Goal: Task Accomplishment & Management: Use online tool/utility

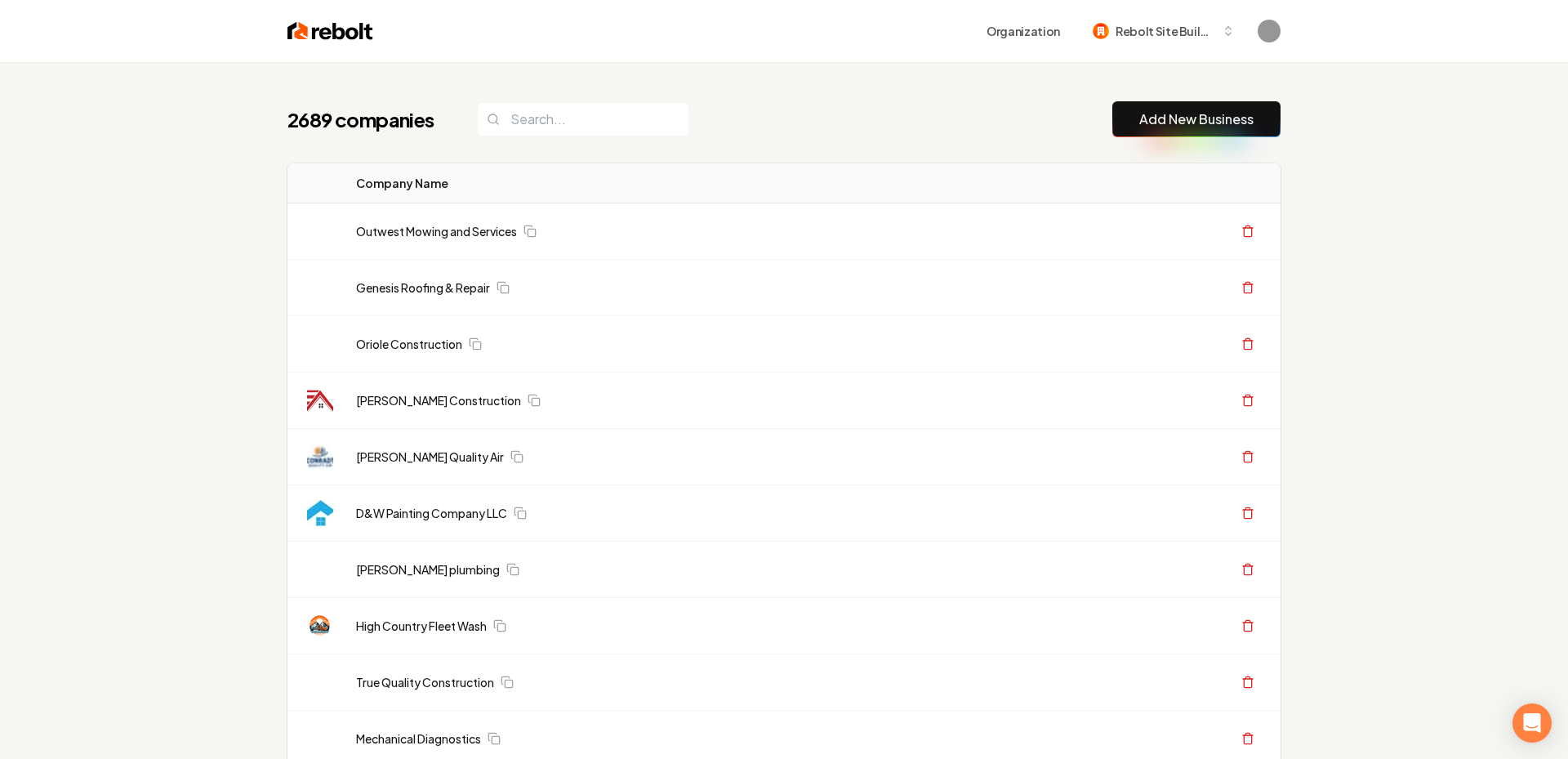
click at [1152, 117] on link "Add New Business" at bounding box center [1196, 119] width 114 height 20
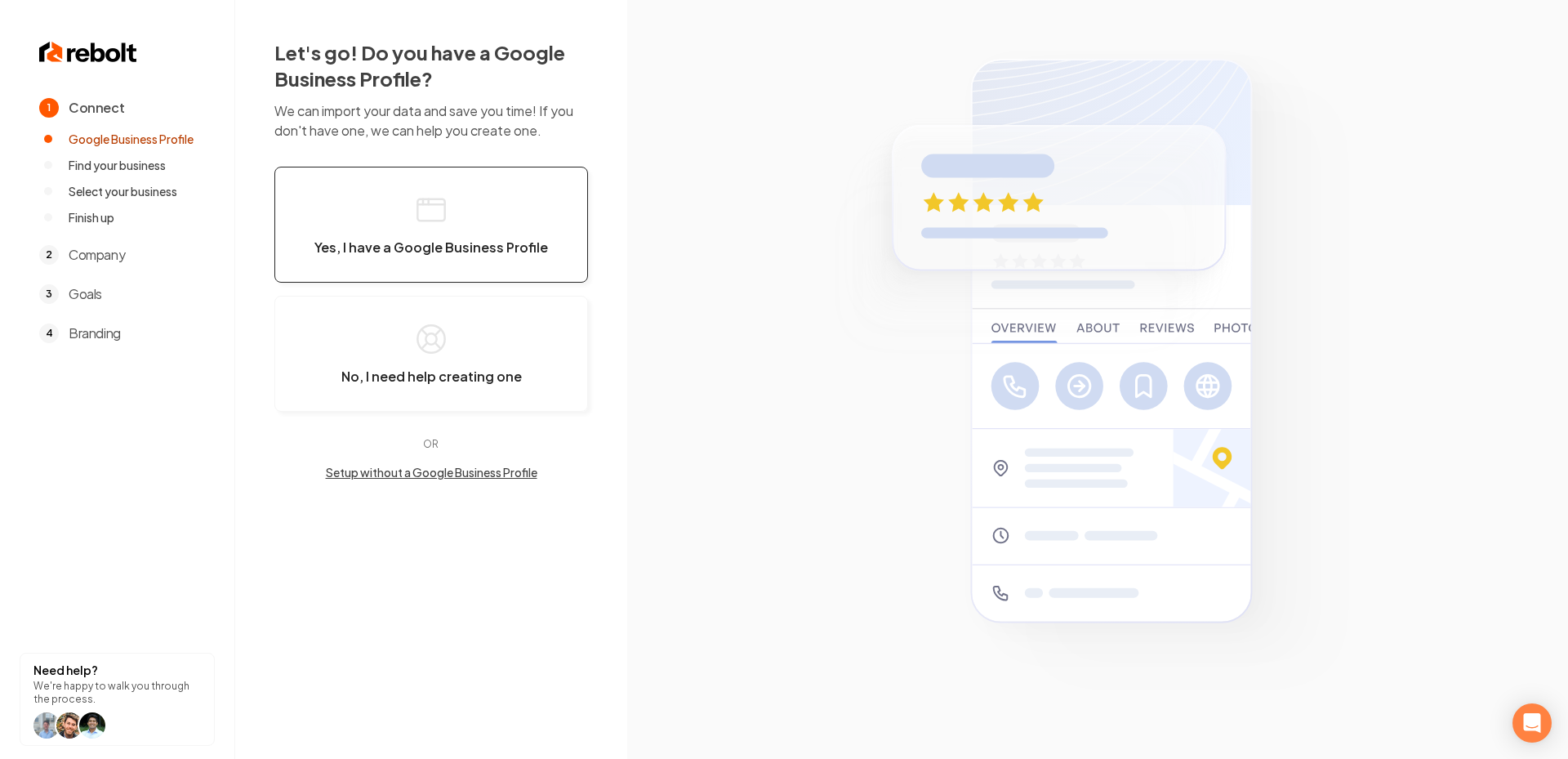
click at [502, 234] on button "Yes, I have a Google Business Profile" at bounding box center [431, 224] width 314 height 116
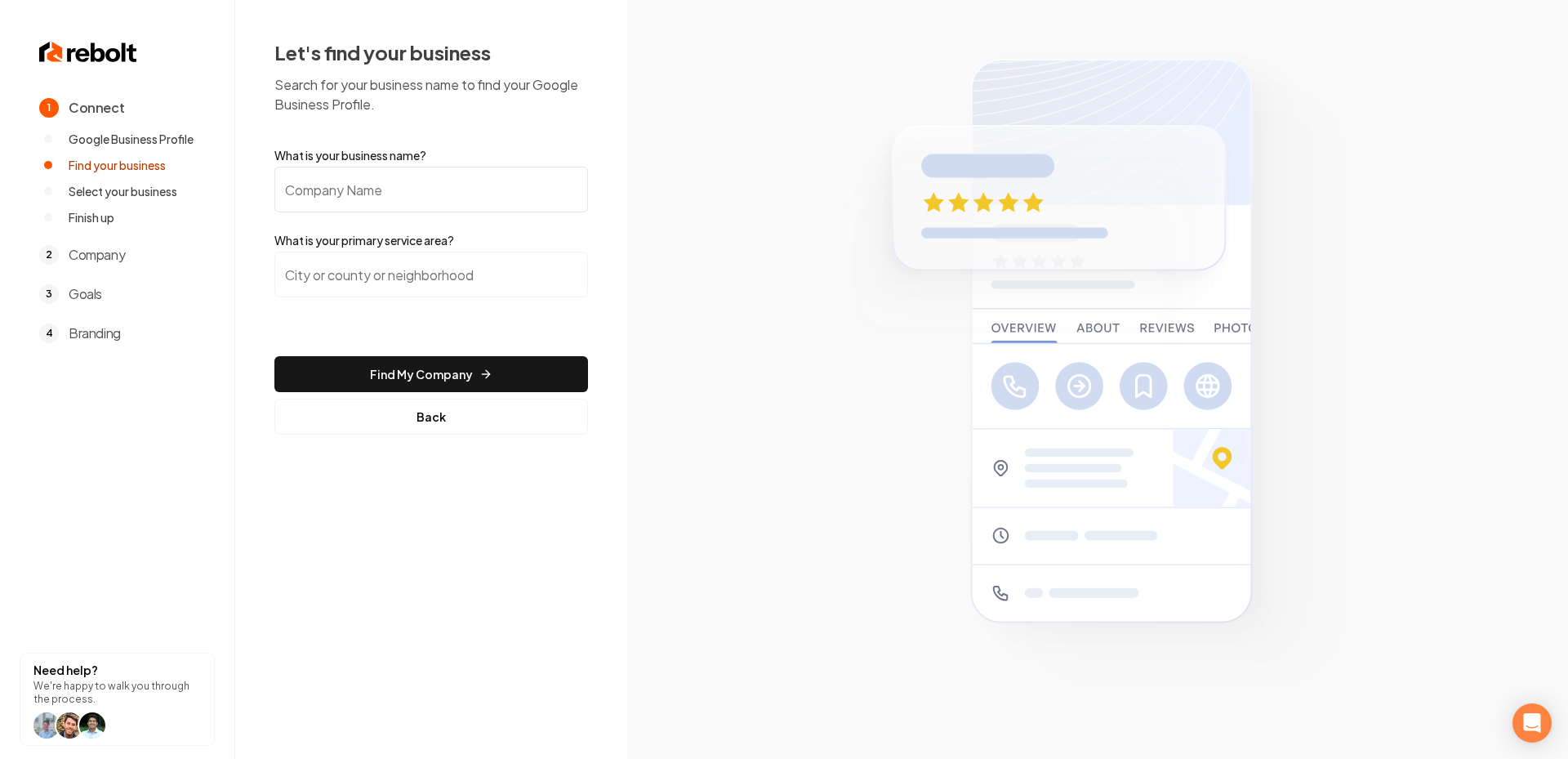
click at [386, 186] on input "What is your business name?" at bounding box center [431, 189] width 314 height 46
paste input "[PERSON_NAME] Plumbing LLC"
type input "[PERSON_NAME] Plumbing LLC"
click at [408, 281] on input "search" at bounding box center [431, 274] width 314 height 46
paste input "Arkansas"
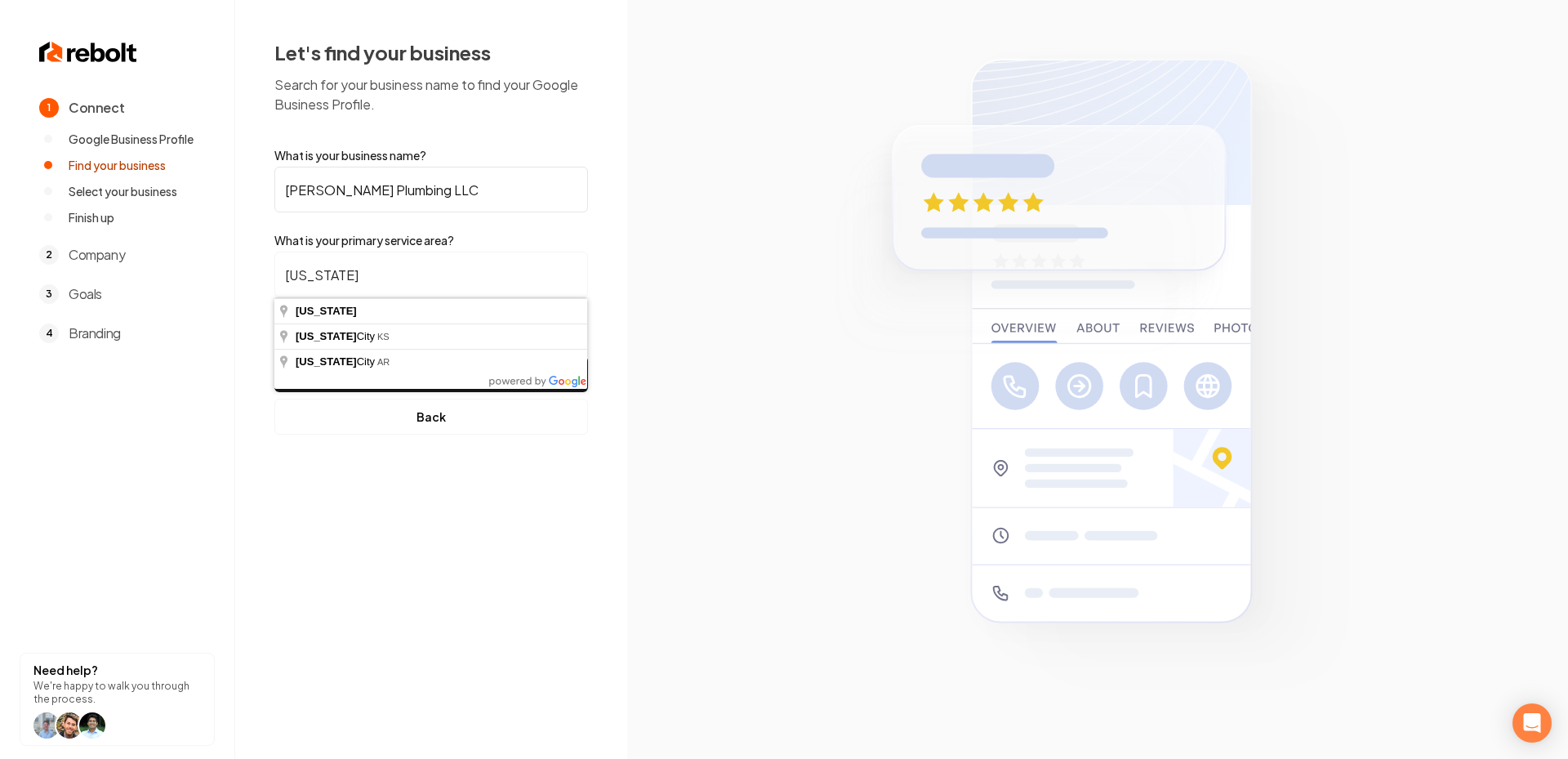
type input "Arkansas"
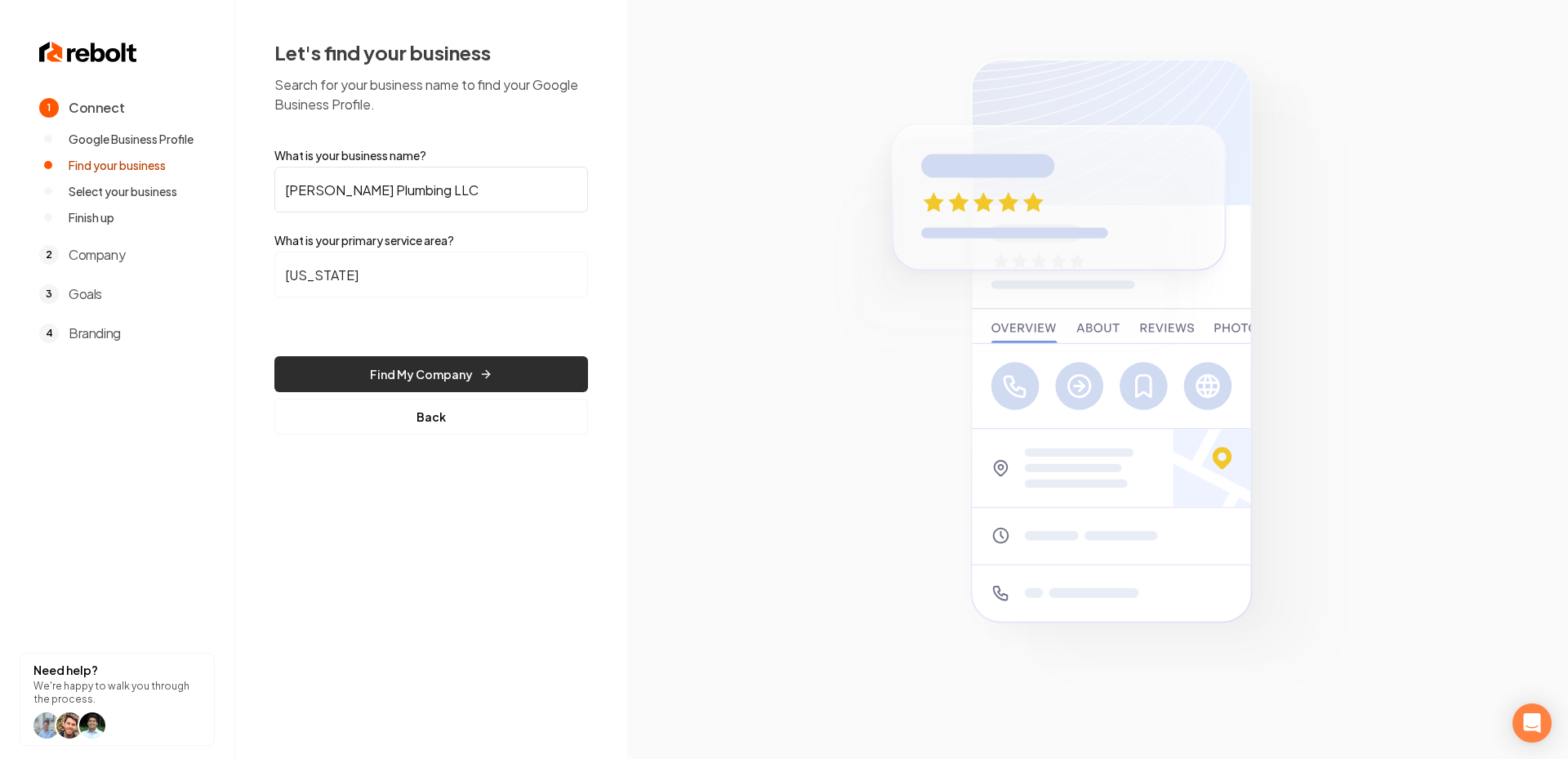
click at [408, 363] on button "Find My Company" at bounding box center [431, 373] width 314 height 36
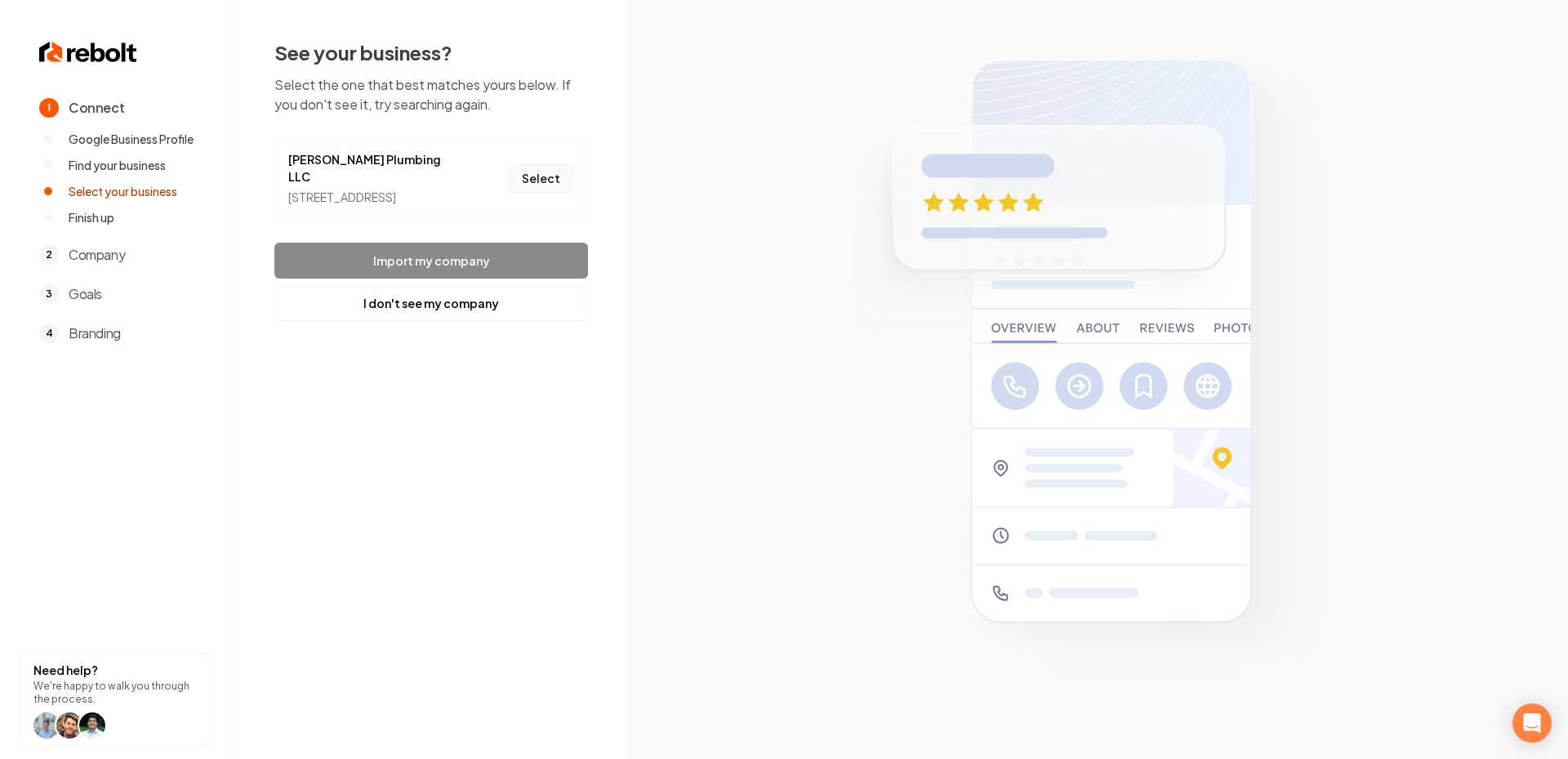
click at [546, 166] on button "Select" at bounding box center [541, 179] width 66 height 30
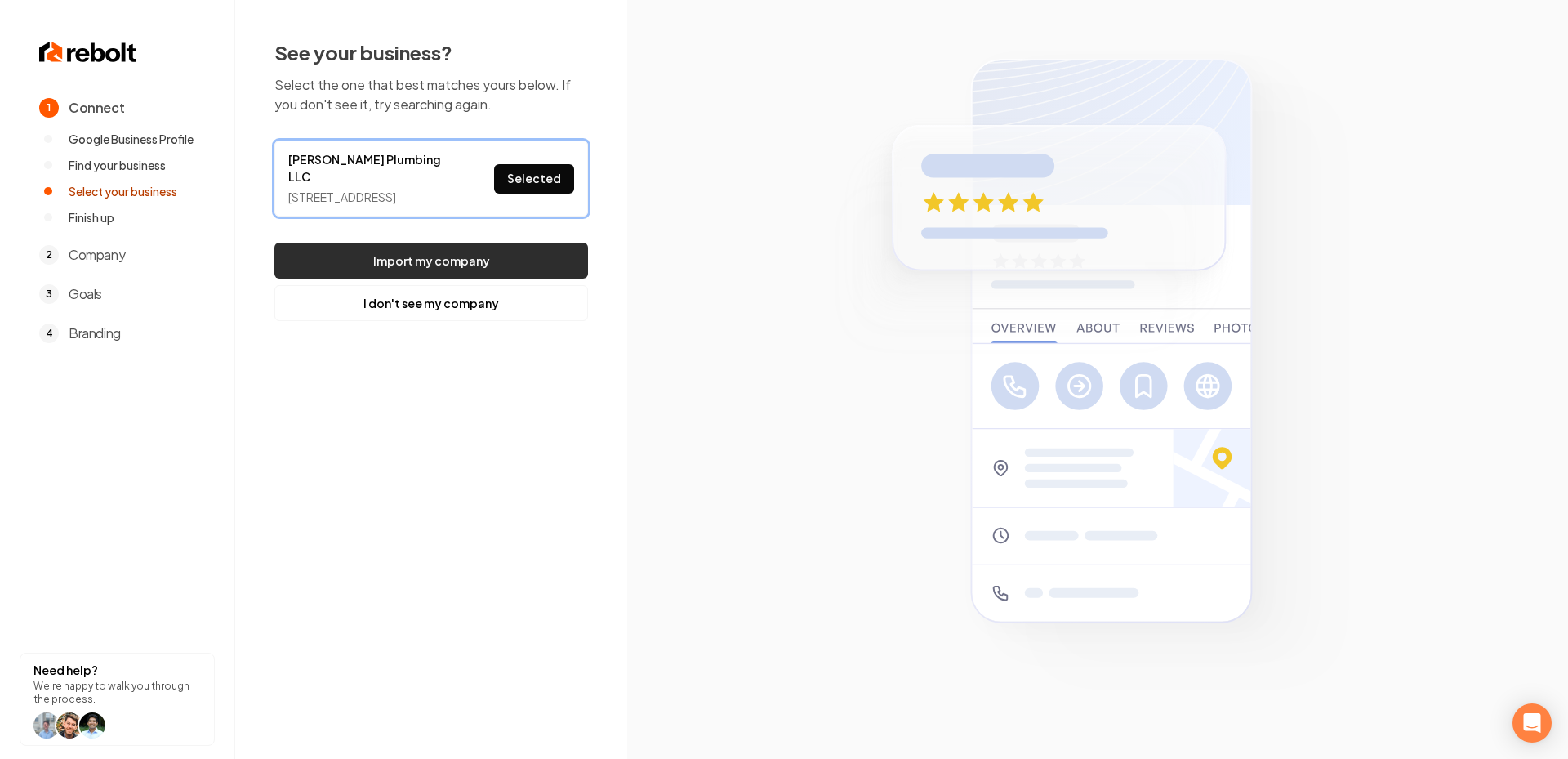
click at [515, 244] on button "Import my company" at bounding box center [431, 260] width 314 height 36
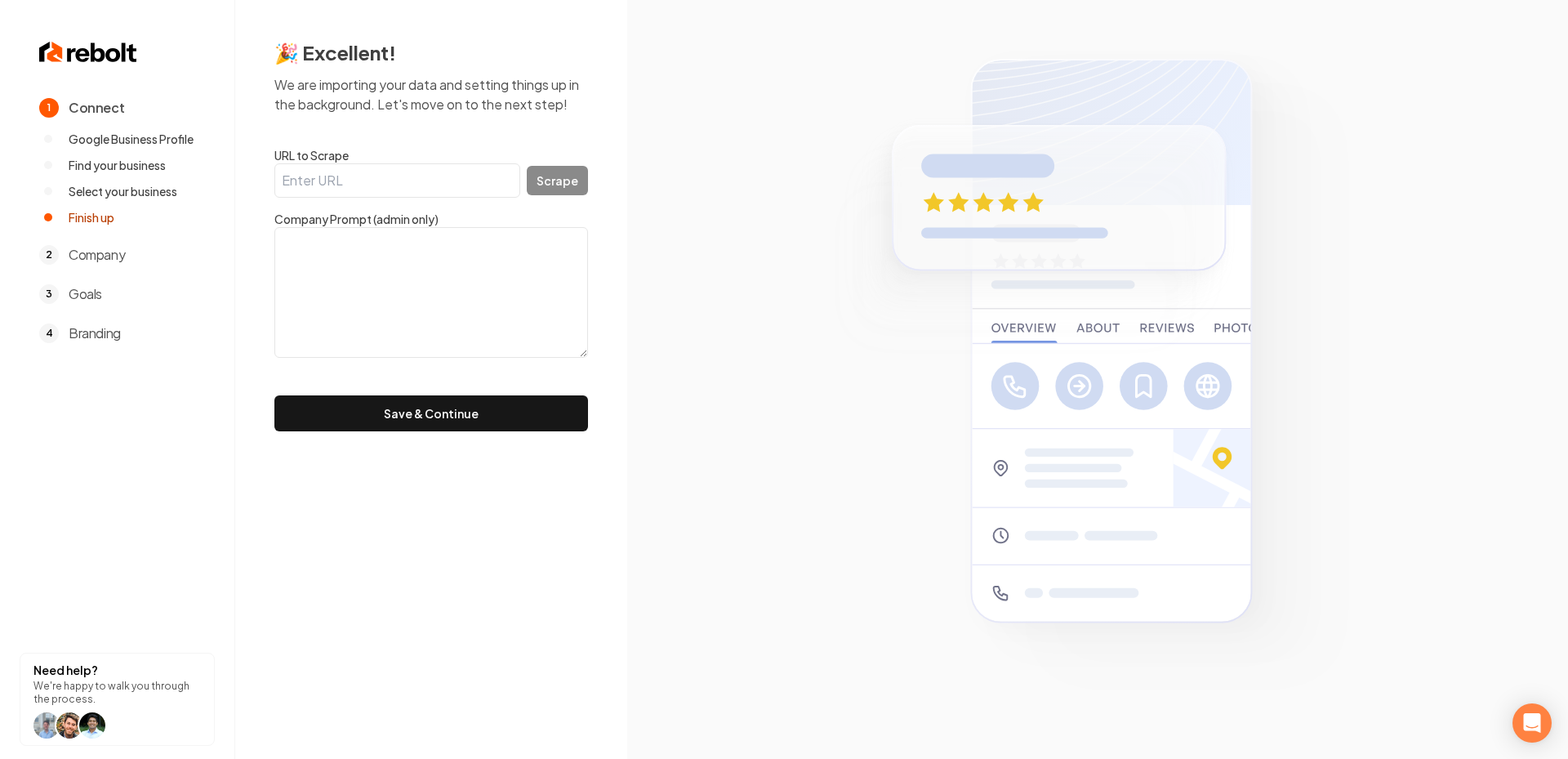
click at [425, 178] on input "URL to Scrape" at bounding box center [397, 180] width 246 height 34
paste input "https://www.beardsleyplumbing.com/"
type input "https://www.beardsleyplumbing.com/"
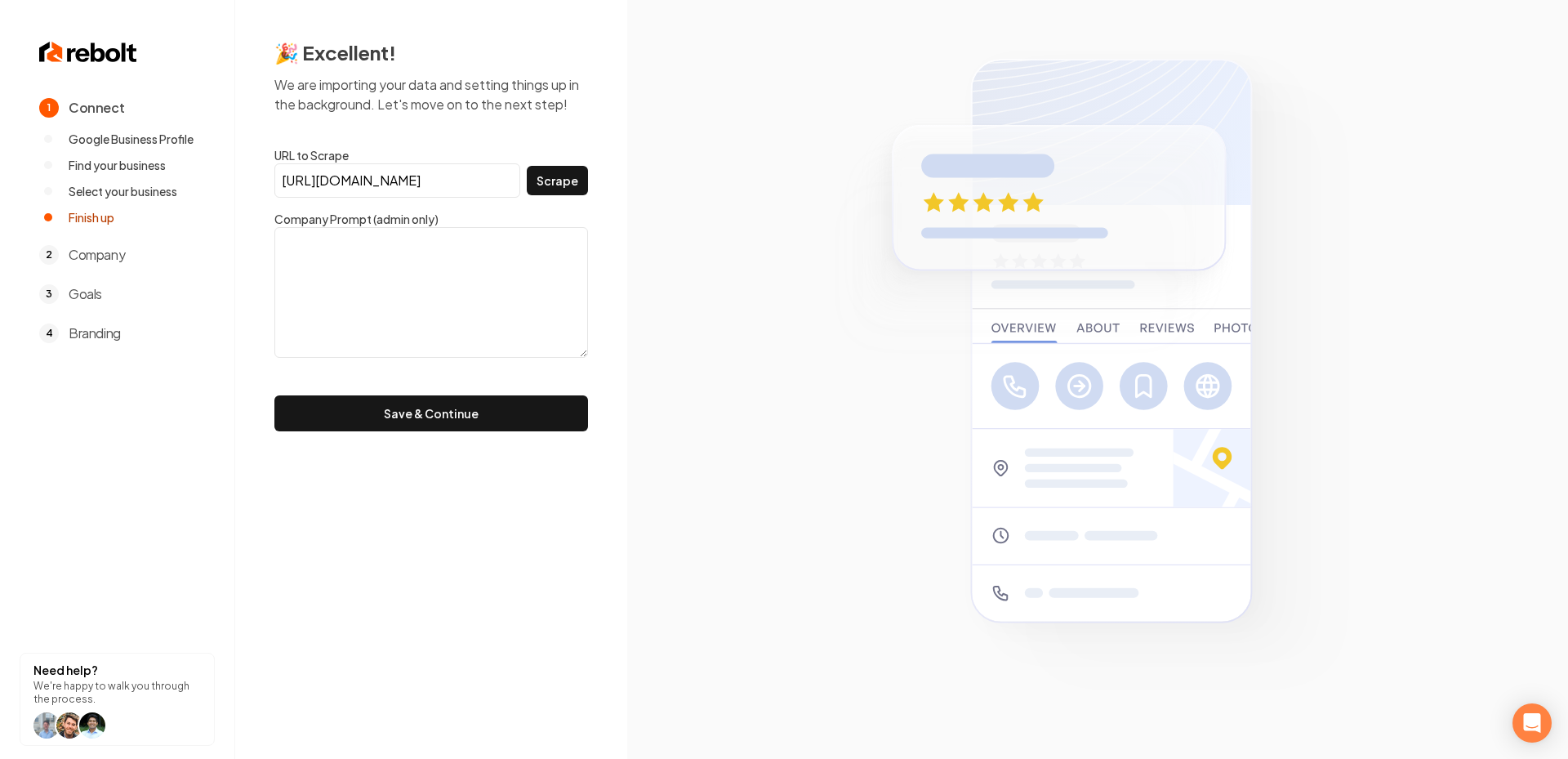
click at [561, 200] on form "URL to Scrape https://www.beardsleyplumbing.com/ Scrape Company Prompt (admin o…" at bounding box center [431, 289] width 314 height 284
click at [556, 190] on button "Scrape" at bounding box center [558, 180] width 61 height 30
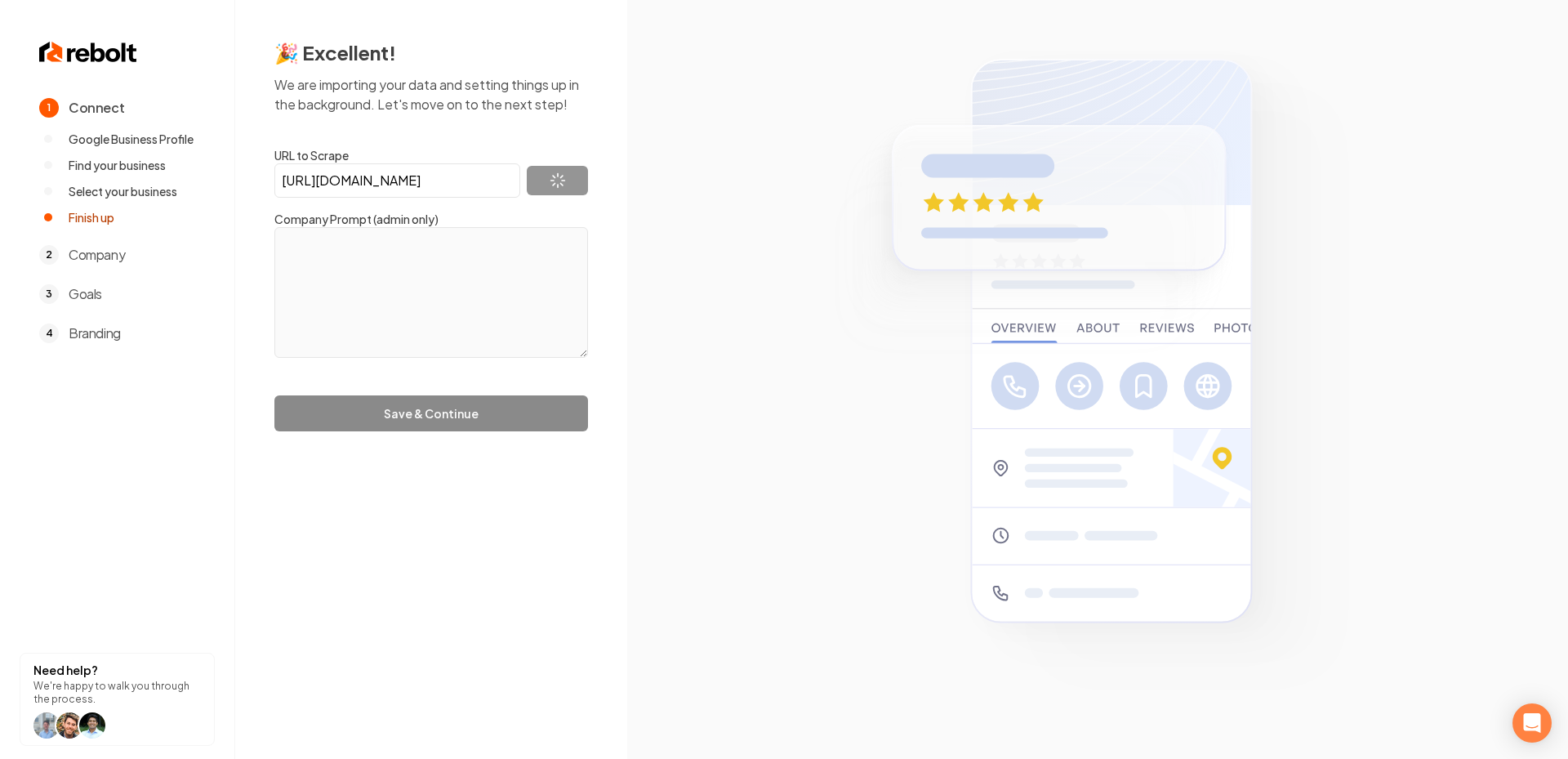
type textarea "At Beardsley Plumbing LLC, we pride ourselves on reliability, honesty, and inte…"
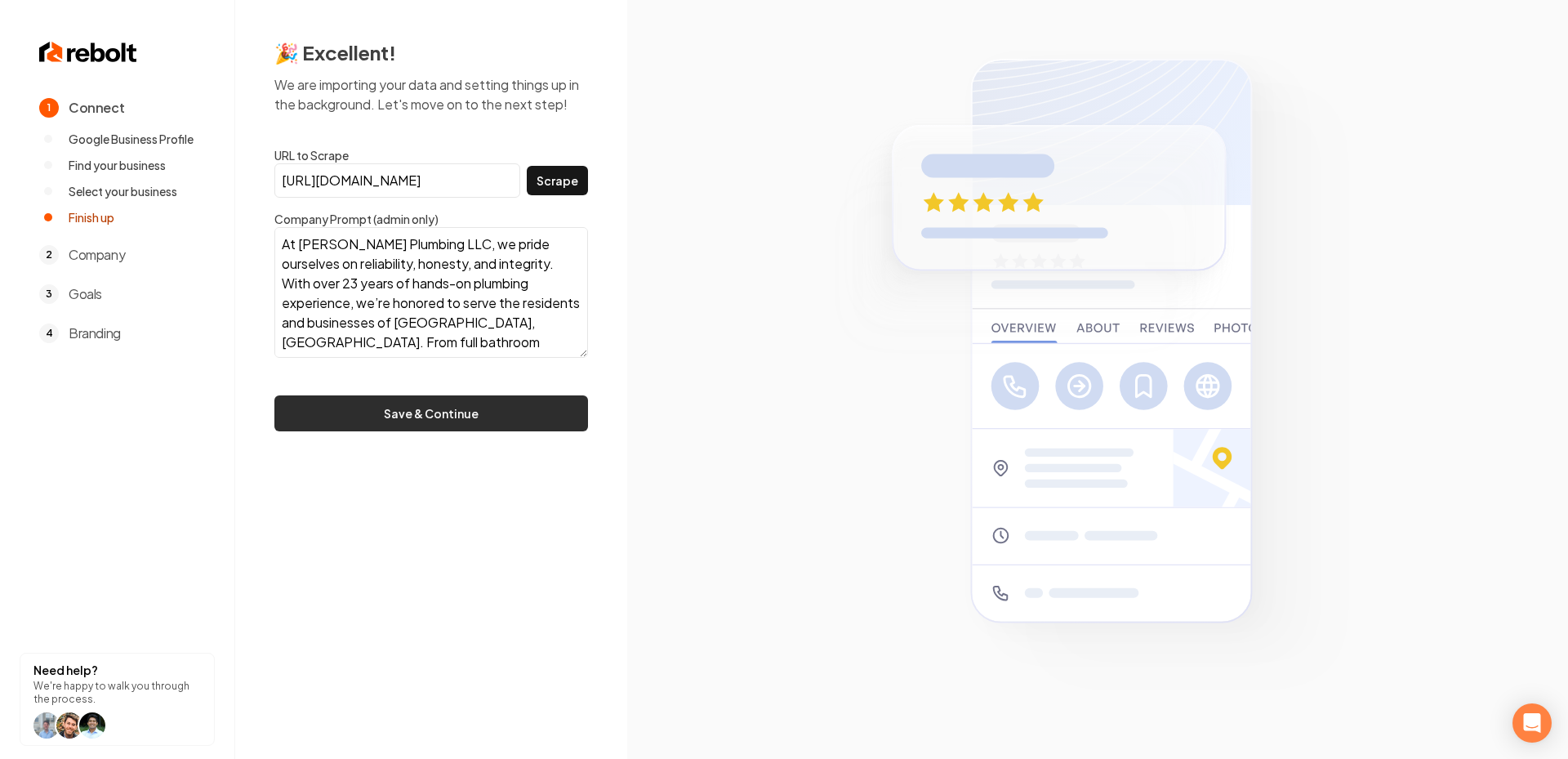
click at [434, 403] on button "Save & Continue" at bounding box center [431, 413] width 314 height 36
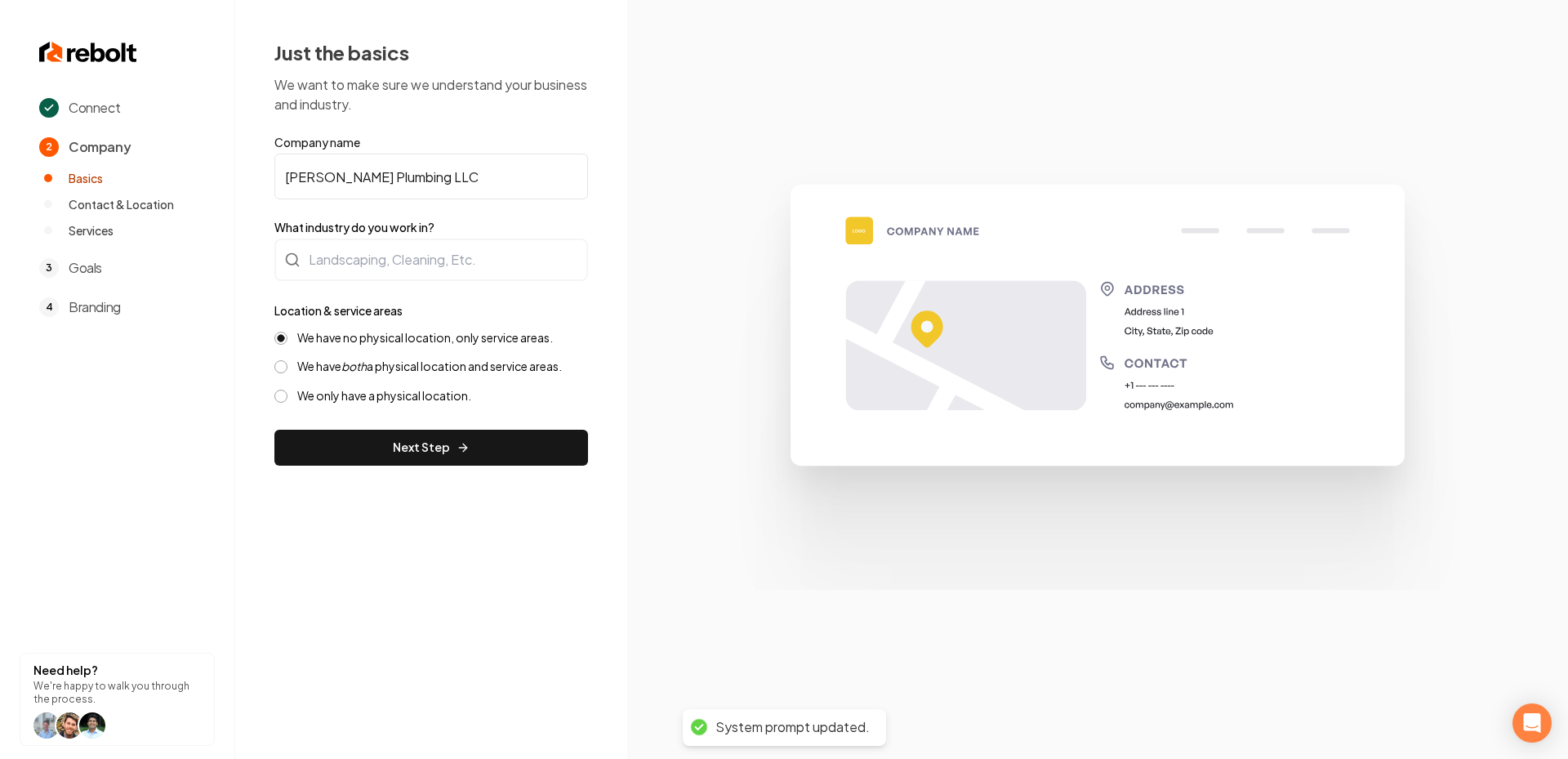
click at [374, 289] on form "Company name Beardsley Plumbing LLC What industry do you work in? Location & se…" at bounding box center [431, 300] width 314 height 332
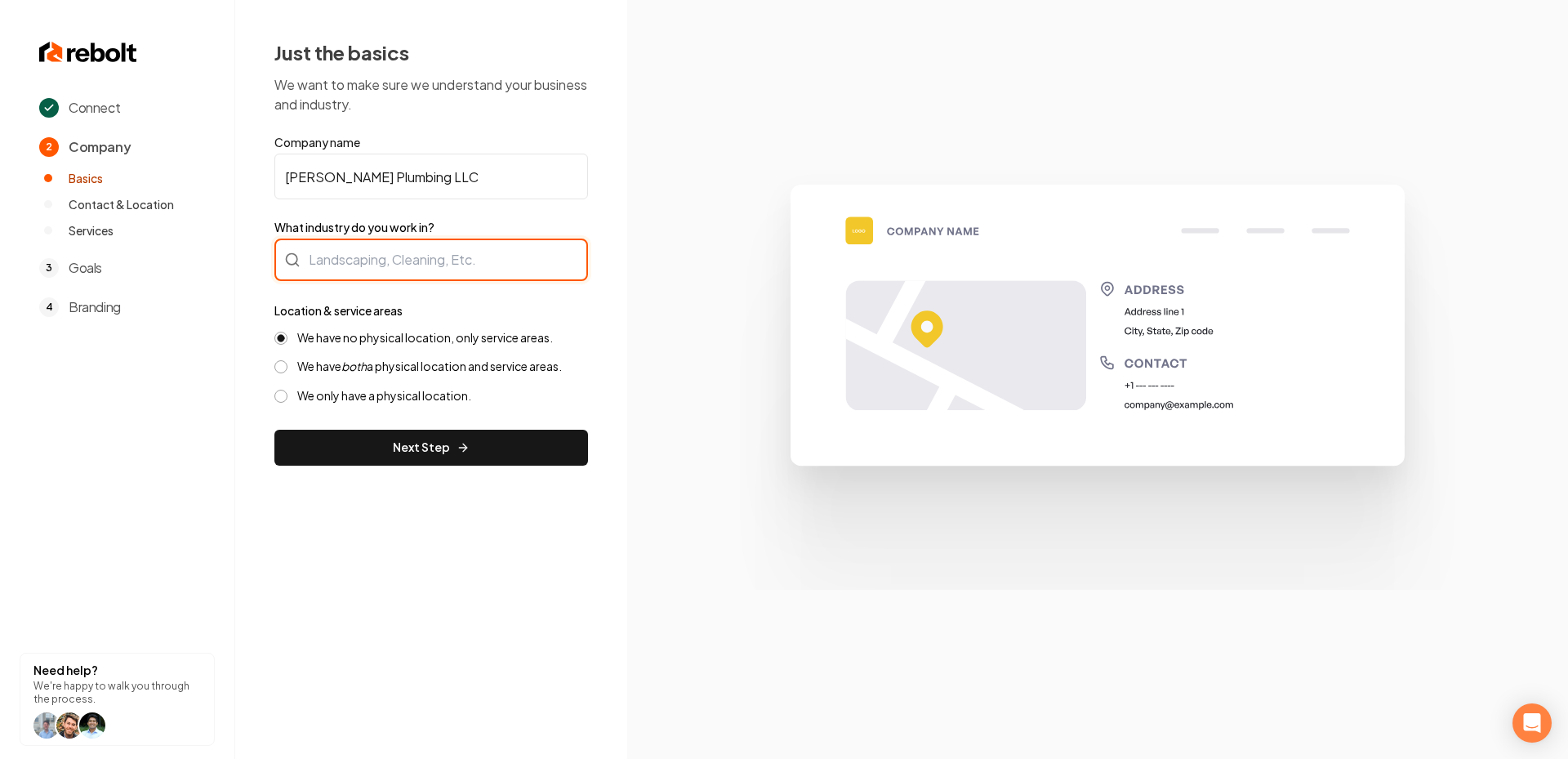
click at [362, 276] on div at bounding box center [431, 259] width 314 height 42
click at [636, 168] on div "Connect 2 Company Basics Contact & Location Services 3 Goals 4 Branding Need he…" at bounding box center [784, 379] width 1568 height 759
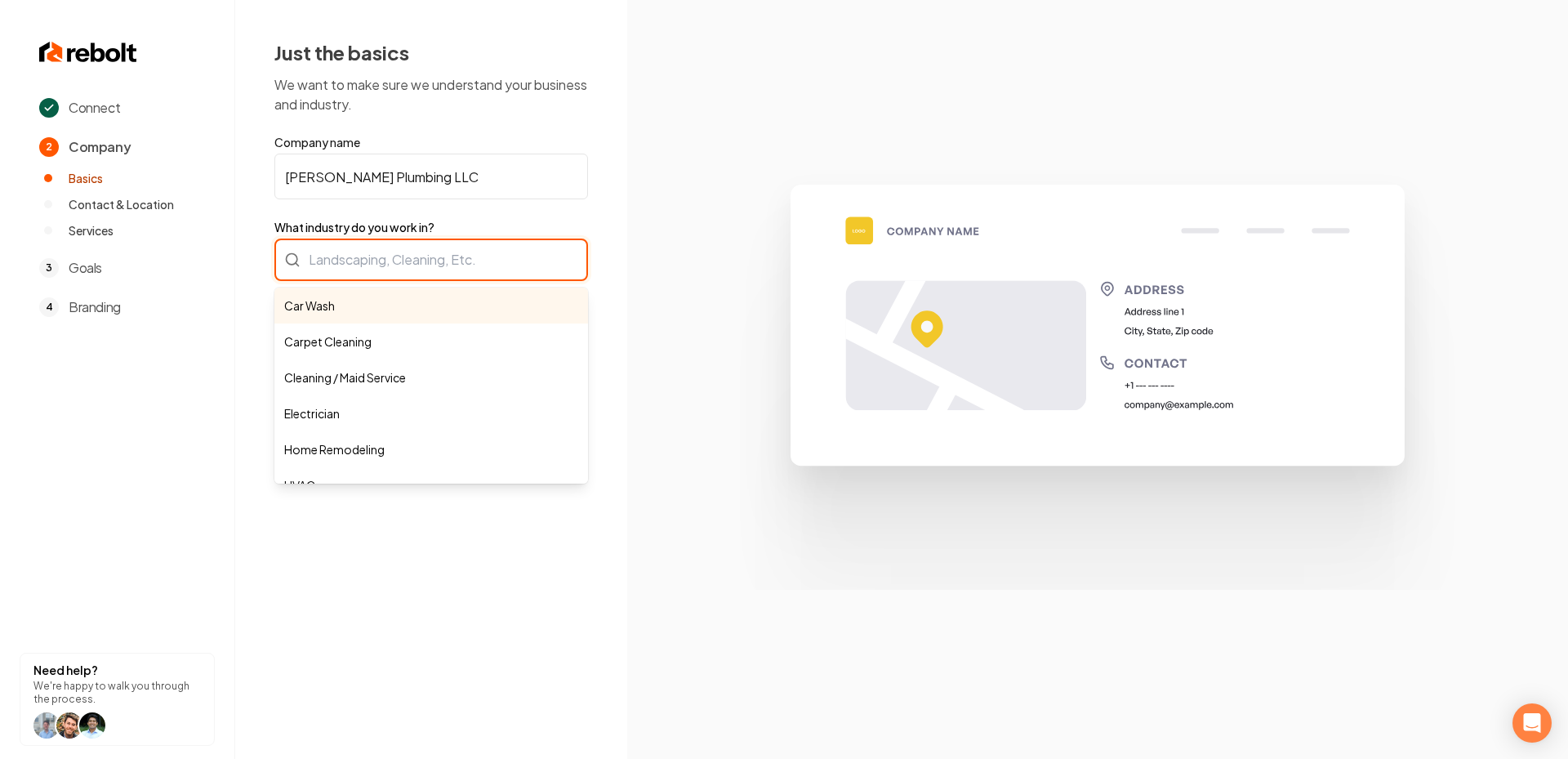
click at [413, 263] on div "Car Wash Carpet Cleaning Cleaning / Maid Service Electrician Home Remodeling HV…" at bounding box center [431, 259] width 314 height 42
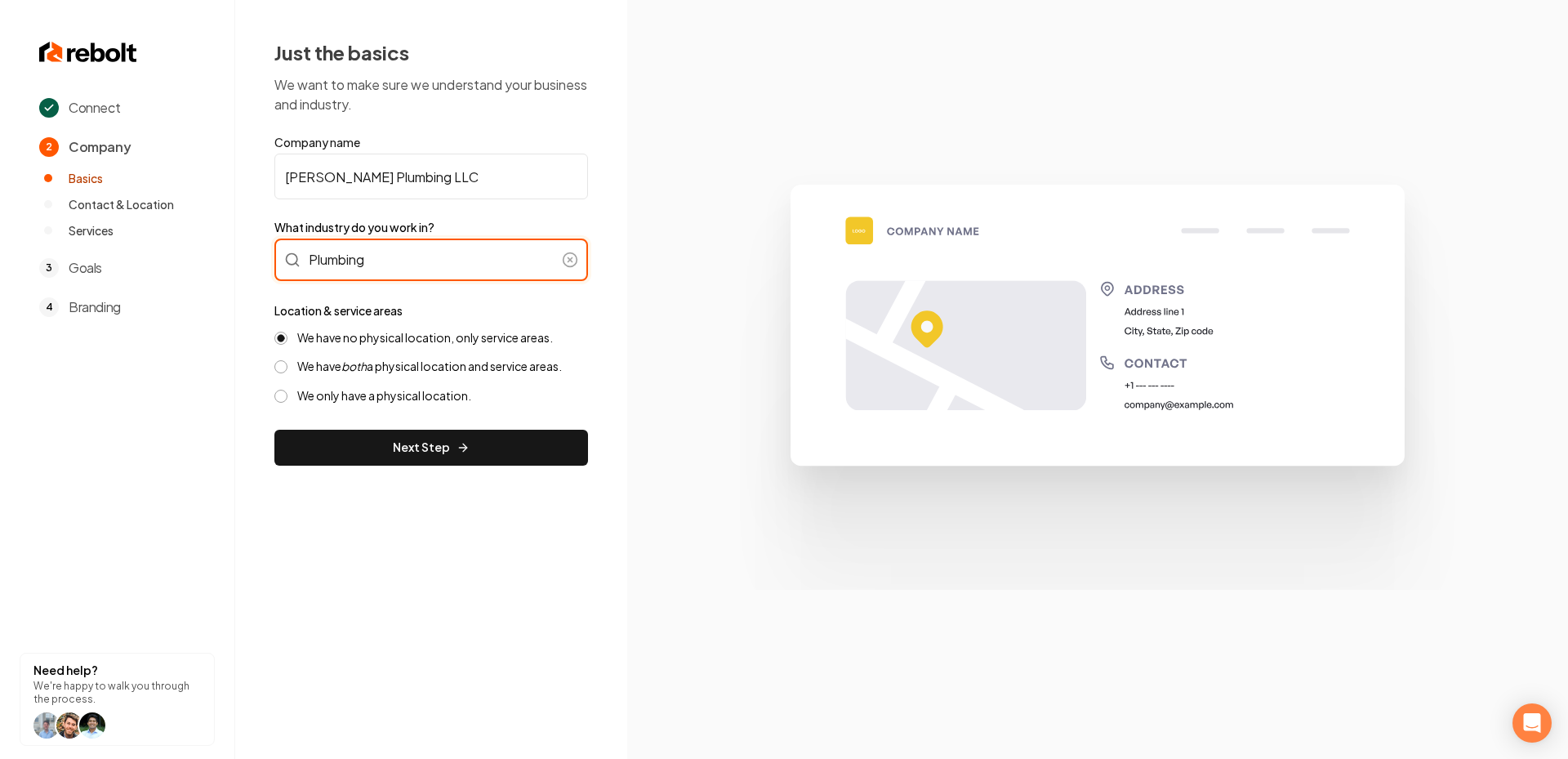
type input "Plumbing"
click at [460, 352] on div "We have no physical location, only service areas. We have both a physical locat…" at bounding box center [431, 367] width 314 height 74
click at [453, 367] on label "We have both a physical location and service areas." at bounding box center [429, 366] width 265 height 16
click at [287, 367] on button "We have both a physical location and service areas." at bounding box center [281, 367] width 13 height 13
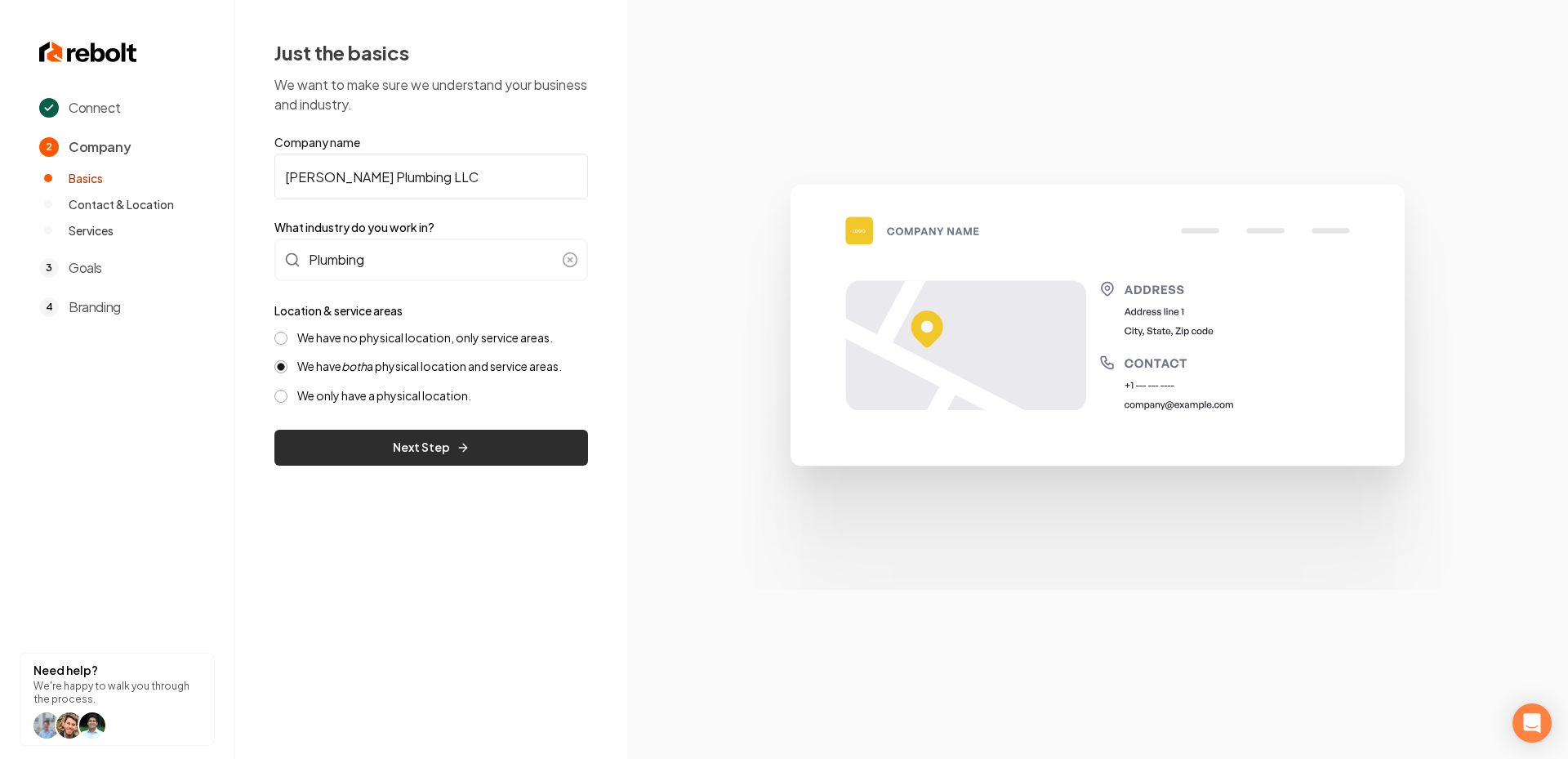
click at [442, 440] on button "Next Step" at bounding box center [431, 447] width 314 height 36
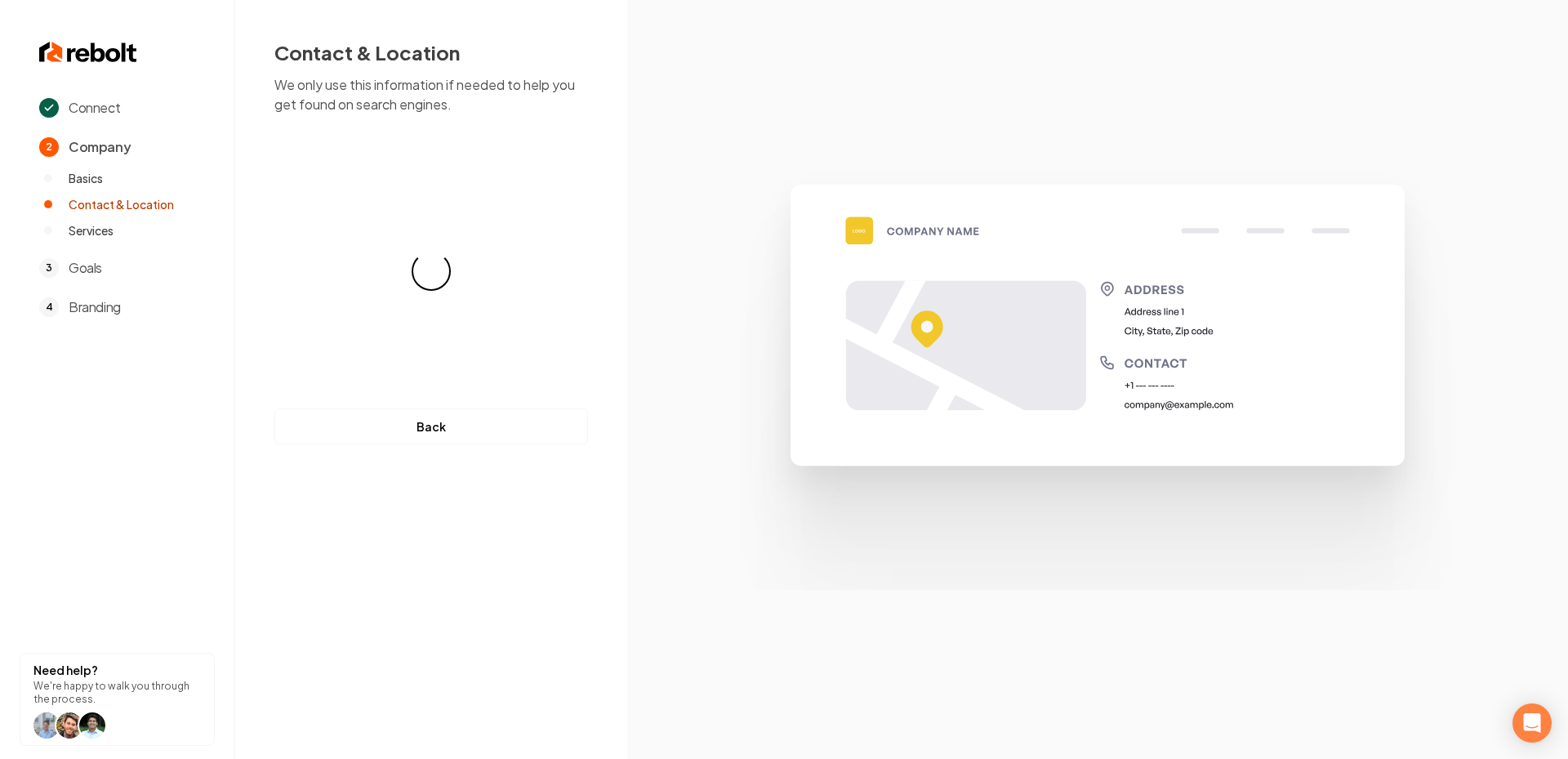
select select "**"
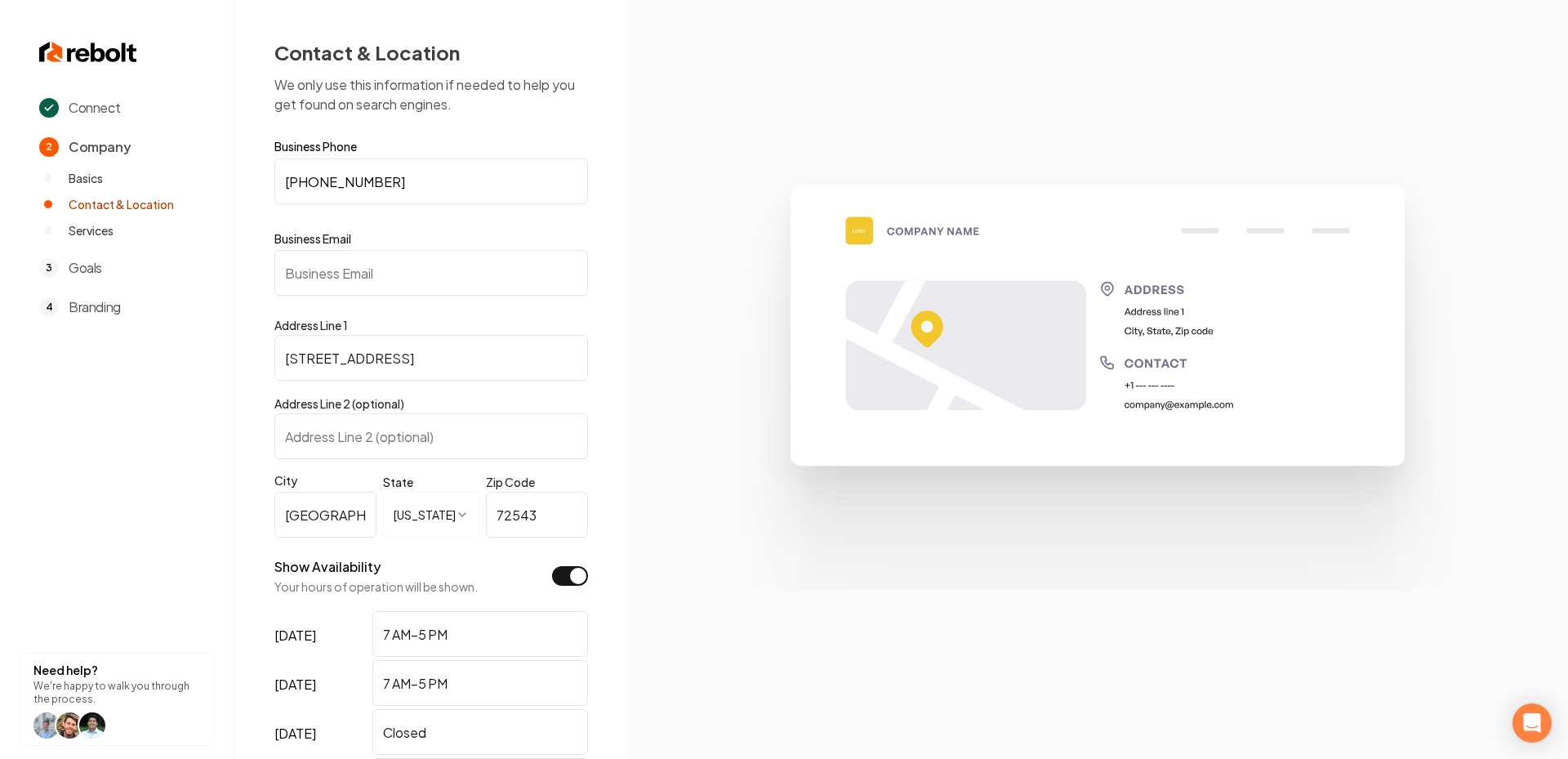
click at [386, 257] on input "Business Email" at bounding box center [431, 272] width 314 height 46
paste input "beardsleyplumbing28@gmail.com"
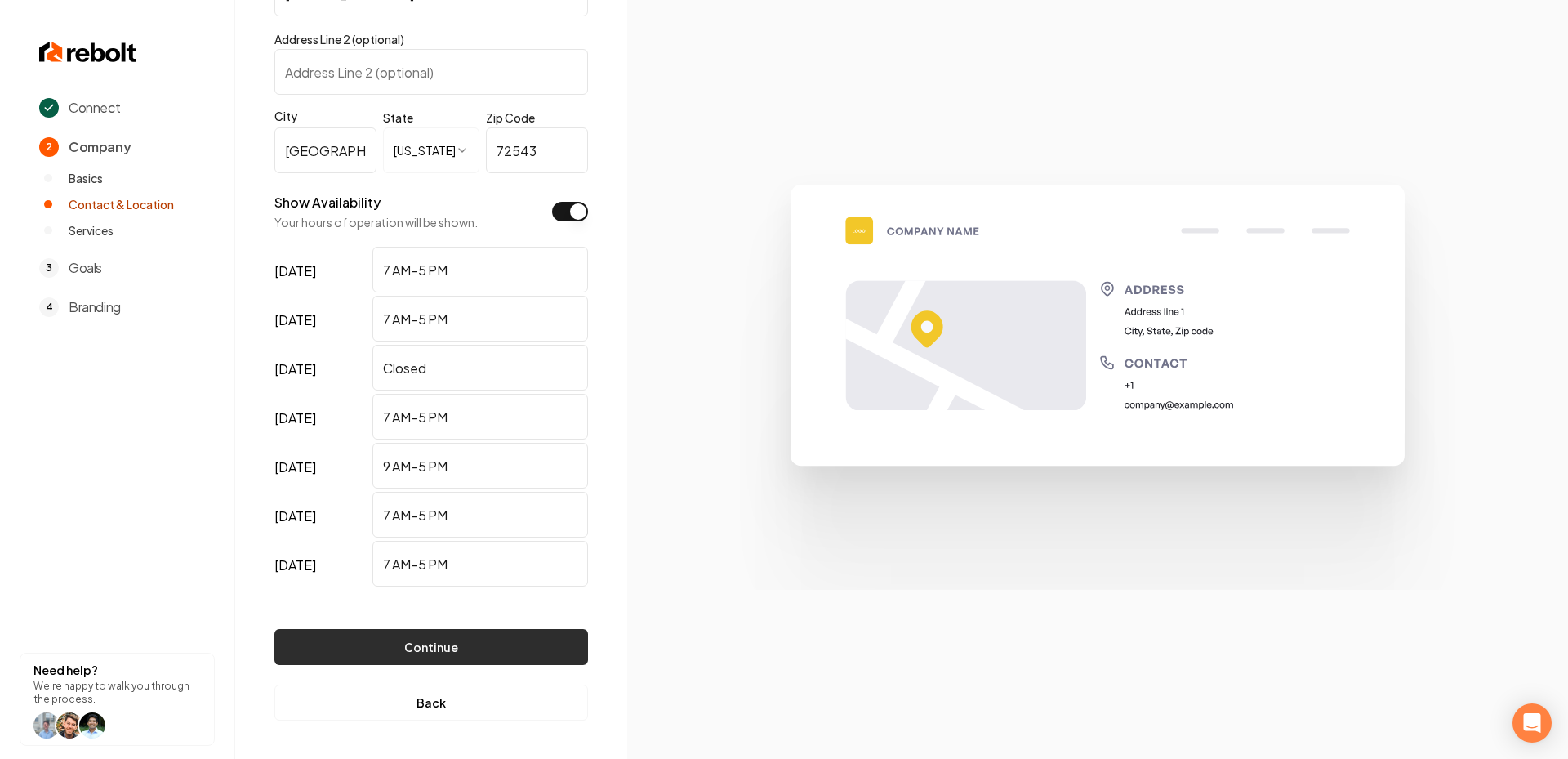
type input "beardsleyplumbing28@gmail.com"
click at [420, 636] on button "Continue" at bounding box center [431, 646] width 314 height 36
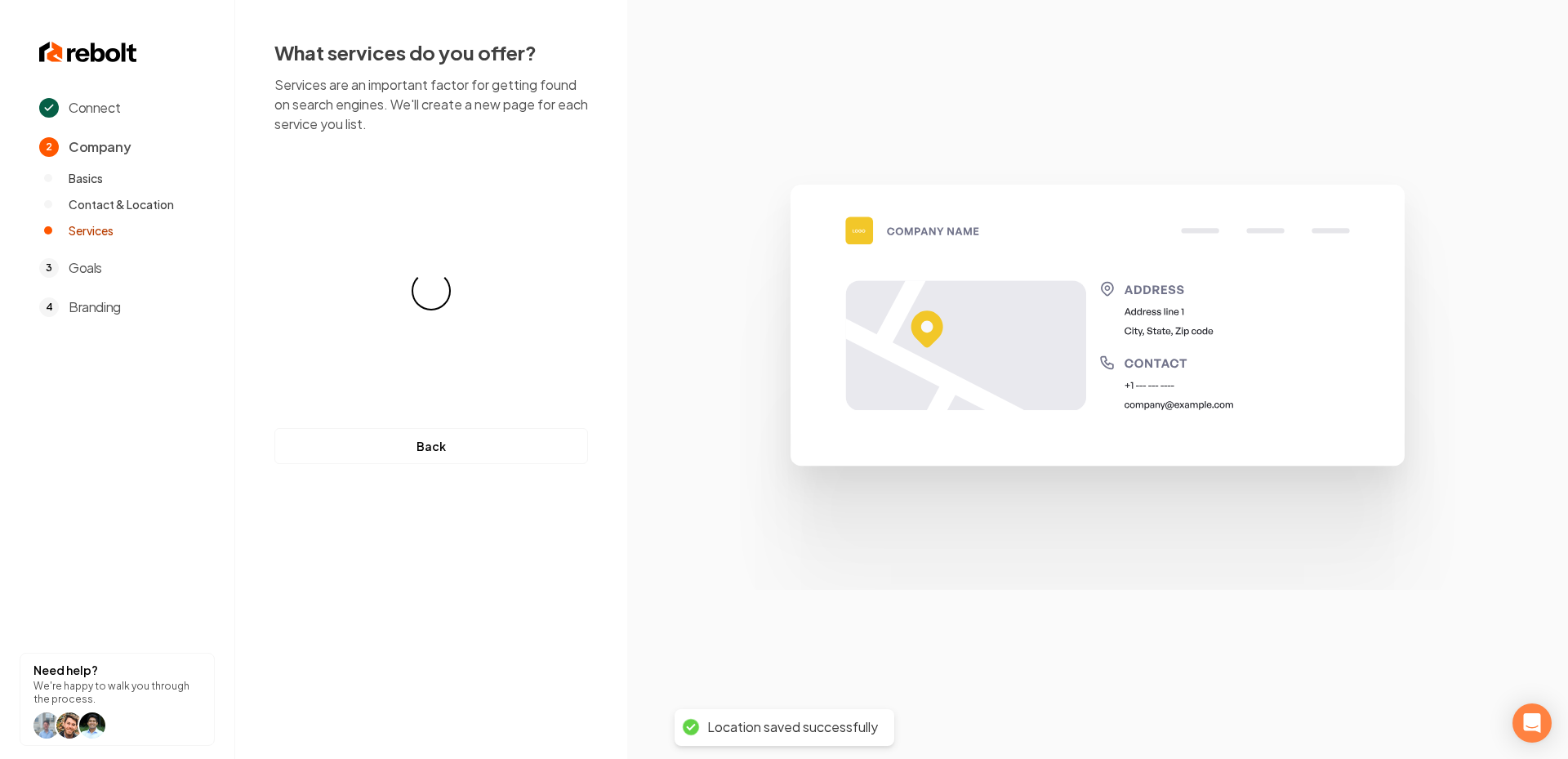
scroll to position [0, 0]
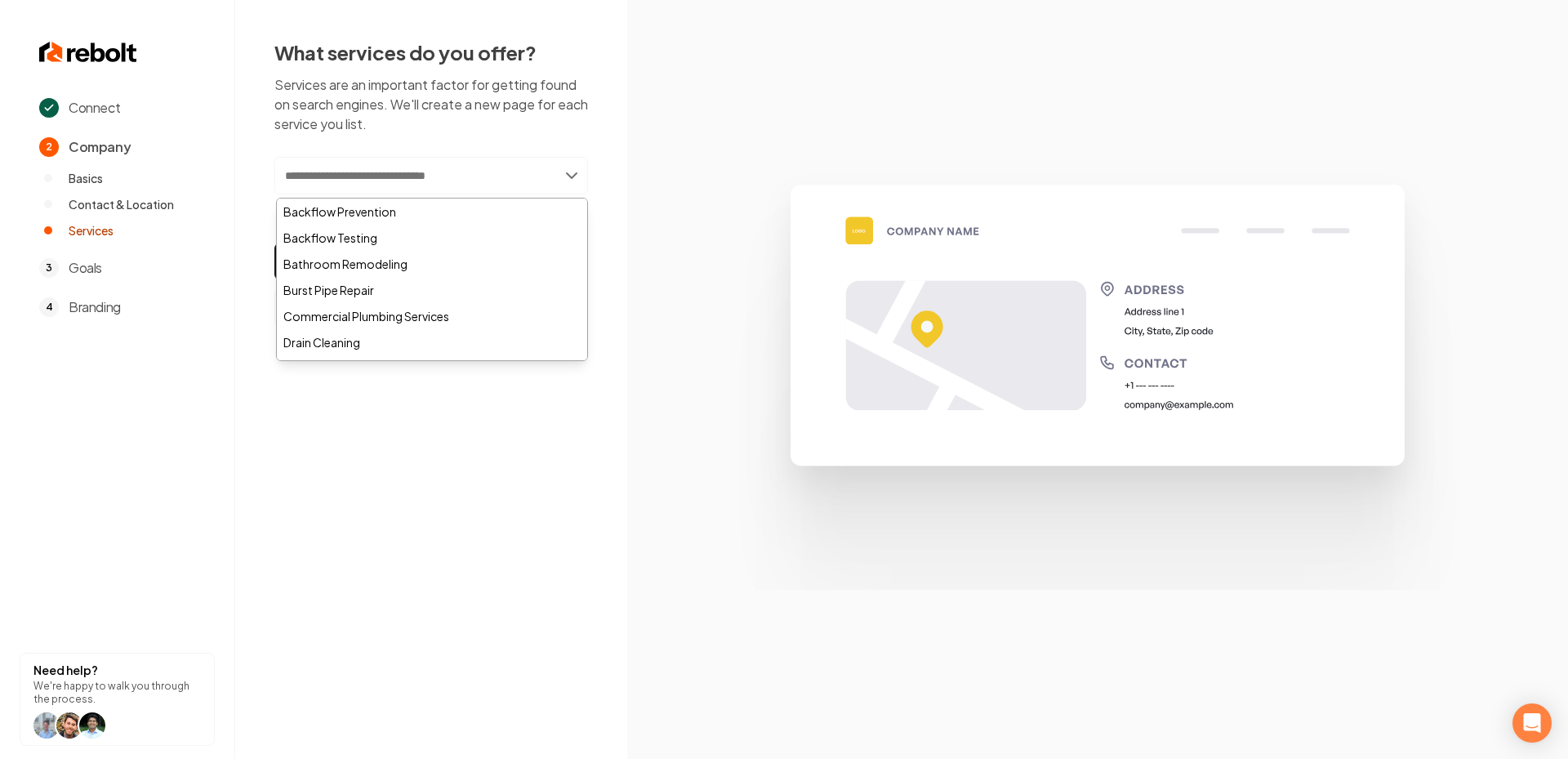
click at [501, 164] on input "text" at bounding box center [431, 175] width 314 height 37
paste input "**********"
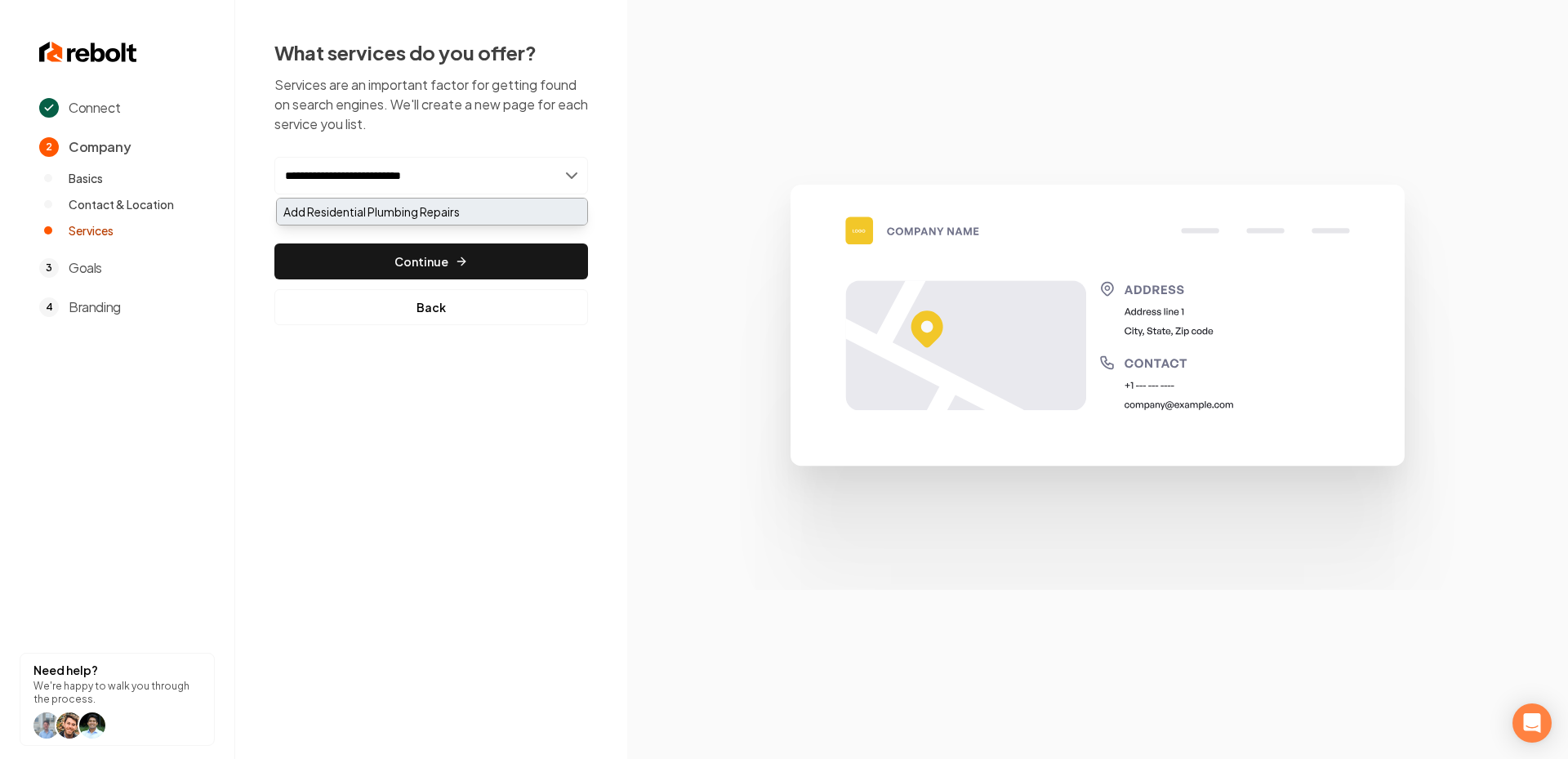
type input "**********"
click at [457, 217] on div "Add Residential Plumbing Repairs" at bounding box center [432, 212] width 310 height 26
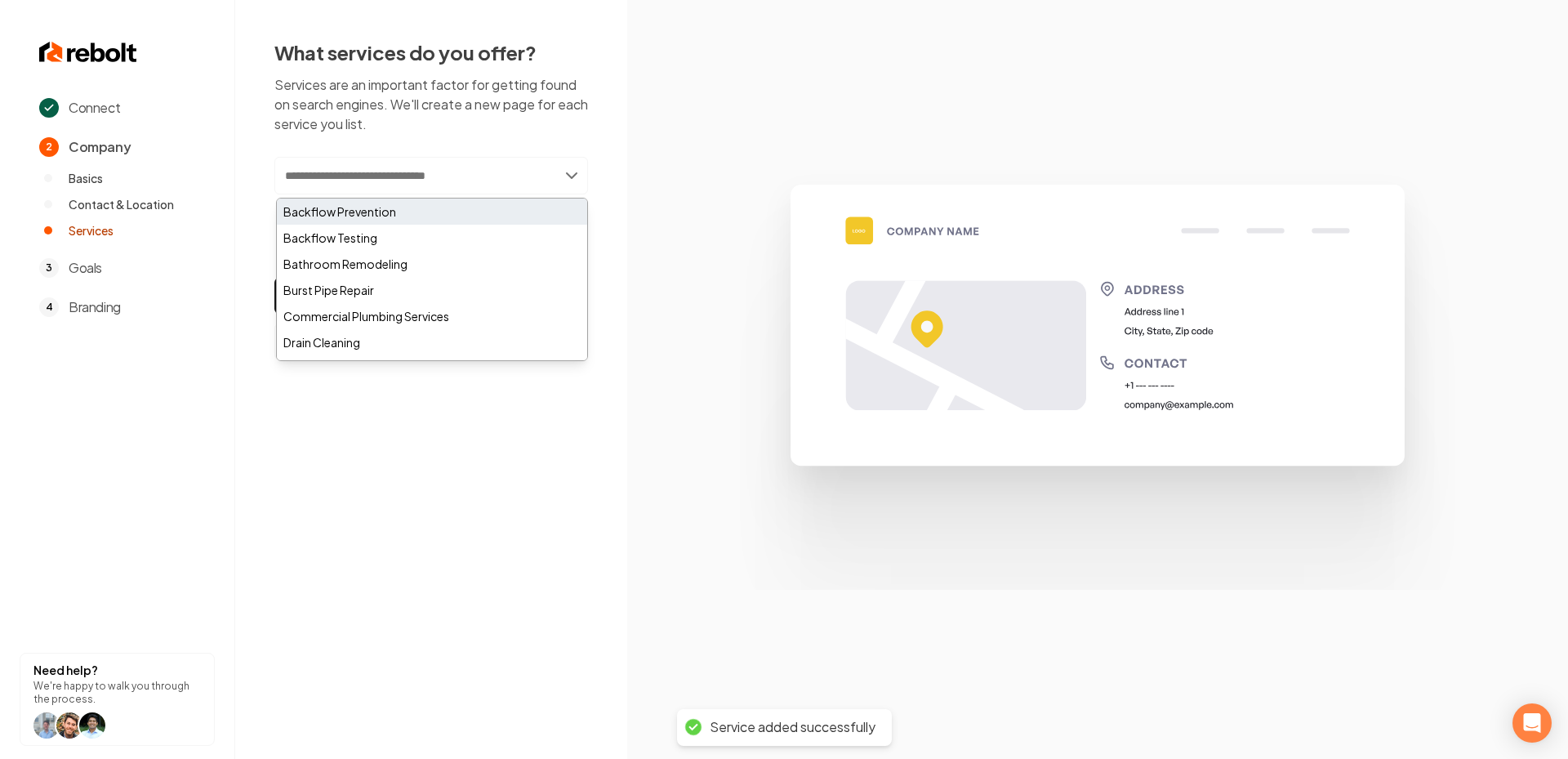
paste input "**********"
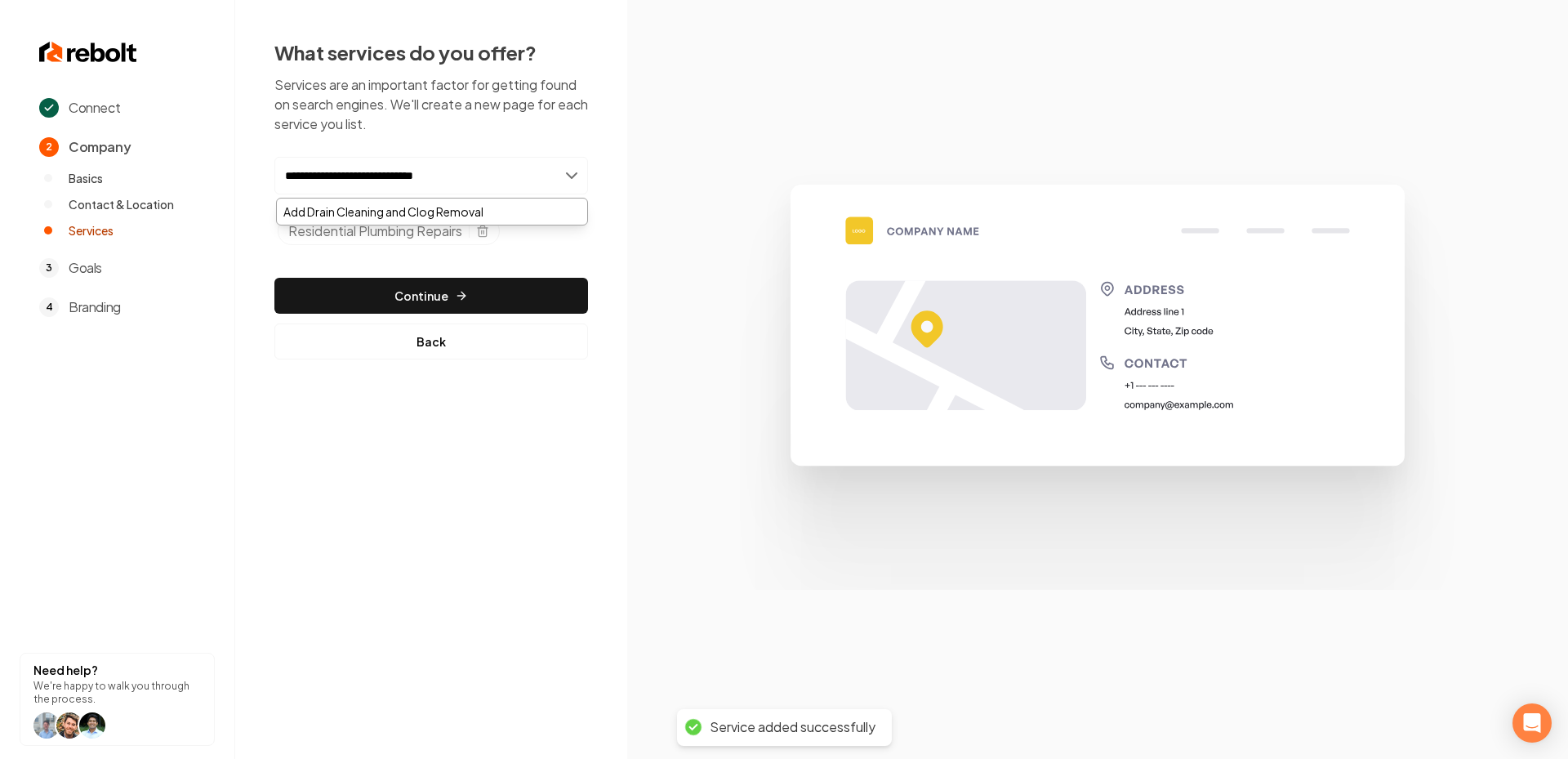
type input "**********"
click at [387, 211] on div "Add Drain Cleaning and Clog Removal" at bounding box center [432, 212] width 310 height 26
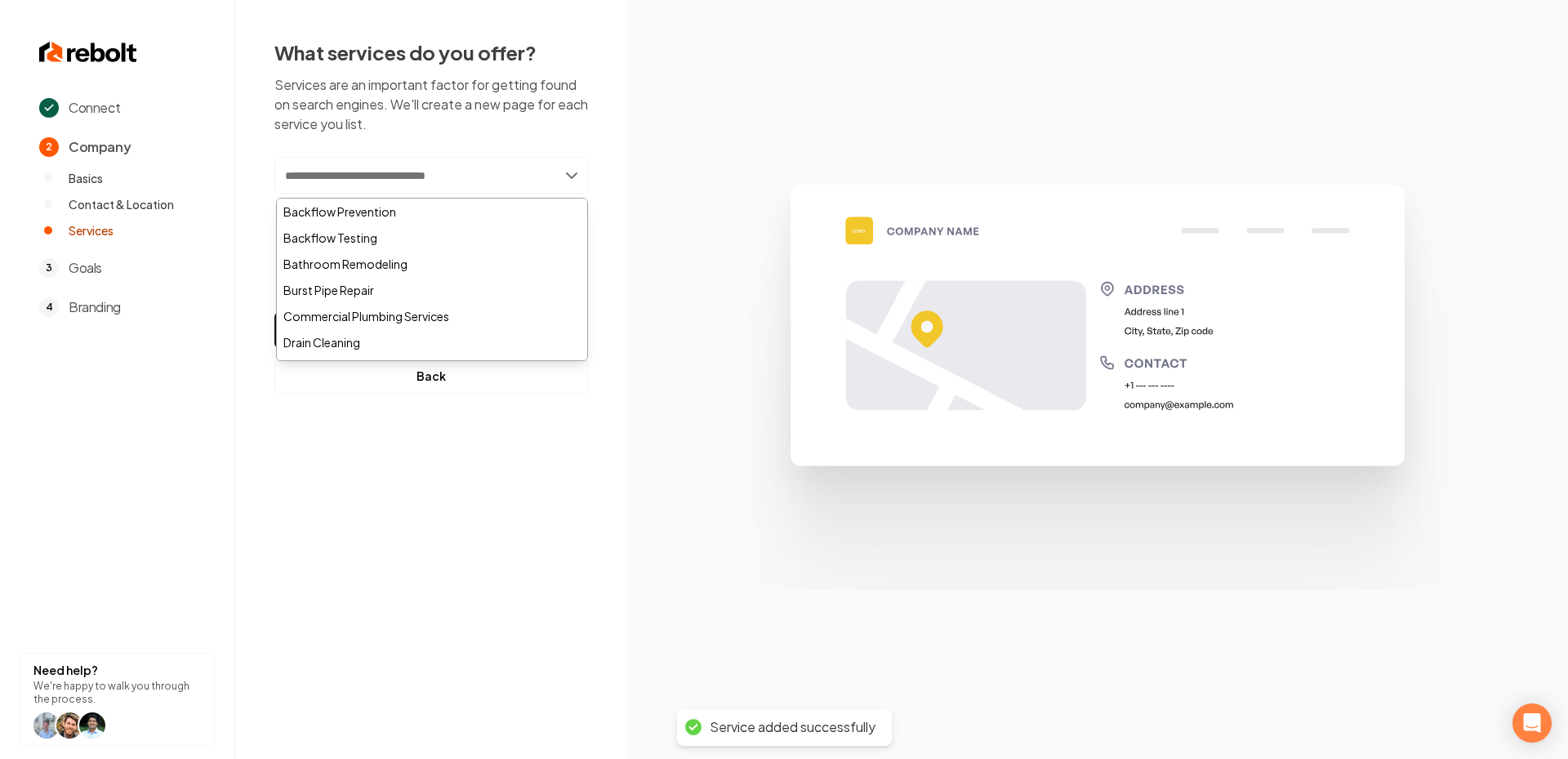
paste input "**********"
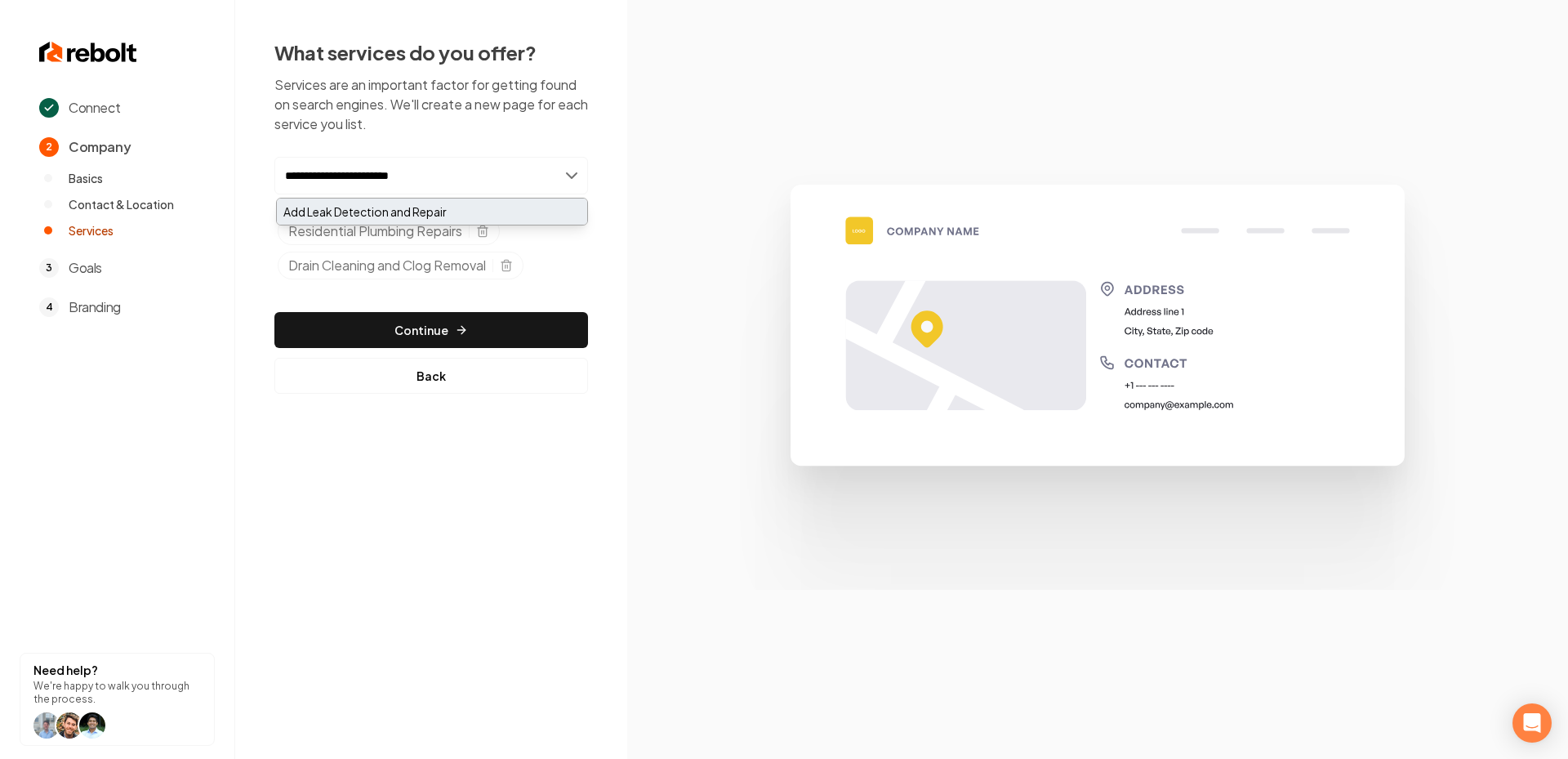
type input "**********"
click at [390, 210] on div "Add Leak Detection and Repair" at bounding box center [432, 212] width 310 height 26
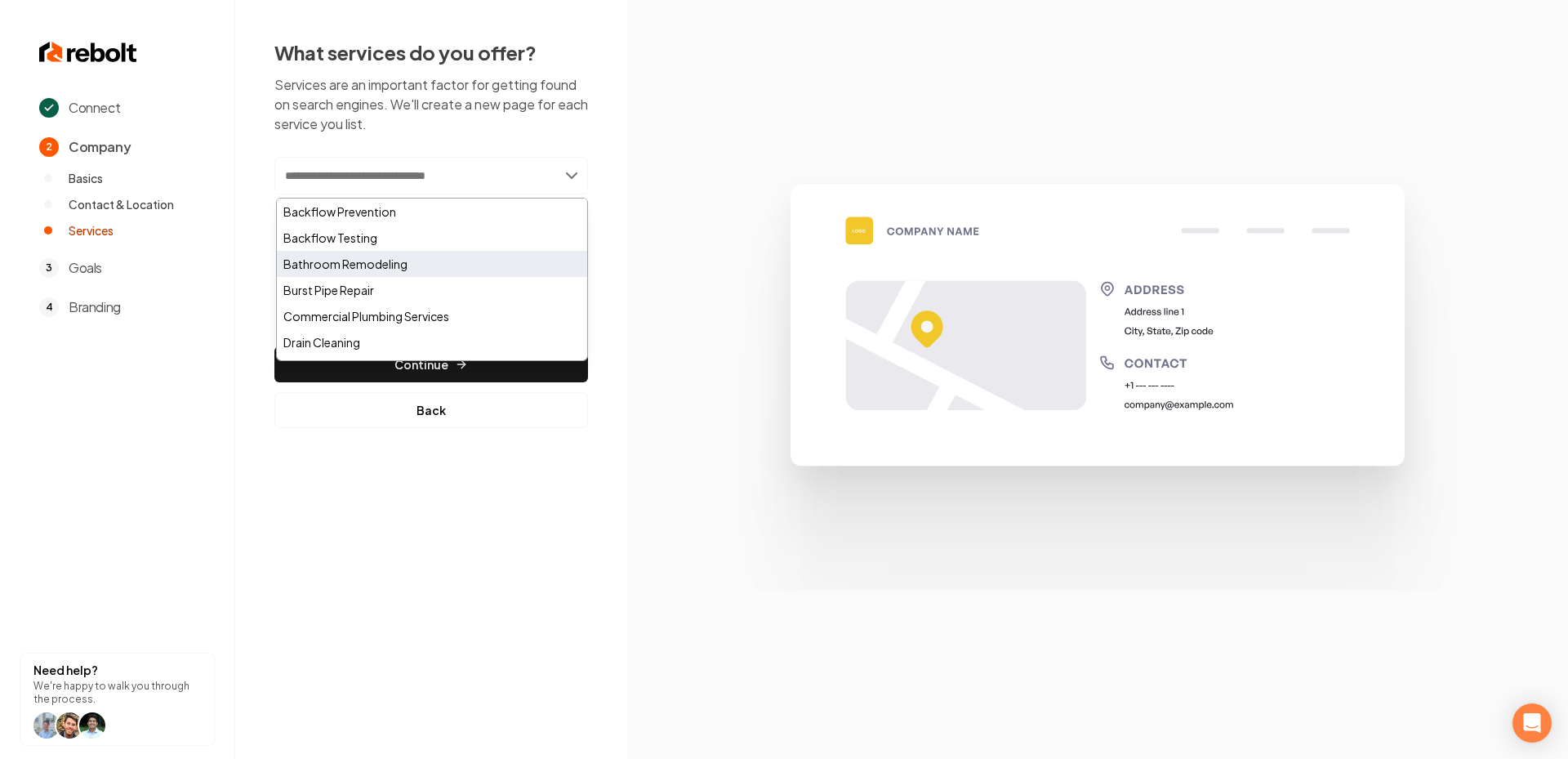
paste input "**********"
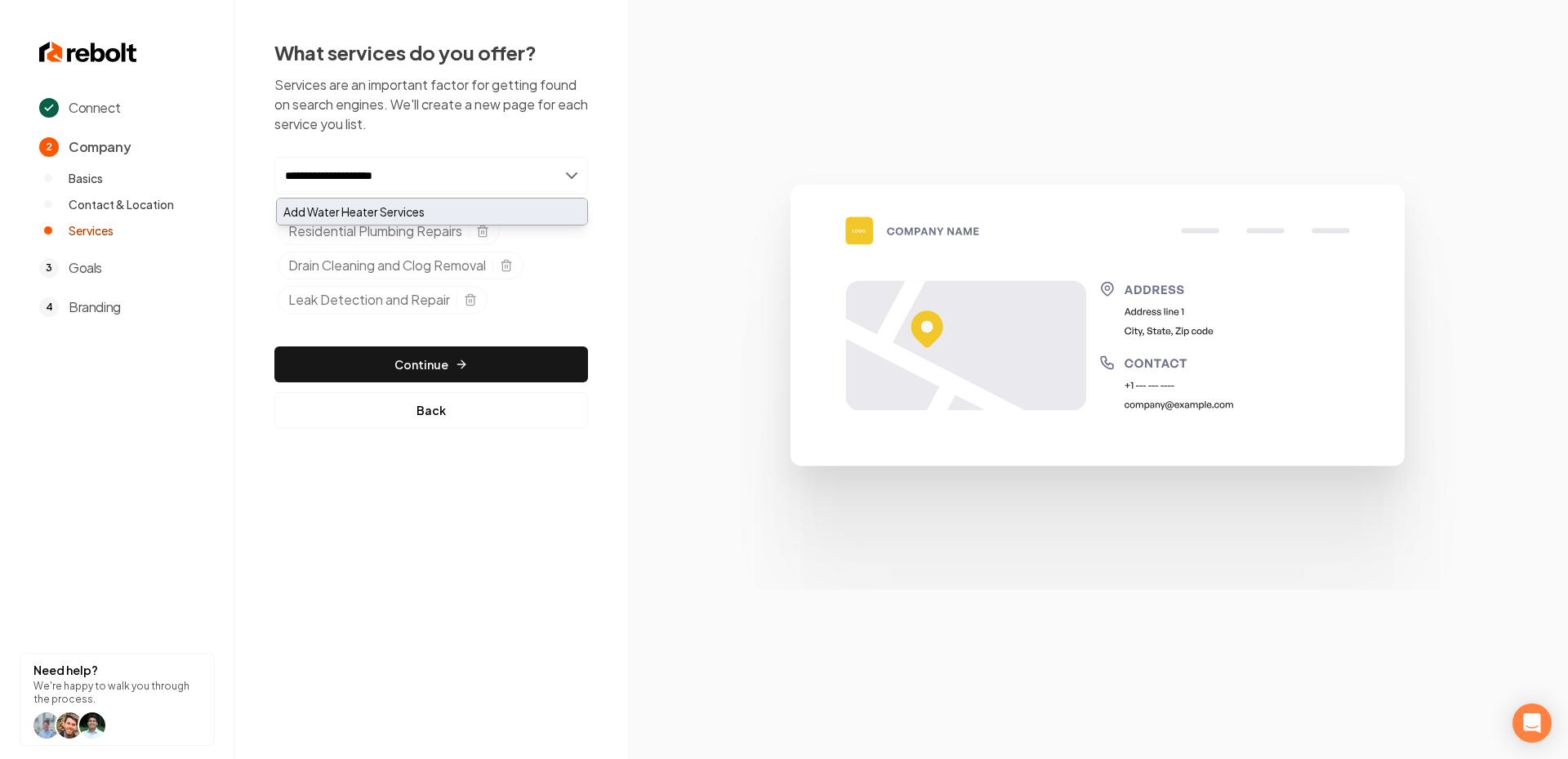
type input "**********"
click at [396, 209] on div "Add Water Heater Services" at bounding box center [432, 212] width 310 height 26
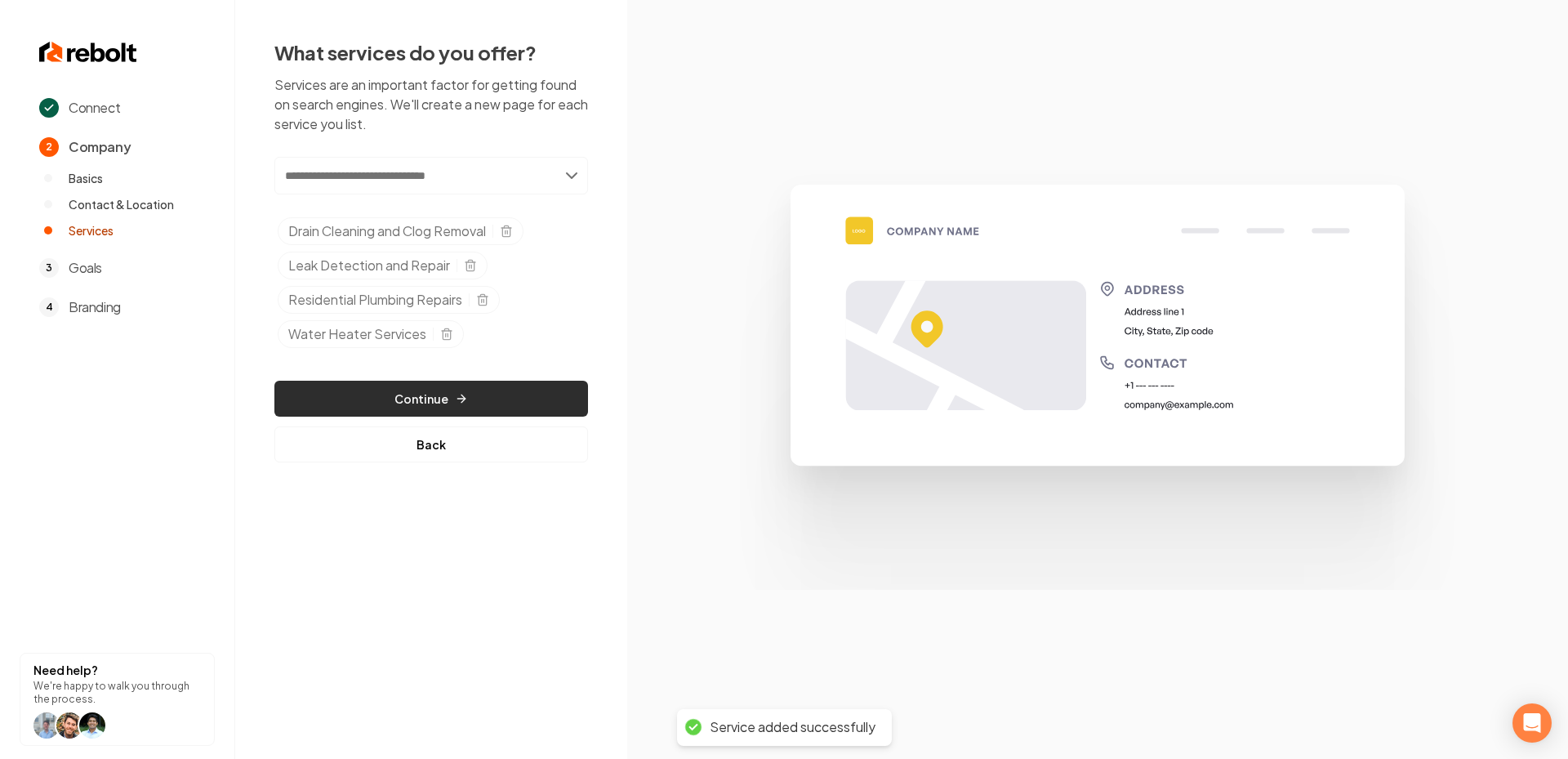
click at [460, 399] on icon "button" at bounding box center [461, 399] width 7 height 0
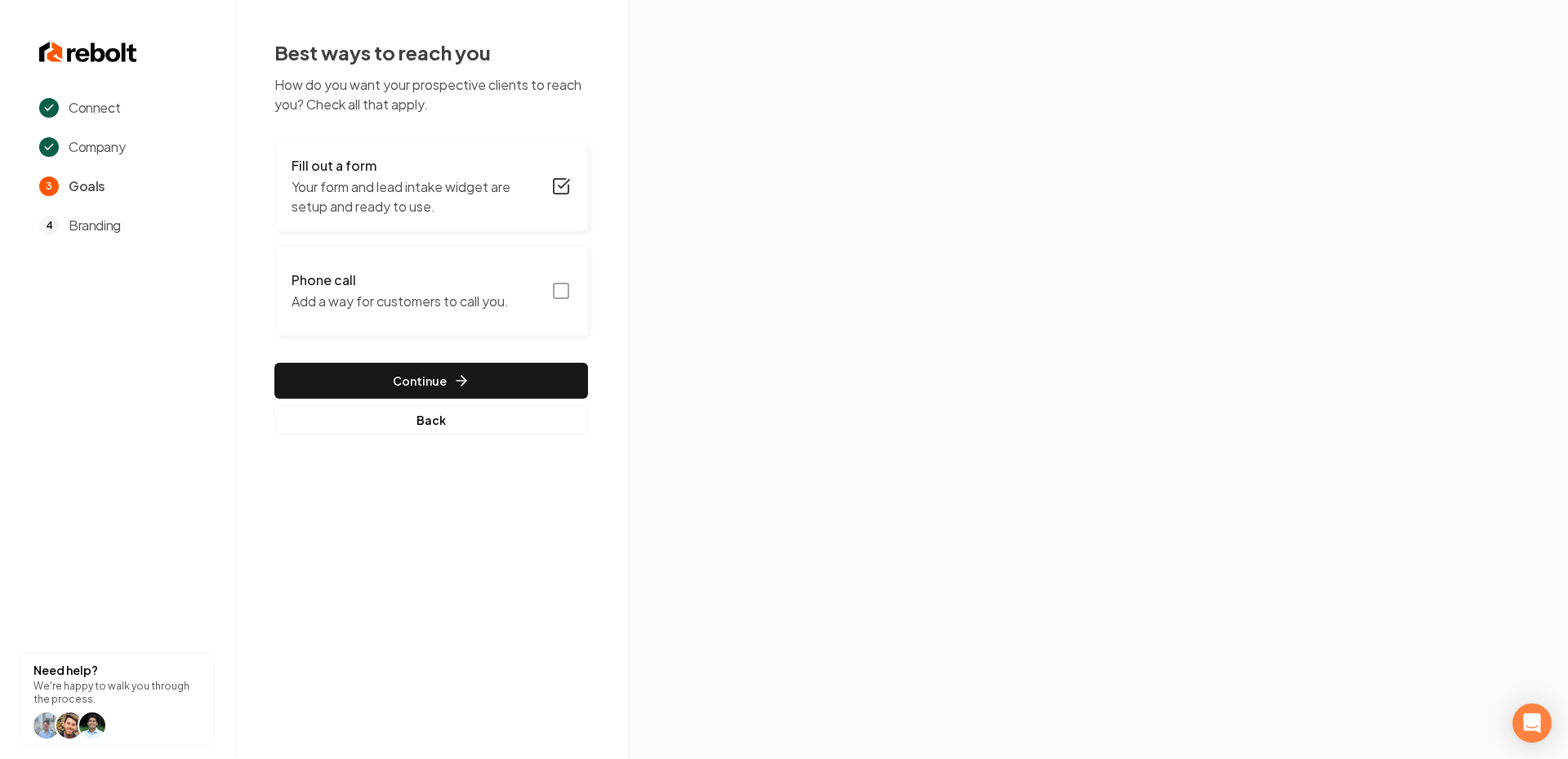
click at [559, 296] on icon "button" at bounding box center [561, 291] width 20 height 20
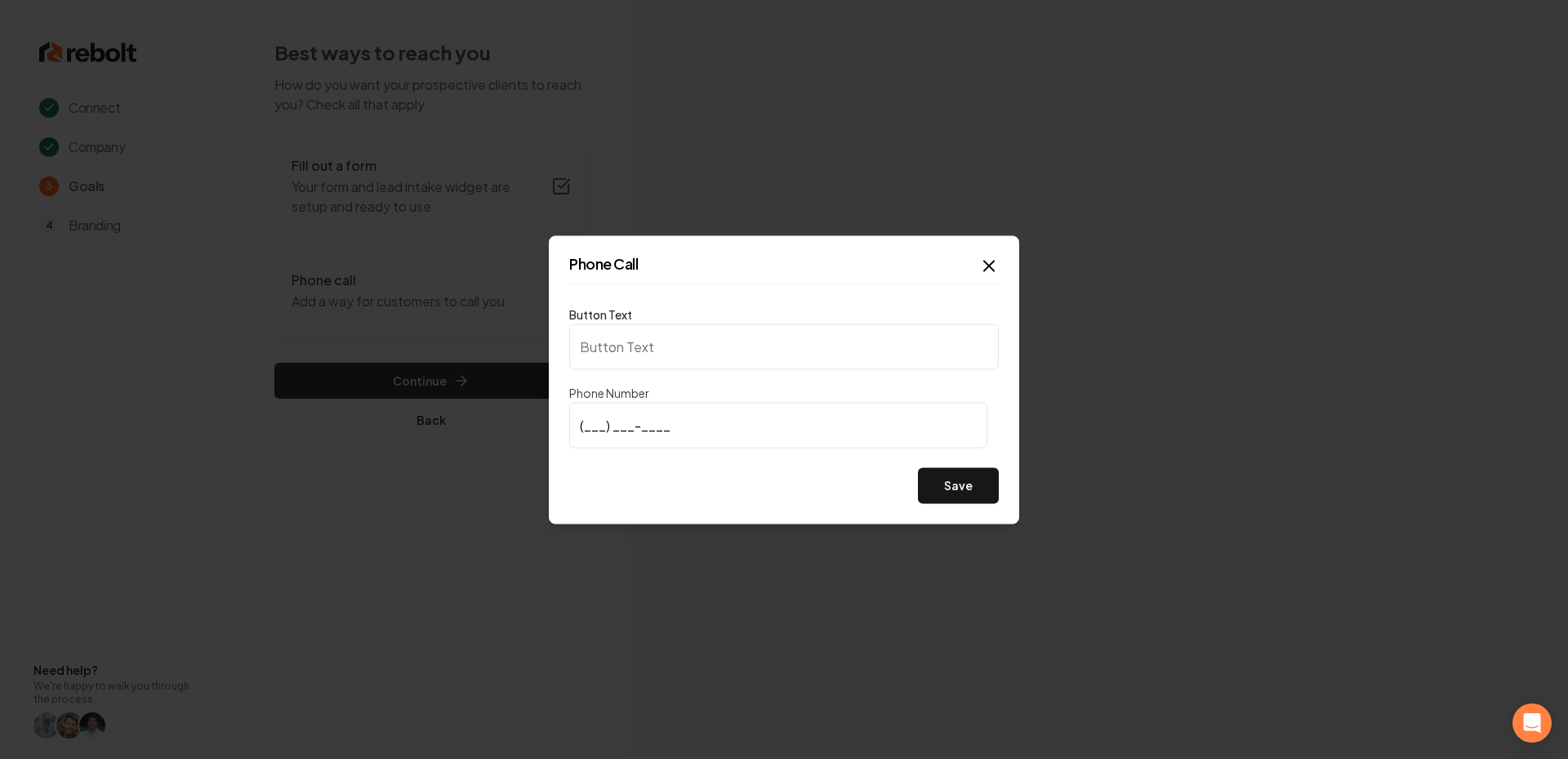
type input "Call us"
type input "(501) 388-6919"
click at [952, 473] on button "Save" at bounding box center [958, 485] width 81 height 36
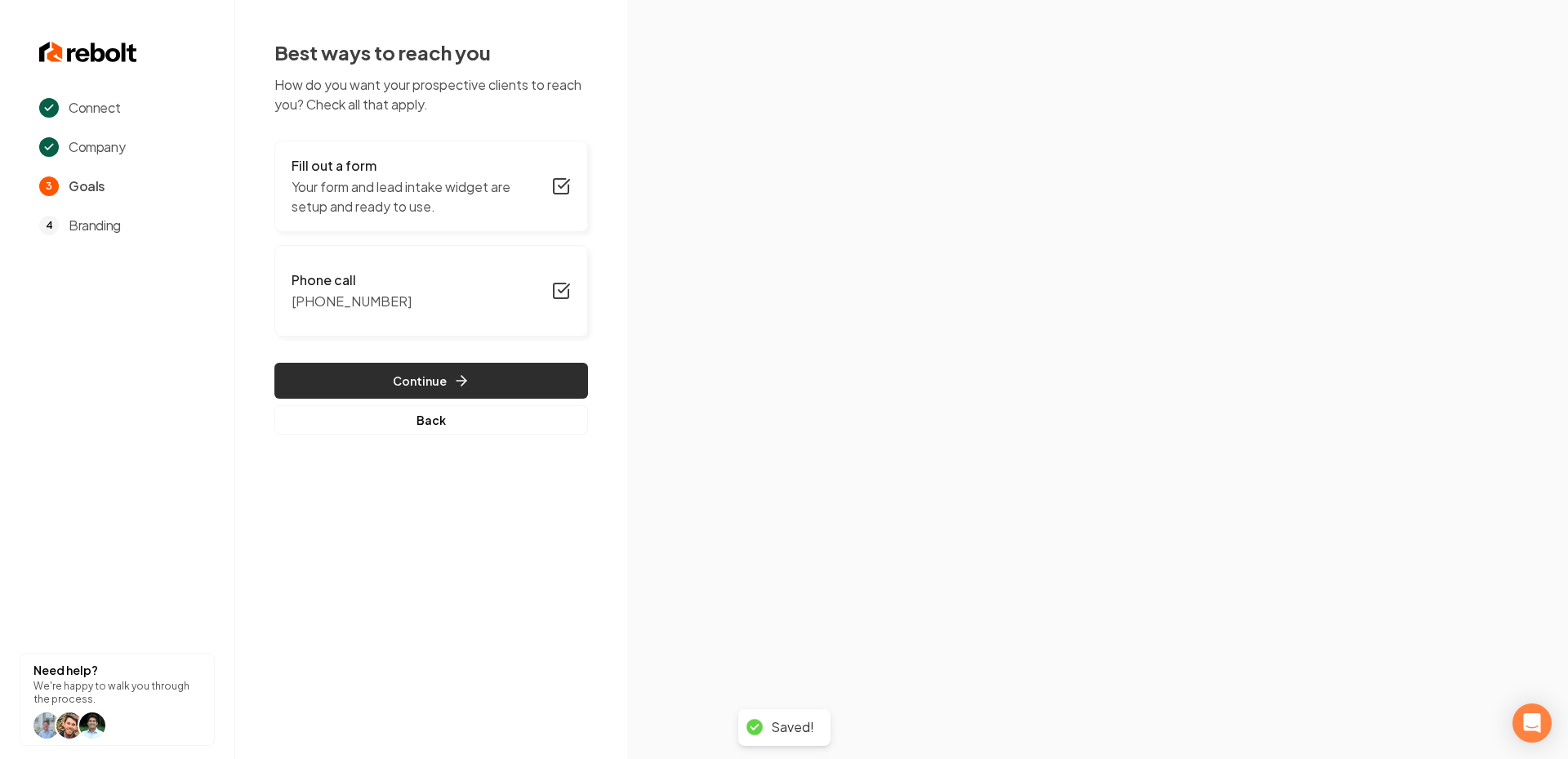
click at [492, 372] on button "Continue" at bounding box center [431, 380] width 314 height 36
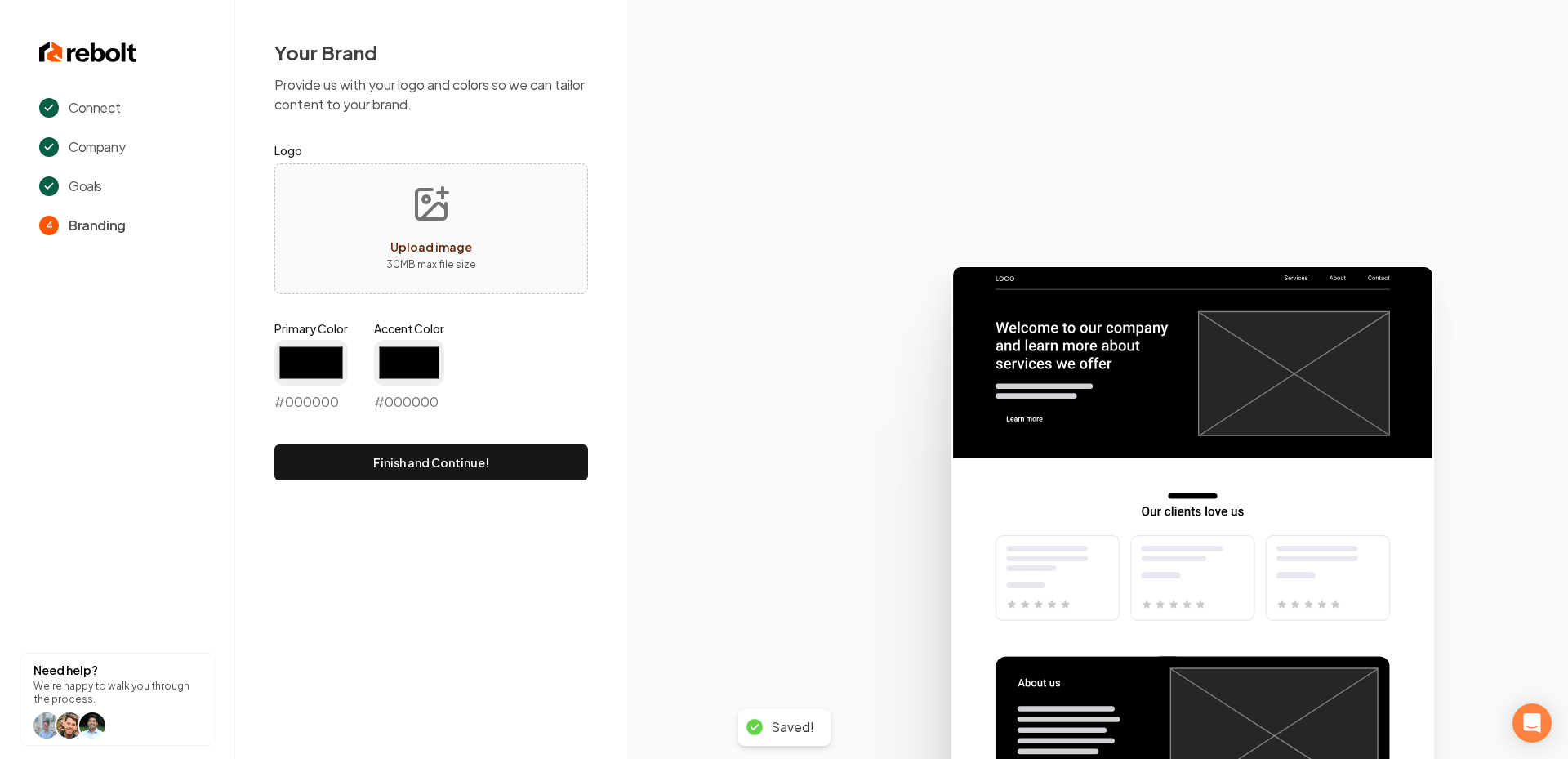
type input "#194d33"
type input "#70be00"
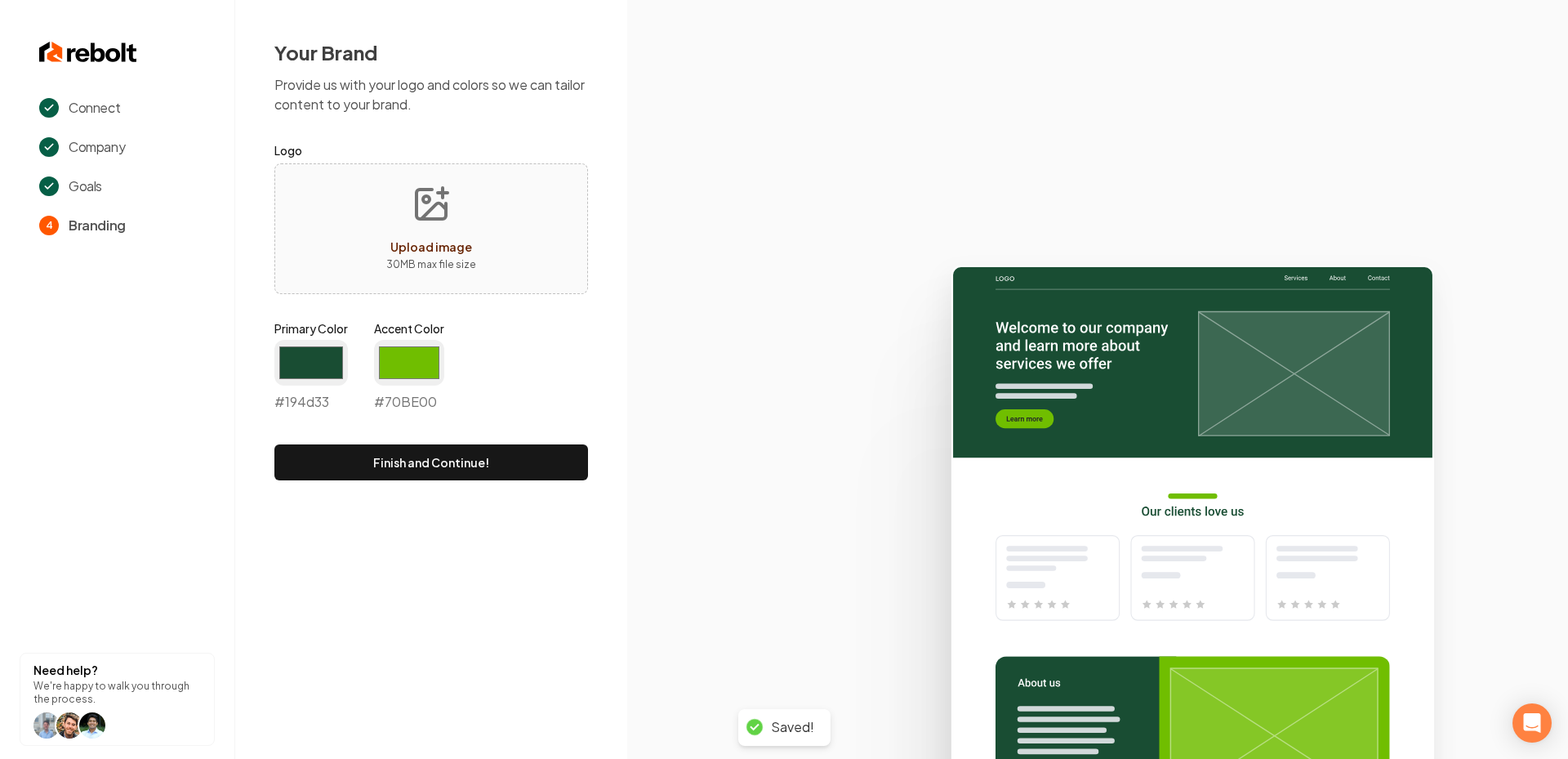
click at [433, 199] on icon "Upload image" at bounding box center [430, 204] width 39 height 39
type input "**********"
click at [303, 363] on input "#194d33" at bounding box center [311, 363] width 74 height 46
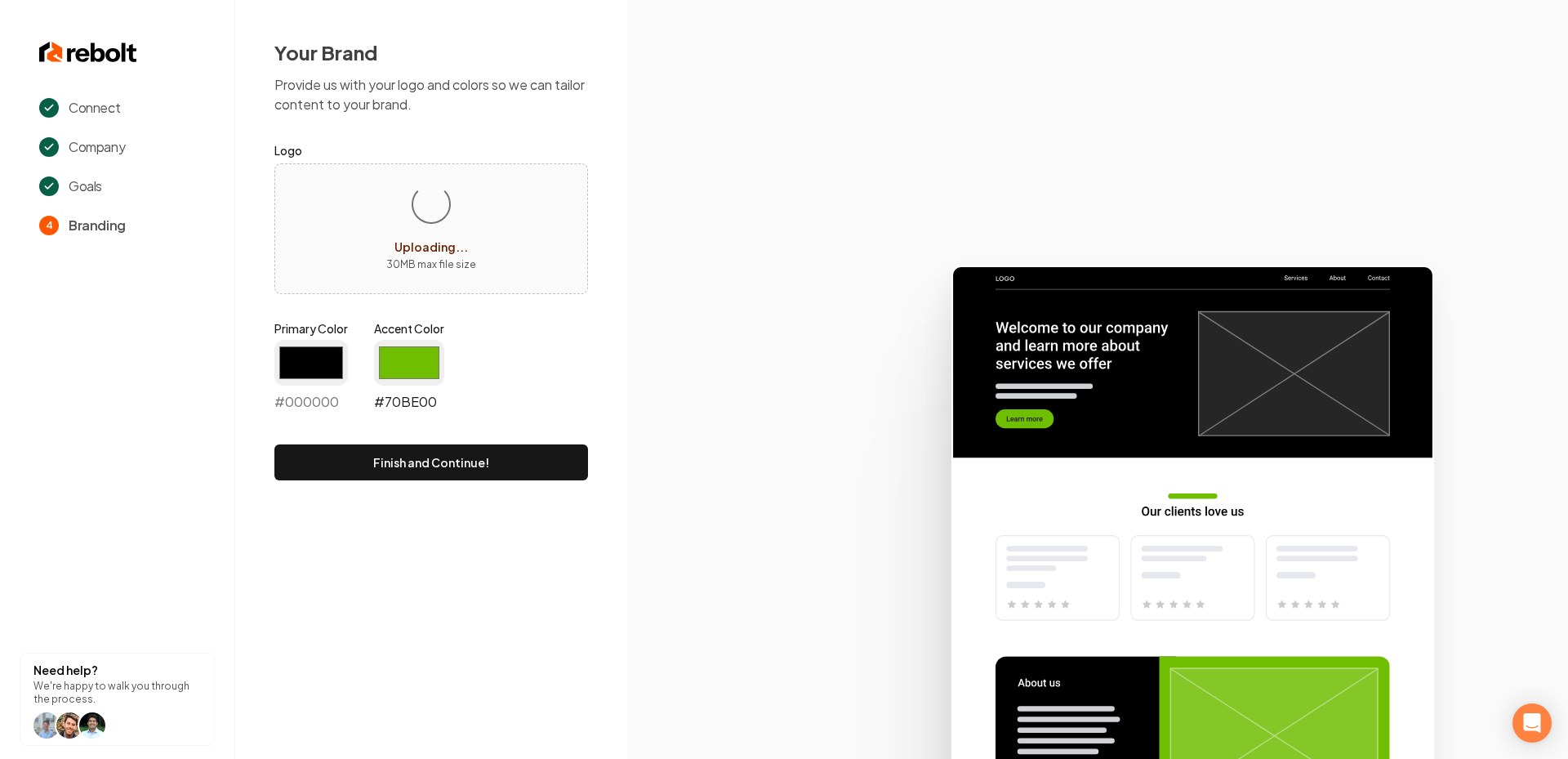
type input "#000000"
click at [413, 348] on input "#70be00" at bounding box center [409, 363] width 70 height 46
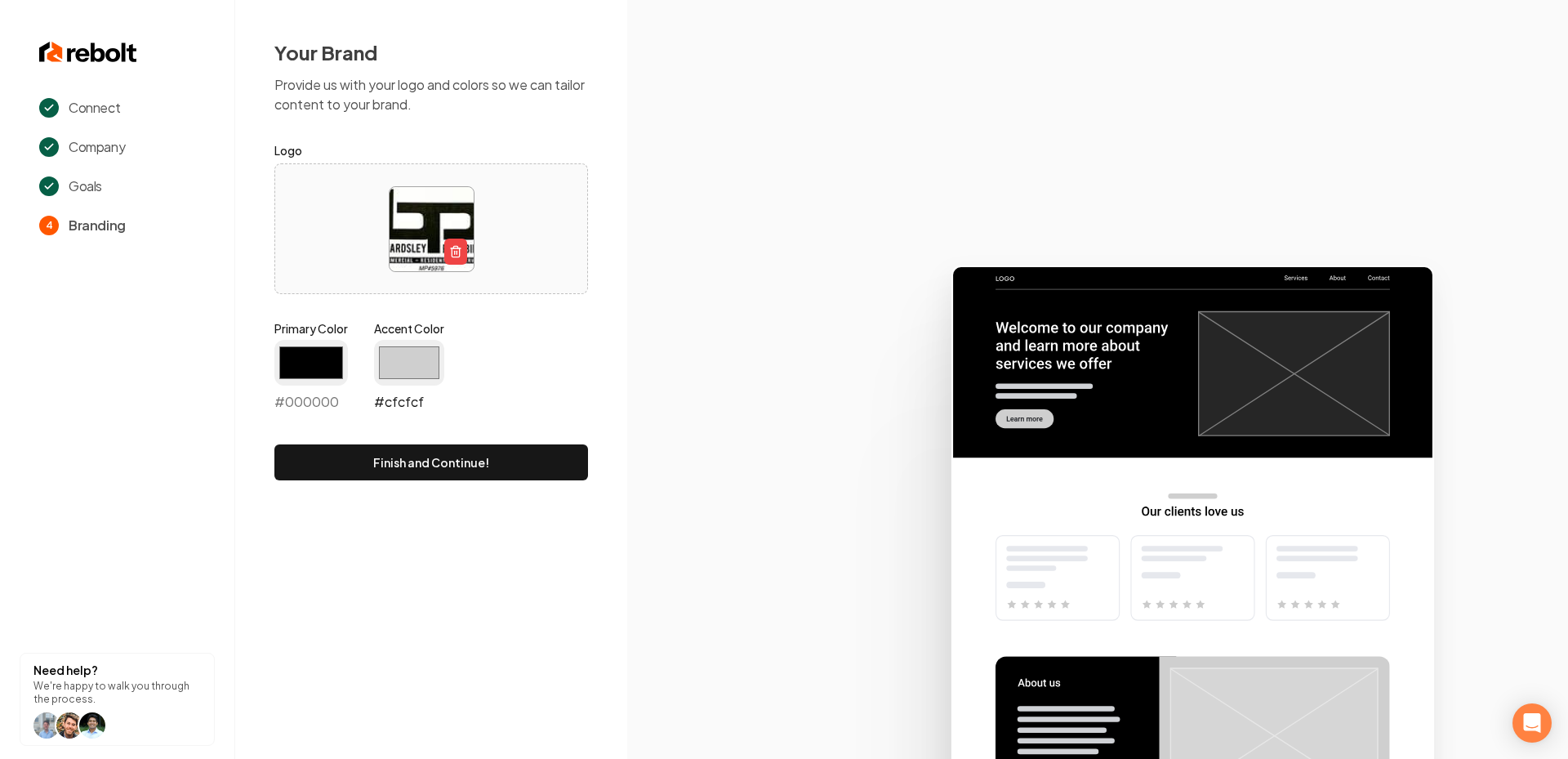
type input "#cfcfcf"
click at [683, 440] on icon at bounding box center [1097, 505] width 941 height 507
click at [495, 484] on div "Your Brand Provide us with your logo and colors so we can tailor content to you…" at bounding box center [431, 260] width 392 height 520
click at [470, 471] on button "Finish and Continue!" at bounding box center [431, 462] width 314 height 36
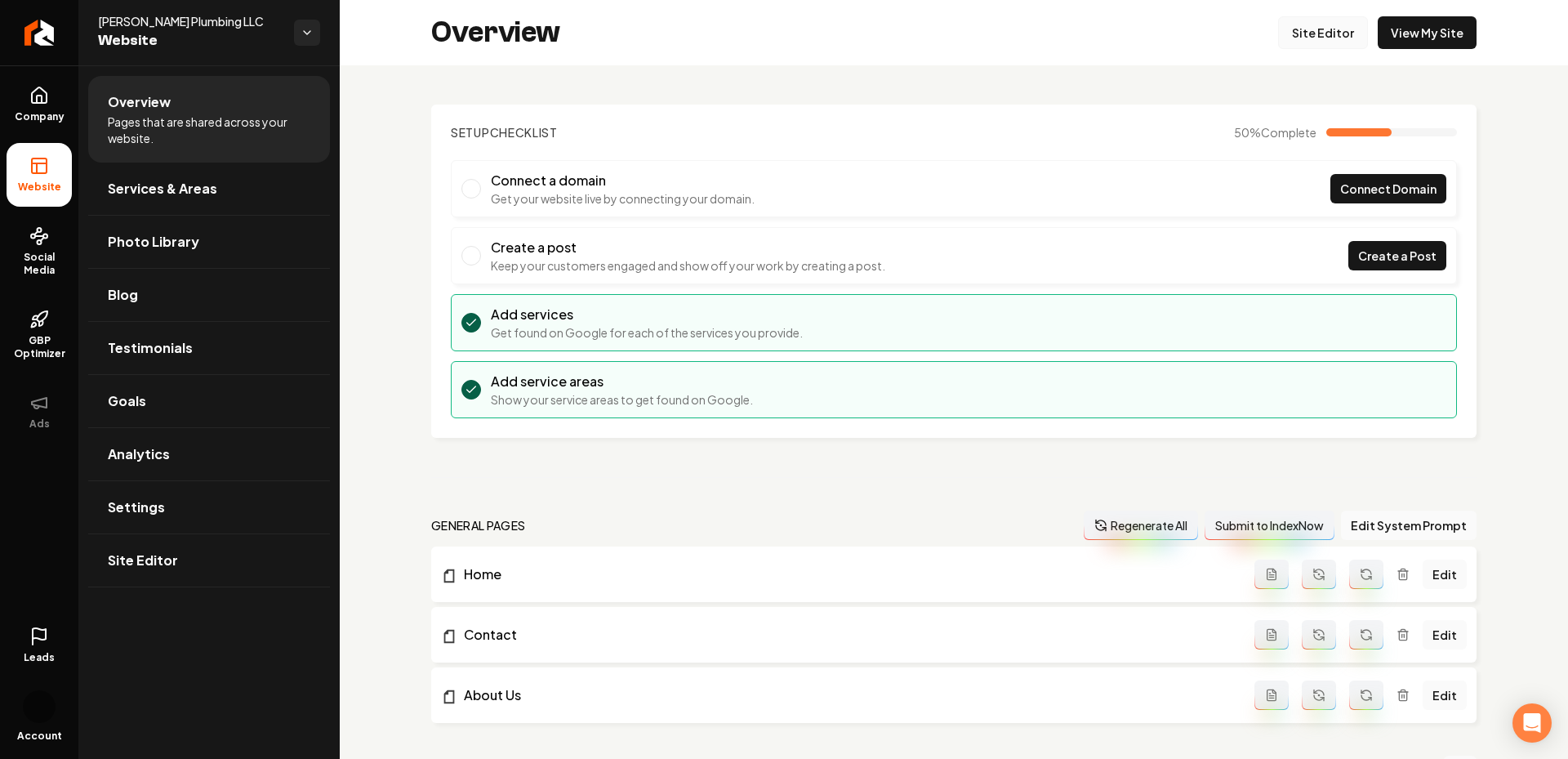
click at [1307, 31] on link "Site Editor" at bounding box center [1323, 32] width 90 height 32
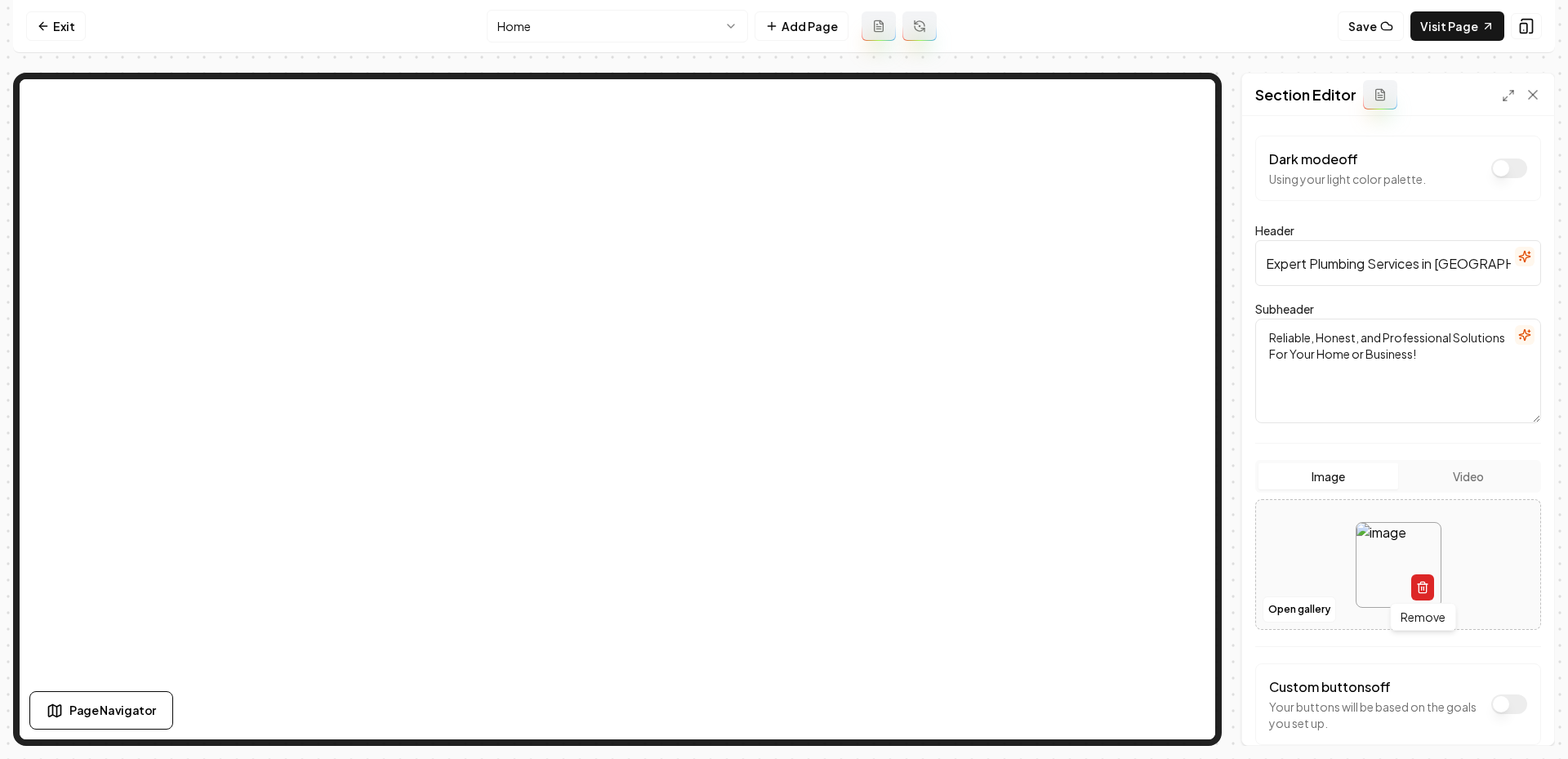
click at [1422, 584] on icon "button" at bounding box center [1422, 584] width 10 height 0
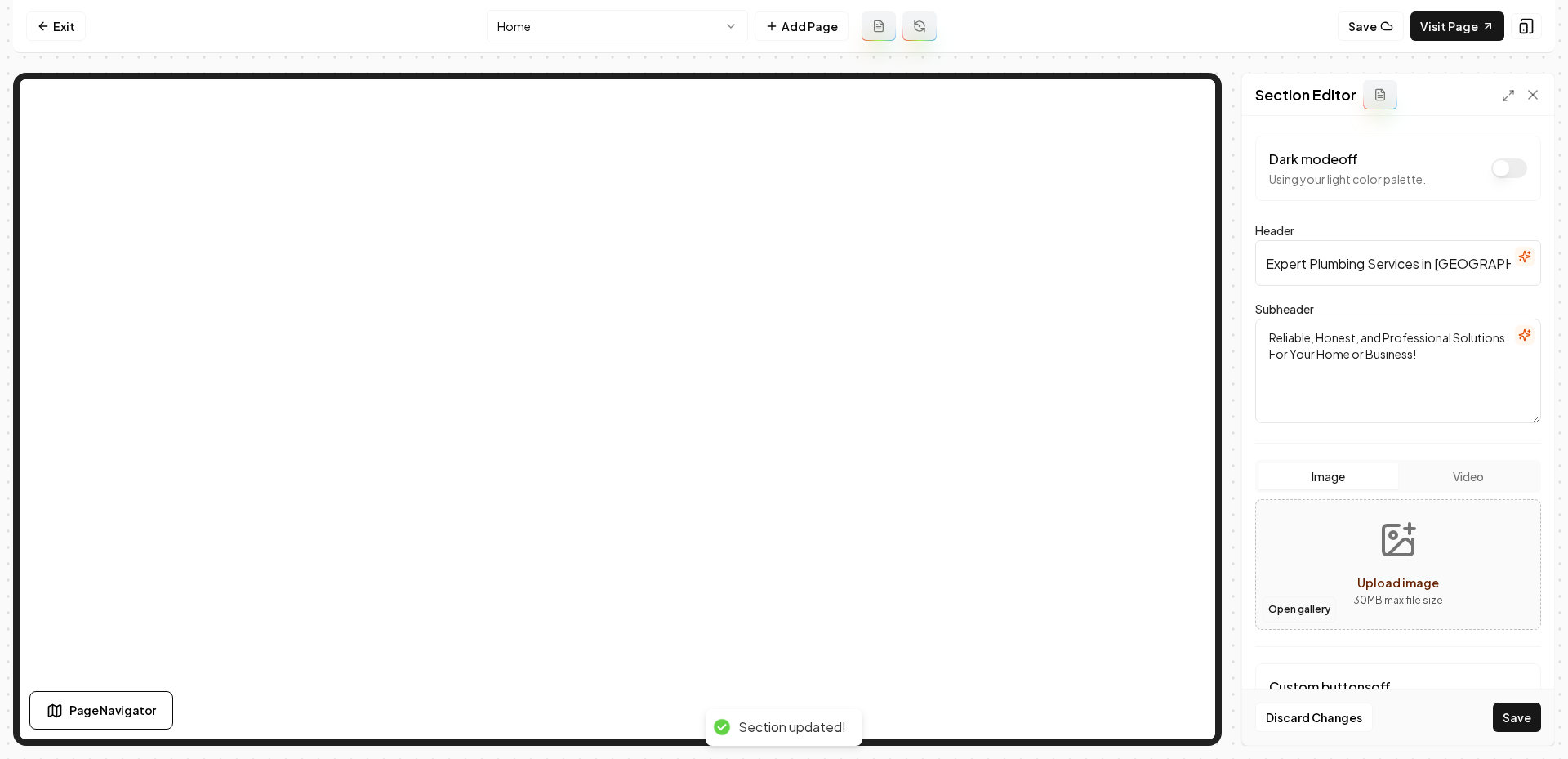
click at [1295, 607] on button "Open gallery" at bounding box center [1299, 609] width 74 height 26
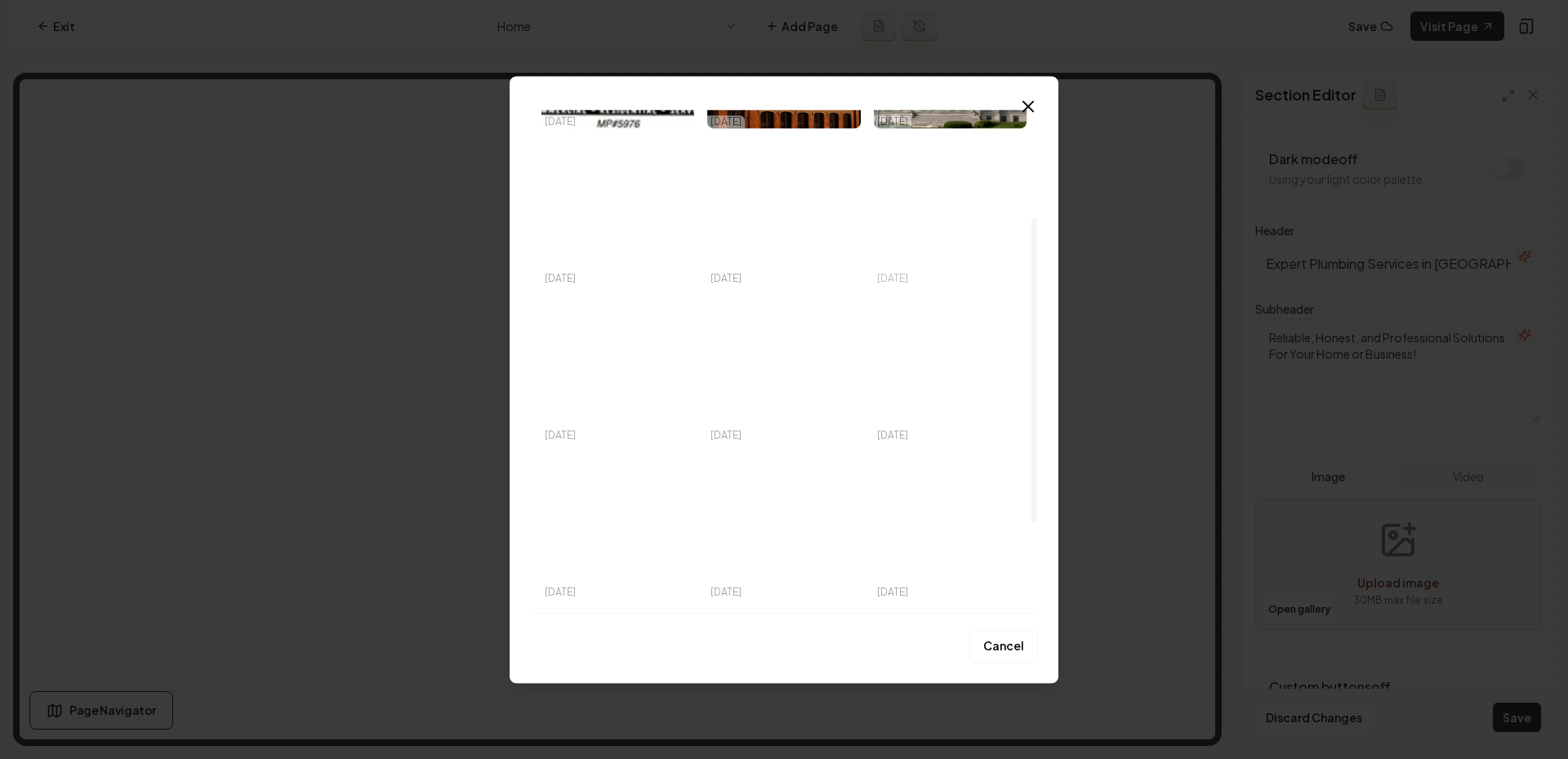
scroll to position [325, 0]
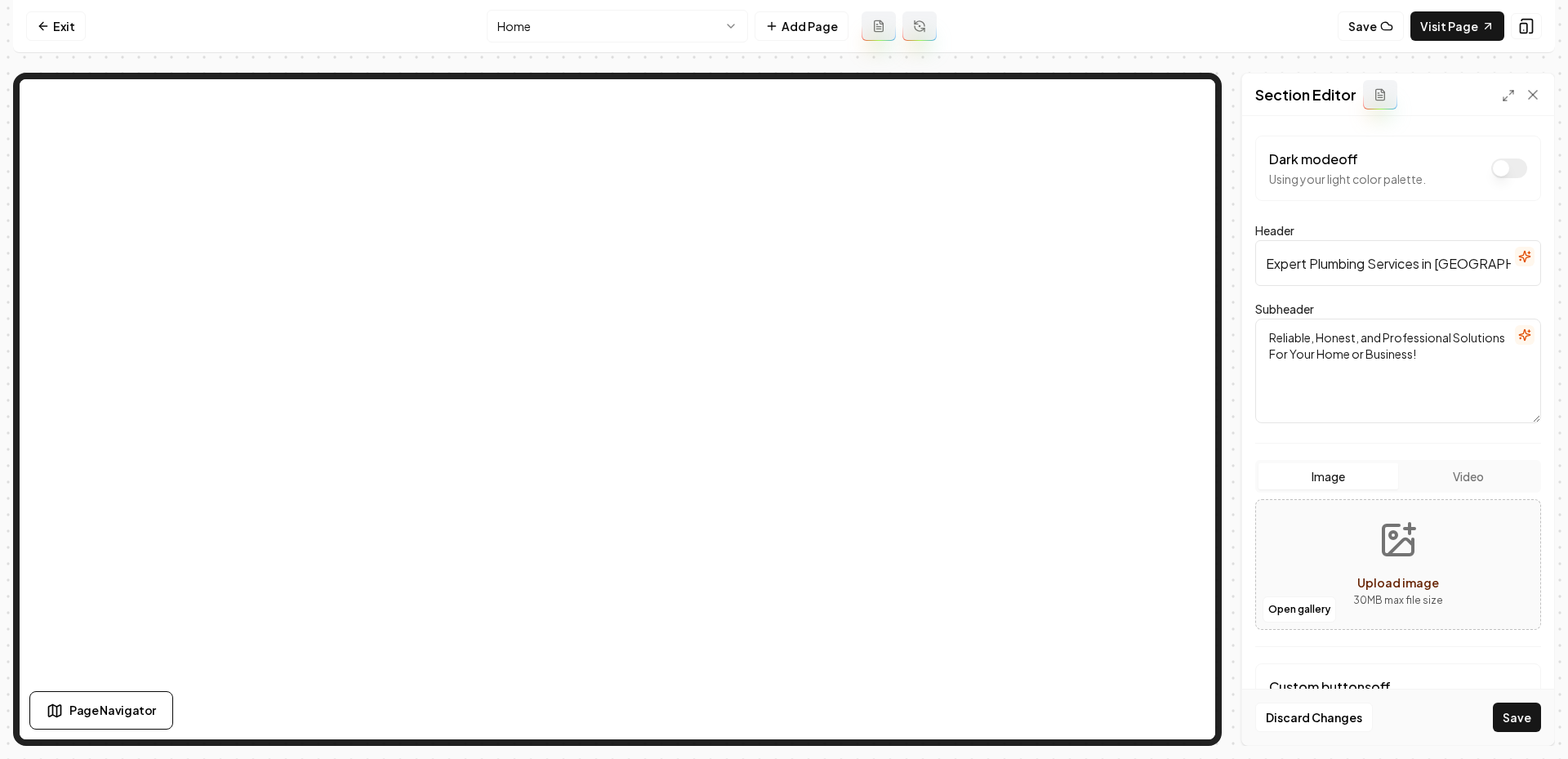
click at [1390, 546] on icon "Upload image" at bounding box center [1398, 540] width 39 height 39
type input "**********"
click at [1517, 743] on div "Discard Changes Save" at bounding box center [1398, 717] width 312 height 56
click at [1504, 720] on button "Save" at bounding box center [1517, 718] width 48 height 30
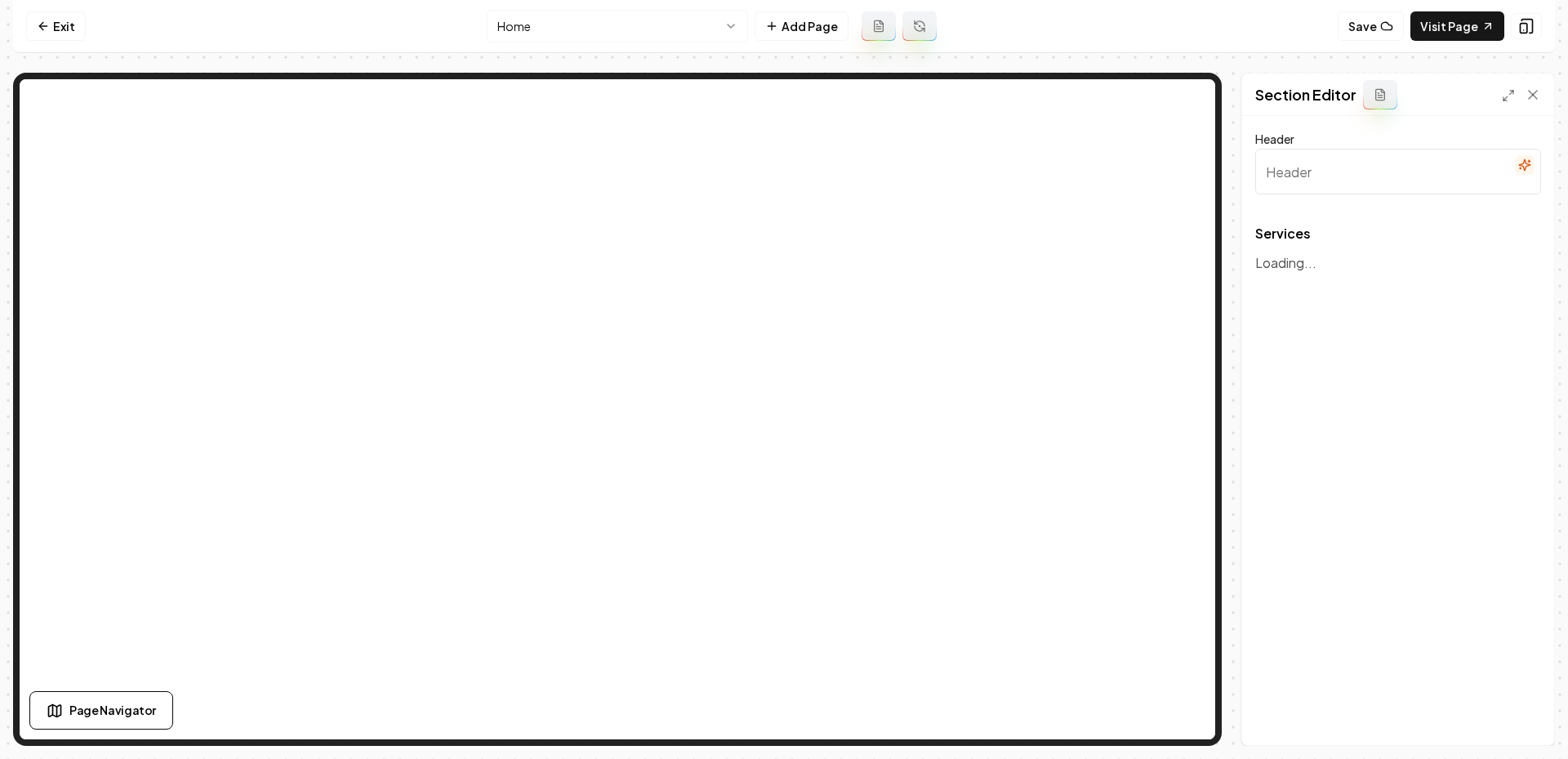
type input "Our Plumbing Services"
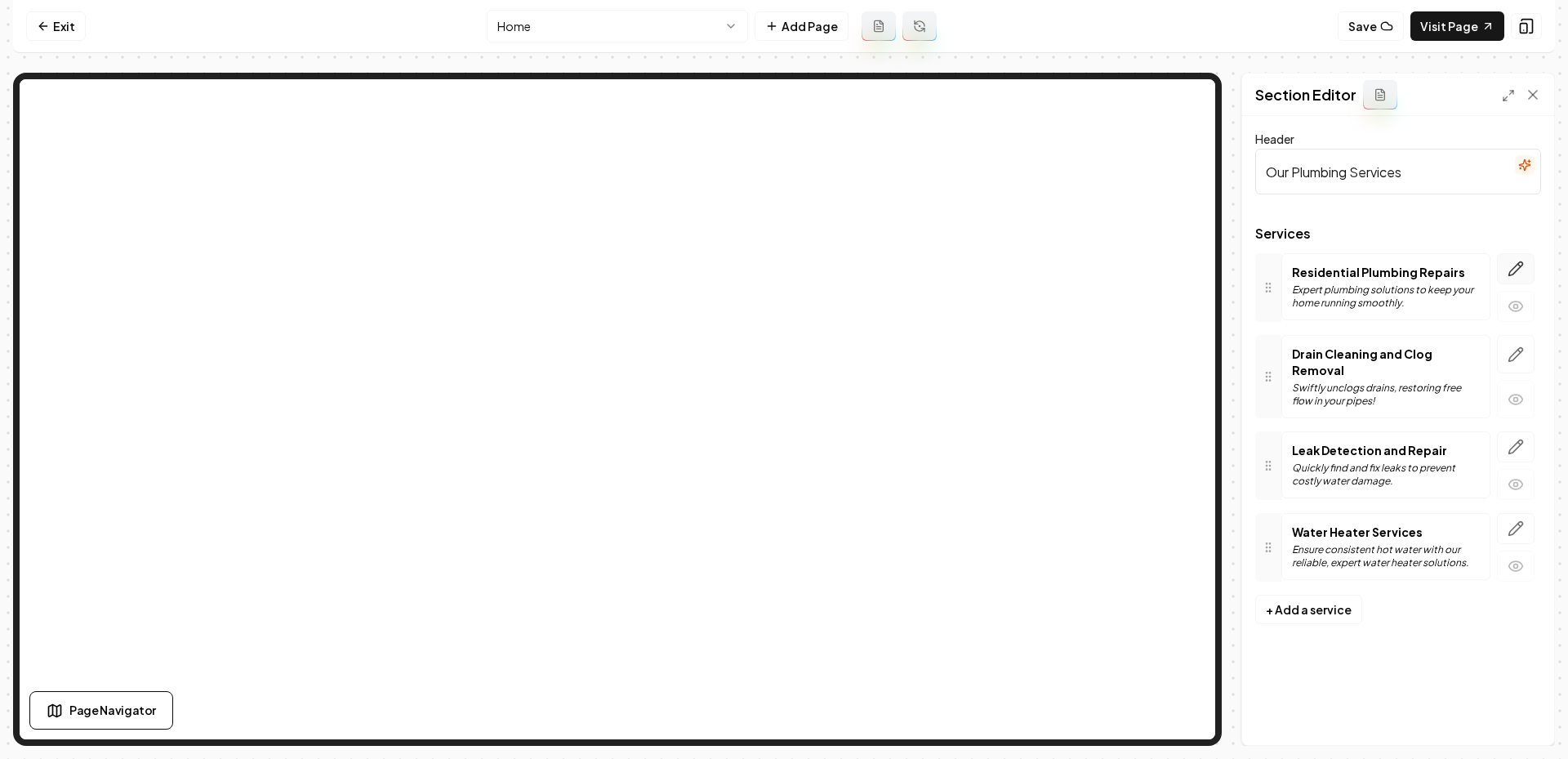
click at [1513, 269] on icon "button" at bounding box center [1516, 269] width 14 height 14
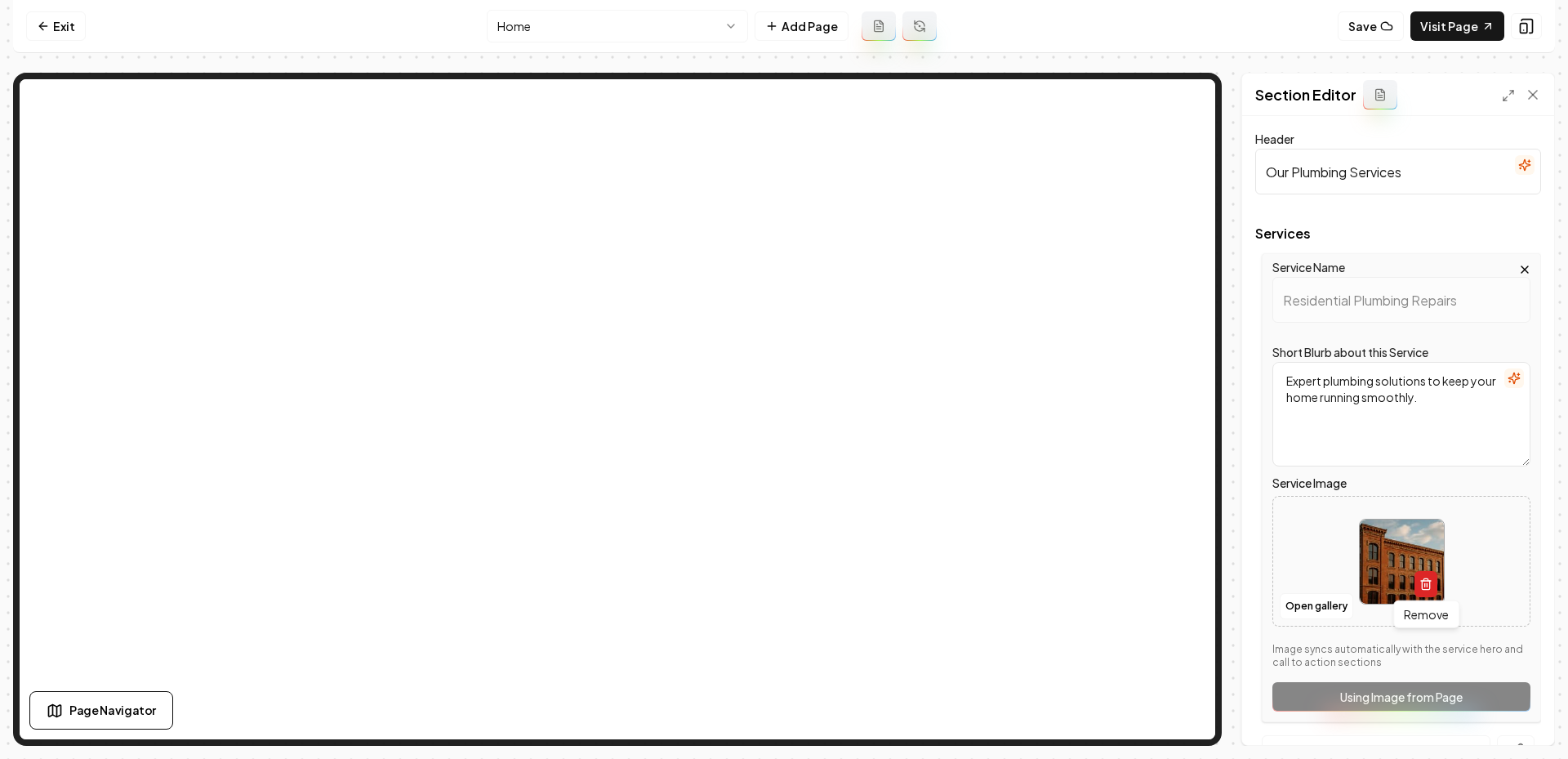
click at [1435, 575] on button "button" at bounding box center [1426, 584] width 23 height 26
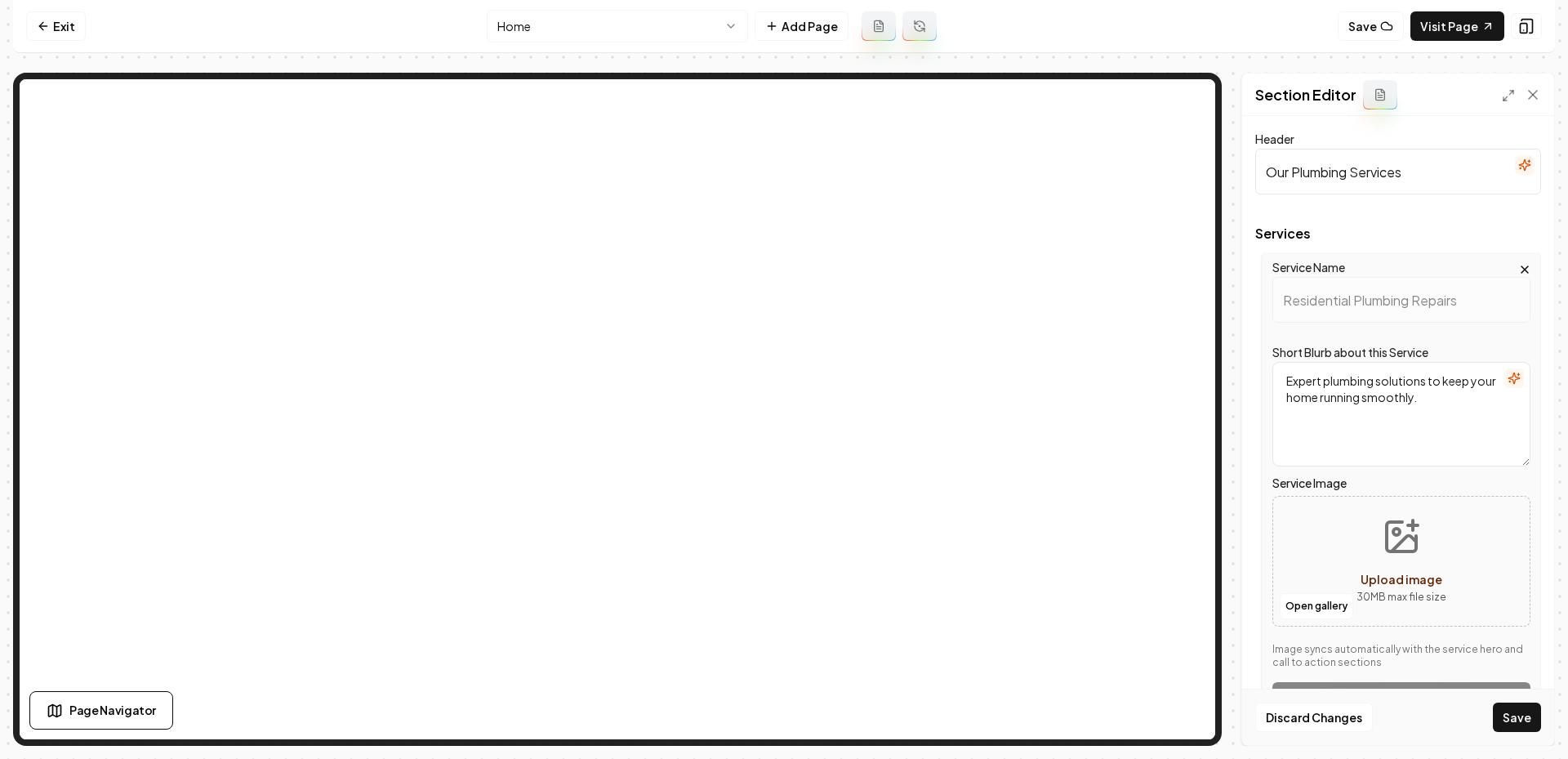
click at [1390, 536] on icon "Upload image" at bounding box center [1401, 536] width 39 height 39
type input "**********"
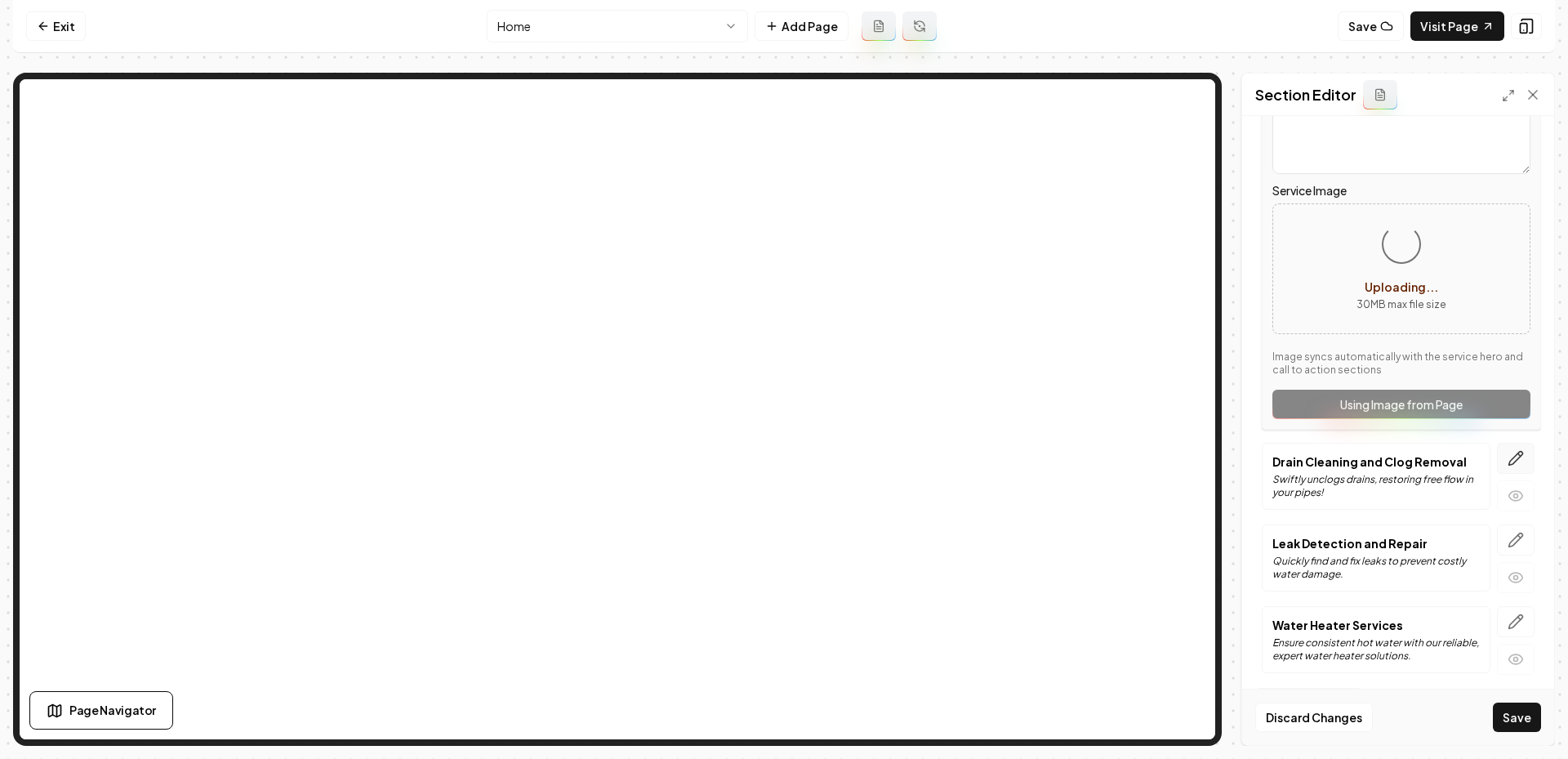
click at [1523, 453] on icon "button" at bounding box center [1516, 459] width 14 height 14
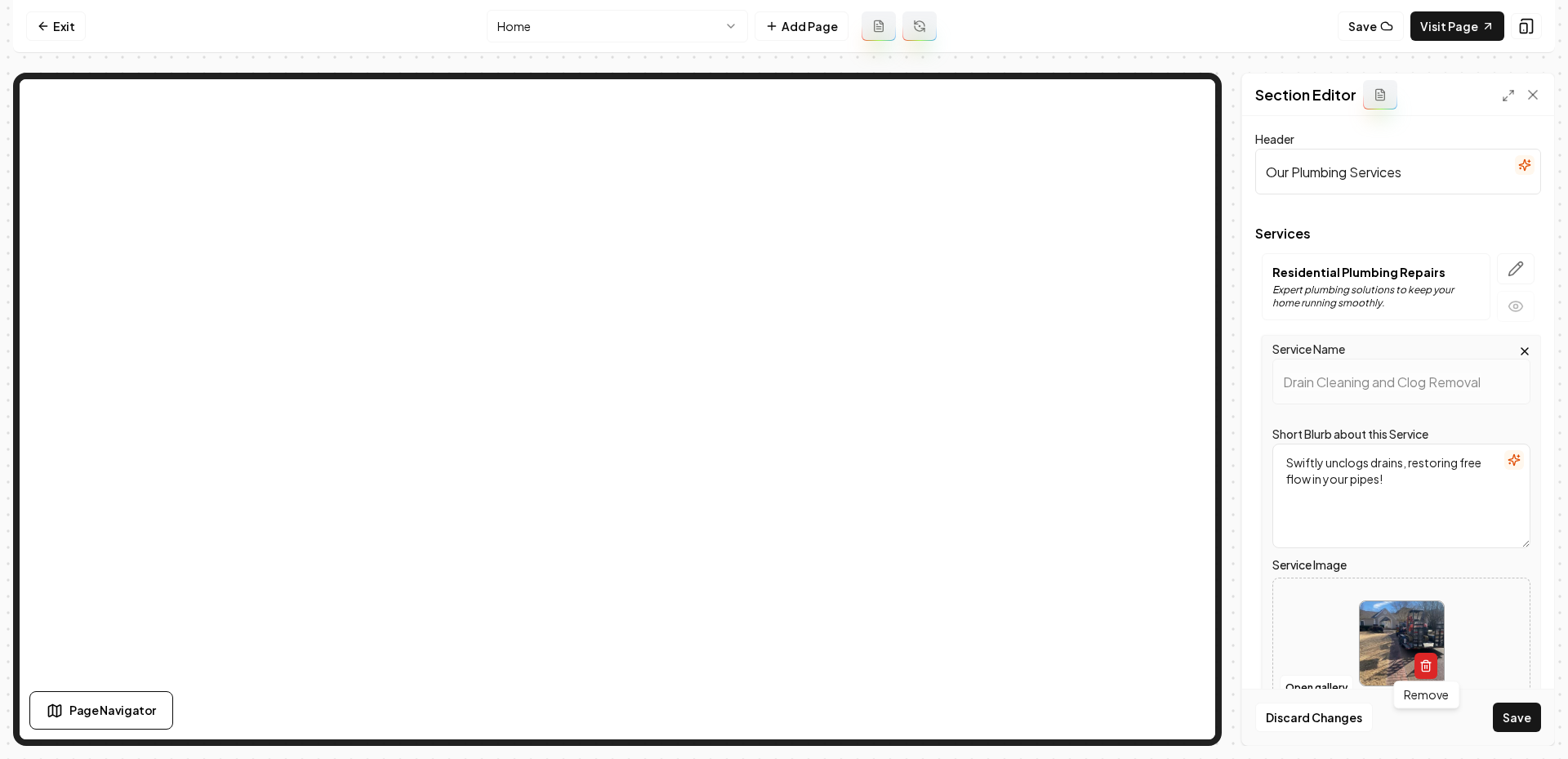
click at [1428, 662] on icon "button" at bounding box center [1426, 665] width 13 height 13
click at [1422, 617] on button "Upload image 30 MB max file size" at bounding box center [1402, 643] width 116 height 114
type input "**********"
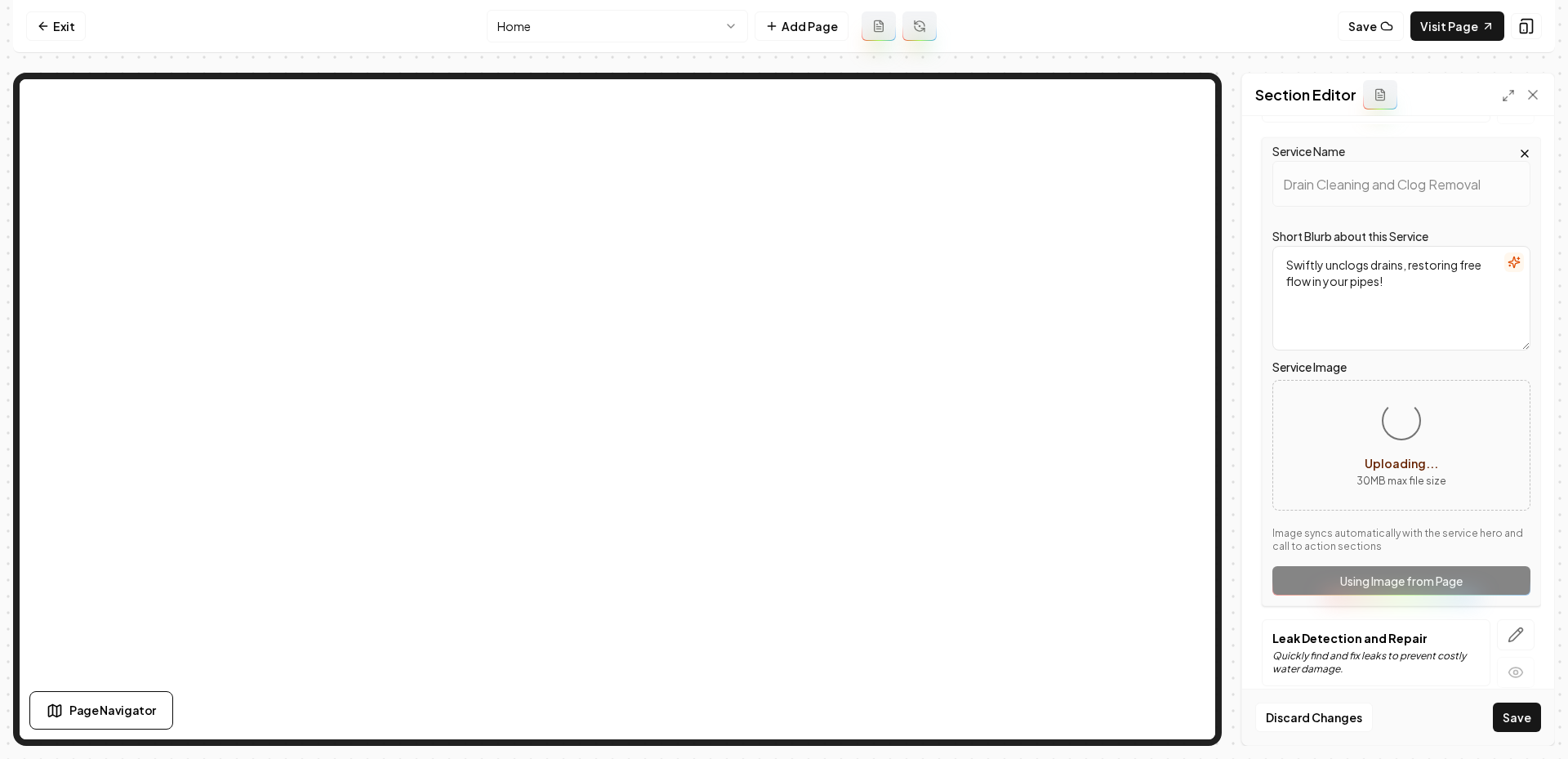
scroll to position [276, 0]
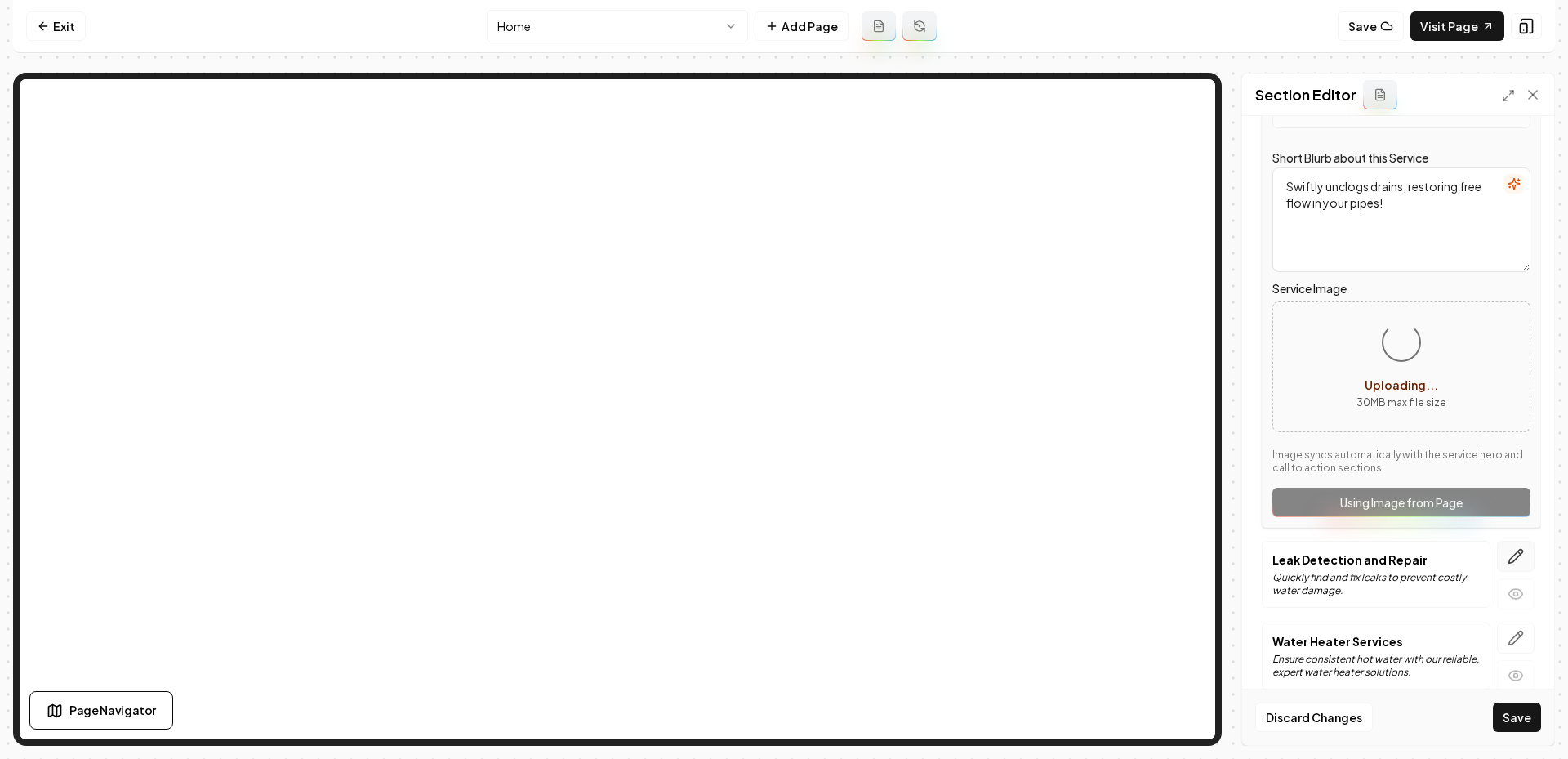
click at [1509, 555] on icon "button" at bounding box center [1516, 556] width 17 height 17
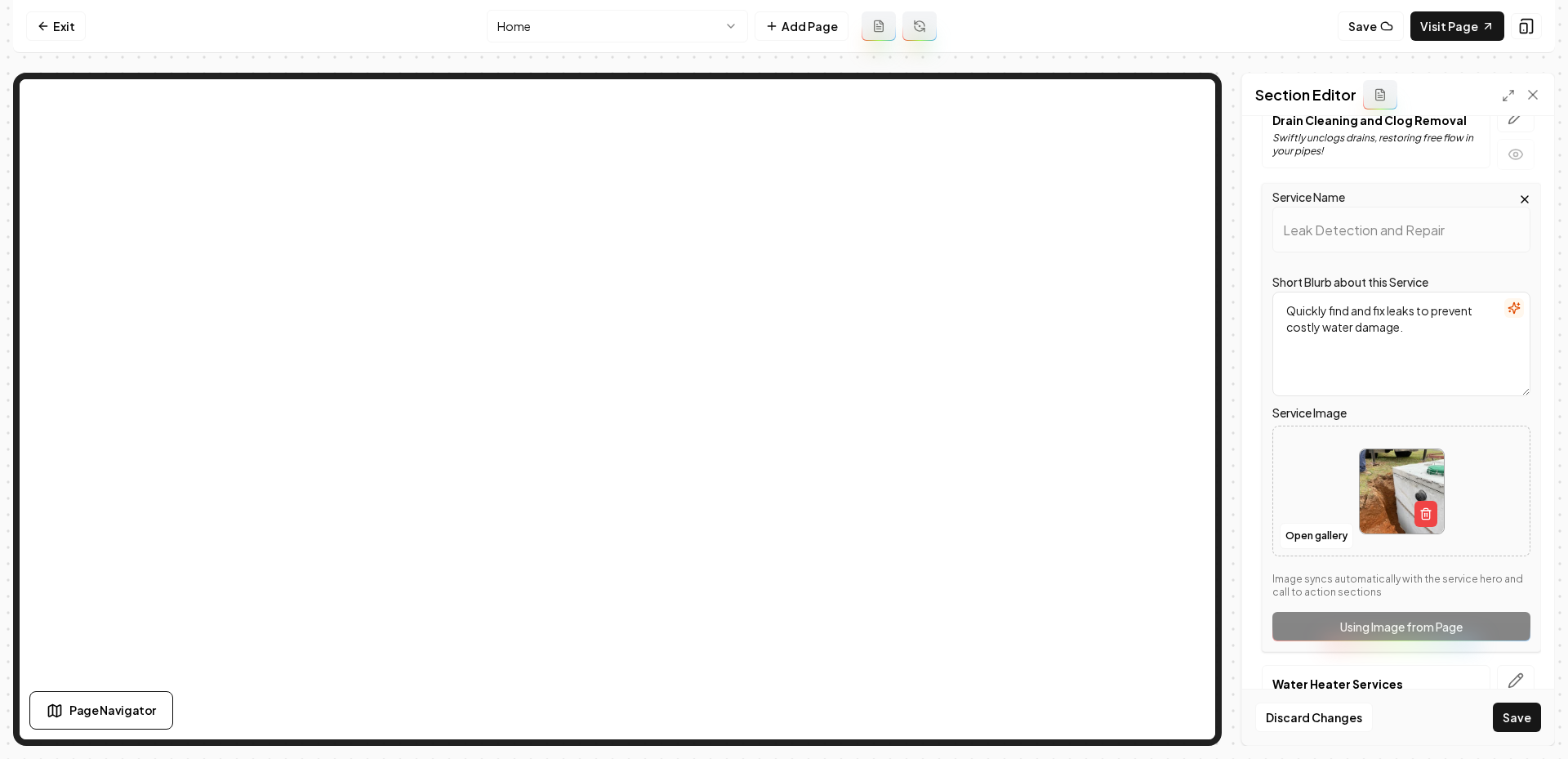
scroll to position [292, 0]
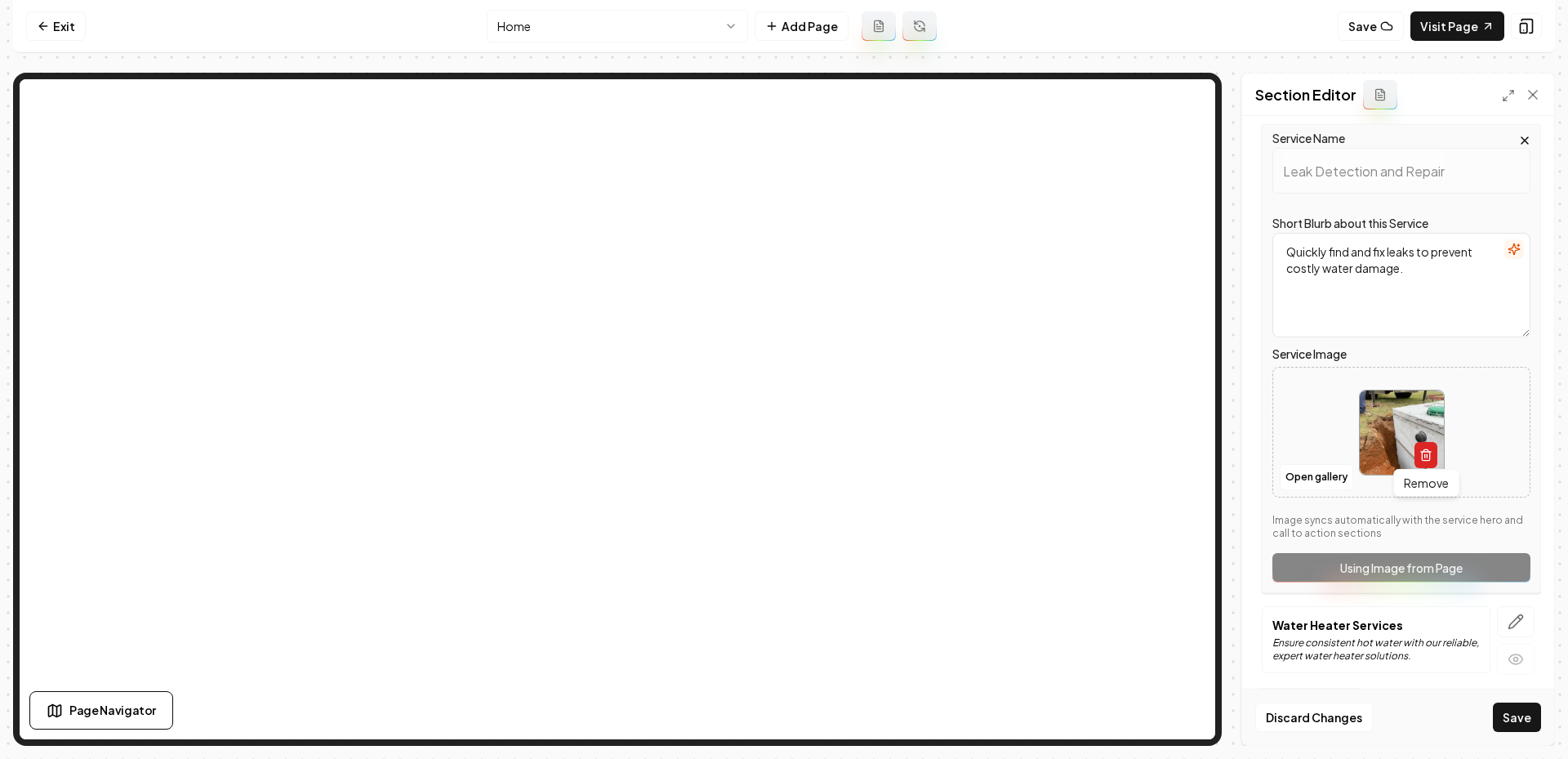
click at [1425, 452] on icon "button" at bounding box center [1426, 455] width 13 height 13
click at [1388, 434] on button "Upload image 30 MB max file size" at bounding box center [1402, 432] width 116 height 114
type input "**********"
click at [1498, 617] on button "button" at bounding box center [1515, 622] width 37 height 31
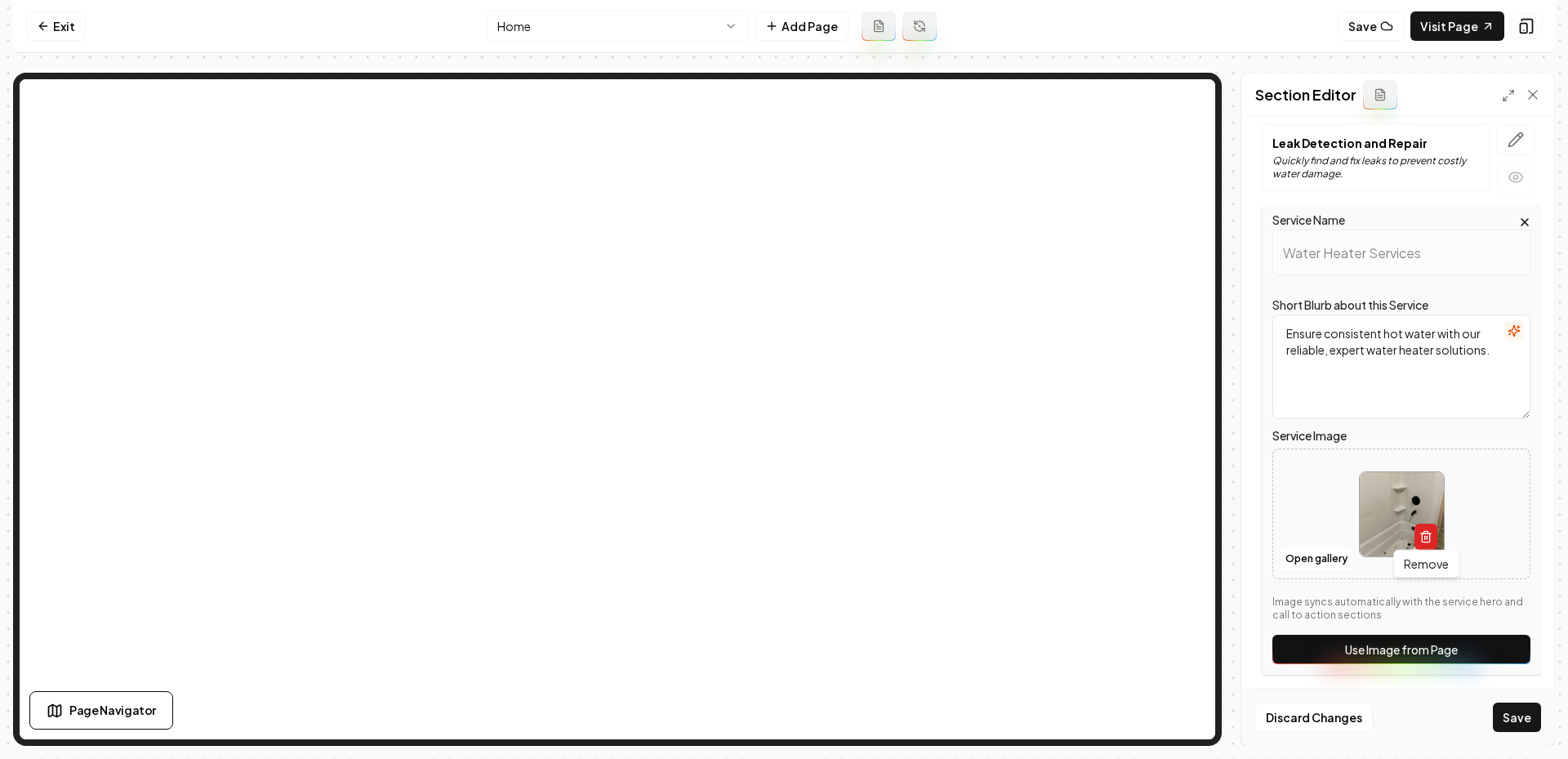
click at [1426, 531] on icon "button" at bounding box center [1426, 537] width 13 height 13
click at [1399, 495] on icon "Upload image" at bounding box center [1401, 489] width 39 height 39
type input "**********"
click at [1516, 708] on button "Save" at bounding box center [1517, 718] width 48 height 30
click at [1499, 713] on button "Save" at bounding box center [1517, 718] width 48 height 30
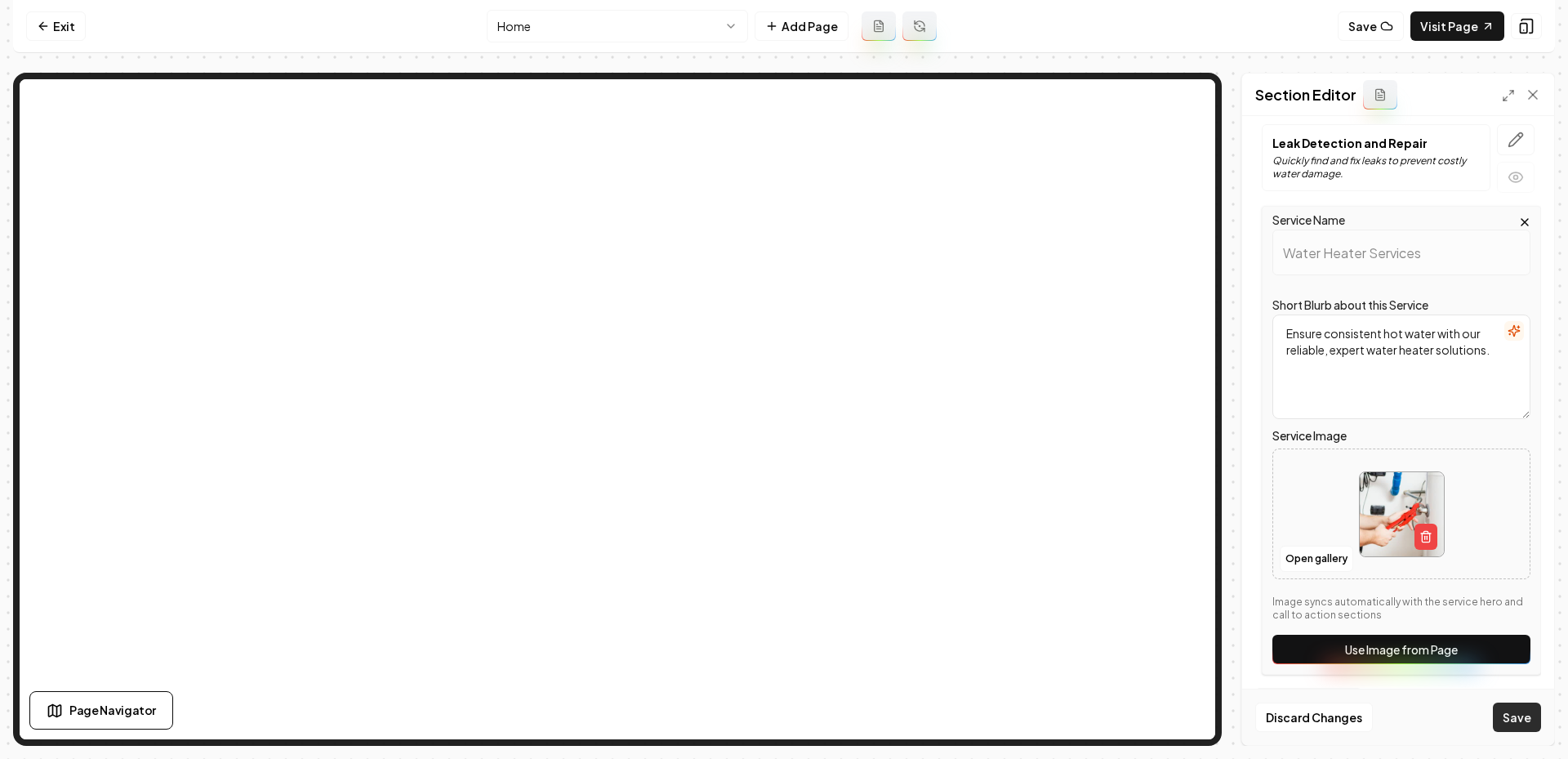
click at [1503, 710] on button "Save" at bounding box center [1517, 718] width 48 height 30
click at [1514, 149] on button "button" at bounding box center [1515, 140] width 37 height 31
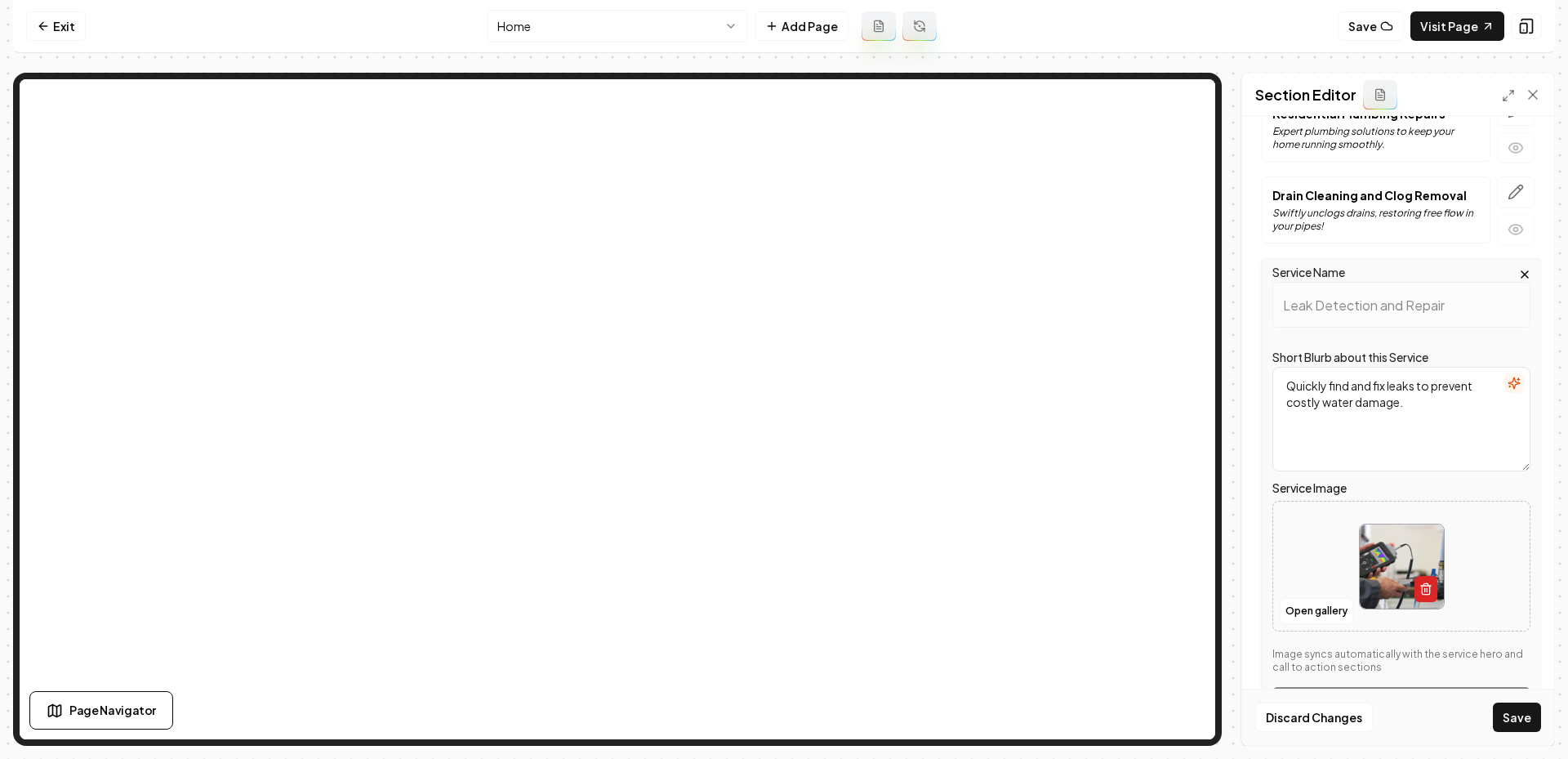
scroll to position [156, 0]
click at [1520, 190] on icon "button" at bounding box center [1519, 190] width 2 height 2
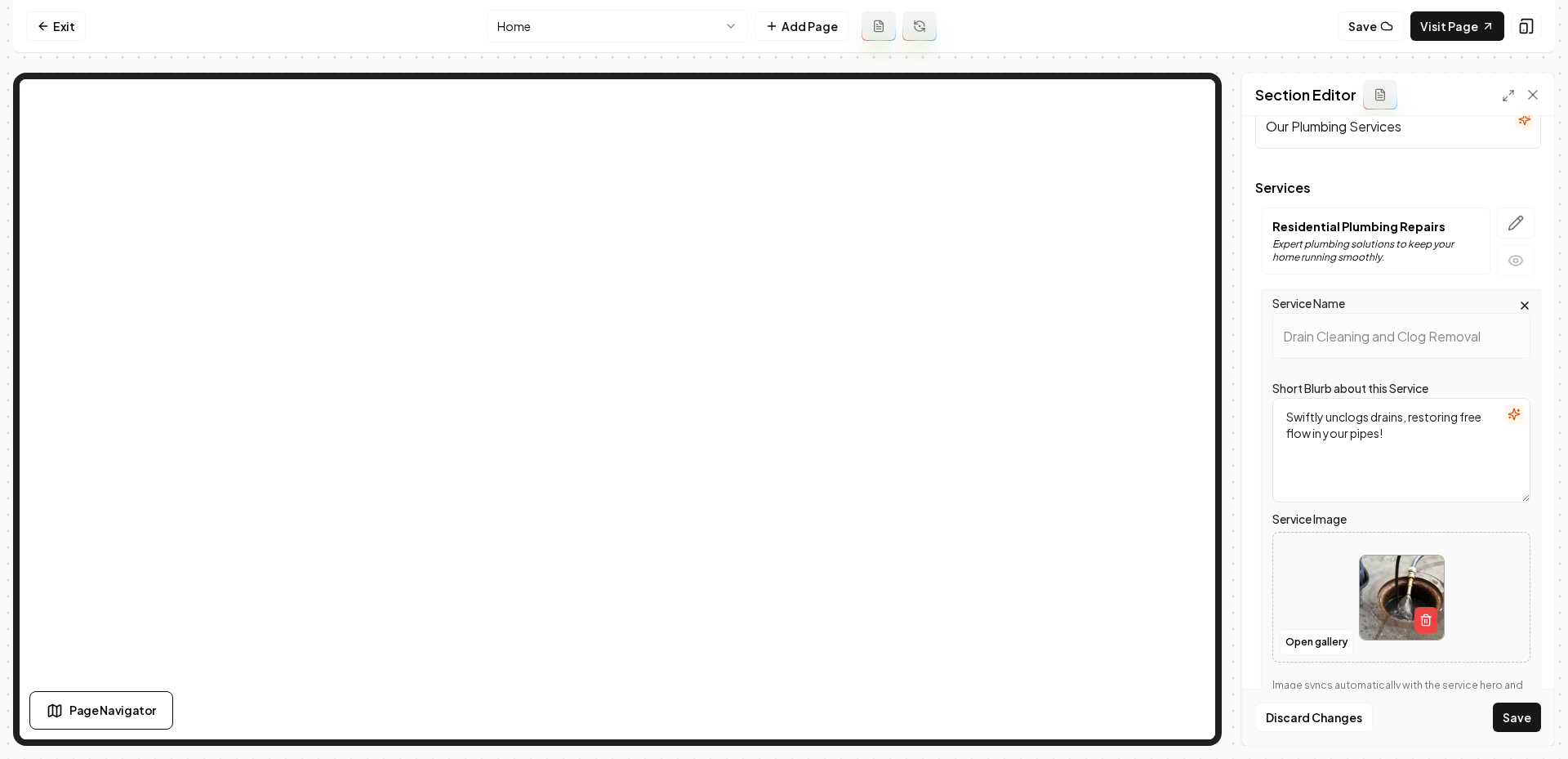
scroll to position [0, 0]
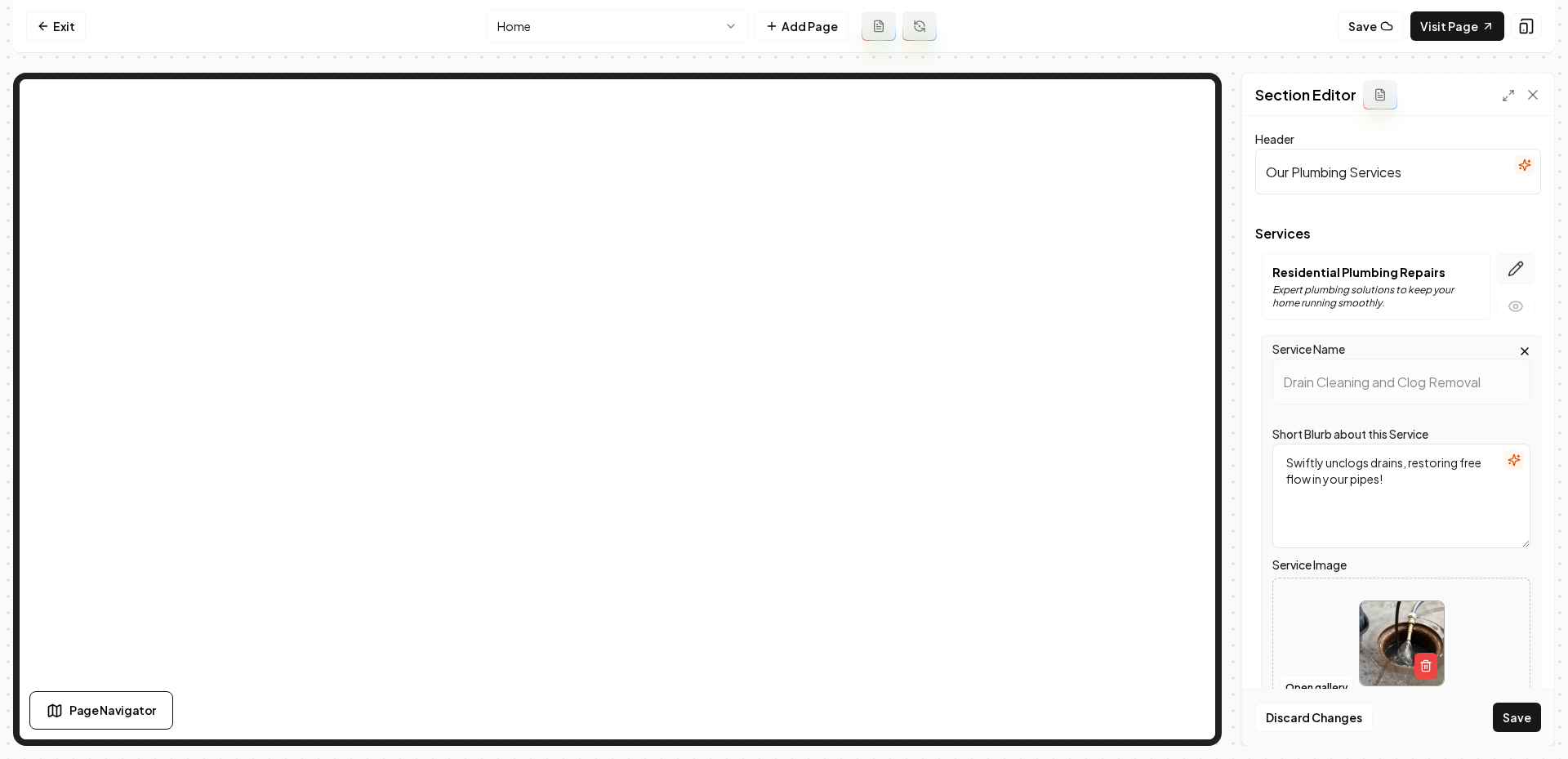
click at [1508, 269] on icon "button" at bounding box center [1516, 269] width 17 height 17
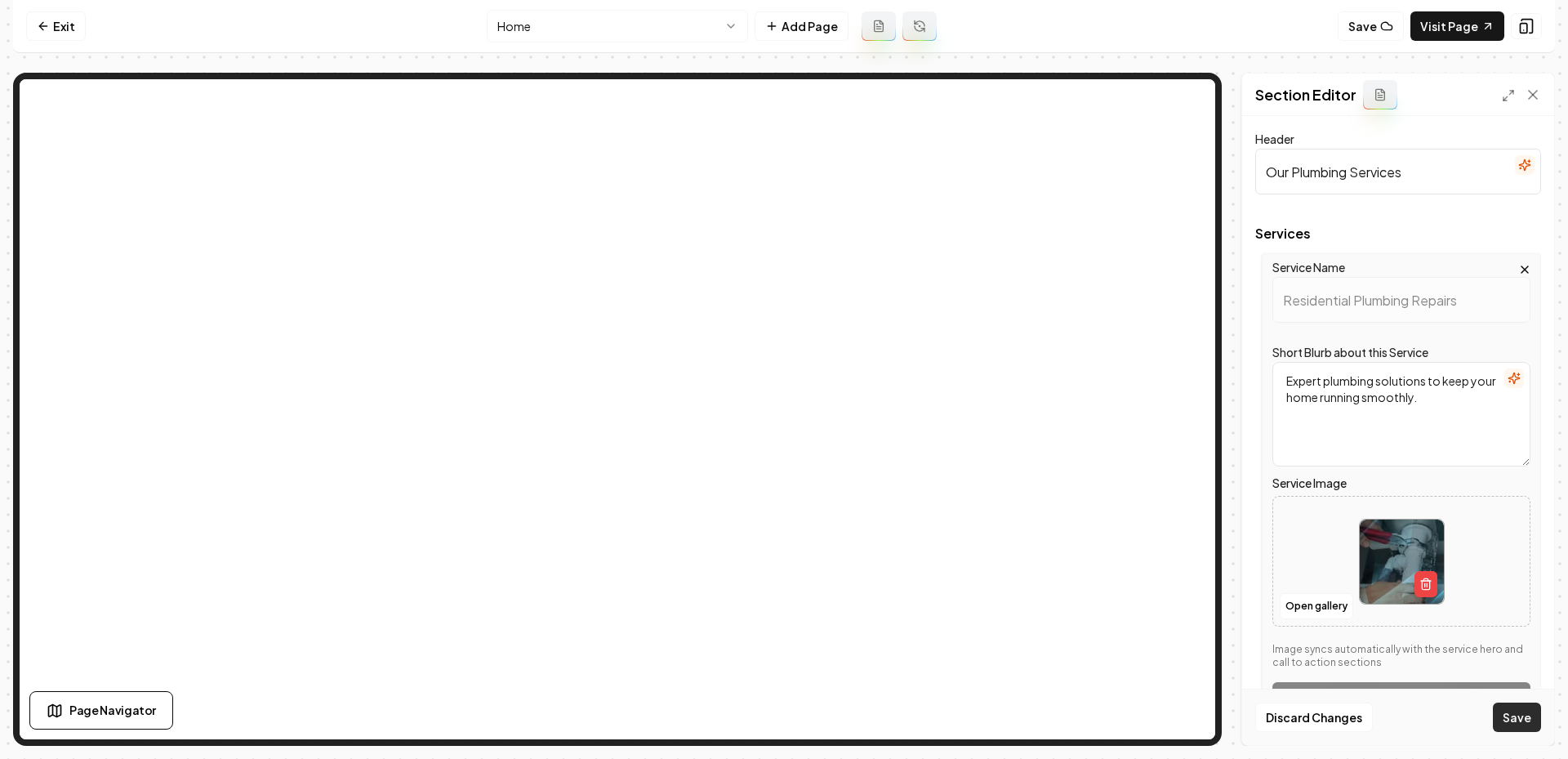
click at [1508, 706] on button "Save" at bounding box center [1517, 718] width 48 height 30
click at [1512, 722] on button "Save" at bounding box center [1517, 718] width 48 height 30
click at [1510, 723] on button "Save" at bounding box center [1517, 718] width 48 height 30
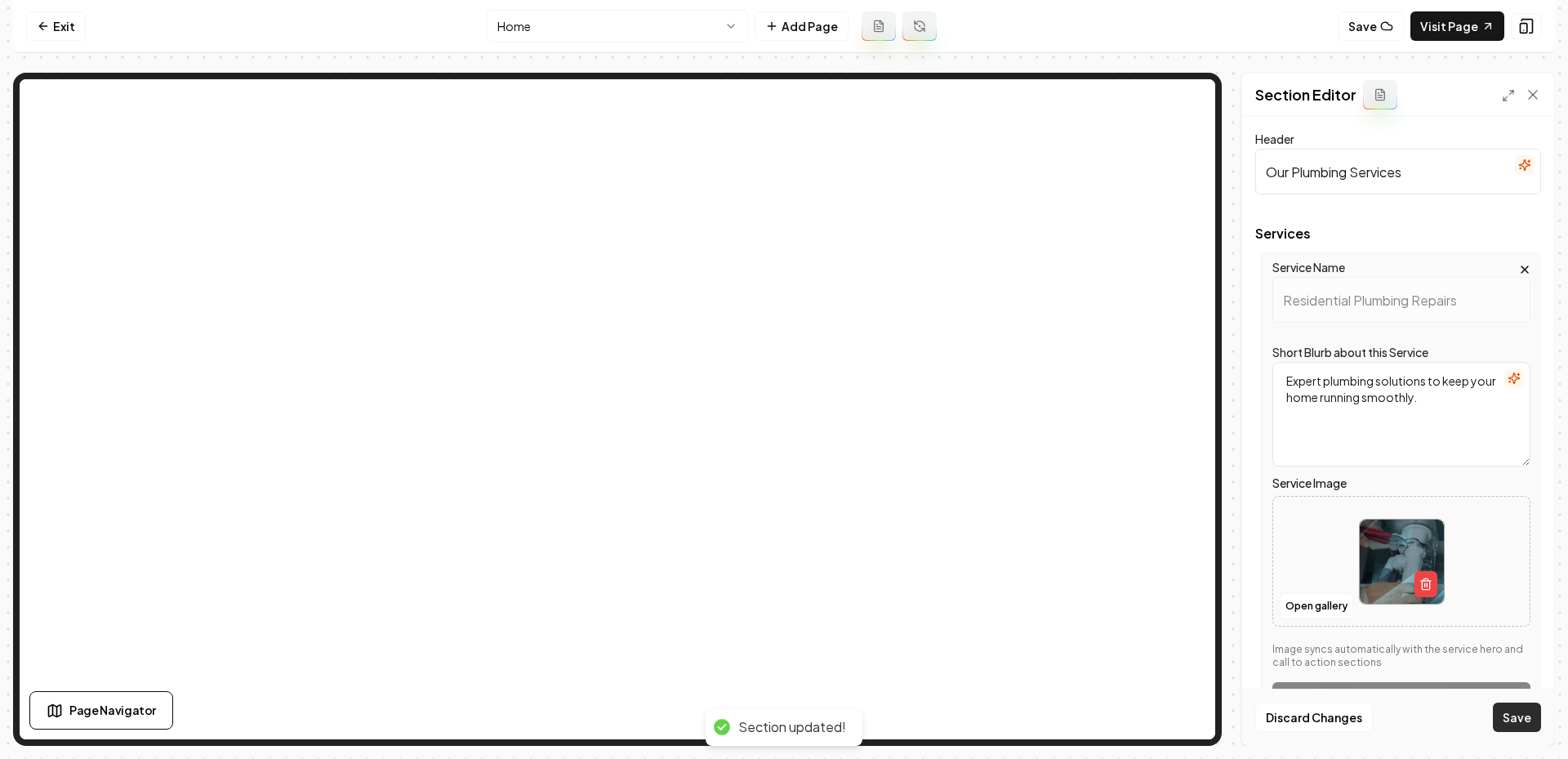
click at [1510, 723] on button "Save" at bounding box center [1517, 718] width 48 height 30
click at [1472, 586] on div at bounding box center [1402, 561] width 257 height 112
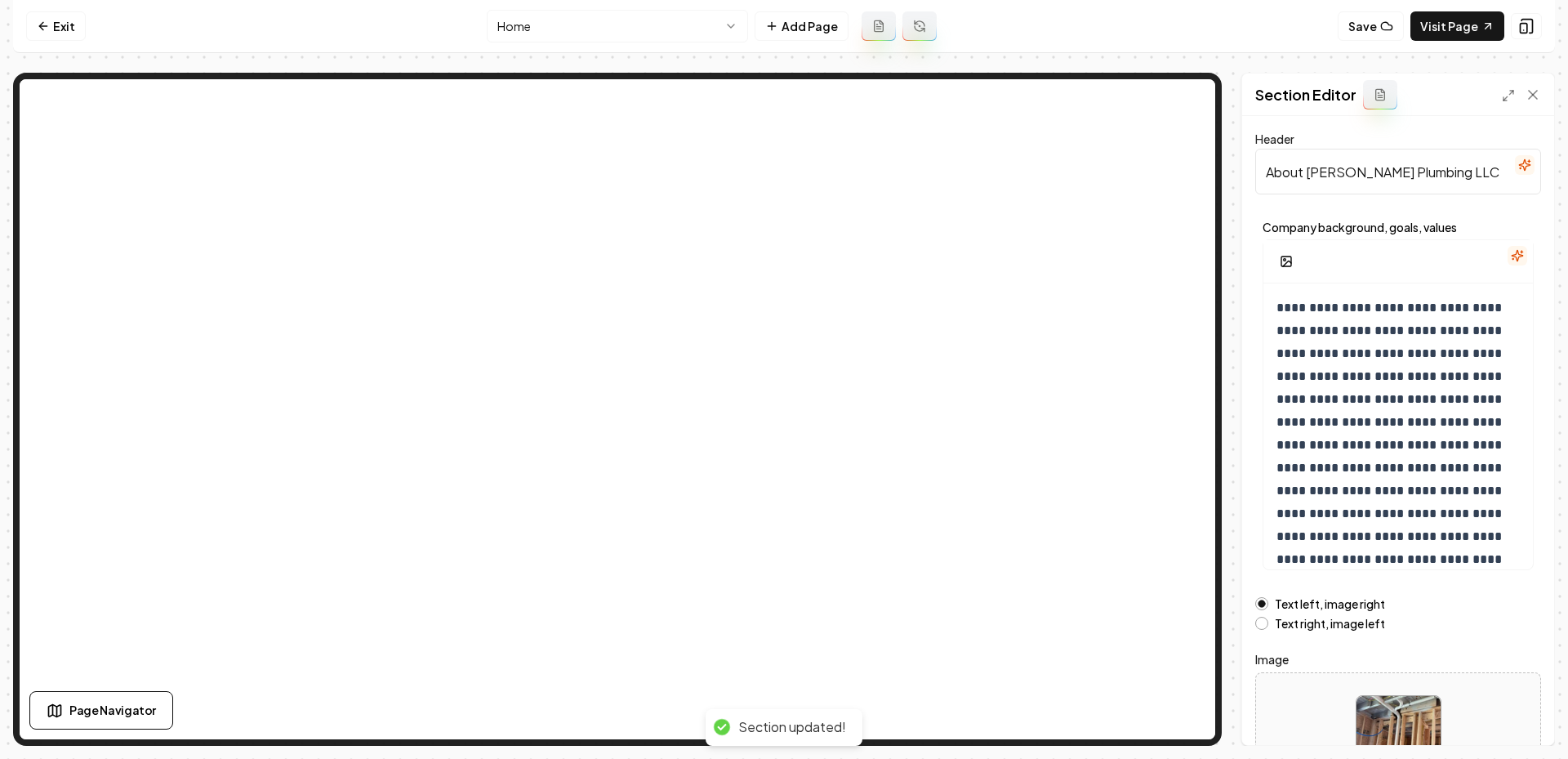
scroll to position [121, 0]
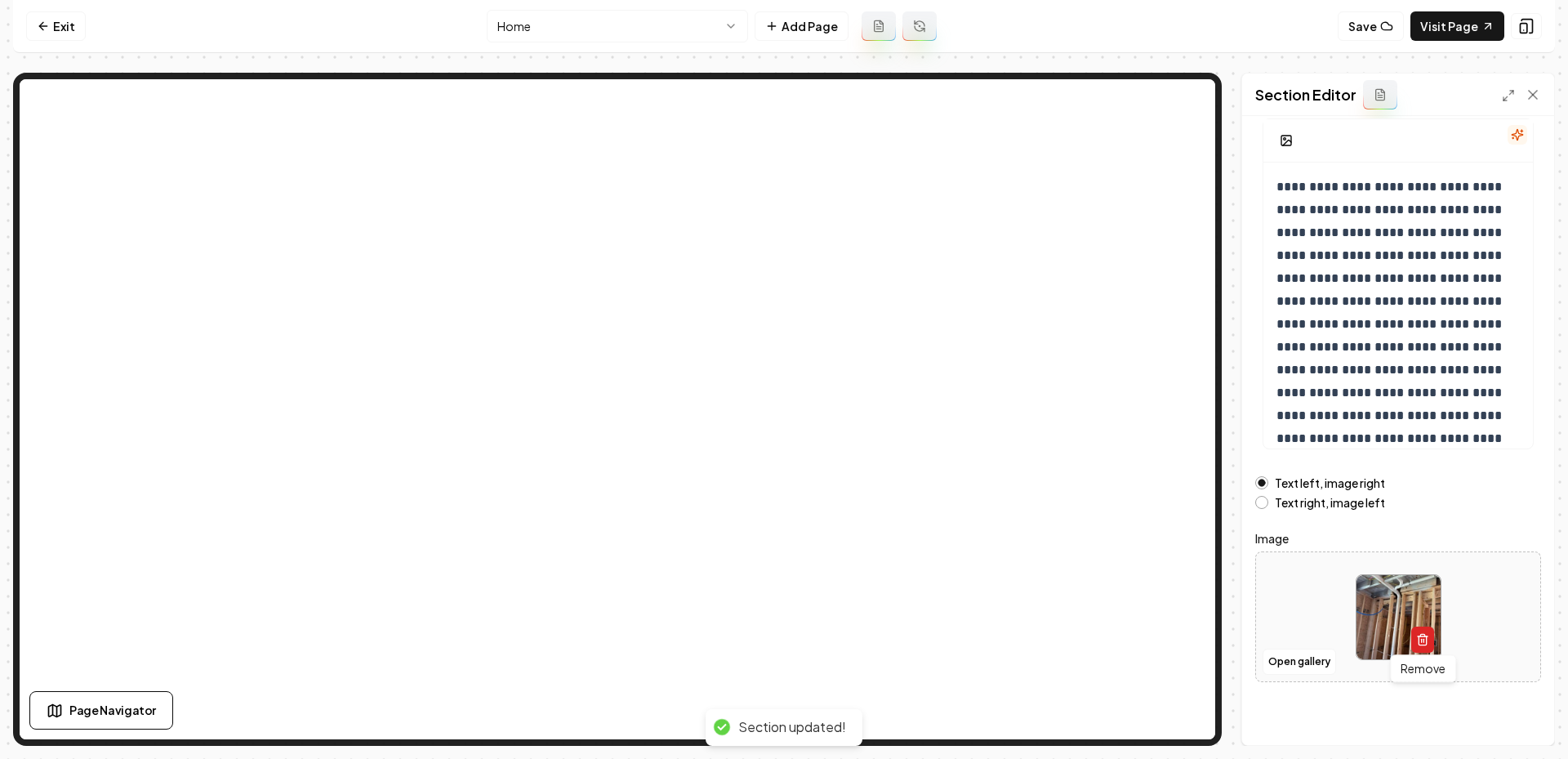
click at [1423, 641] on icon "button" at bounding box center [1422, 640] width 13 height 13
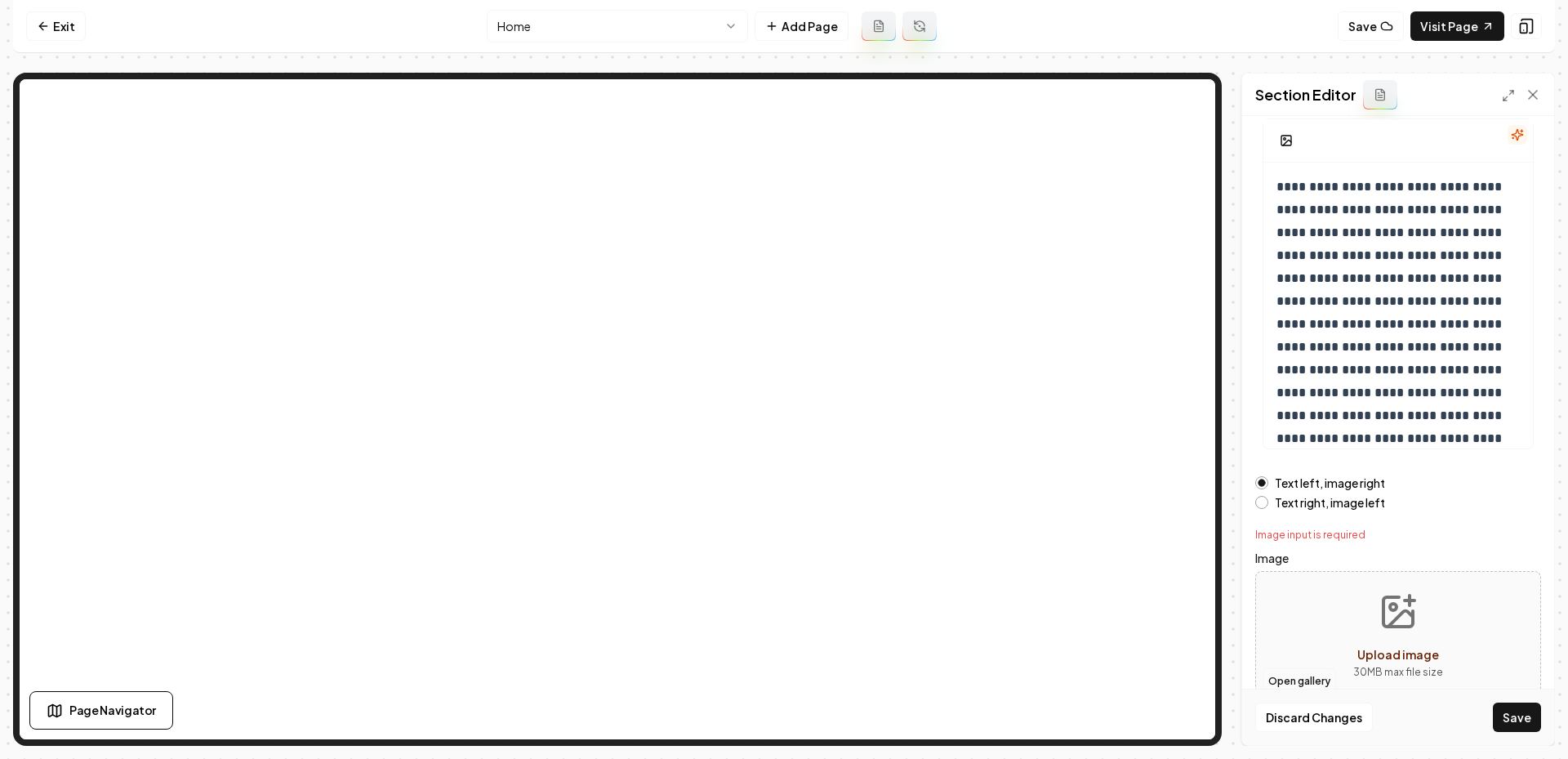
click at [1269, 675] on button "Open gallery" at bounding box center [1299, 681] width 74 height 26
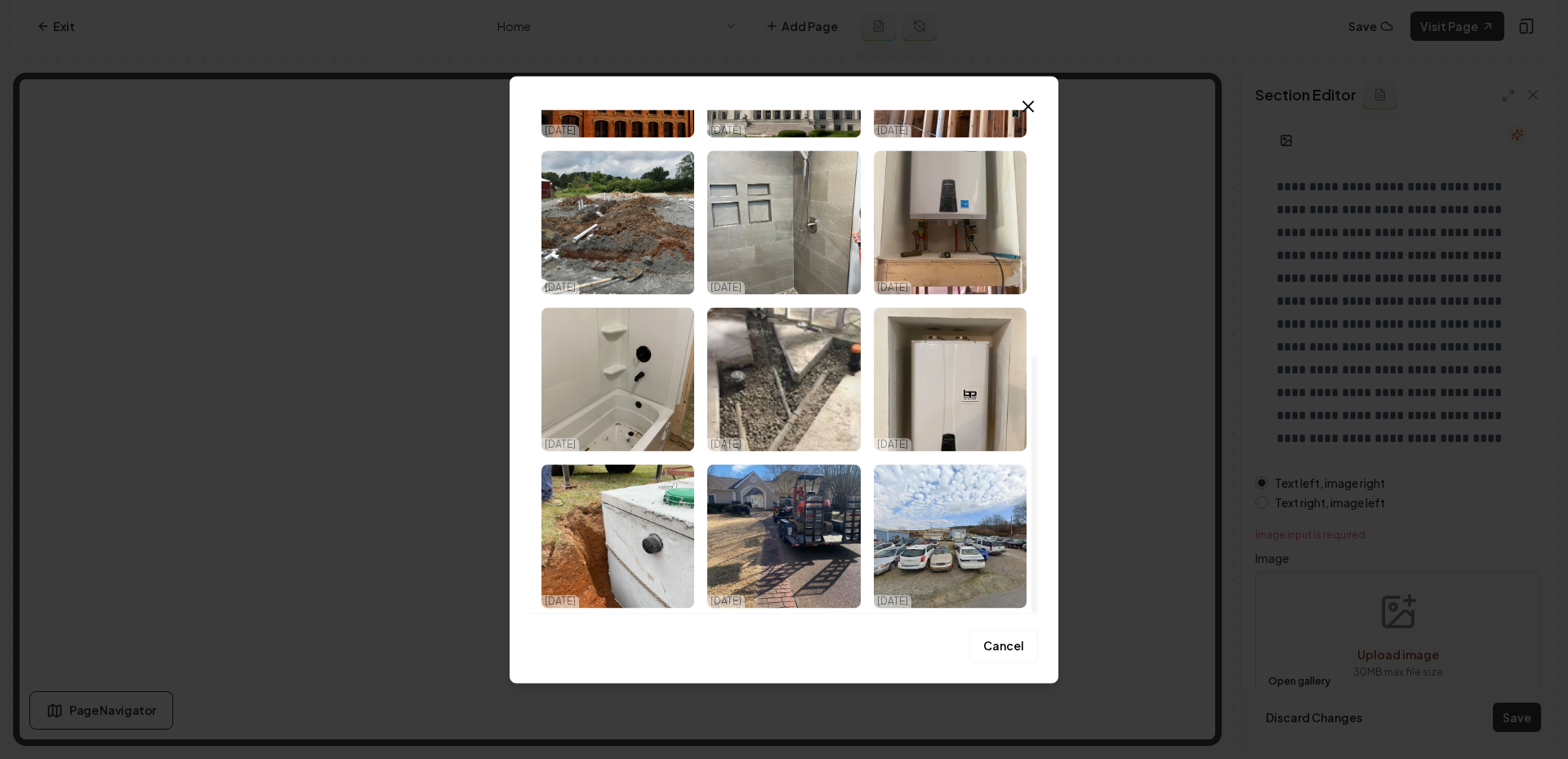
scroll to position [0, 0]
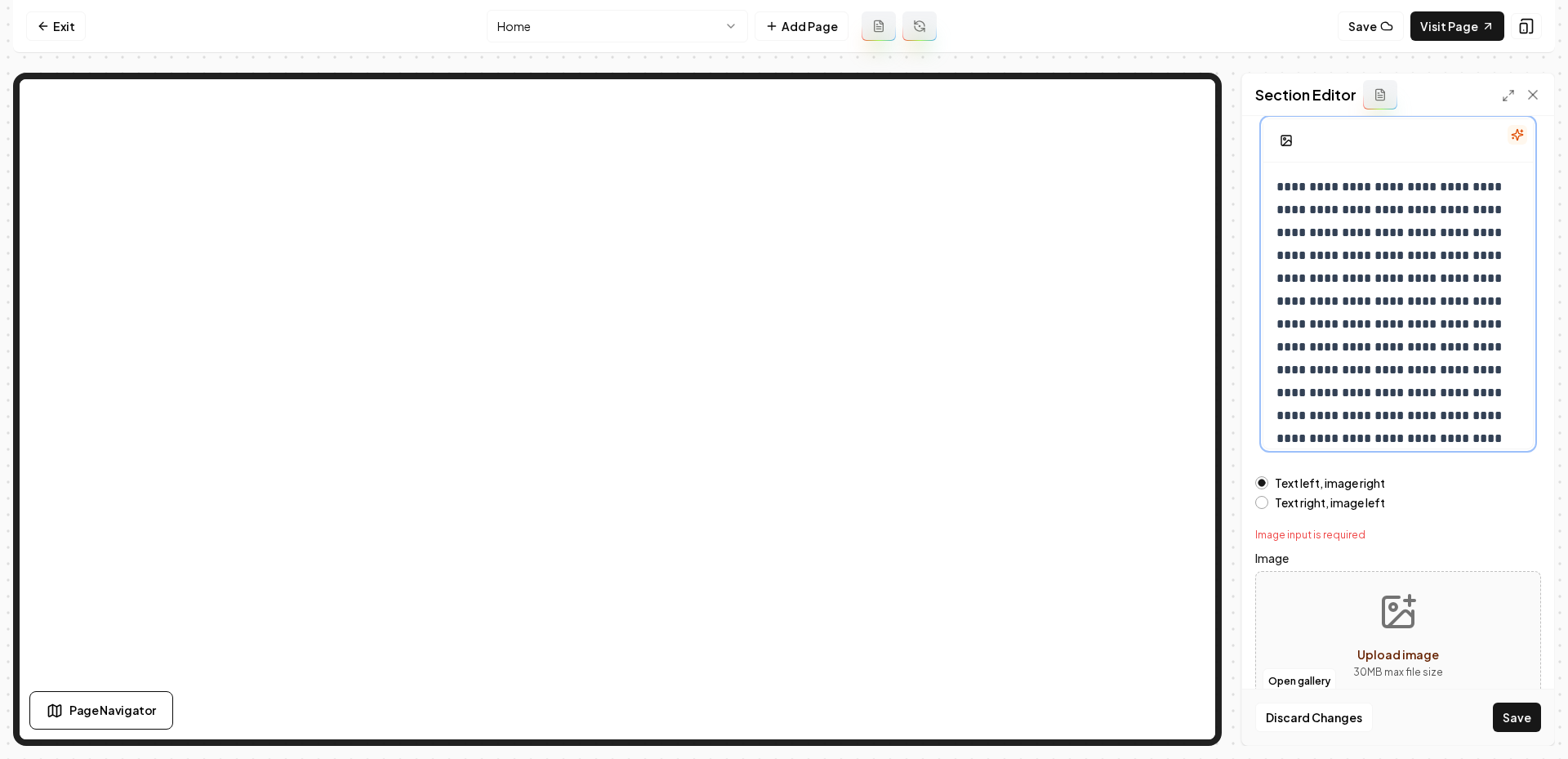
drag, startPoint x: 1375, startPoint y: 276, endPoint x: 1336, endPoint y: 184, distance: 99.9
click at [1525, 718] on button "Save" at bounding box center [1517, 718] width 48 height 30
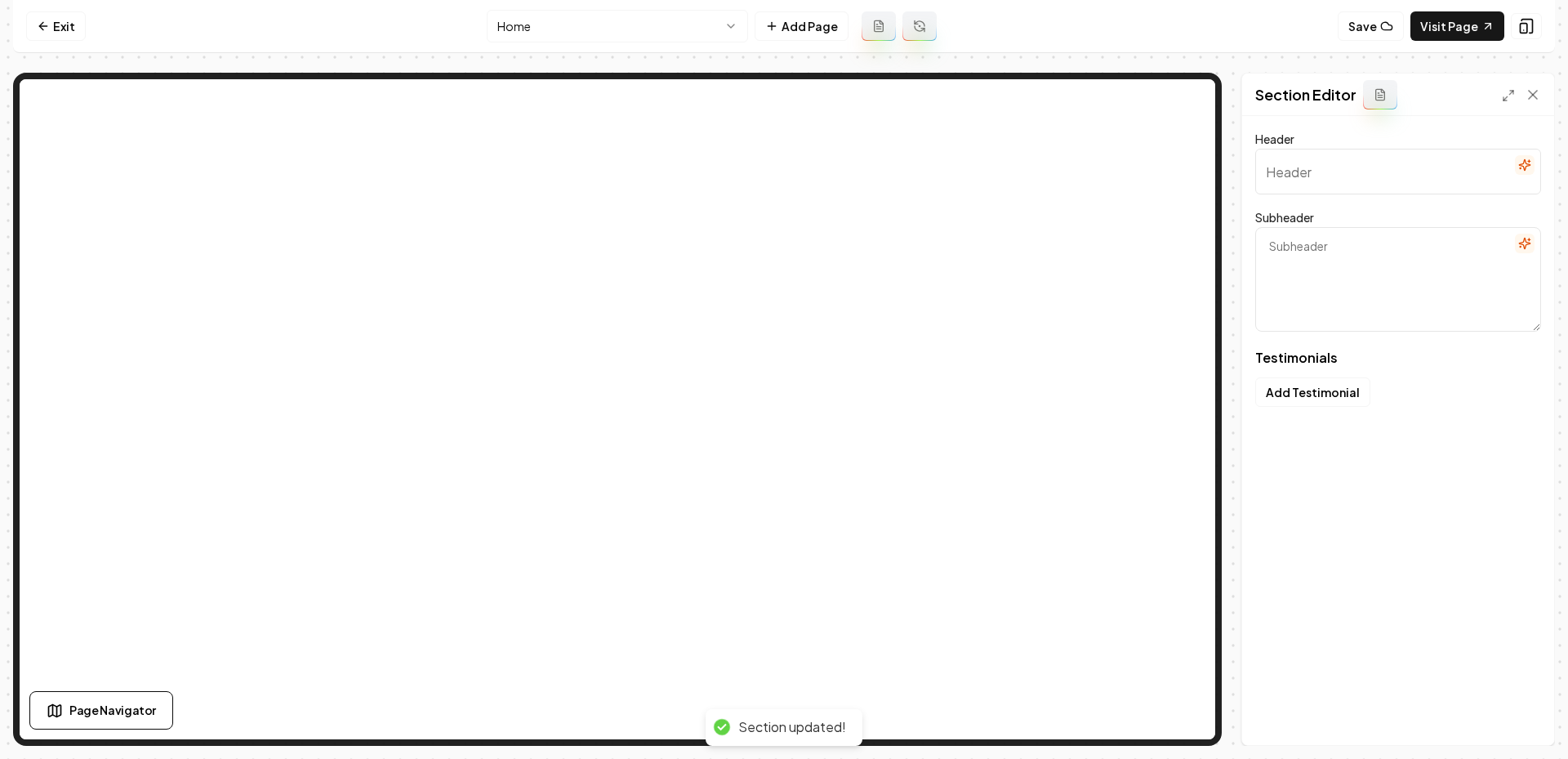
type input "See why local trusts thrive with us"
type textarea "Discover what makes us Searcy's go-to plumbing experts as shared by your neighb…"
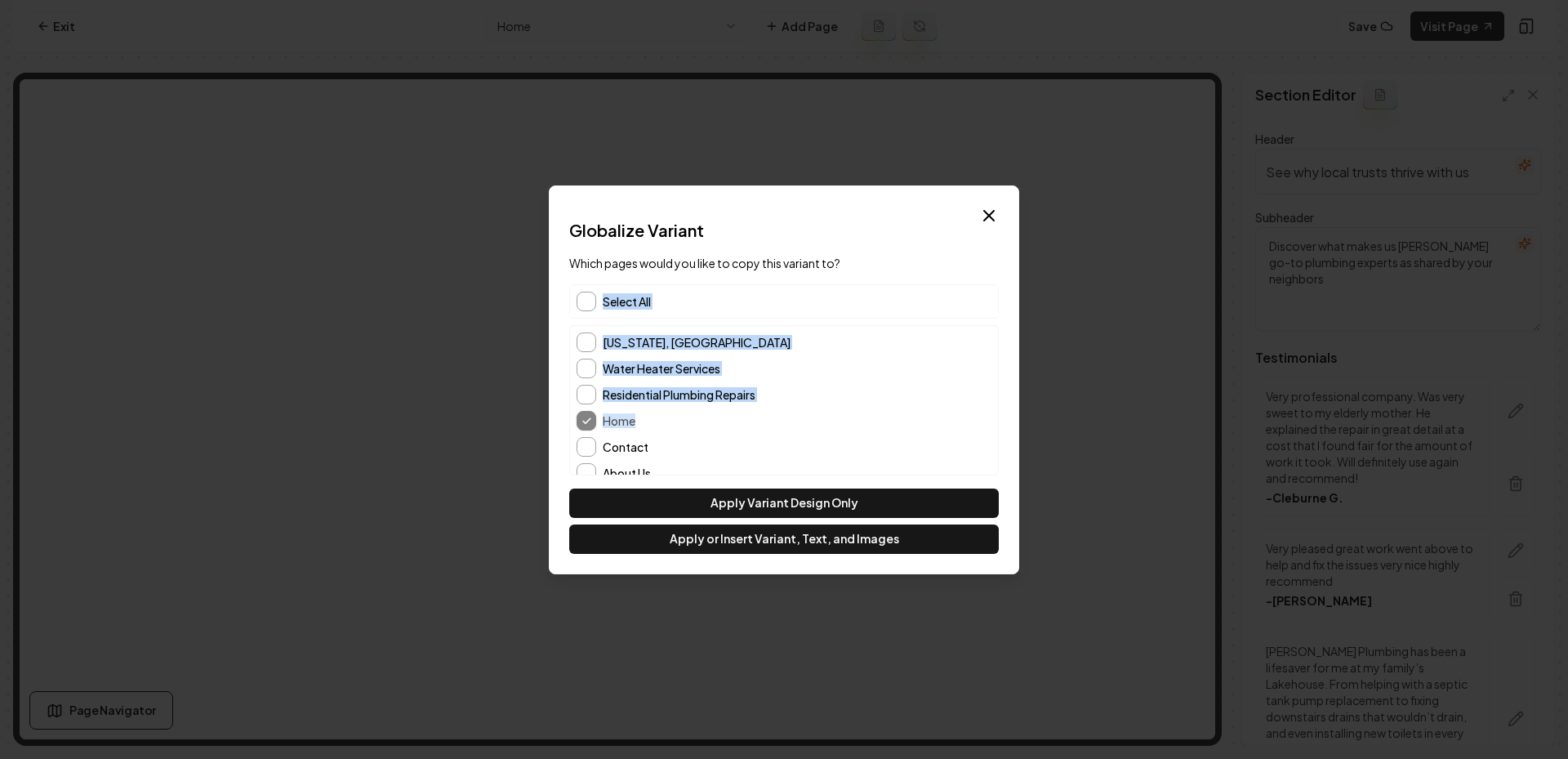
drag, startPoint x: 596, startPoint y: 295, endPoint x: 642, endPoint y: 426, distance: 138.8
click at [642, 425] on div "Select All Arkansas, AR Water Heater Services Residential Plumbing Repairs Home…" at bounding box center [784, 379] width 429 height 191
click at [595, 444] on div "Contact" at bounding box center [784, 447] width 415 height 20
click at [595, 453] on div "Contact" at bounding box center [784, 447] width 415 height 20
click at [587, 453] on button "Contact" at bounding box center [587, 447] width 20 height 20
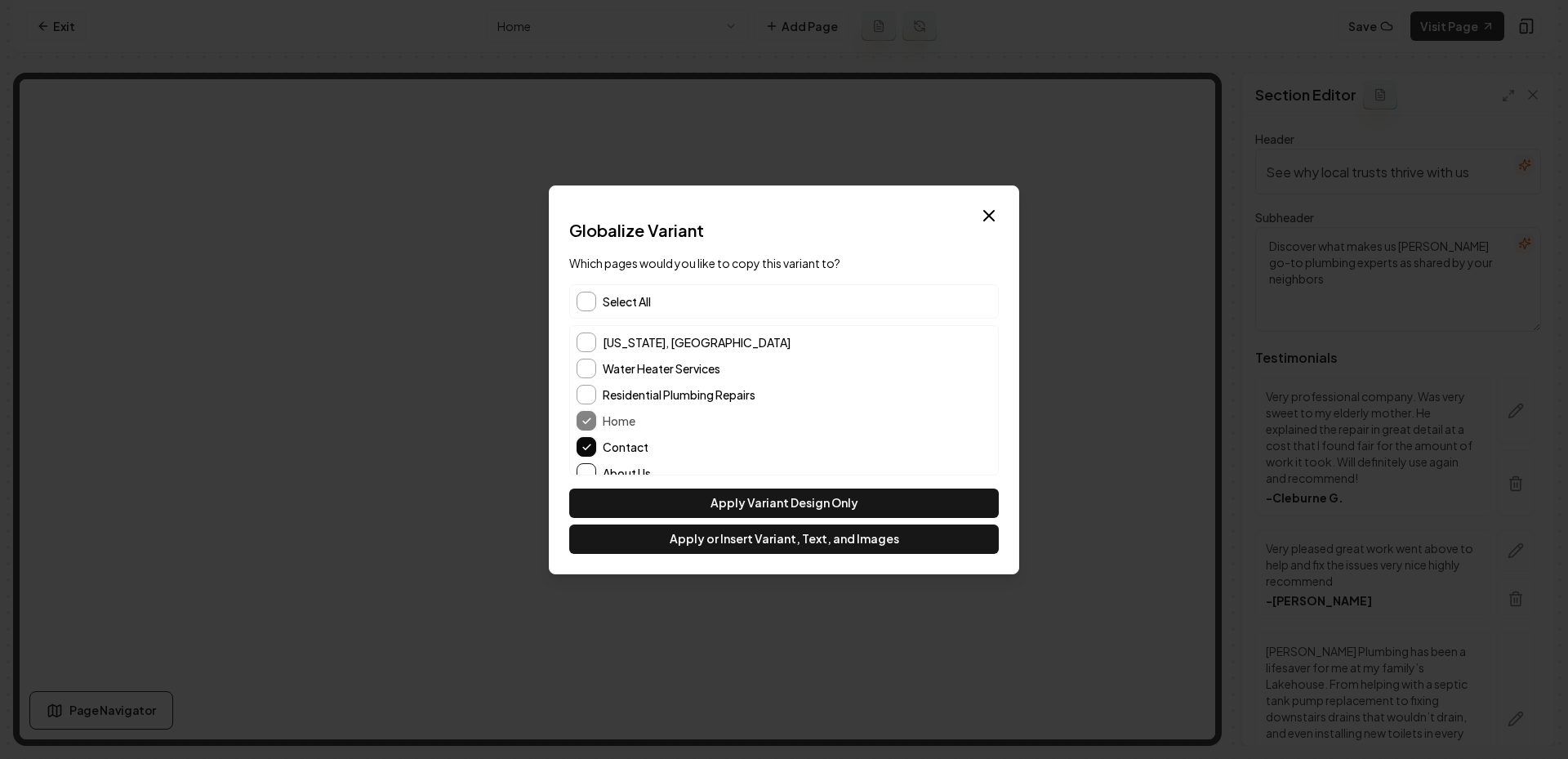
click at [587, 473] on button "About Us" at bounding box center [587, 473] width 20 height 20
click at [656, 554] on div "Dialog Globalize Variant Which pages would you like to copy this variant to? Se…" at bounding box center [784, 380] width 470 height 389
click at [617, 546] on button "Apply or Insert Variant, Text, and Images" at bounding box center [784, 540] width 429 height 30
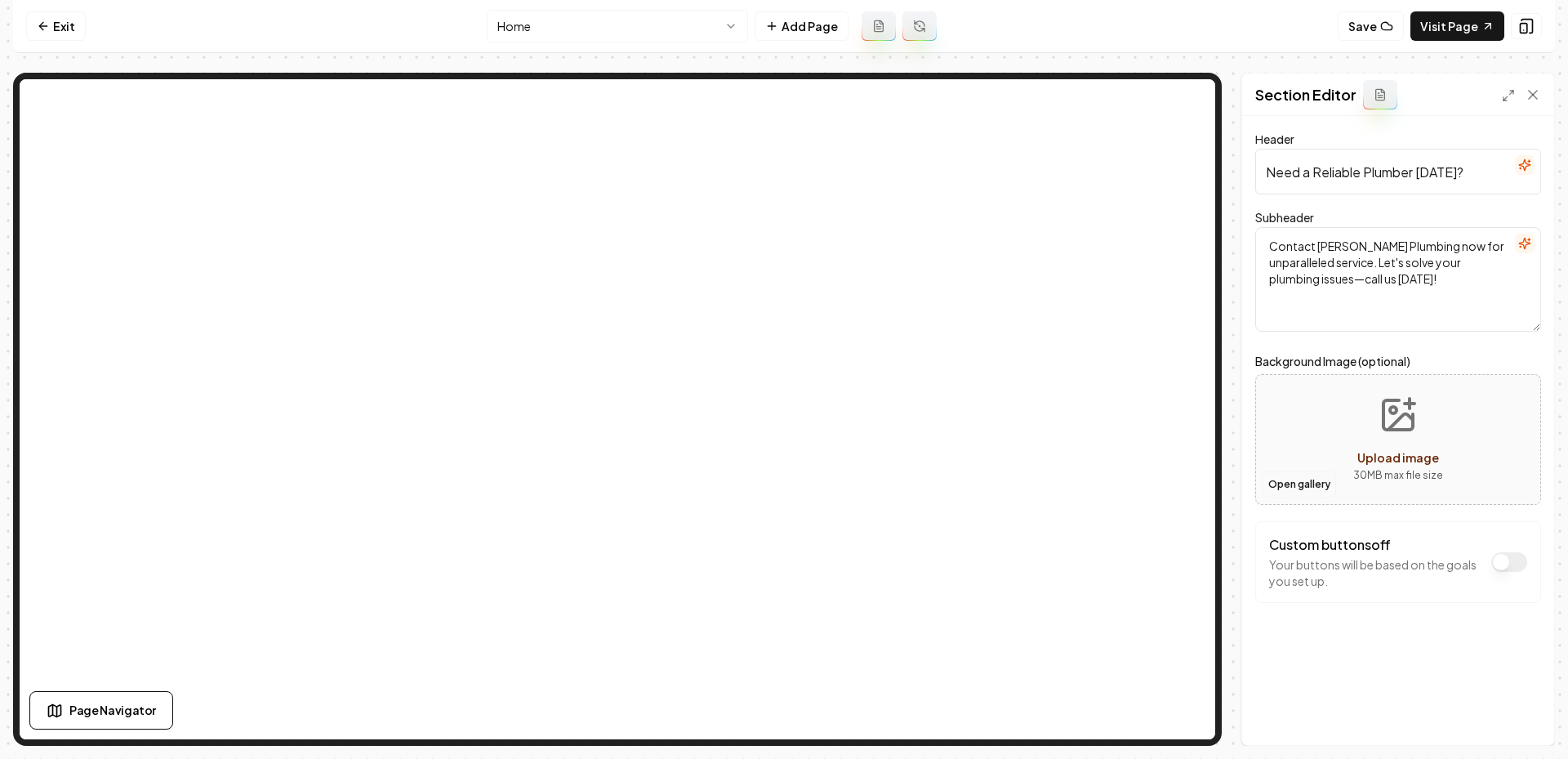
click at [1300, 483] on button "Open gallery" at bounding box center [1299, 484] width 74 height 26
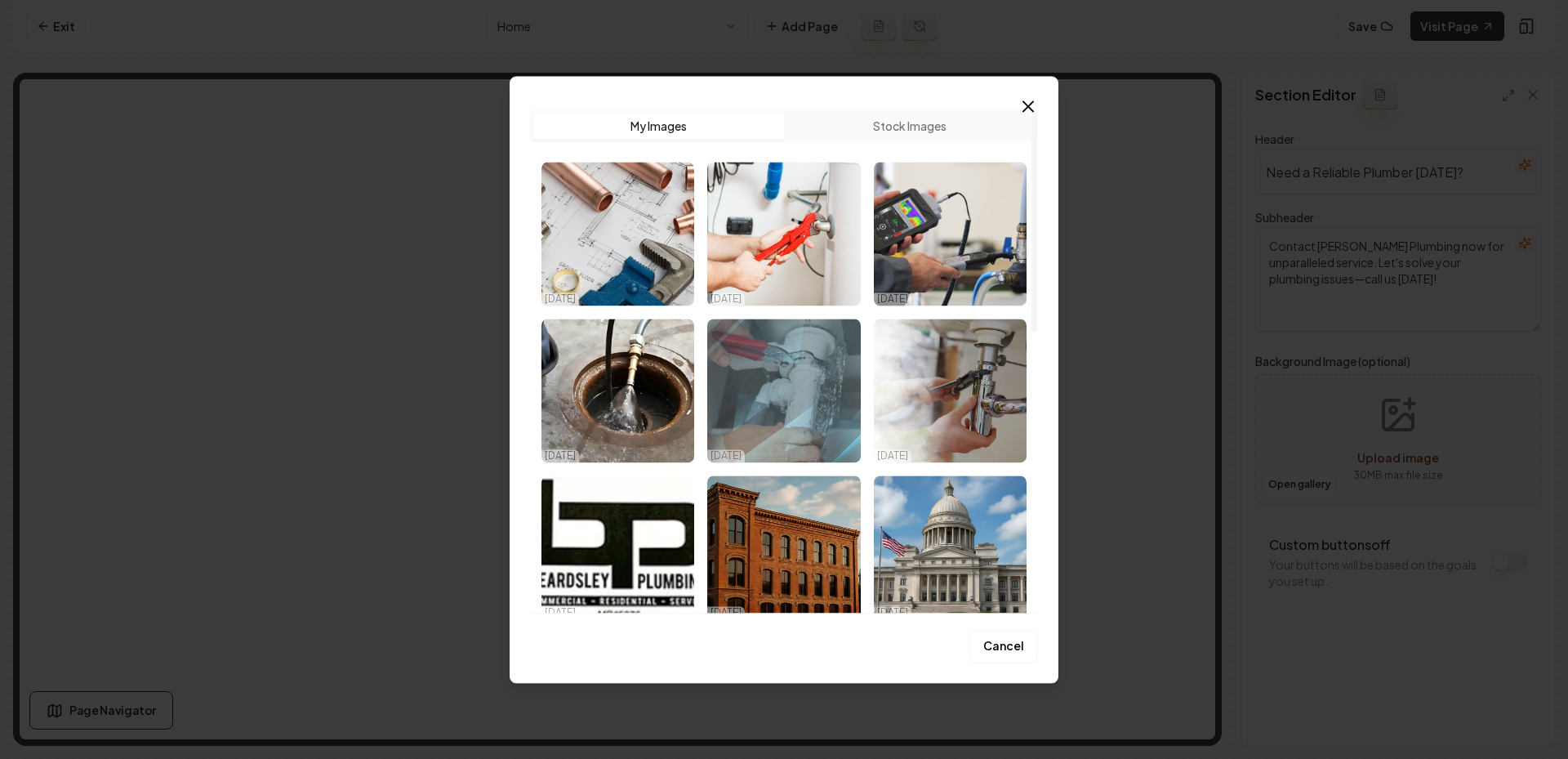
click at [800, 429] on img "Select image image_68eecf9a5c7cd75eb8cdc9b3.png" at bounding box center [784, 391] width 153 height 144
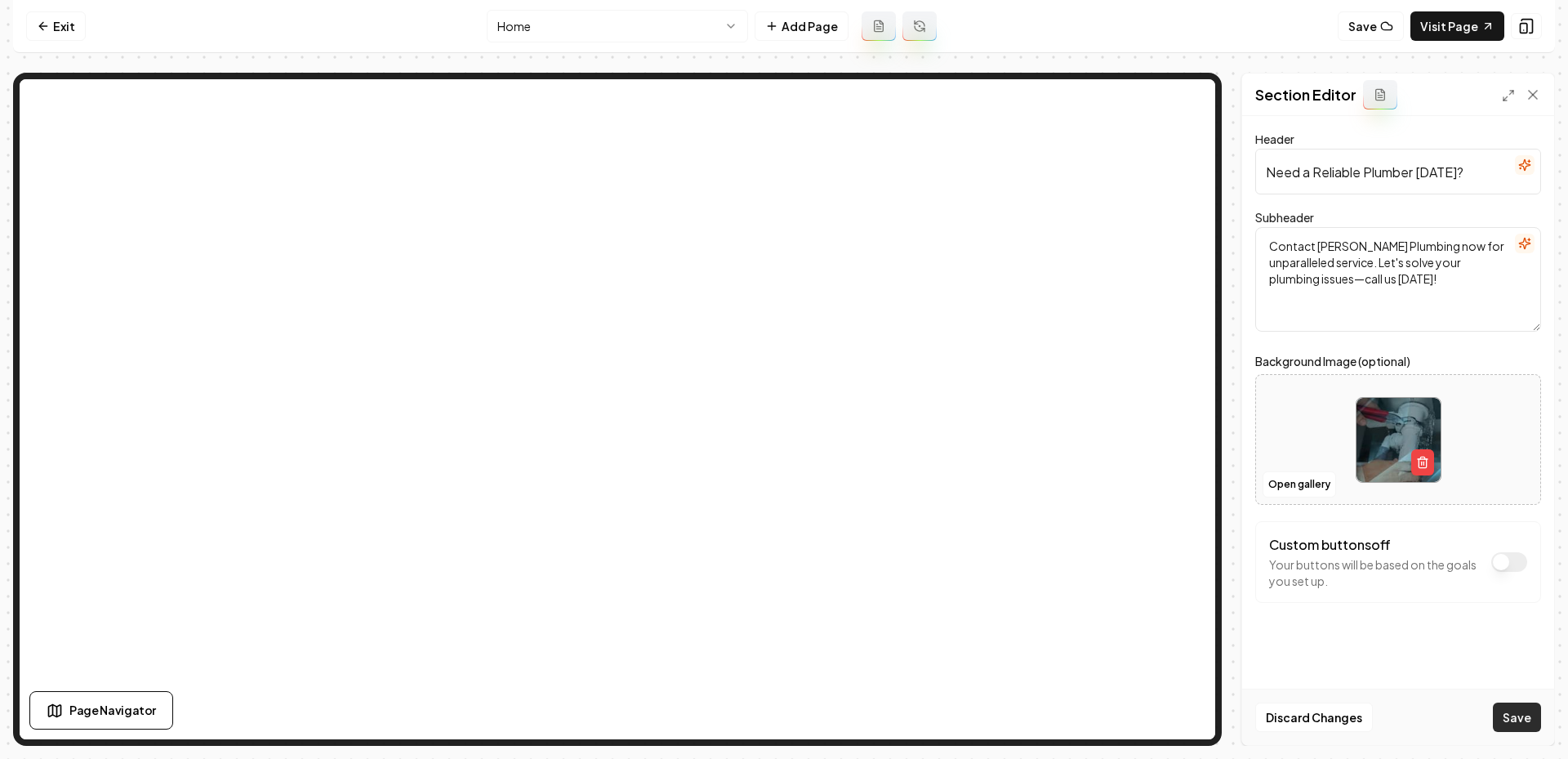
click at [1522, 706] on button "Save" at bounding box center [1517, 718] width 48 height 30
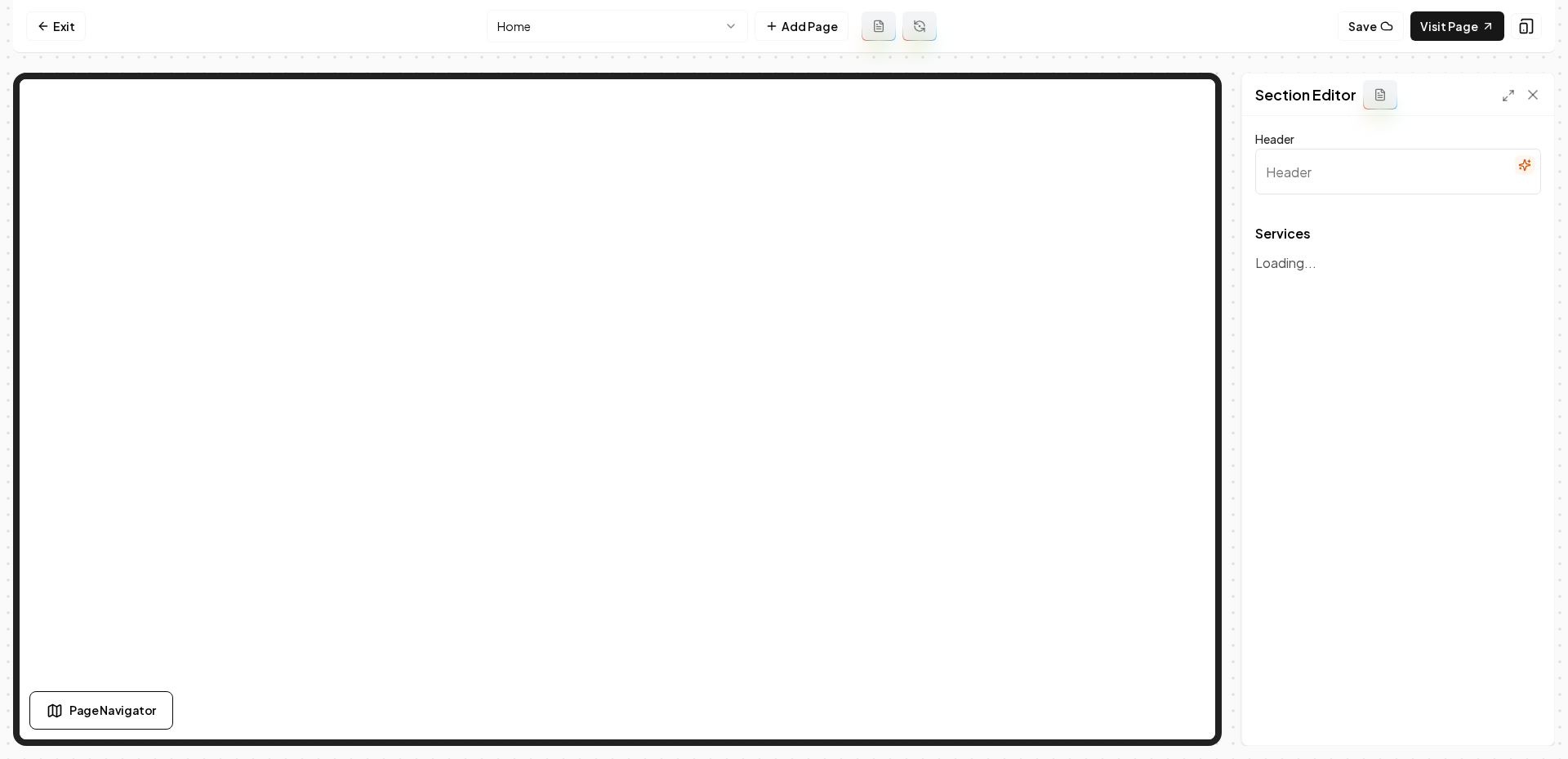
type input "Our Plumbing Services"
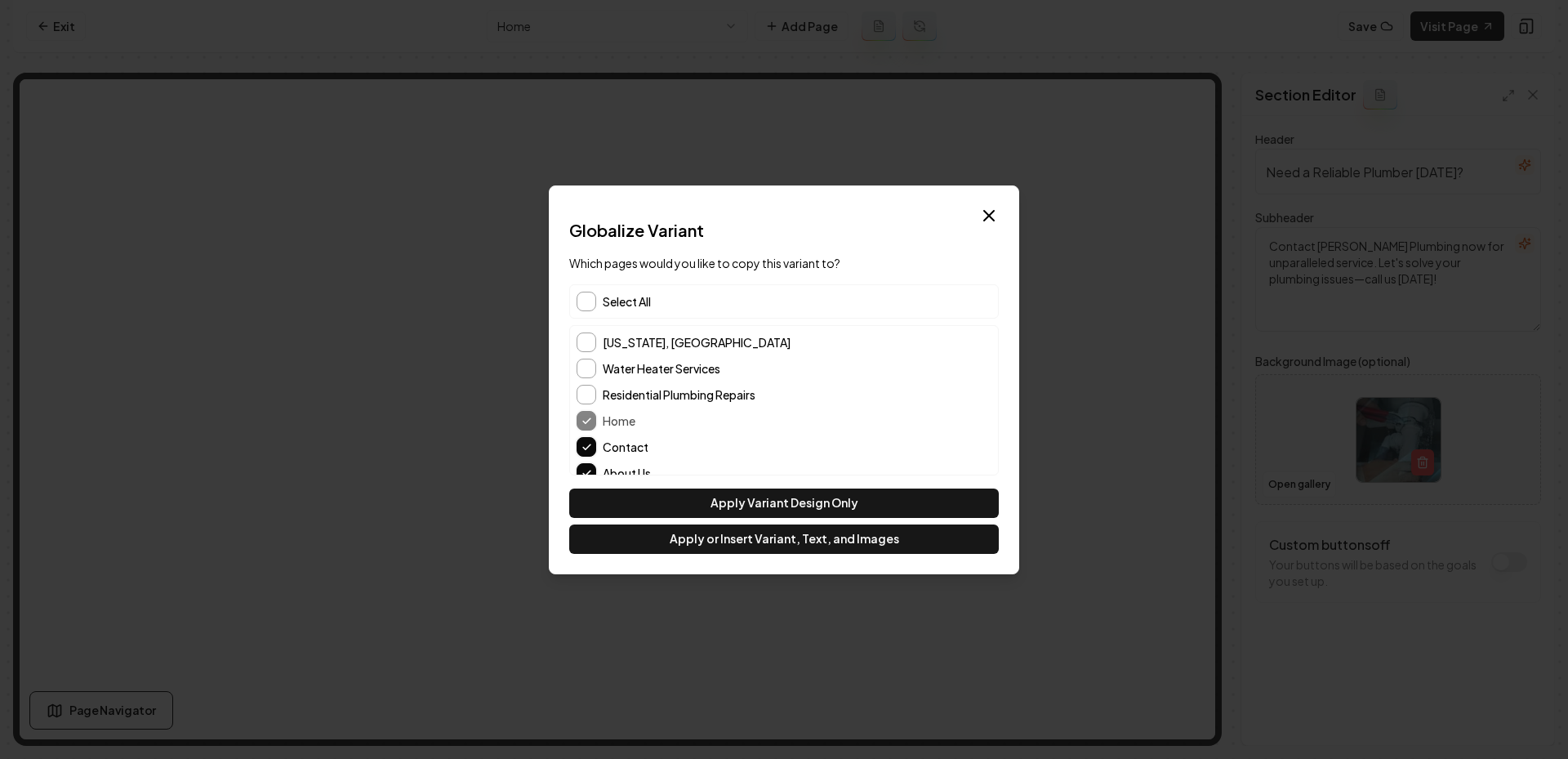
click at [611, 299] on span "Select All" at bounding box center [626, 301] width 48 height 17
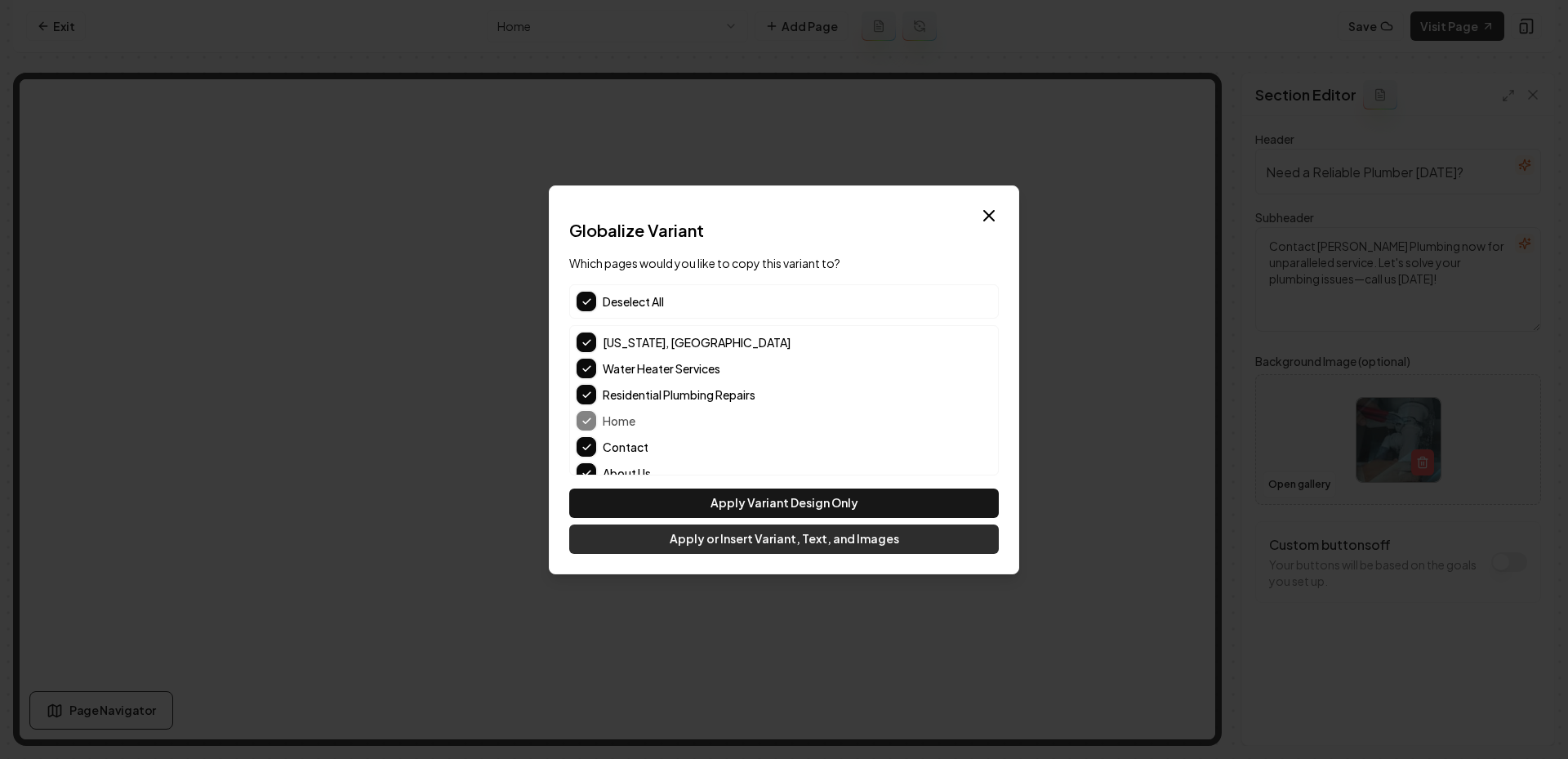
click at [730, 539] on button "Apply or Insert Variant, Text, and Images" at bounding box center [784, 540] width 429 height 30
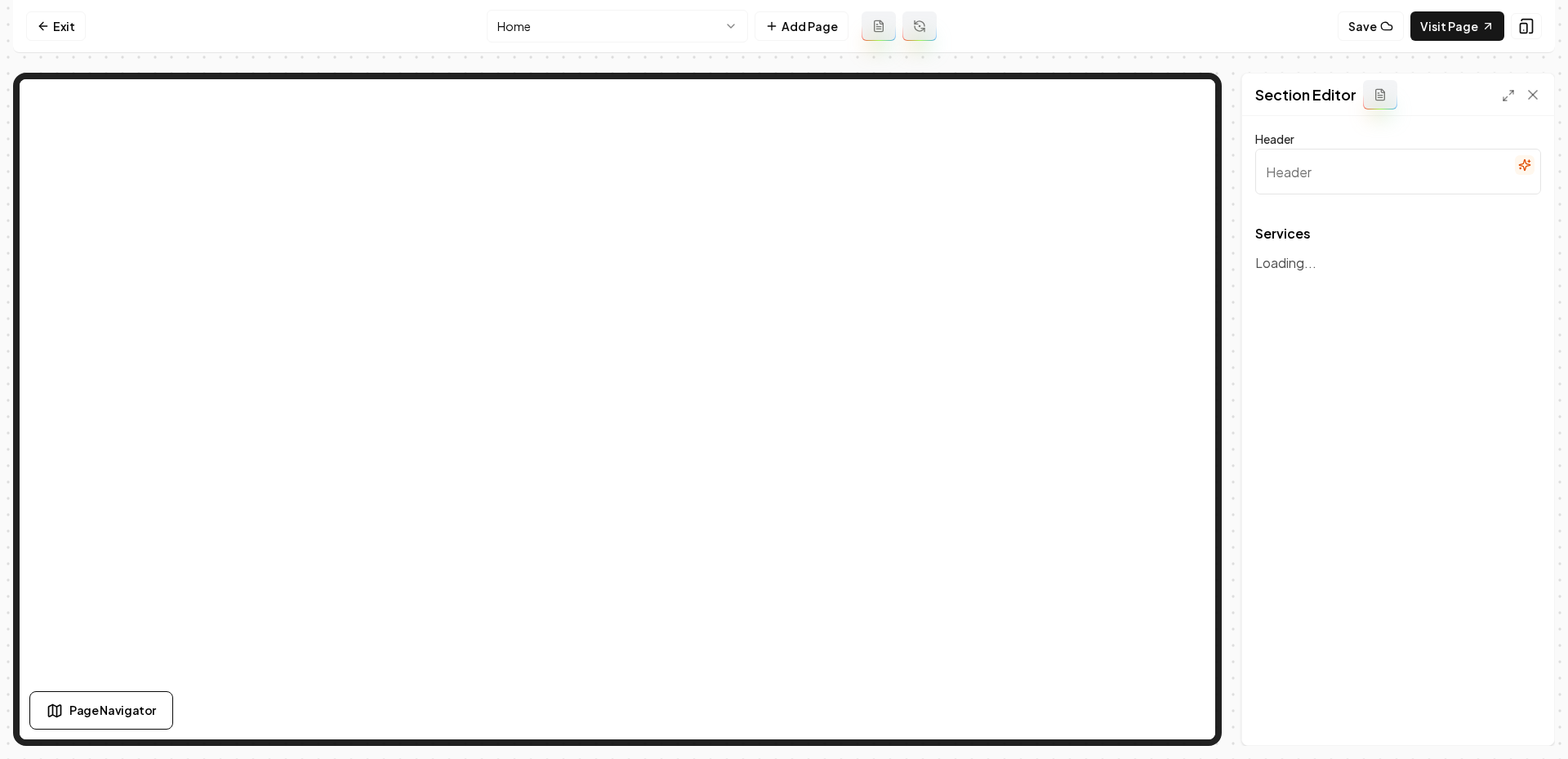
type input "Our Plumbing Services"
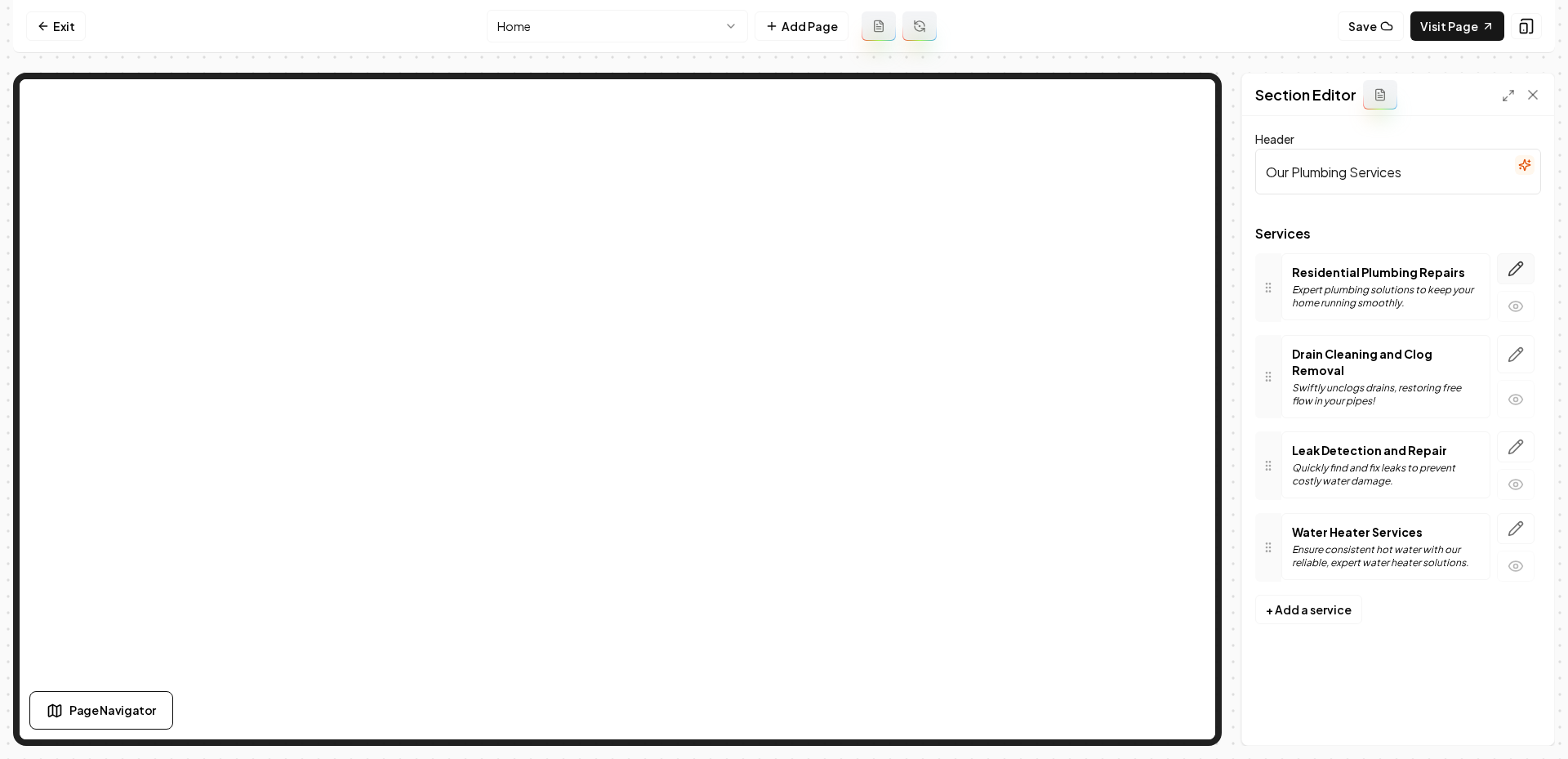
click at [1509, 270] on icon "button" at bounding box center [1516, 269] width 17 height 17
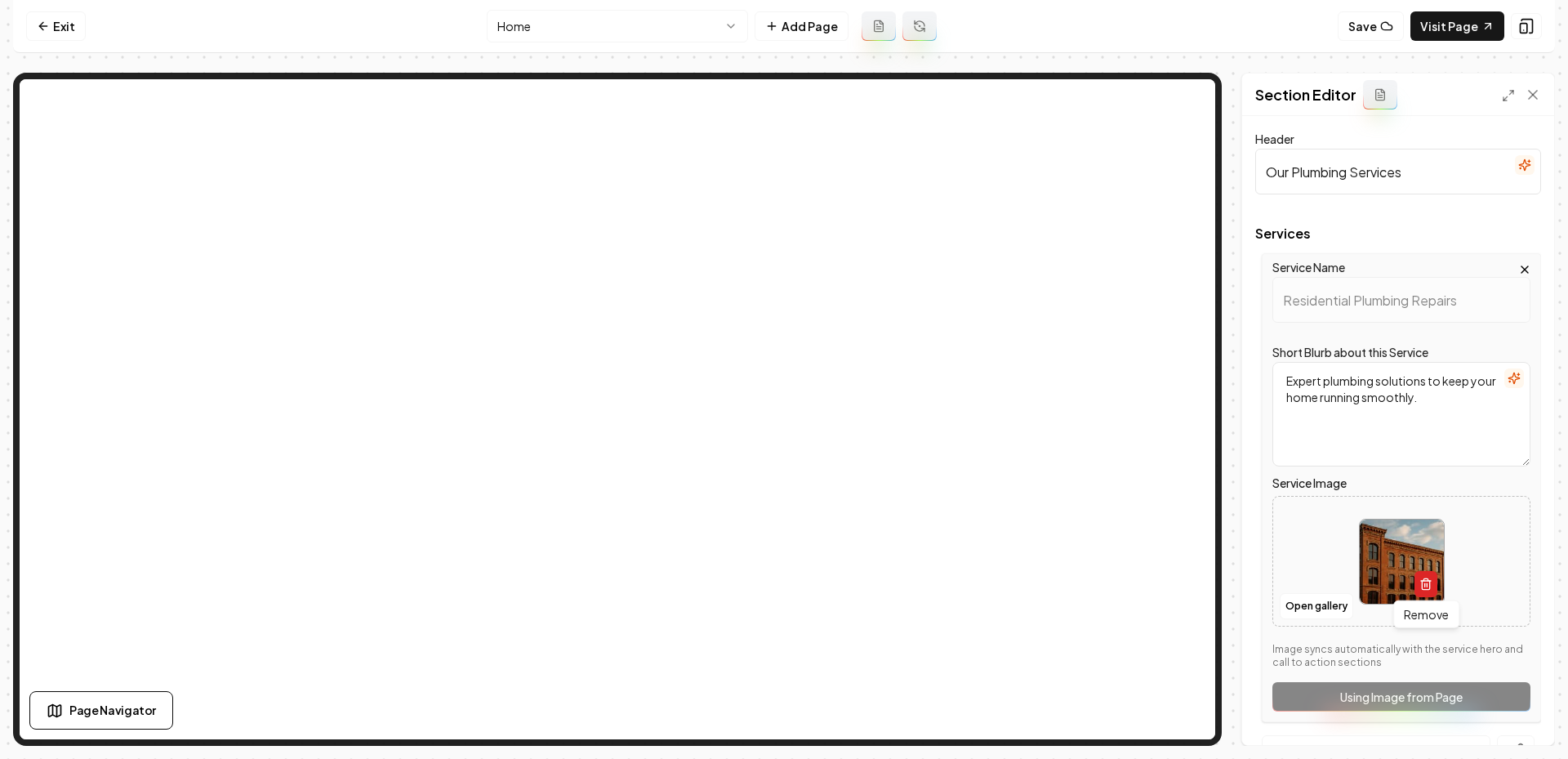
click at [1420, 592] on button "button" at bounding box center [1426, 584] width 23 height 26
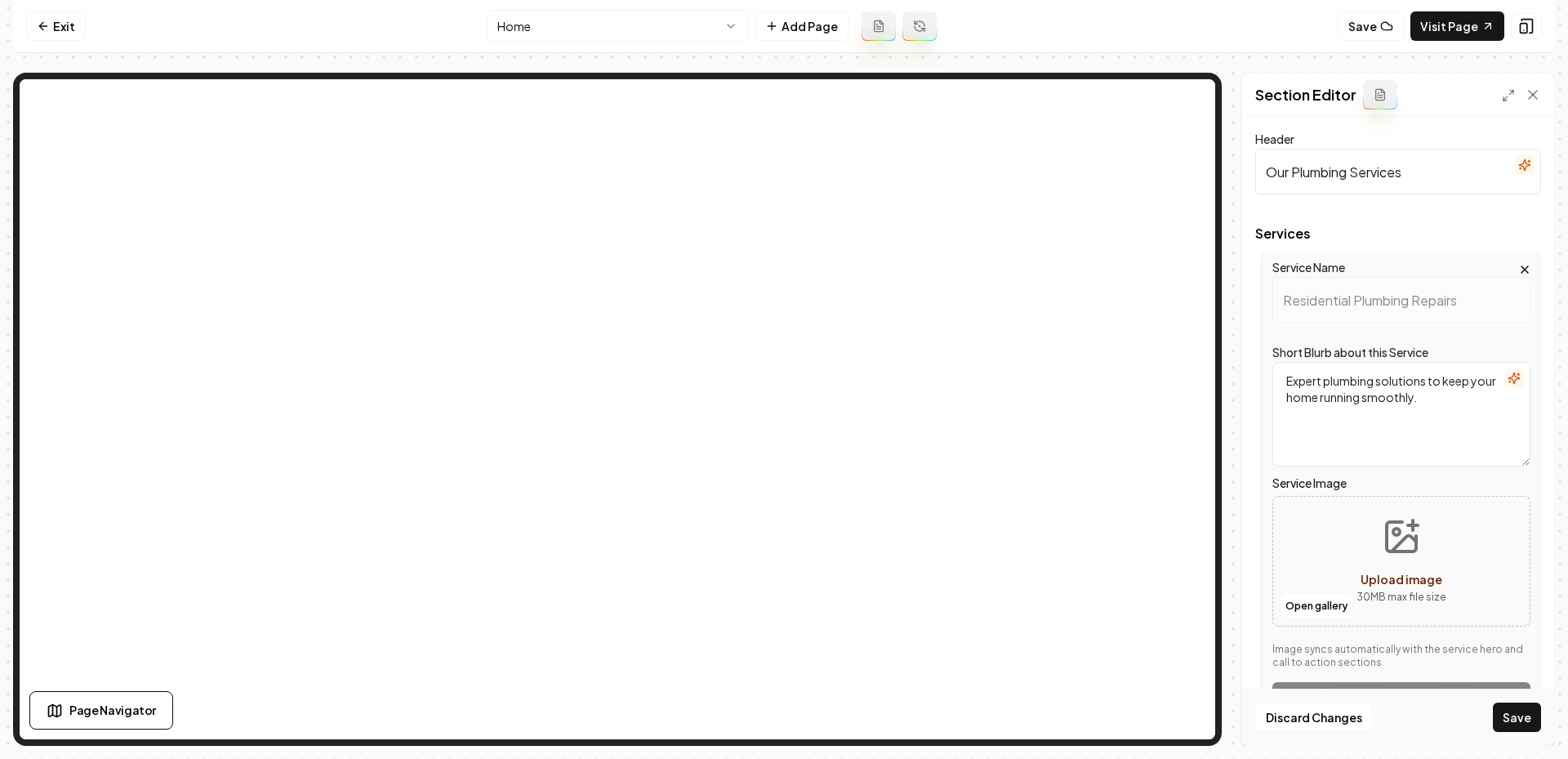
click at [1393, 539] on icon "Upload image" at bounding box center [1401, 536] width 39 height 39
type input "**********"
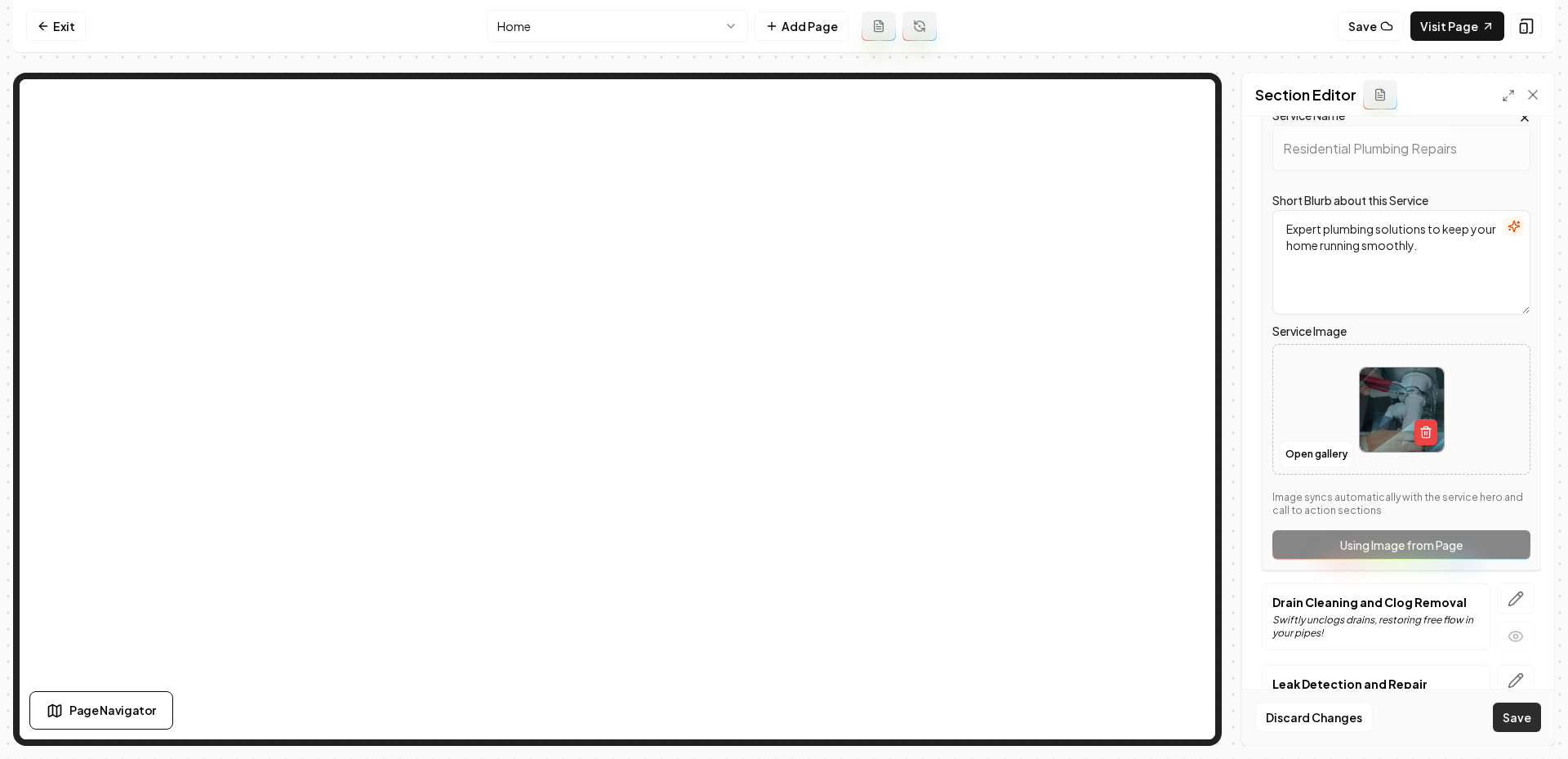
click at [1510, 718] on button "Save" at bounding box center [1517, 718] width 48 height 30
click at [1517, 731] on button "Save" at bounding box center [1517, 718] width 48 height 30
click at [1512, 715] on button "Save" at bounding box center [1517, 718] width 48 height 30
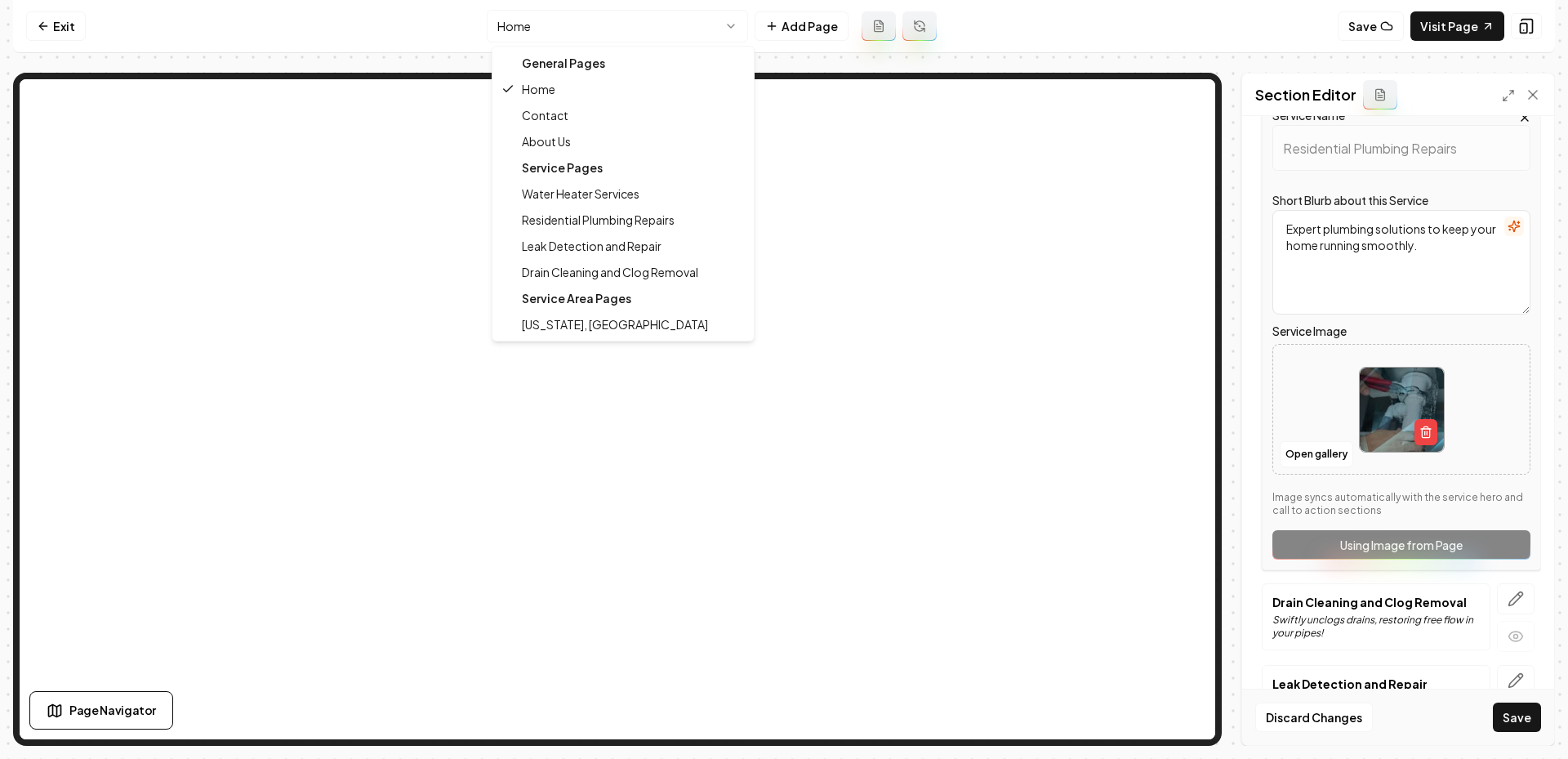
click at [623, 26] on html "Computer Required This feature is only available on a computer. Please switch t…" at bounding box center [784, 379] width 1568 height 759
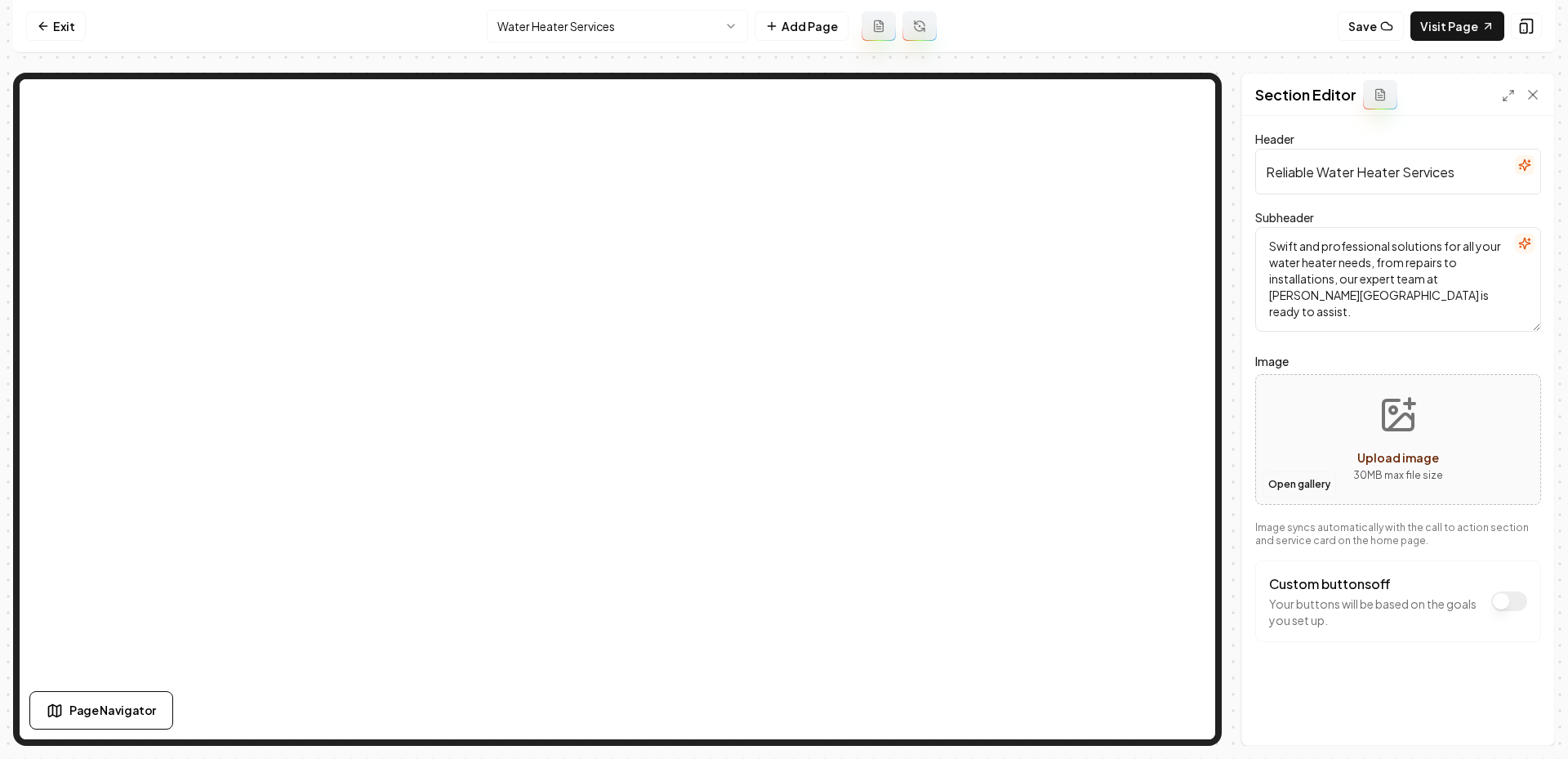
click at [1289, 490] on button "Open gallery" at bounding box center [1299, 484] width 74 height 26
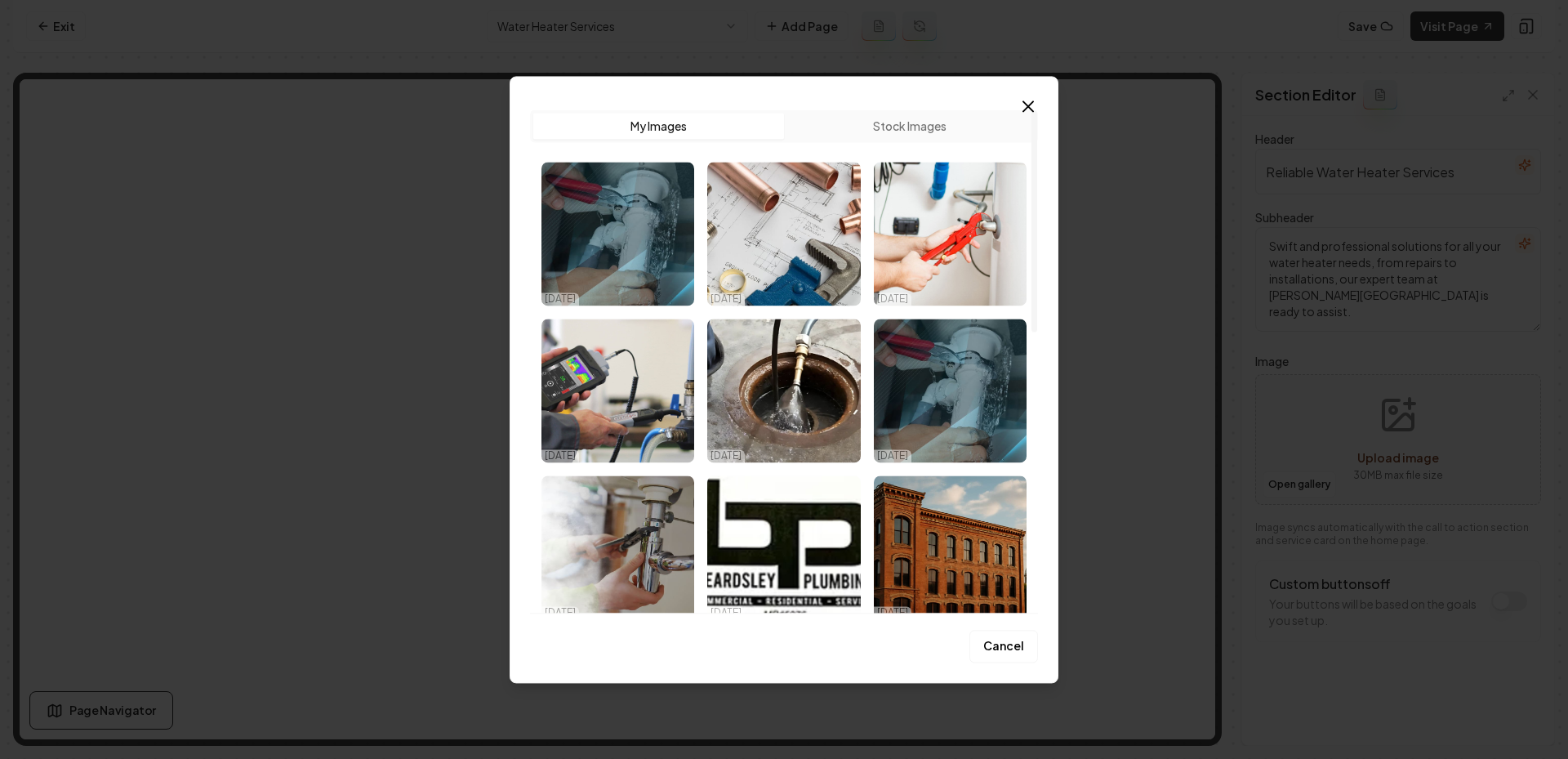
scroll to position [28, 0]
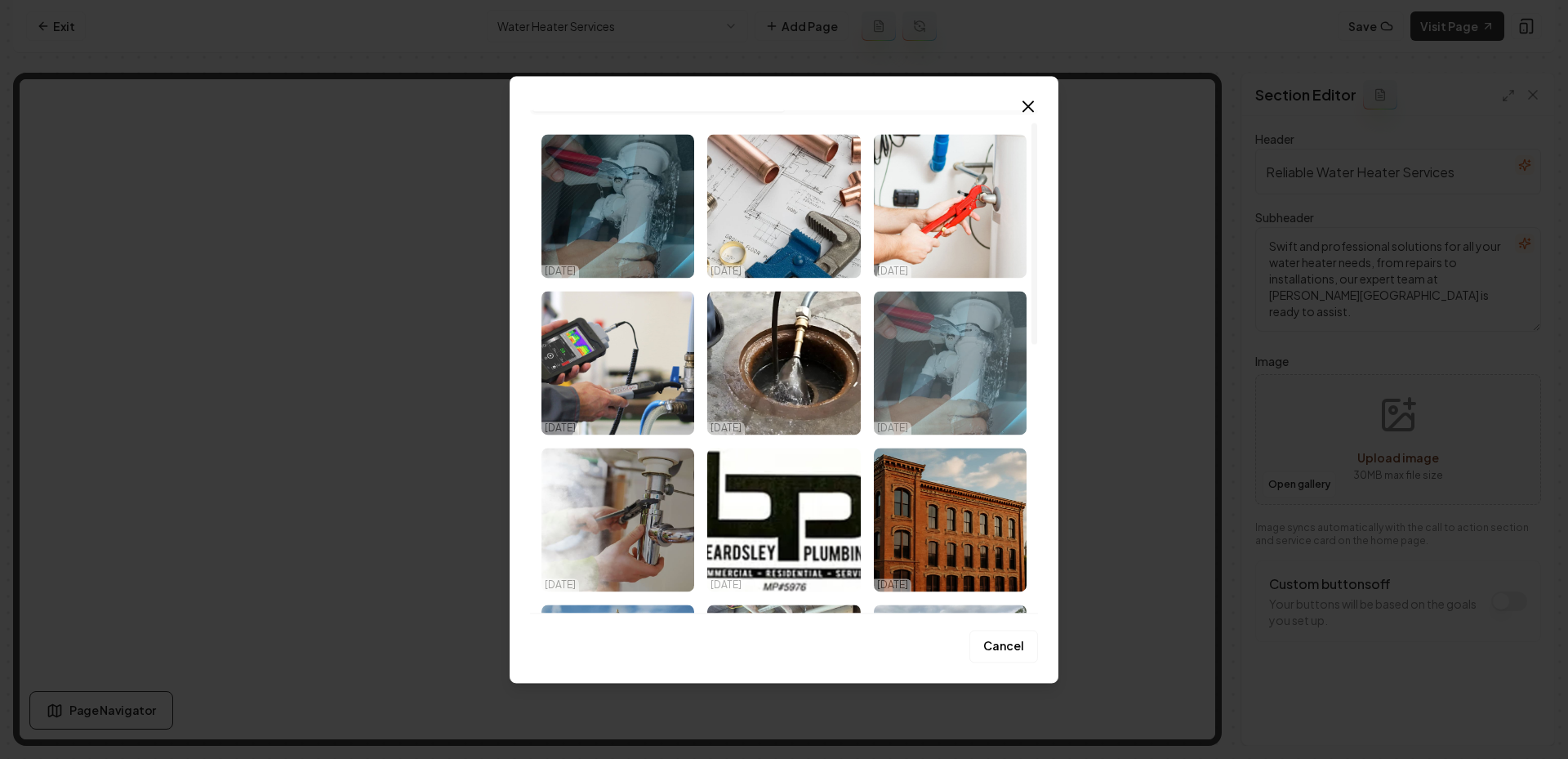
click at [926, 373] on img "Select image image_68eecf9a5c7cd75eb8cdc9b3.png" at bounding box center [950, 363] width 153 height 144
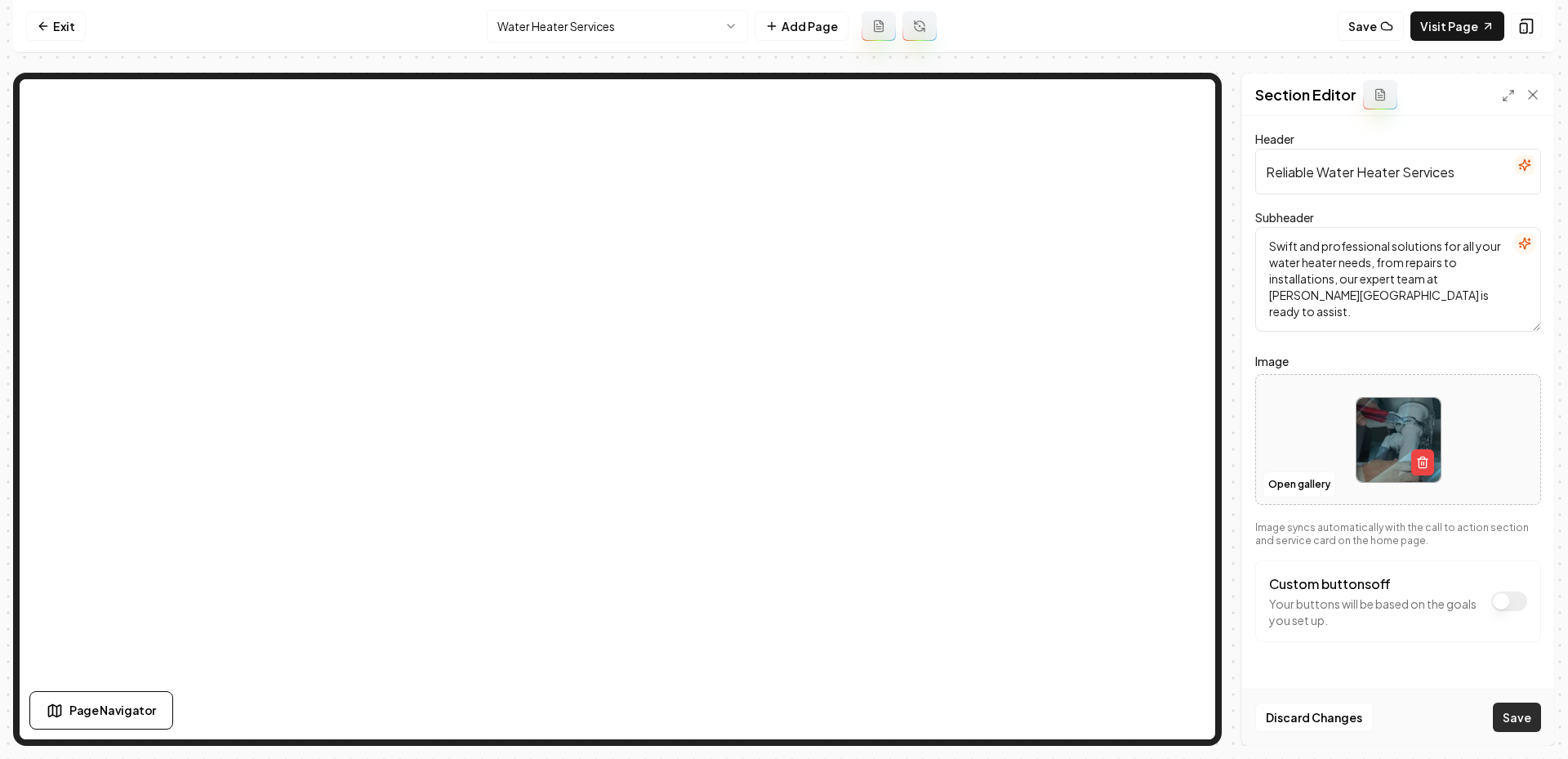
click at [1508, 725] on button "Save" at bounding box center [1517, 718] width 48 height 30
click at [614, 27] on html "Computer Required This feature is only available on a computer. Please switch t…" at bounding box center [784, 379] width 1568 height 759
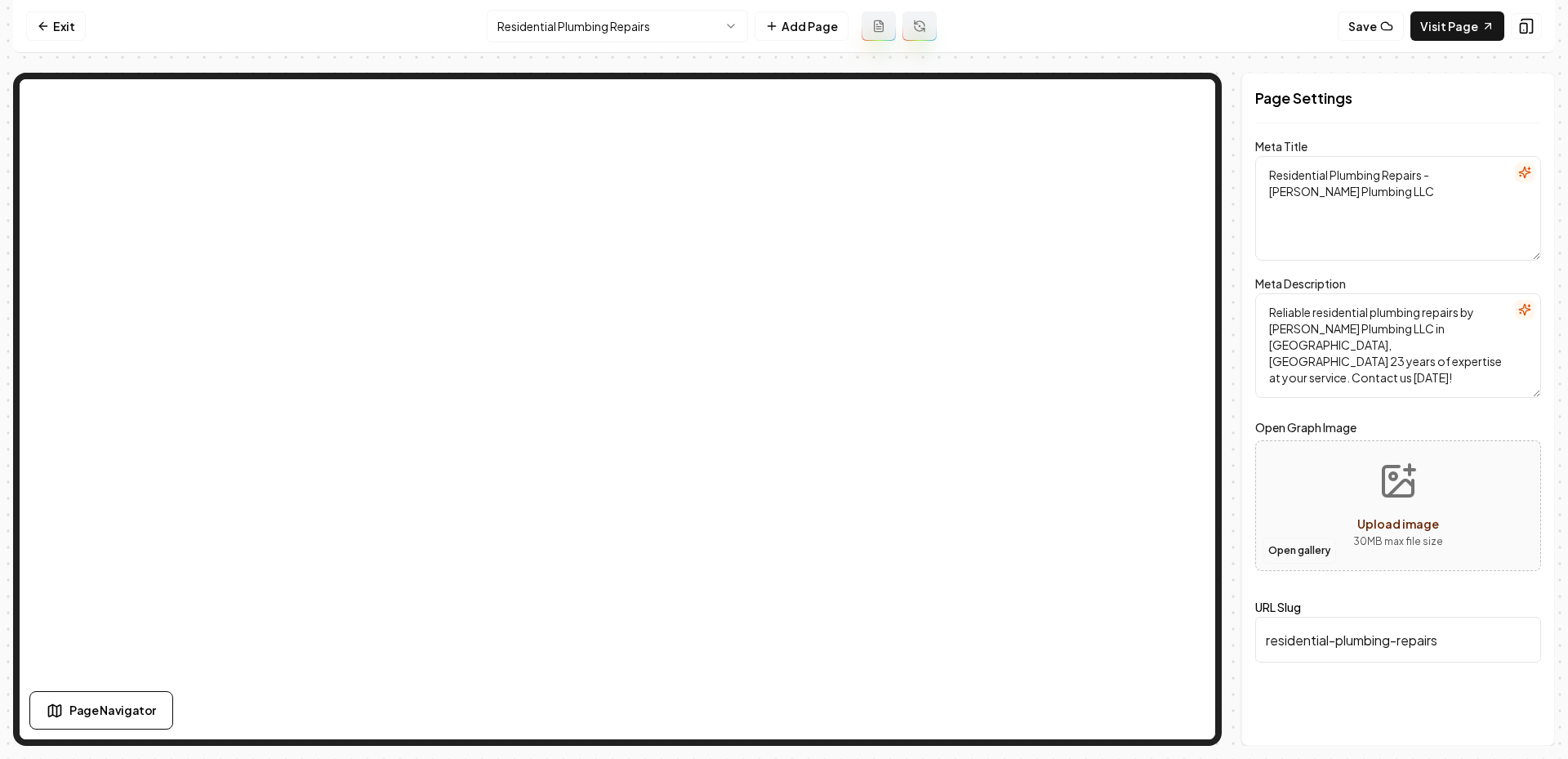
click at [1290, 547] on button "Open gallery" at bounding box center [1299, 550] width 74 height 26
click at [1403, 493] on icon "Upload image" at bounding box center [1398, 482] width 30 height 30
type input "**********"
click at [1512, 710] on button "Save" at bounding box center [1517, 718] width 48 height 30
click at [671, 35] on html "Computer Required This feature is only available on a computer. Please switch t…" at bounding box center [784, 379] width 1568 height 759
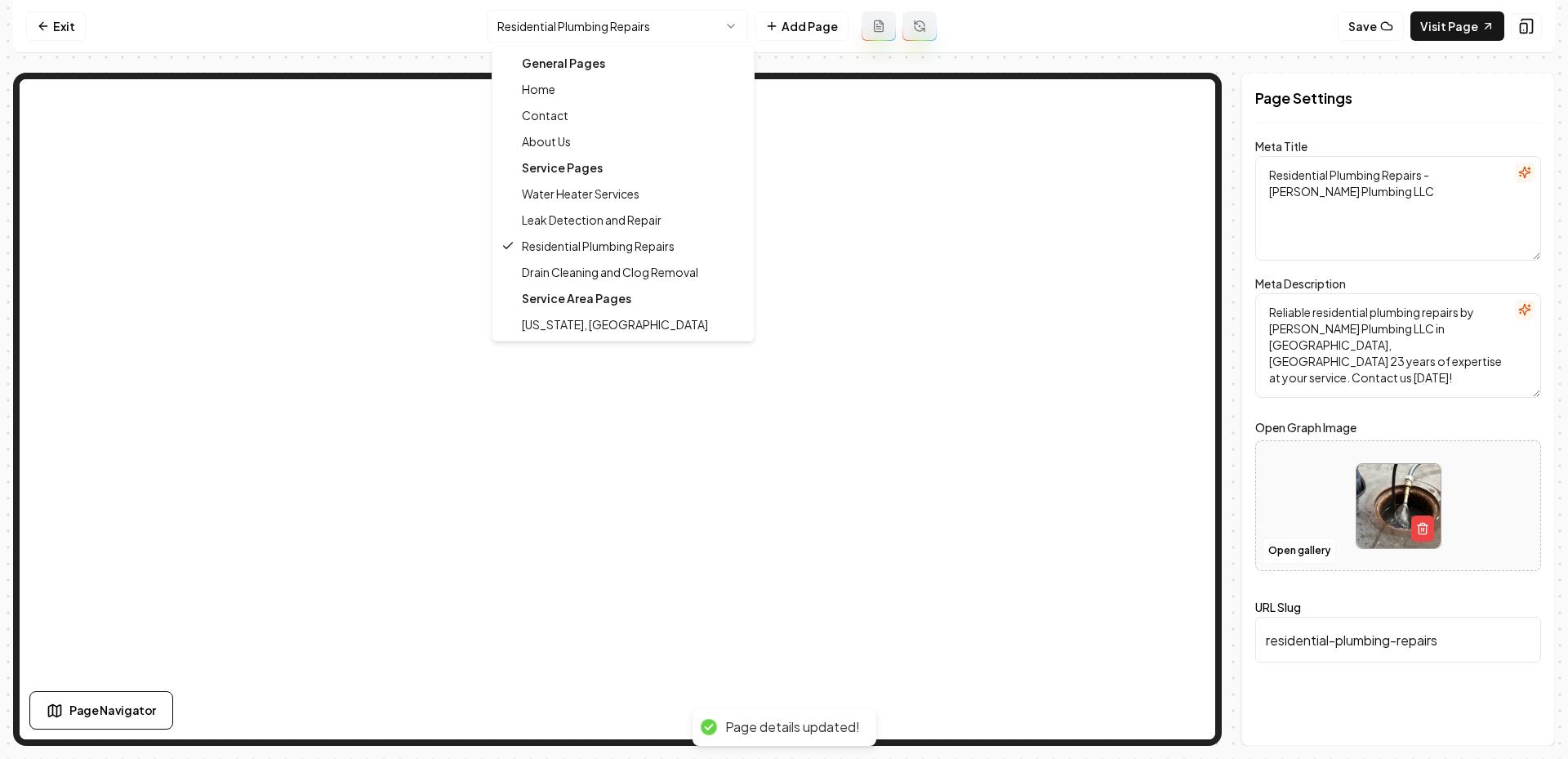
click at [549, 12] on html "Computer Required This feature is only available on a computer. Please switch t…" at bounding box center [784, 379] width 1568 height 759
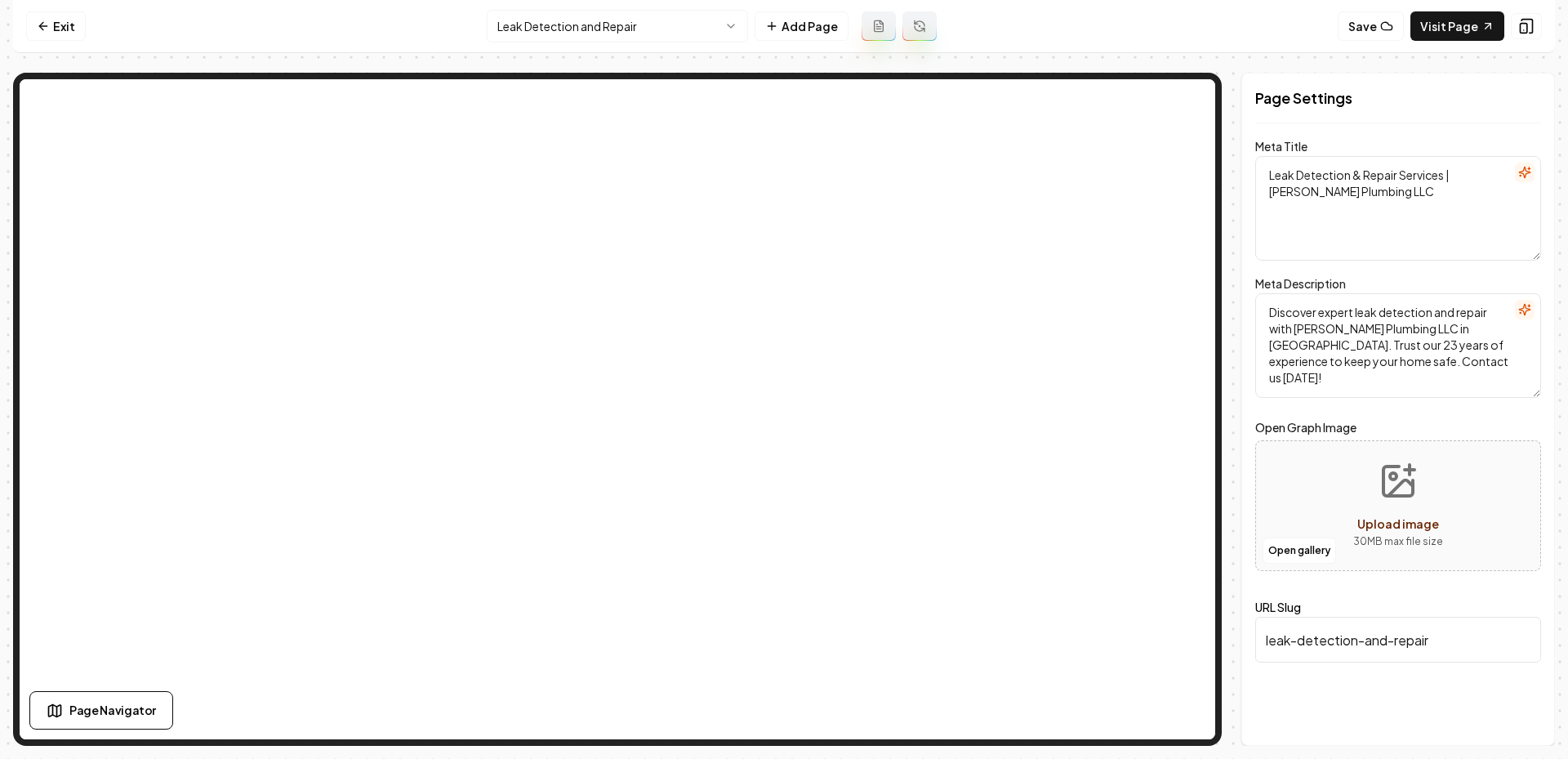
click at [1381, 507] on button "Upload image 30 MB max file size" at bounding box center [1398, 506] width 116 height 114
type input "**********"
click at [1496, 709] on button "Save" at bounding box center [1517, 718] width 48 height 30
click at [651, 5] on nav "Exit Leak Detection and Repair Add Page Save Visit Page" at bounding box center [784, 26] width 1542 height 53
click at [639, 8] on nav "Exit Leak Detection and Repair Add Page Save Visit Page" at bounding box center [784, 26] width 1542 height 53
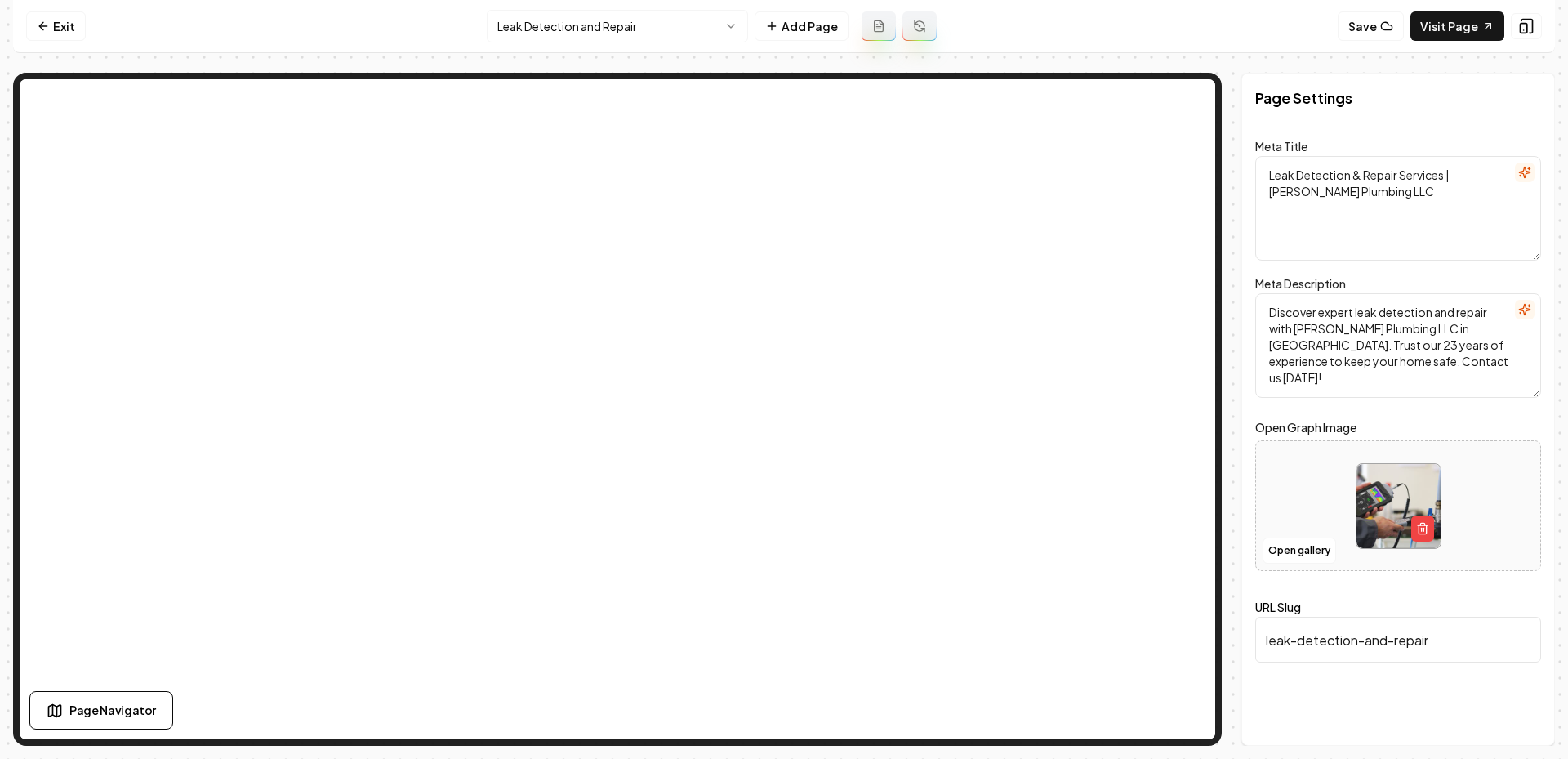
click at [621, 20] on html "Computer Required This feature is only available on a computer. Please switch t…" at bounding box center [784, 379] width 1568 height 759
click at [1403, 498] on icon "Upload image" at bounding box center [1398, 481] width 39 height 39
type input "**********"
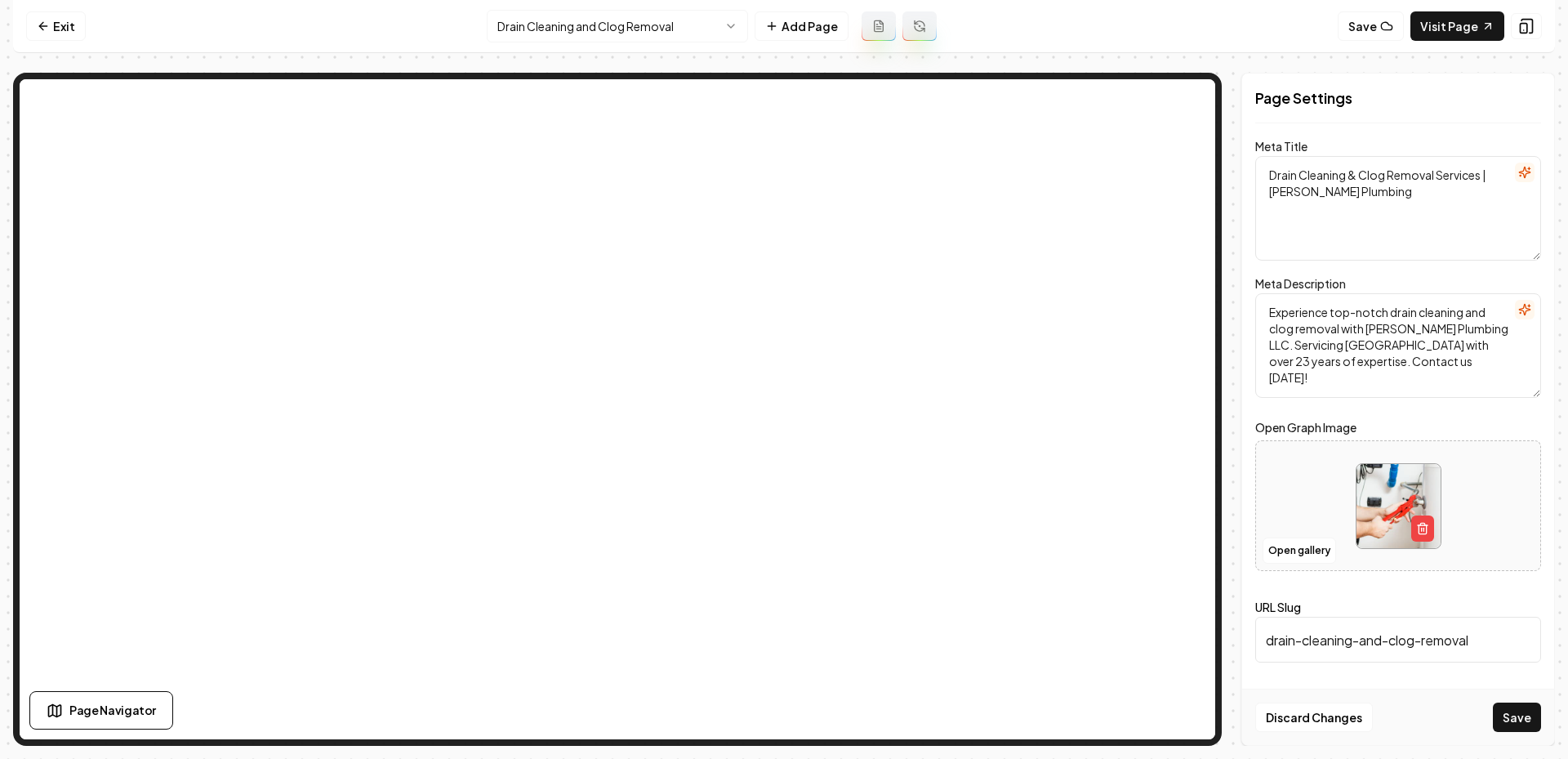
click at [1542, 724] on div "Discard Changes Save" at bounding box center [1398, 717] width 312 height 56
click at [1535, 724] on button "Save" at bounding box center [1517, 718] width 48 height 30
click at [614, 8] on nav "Exit Drain Cleaning and Clog Removal Add Page Save Visit Page" at bounding box center [784, 26] width 1542 height 53
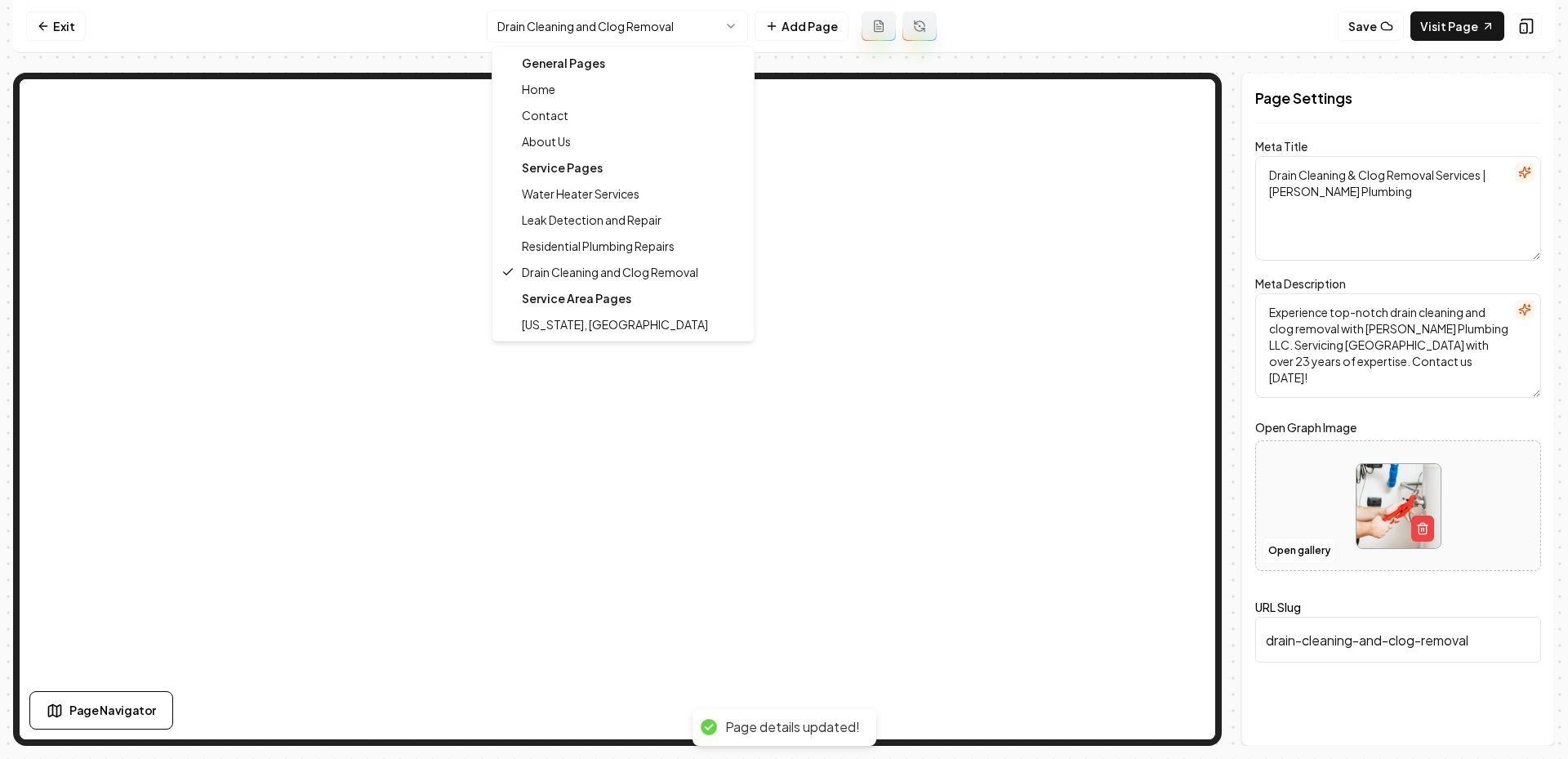
click at [604, 36] on html "Computer Required This feature is only available on a computer. Please switch t…" at bounding box center [784, 379] width 1568 height 759
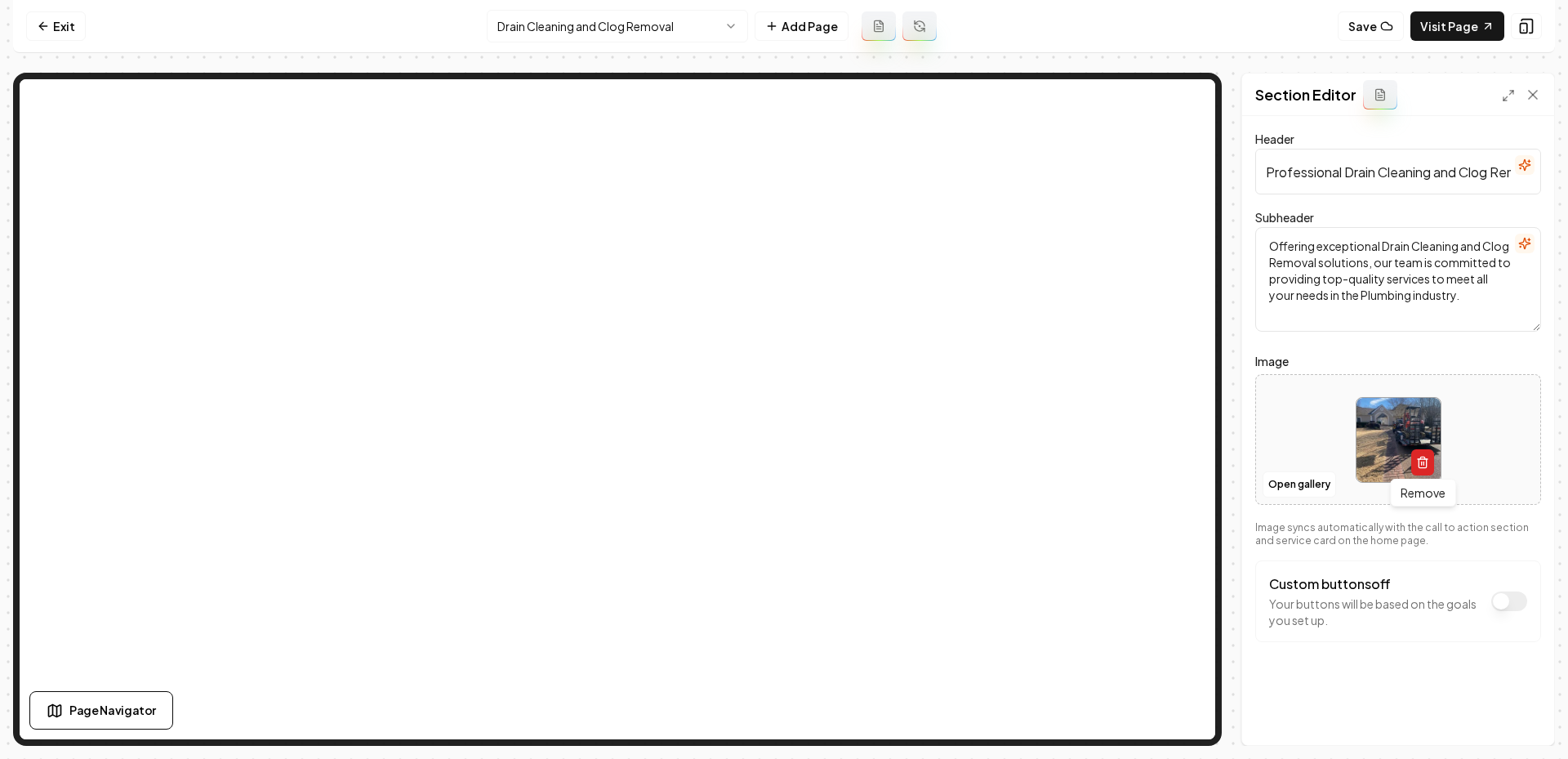
click at [1421, 463] on line "button" at bounding box center [1421, 464] width 0 height 3
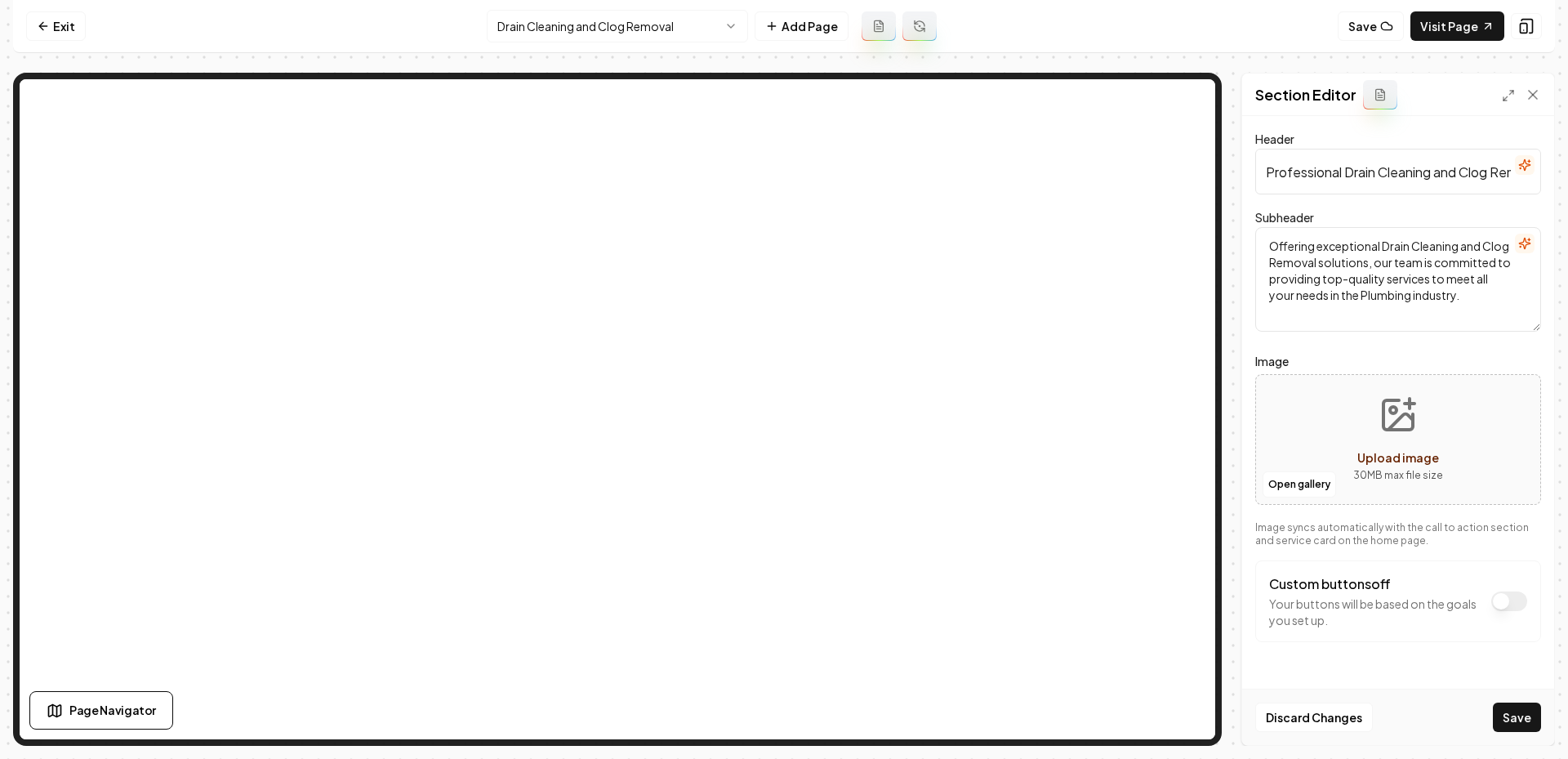
click at [1373, 416] on button "Upload image 30 MB max file size" at bounding box center [1398, 440] width 116 height 114
type input "**********"
click at [1520, 718] on button "Save" at bounding box center [1517, 718] width 48 height 30
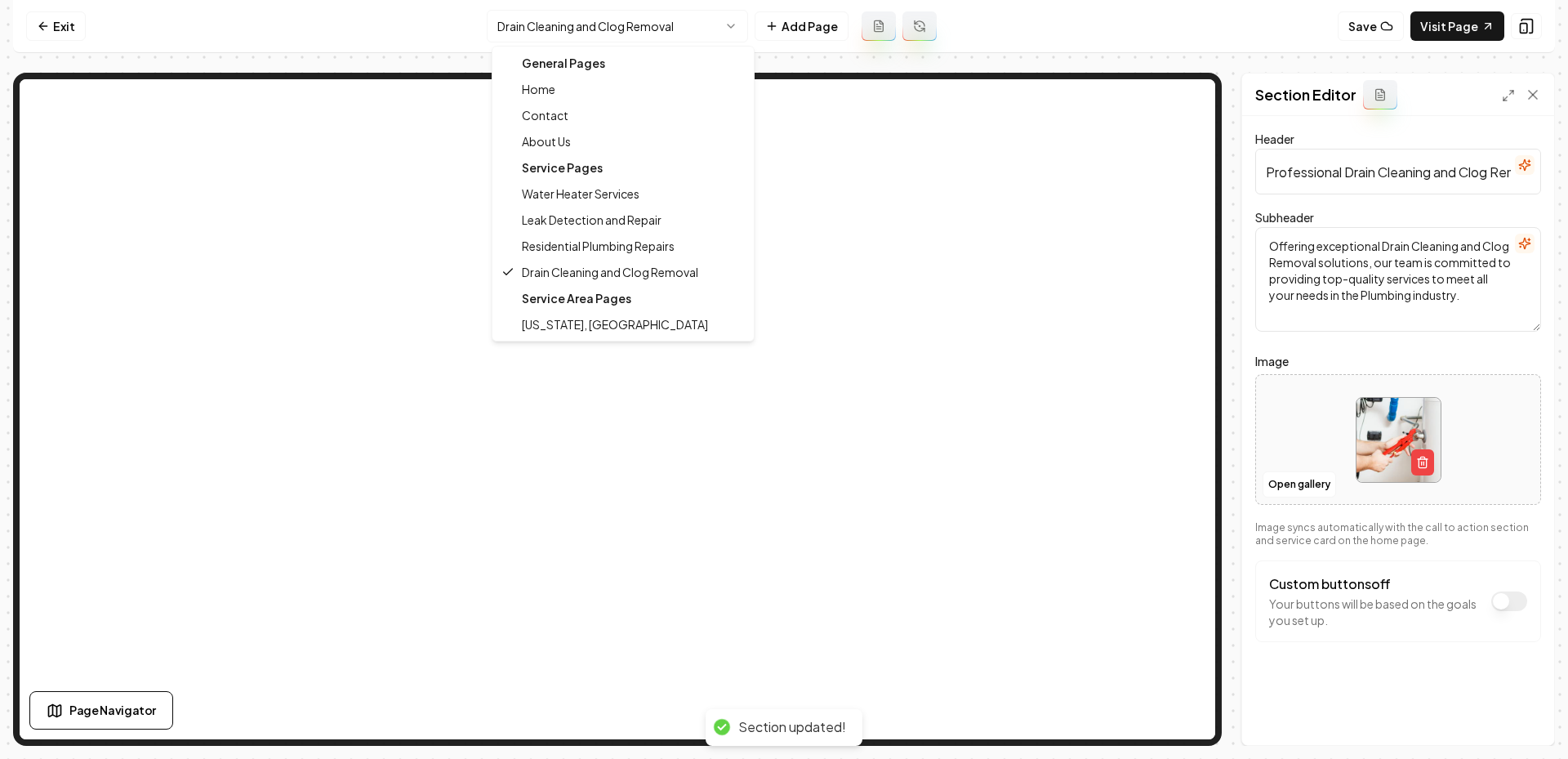
click at [579, 22] on html "Computer Required This feature is only available on a computer. Please switch t…" at bounding box center [784, 379] width 1568 height 759
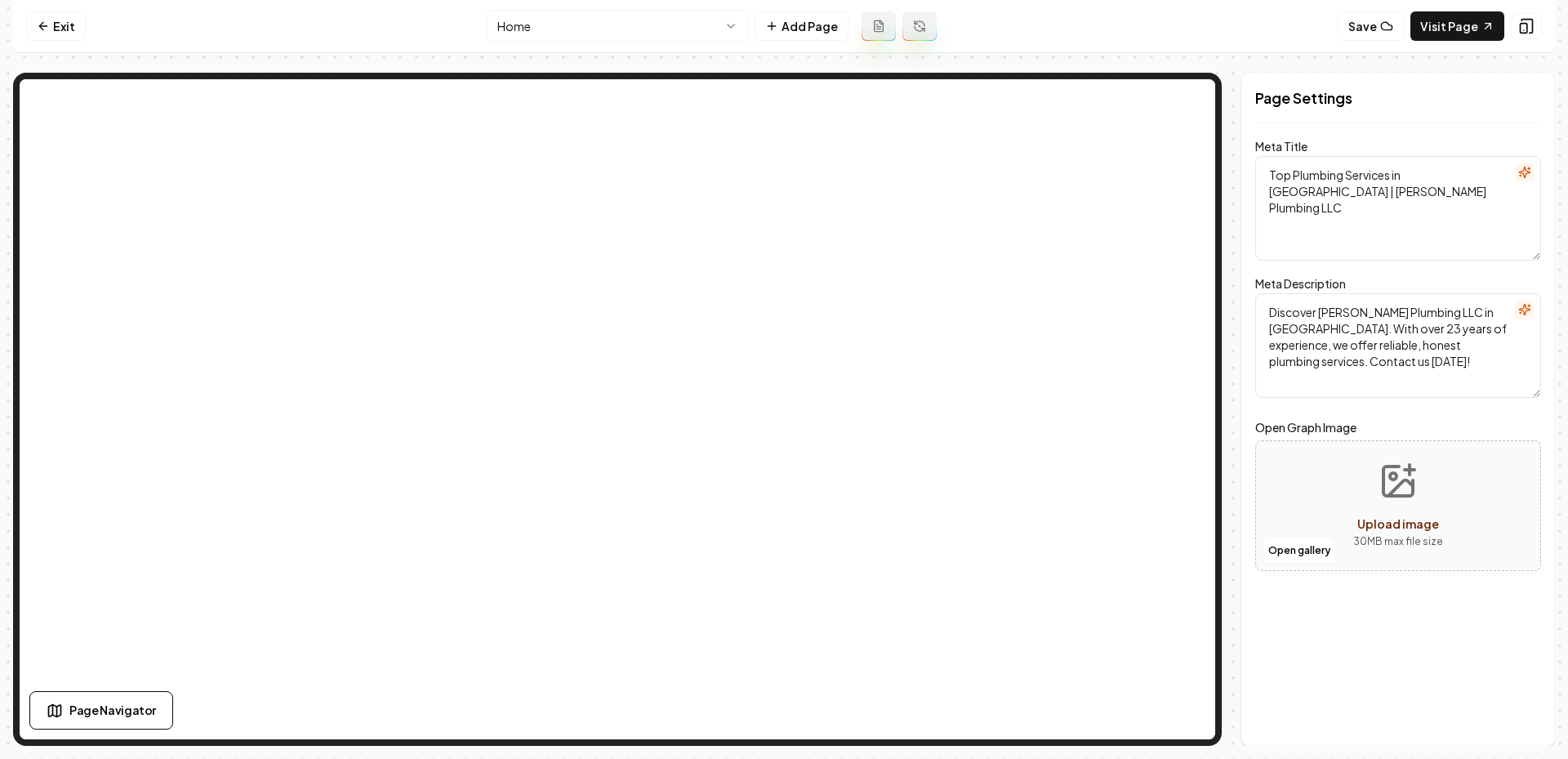
click at [672, 42] on nav "Exit Home Add Page Save Visit Page" at bounding box center [784, 26] width 1542 height 53
click at [634, 31] on html "Computer Required This feature is only available on a computer. Please switch t…" at bounding box center [784, 379] width 1568 height 759
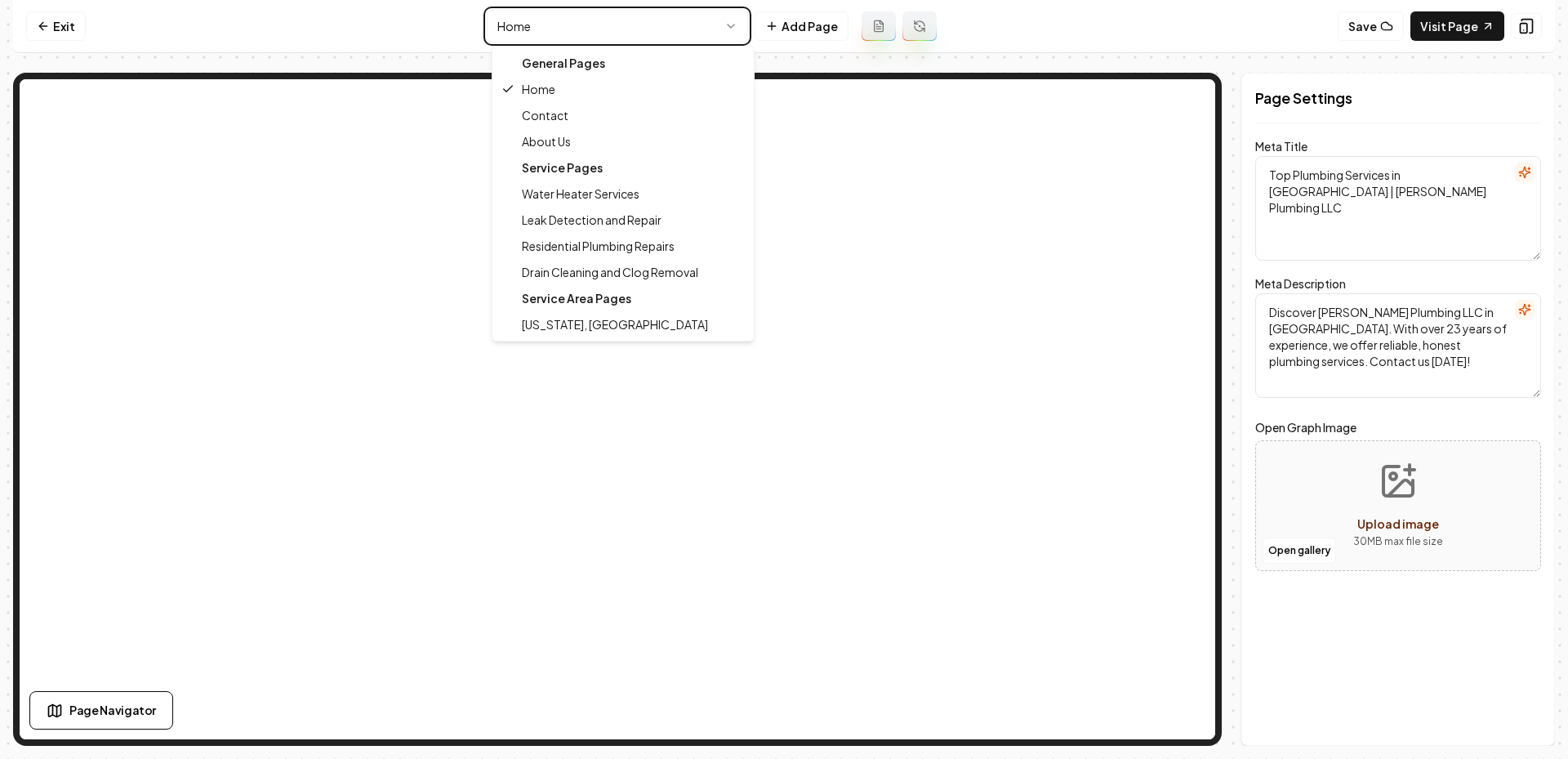
type textarea "Residential Plumbing Repairs - Beardsley Plumbing LLC"
type textarea "Reliable residential plumbing repairs by Beardsley Plumbing LLC in Heber Spring…"
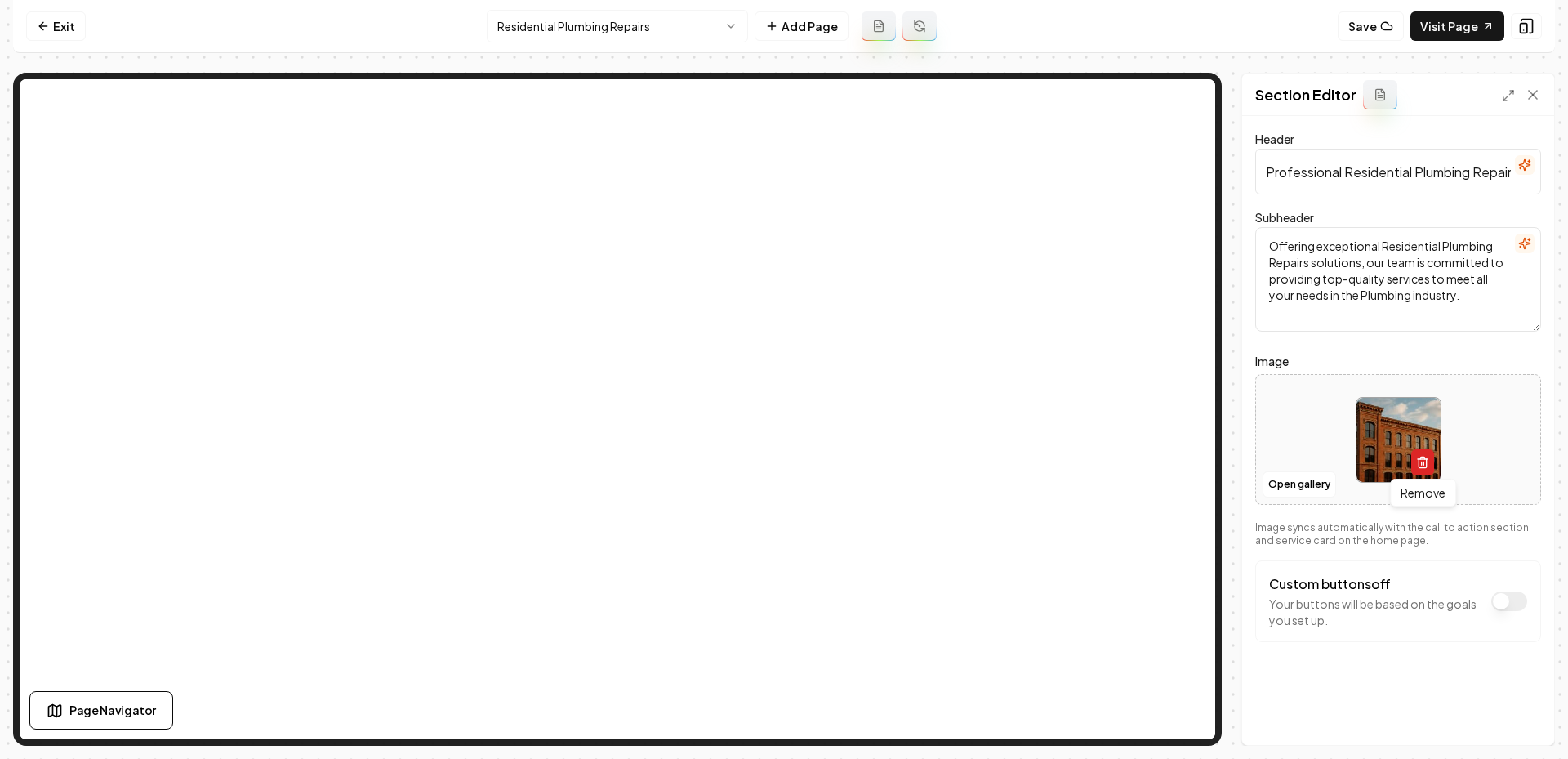
click at [1420, 459] on icon "button" at bounding box center [1422, 463] width 13 height 13
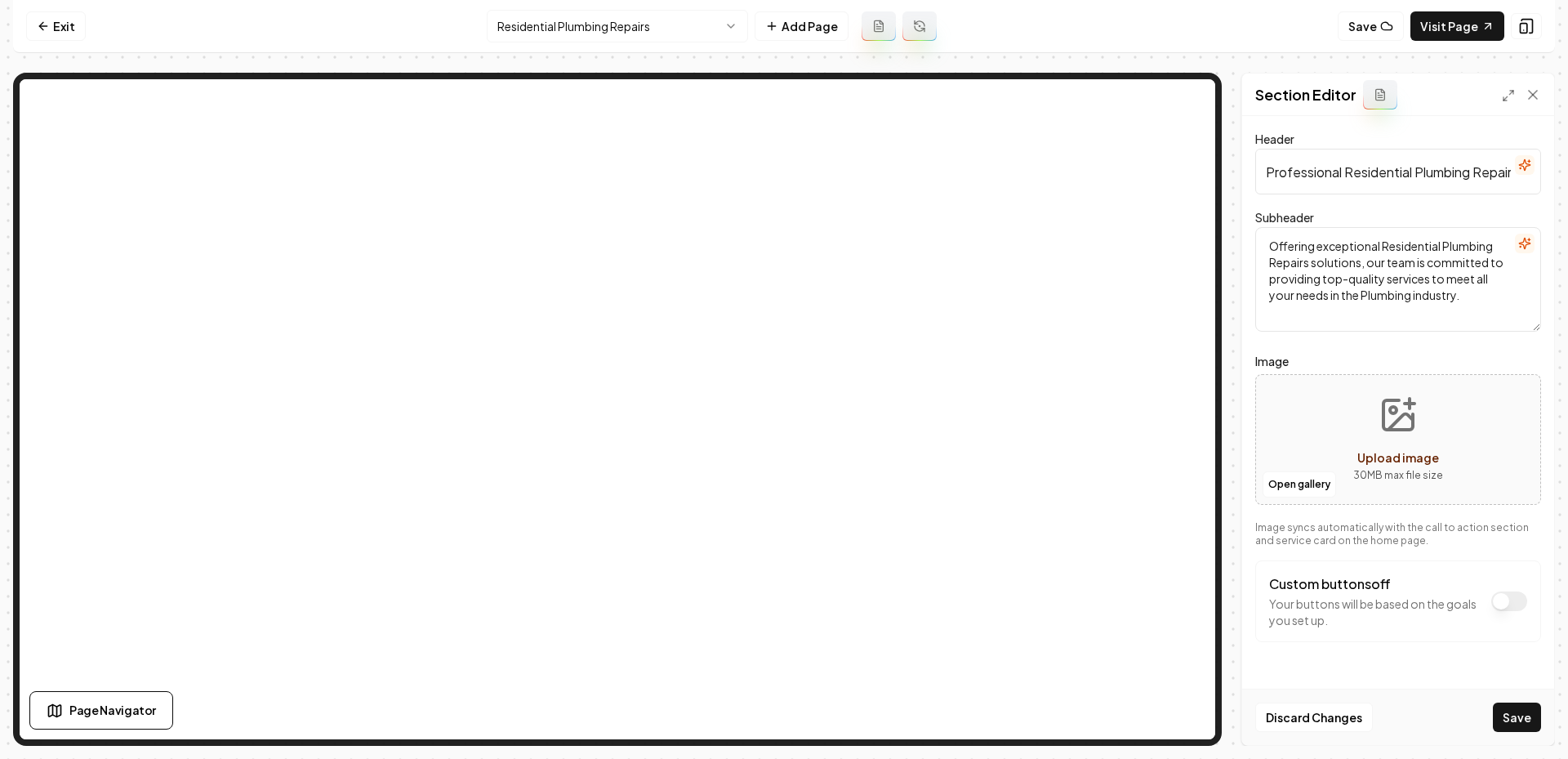
click at [1359, 436] on button "Upload image 30 MB max file size" at bounding box center [1398, 440] width 116 height 114
type input "**********"
click at [1534, 722] on button "Save" at bounding box center [1517, 718] width 48 height 30
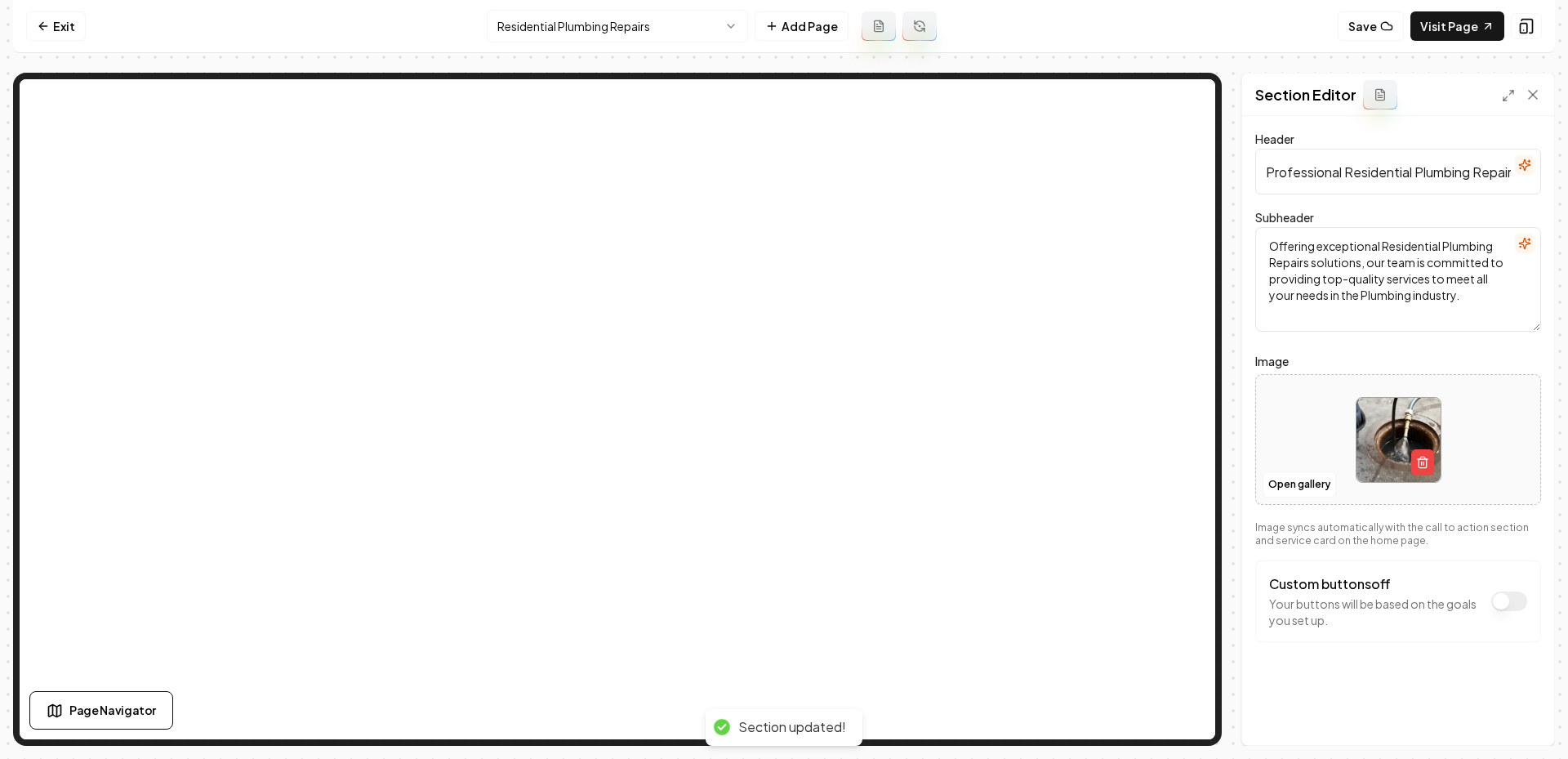
click at [589, 27] on html "Computer Required This feature is only available on a computer. Please switch t…" at bounding box center [784, 379] width 1568 height 759
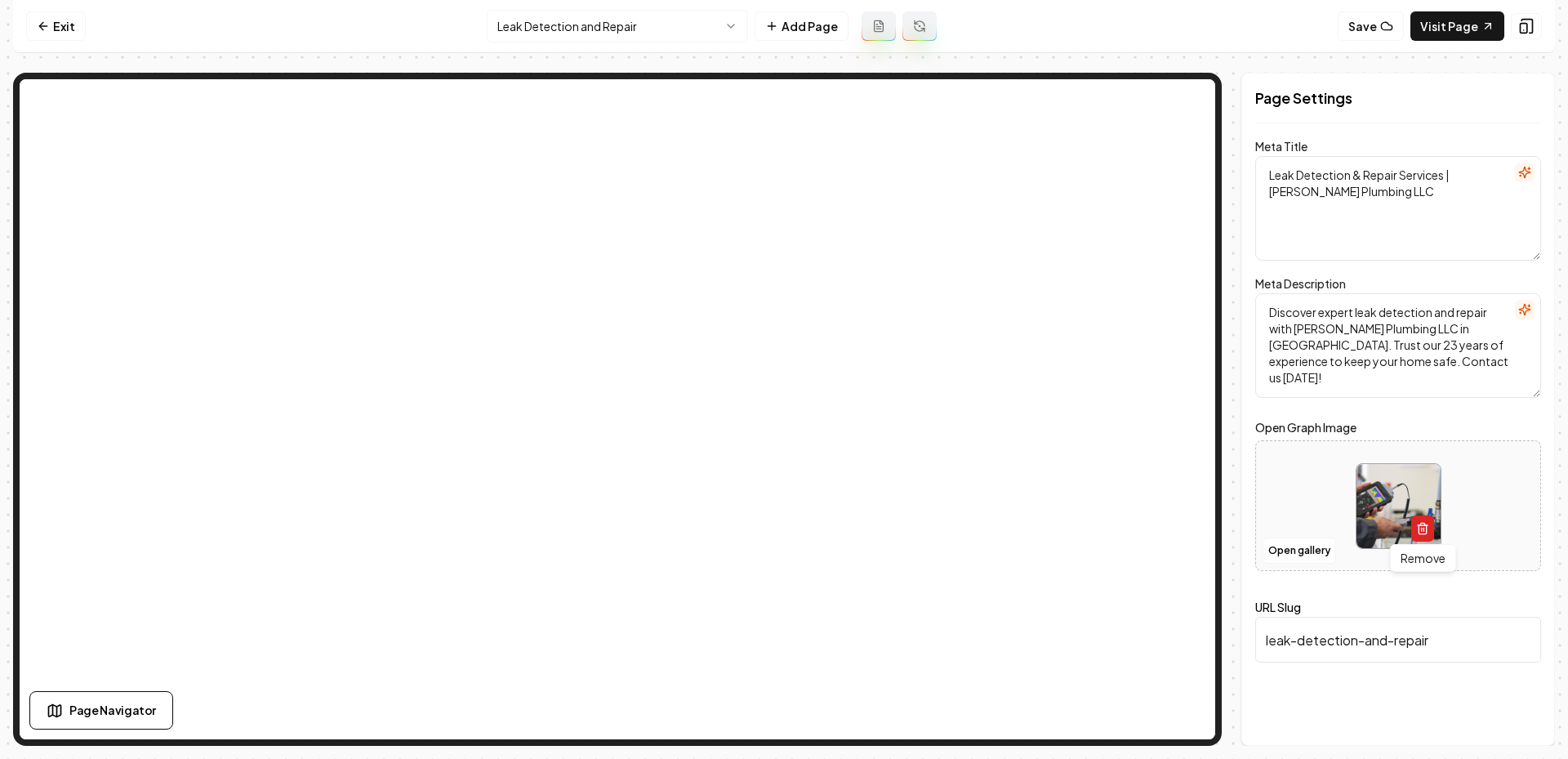
click at [1428, 532] on icon "button" at bounding box center [1422, 529] width 13 height 13
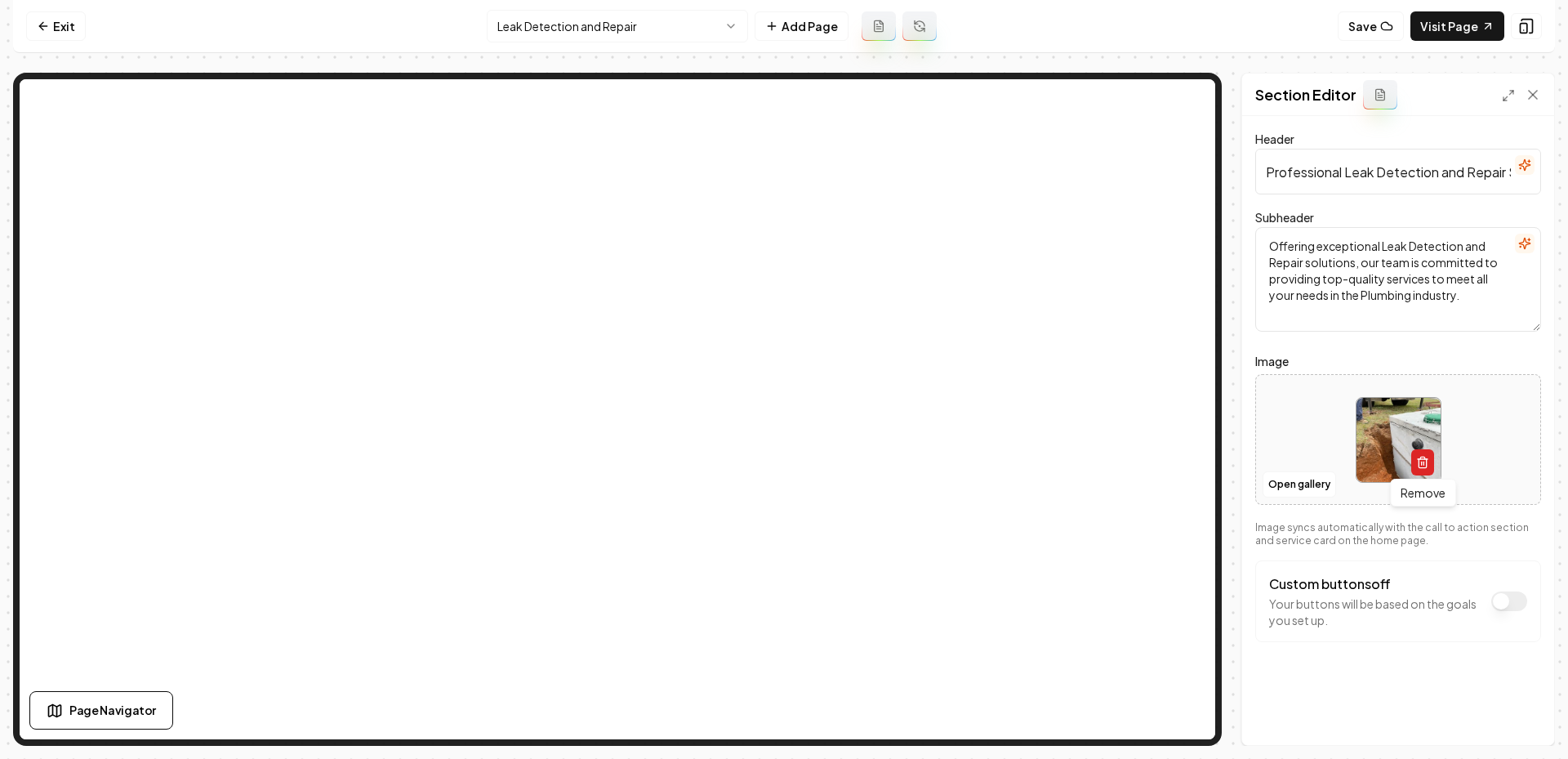
click at [1424, 466] on icon "button" at bounding box center [1422, 463] width 13 height 13
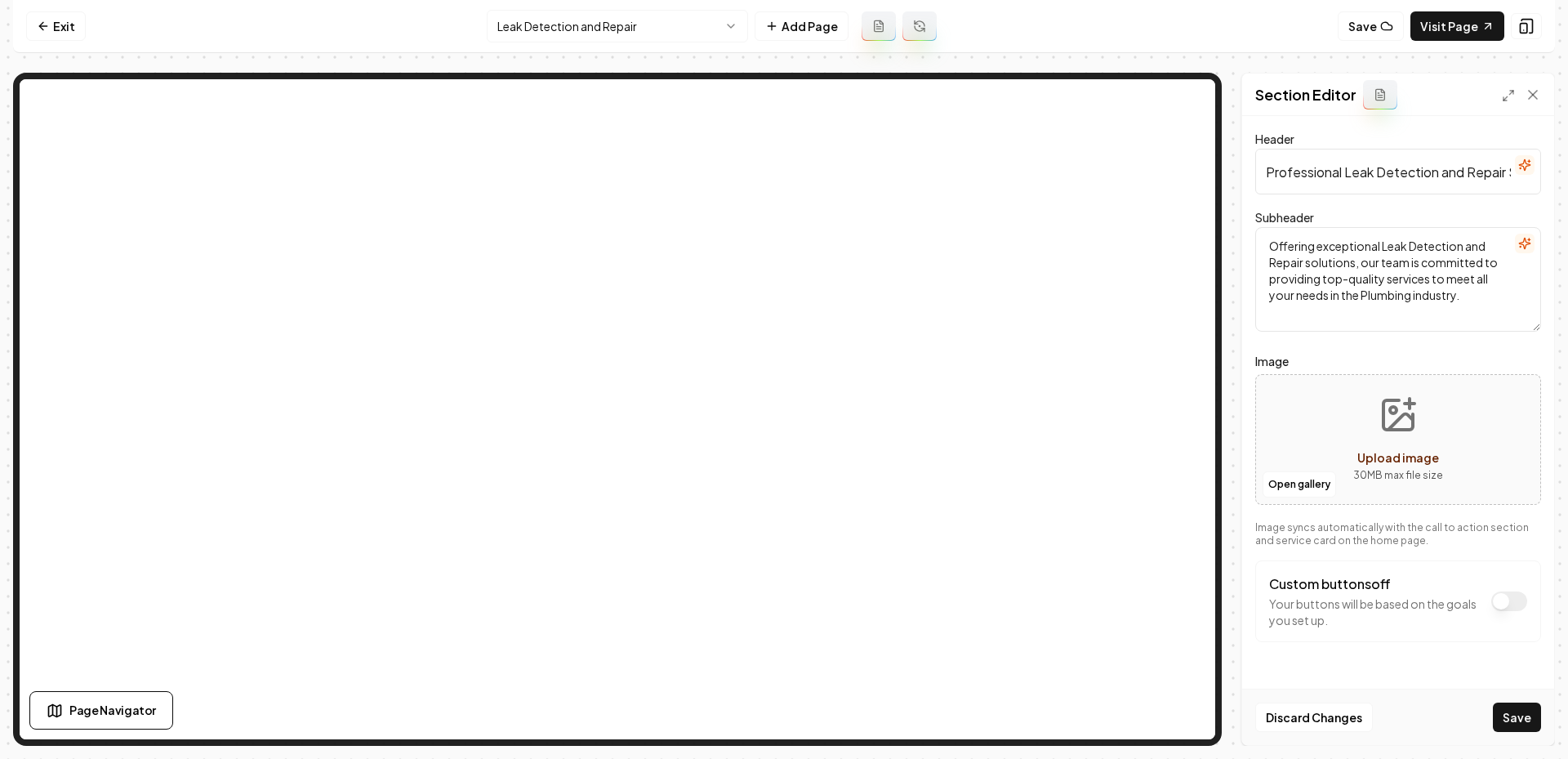
click at [1352, 430] on button "Upload image 30 MB max file size" at bounding box center [1398, 440] width 116 height 114
type input "**********"
click at [1514, 717] on button "Save" at bounding box center [1517, 718] width 48 height 30
drag, startPoint x: 508, startPoint y: 2, endPoint x: 508, endPoint y: 28, distance: 26.0
click at [508, 2] on nav "Exit Leak Detection and Repair Add Page Save Visit Page" at bounding box center [784, 26] width 1542 height 53
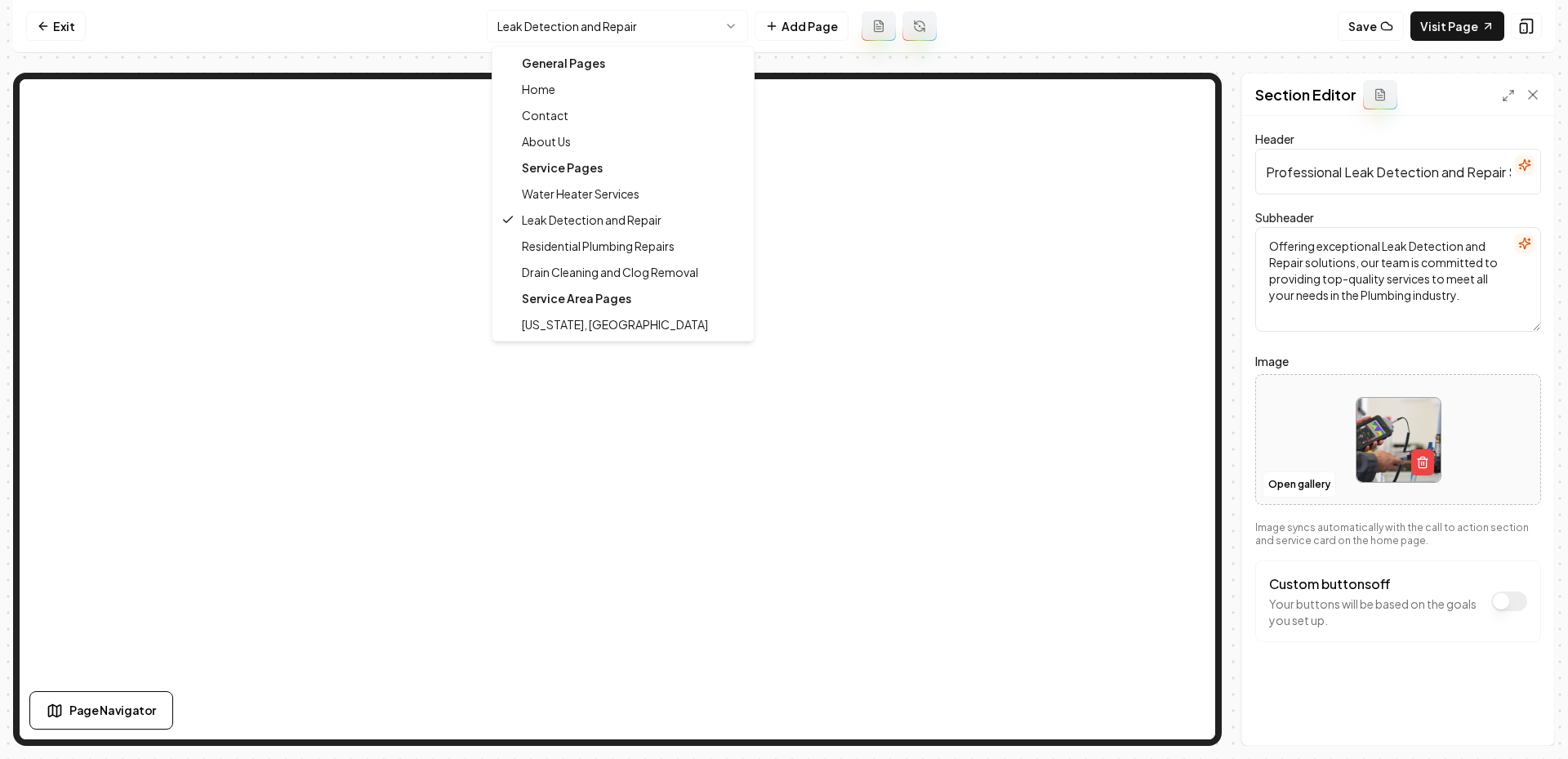
click at [508, 34] on html "Computer Required This feature is only available on a computer. Please switch t…" at bounding box center [784, 379] width 1568 height 759
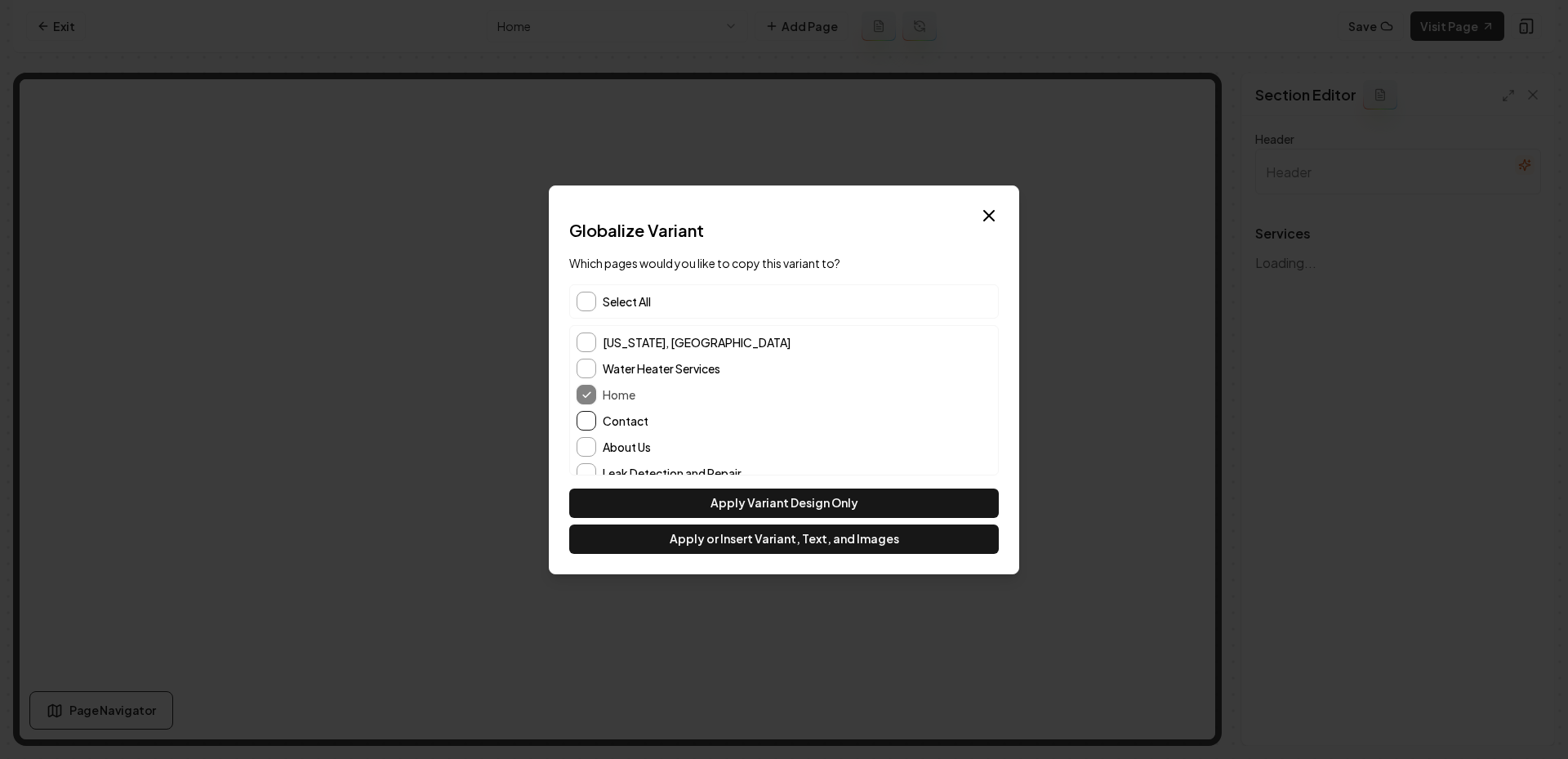
click at [592, 422] on button "Contact" at bounding box center [587, 420] width 20 height 20
type input "Our Plumbing Services"
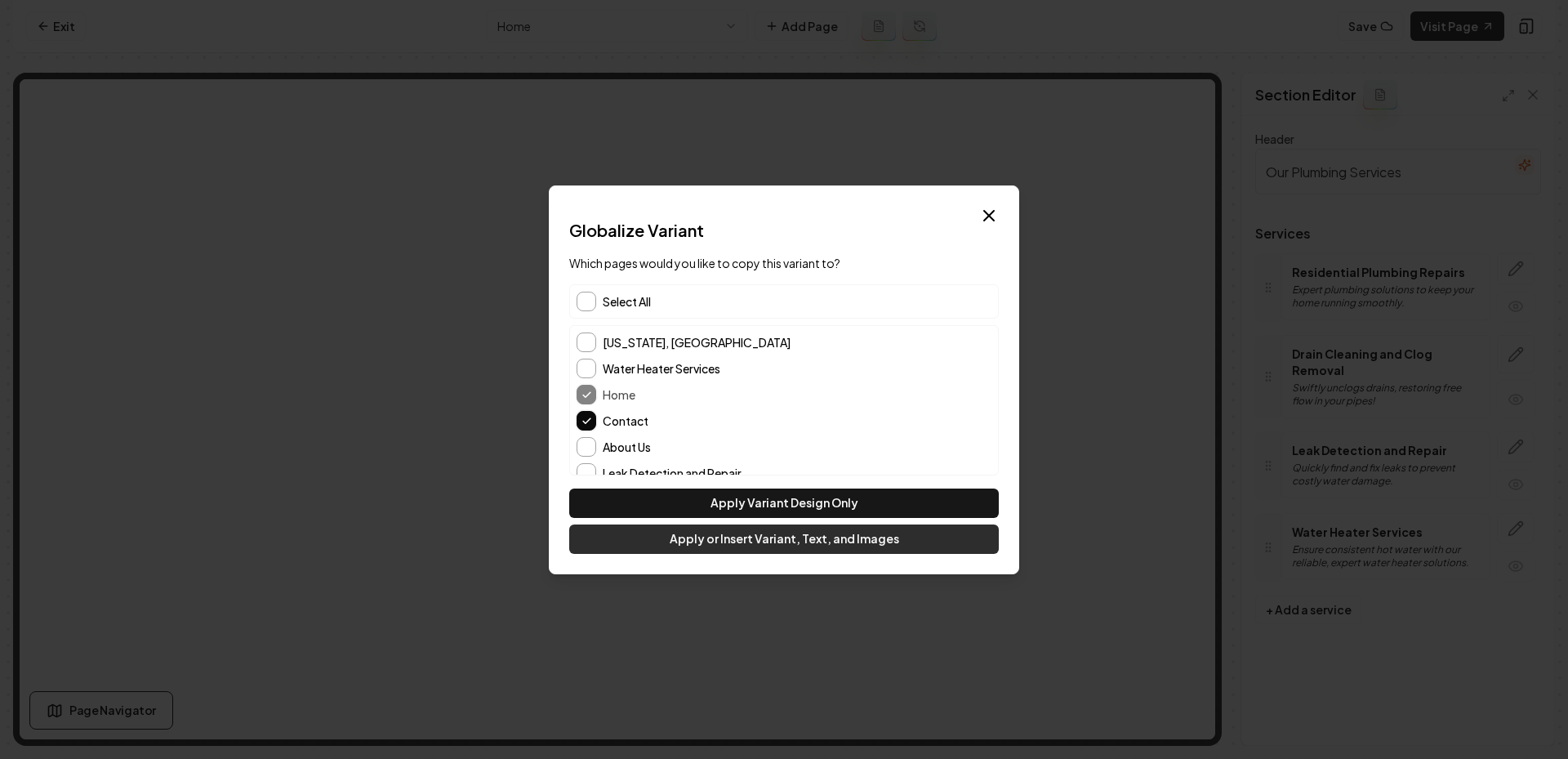
click at [715, 540] on button "Apply or Insert Variant, Text, and Images" at bounding box center [784, 540] width 429 height 30
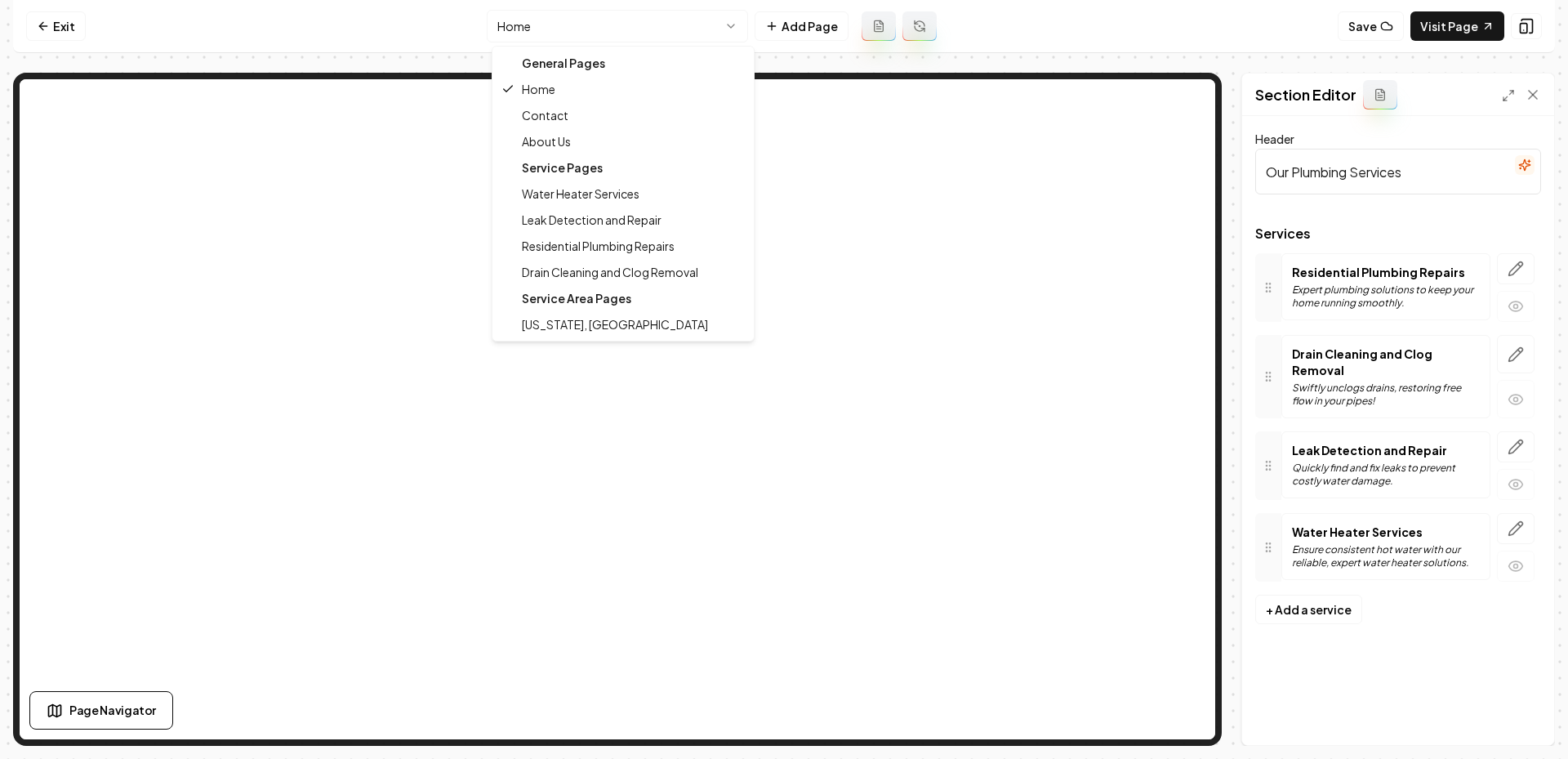
click at [616, 39] on html "Computer Required This feature is only available on a computer. Please switch t…" at bounding box center [784, 379] width 1568 height 759
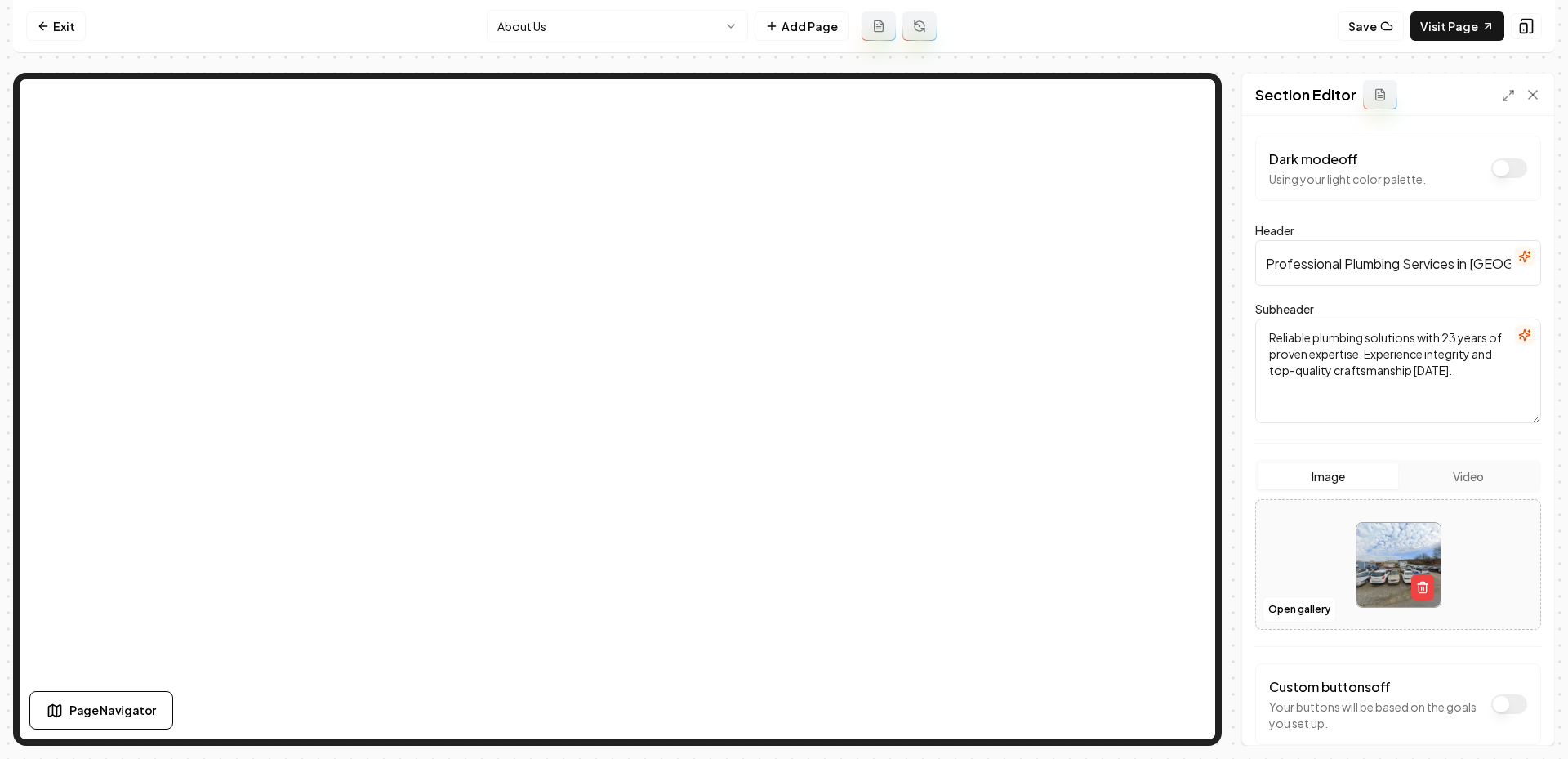
click at [656, 28] on html "Computer Required This feature is only available on a computer. Please switch t…" at bounding box center [784, 379] width 1568 height 759
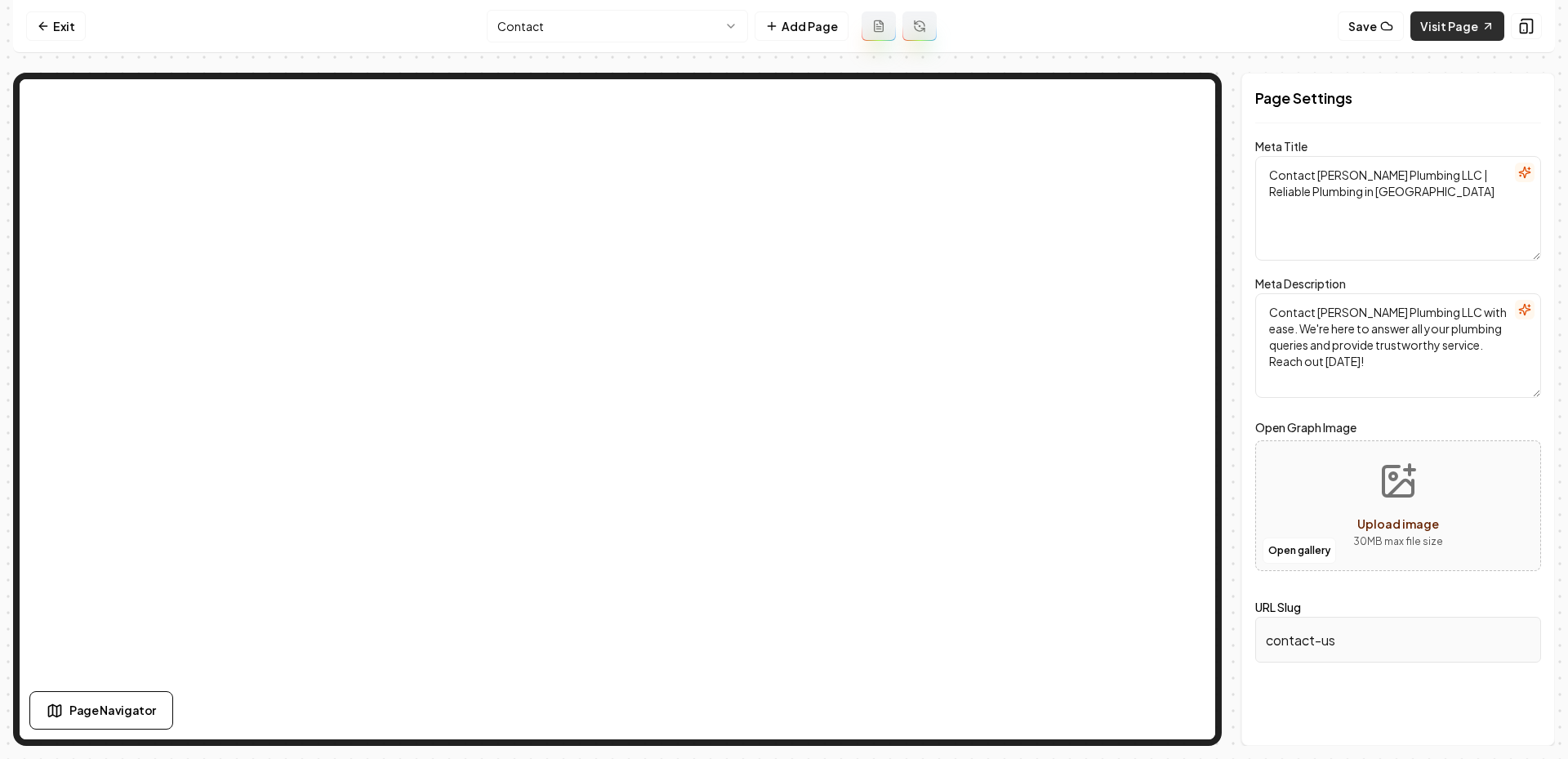
click at [1450, 36] on link "Visit Page" at bounding box center [1457, 26] width 94 height 30
click at [31, 13] on link "Exit" at bounding box center [56, 26] width 60 height 30
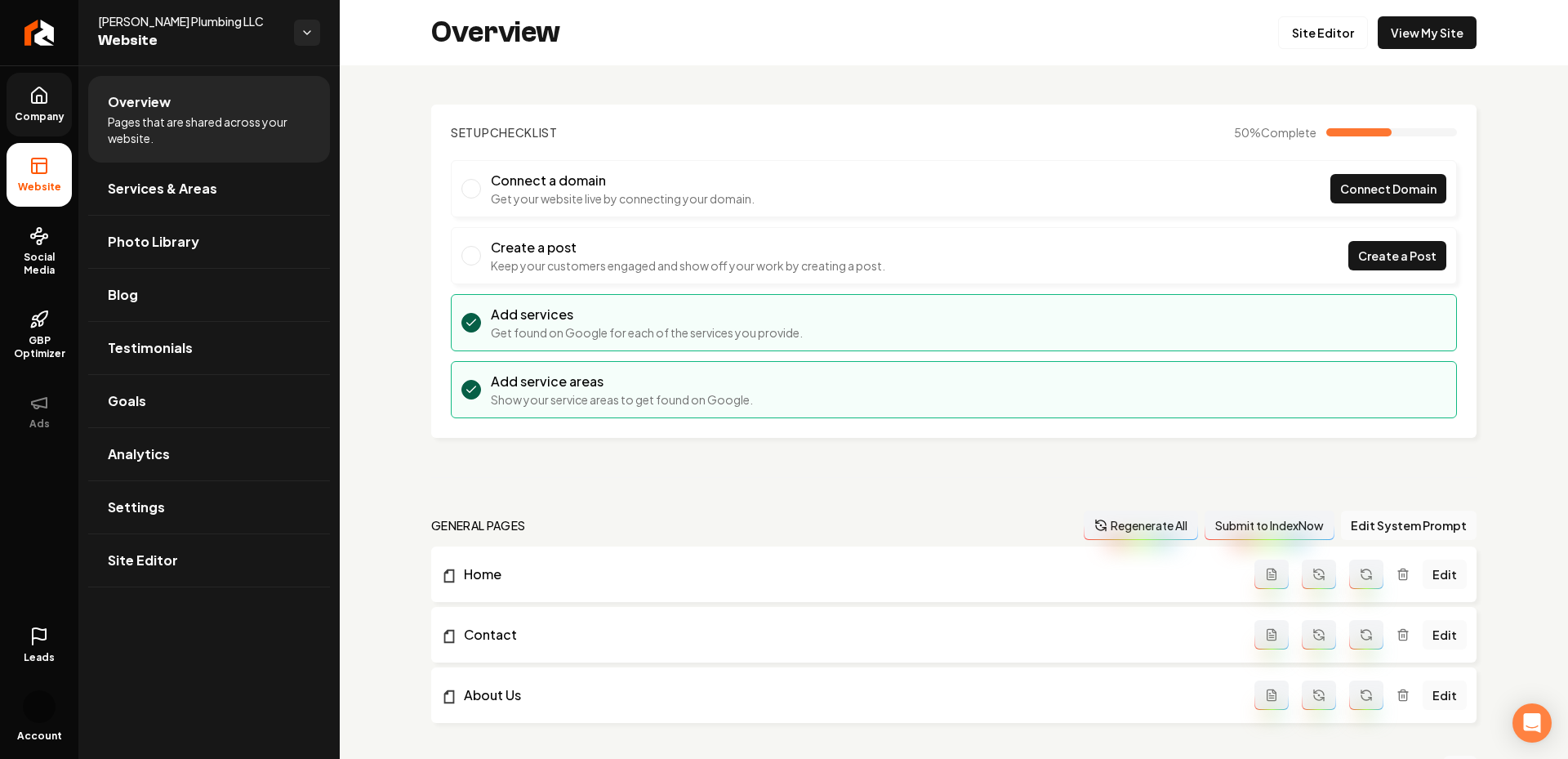
click at [32, 116] on span "Company" at bounding box center [40, 117] width 63 height 13
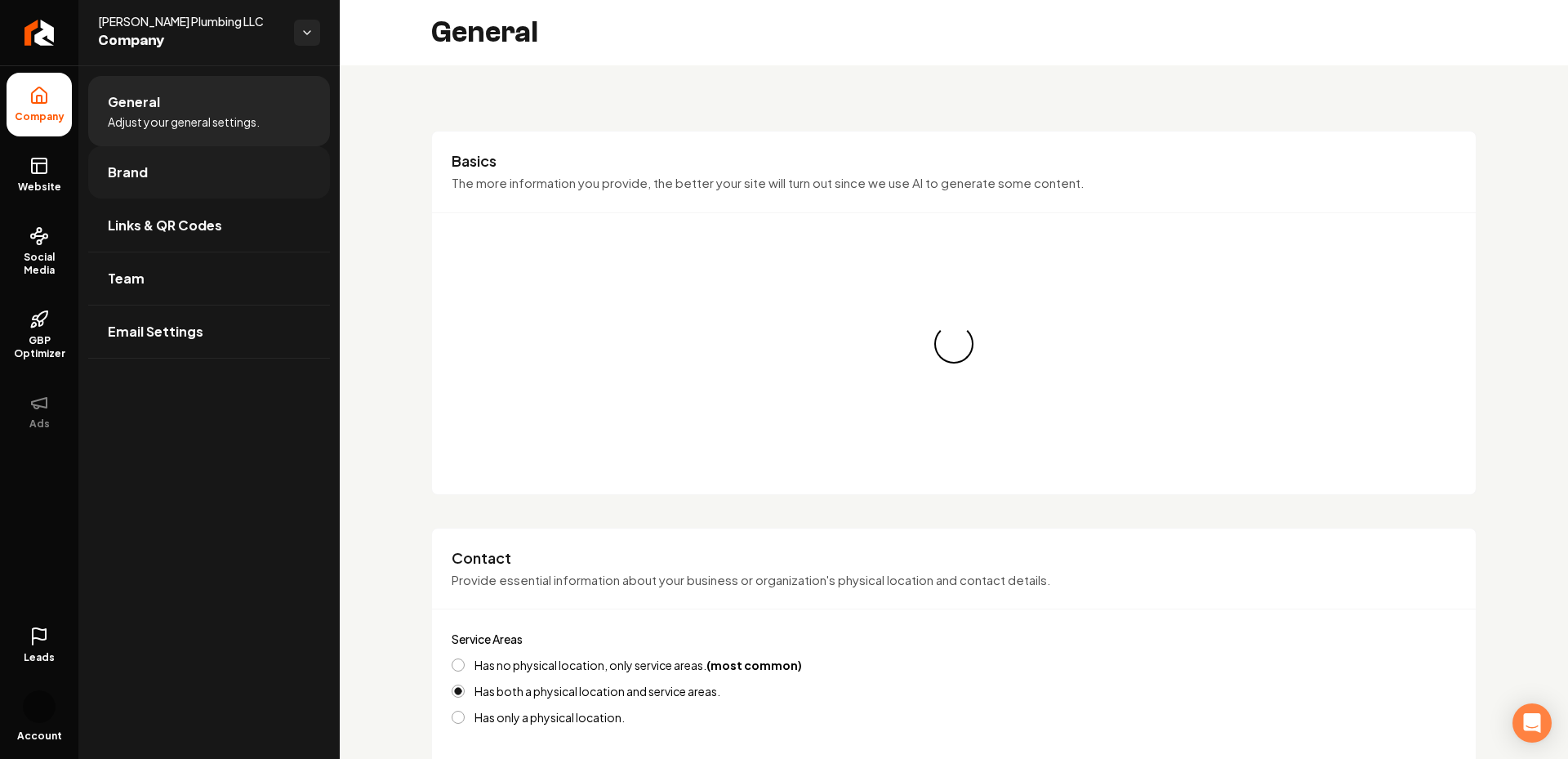
click at [158, 194] on link "Brand" at bounding box center [209, 172] width 242 height 52
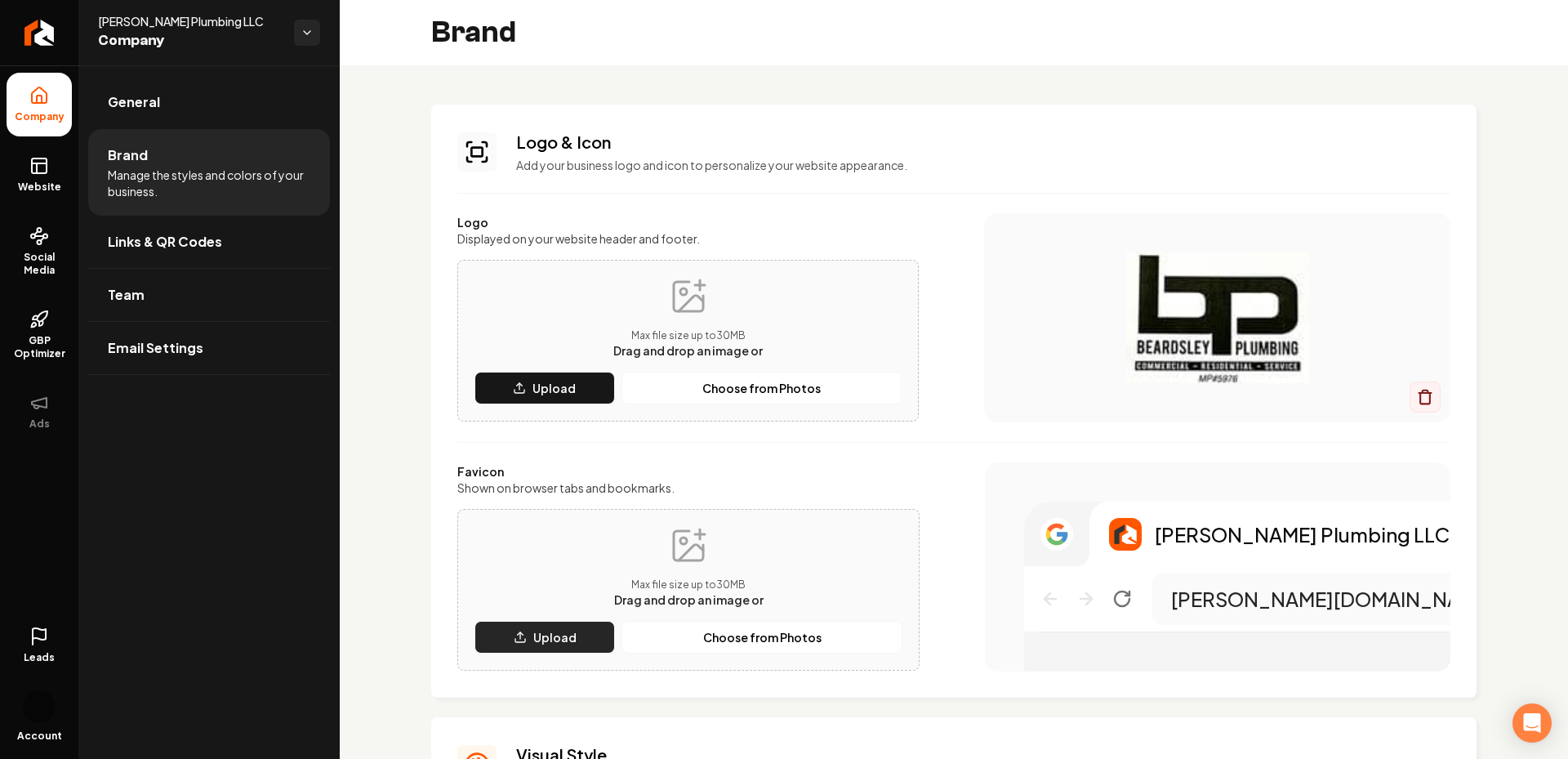
click at [553, 637] on p "Upload" at bounding box center [554, 637] width 43 height 17
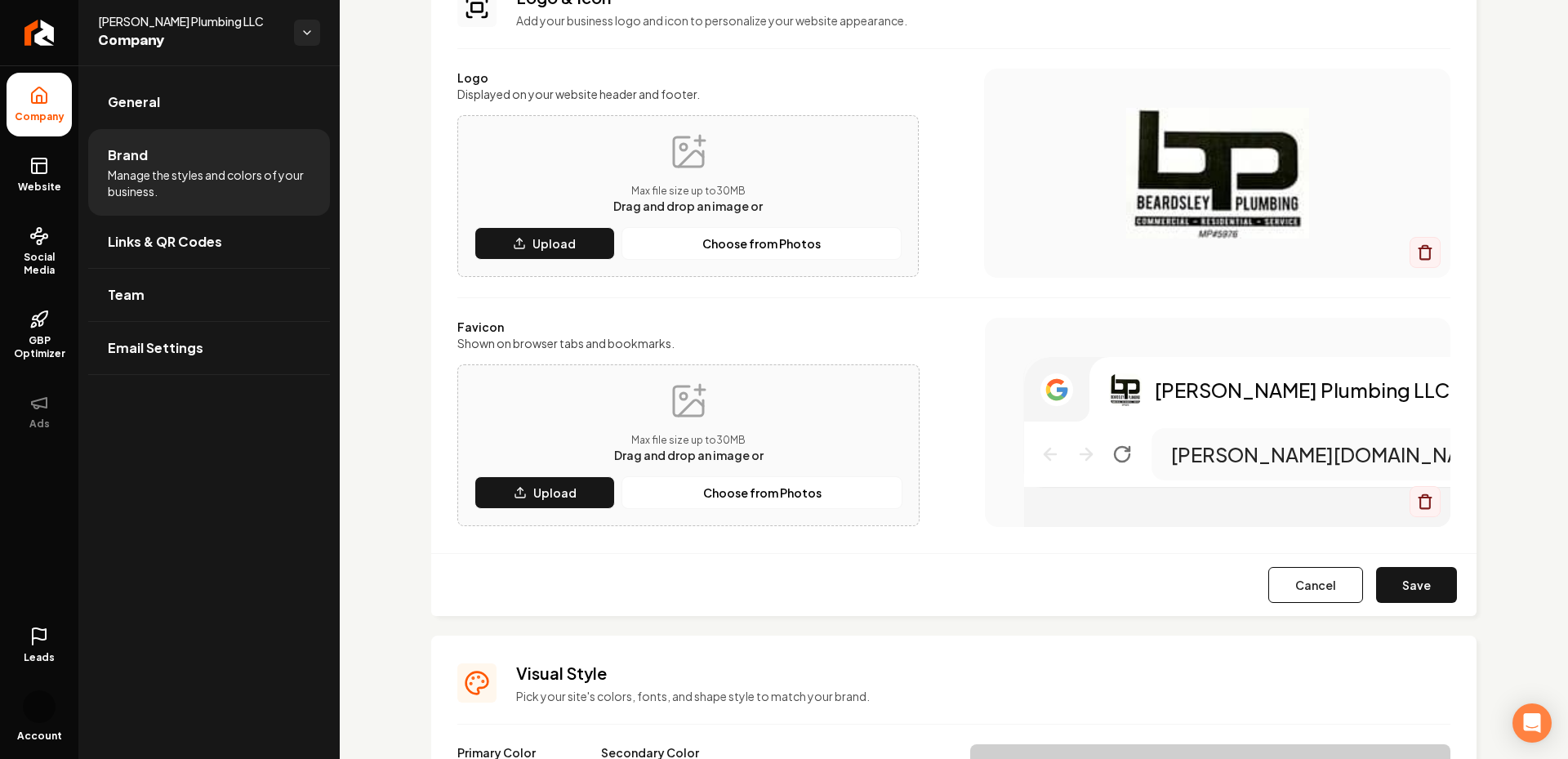
scroll to position [195, 0]
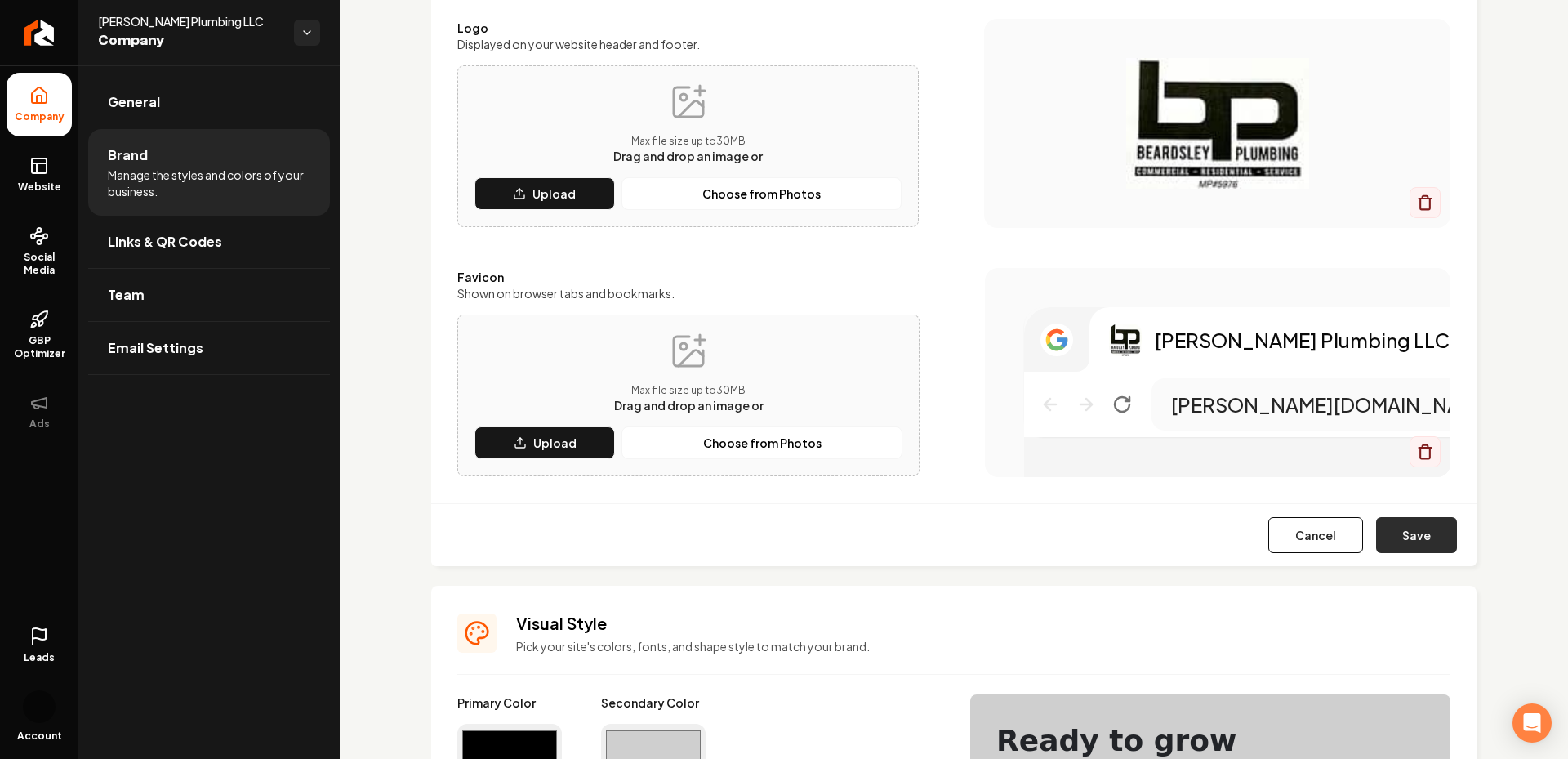
click at [1416, 540] on button "Save" at bounding box center [1417, 535] width 81 height 36
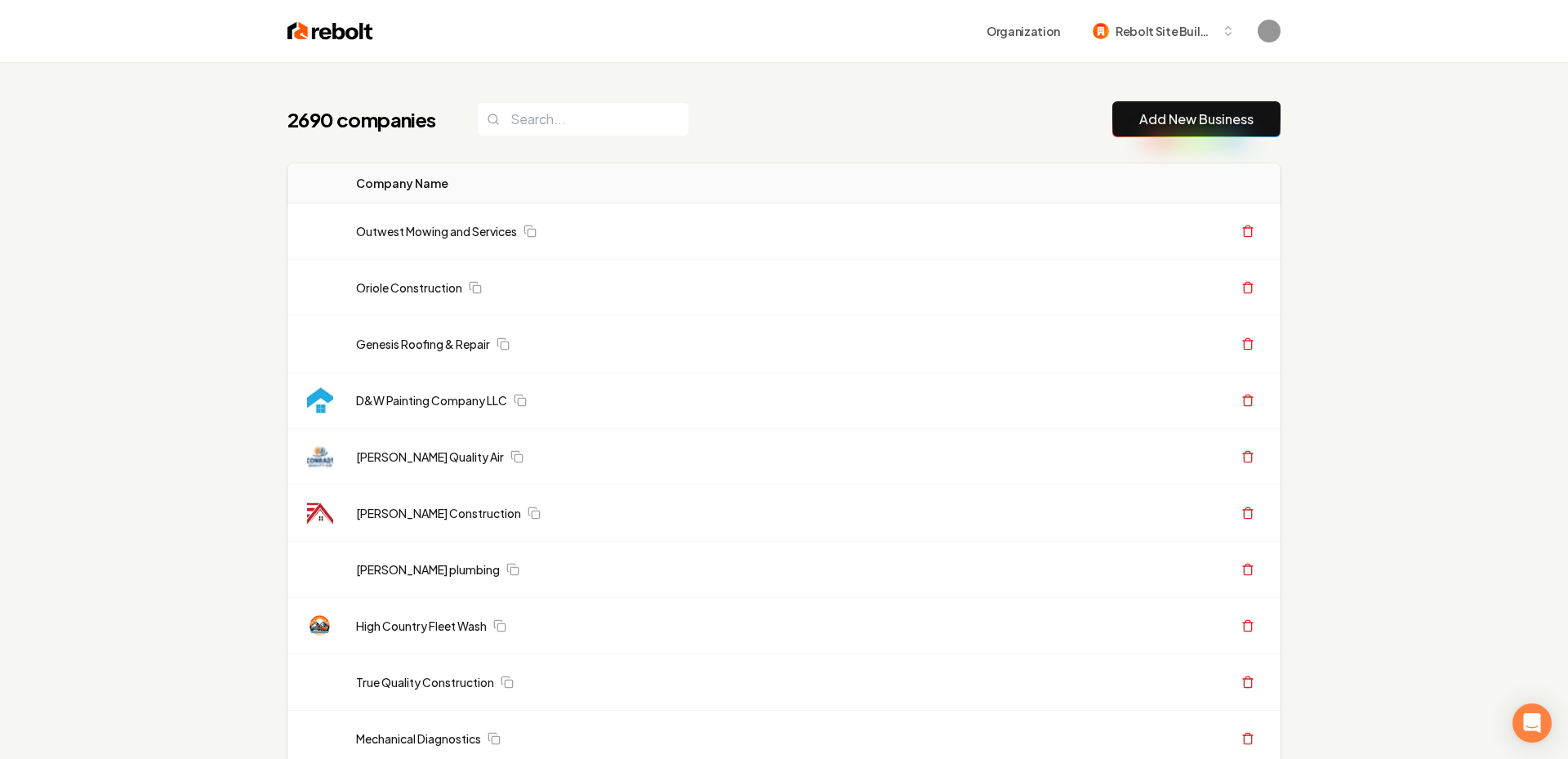
click at [1170, 118] on link "Add New Business" at bounding box center [1196, 119] width 114 height 20
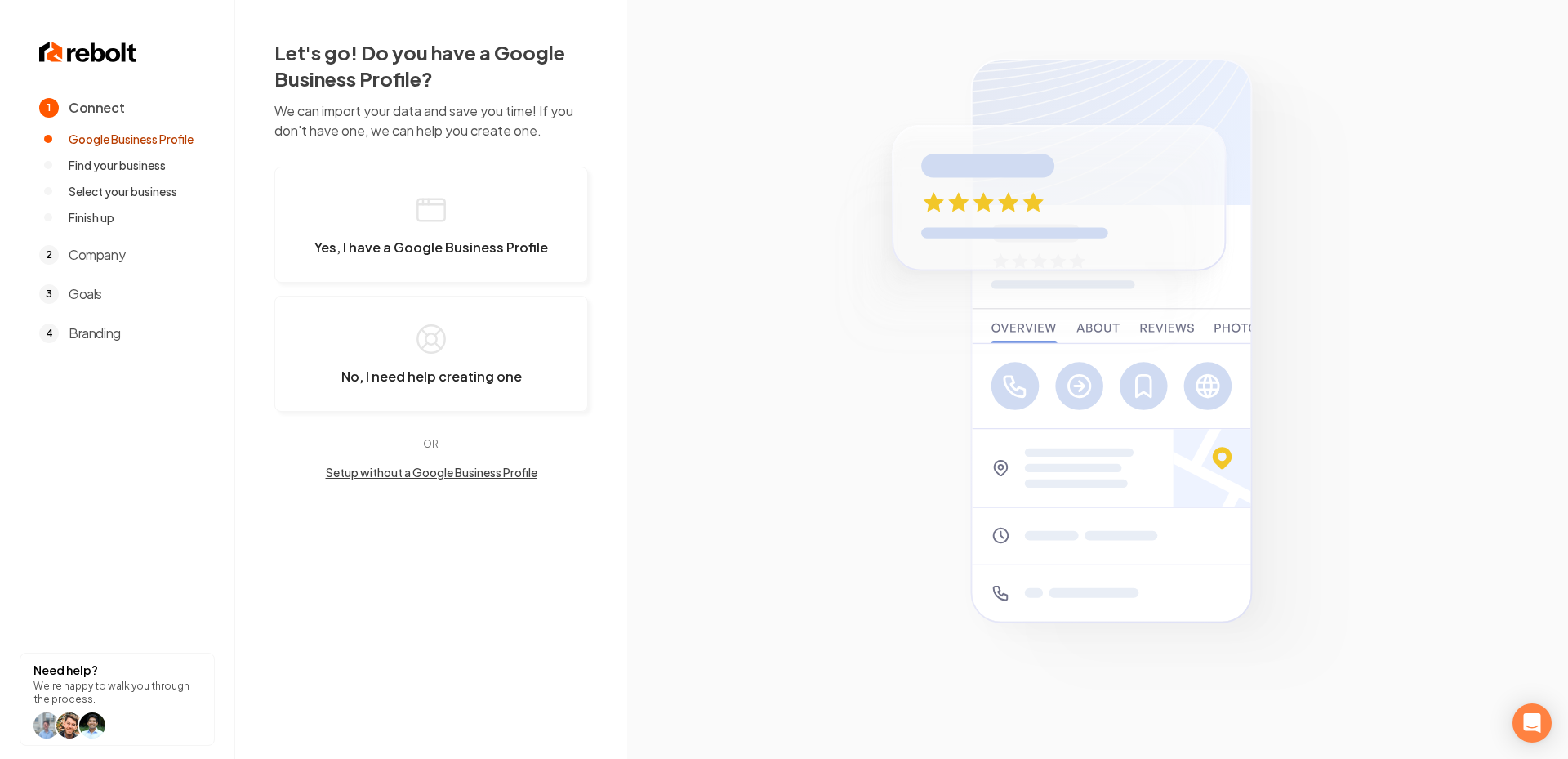
click at [385, 474] on button "Setup without a Google Business Profile" at bounding box center [431, 473] width 314 height 17
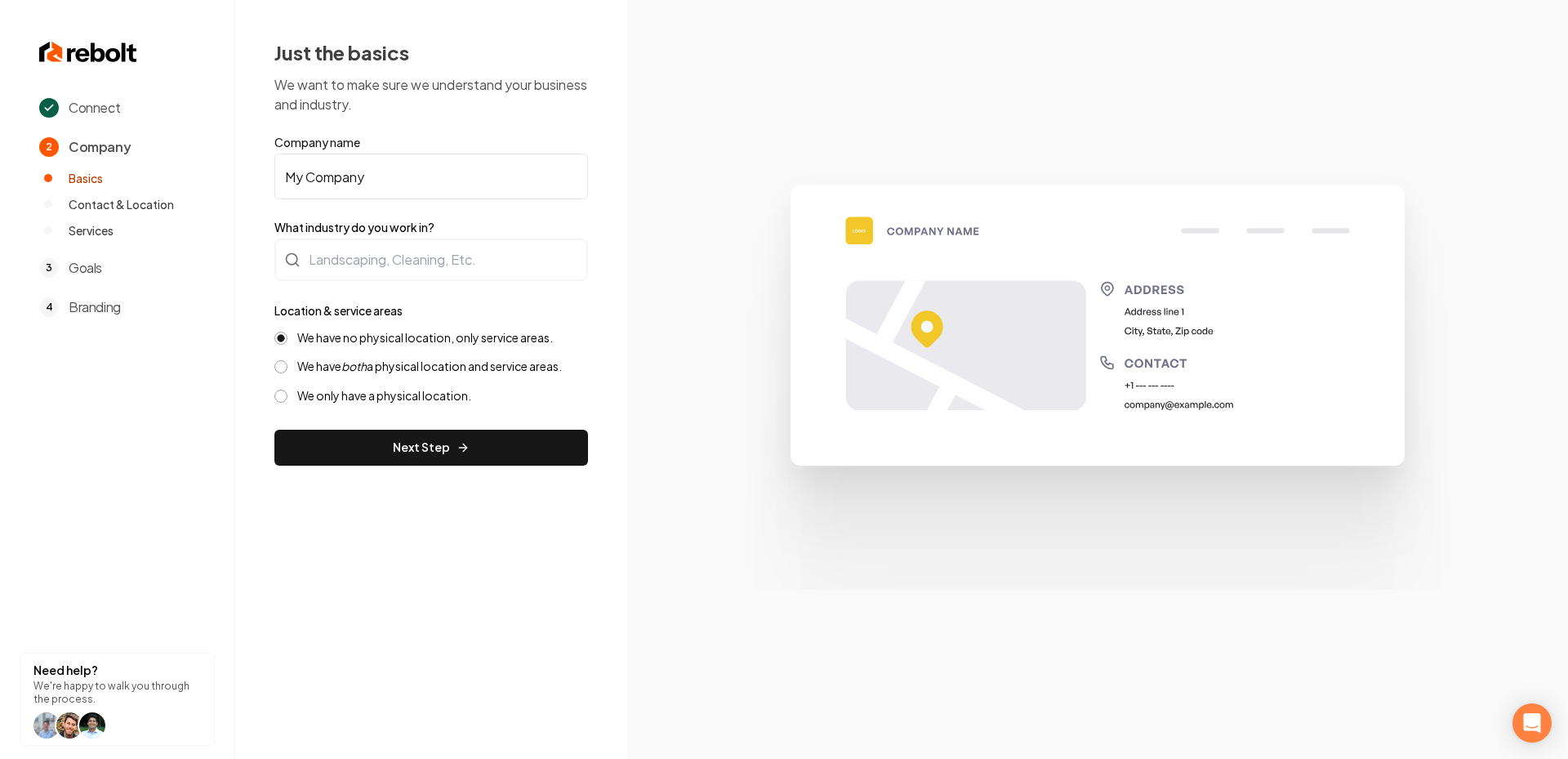
click at [338, 200] on form "Company name My Company What industry do you work in? Location & service areas …" at bounding box center [431, 300] width 314 height 332
click at [313, 181] on input "My Company" at bounding box center [431, 176] width 314 height 46
paste input "On The Way Cleans."
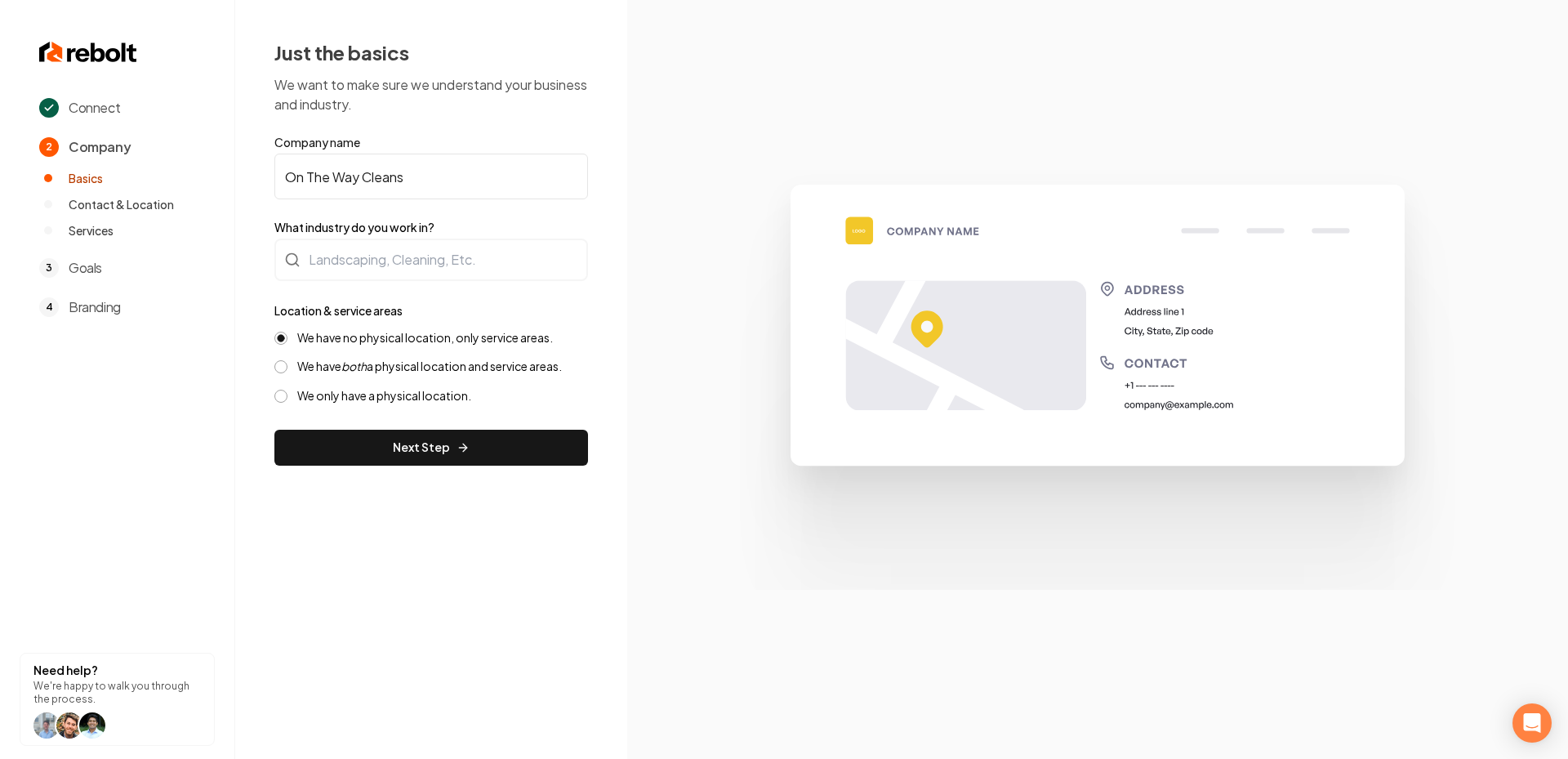
type input "On The Way Cleans"
click at [376, 252] on div at bounding box center [431, 259] width 314 height 42
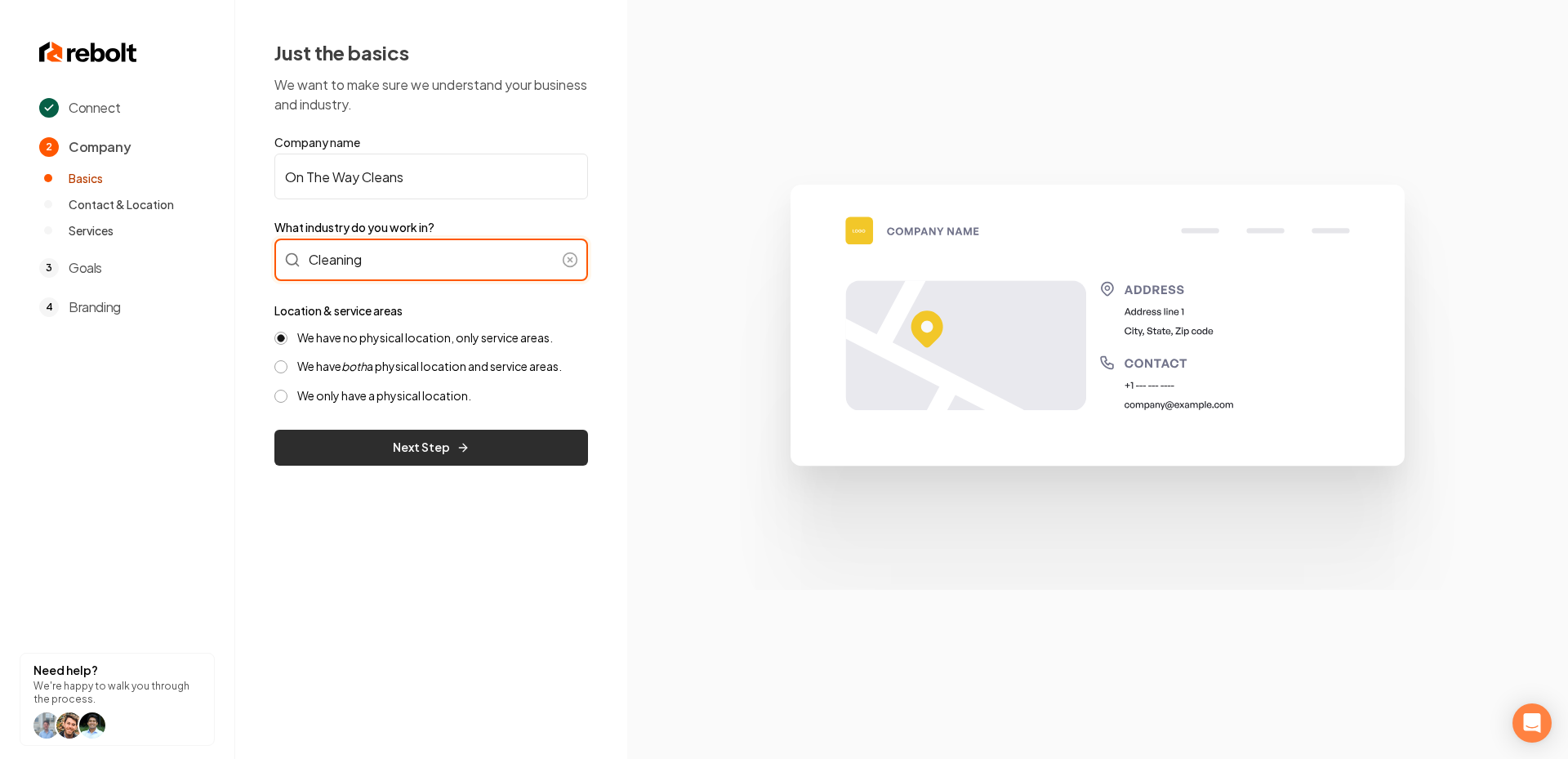
type input "Cleaning"
click at [471, 448] on button "Next Step" at bounding box center [431, 447] width 314 height 36
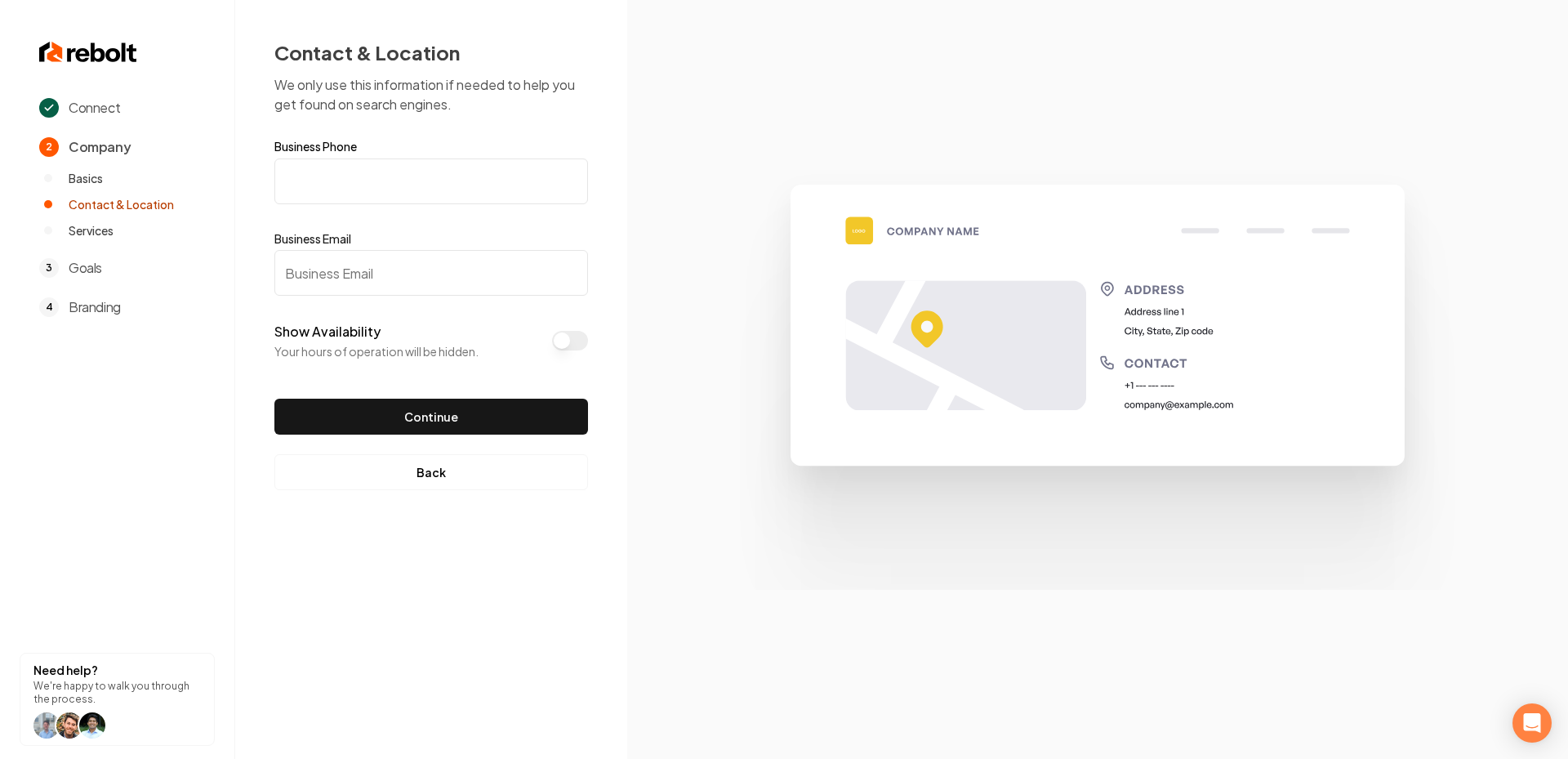
click at [355, 171] on input "Business Phone" at bounding box center [431, 180] width 314 height 46
paste input "(479) 469-5634"
type input "(479) 469-5634"
click at [379, 276] on input "Business Email" at bounding box center [431, 272] width 314 height 46
paste input "maujenm@gmail.com"
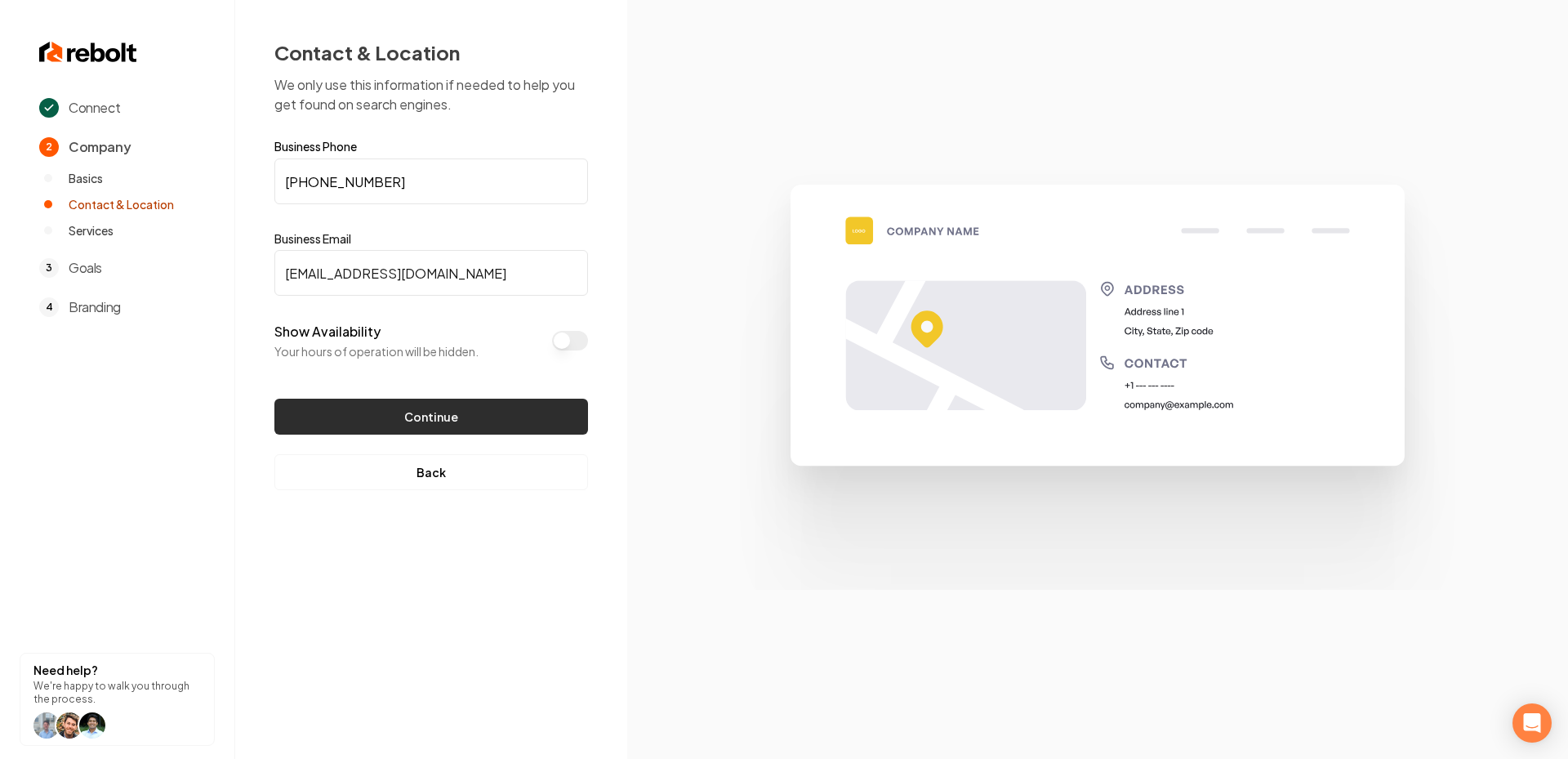
type input "maujenm@gmail.com"
click at [444, 414] on button "Continue" at bounding box center [431, 416] width 314 height 36
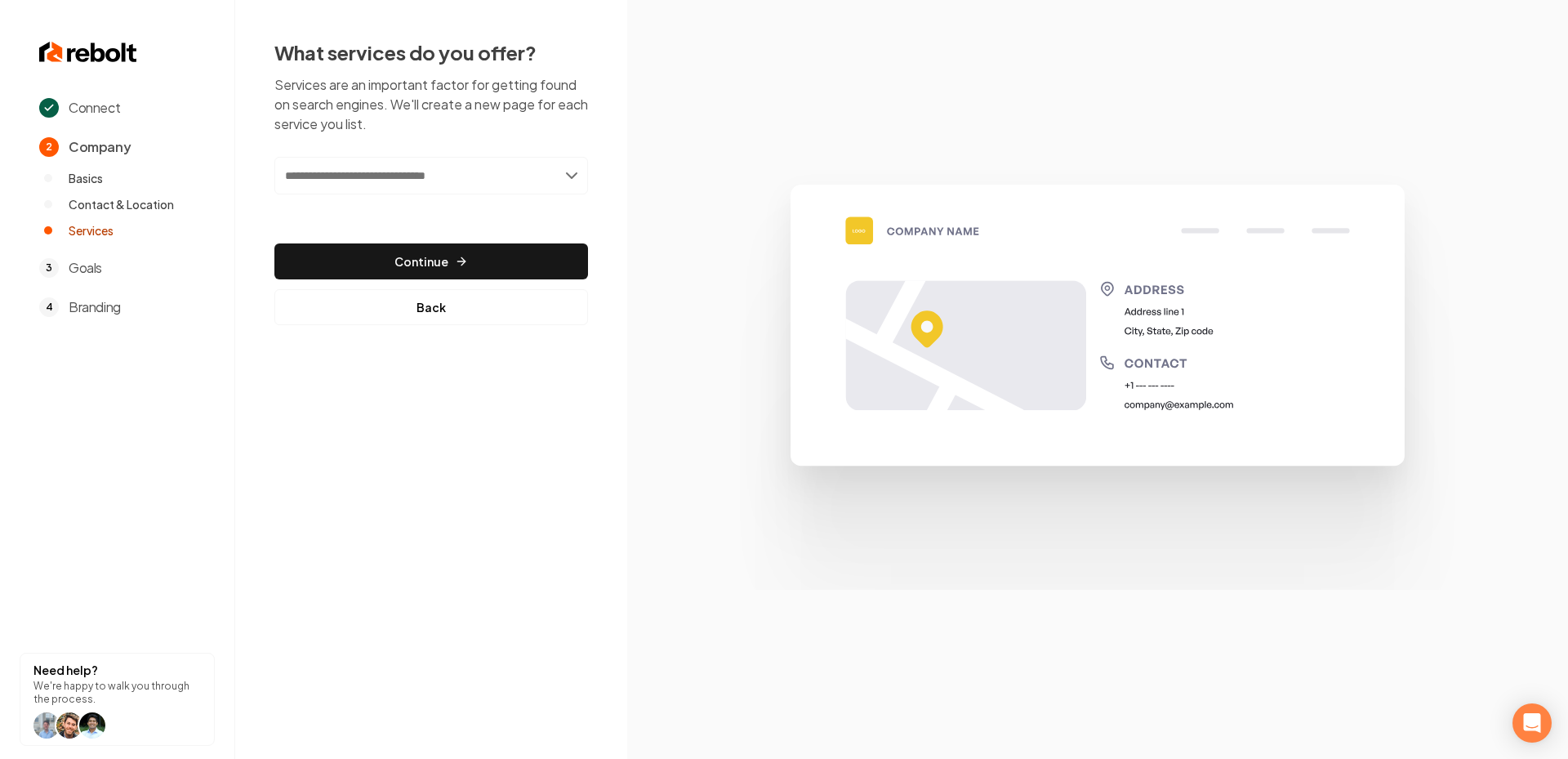
click at [477, 169] on input "text" at bounding box center [431, 175] width 314 height 37
paste input "**********"
type input "**********"
click at [369, 203] on div "Add Exterior Car Wash" at bounding box center [432, 212] width 310 height 26
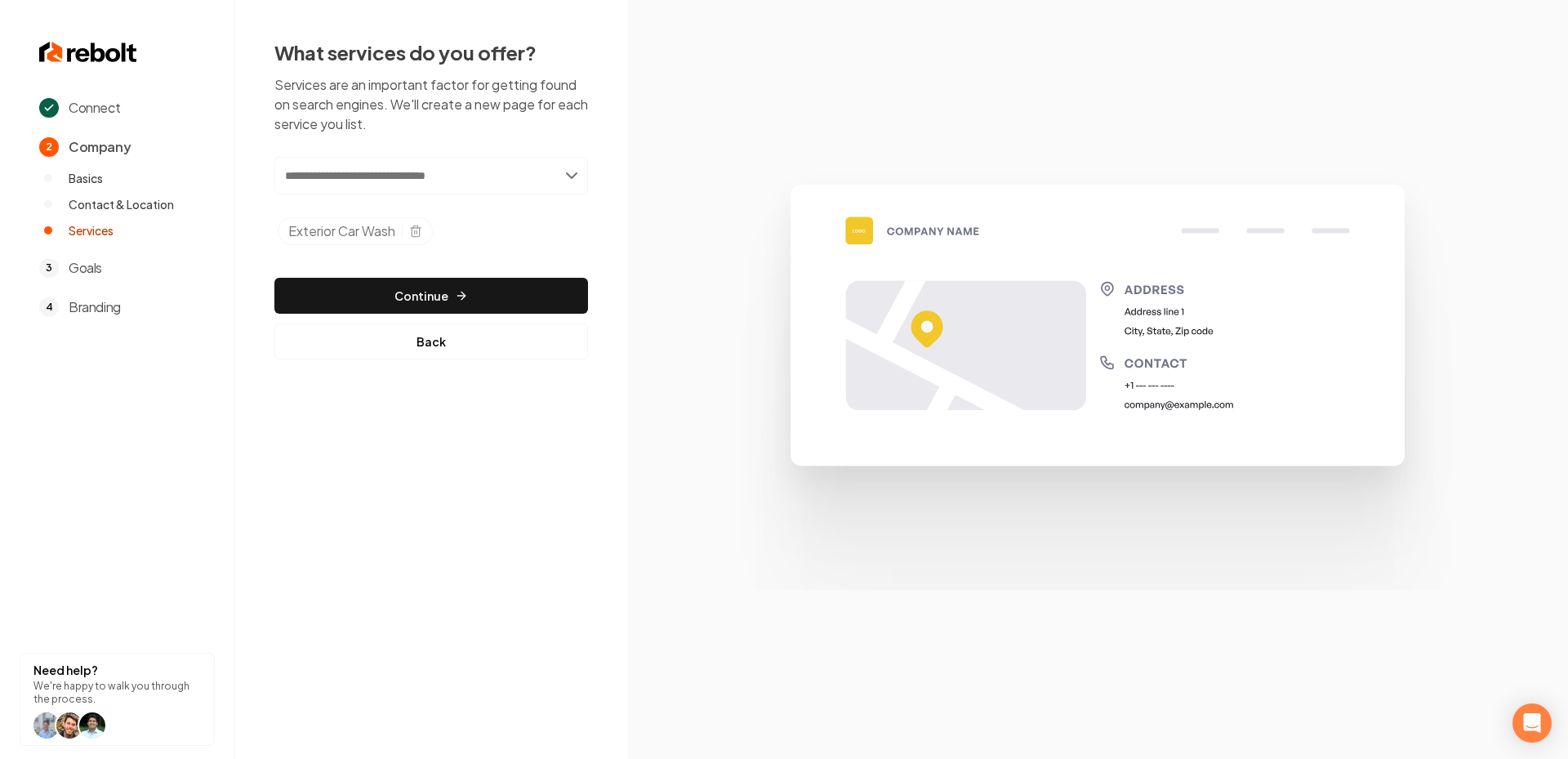
paste input "**********"
type input "**********"
click at [380, 205] on div "Add Interior Clean" at bounding box center [432, 212] width 310 height 26
click at [410, 170] on input "text" at bounding box center [431, 175] width 314 height 37
paste input "**********"
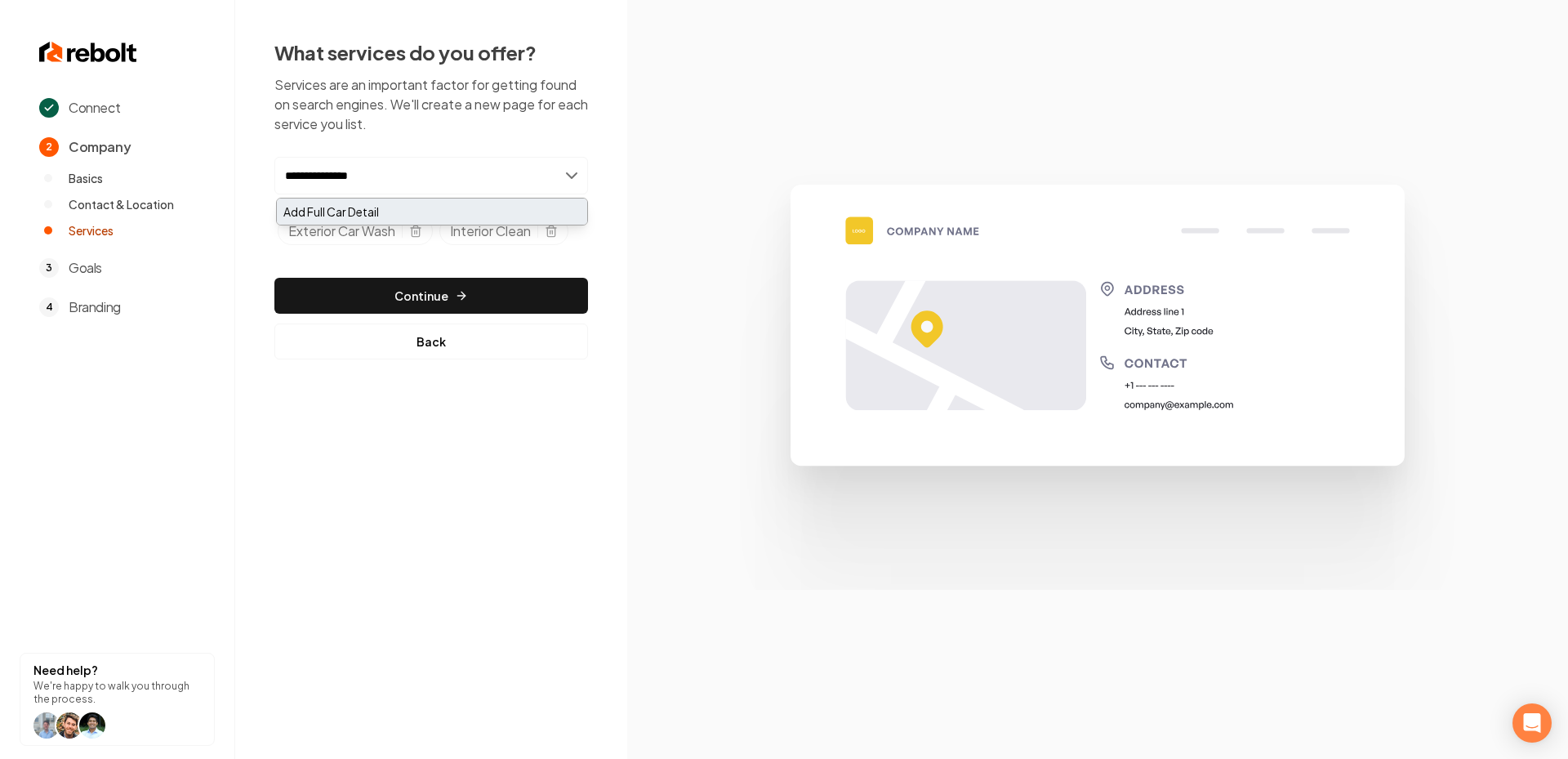
type input "**********"
click at [373, 204] on div "Add Full Car Detail" at bounding box center [432, 212] width 310 height 26
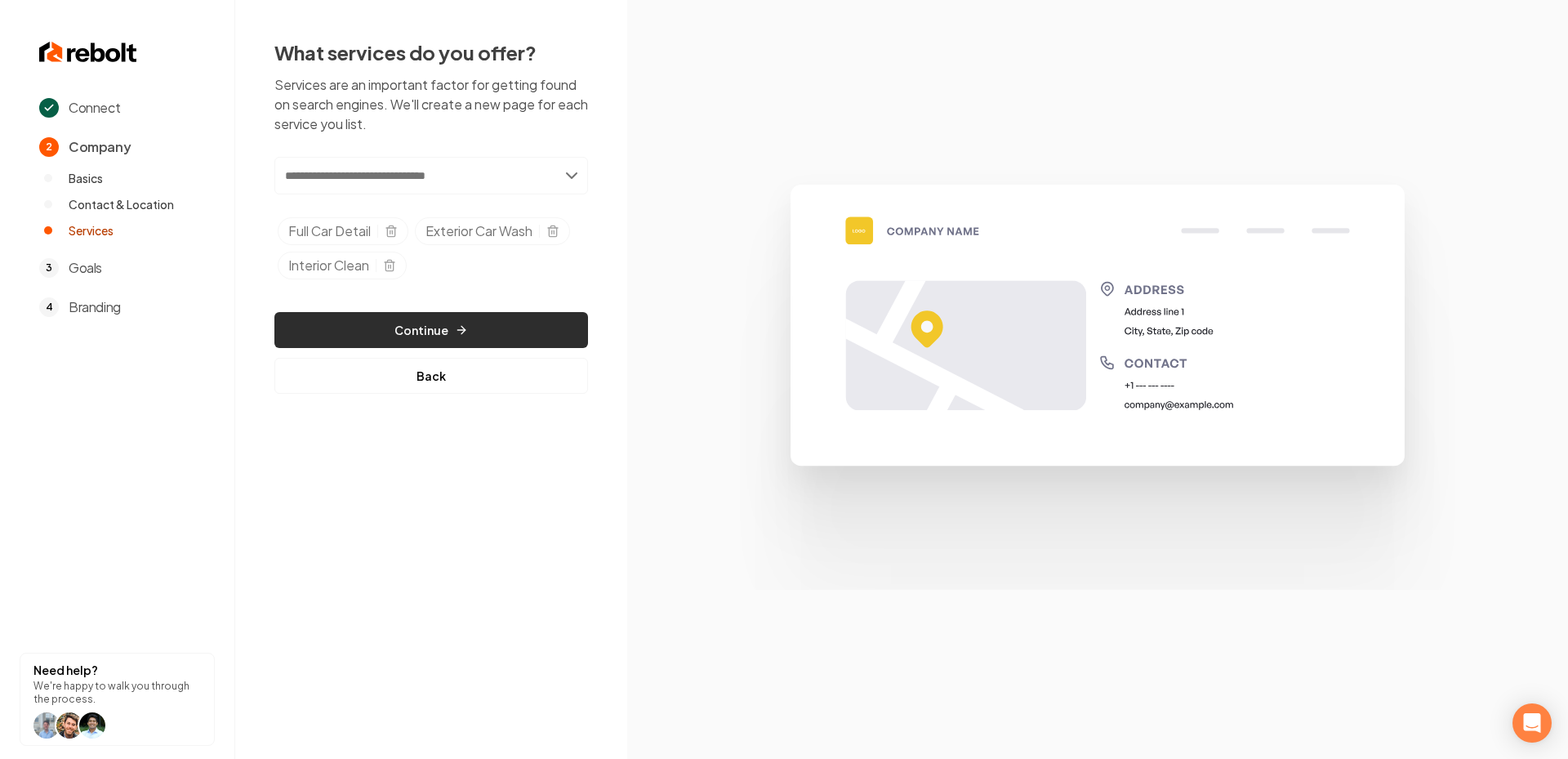
click at [472, 329] on button "Continue" at bounding box center [431, 329] width 314 height 36
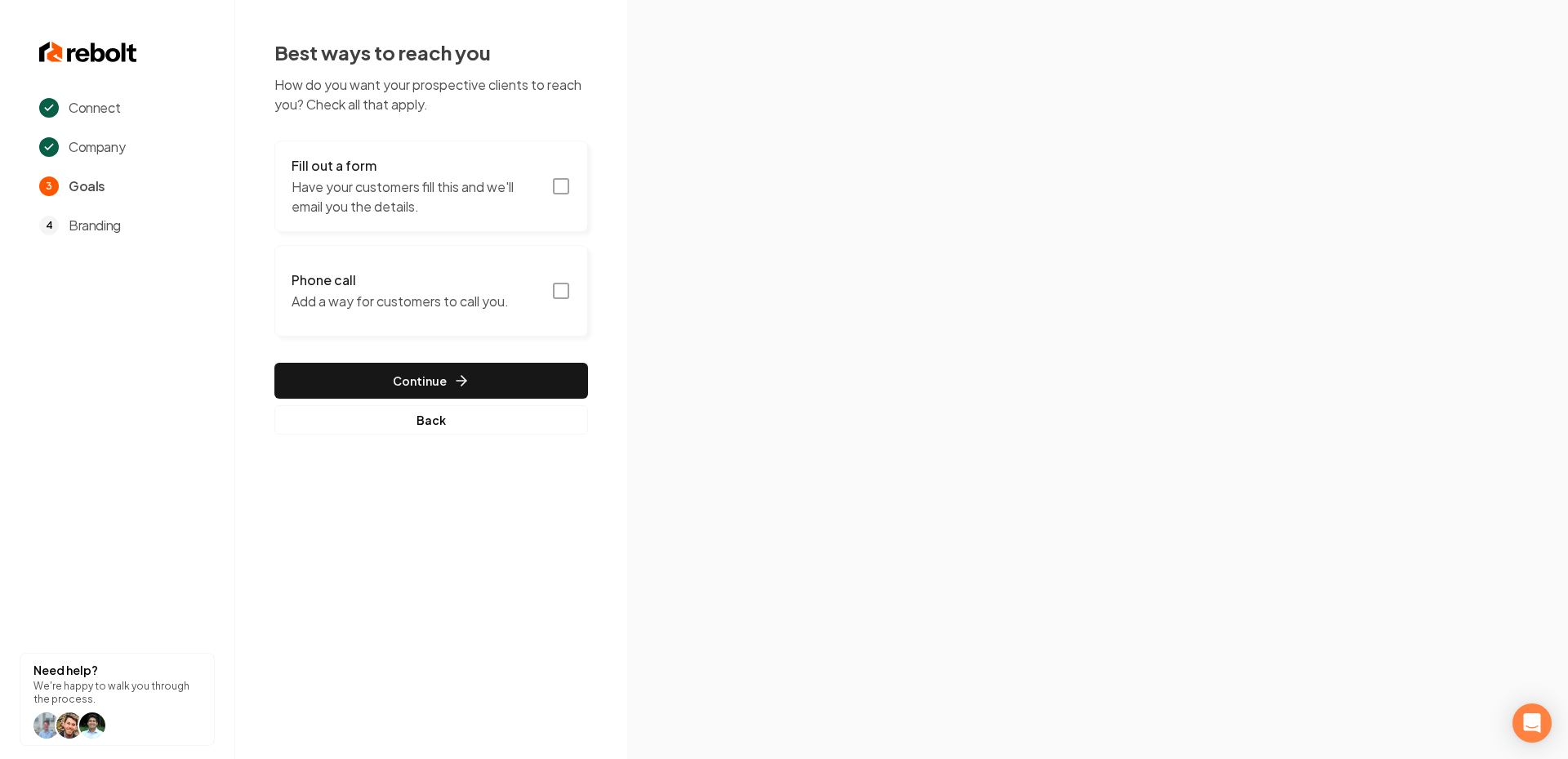
click at [563, 297] on rect "button" at bounding box center [561, 291] width 15 height 15
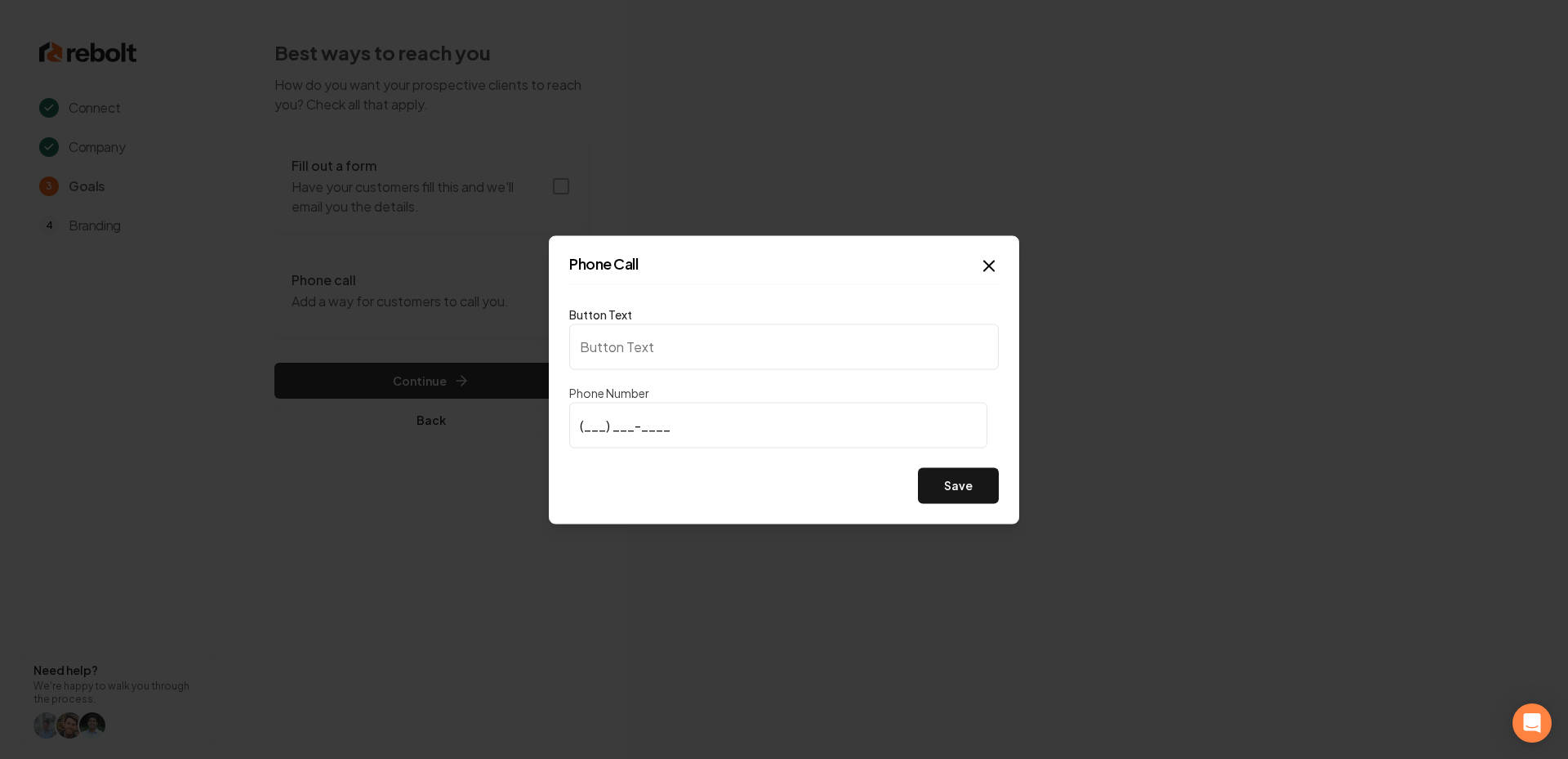
type input "Call us"
type input "(479) 469-5634"
click at [970, 485] on button "Save" at bounding box center [958, 485] width 81 height 36
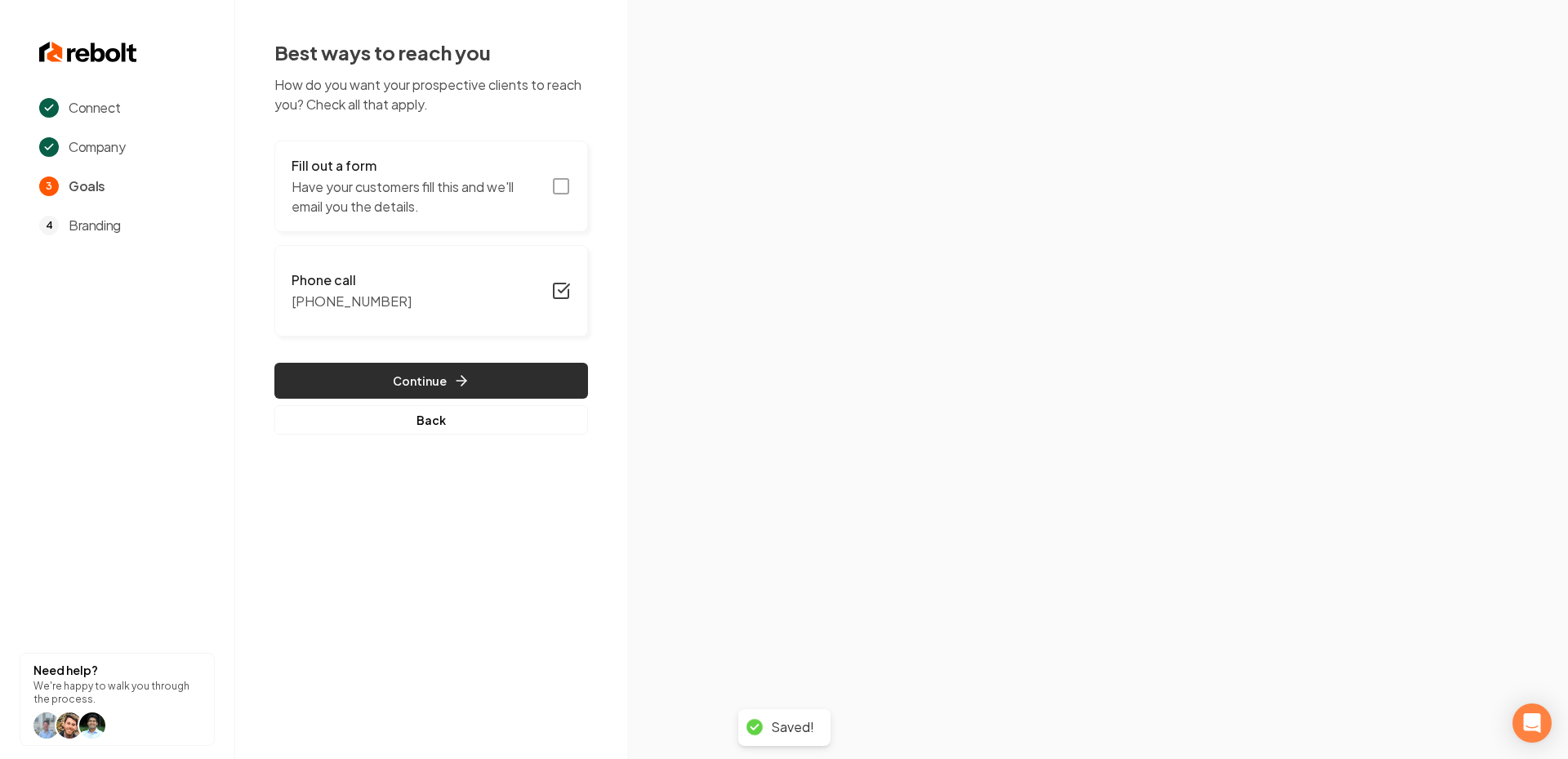
click at [386, 374] on button "Continue" at bounding box center [431, 380] width 314 height 36
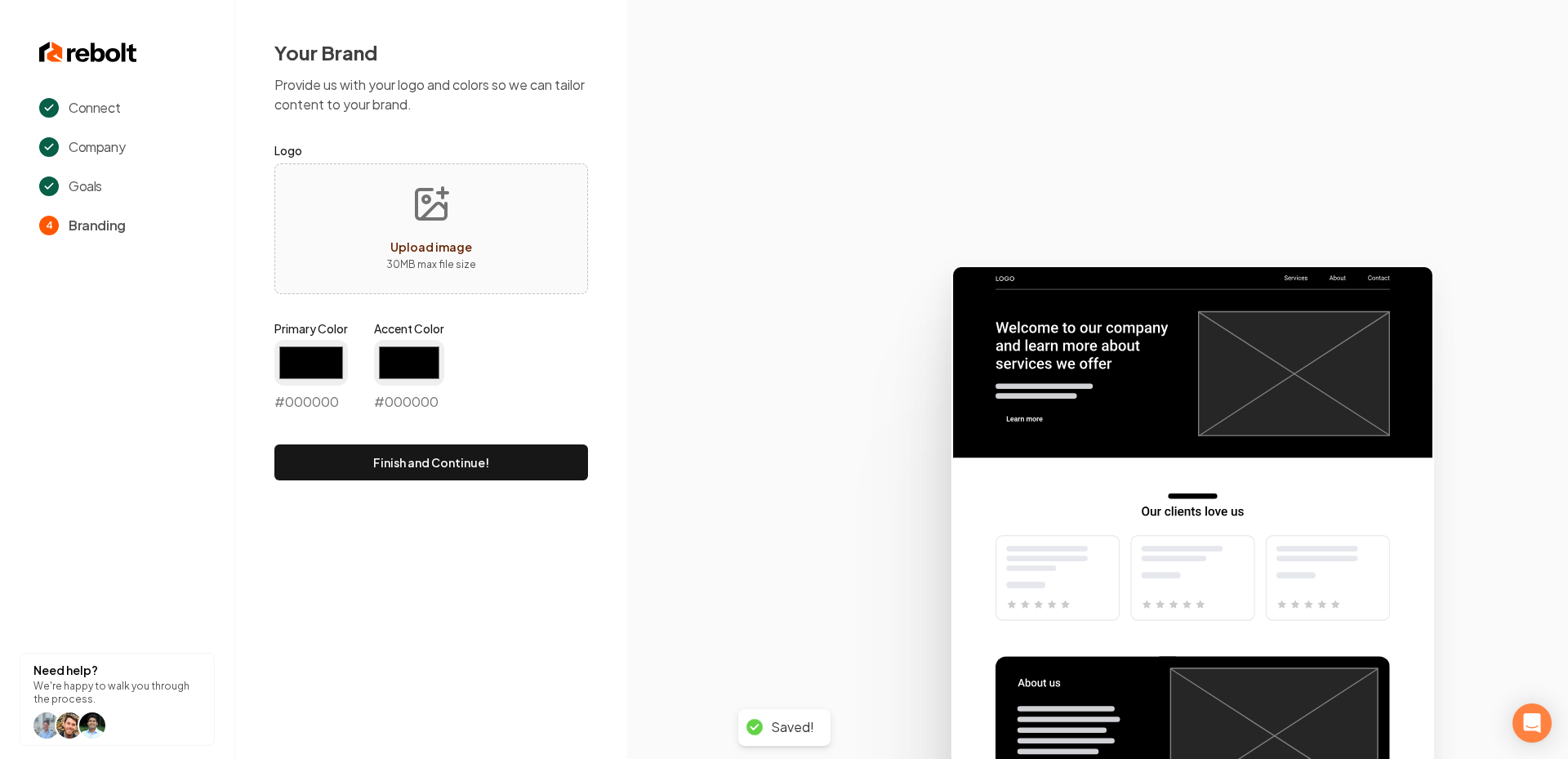
type input "#194d33"
type input "#70be00"
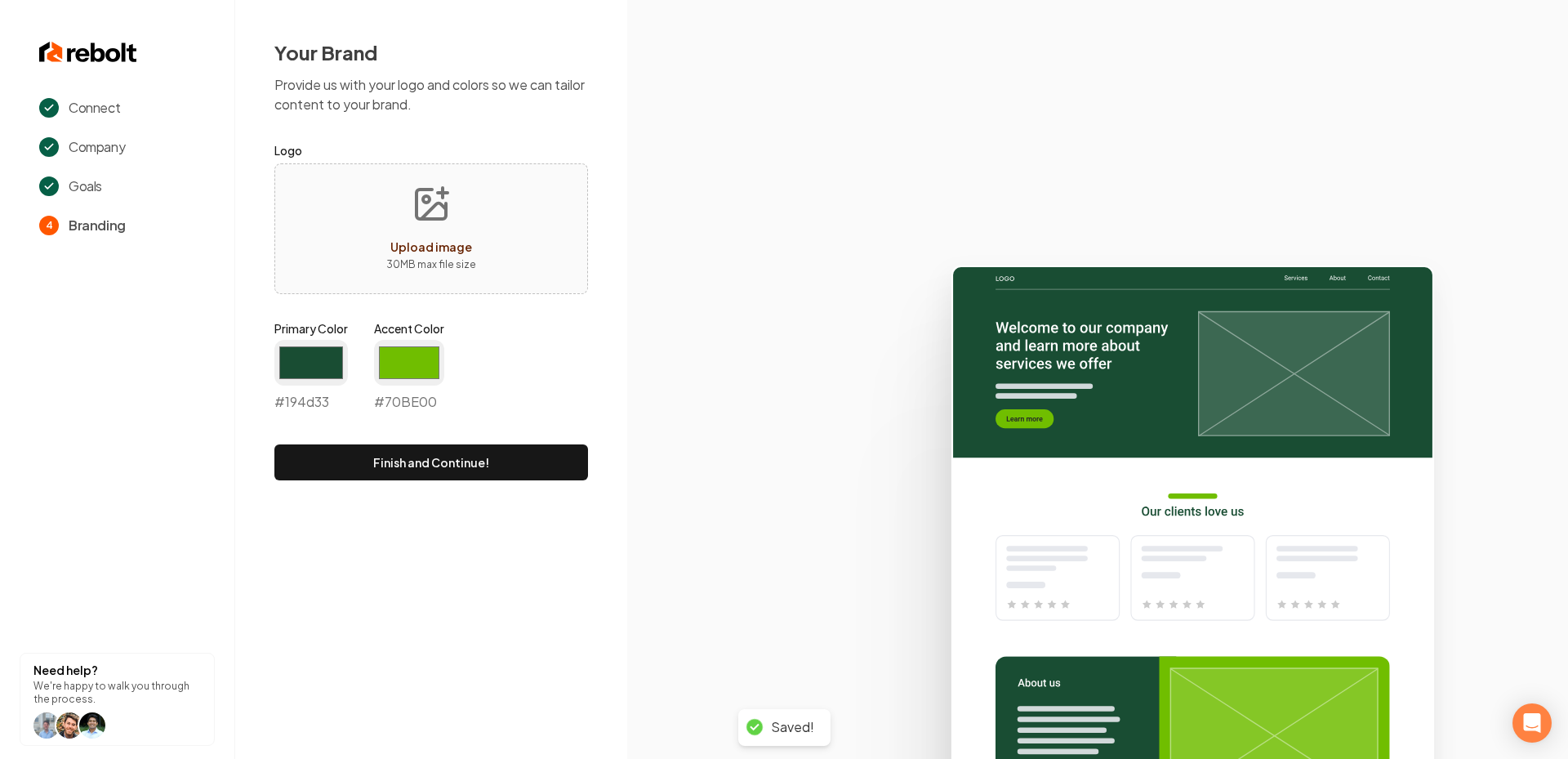
click at [399, 190] on button "Upload image 30 MB max file size" at bounding box center [431, 228] width 116 height 114
type input "**********"
click at [296, 363] on input "#194d33" at bounding box center [311, 363] width 74 height 46
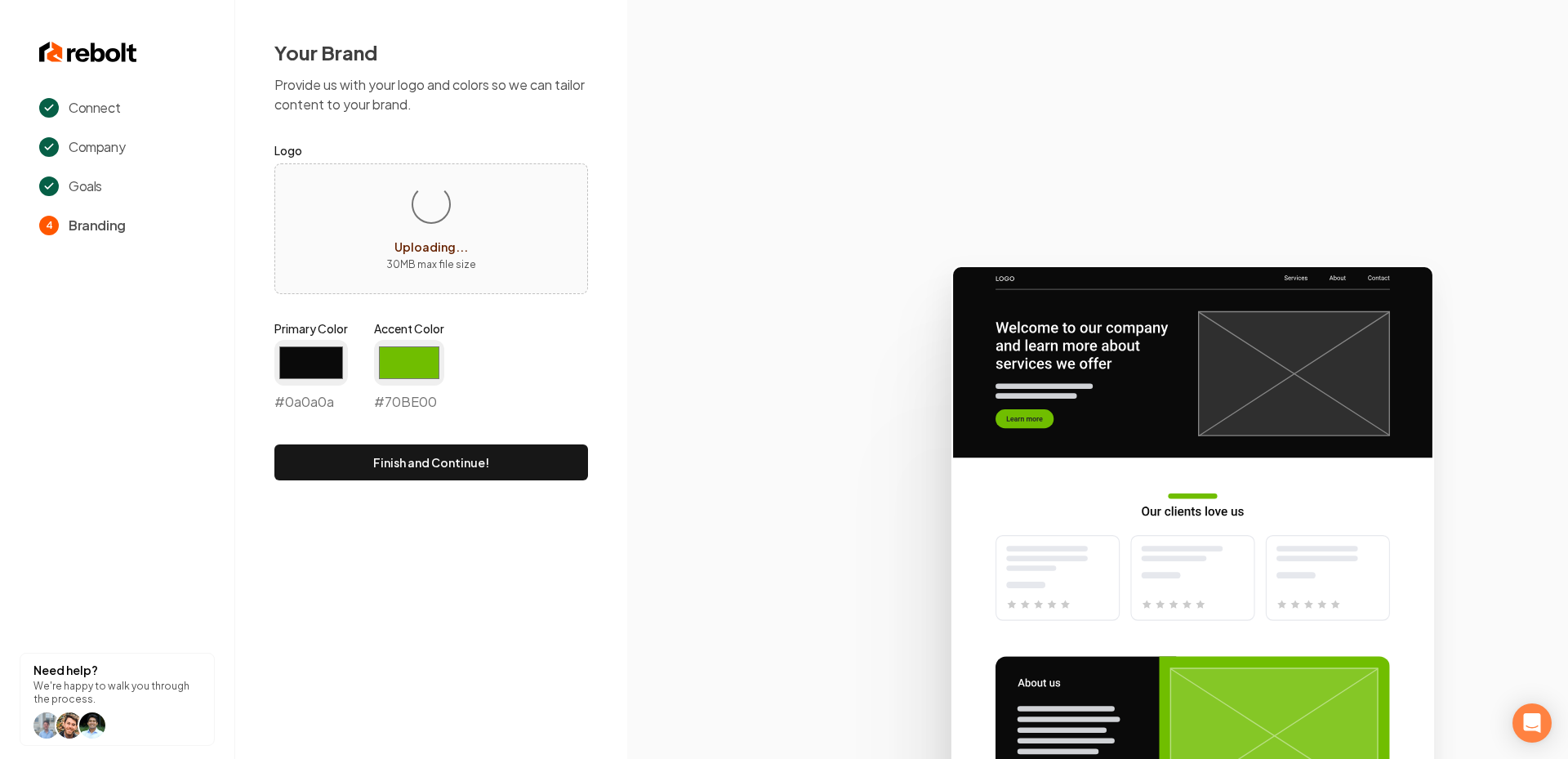
type input "#0a0a0a"
click at [433, 327] on label "Accent Color" at bounding box center [409, 329] width 70 height 17
click at [433, 340] on input "#70be00" at bounding box center [409, 363] width 70 height 46
click at [416, 361] on input "#70be00" at bounding box center [409, 363] width 70 height 46
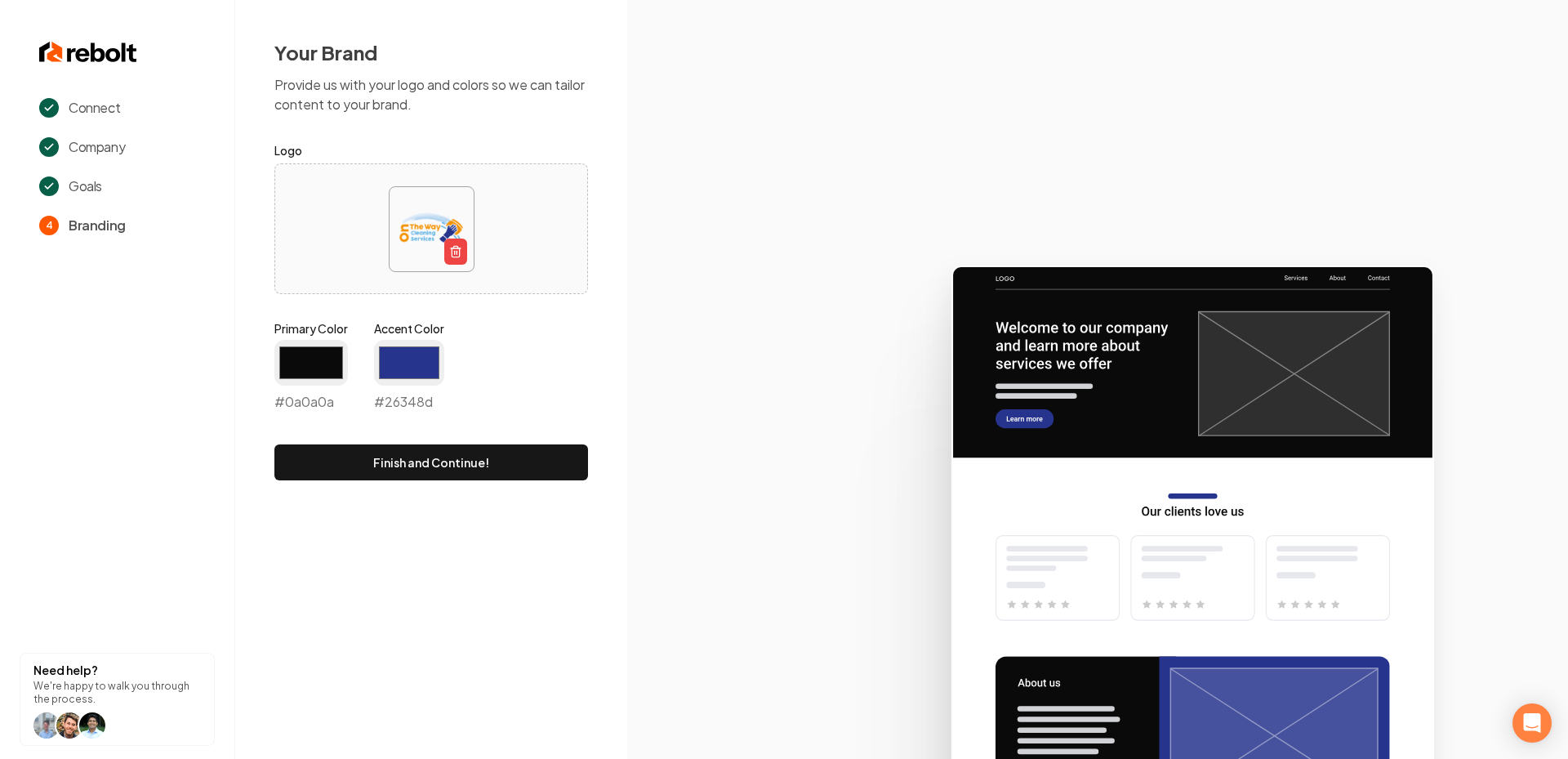
type input "#26348d"
drag, startPoint x: 760, startPoint y: 418, endPoint x: 746, endPoint y: 418, distance: 14.0
click at [760, 418] on icon at bounding box center [1097, 505] width 941 height 507
click at [362, 459] on button "Finish and Continue!" at bounding box center [431, 462] width 314 height 36
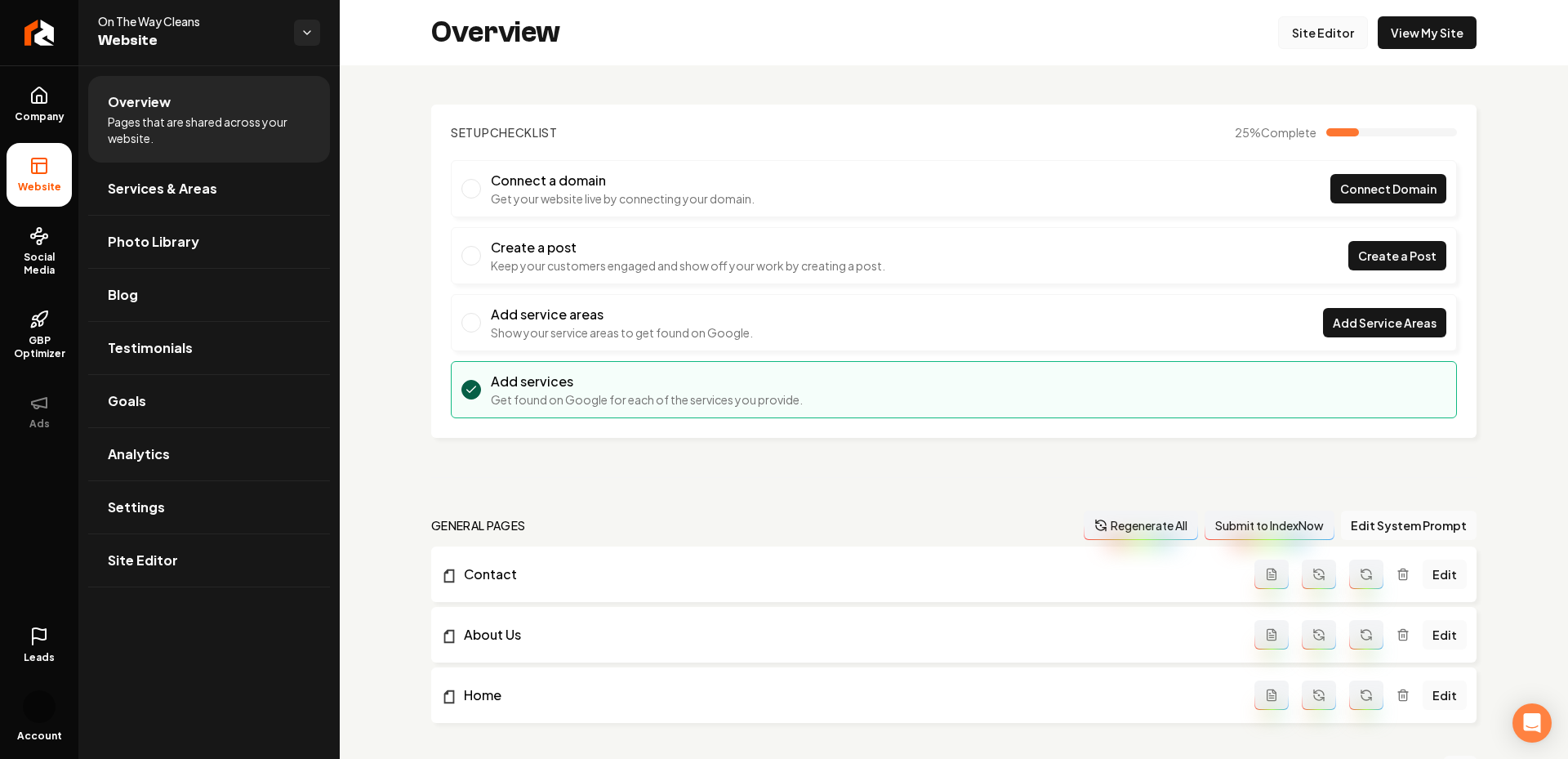
click at [1342, 31] on link "Site Editor" at bounding box center [1323, 32] width 90 height 32
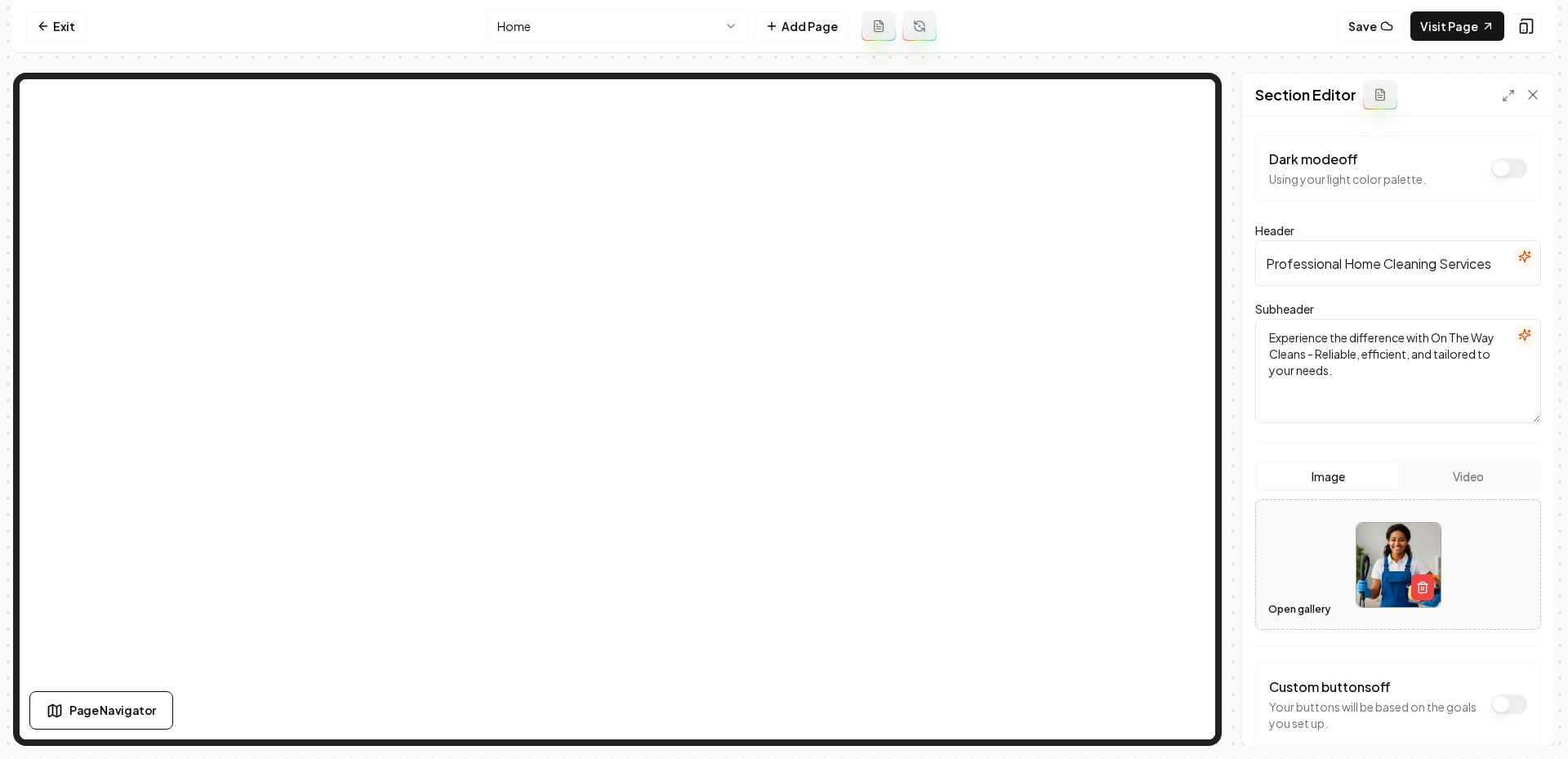
click at [1300, 616] on button "Open gallery" at bounding box center [1299, 609] width 74 height 26
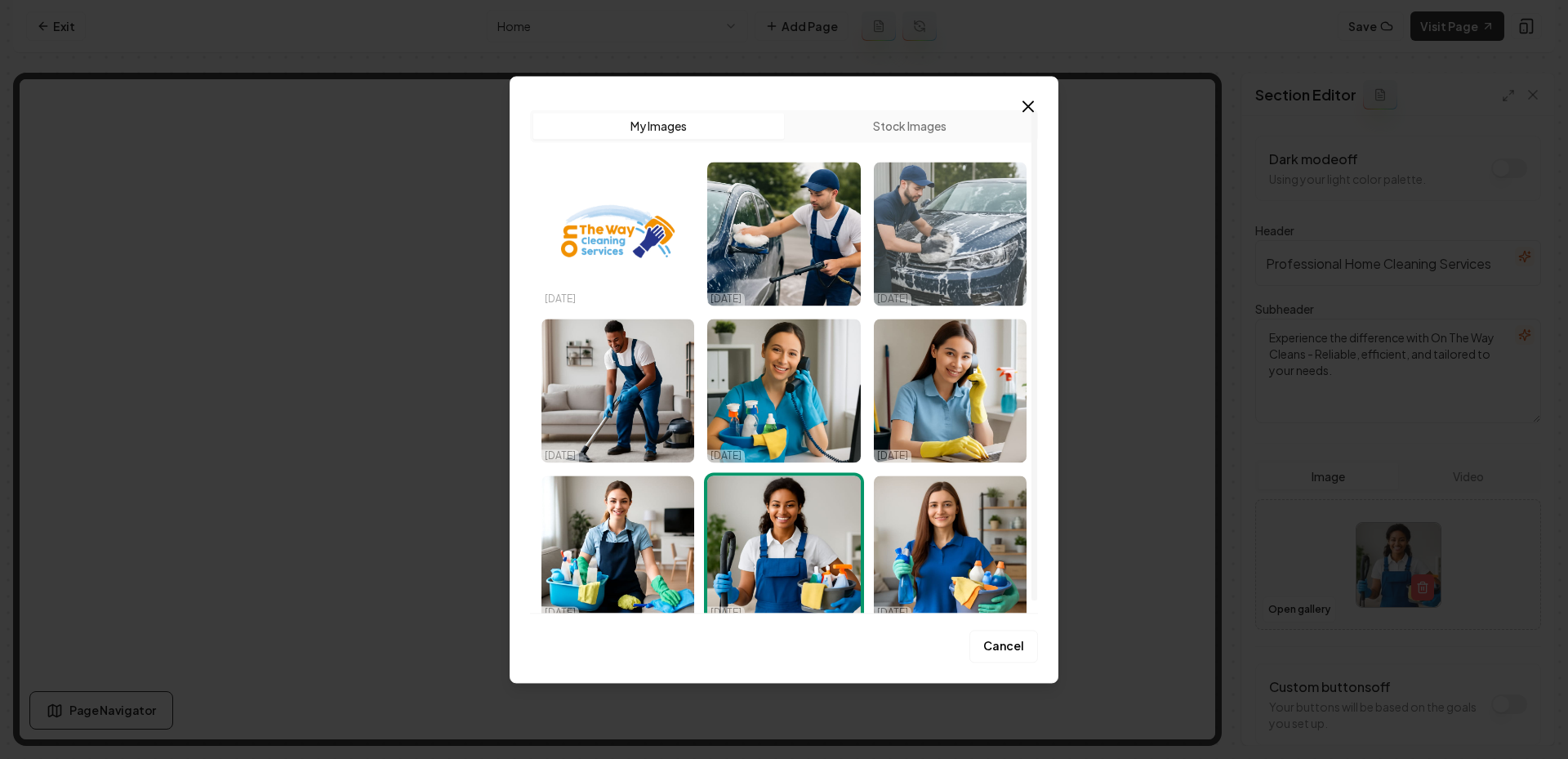
click at [964, 252] on img "Select image image_68eed2135c7cd75eb8df1fb3.jpeg" at bounding box center [950, 233] width 153 height 144
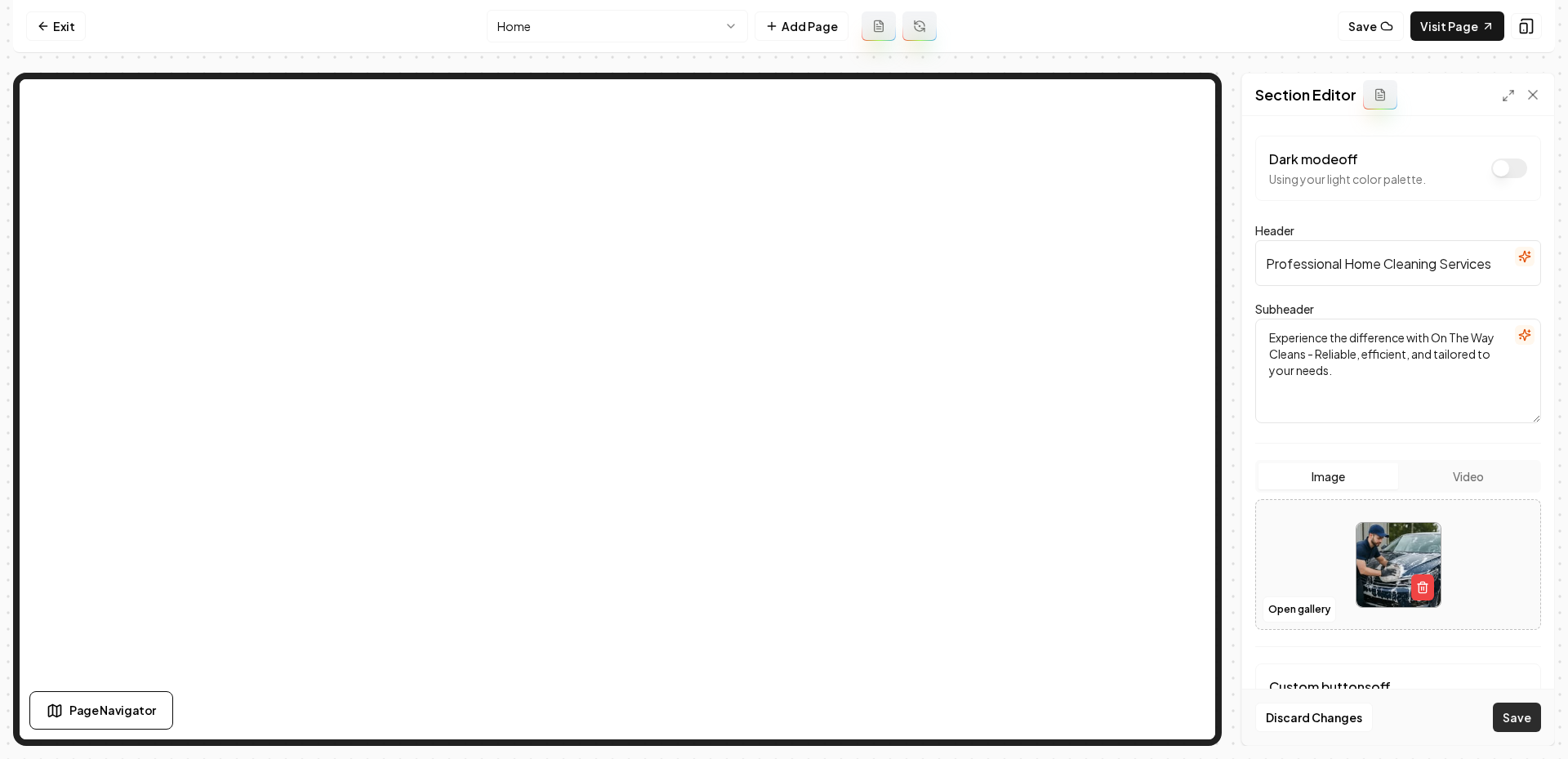
click at [1505, 723] on button "Save" at bounding box center [1517, 718] width 48 height 30
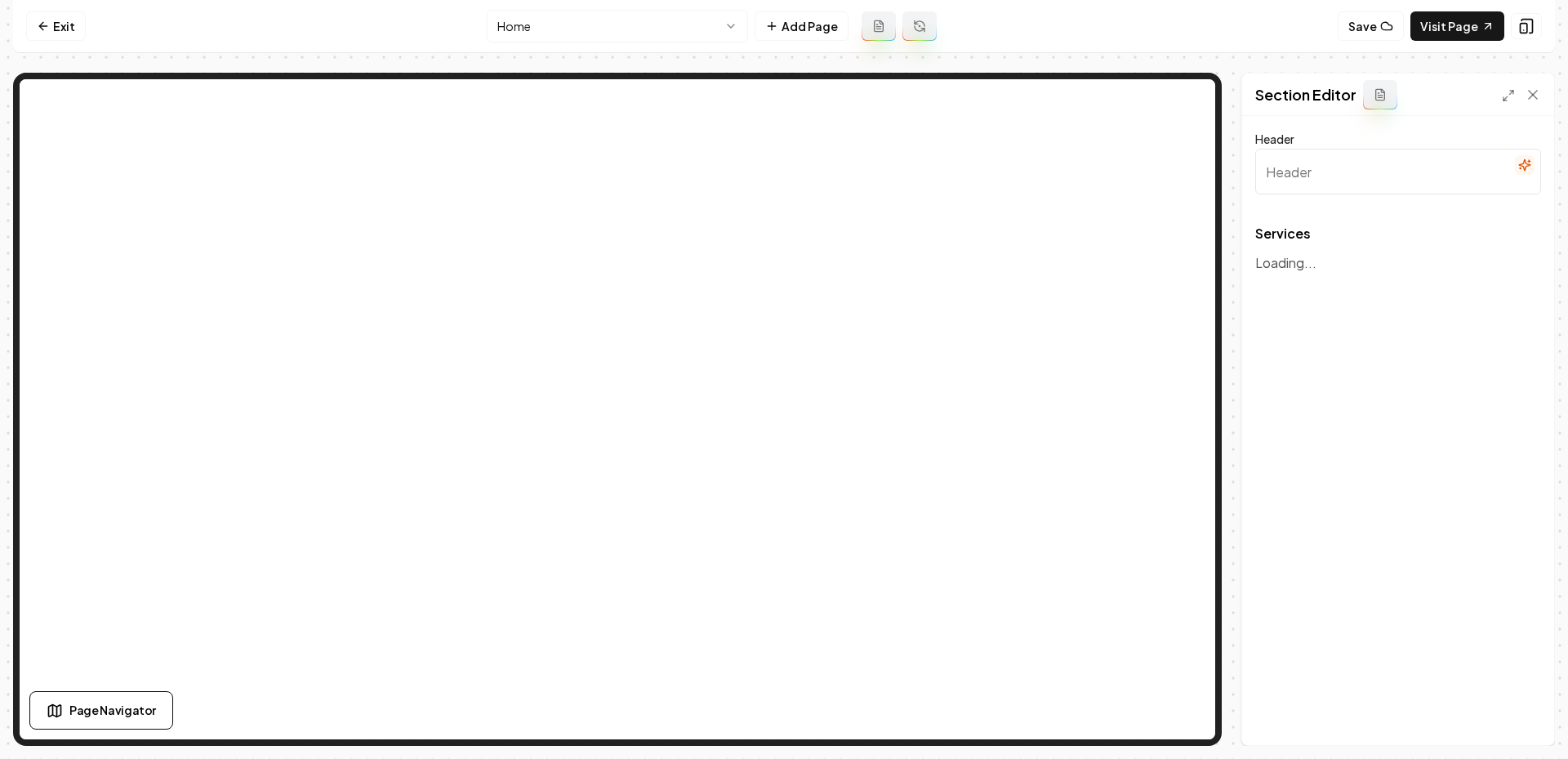
type input "Our Cleaning Services"
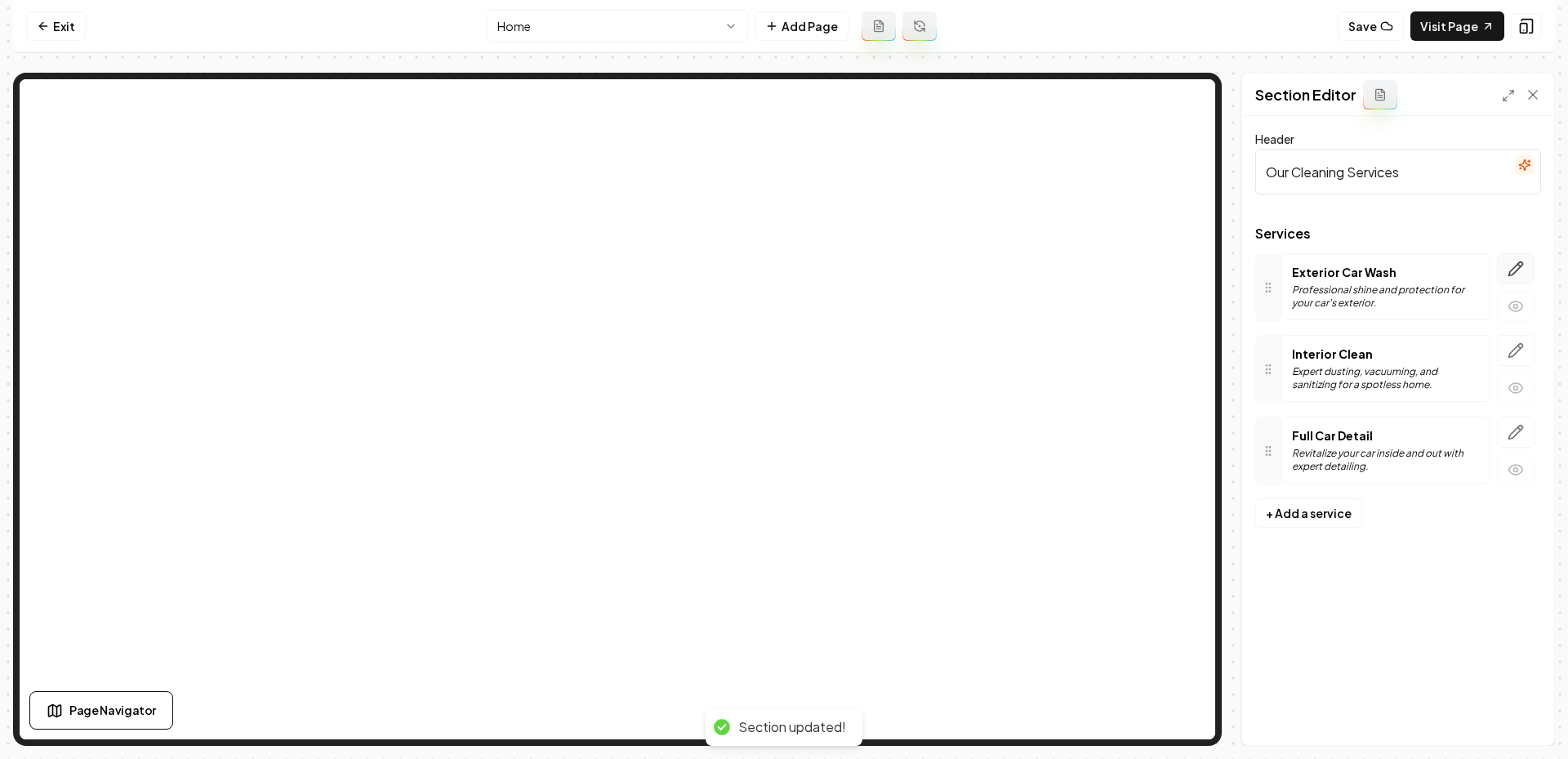
click at [1524, 276] on icon "button" at bounding box center [1516, 269] width 17 height 17
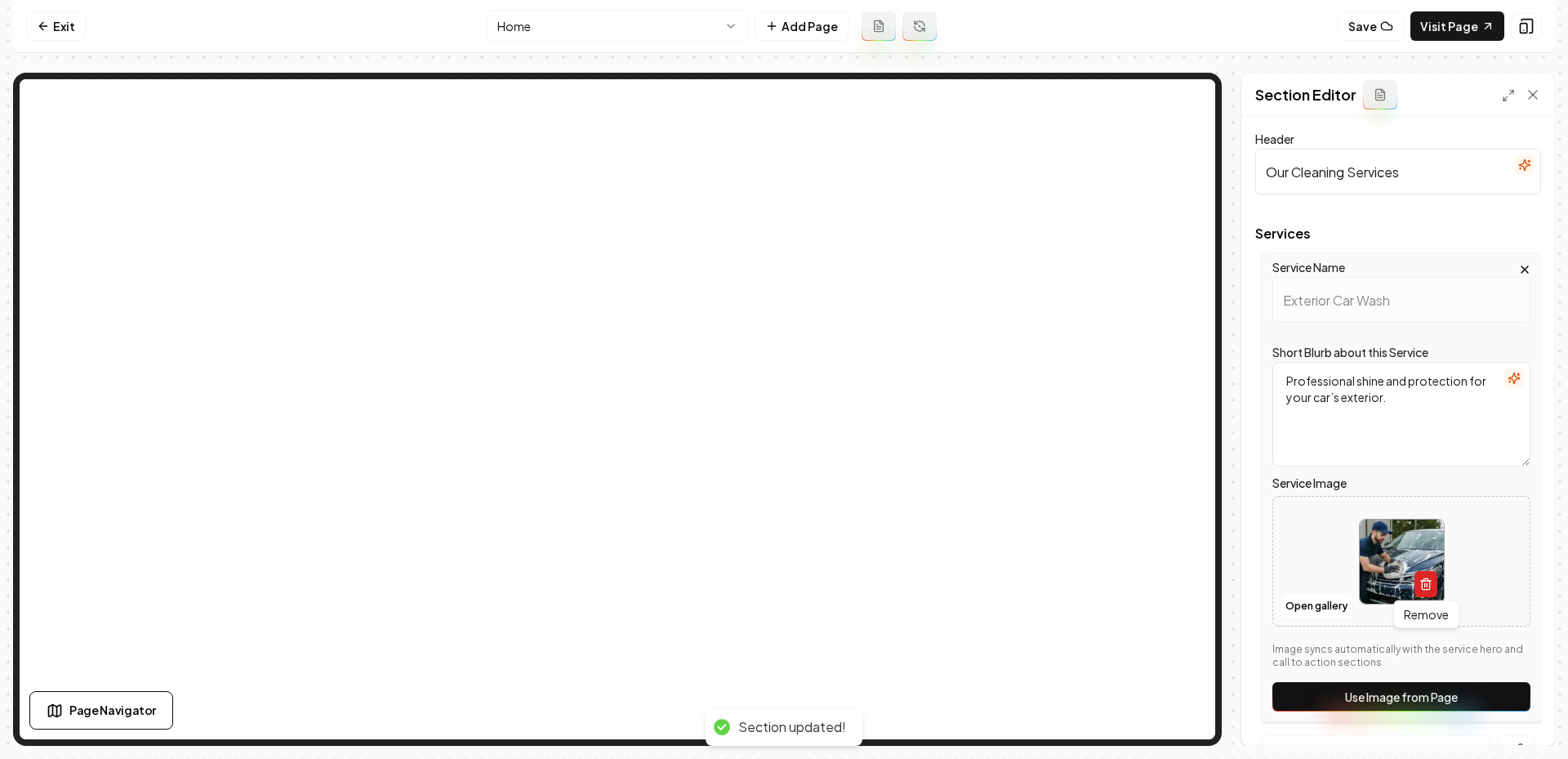
click at [1431, 590] on icon "button" at bounding box center [1426, 584] width 13 height 13
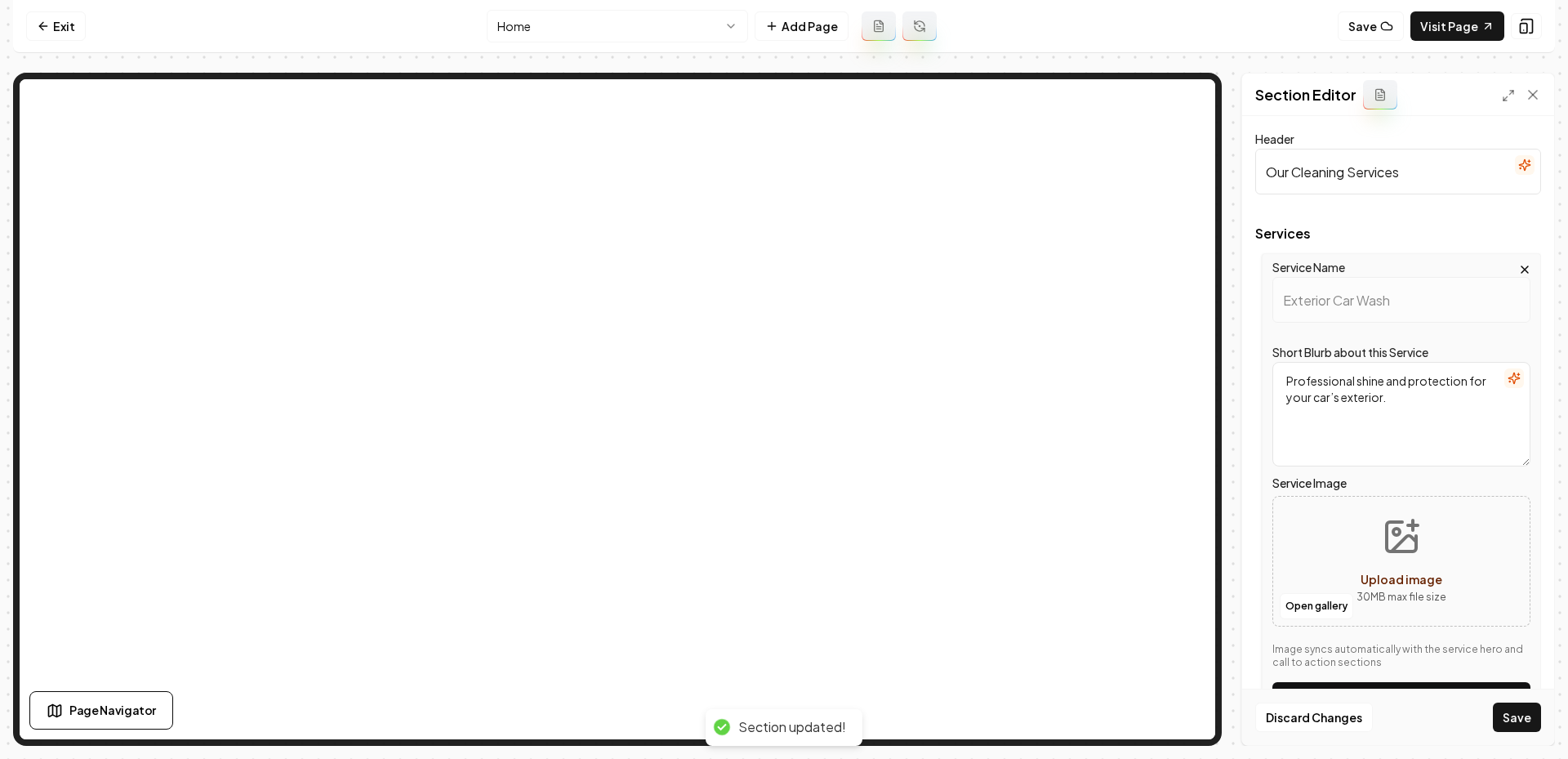
click at [1407, 567] on button "Upload image 30 MB max file size" at bounding box center [1402, 561] width 116 height 114
type input "**********"
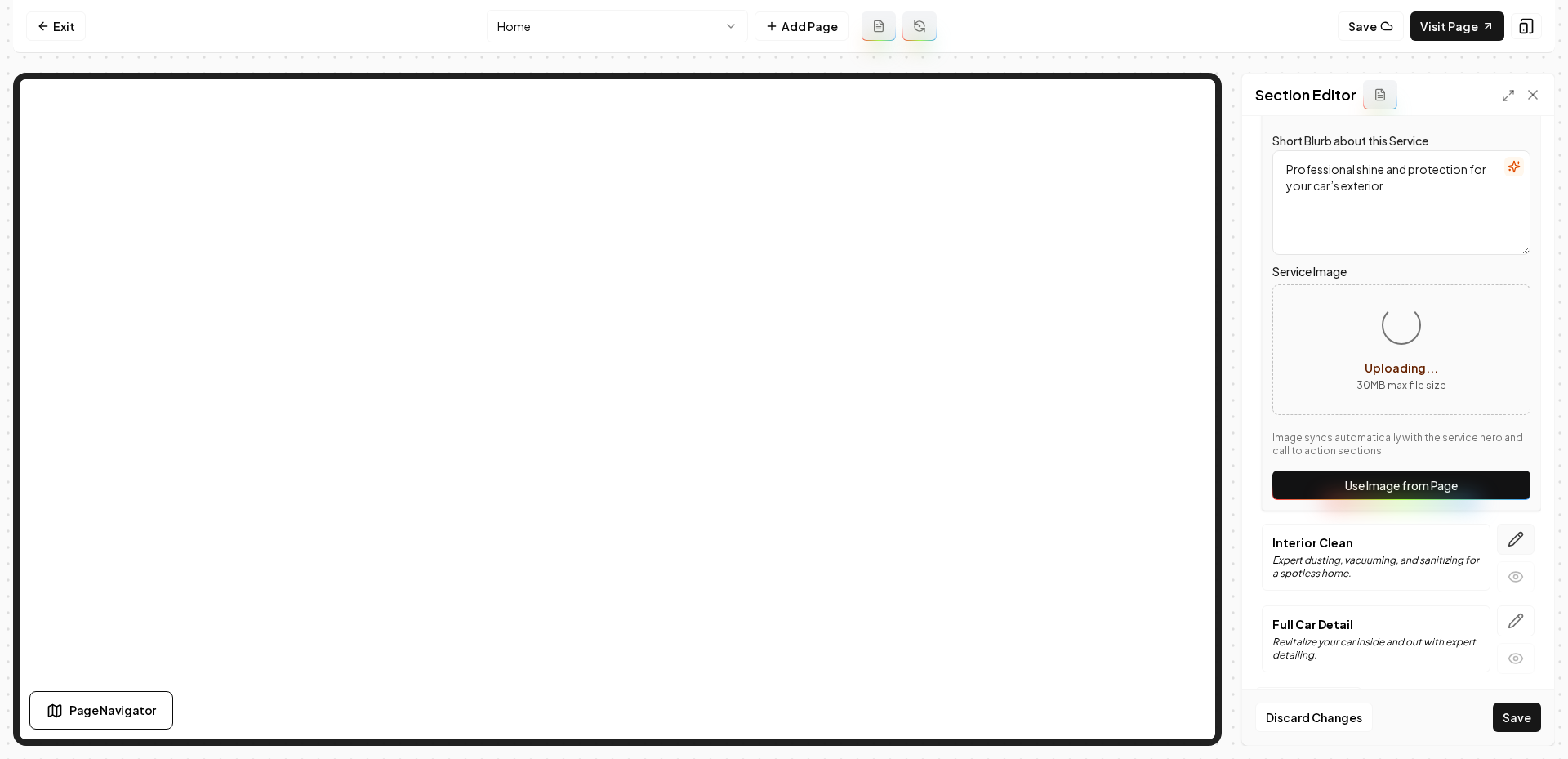
click at [1519, 543] on icon "button" at bounding box center [1516, 540] width 17 height 17
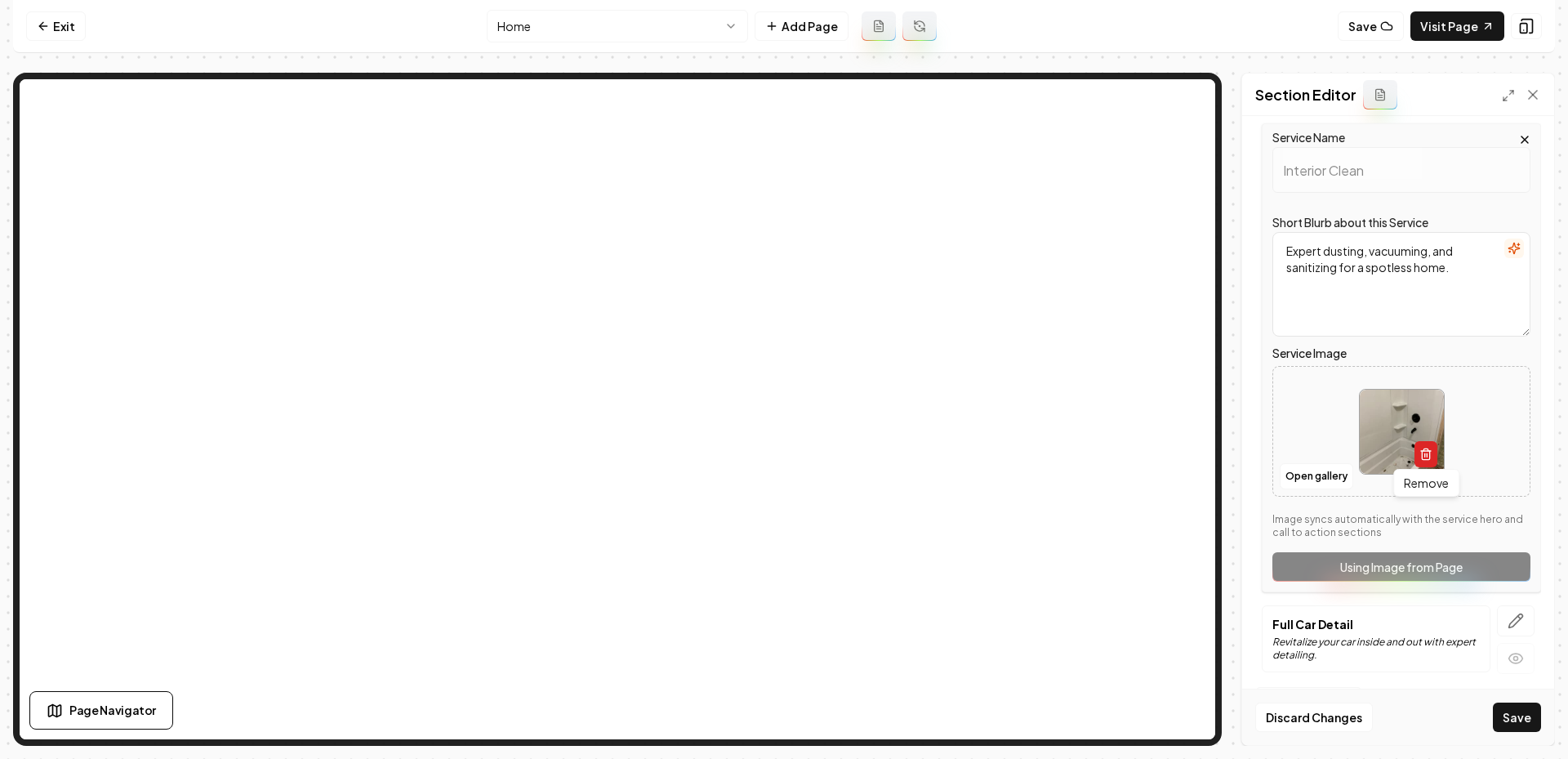
click at [1428, 462] on button "button" at bounding box center [1426, 454] width 23 height 26
click at [1407, 416] on icon "Upload image" at bounding box center [1401, 406] width 39 height 39
type input "**********"
click at [1508, 612] on icon "button" at bounding box center [1516, 621] width 17 height 17
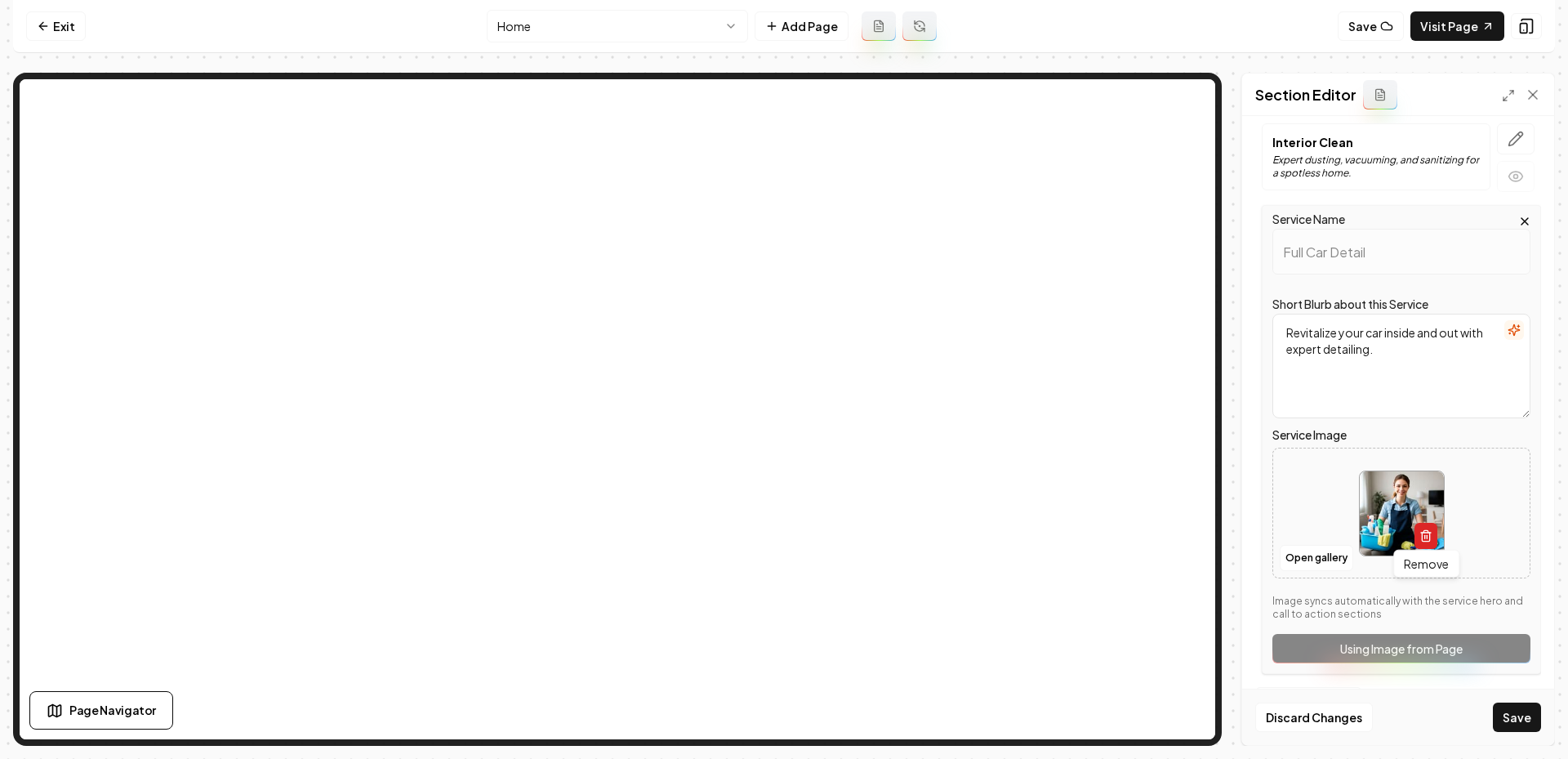
click at [1428, 536] on icon "button" at bounding box center [1426, 536] width 13 height 13
click at [1393, 508] on button "Upload image 30 MB max file size" at bounding box center [1402, 513] width 116 height 114
type input "**********"
click at [1512, 726] on button "Save" at bounding box center [1517, 718] width 48 height 30
click at [1518, 706] on button "Save" at bounding box center [1517, 718] width 48 height 30
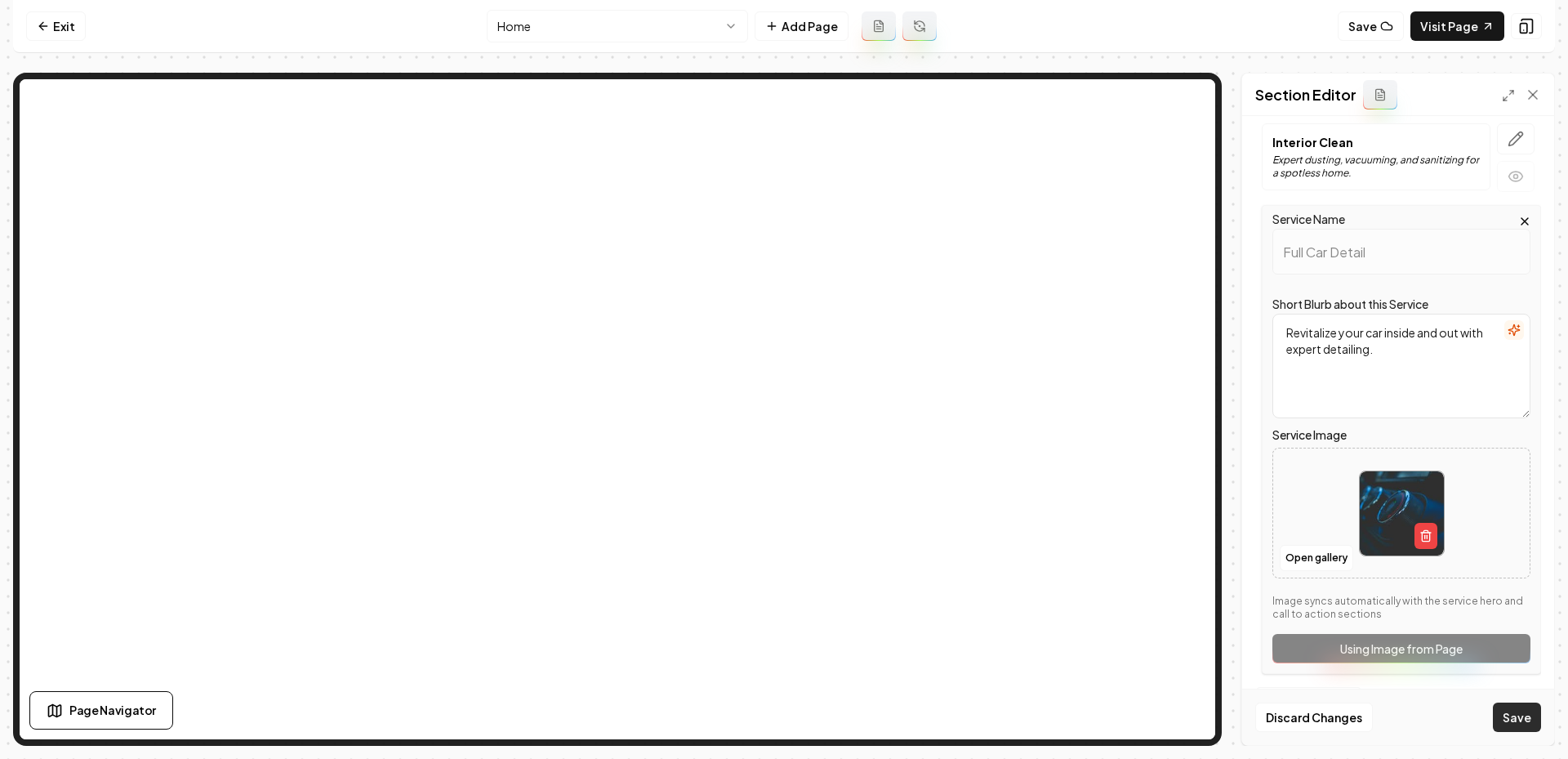
click at [1518, 727] on button "Save" at bounding box center [1517, 718] width 48 height 30
click at [1505, 720] on button "Save" at bounding box center [1517, 718] width 48 height 30
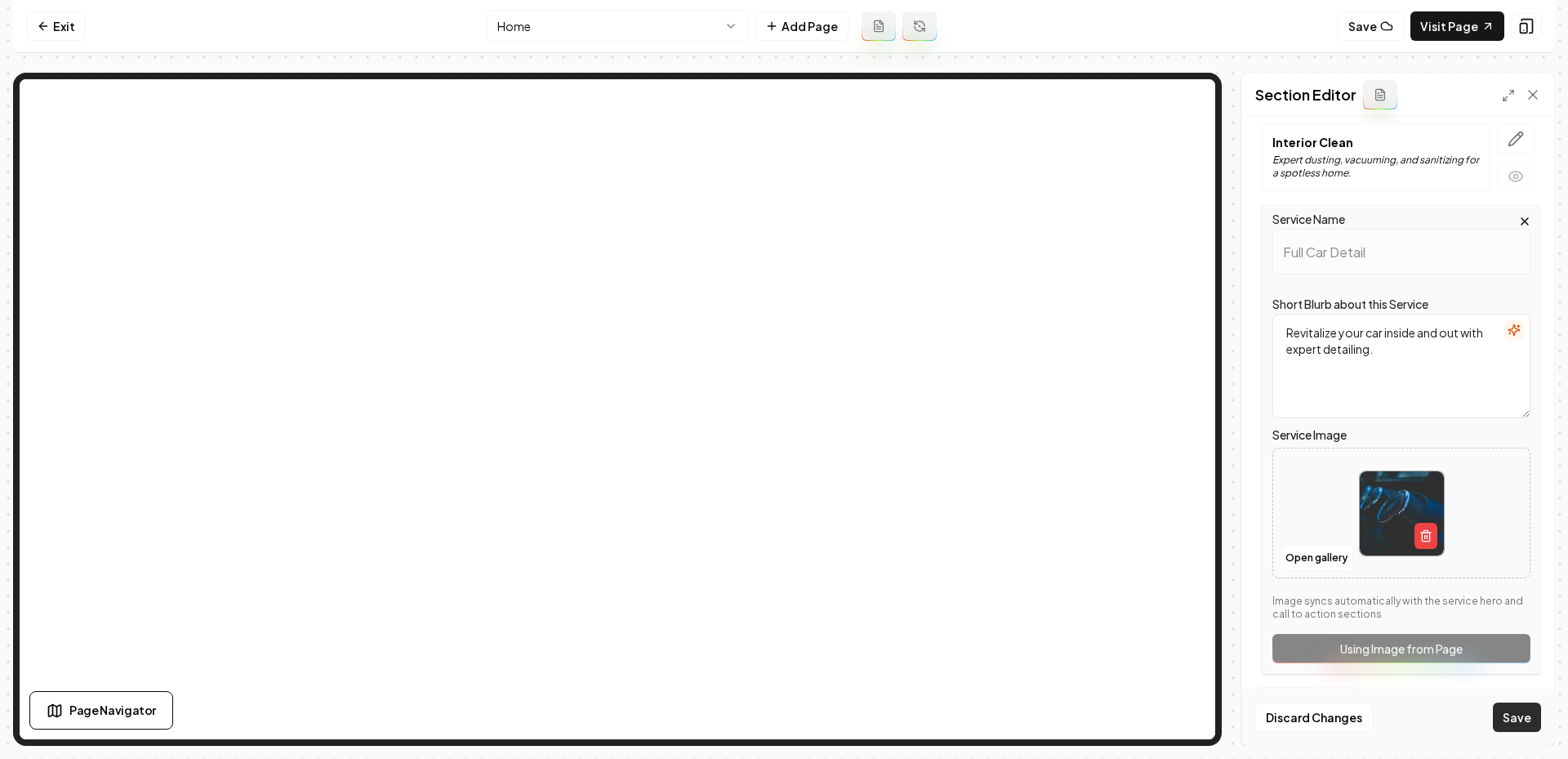
click at [1505, 720] on button "Save" at bounding box center [1517, 718] width 48 height 30
click at [1509, 720] on button "Save" at bounding box center [1517, 718] width 48 height 30
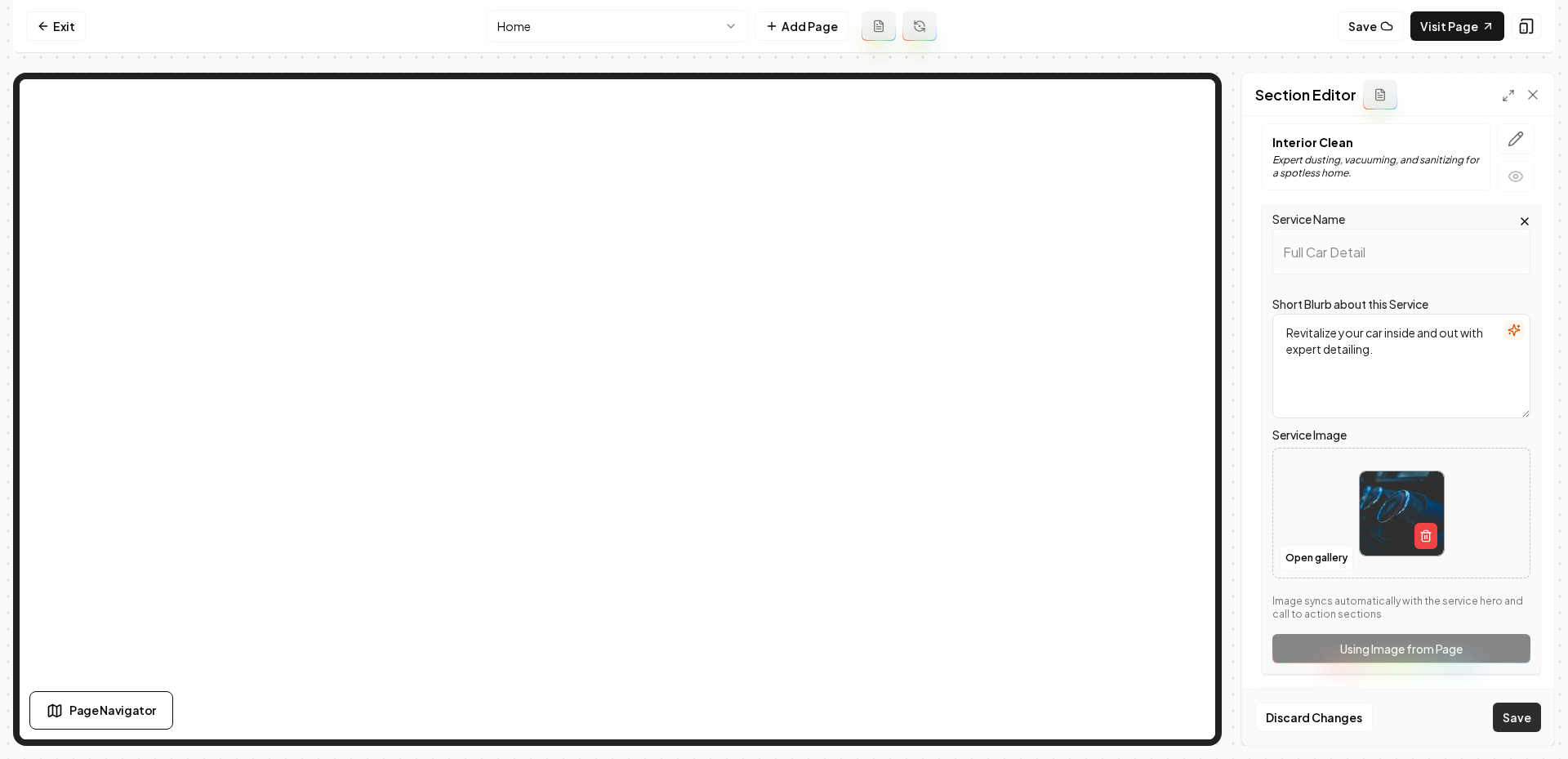
click at [1509, 720] on button "Save" at bounding box center [1517, 718] width 48 height 30
click at [667, 24] on html "Computer Required This feature is only available on a computer. Please switch t…" at bounding box center [784, 379] width 1568 height 759
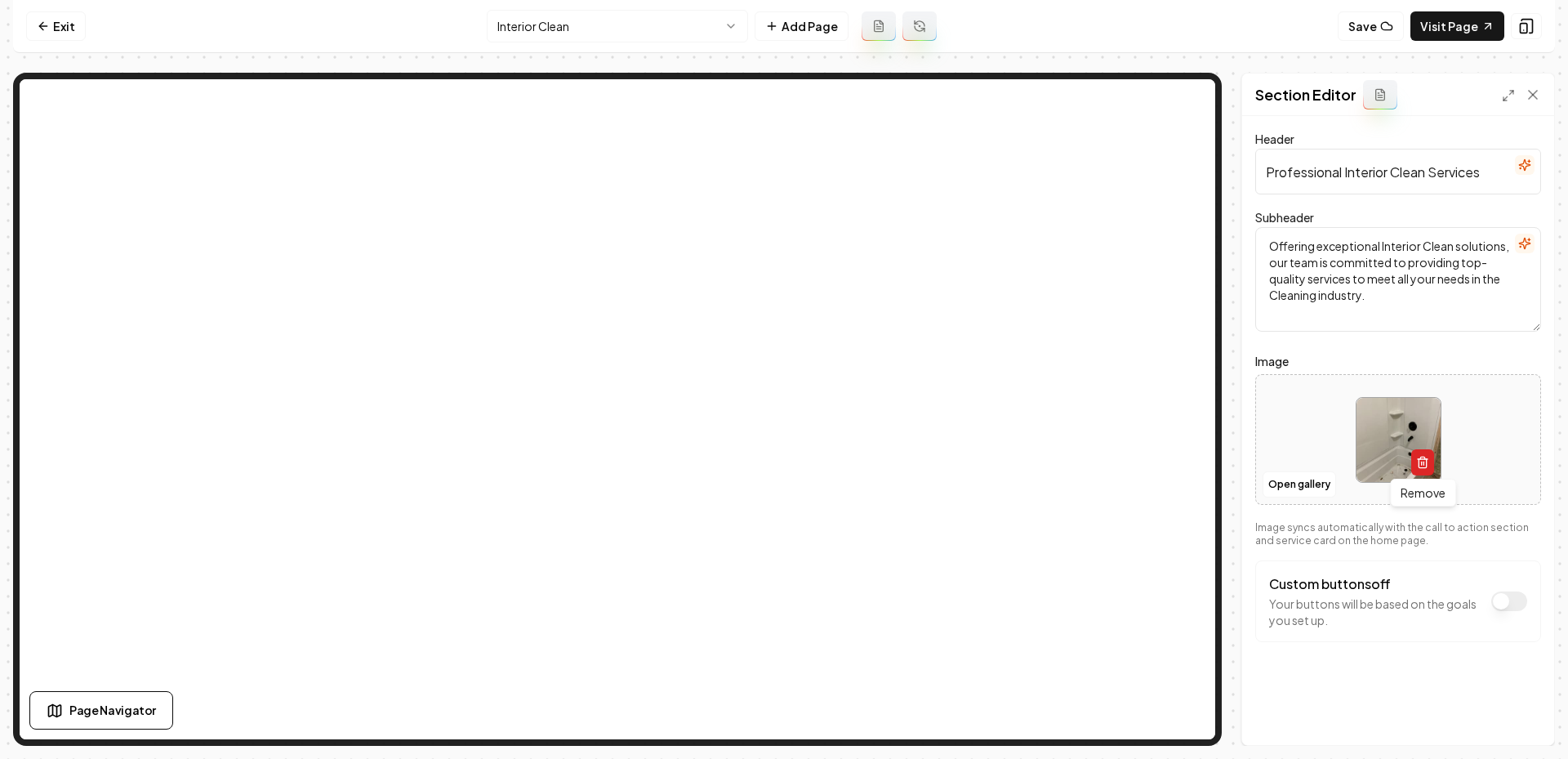
click at [1415, 473] on div "Remove Remove" at bounding box center [1398, 440] width 86 height 86
click at [1419, 459] on icon "button" at bounding box center [1422, 463] width 13 height 13
click at [1370, 415] on button "Upload image 30 MB max file size" at bounding box center [1398, 440] width 116 height 114
type input "**********"
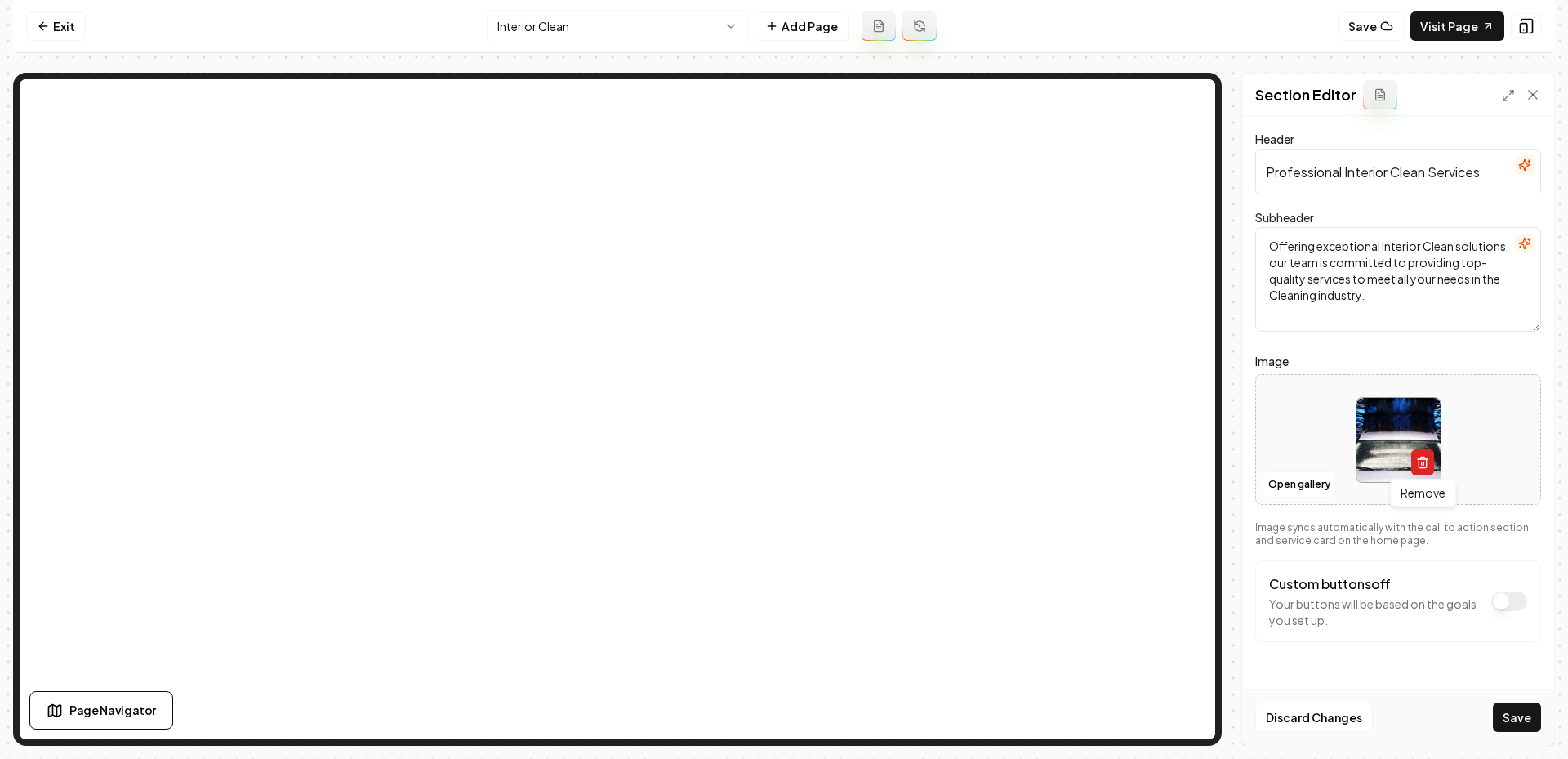
click at [1428, 464] on icon "button" at bounding box center [1422, 463] width 13 height 13
click at [1399, 440] on button "Upload image 30 MB max file size" at bounding box center [1398, 440] width 116 height 114
type input "**********"
click at [1499, 710] on button "Save" at bounding box center [1517, 718] width 48 height 30
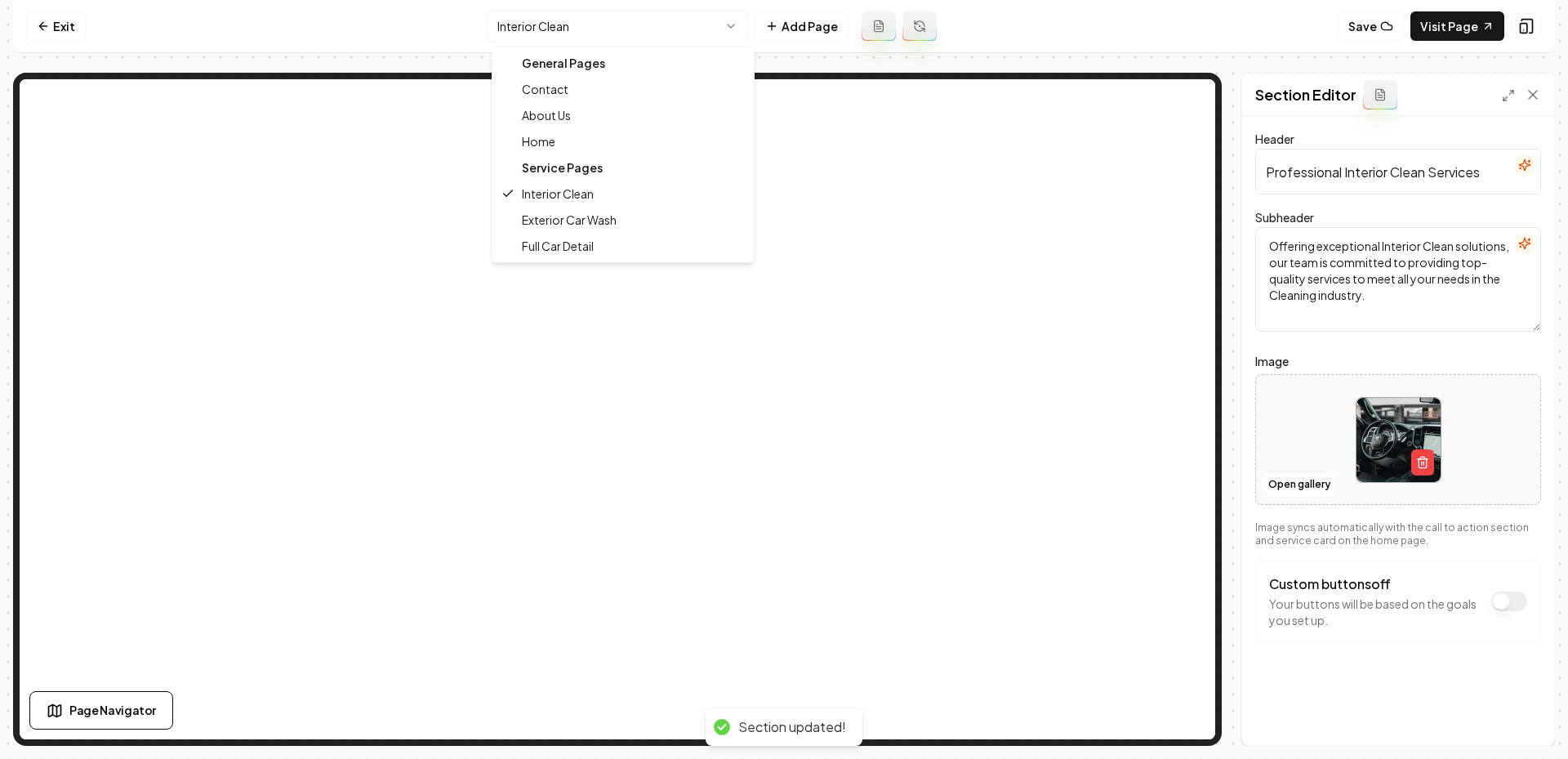
click at [620, 37] on html "Computer Required This feature is only available on a computer. Please switch t…" at bounding box center [784, 379] width 1568 height 759
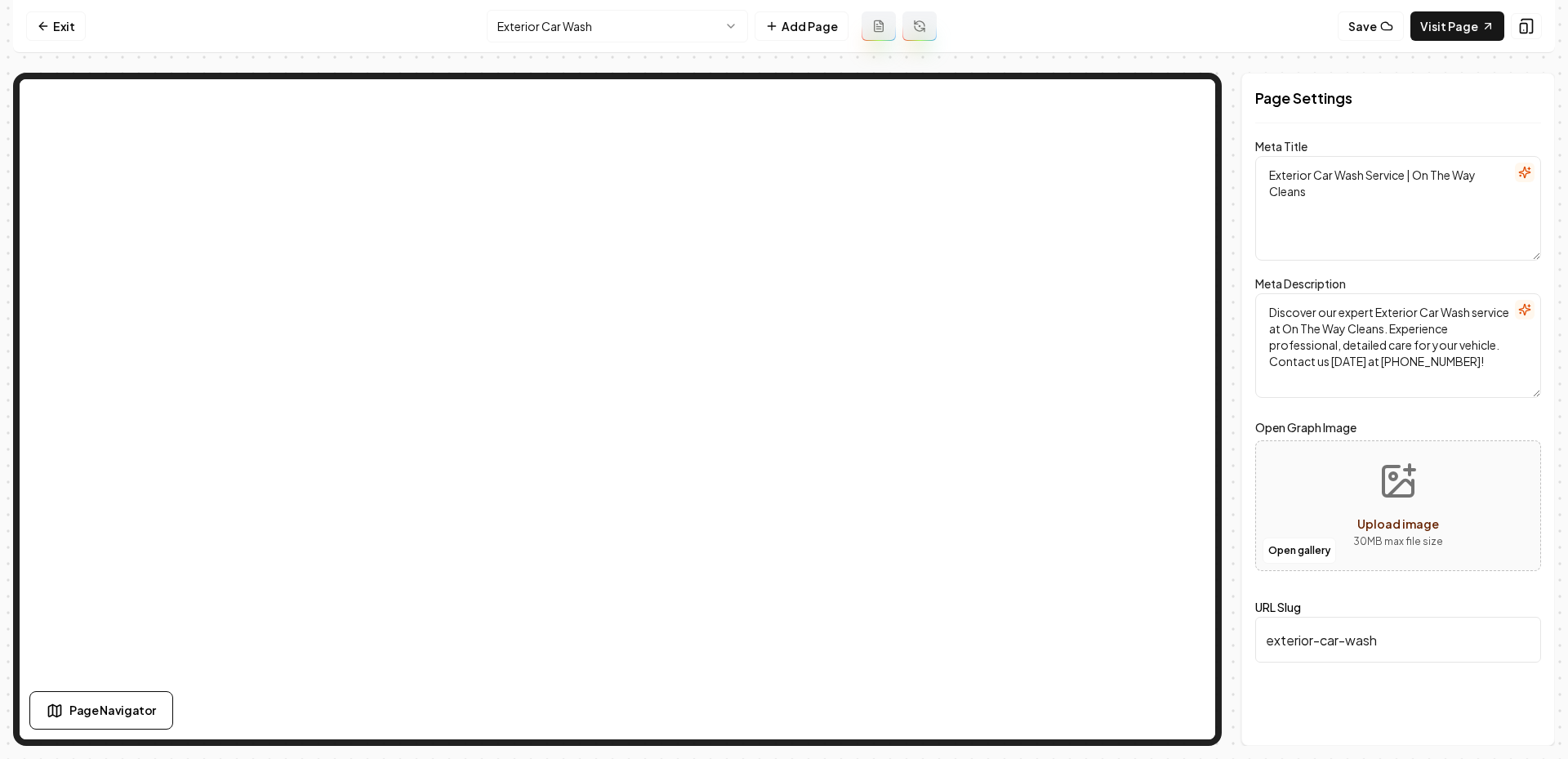
click at [1380, 511] on button "Upload image 30 MB max file size" at bounding box center [1398, 506] width 116 height 114
type input "**********"
click at [1510, 710] on button "Save" at bounding box center [1517, 718] width 48 height 30
click at [560, 18] on html "Computer Required This feature is only available on a computer. Please switch t…" at bounding box center [784, 379] width 1568 height 759
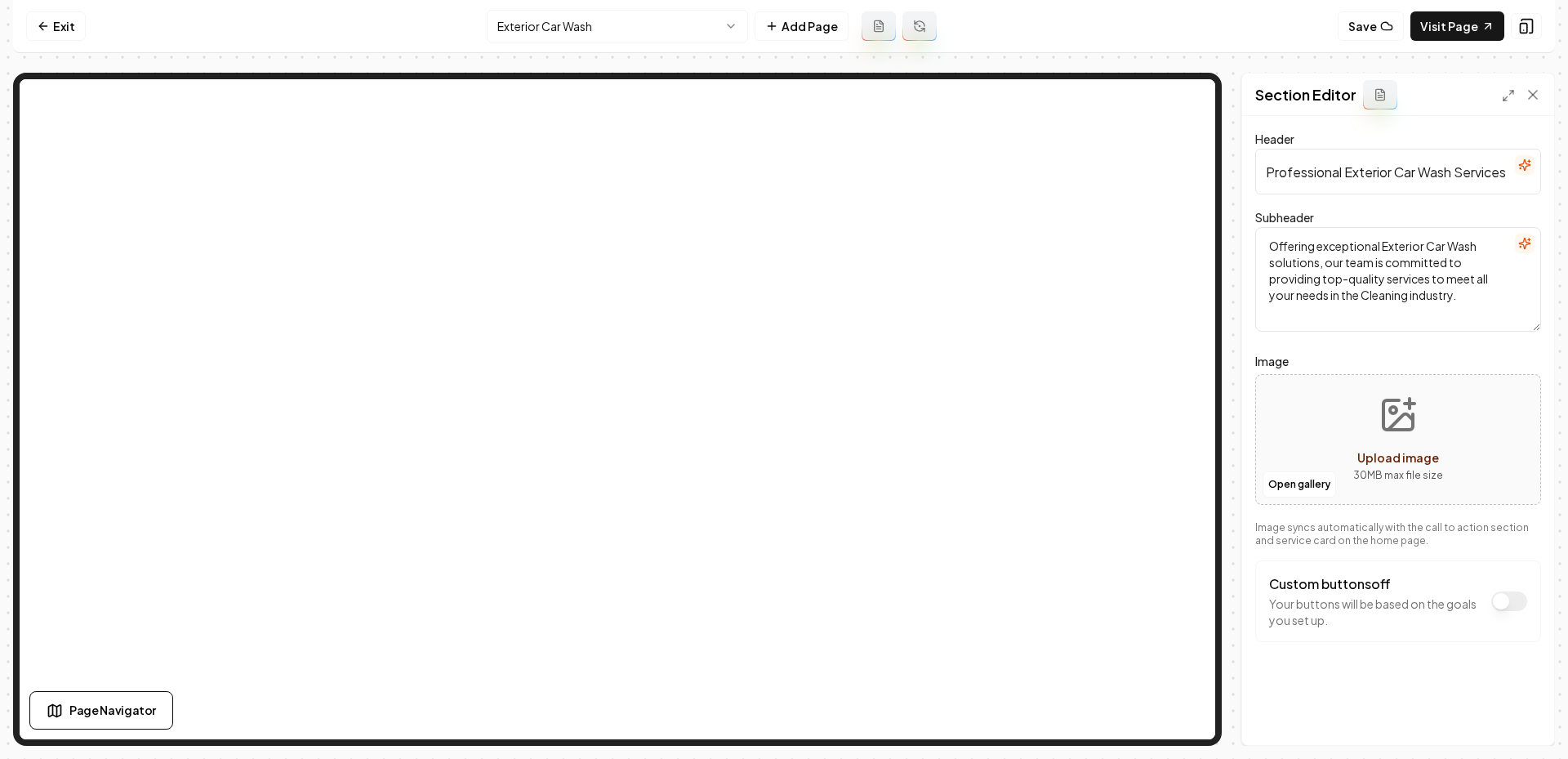
click at [1398, 439] on button "Upload image 30 MB max file size" at bounding box center [1398, 440] width 116 height 114
type input "**********"
click at [1516, 731] on button "Save" at bounding box center [1517, 718] width 48 height 30
click at [1503, 716] on div "Discard Changes Save" at bounding box center [1398, 717] width 312 height 56
click at [559, 29] on html "Computer Required This feature is only available on a computer. Please switch t…" at bounding box center [784, 379] width 1568 height 759
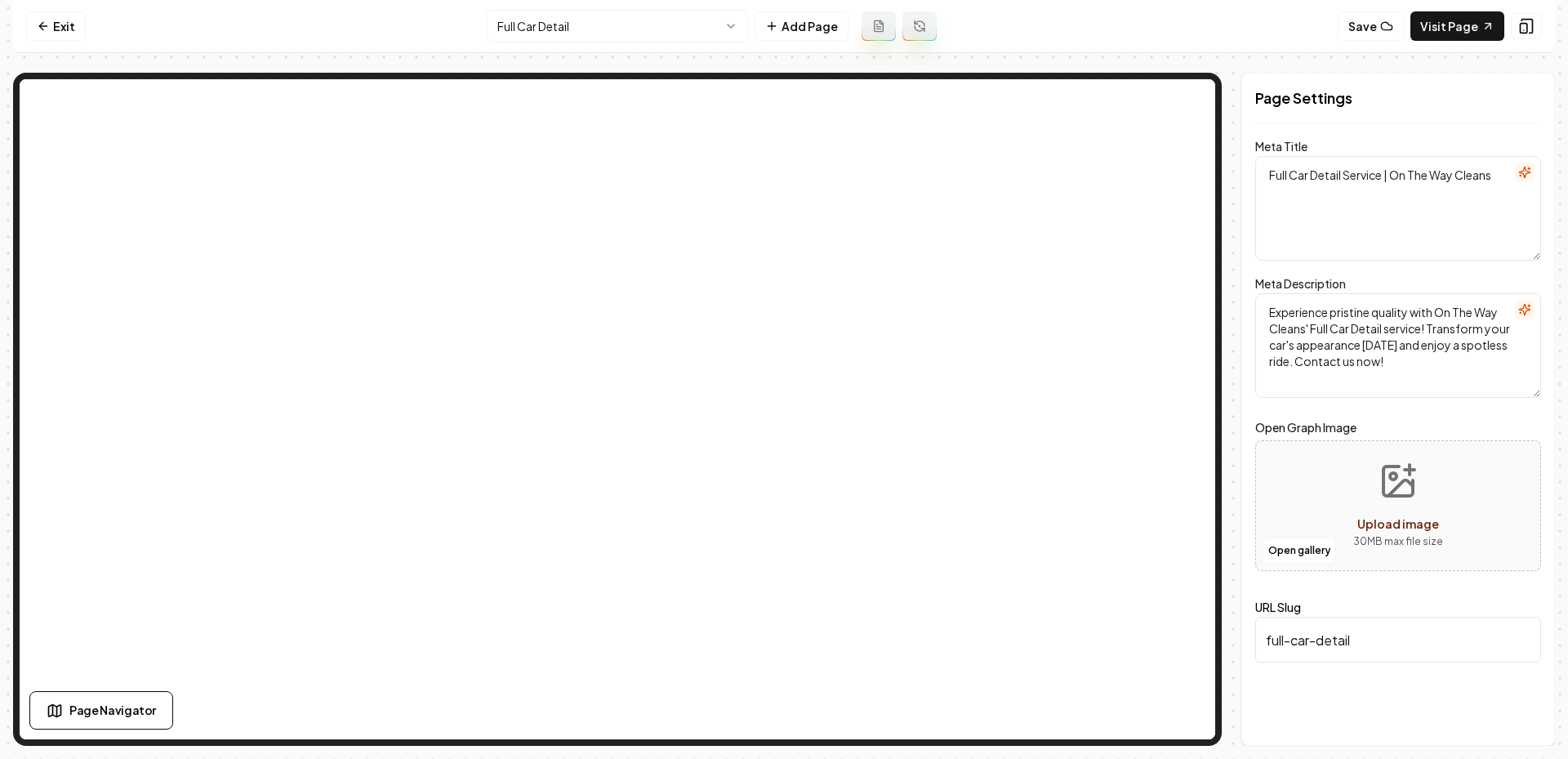
click at [1393, 514] on div "Upload image" at bounding box center [1398, 524] width 82 height 20
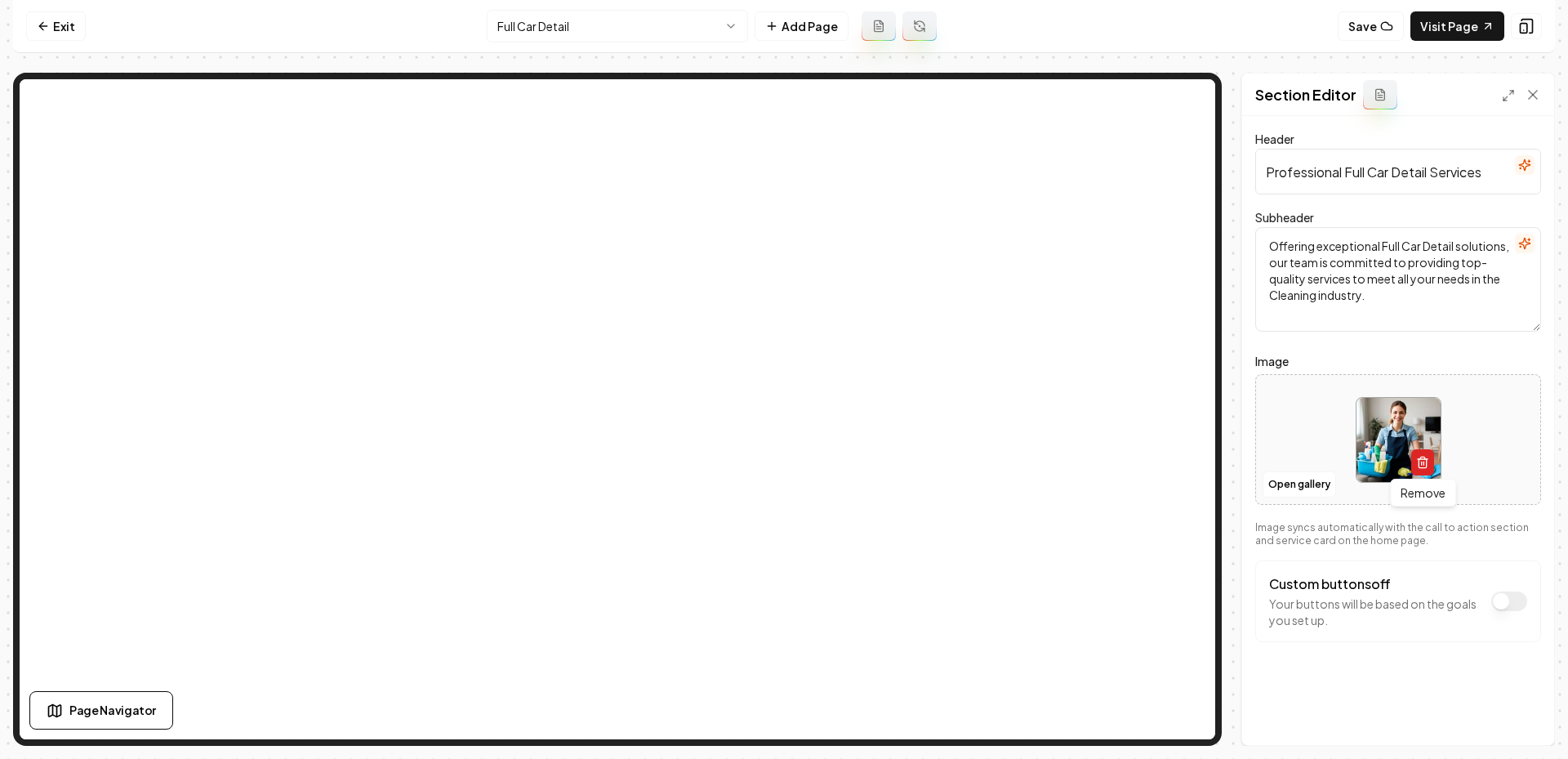
click at [1419, 463] on icon "button" at bounding box center [1422, 463] width 13 height 13
click at [1360, 424] on button "Upload image 30 MB max file size" at bounding box center [1398, 440] width 116 height 114
type input "**********"
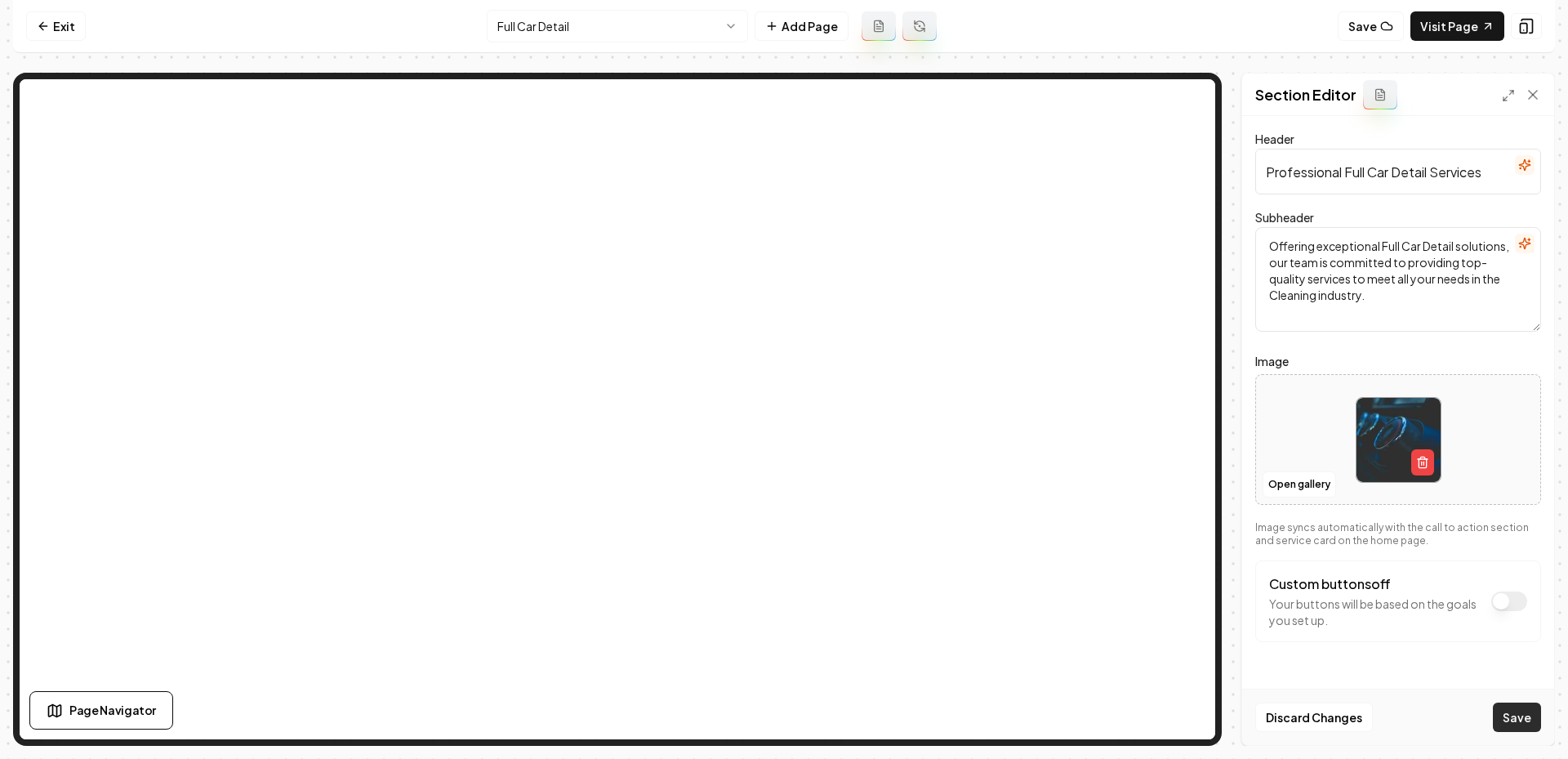
click at [1511, 720] on button "Save" at bounding box center [1517, 718] width 48 height 30
click at [569, 33] on html "Computer Required This feature is only available on a computer. Please switch t…" at bounding box center [784, 379] width 1568 height 759
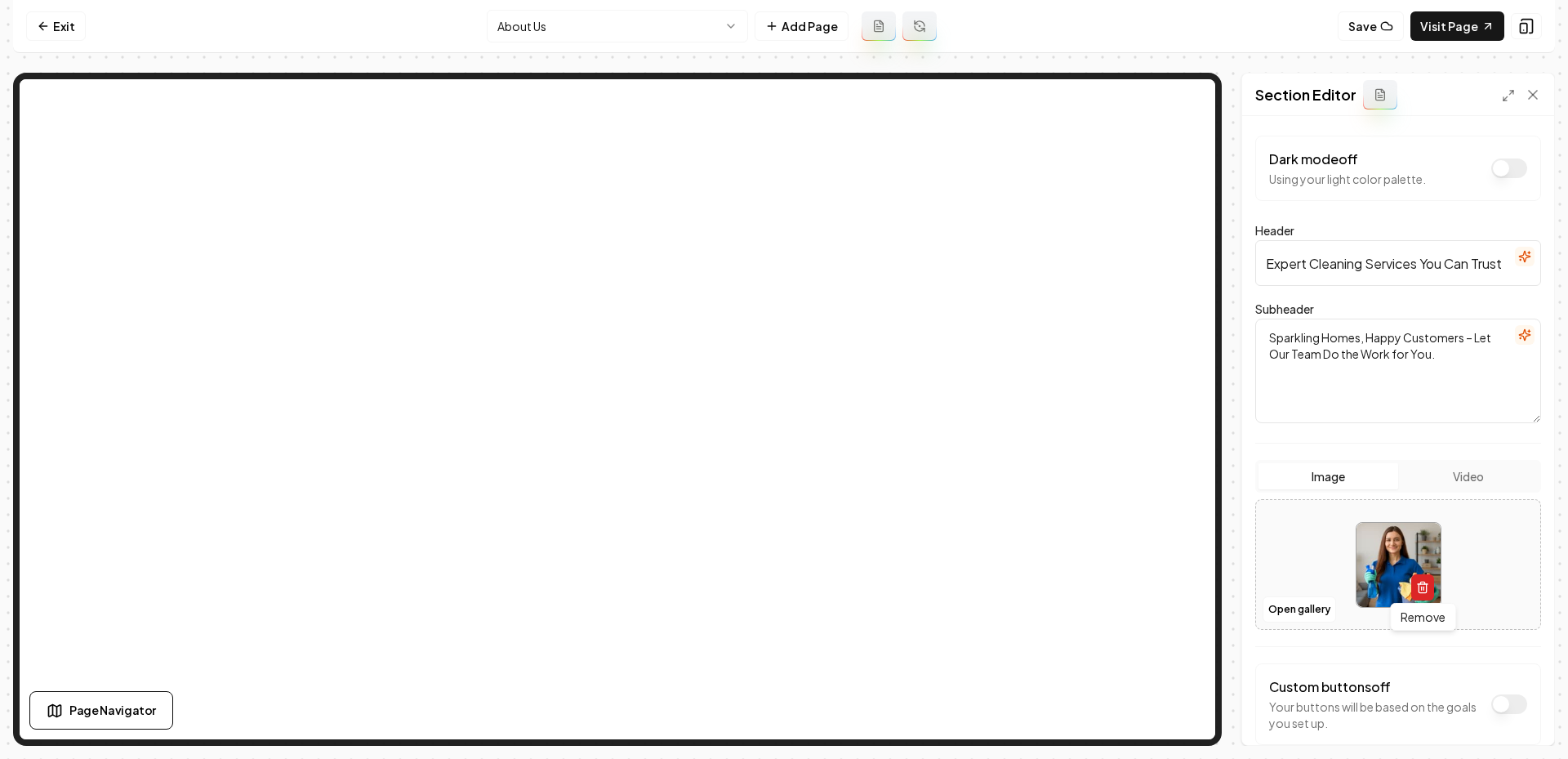
click at [1426, 581] on icon "button" at bounding box center [1422, 588] width 13 height 13
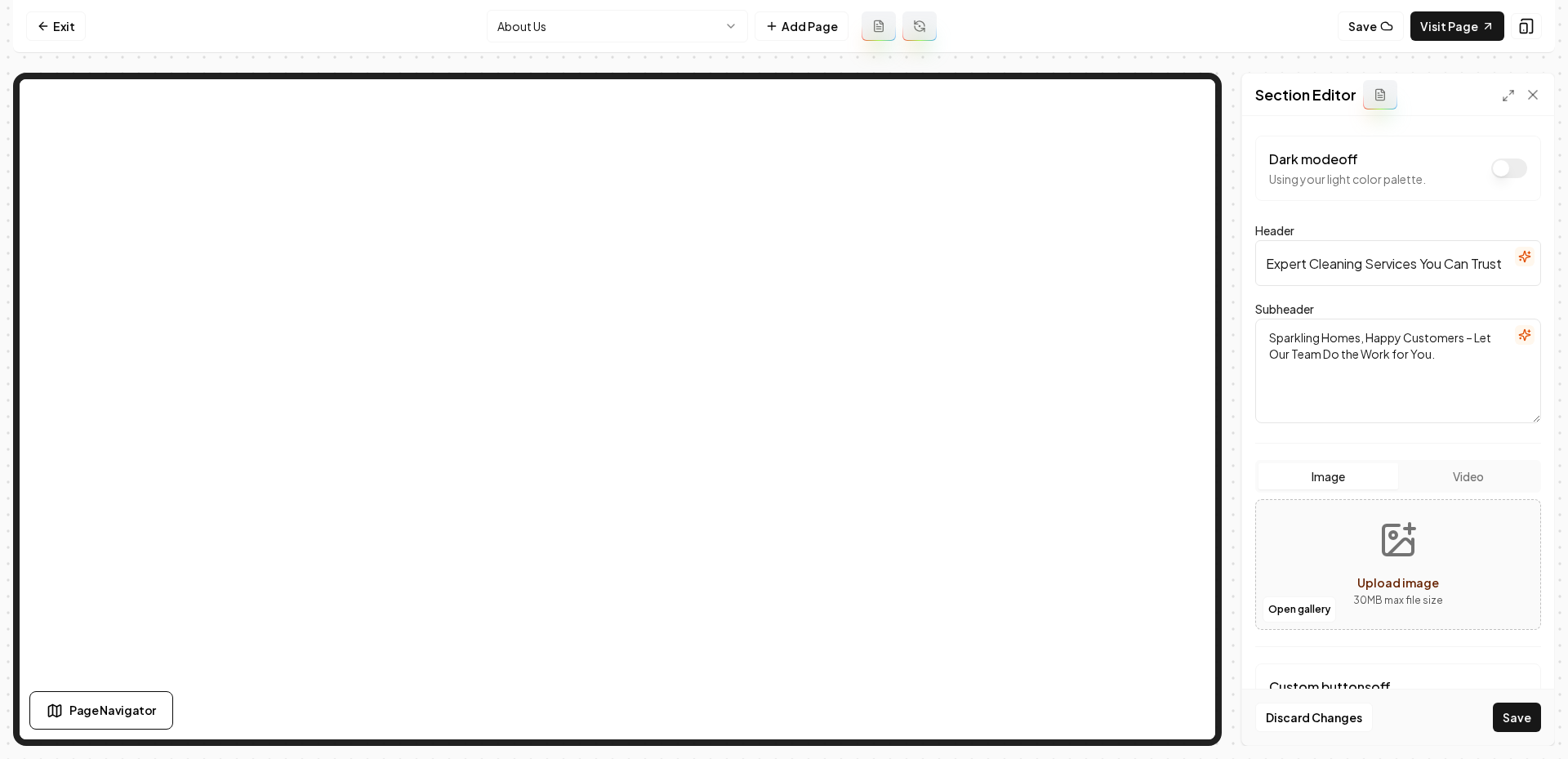
click at [1399, 564] on button "Upload image 30 MB max file size" at bounding box center [1398, 564] width 116 height 114
type input "**********"
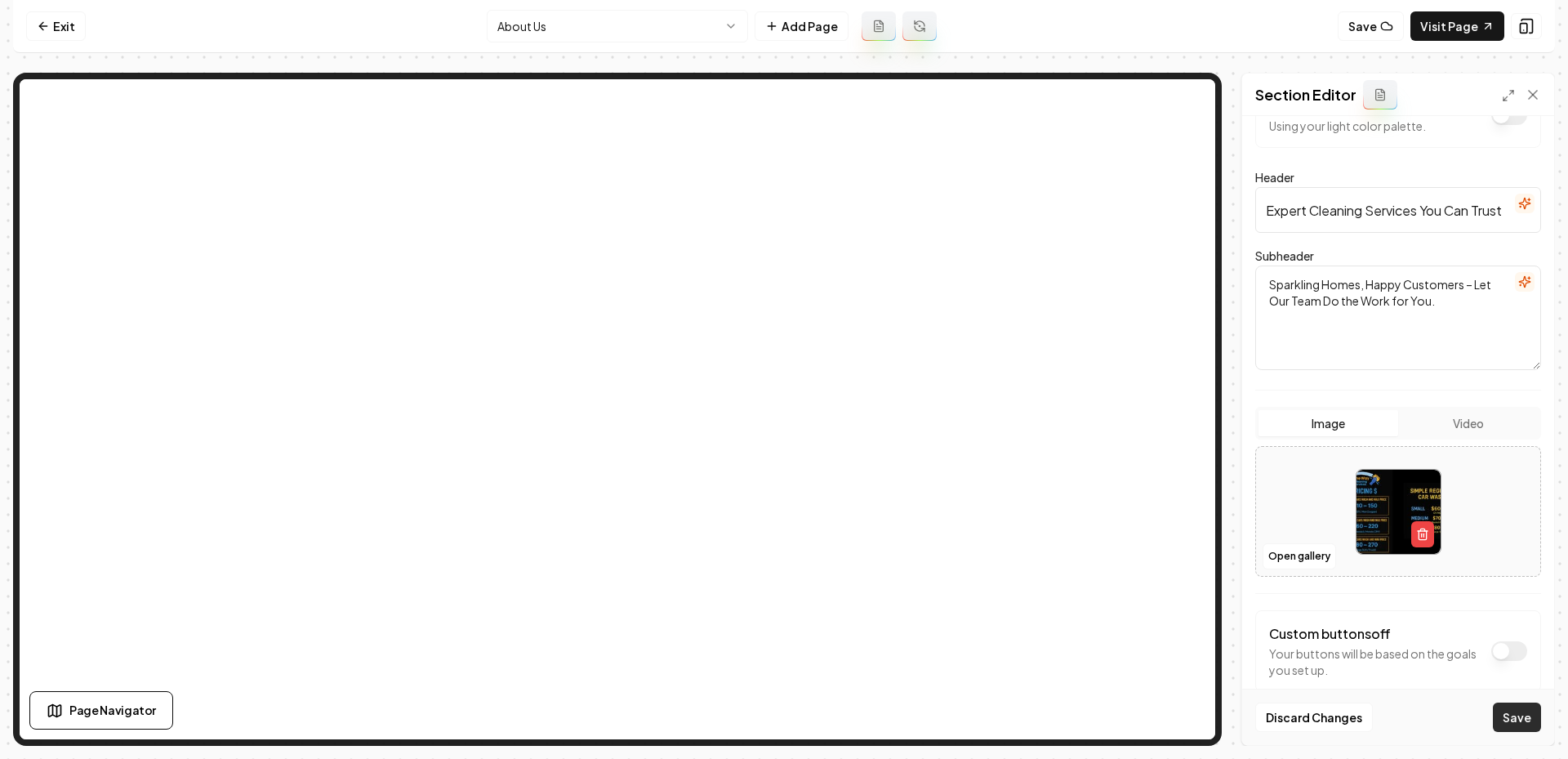
click at [1530, 711] on button "Save" at bounding box center [1517, 718] width 48 height 30
click at [1421, 536] on icon "button" at bounding box center [1422, 535] width 13 height 13
click at [1390, 479] on circle "Upload image" at bounding box center [1393, 482] width 7 height 7
type input "**********"
click at [1536, 723] on button "Save" at bounding box center [1517, 718] width 48 height 30
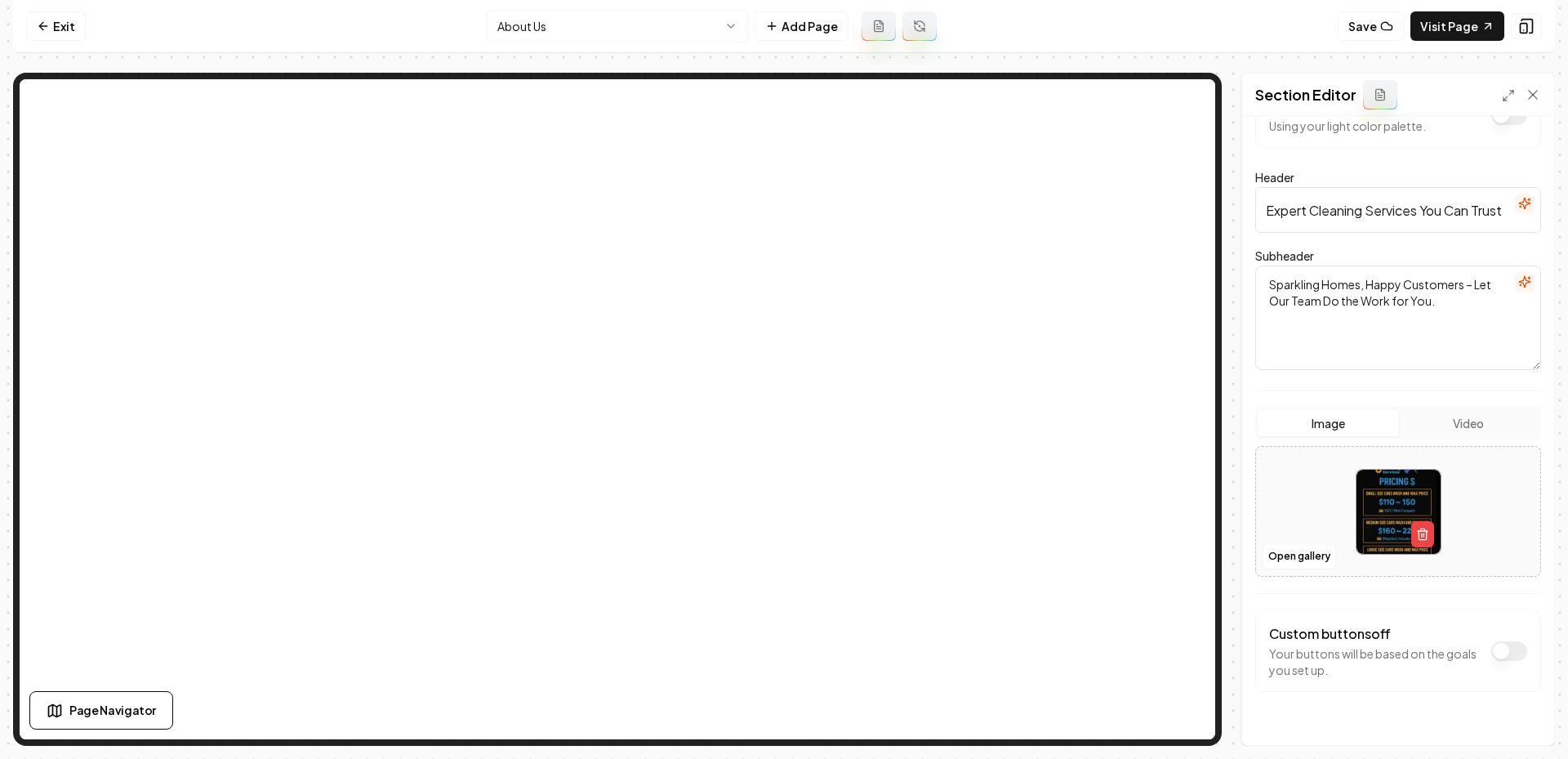
click at [566, 9] on html "Computer Required This feature is only available on a computer. Please switch t…" at bounding box center [784, 379] width 1568 height 759
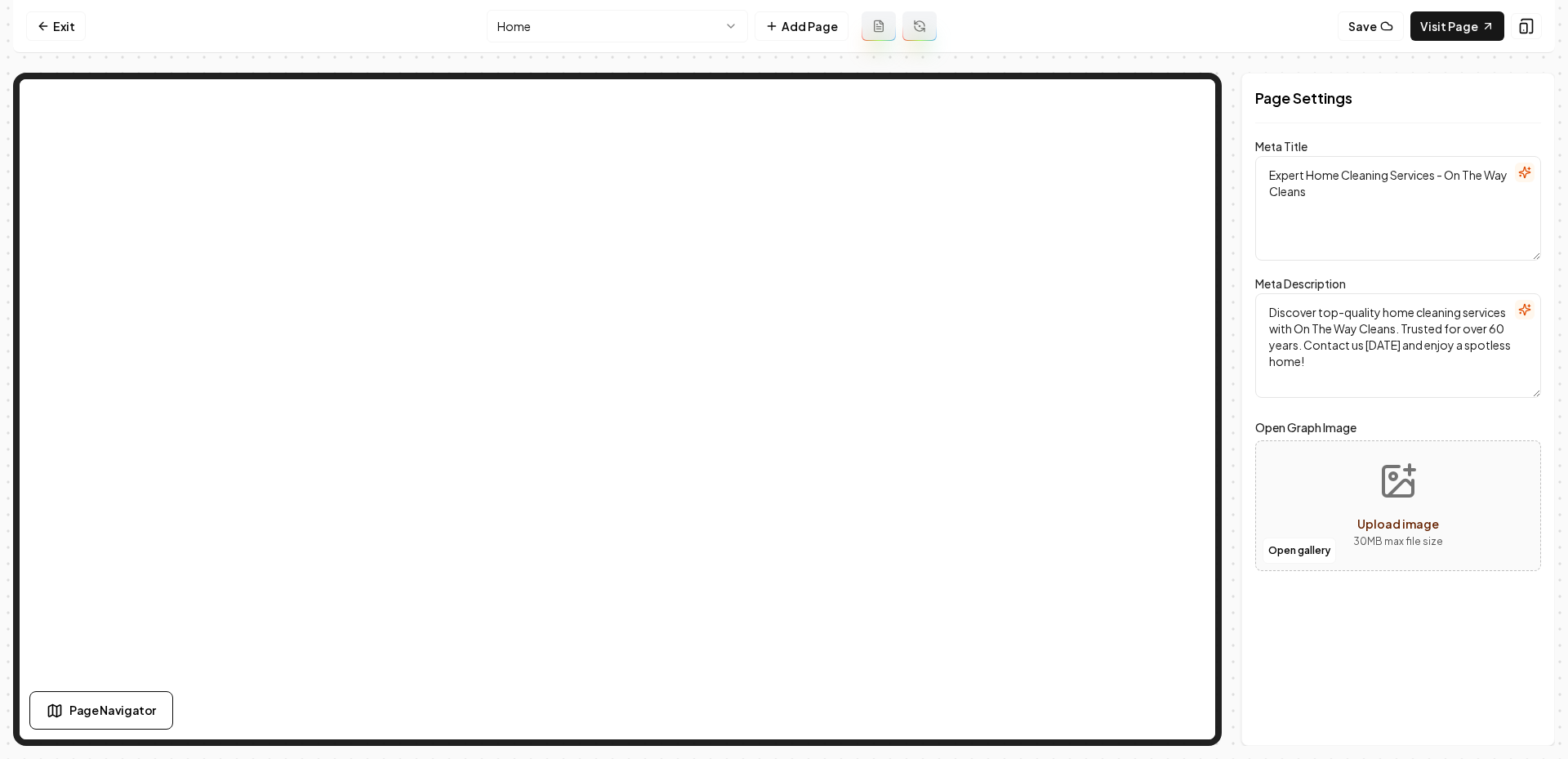
click at [566, 24] on html "Computer Required This feature is only available on a computer. Please switch t…" at bounding box center [784, 379] width 1568 height 759
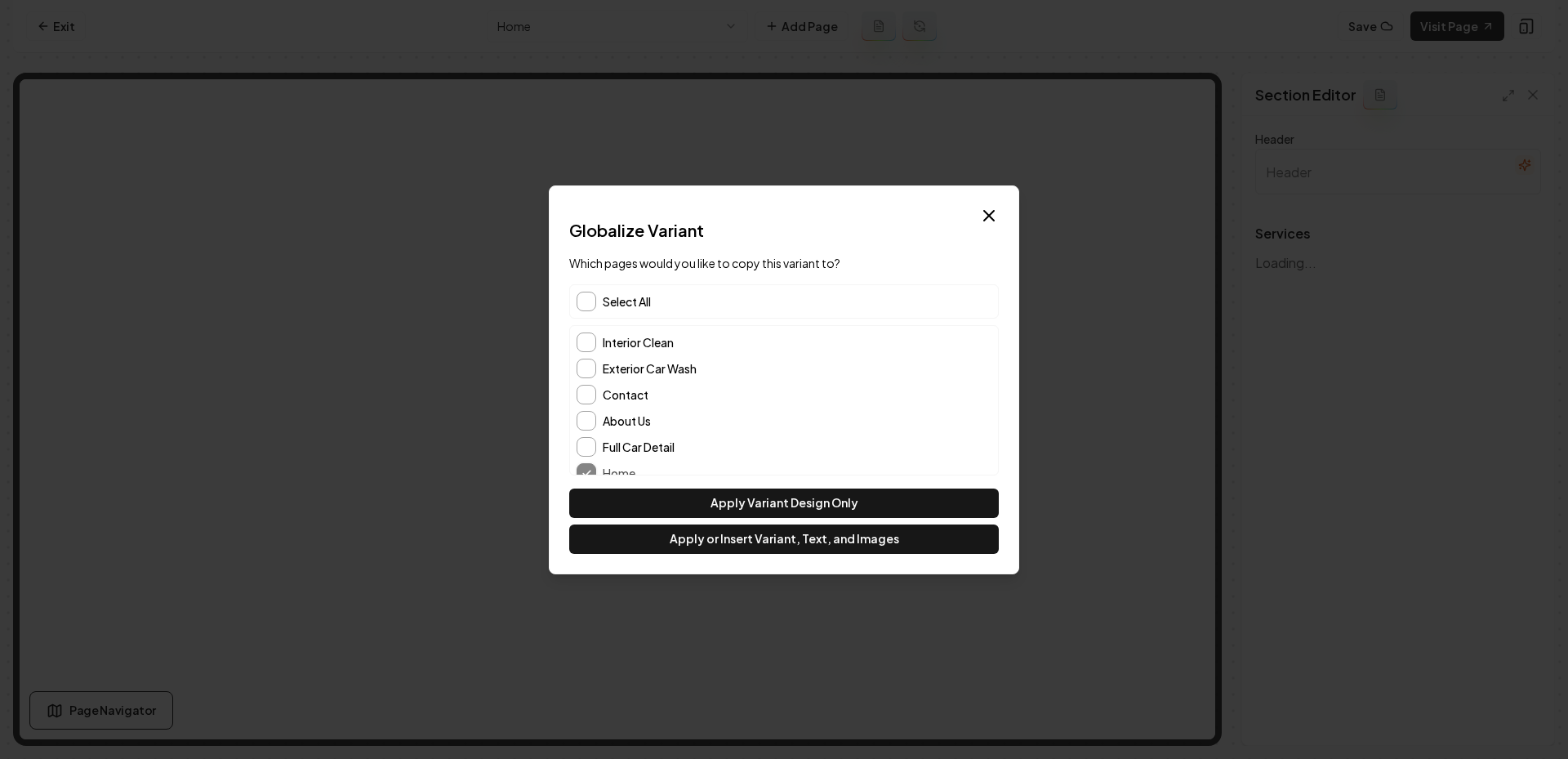
type input "Our Cleaning Services"
click at [592, 402] on button "About Us" at bounding box center [587, 410] width 20 height 20
click at [592, 388] on button "Contact" at bounding box center [587, 383] width 20 height 20
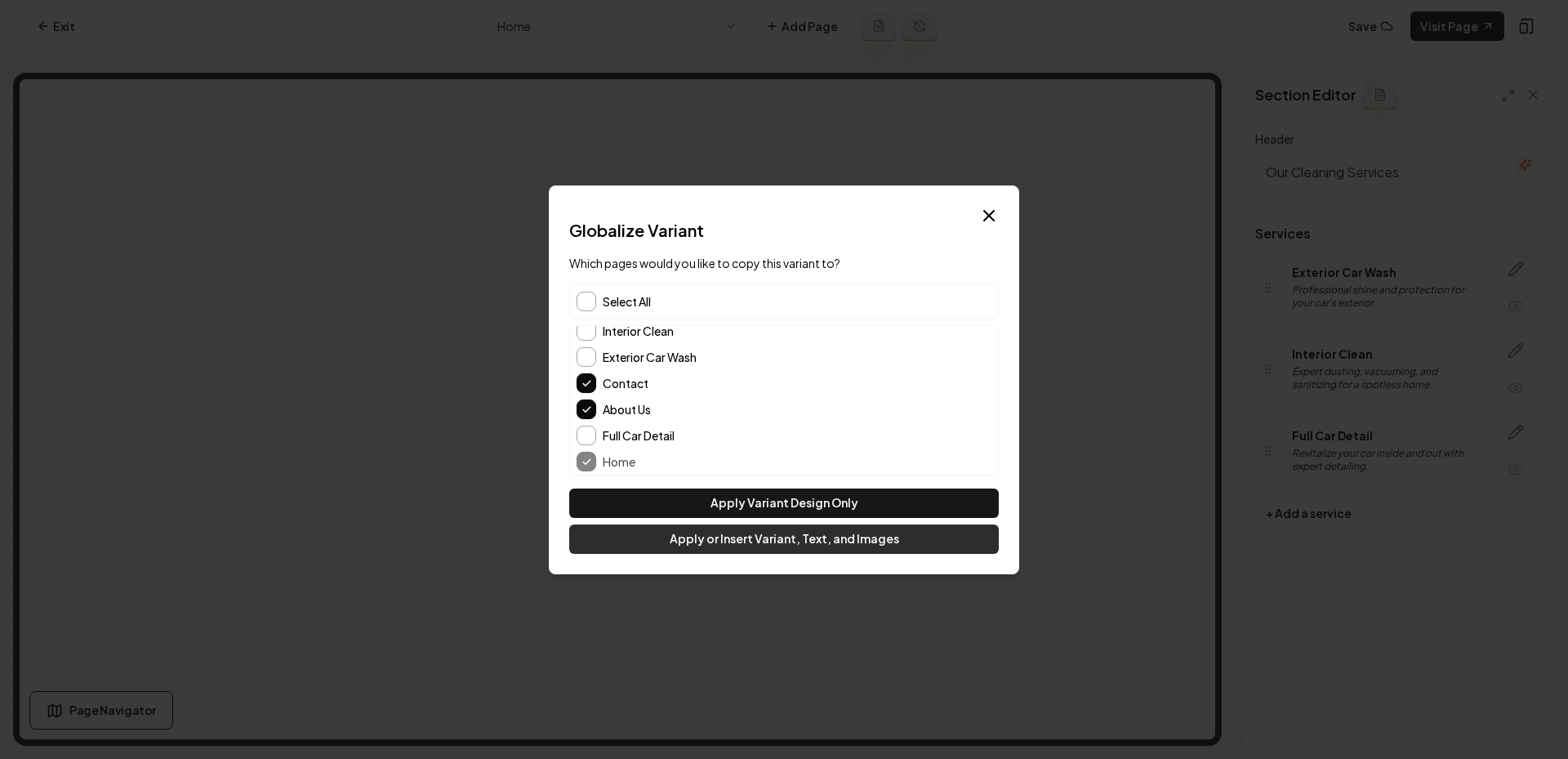
click at [688, 542] on button "Apply or Insert Variant, Text, and Images" at bounding box center [784, 540] width 429 height 30
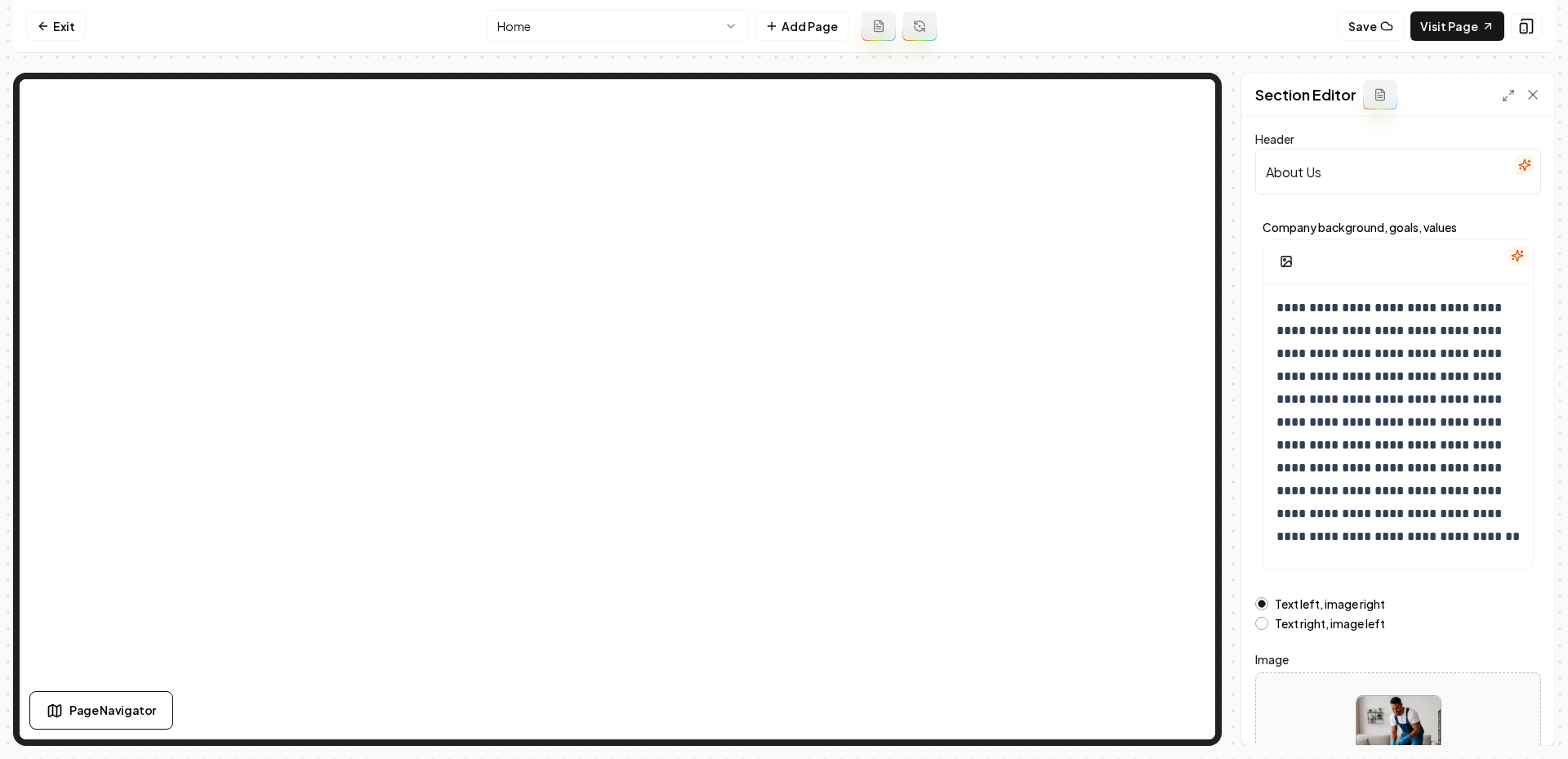
scroll to position [121, 0]
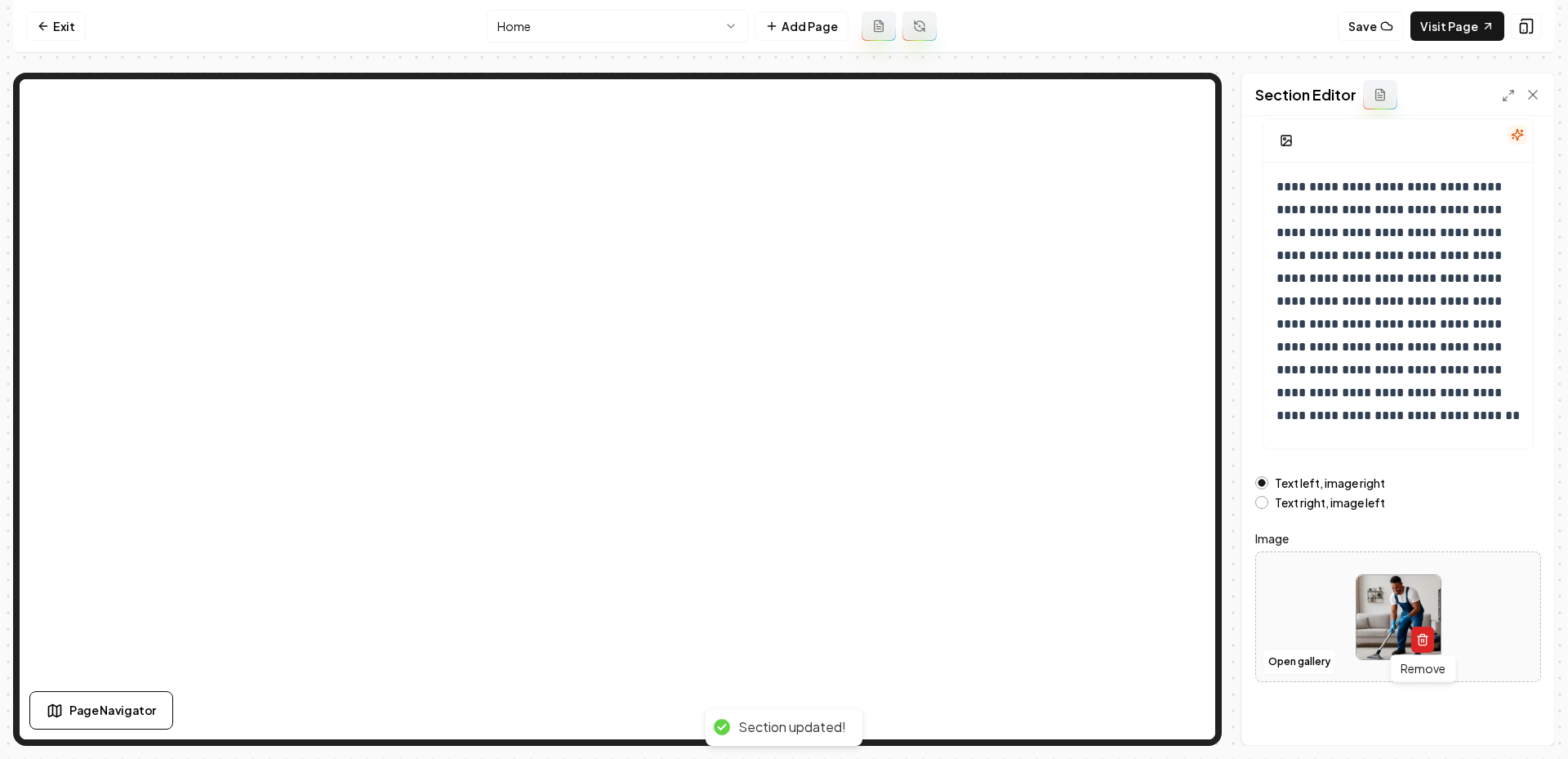
click at [1427, 642] on icon "button" at bounding box center [1422, 640] width 13 height 13
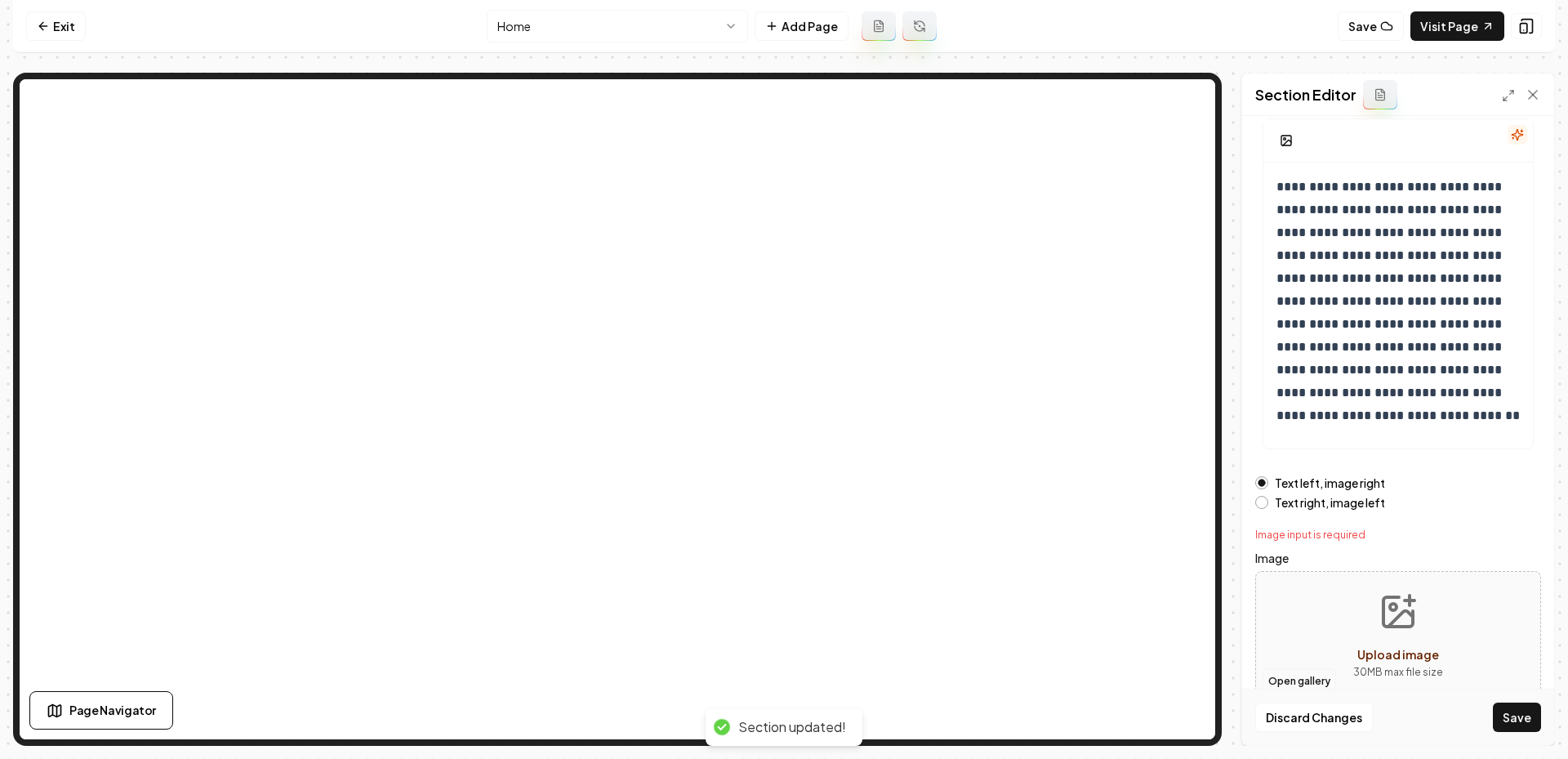
click at [1284, 668] on button "Open gallery" at bounding box center [1299, 681] width 74 height 26
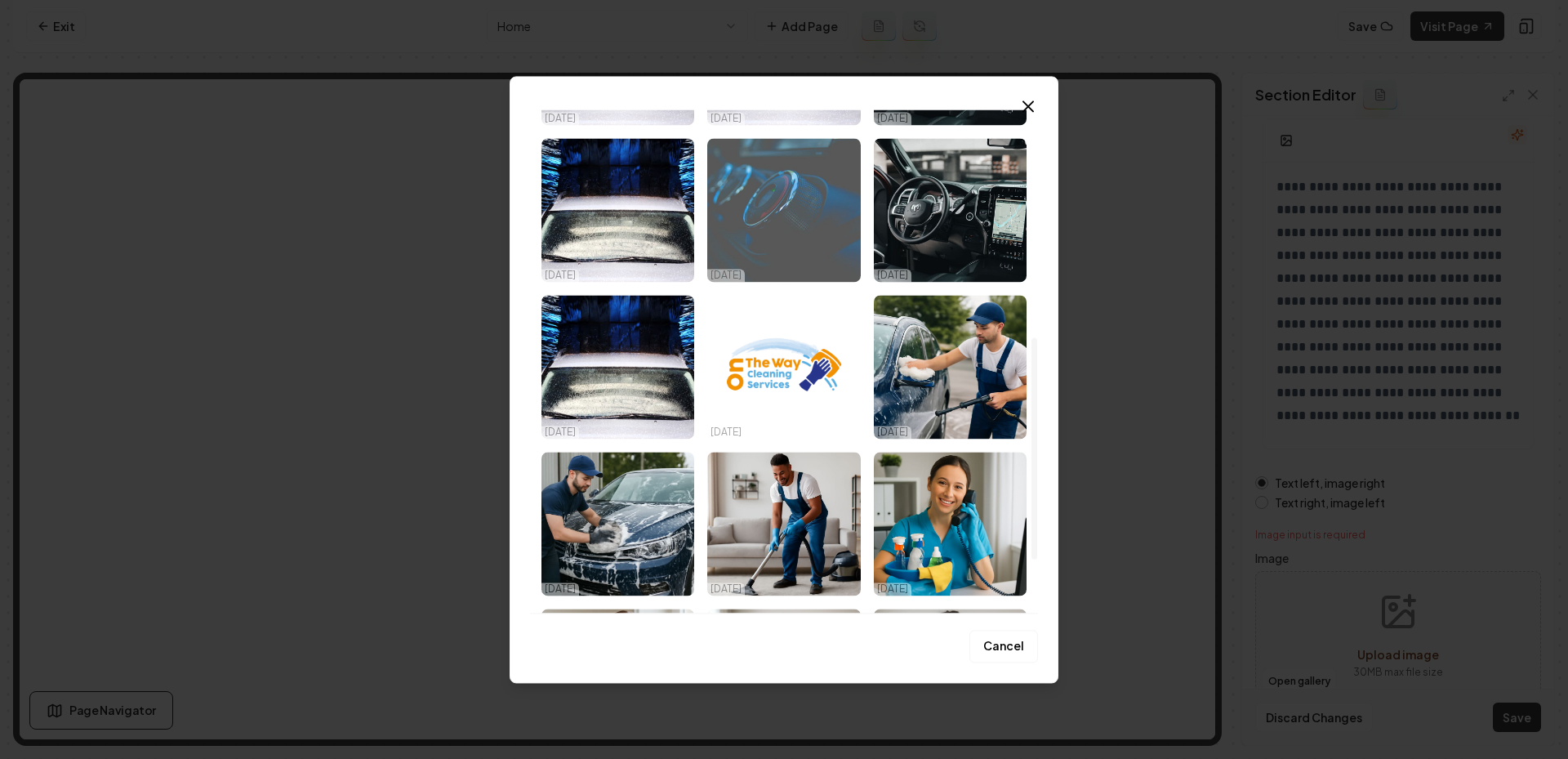
scroll to position [639, 0]
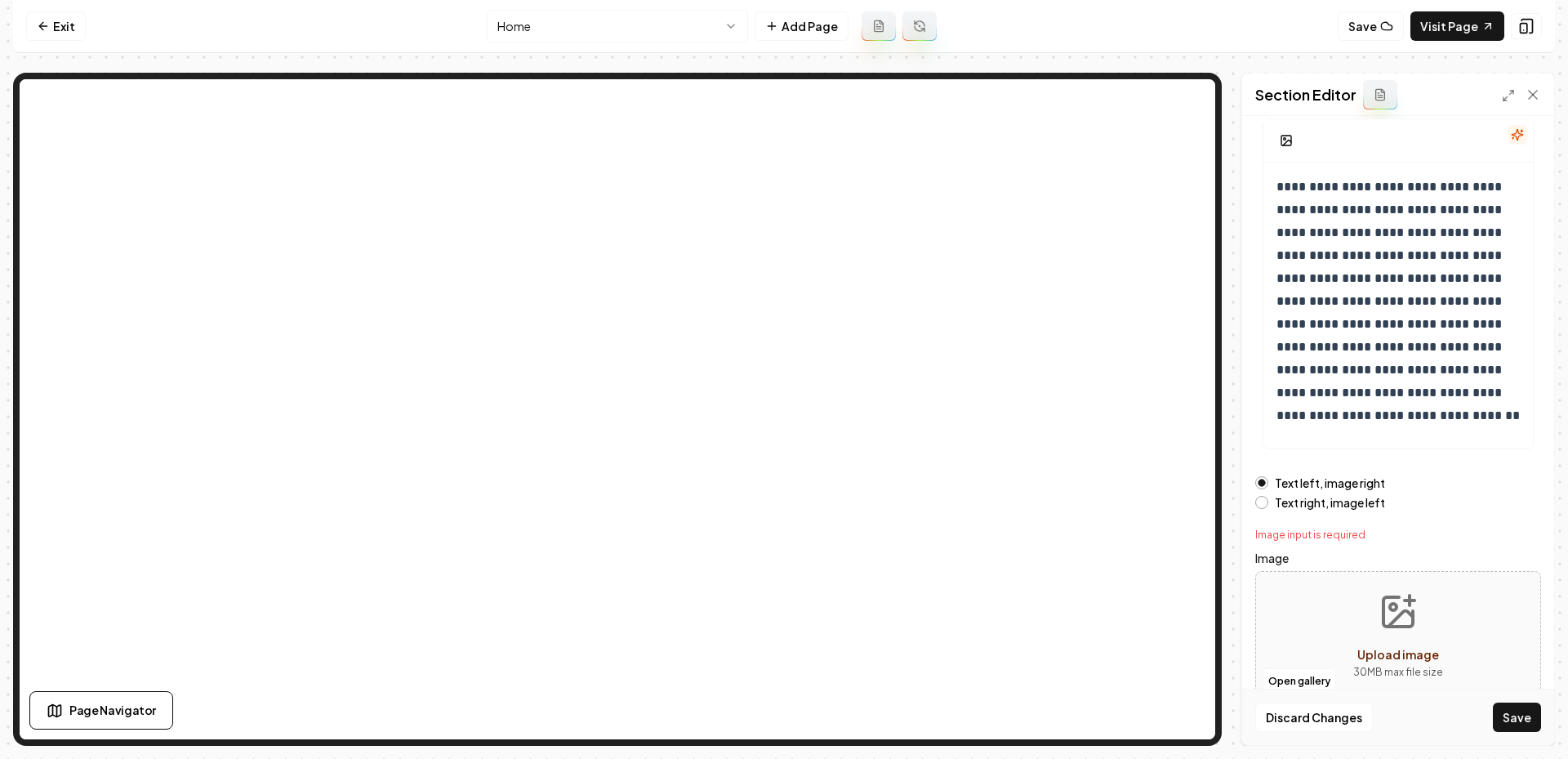
click at [1392, 606] on icon "Upload image" at bounding box center [1398, 612] width 39 height 39
type input "**********"
click at [1513, 723] on button "Save" at bounding box center [1517, 718] width 48 height 30
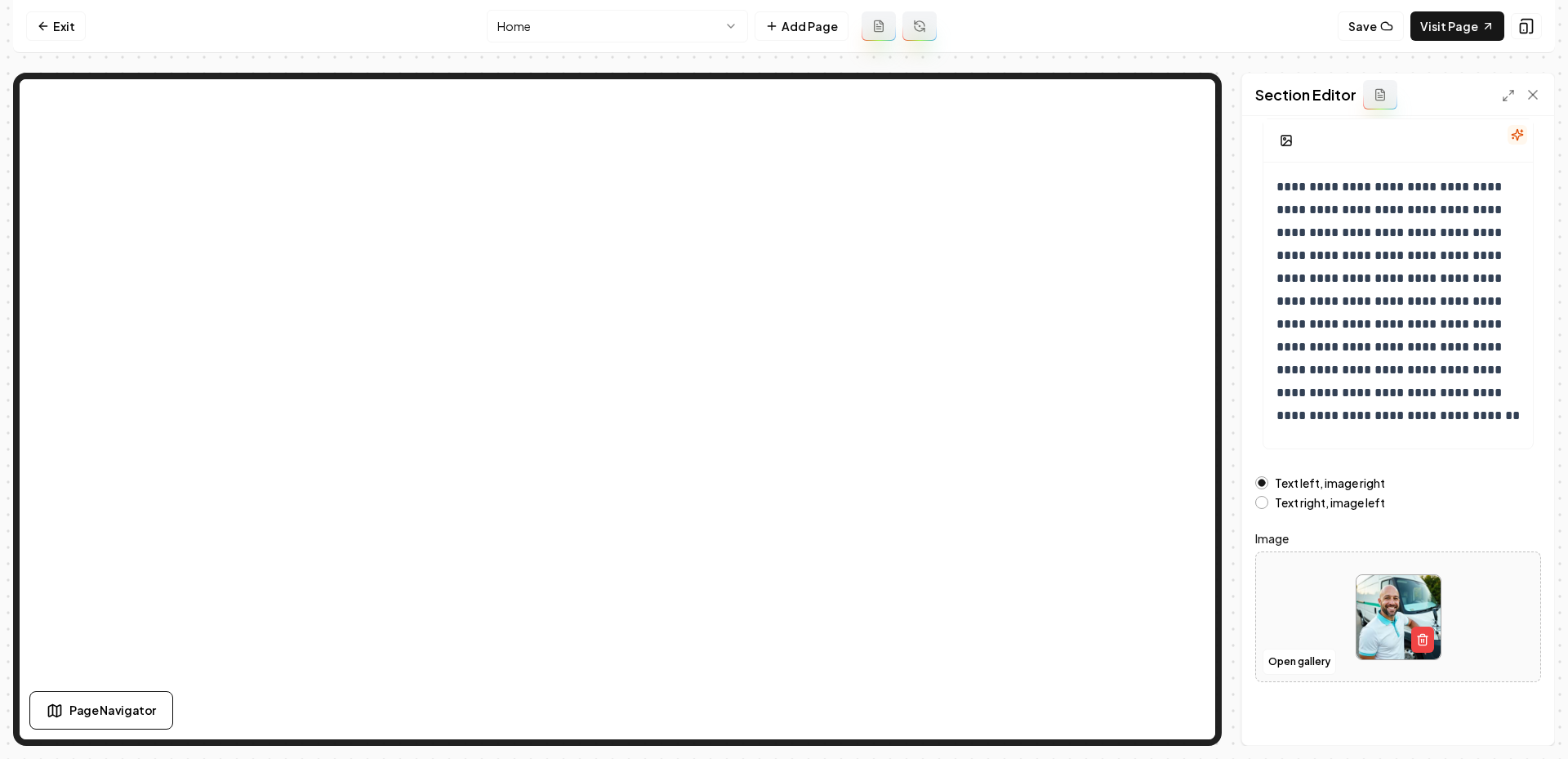
scroll to position [0, 0]
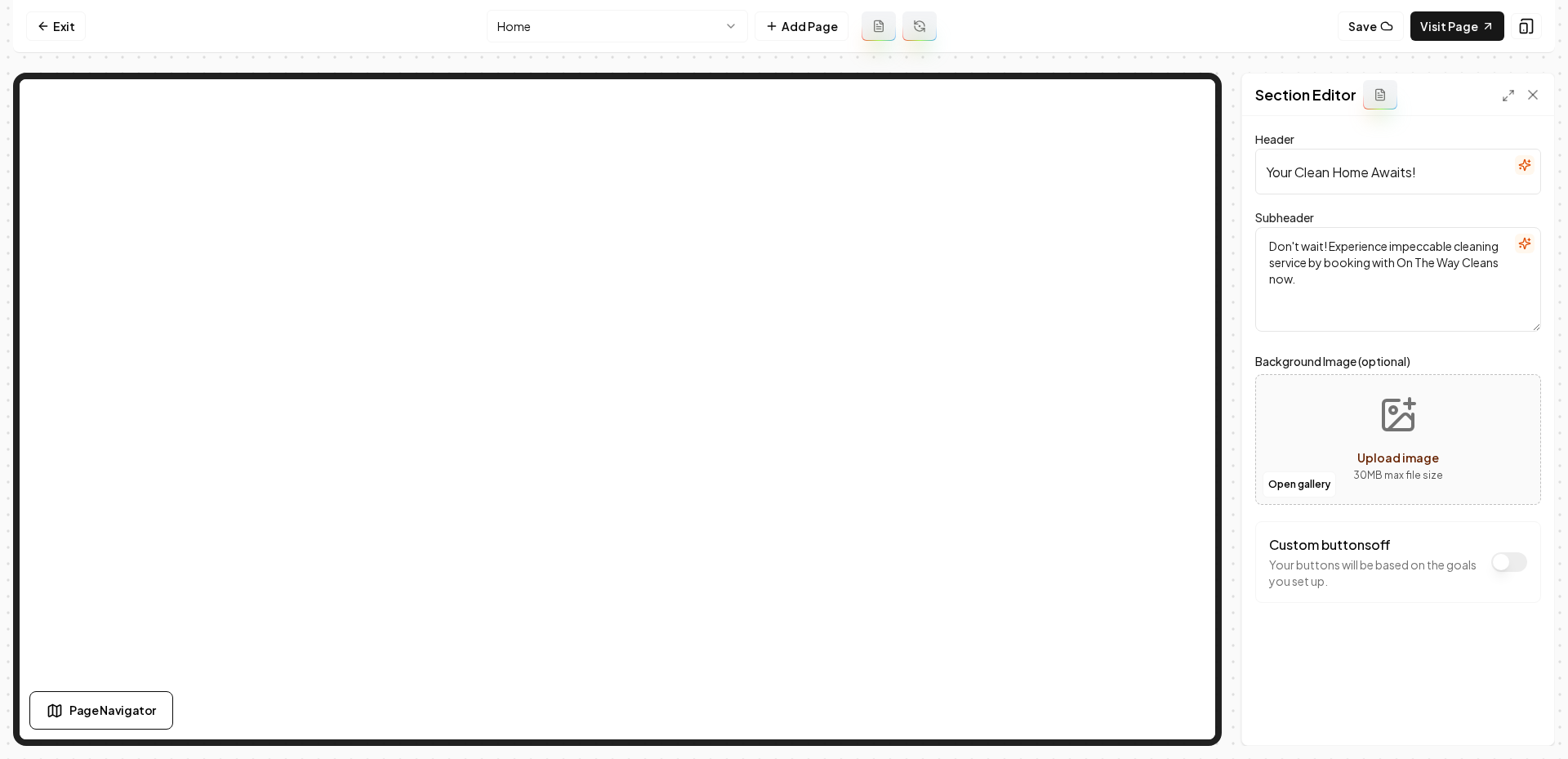
click at [1364, 444] on button "Upload image 30 MB max file size" at bounding box center [1398, 440] width 116 height 114
type input "**********"
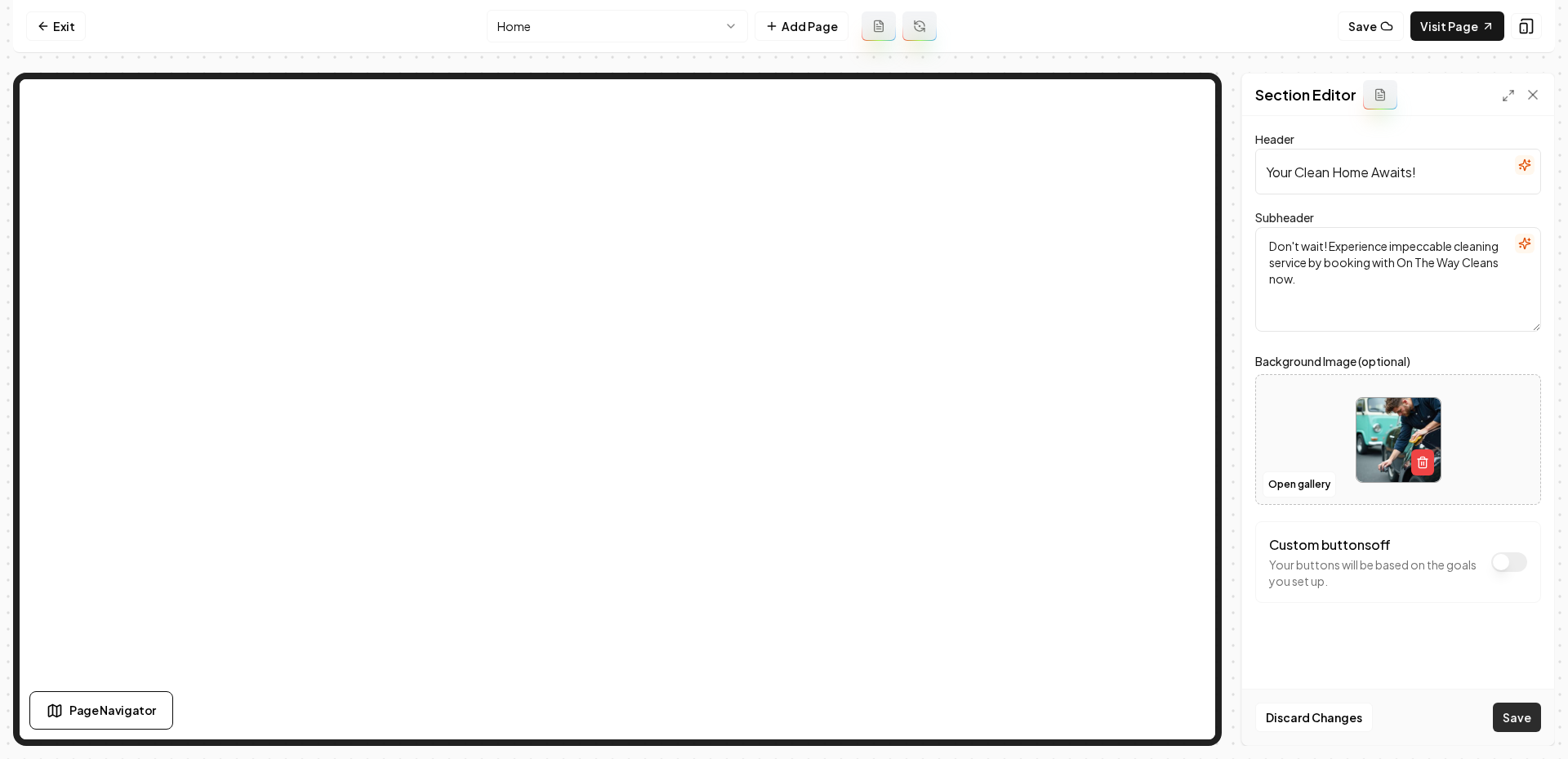
click at [1522, 718] on button "Save" at bounding box center [1517, 718] width 48 height 30
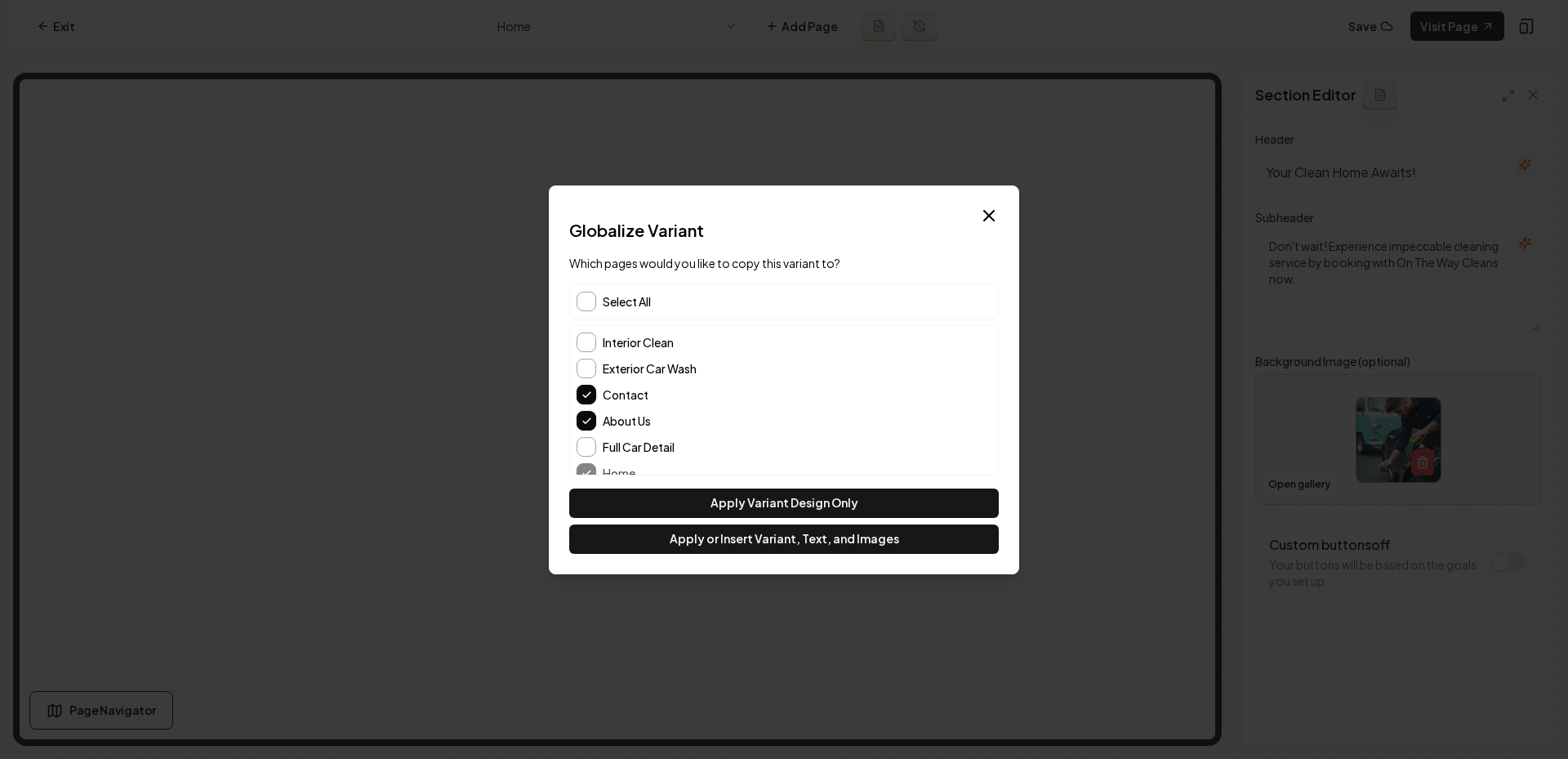
click at [698, 297] on div "Select All" at bounding box center [784, 300] width 429 height 34
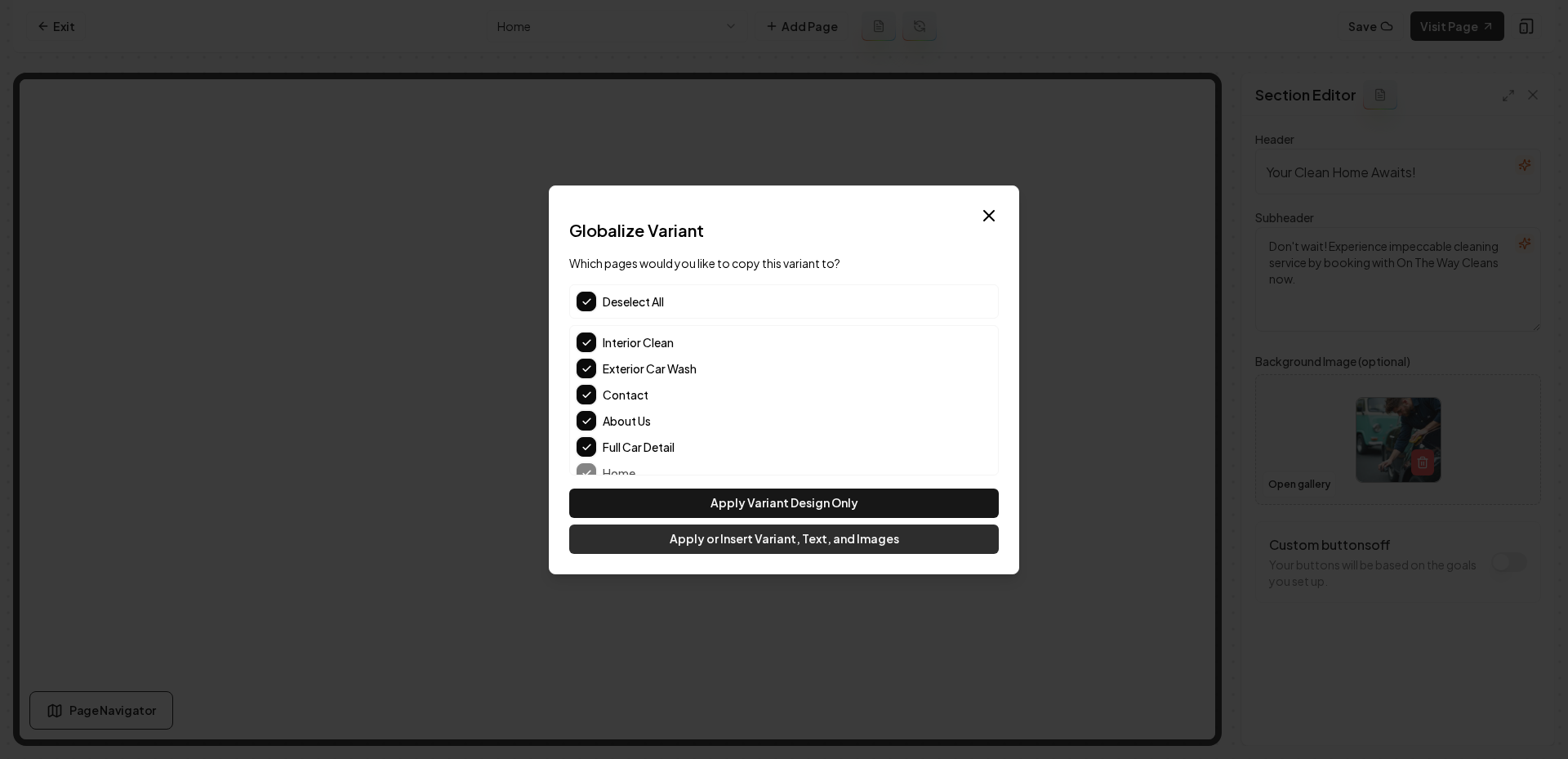
click at [731, 544] on button "Apply or Insert Variant, Text, and Images" at bounding box center [784, 540] width 429 height 30
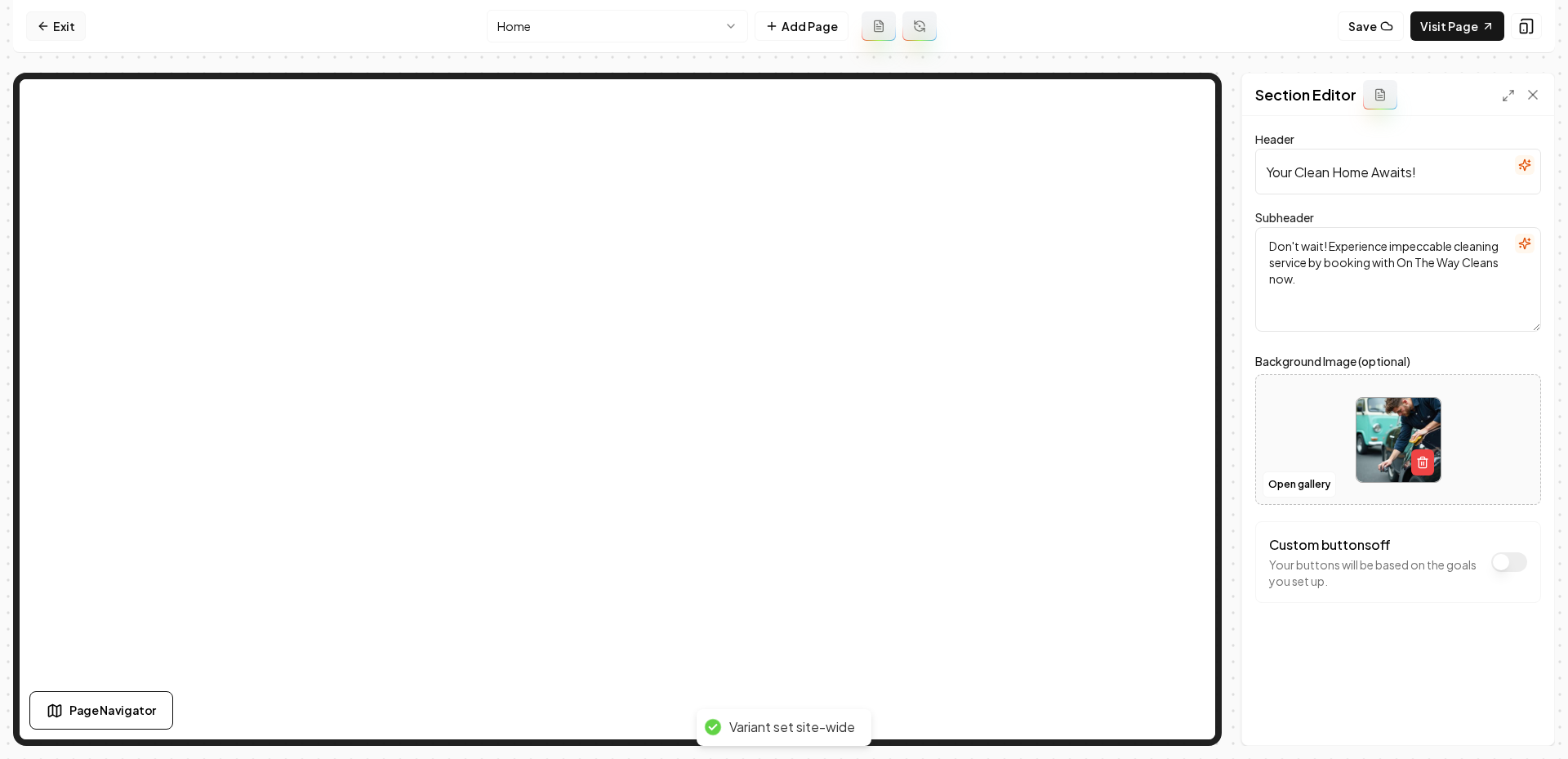
click at [48, 27] on icon at bounding box center [43, 26] width 13 height 13
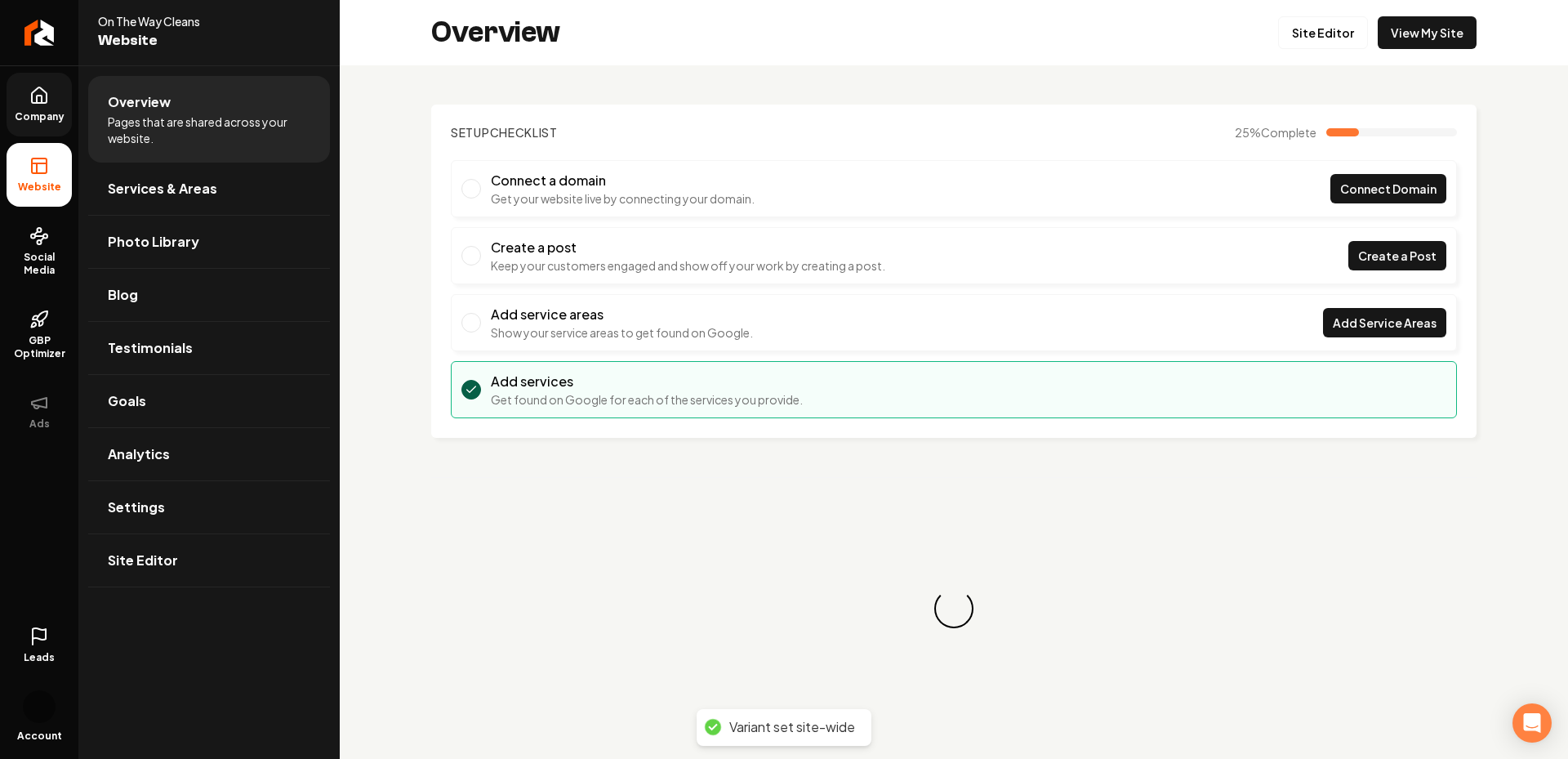
click at [17, 119] on span "Company" at bounding box center [40, 117] width 63 height 13
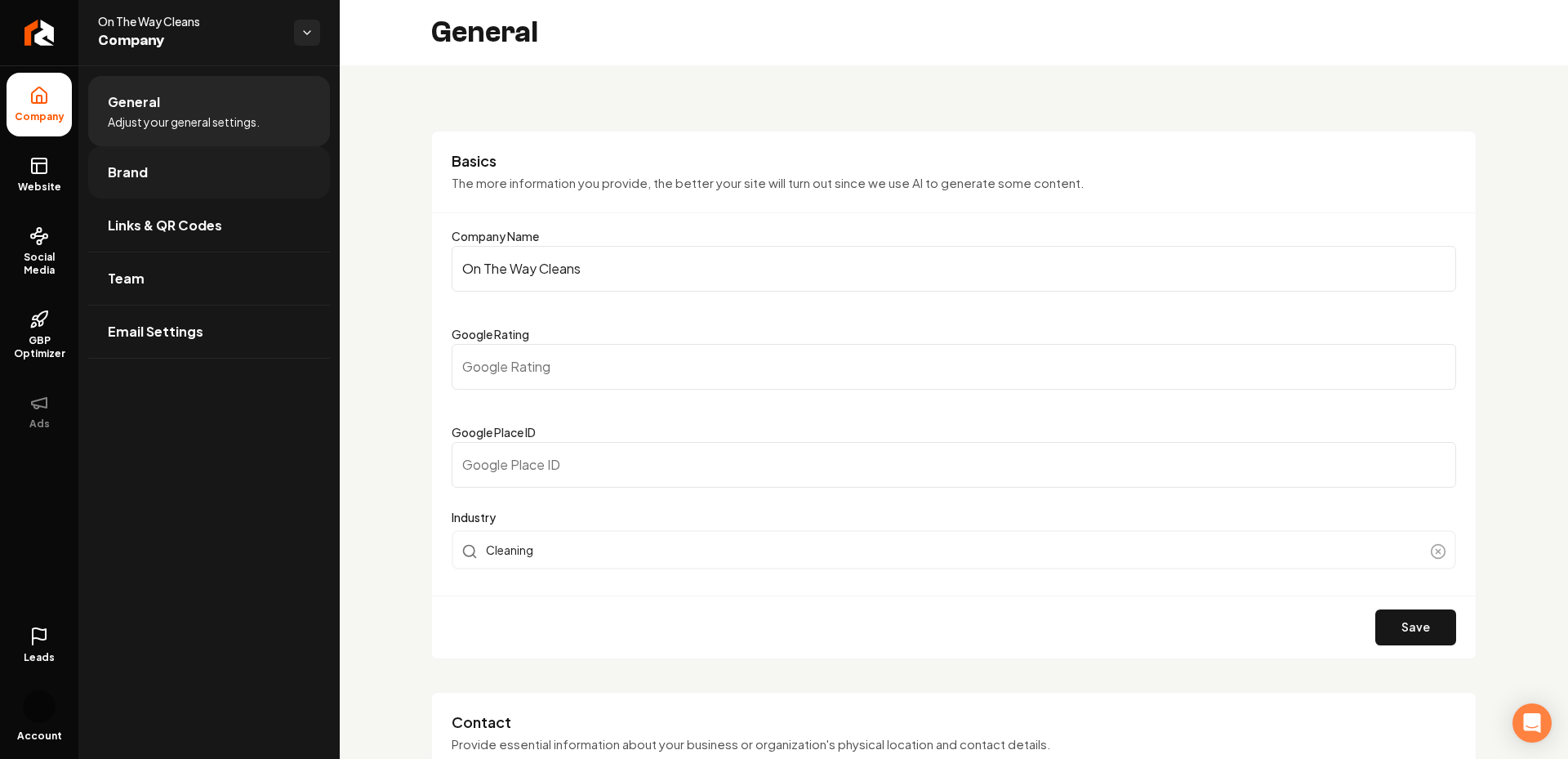
click at [215, 173] on link "Brand" at bounding box center [209, 172] width 242 height 52
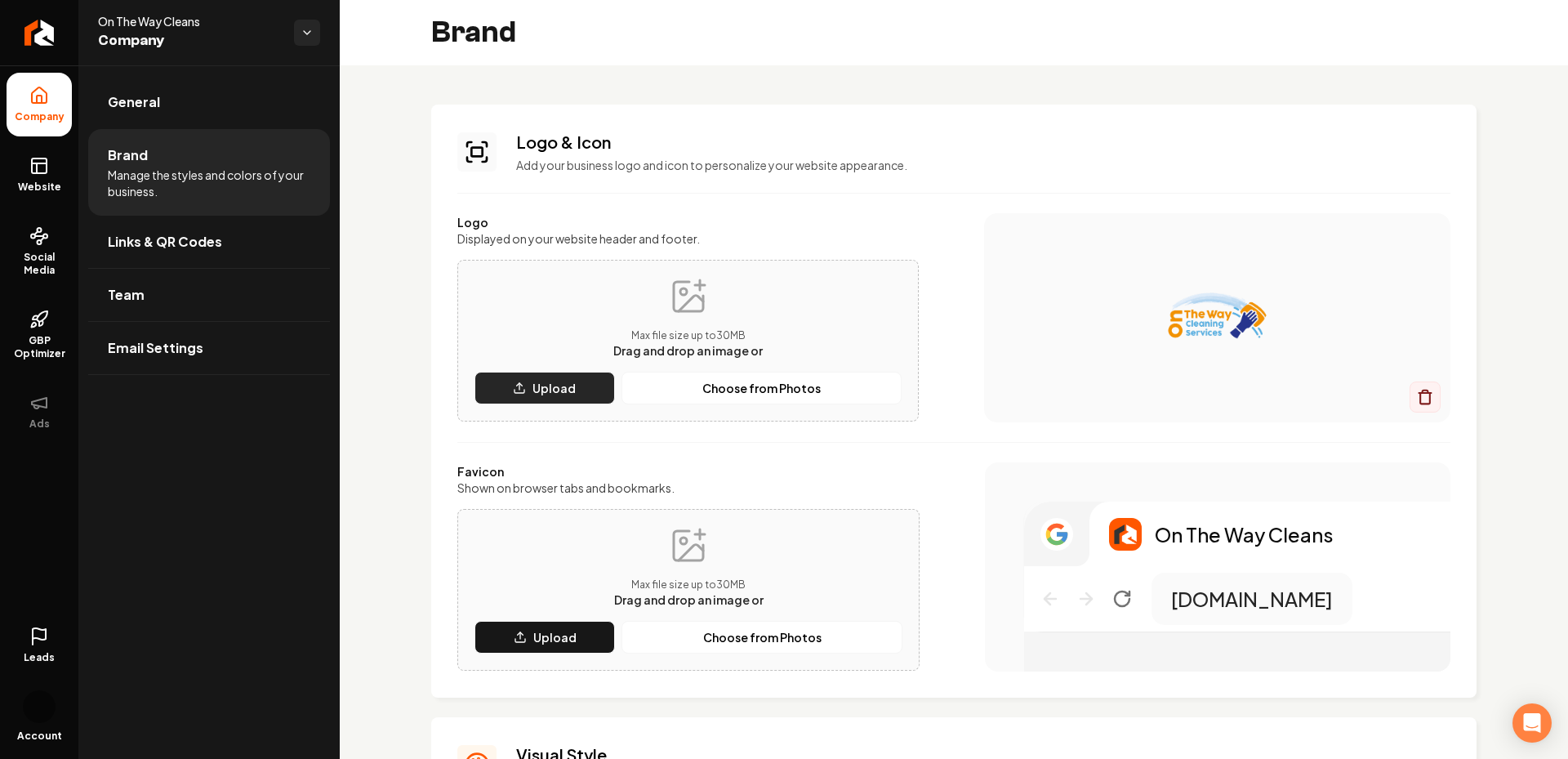
click at [579, 392] on button "Upload" at bounding box center [544, 387] width 141 height 32
click at [535, 639] on p "Upload" at bounding box center [554, 637] width 43 height 17
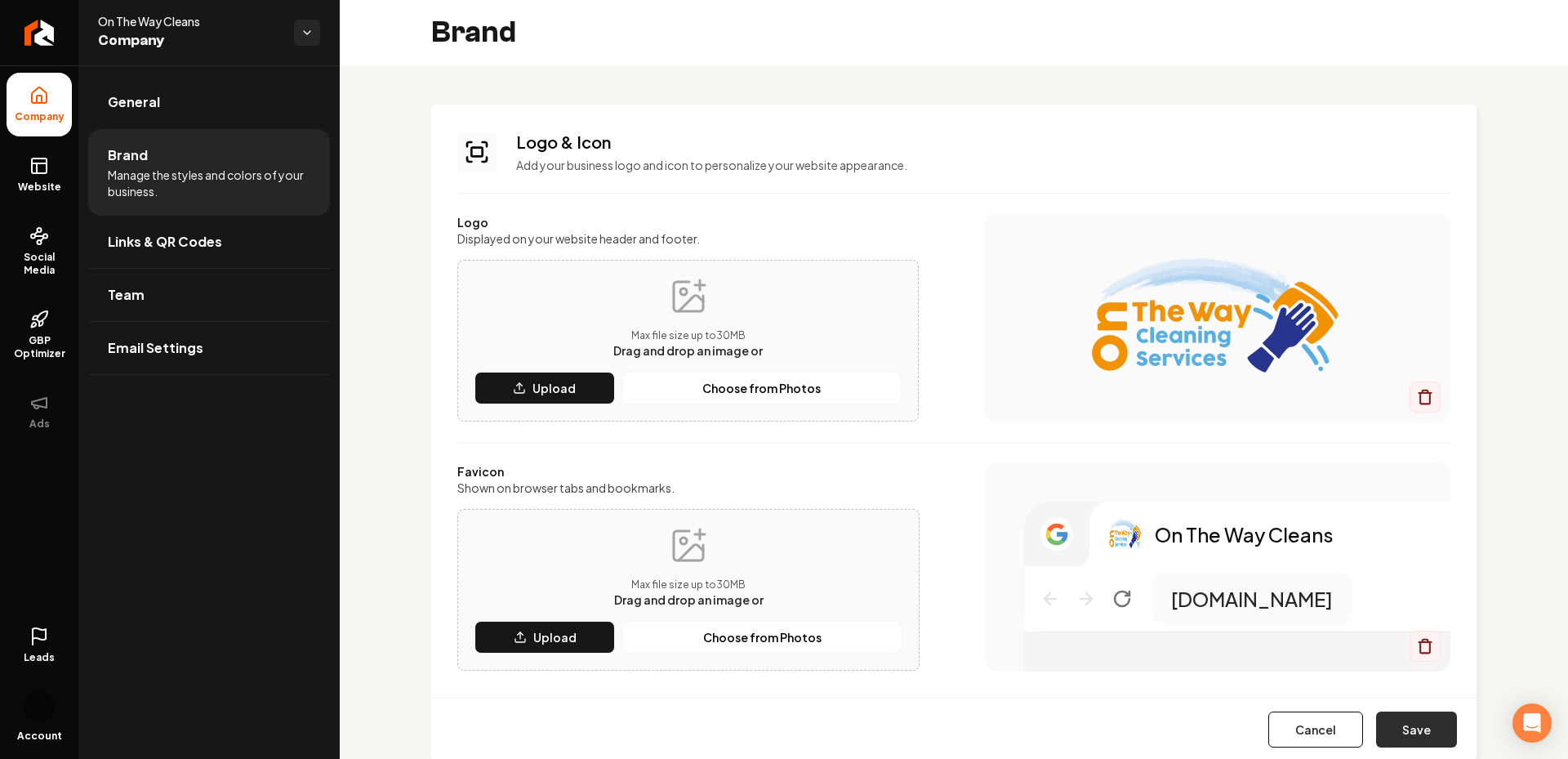
click at [1427, 731] on button "Save" at bounding box center [1417, 729] width 81 height 36
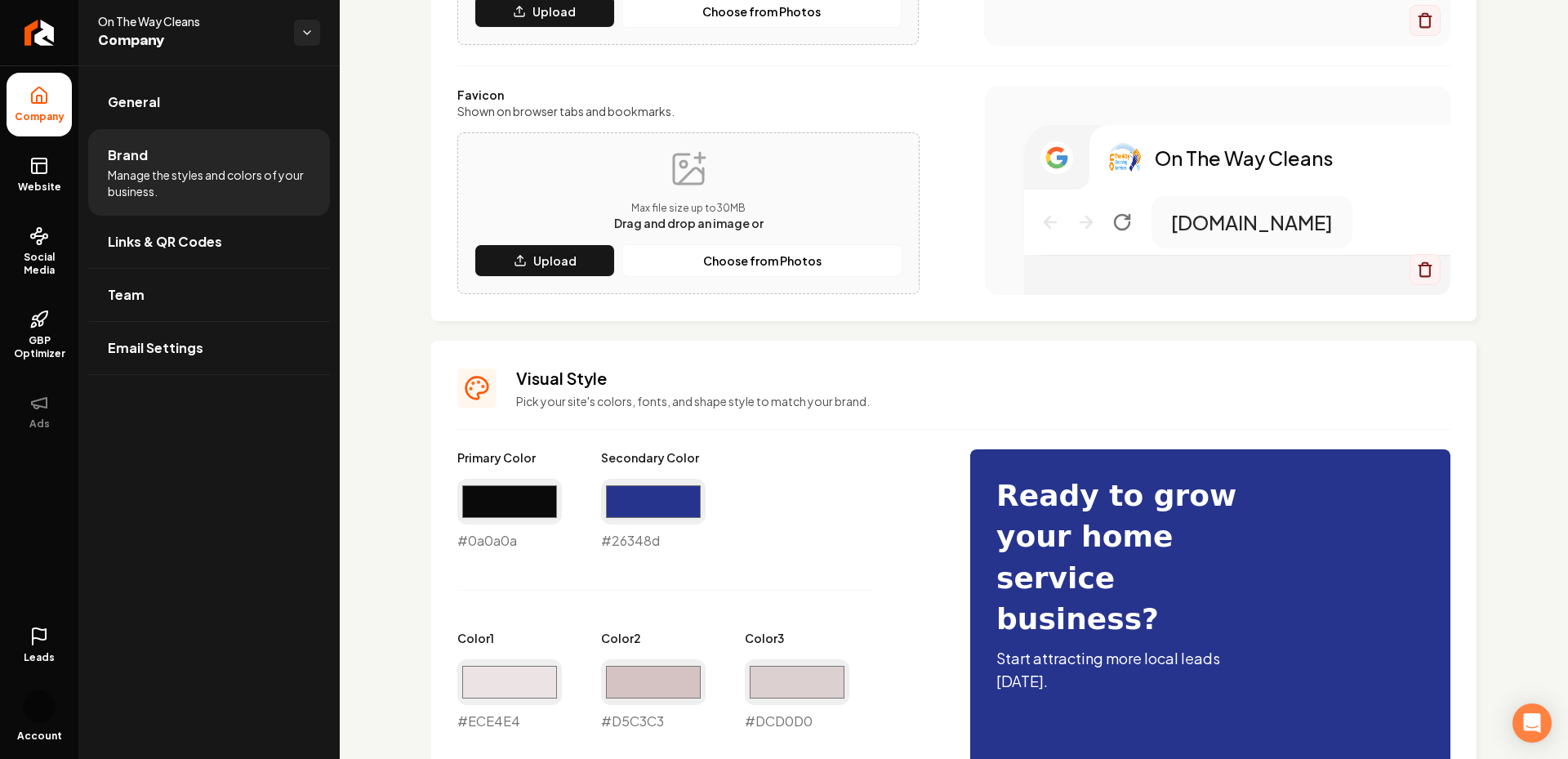
scroll to position [386, 0]
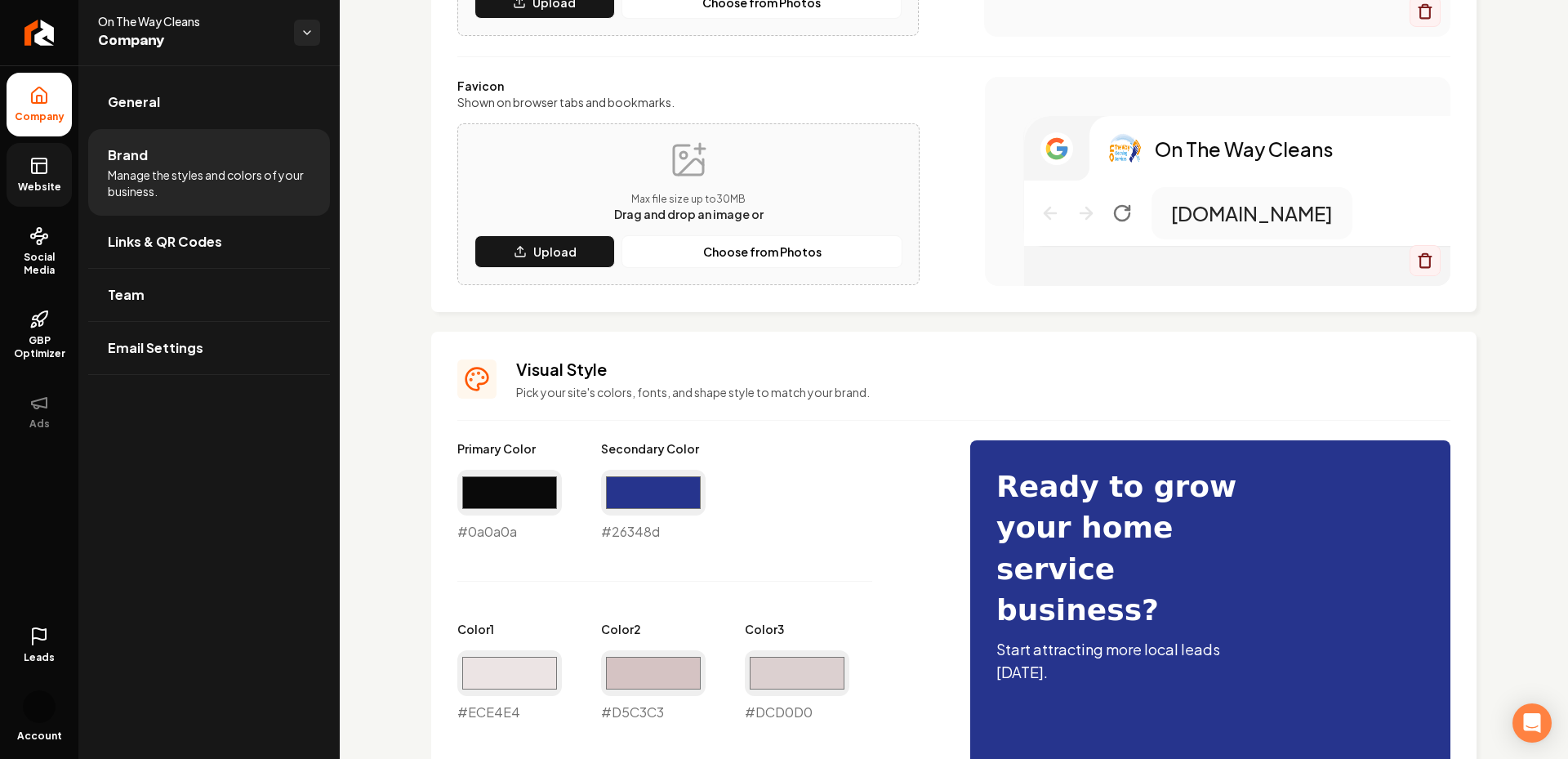
click at [25, 169] on link "Website" at bounding box center [39, 175] width 65 height 64
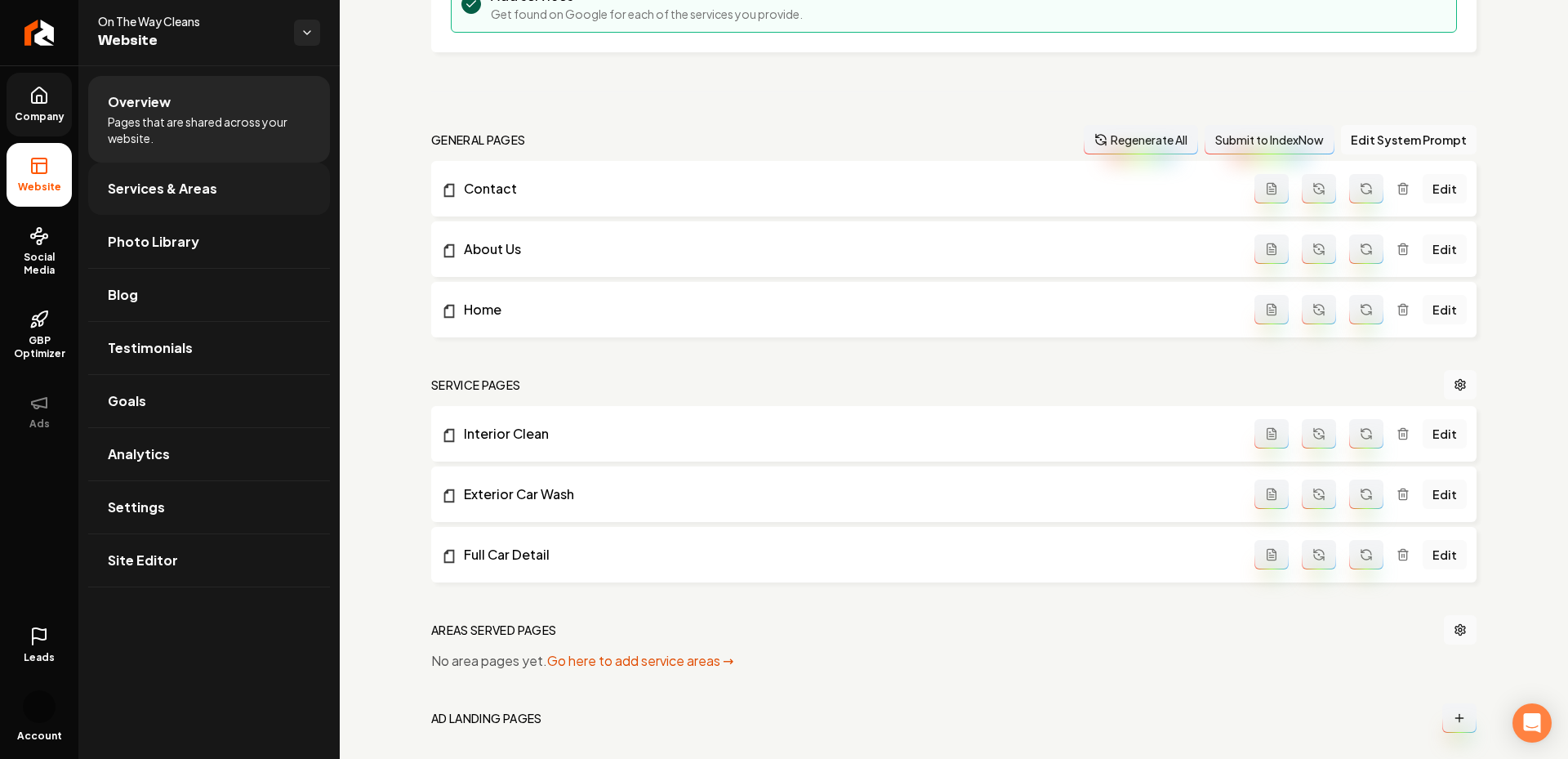
click at [189, 182] on span "Services & Areas" at bounding box center [162, 189] width 109 height 20
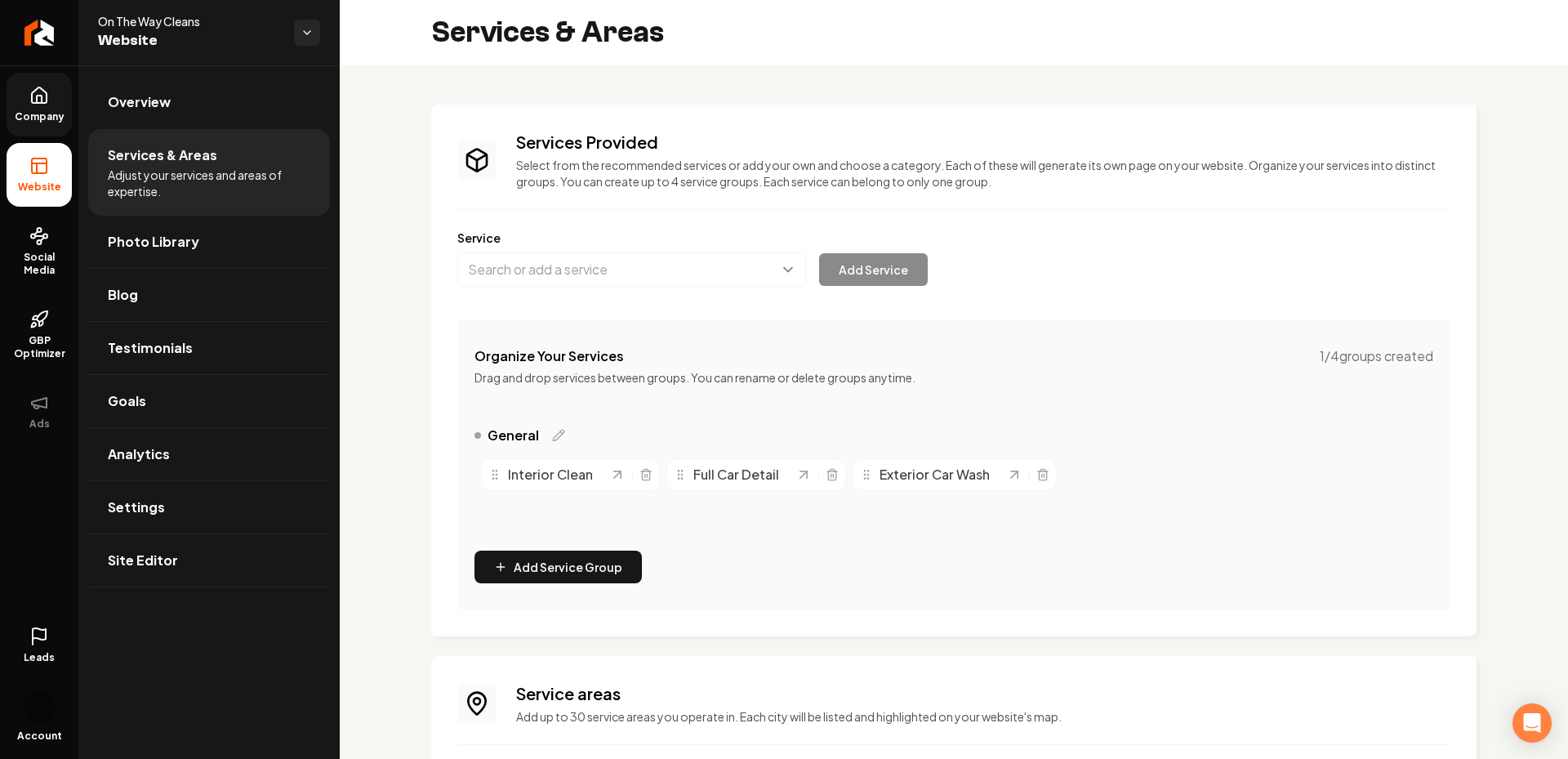
scroll to position [146, 0]
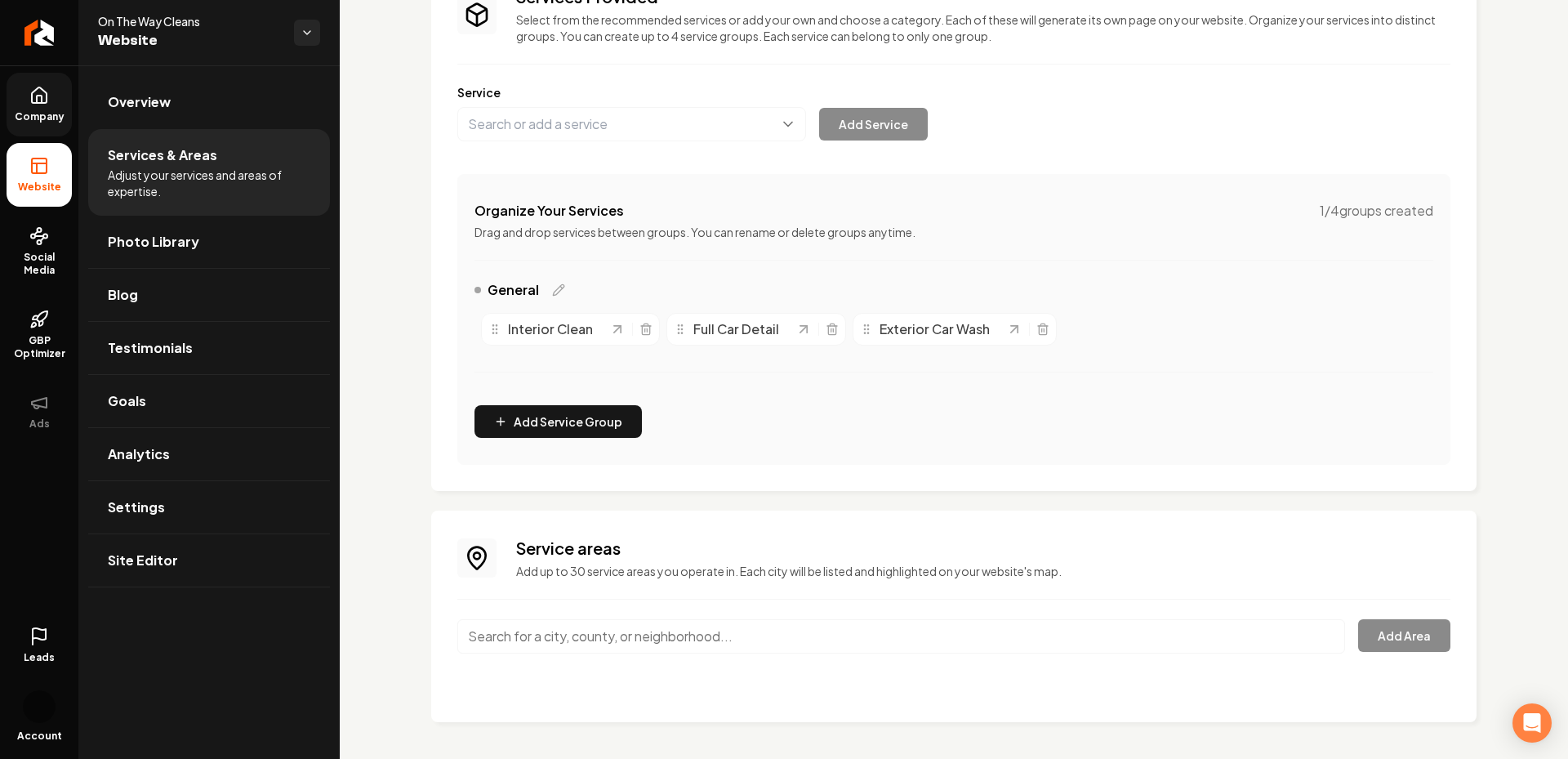
click at [583, 625] on input "Main content area" at bounding box center [901, 636] width 888 height 34
paste input "Norfolk, NE 68701, USA"
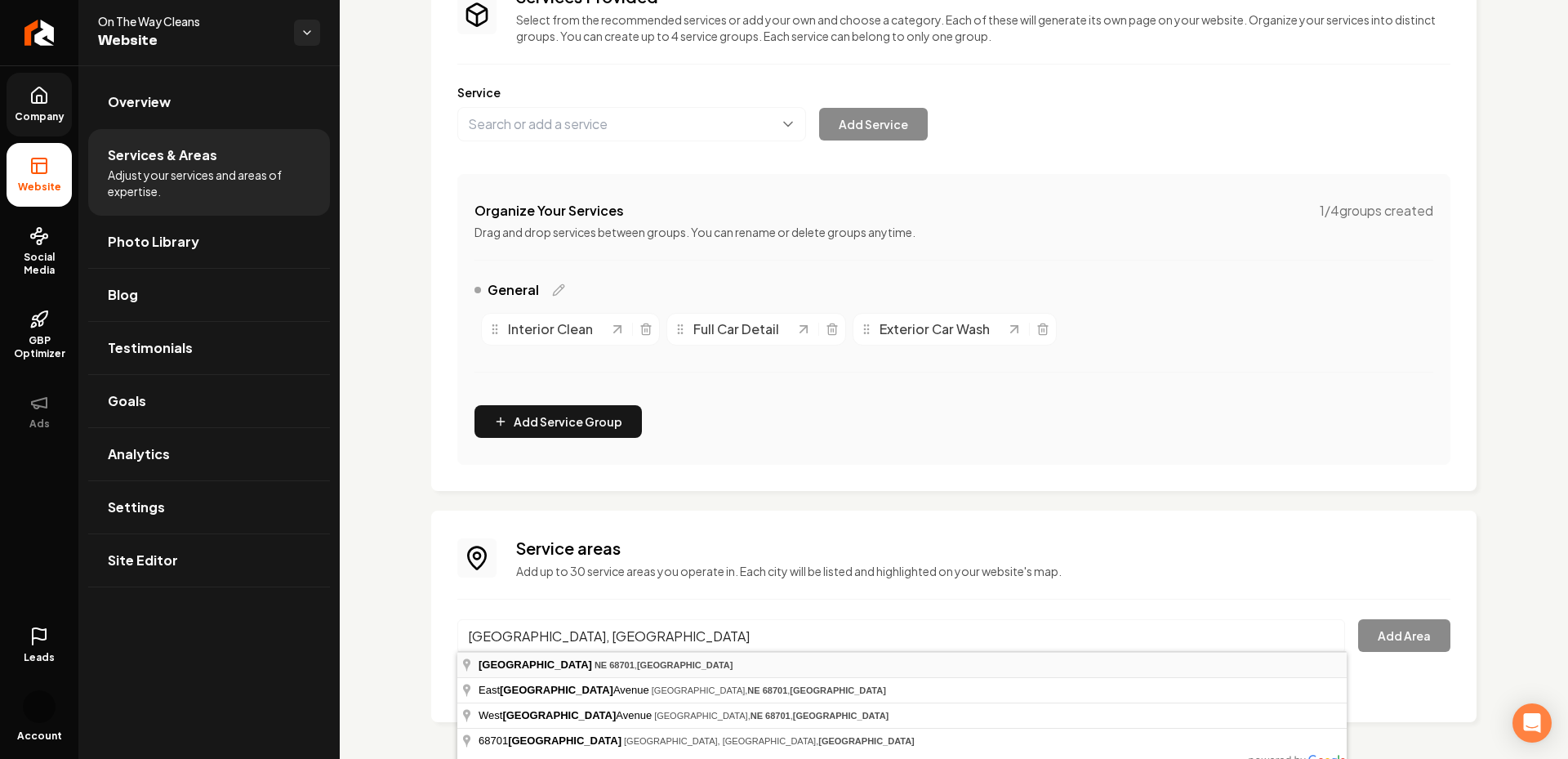
type input "Norfolk, NE 68701, USA"
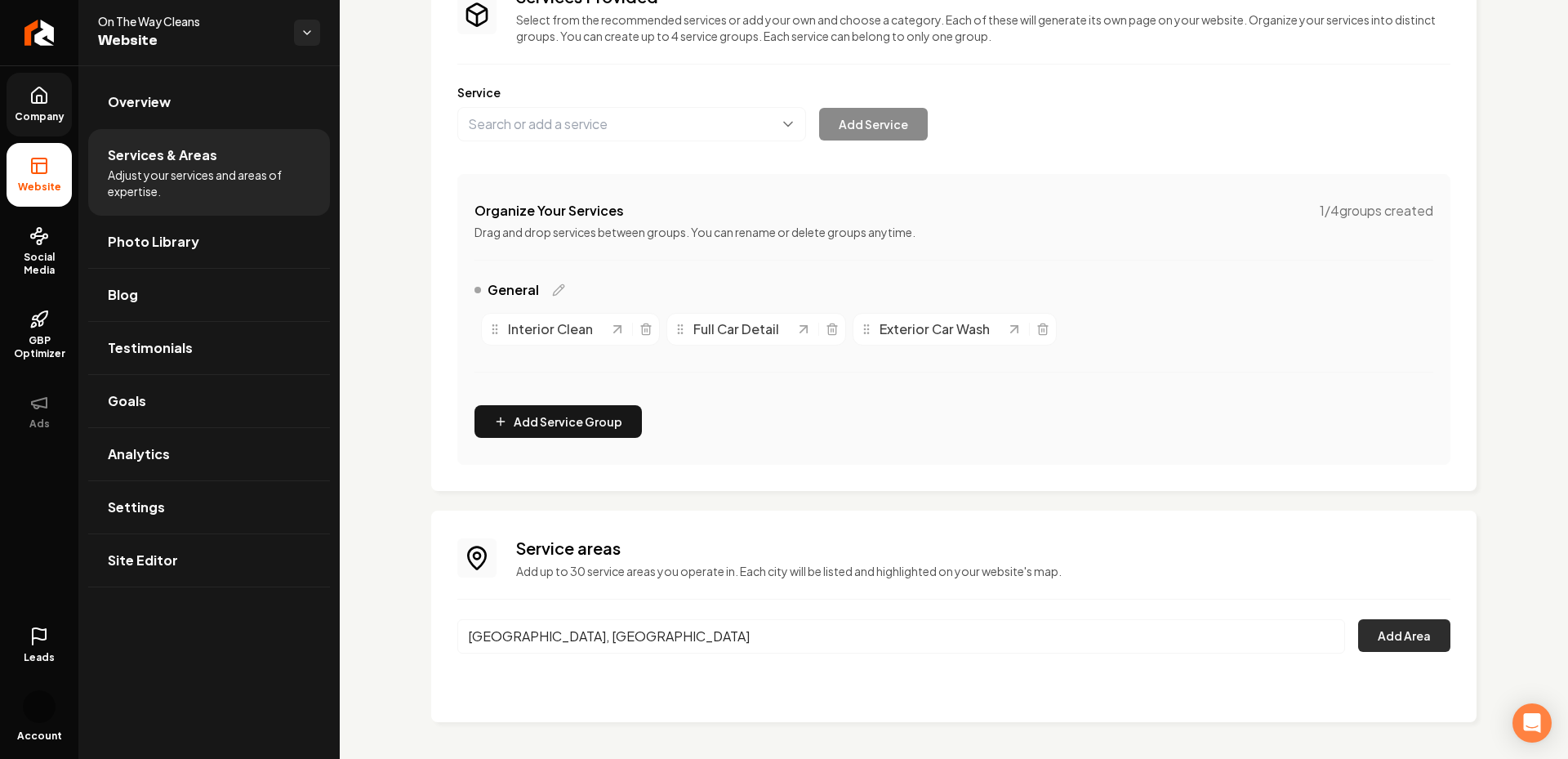
click at [1396, 637] on button "Add Area" at bounding box center [1404, 635] width 93 height 32
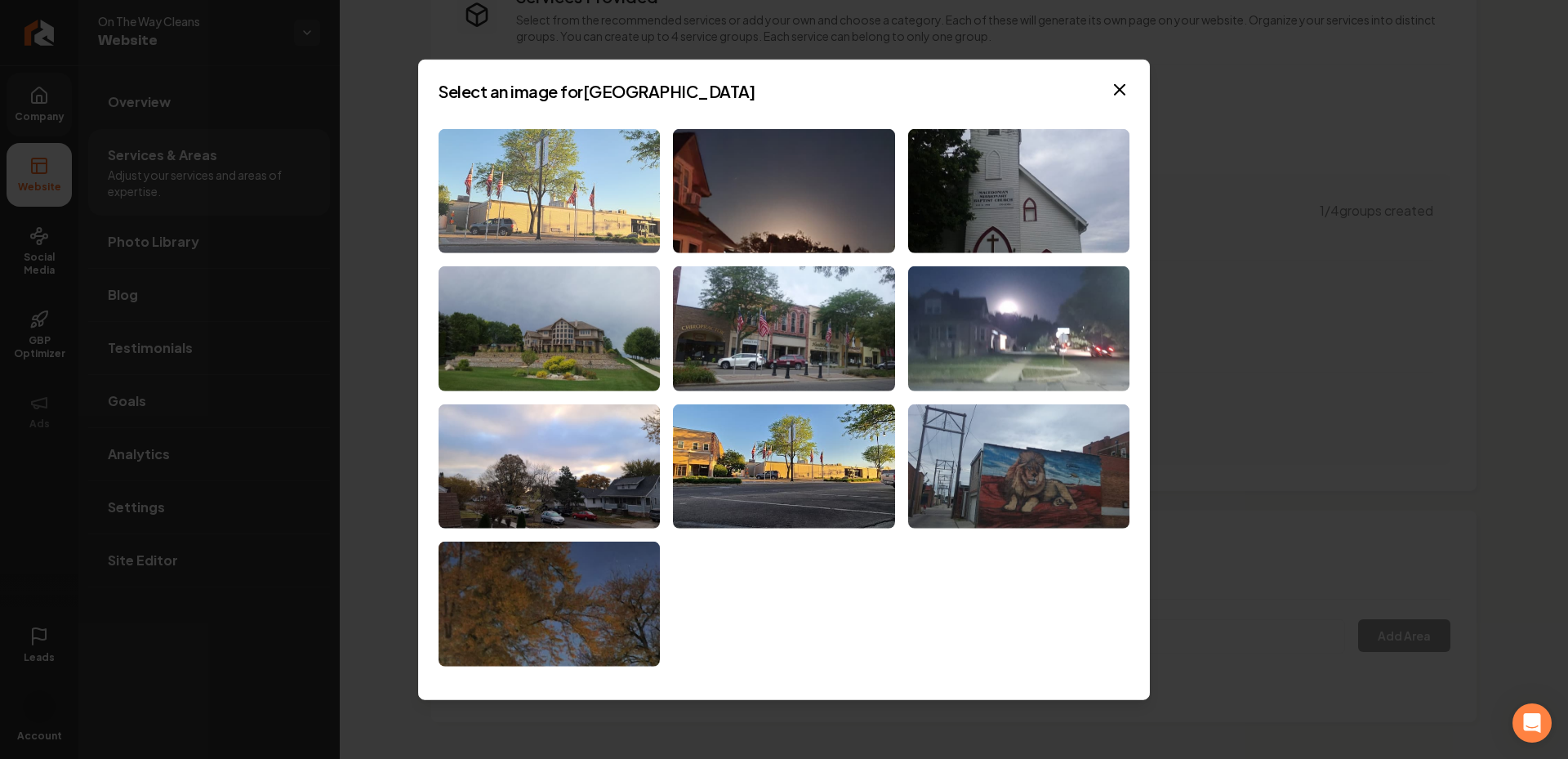
click at [568, 210] on img at bounding box center [549, 190] width 221 height 125
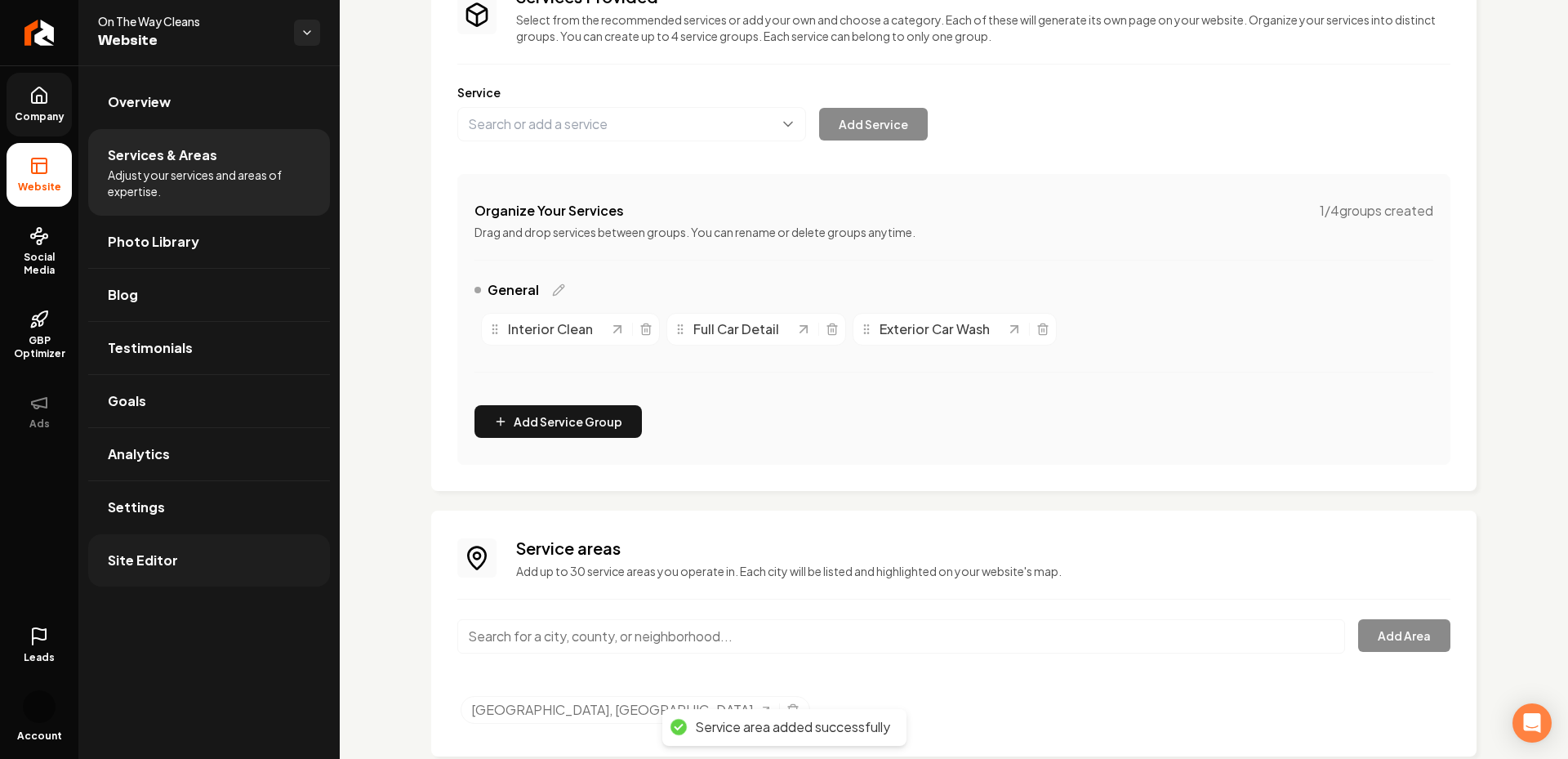
click at [149, 567] on span "Site Editor" at bounding box center [142, 560] width 70 height 20
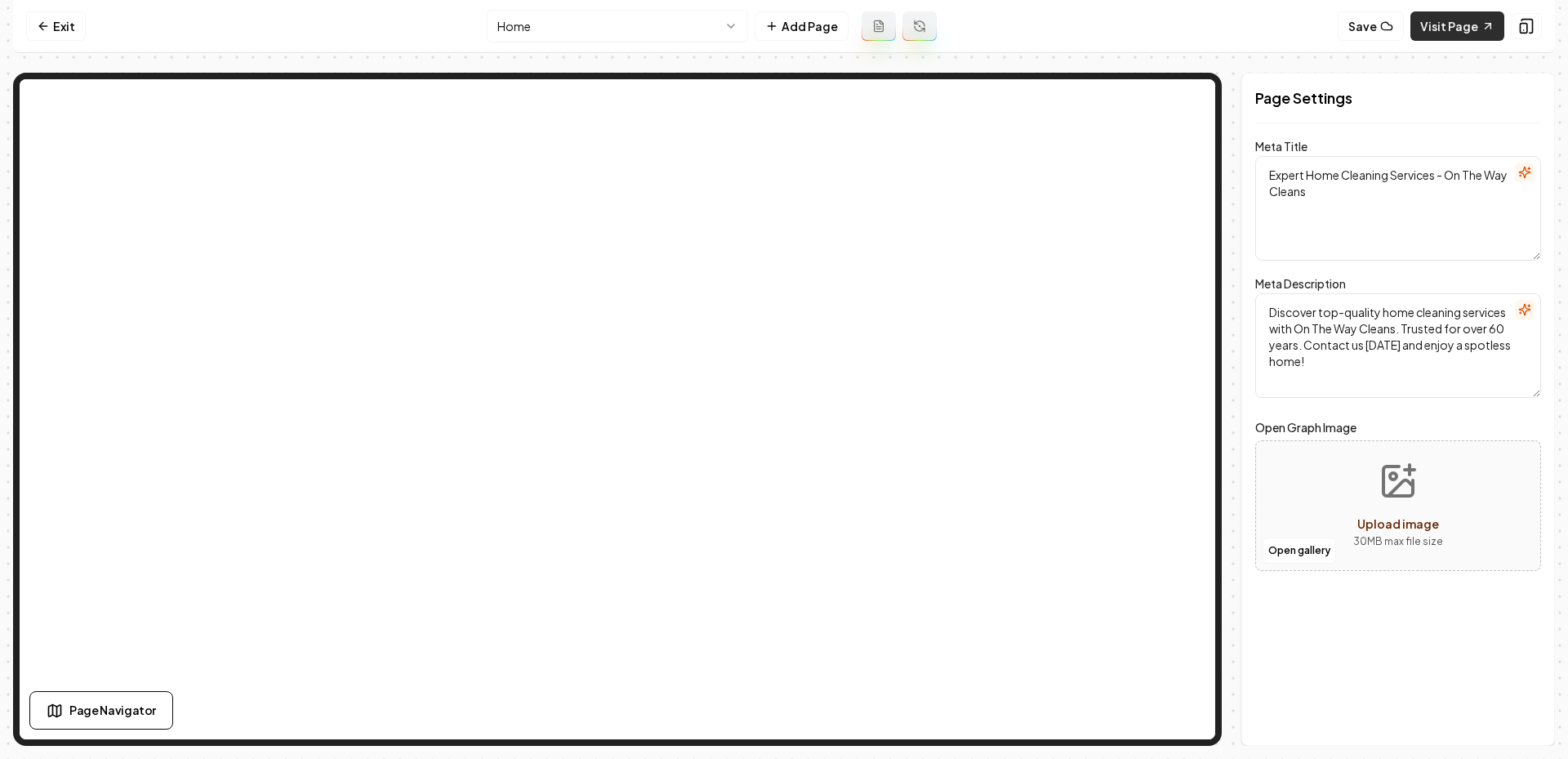
click at [1493, 30] on icon at bounding box center [1488, 26] width 13 height 13
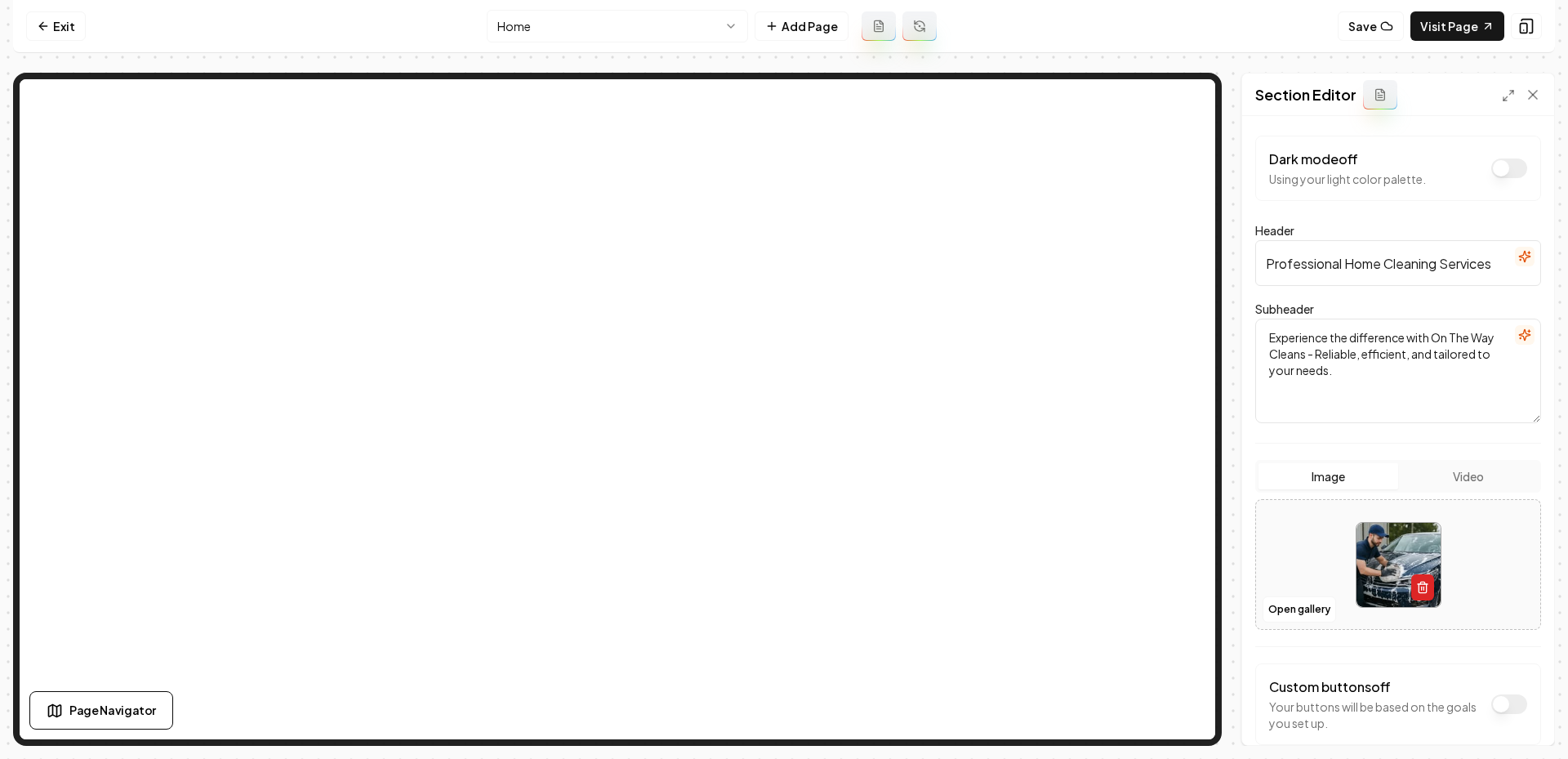
click at [1420, 587] on icon "button" at bounding box center [1422, 588] width 13 height 13
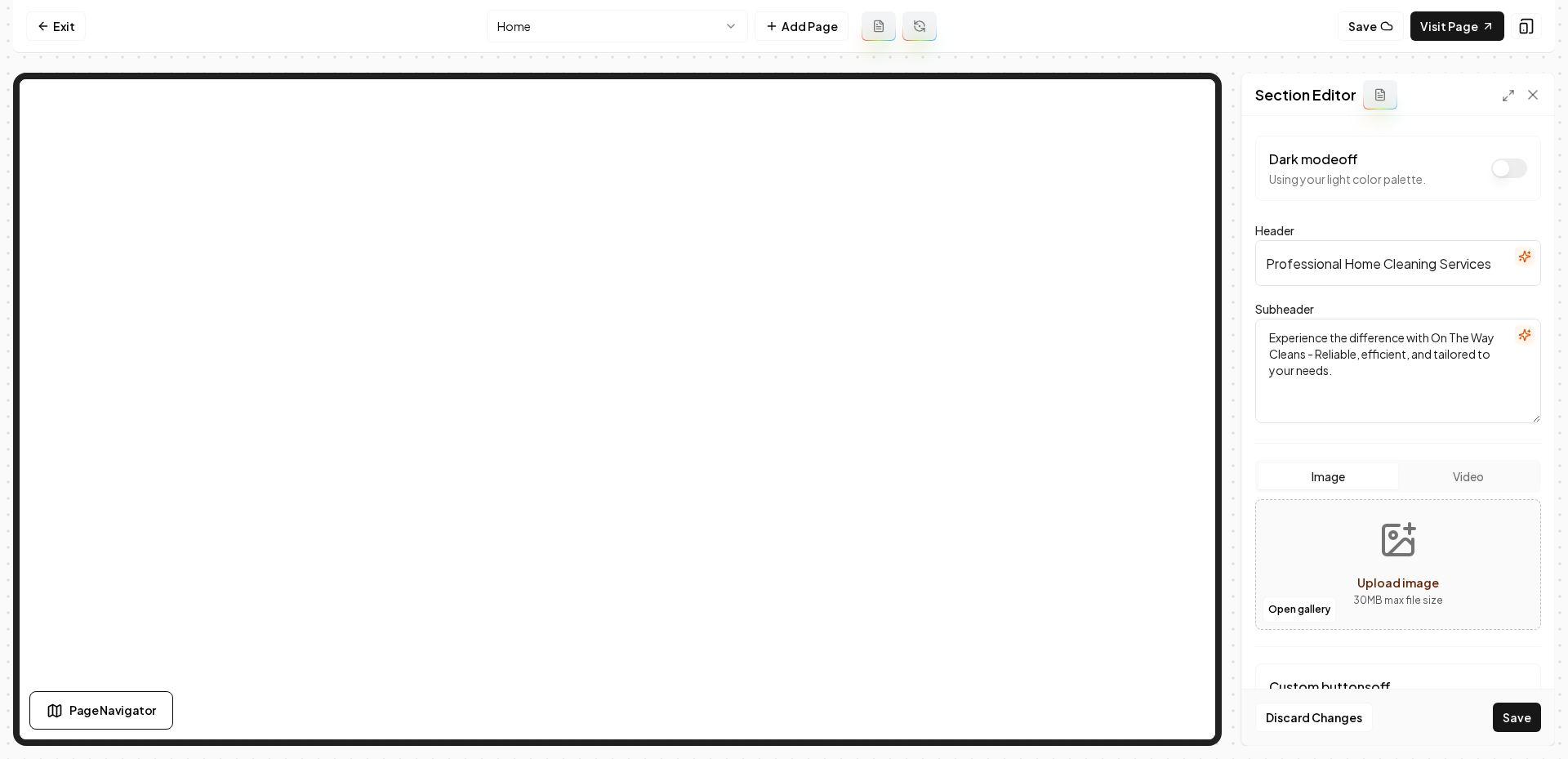
click at [1353, 556] on button "Upload image 30 MB max file size" at bounding box center [1398, 564] width 116 height 114
type input "**********"
click at [1519, 727] on button "Save" at bounding box center [1517, 718] width 48 height 30
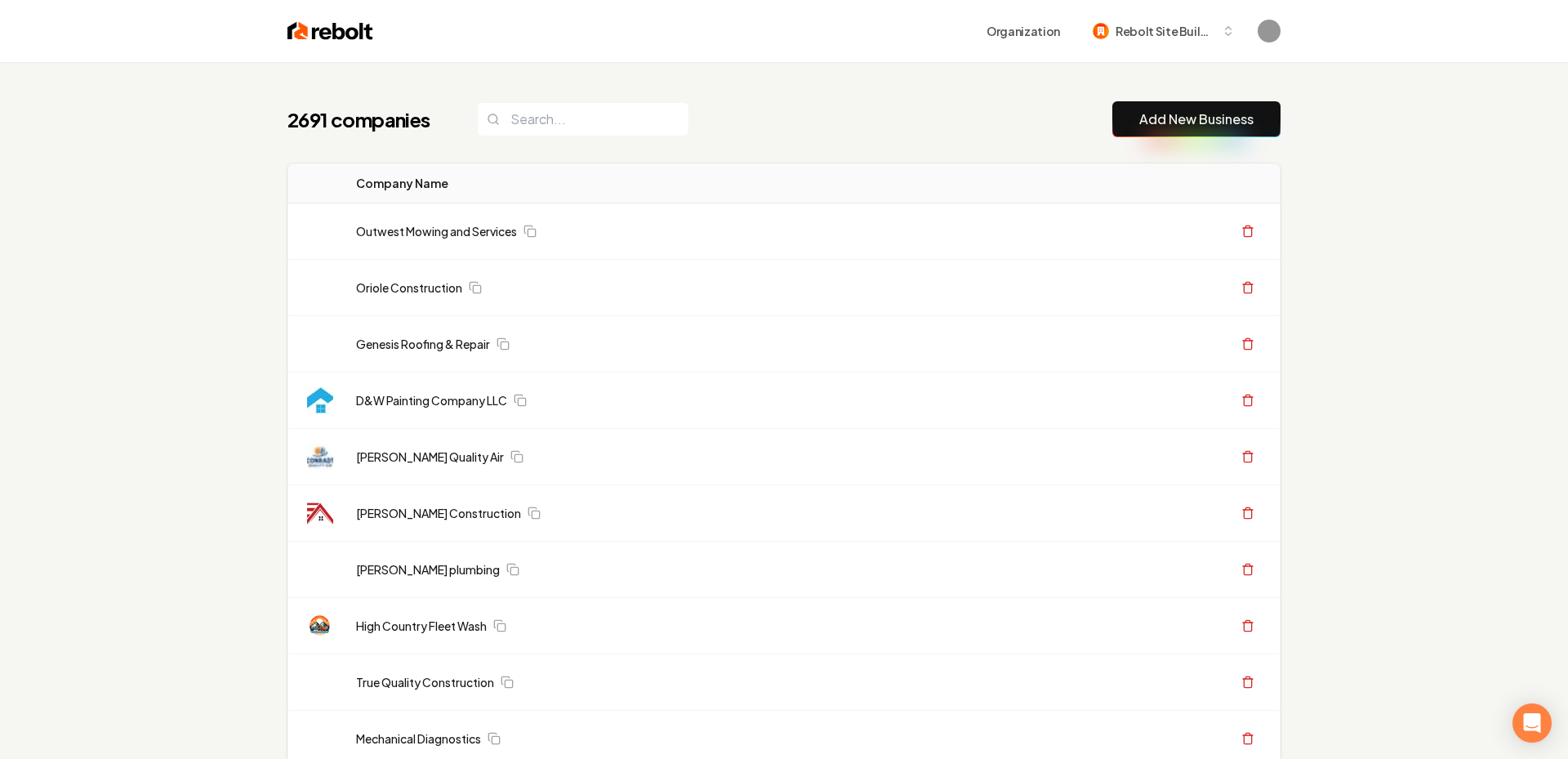
click at [1213, 117] on link "Add New Business" at bounding box center [1196, 119] width 114 height 20
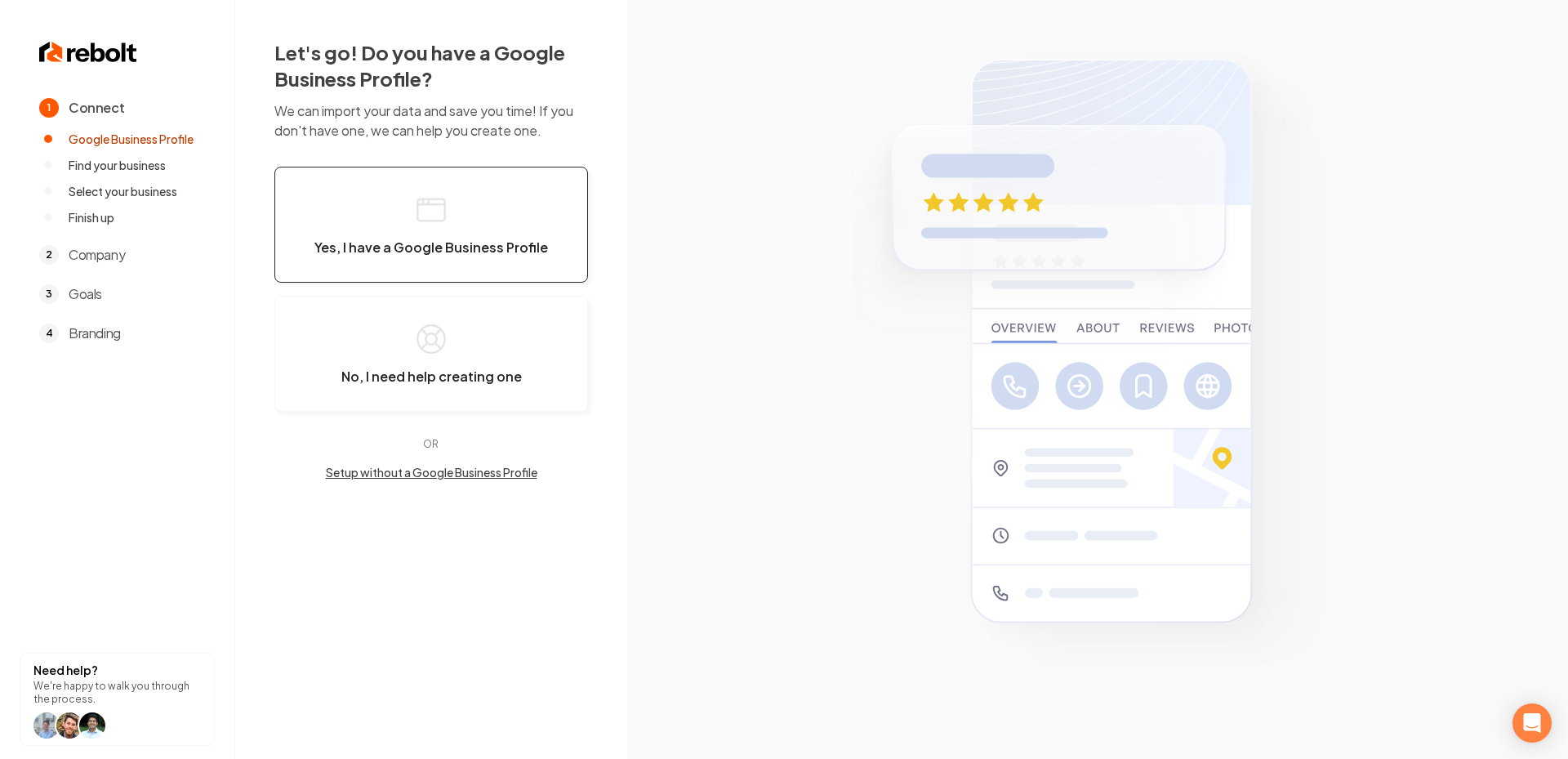
click at [392, 241] on span "Yes, I have a Google Business Profile" at bounding box center [431, 247] width 233 height 17
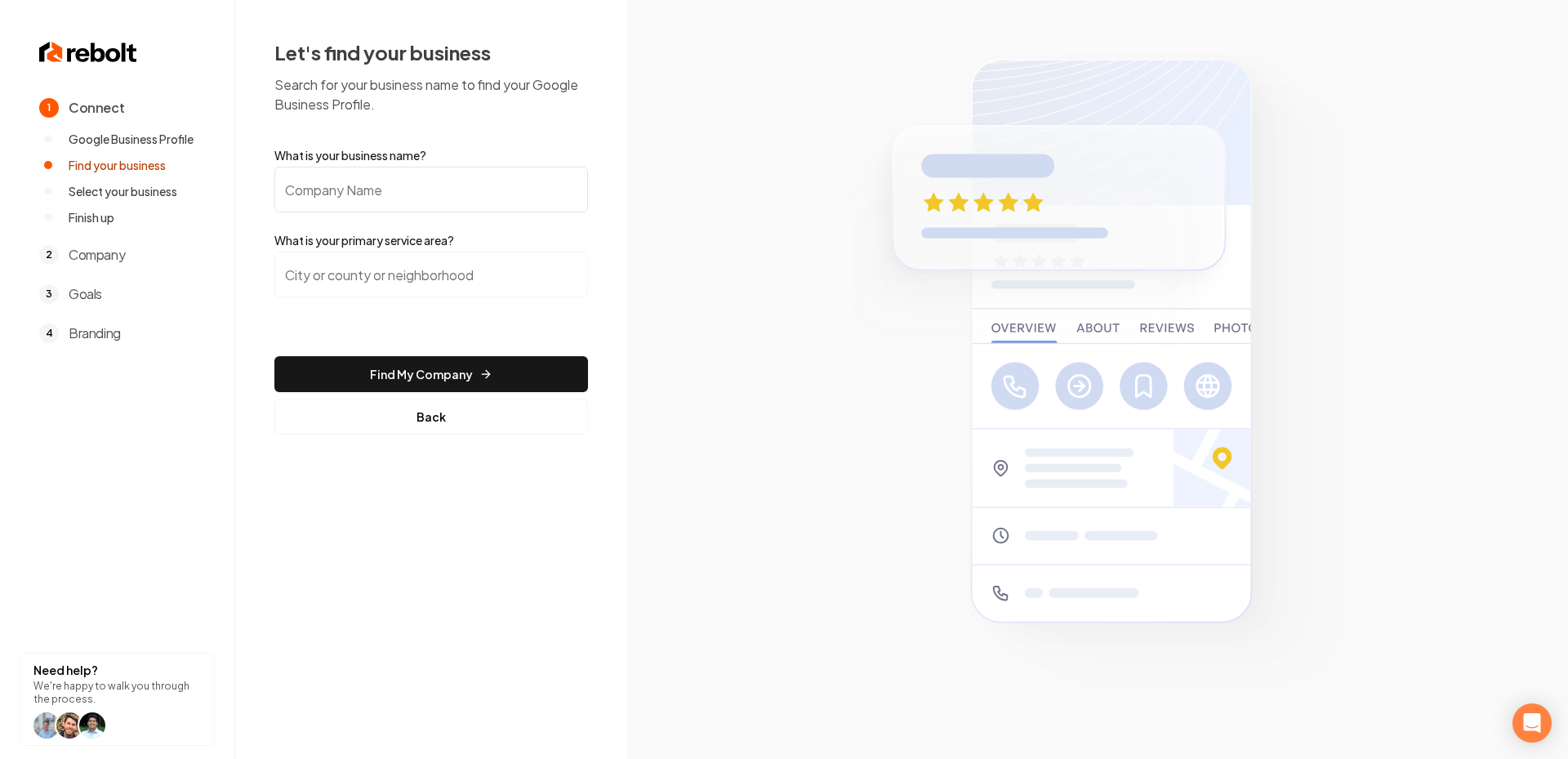
click at [343, 191] on input "What is your business name?" at bounding box center [431, 189] width 314 height 46
paste input "K Wise"
type input "K Wise"
click at [397, 252] on input "search" at bounding box center [431, 274] width 314 height 46
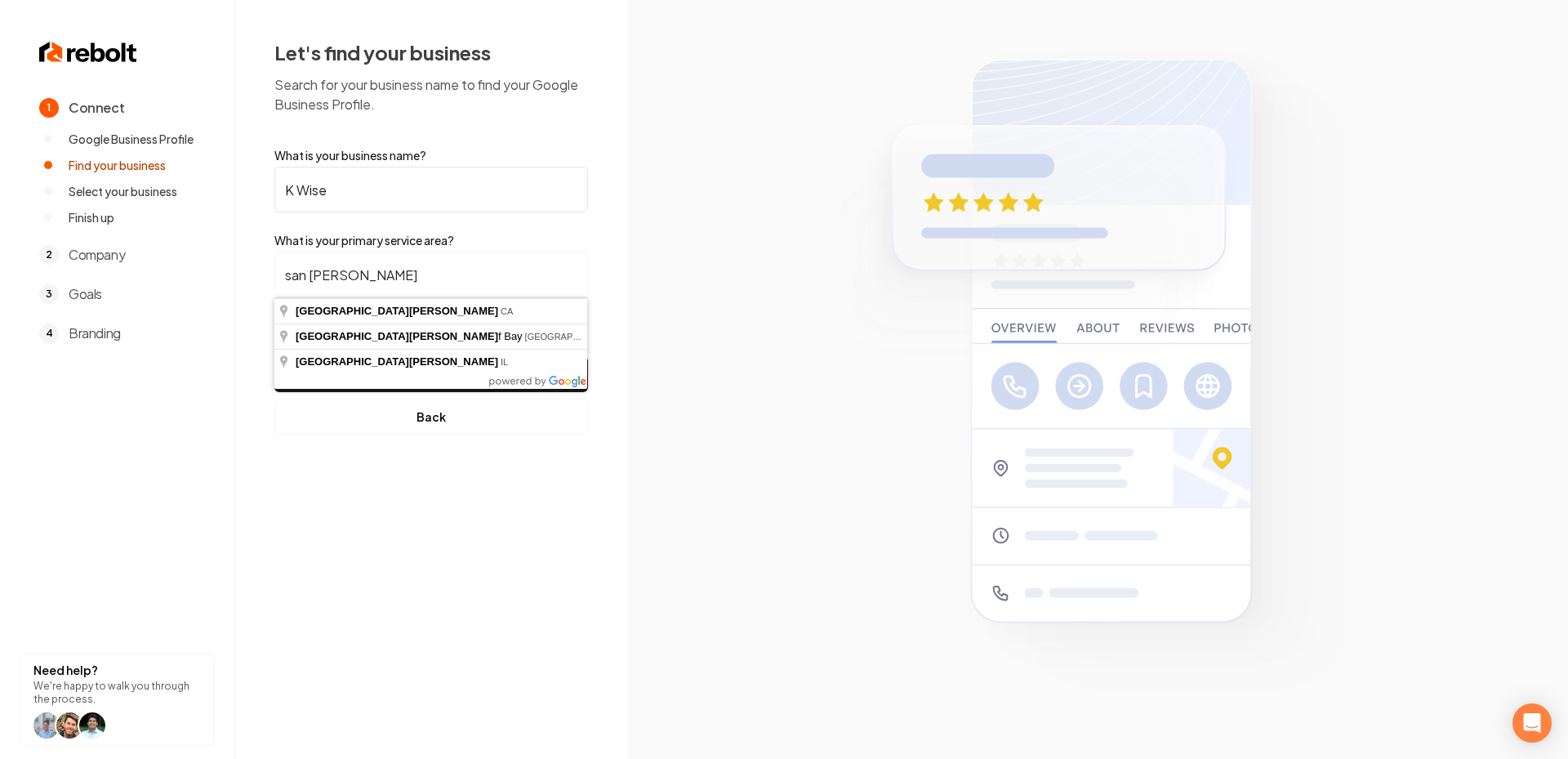
type input "San Jose, CA"
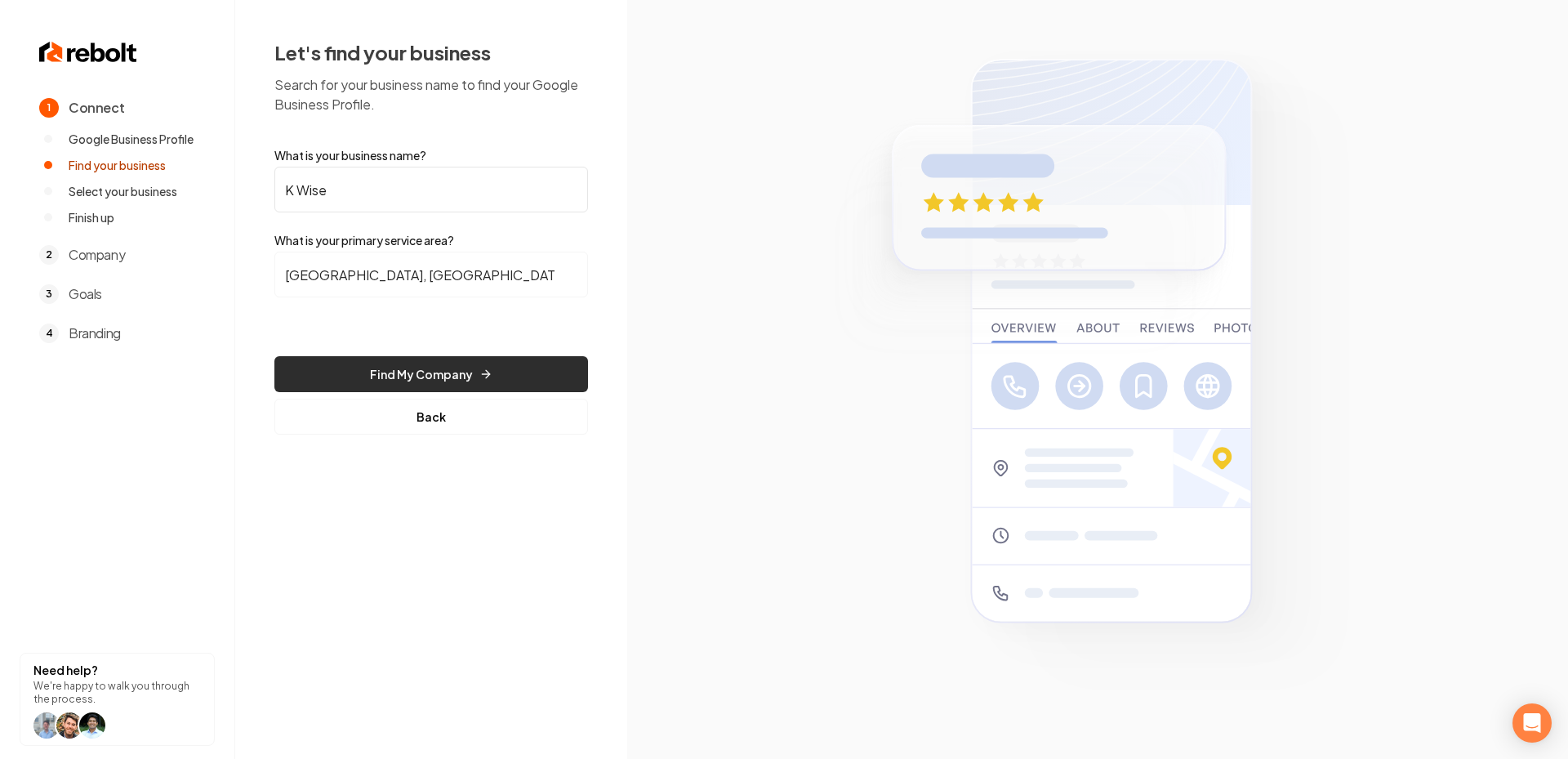
click at [407, 363] on button "Find My Company" at bounding box center [431, 373] width 314 height 36
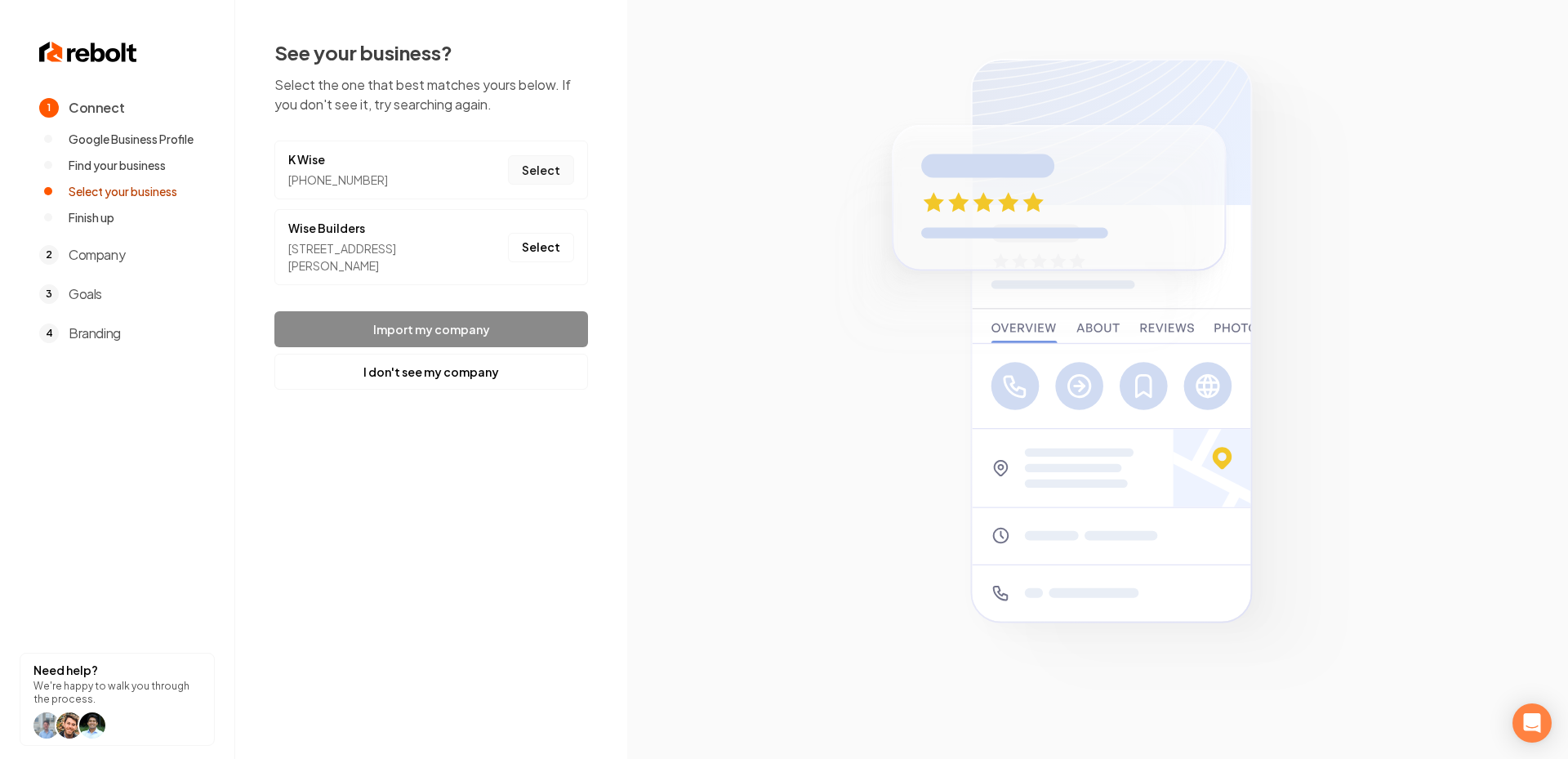
click at [539, 161] on button "Select" at bounding box center [541, 171] width 66 height 30
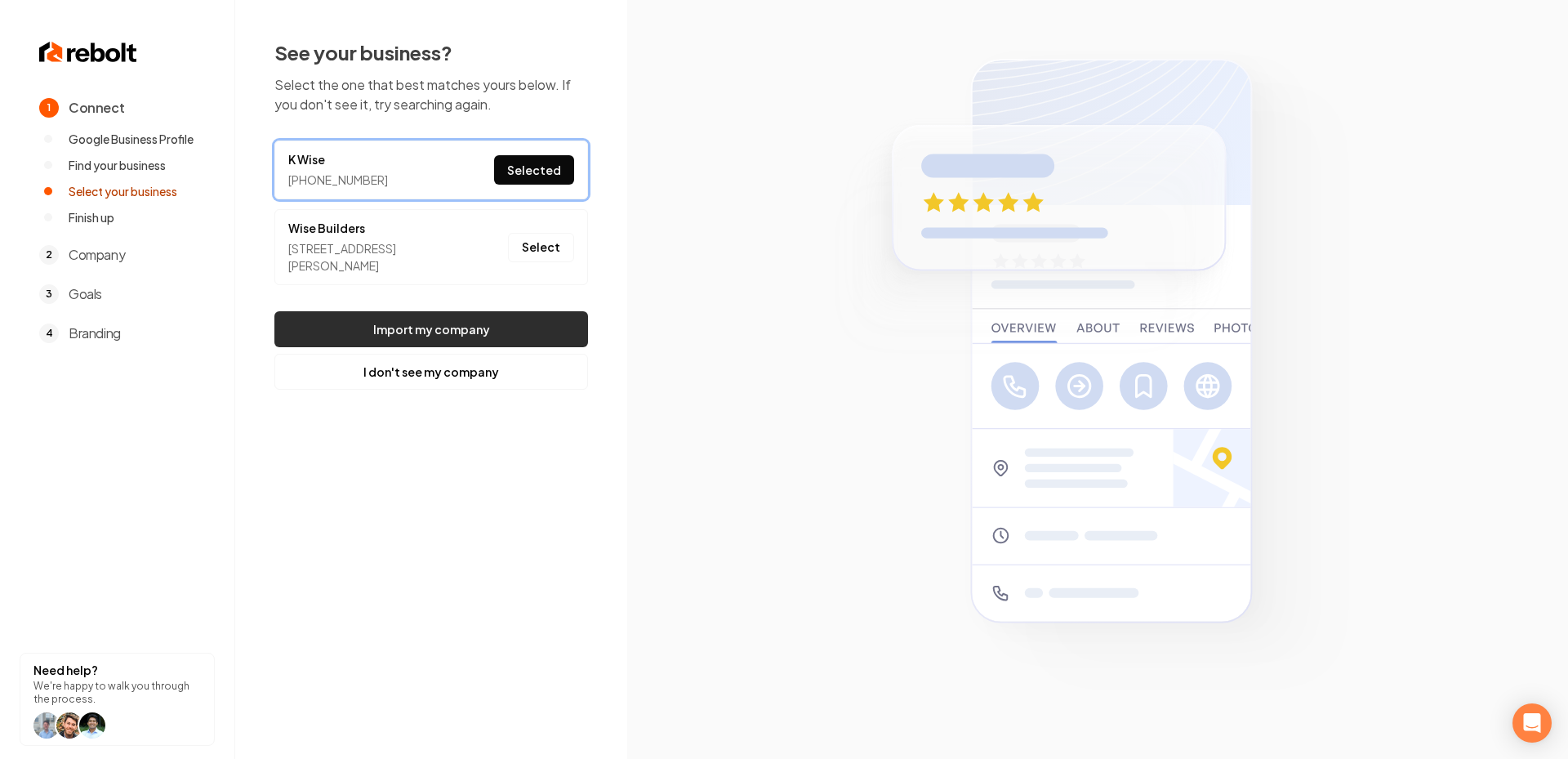
click at [460, 329] on button "Import my company" at bounding box center [431, 329] width 314 height 36
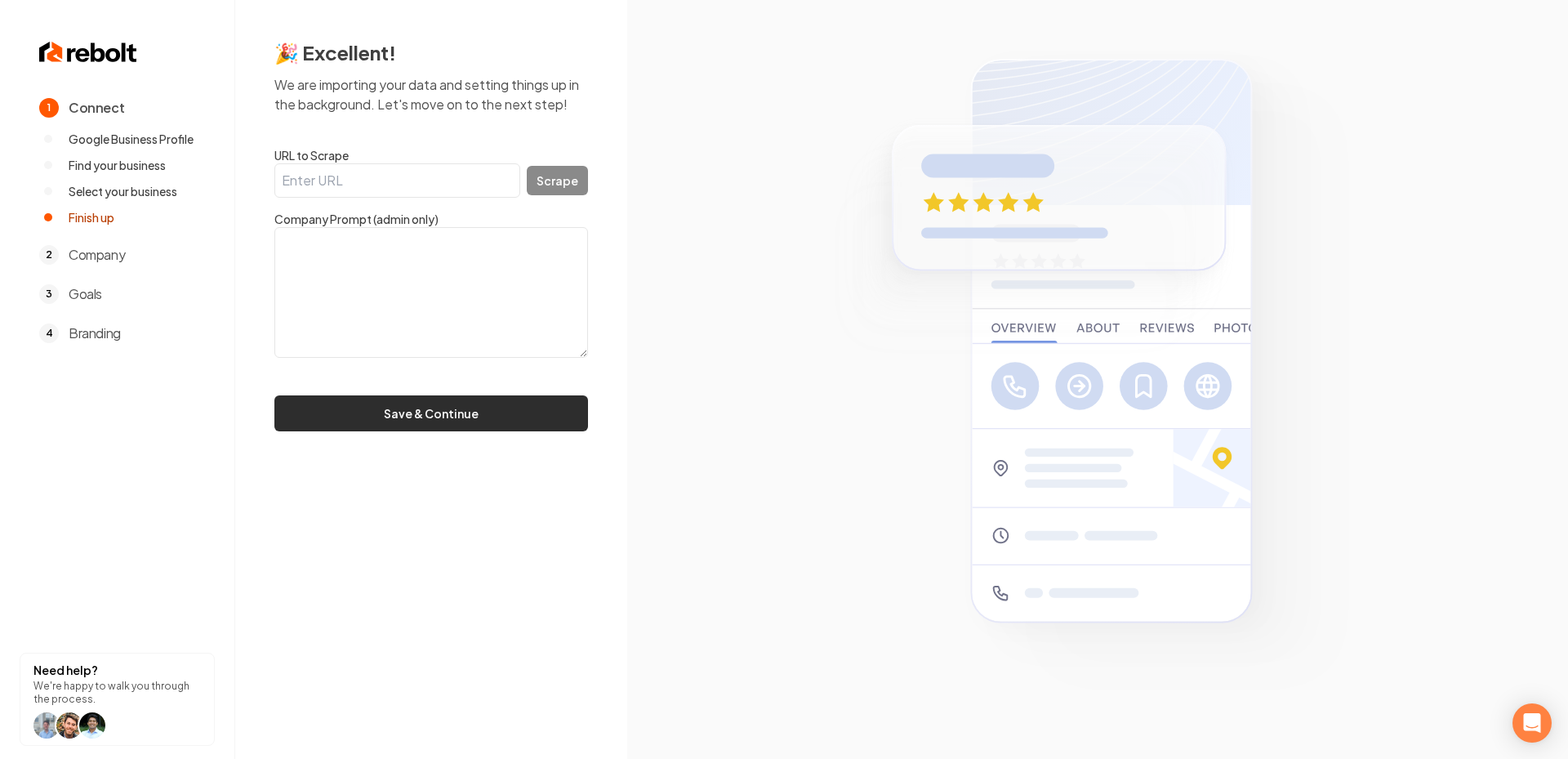
click at [434, 421] on button "Save & Continue" at bounding box center [431, 413] width 314 height 36
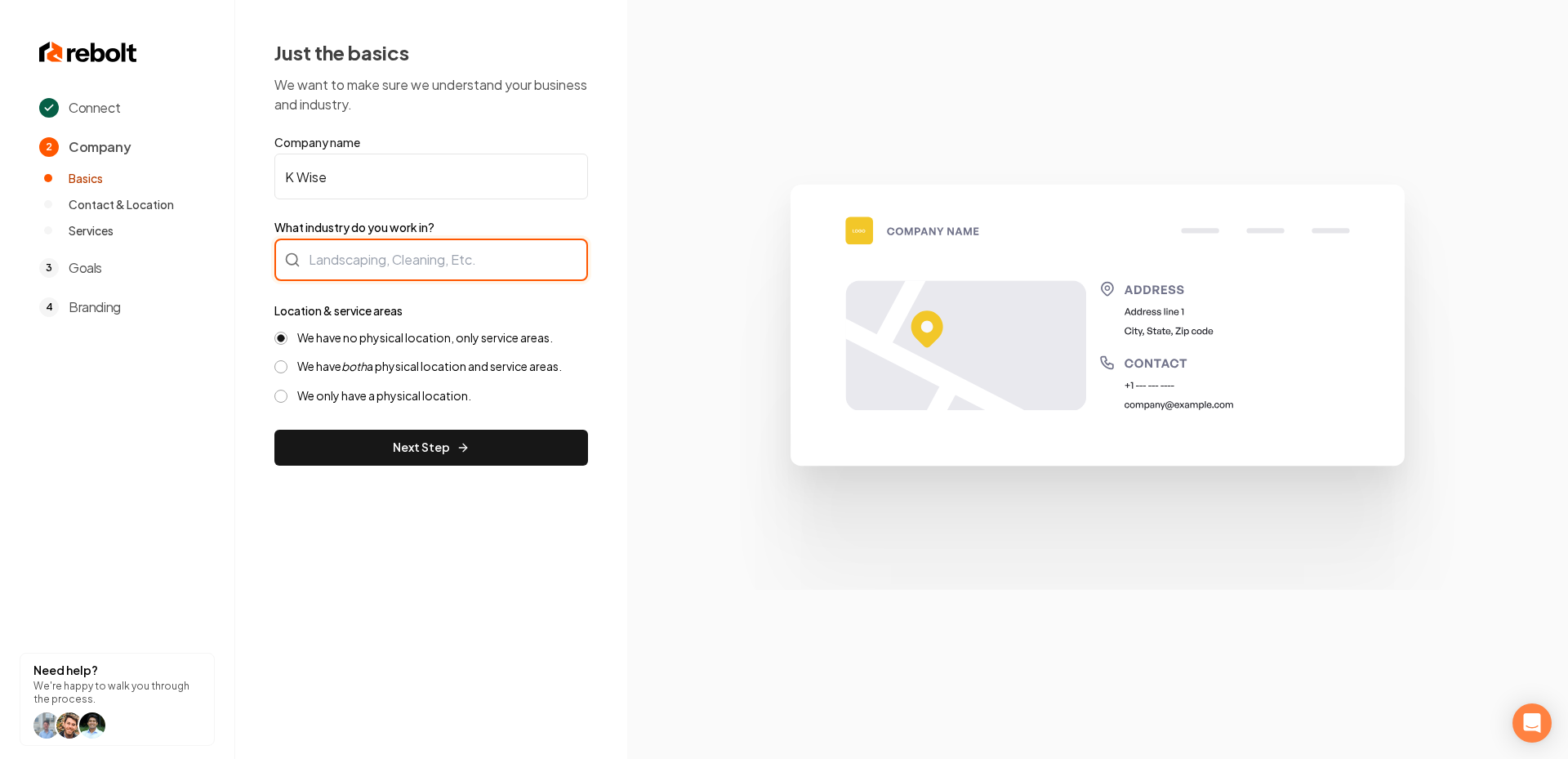
click at [379, 269] on div at bounding box center [431, 259] width 314 height 42
drag, startPoint x: 349, startPoint y: 318, endPoint x: 345, endPoint y: 290, distance: 28.3
type input "Electrician"
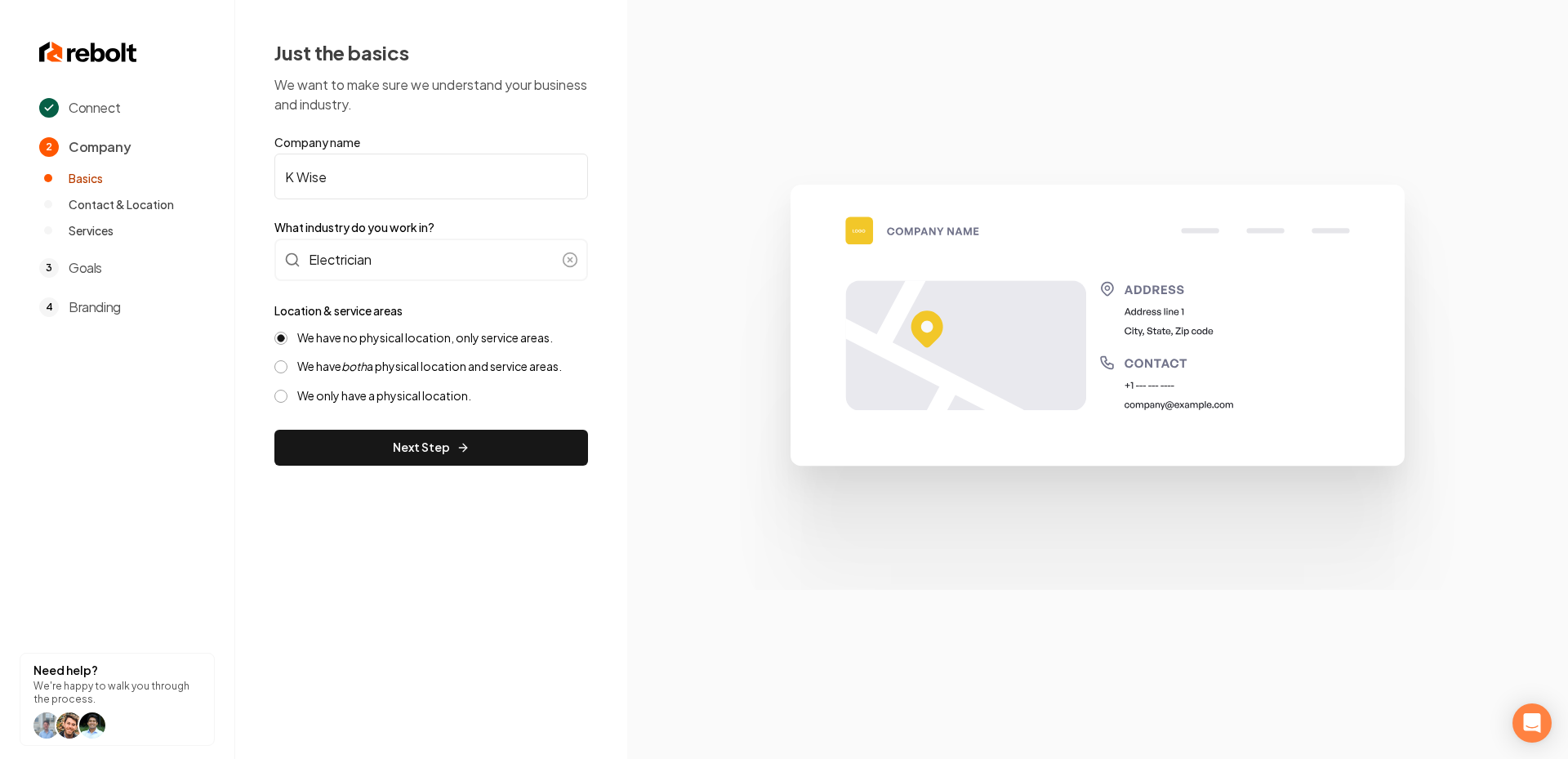
click at [278, 366] on button "We have both a physical location and service areas." at bounding box center [281, 367] width 13 height 13
click at [348, 431] on button "Next Step" at bounding box center [431, 447] width 314 height 36
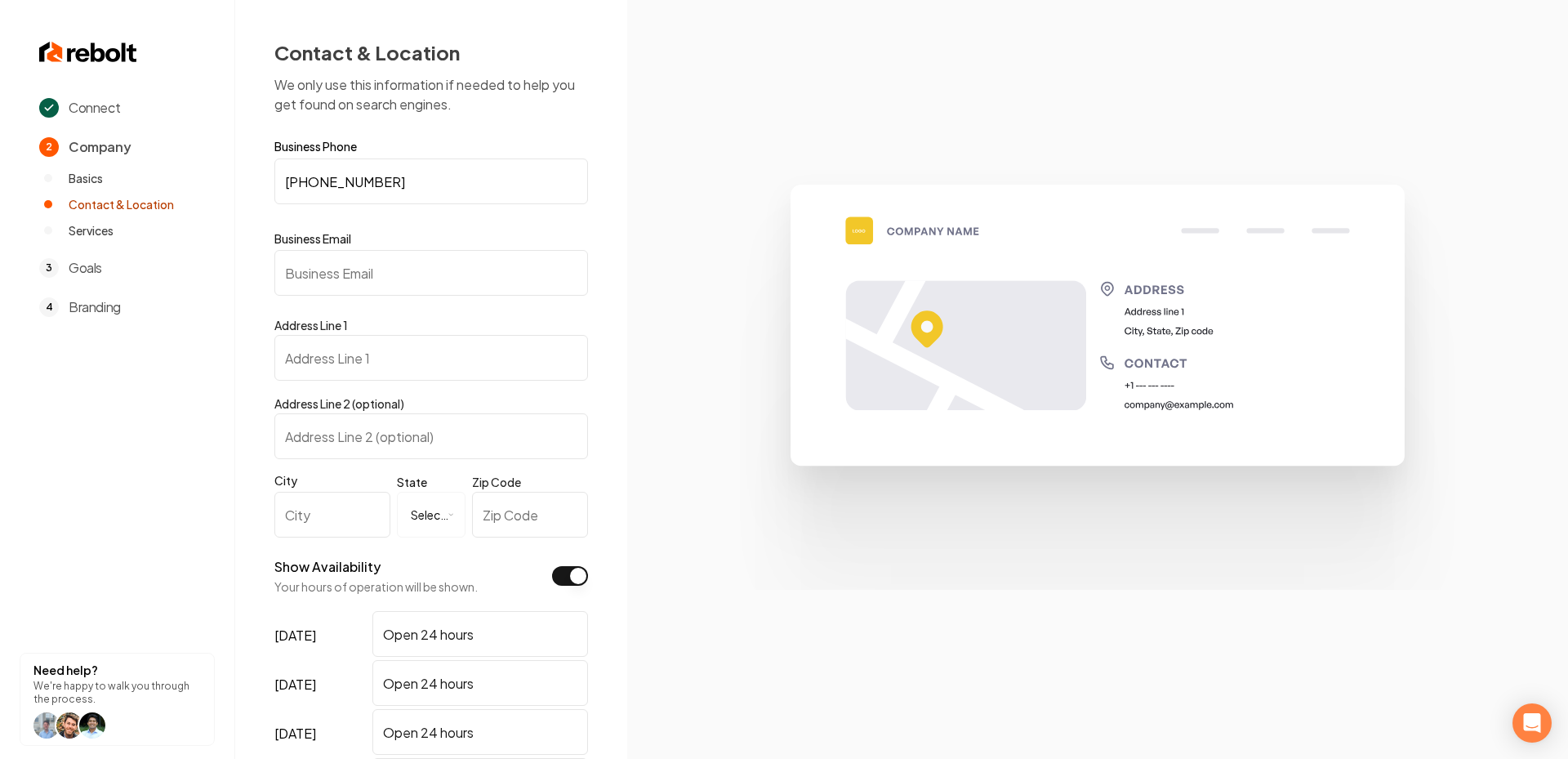
click at [338, 282] on input "Business Email" at bounding box center [431, 272] width 314 height 46
paste input "khalif.khavon@gmail.com"
type input "khalif.khavon@gmail.com"
click at [745, 410] on img at bounding box center [1097, 378] width 784 height 420
click at [352, 343] on input "Address Line 1" at bounding box center [431, 358] width 314 height 46
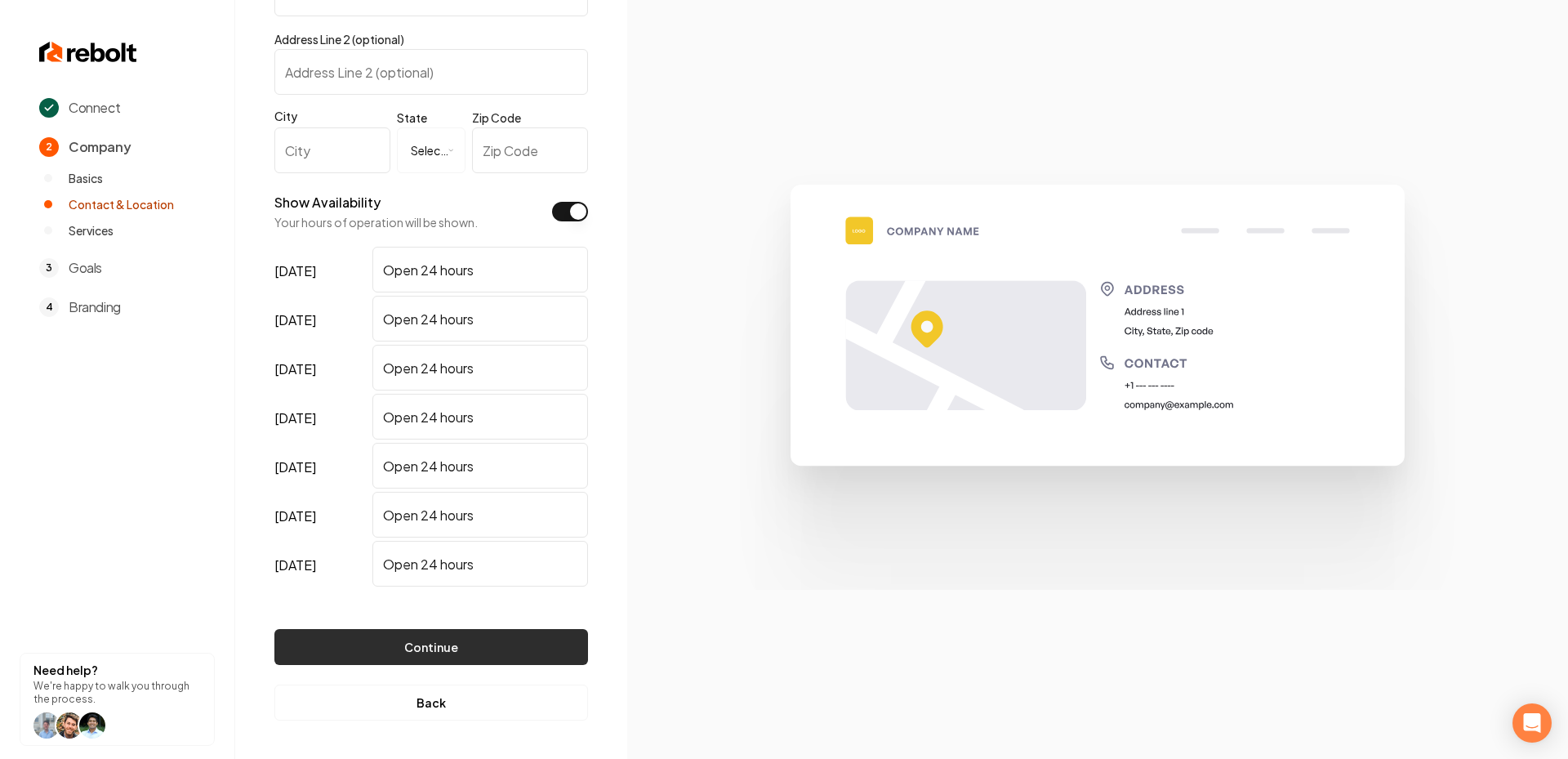
click at [421, 651] on button "Continue" at bounding box center [431, 646] width 314 height 36
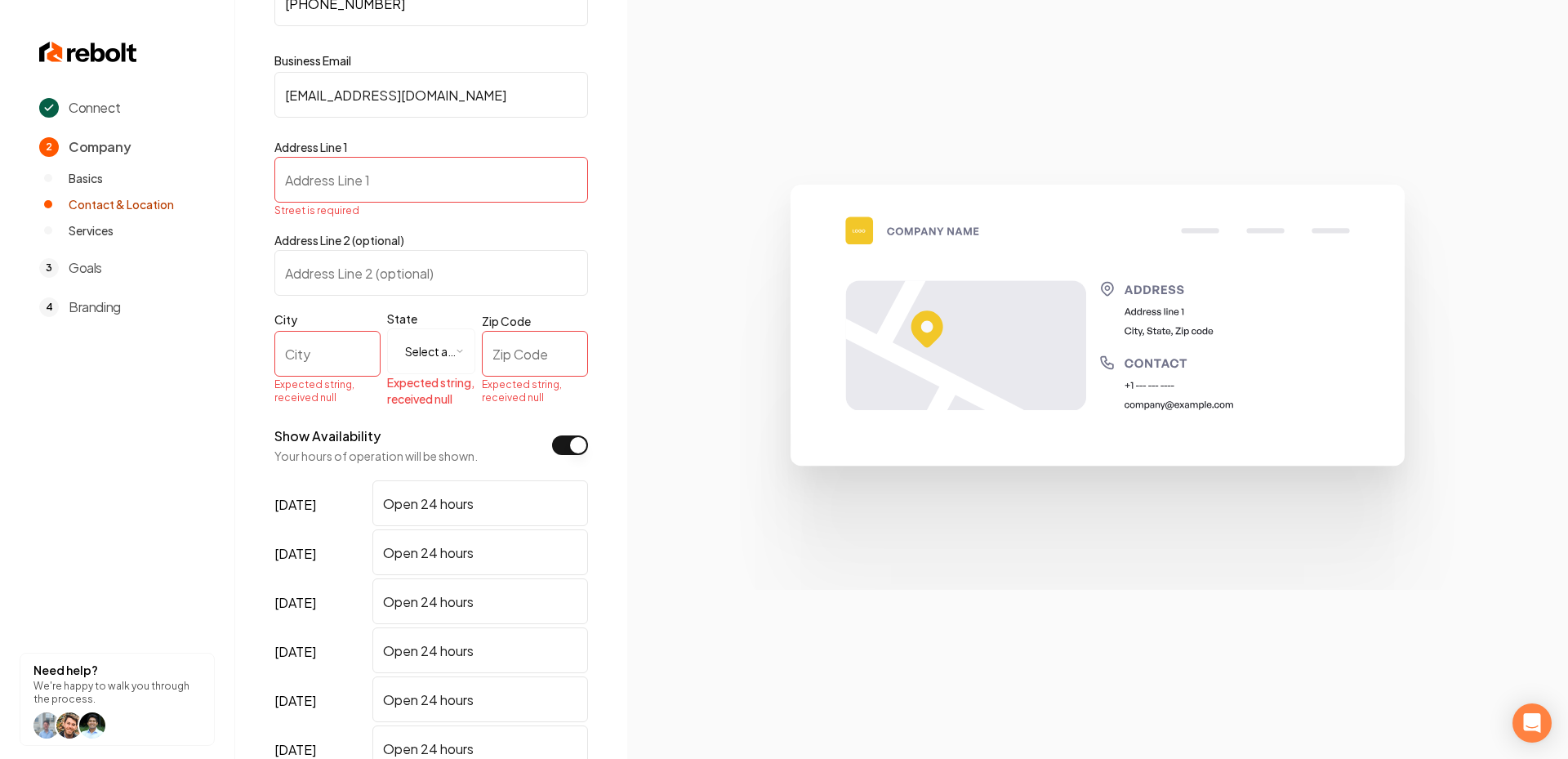
scroll to position [411, 0]
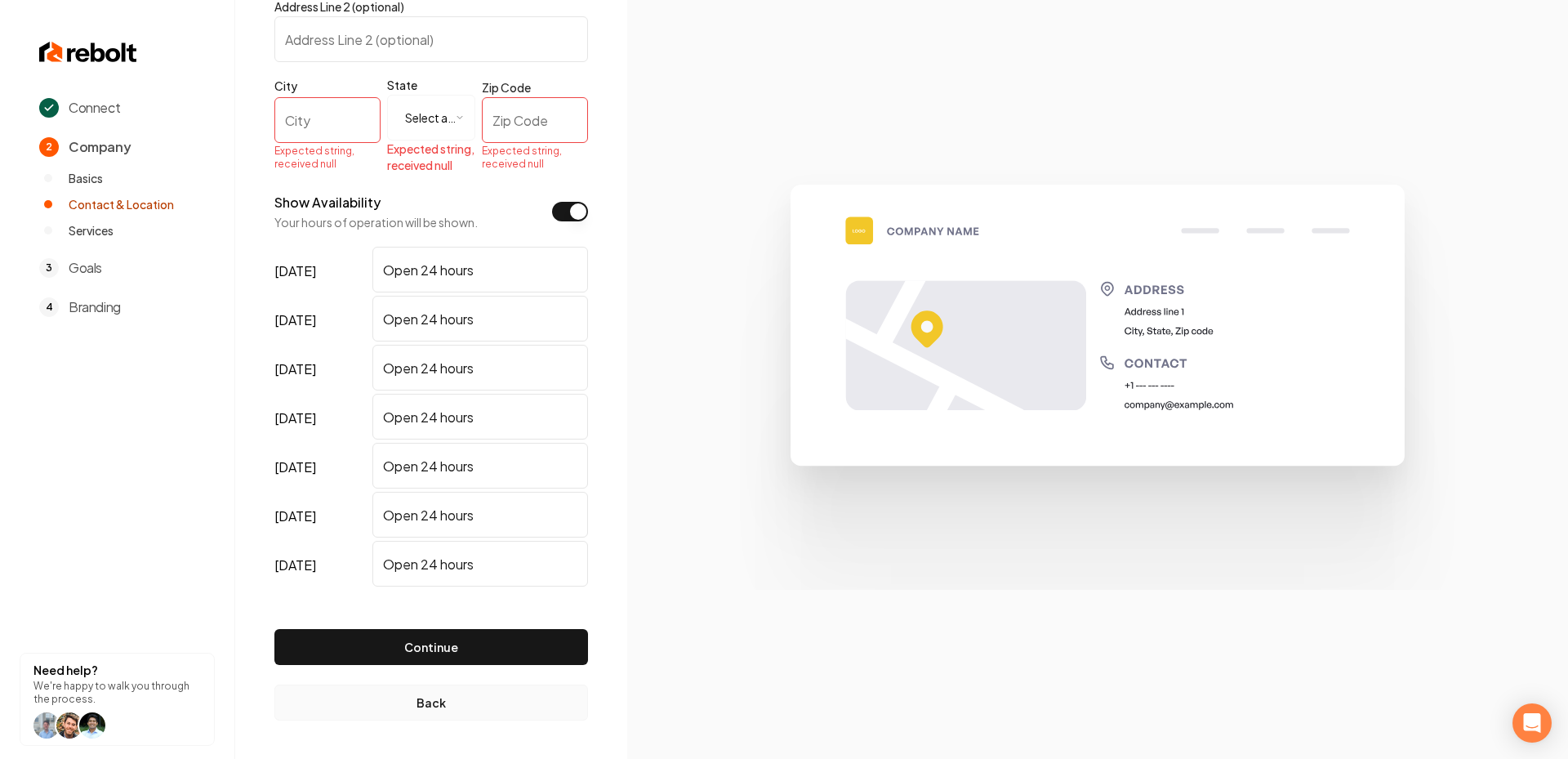
click at [412, 696] on button "Back" at bounding box center [431, 702] width 314 height 36
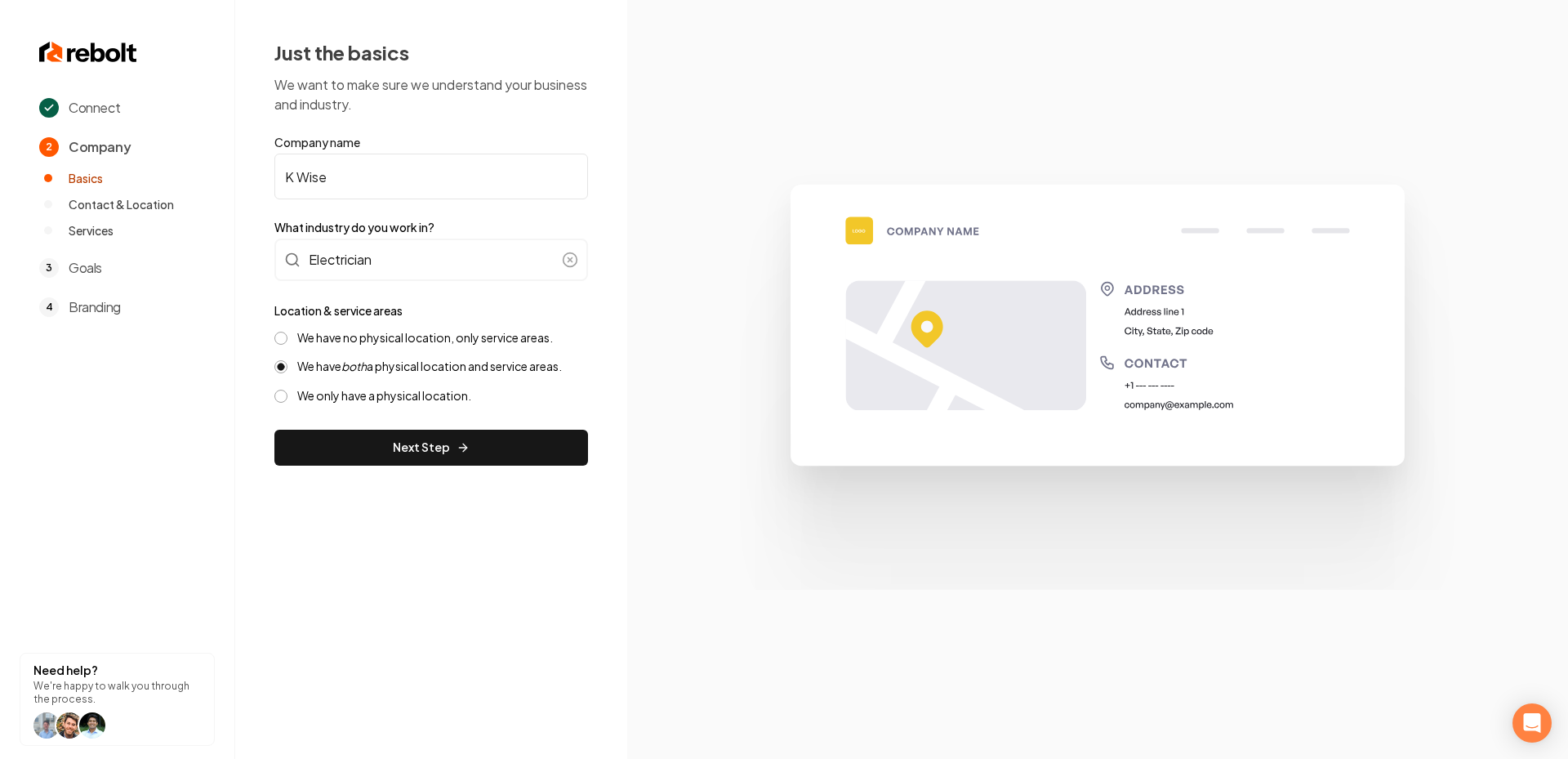
click at [289, 338] on div "We have no physical location, only service areas." at bounding box center [431, 338] width 314 height 16
click at [280, 339] on button "We have no physical location, only service areas." at bounding box center [281, 339] width 13 height 13
click at [384, 434] on button "Next Step" at bounding box center [431, 447] width 314 height 36
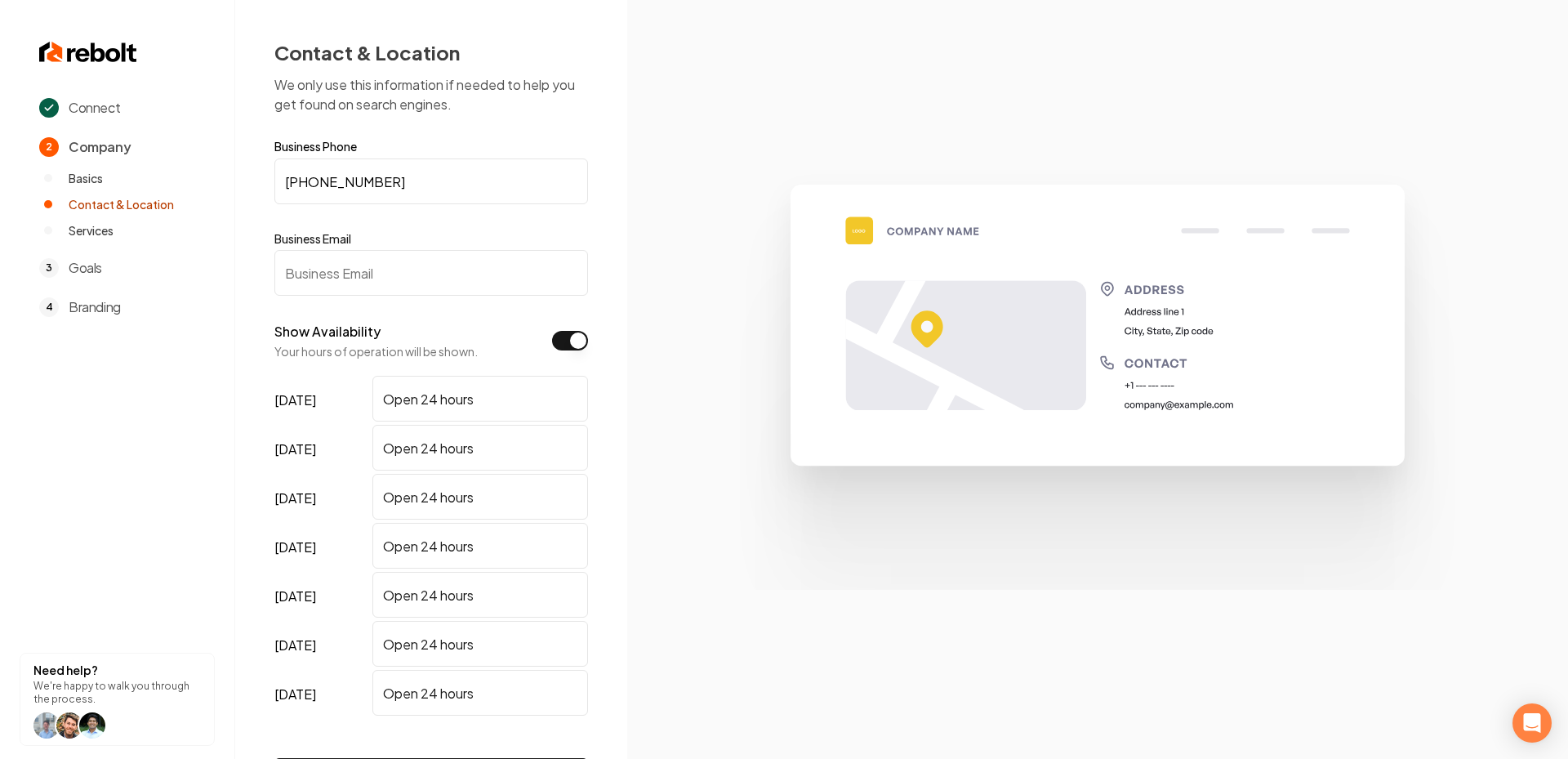
click at [384, 297] on form "Business Phone (510) 988-7065 Business Email Show Availability Your hours of op…" at bounding box center [431, 473] width 314 height 666
click at [350, 273] on input "Business Email" at bounding box center [431, 272] width 314 height 46
paste input "khalif.khavon@gmail.com"
type input "khalif.khavon@gmail.com"
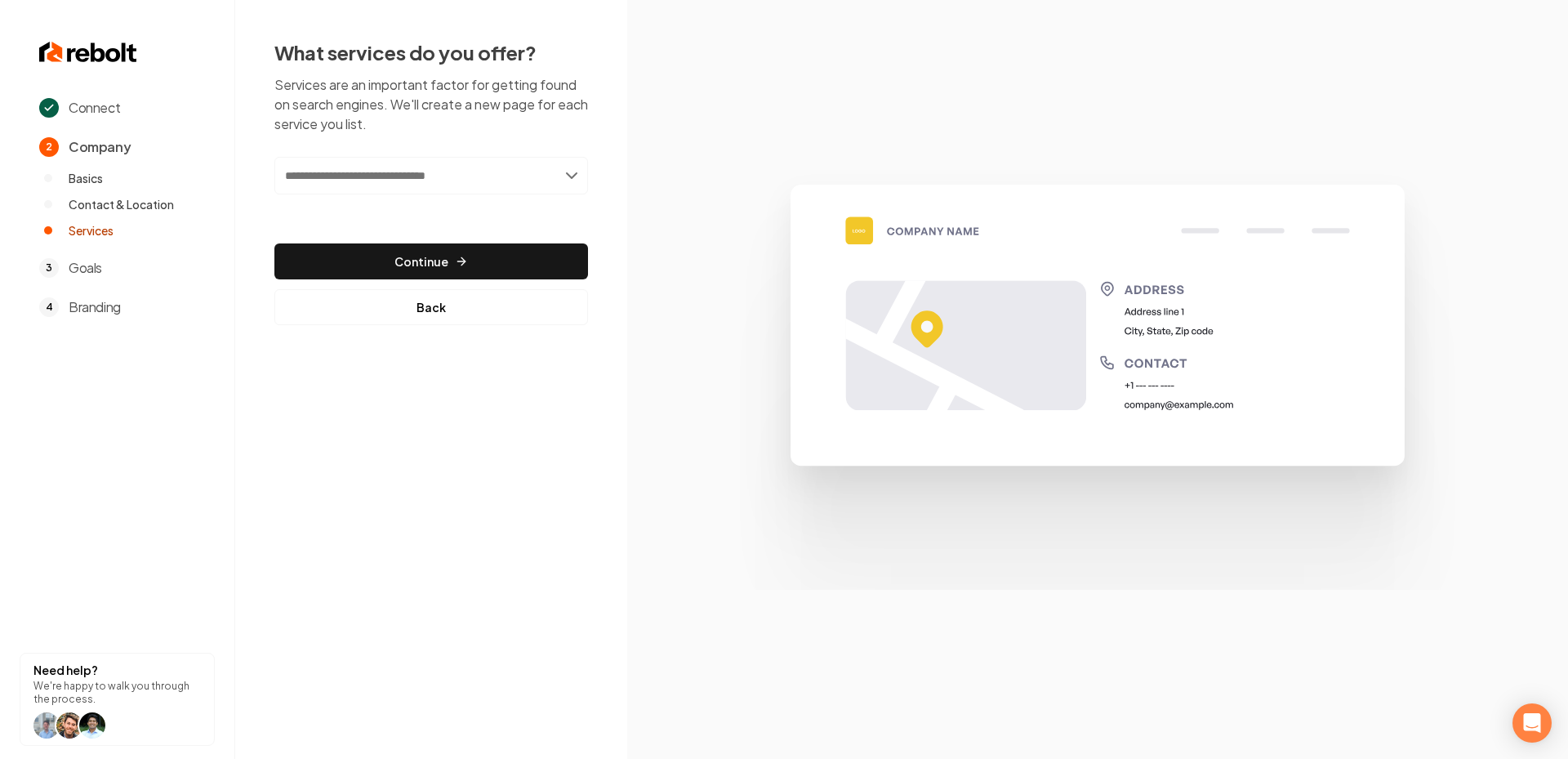
click at [482, 187] on input "text" at bounding box center [431, 175] width 314 height 37
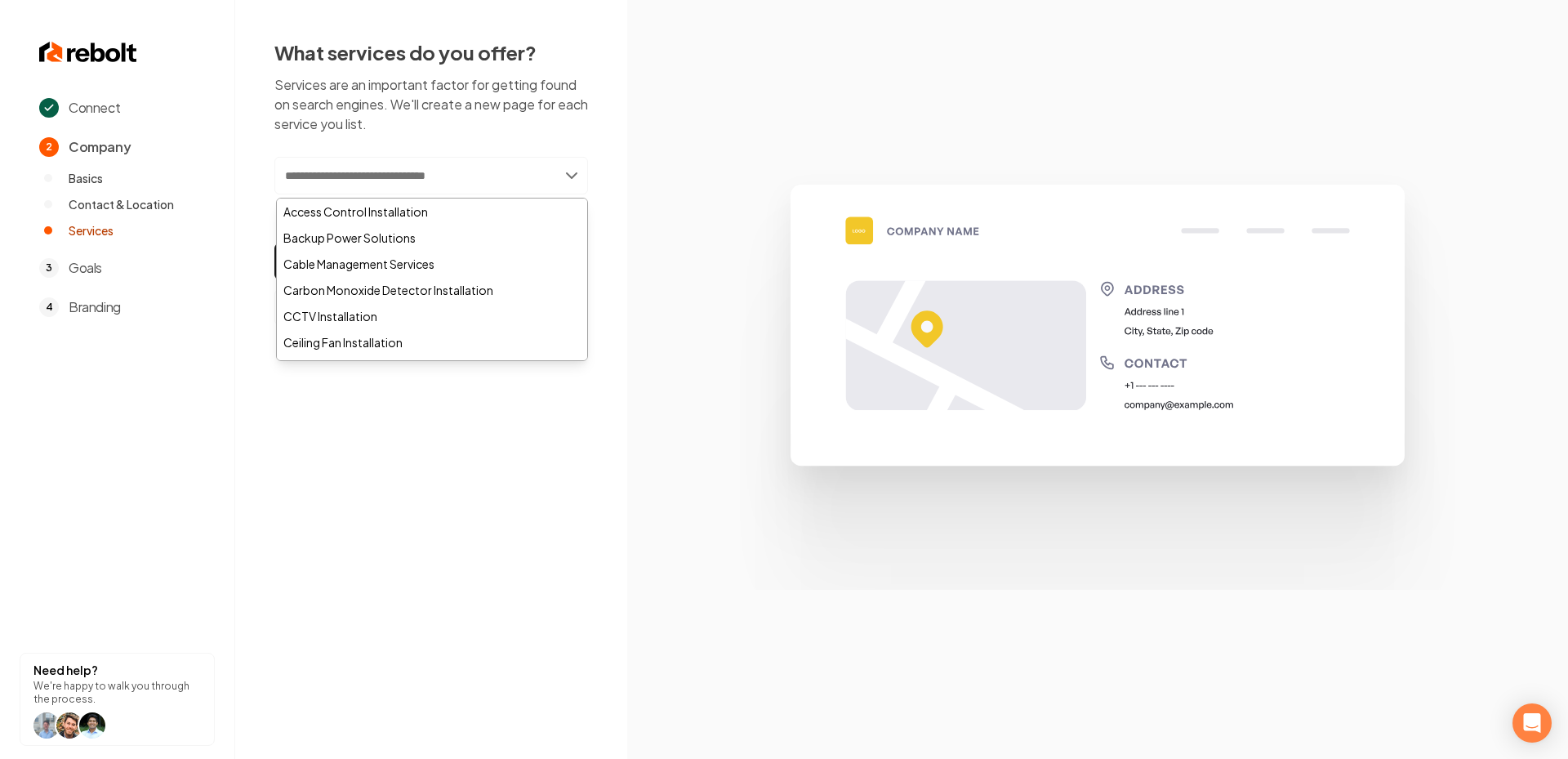
paste input "**********"
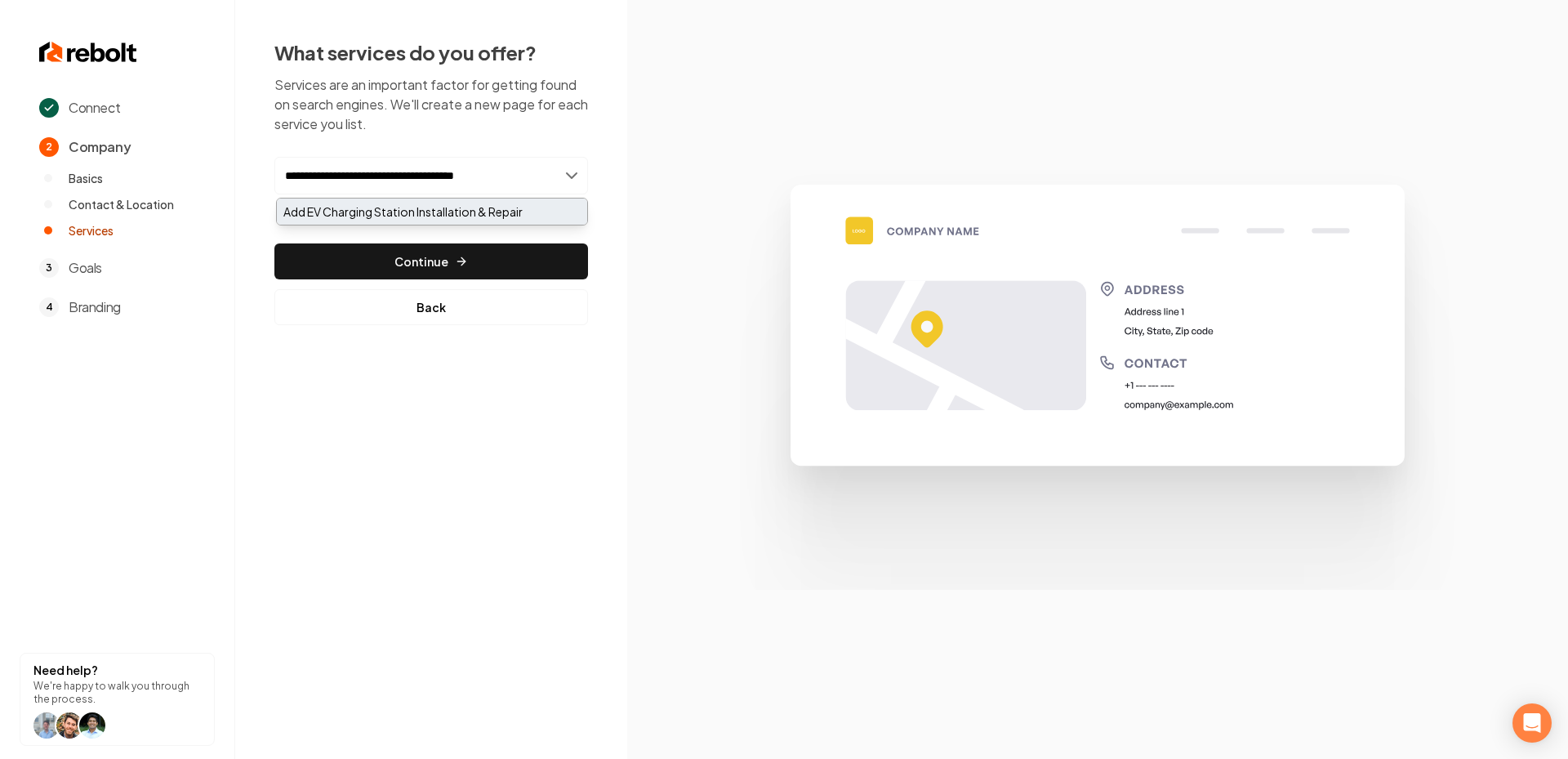
type input "**********"
click at [456, 208] on div "Add EV Charging Station Installation & Repair" at bounding box center [432, 212] width 310 height 26
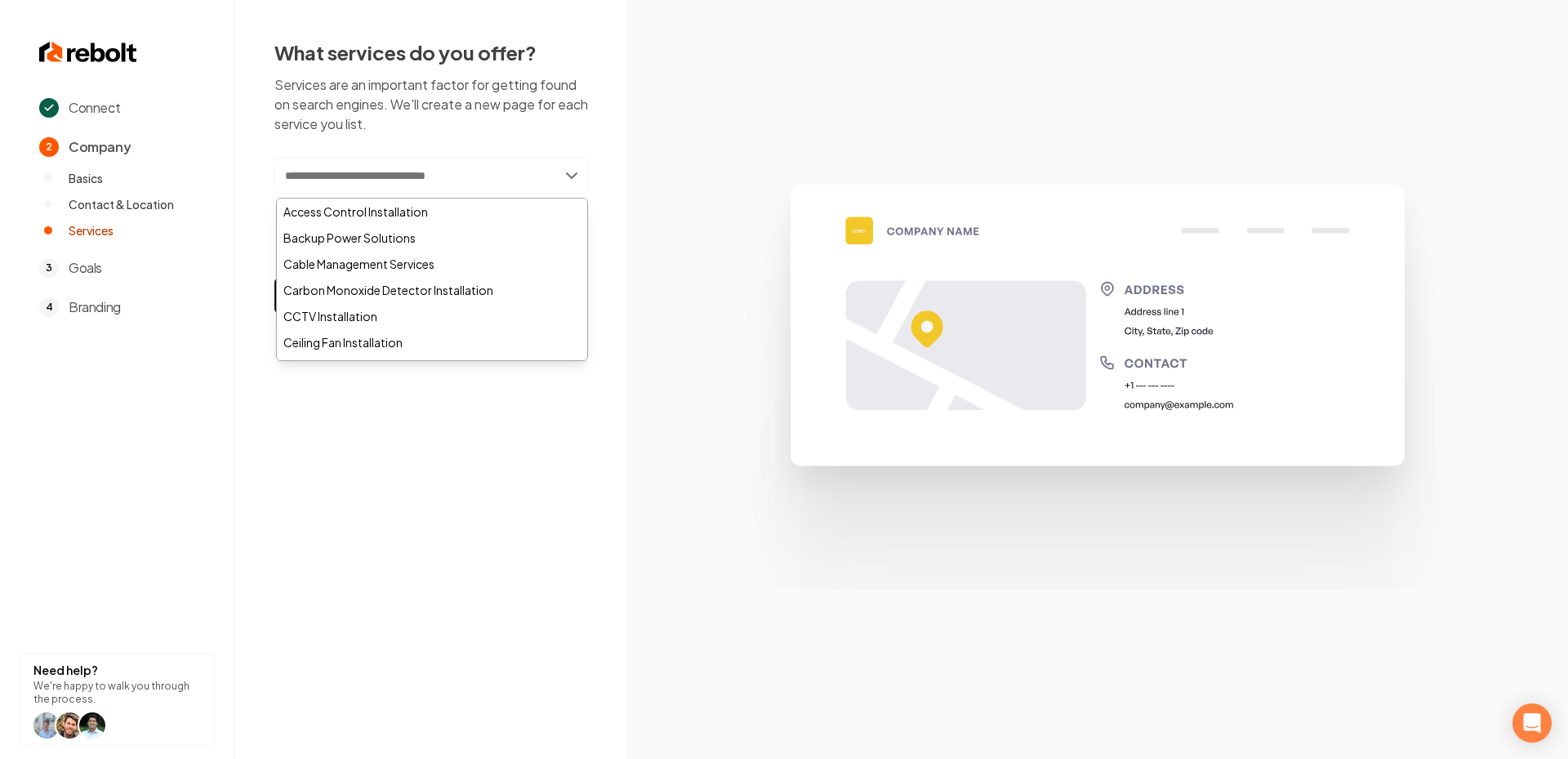
paste input "**********"
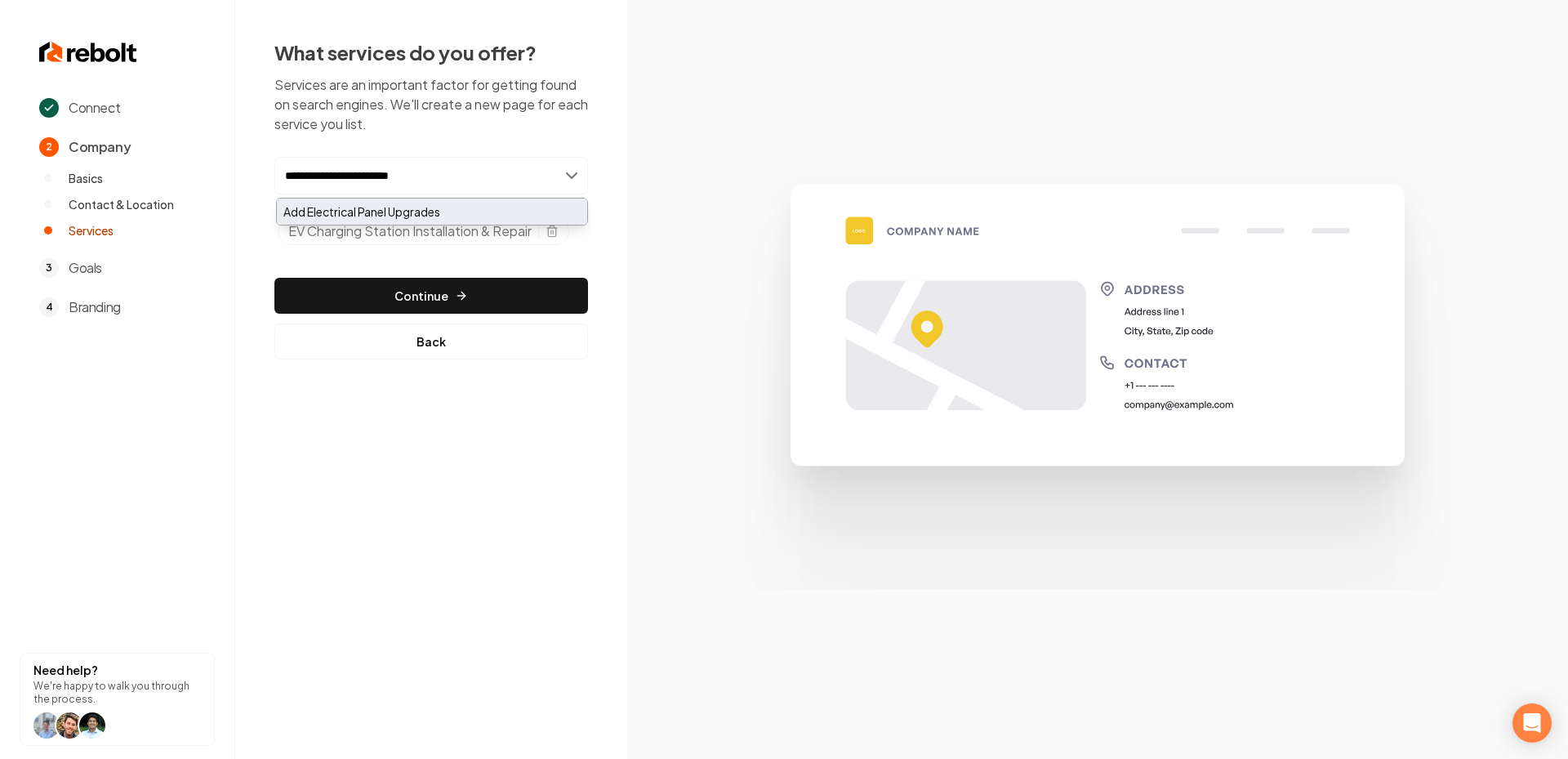
type input "**********"
click at [500, 214] on div "Add Electrical Panel Upgrades" at bounding box center [432, 212] width 310 height 26
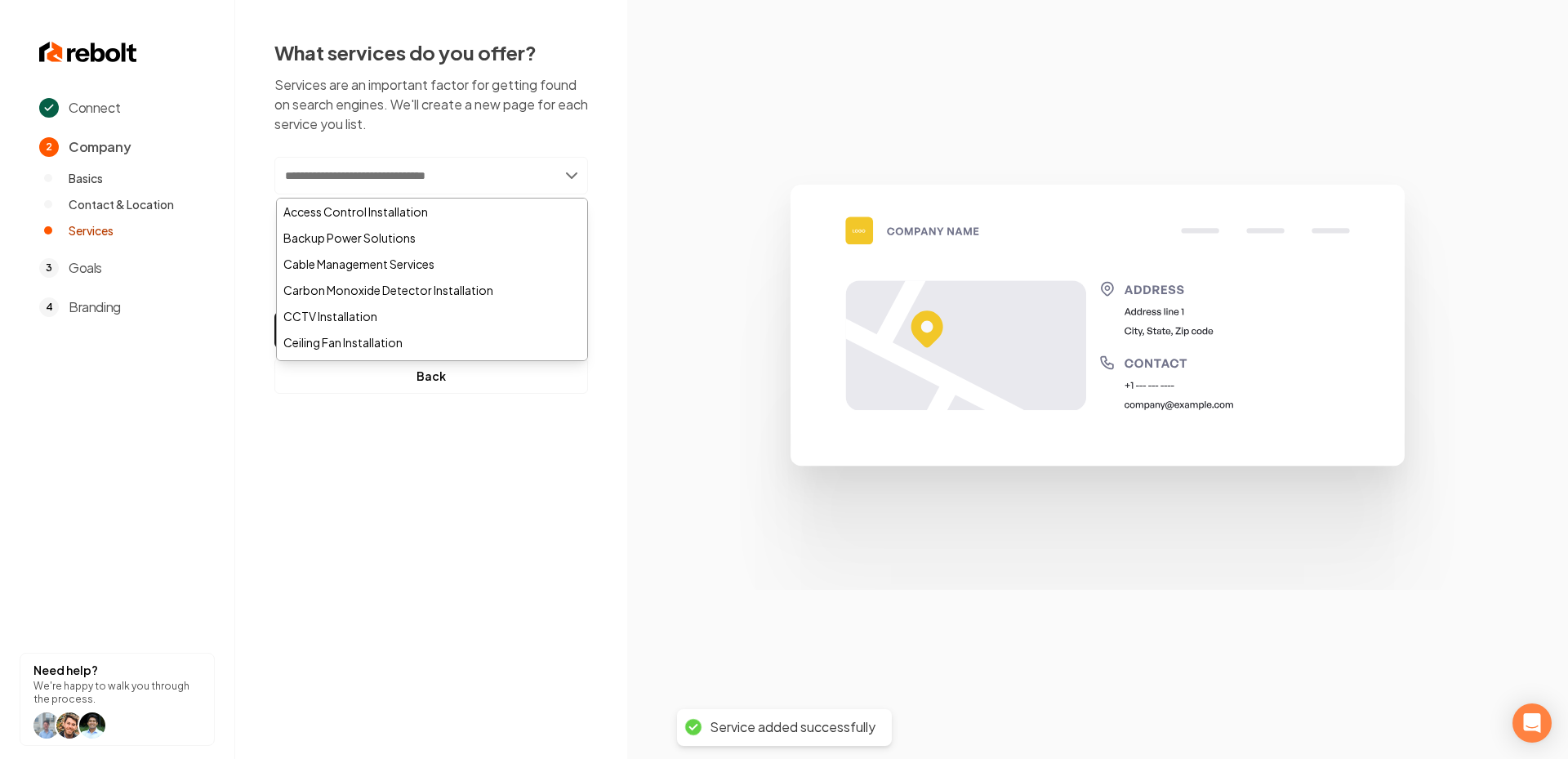
paste input "**********"
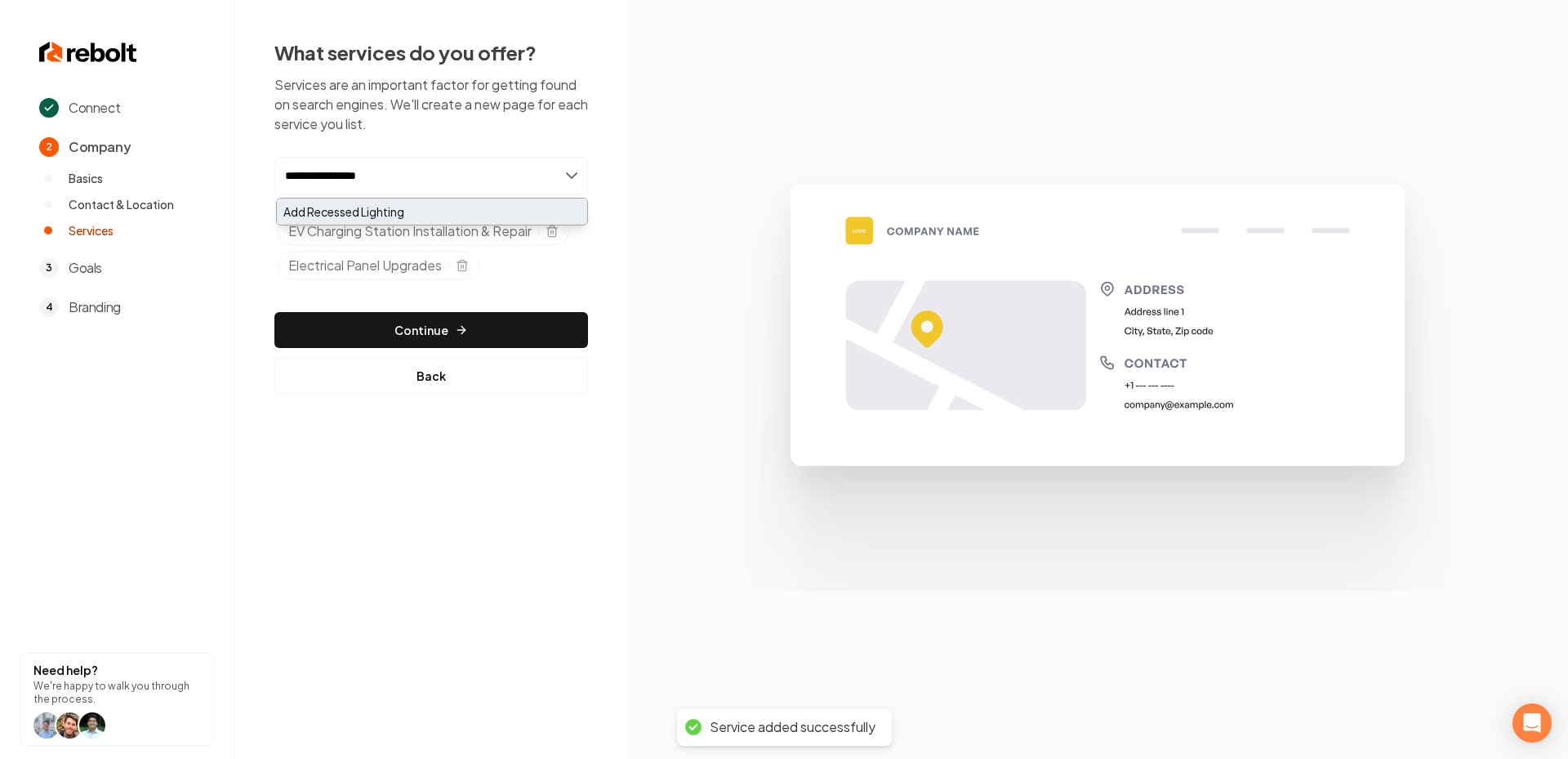
type input "**********"
click at [342, 211] on div "Add Recessed Lighting" at bounding box center [432, 212] width 310 height 26
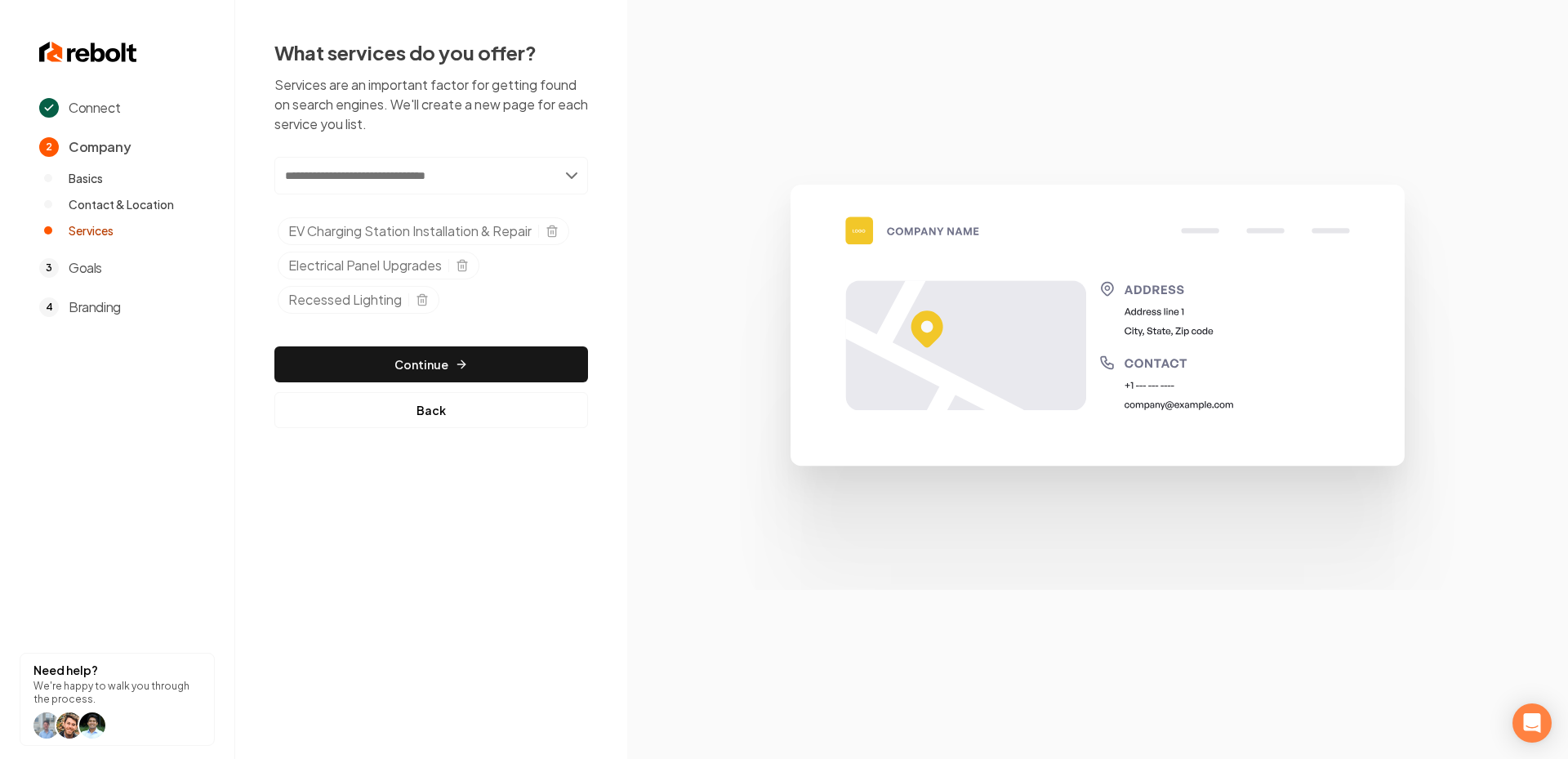
click at [658, 250] on section at bounding box center [1097, 379] width 941 height 759
click at [377, 376] on button "Continue" at bounding box center [431, 363] width 314 height 36
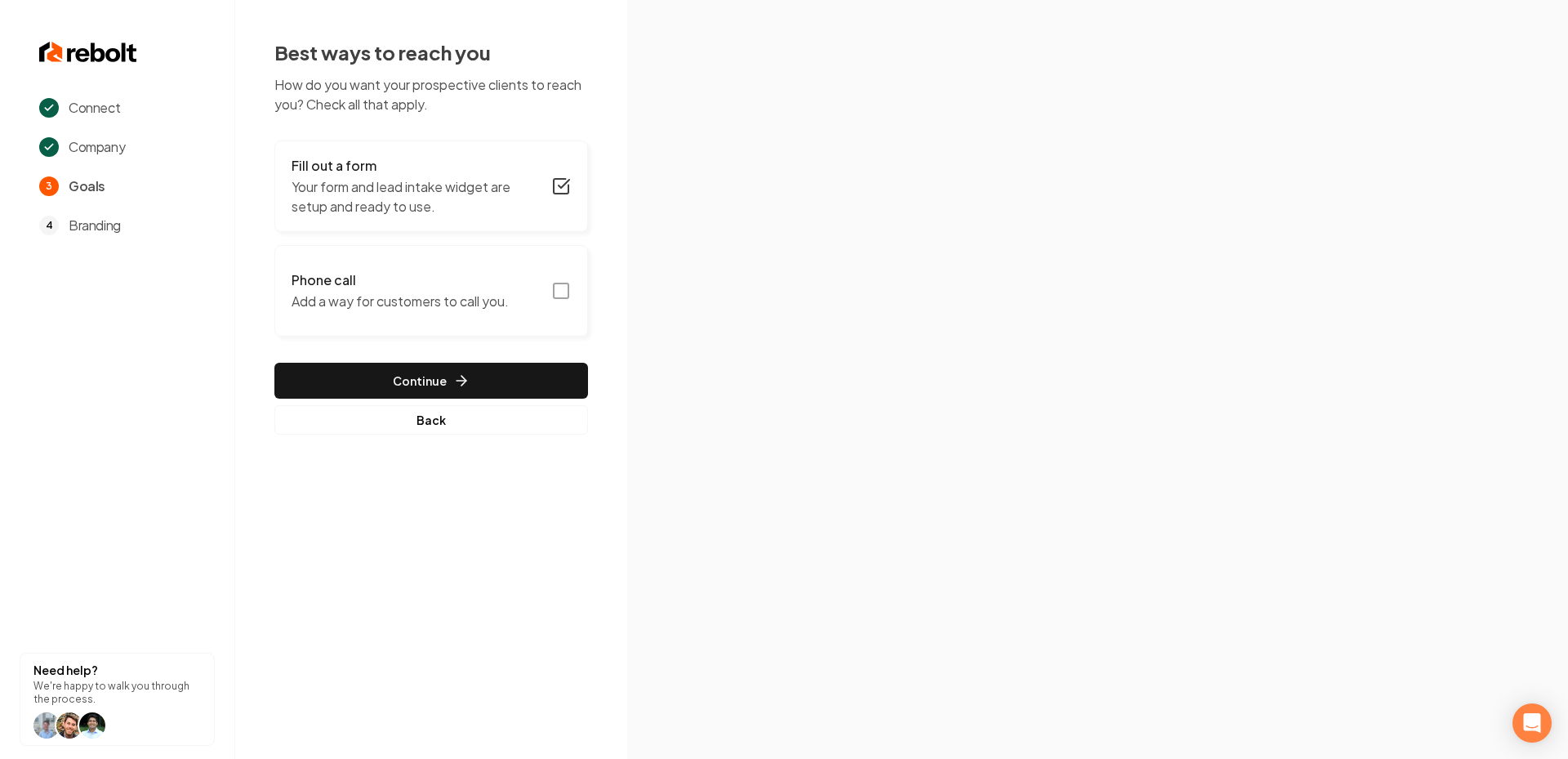
click at [568, 295] on rect "button" at bounding box center [561, 291] width 15 height 15
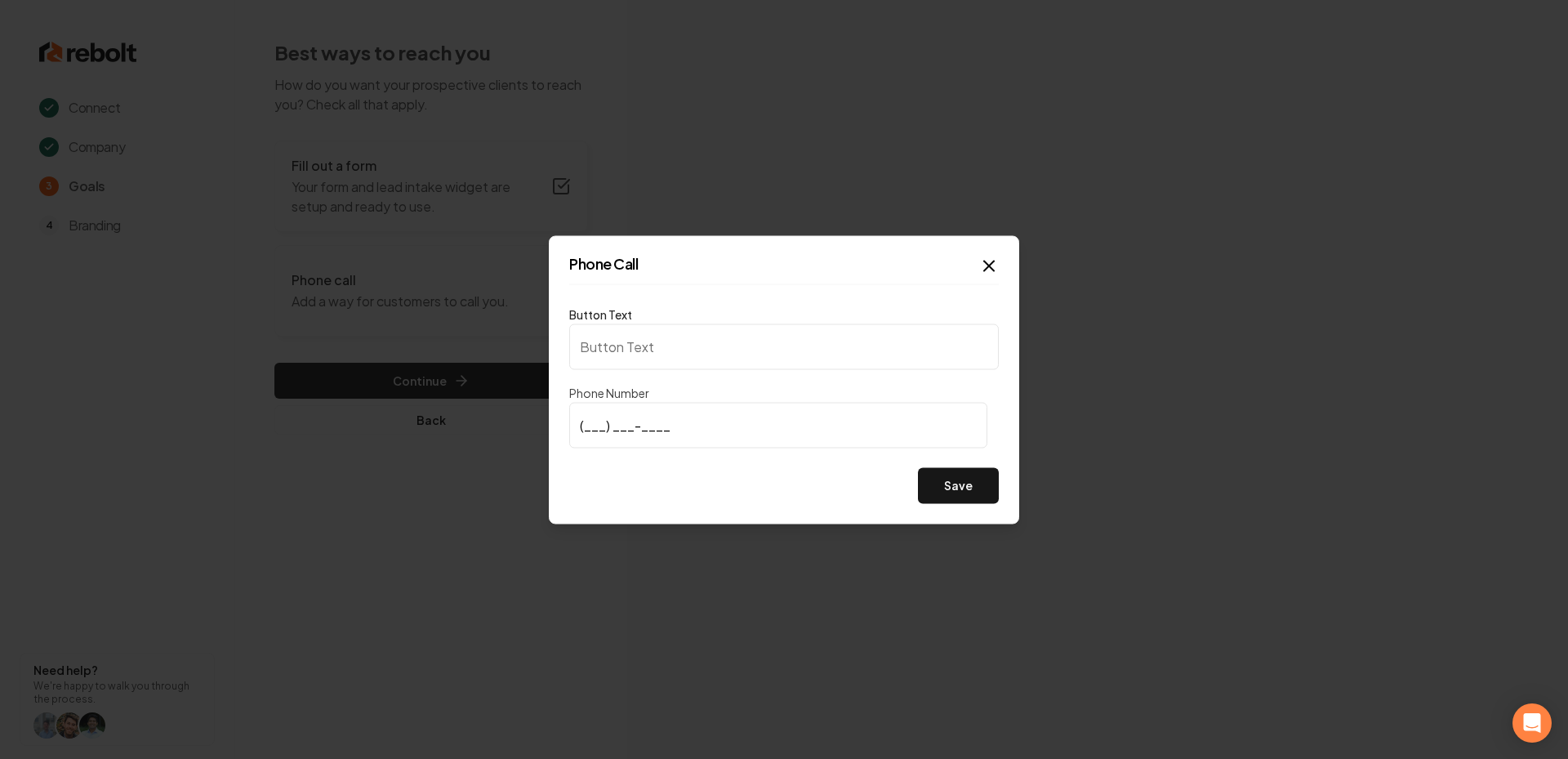
type input "Call us"
type input "(510) 988-7065"
click at [964, 493] on button "Save" at bounding box center [958, 485] width 81 height 36
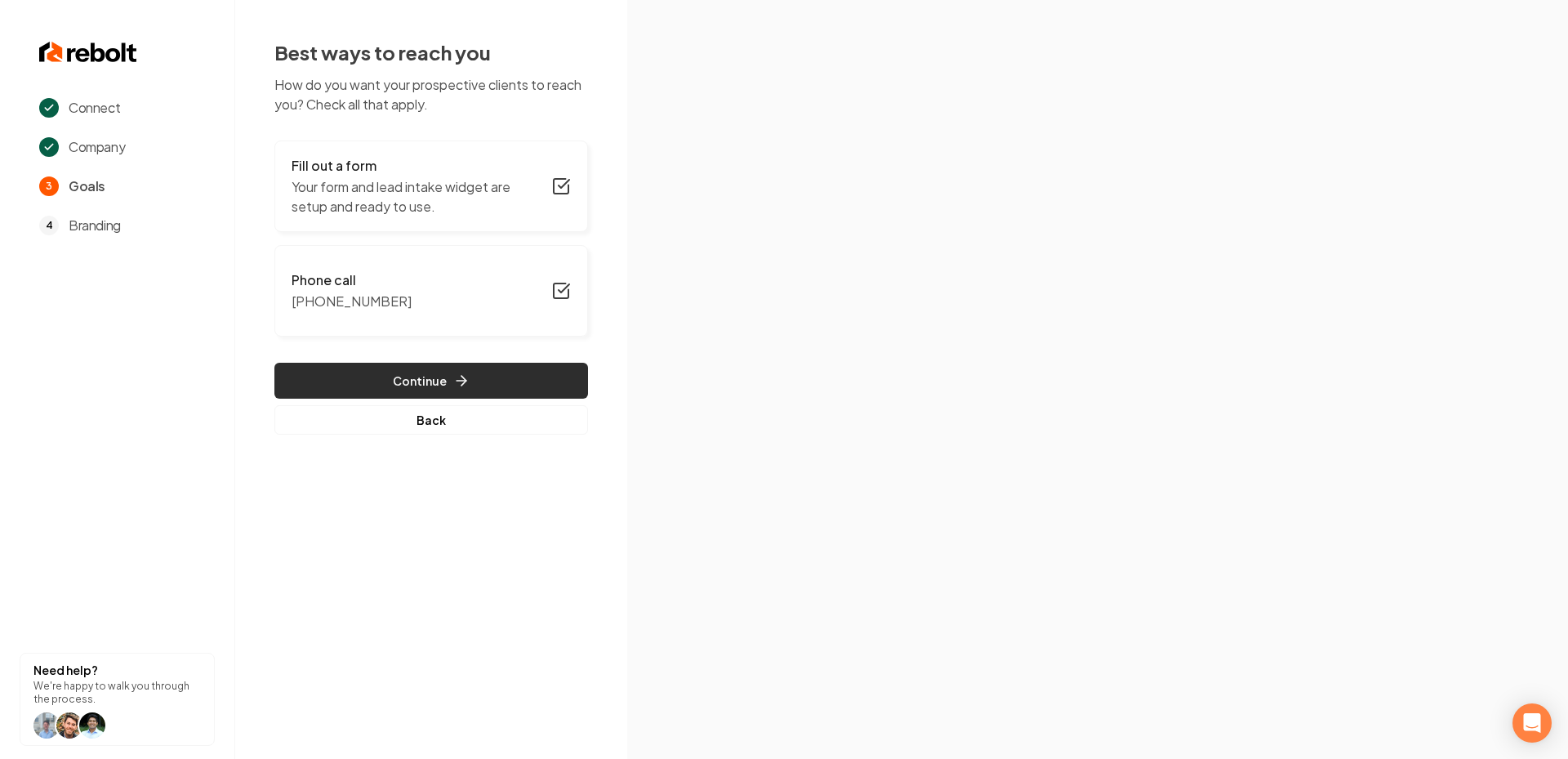
click at [440, 382] on button "Continue" at bounding box center [431, 380] width 314 height 36
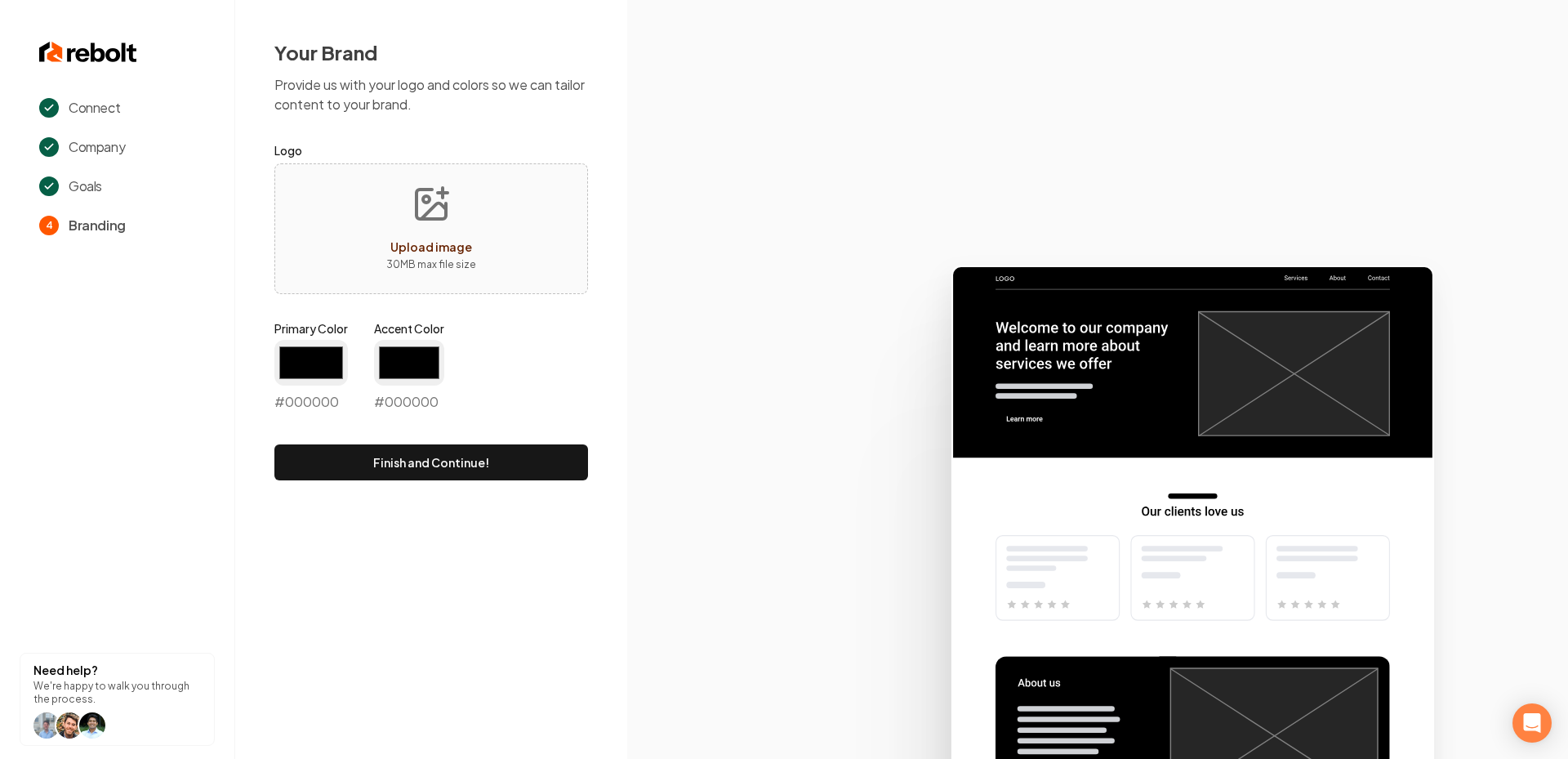
type input "#194d33"
type input "#70be00"
click at [400, 228] on button "Upload image 30 MB max file size" at bounding box center [431, 228] width 116 height 114
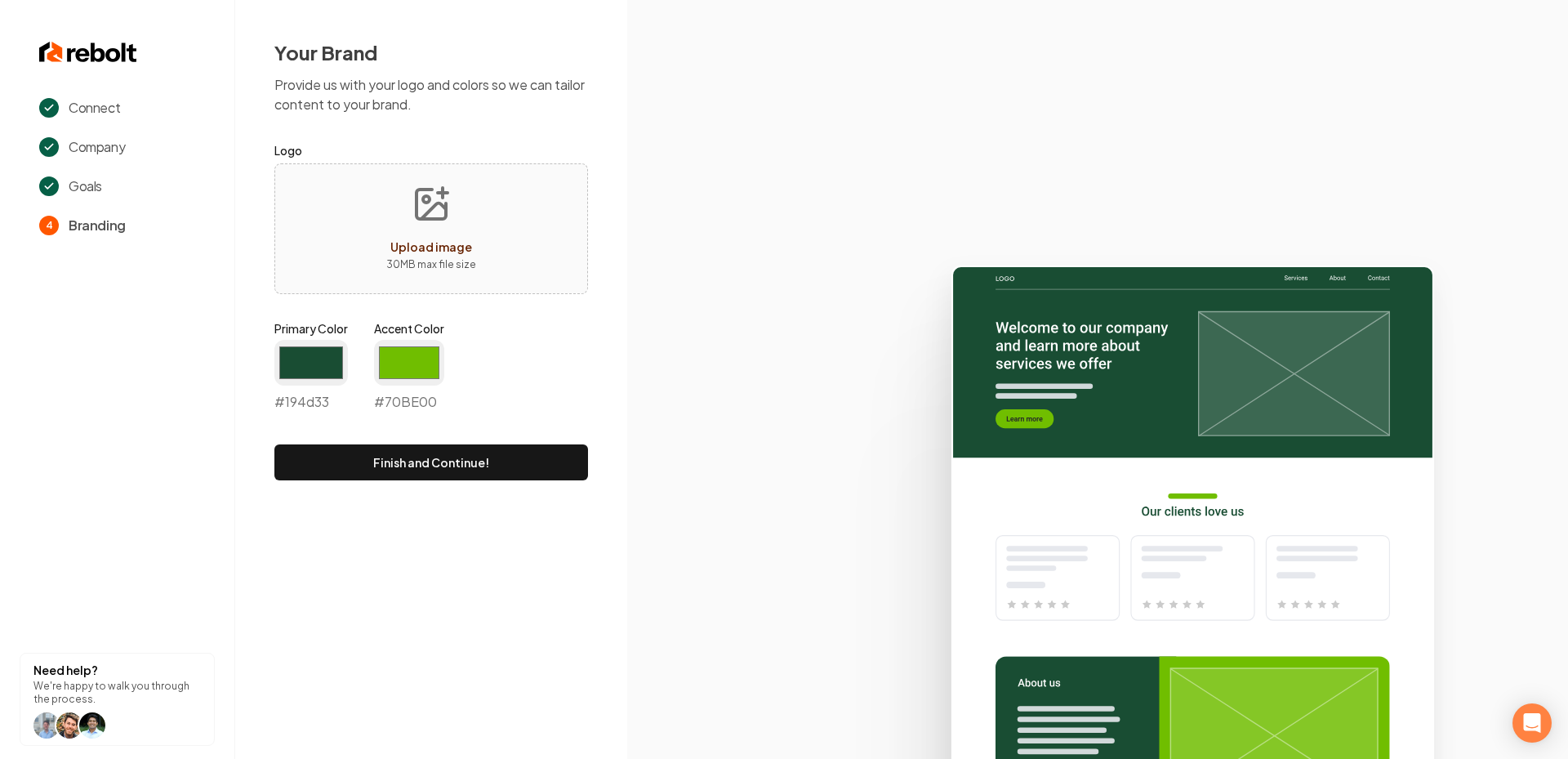
type input "**********"
click at [290, 374] on input "#194d33" at bounding box center [311, 363] width 74 height 46
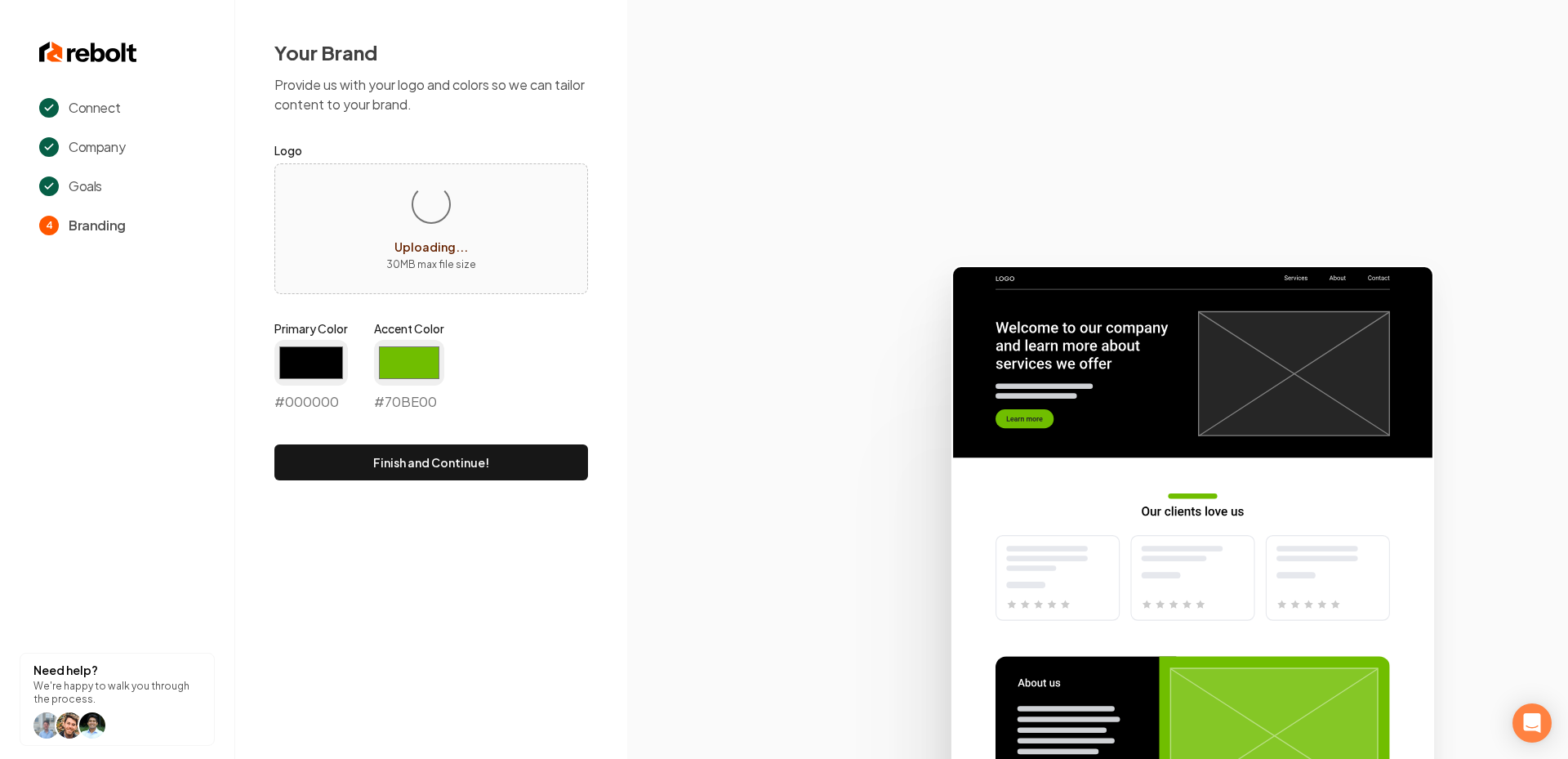
type input "#000000"
click at [437, 336] on label "Accent Color" at bounding box center [409, 329] width 70 height 17
click at [437, 340] on input "#70be00" at bounding box center [409, 363] width 70 height 46
click at [430, 353] on input "#70be00" at bounding box center [409, 363] width 70 height 46
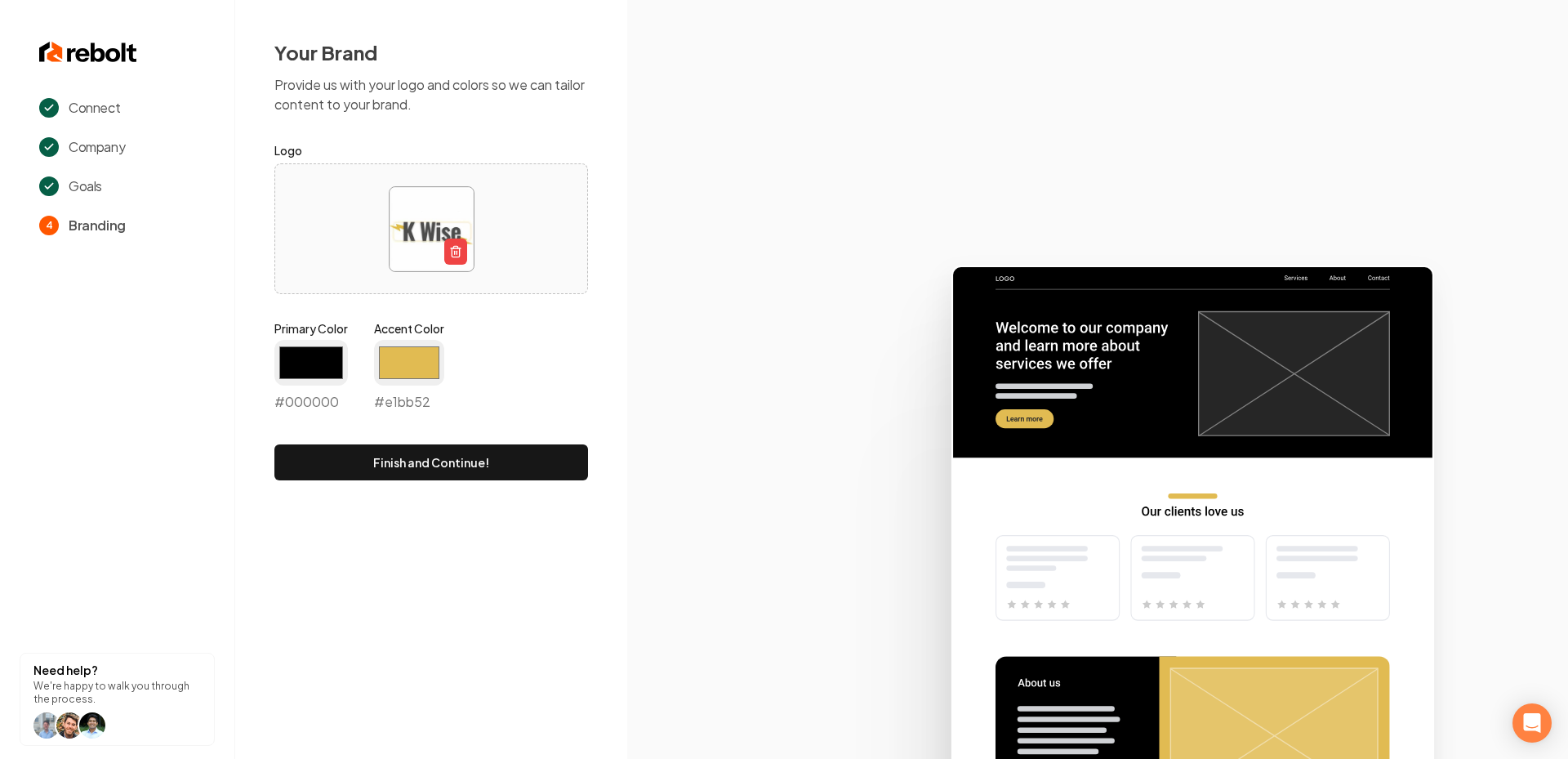
type input "#e1bb52"
click at [798, 419] on icon at bounding box center [1097, 505] width 941 height 507
click at [458, 458] on button "Finish and Continue!" at bounding box center [431, 462] width 314 height 36
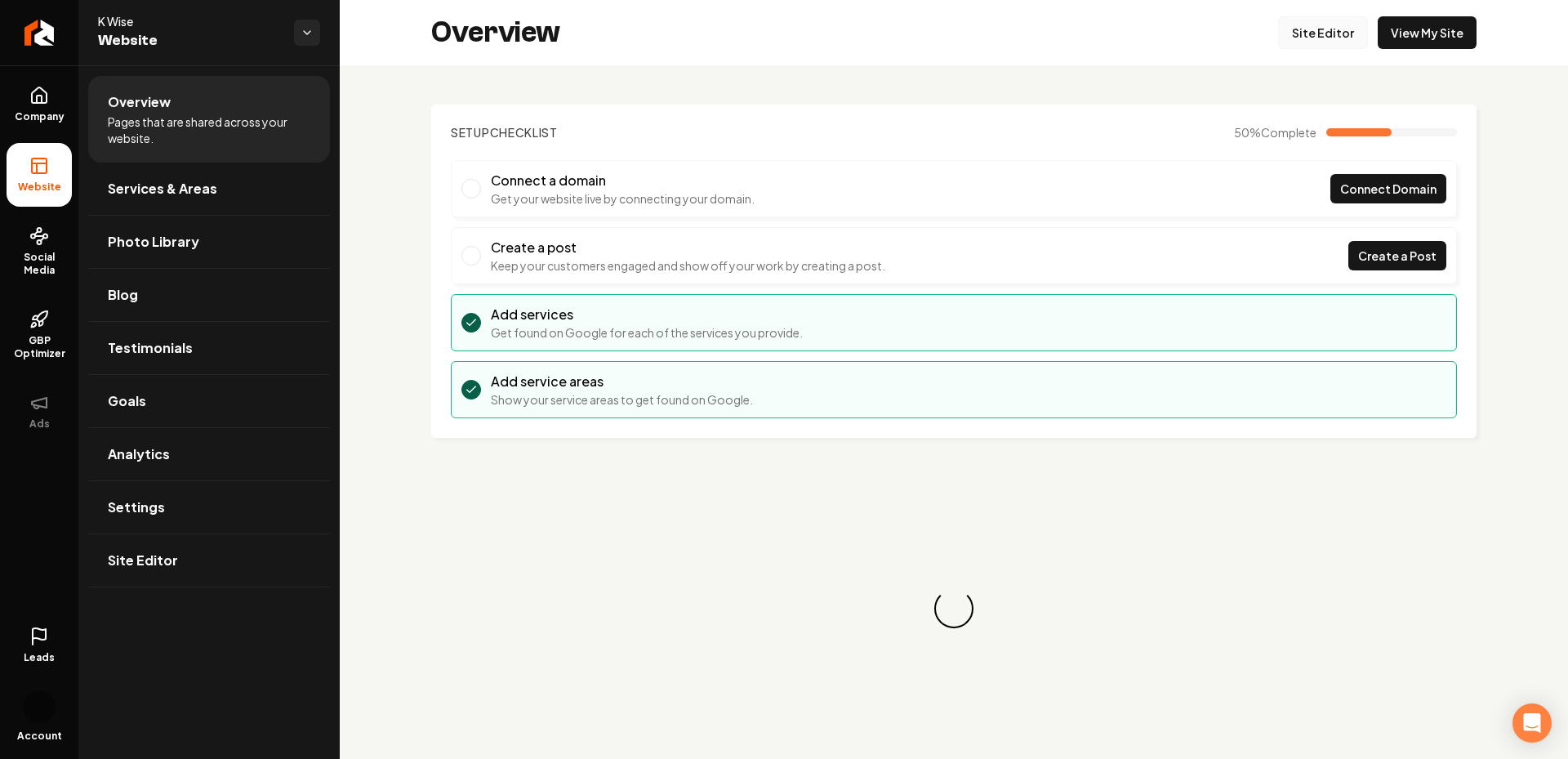
click at [1301, 44] on link "Site Editor" at bounding box center [1323, 32] width 90 height 32
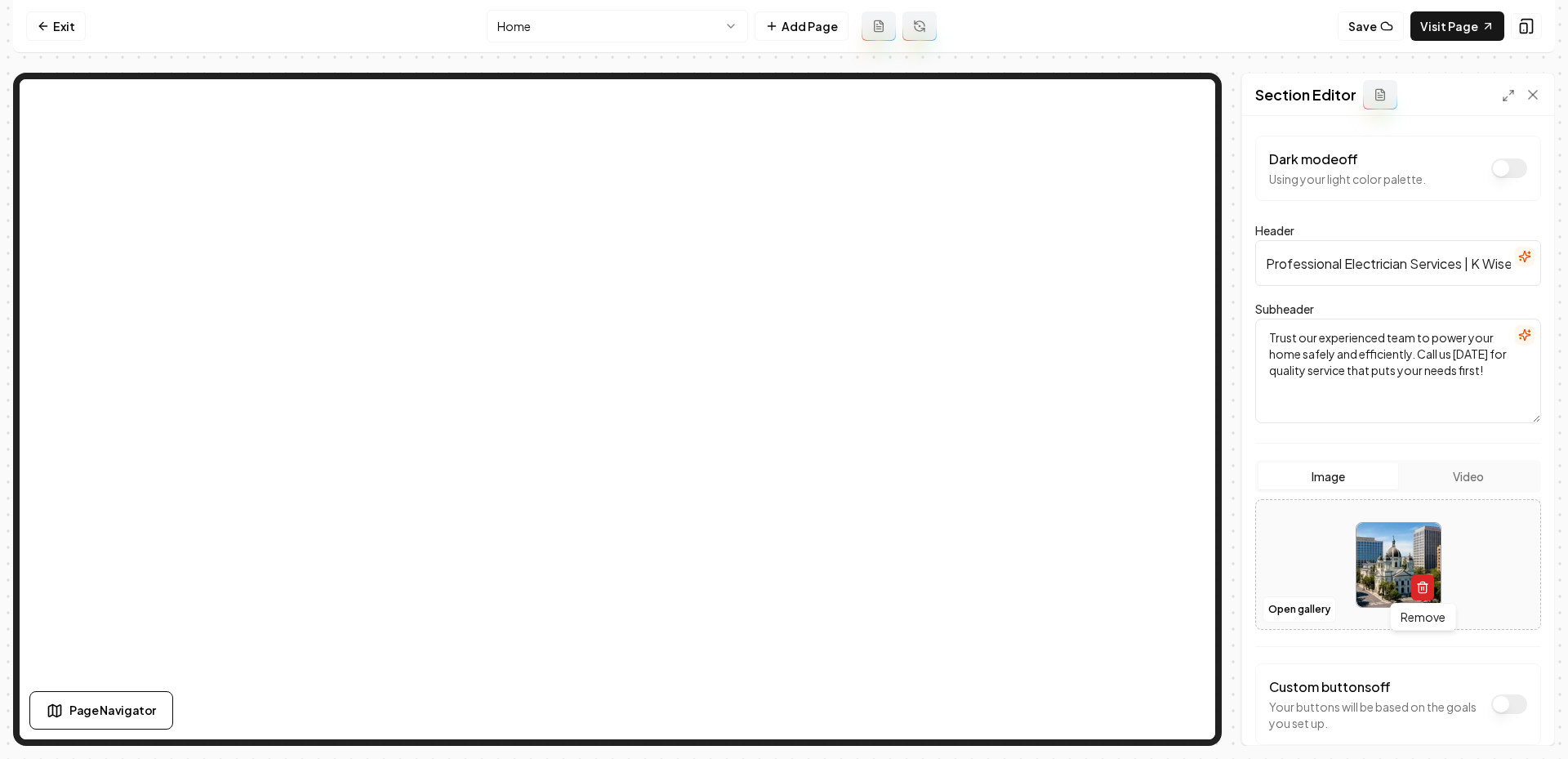
click at [1420, 582] on icon "button" at bounding box center [1422, 583] width 4 height 2
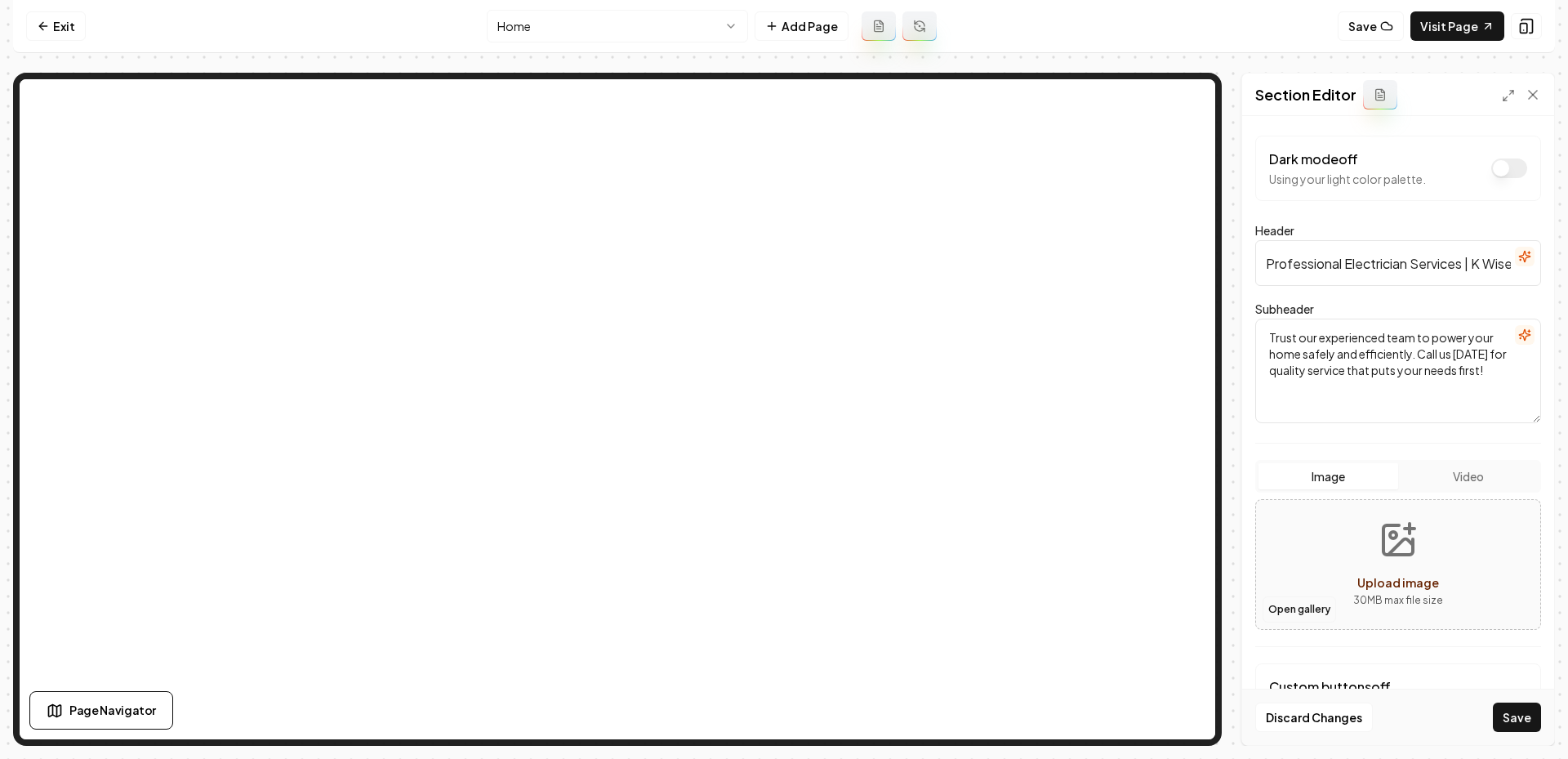
click at [1274, 604] on button "Open gallery" at bounding box center [1299, 609] width 74 height 26
click at [1383, 542] on icon "Upload image" at bounding box center [1398, 540] width 30 height 30
type input "**********"
click at [1513, 711] on button "Save" at bounding box center [1517, 718] width 48 height 30
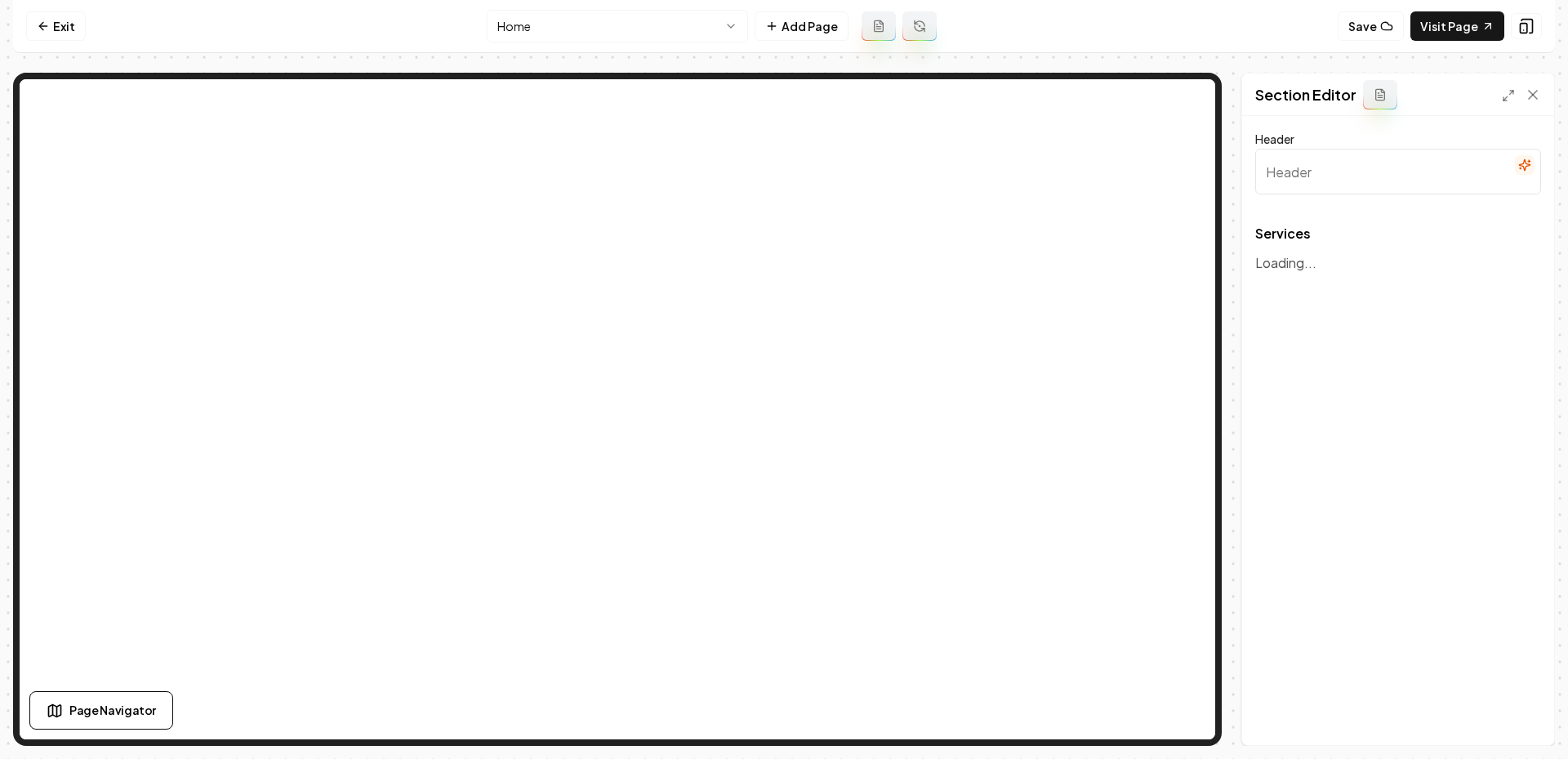
type input "Expert Electrical Services"
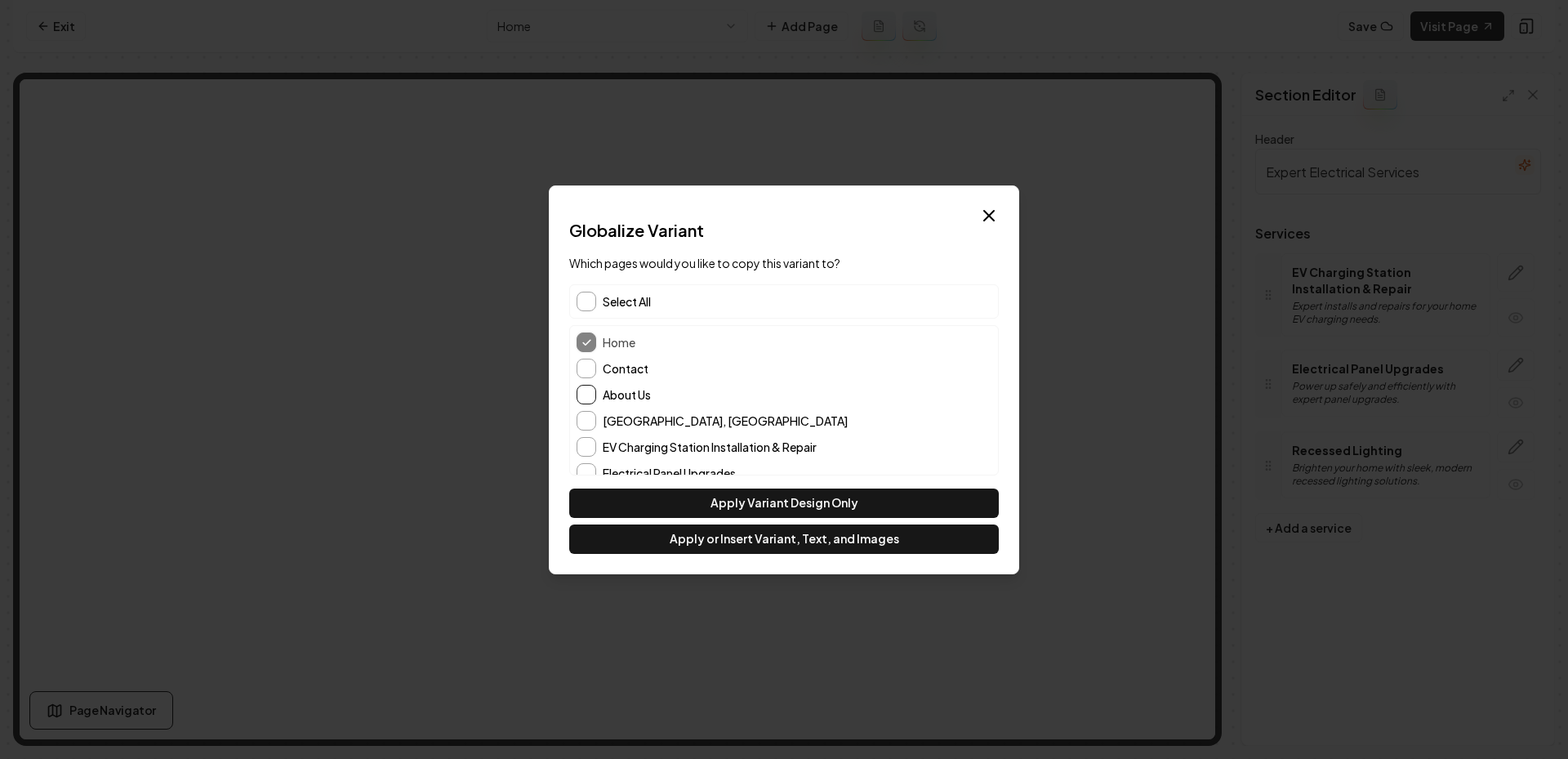
click at [595, 394] on button "About Us" at bounding box center [587, 395] width 20 height 20
click at [589, 356] on div "Home Contact About Us San Jose, CA EV Charging Station Installation & Repair El…" at bounding box center [784, 420] width 428 height 190
click at [589, 375] on button "Contact" at bounding box center [587, 368] width 20 height 20
click at [720, 536] on button "Apply or Insert Variant, Text, and Images" at bounding box center [784, 540] width 429 height 30
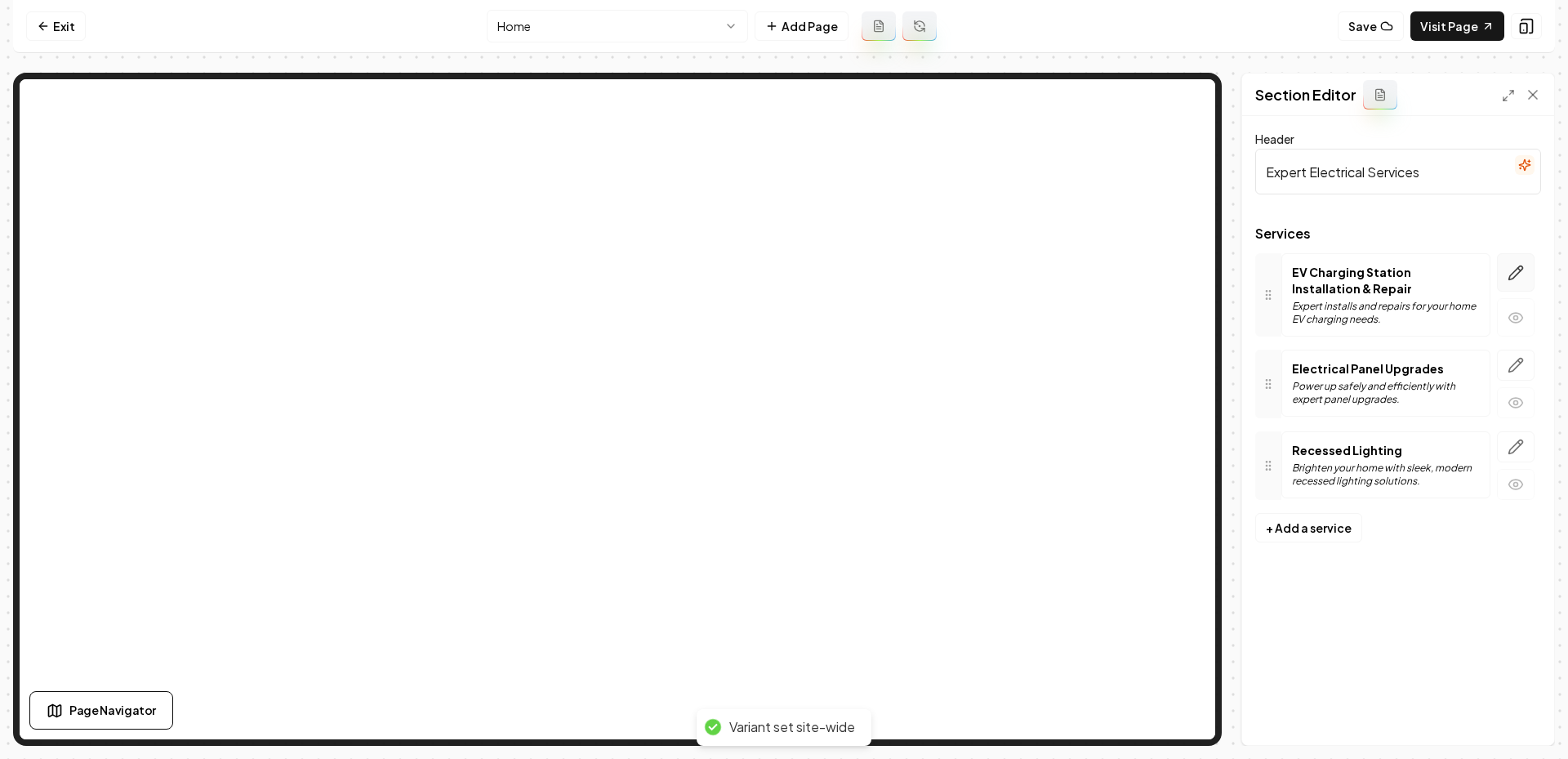
click at [1511, 282] on button "button" at bounding box center [1515, 272] width 37 height 38
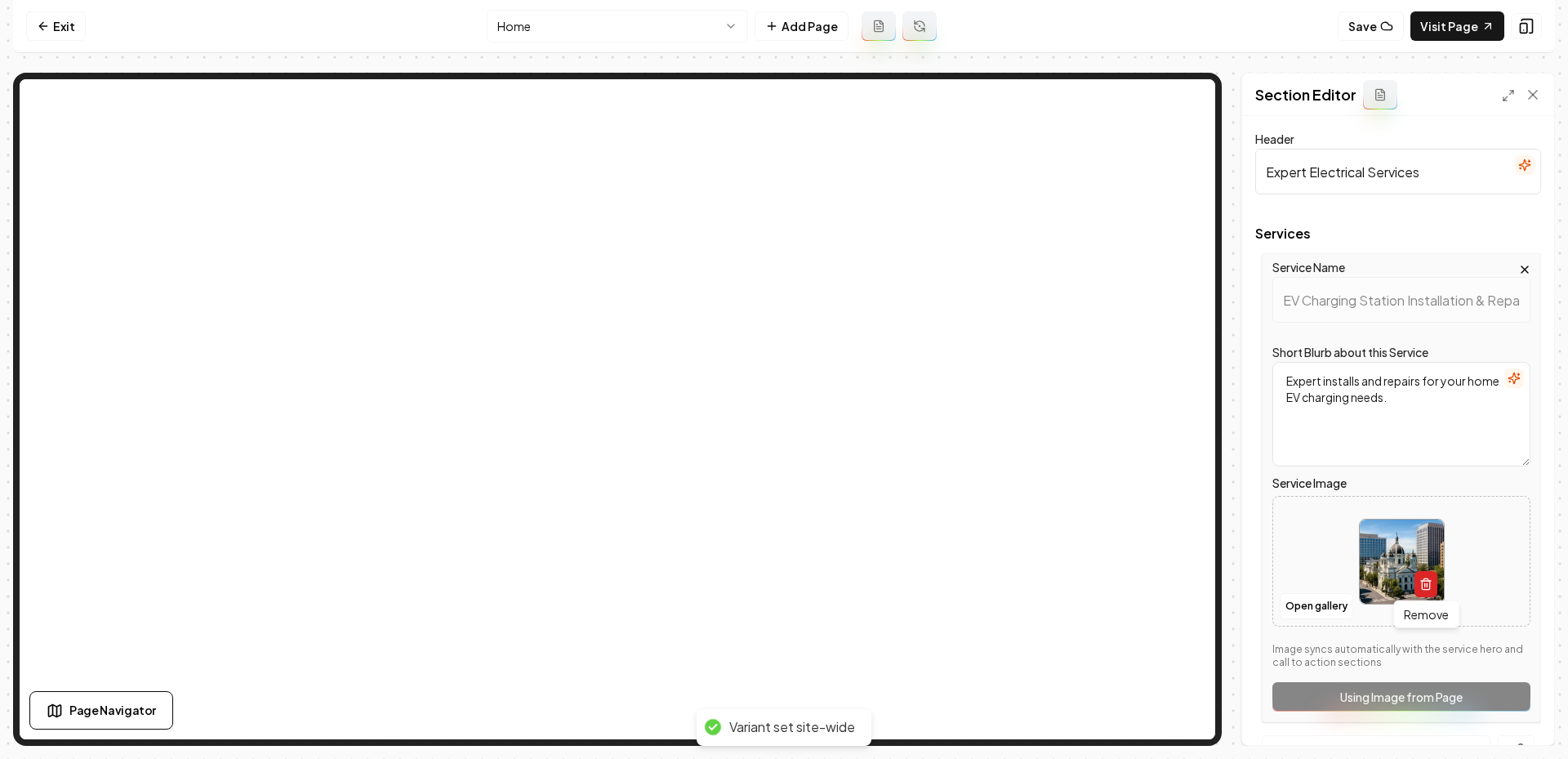
click at [1425, 581] on icon "button" at bounding box center [1426, 584] width 13 height 13
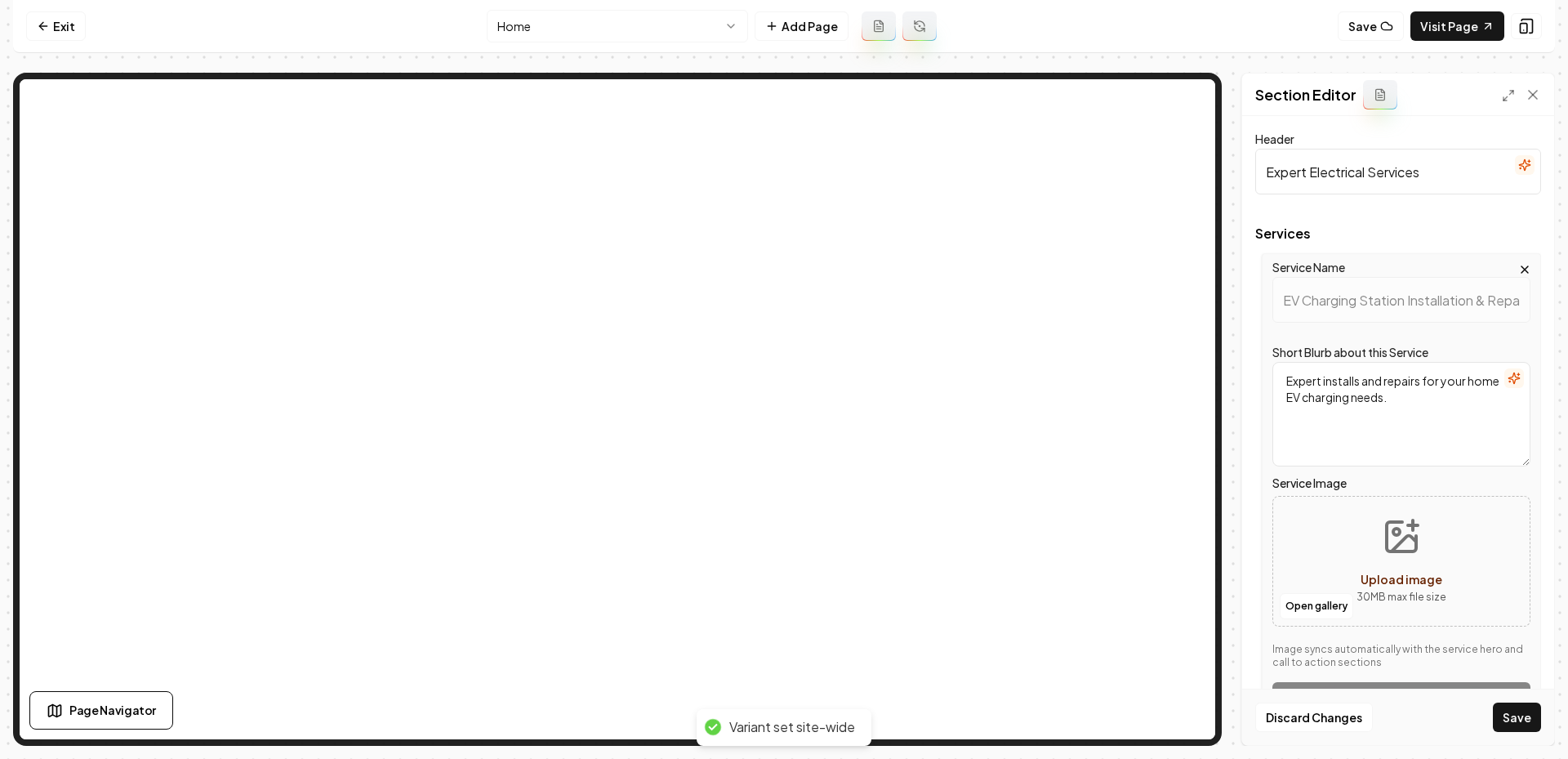
click at [1369, 519] on button "Upload image 30 MB max file size" at bounding box center [1402, 561] width 116 height 114
type input "**********"
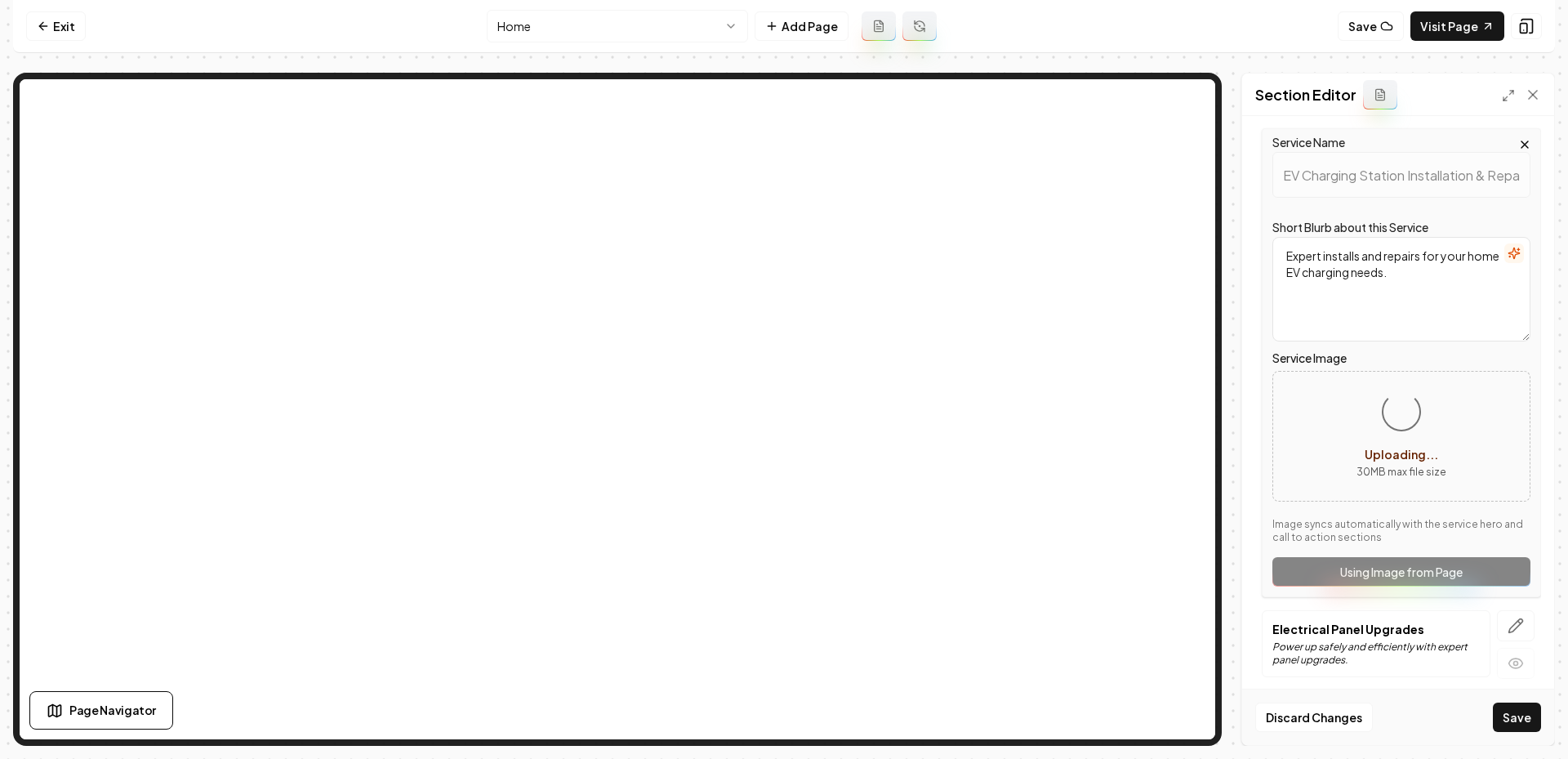
scroll to position [166, 0]
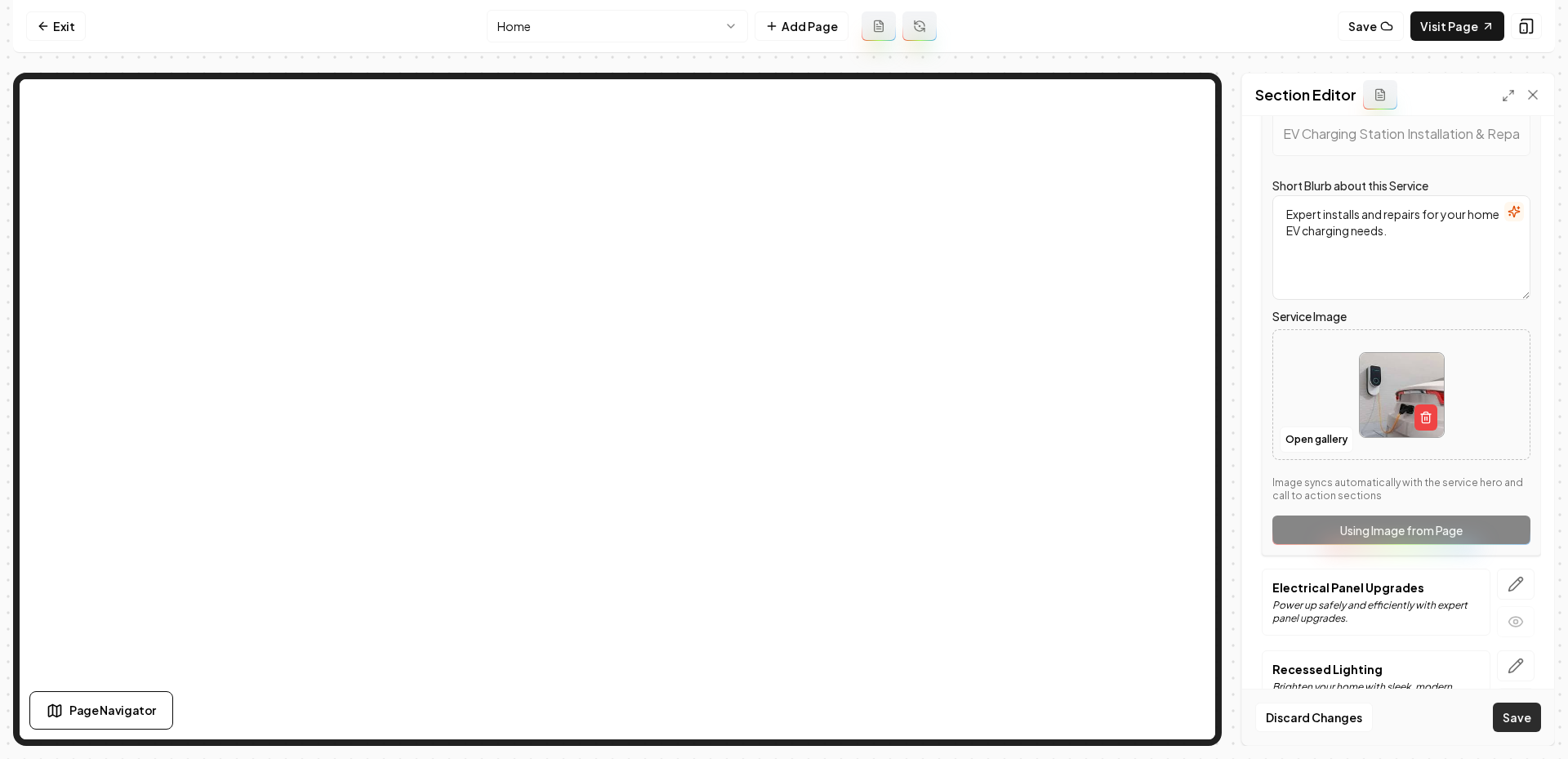
click at [1522, 709] on button "Save" at bounding box center [1517, 718] width 48 height 30
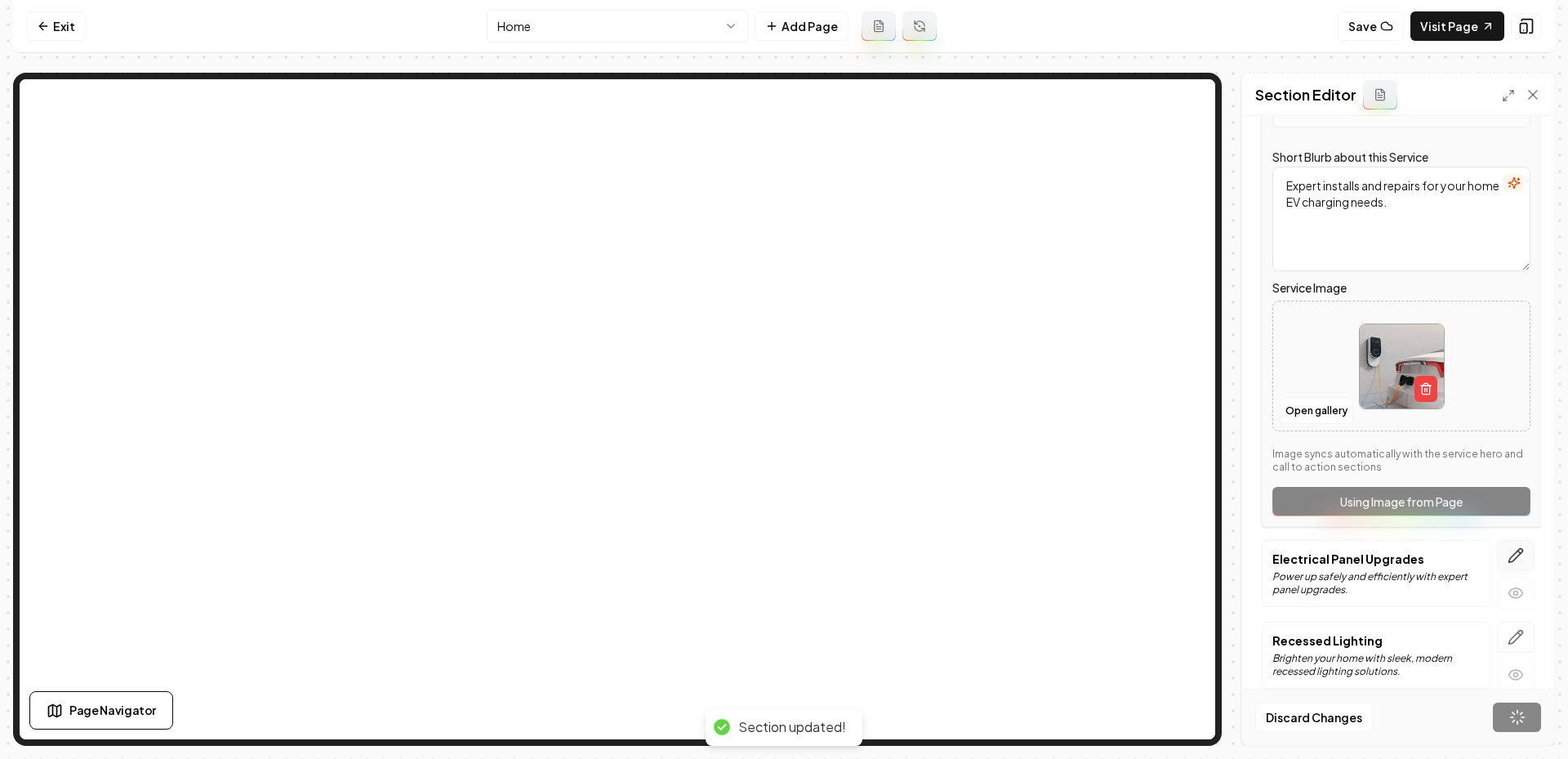
scroll to position [0, 0]
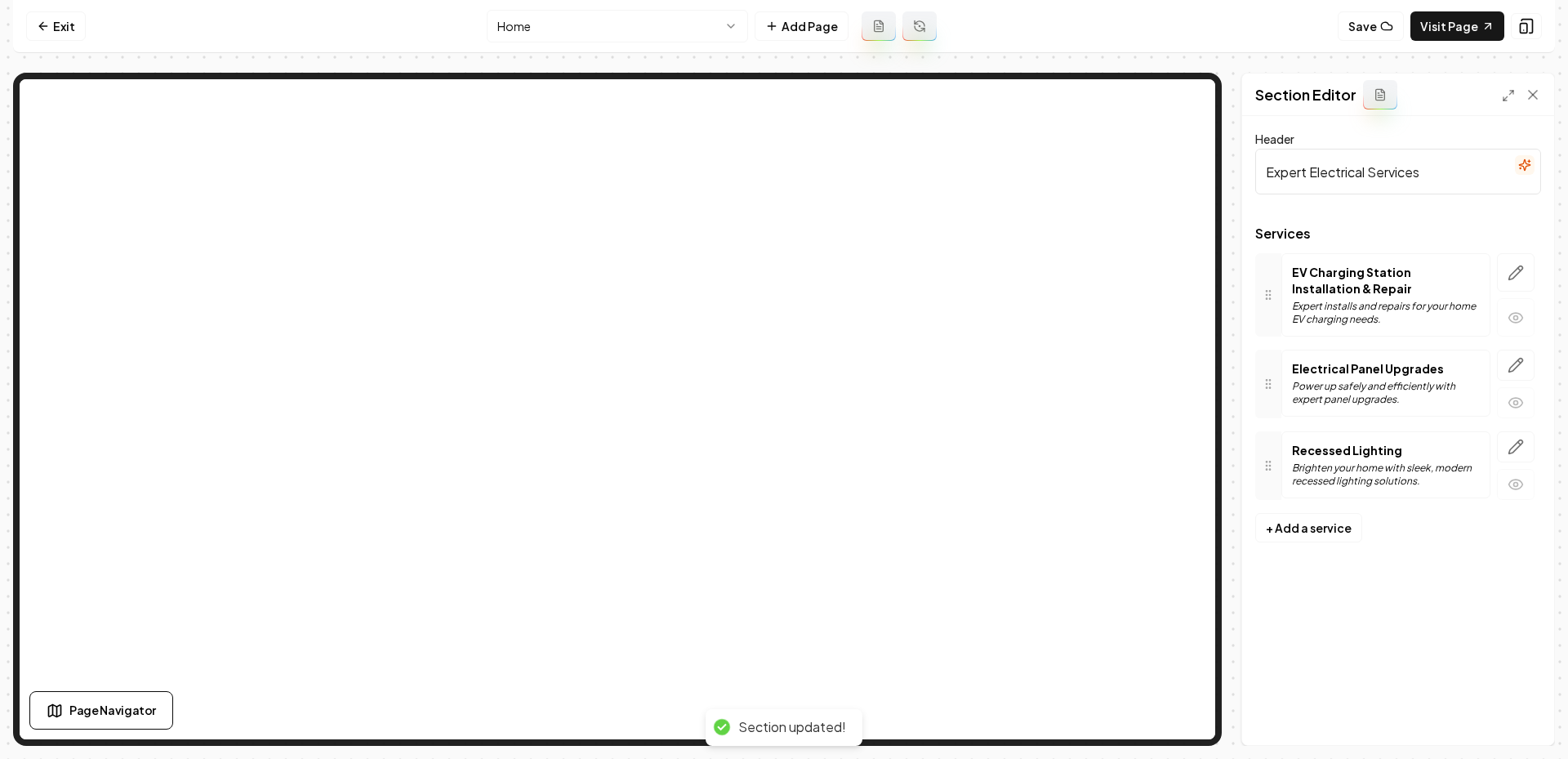
click at [1512, 557] on div "Header Expert Electrical Services Services EV Charging Station Installation & R…" at bounding box center [1398, 430] width 312 height 629
click at [1518, 350] on button "button" at bounding box center [1515, 365] width 37 height 31
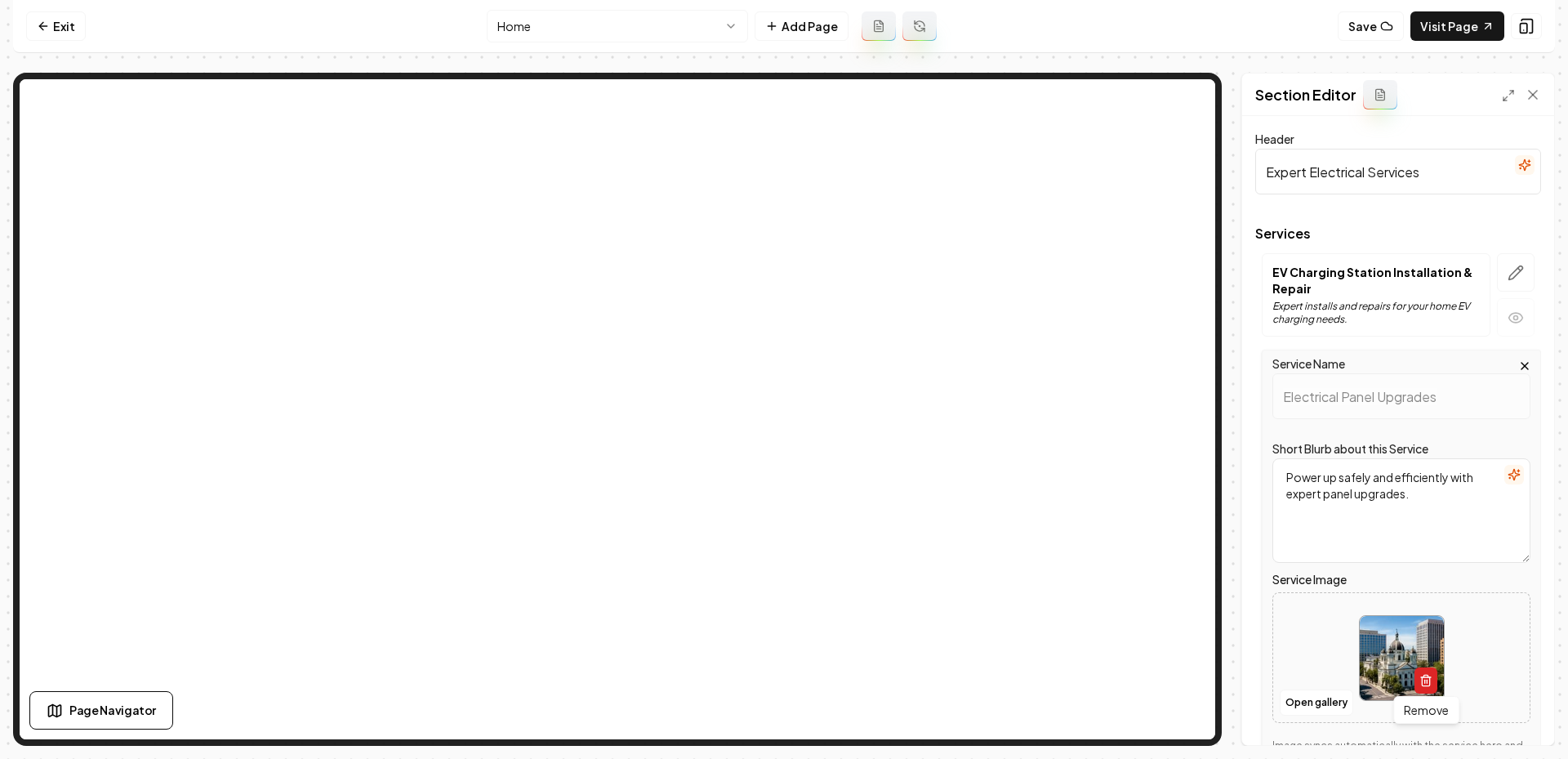
click at [1427, 680] on line "button" at bounding box center [1427, 681] width 0 height 3
click at [1406, 628] on icon "Upload image" at bounding box center [1401, 632] width 39 height 39
type input "**********"
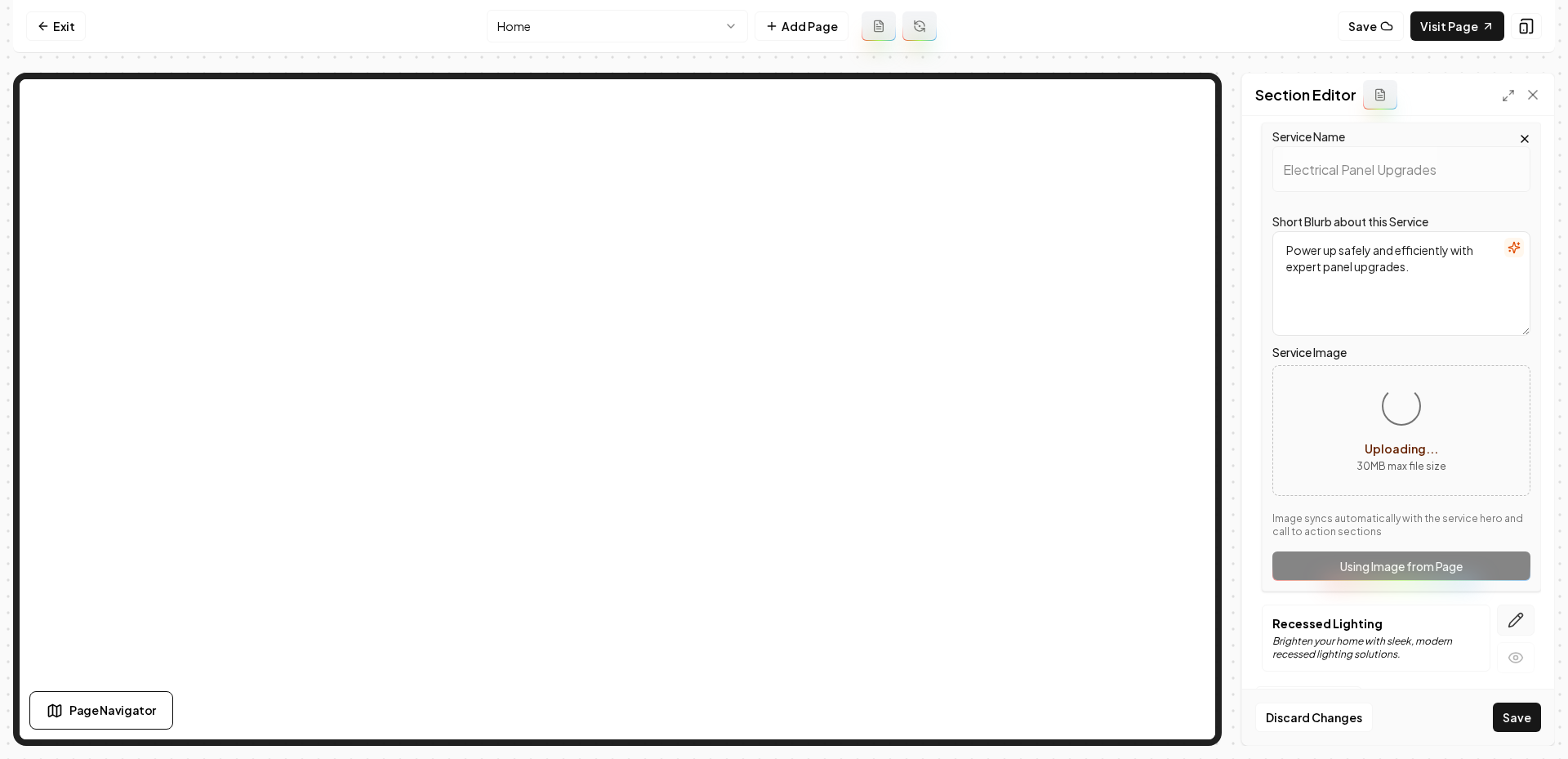
click at [1505, 621] on button "button" at bounding box center [1515, 620] width 37 height 31
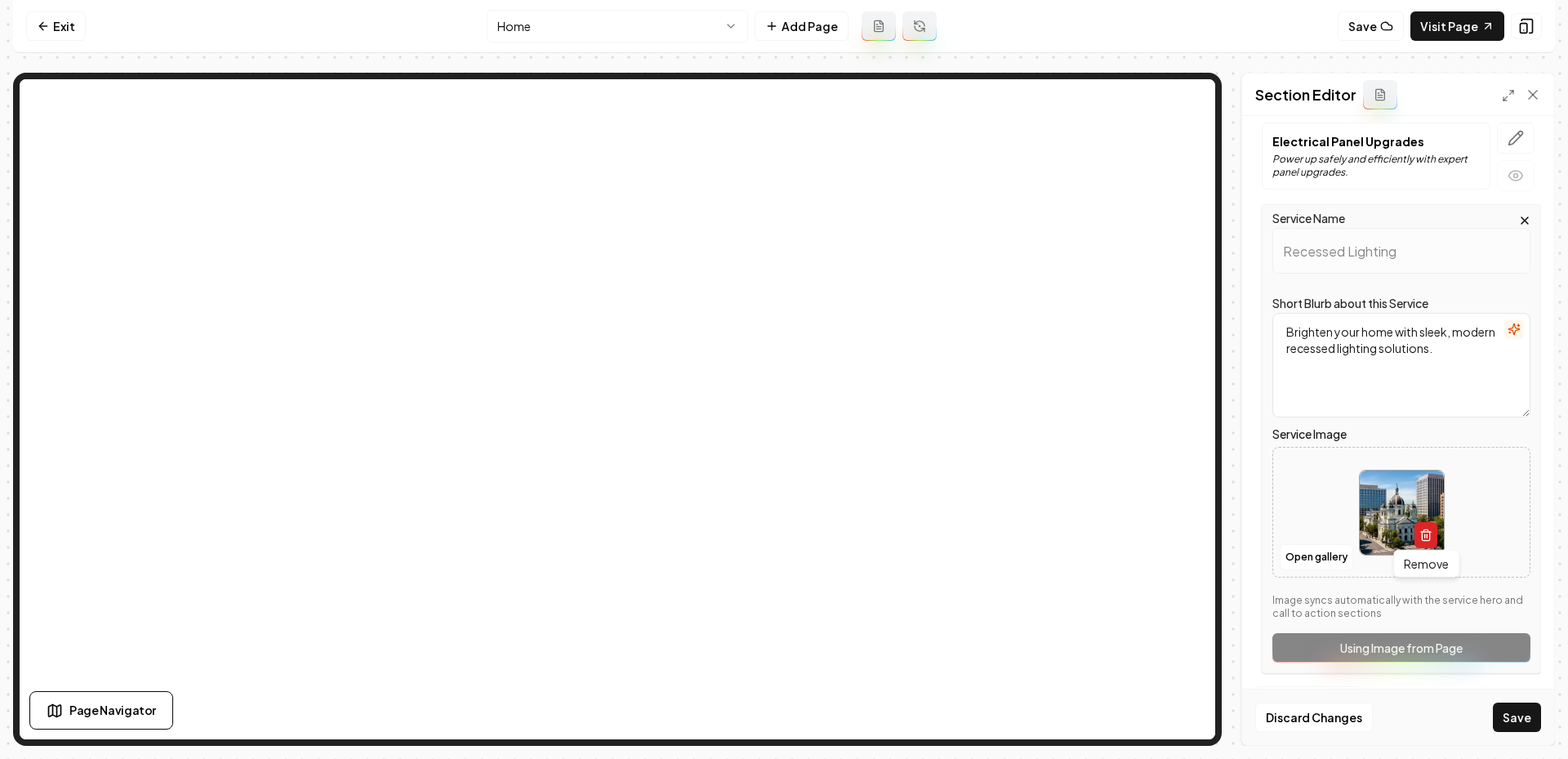
click at [1430, 532] on icon "button" at bounding box center [1426, 536] width 13 height 13
click at [1393, 498] on icon "Upload image" at bounding box center [1404, 494] width 25 height 16
type input "**********"
click at [1504, 718] on button "Save" at bounding box center [1517, 718] width 48 height 30
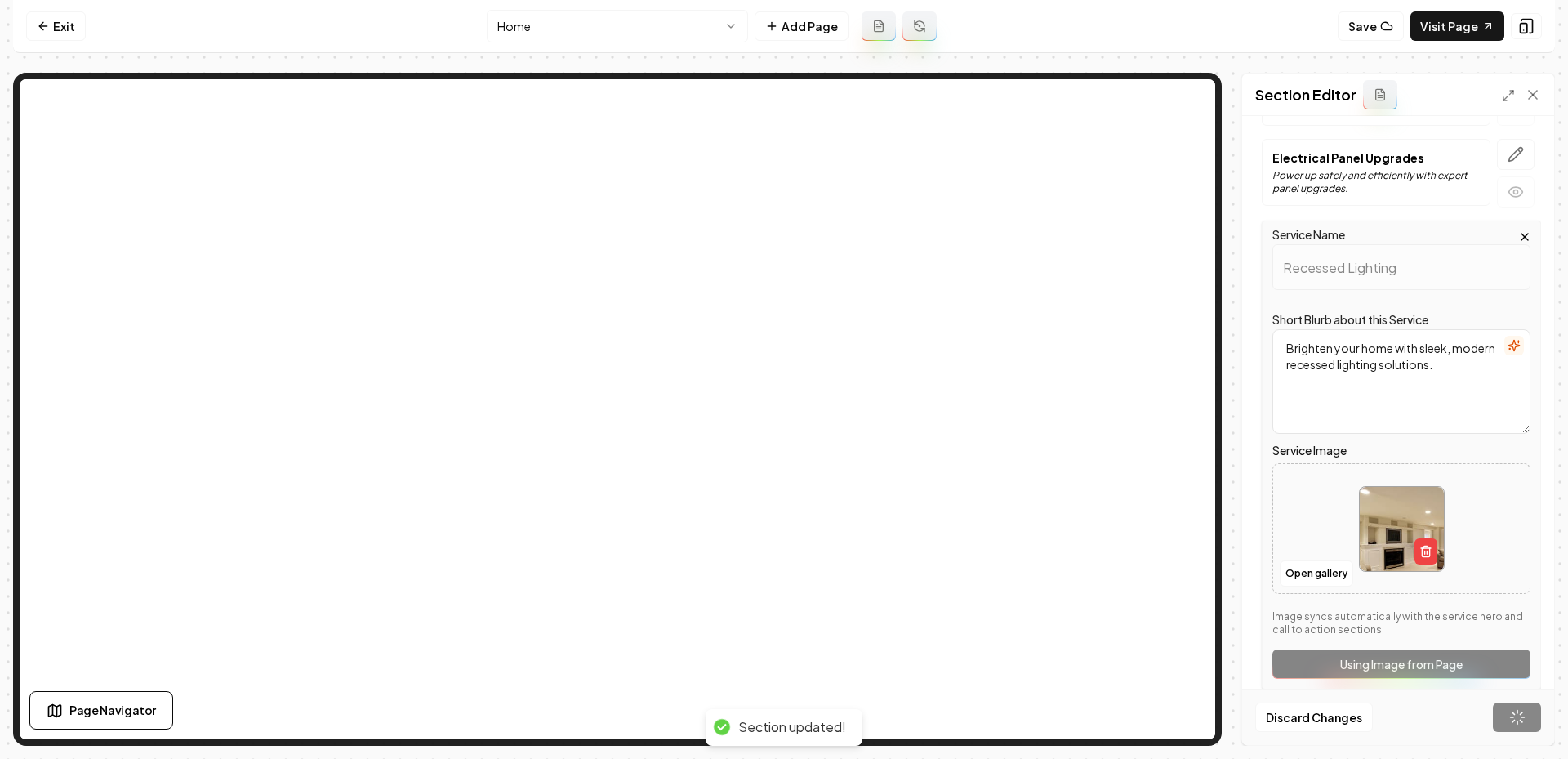
scroll to position [0, 0]
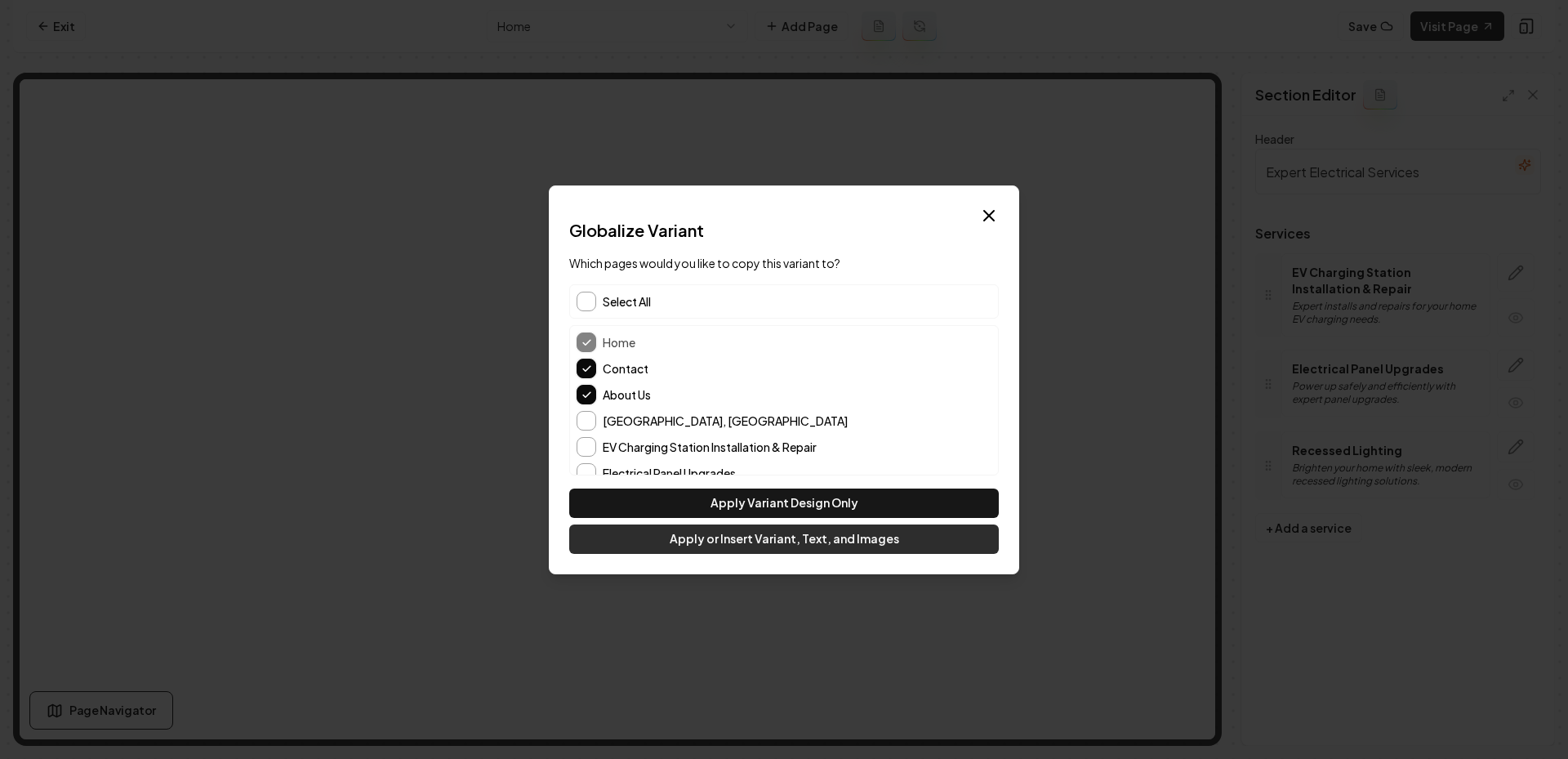
click at [692, 537] on button "Apply or Insert Variant, Text, and Images" at bounding box center [784, 540] width 429 height 30
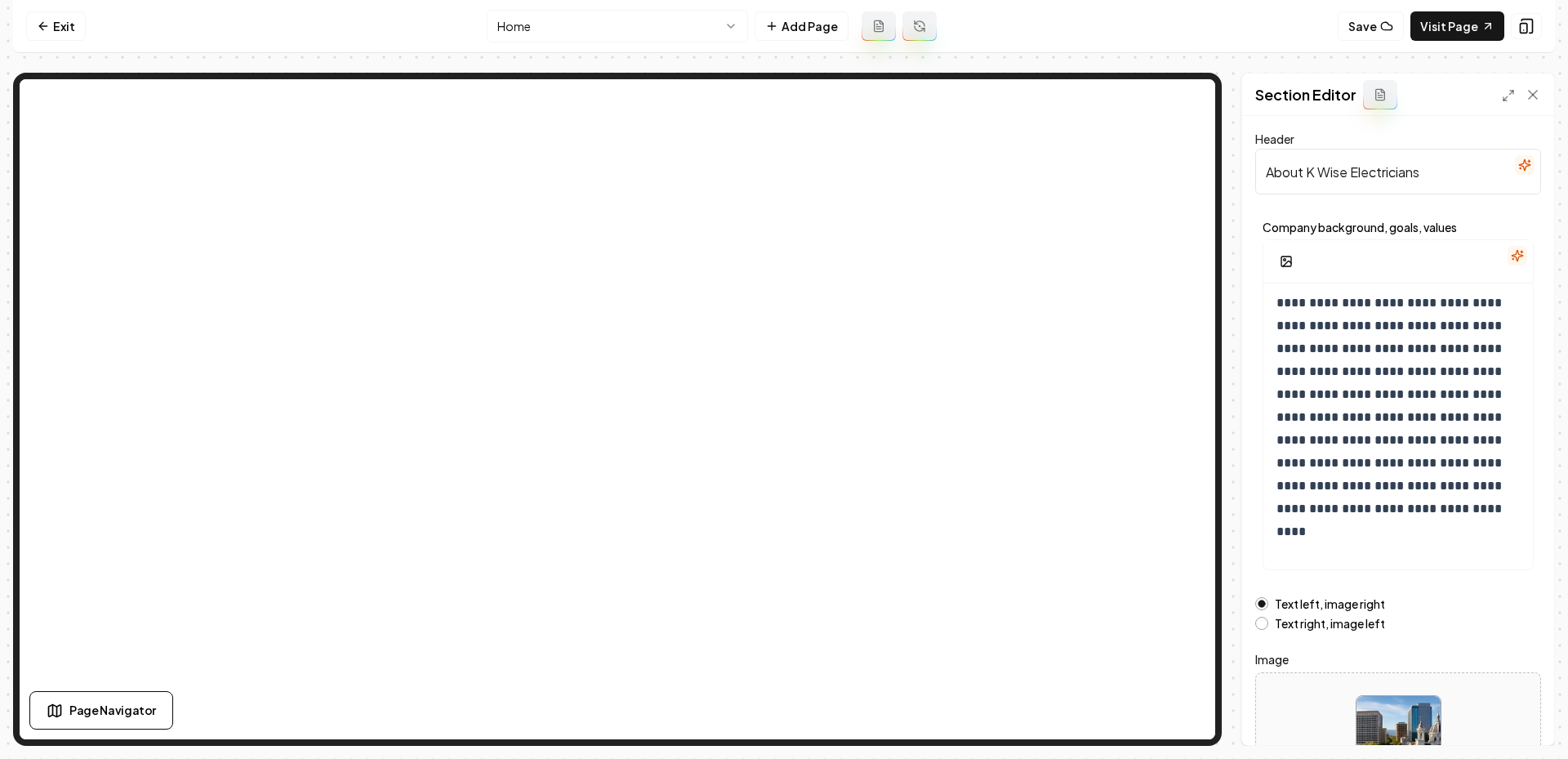
scroll to position [121, 0]
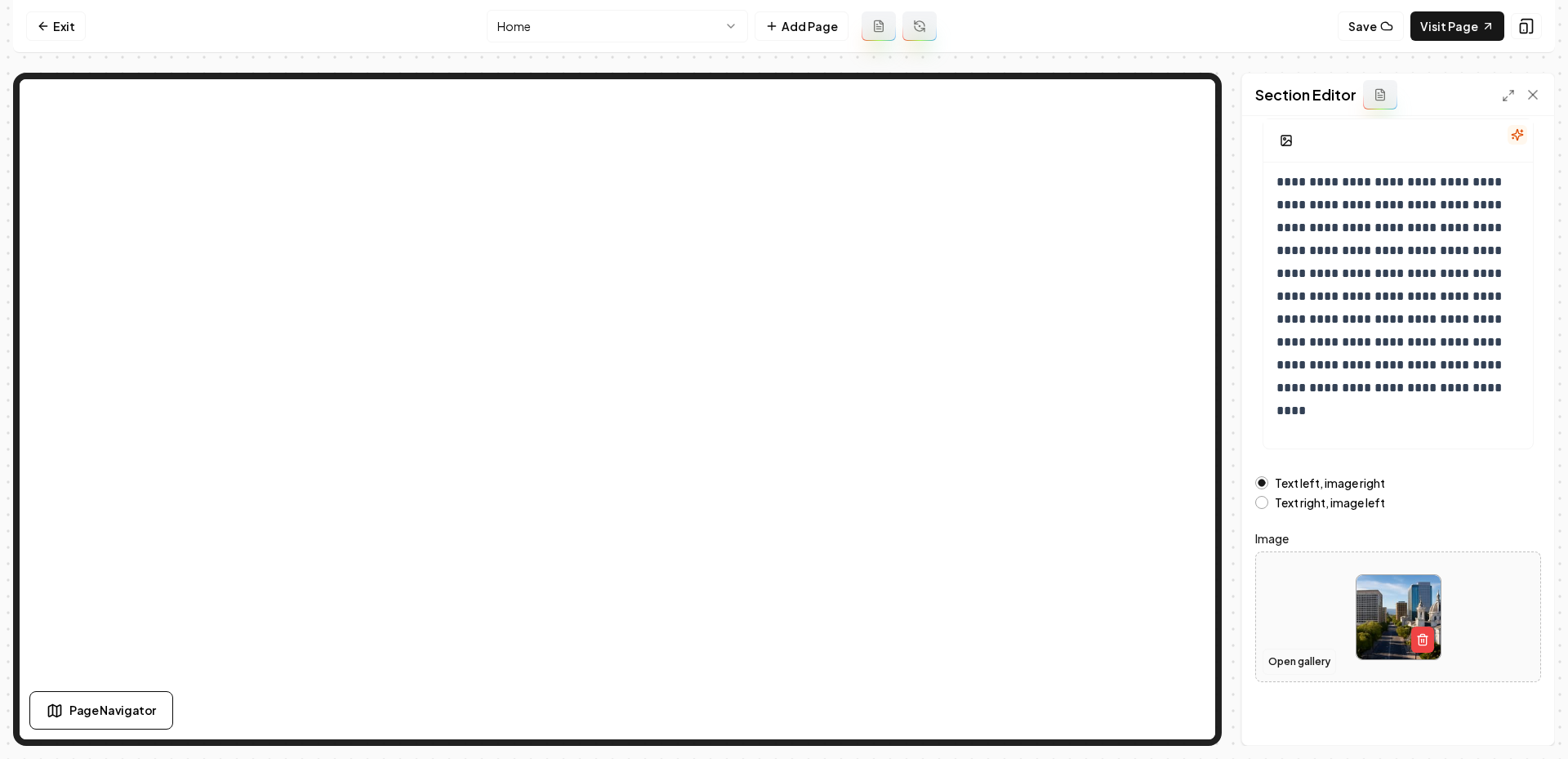
click at [1292, 660] on button "Open gallery" at bounding box center [1299, 662] width 74 height 26
click at [1422, 642] on icon "button" at bounding box center [1422, 640] width 13 height 13
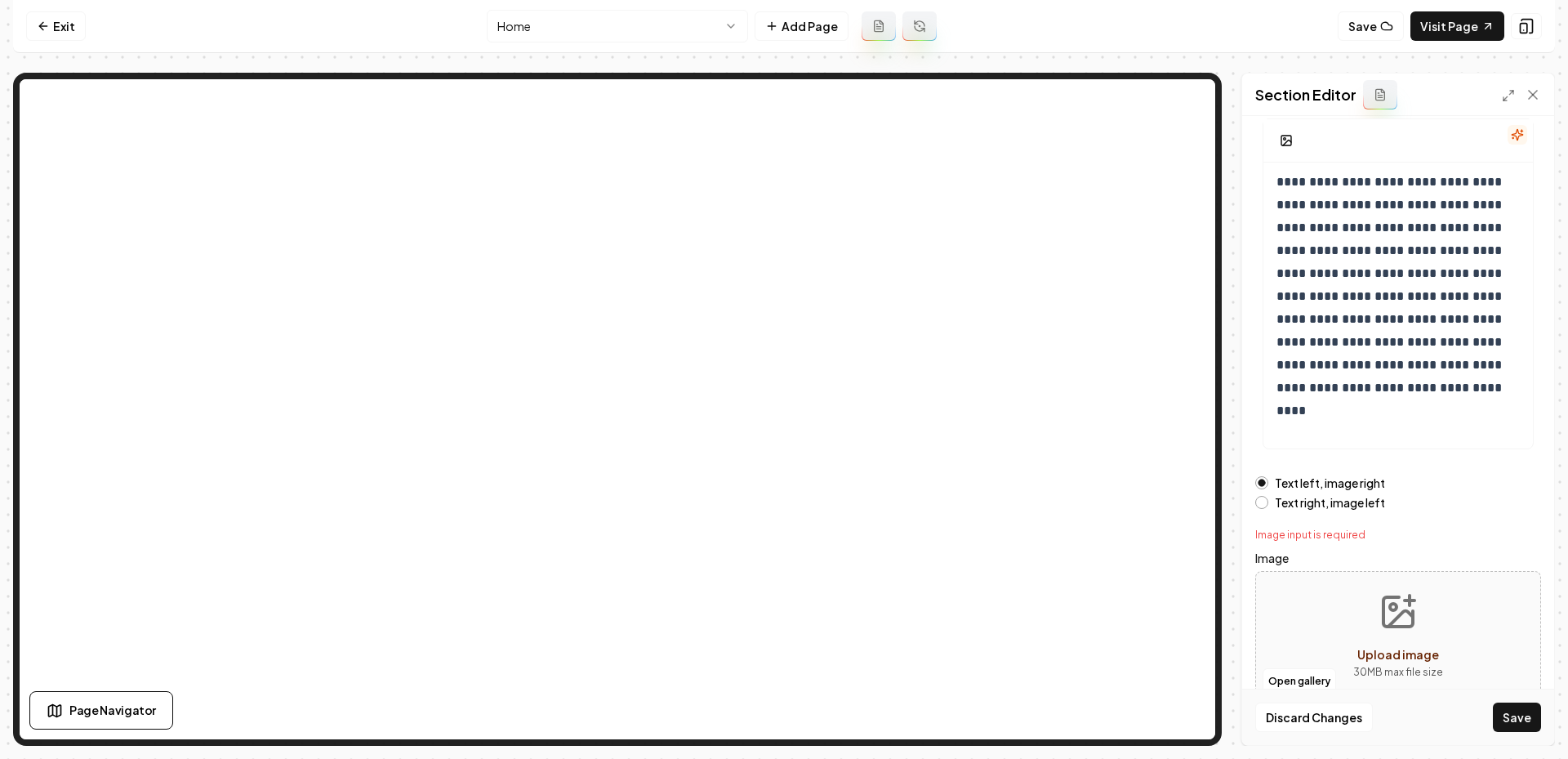
click at [1388, 631] on button "Upload image 30 MB max file size" at bounding box center [1398, 637] width 116 height 114
type input "**********"
click at [1511, 723] on button "Save" at bounding box center [1517, 718] width 48 height 30
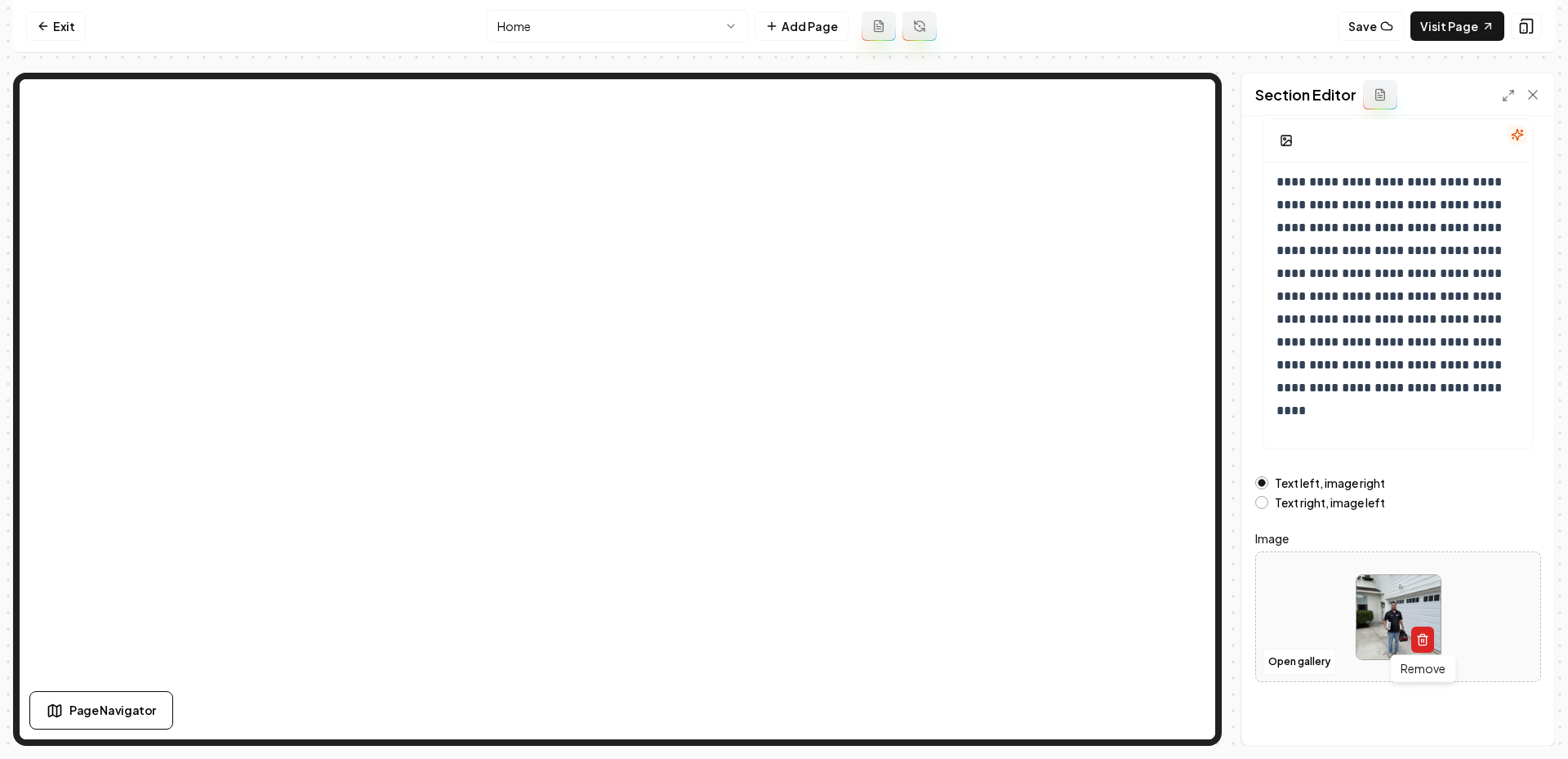
click at [1418, 645] on button "button" at bounding box center [1422, 640] width 23 height 26
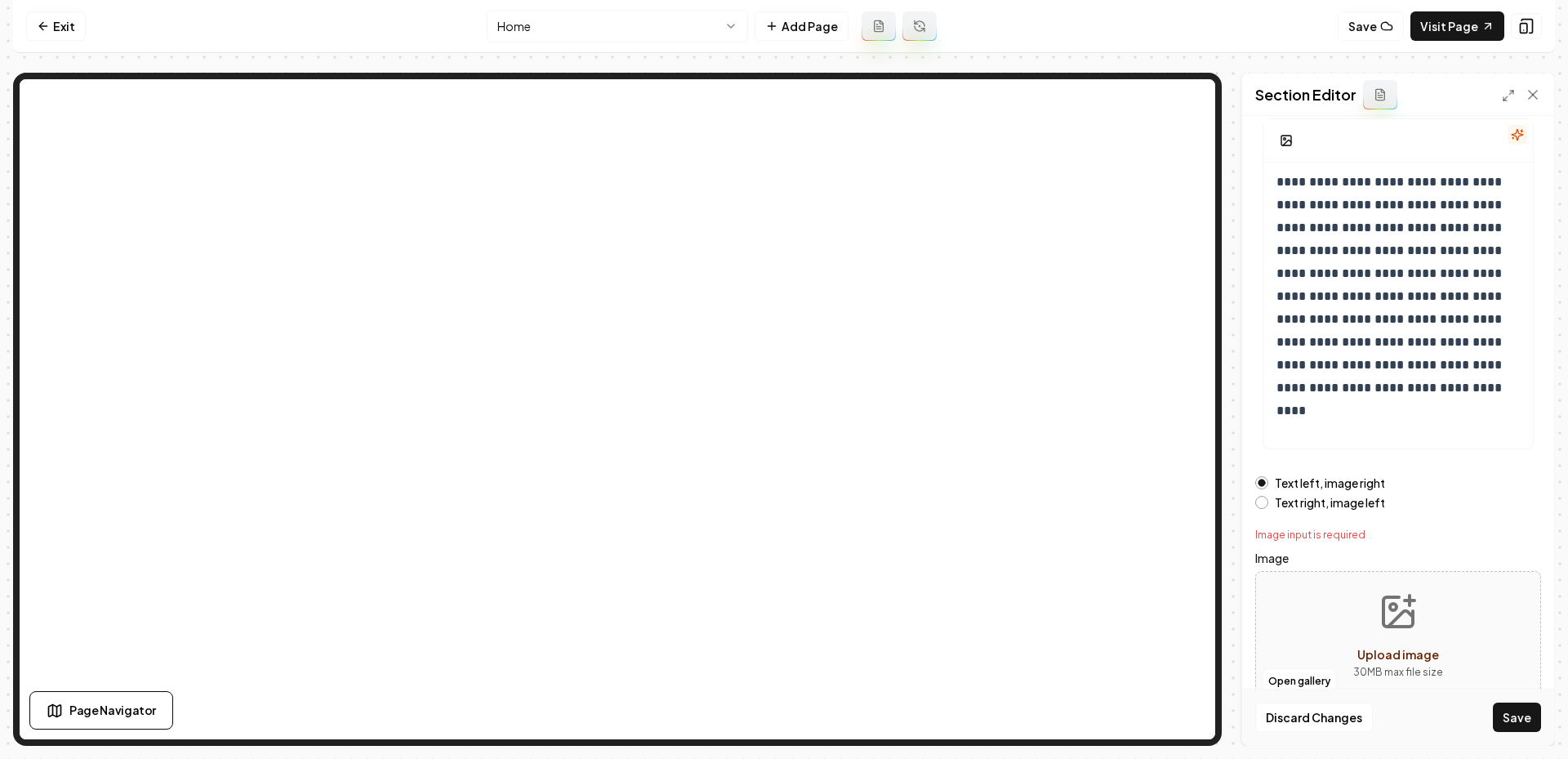
click at [1381, 597] on icon "Upload image" at bounding box center [1398, 612] width 39 height 39
type input "**********"
click at [1524, 718] on button "Save" at bounding box center [1517, 718] width 48 height 30
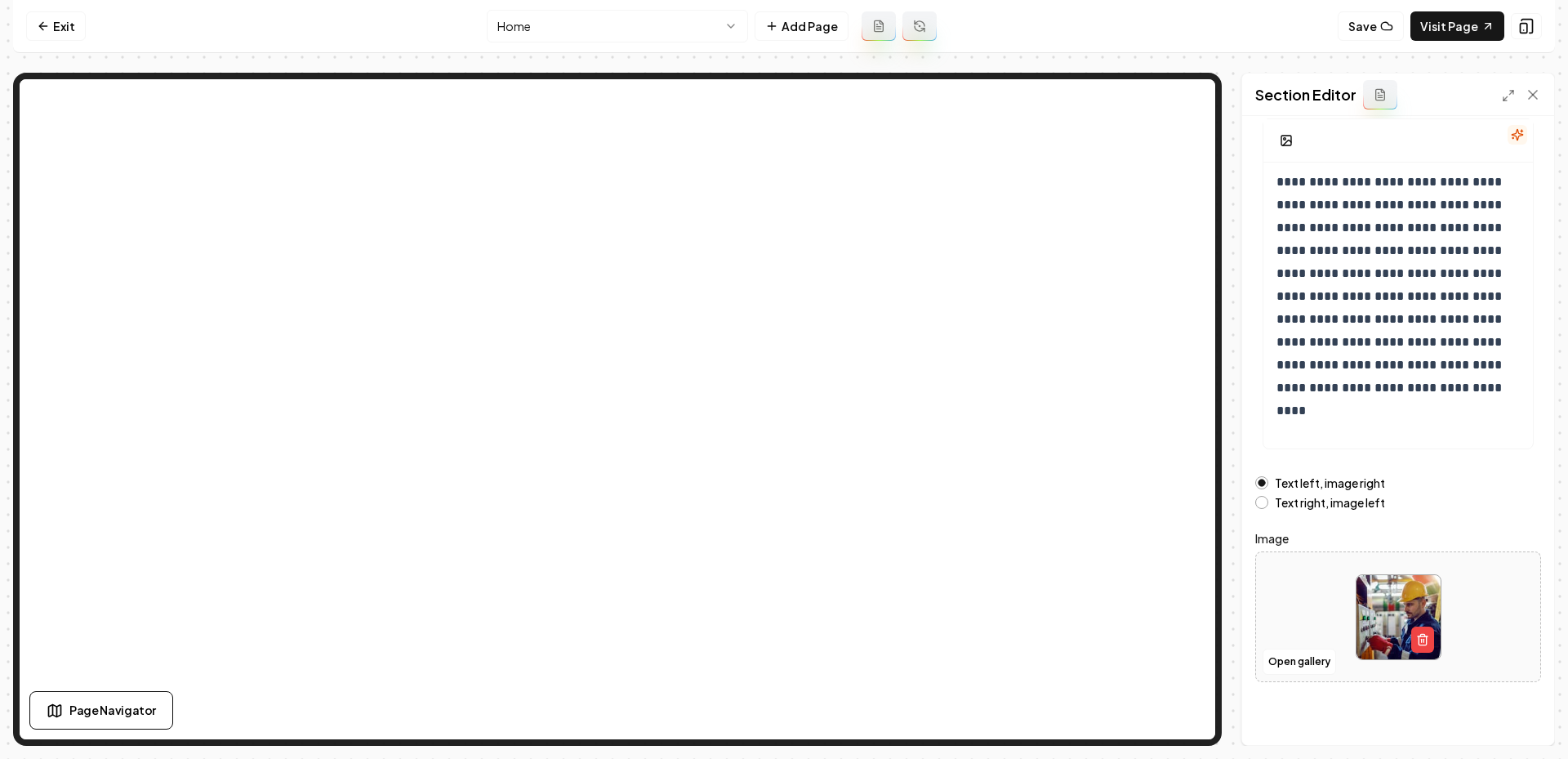
scroll to position [0, 0]
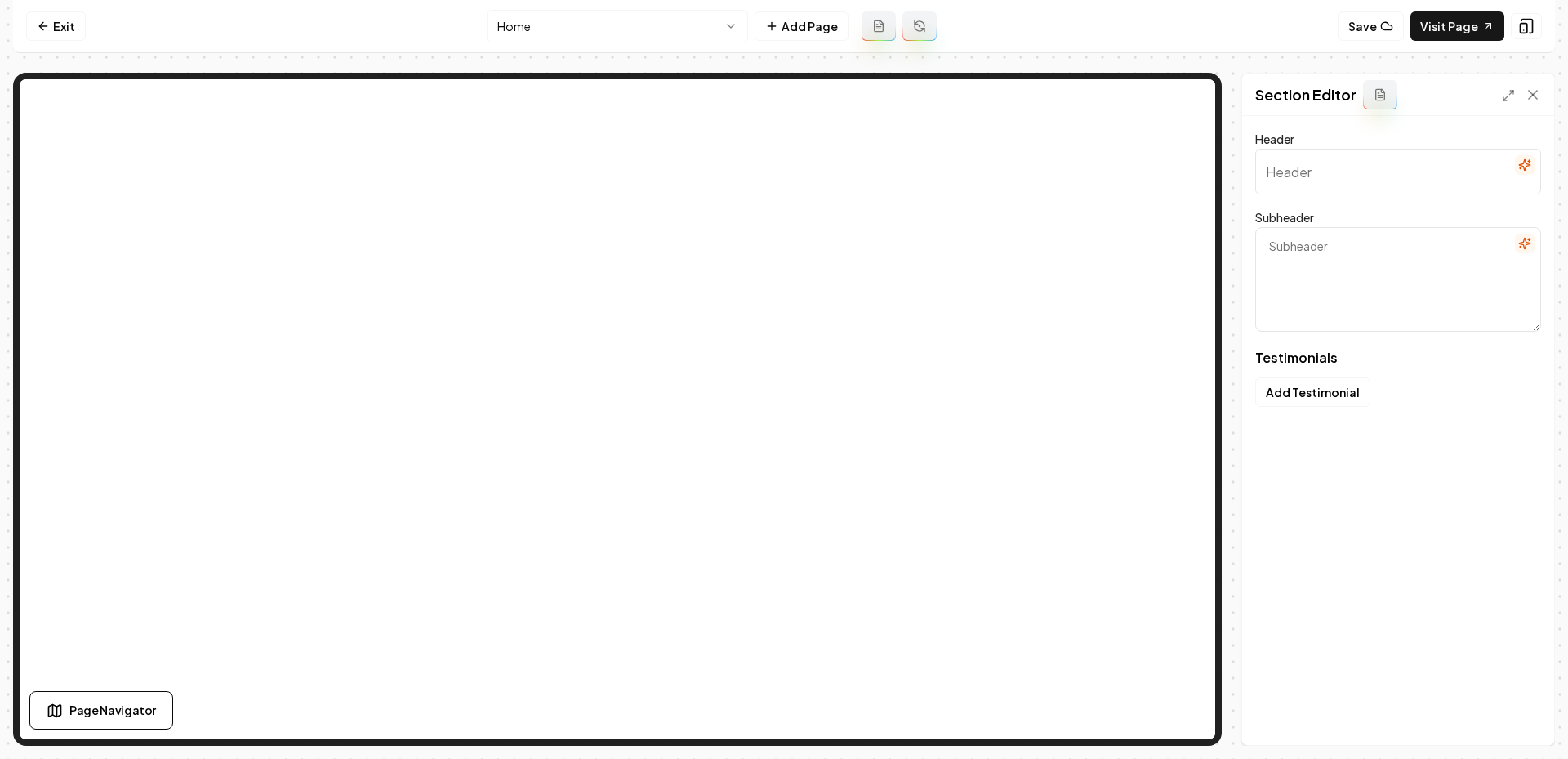
type input "What locals say about K Wise"
type textarea "Find out why neighbors trust our skillful electrical help"
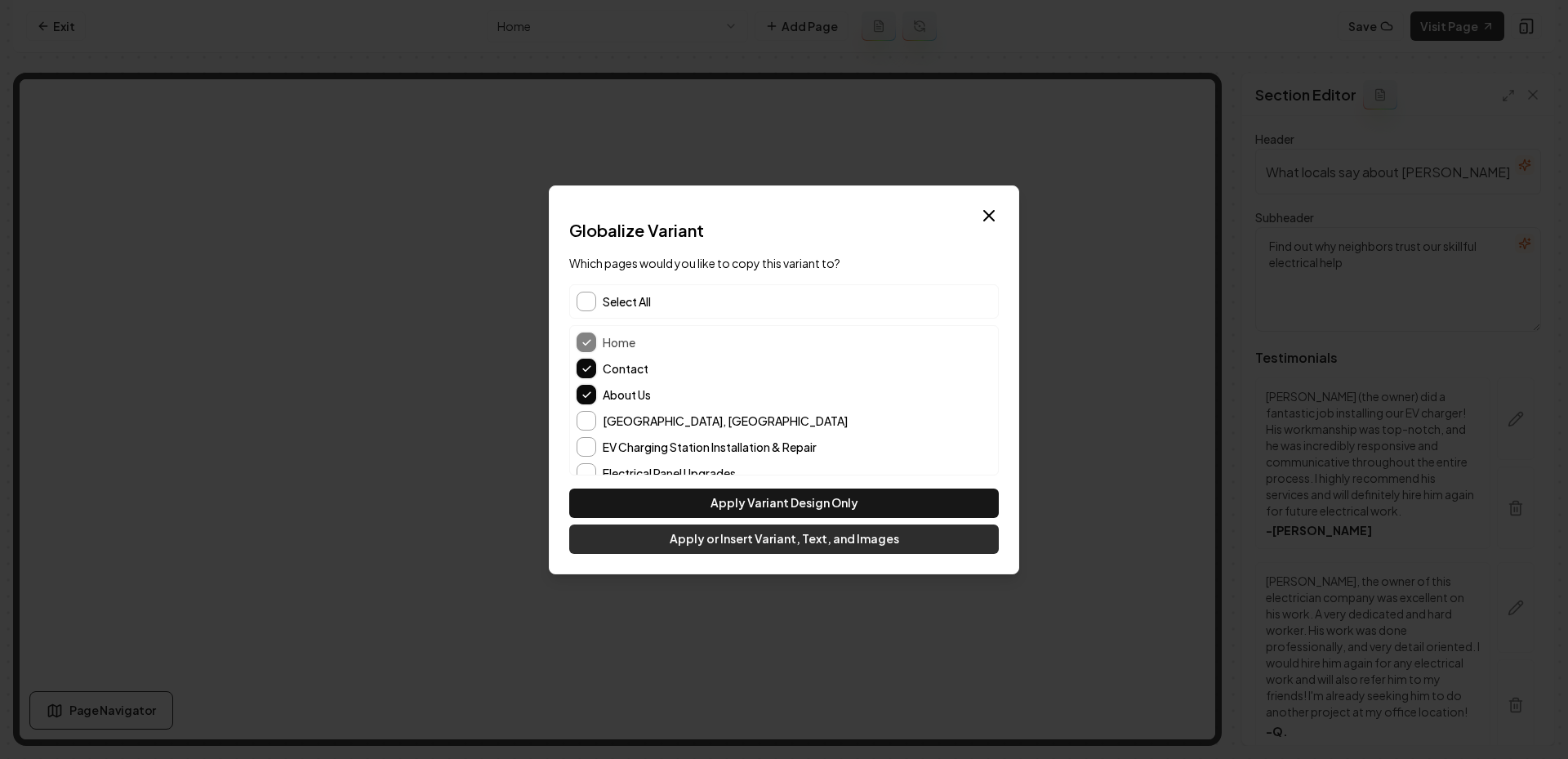
click at [735, 545] on button "Apply or Insert Variant, Text, and Images" at bounding box center [784, 540] width 429 height 30
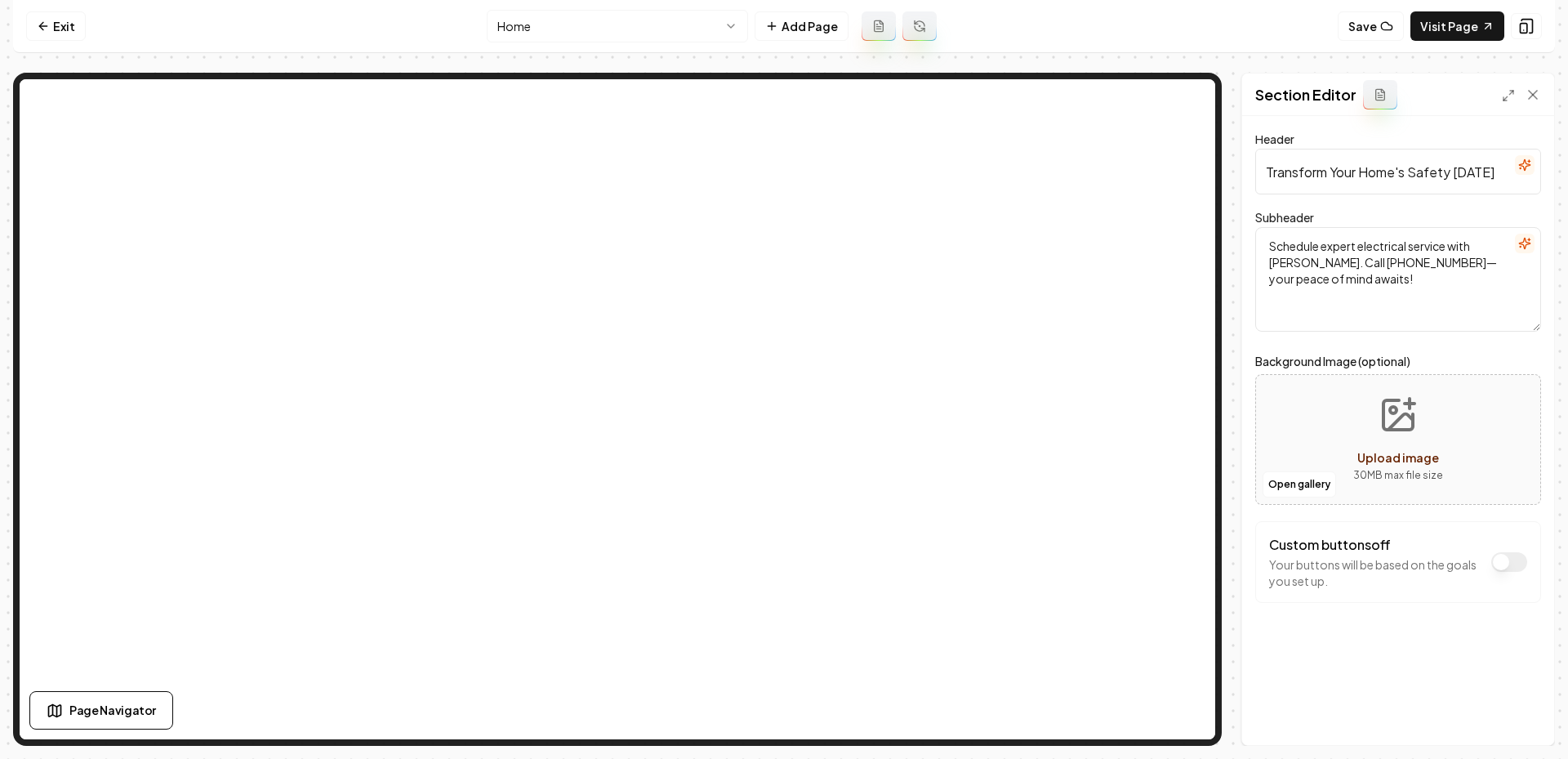
click at [1392, 425] on icon "Upload image" at bounding box center [1401, 421] width 25 height 16
type input "**********"
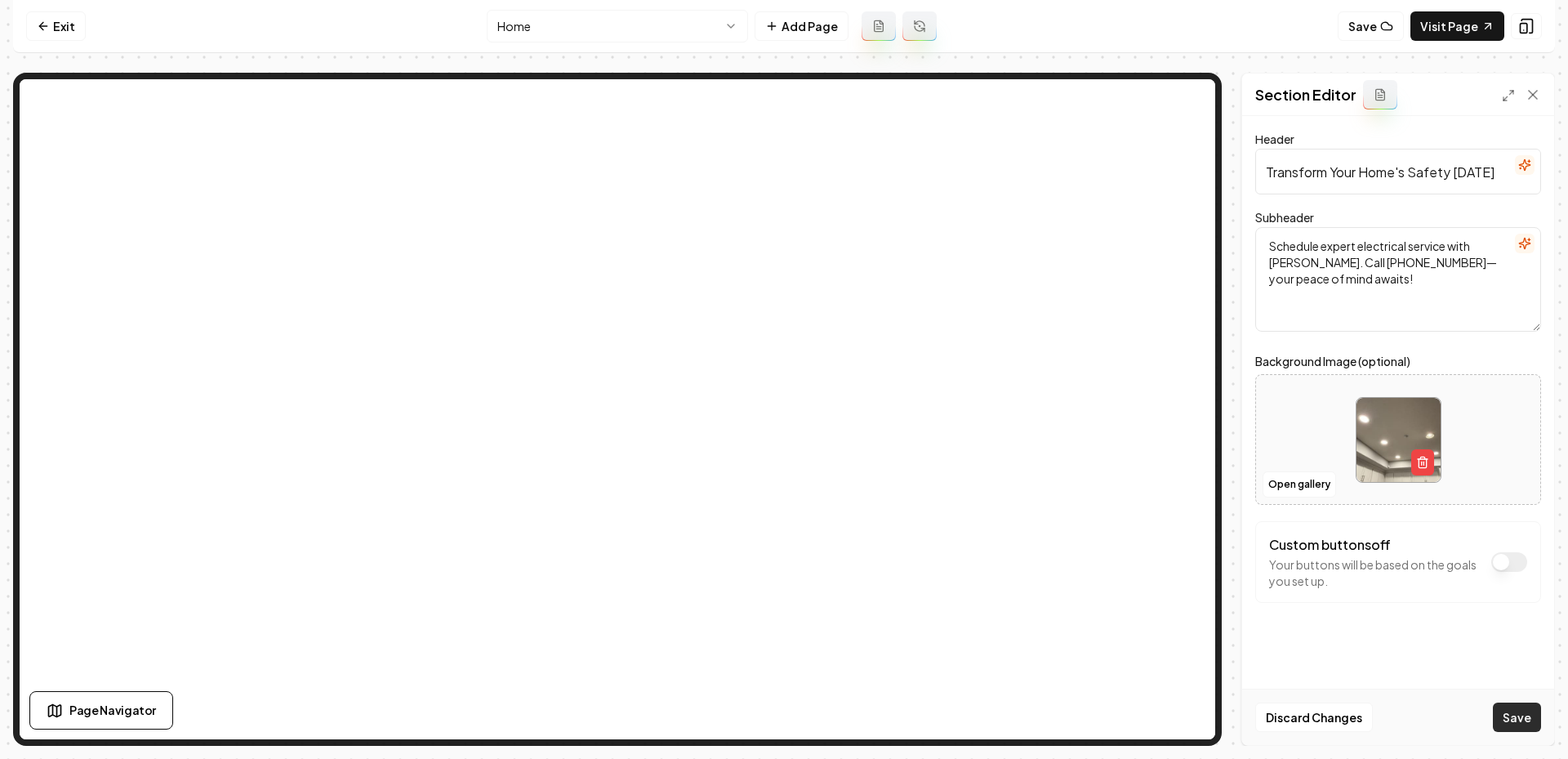
click at [1522, 721] on button "Save" at bounding box center [1517, 718] width 48 height 30
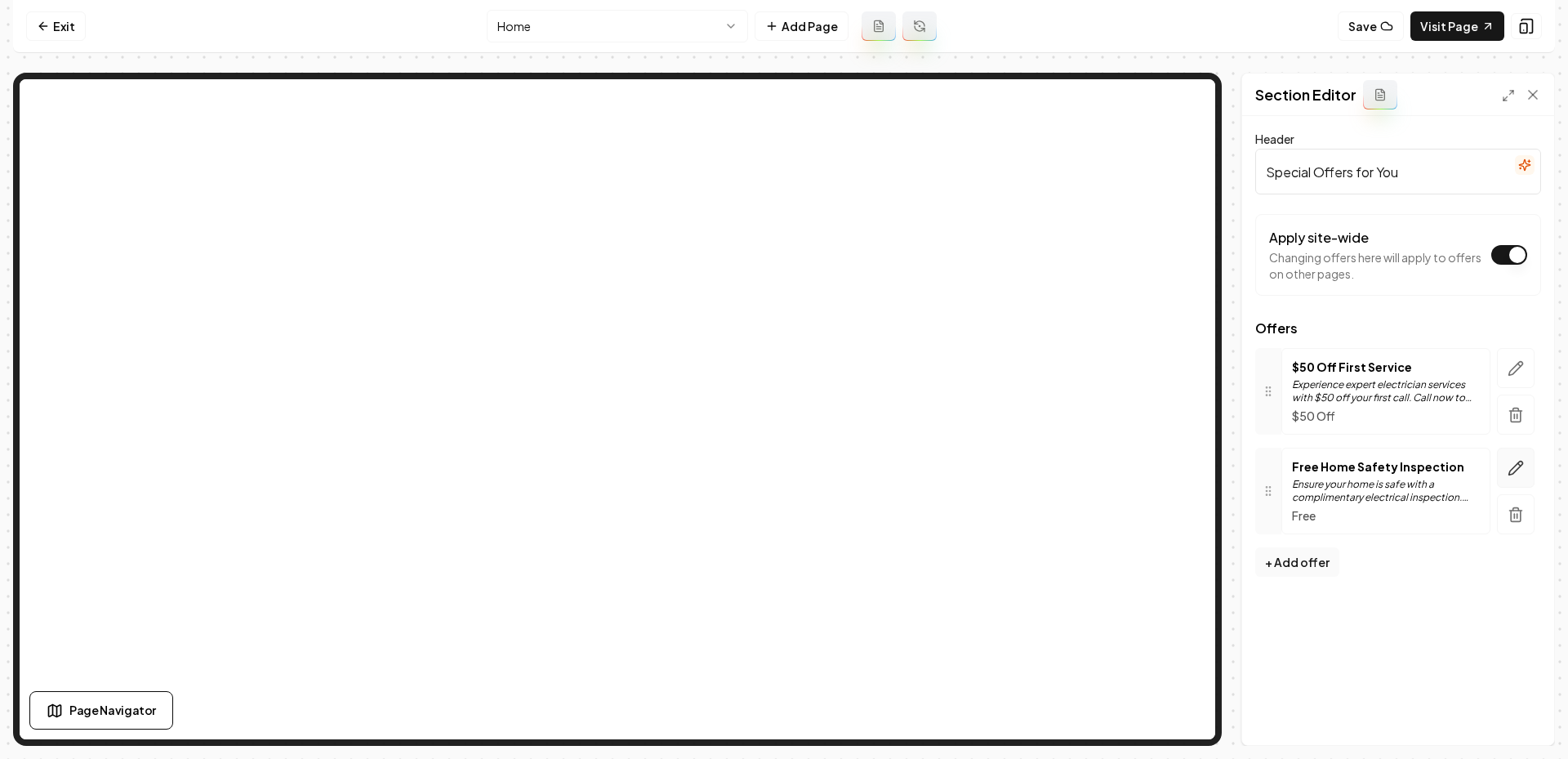
click at [1516, 460] on icon "button" at bounding box center [1516, 468] width 17 height 17
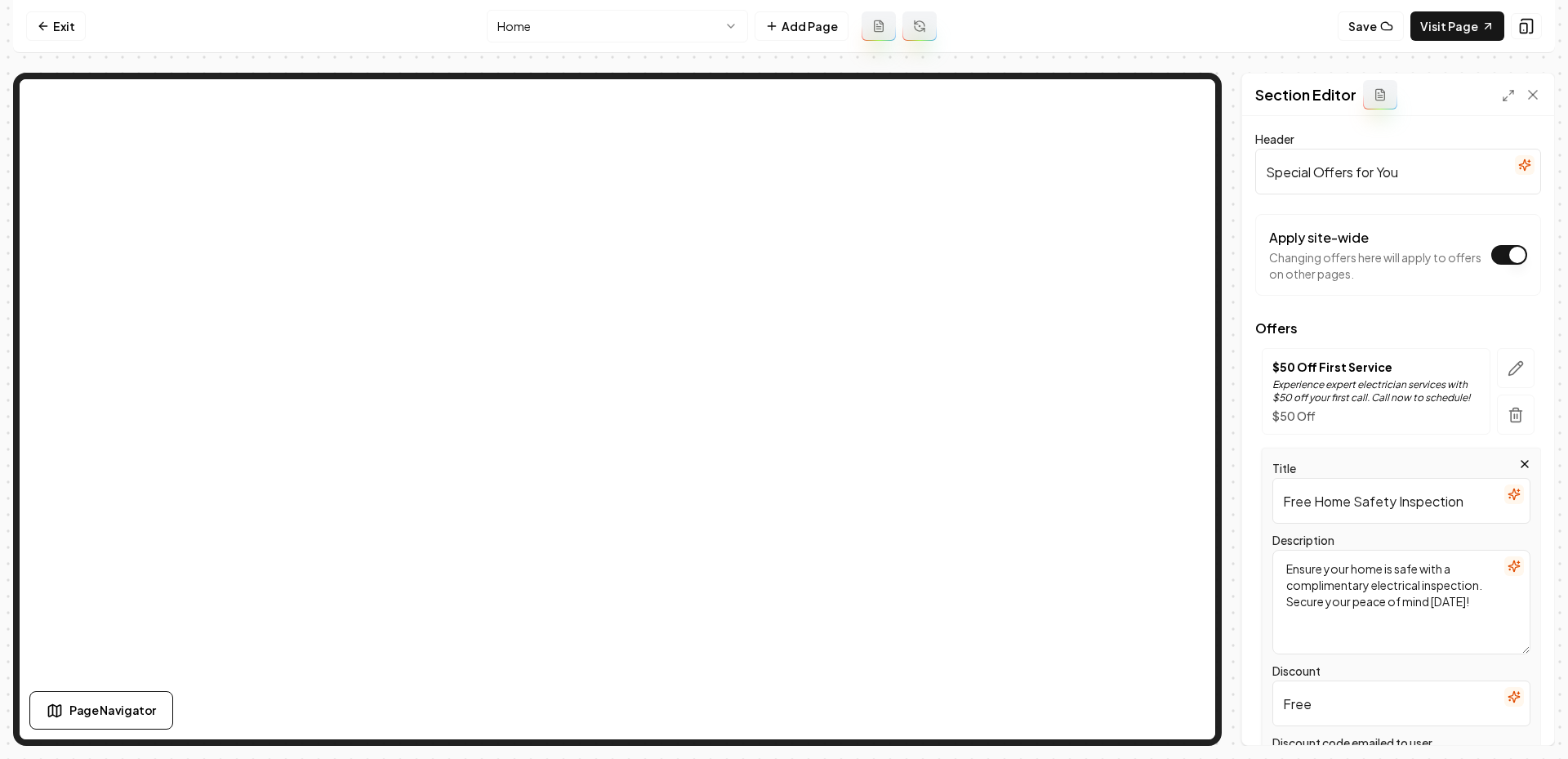
scroll to position [183, 0]
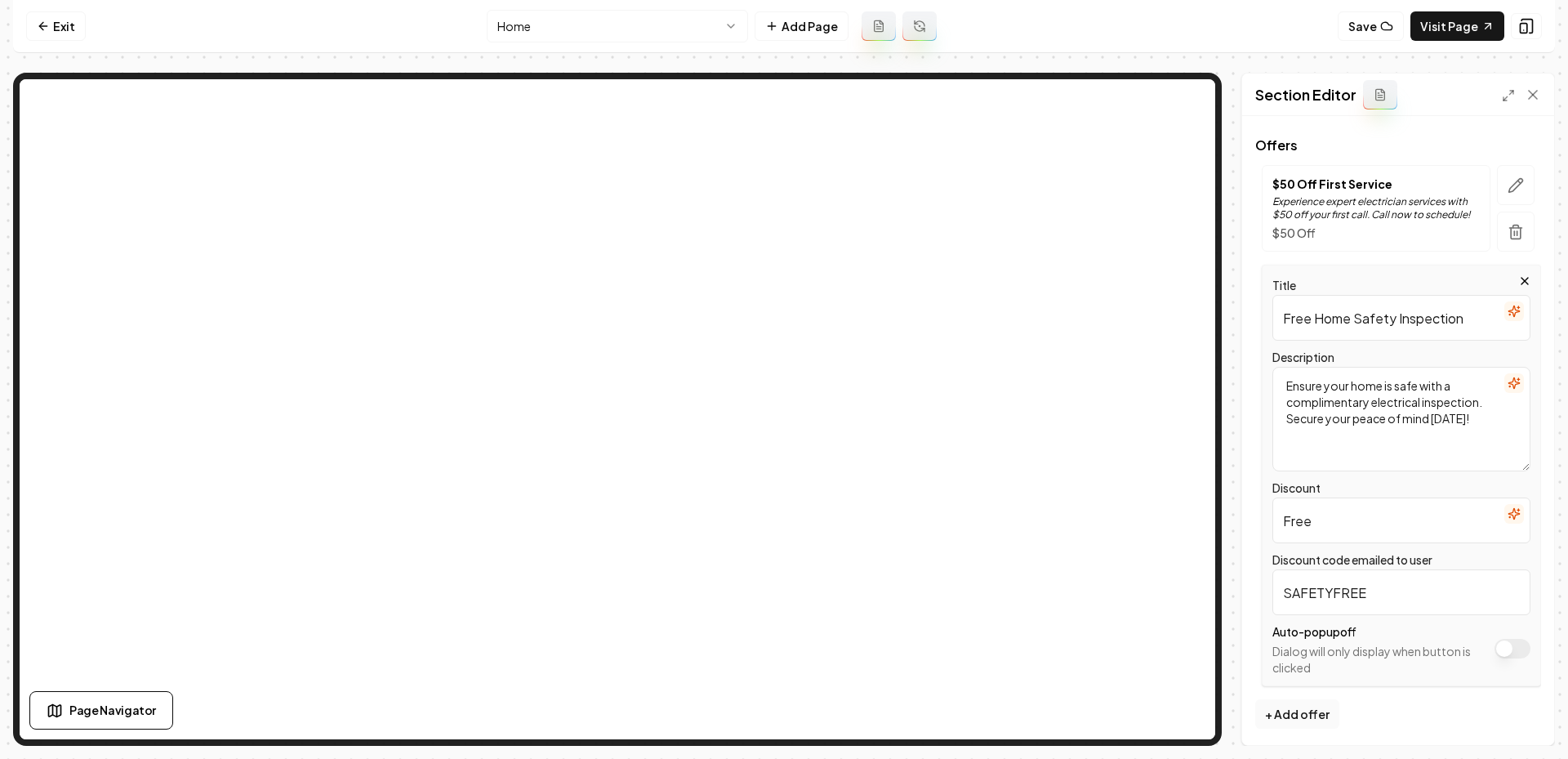
click at [1508, 654] on button "Apply site-wide" at bounding box center [1512, 649] width 36 height 20
click at [676, 28] on html "Computer Required This feature is only available on a computer. Please switch t…" at bounding box center [784, 379] width 1568 height 759
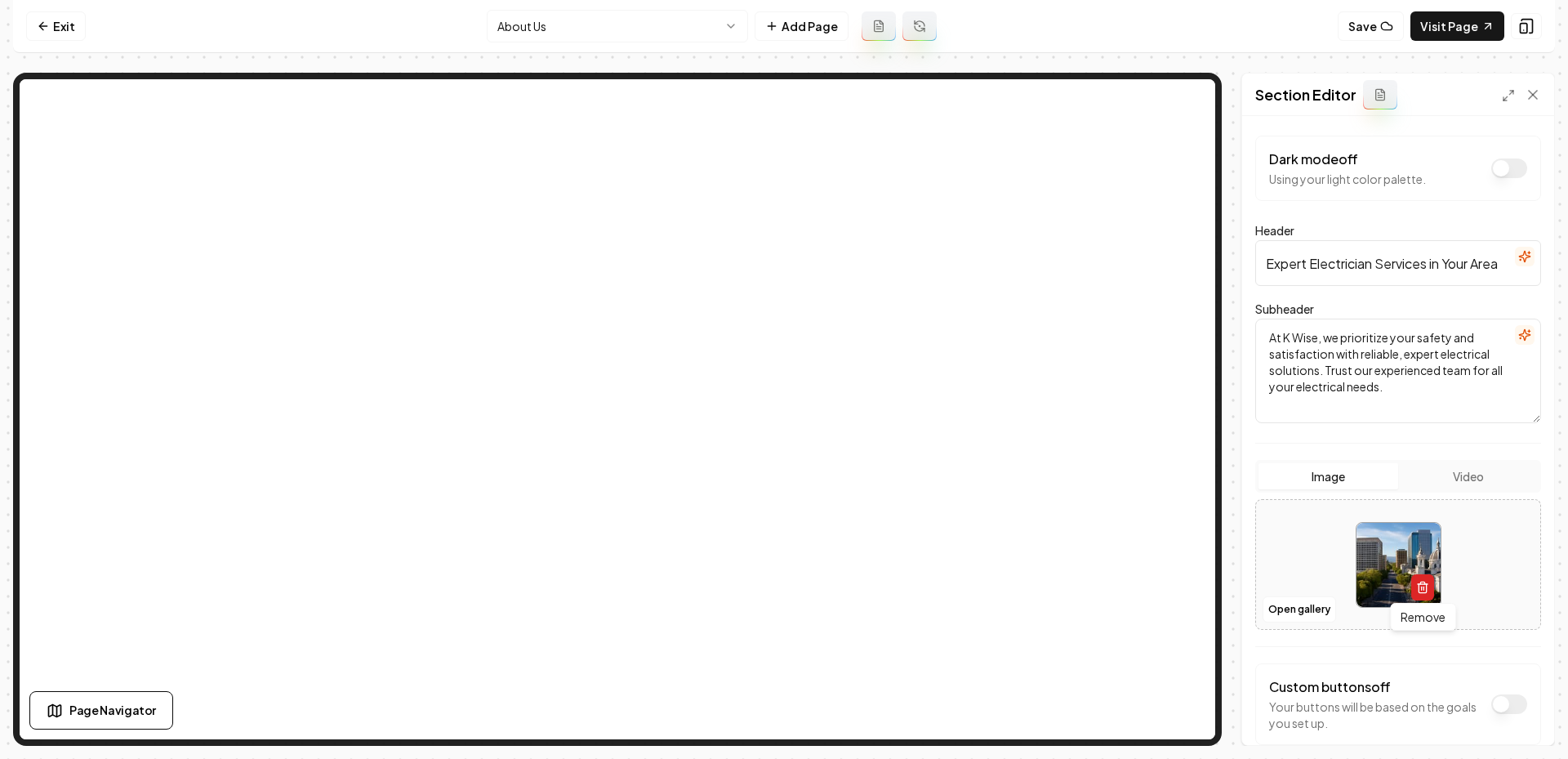
click at [1414, 586] on button "button" at bounding box center [1422, 588] width 23 height 26
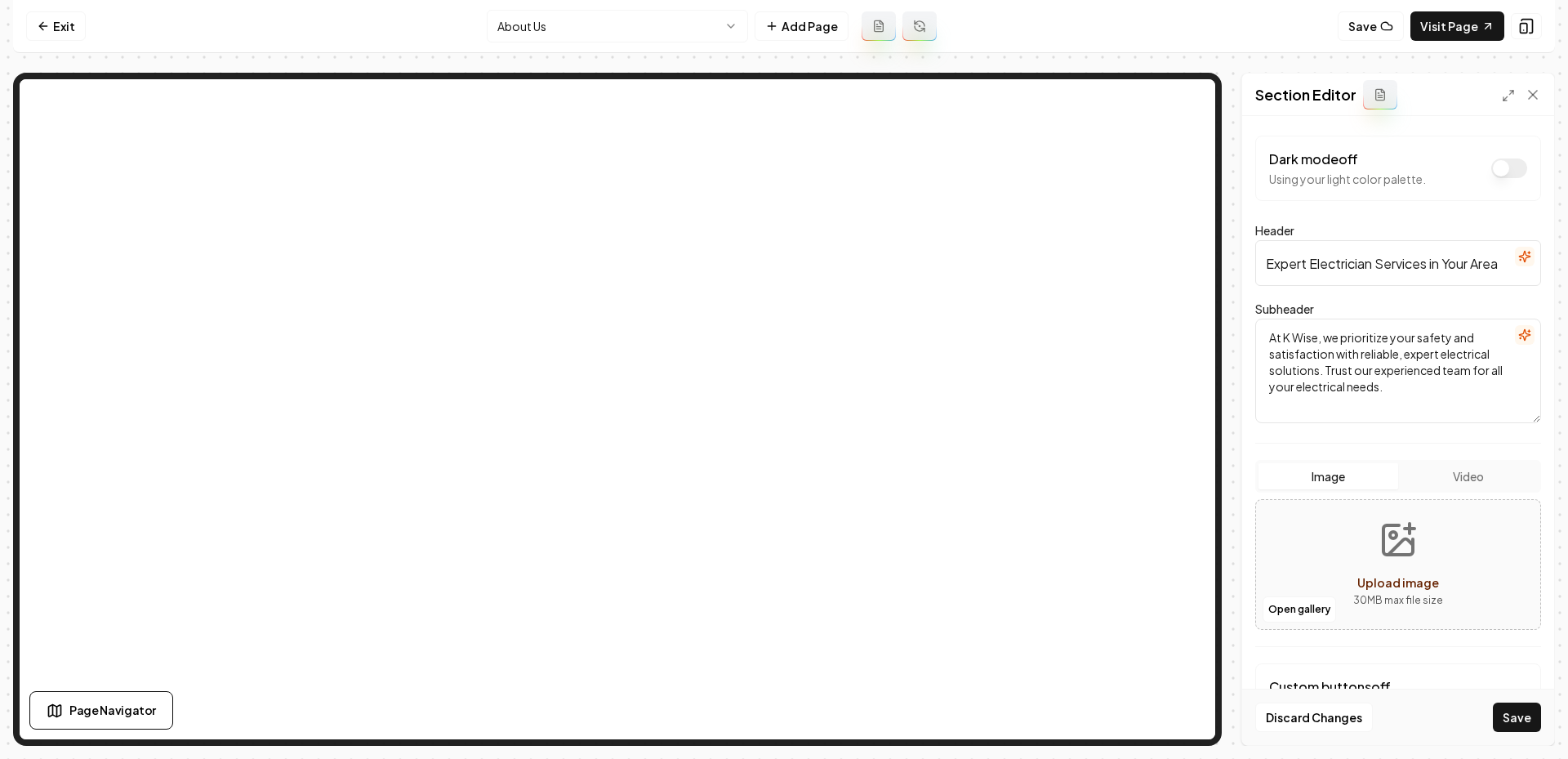
click at [1377, 539] on button "Upload image 30 MB max file size" at bounding box center [1398, 564] width 116 height 114
type input "**********"
click at [1513, 718] on button "Save" at bounding box center [1517, 718] width 48 height 30
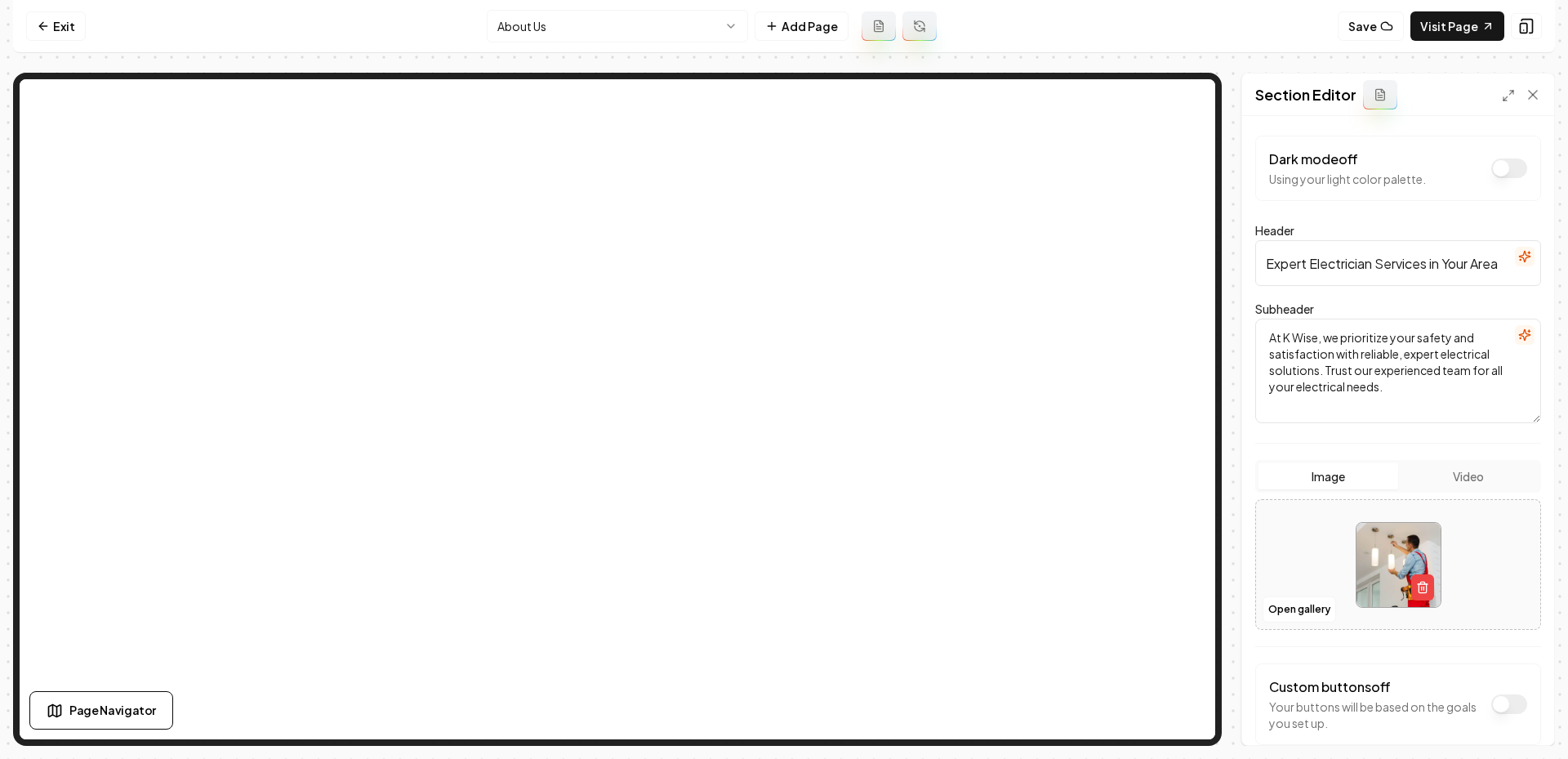
click at [657, 40] on html "Computer Required This feature is only available on a computer. Please switch t…" at bounding box center [784, 379] width 1568 height 759
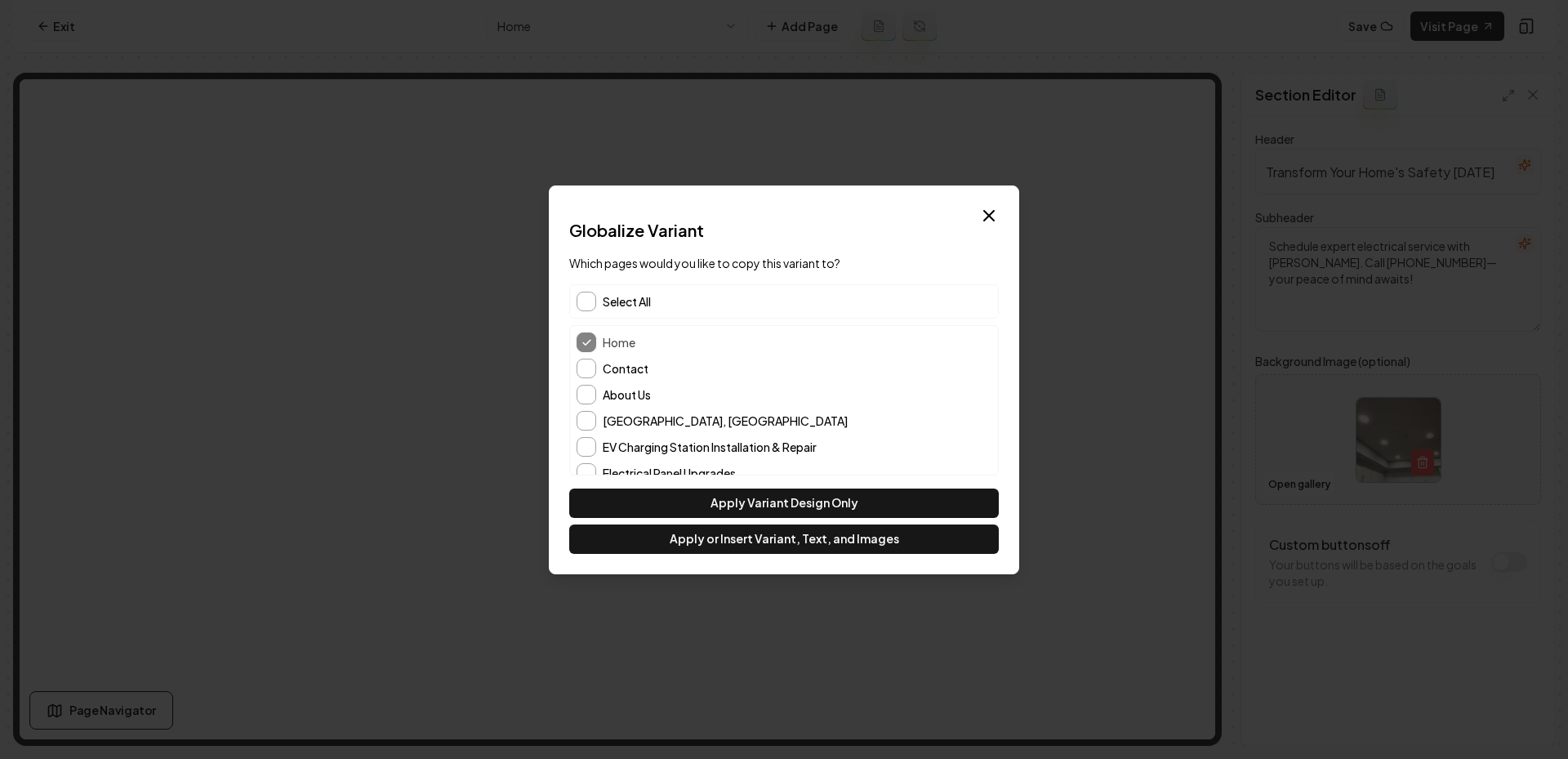
click at [641, 300] on span "Select All" at bounding box center [626, 301] width 48 height 17
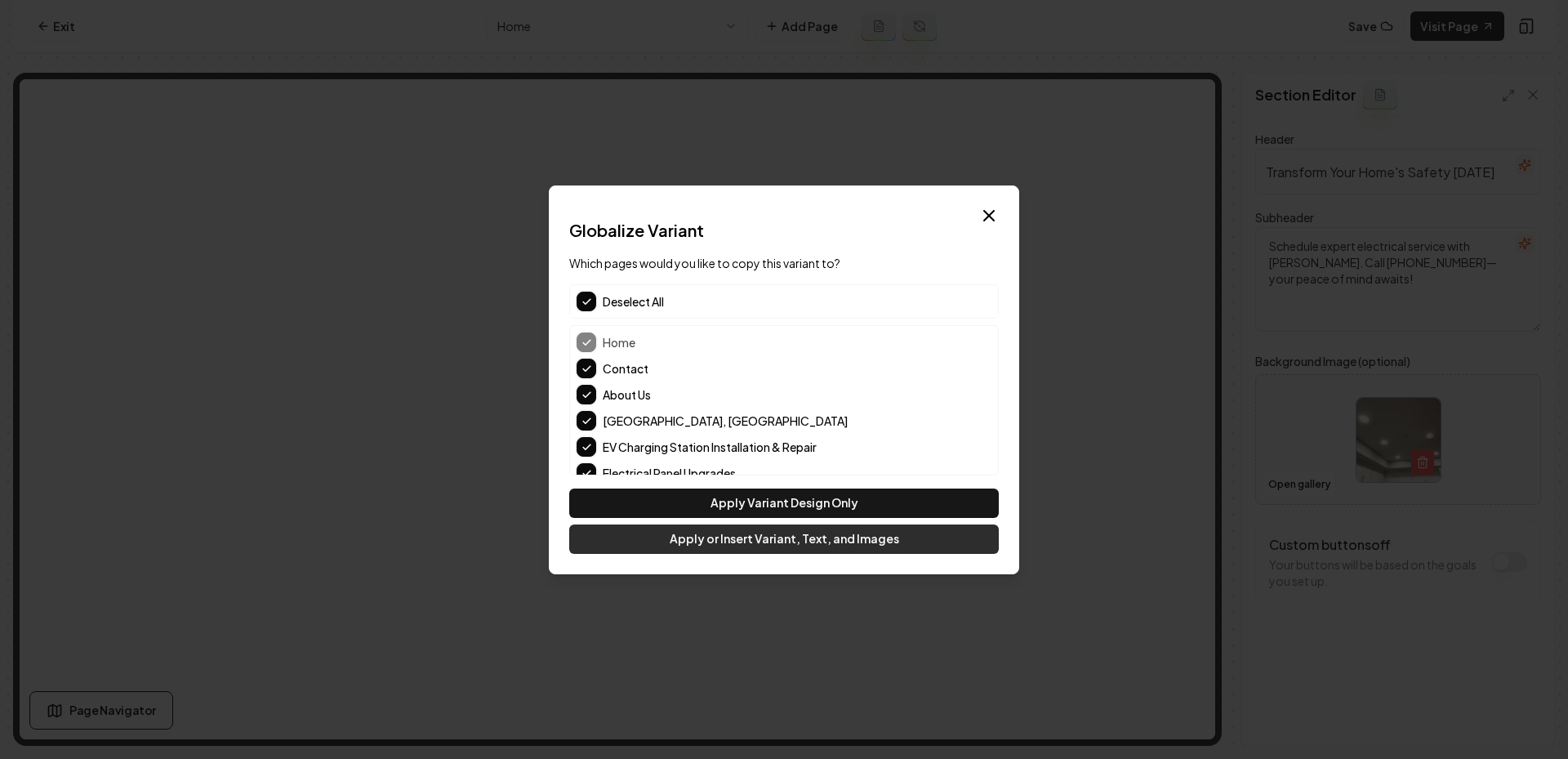
click at [731, 540] on button "Apply or Insert Variant, Text, and Images" at bounding box center [784, 540] width 429 height 30
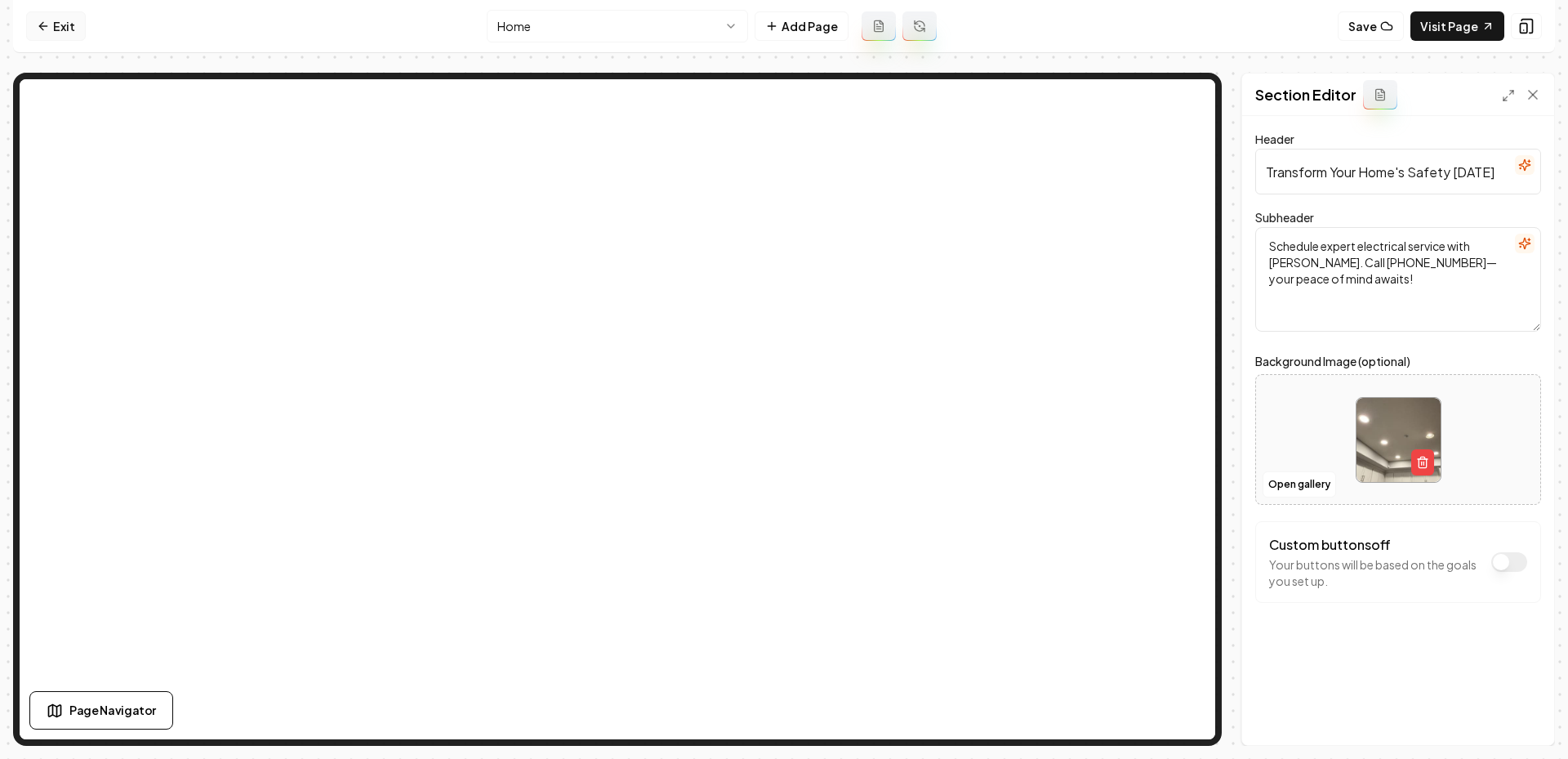
click at [47, 12] on link "Exit" at bounding box center [56, 26] width 60 height 30
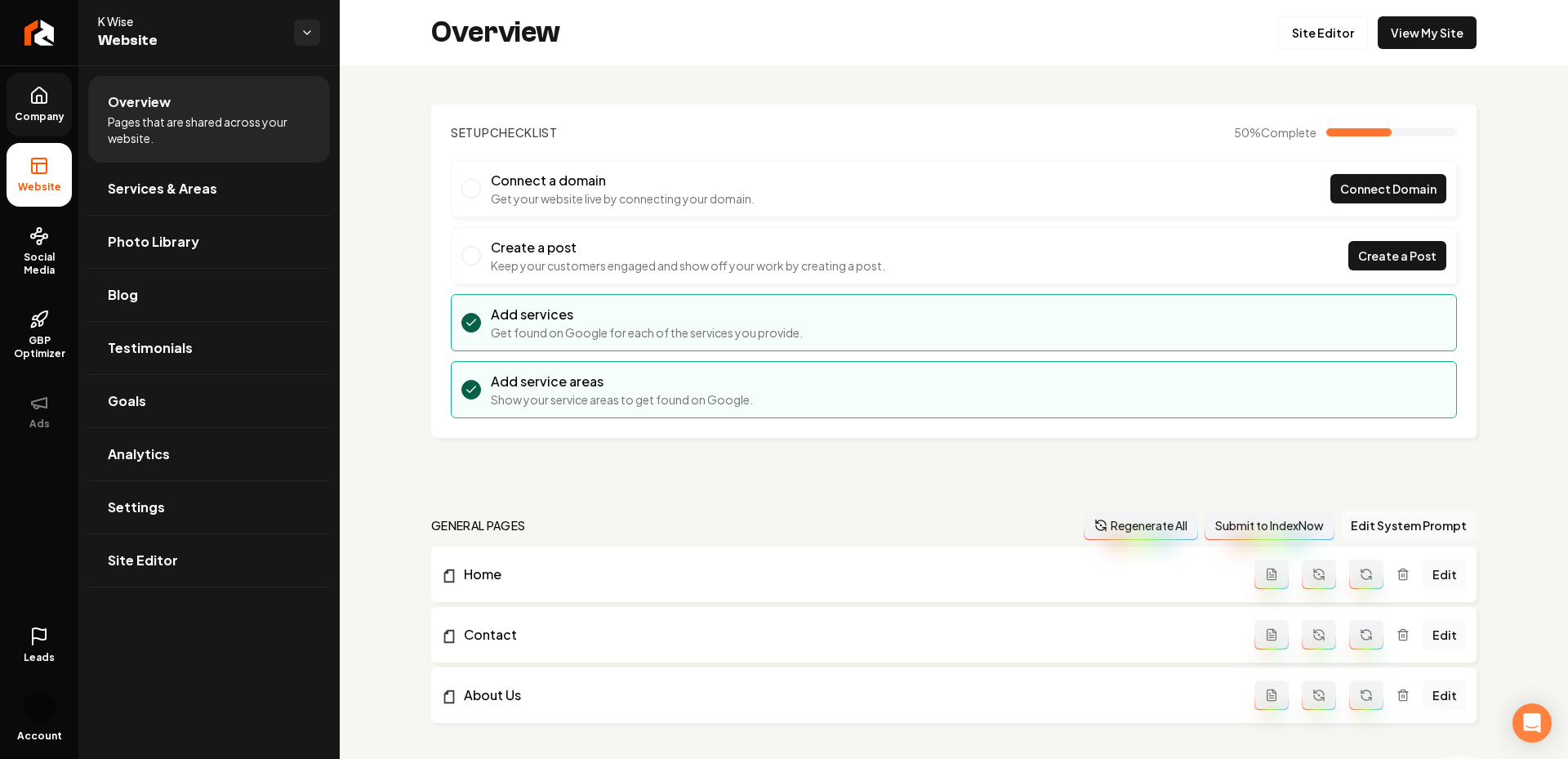
click at [17, 98] on link "Company" at bounding box center [39, 104] width 65 height 64
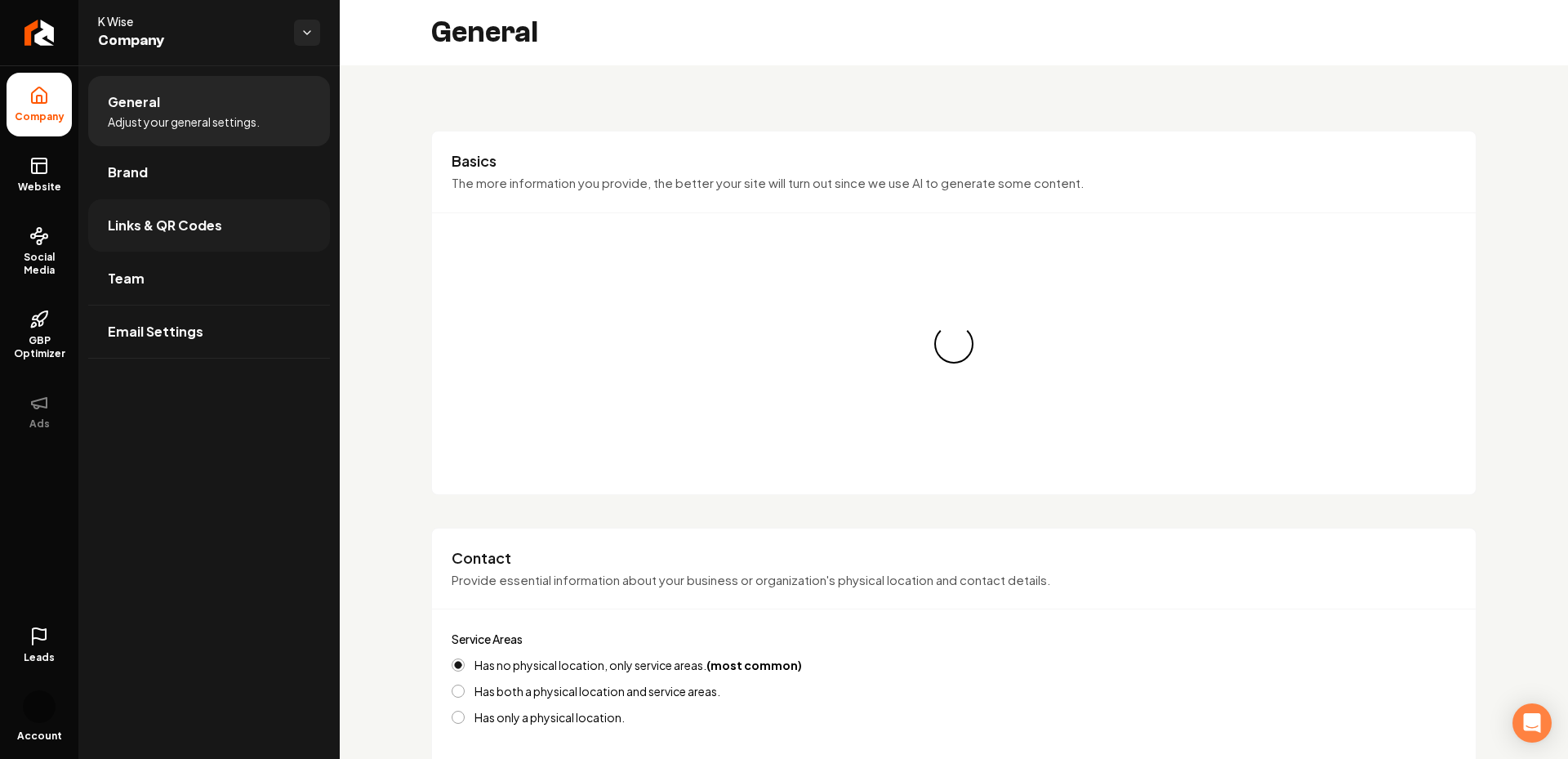
click at [148, 206] on link "Links & QR Codes" at bounding box center [209, 225] width 242 height 52
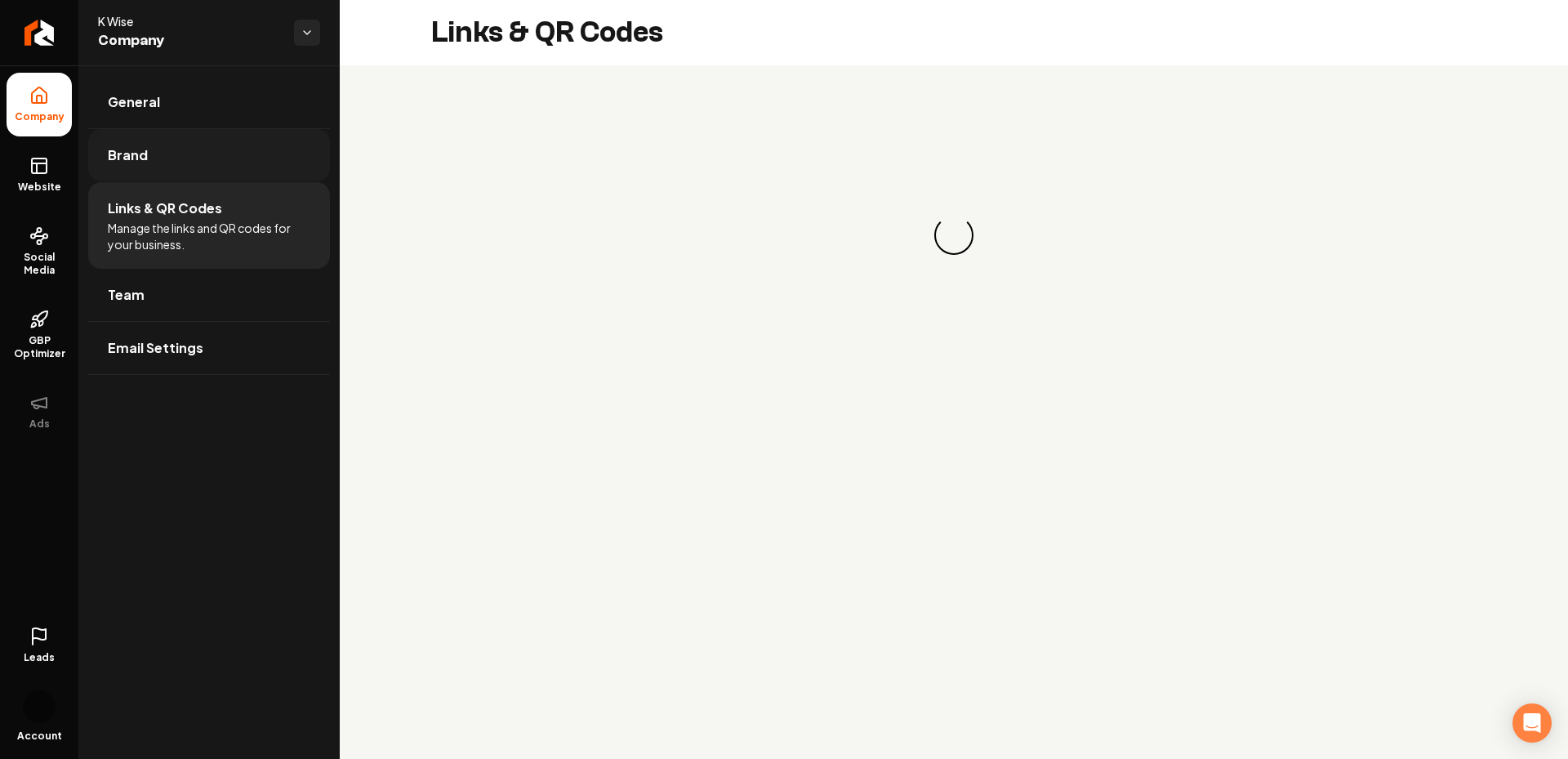
click at [120, 171] on link "Brand" at bounding box center [209, 155] width 242 height 52
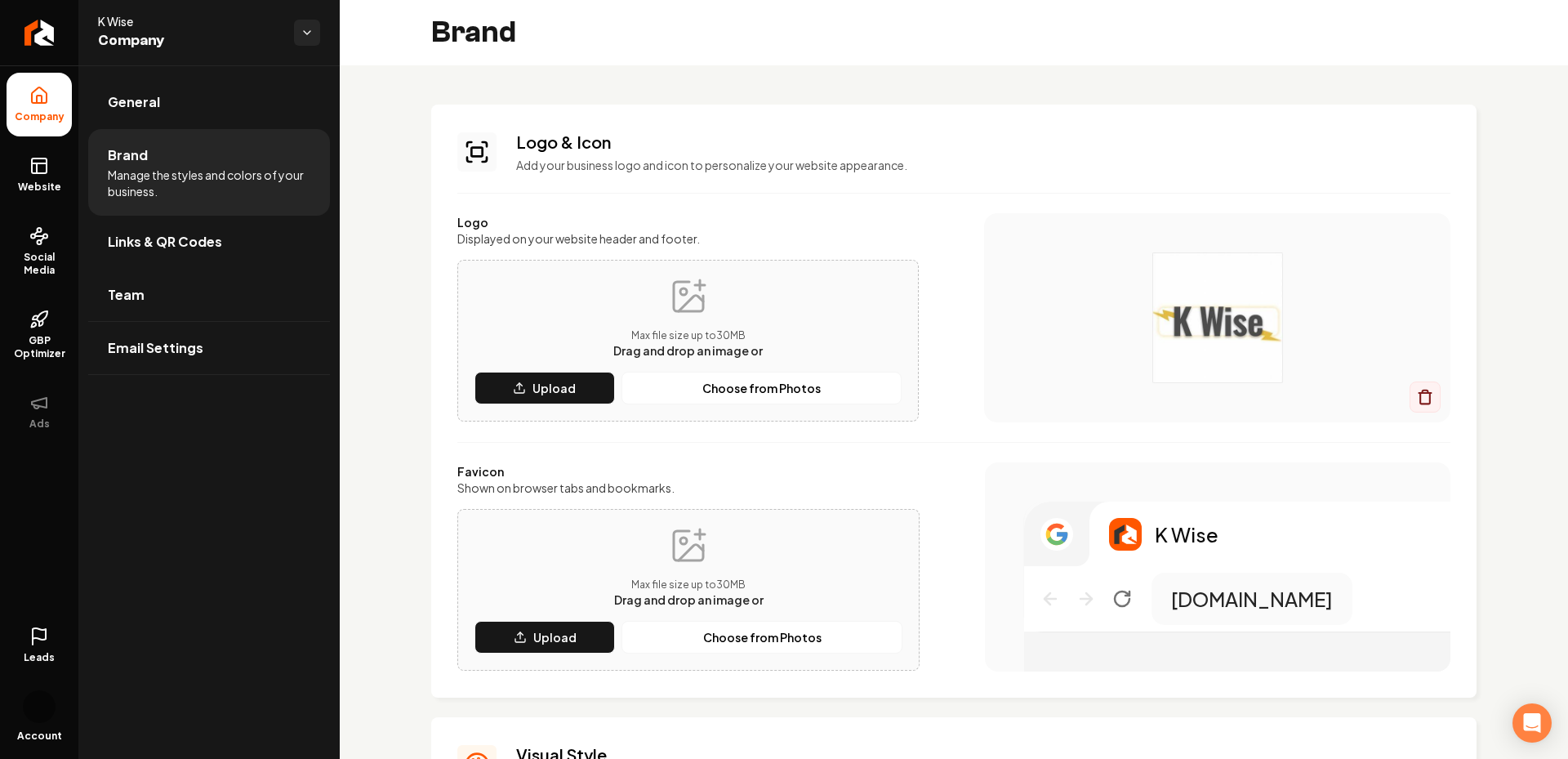
click at [648, 343] on span "Drag and drop an image or" at bounding box center [688, 351] width 150 height 15
click at [590, 372] on button "Upload" at bounding box center [544, 387] width 141 height 32
click at [576, 634] on button "Upload" at bounding box center [544, 637] width 141 height 32
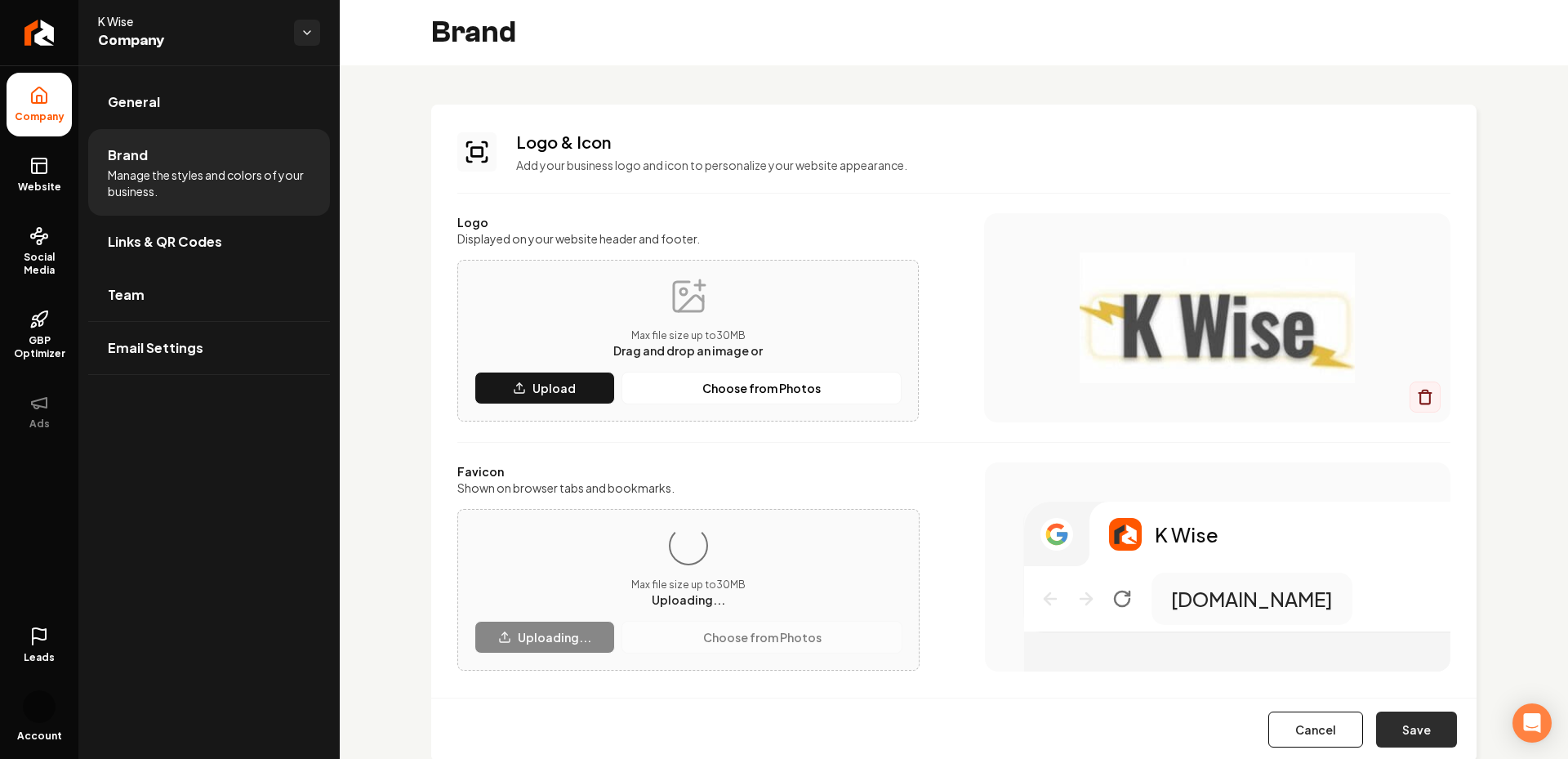
click at [1412, 731] on button "Save" at bounding box center [1417, 729] width 81 height 36
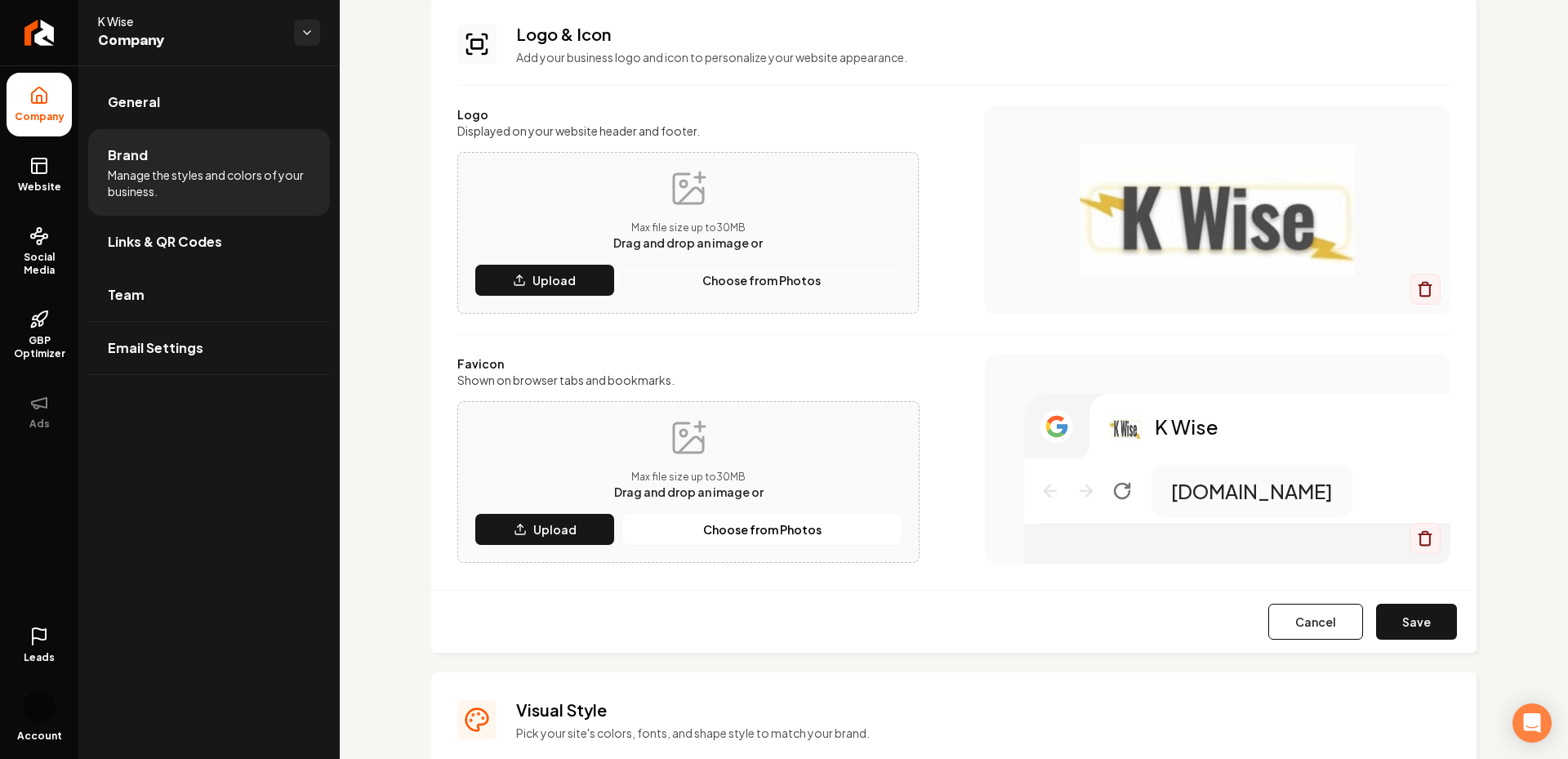
scroll to position [163, 0]
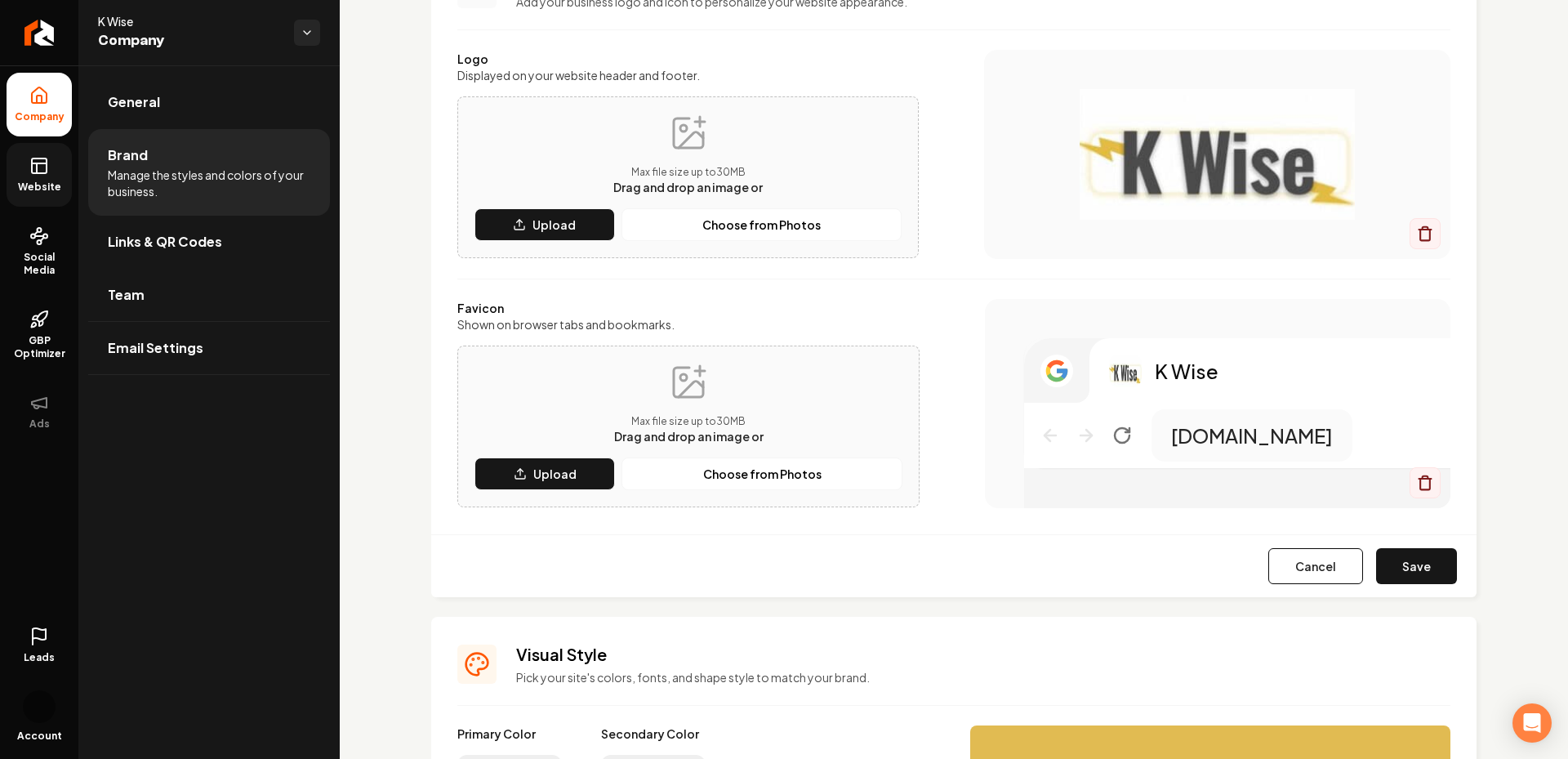
click at [31, 180] on span "Website" at bounding box center [40, 187] width 56 height 13
click at [1422, 571] on button "Save" at bounding box center [1417, 565] width 81 height 36
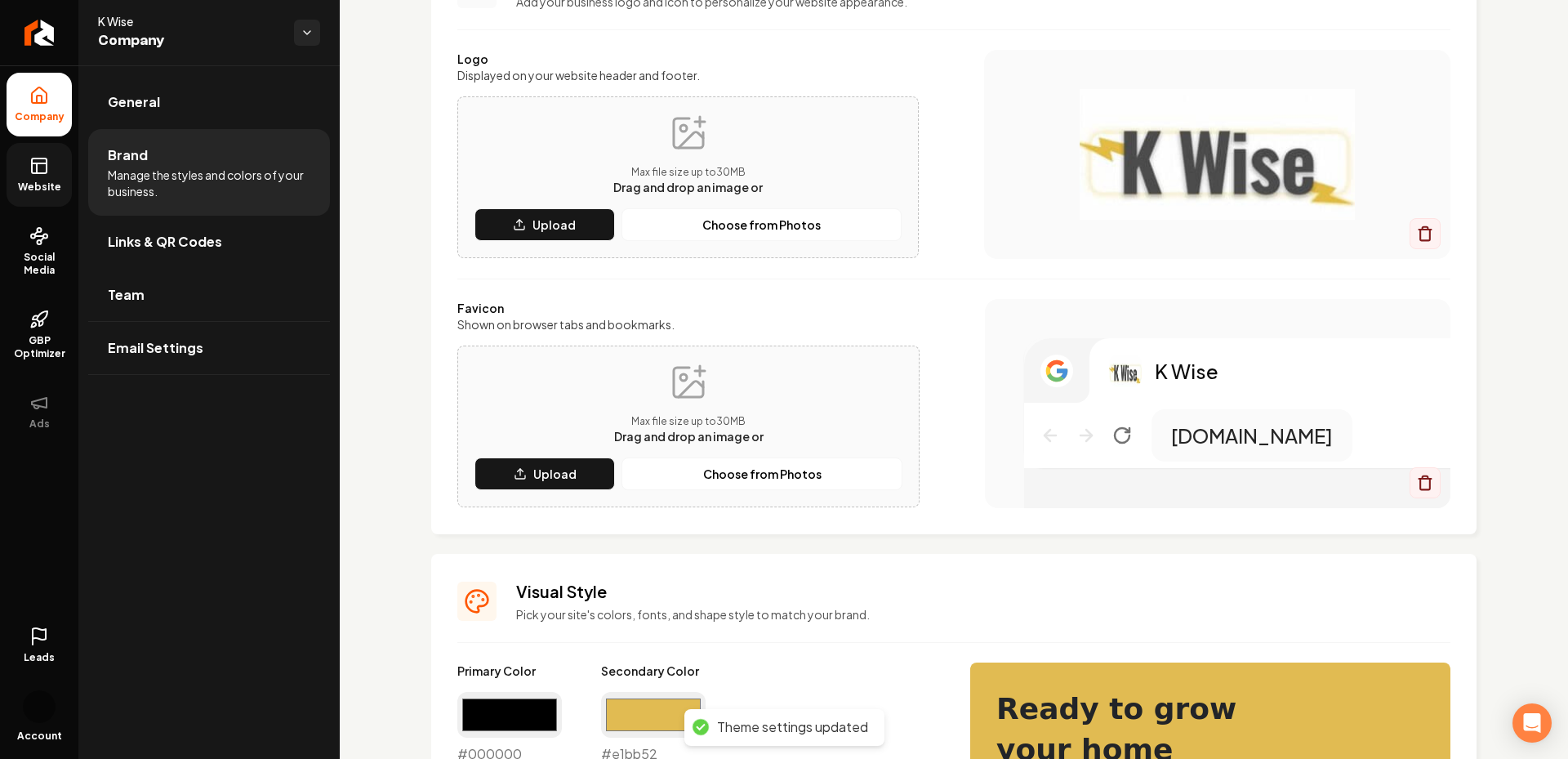
click at [53, 187] on span "Website" at bounding box center [40, 187] width 56 height 13
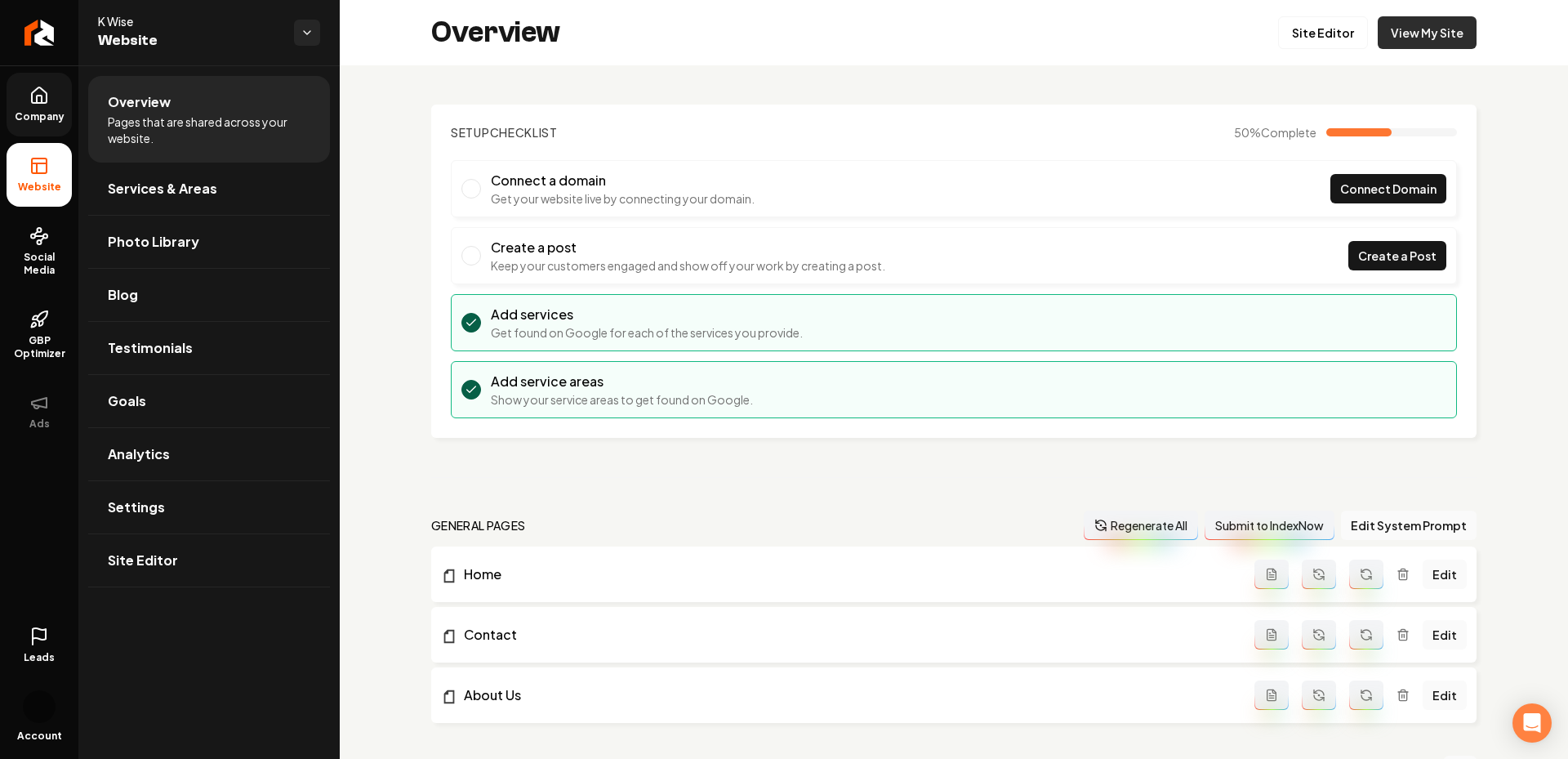
click at [1422, 46] on link "View My Site" at bounding box center [1427, 32] width 98 height 32
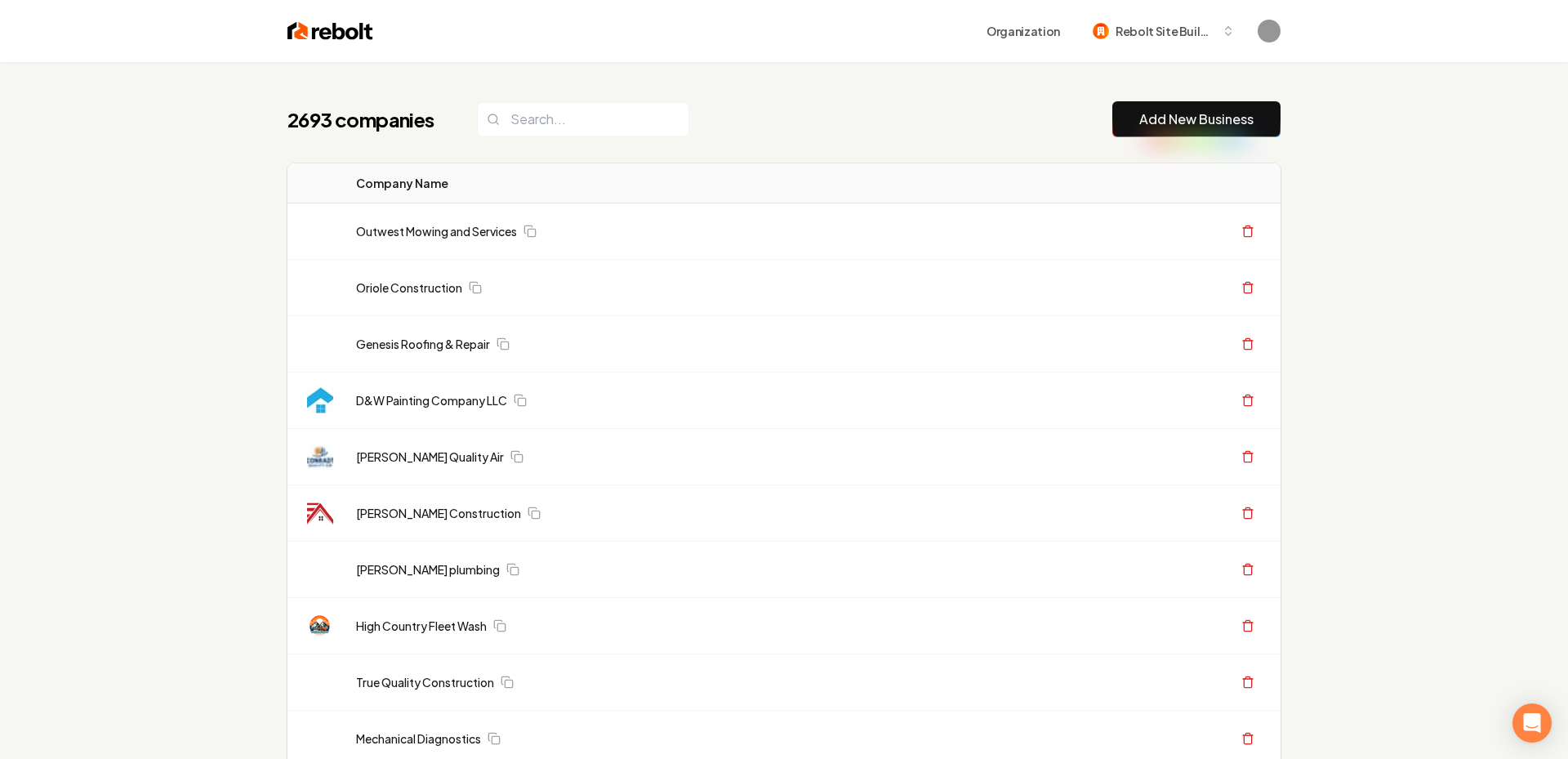
click at [1145, 114] on link "Add New Business" at bounding box center [1196, 119] width 114 height 20
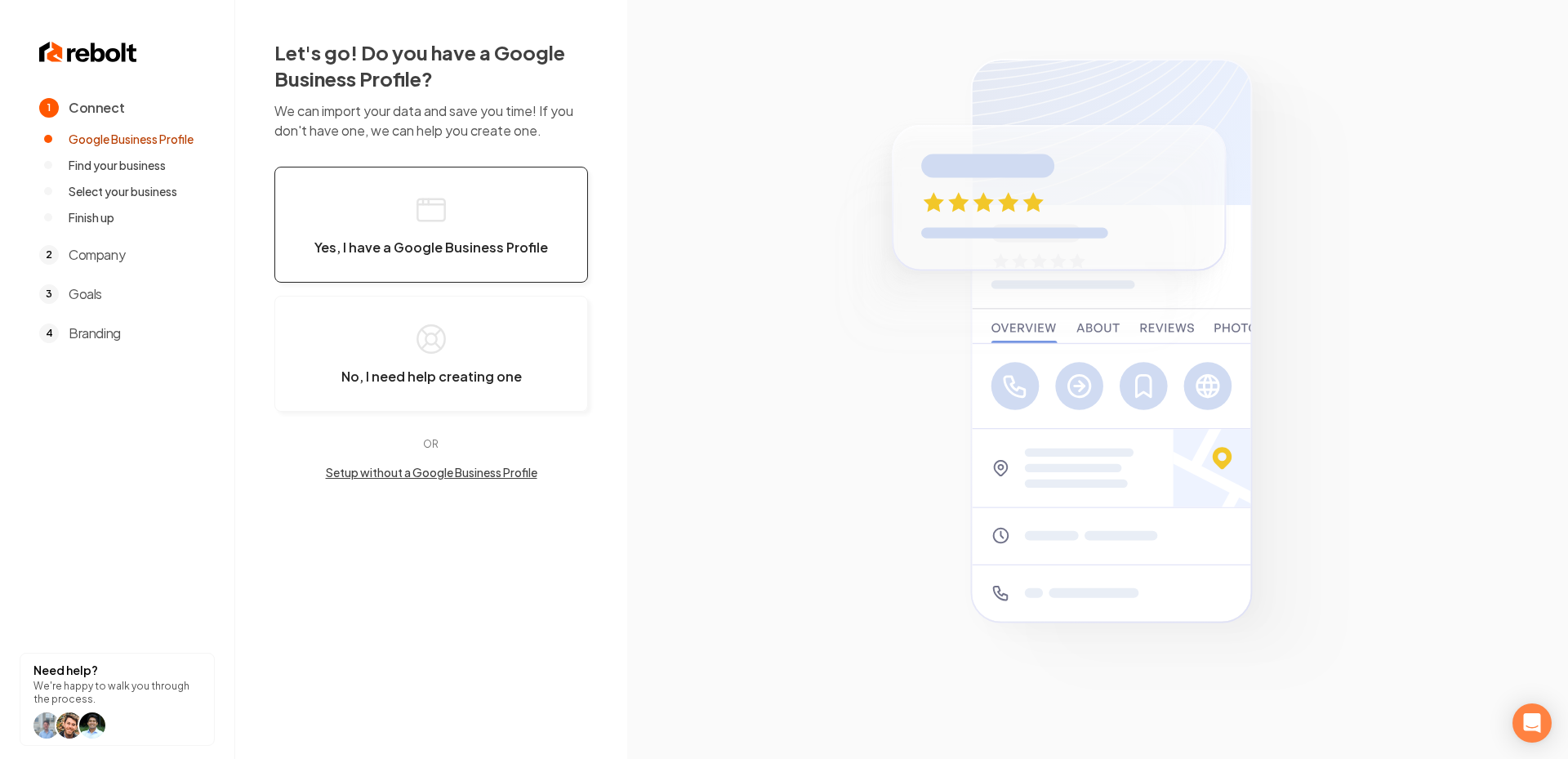
click at [405, 216] on button "Yes, I have a Google Business Profile" at bounding box center [431, 224] width 314 height 116
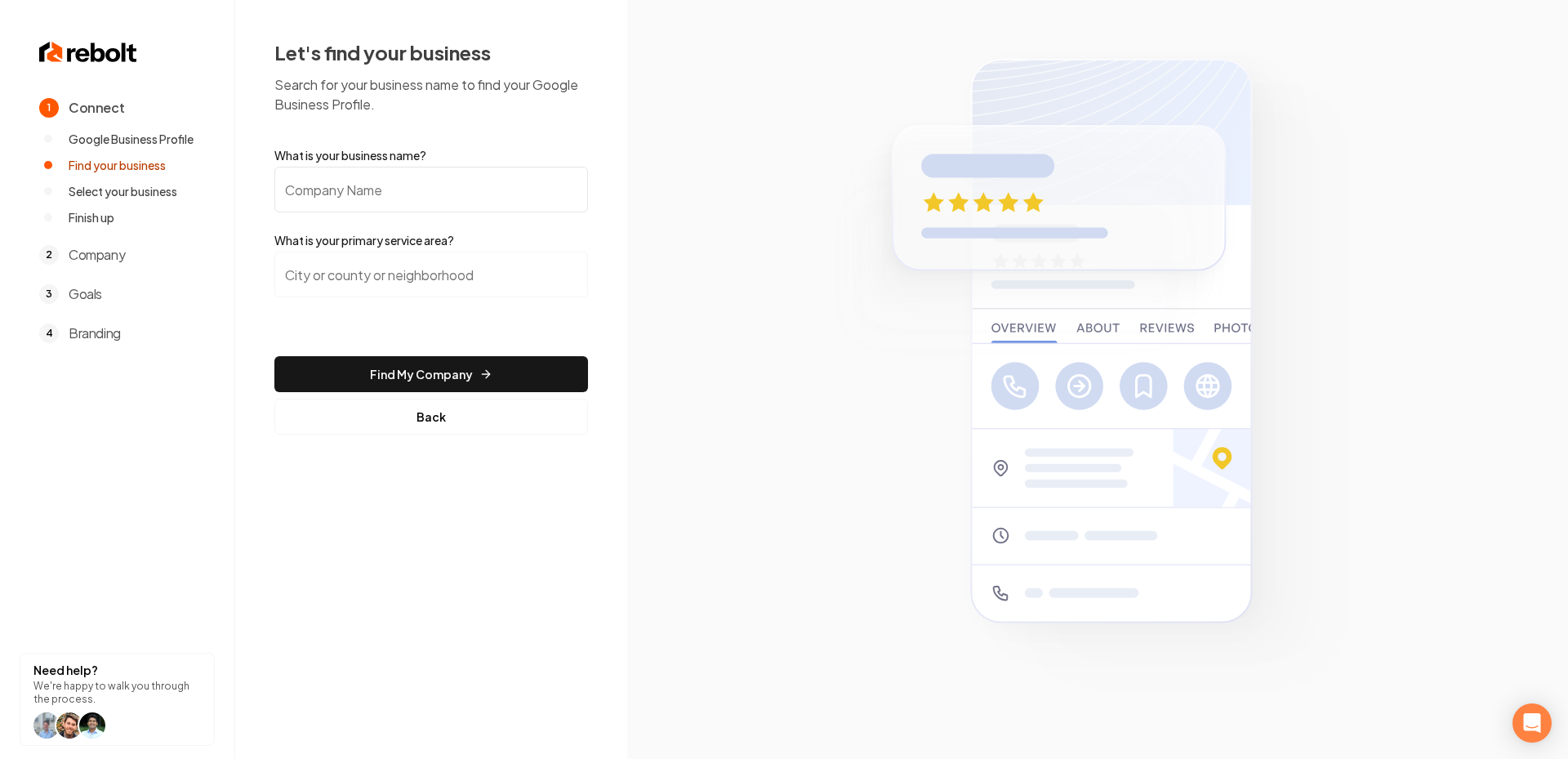
click at [360, 185] on input "What is your business name?" at bounding box center [431, 189] width 314 height 46
paste input "Pineapple Air Heating & Cooling"
type input "Pineapple Air Heating & Cooling"
click at [366, 276] on input "search" at bounding box center [431, 274] width 314 height 46
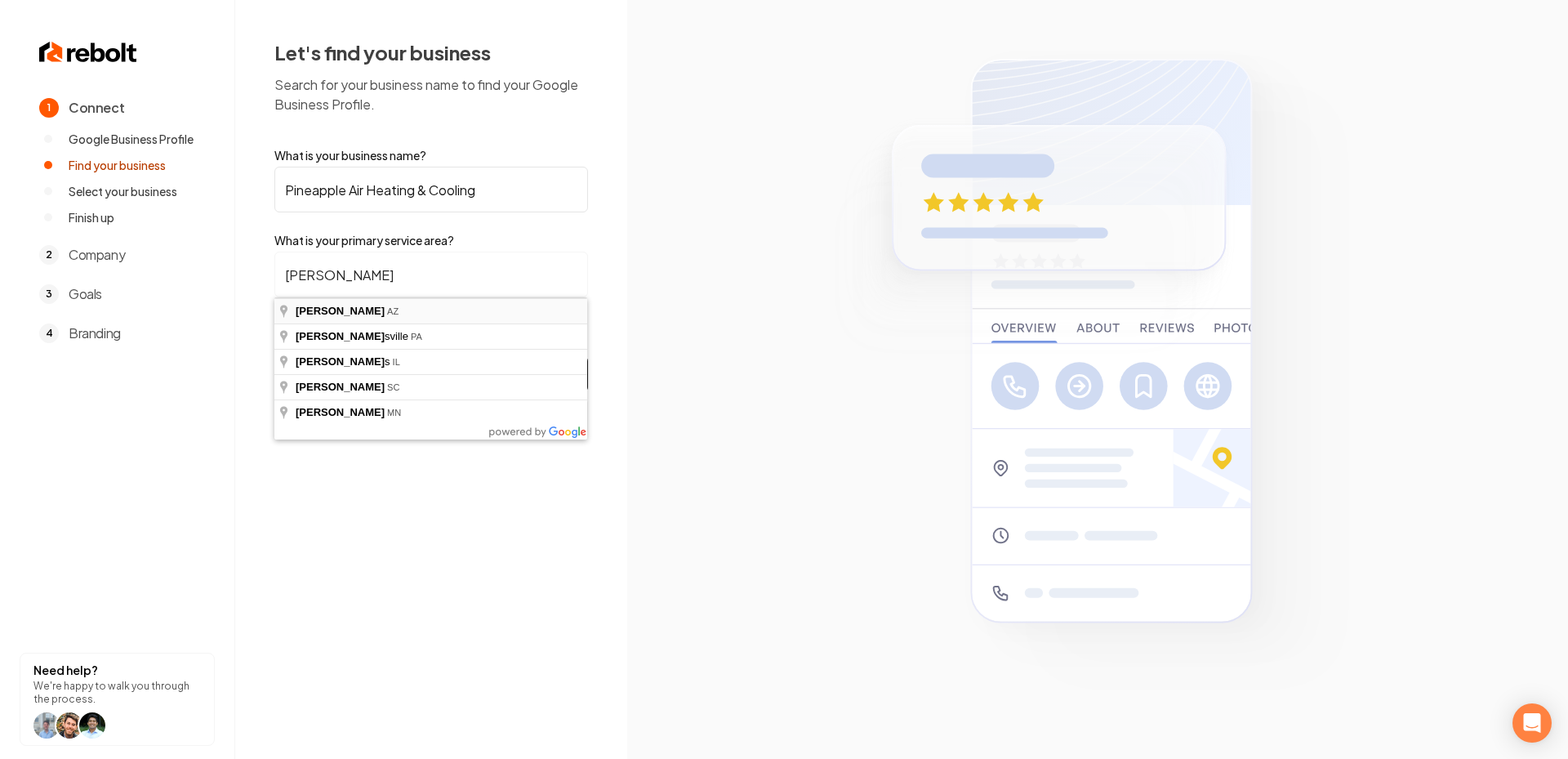
type input "Gilbert, [GEOGRAPHIC_DATA]"
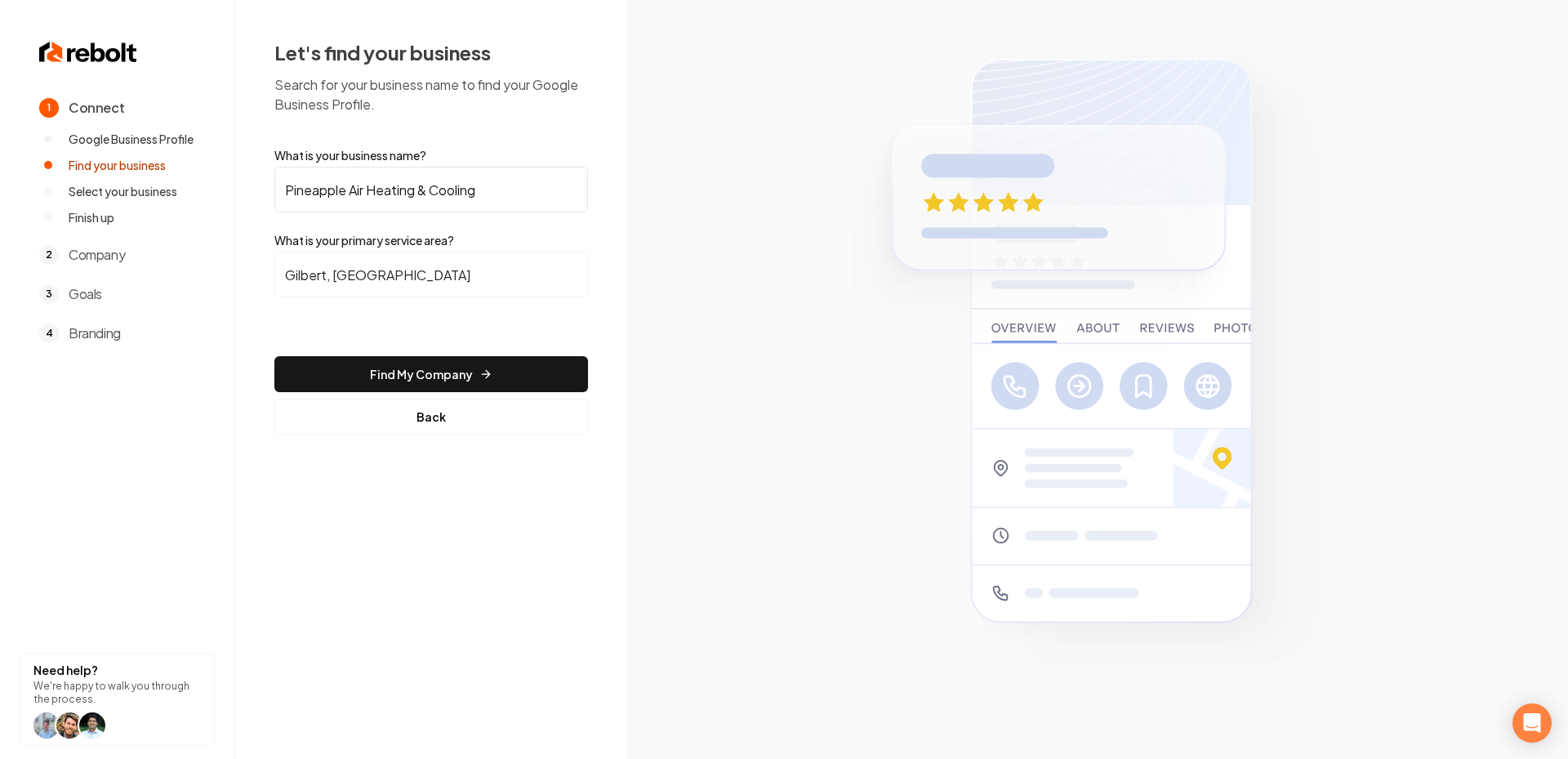
click at [410, 394] on form "What is your business name? Pineapple Air Heating & Cooling What is your primar…" at bounding box center [431, 291] width 314 height 287
click at [402, 383] on button "Find My Company" at bounding box center [431, 373] width 314 height 36
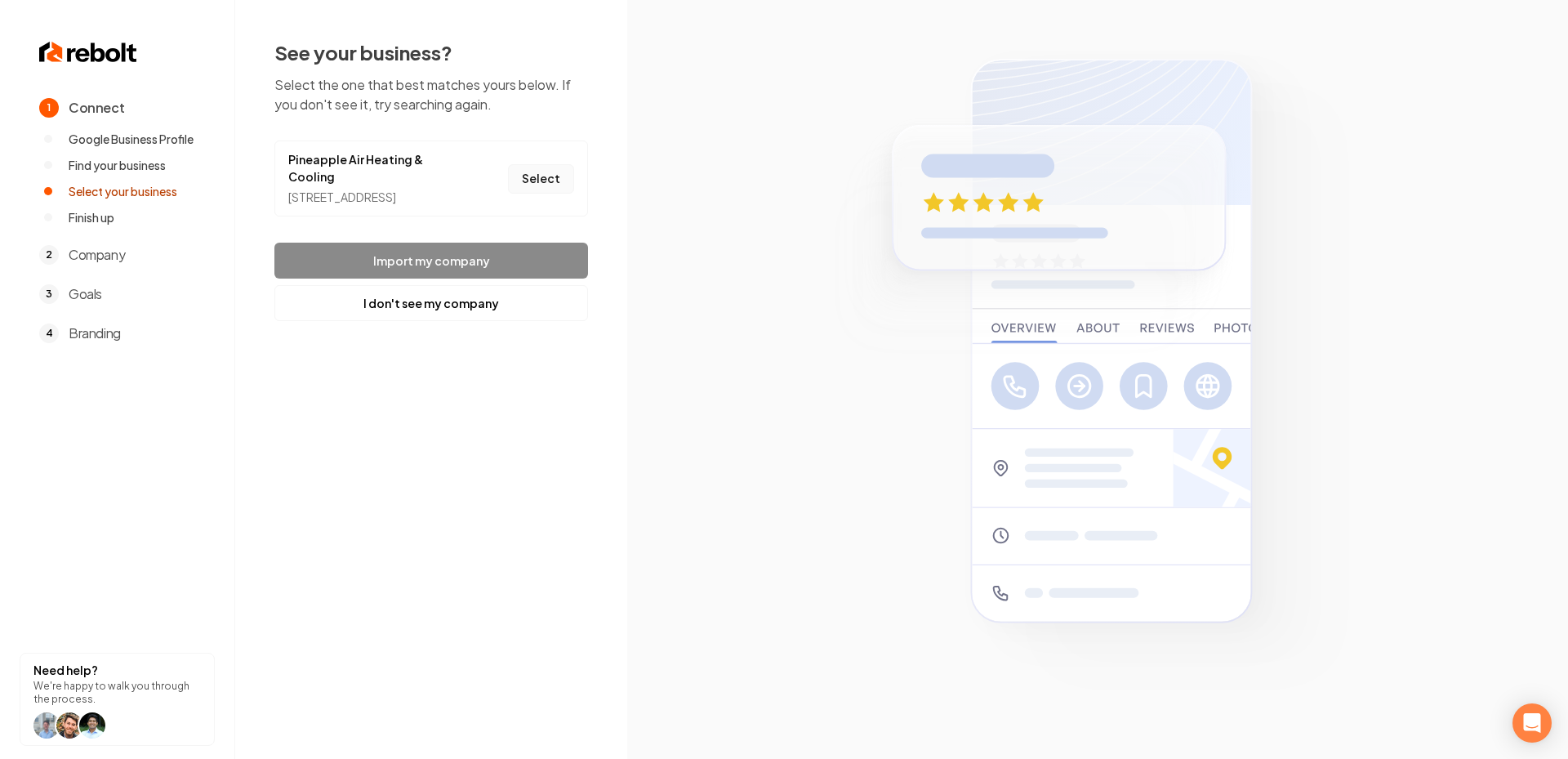
click at [547, 187] on button "Select" at bounding box center [541, 179] width 66 height 30
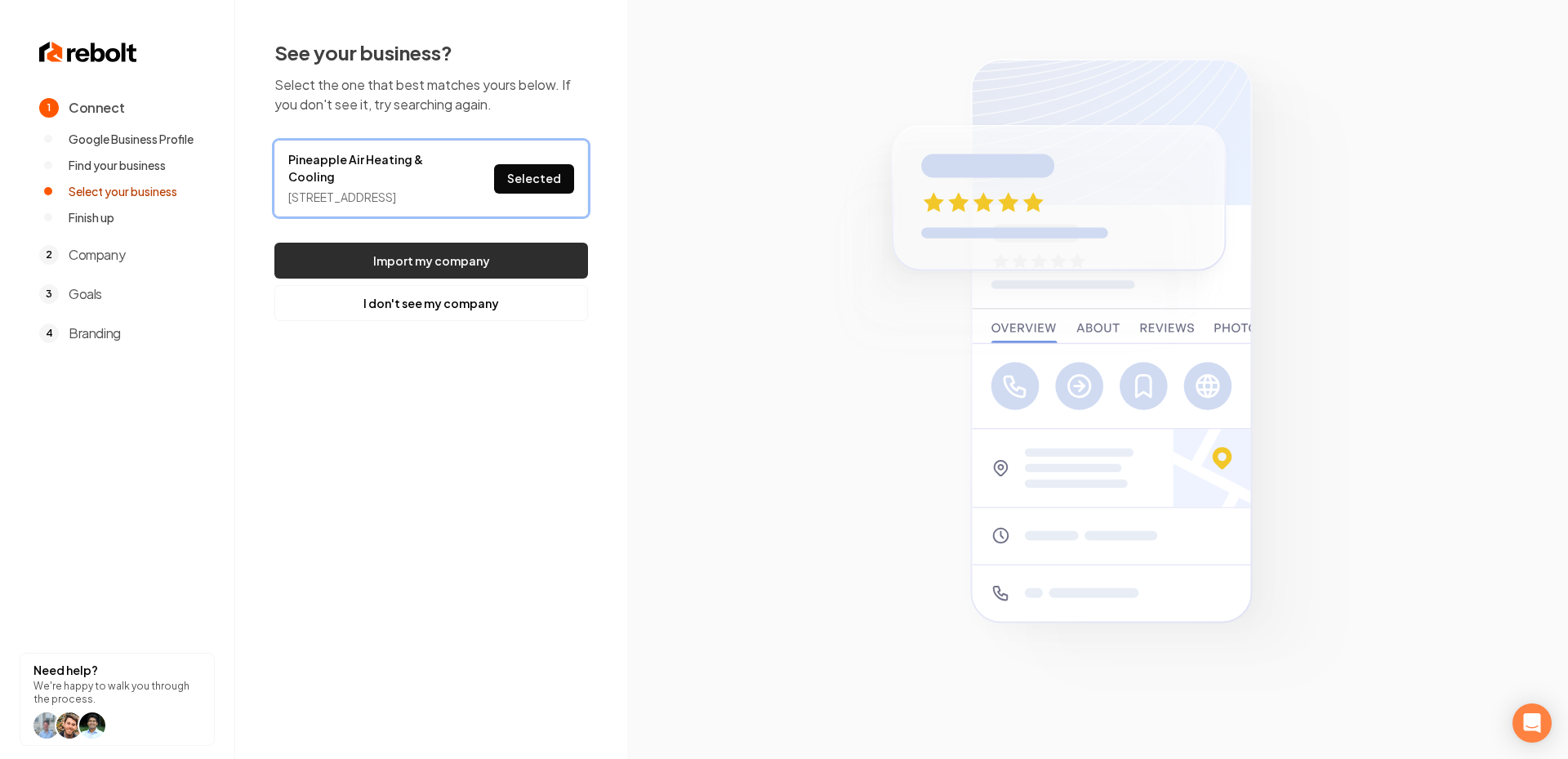
click at [481, 271] on button "Import my company" at bounding box center [431, 260] width 314 height 36
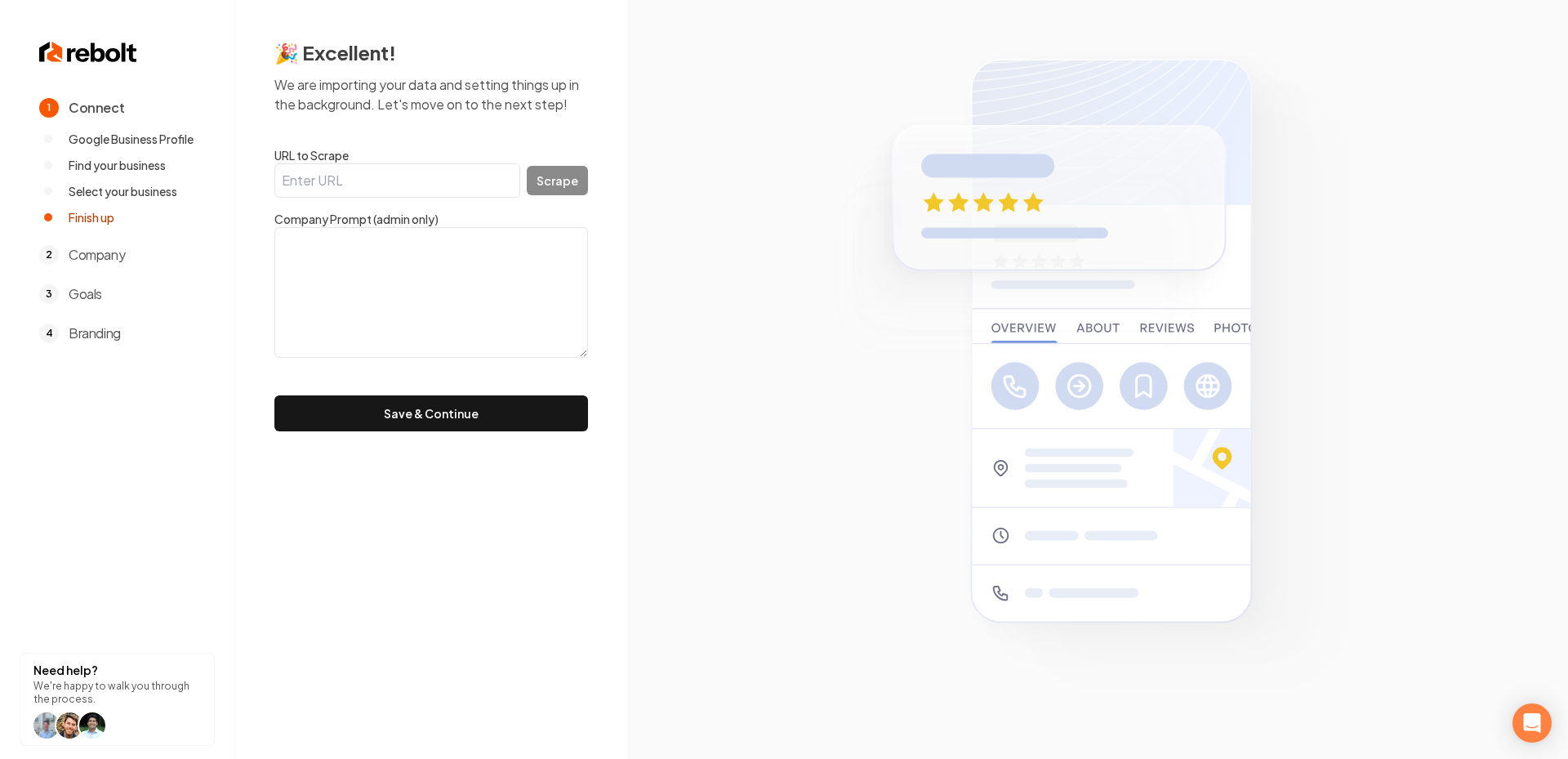
click at [352, 161] on label "URL to Scrape" at bounding box center [431, 156] width 314 height 17
click at [352, 163] on input "URL to Scrape" at bounding box center [397, 180] width 246 height 34
click at [351, 171] on input "URL to Scrape" at bounding box center [397, 180] width 246 height 34
paste input "[URL][DOMAIN_NAME]"
type input "[URL][DOMAIN_NAME]"
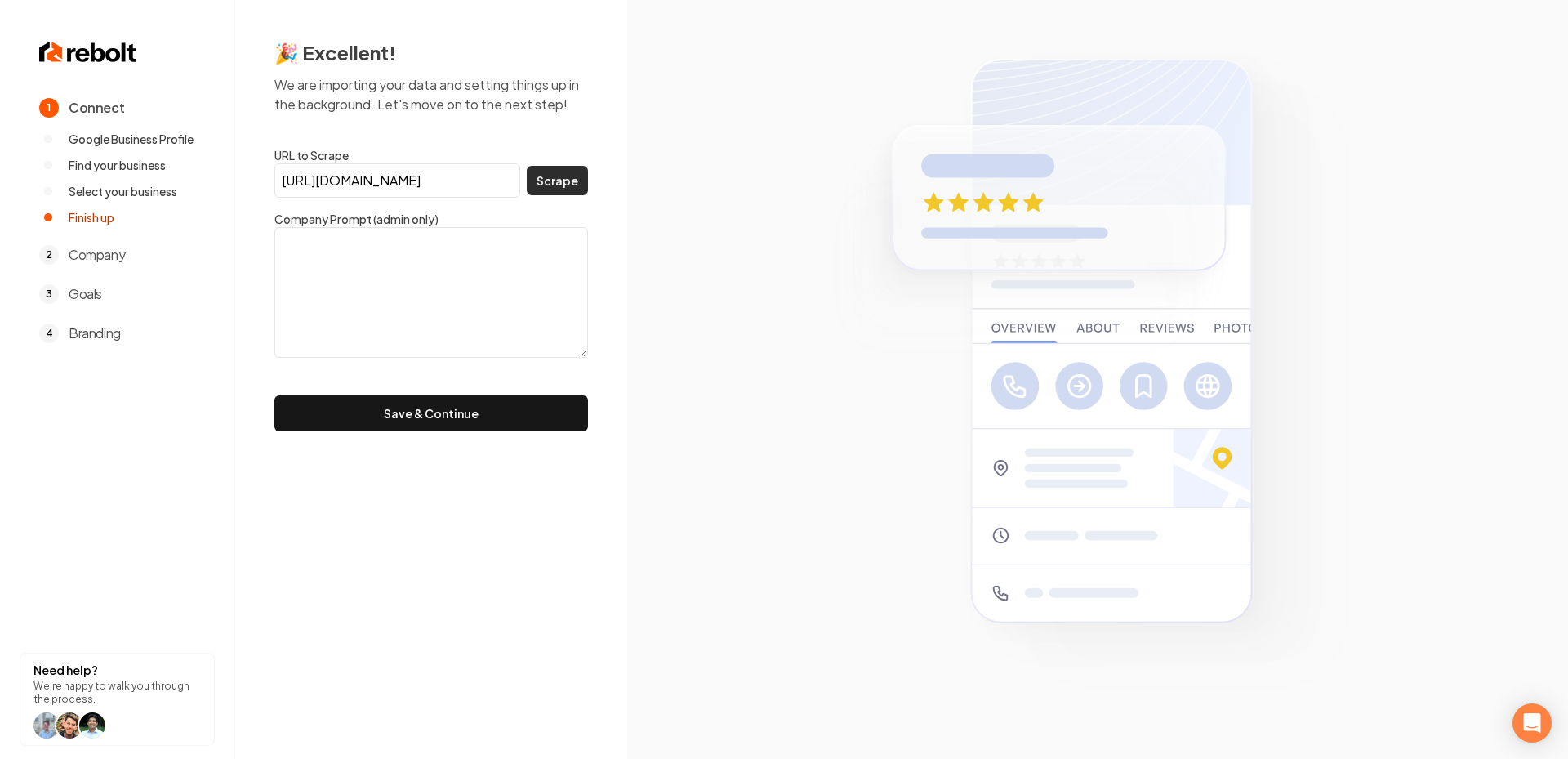
click at [556, 170] on button "Scrape" at bounding box center [558, 180] width 61 height 30
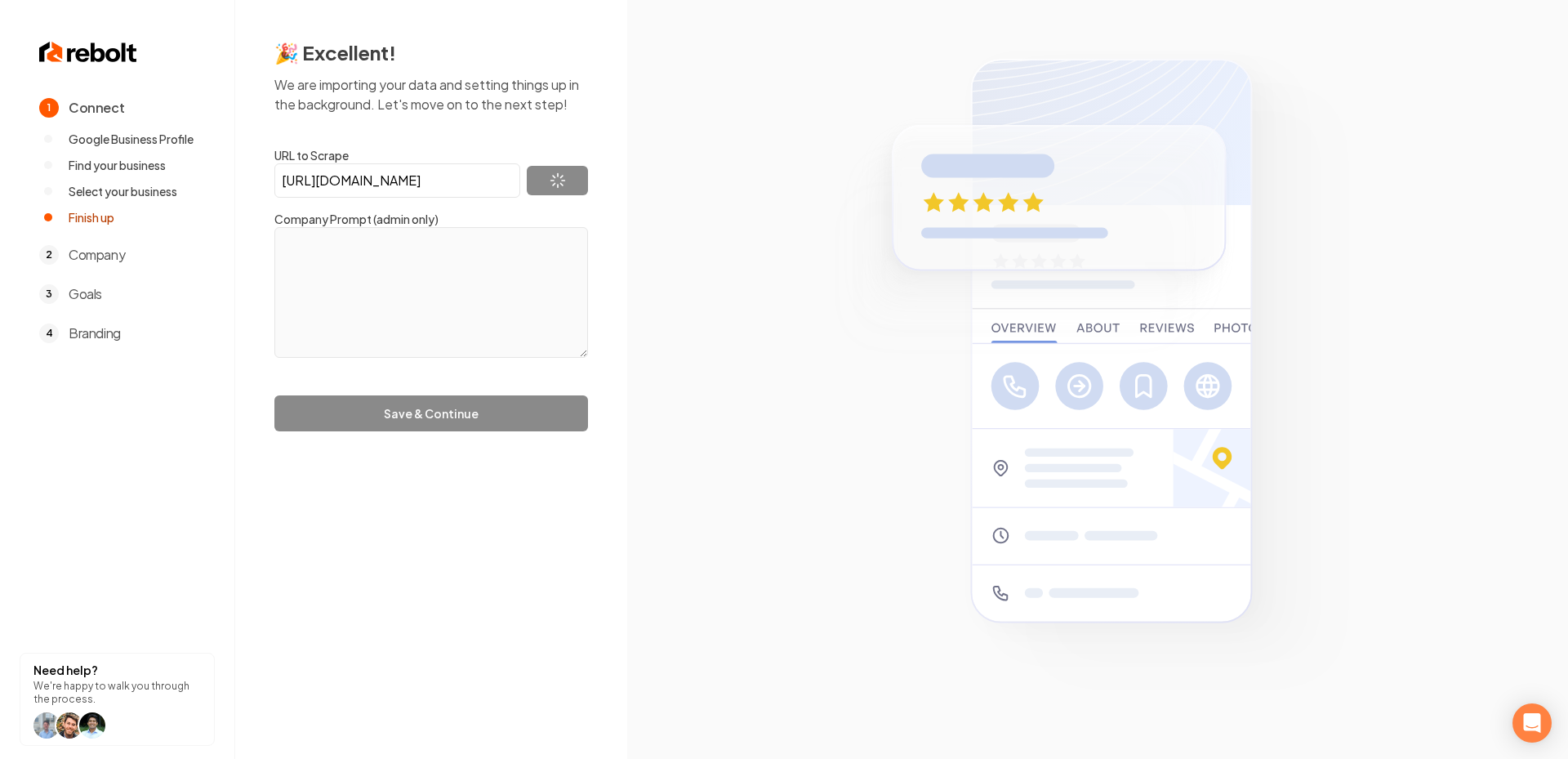
type textarea "At Pineapple Air Heating & Cooling, we are committed to providing exceptional H…"
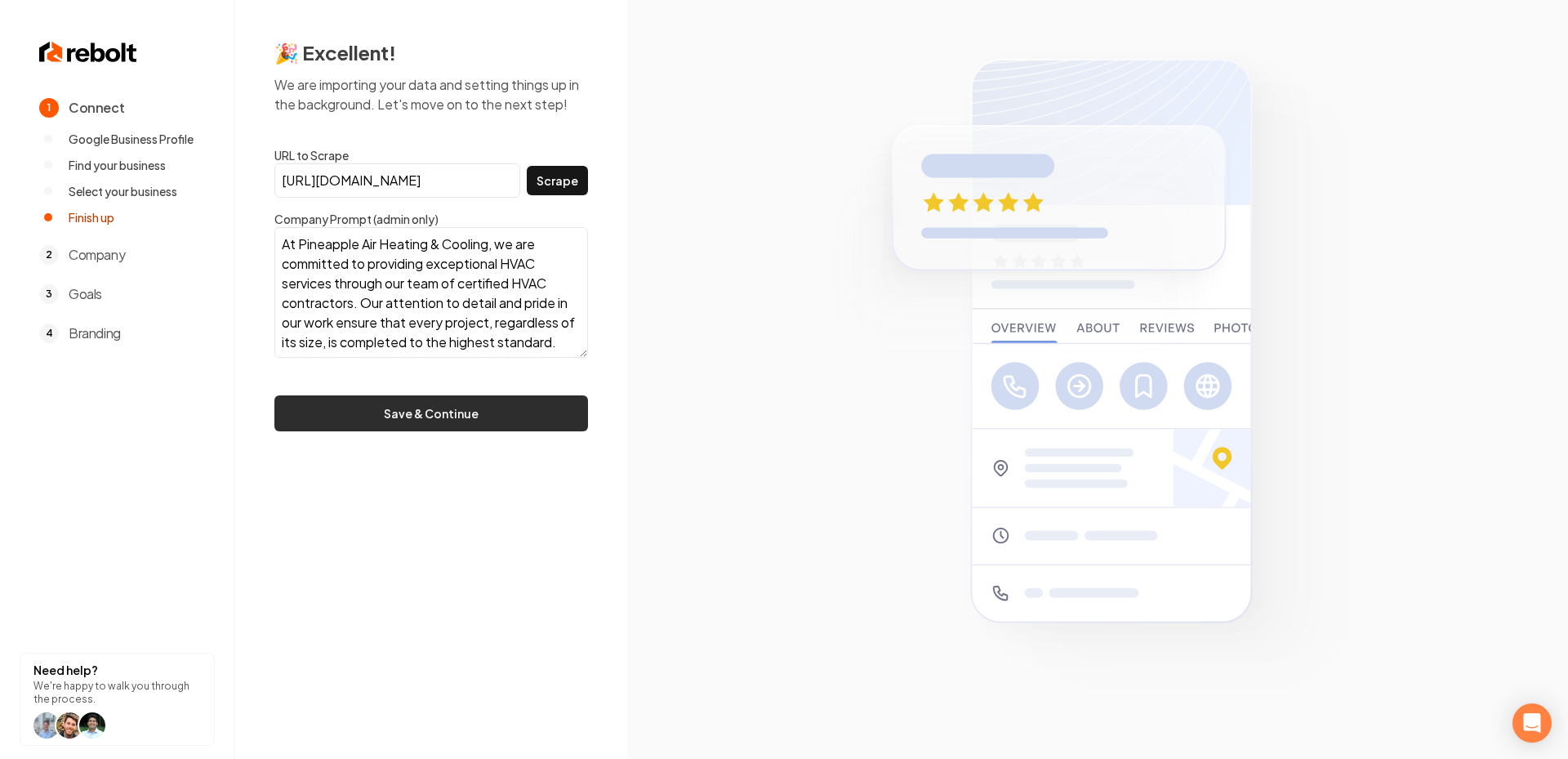
click at [463, 424] on button "Save & Continue" at bounding box center [431, 413] width 314 height 36
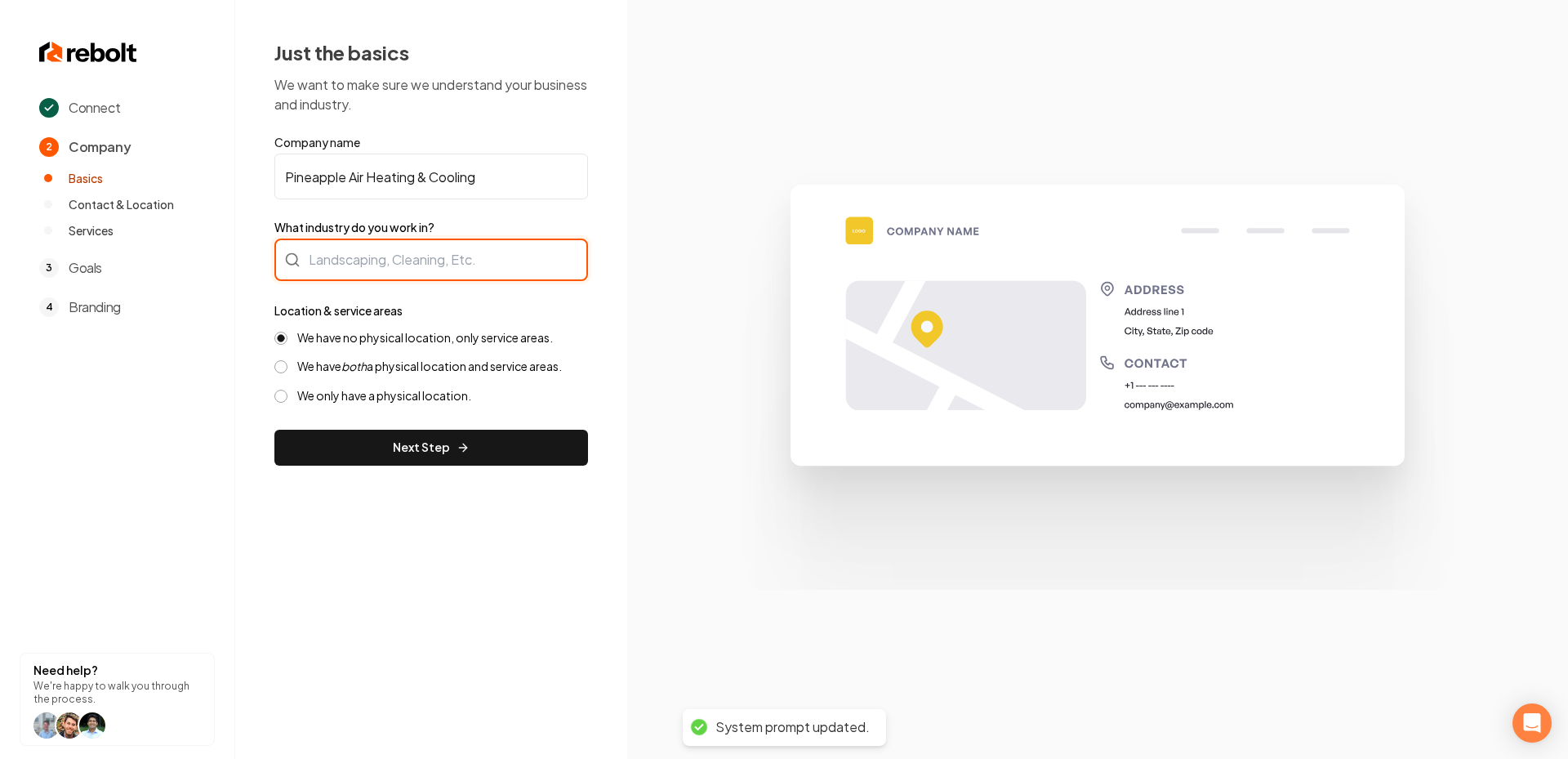
click at [350, 268] on div at bounding box center [431, 259] width 314 height 42
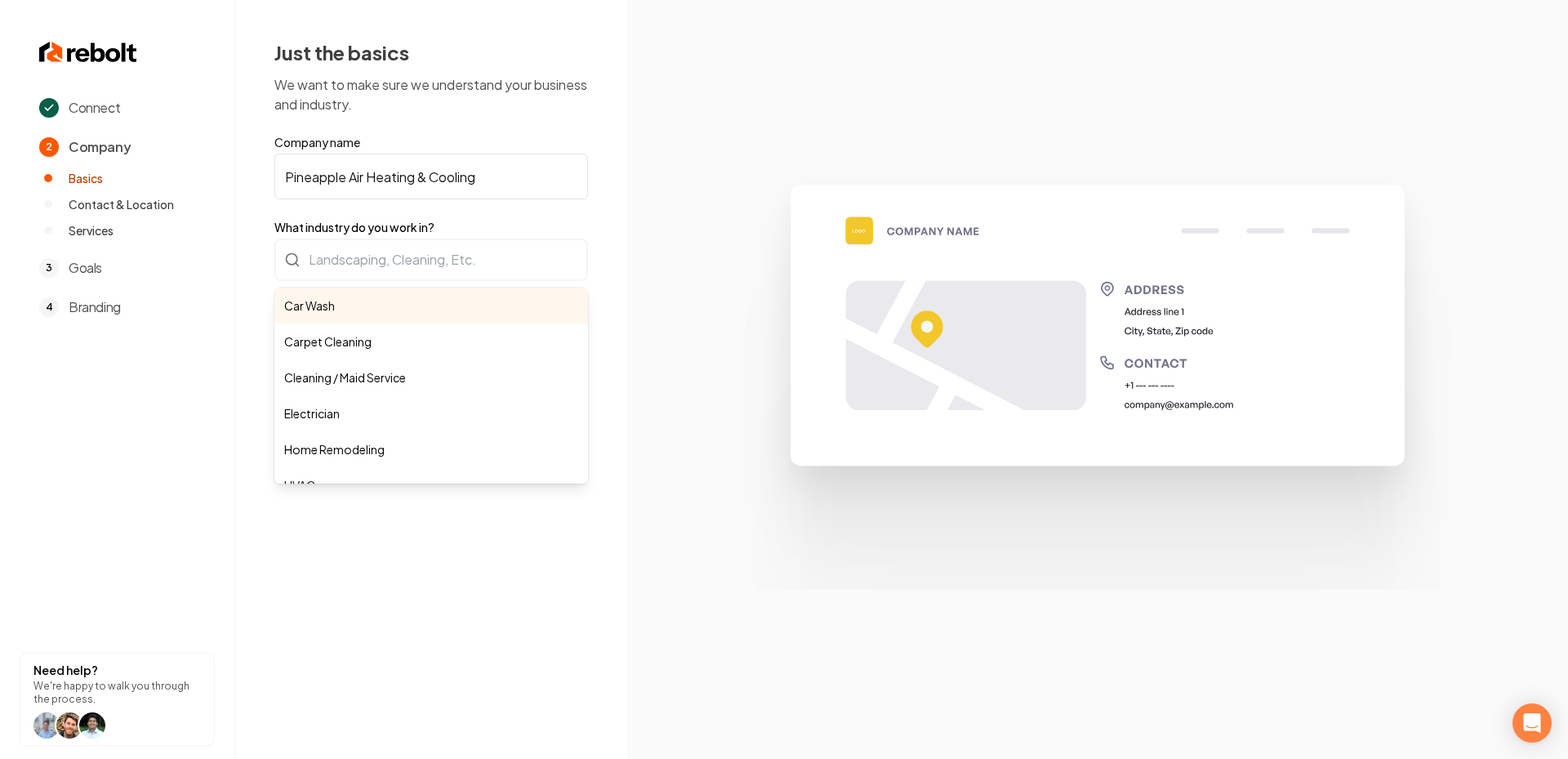
click at [470, 175] on form "Company name Pineapple Air Heating & Cooling What industry do you work in? Car …" at bounding box center [431, 300] width 314 height 332
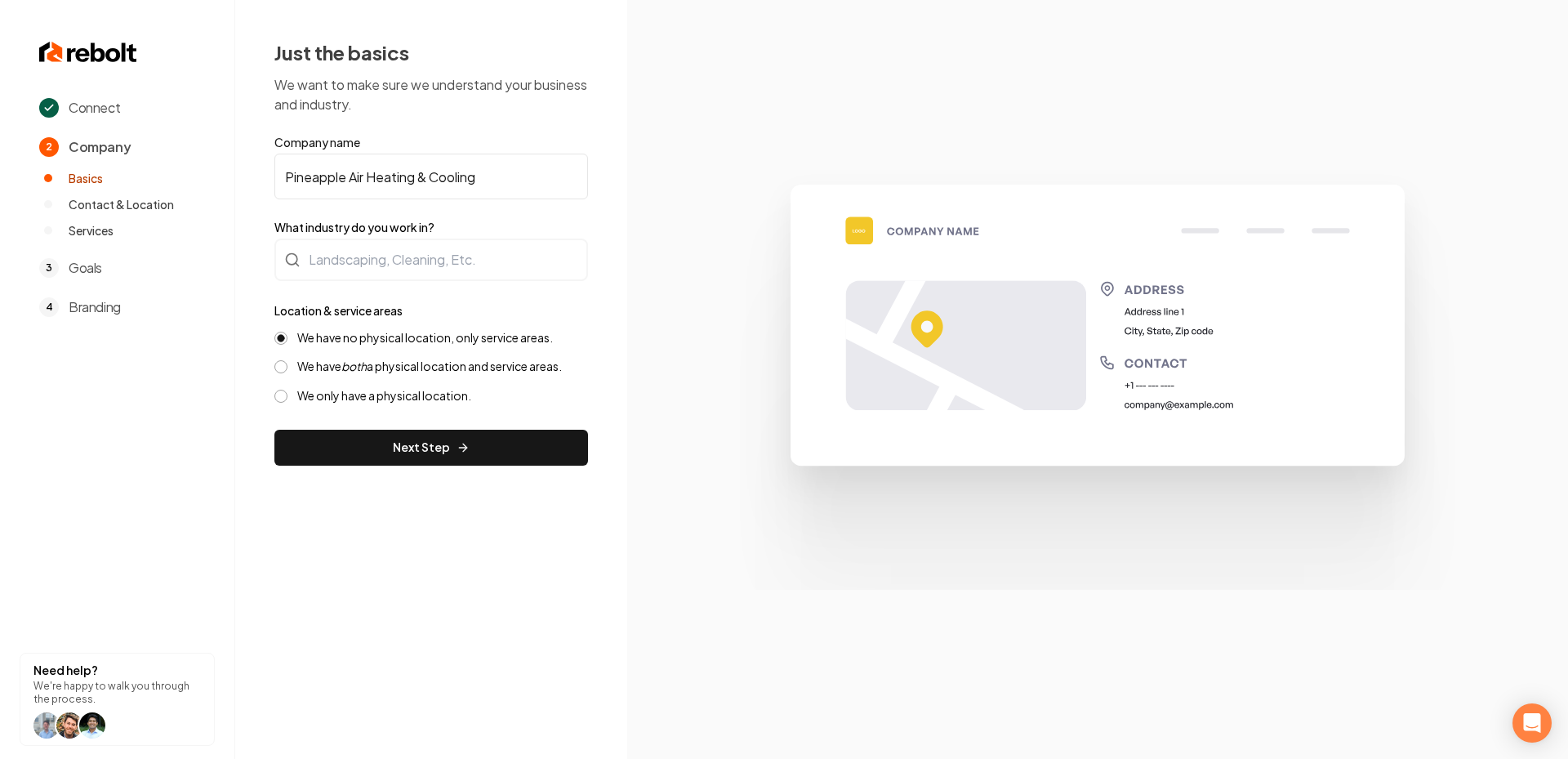
drag, startPoint x: 499, startPoint y: 175, endPoint x: 348, endPoint y: 175, distance: 151.0
click at [348, 175] on input "Pineapple Air Heating & Cooling" at bounding box center [431, 176] width 314 height 46
type input "Pineapple Air Heating & Cooling"
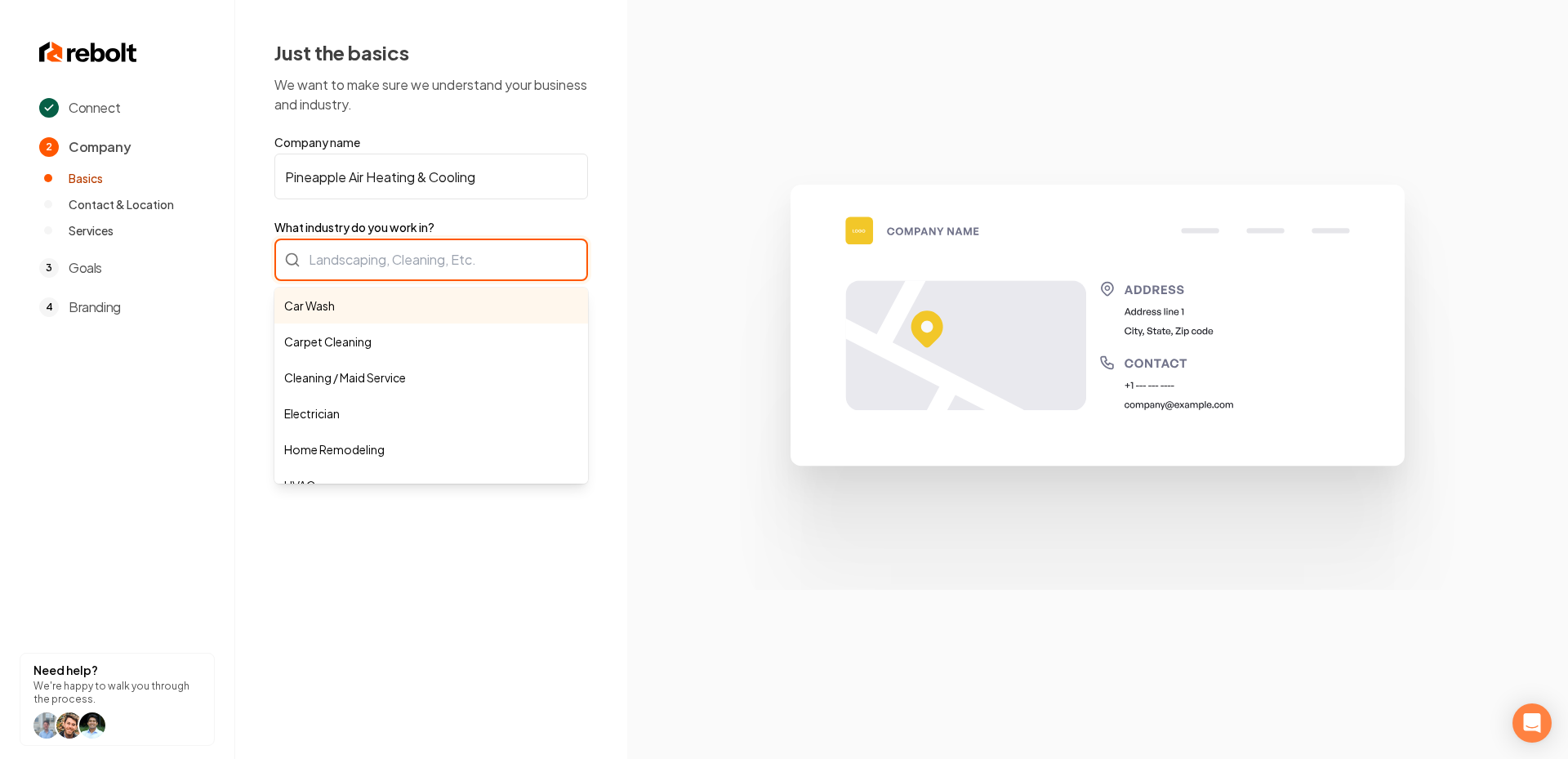
click at [380, 262] on div "Car Wash Carpet Cleaning Cleaning / Maid Service Electrician Home Remodeling HV…" at bounding box center [431, 259] width 314 height 42
paste input "Air Heating & Cooling"
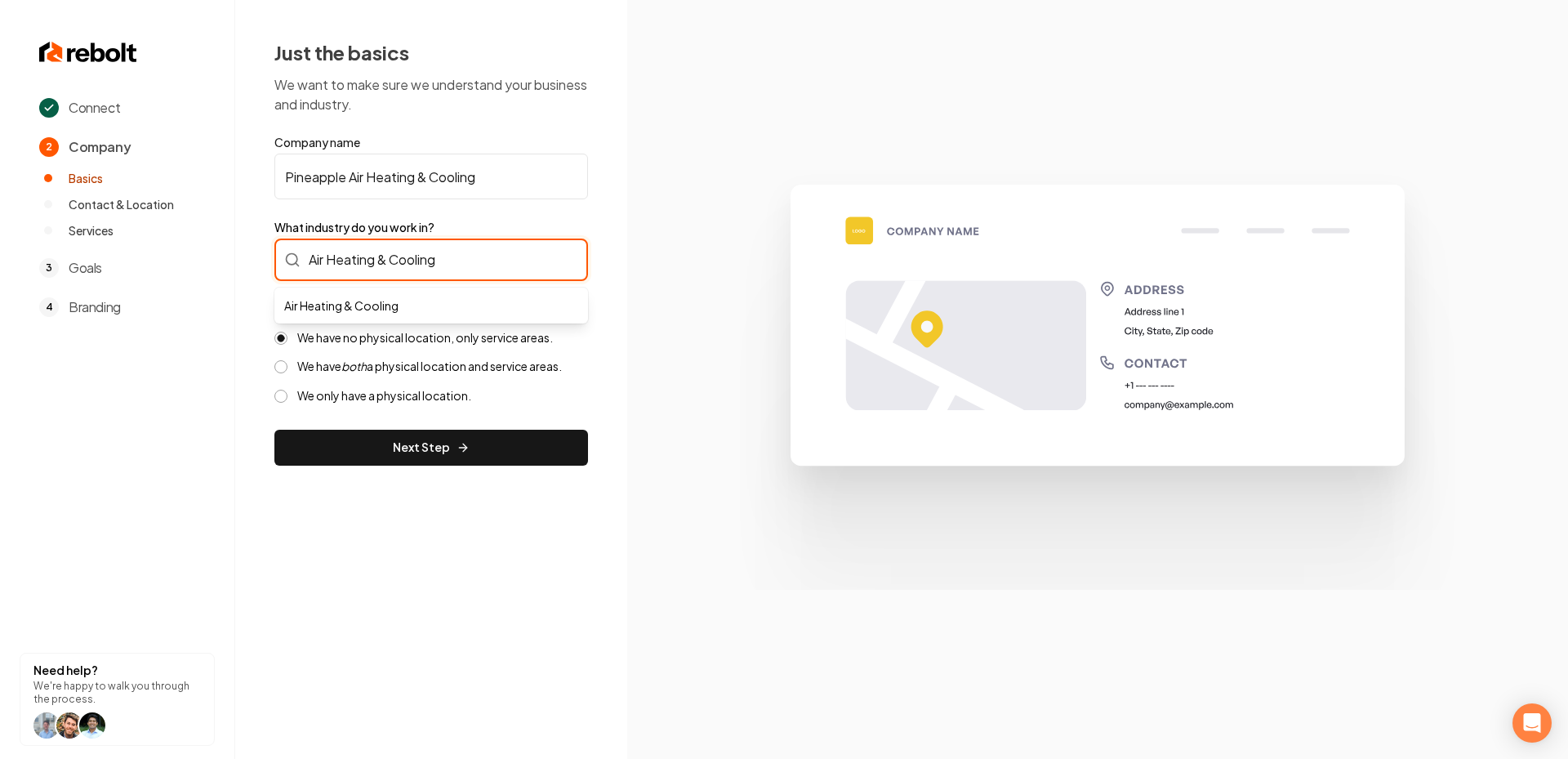
type input "Air Heating & Cooling"
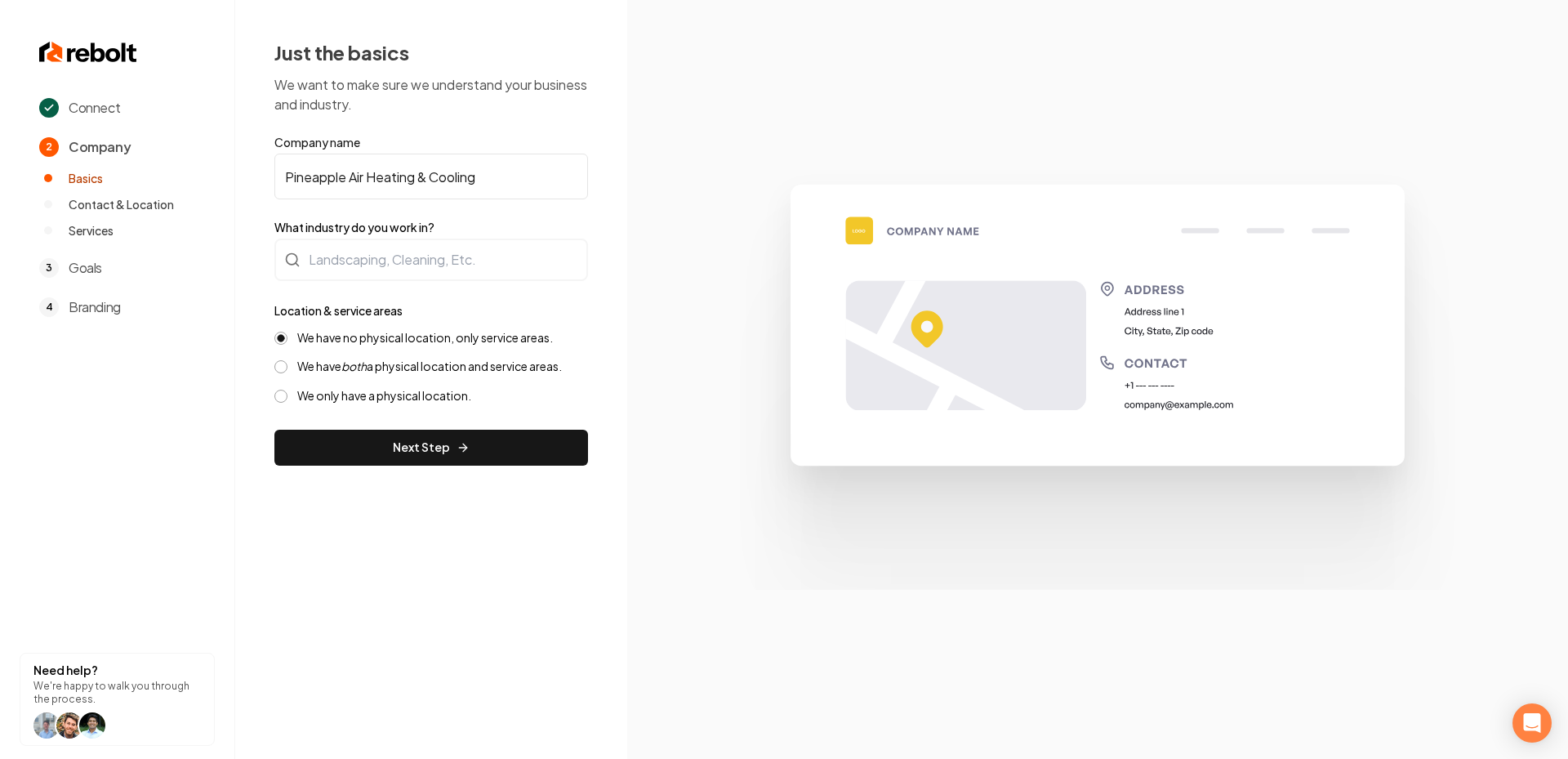
click at [283, 375] on div "We have no physical location, only service areas. We have both a physical locat…" at bounding box center [431, 367] width 314 height 74
click at [281, 371] on button "We have both a physical location and service areas." at bounding box center [281, 367] width 13 height 13
click at [399, 458] on button "Next Step" at bounding box center [431, 447] width 314 height 36
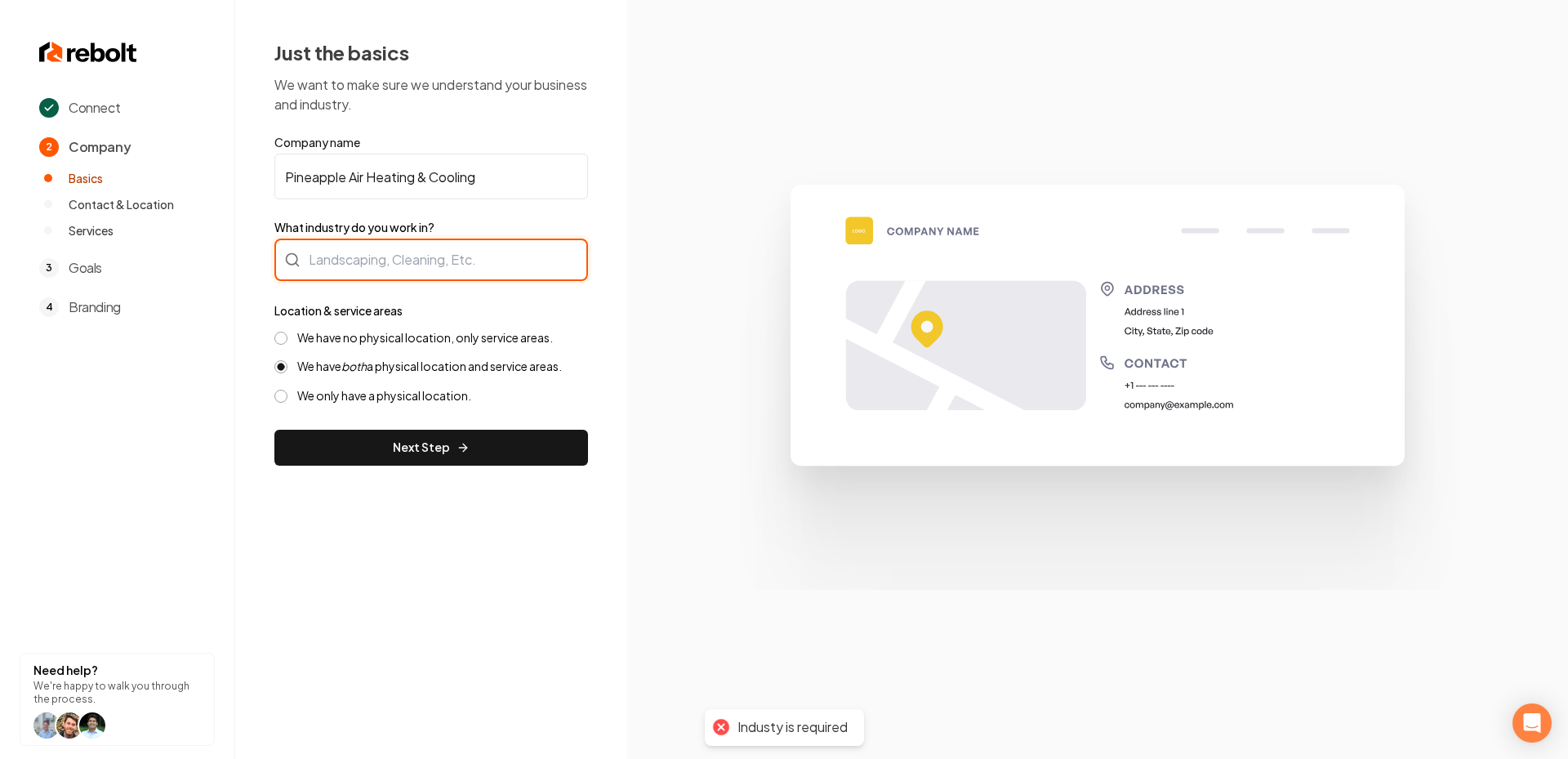
click at [366, 272] on input "What industry do you work in?" at bounding box center [431, 259] width 314 height 42
paste input "Air Heating & Cooling"
type input "Air Heating & Cooling"
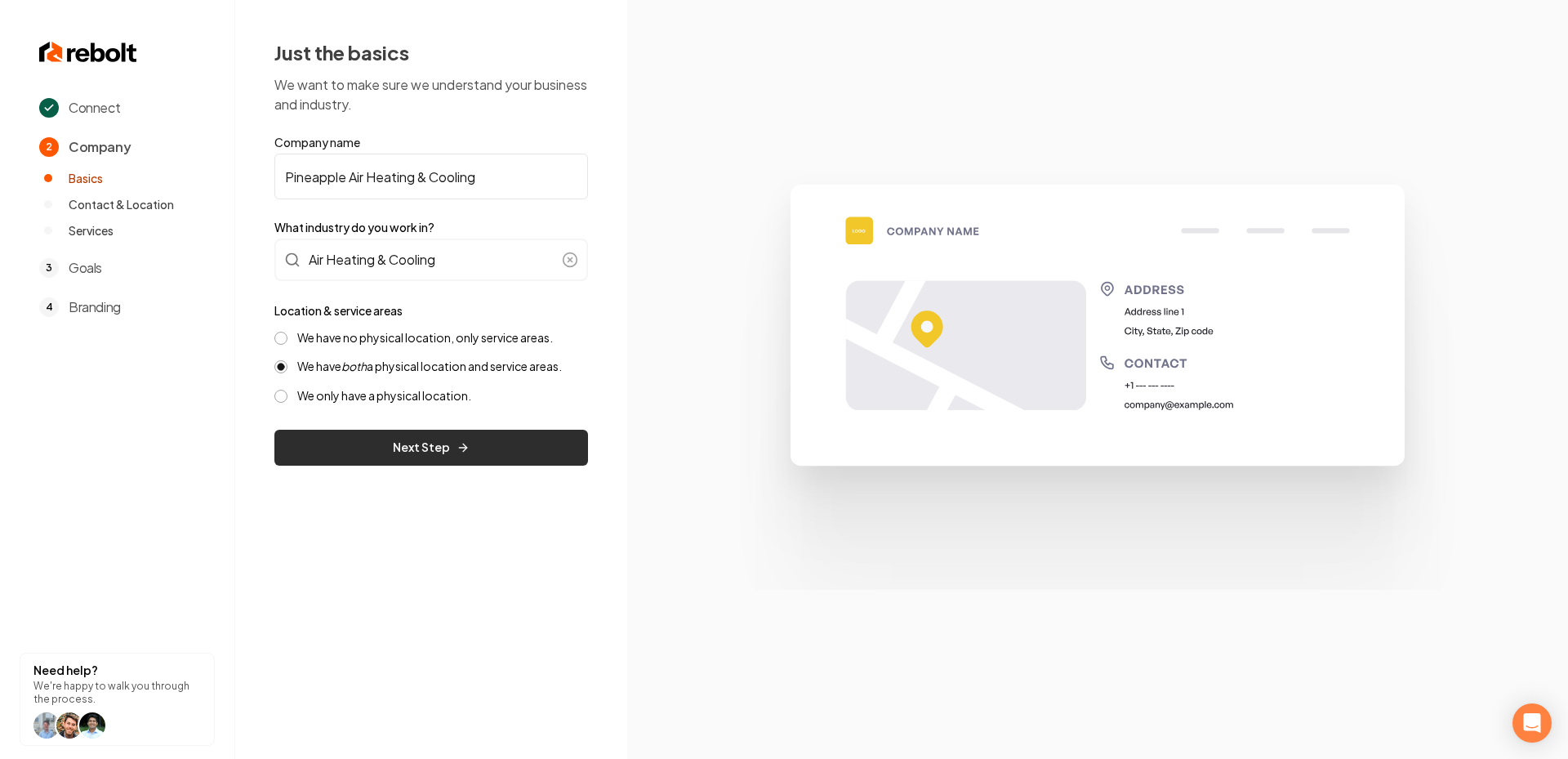
click at [390, 451] on button "Next Step" at bounding box center [431, 447] width 314 height 36
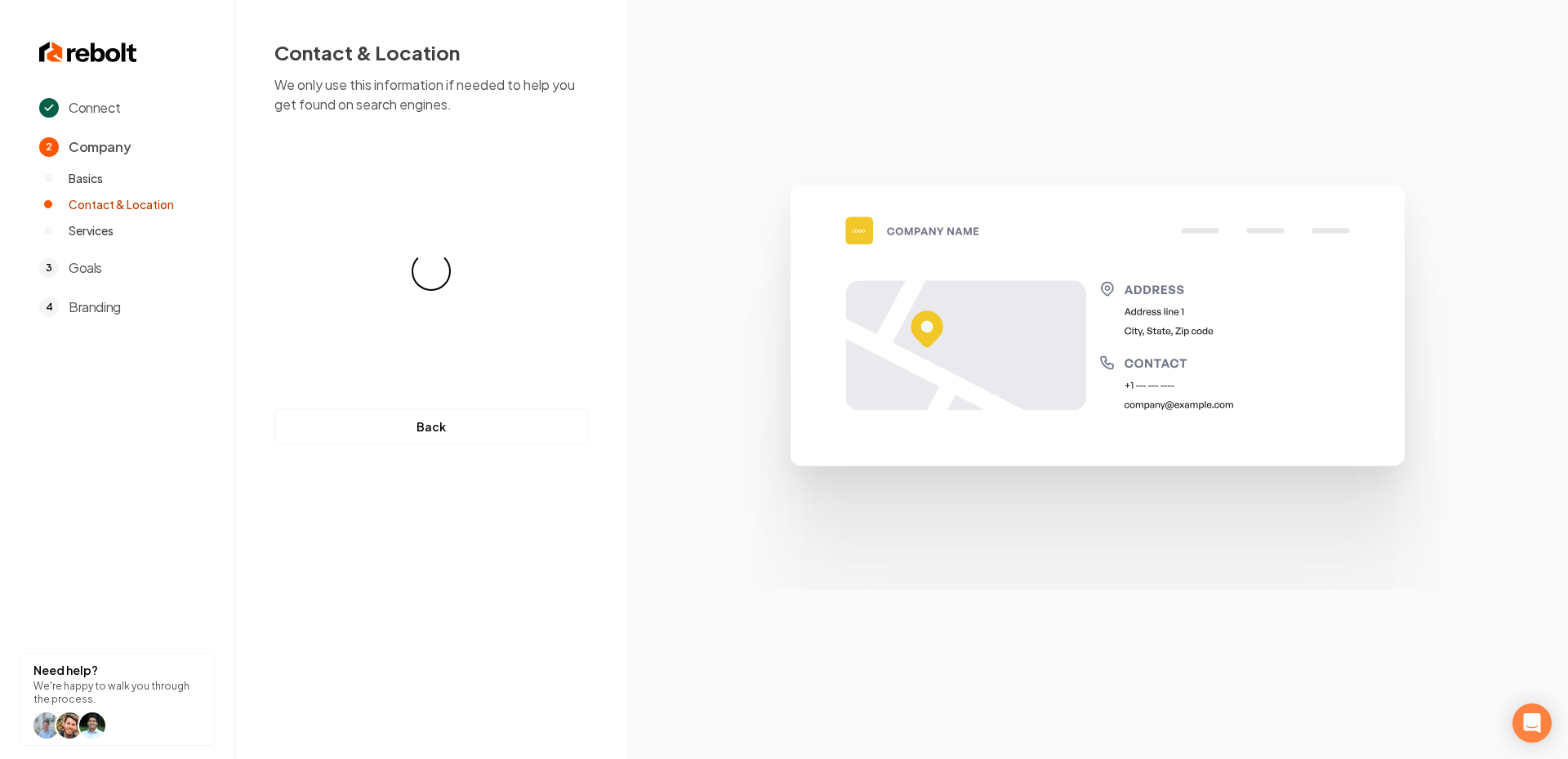
select select "**"
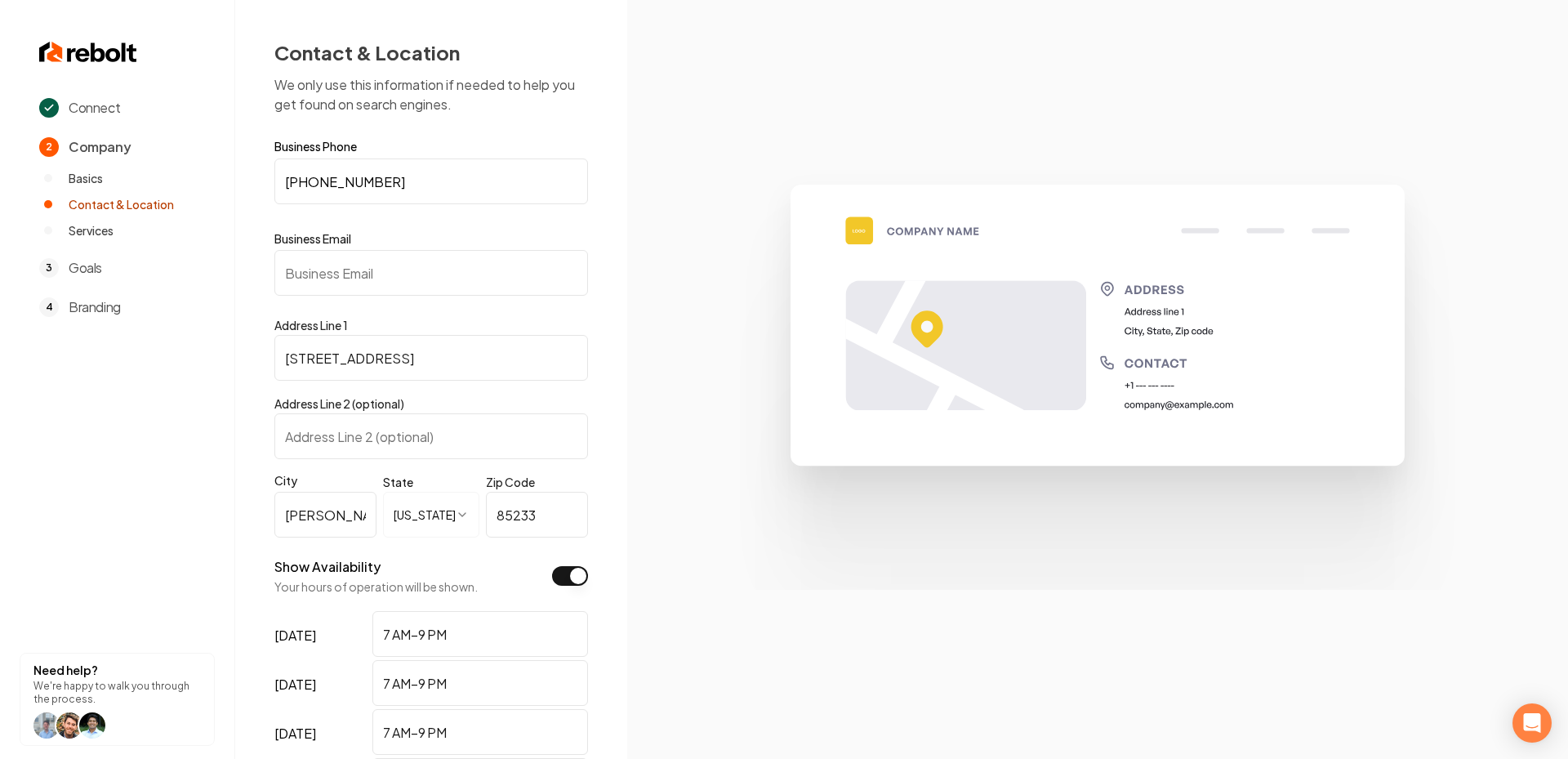
click at [348, 268] on input "Business Email" at bounding box center [431, 272] width 314 height 46
paste input "[EMAIL_ADDRESS][DOMAIN_NAME]"
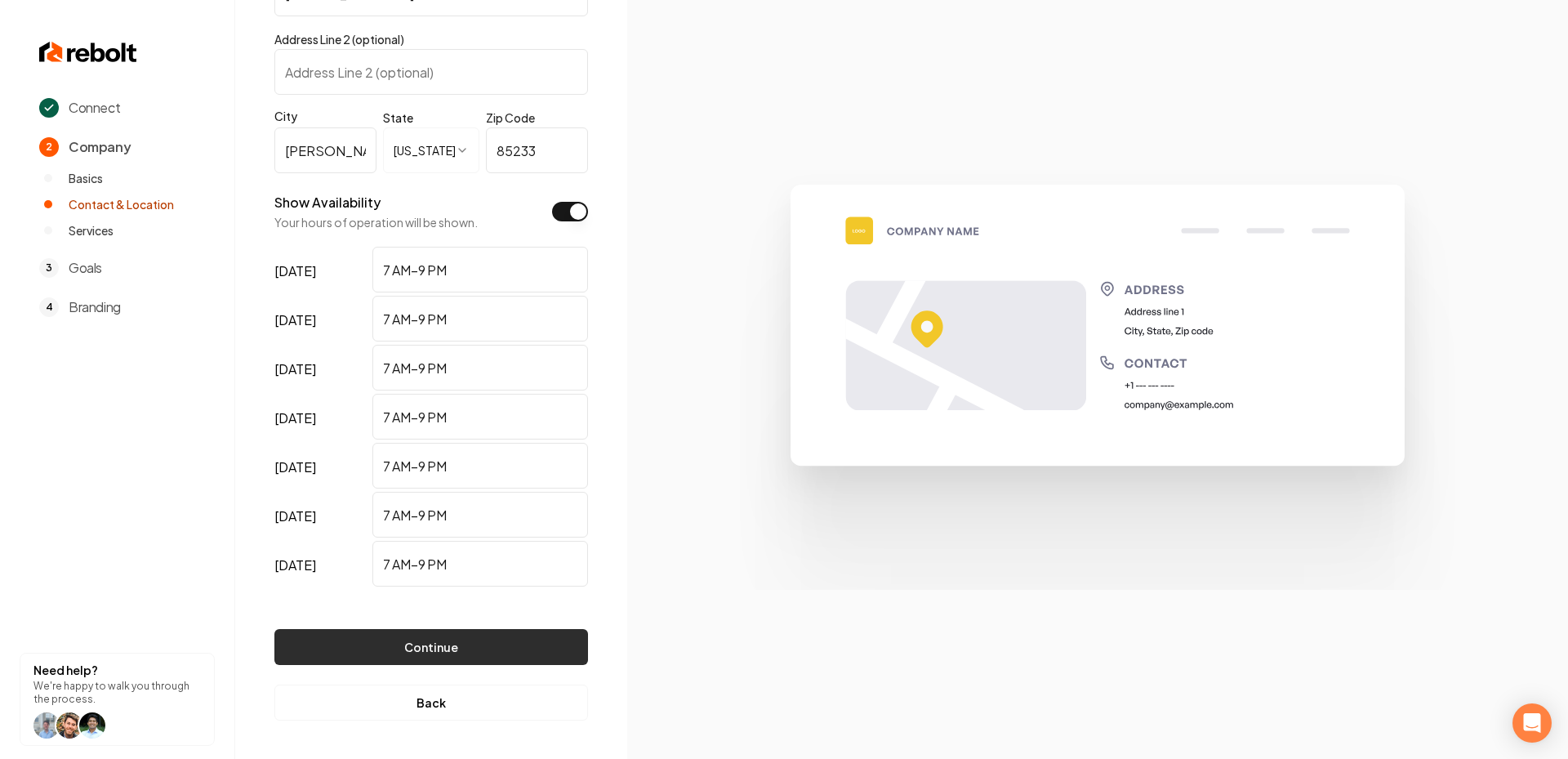
type input "[EMAIL_ADDRESS][DOMAIN_NAME]"
click at [408, 653] on button "Continue" at bounding box center [431, 646] width 314 height 36
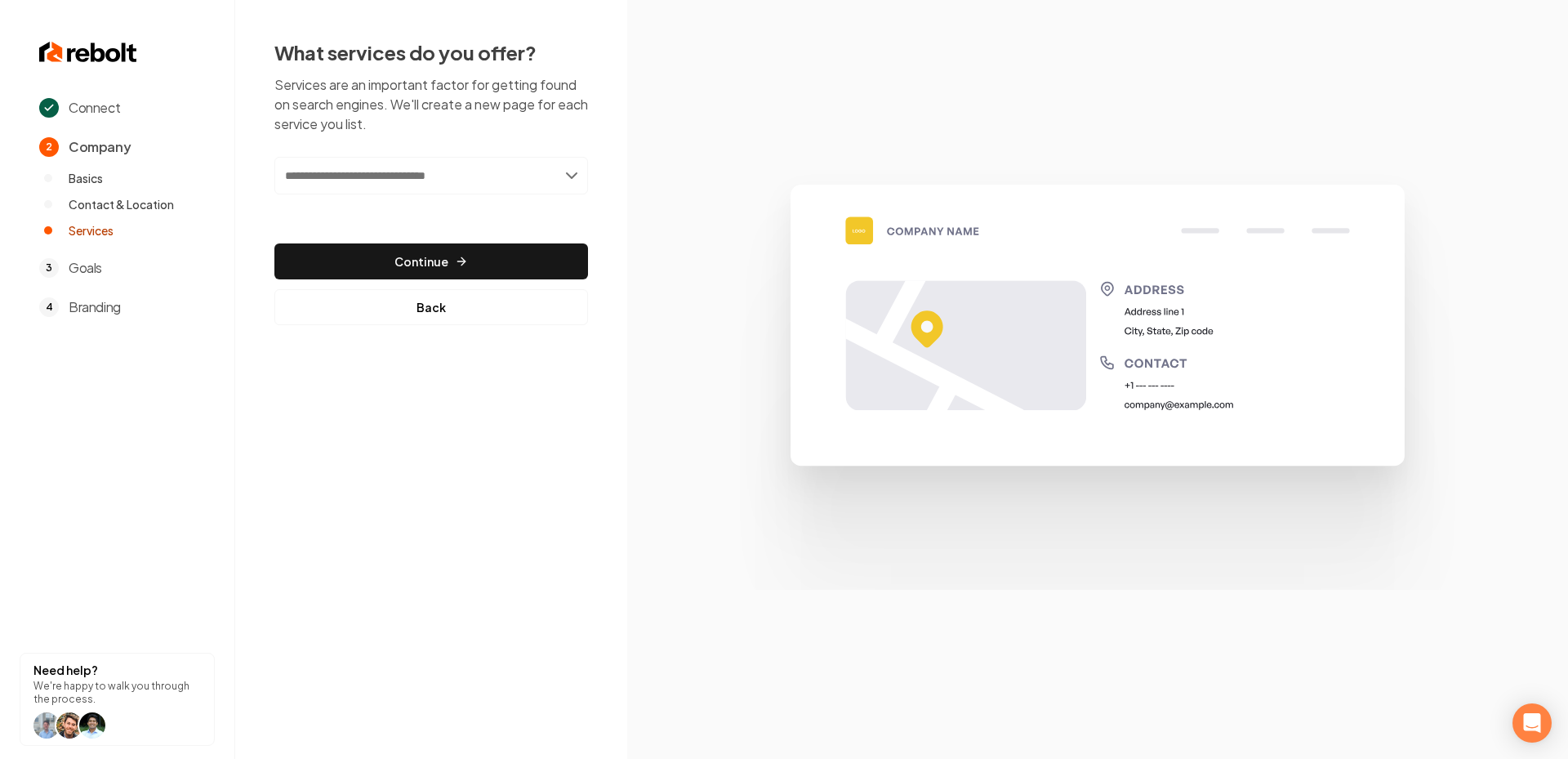
click at [422, 175] on input "text" at bounding box center [431, 175] width 314 height 37
paste input "**********"
type input "**********"
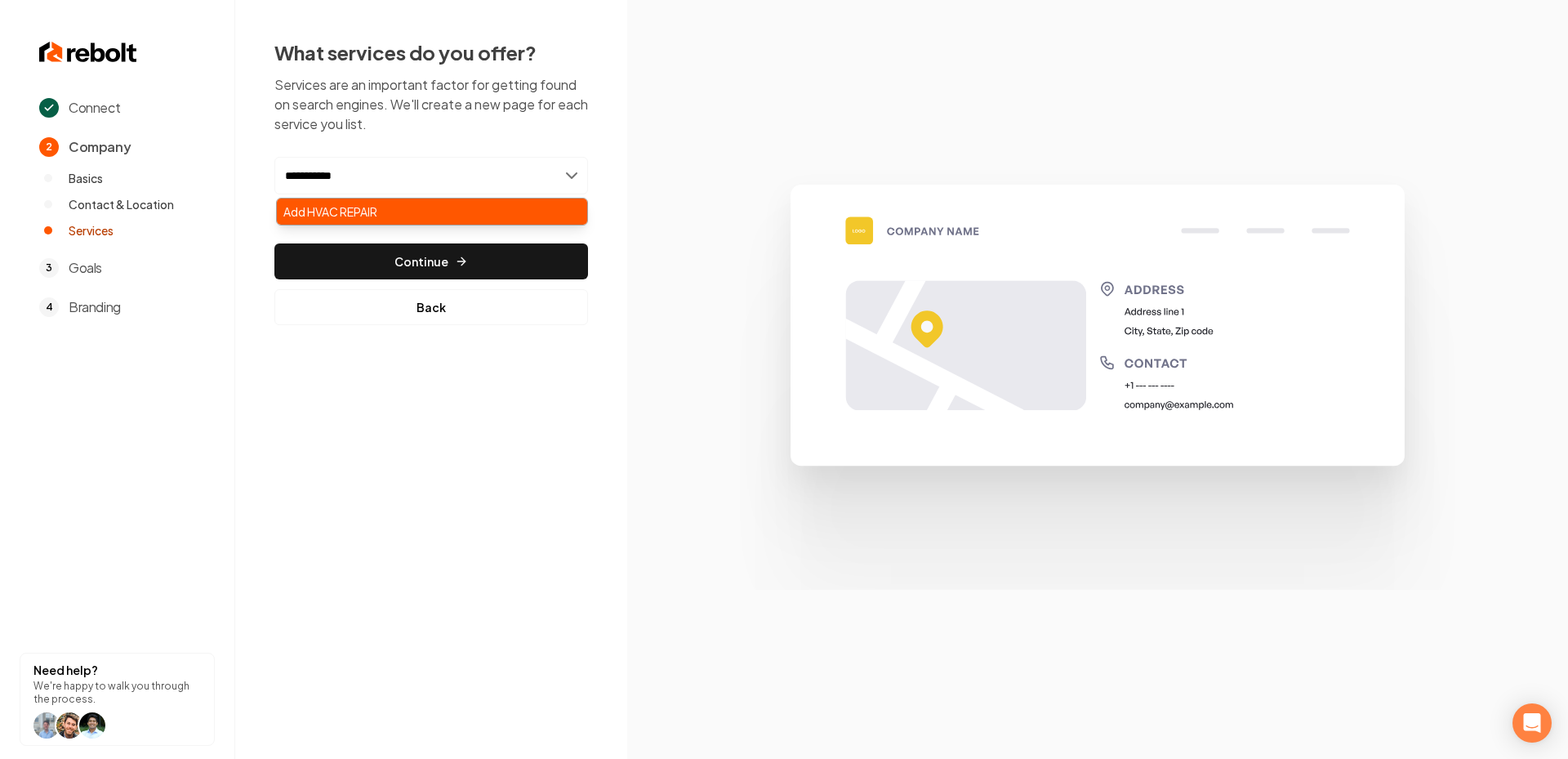
click at [411, 204] on div "Add HVAC REPAIR" at bounding box center [432, 212] width 310 height 26
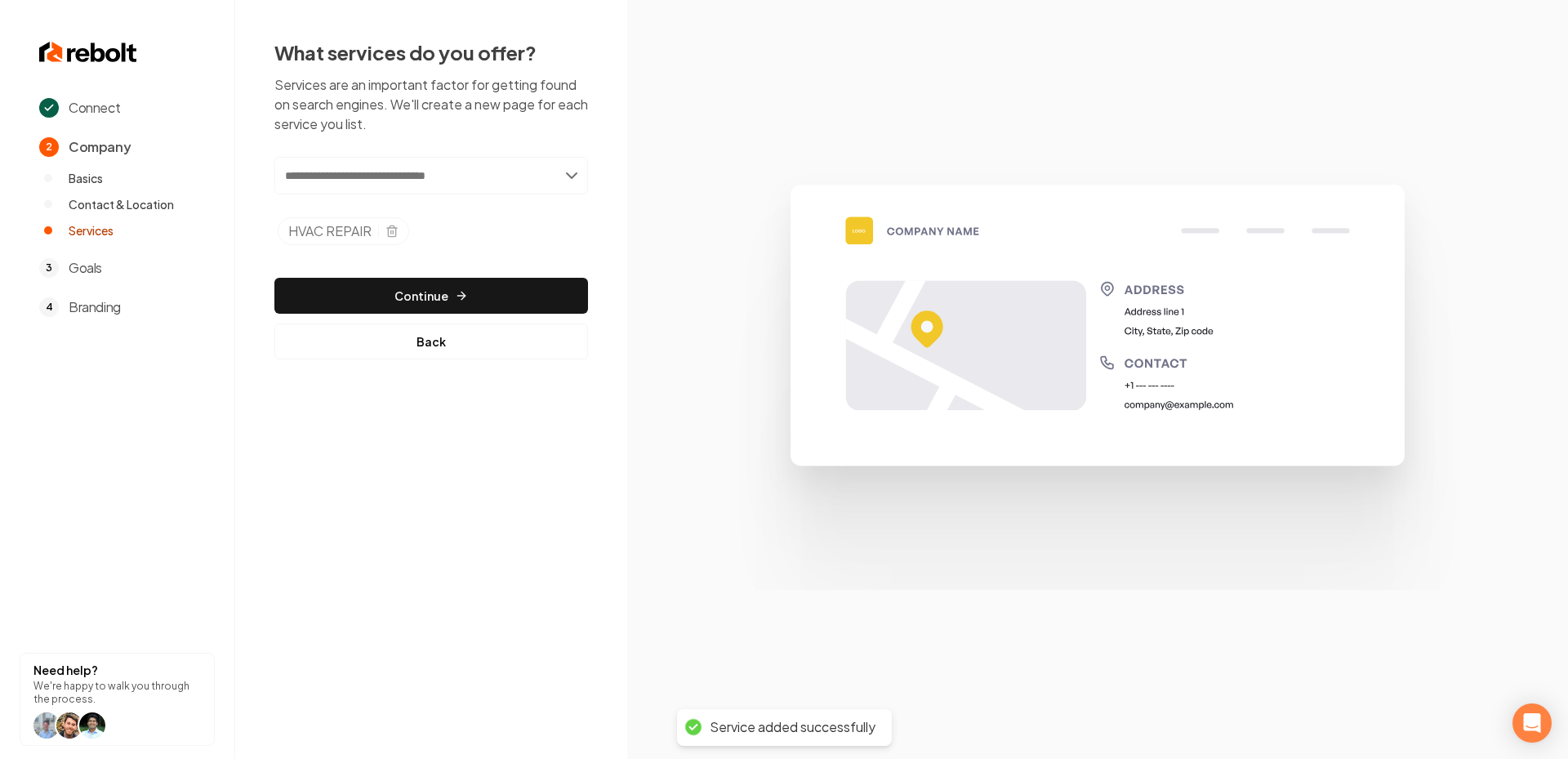
paste input "**********"
type input "**********"
click at [416, 175] on input "**********" at bounding box center [431, 175] width 314 height 37
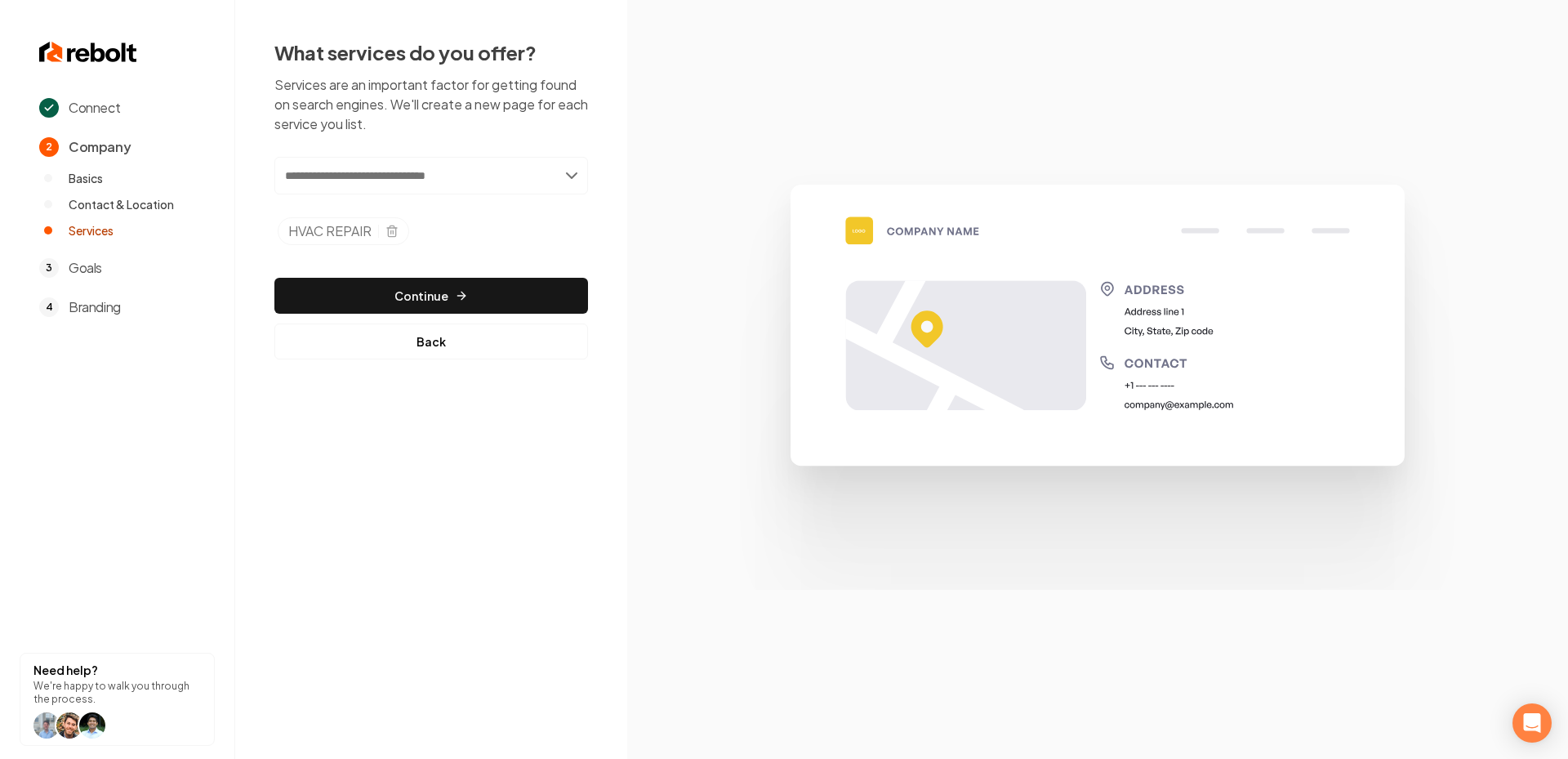
paste input "**********"
type input "**********"
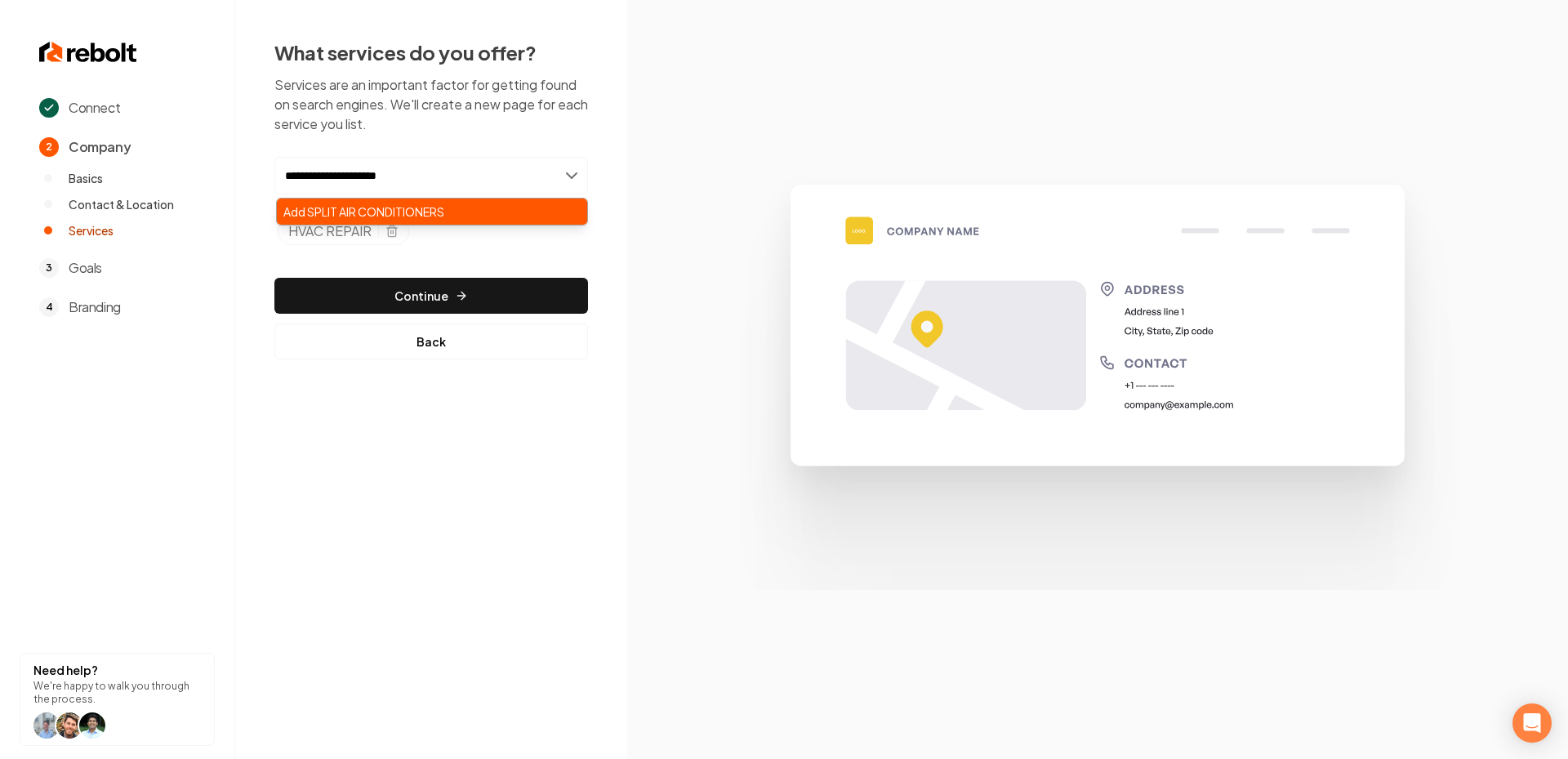
click at [435, 201] on div "Add SPLIT AIR CONDITIONERS" at bounding box center [432, 212] width 310 height 26
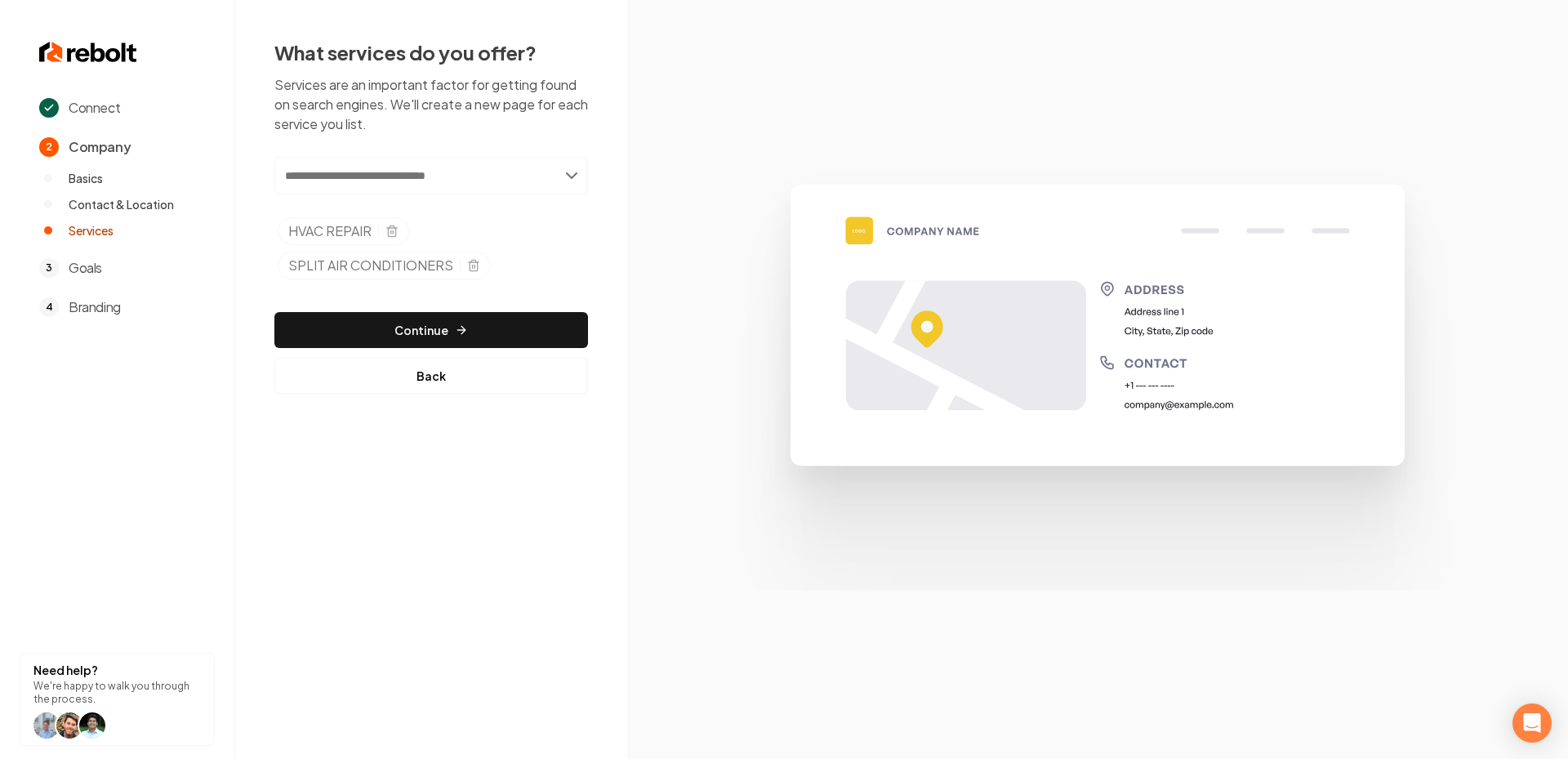
paste input "**********"
type input "**********"
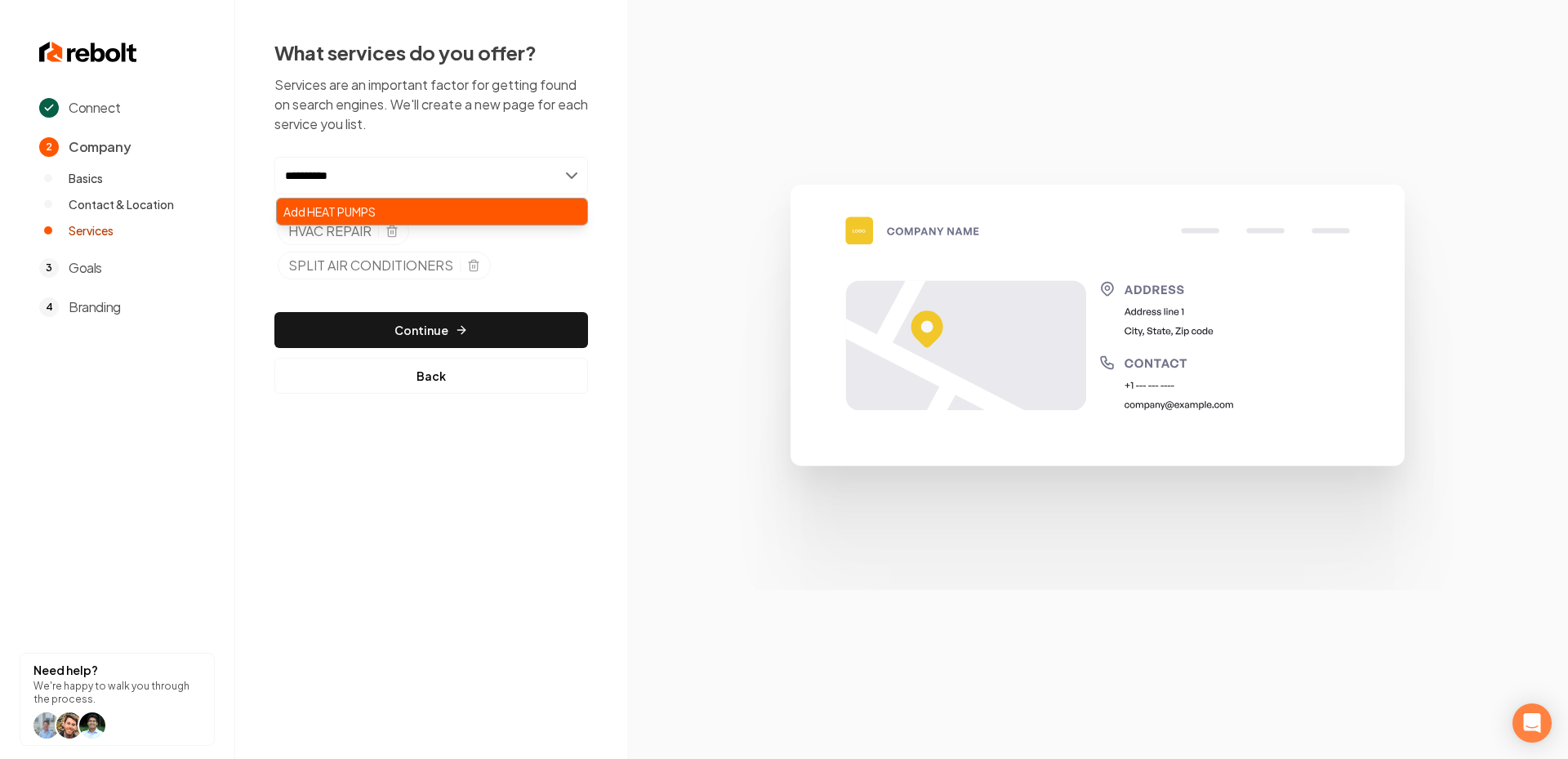
click at [414, 202] on div "Add HEAT PUMPS" at bounding box center [432, 212] width 310 height 26
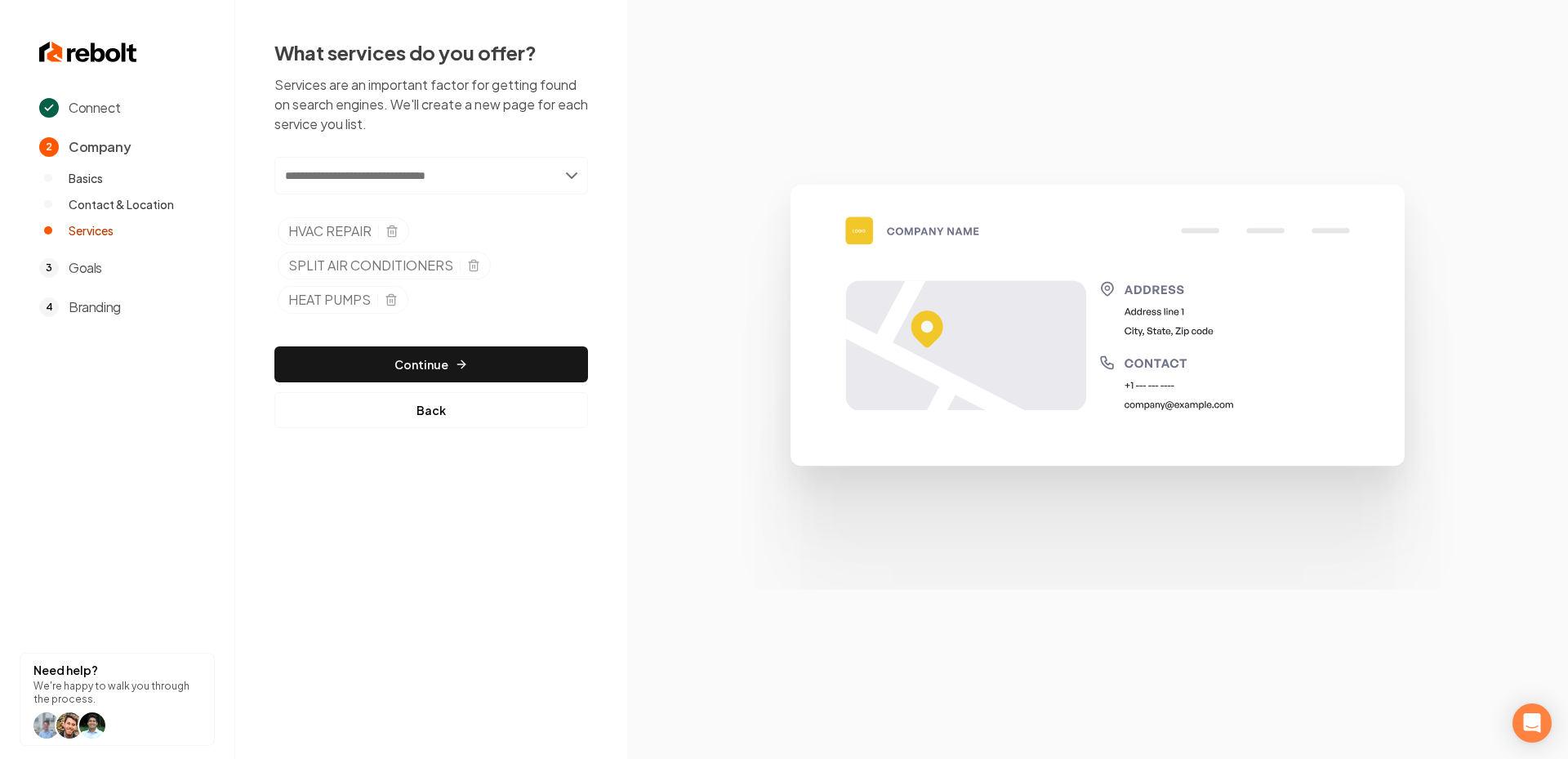
paste input "**********"
type input "**********"
click at [361, 206] on div "Add PACKAGE UNITS" at bounding box center [432, 212] width 310 height 26
click at [446, 366] on button "Continue" at bounding box center [431, 363] width 314 height 36
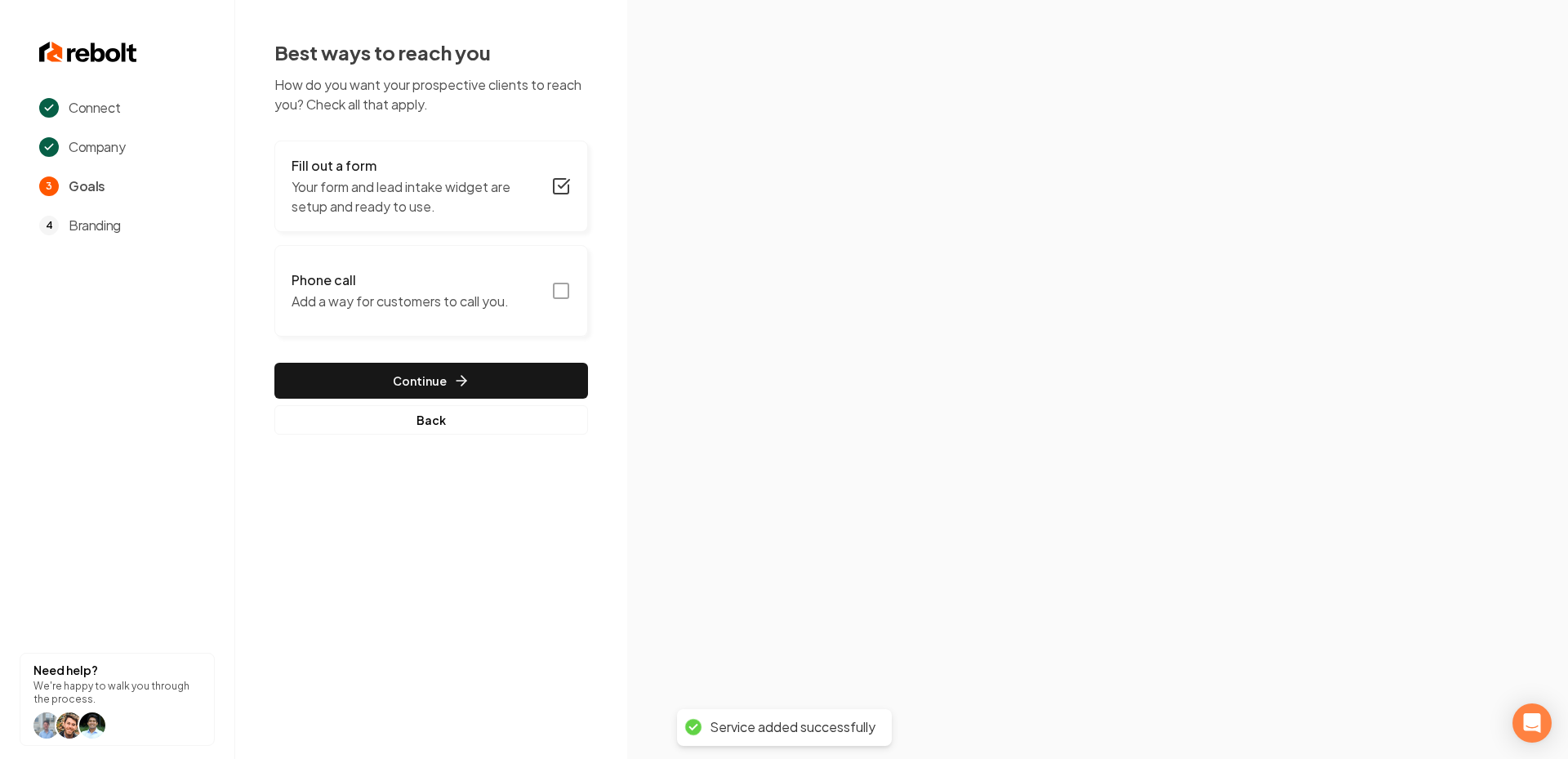
click at [568, 279] on button "Phone call Add a way for customers to call you." at bounding box center [431, 291] width 314 height 92
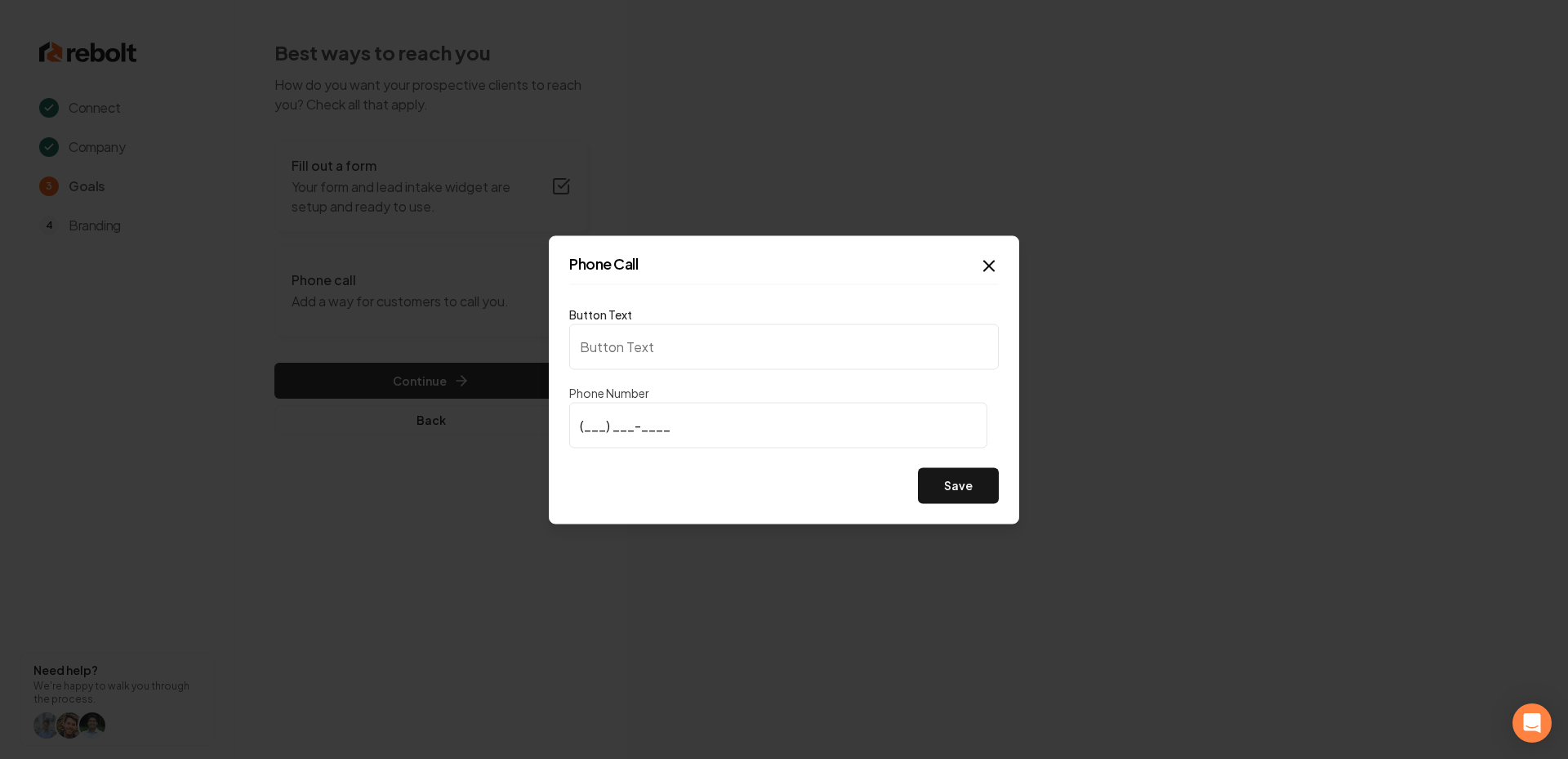
type input "Call us"
type input "(480) 310-0240"
click at [973, 493] on button "Save" at bounding box center [958, 485] width 81 height 36
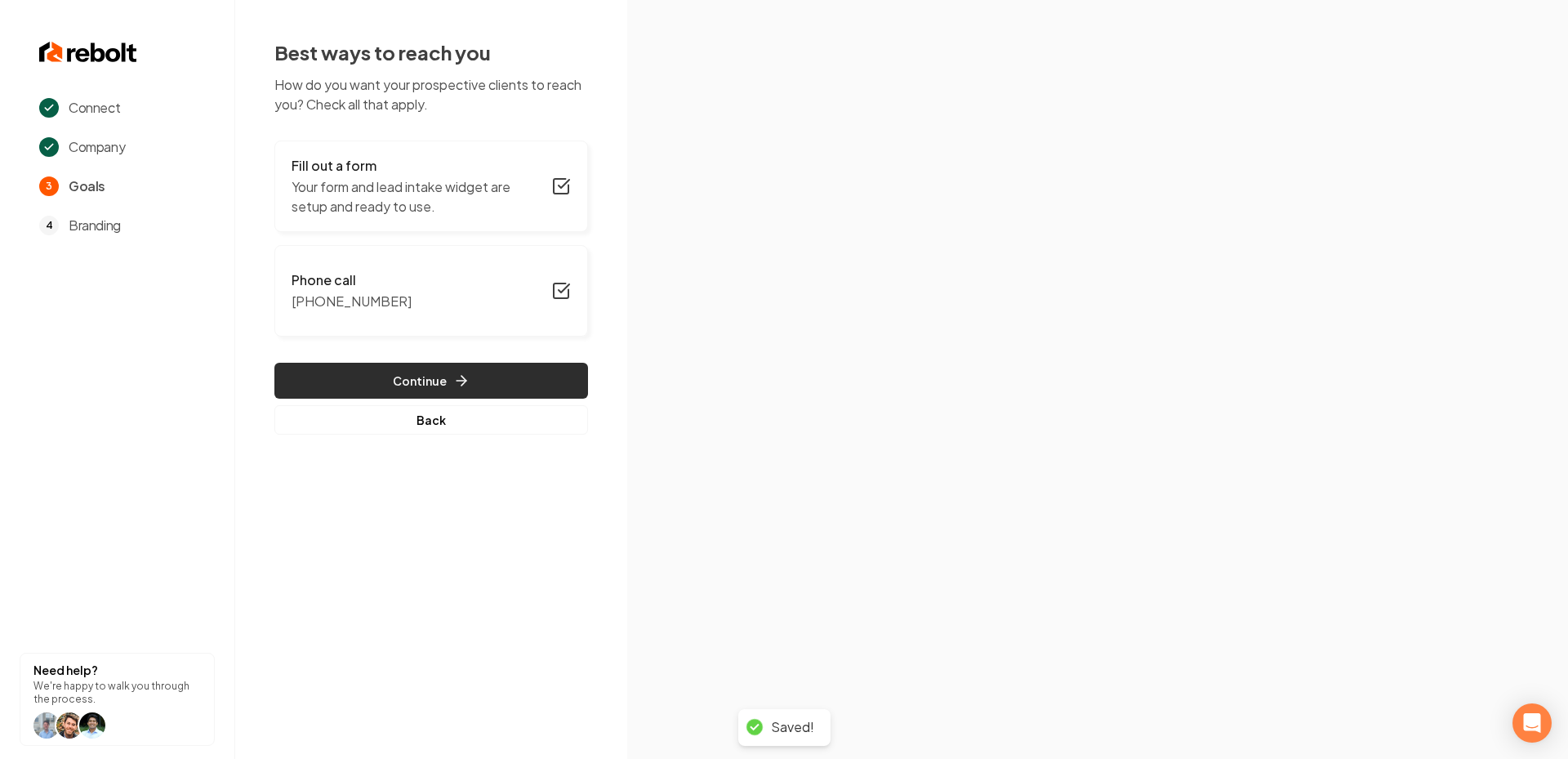
click at [439, 368] on button "Continue" at bounding box center [431, 380] width 314 height 36
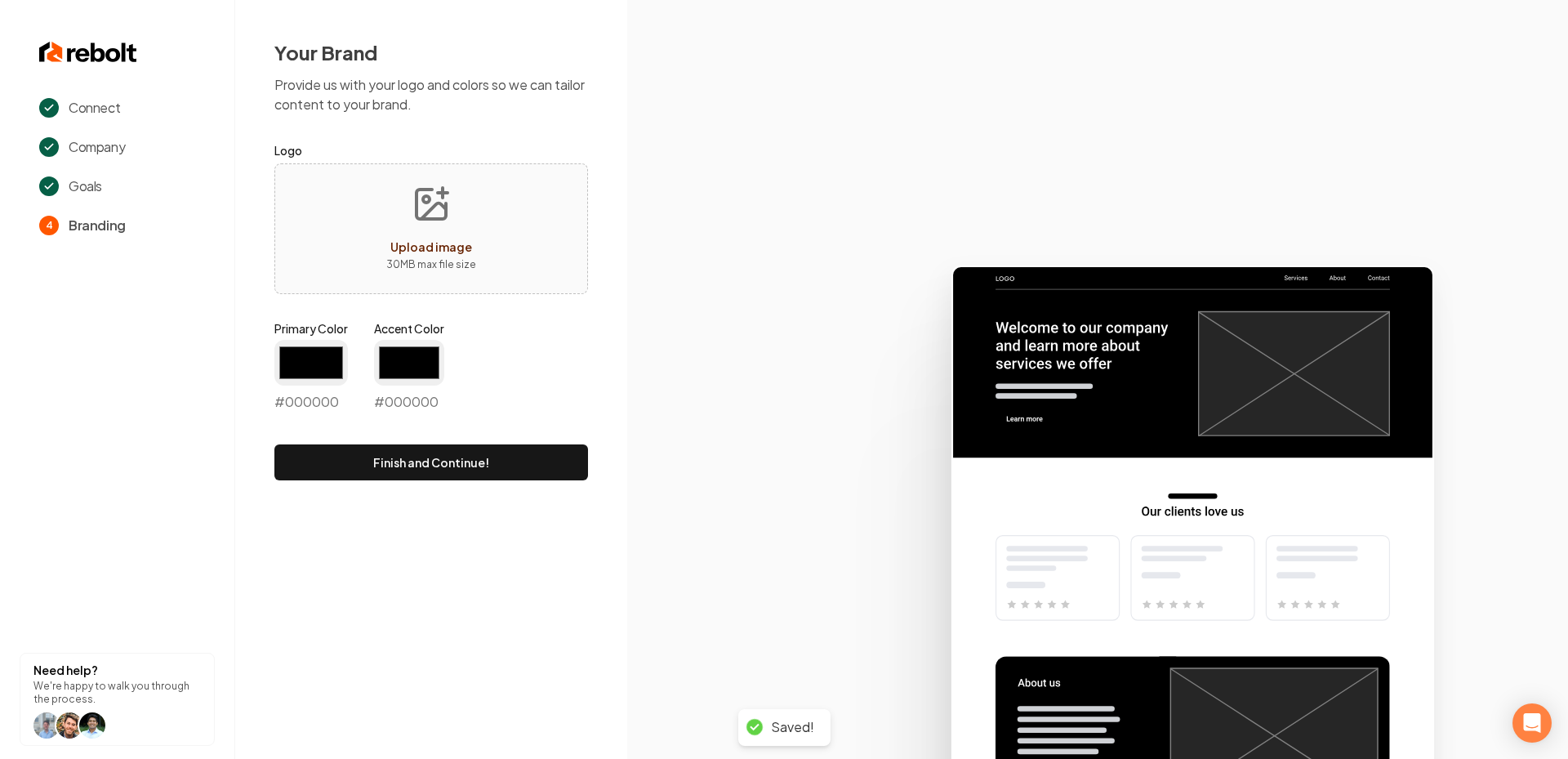
type input "#194d33"
type input "#70be00"
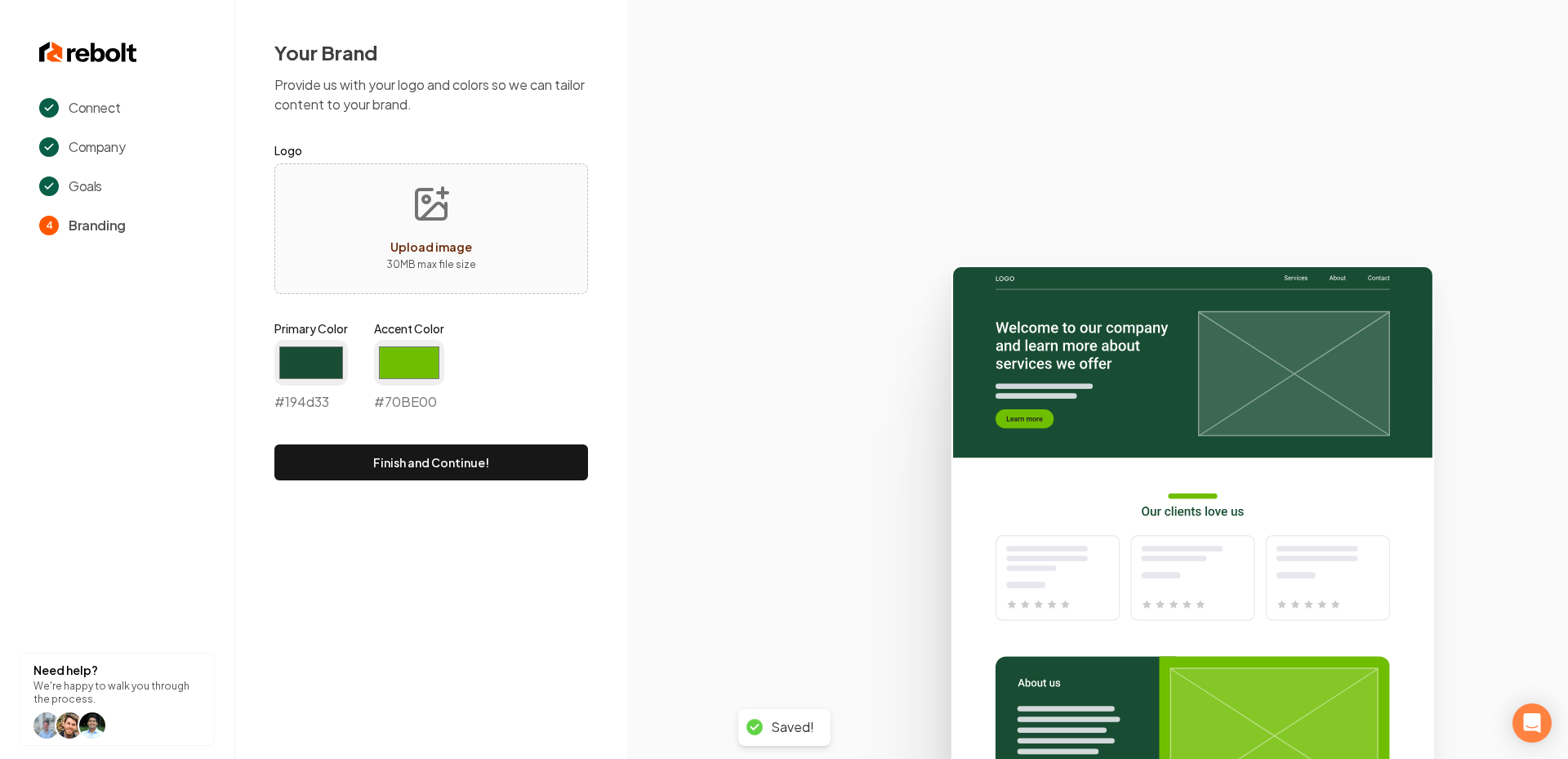
click at [408, 230] on button "Upload image 30 MB max file size" at bounding box center [431, 228] width 116 height 114
type input "**********"
click at [296, 343] on input "#194d33" at bounding box center [311, 363] width 74 height 46
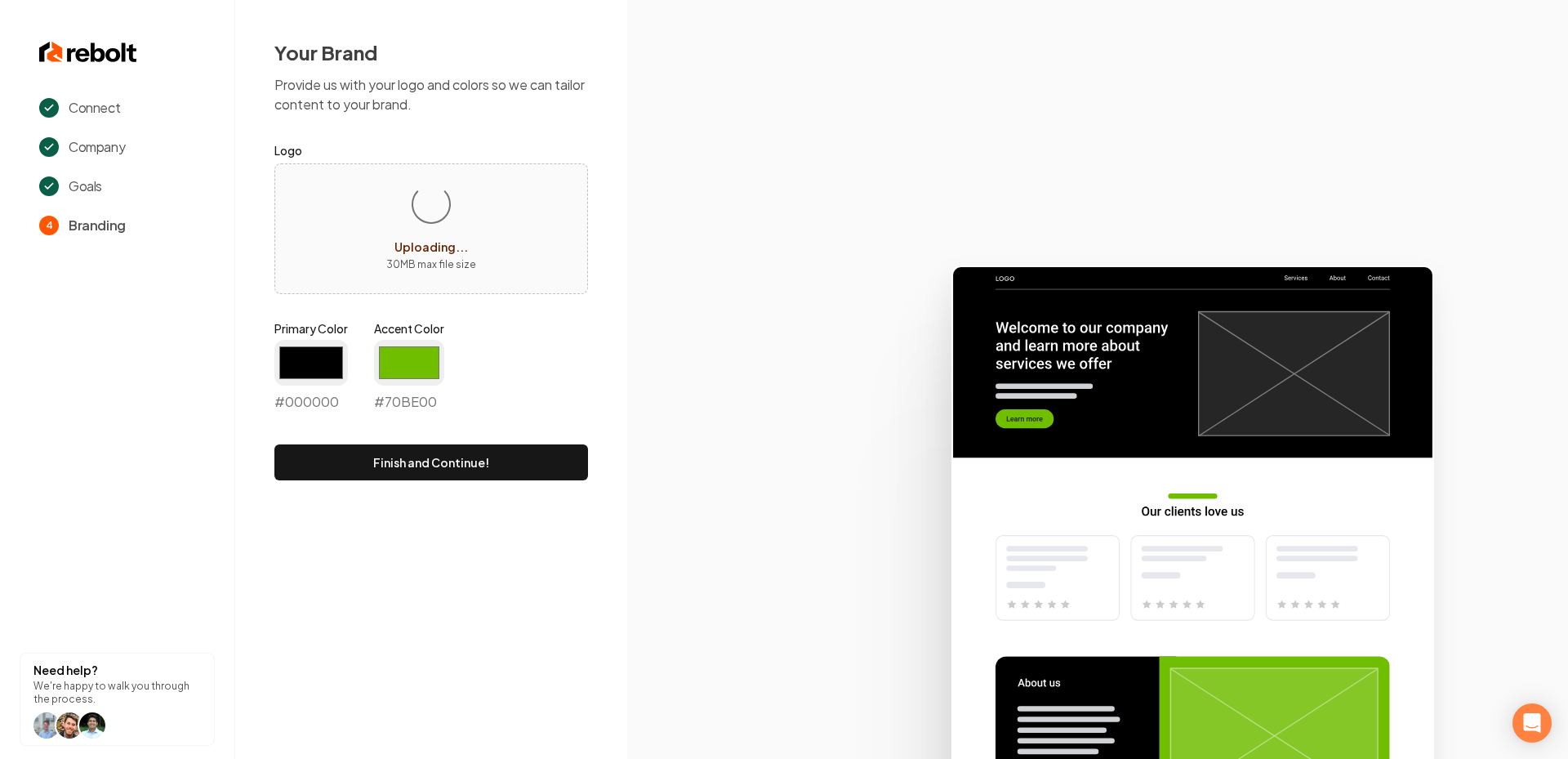
type input "#000000"
click at [429, 322] on label "Accent Color" at bounding box center [409, 329] width 70 height 17
click at [429, 340] on input "#70be00" at bounding box center [409, 363] width 70 height 46
click at [429, 348] on input "#70be00" at bounding box center [409, 363] width 70 height 46
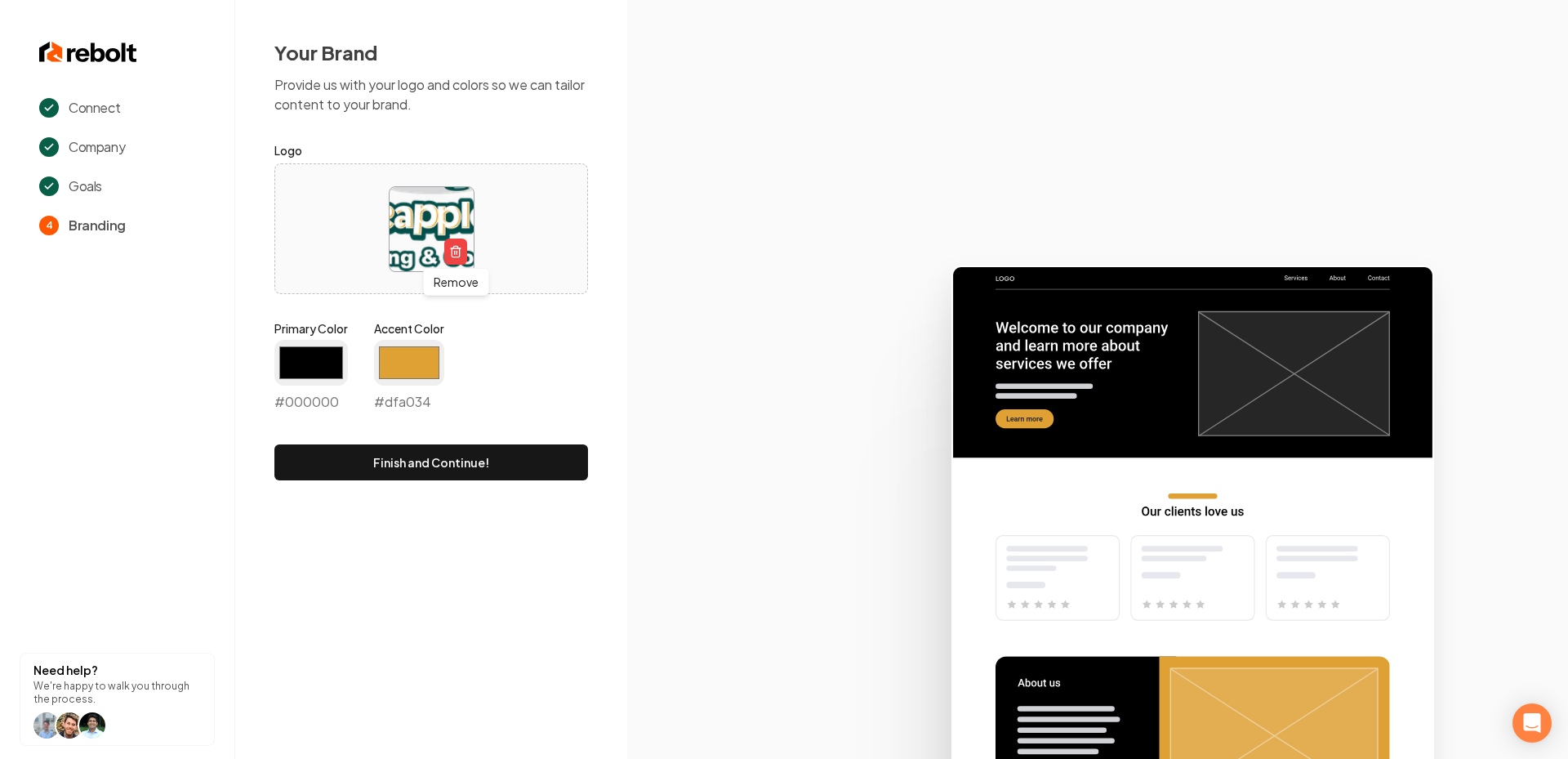
type input "#dfa034"
click at [734, 421] on icon at bounding box center [1097, 505] width 941 height 507
click at [463, 457] on button "Finish and Continue!" at bounding box center [431, 462] width 314 height 36
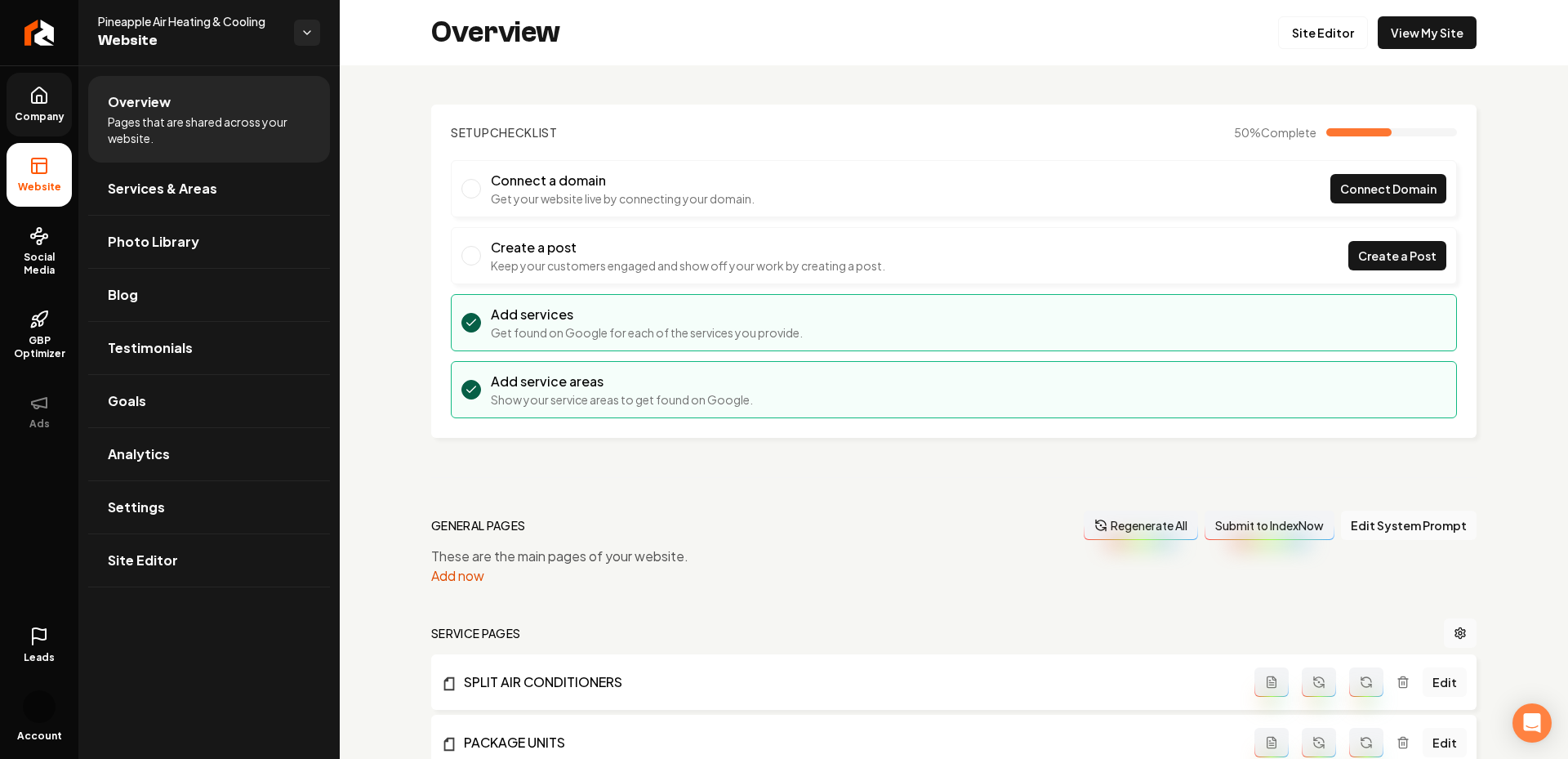
click at [27, 107] on link "Company" at bounding box center [39, 104] width 65 height 64
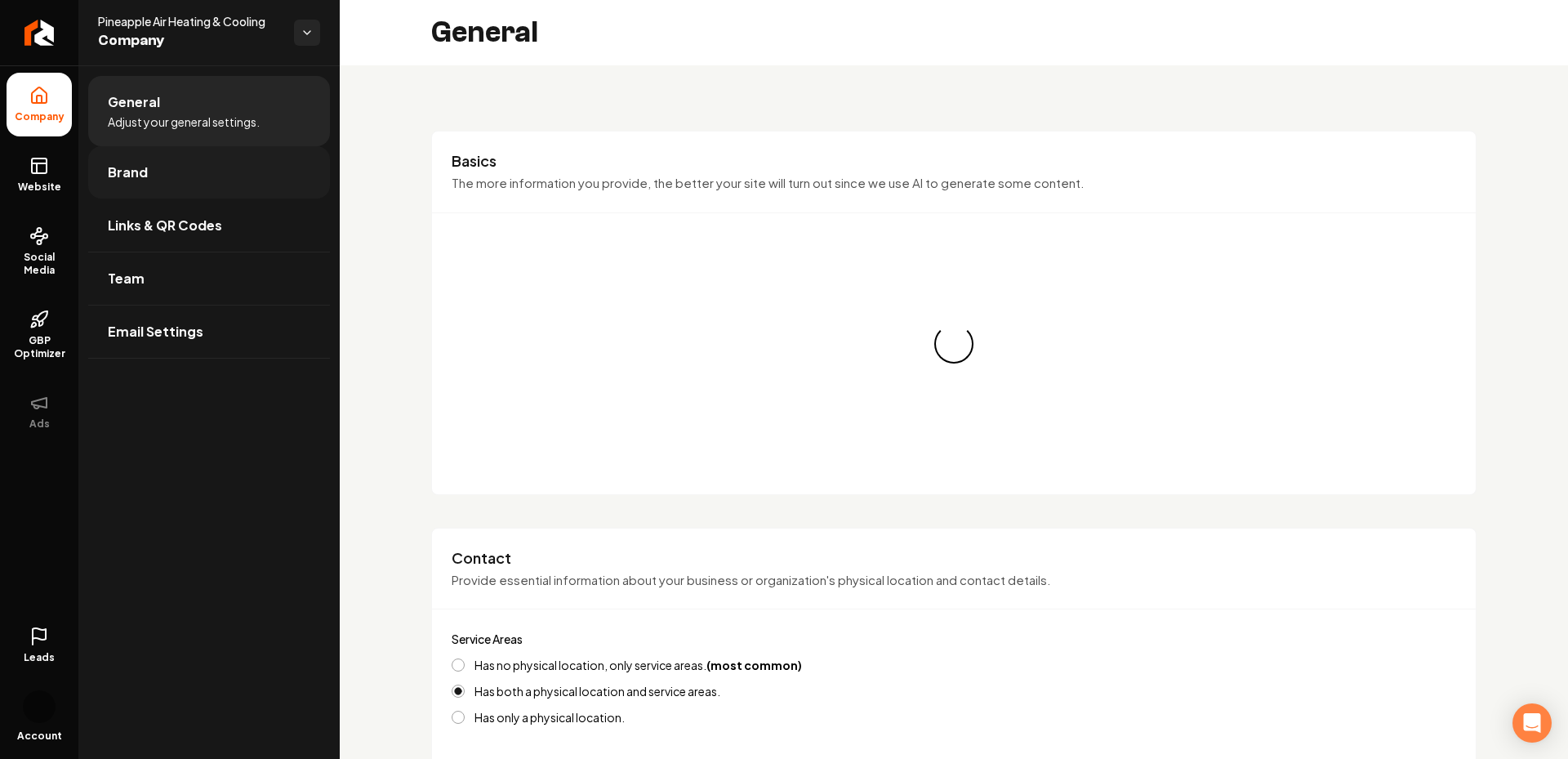
click at [113, 161] on link "Brand" at bounding box center [209, 172] width 242 height 52
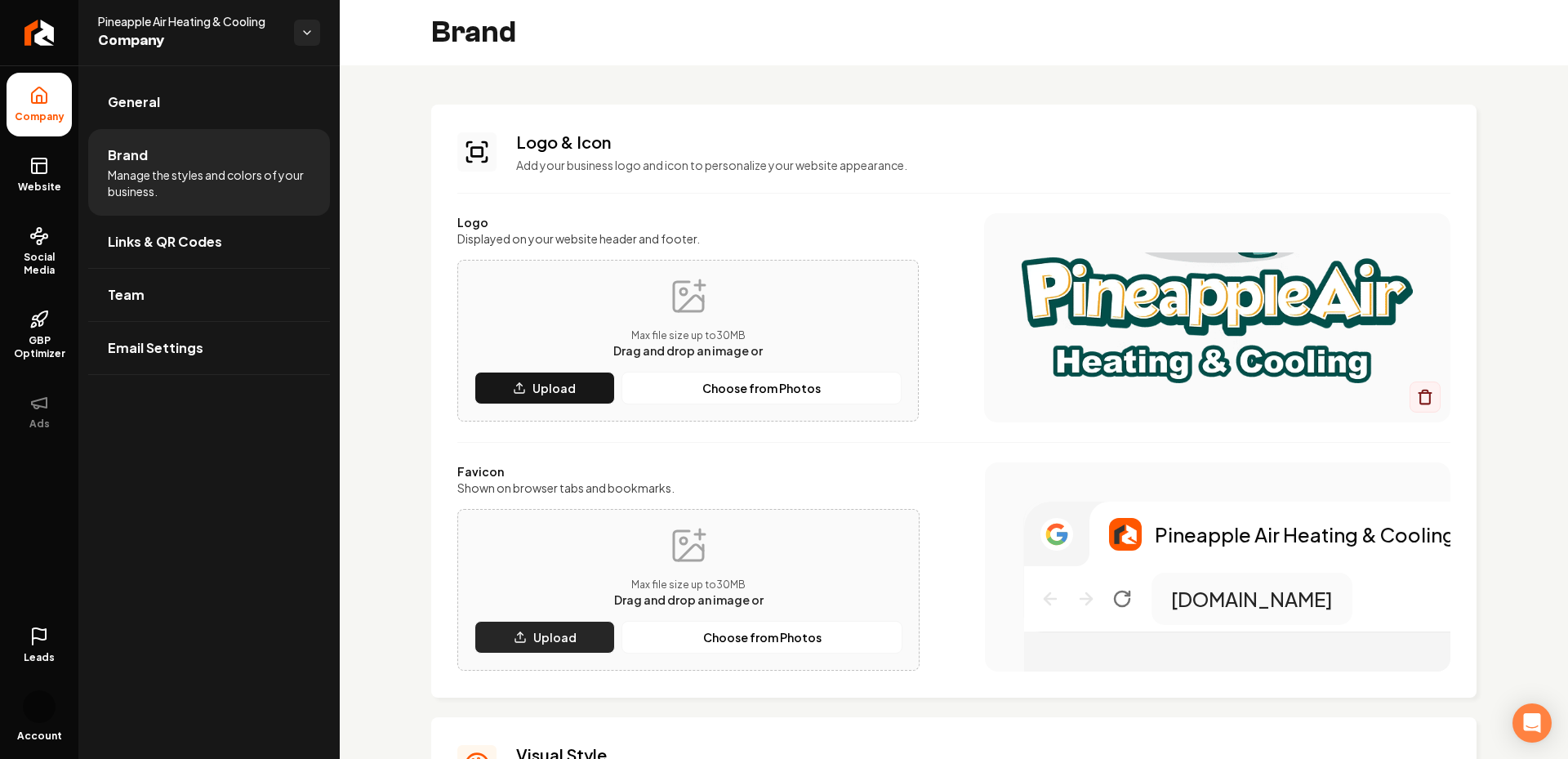
click at [562, 640] on p "Upload" at bounding box center [554, 637] width 43 height 17
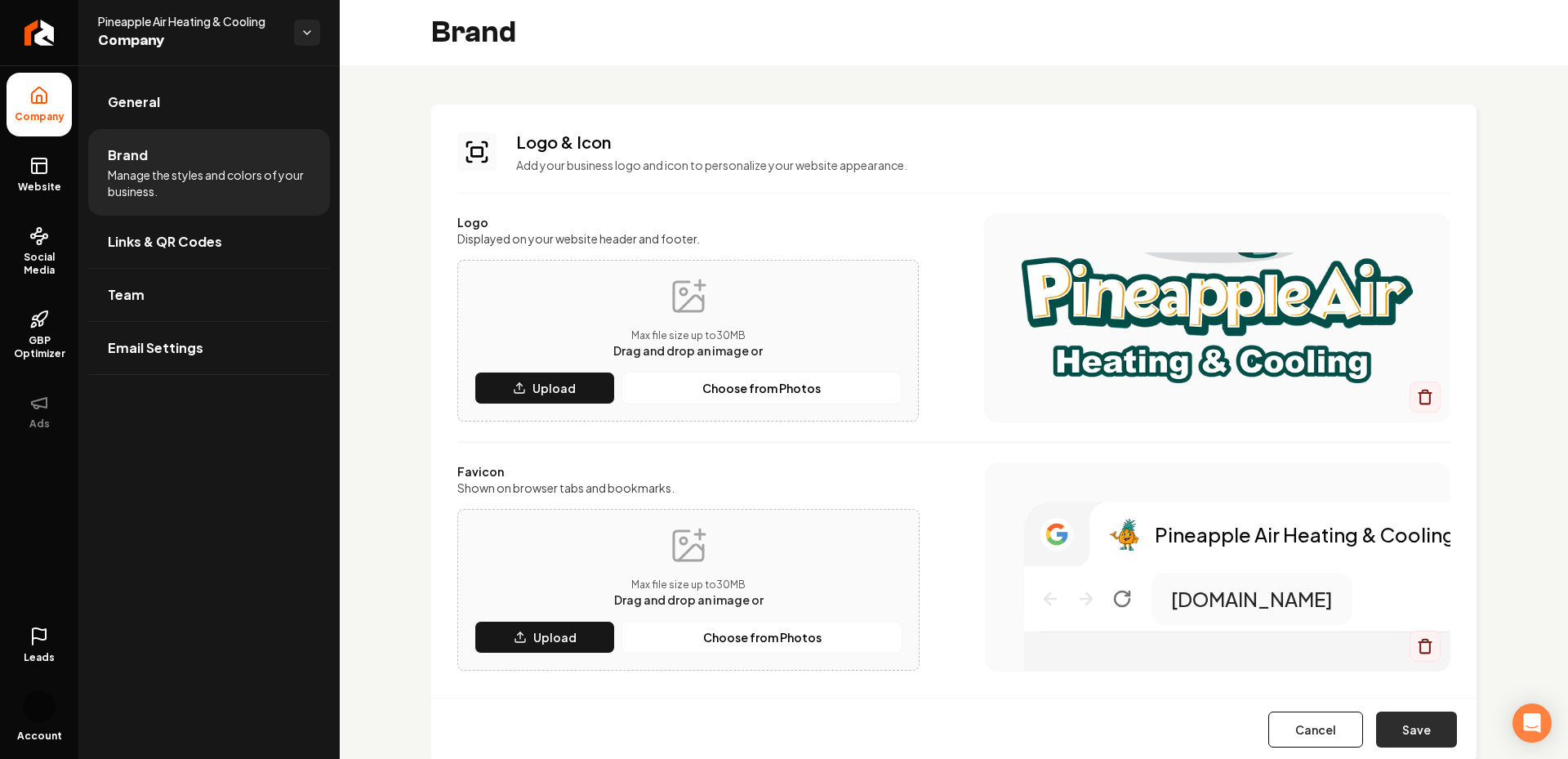
click at [1423, 719] on button "Save" at bounding box center [1417, 729] width 81 height 36
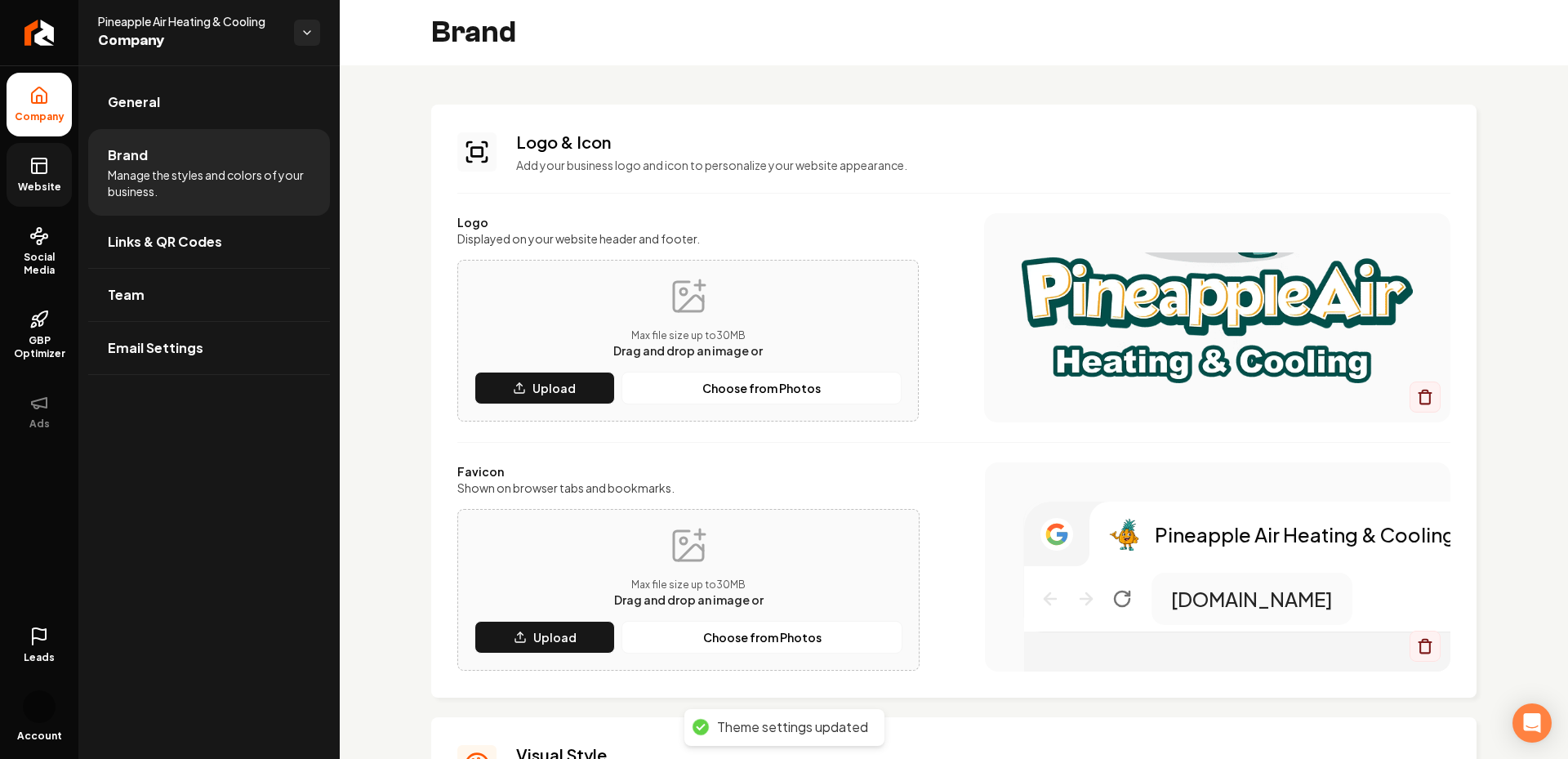
click at [32, 168] on icon at bounding box center [40, 166] width 20 height 20
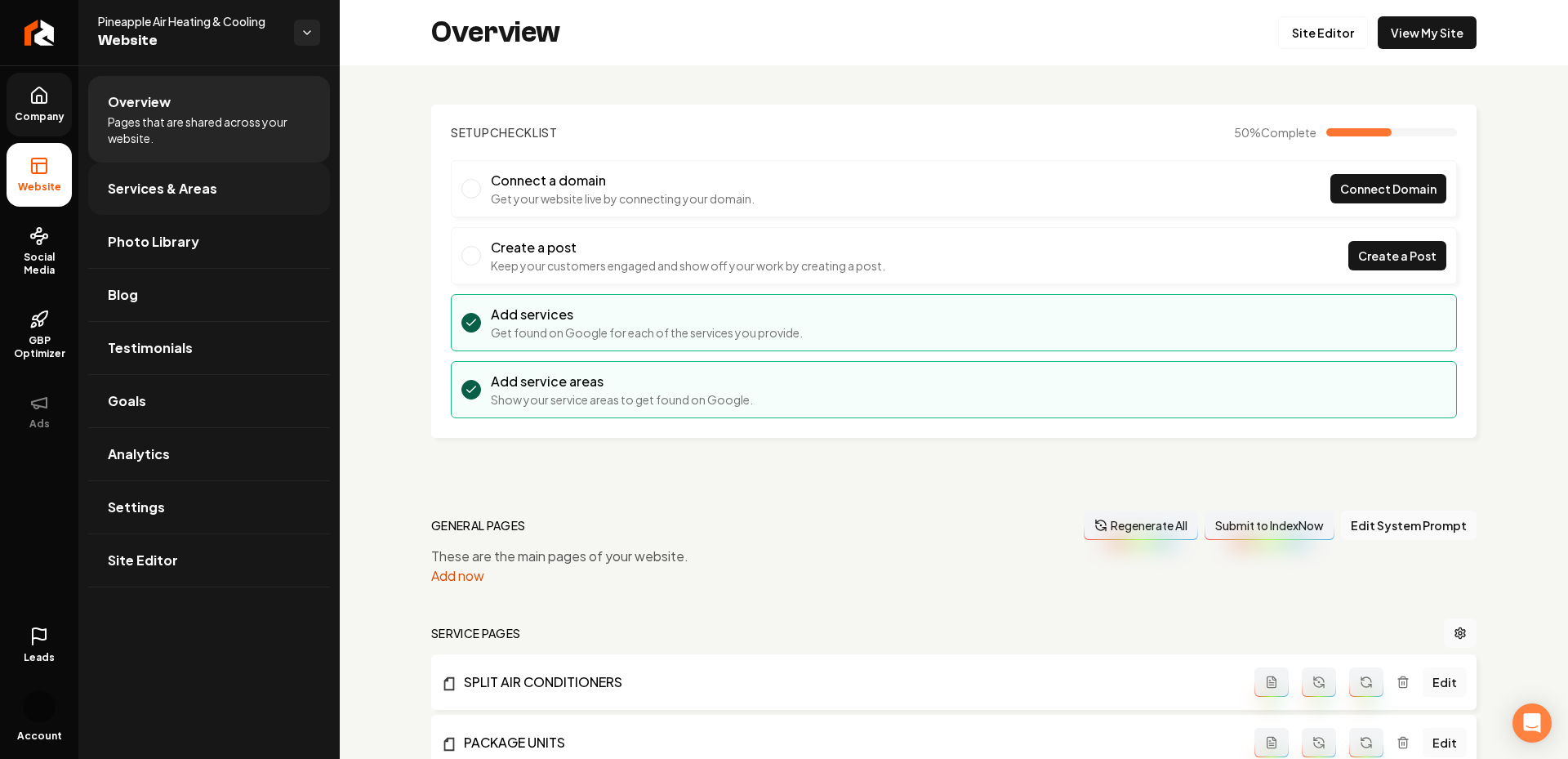
click at [307, 168] on link "Services & Areas" at bounding box center [209, 188] width 242 height 52
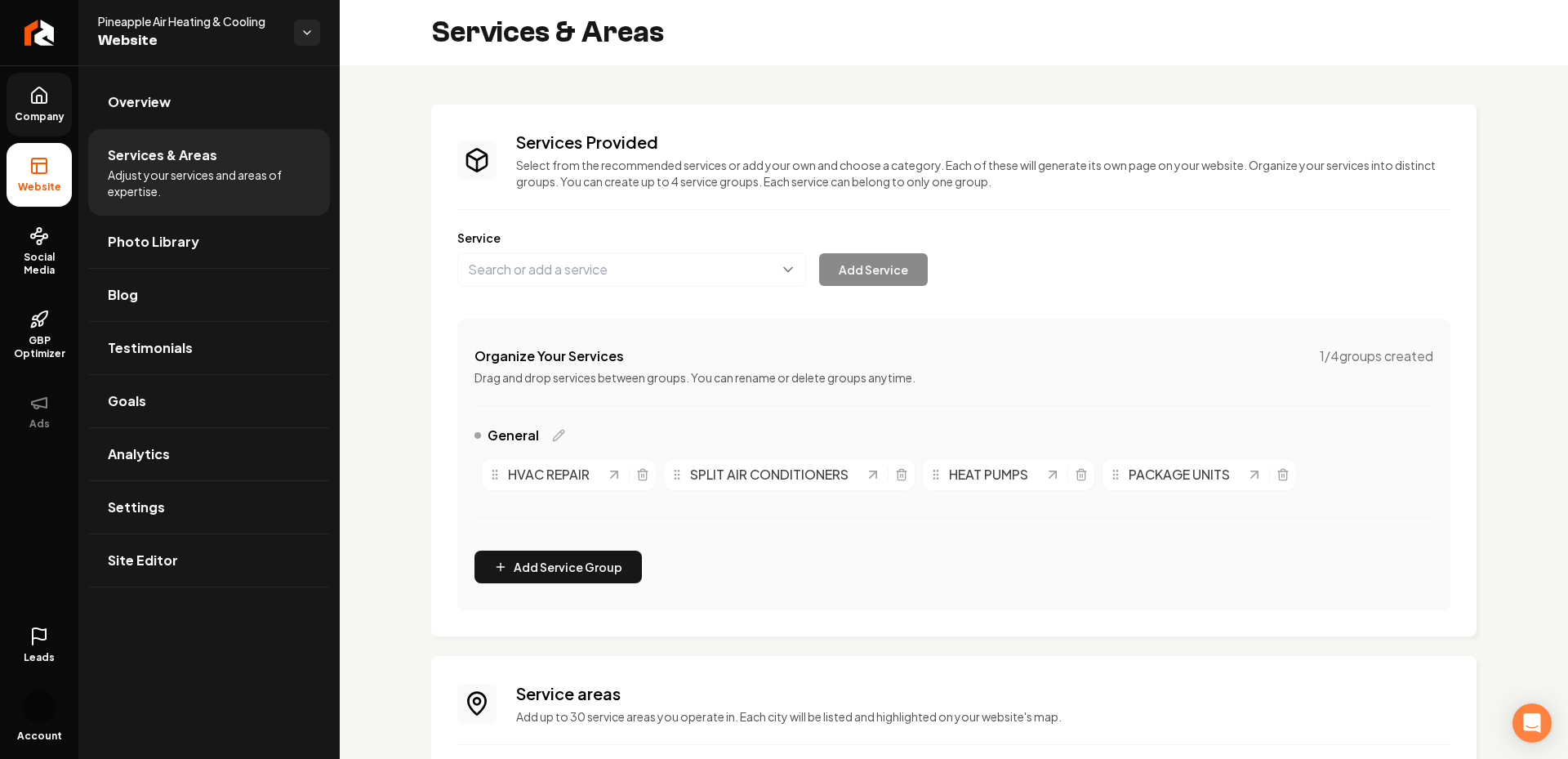
click at [161, 129] on li "Services & Areas Adjust your services and areas of expertise." at bounding box center [209, 172] width 242 height 87
click at [147, 108] on span "Overview" at bounding box center [139, 103] width 63 height 20
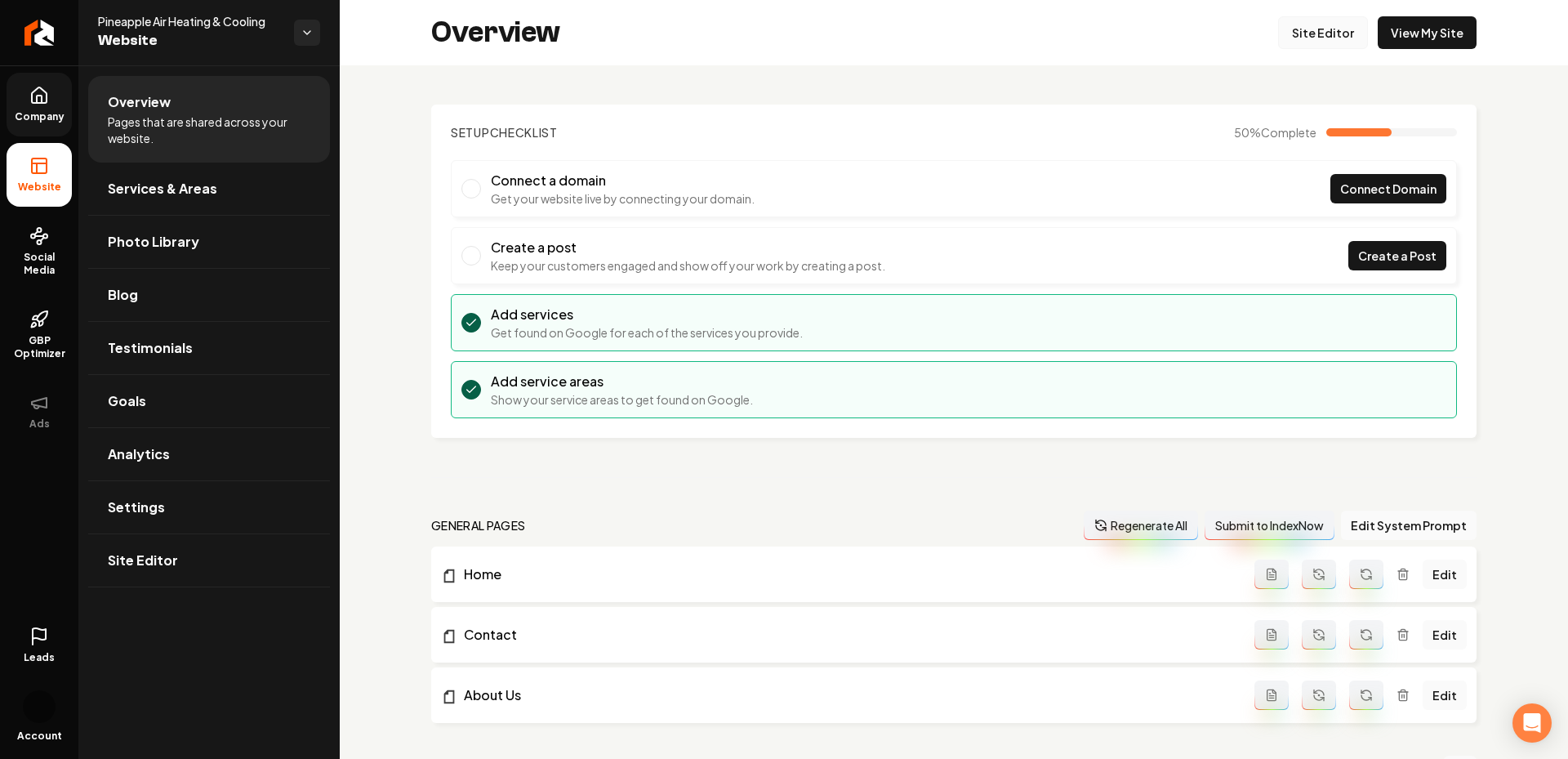
click at [1311, 31] on link "Site Editor" at bounding box center [1323, 32] width 90 height 32
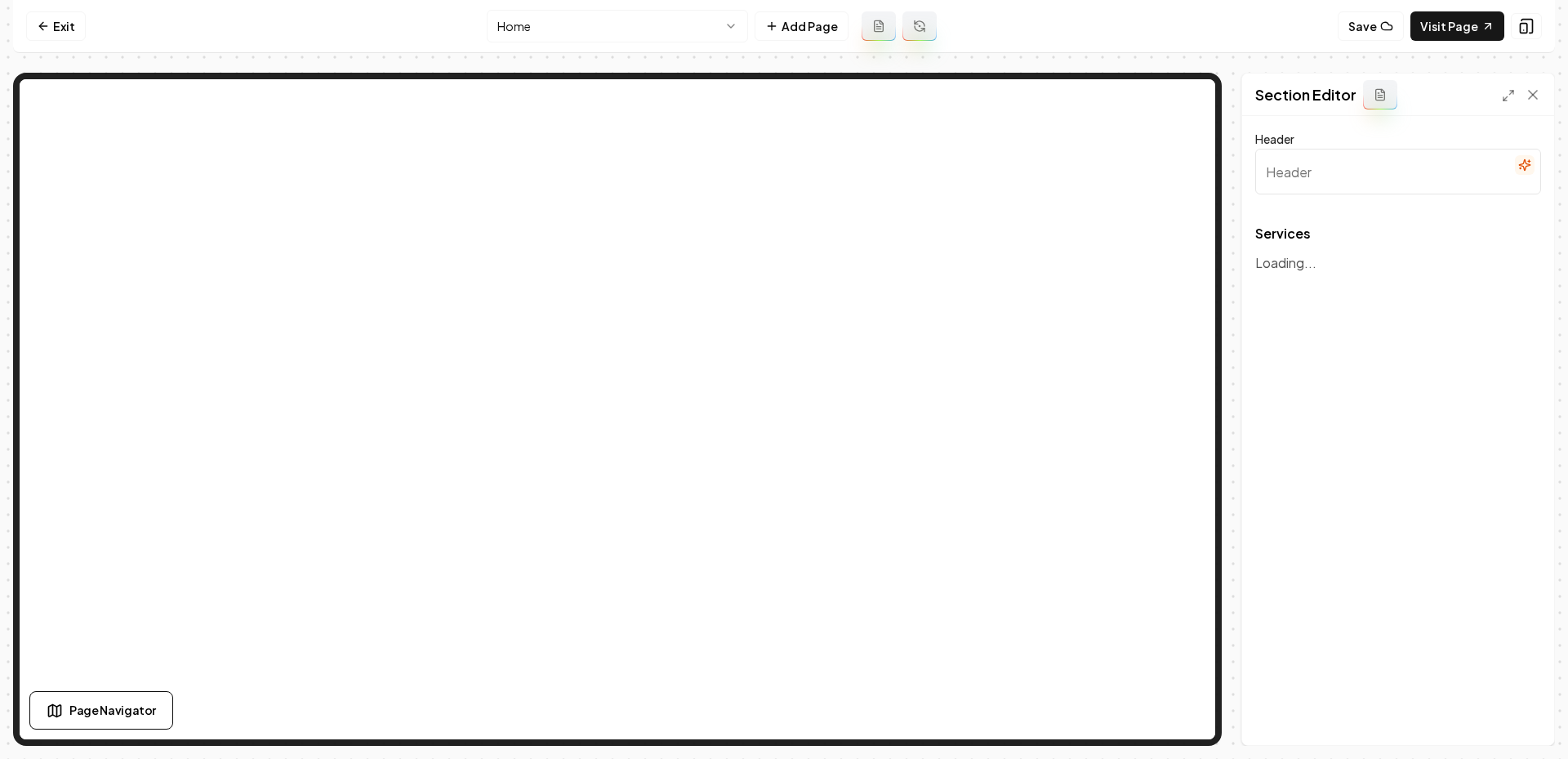
type input "Expert HVAC Services"
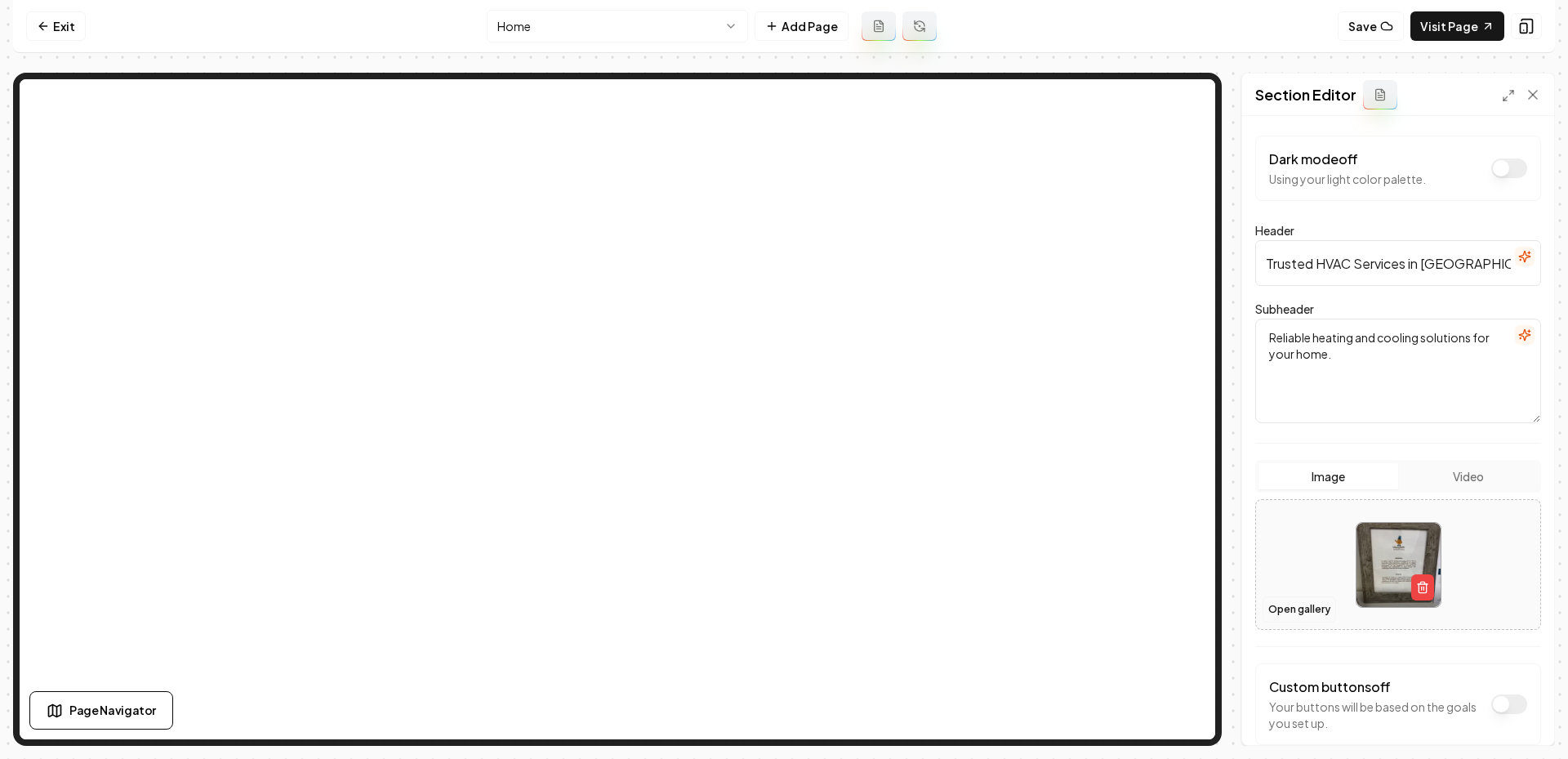
click at [1292, 612] on button "Open gallery" at bounding box center [1299, 609] width 74 height 26
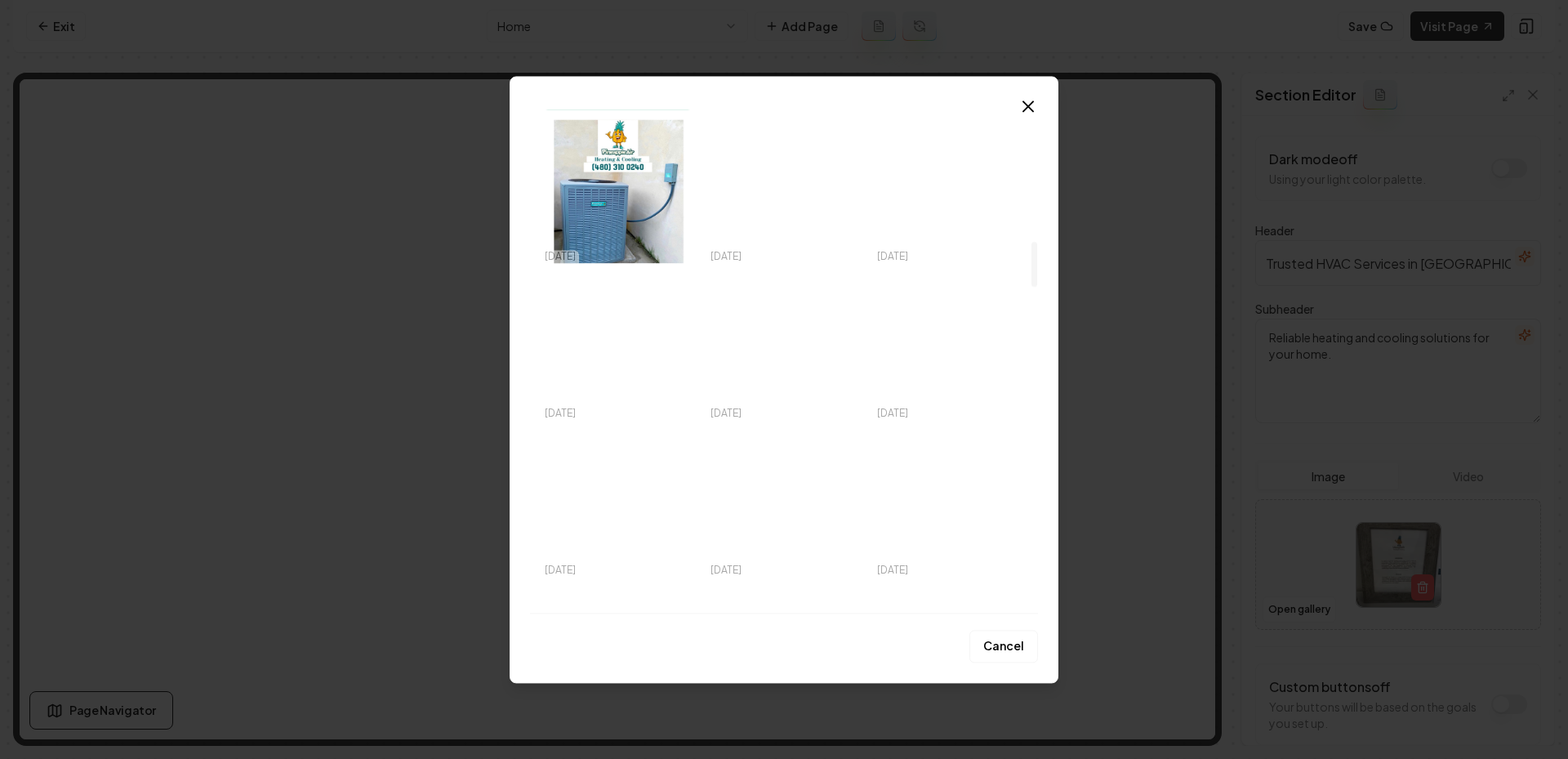
scroll to position [1455, 0]
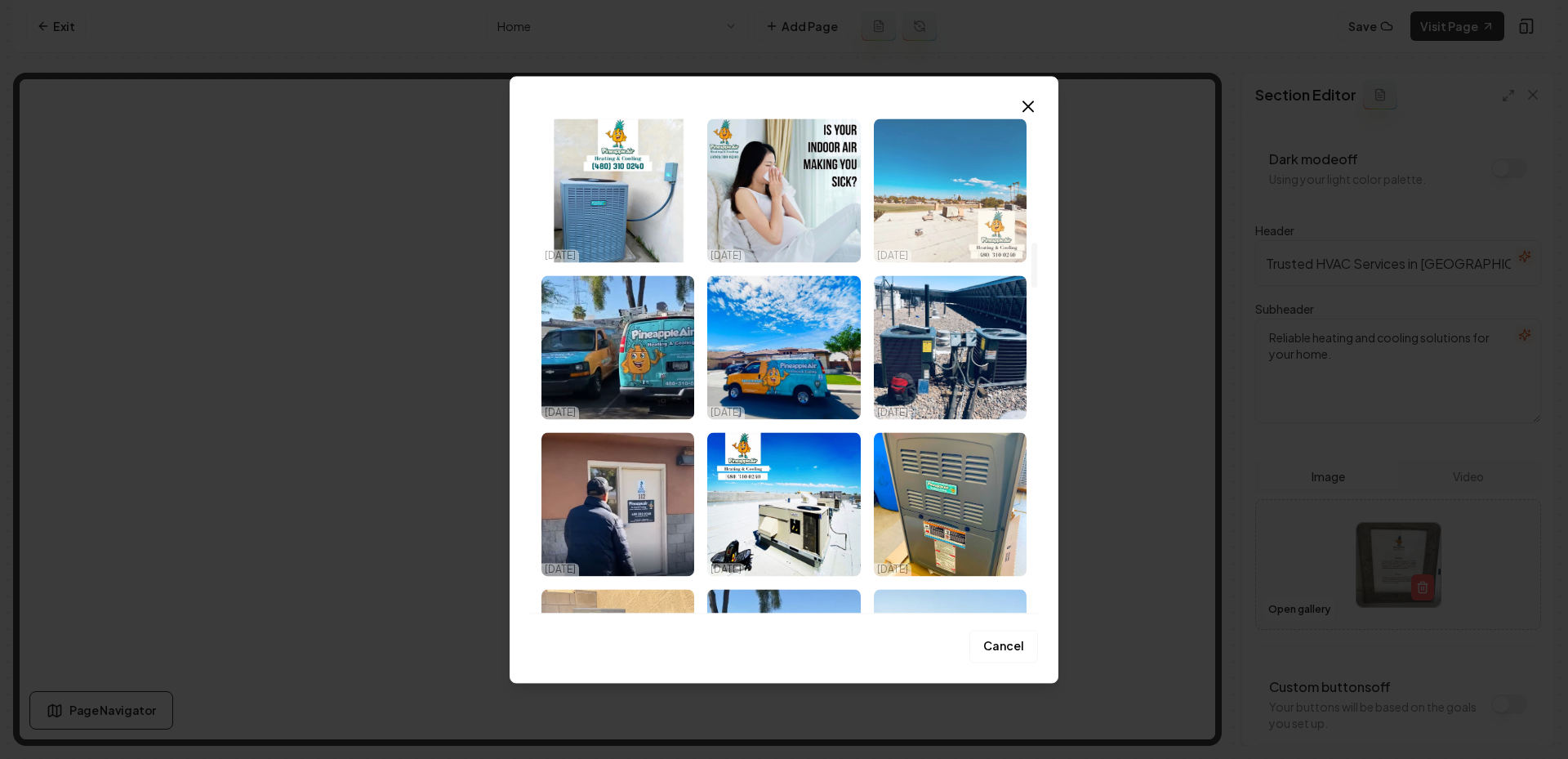
click at [963, 222] on img "Select image image_68eed81a5c7cd75eb80e2832.jpeg" at bounding box center [950, 190] width 153 height 144
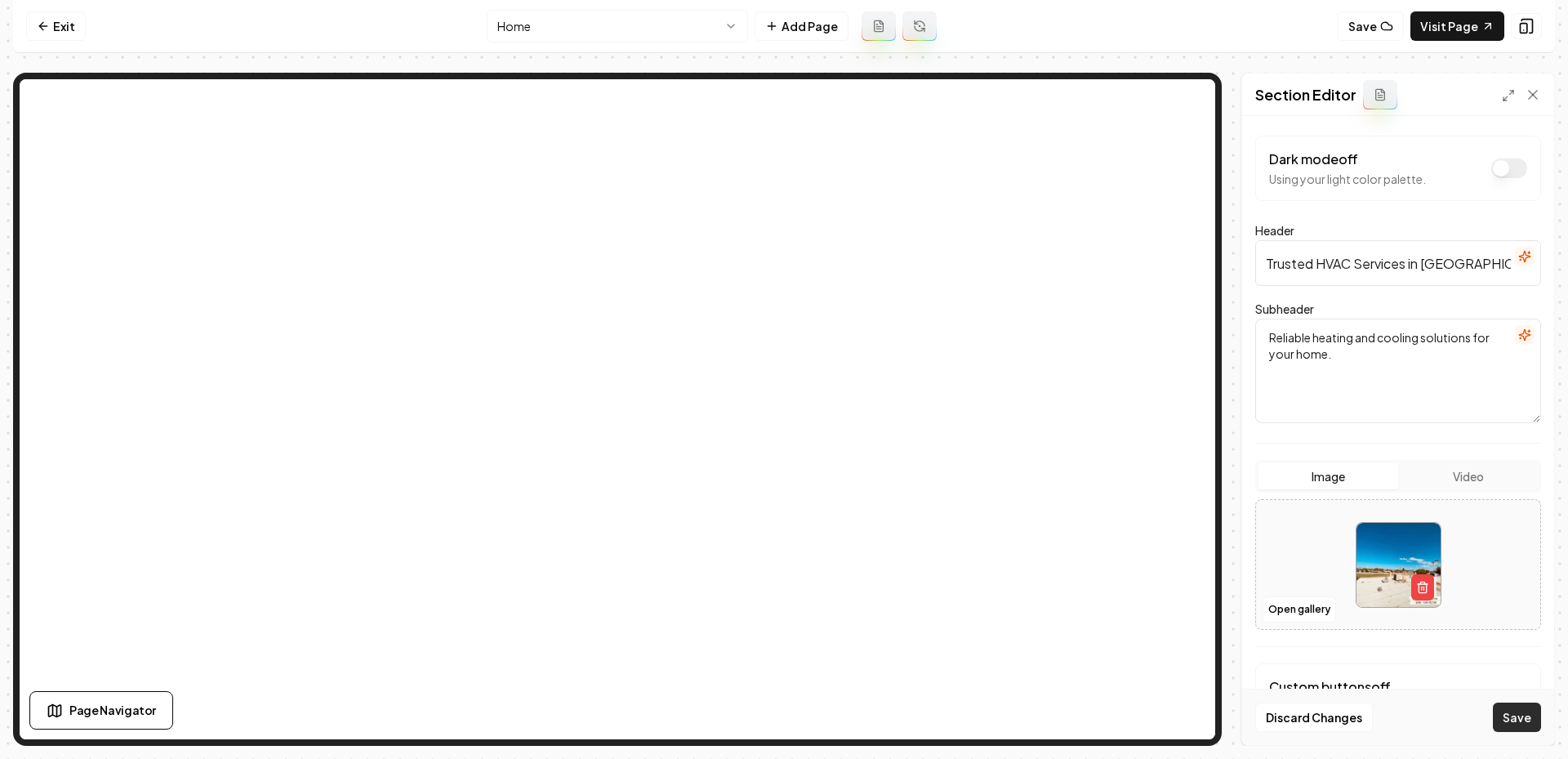
click at [1503, 720] on button "Save" at bounding box center [1517, 718] width 48 height 30
click at [1428, 583] on button "button" at bounding box center [1422, 588] width 23 height 26
click at [1306, 610] on button "Open gallery" at bounding box center [1299, 609] width 74 height 26
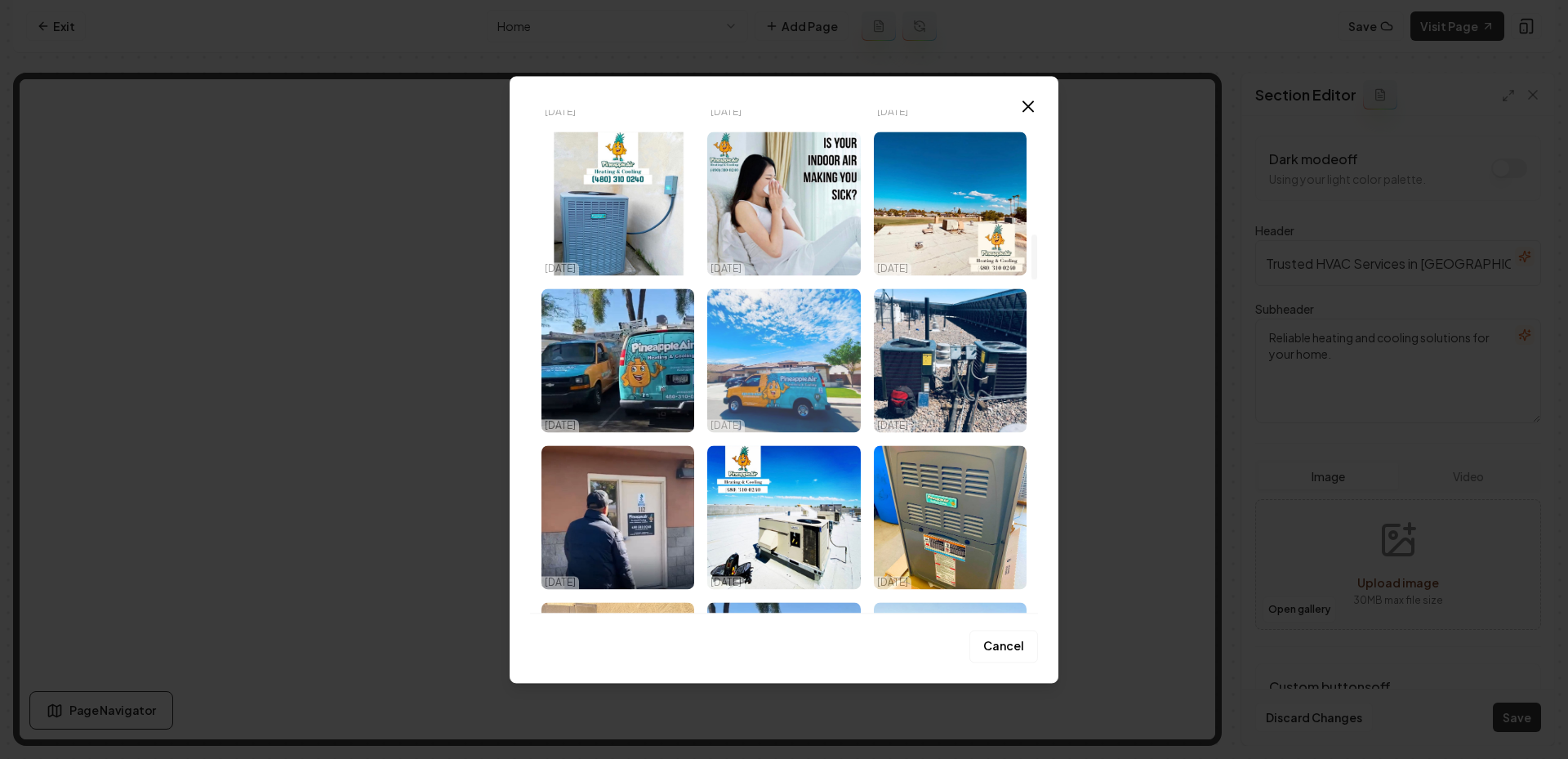
scroll to position [1340, 0]
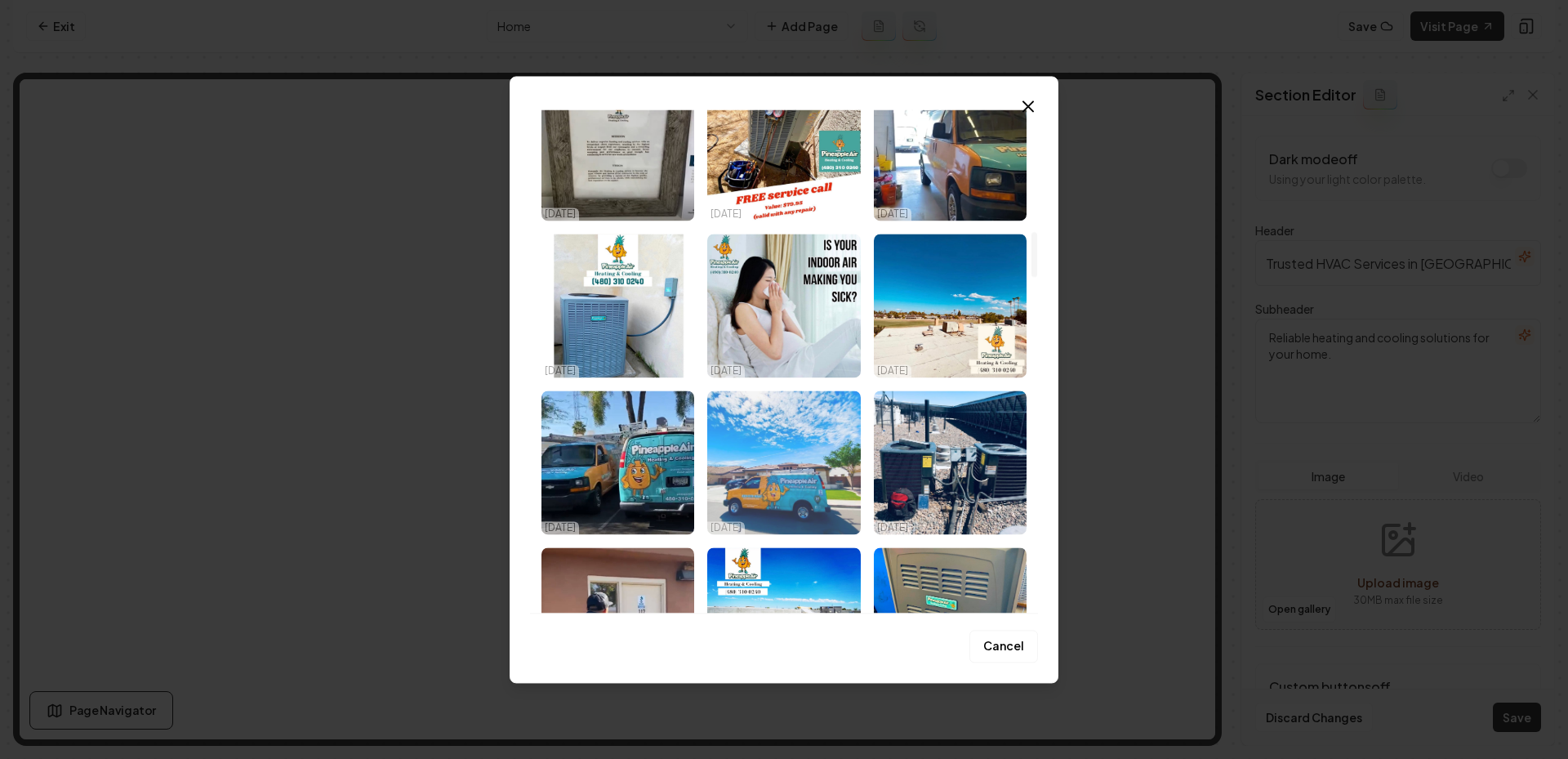
click at [808, 470] on img "Select image image_68eed81a5c7cd75eb80e310c.jpeg" at bounding box center [784, 463] width 153 height 144
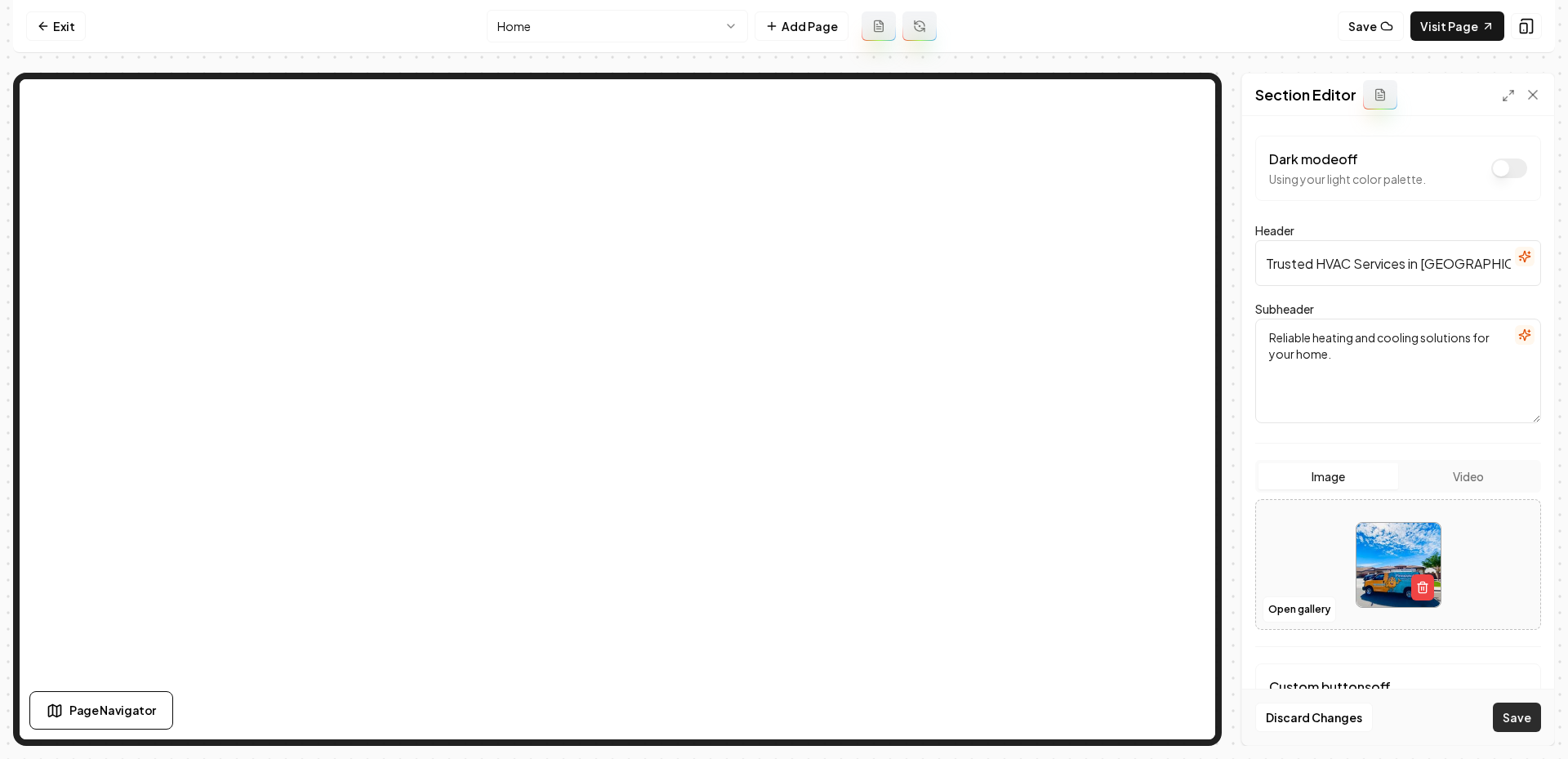
click at [1520, 722] on button "Save" at bounding box center [1517, 718] width 48 height 30
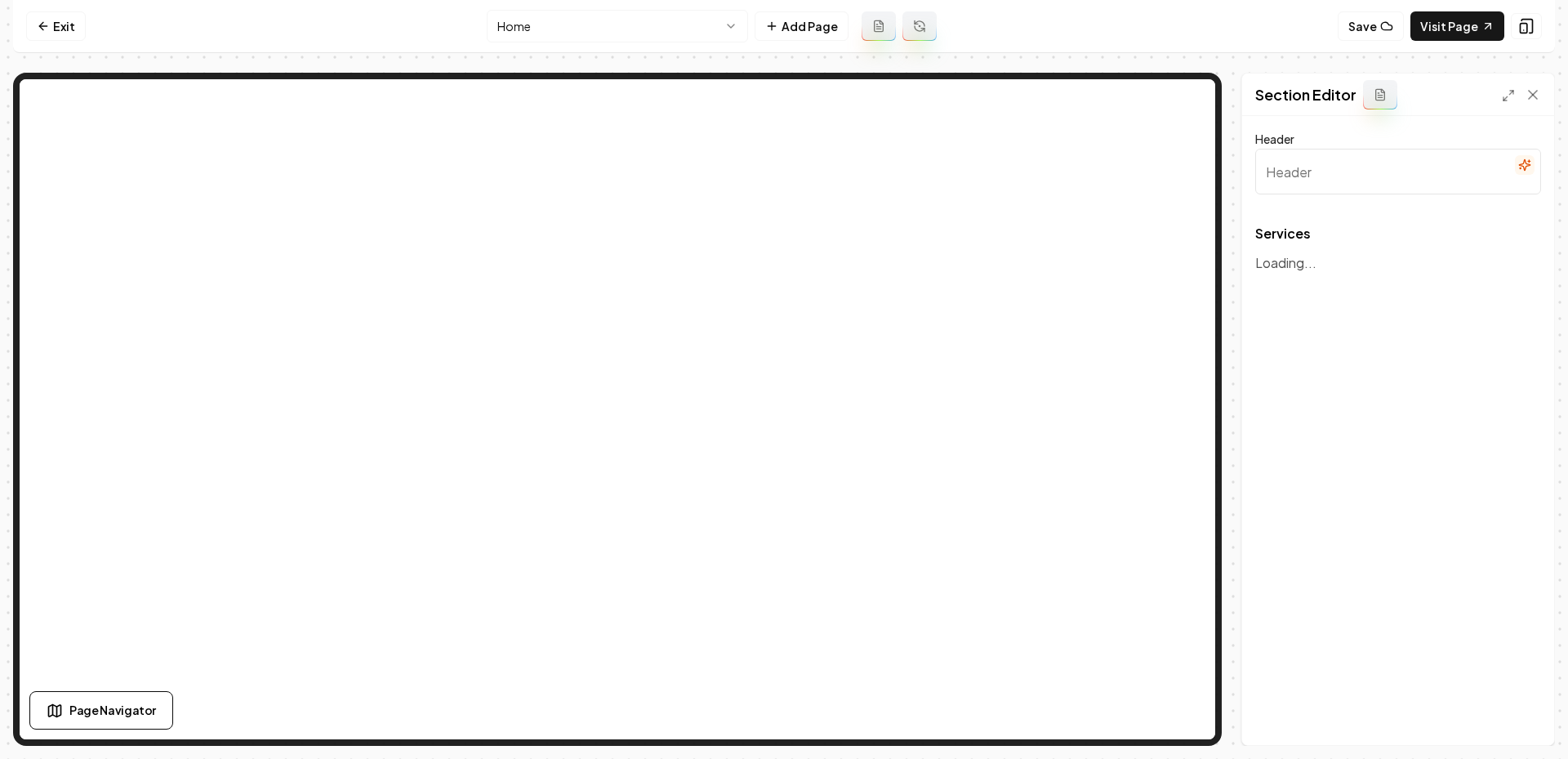
type input "Expert HVAC Services"
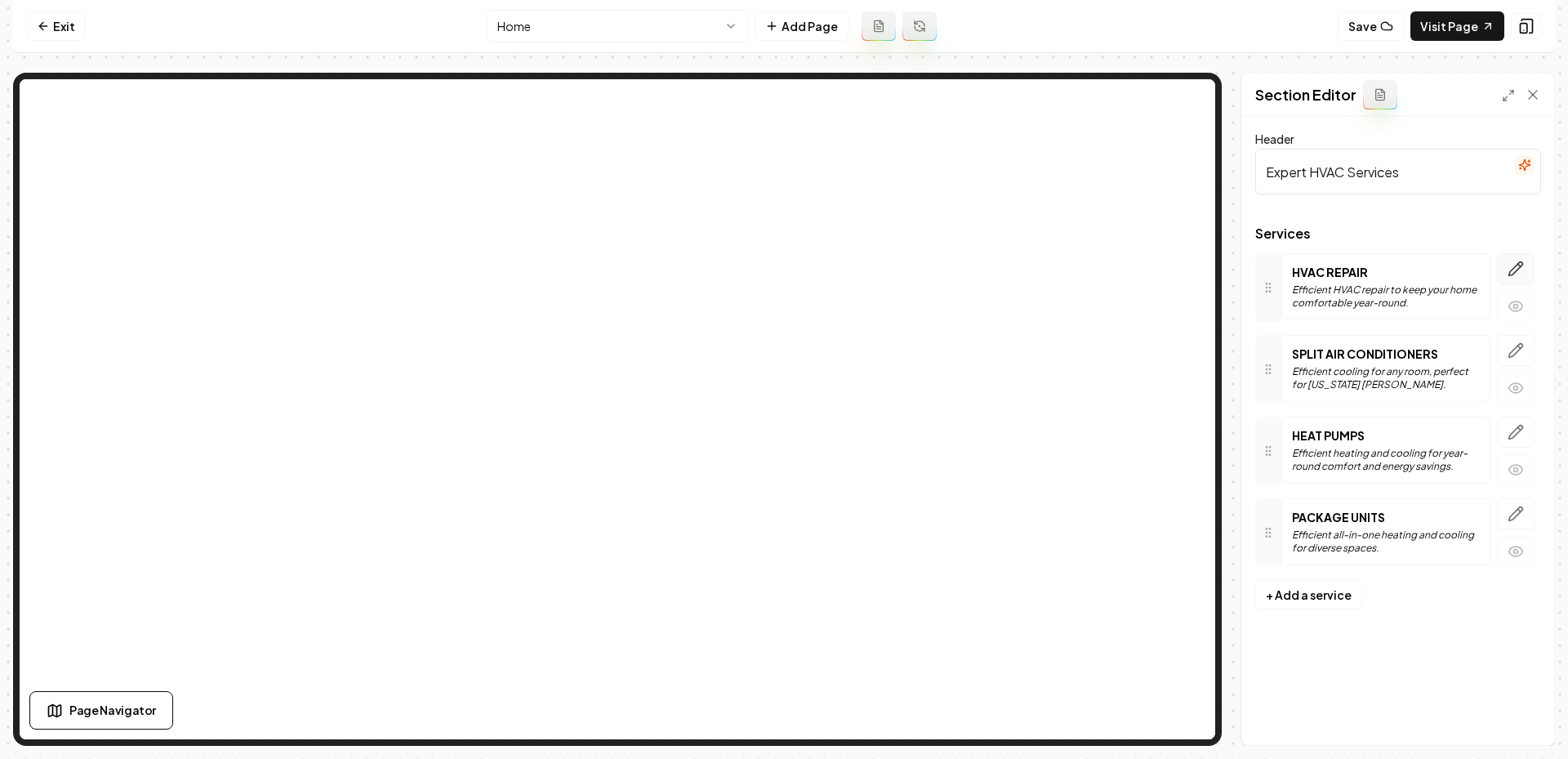
click at [1512, 267] on icon "button" at bounding box center [1516, 269] width 17 height 17
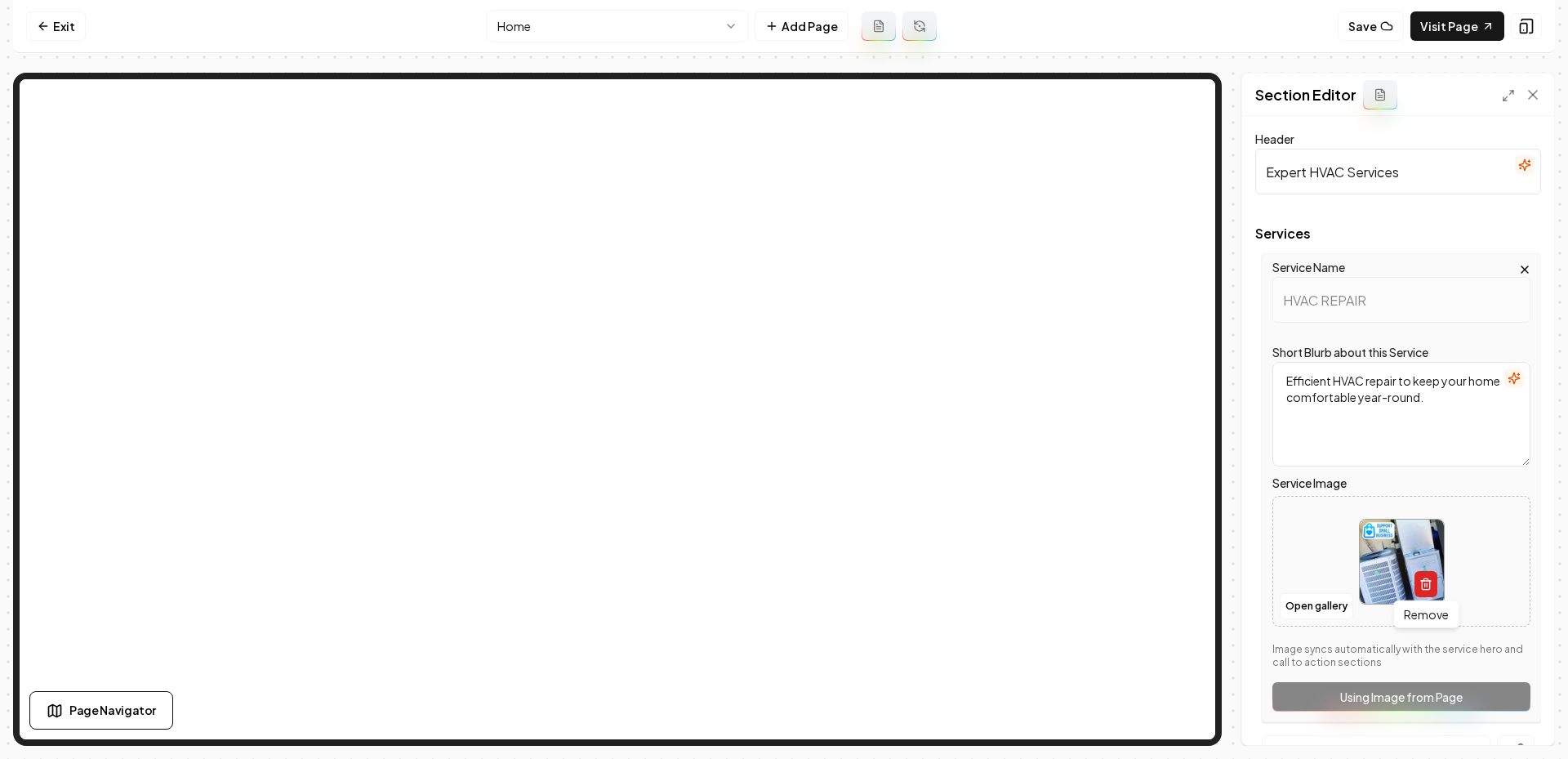
click at [1428, 591] on button "button" at bounding box center [1426, 584] width 23 height 26
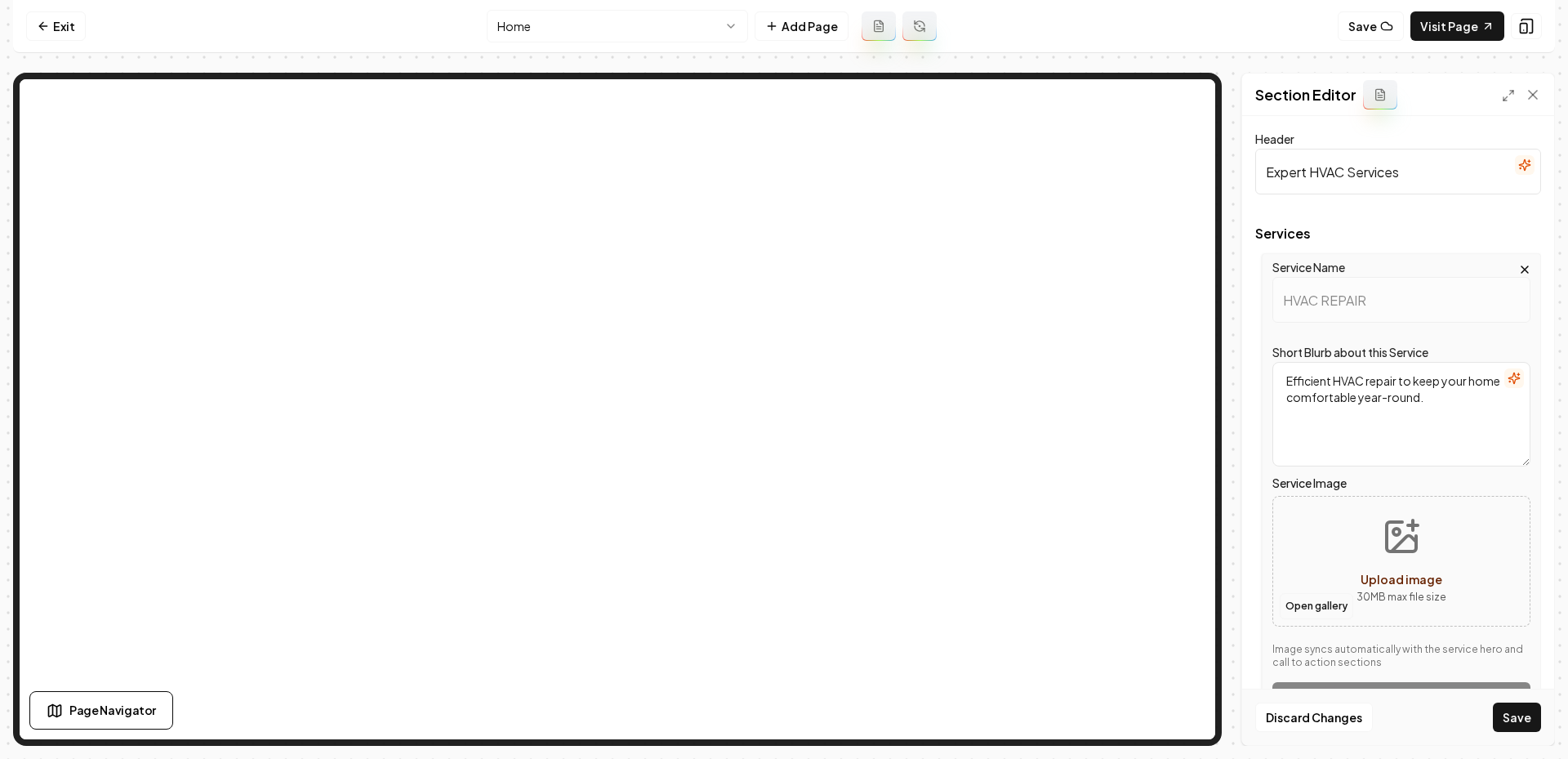
click at [1309, 603] on button "Open gallery" at bounding box center [1316, 607] width 74 height 26
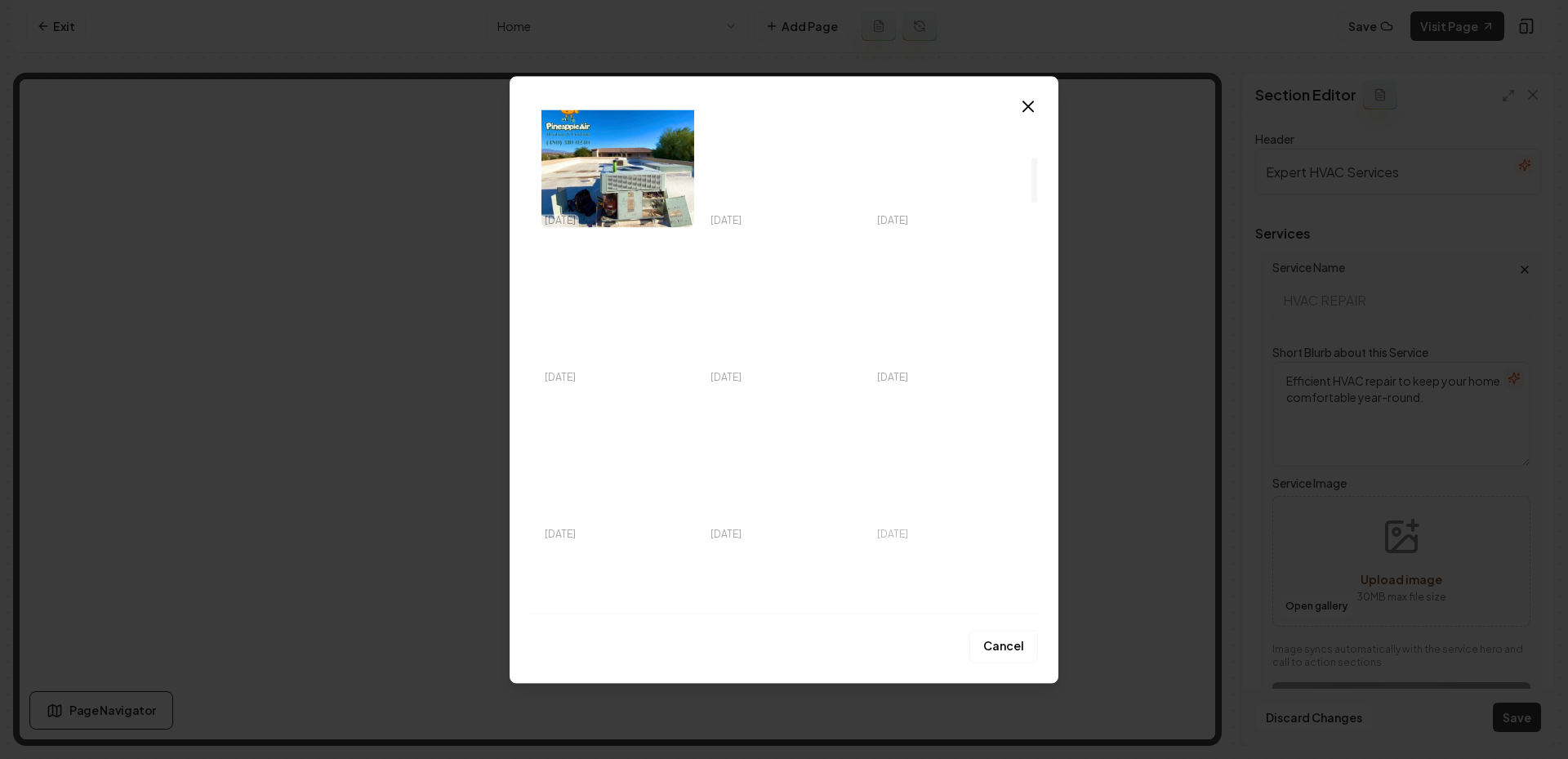
scroll to position [516, 0]
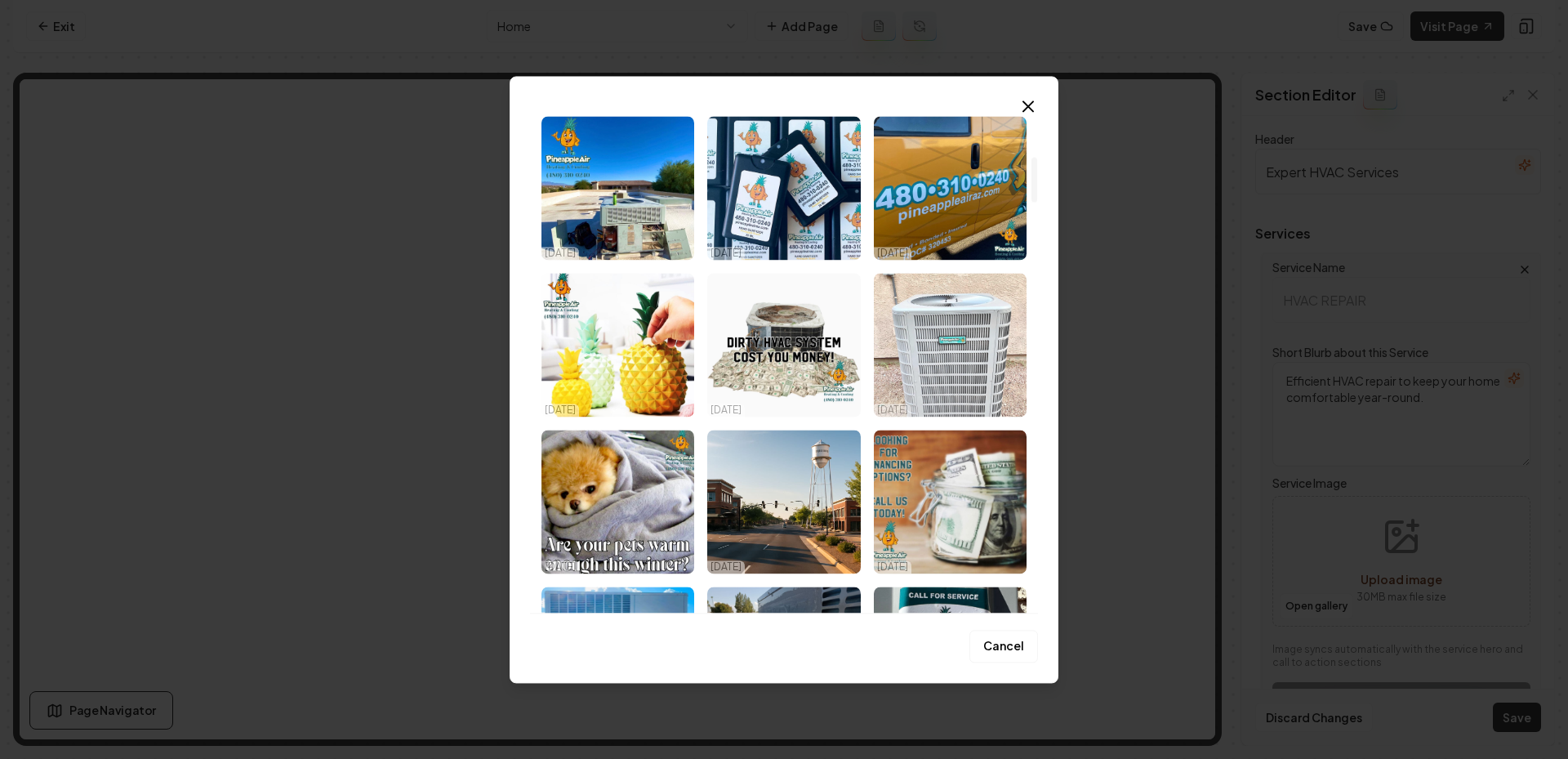
click at [954, 377] on img "Select image image_68eed81a5c7cd75eb80e2874.jpeg" at bounding box center [950, 345] width 153 height 144
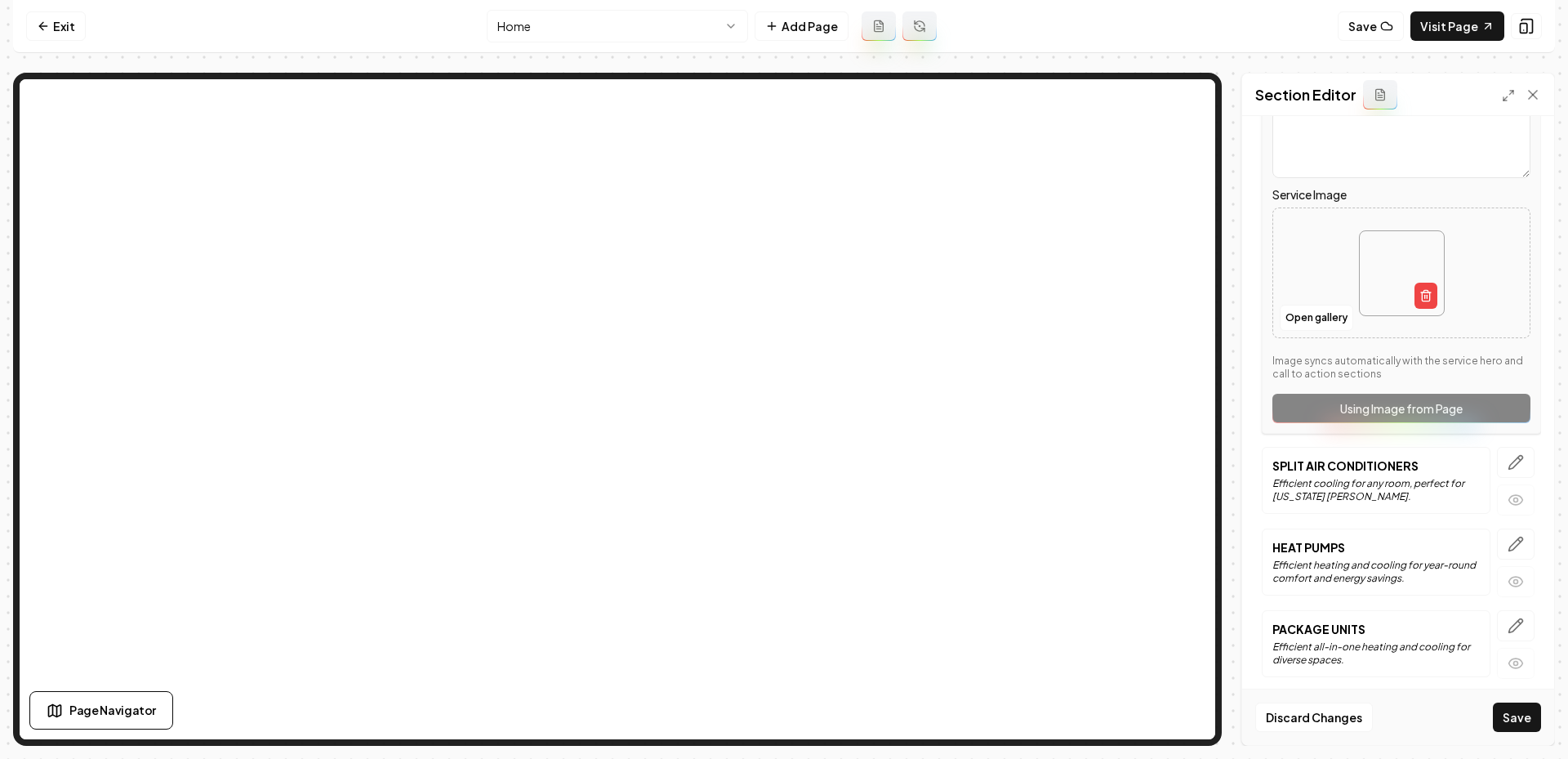
scroll to position [292, 0]
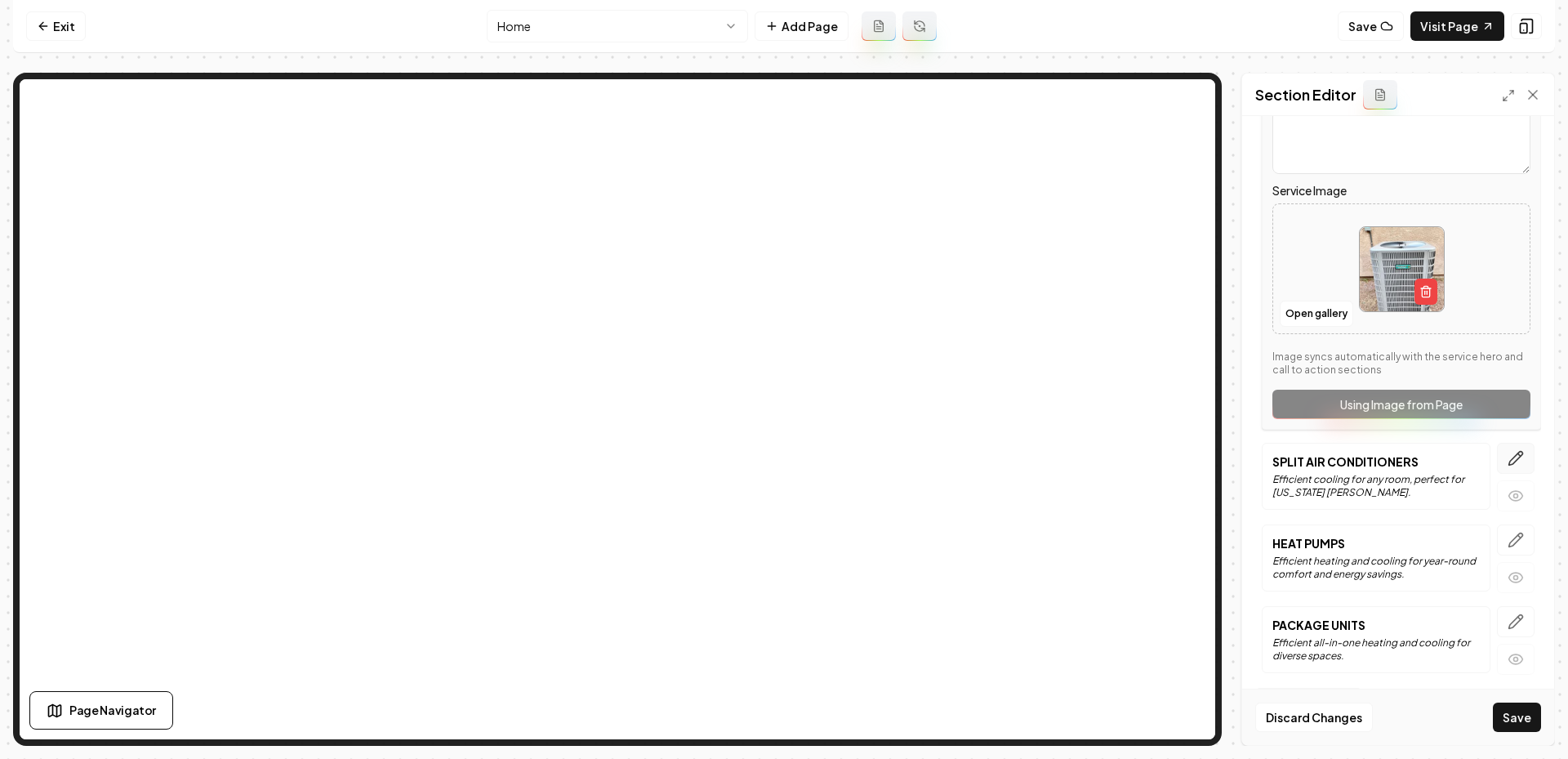
click at [1509, 461] on icon "button" at bounding box center [1516, 459] width 14 height 14
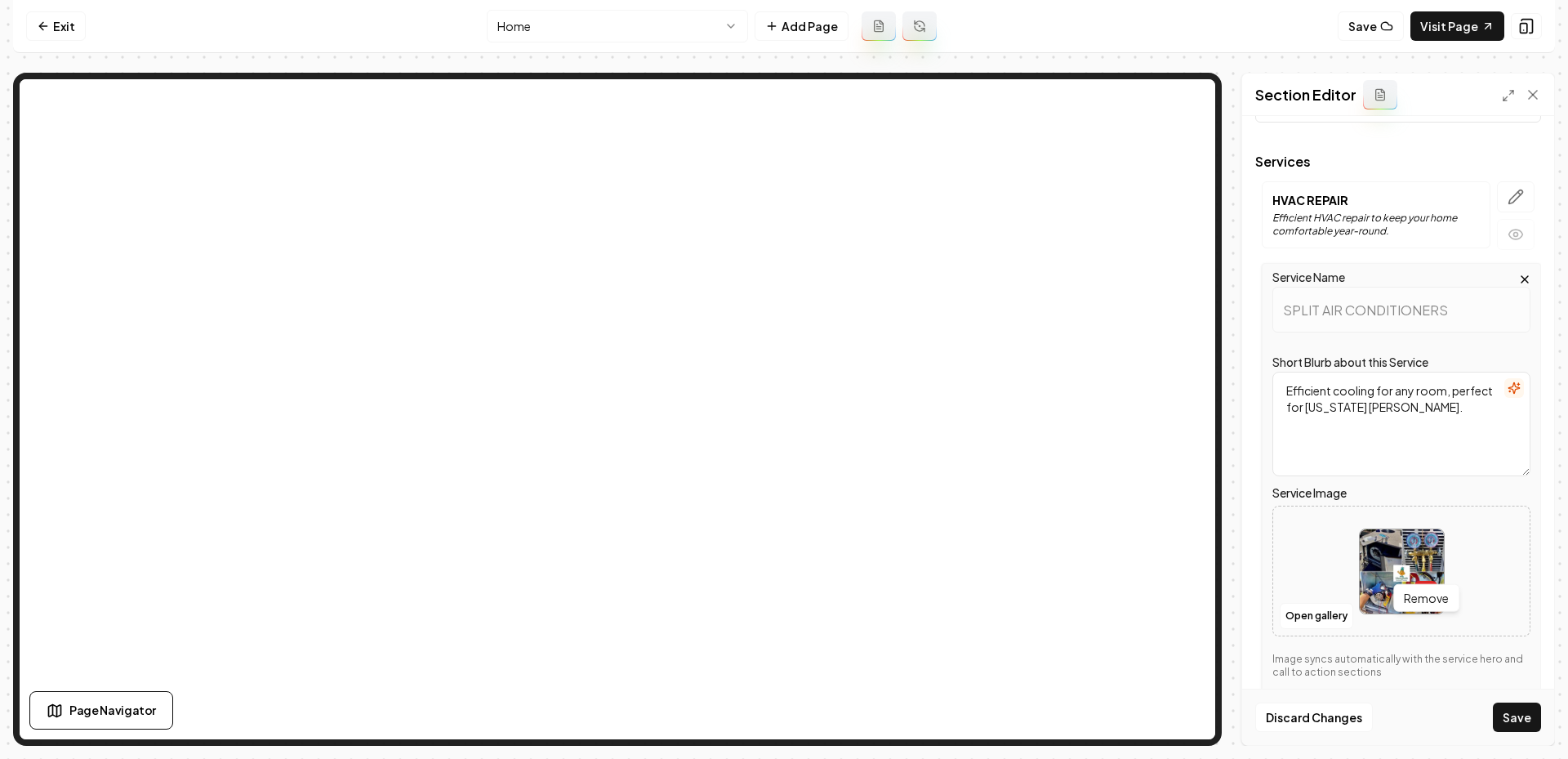
scroll to position [98, 0]
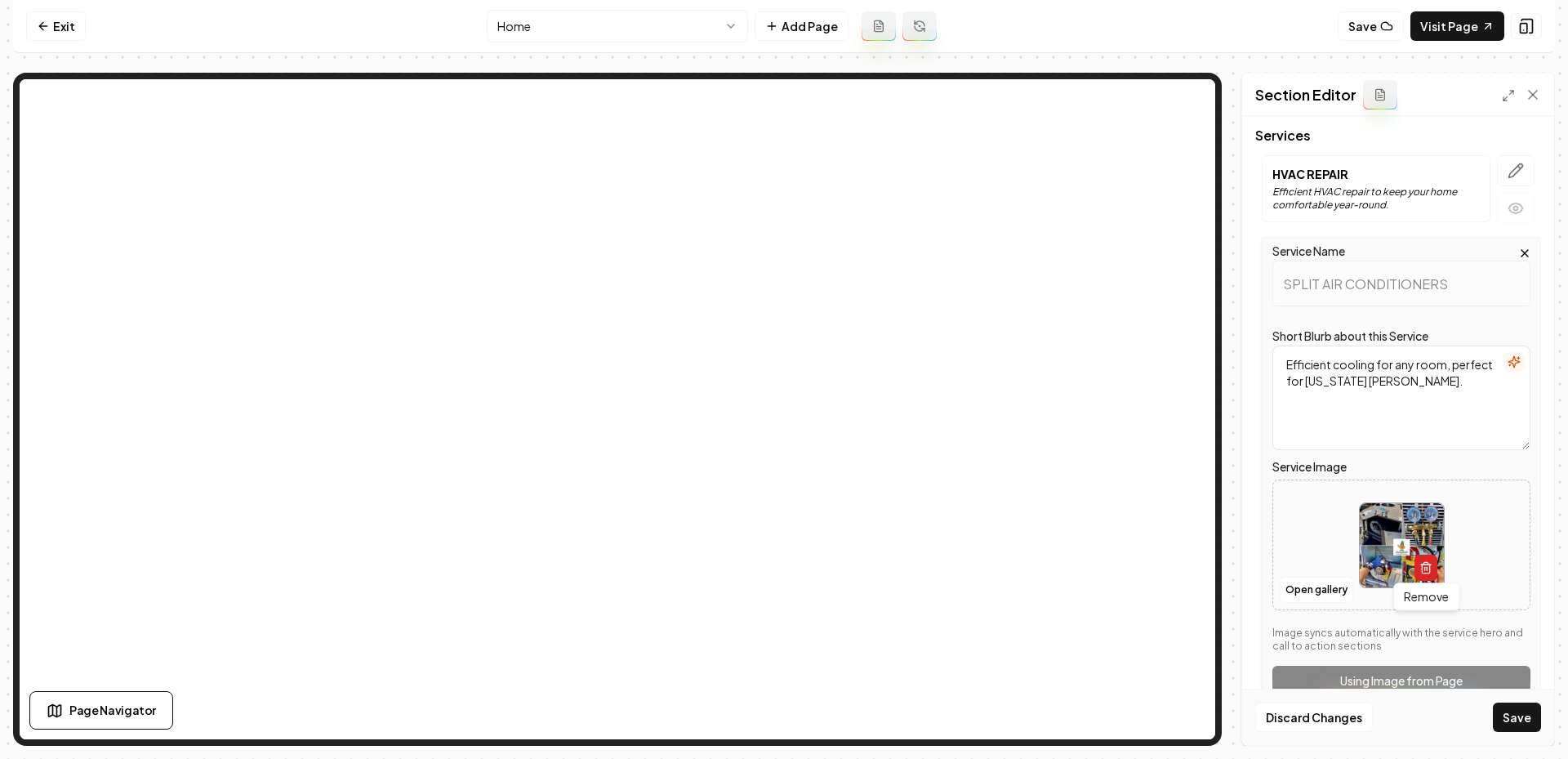
click at [1422, 564] on icon "button" at bounding box center [1426, 568] width 13 height 13
click at [1327, 592] on button "Open gallery" at bounding box center [1316, 590] width 74 height 26
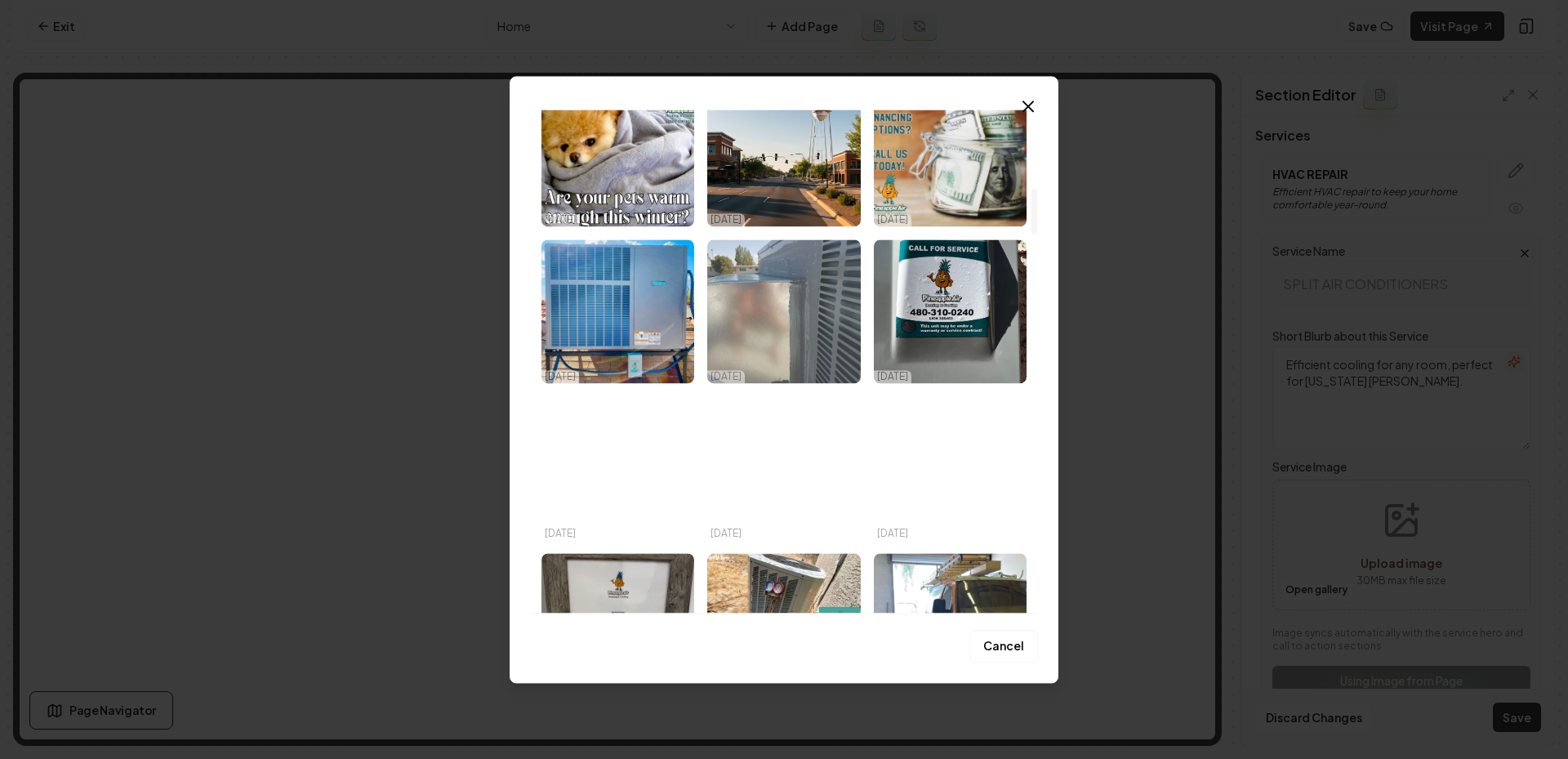
scroll to position [867, 0]
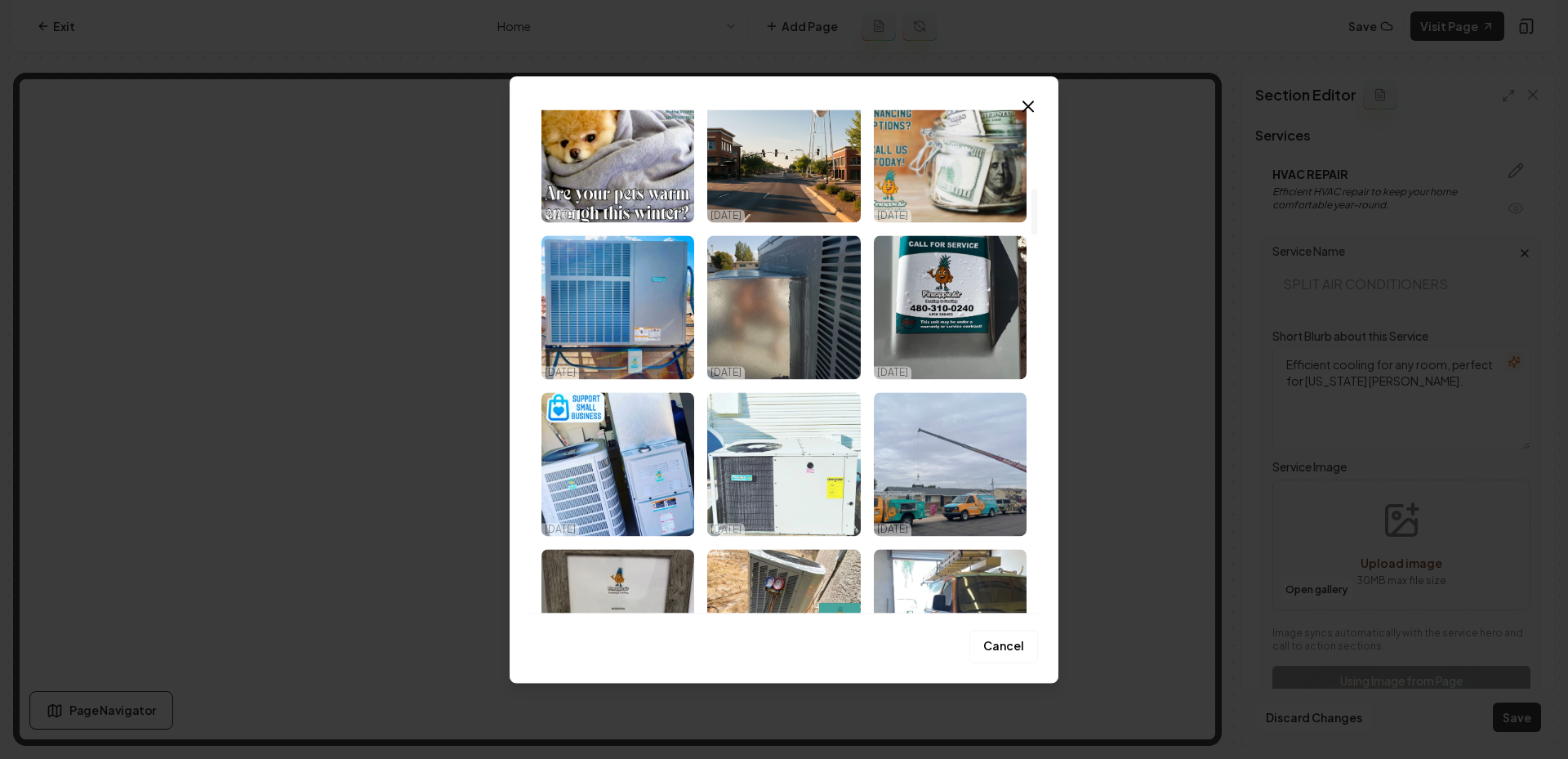
click at [775, 446] on img "Select image image_68eed81a5c7cd75eb80e2de3.jpeg" at bounding box center [784, 464] width 153 height 144
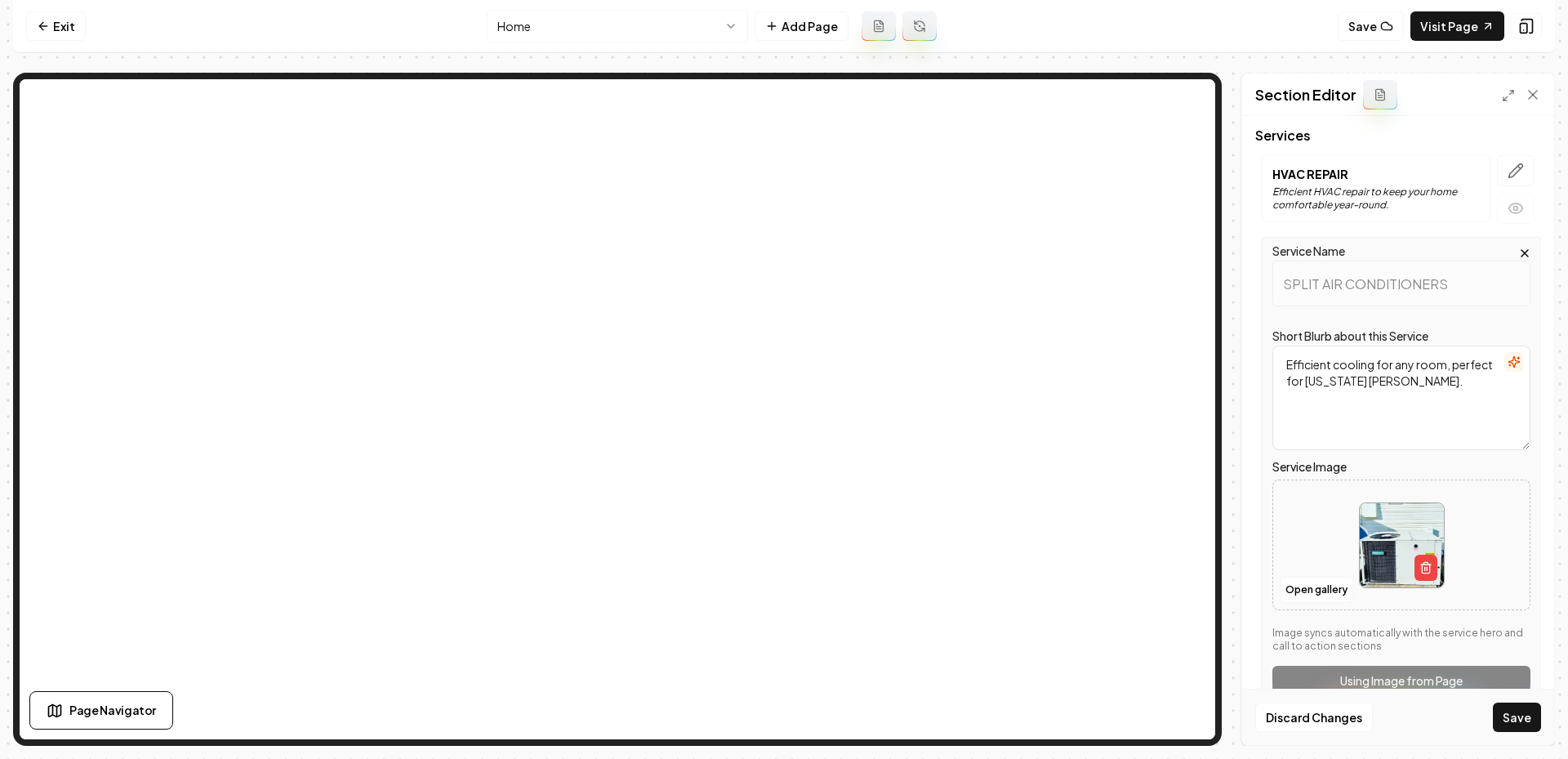
scroll to position [292, 0]
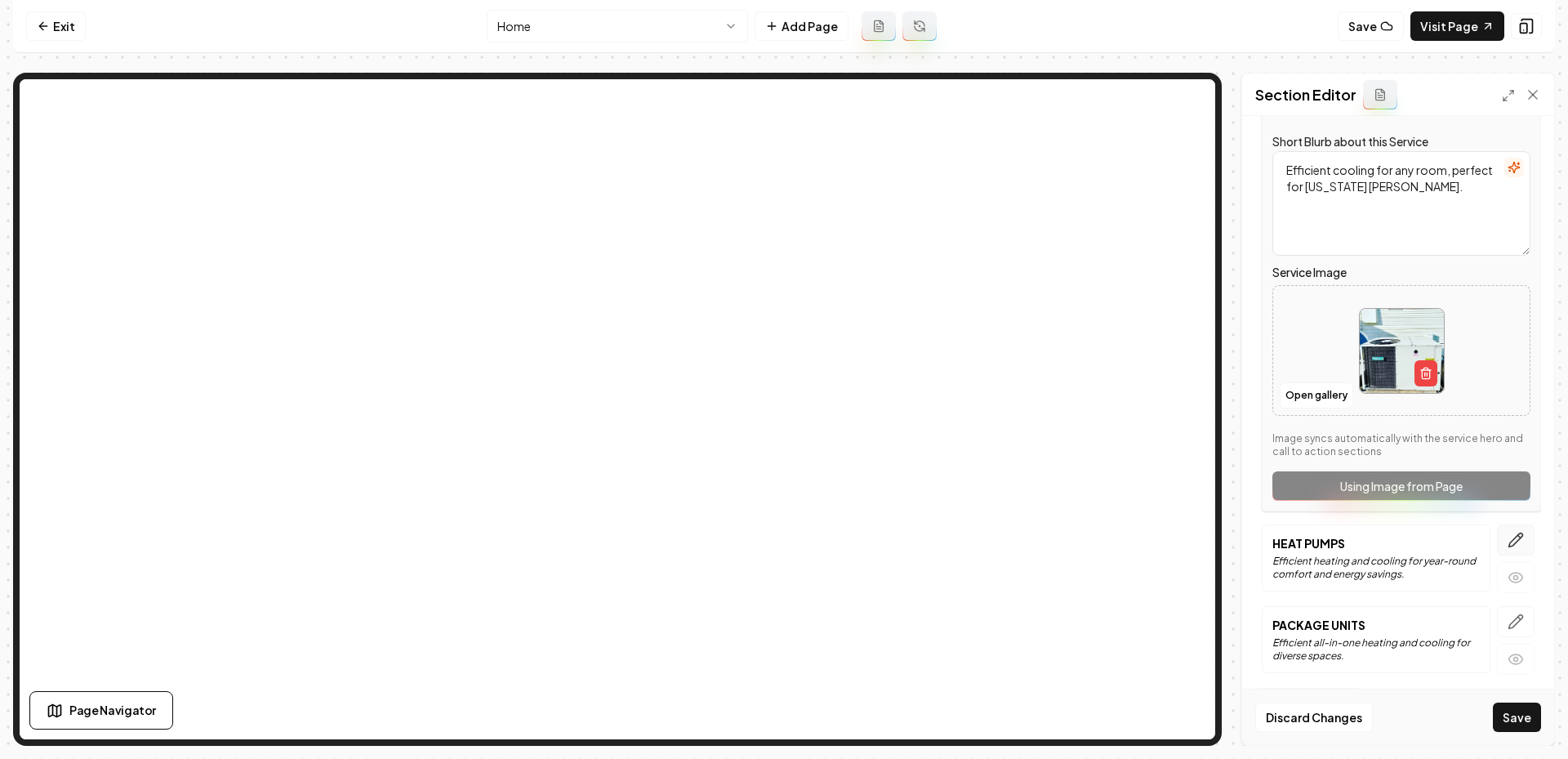
click at [1498, 549] on button "button" at bounding box center [1515, 540] width 37 height 31
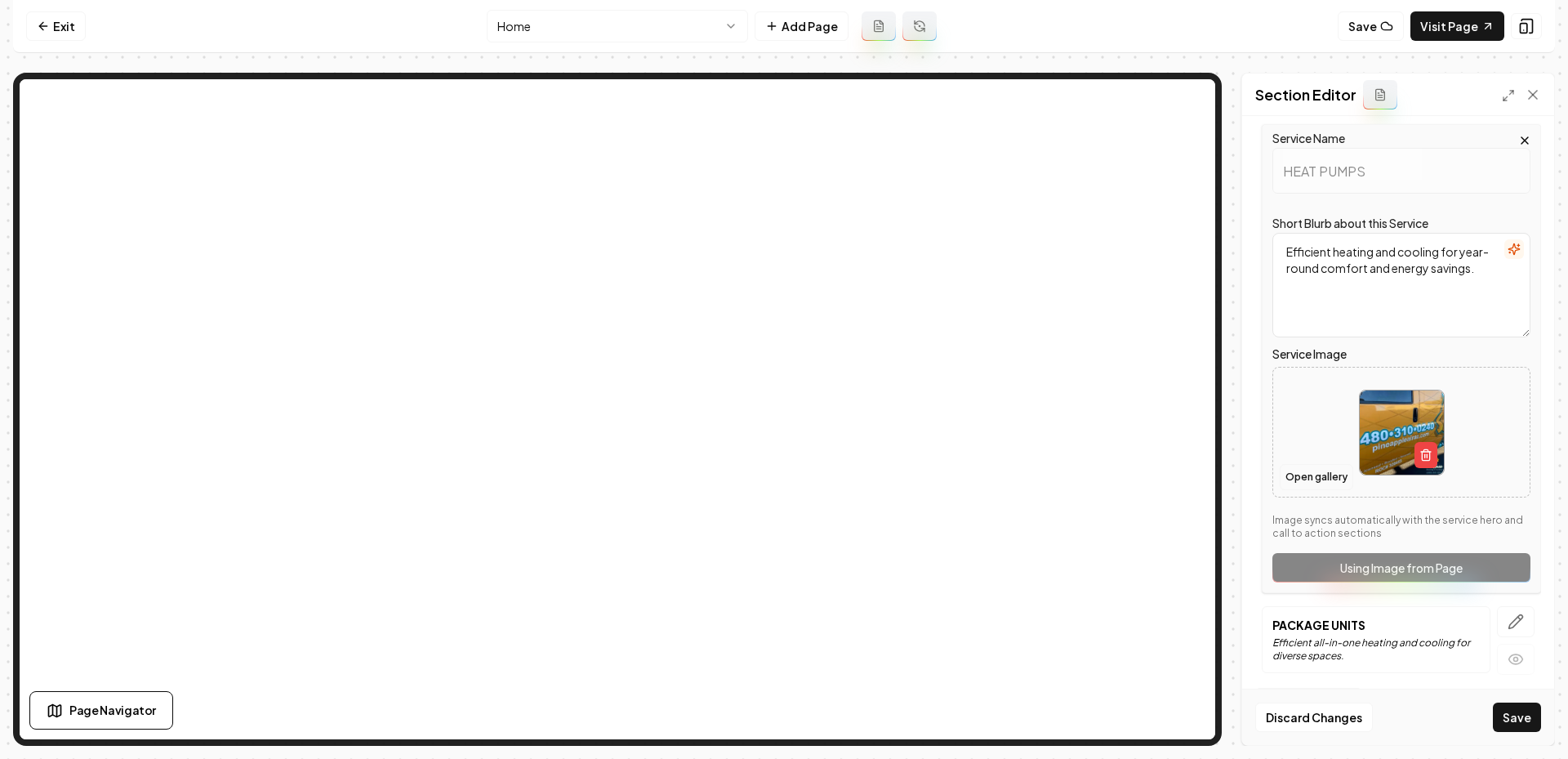
click at [1311, 476] on button "Open gallery" at bounding box center [1316, 478] width 74 height 26
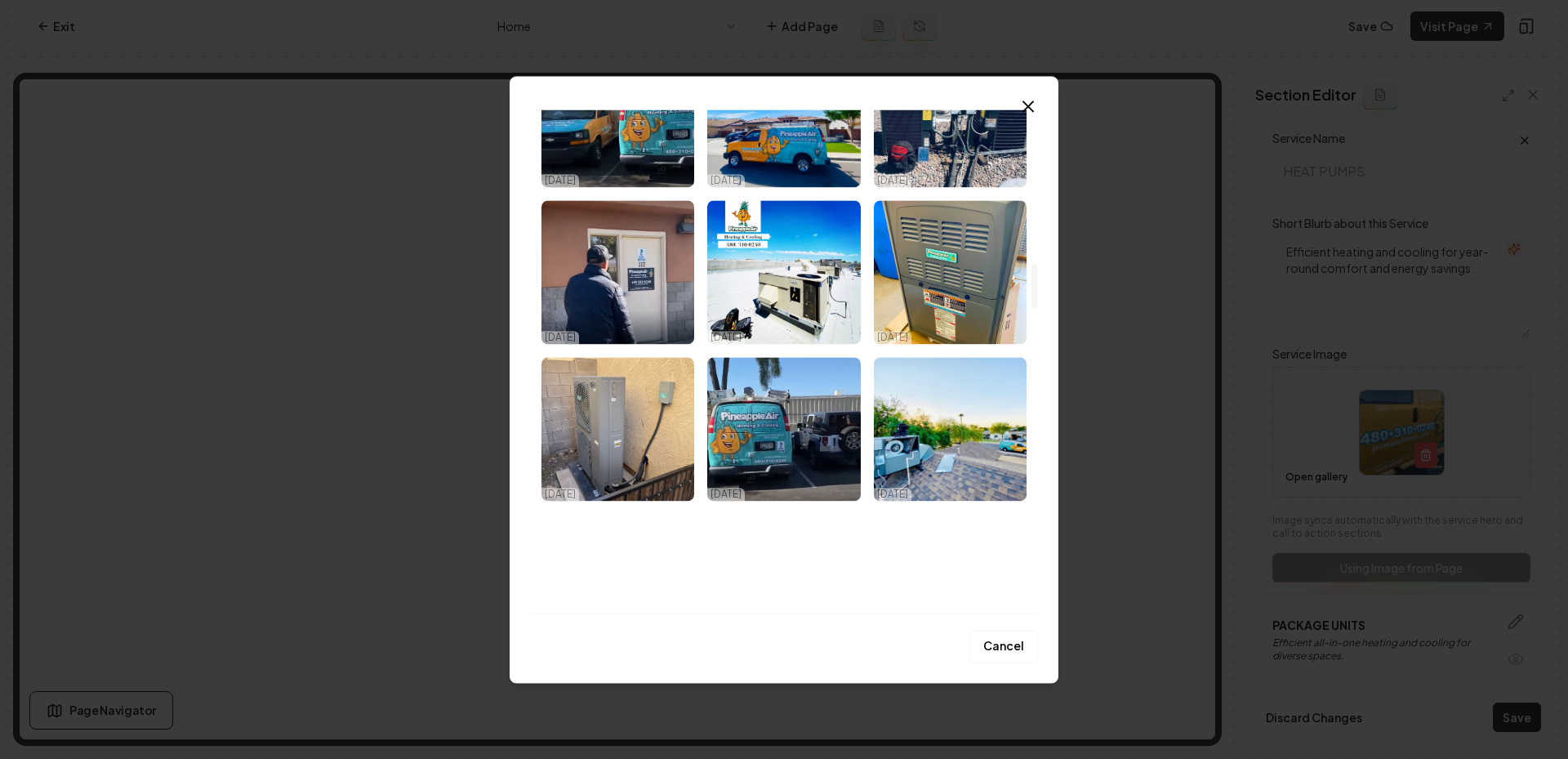
scroll to position [1684, 0]
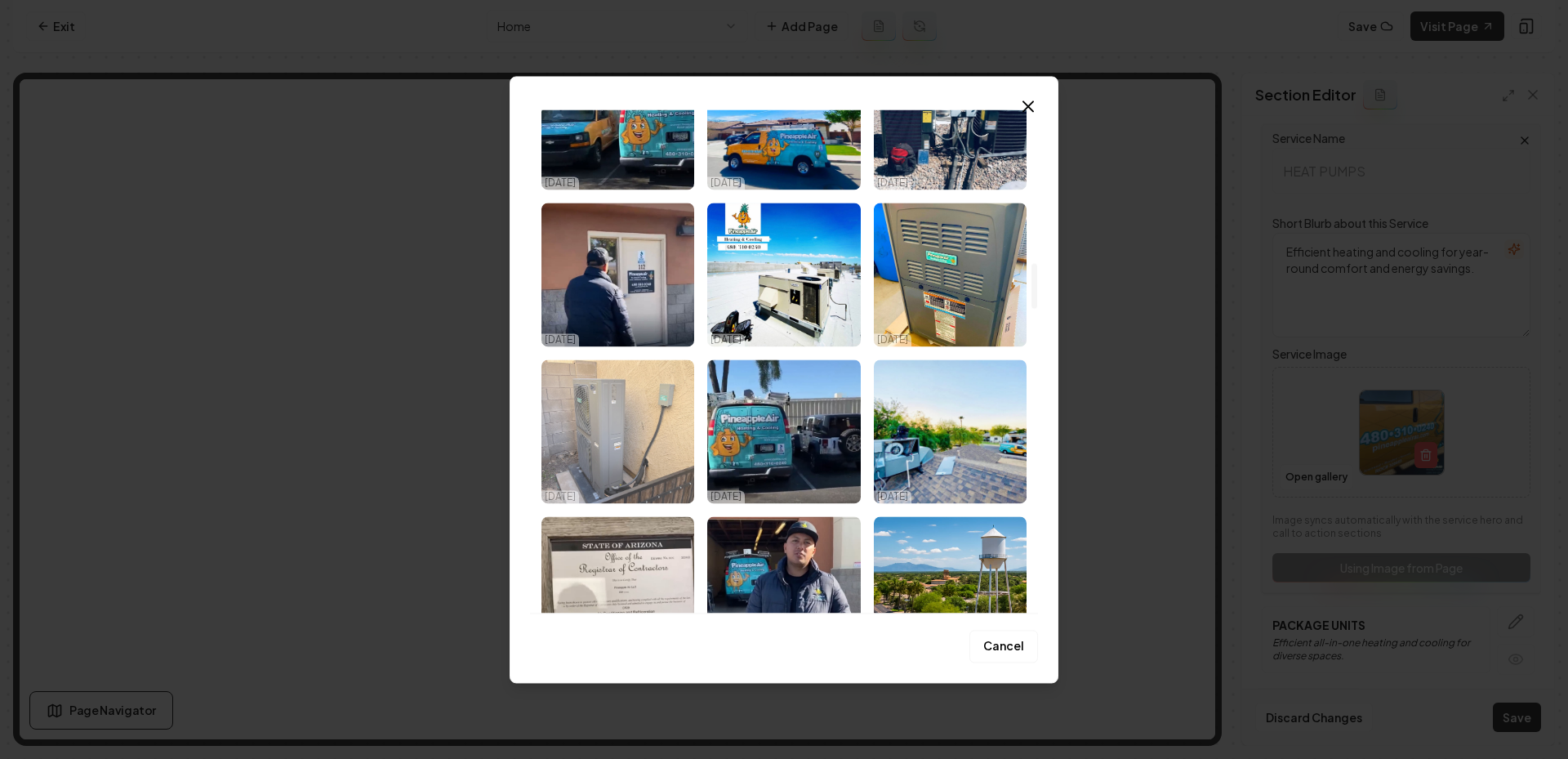
click at [659, 439] on img "Select image image_68eed81a5c7cd75eb80e2aea.jpeg" at bounding box center [617, 431] width 153 height 144
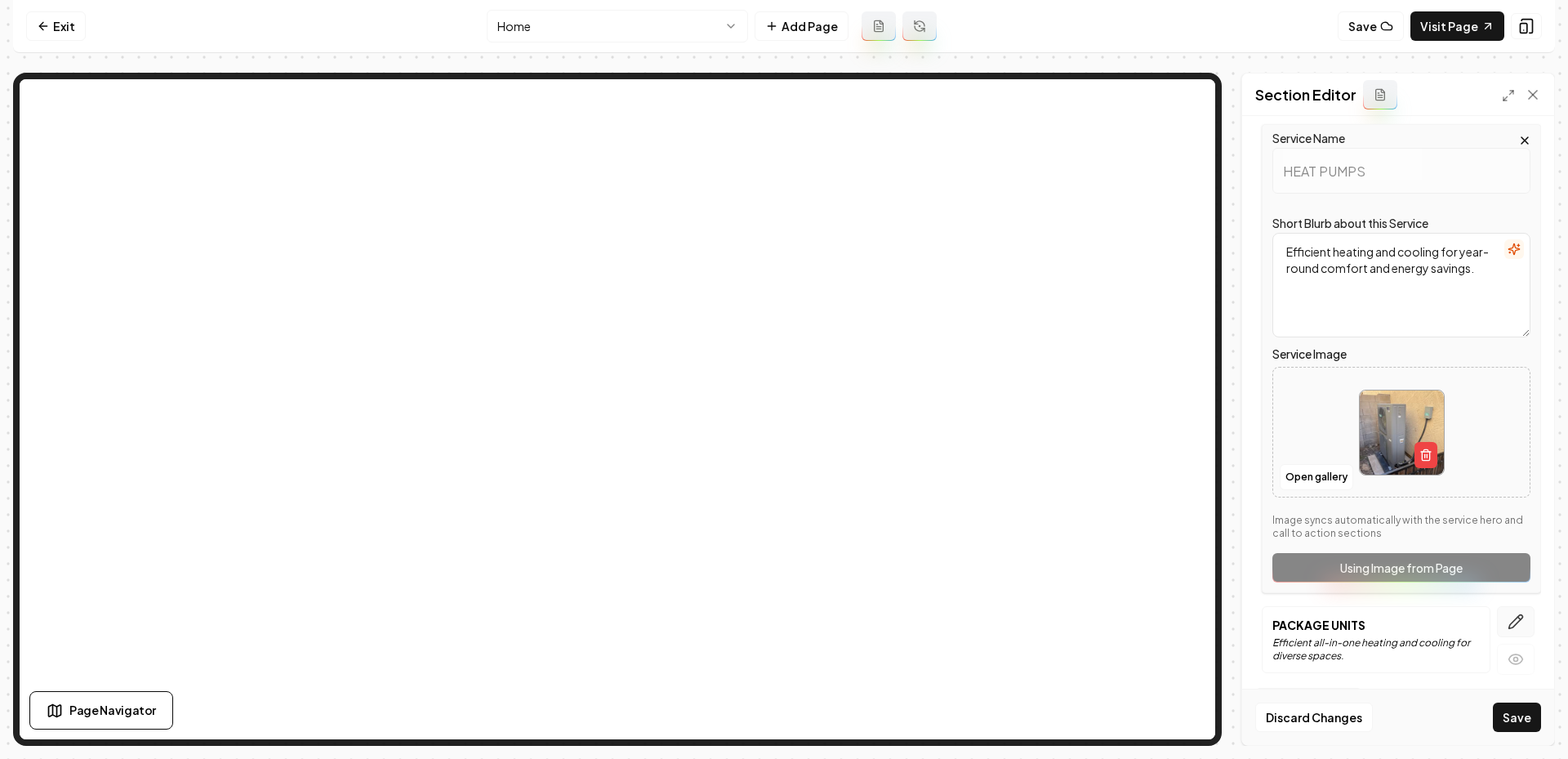
click at [1505, 614] on button "button" at bounding box center [1515, 622] width 37 height 31
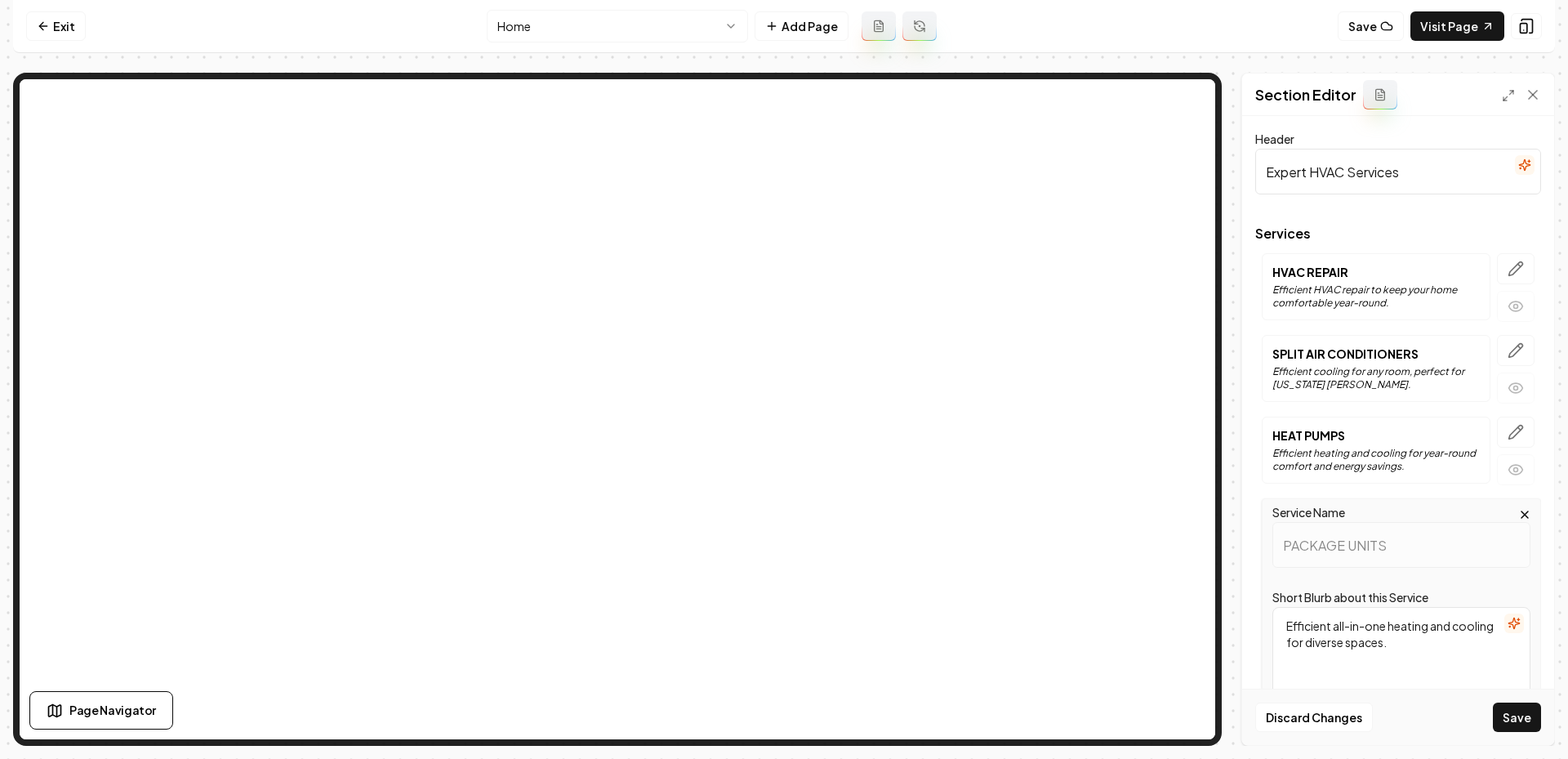
scroll to position [292, 0]
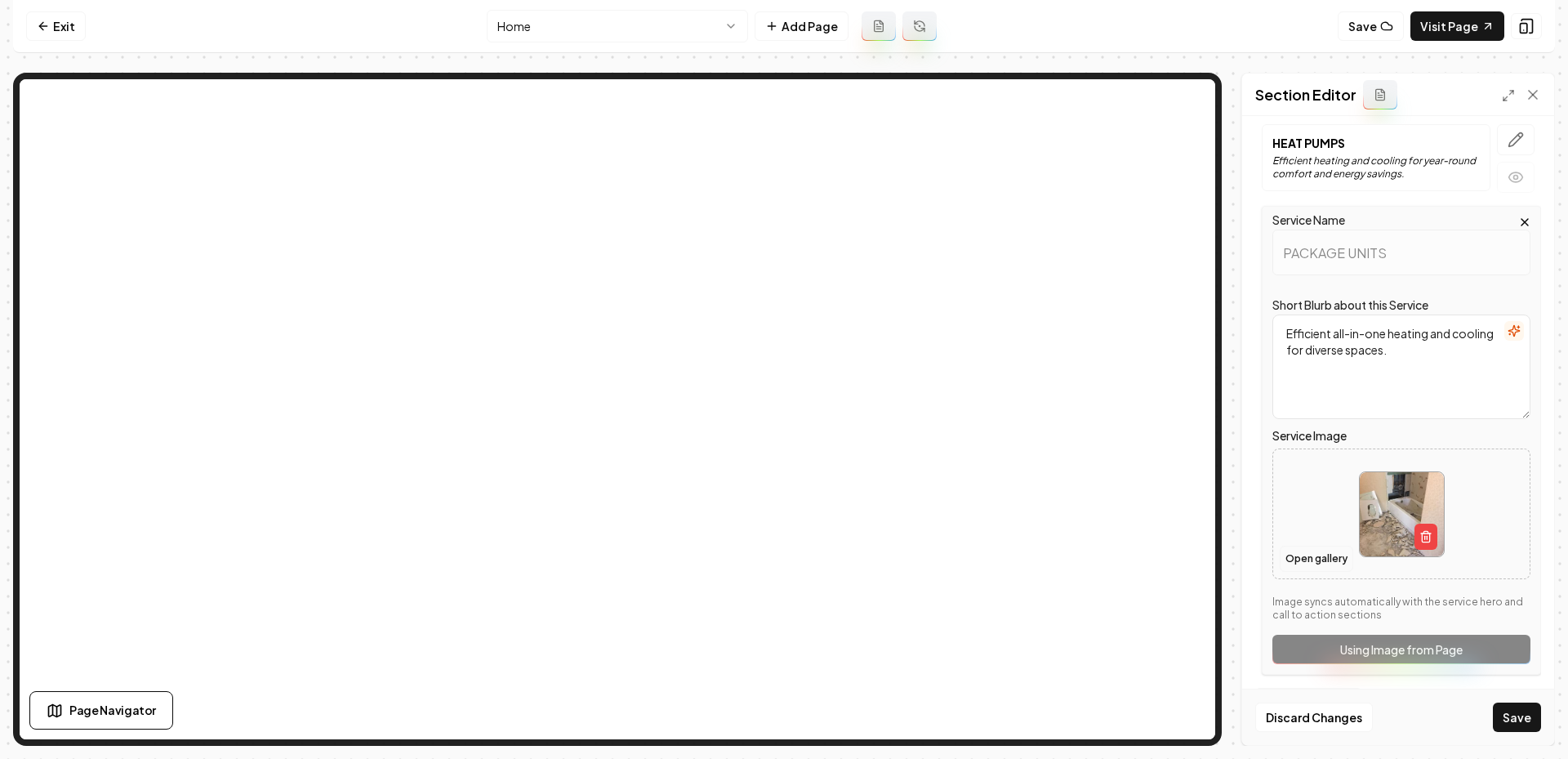
click at [1309, 555] on button "Open gallery" at bounding box center [1316, 559] width 74 height 26
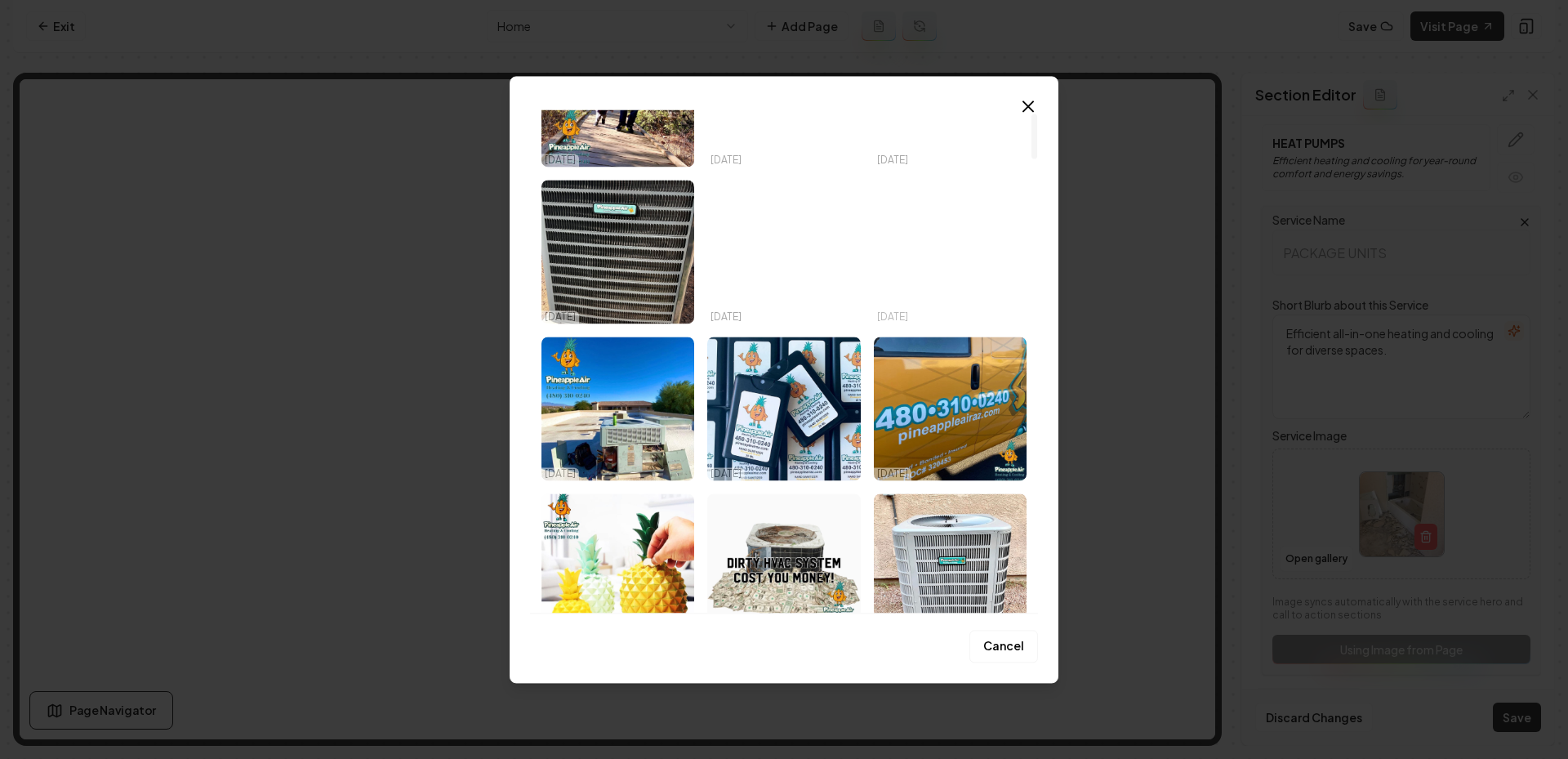
scroll to position [0, 0]
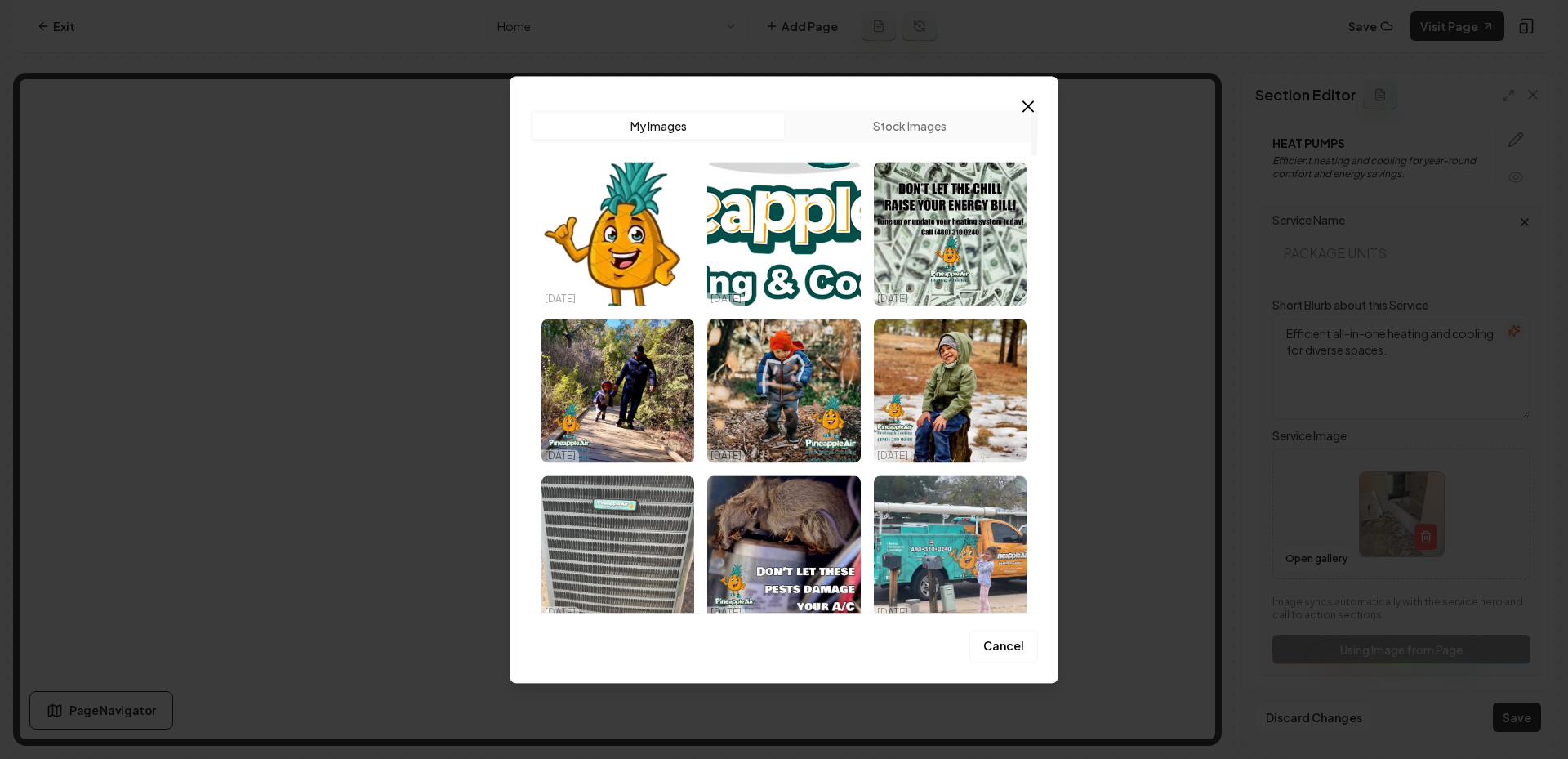
click at [621, 547] on img "Select image image_68eed81b5c7cd75eb80e42cc.jpeg" at bounding box center [617, 547] width 153 height 144
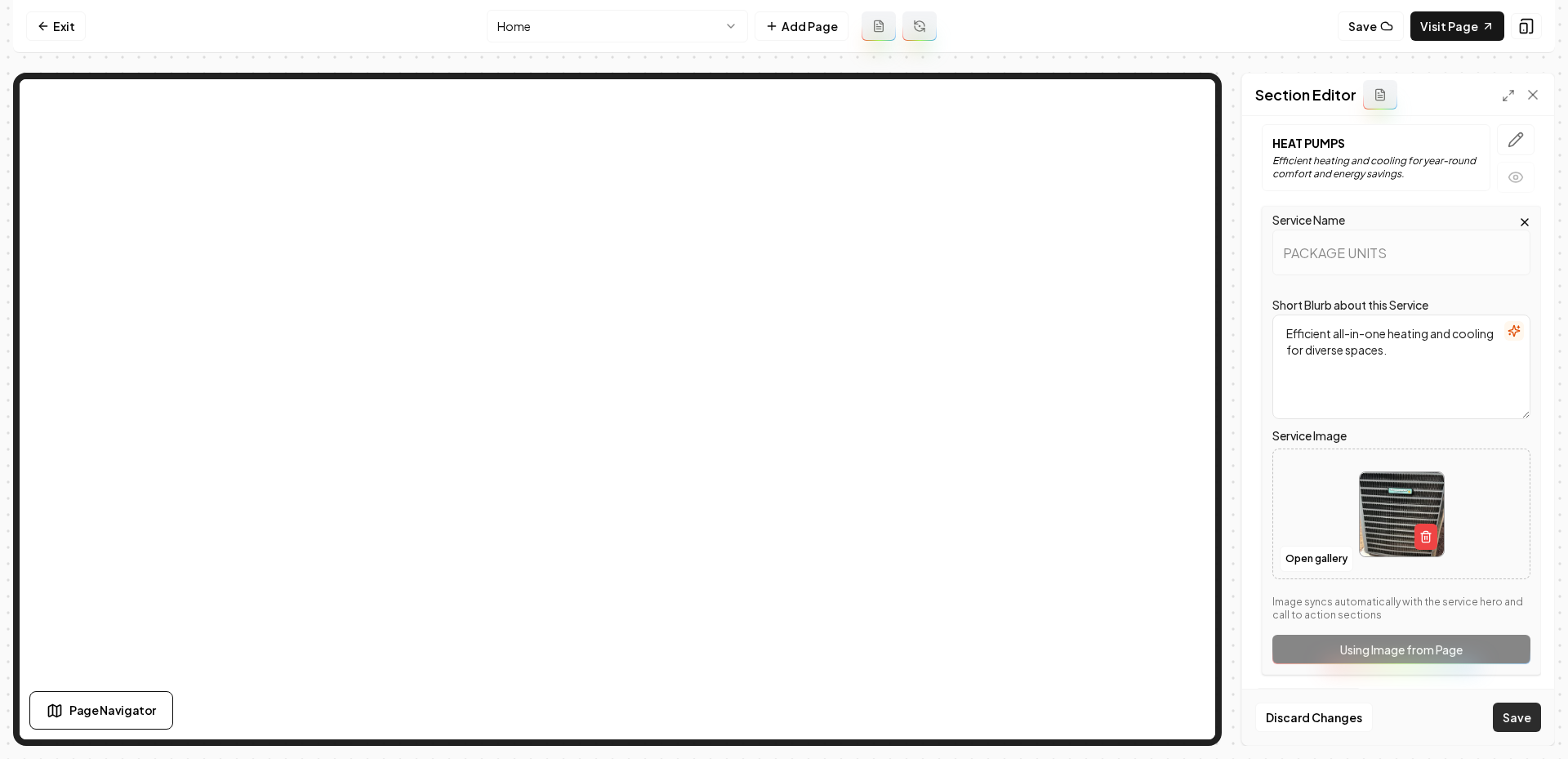
click at [1508, 720] on button "Save" at bounding box center [1517, 718] width 48 height 30
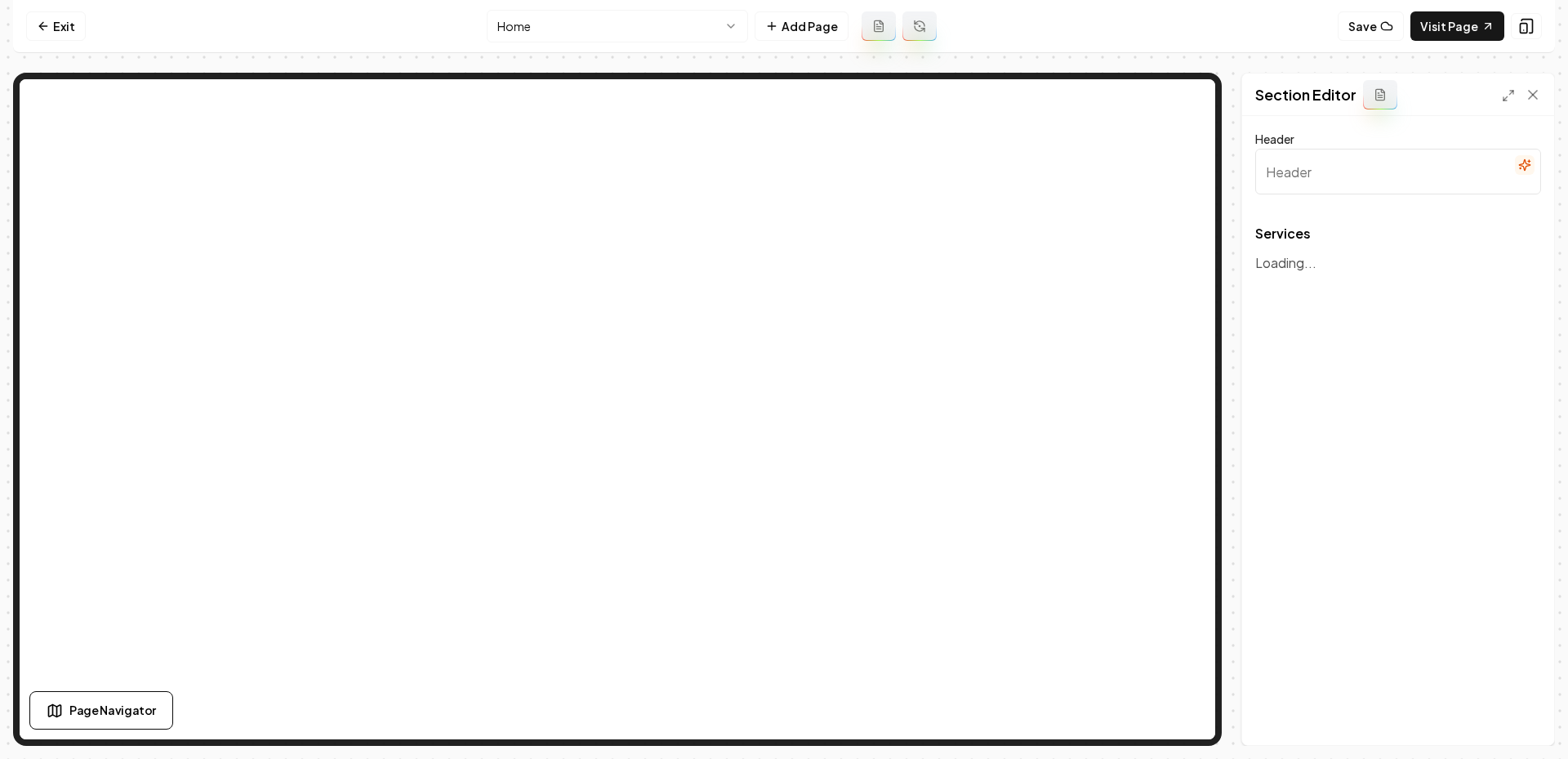
type input "Expert HVAC Services"
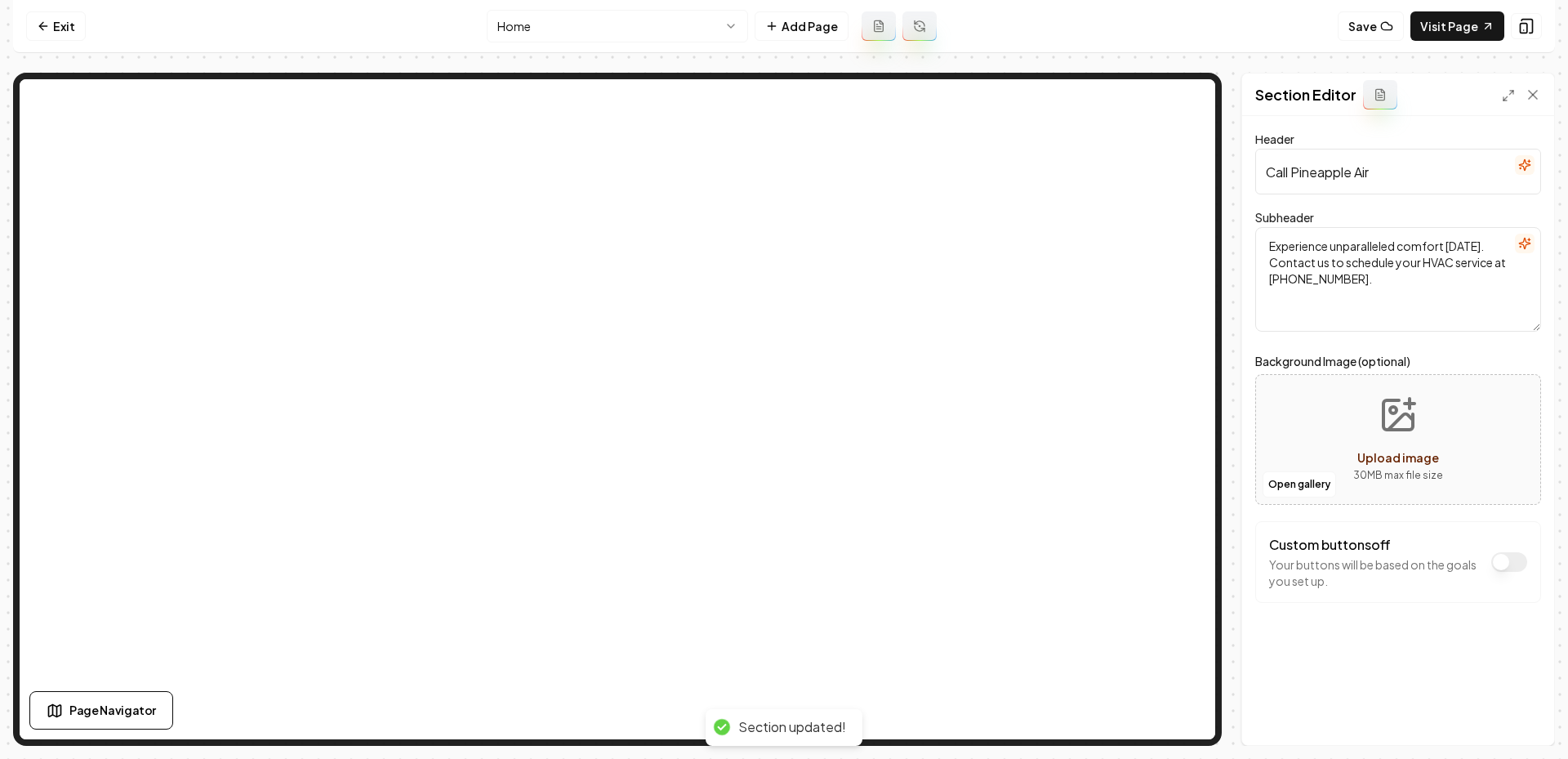
click at [1284, 499] on div "Open gallery Upload image 30 MB max file size" at bounding box center [1398, 440] width 285 height 131
click at [1301, 473] on button "Open gallery" at bounding box center [1299, 484] width 74 height 26
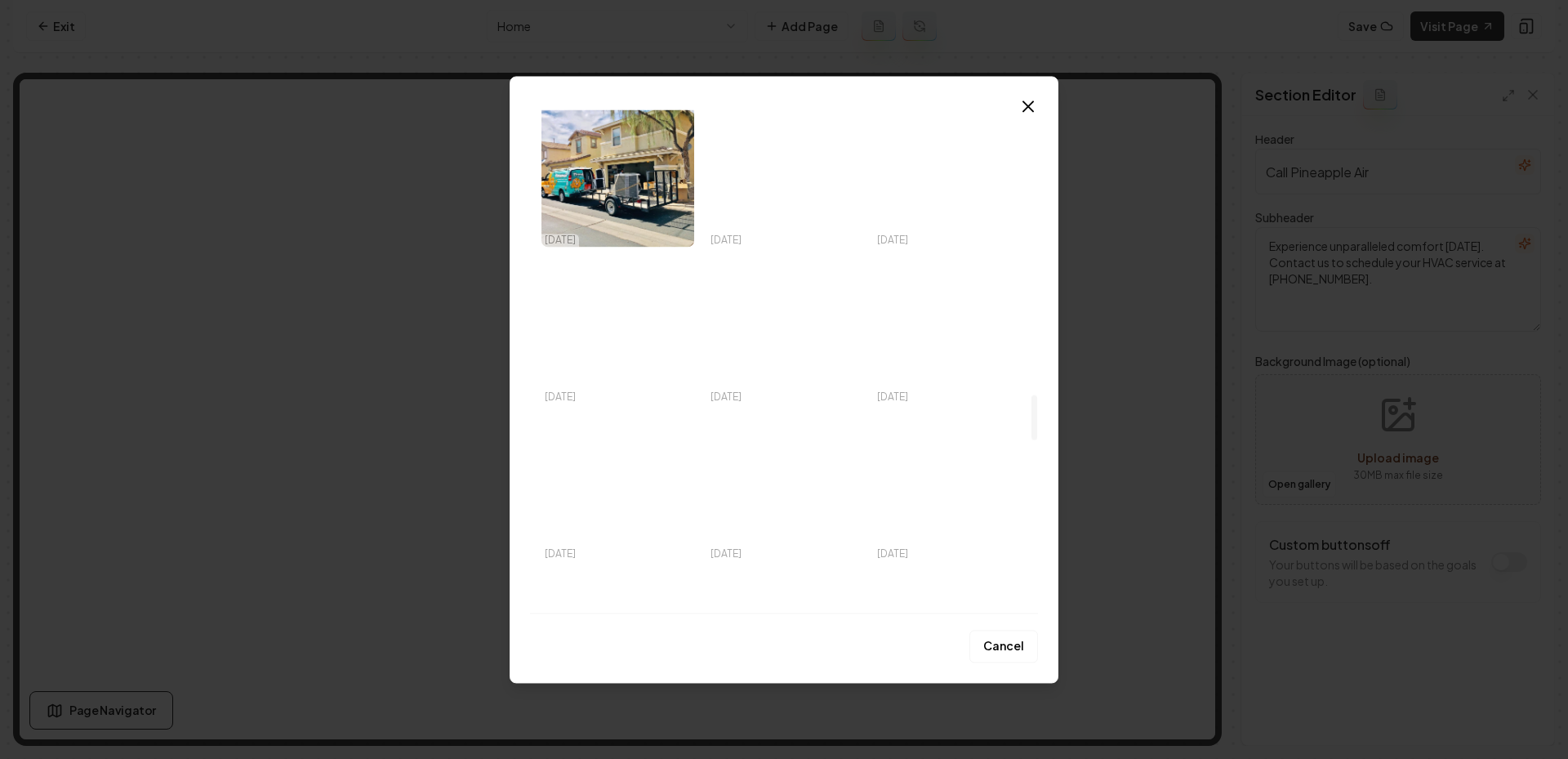
scroll to position [3158, 0]
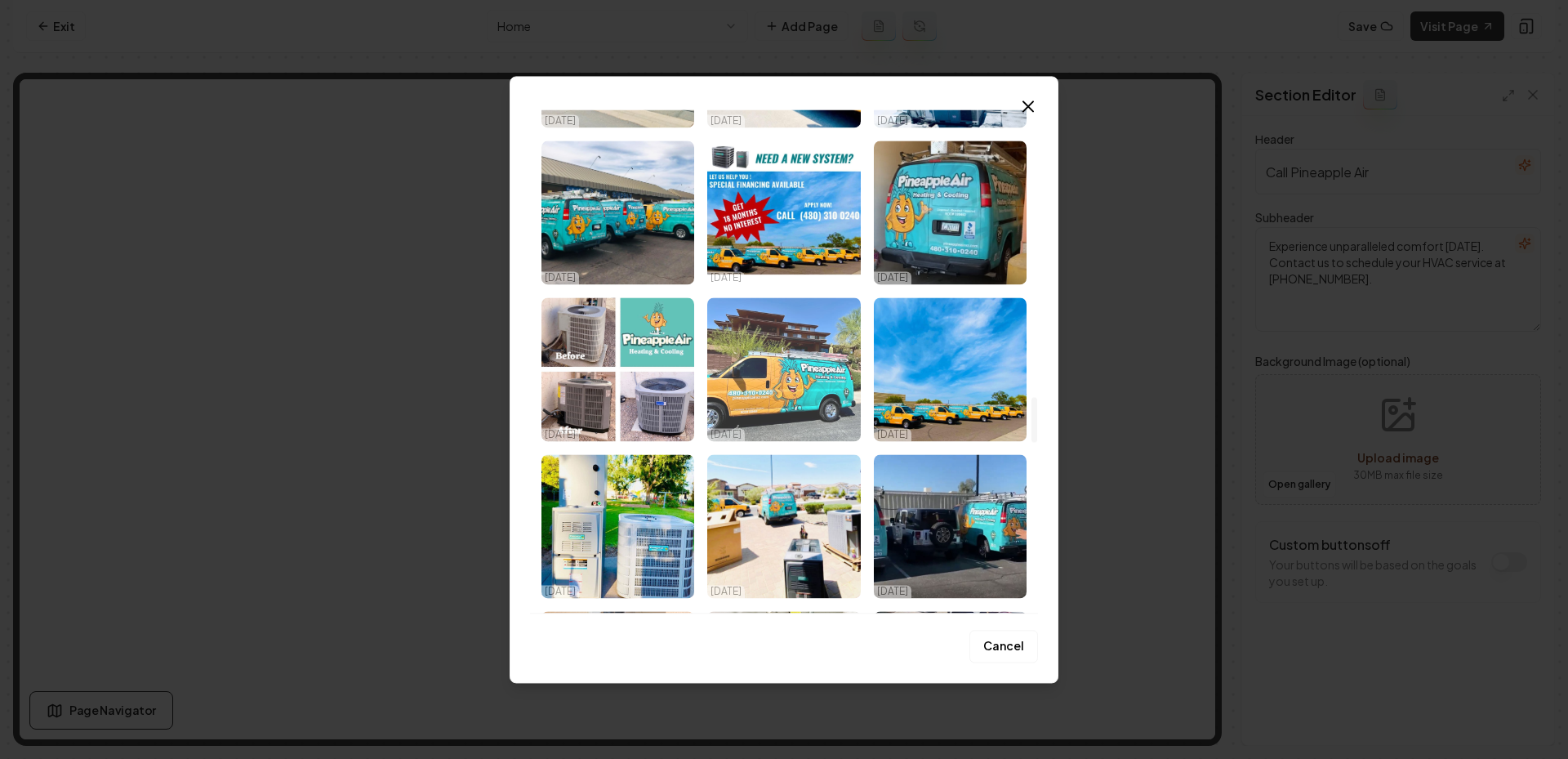
click at [803, 387] on img "Select image image_68eed81a5c7cd75eb80e2a61.jpeg" at bounding box center [784, 369] width 153 height 144
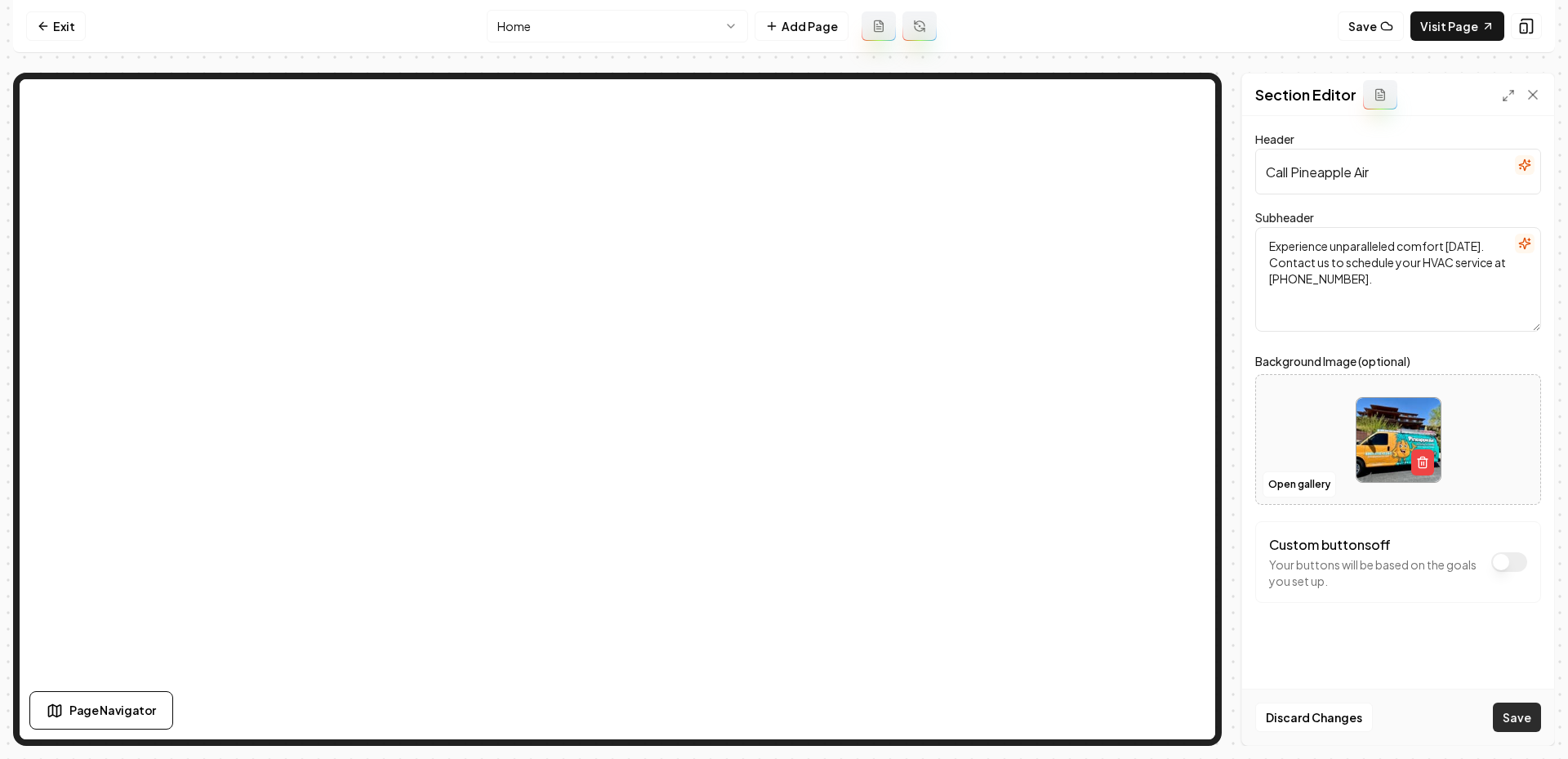
click at [1516, 722] on button "Save" at bounding box center [1517, 718] width 48 height 30
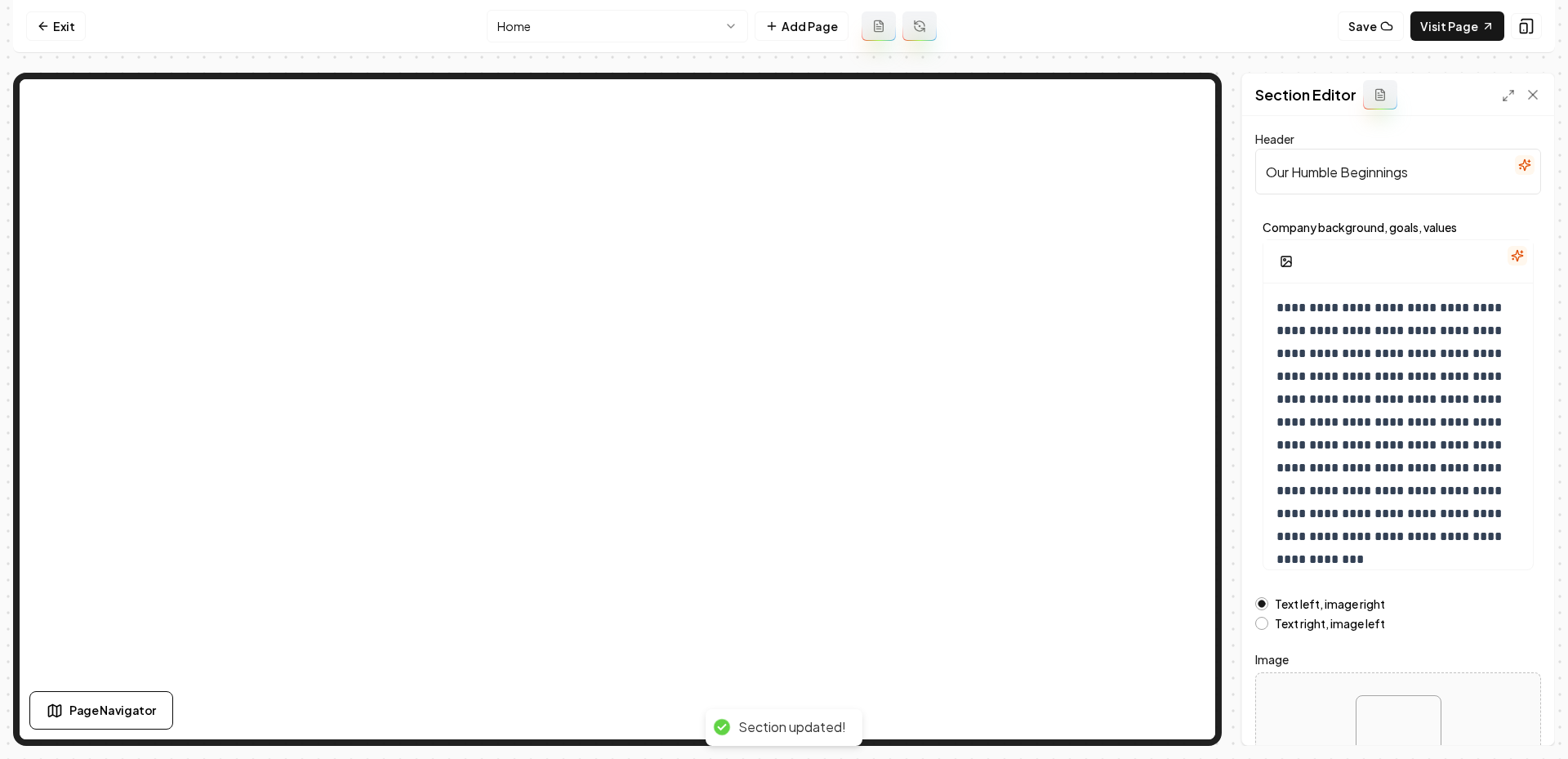
scroll to position [121, 0]
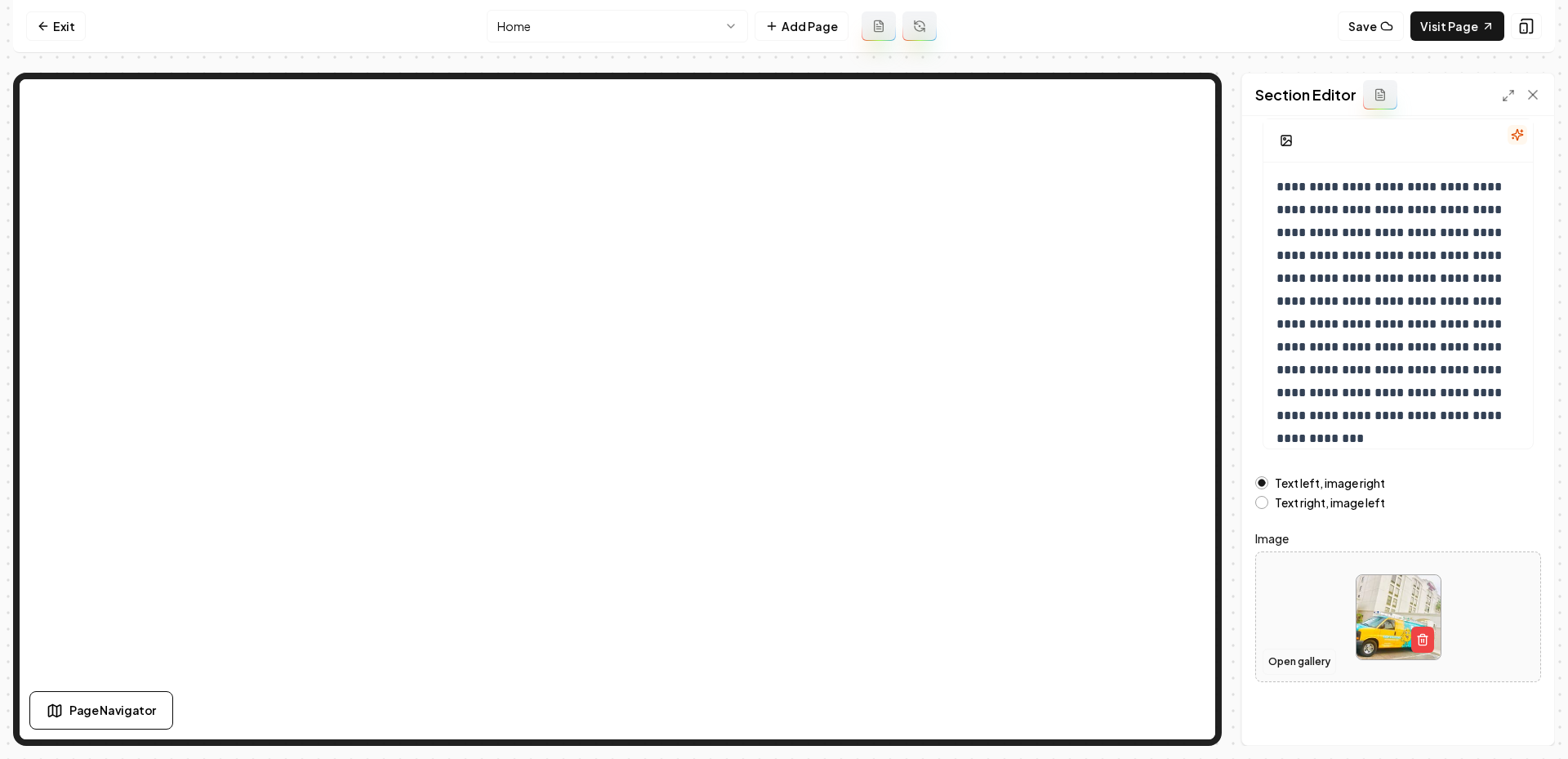
click at [1292, 652] on button "Open gallery" at bounding box center [1299, 662] width 74 height 26
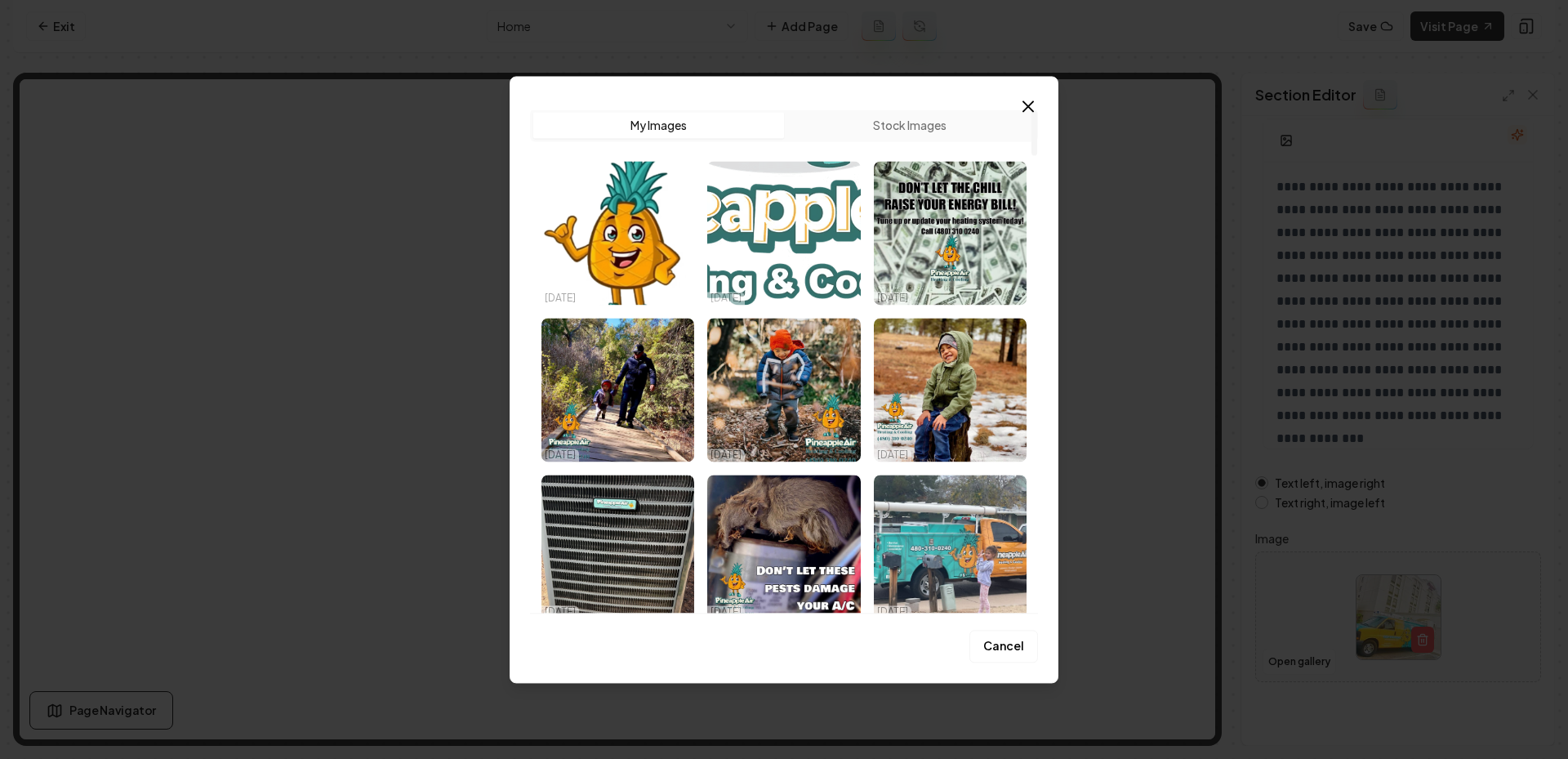
scroll to position [0, 0]
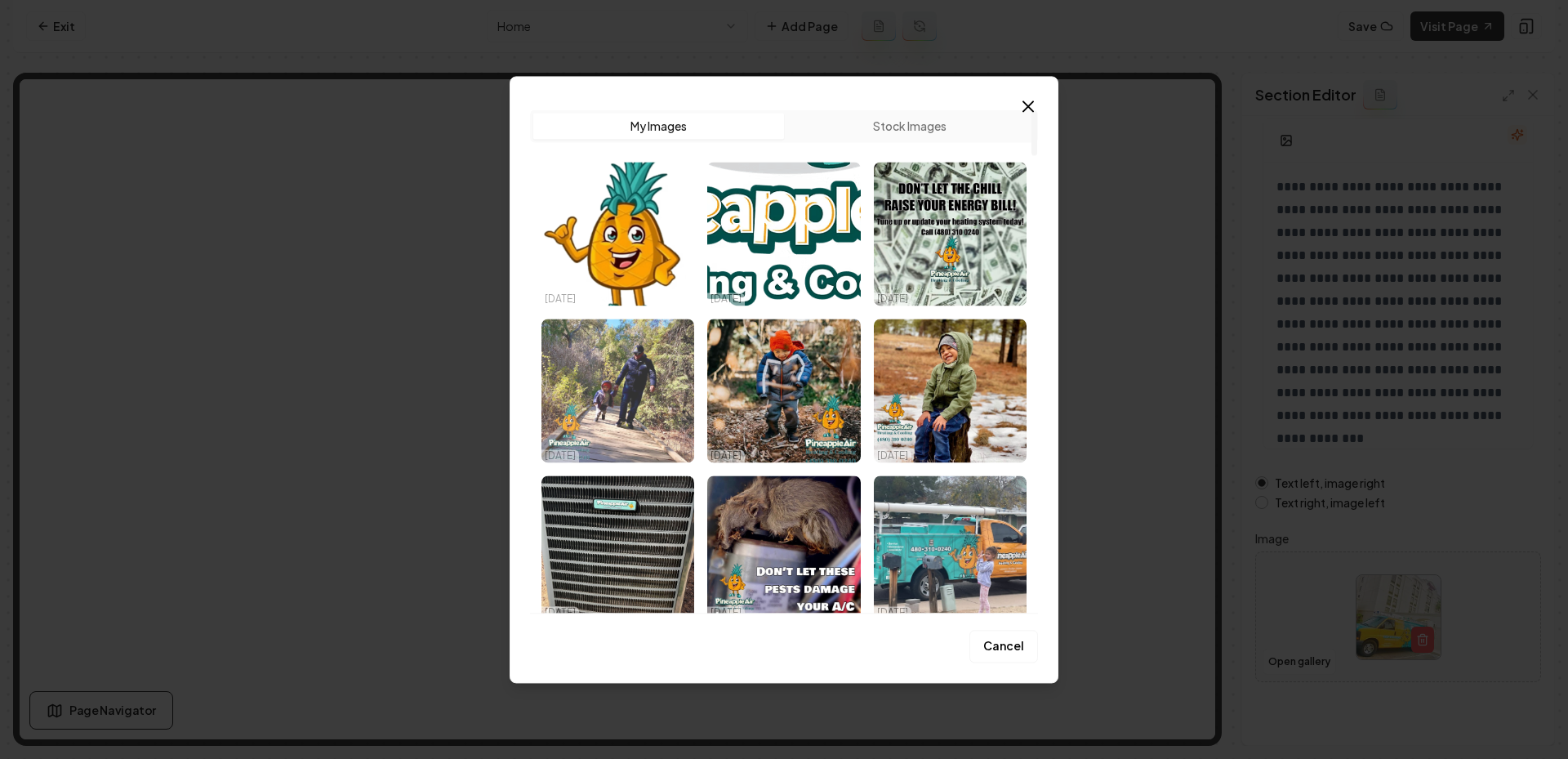
click at [616, 423] on img "Select image image_68eed81b5c7cd75eb80e50ed.jpeg" at bounding box center [617, 391] width 153 height 144
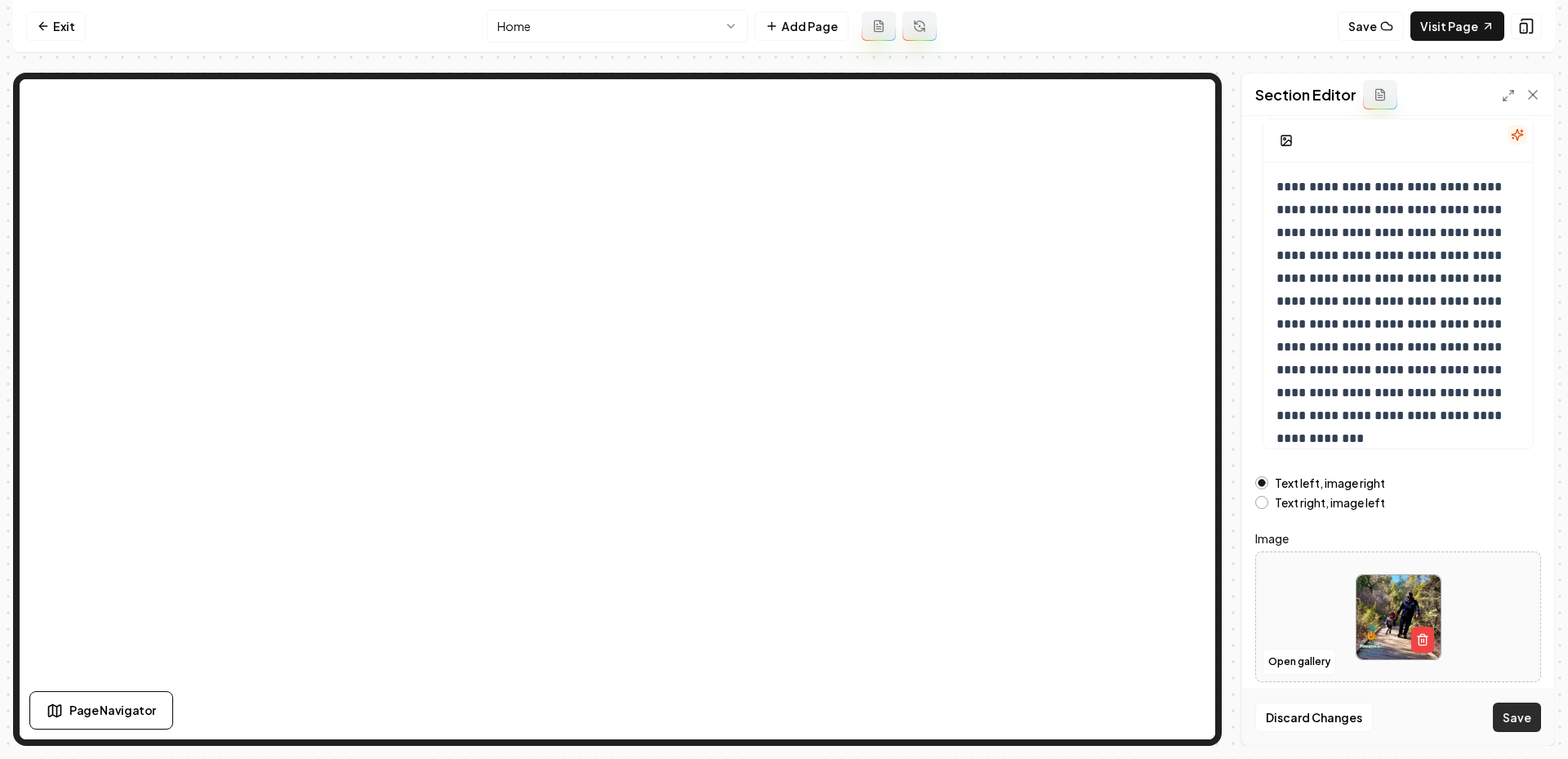
click at [1515, 721] on button "Save" at bounding box center [1517, 718] width 48 height 30
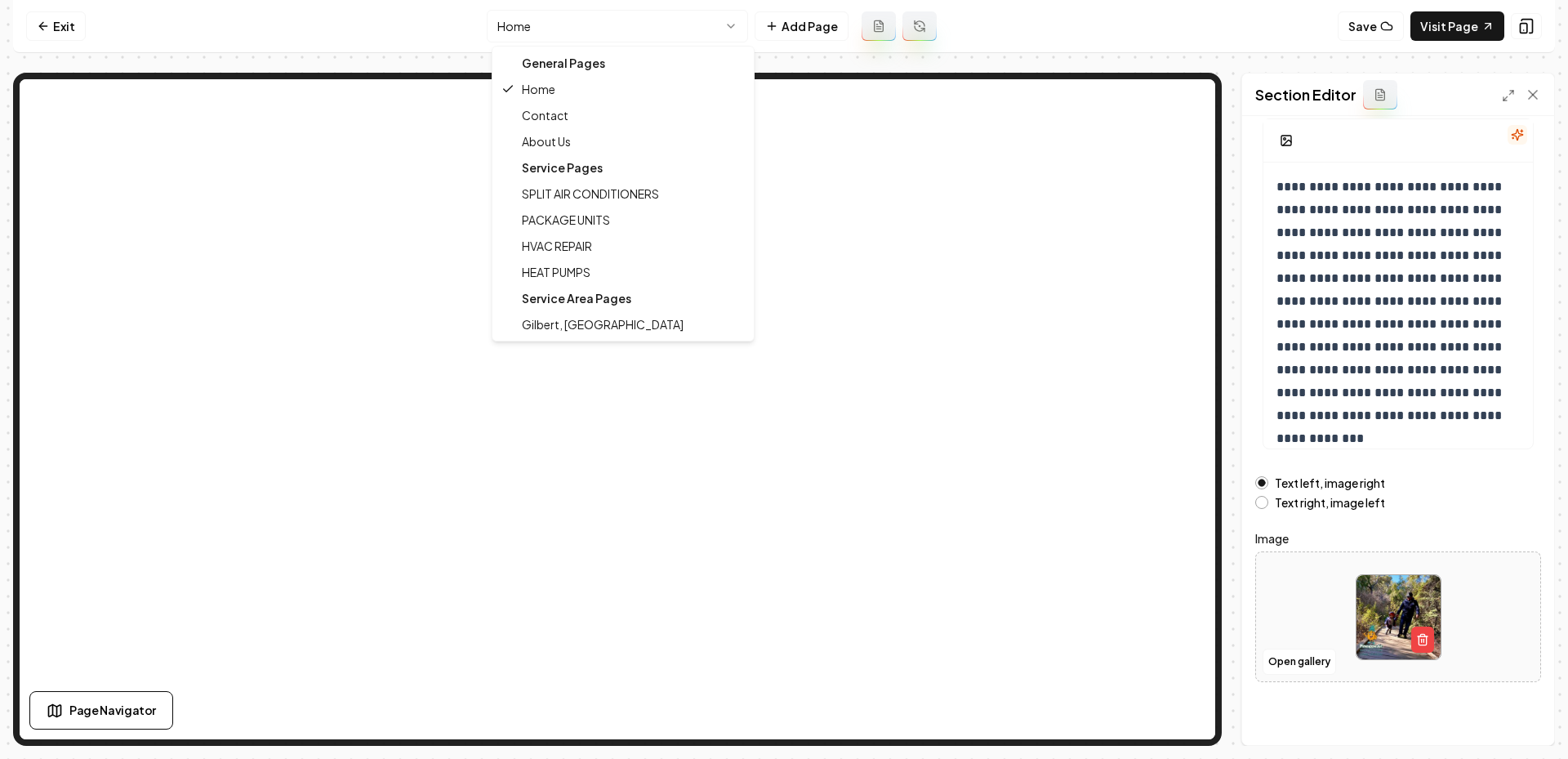
click at [660, 17] on html "**********" at bounding box center [784, 379] width 1568 height 759
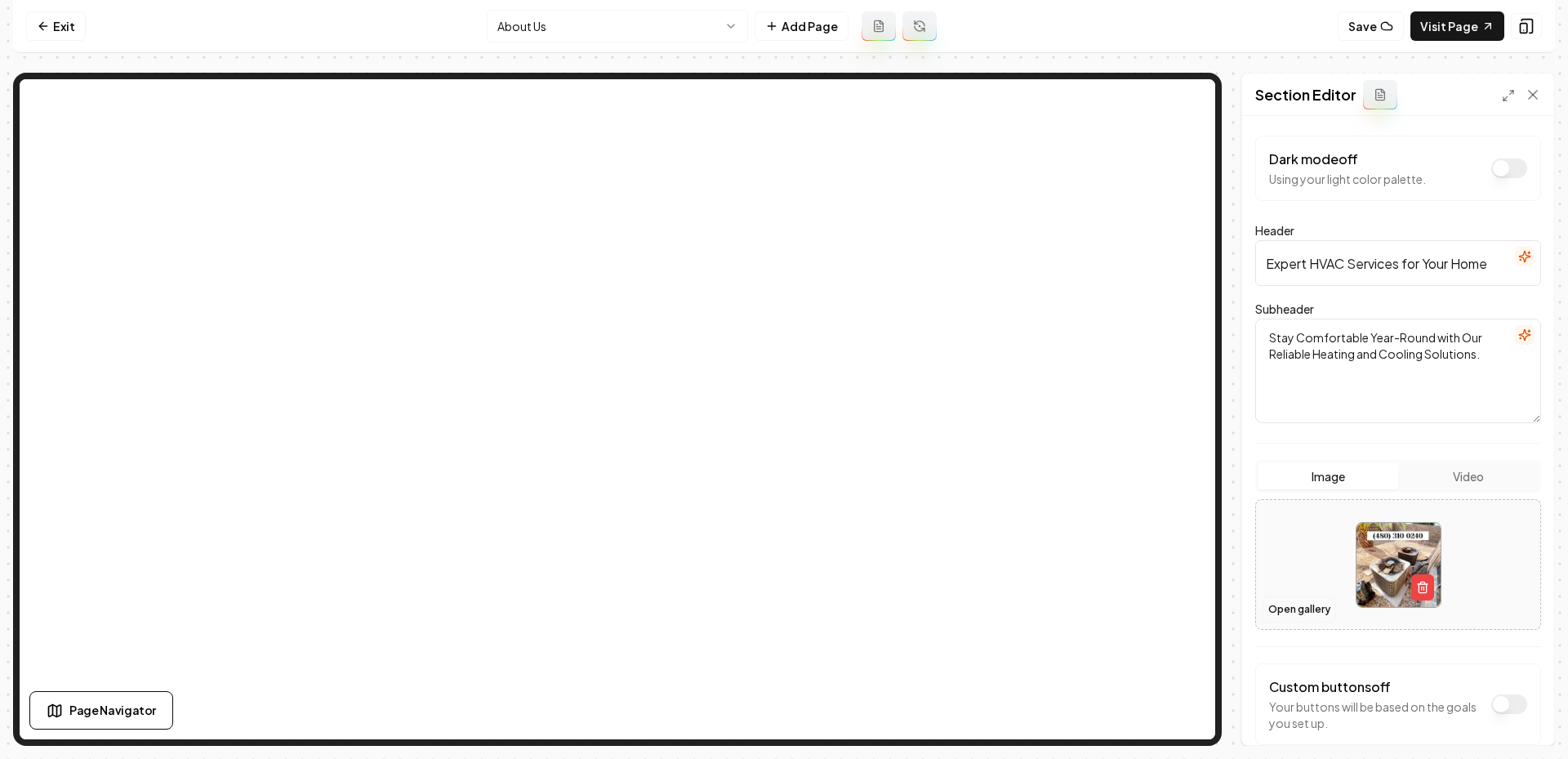
click at [1283, 608] on button "Open gallery" at bounding box center [1299, 609] width 74 height 26
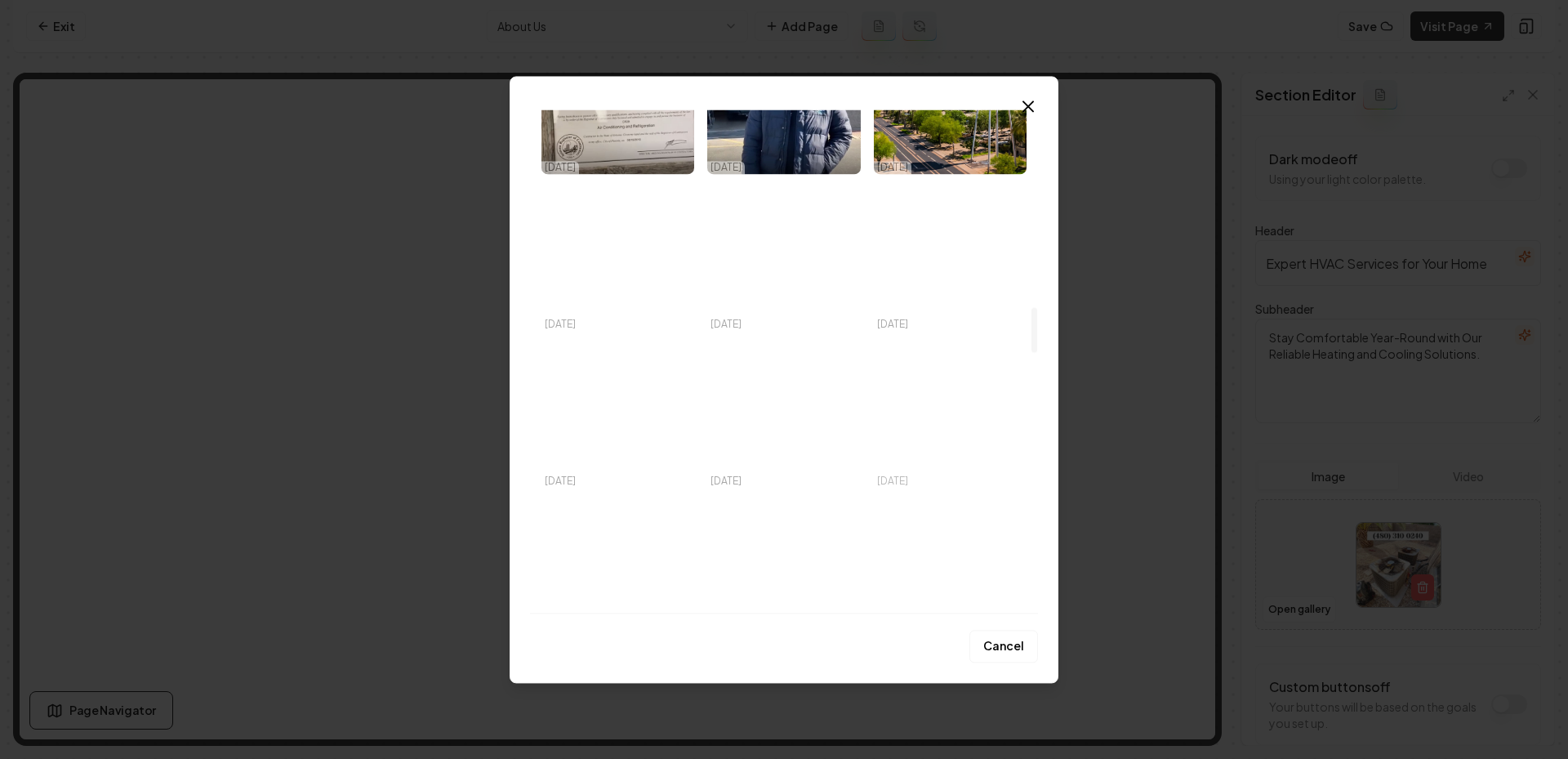
scroll to position [2169, 0]
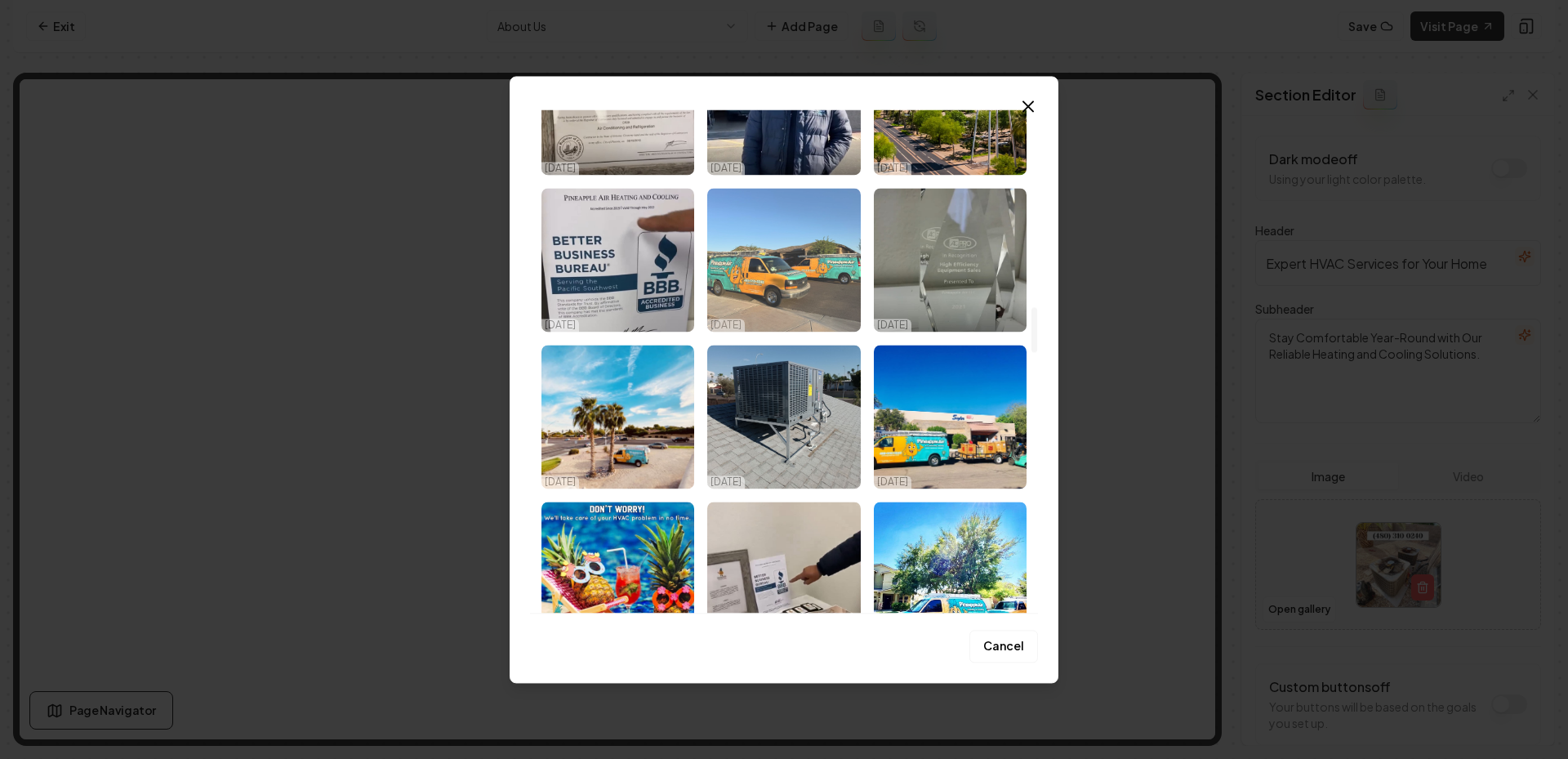
click at [779, 263] on img "Select image image_68eed81a5c7cd75eb80e2a84.jpeg" at bounding box center [784, 260] width 153 height 144
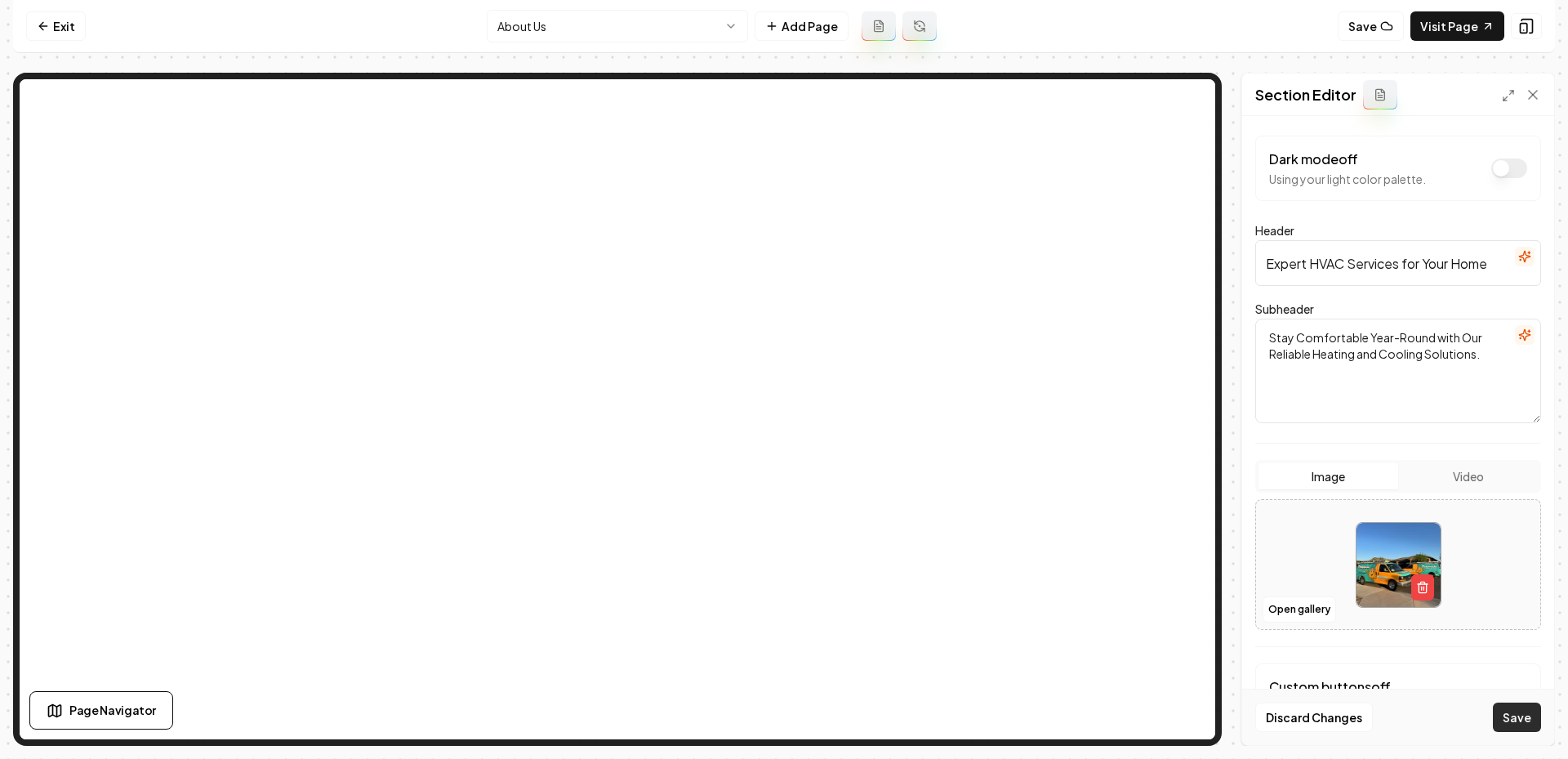
click at [1531, 725] on button "Save" at bounding box center [1517, 718] width 48 height 30
click at [625, 4] on nav "Exit About Us Add Page Save Visit Page" at bounding box center [784, 26] width 1542 height 53
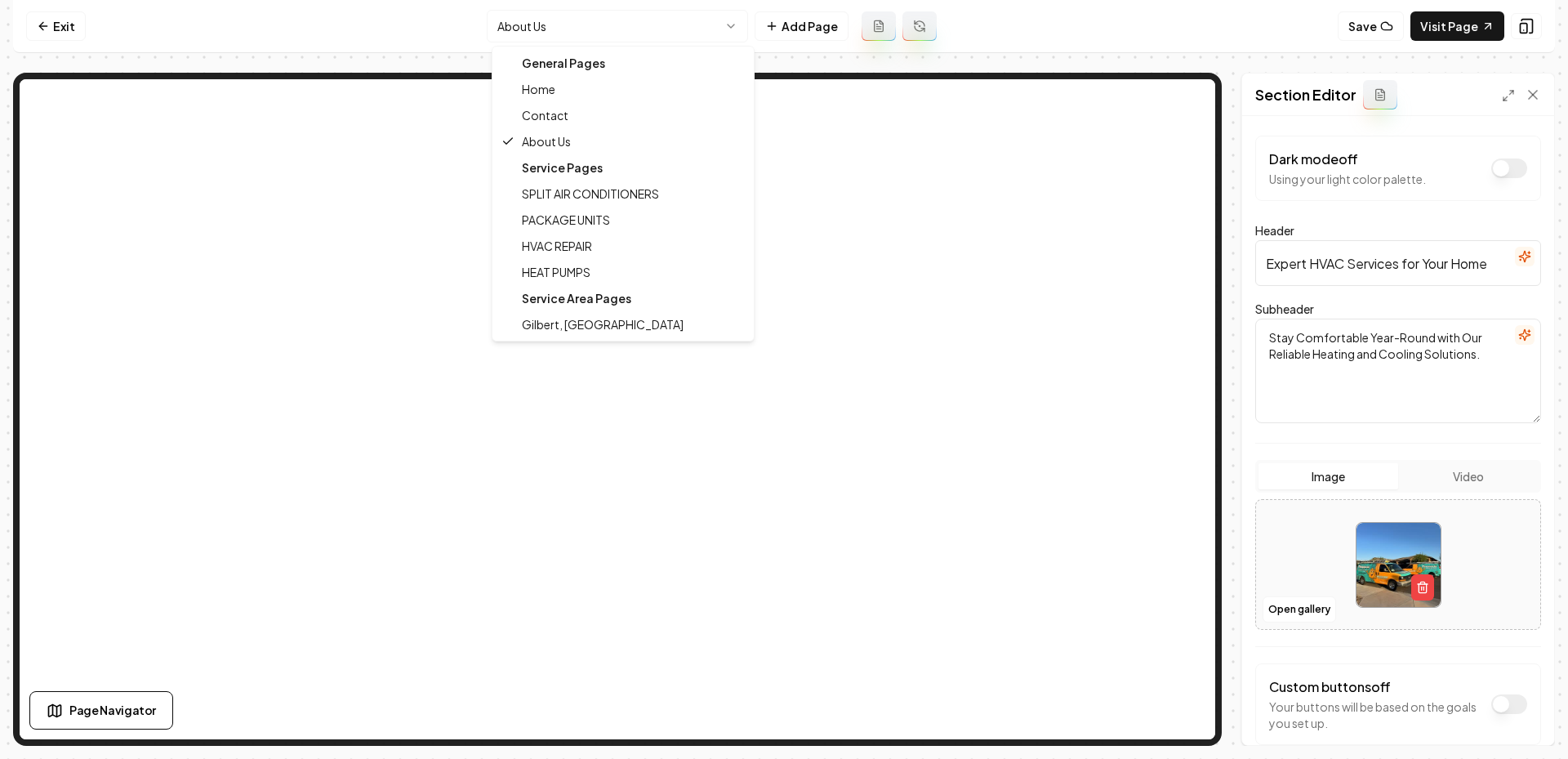
click at [587, 38] on html "Computer Required This feature is only available on a computer. Please switch t…" at bounding box center [784, 379] width 1568 height 759
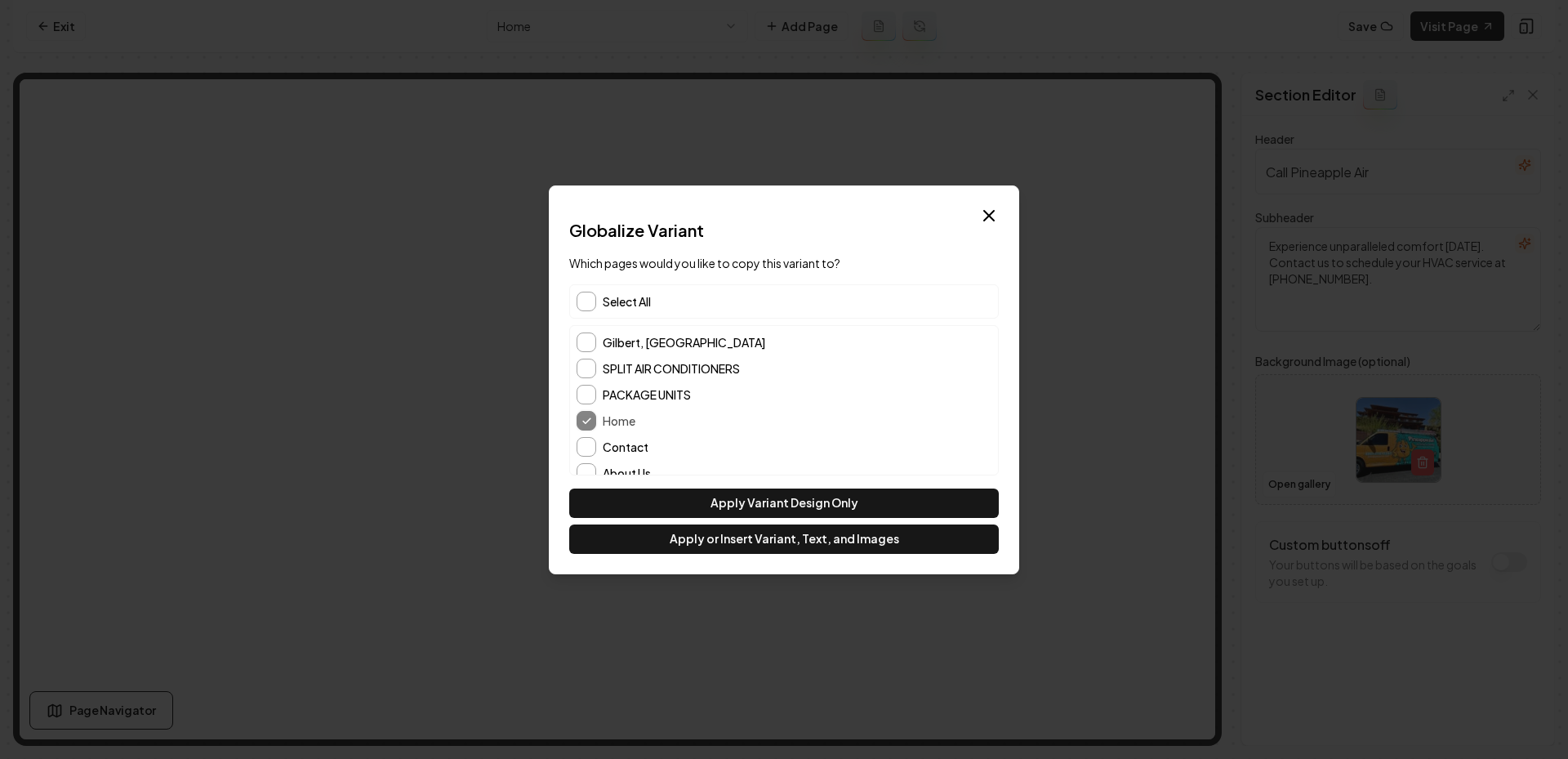
click at [658, 282] on div "Globalize Variant Which pages would you like to copy this variant to? Select Al…" at bounding box center [784, 387] width 429 height 335
click at [658, 301] on div "Select All" at bounding box center [784, 300] width 429 height 34
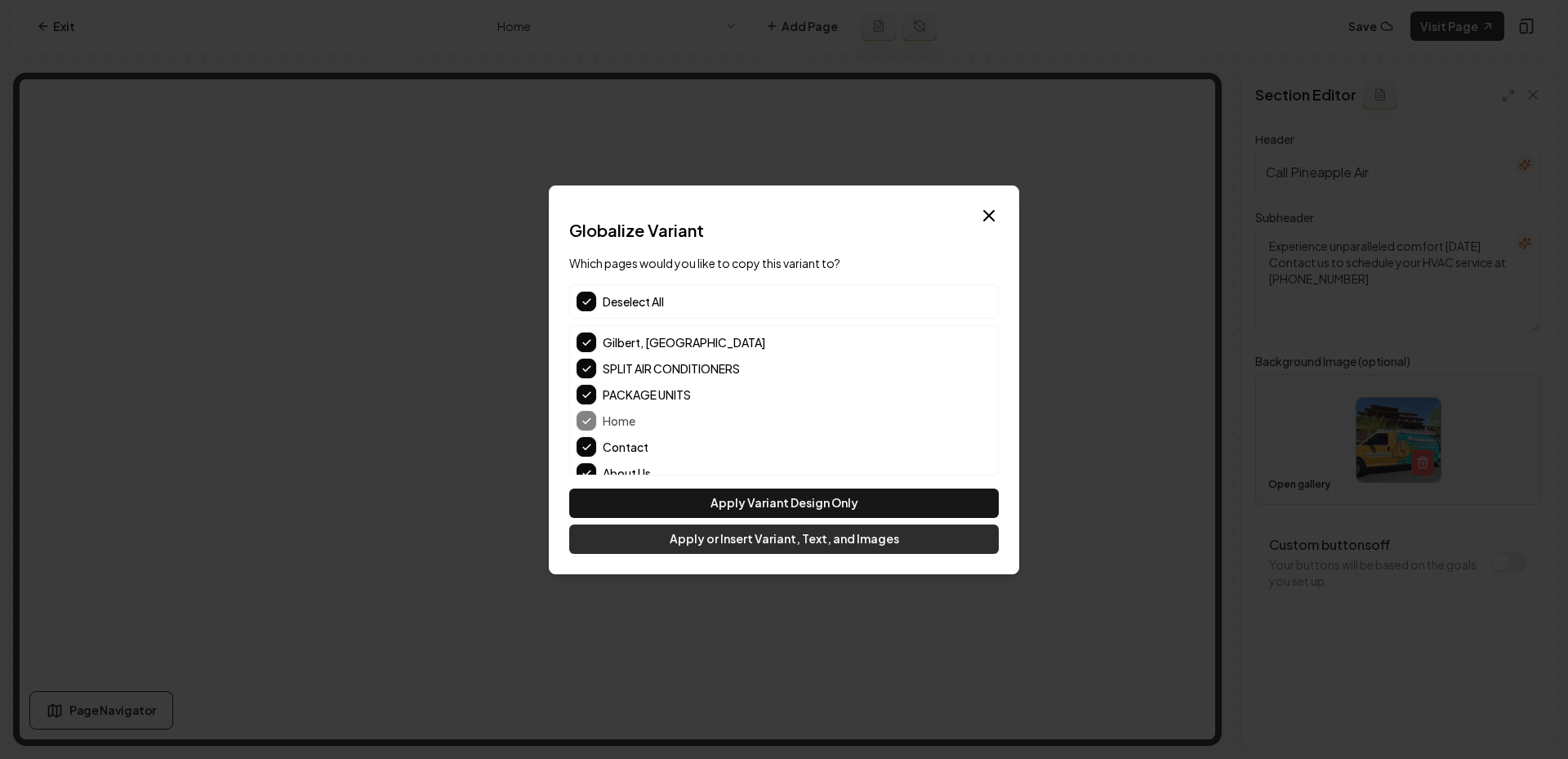
click at [705, 543] on button "Apply or Insert Variant, Text, and Images" at bounding box center [784, 540] width 429 height 30
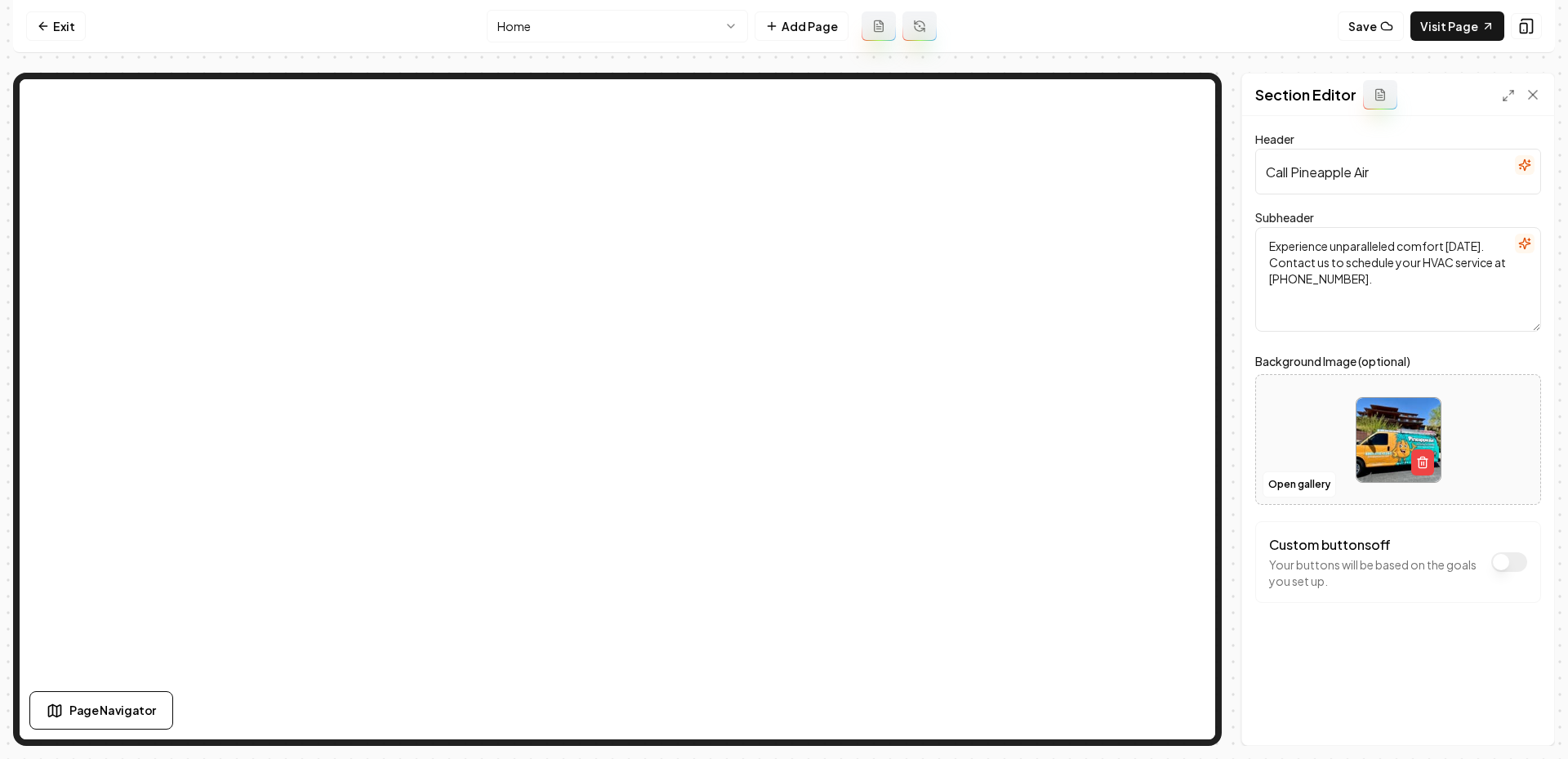
click at [579, 44] on nav "Exit Home Add Page Save Visit Page" at bounding box center [784, 26] width 1542 height 53
click at [569, 29] on html "Computer Required This feature is only available on a computer. Please switch t…" at bounding box center [784, 379] width 1568 height 759
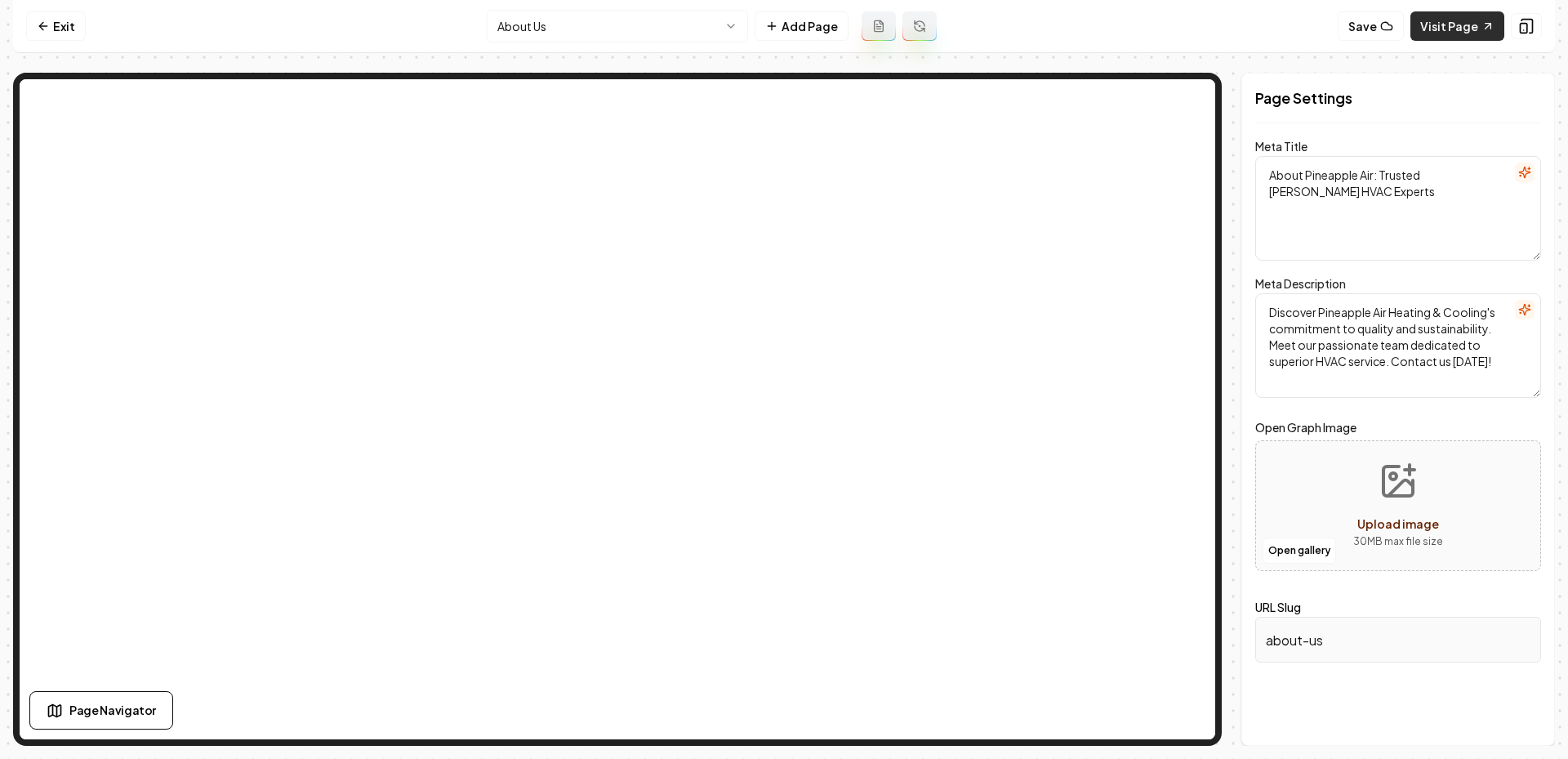
click at [1439, 32] on link "Visit Page" at bounding box center [1457, 26] width 94 height 30
click at [60, 19] on link "Exit" at bounding box center [56, 26] width 60 height 30
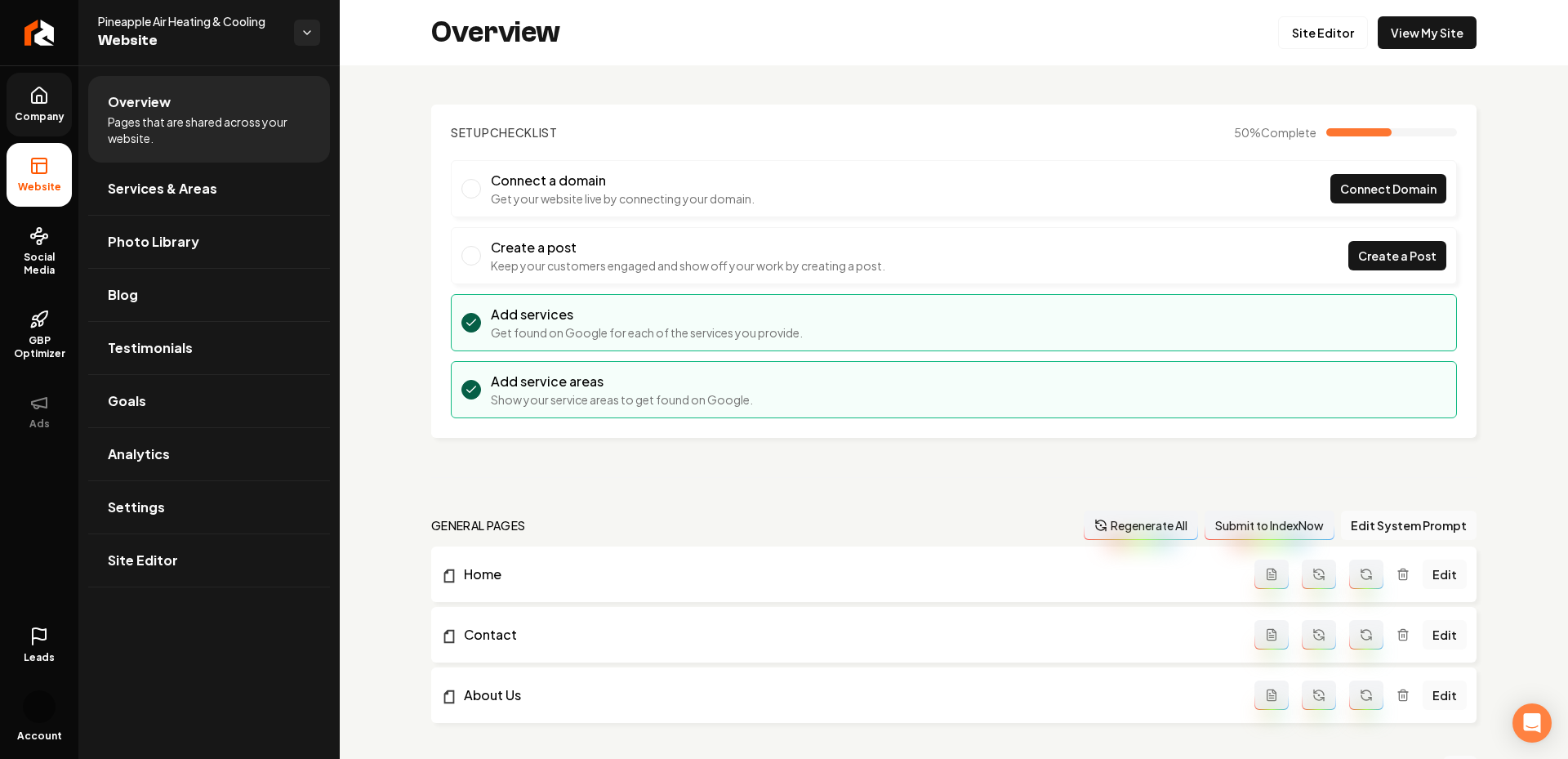
click at [31, 121] on span "Company" at bounding box center [40, 117] width 63 height 13
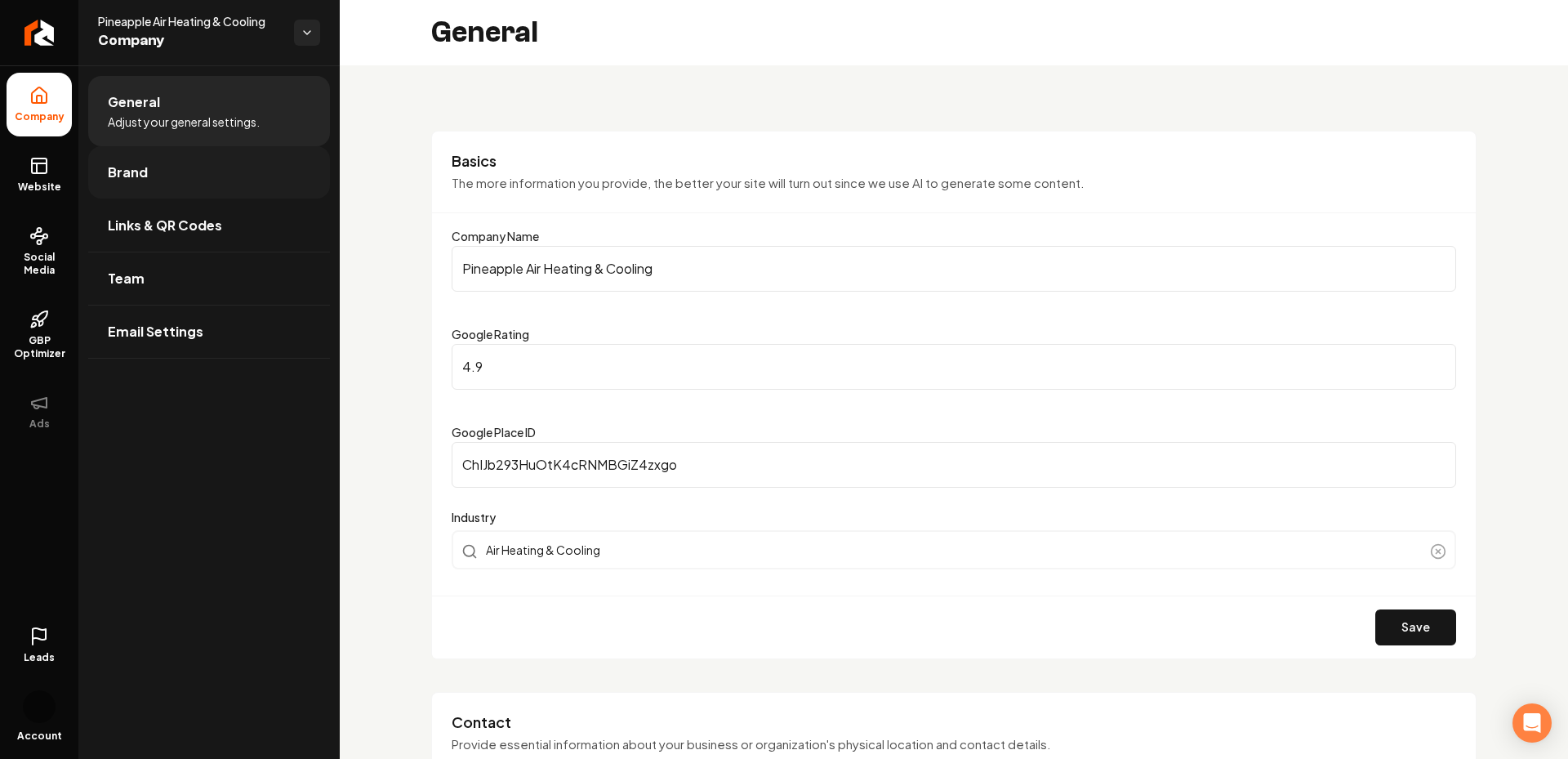
click at [144, 183] on link "Brand" at bounding box center [209, 172] width 242 height 52
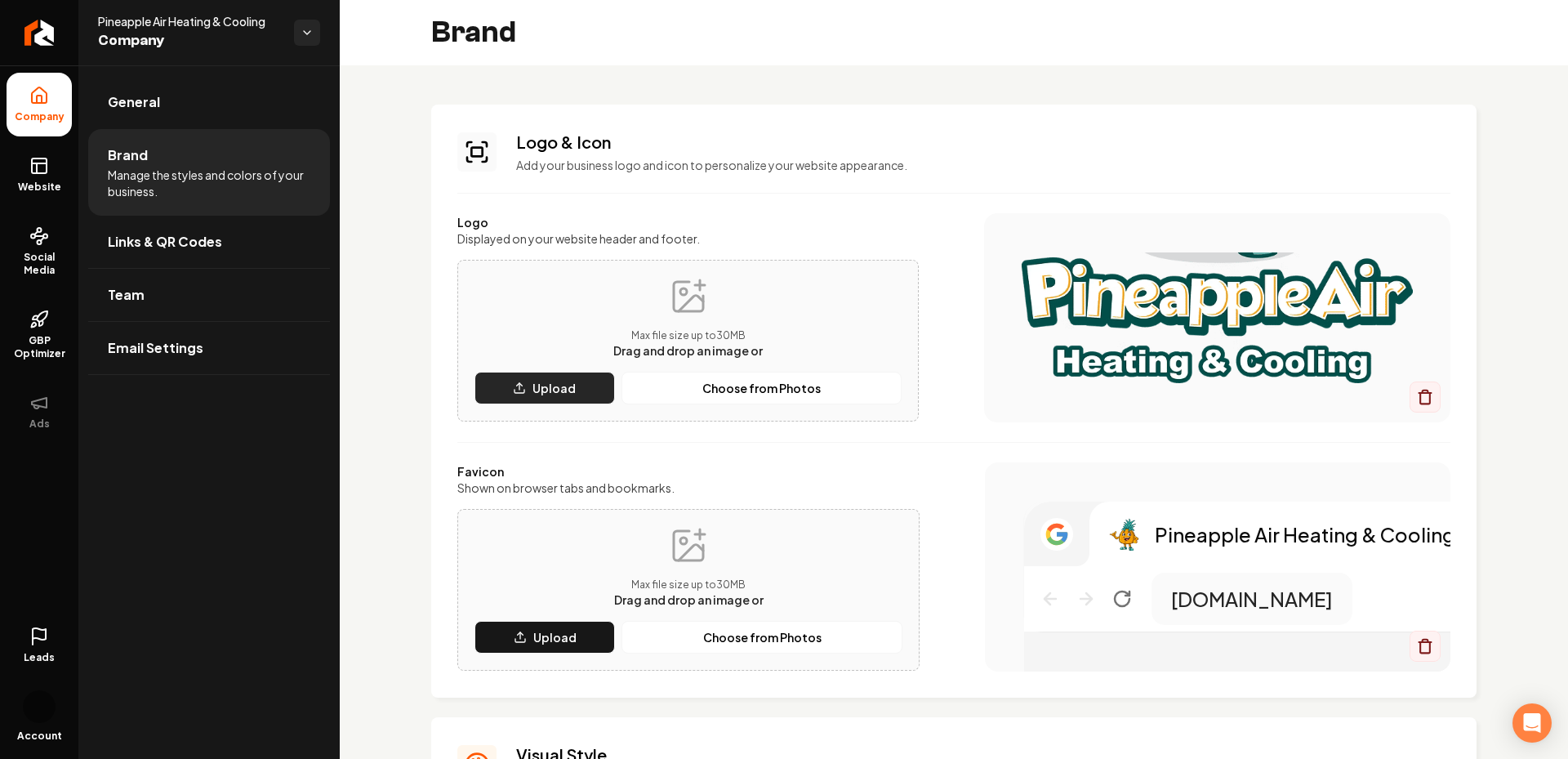
click at [520, 388] on line "Main content area" at bounding box center [520, 387] width 0 height 7
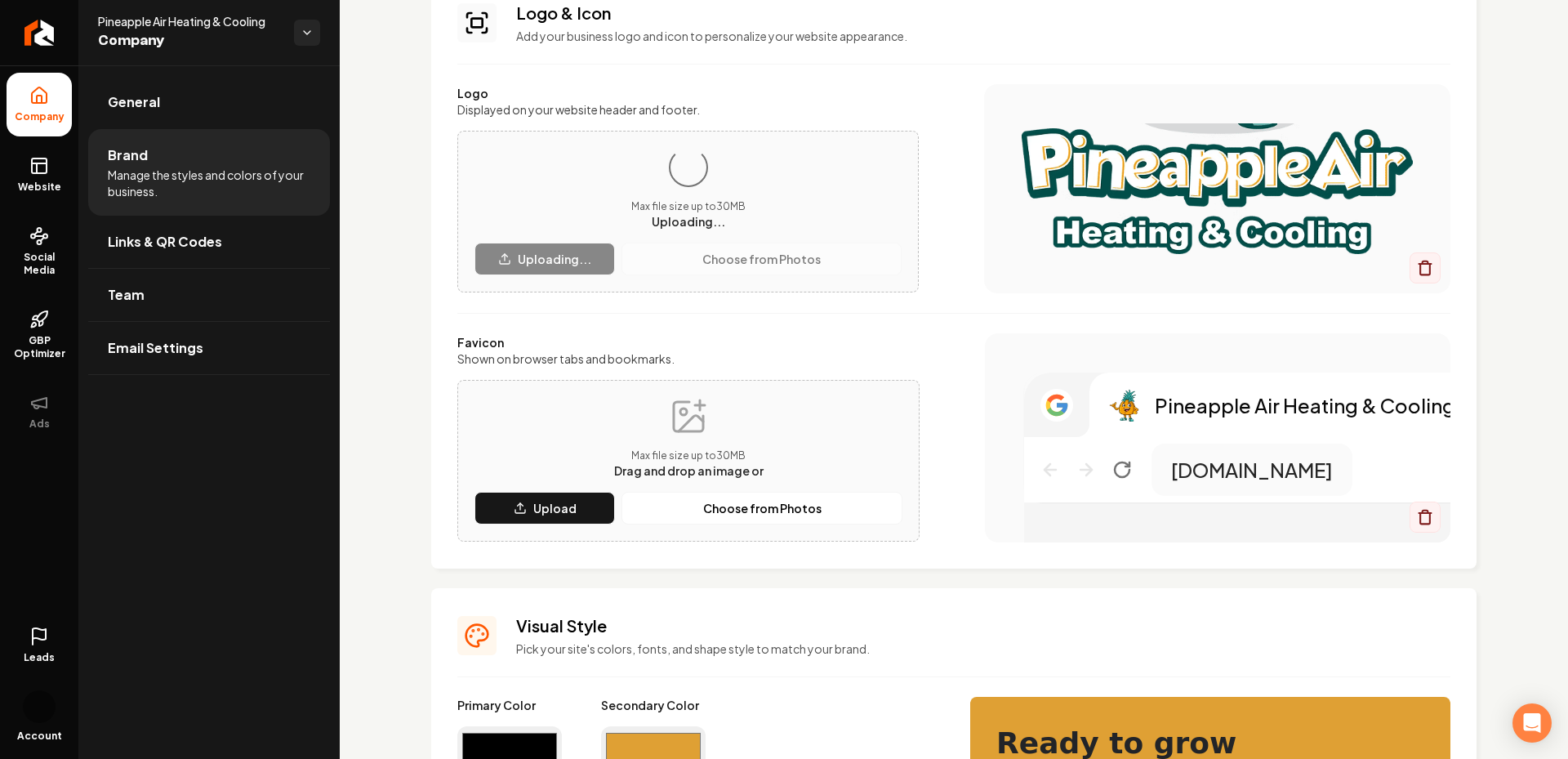
scroll to position [178, 0]
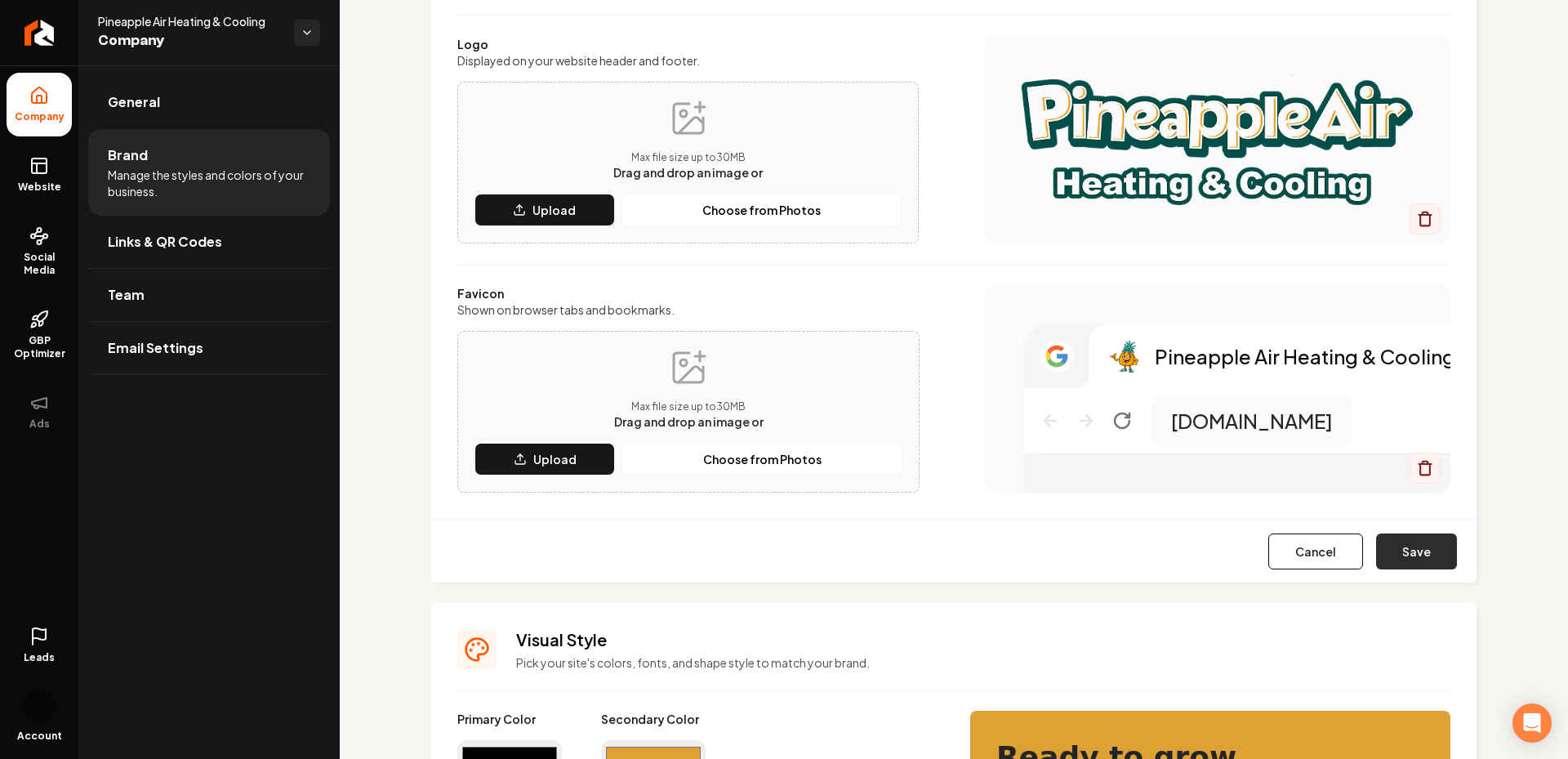
click at [1417, 539] on button "Save" at bounding box center [1417, 550] width 81 height 36
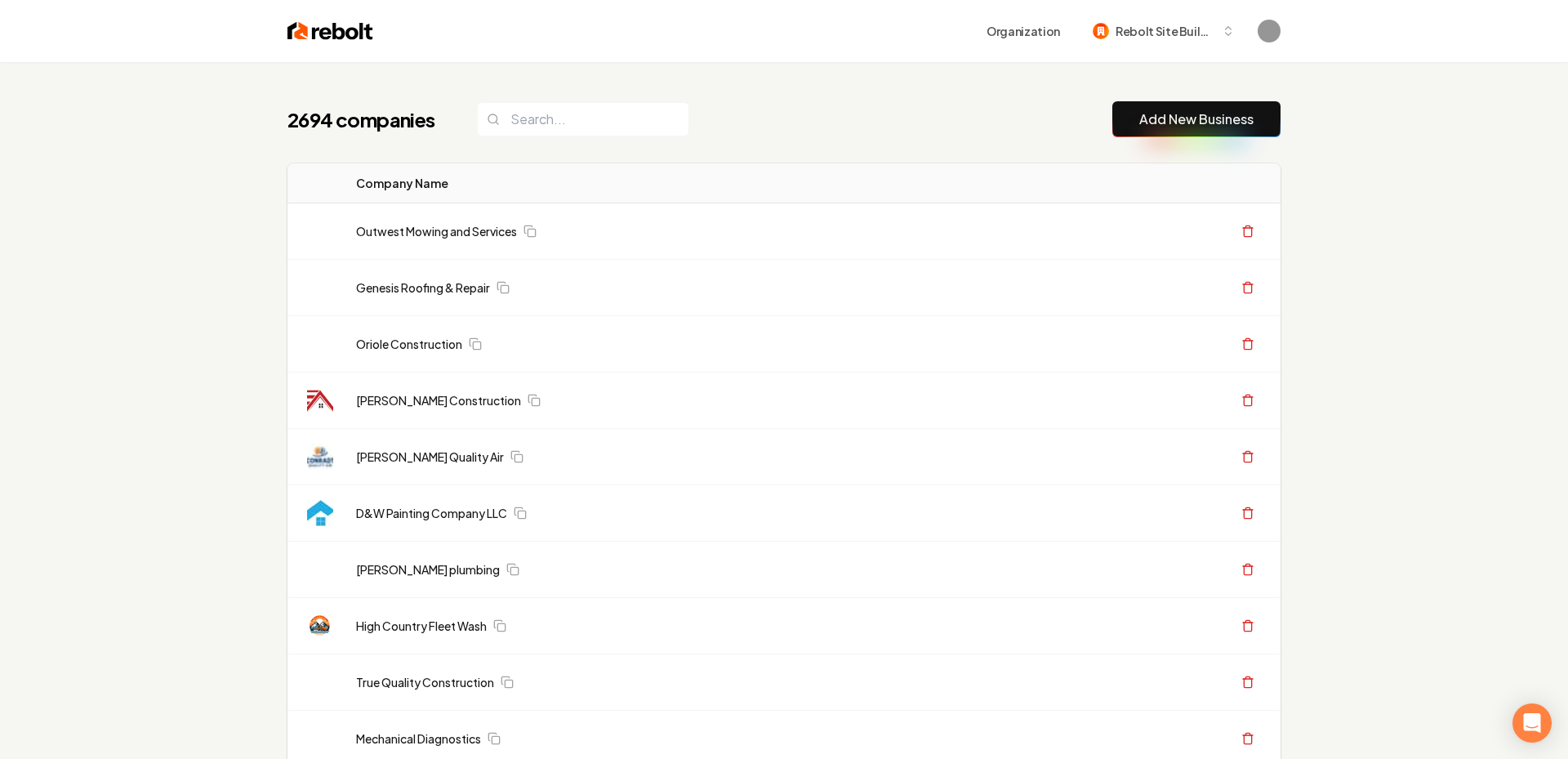
click at [1141, 113] on link "Add New Business" at bounding box center [1196, 119] width 114 height 20
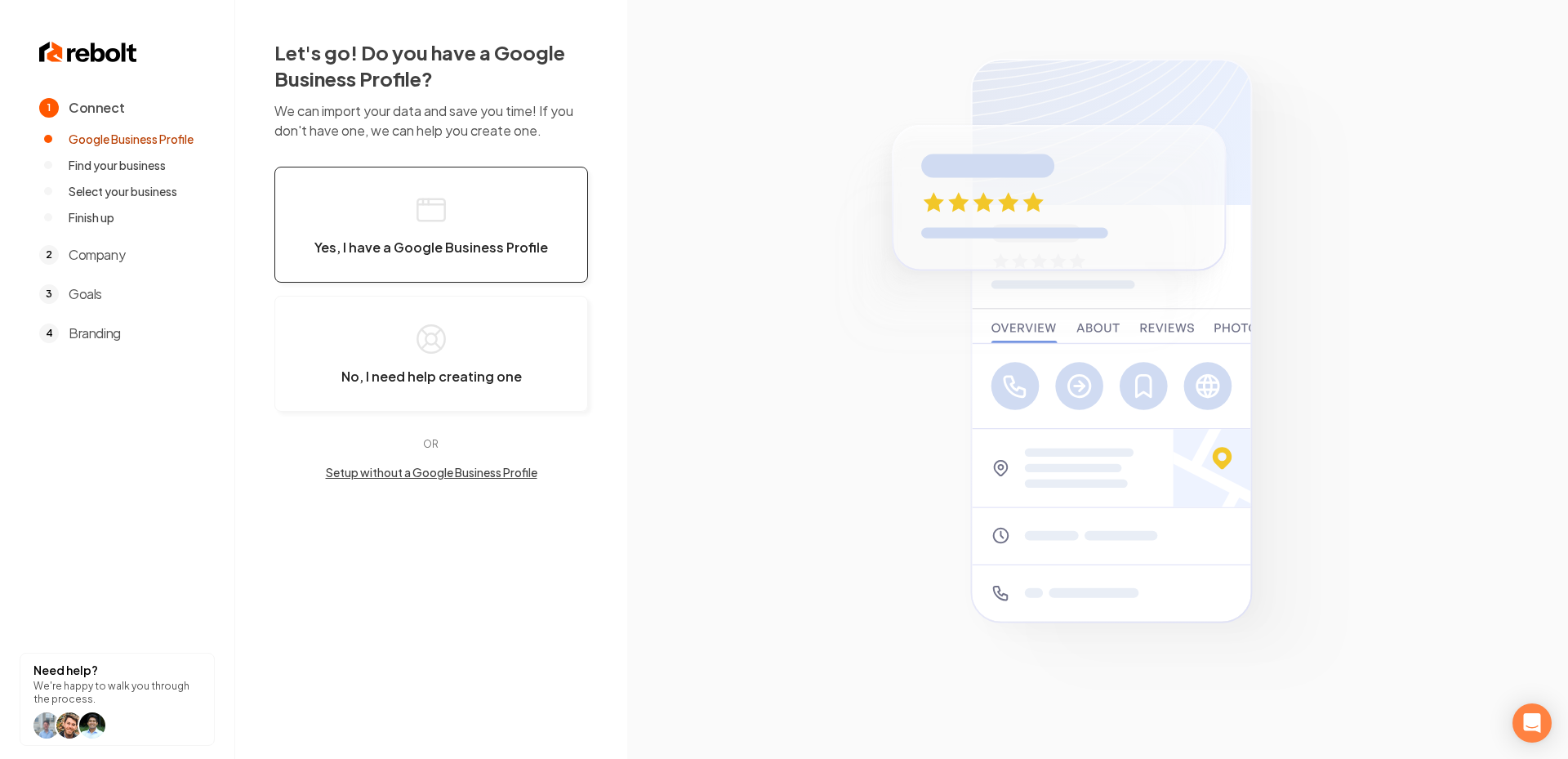
click at [398, 227] on button "Yes, I have a Google Business Profile" at bounding box center [431, 224] width 314 height 116
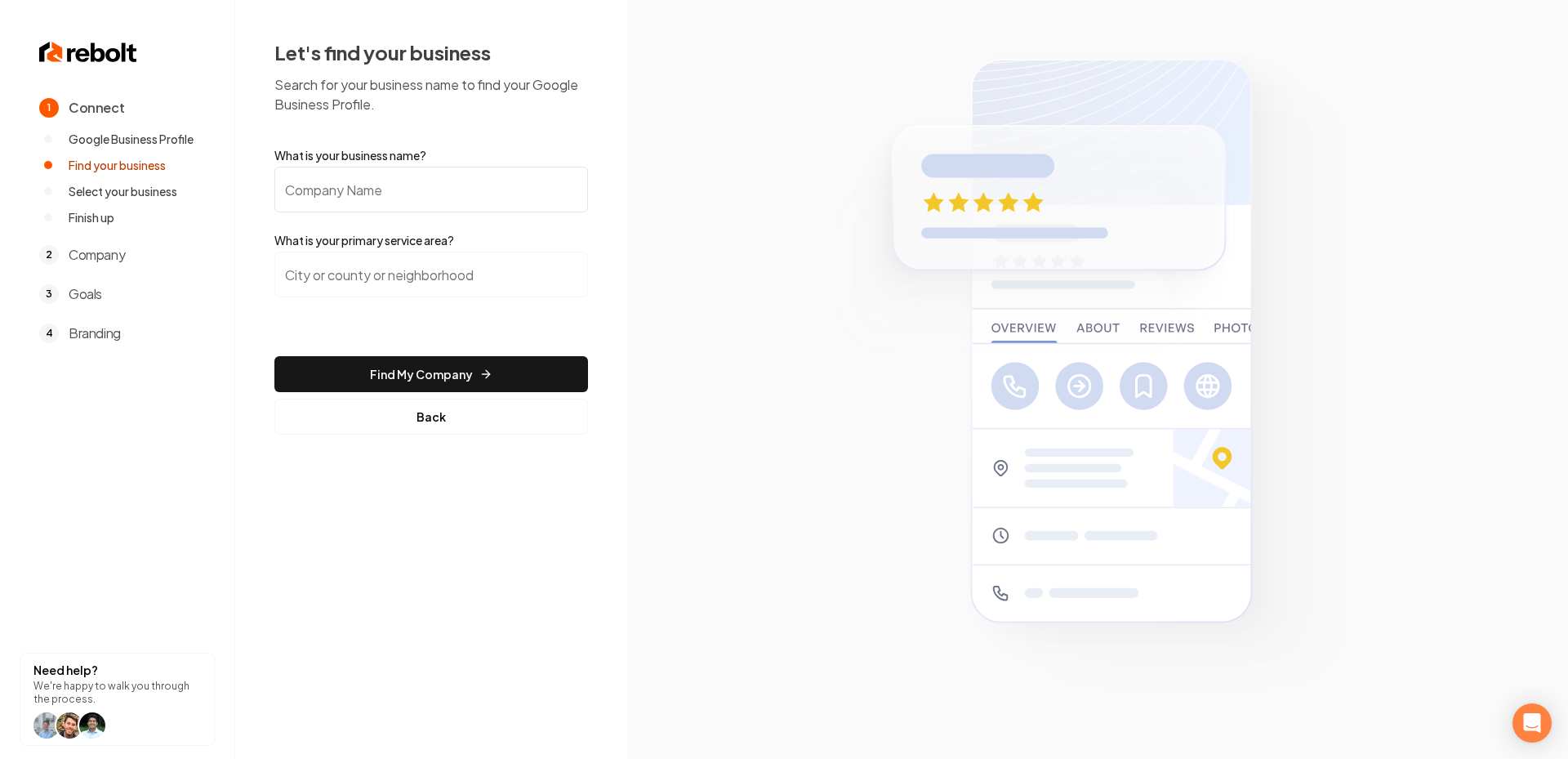
click at [374, 199] on input "What is your business name?" at bounding box center [431, 189] width 314 height 46
paste input "Tates Garage Doors LLC"
type input "Tates Garage Doors LLC"
click at [430, 314] on div at bounding box center [431, 284] width 314 height 65
click at [416, 282] on input "search" at bounding box center [431, 274] width 314 height 46
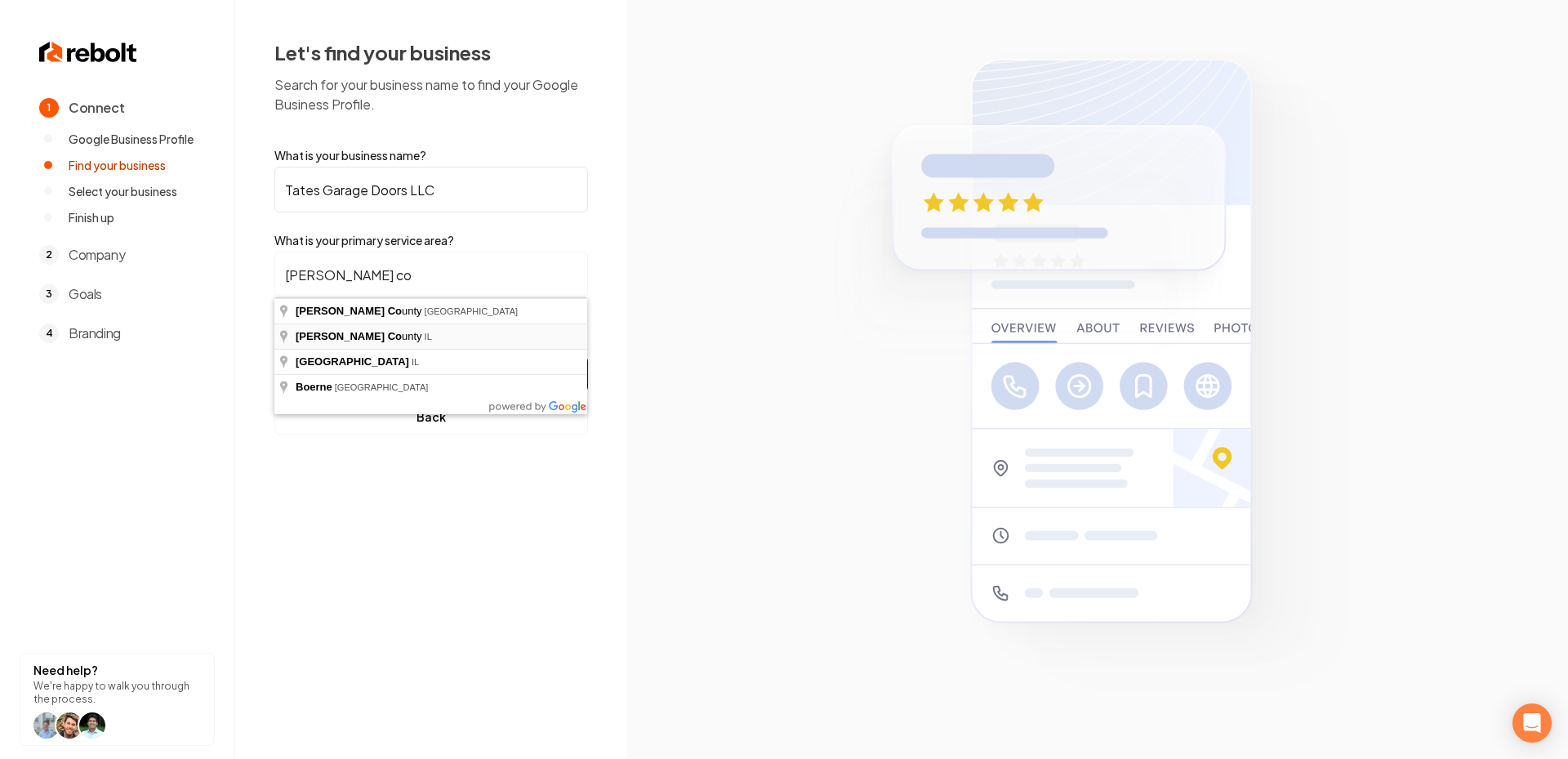
type input "Kendall County, IL"
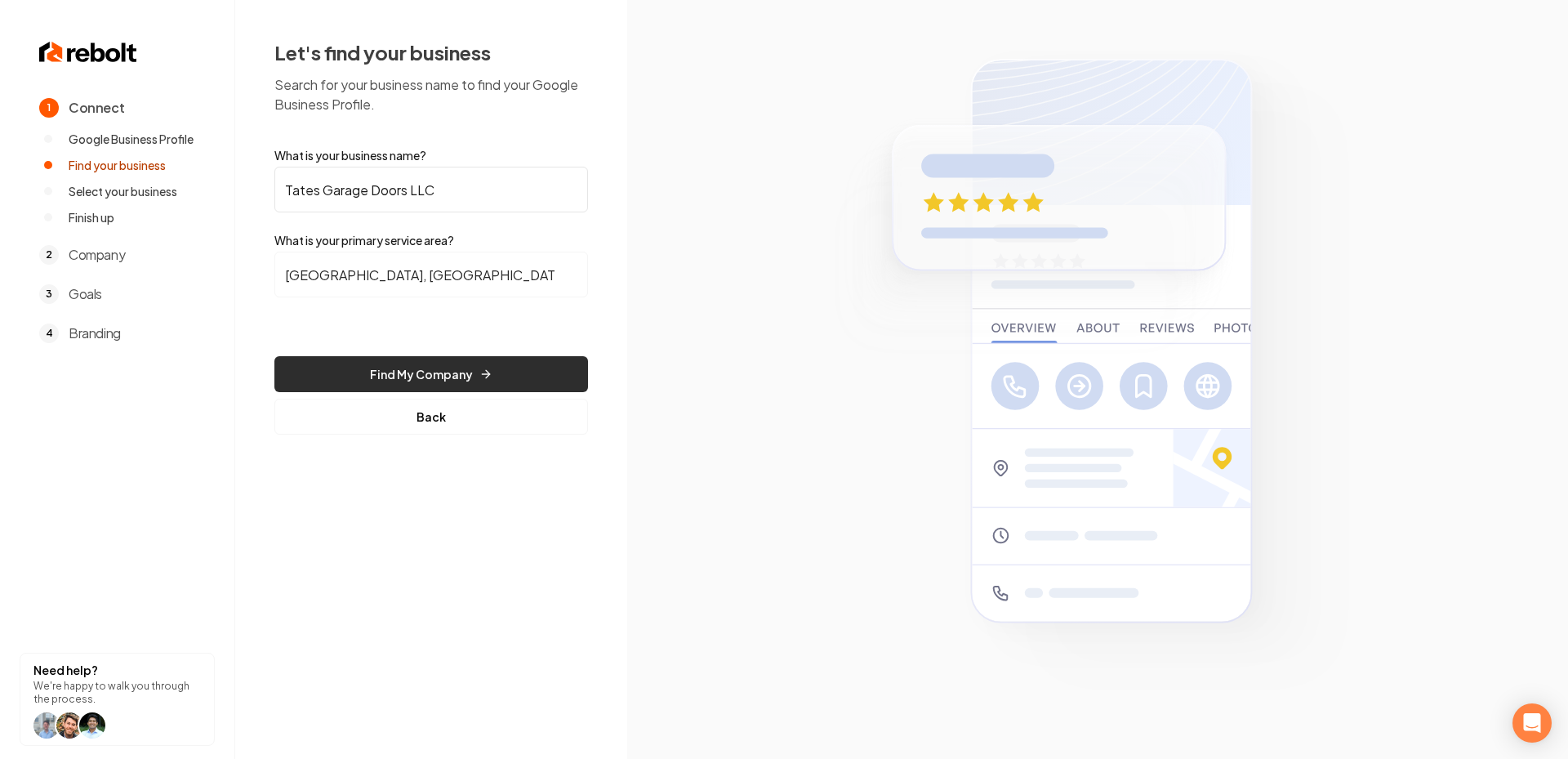
click at [377, 381] on button "Find My Company" at bounding box center [431, 373] width 314 height 36
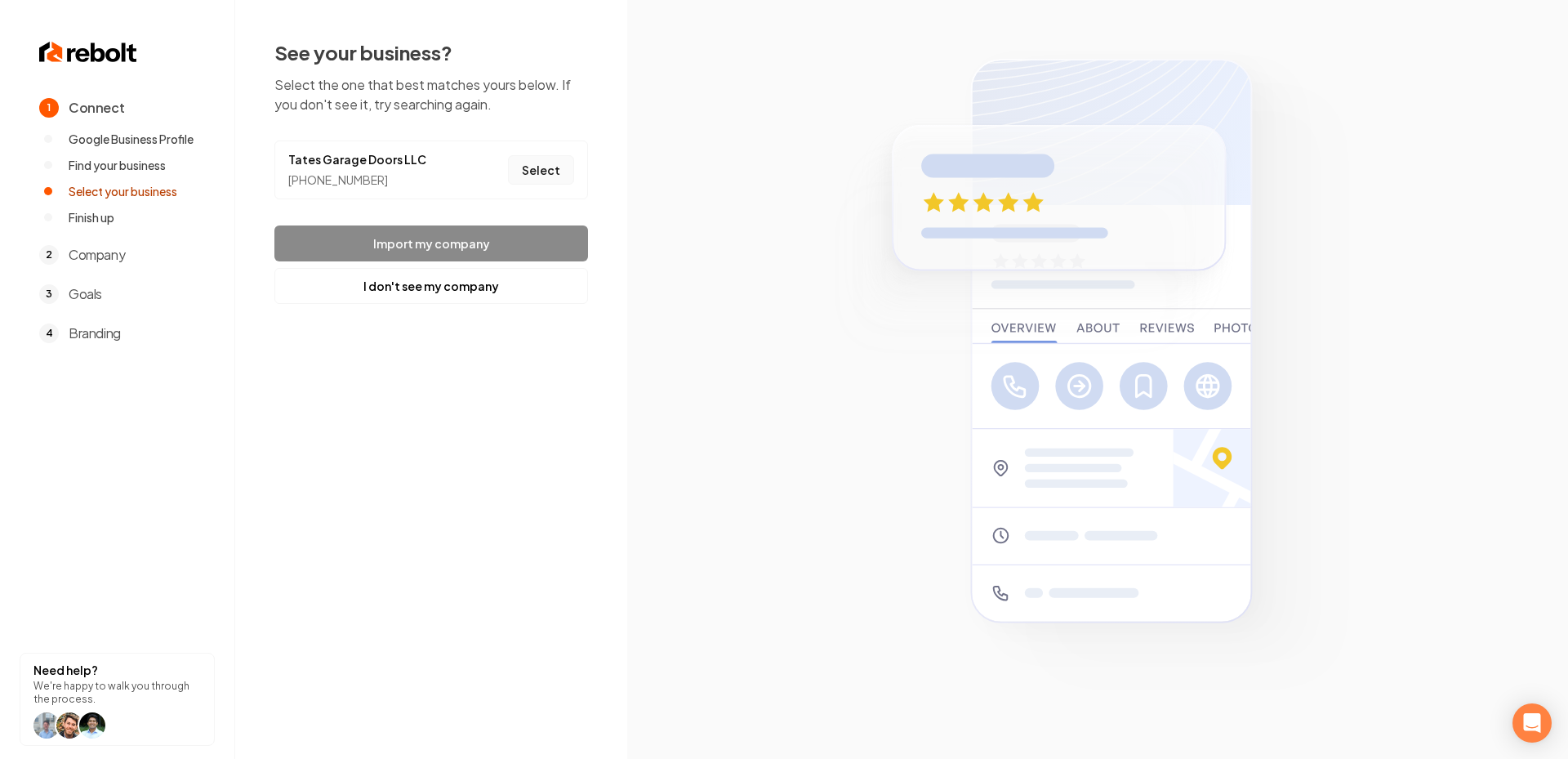
click at [562, 166] on button "Select" at bounding box center [541, 171] width 66 height 30
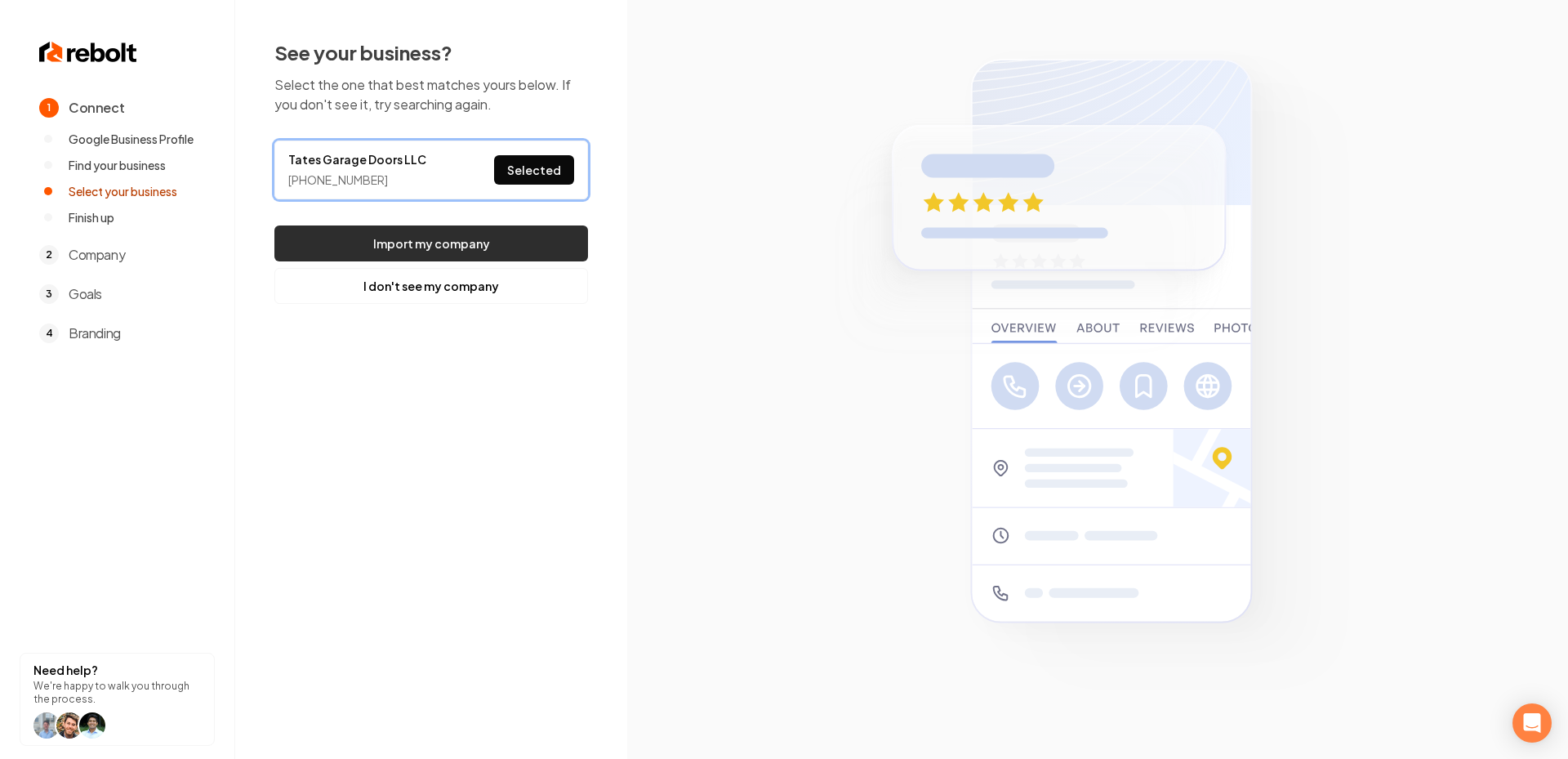
click at [502, 228] on button "Import my company" at bounding box center [431, 243] width 314 height 36
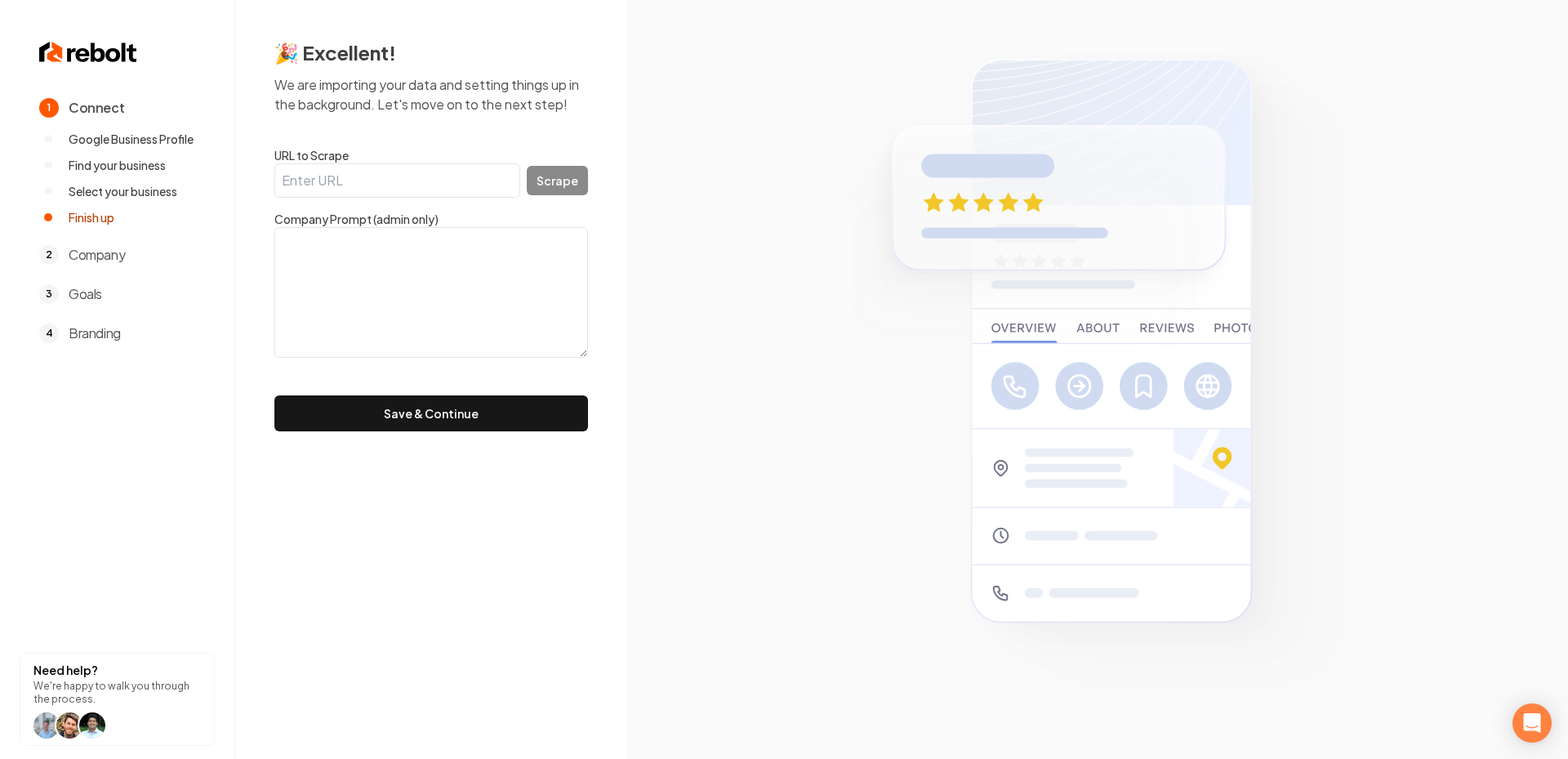
click at [409, 180] on input "URL to Scrape" at bounding box center [397, 180] width 246 height 34
click at [417, 413] on button "Save & Continue" at bounding box center [431, 413] width 314 height 36
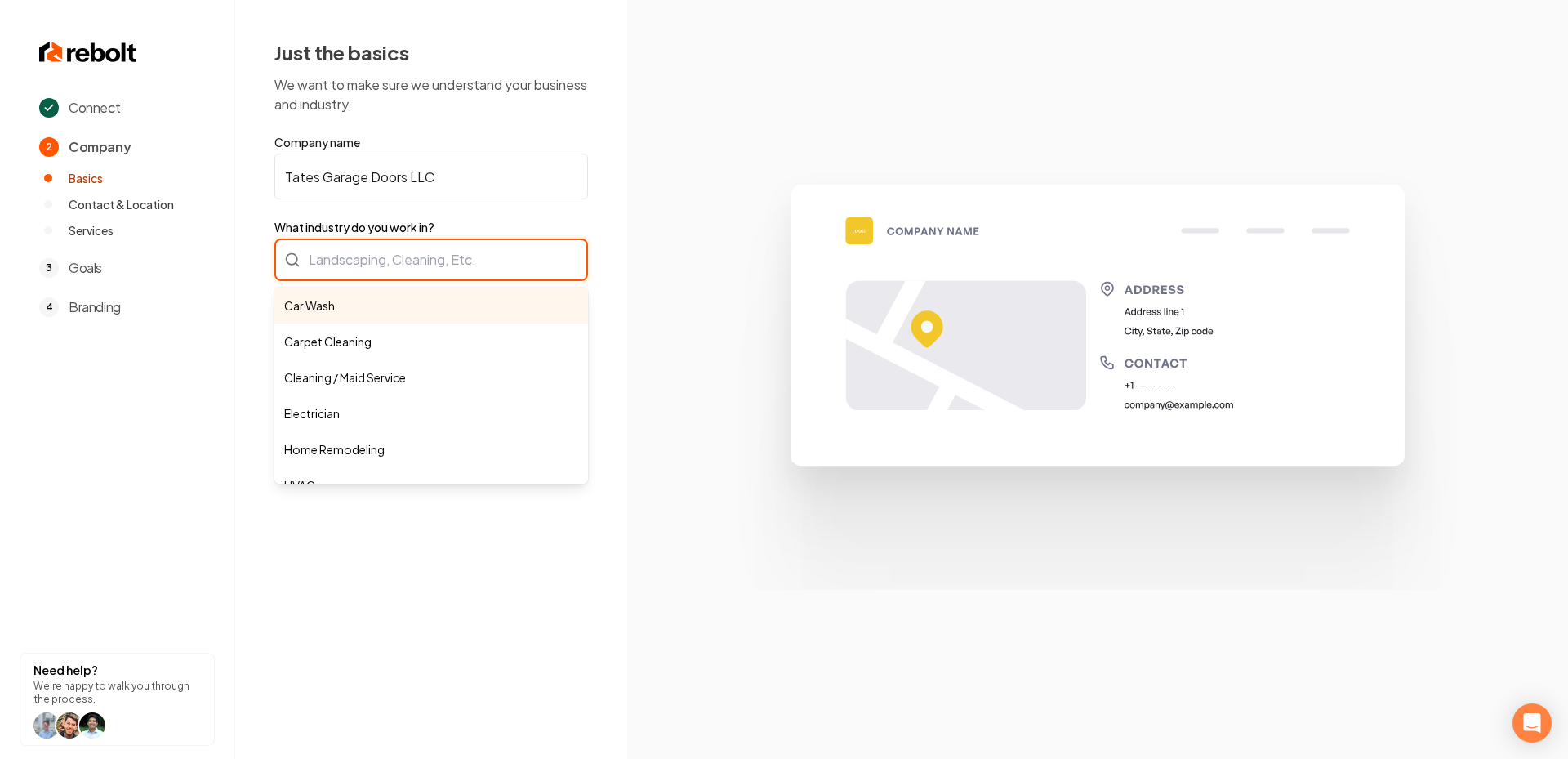
click at [379, 262] on div "Car Wash Carpet Cleaning Cleaning / Maid Service Electrician Home Remodeling HV…" at bounding box center [431, 259] width 314 height 42
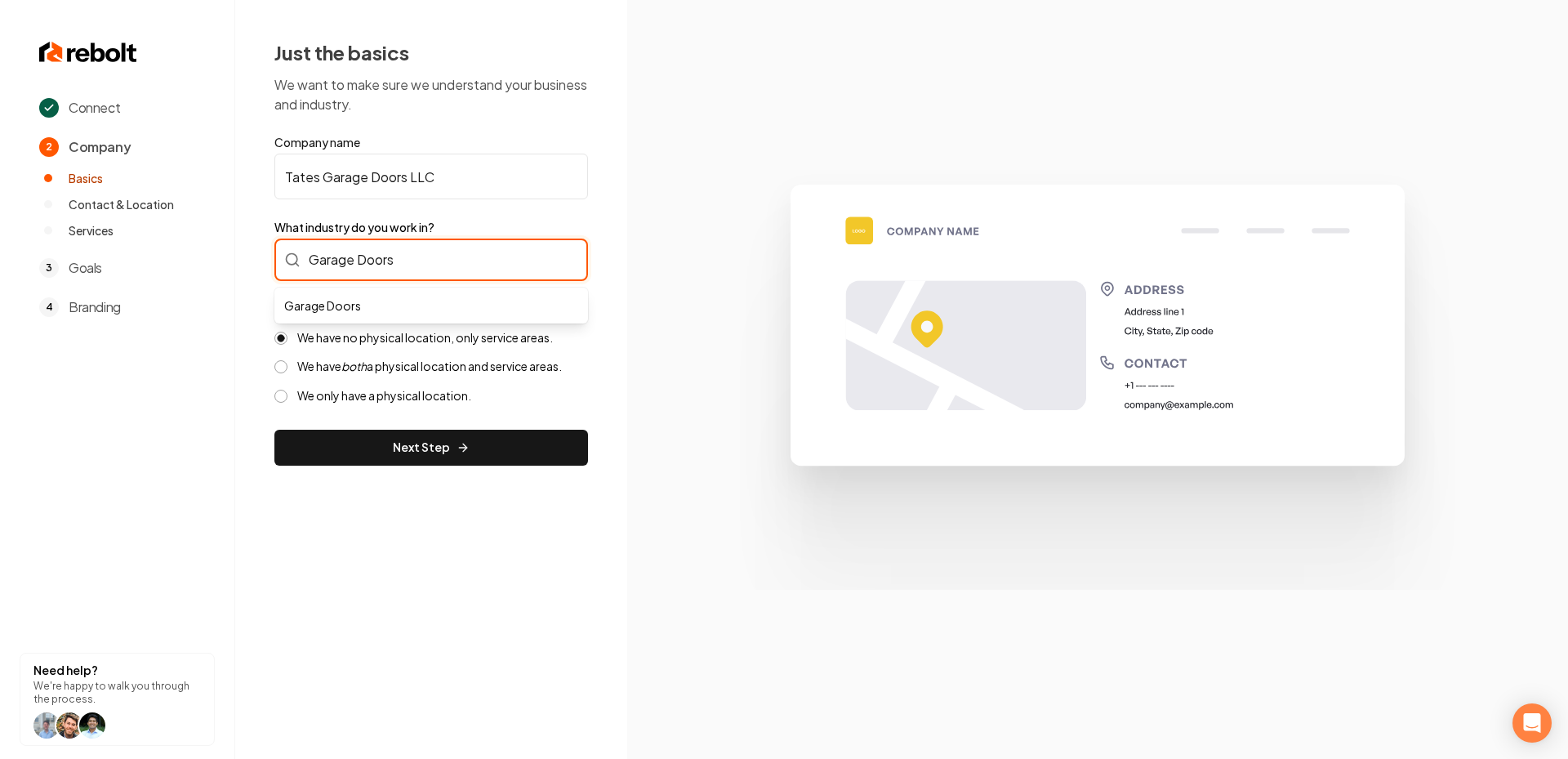
type input "Garage Doors"
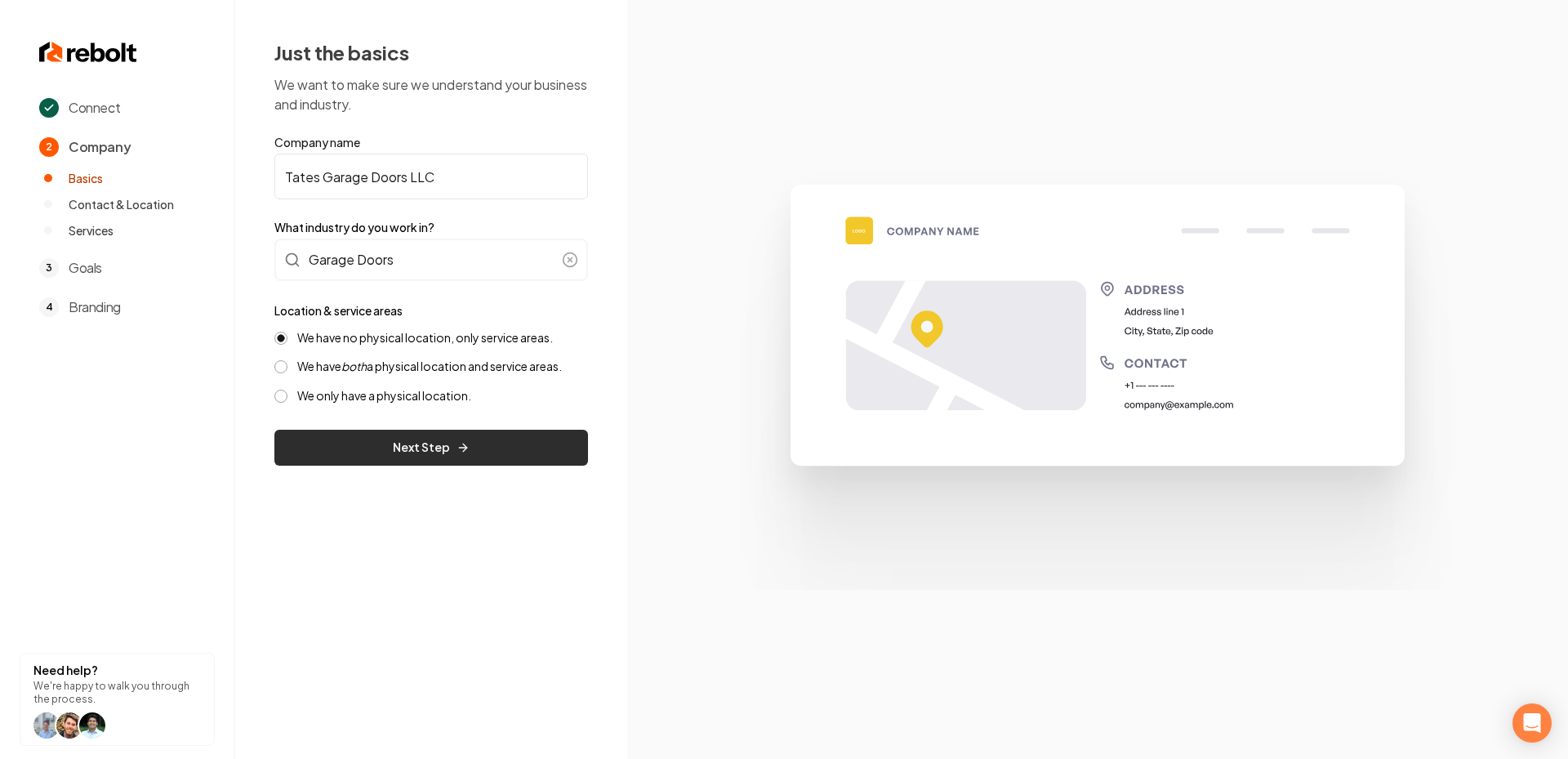
click at [440, 450] on button "Next Step" at bounding box center [431, 447] width 314 height 36
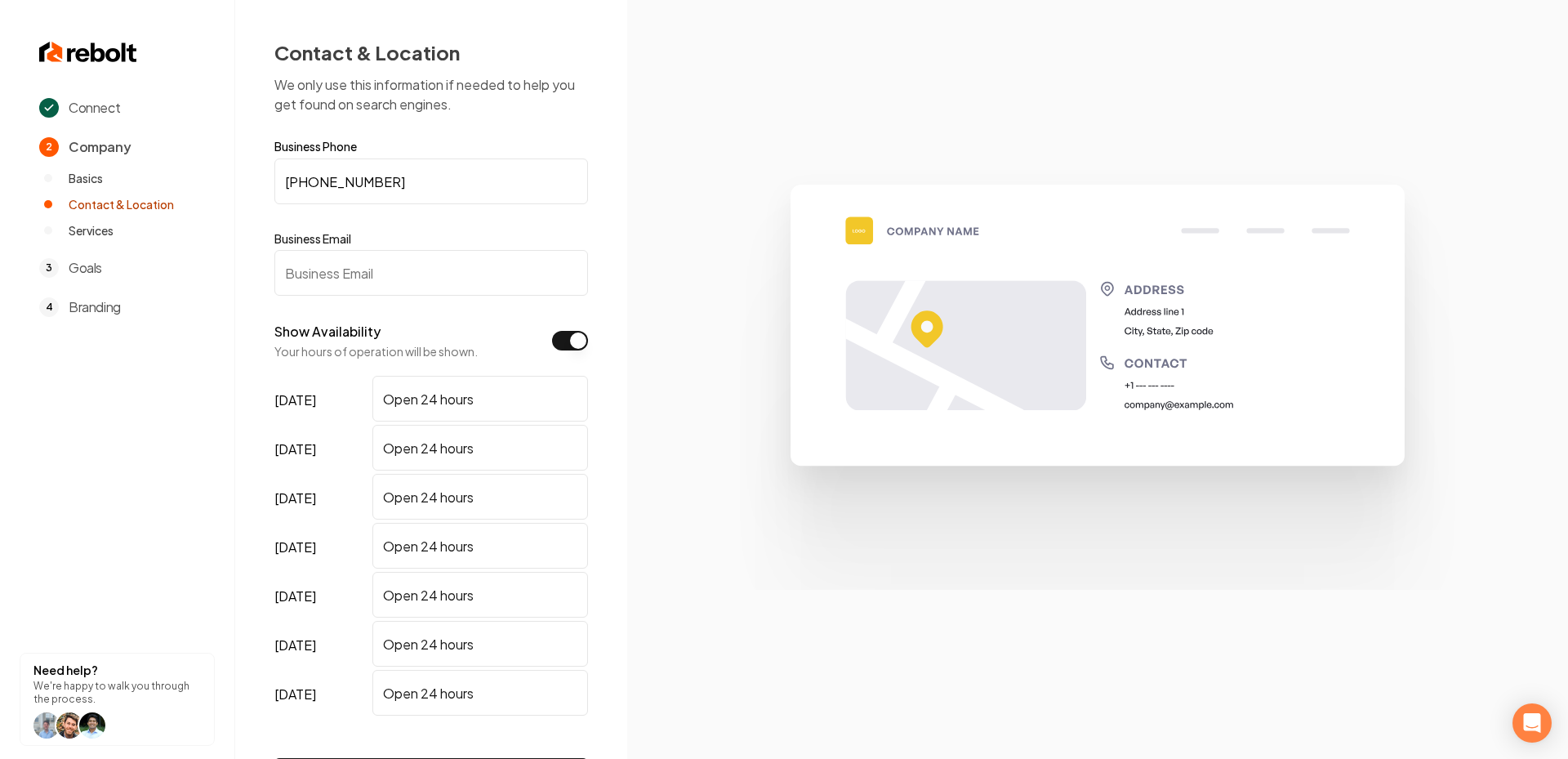
click at [305, 268] on input "Business Email" at bounding box center [431, 272] width 314 height 46
paste input "tatesgaragedoors@gmail.com"
type input "tatesgaragedoors@gmail.com"
click at [635, 363] on section at bounding box center [1097, 379] width 941 height 759
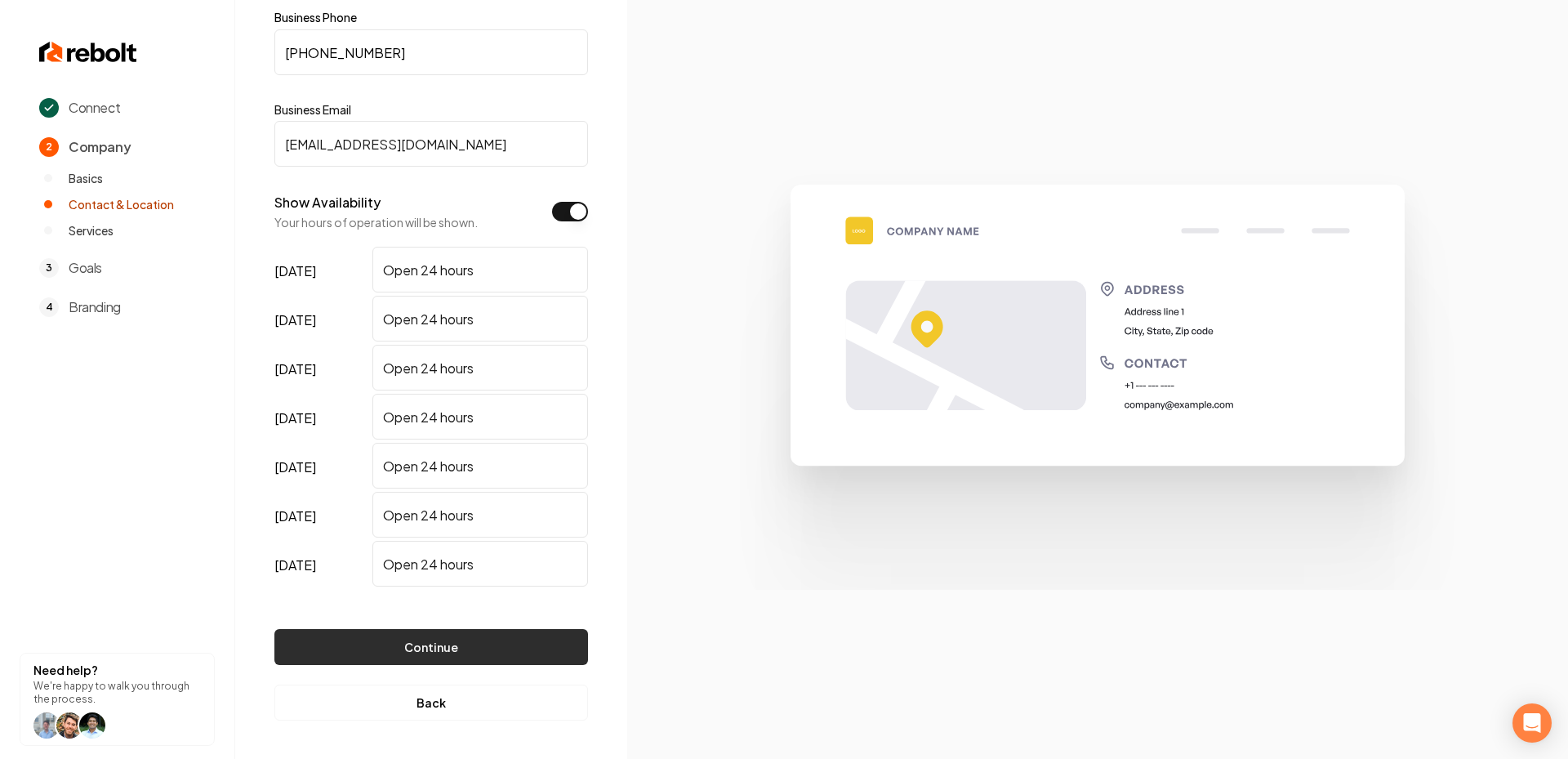
click at [429, 649] on button "Continue" at bounding box center [431, 646] width 314 height 36
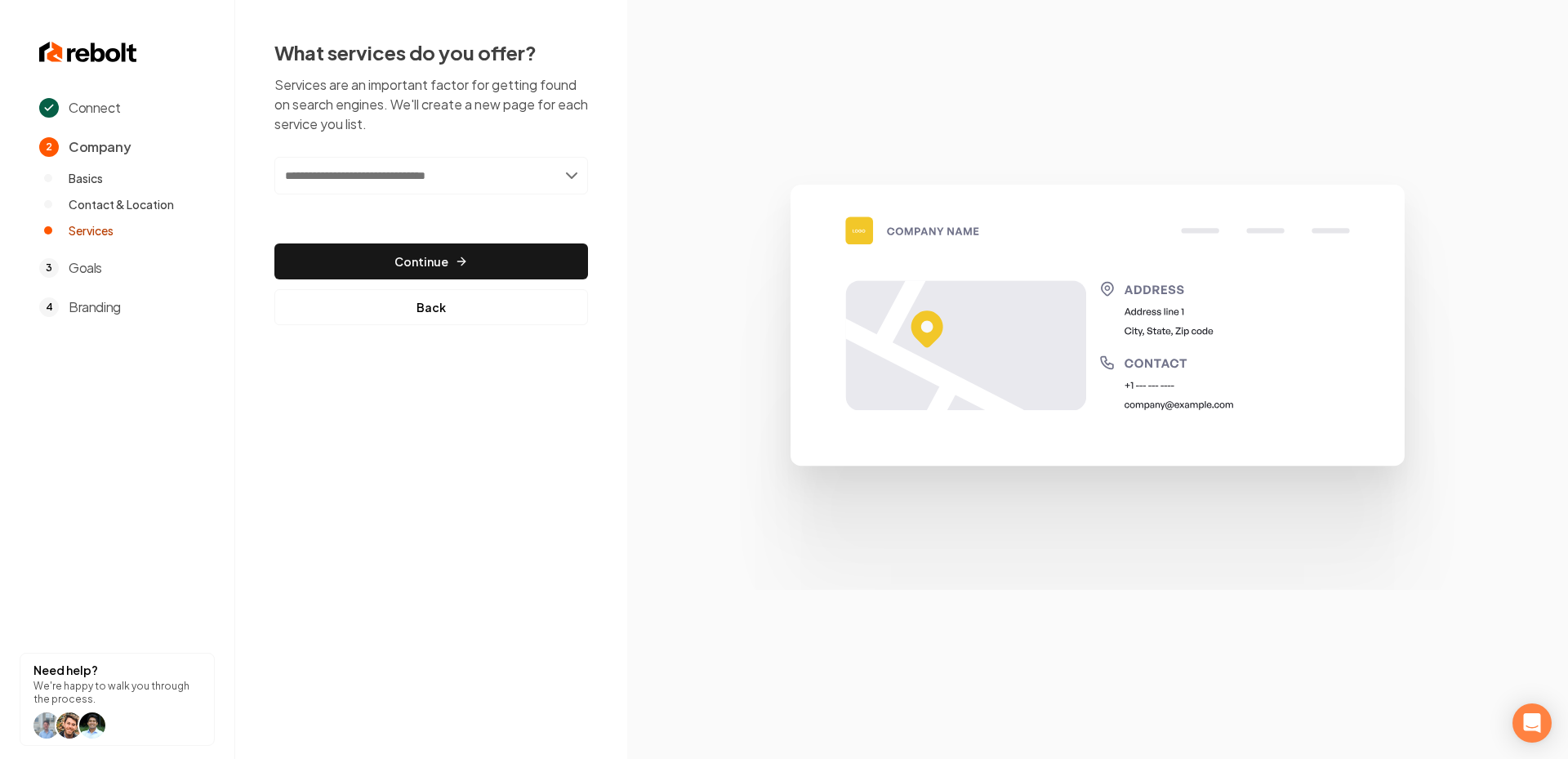
click at [361, 180] on input "text" at bounding box center [431, 175] width 314 height 37
paste input "**********"
type input "**********"
click at [365, 230] on div "**********" at bounding box center [431, 240] width 314 height 168
click at [372, 168] on input "**********" at bounding box center [431, 175] width 314 height 37
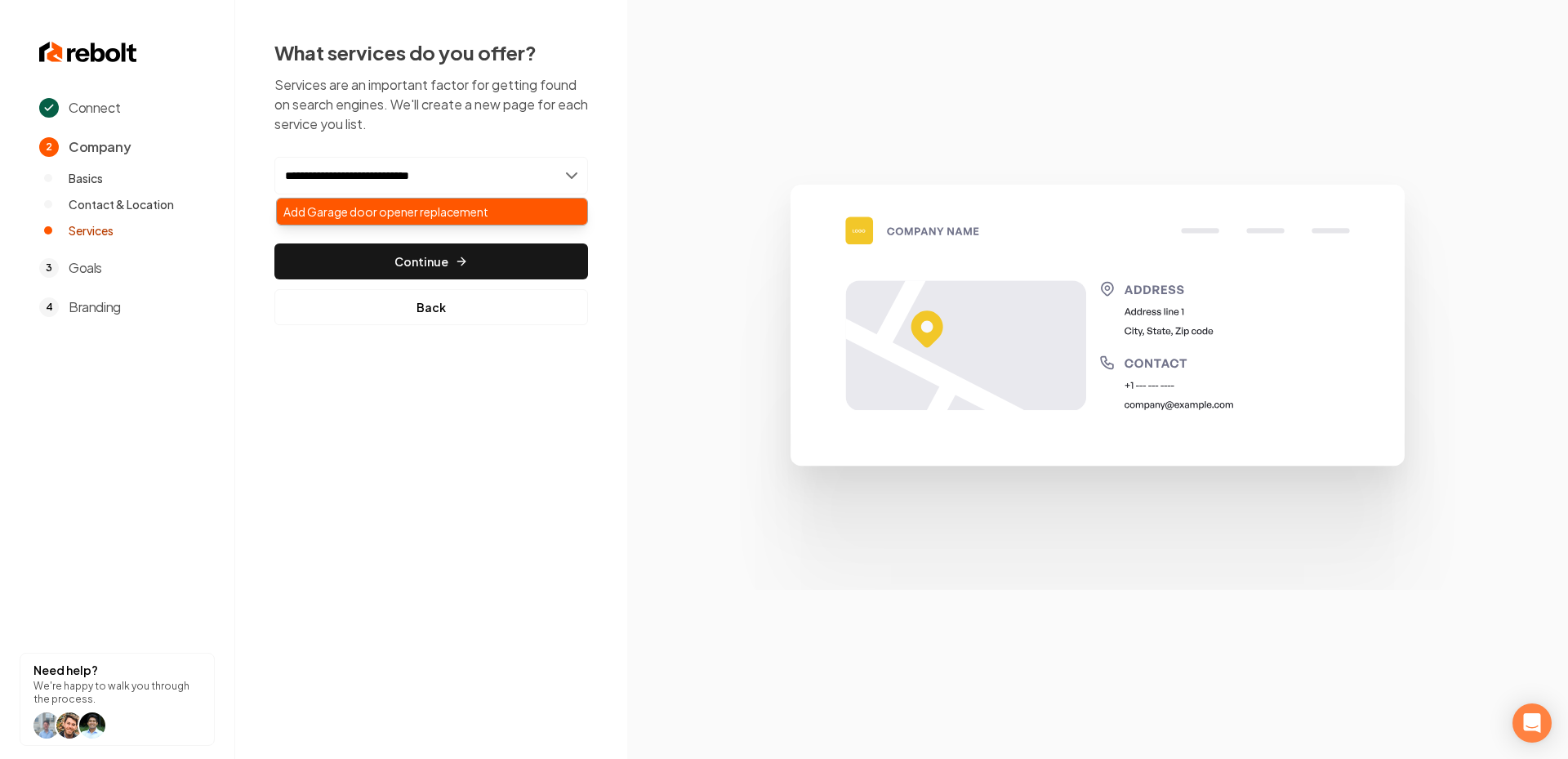
click at [383, 204] on div "Add Garage door opener replacement" at bounding box center [432, 212] width 310 height 26
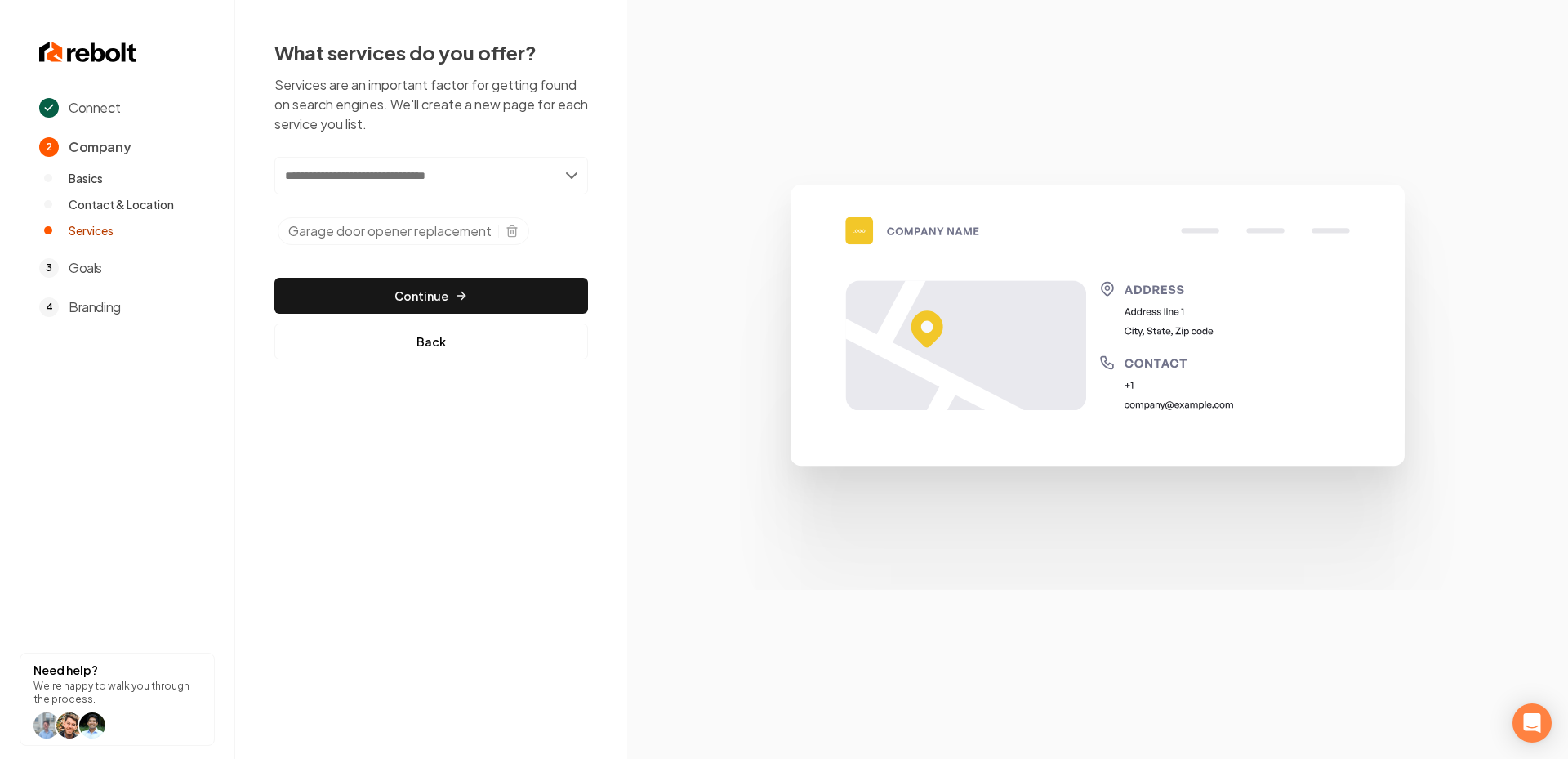
paste input "**********"
type input "**********"
click at [486, 212] on div "Add Automatic garage door installation" at bounding box center [432, 212] width 310 height 26
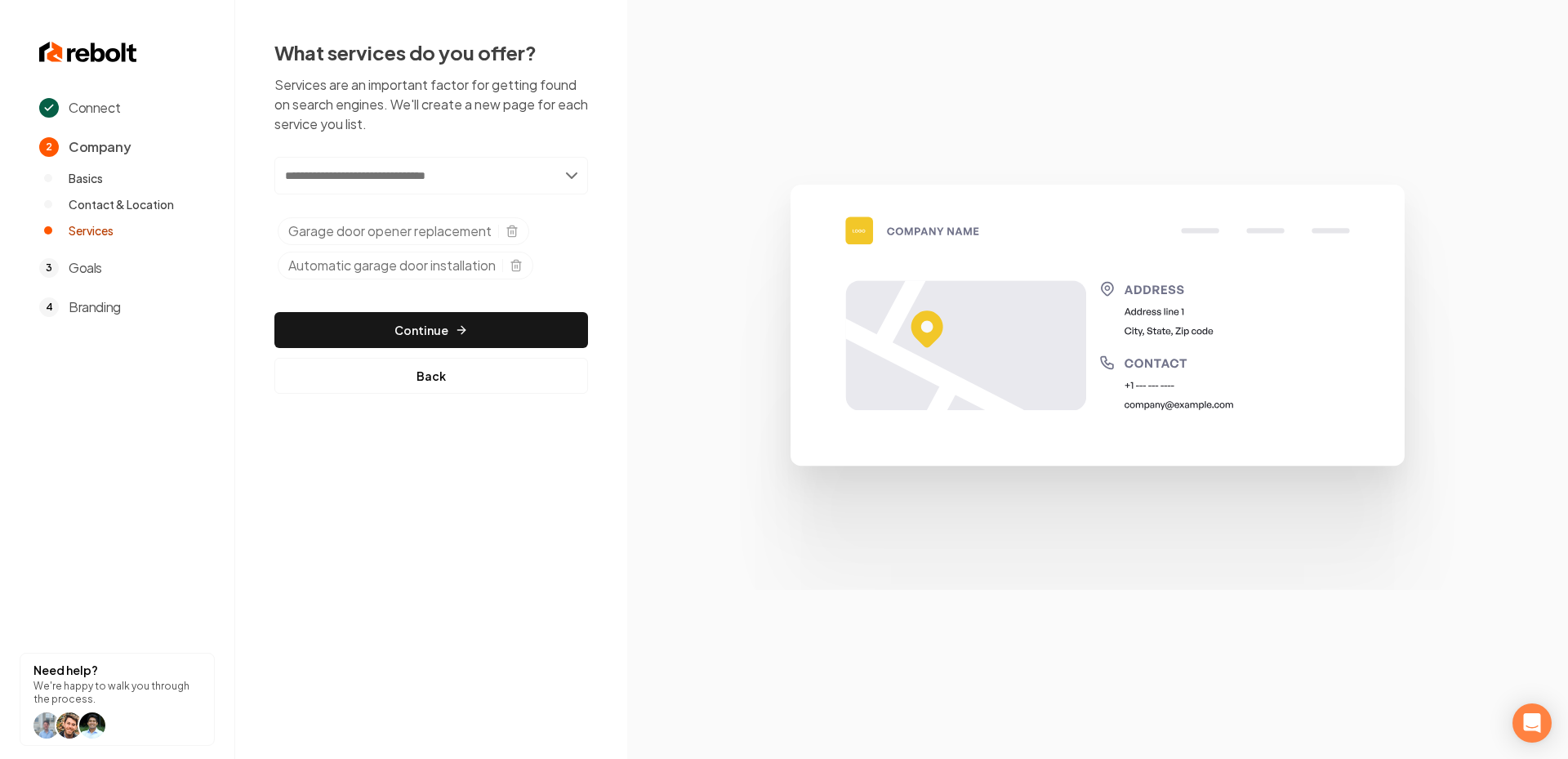
click at [446, 176] on input "text" at bounding box center [431, 175] width 314 height 37
paste input "**********"
type input "**********"
click at [417, 214] on div "Add Garage door or opener repair" at bounding box center [432, 212] width 310 height 26
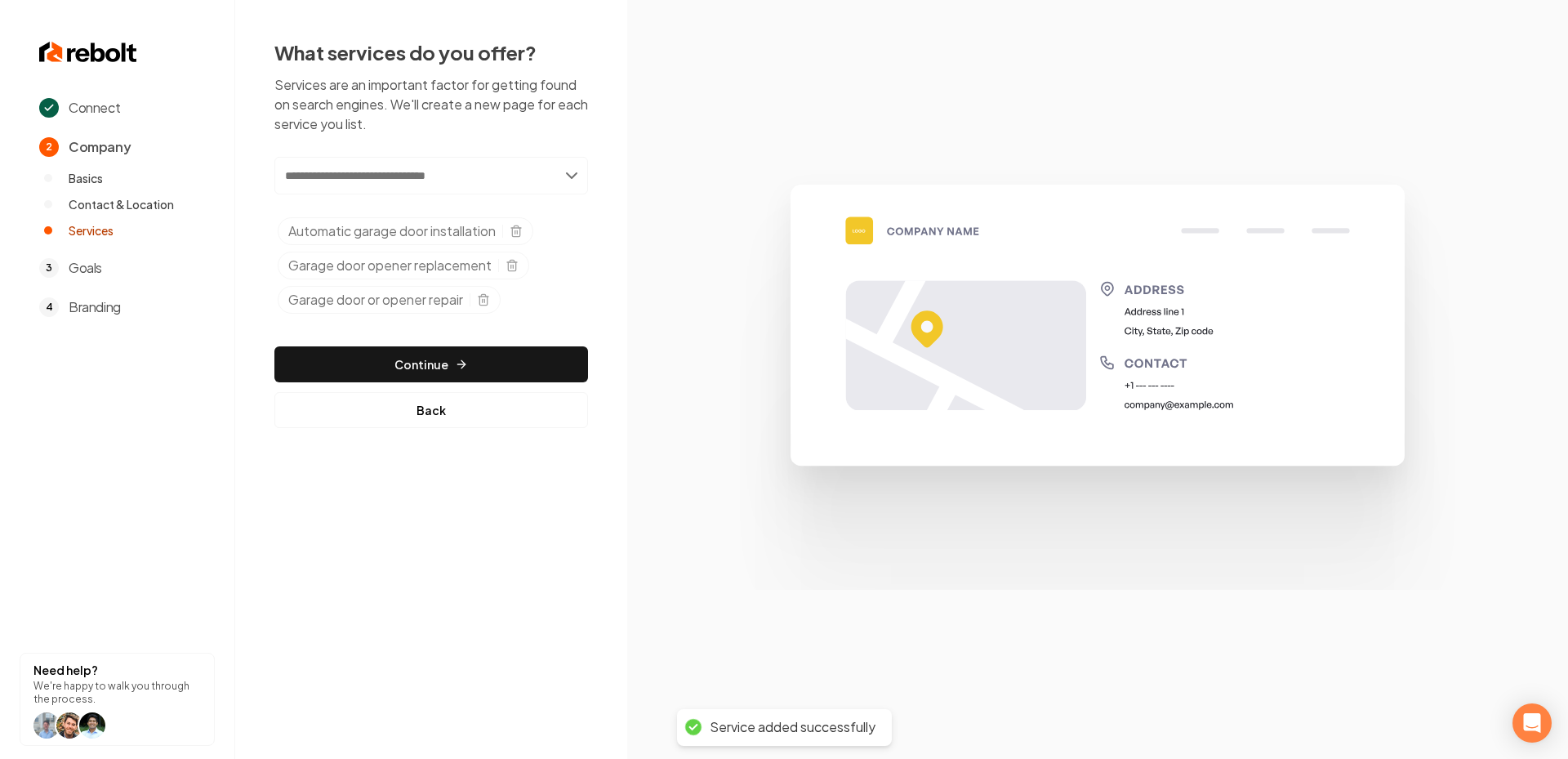
paste input "**********"
type input "**********"
click at [451, 201] on div "Add Manual to automatic door conversion" at bounding box center [432, 212] width 310 height 26
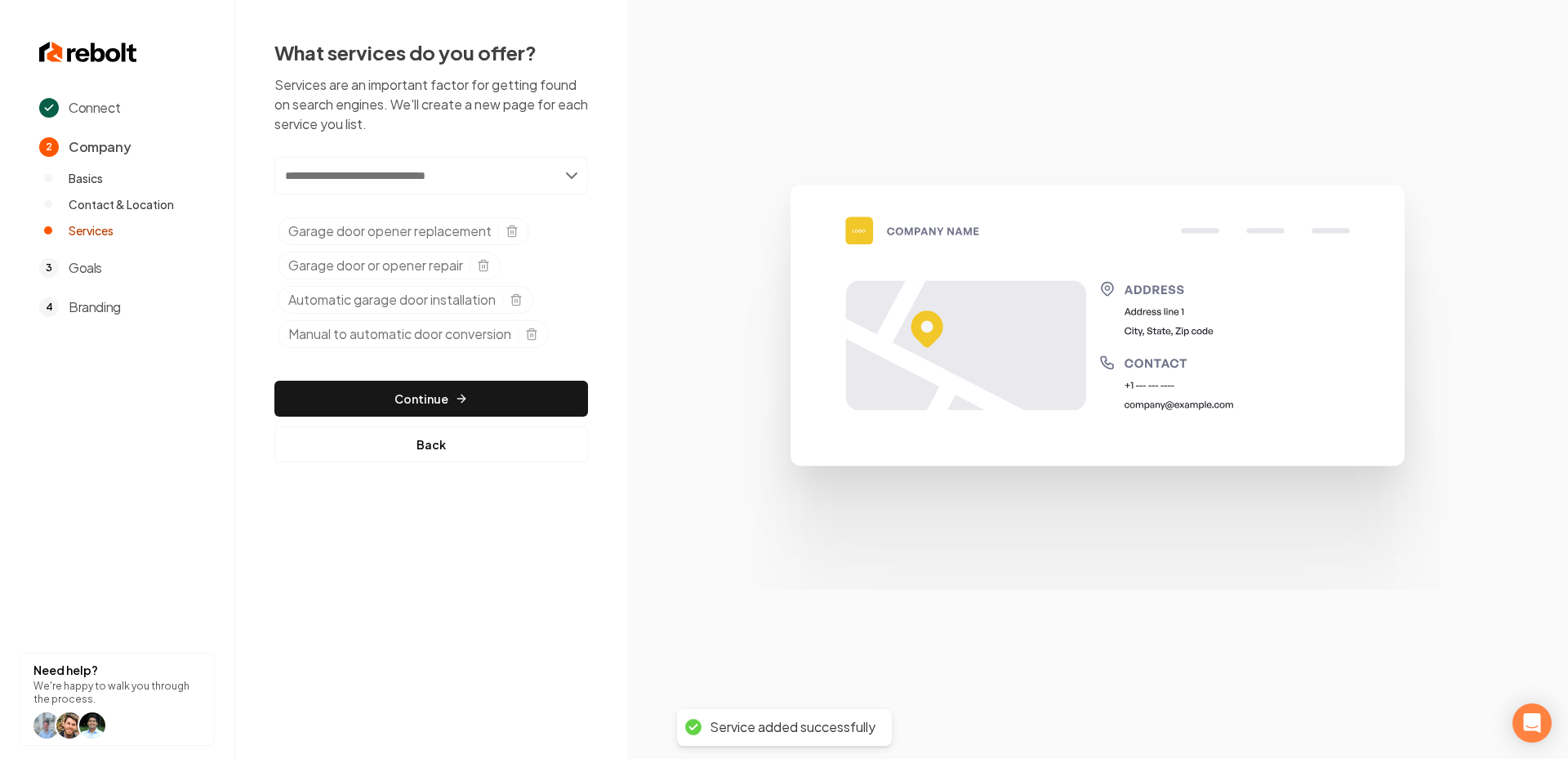
click at [453, 364] on div "Add new or select from suggestions Select a service Garage door opener replacem…" at bounding box center [431, 309] width 314 height 305
click at [451, 388] on button "Continue" at bounding box center [431, 398] width 314 height 36
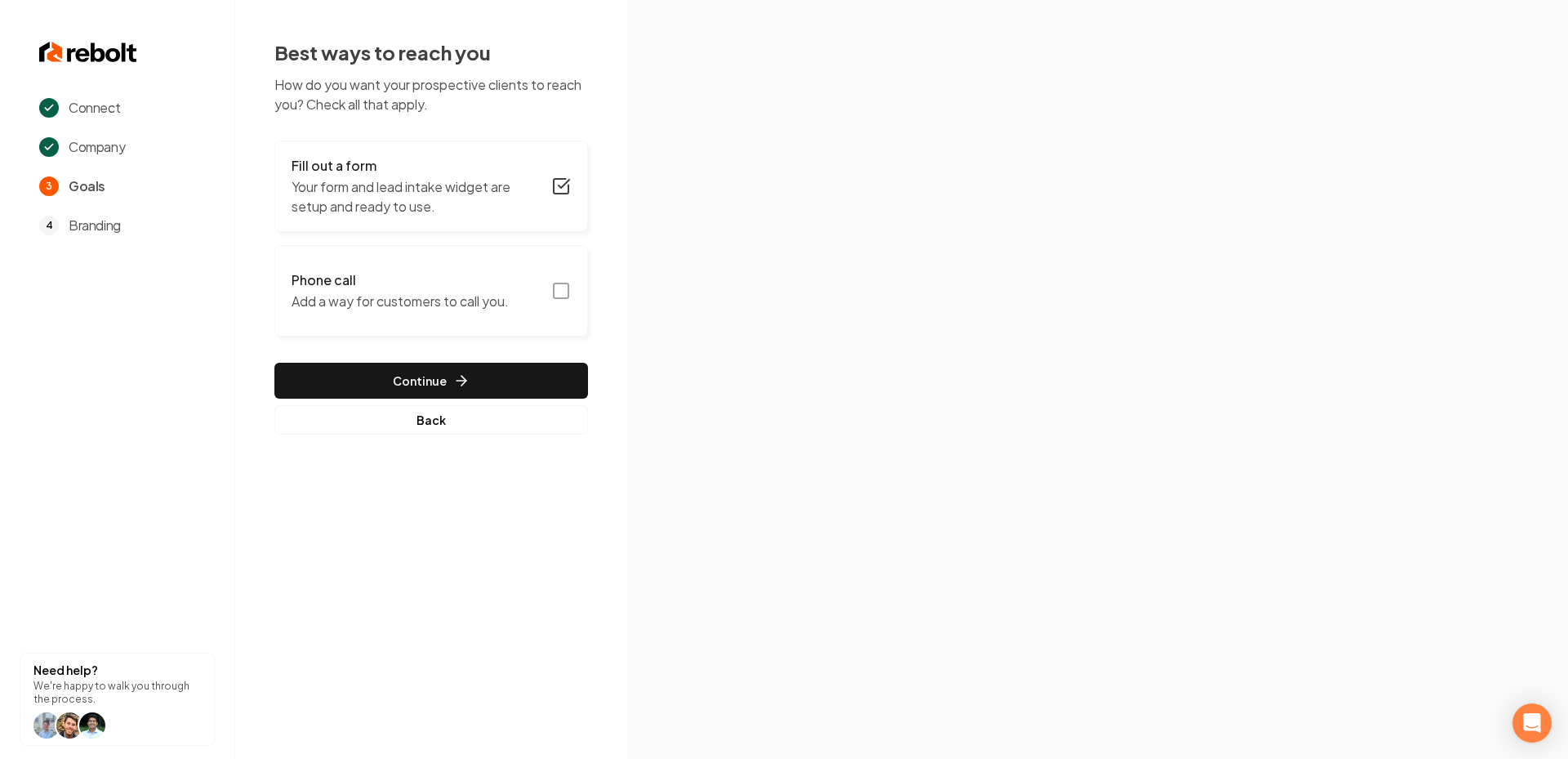
click at [559, 287] on icon "button" at bounding box center [561, 291] width 20 height 20
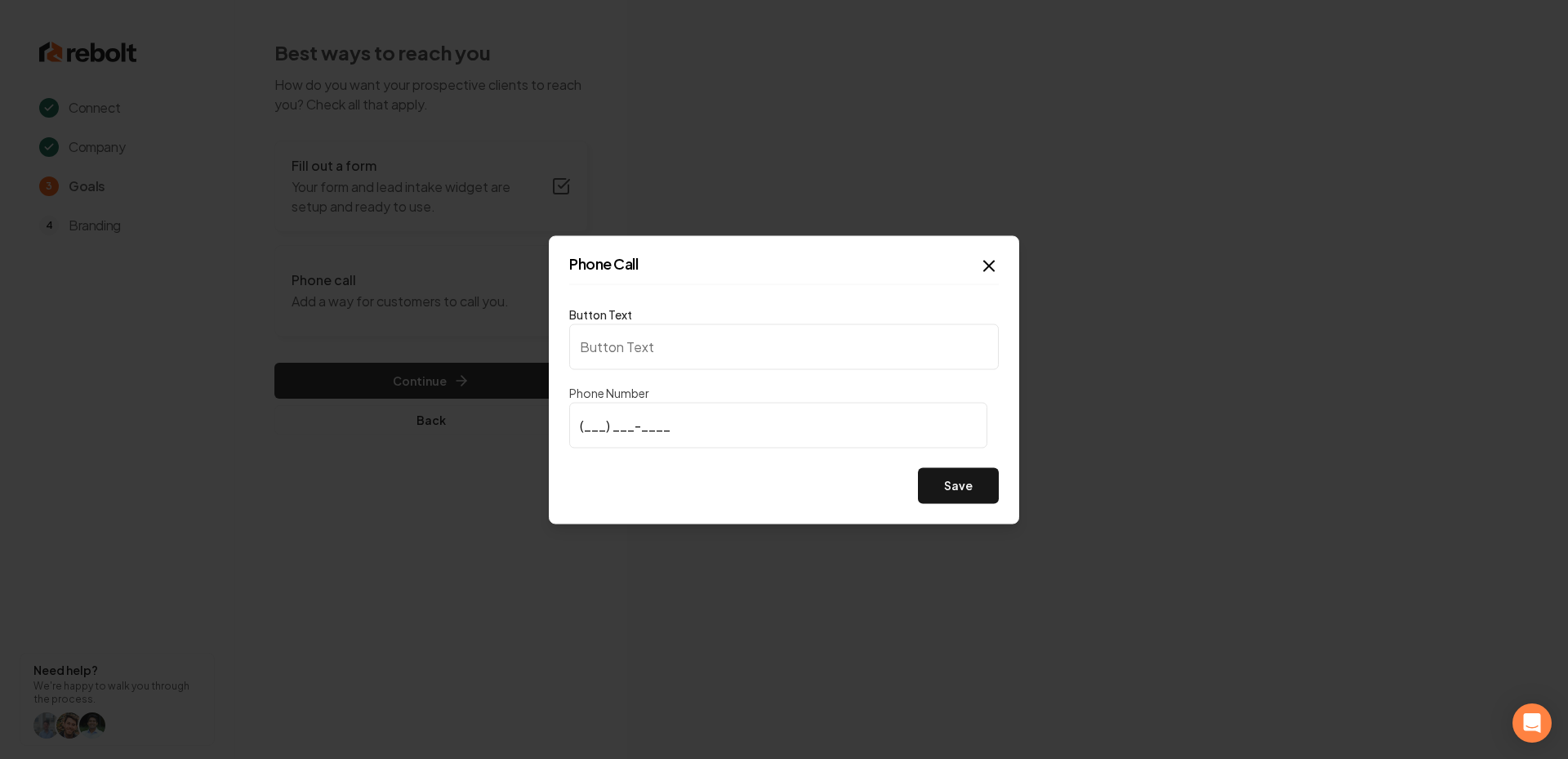
type input "Call us"
type input "(708) 969-7902"
click at [981, 490] on button "Save" at bounding box center [958, 485] width 81 height 36
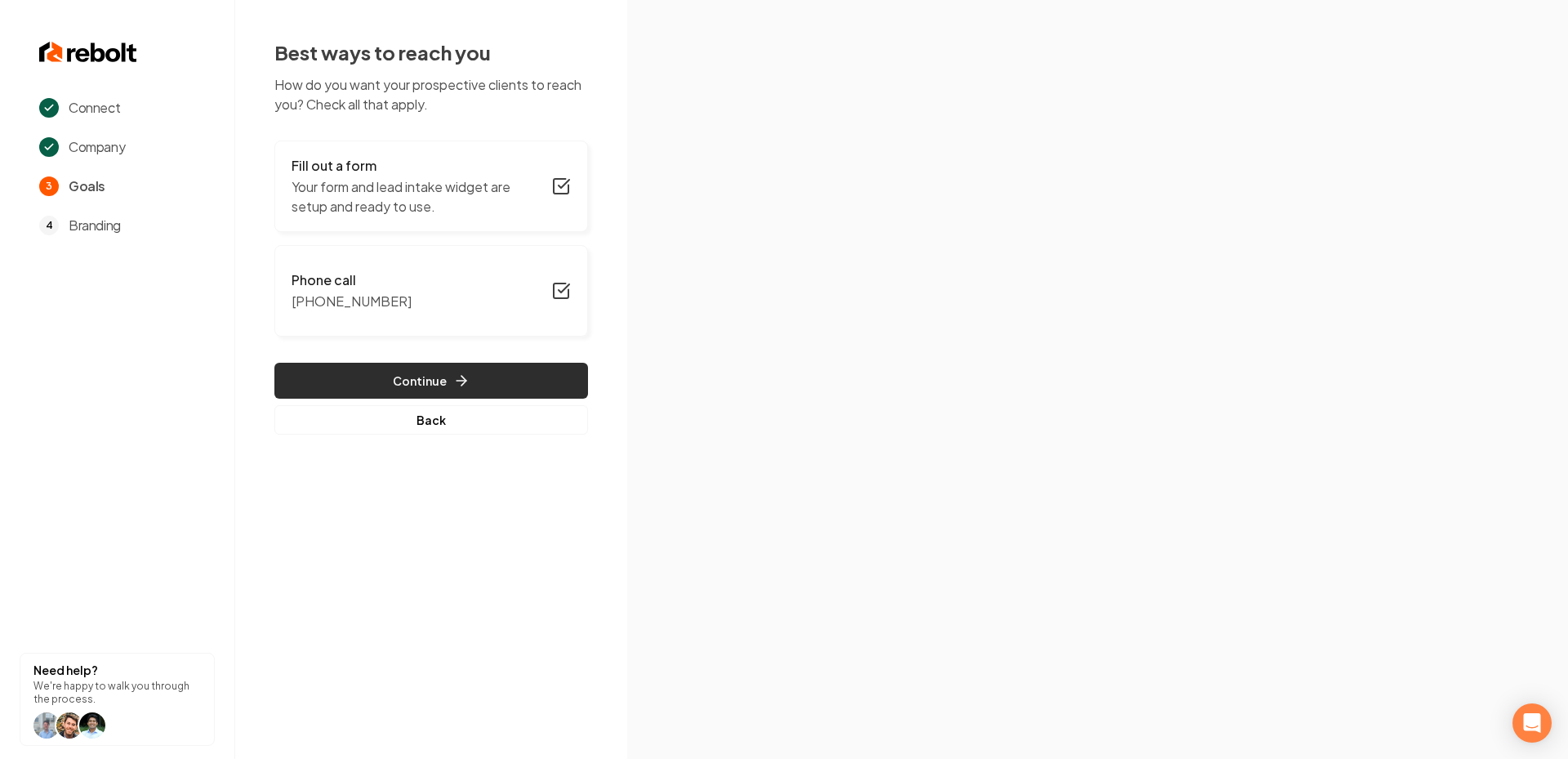
click at [519, 388] on button "Continue" at bounding box center [431, 380] width 314 height 36
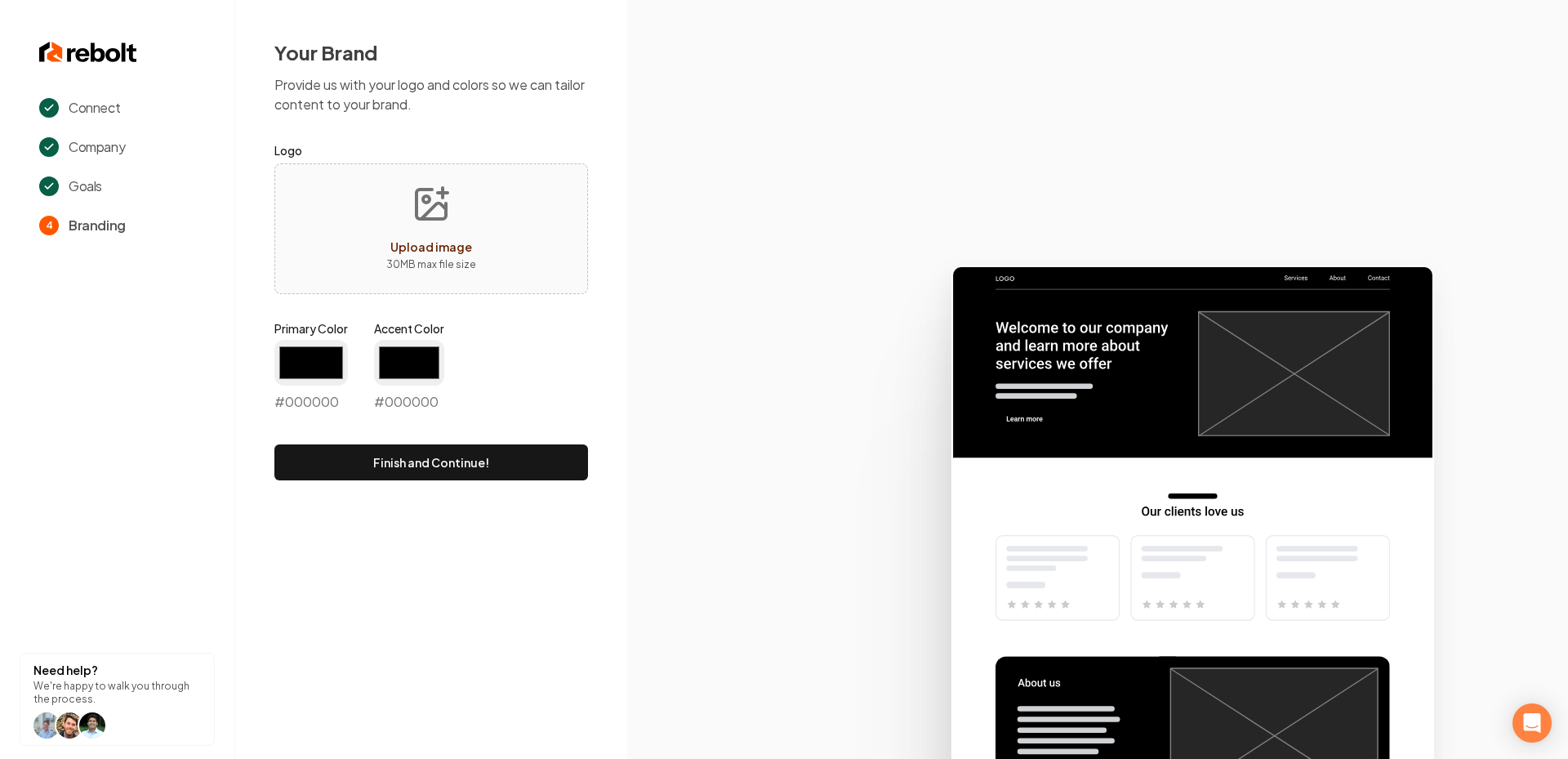
type input "#194d33"
type input "#70be00"
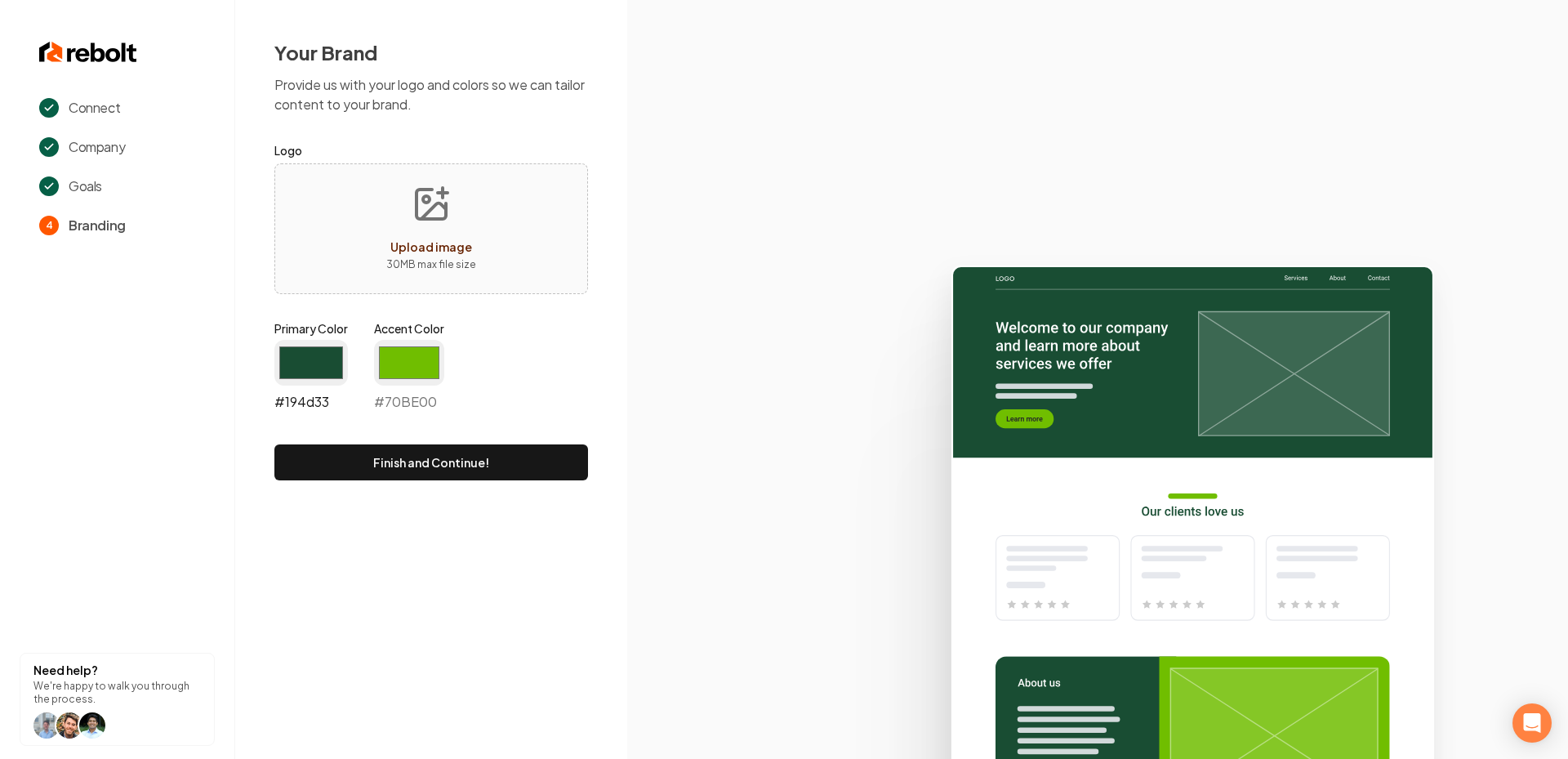
click at [304, 352] on input "#194d33" at bounding box center [311, 363] width 74 height 46
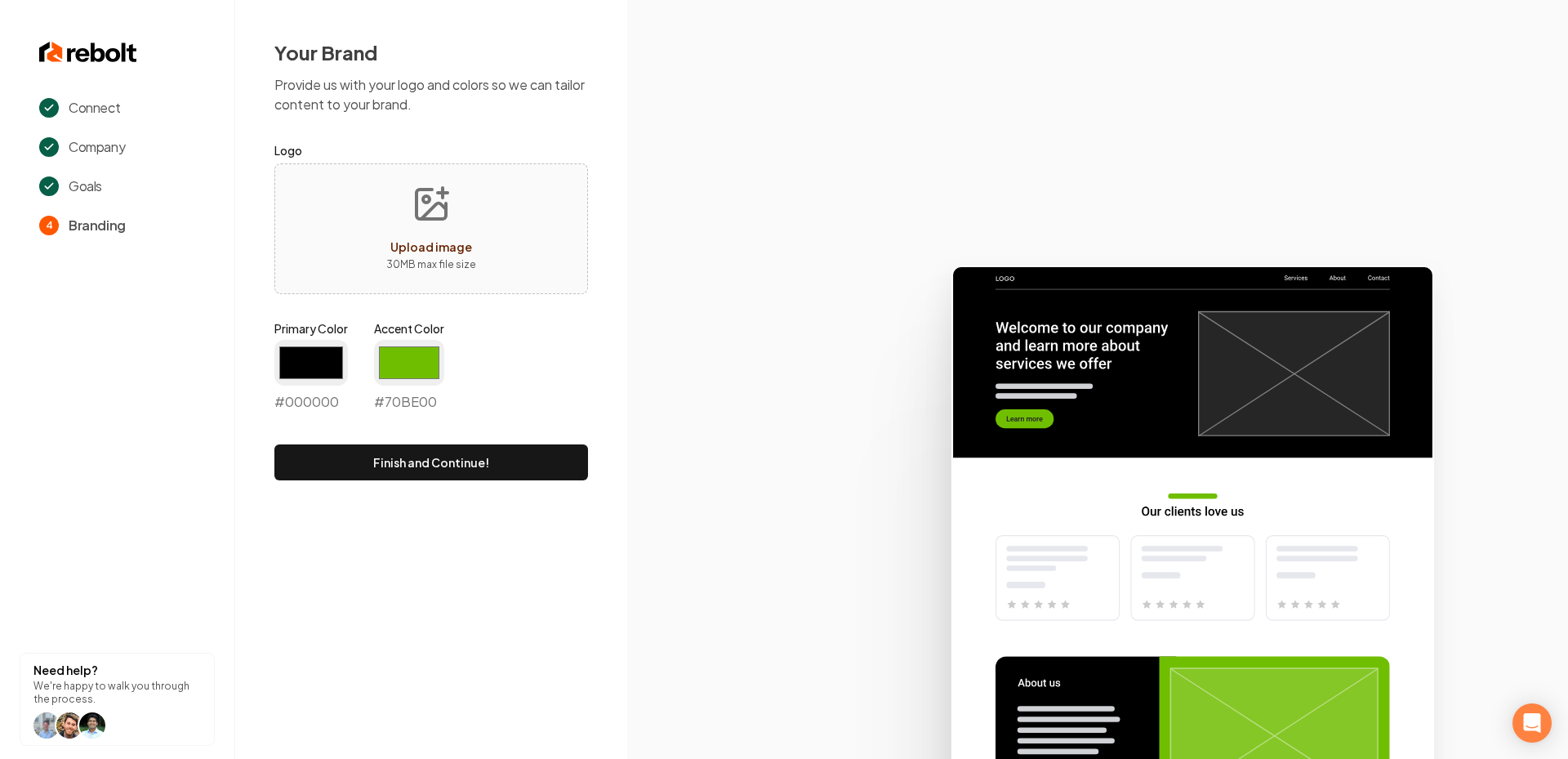
type input "#000000"
click at [420, 343] on input "#70be00" at bounding box center [409, 363] width 70 height 46
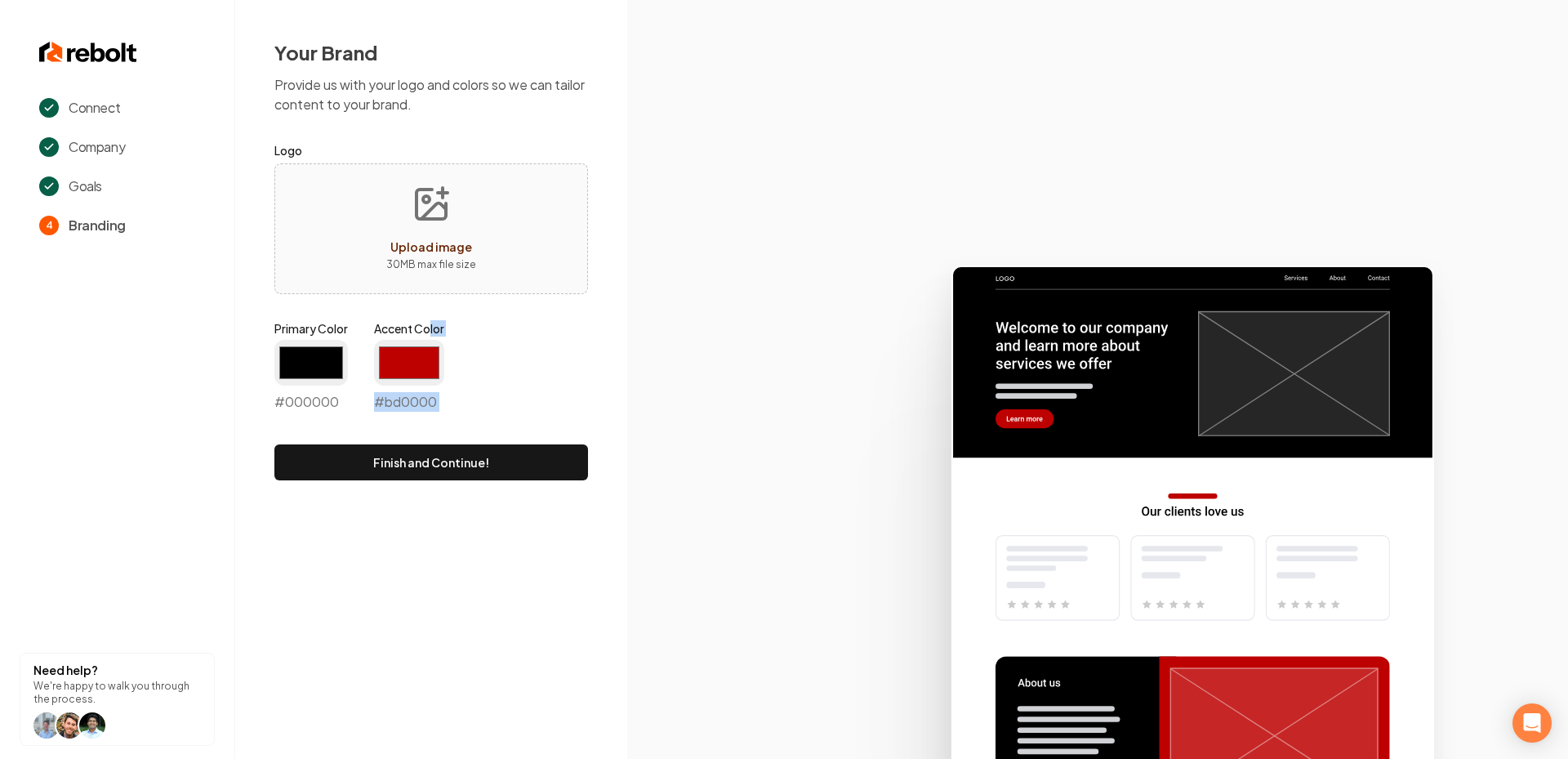
drag, startPoint x: 566, startPoint y: 440, endPoint x: 429, endPoint y: 329, distance: 176.3
click at [429, 329] on form "Logo Upload image 30 MB max file size Primary Color #000000 #000000 Accent Colo…" at bounding box center [431, 310] width 314 height 340
click at [402, 373] on input "#bd0000" at bounding box center [409, 363] width 70 height 46
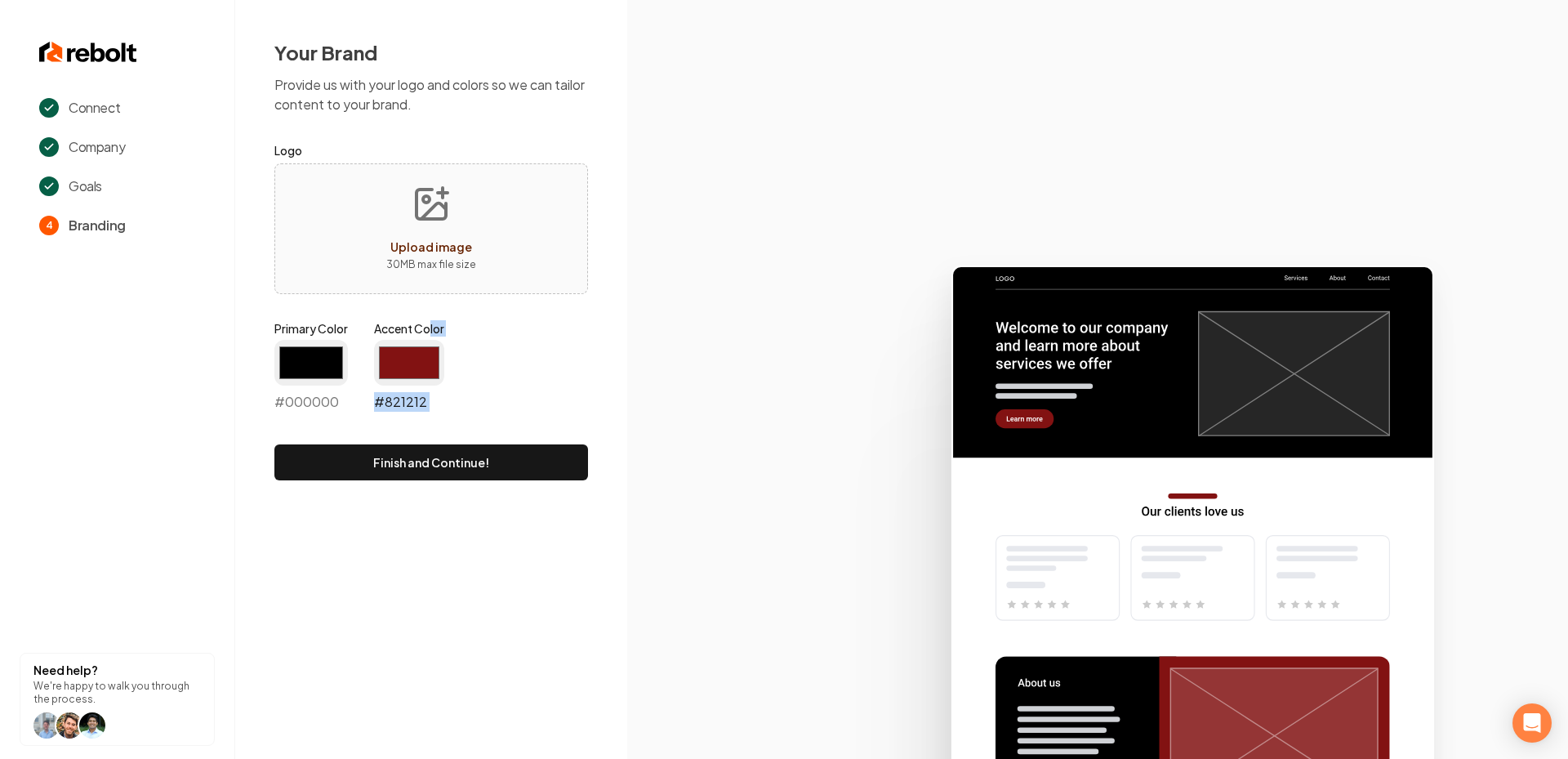
type input "#821212"
click at [752, 464] on icon at bounding box center [1097, 505] width 941 height 507
click at [448, 481] on div "Your Brand Provide us with your logo and colors so we can tailor content to you…" at bounding box center [431, 260] width 392 height 520
click at [435, 445] on button "Finish and Continue!" at bounding box center [431, 462] width 314 height 36
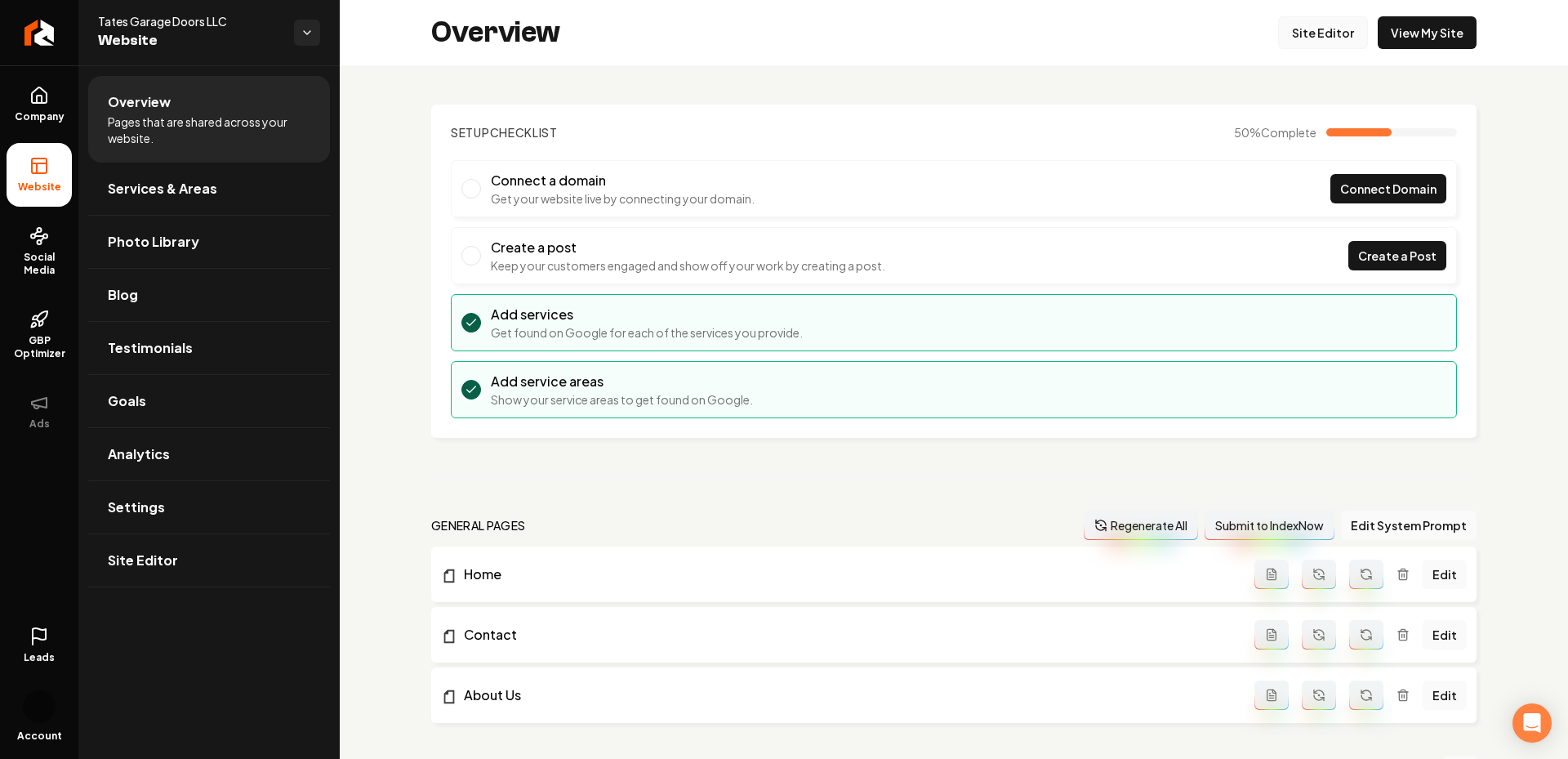
click at [1303, 41] on link "Site Editor" at bounding box center [1323, 32] width 90 height 32
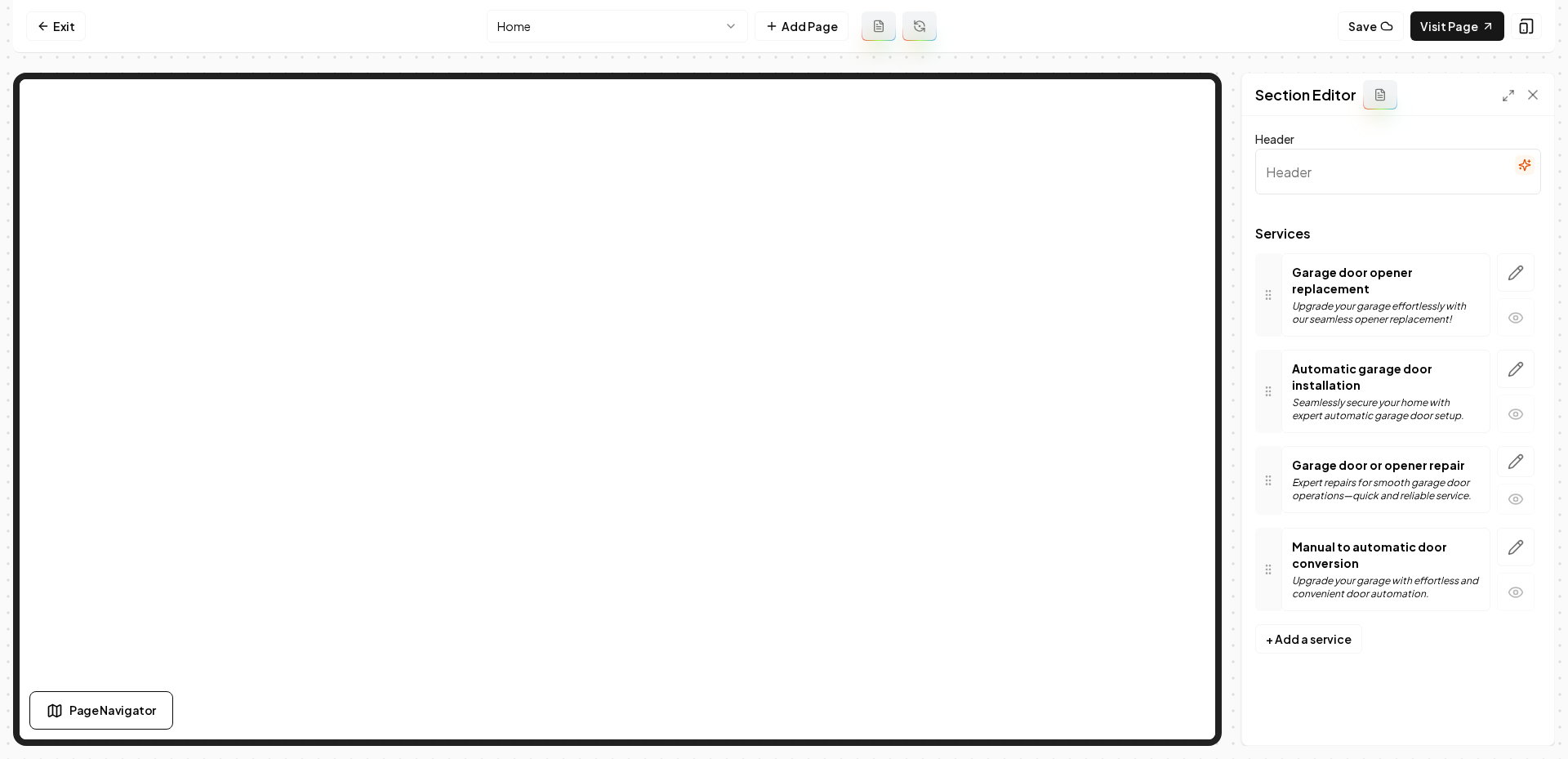
type input "Comprehensive Garage Door Solutions"
click at [1516, 281] on button "button" at bounding box center [1515, 272] width 37 height 38
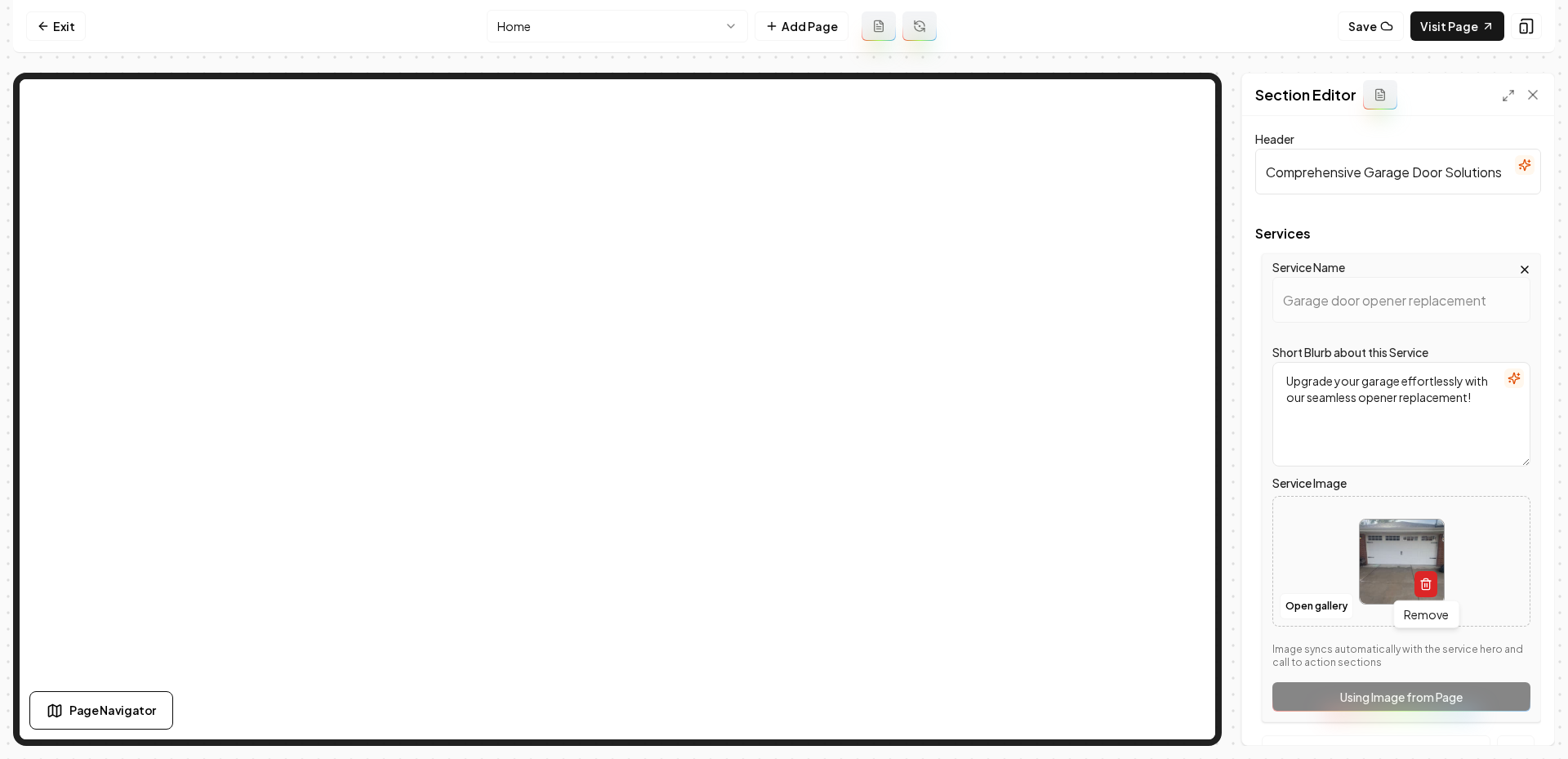
click at [1426, 591] on button "button" at bounding box center [1426, 584] width 23 height 26
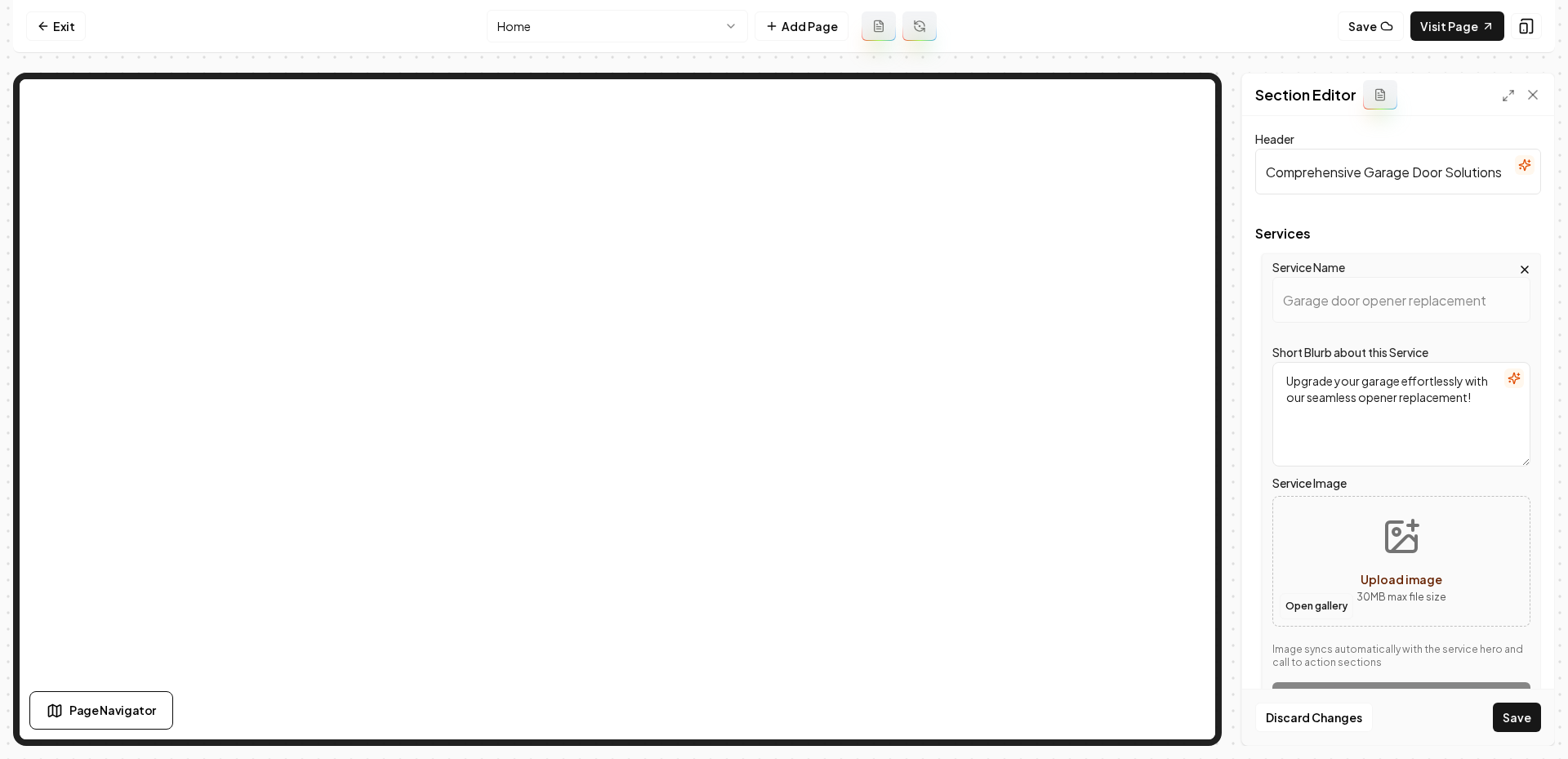
click at [1322, 603] on button "Open gallery" at bounding box center [1316, 607] width 74 height 26
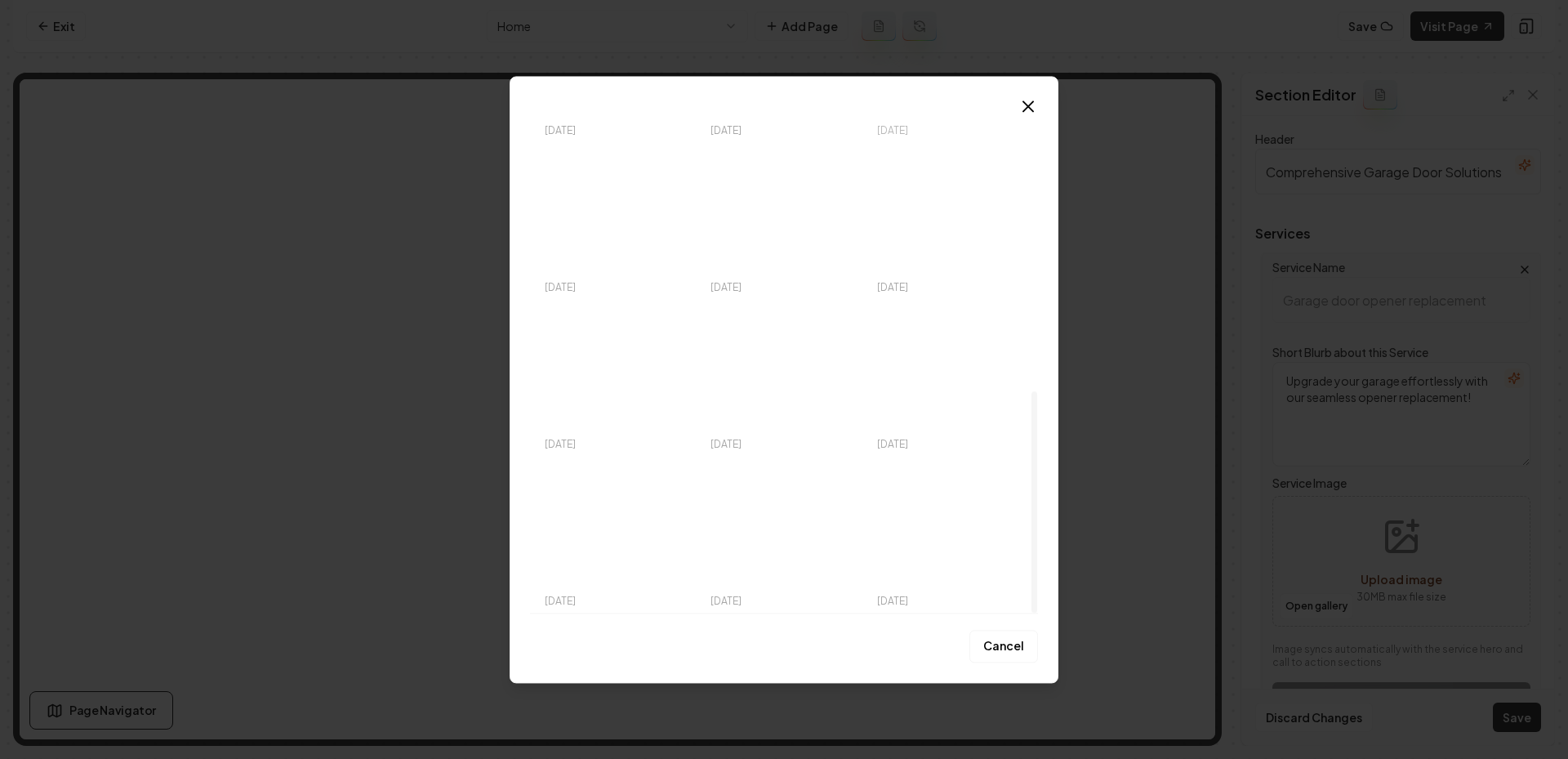
scroll to position [638, 0]
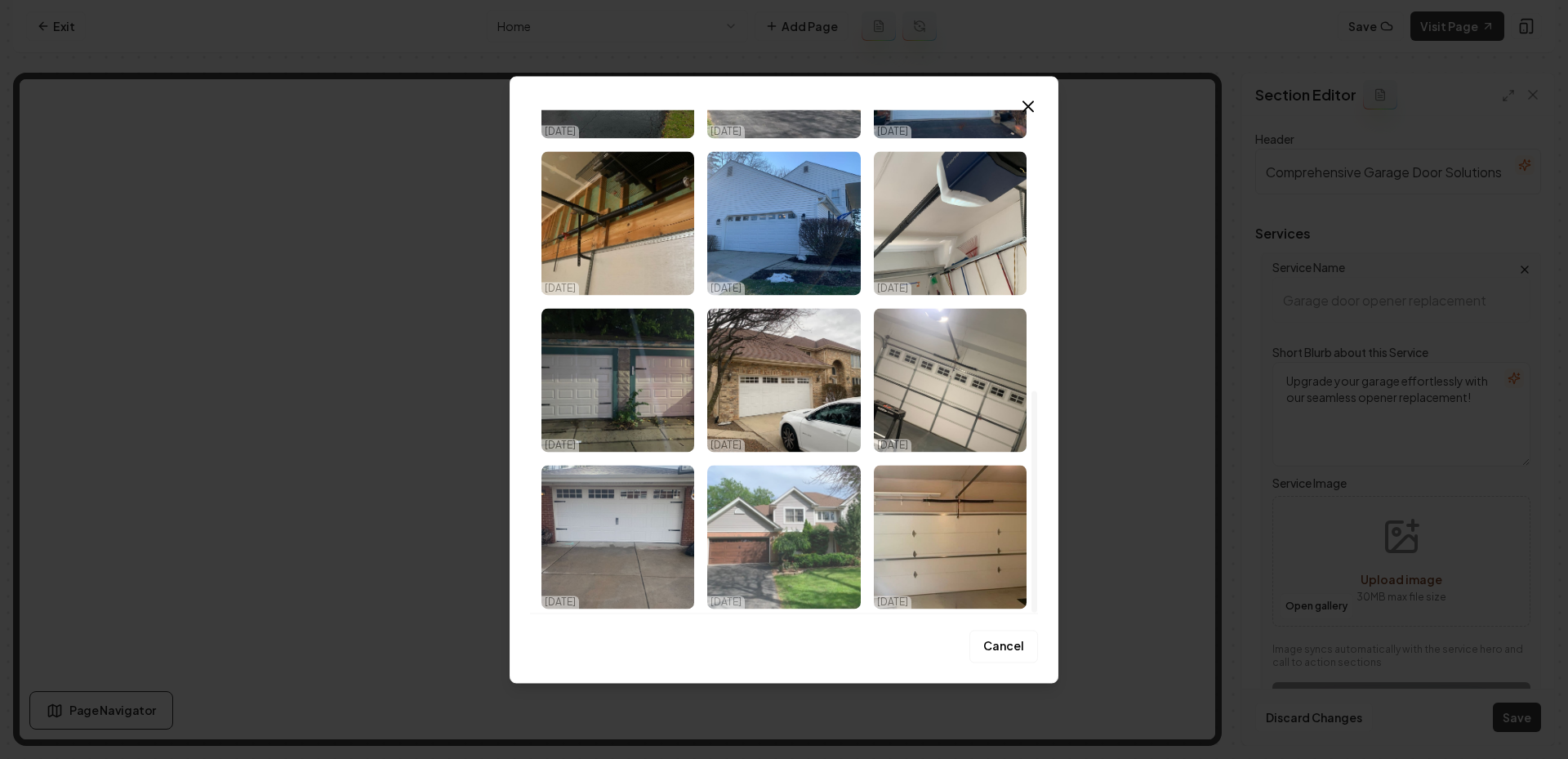
click at [808, 518] on img "Select image image_68eedaf55c7cd75eb828fa36.jpeg" at bounding box center [784, 537] width 153 height 144
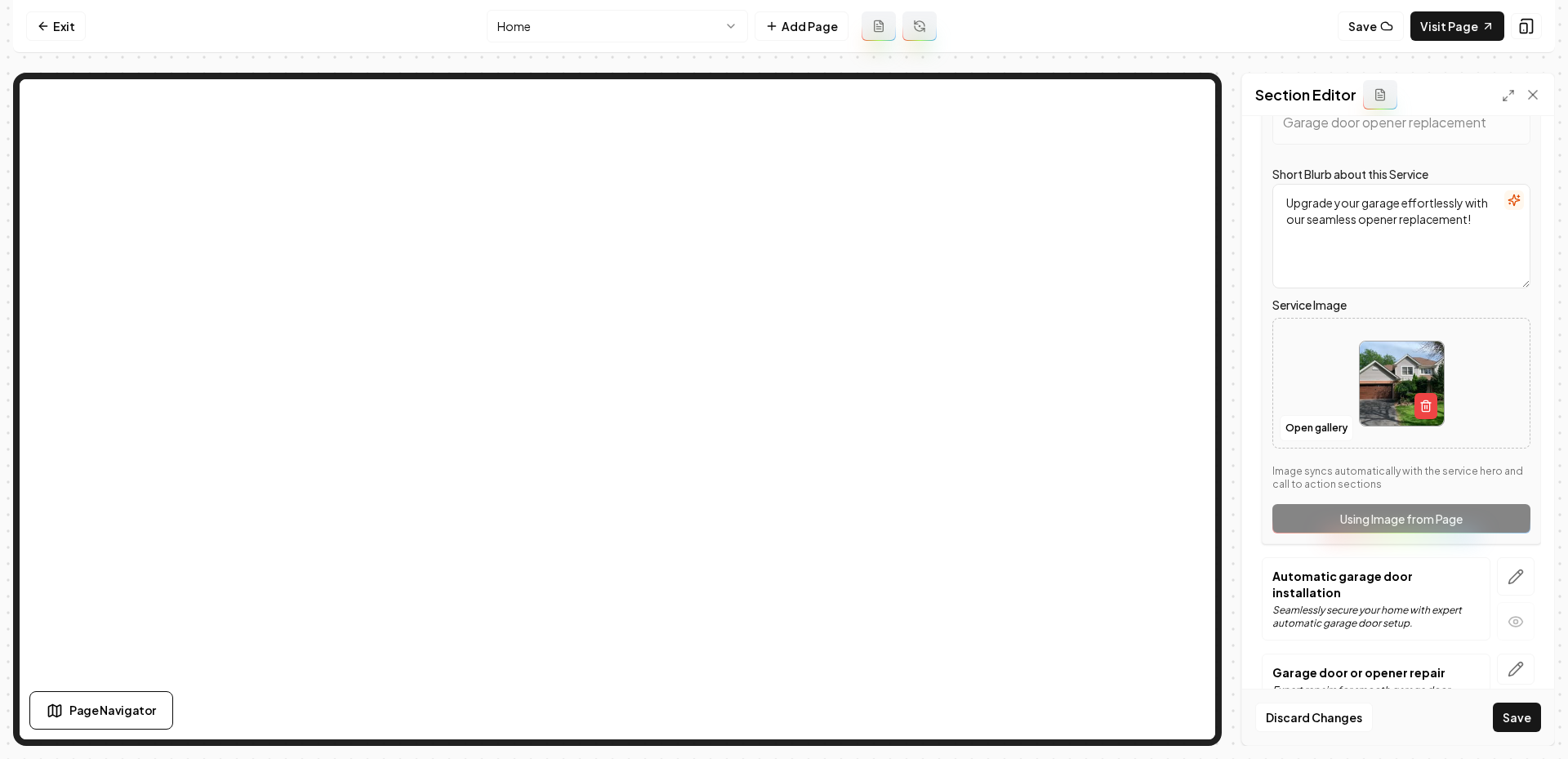
scroll to position [220, 0]
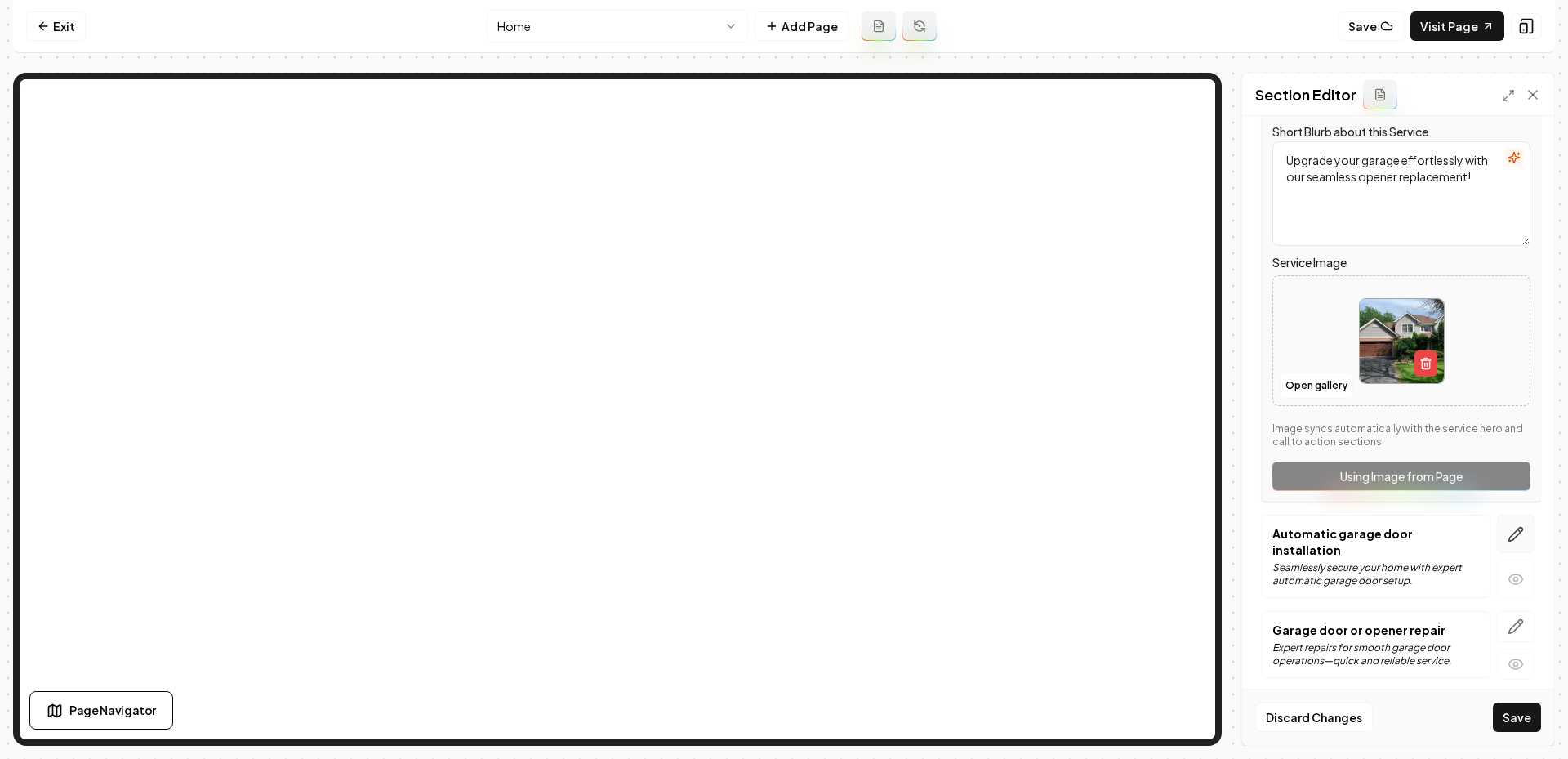
click at [1515, 526] on icon "button" at bounding box center [1516, 535] width 17 height 17
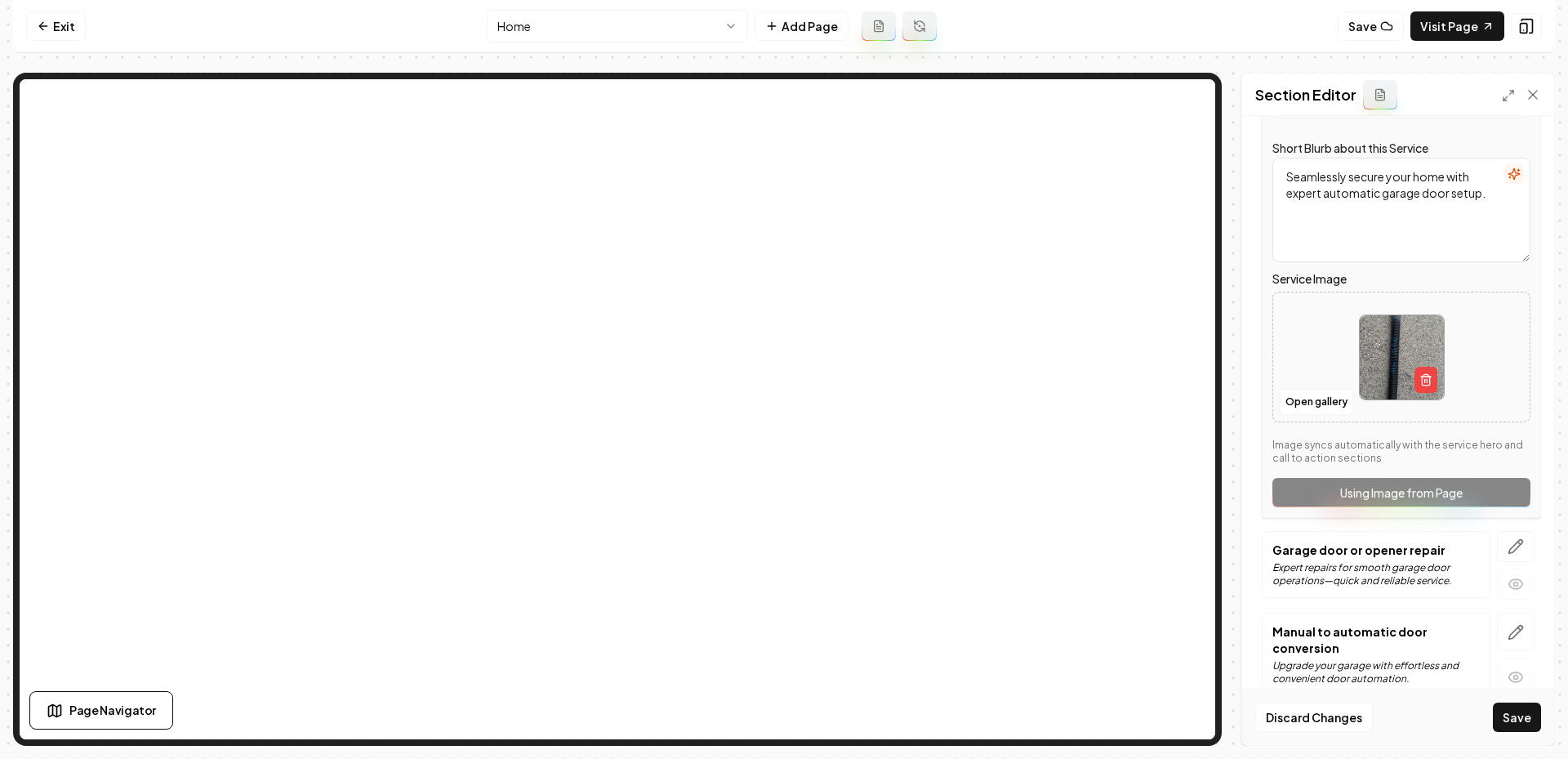
scroll to position [292, 0]
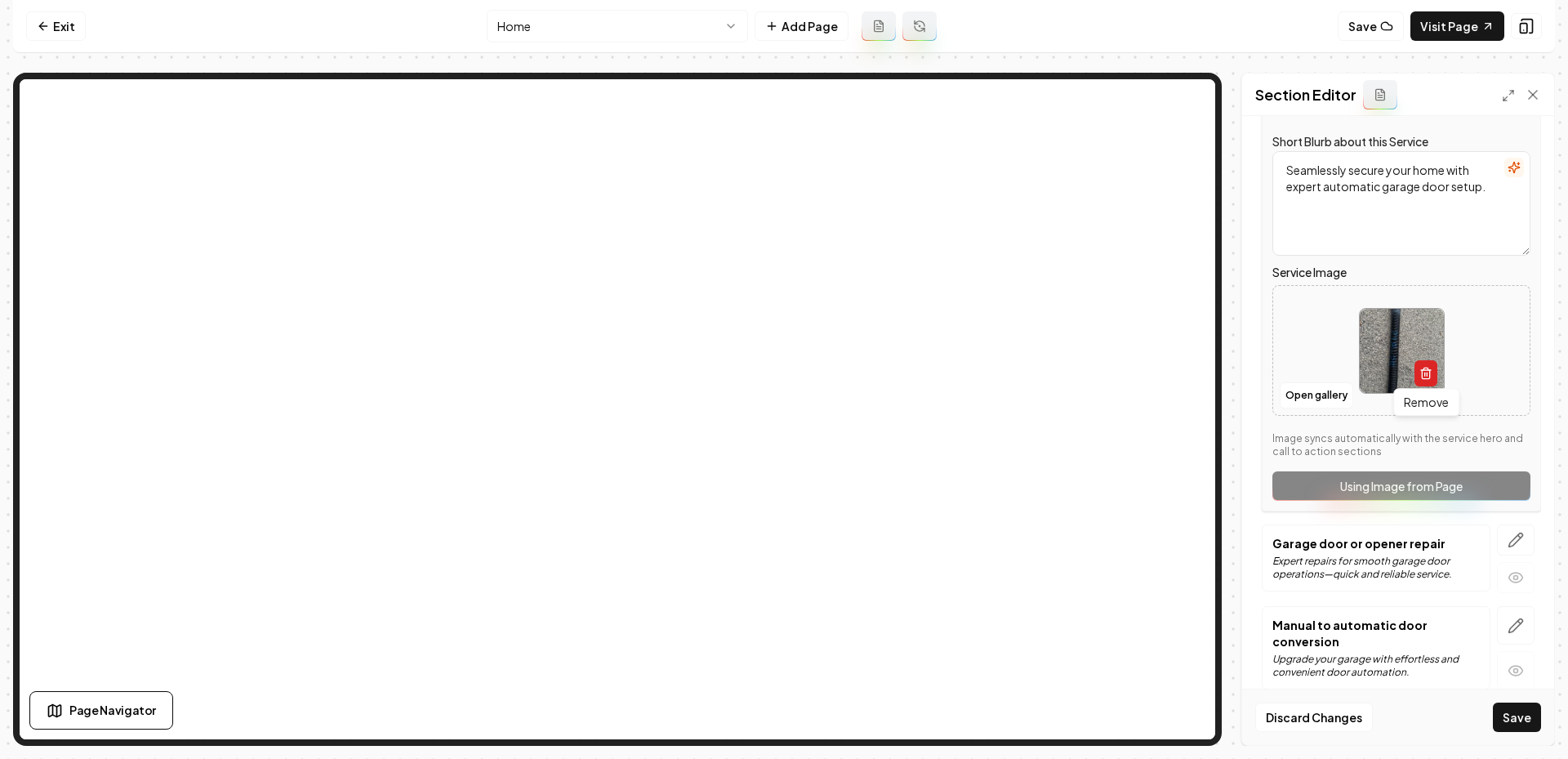
click at [1426, 371] on icon "button" at bounding box center [1426, 373] width 13 height 13
click at [1308, 382] on button "Open gallery" at bounding box center [1316, 396] width 74 height 26
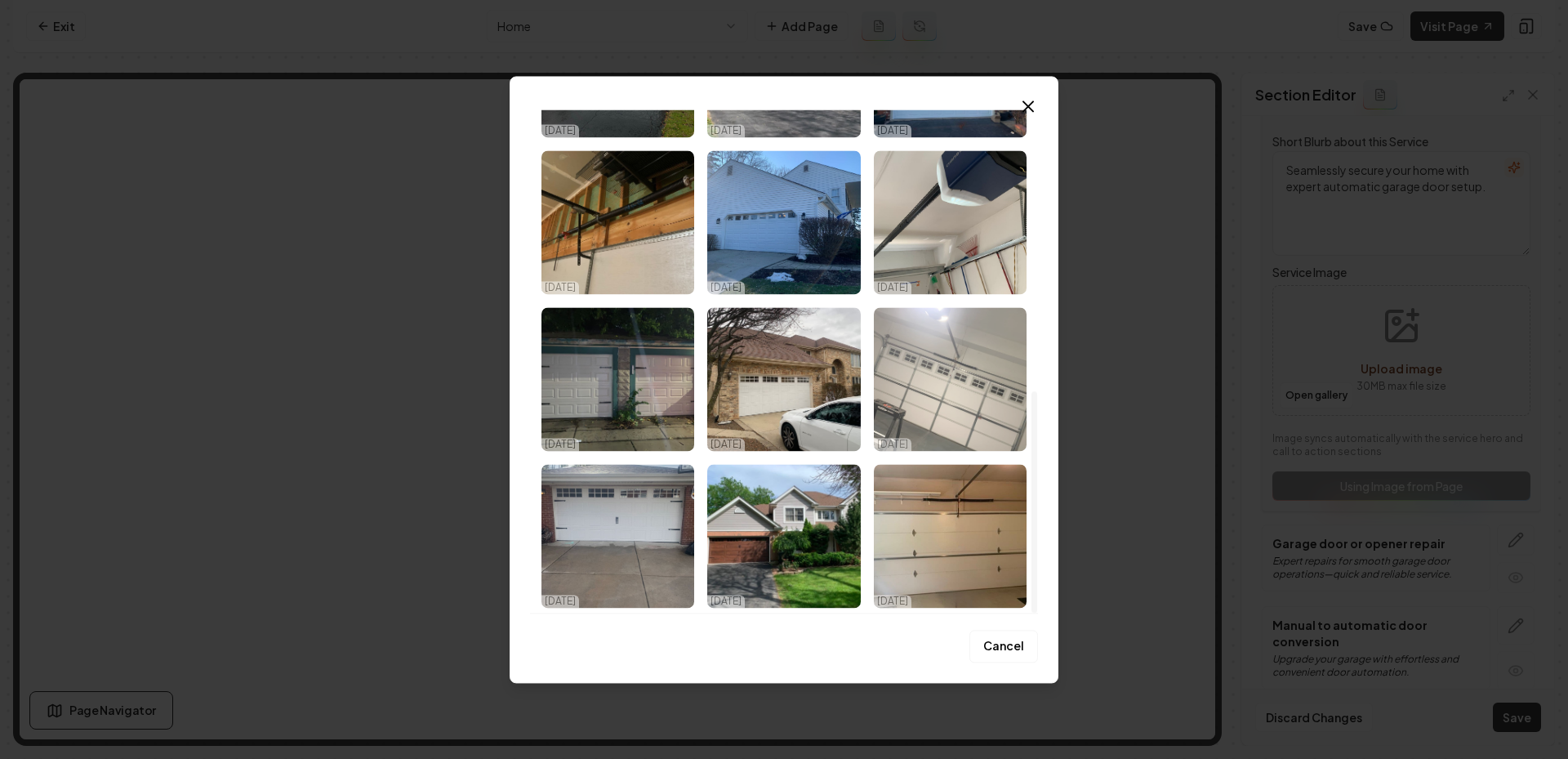
scroll to position [627, 0]
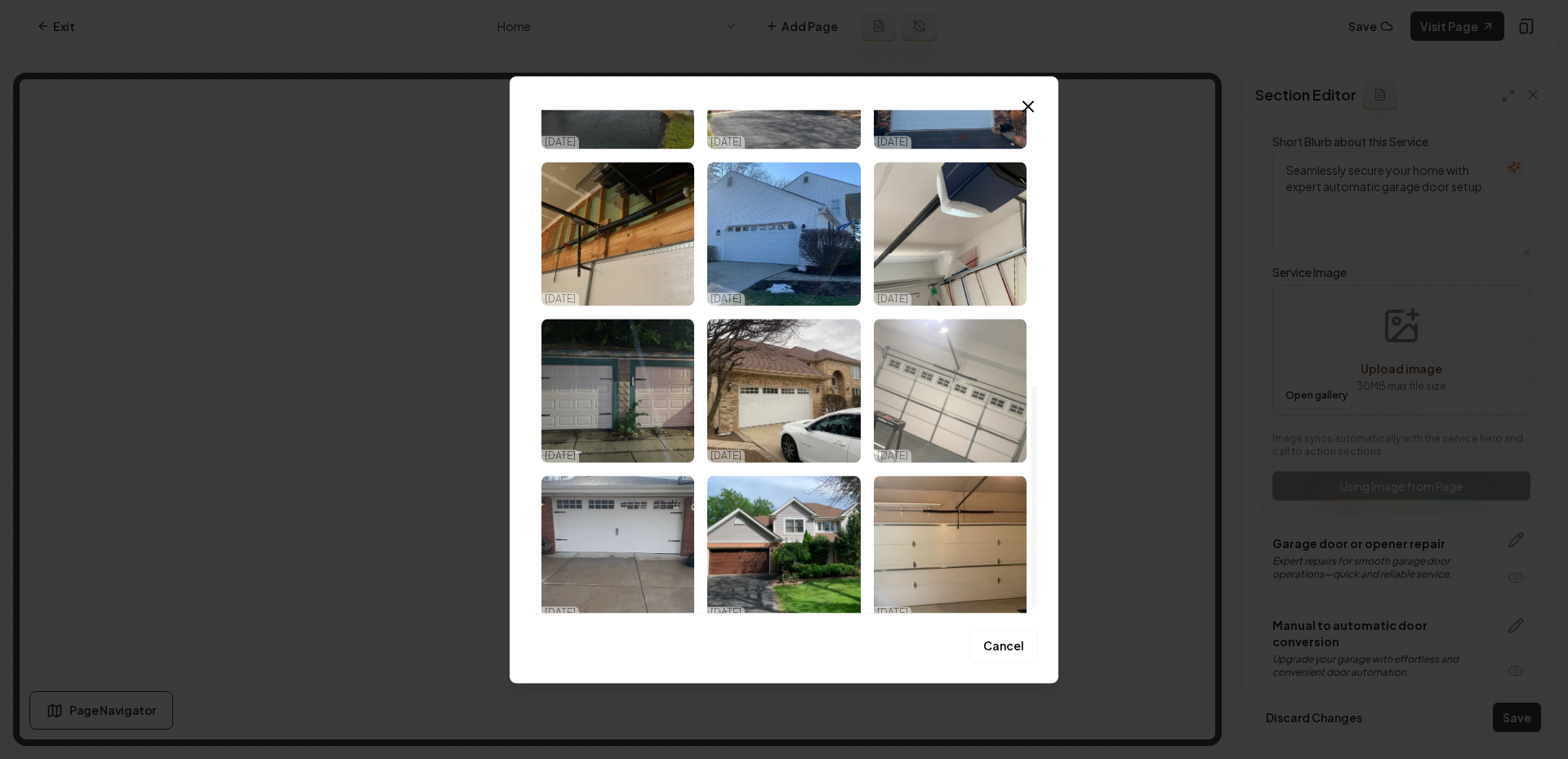
click at [960, 392] on img "Select image image_68eedaf55c7cd75eb828fb1b.jpeg" at bounding box center [950, 391] width 153 height 144
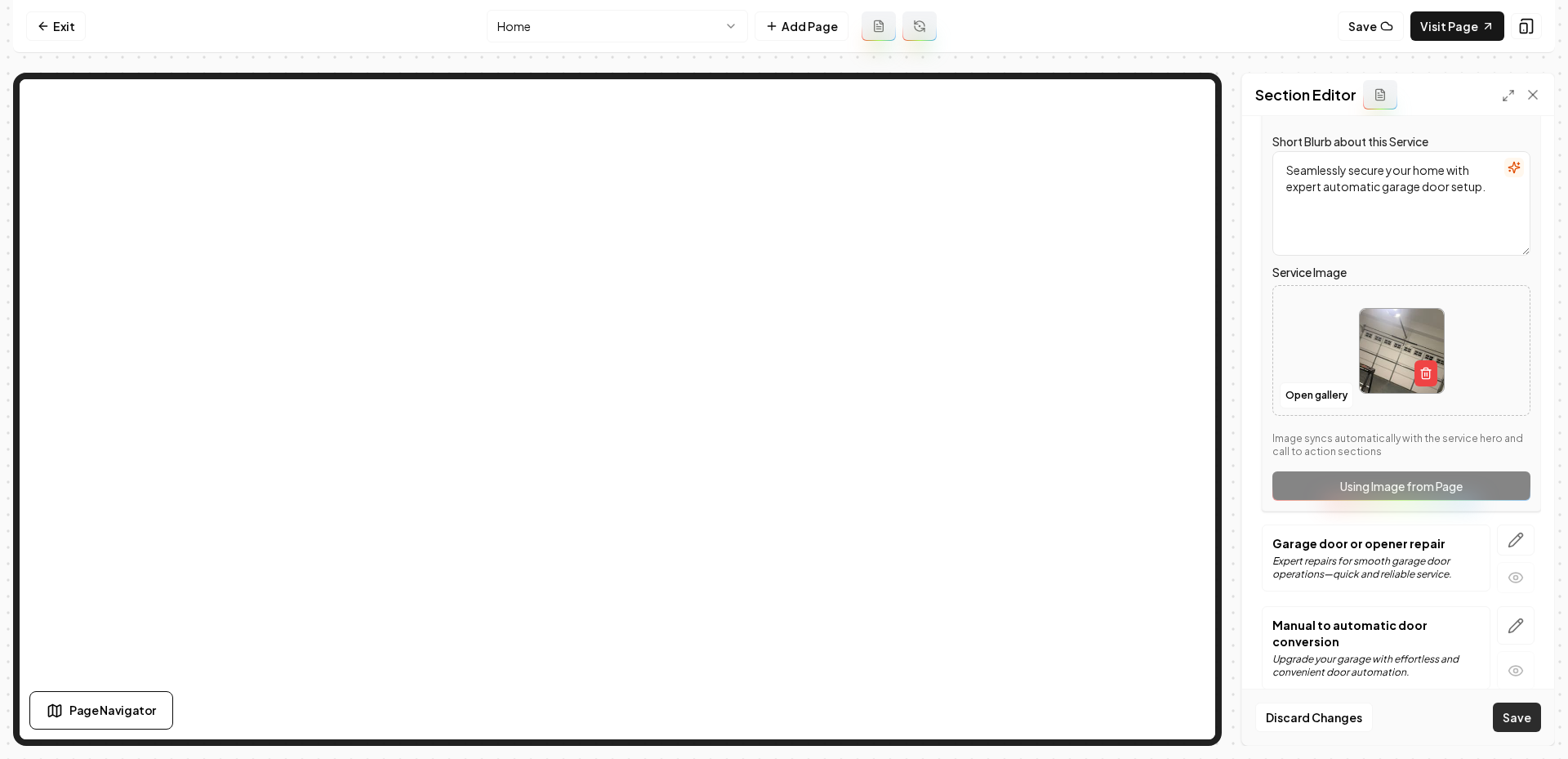
click at [1516, 712] on button "Save" at bounding box center [1517, 718] width 48 height 30
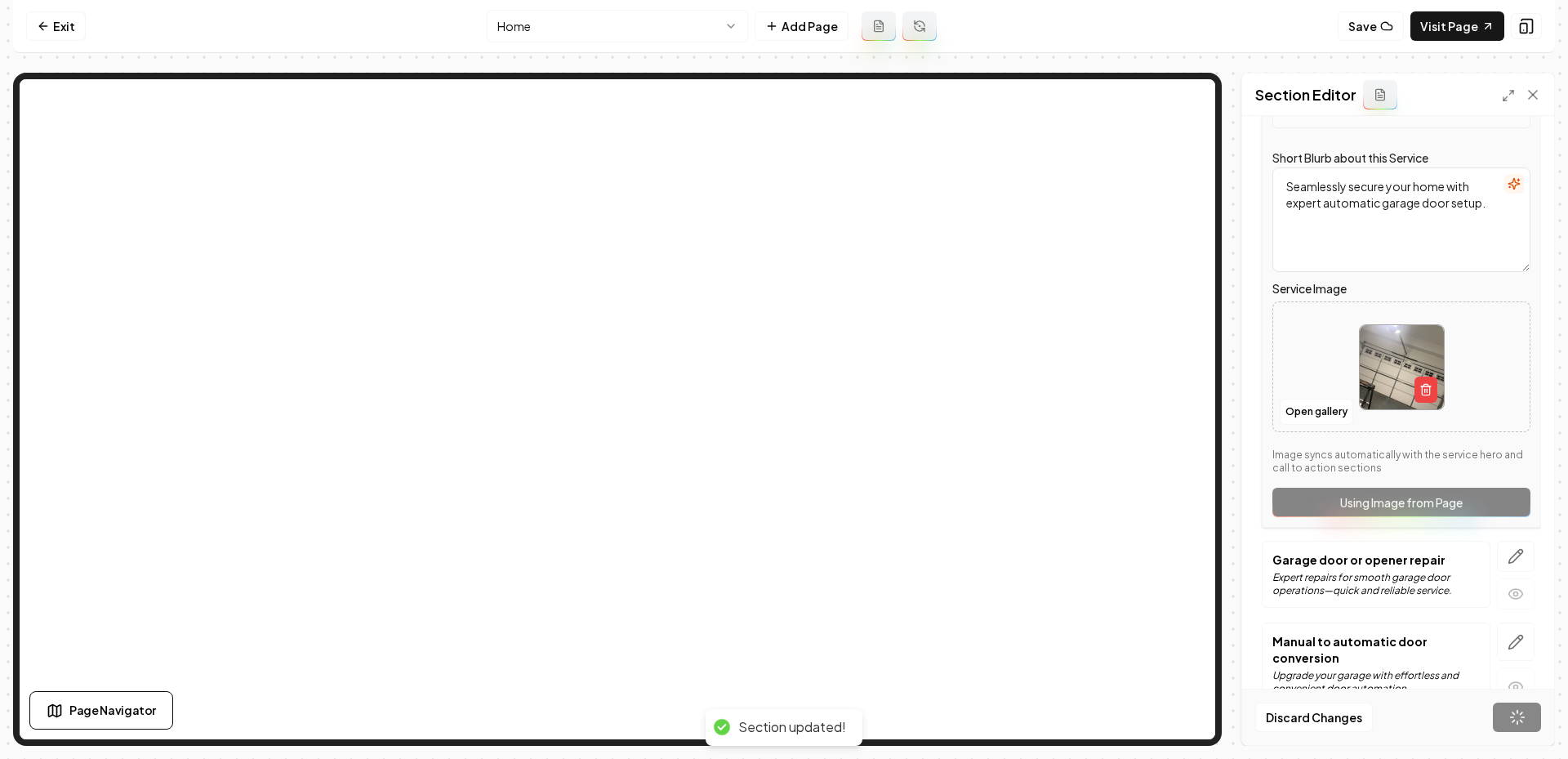
scroll to position [0, 0]
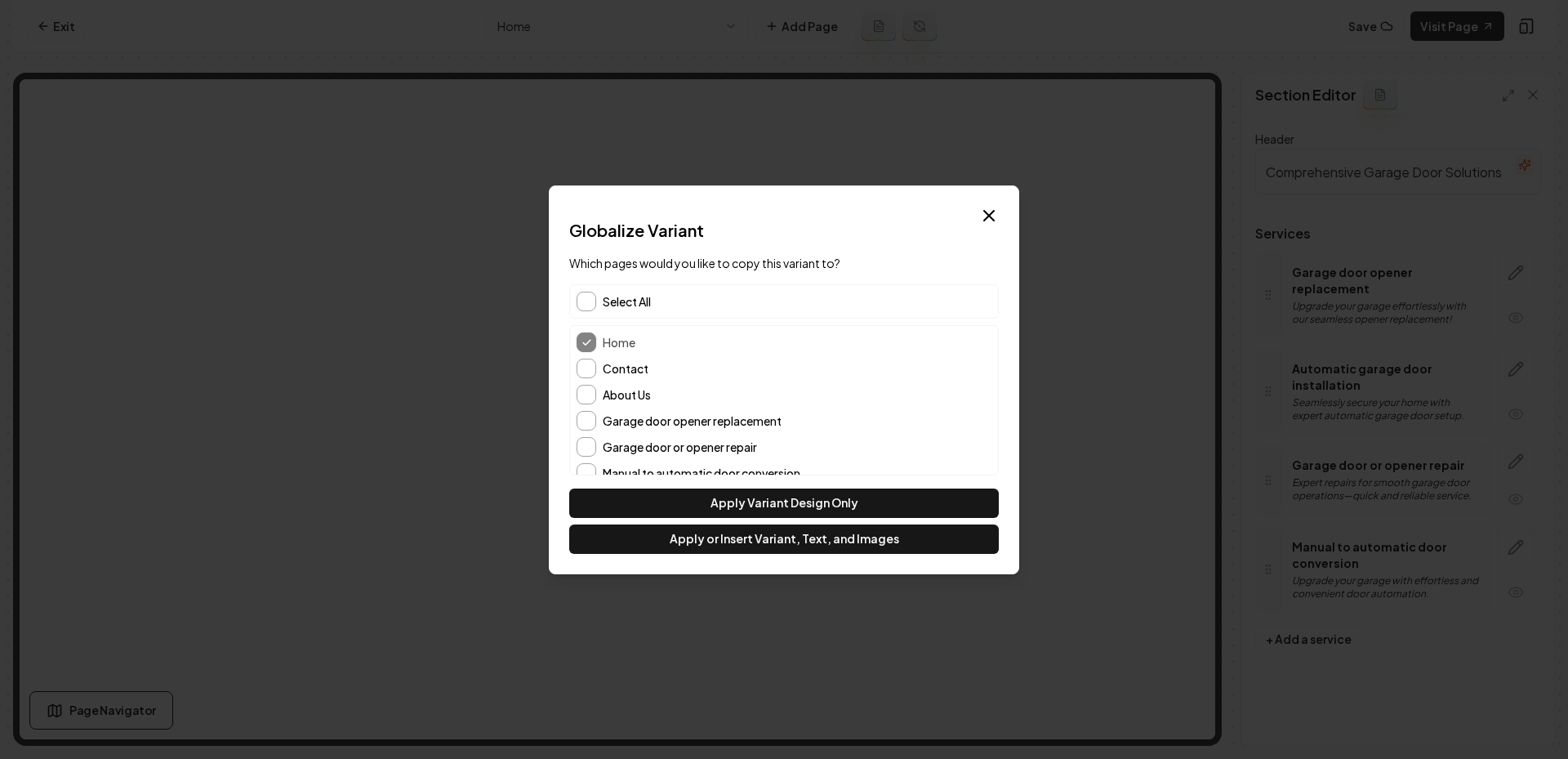
click at [611, 377] on div "Contact" at bounding box center [784, 368] width 415 height 20
click at [585, 372] on button "Contact" at bounding box center [587, 368] width 20 height 20
click at [585, 387] on button "About Us" at bounding box center [587, 395] width 20 height 20
click at [725, 532] on button "Apply or Insert Variant, Text, and Images" at bounding box center [784, 540] width 429 height 30
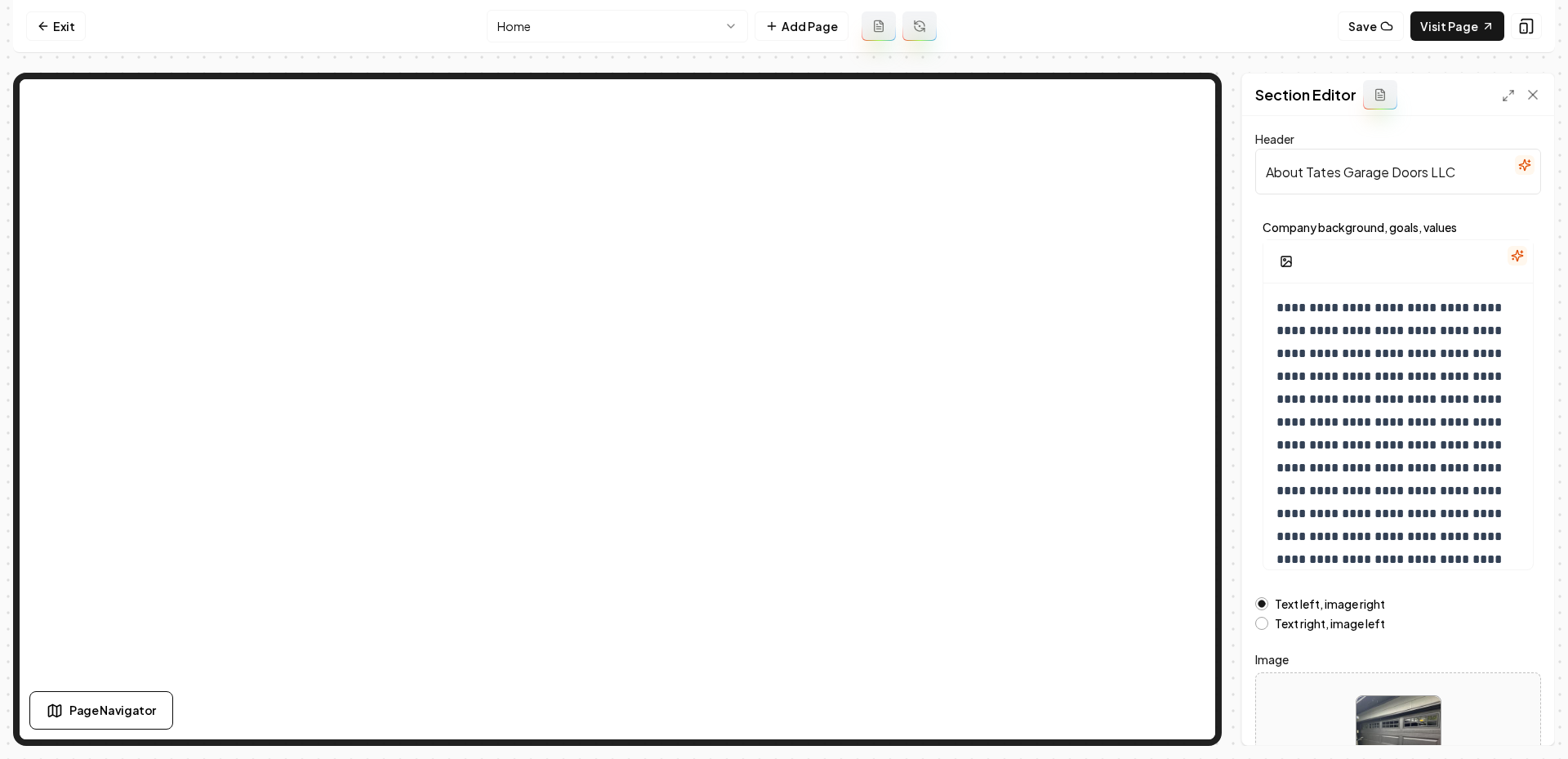
scroll to position [121, 0]
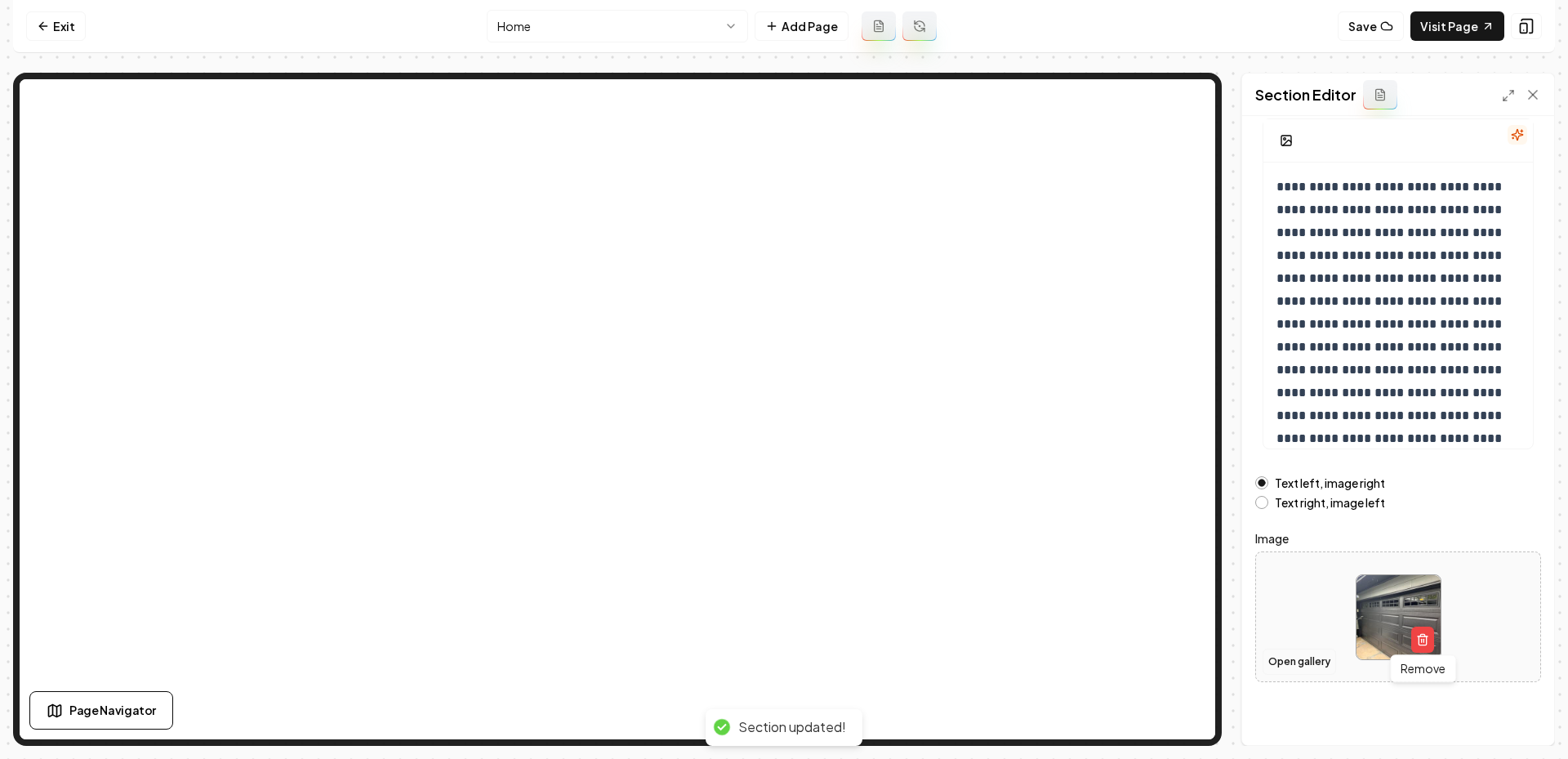
click at [1284, 666] on button "Open gallery" at bounding box center [1299, 662] width 74 height 26
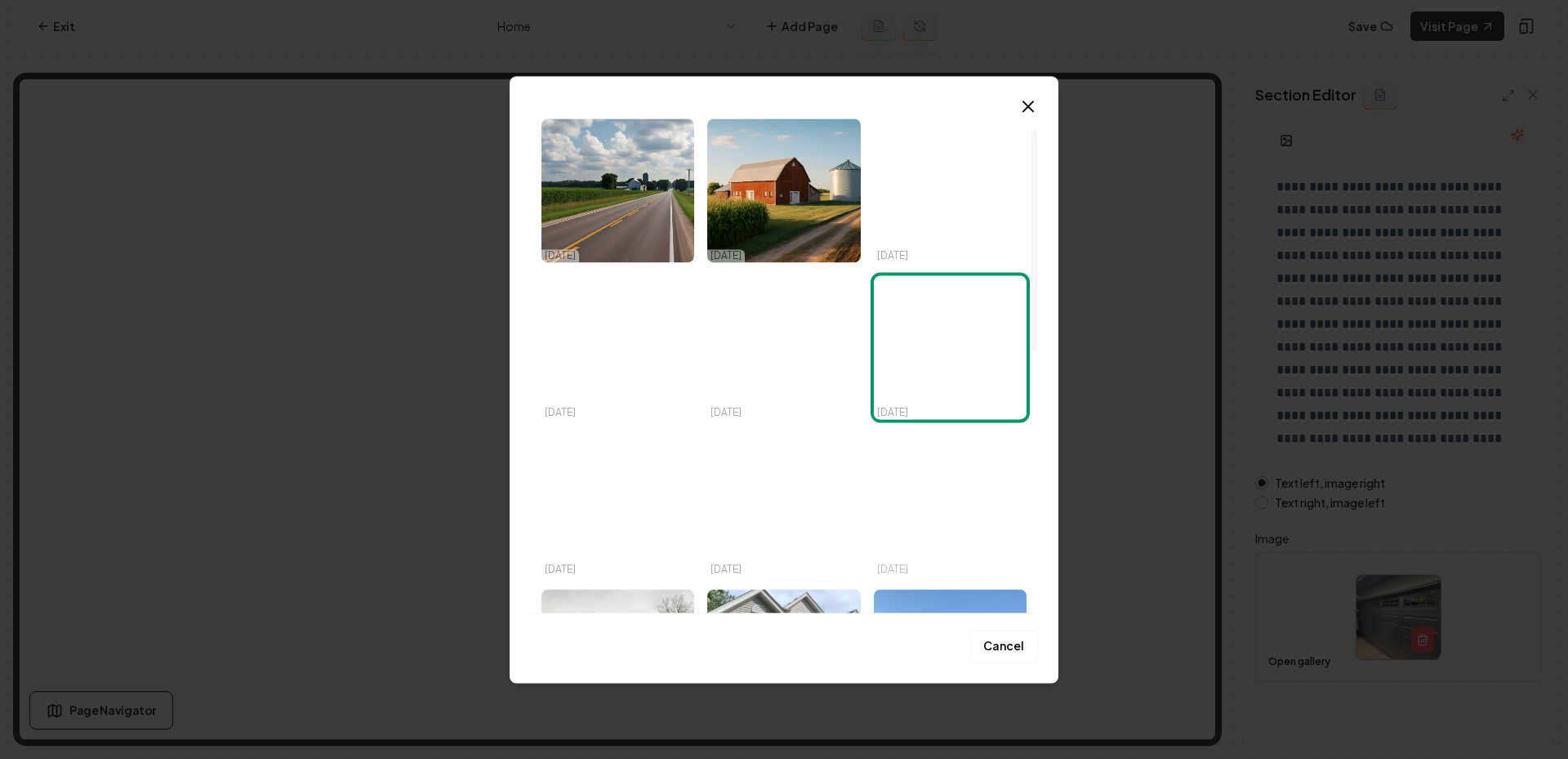
scroll to position [79, 0]
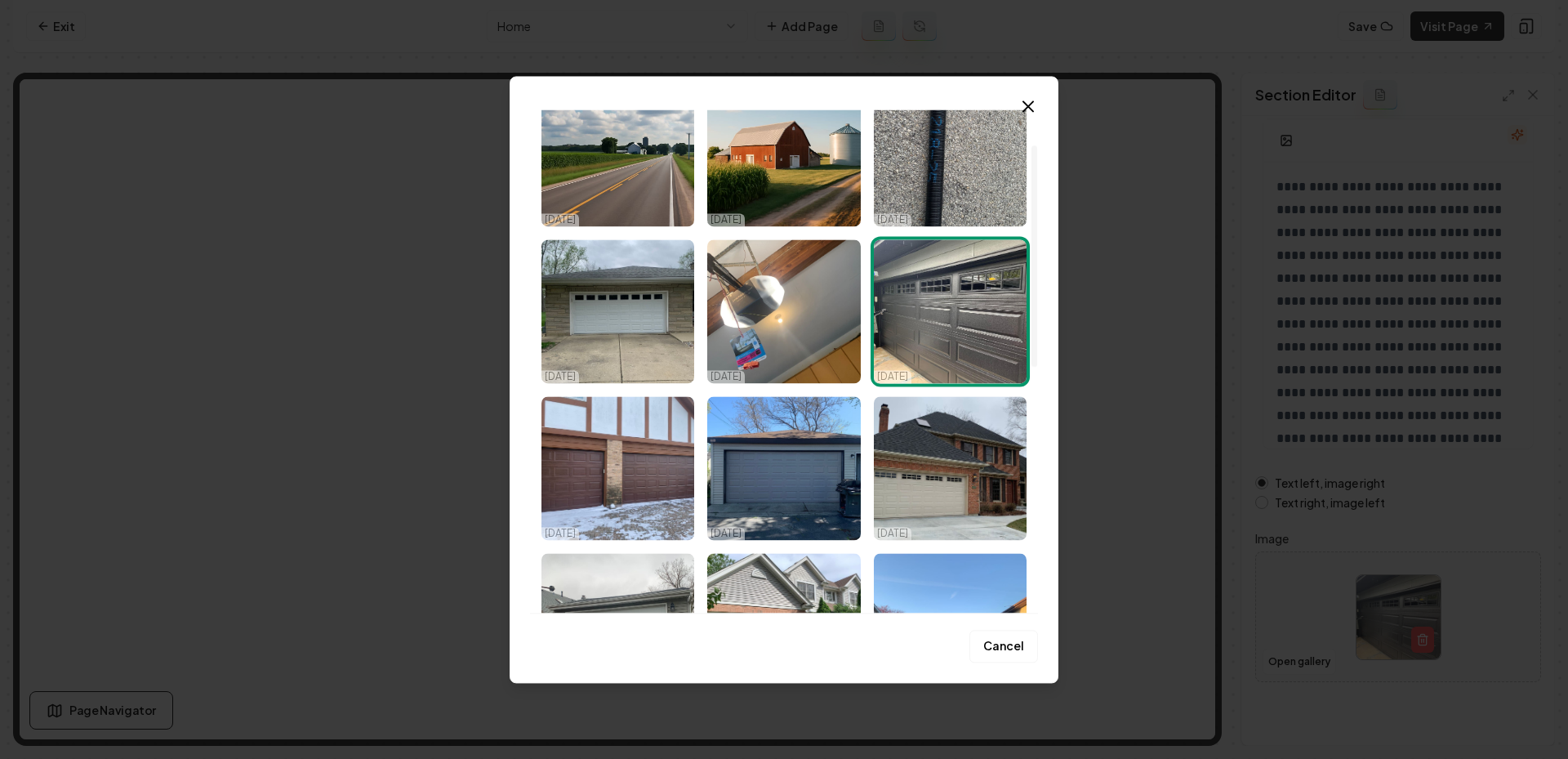
click at [952, 336] on img "Select image image_68eedaf65c7cd75eb828ff8a.jpeg" at bounding box center [950, 311] width 153 height 144
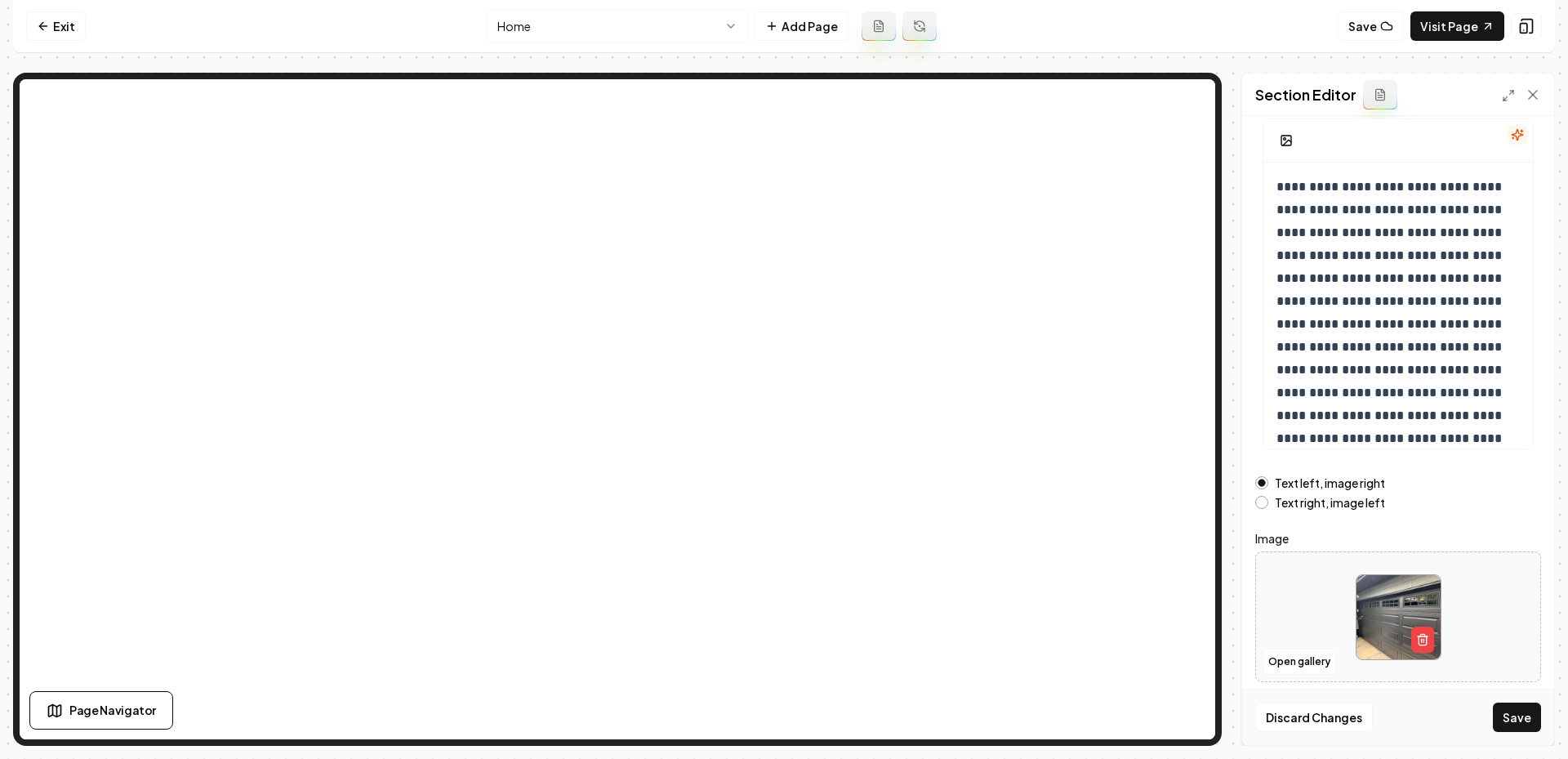
scroll to position [60, 0]
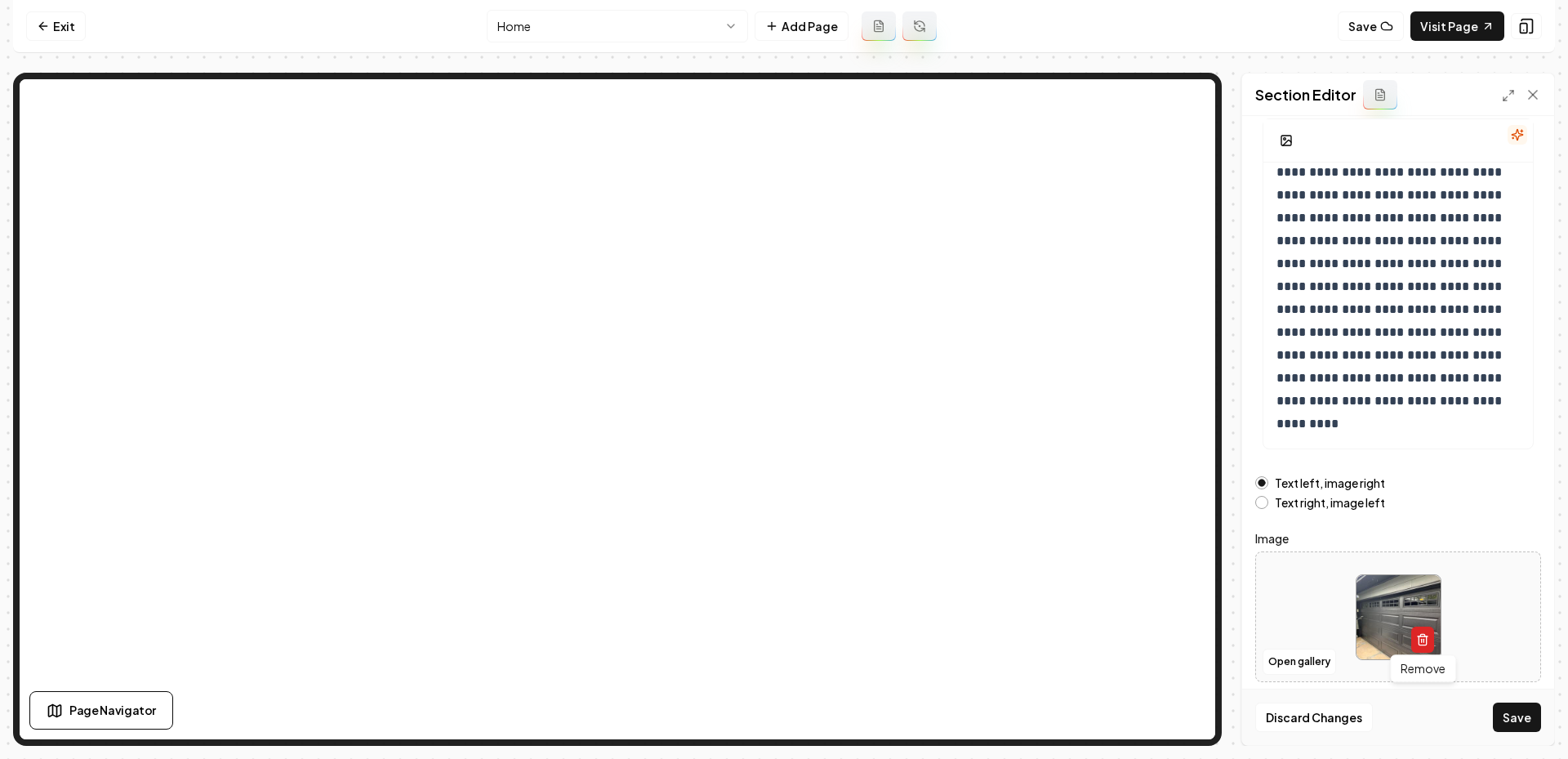
click at [1425, 628] on button "button" at bounding box center [1422, 640] width 23 height 26
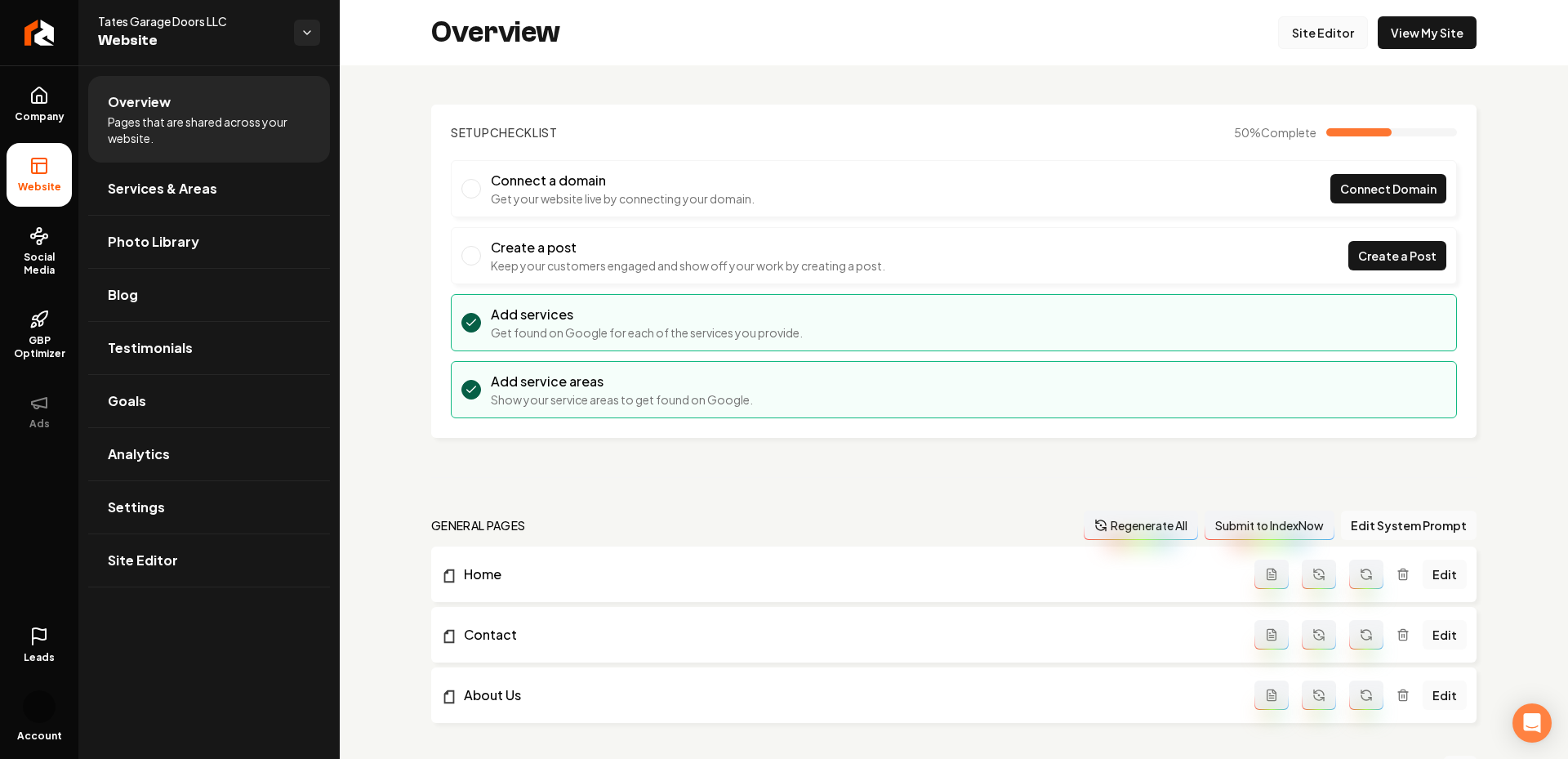
click at [1307, 17] on link "Site Editor" at bounding box center [1323, 32] width 90 height 32
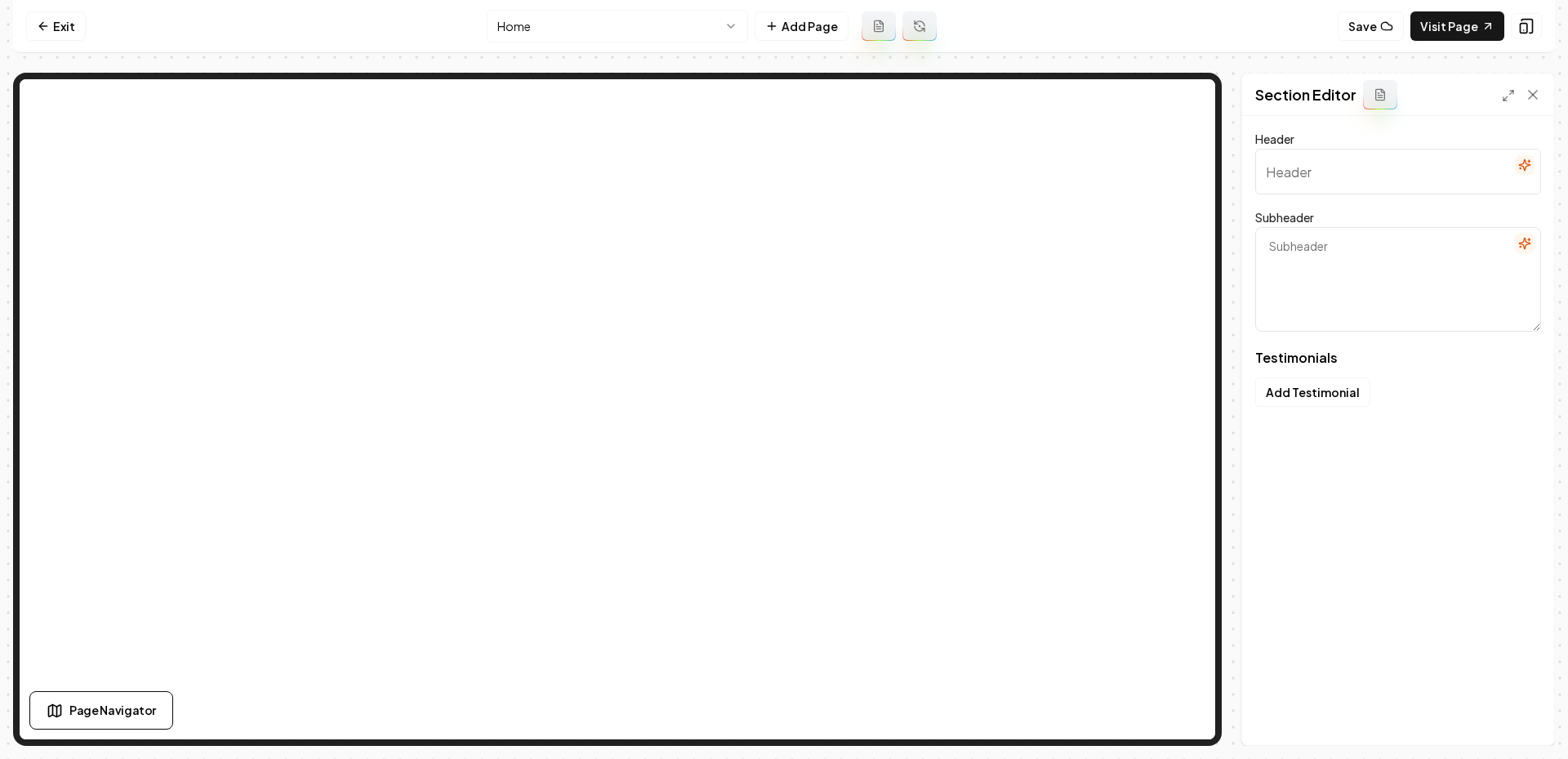
type input "Why Neighbors Call Us"
type textarea "Find out how we've been ensuring smooth operations for garage doors nearby"
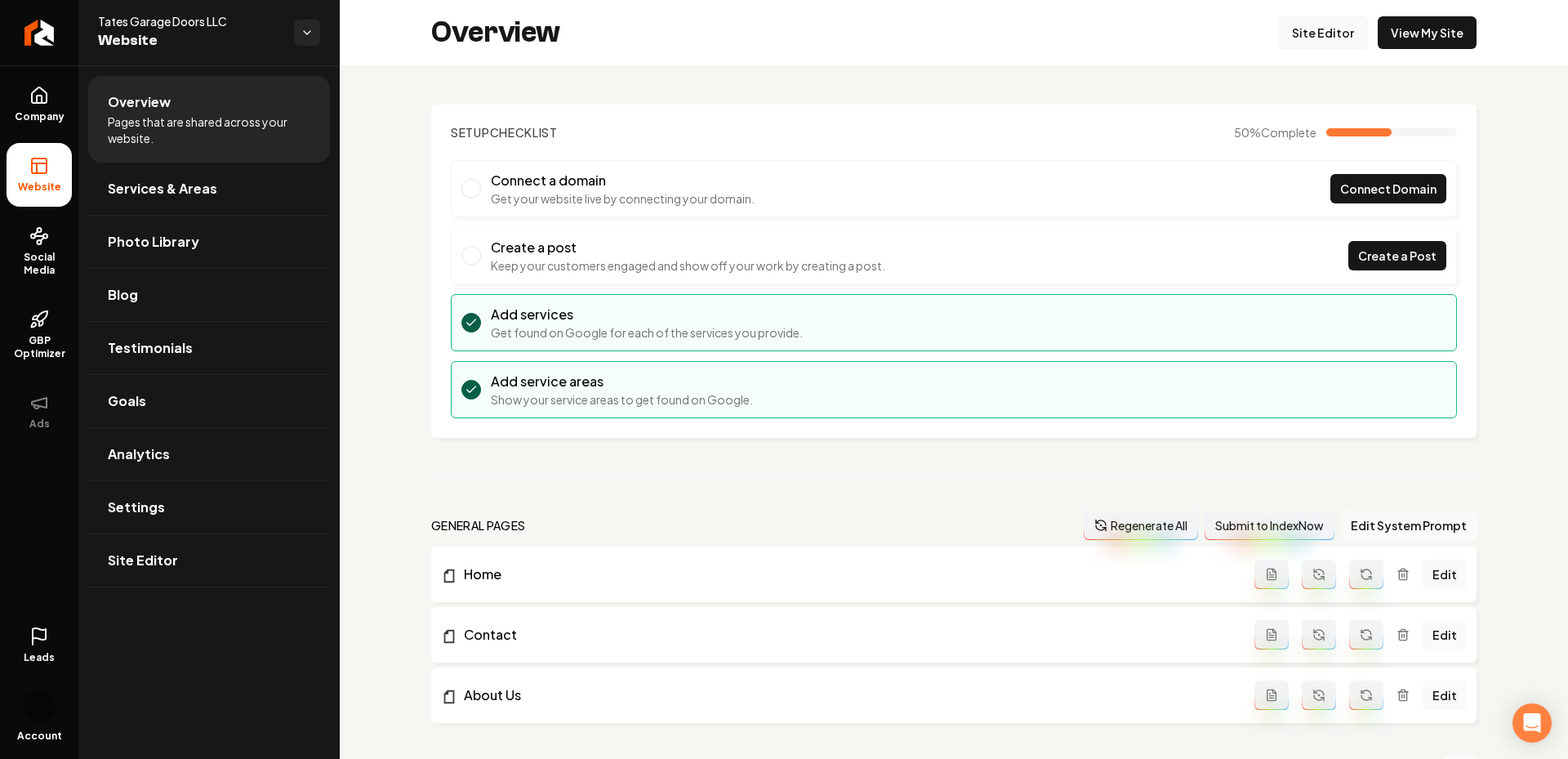
click at [1337, 32] on link "Site Editor" at bounding box center [1323, 32] width 90 height 32
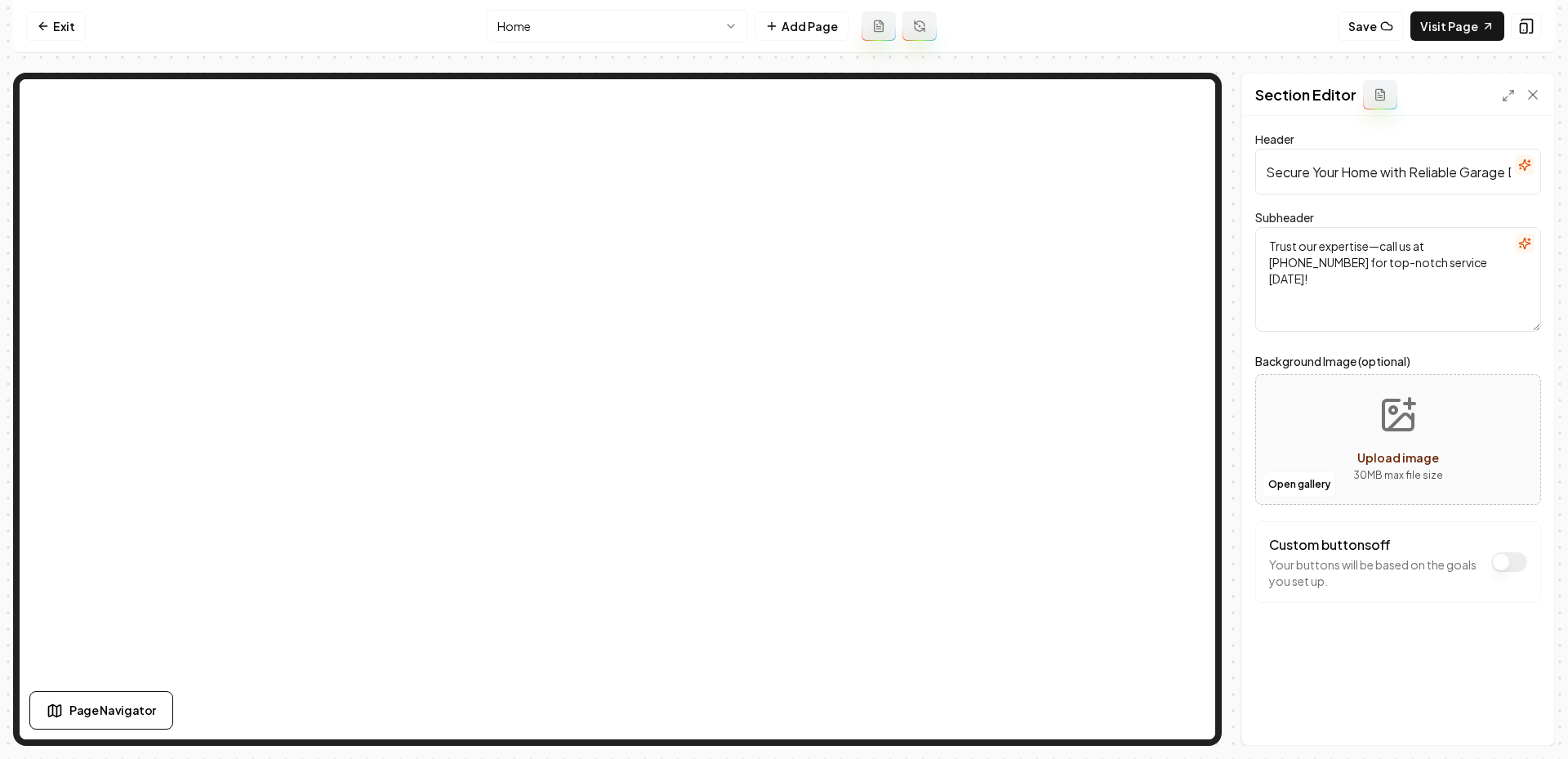
click at [1392, 409] on icon "Upload image" at bounding box center [1398, 415] width 39 height 39
type input "**********"
click at [1505, 716] on button "Save" at bounding box center [1517, 718] width 48 height 30
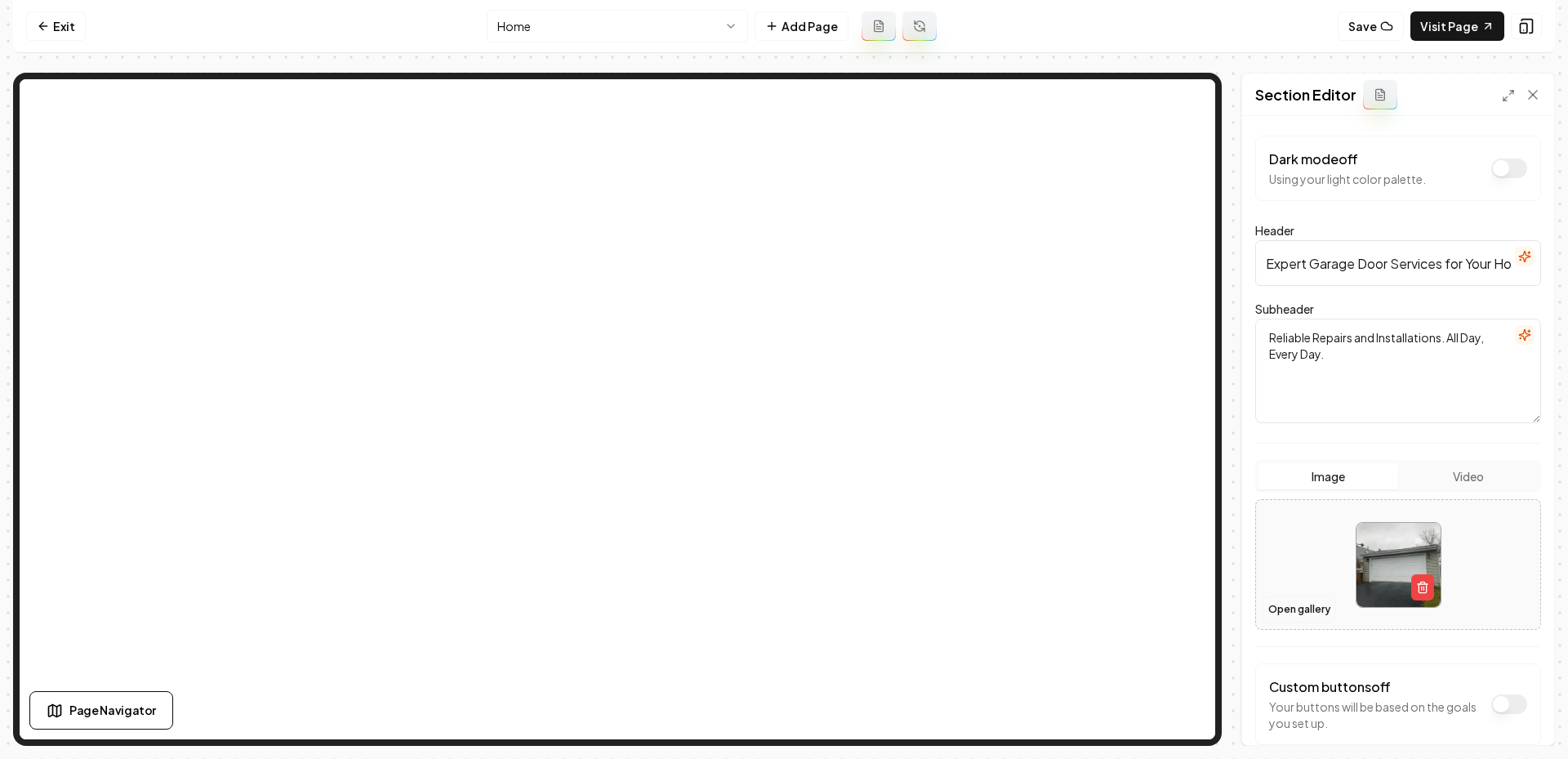
click at [1292, 603] on button "Open gallery" at bounding box center [1299, 609] width 74 height 26
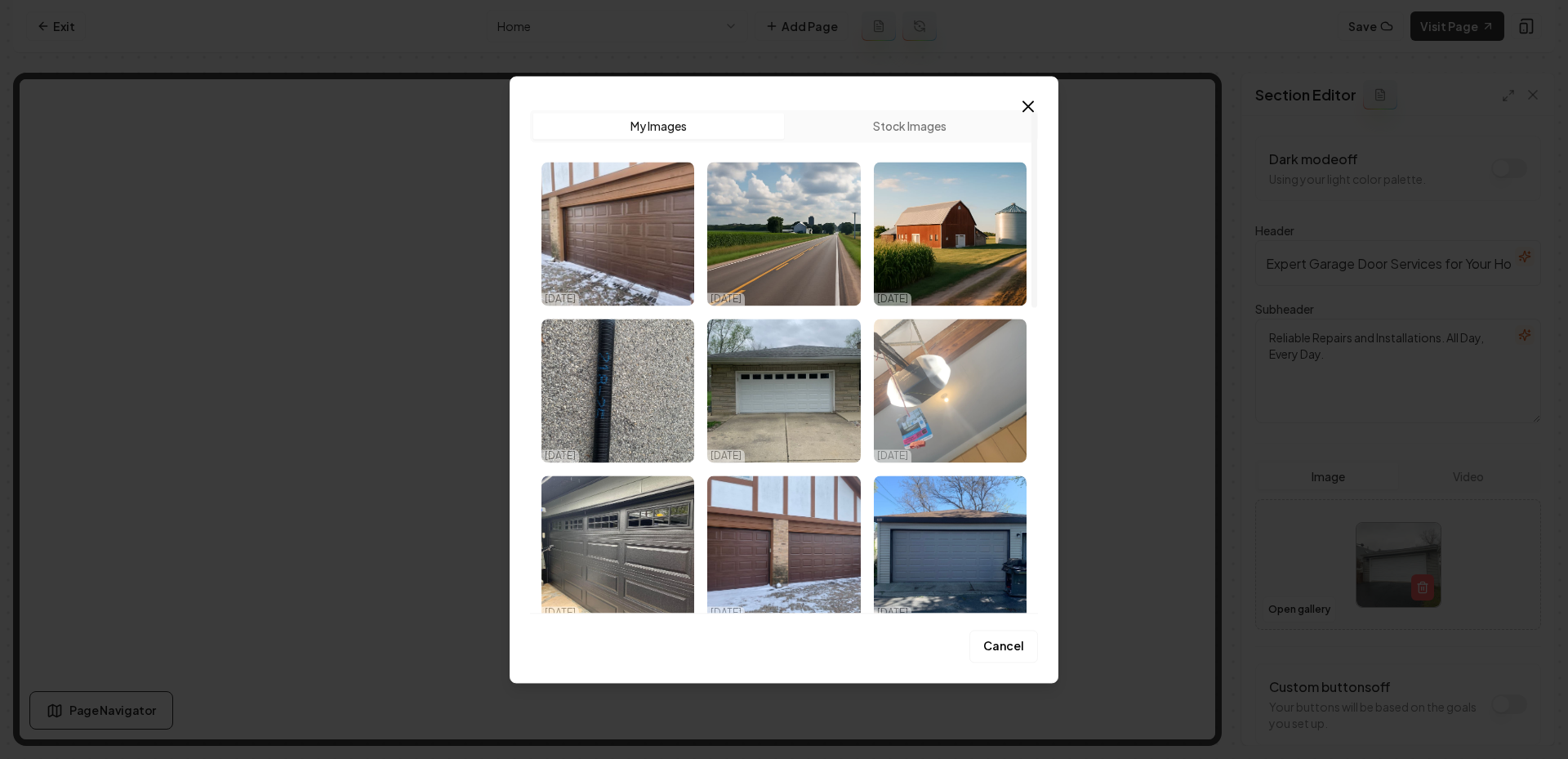
scroll to position [7, 0]
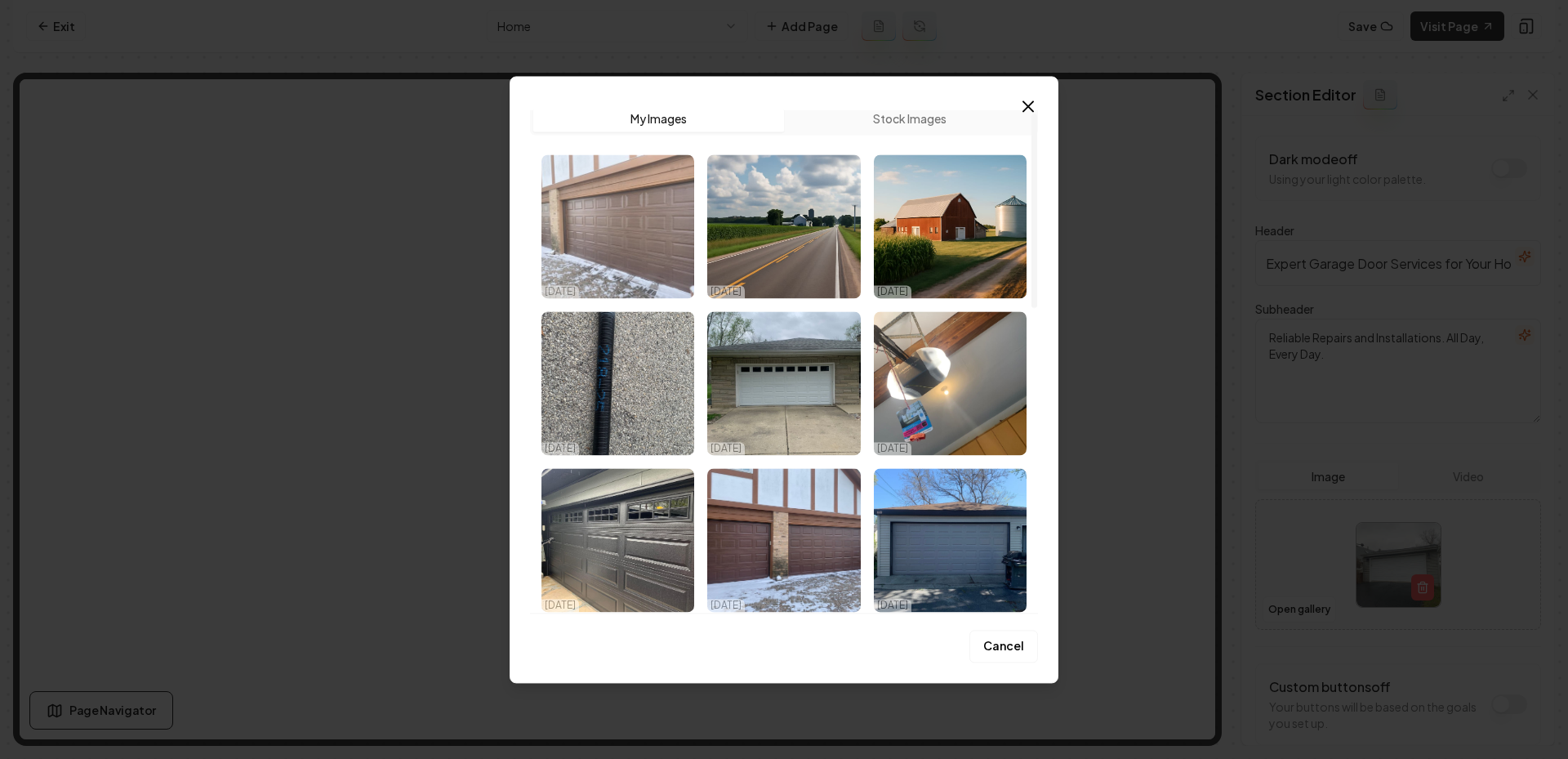
click at [664, 243] on img "Select image image_68eedc825c7cd75eb83440e9.jpg" at bounding box center [617, 227] width 153 height 144
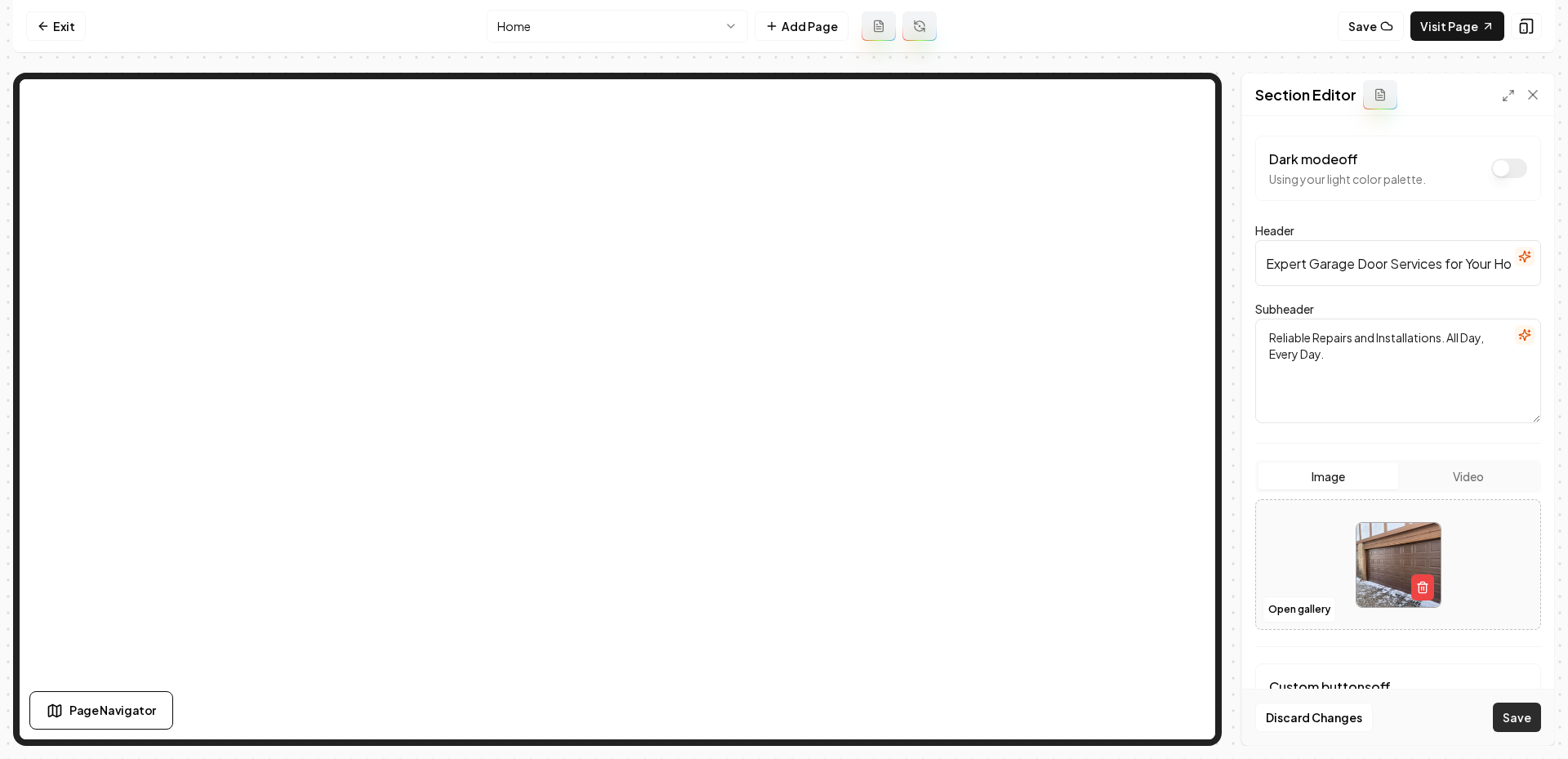
click at [1527, 720] on button "Save" at bounding box center [1517, 718] width 48 height 30
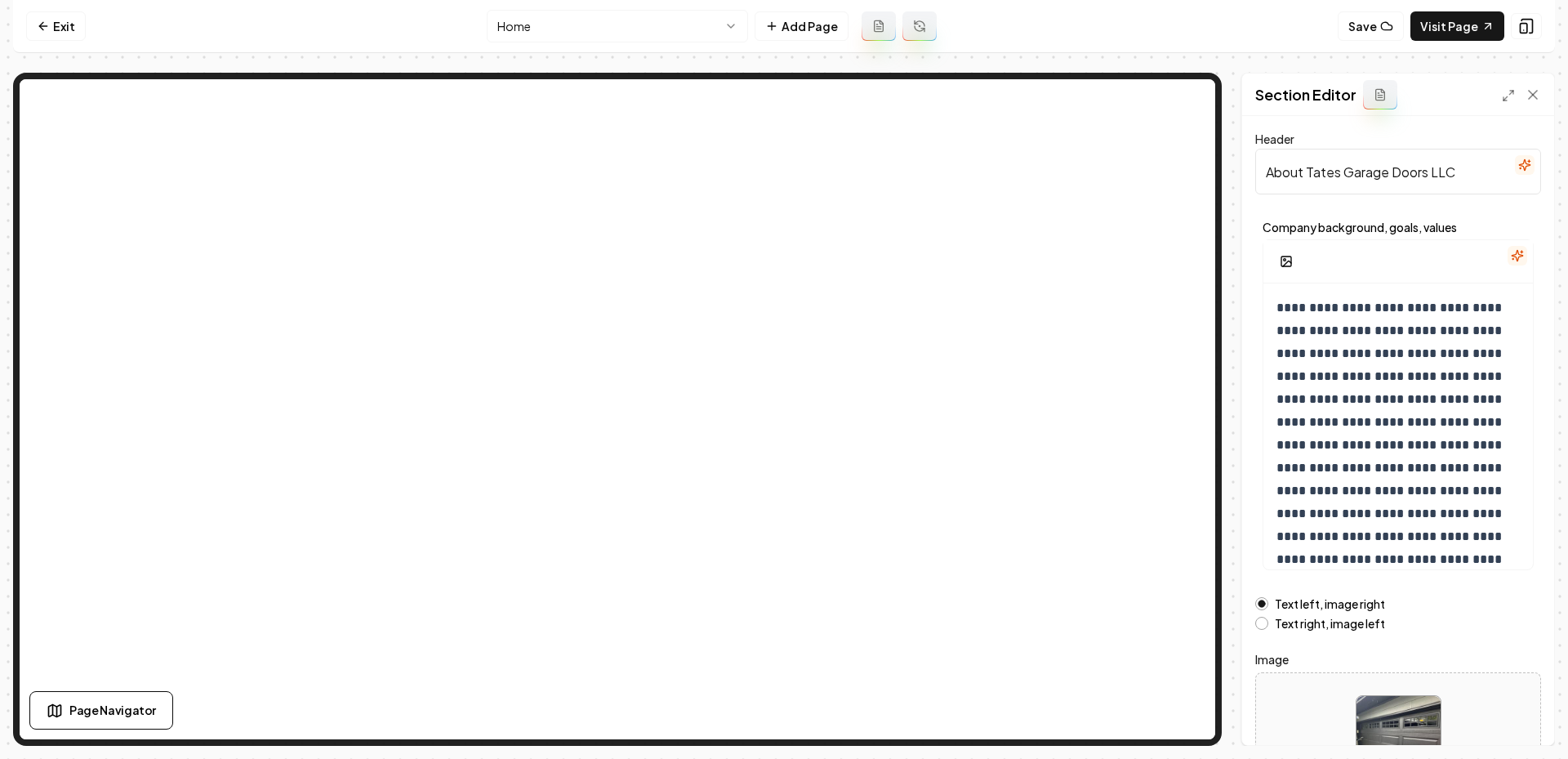
scroll to position [121, 0]
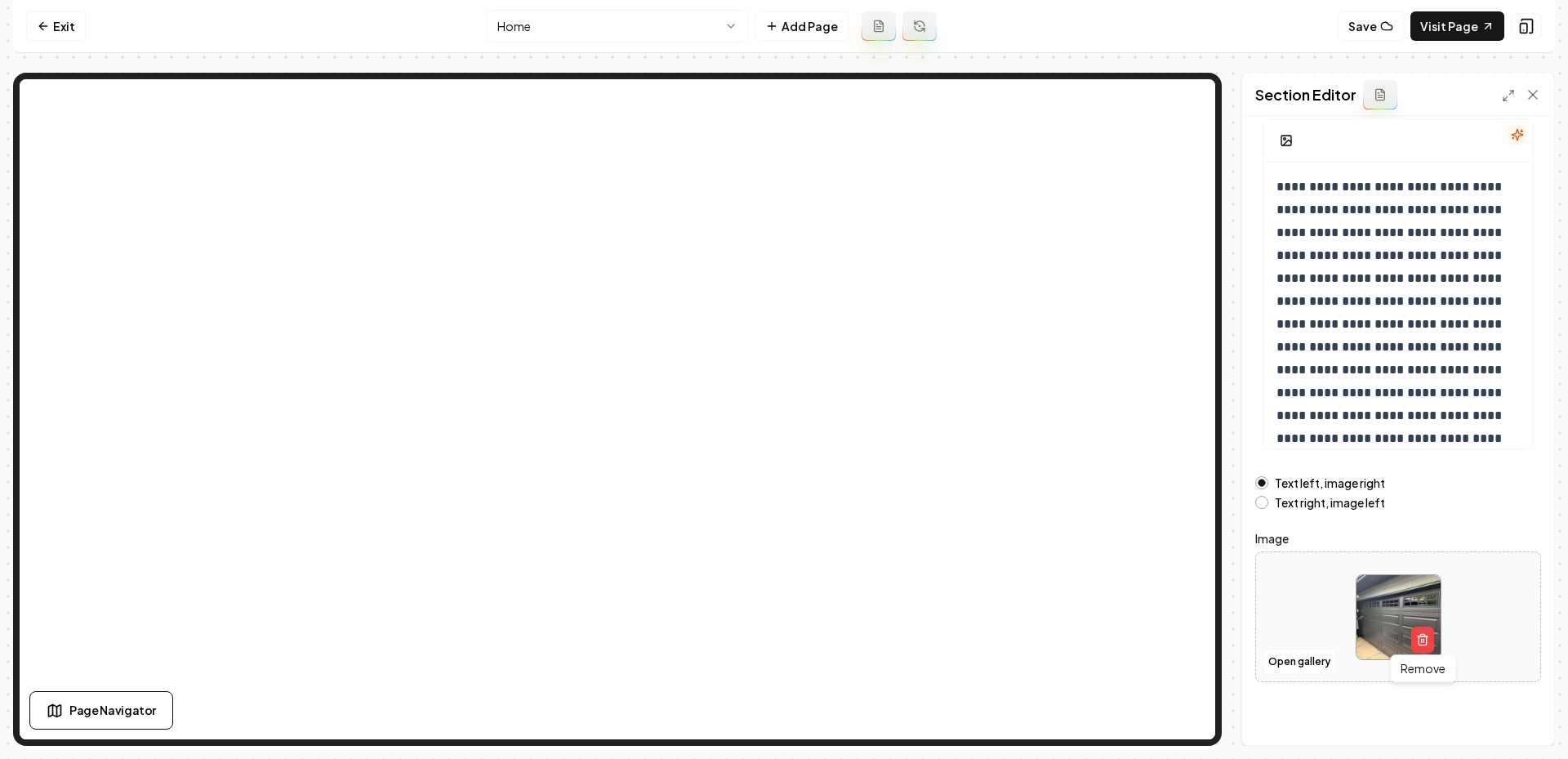
click at [1425, 651] on img at bounding box center [1398, 617] width 84 height 84
type input "**********"
click at [1510, 709] on button "Save" at bounding box center [1517, 718] width 48 height 30
click at [1418, 639] on icon "button" at bounding box center [1422, 641] width 7 height 9
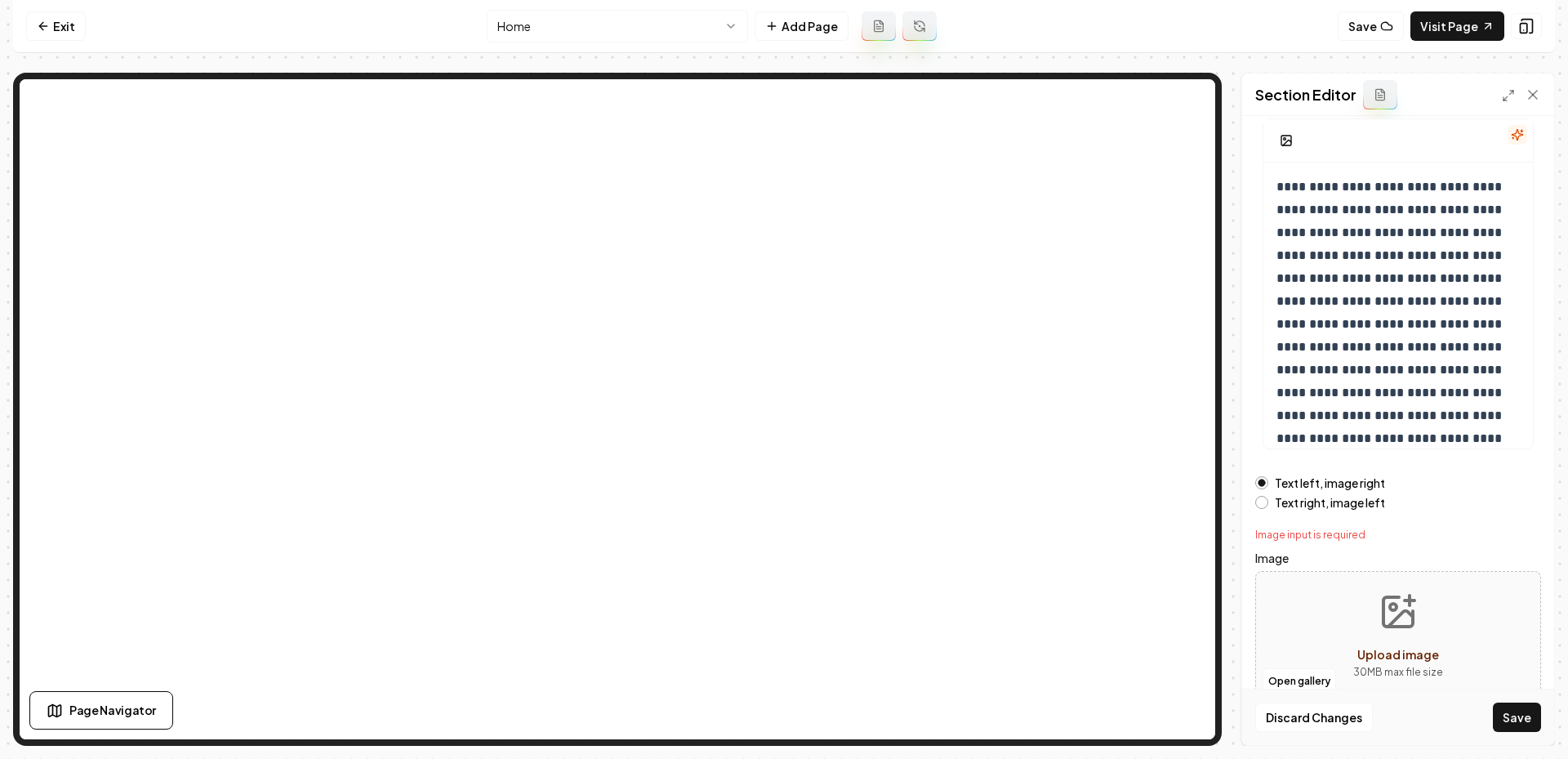
click at [1374, 617] on button "Upload image 30 MB max file size" at bounding box center [1398, 637] width 116 height 114
click at [1309, 683] on button "Open gallery" at bounding box center [1299, 681] width 74 height 26
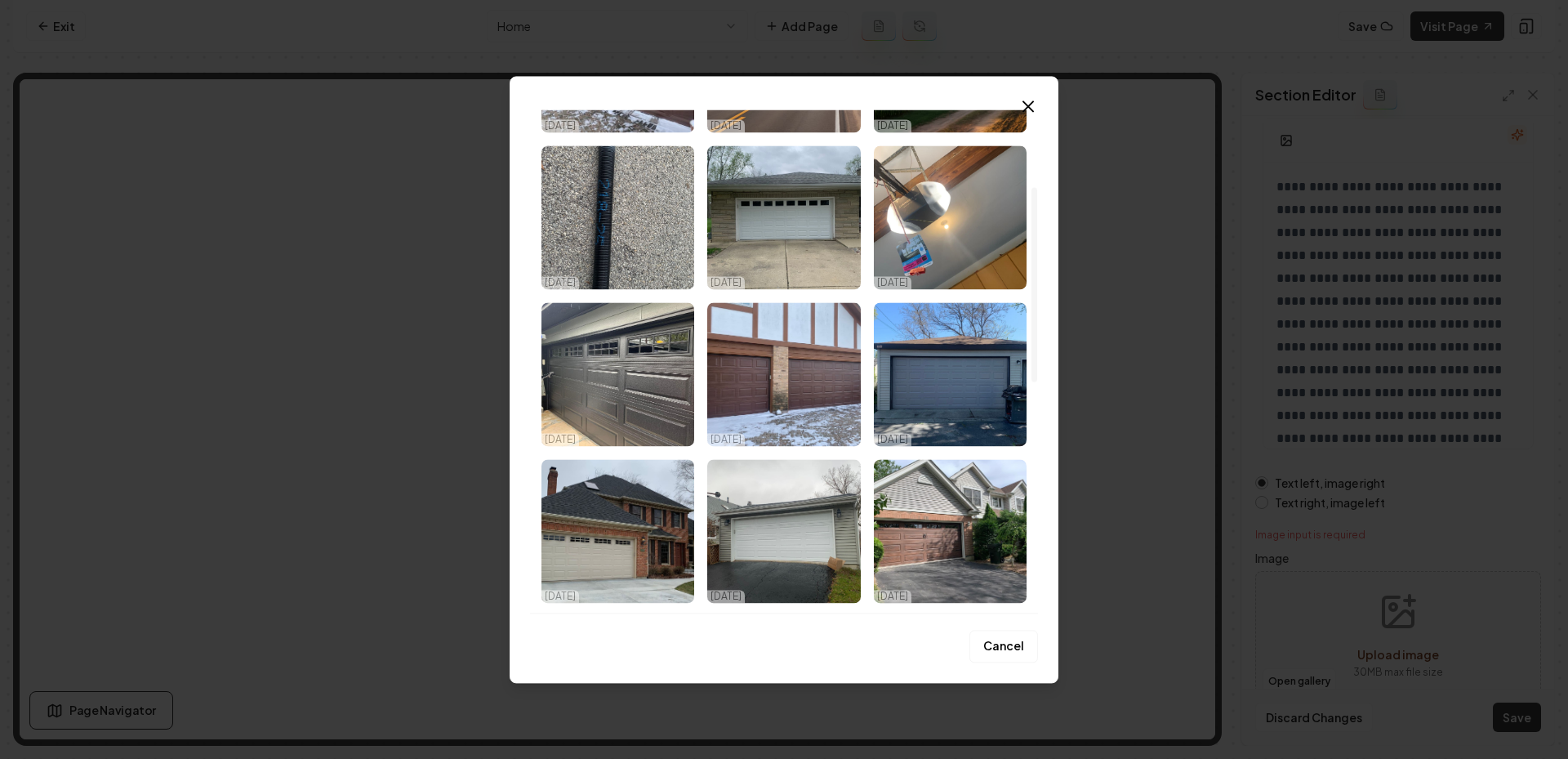
scroll to position [199, 0]
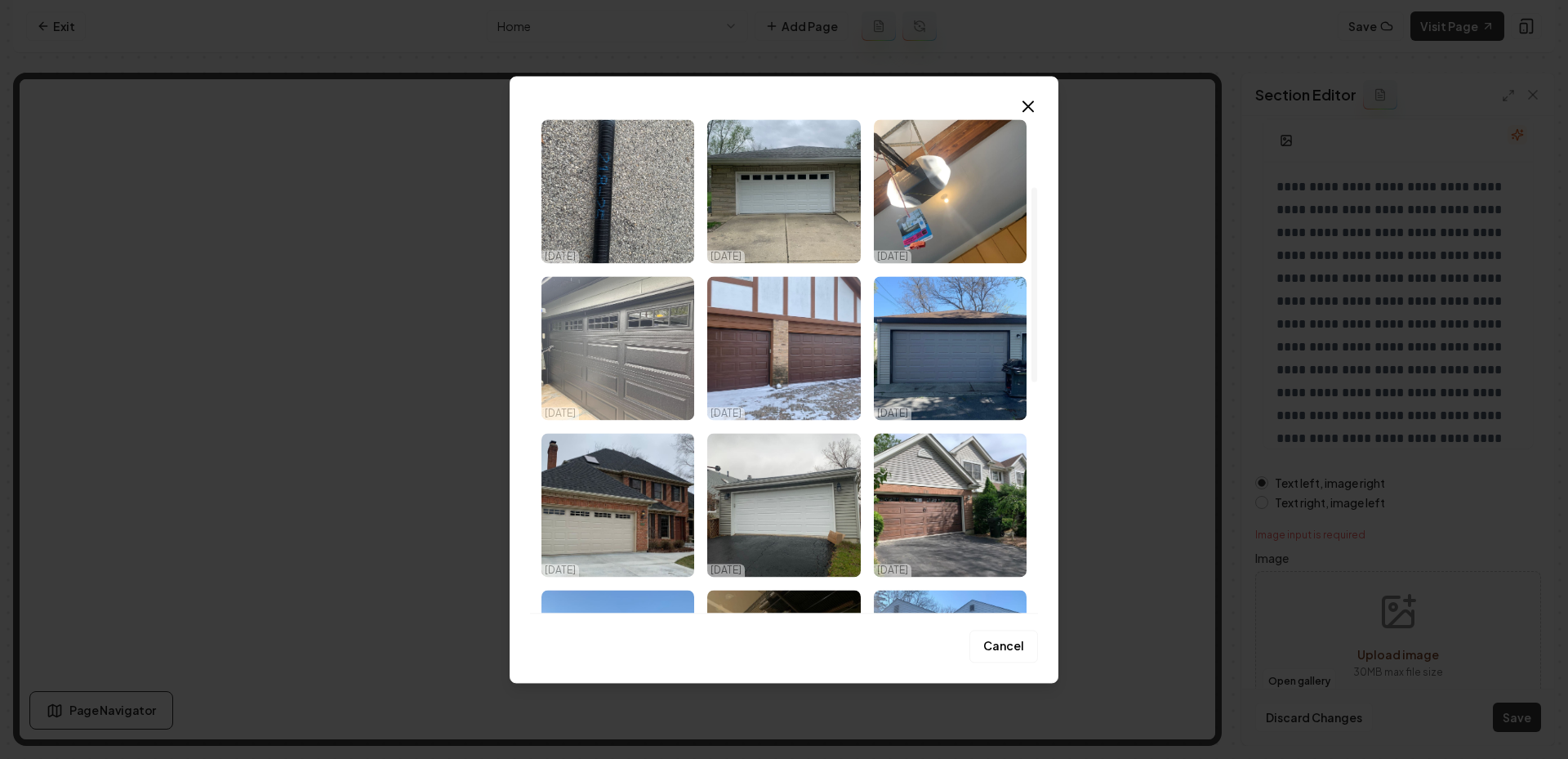
click at [595, 348] on img "Select image image_68eedaf65c7cd75eb828ff8a.jpeg" at bounding box center [617, 348] width 153 height 144
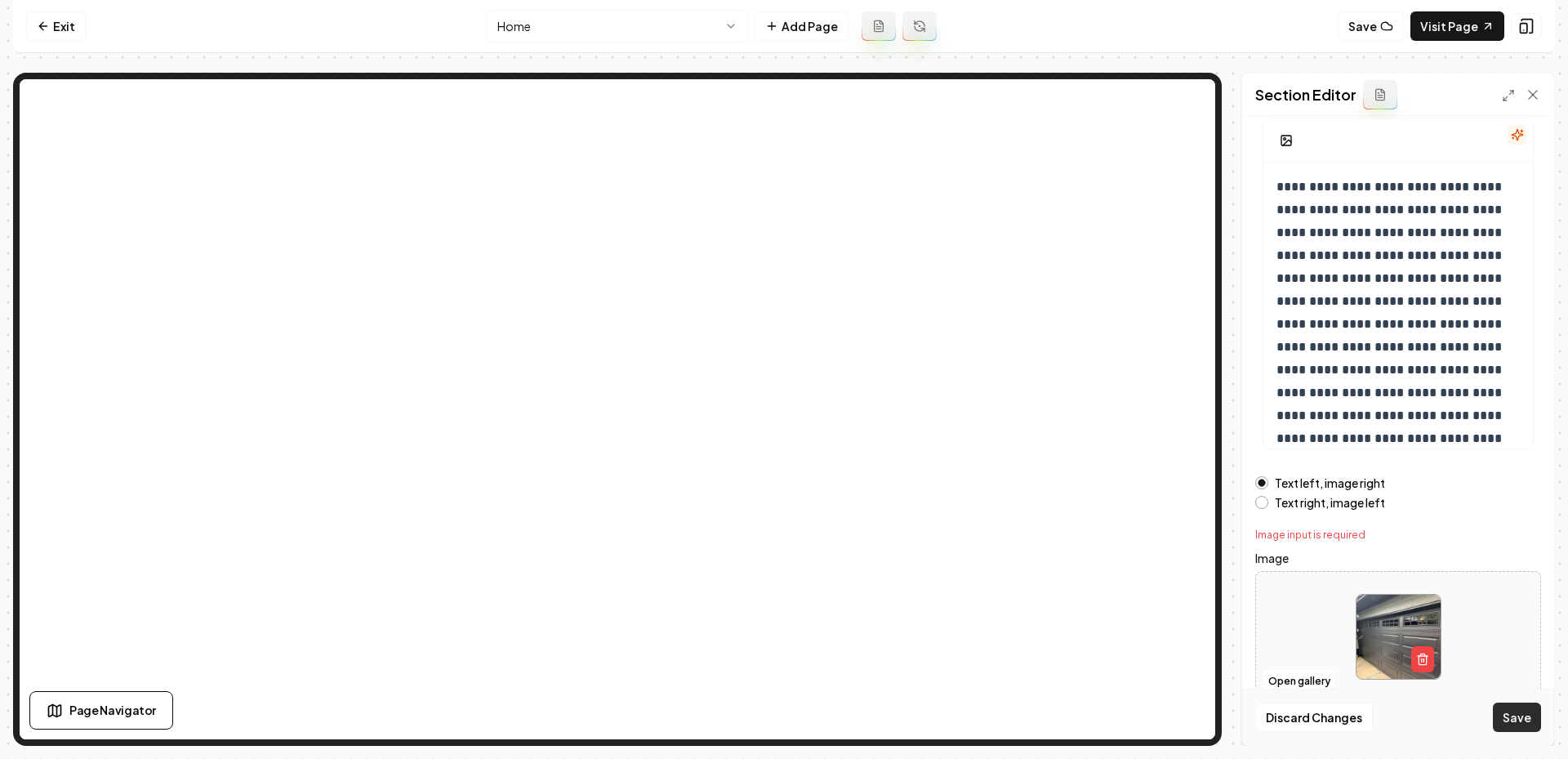
click at [1509, 715] on button "Save" at bounding box center [1517, 718] width 48 height 30
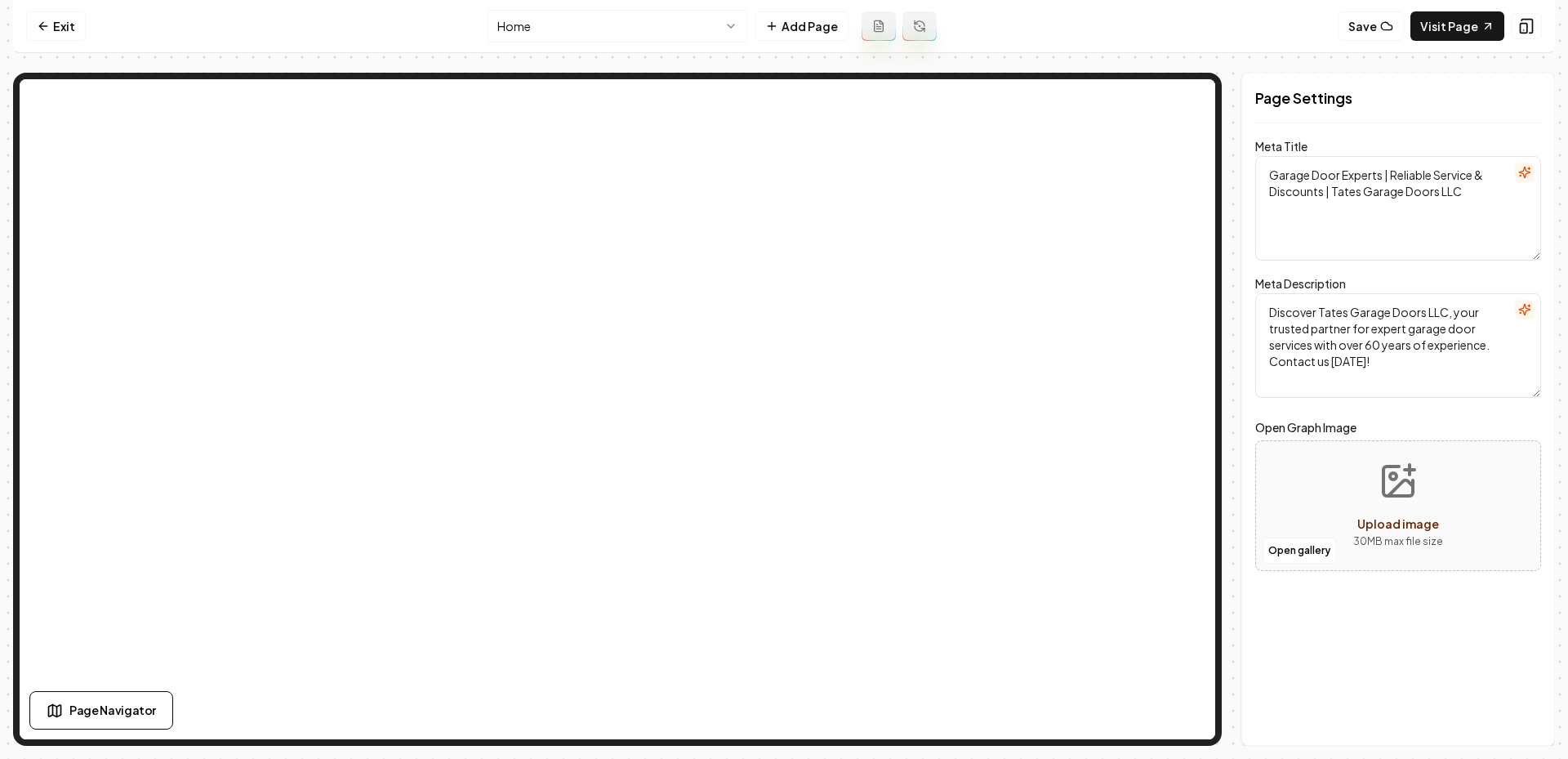
scroll to position [0, 0]
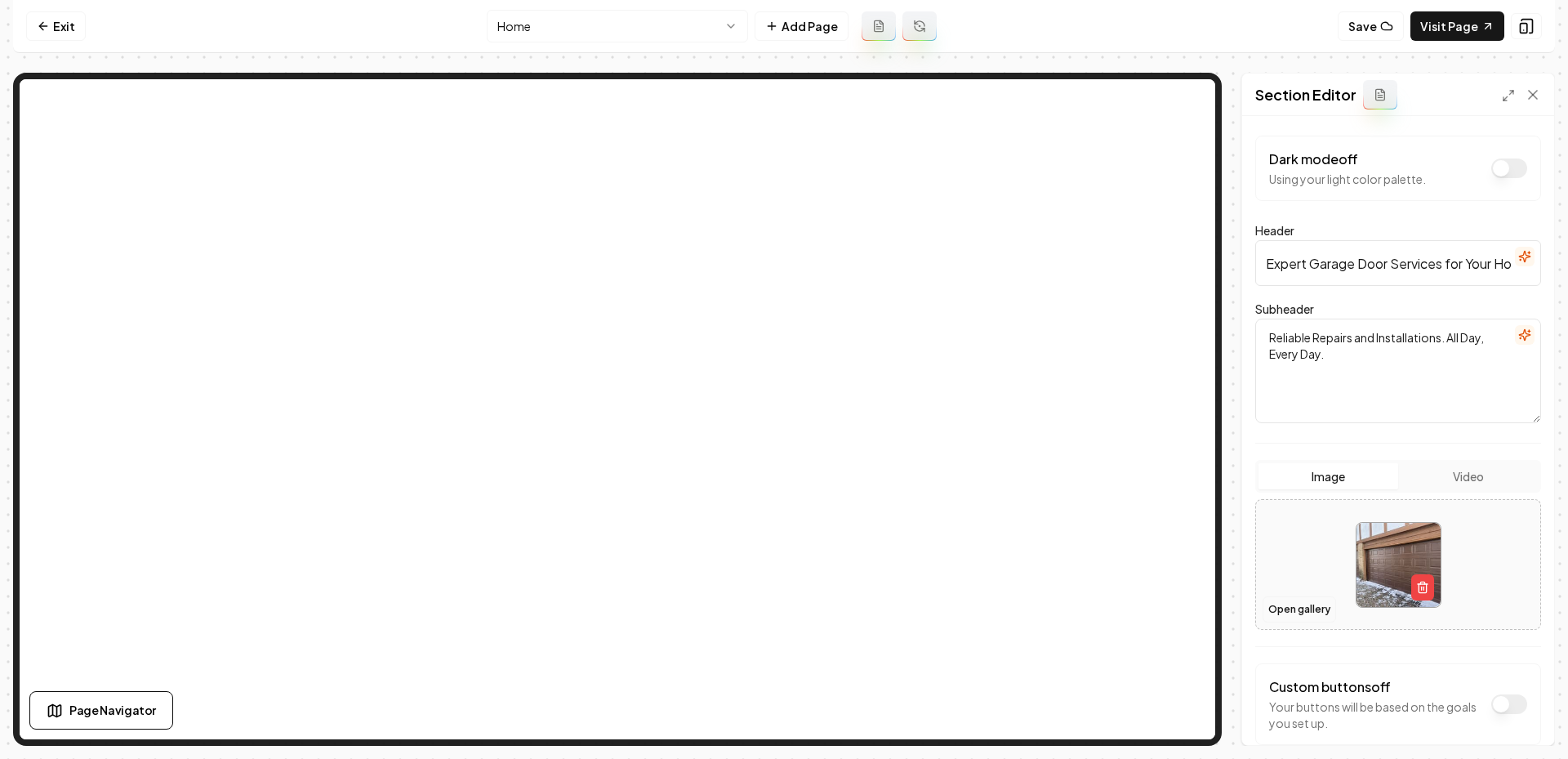
click at [1297, 598] on button "Open gallery" at bounding box center [1299, 609] width 74 height 26
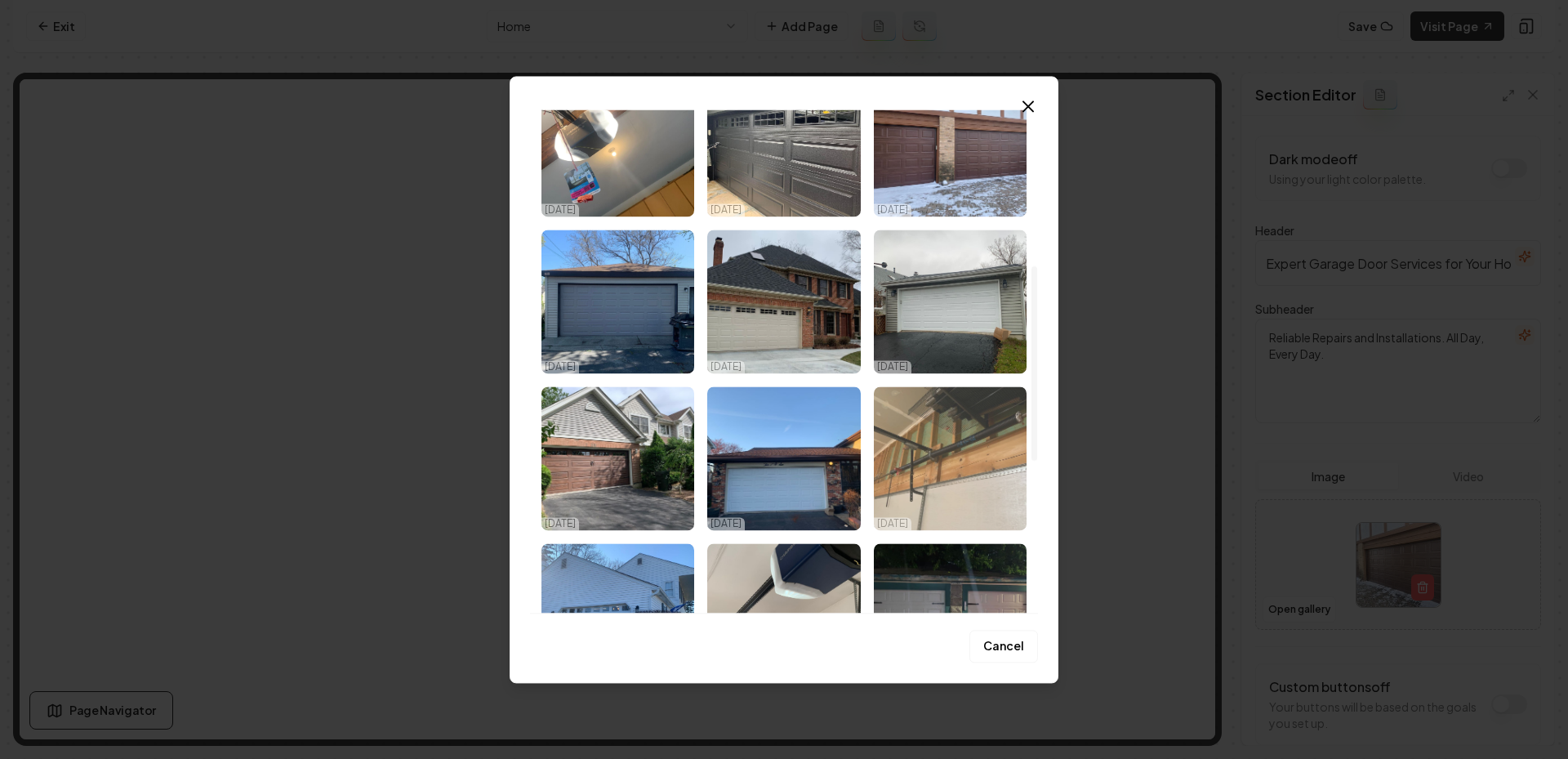
scroll to position [401, 0]
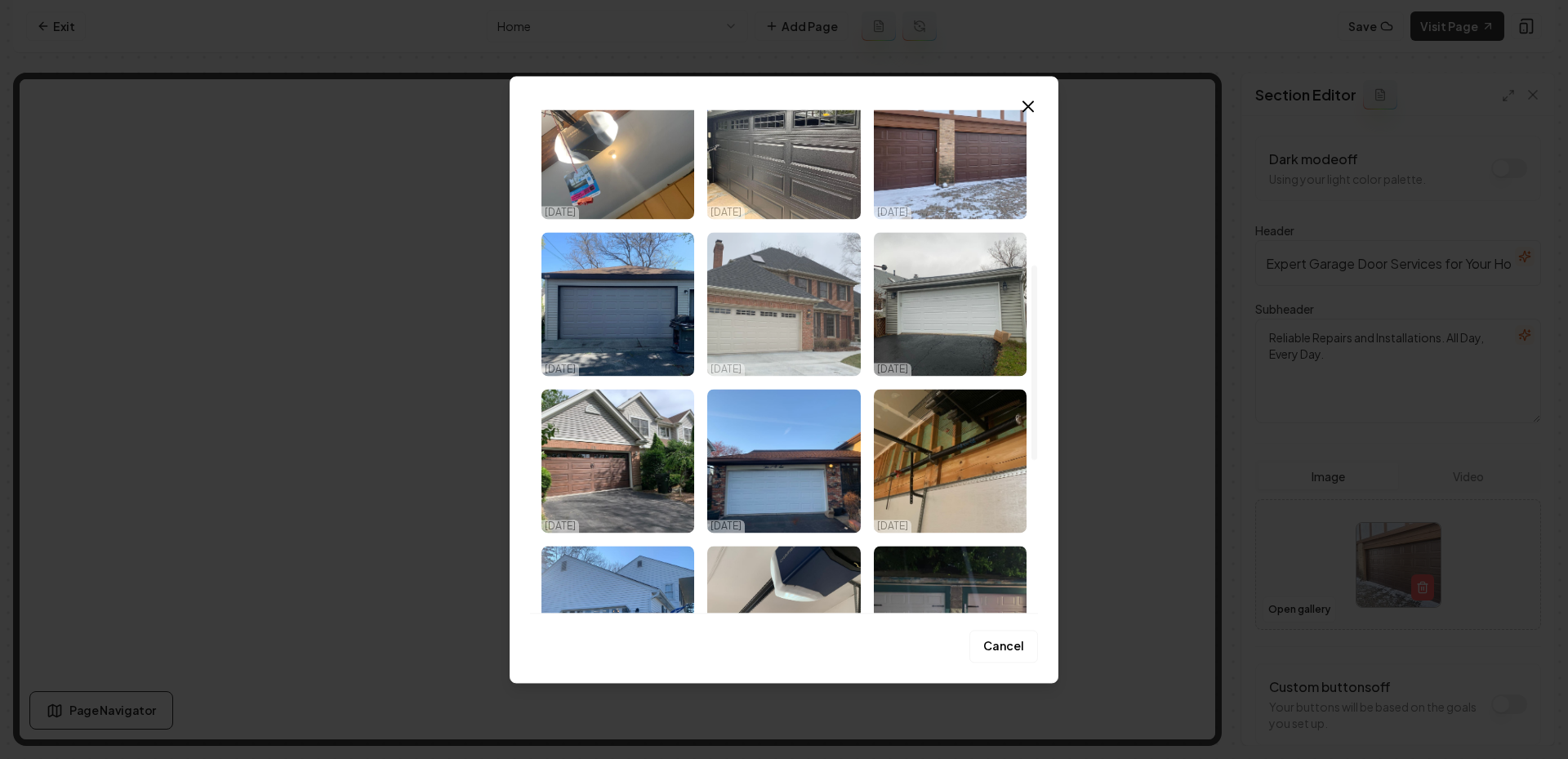
click at [769, 296] on img "Select image image_68eedaf65c7cd75eb828fc30.jpeg" at bounding box center [784, 304] width 153 height 144
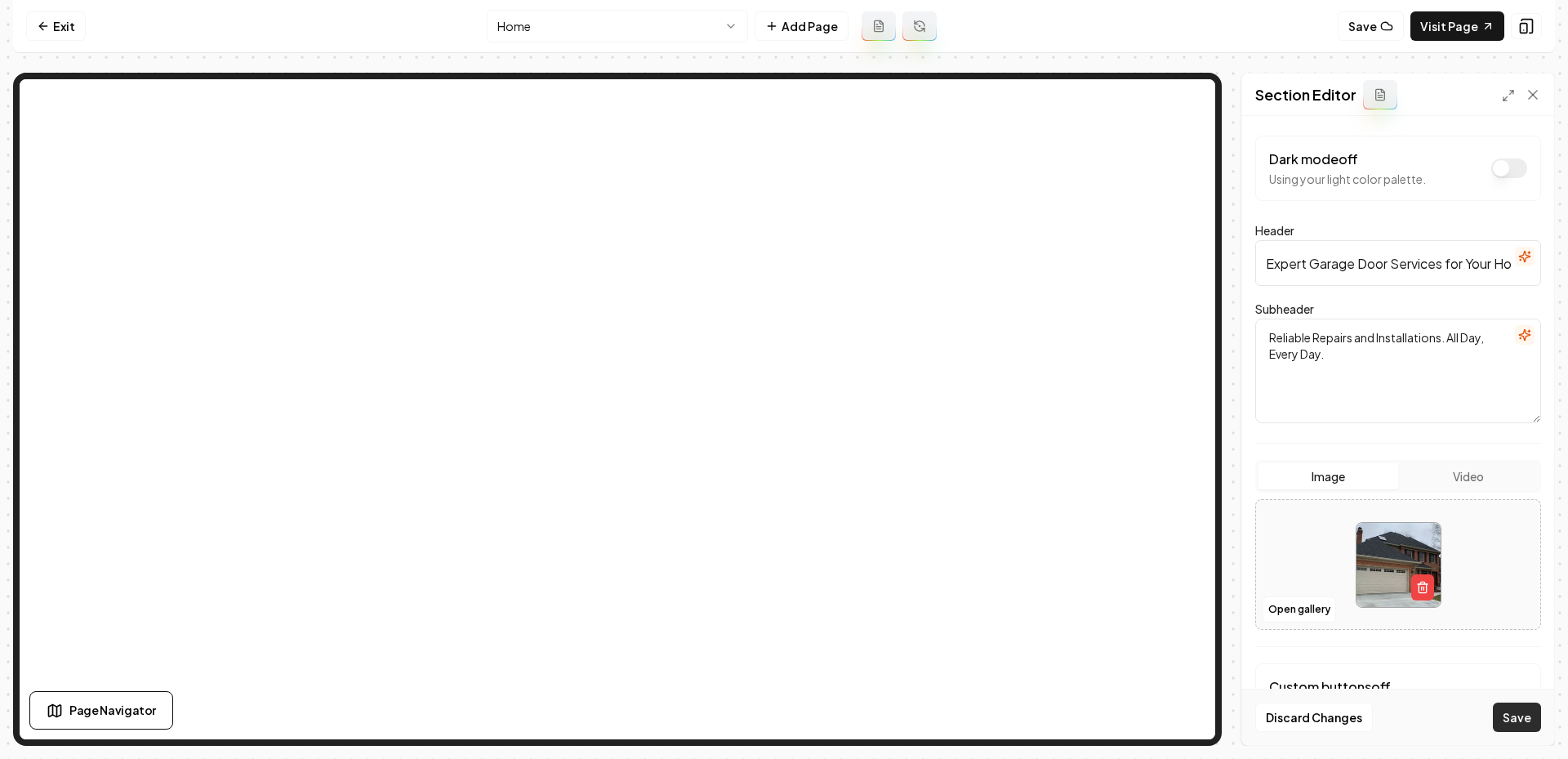
click at [1518, 718] on button "Save" at bounding box center [1517, 718] width 48 height 30
click at [663, 33] on html "Computer Required This feature is only available on a computer. Please switch t…" at bounding box center [784, 379] width 1568 height 759
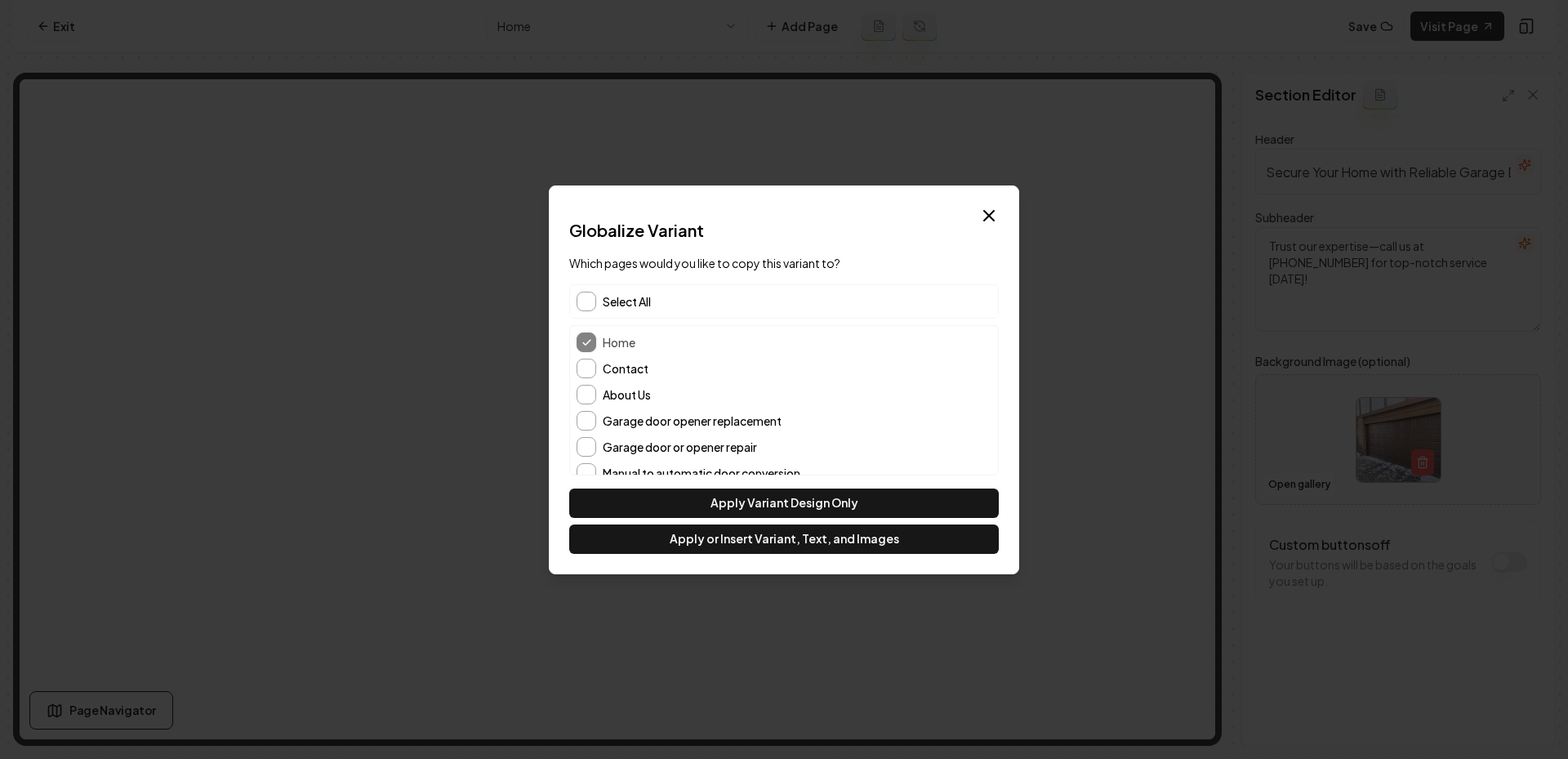
click at [595, 309] on div "Select All" at bounding box center [784, 300] width 429 height 34
click at [780, 555] on div "Dialog Globalize Variant Which pages would you like to copy this variant to? De…" at bounding box center [784, 380] width 470 height 389
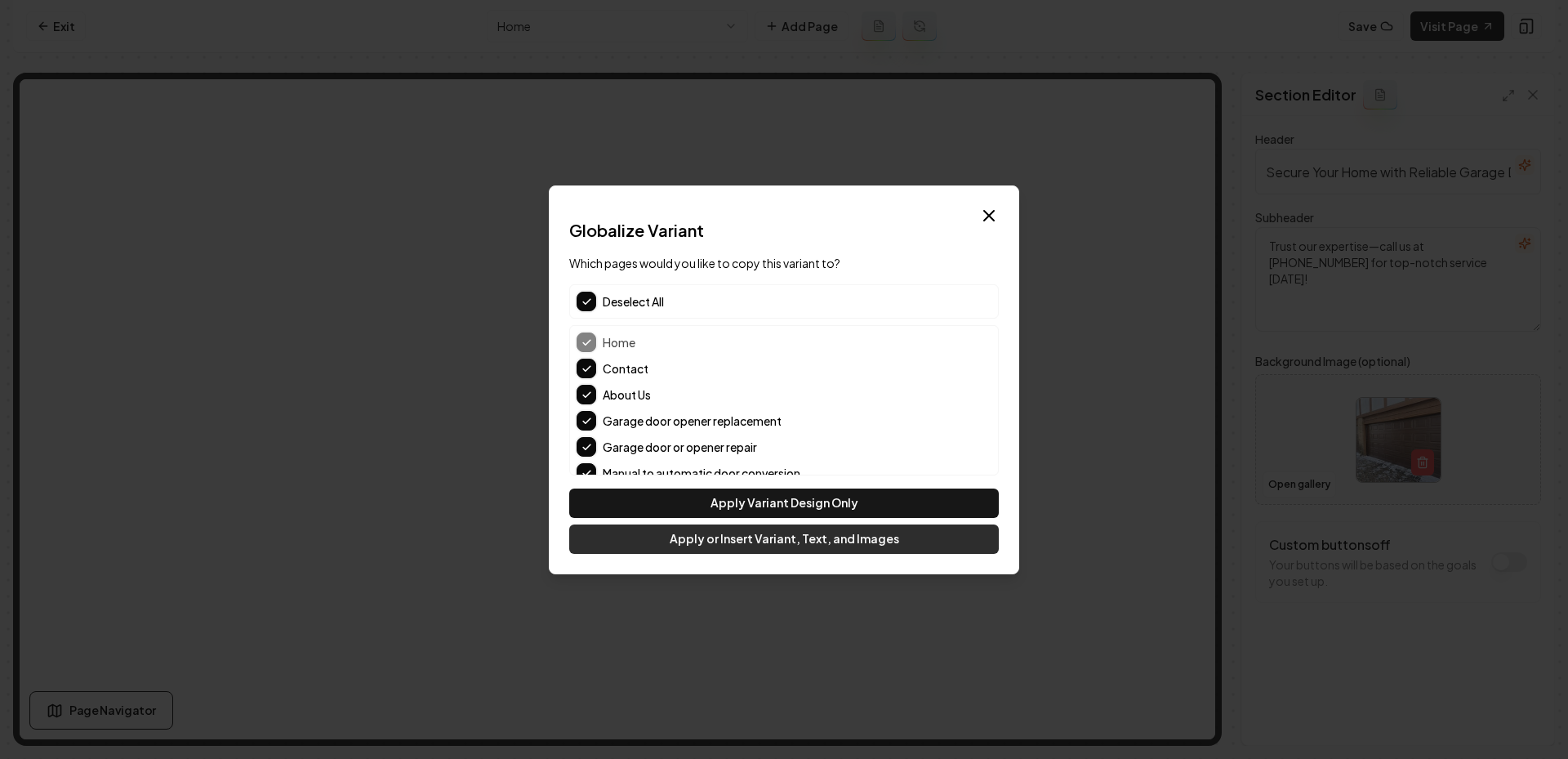
click at [760, 546] on button "Apply or Insert Variant, Text, and Images" at bounding box center [784, 540] width 429 height 30
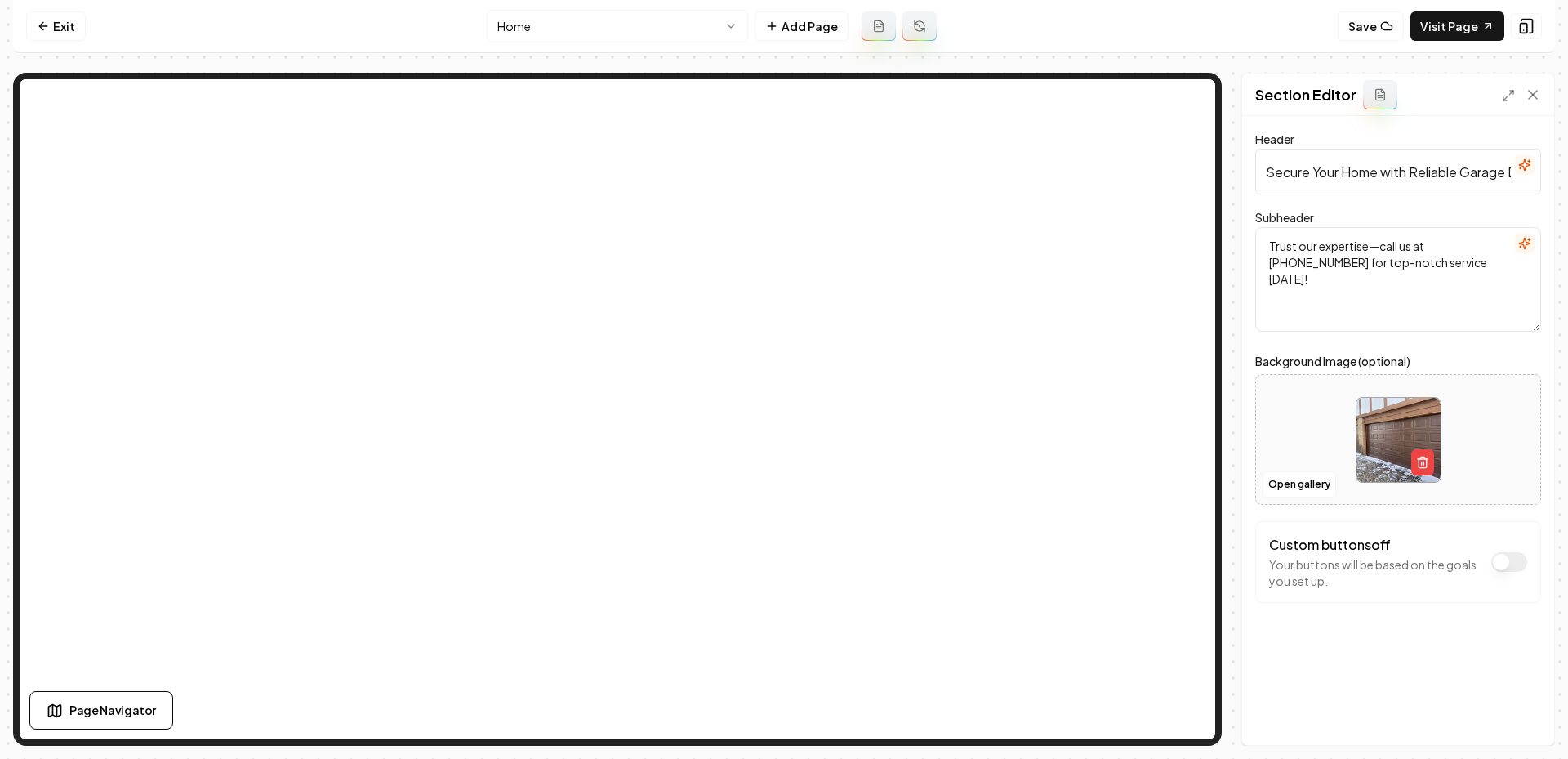
click at [602, 20] on html "Computer Required This feature is only available on a computer. Please switch t…" at bounding box center [784, 379] width 1568 height 759
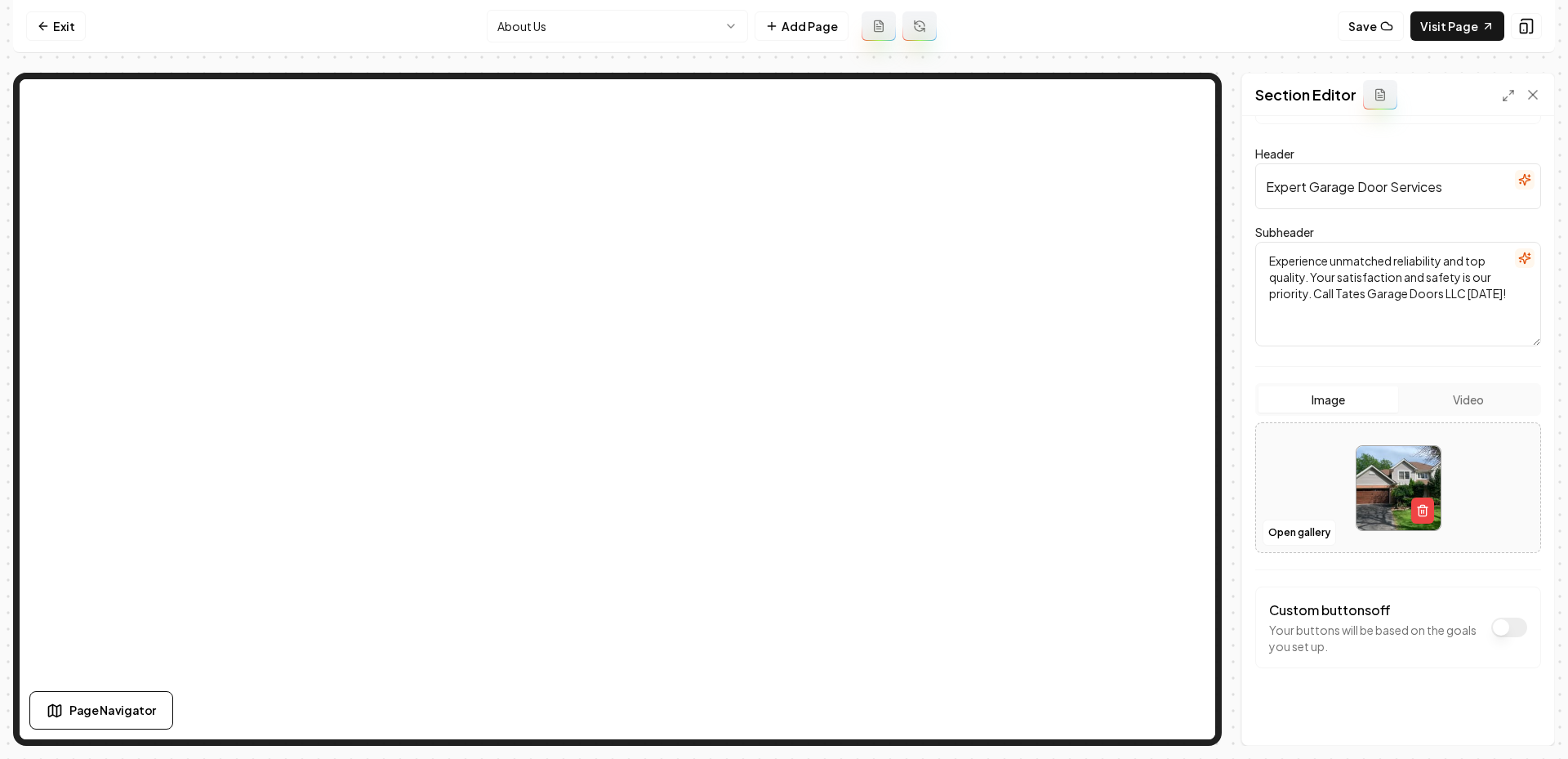
scroll to position [82, 0]
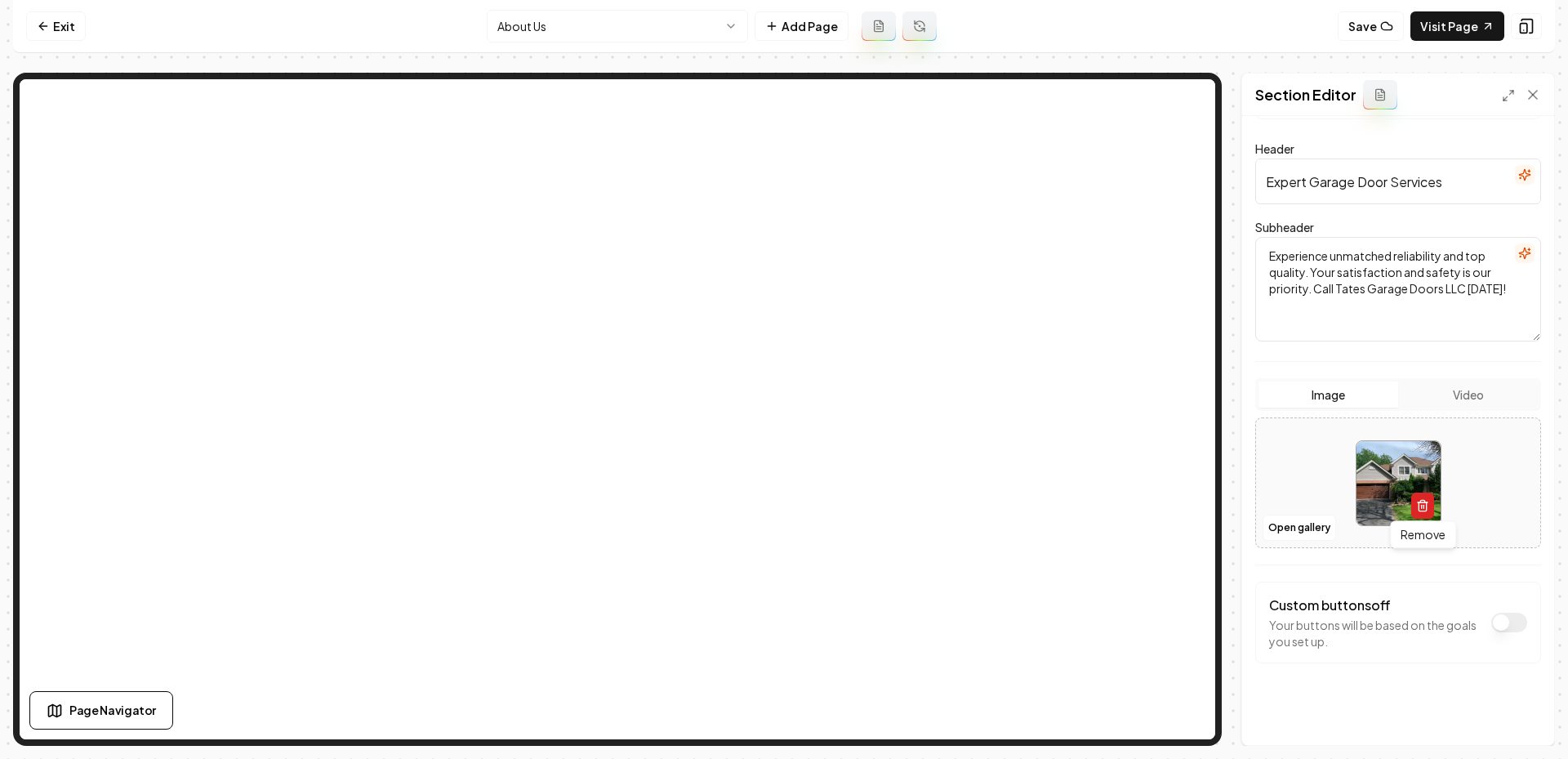
click at [1427, 502] on icon "button" at bounding box center [1422, 506] width 13 height 13
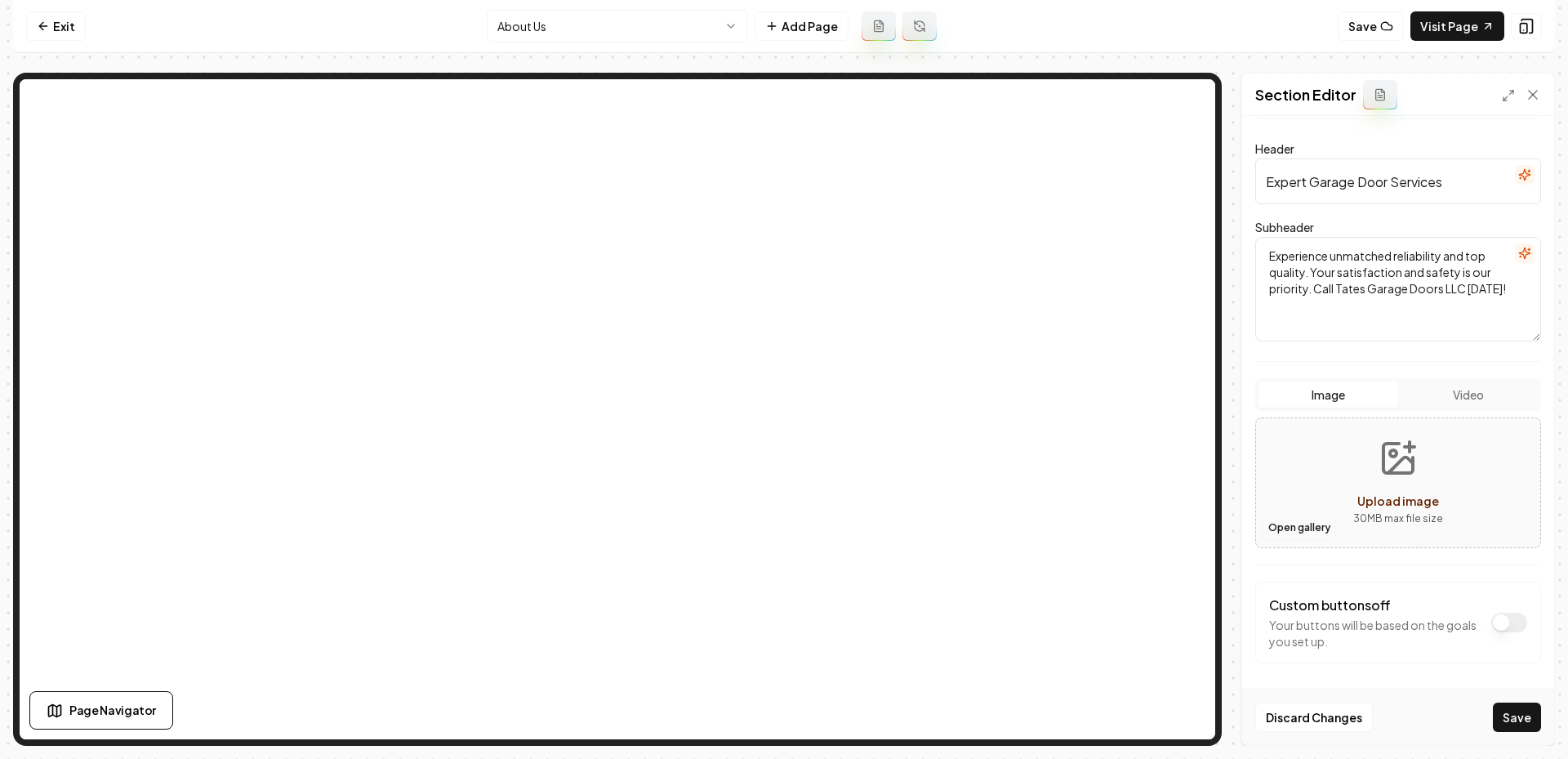
click at [1321, 526] on button "Open gallery" at bounding box center [1299, 528] width 74 height 26
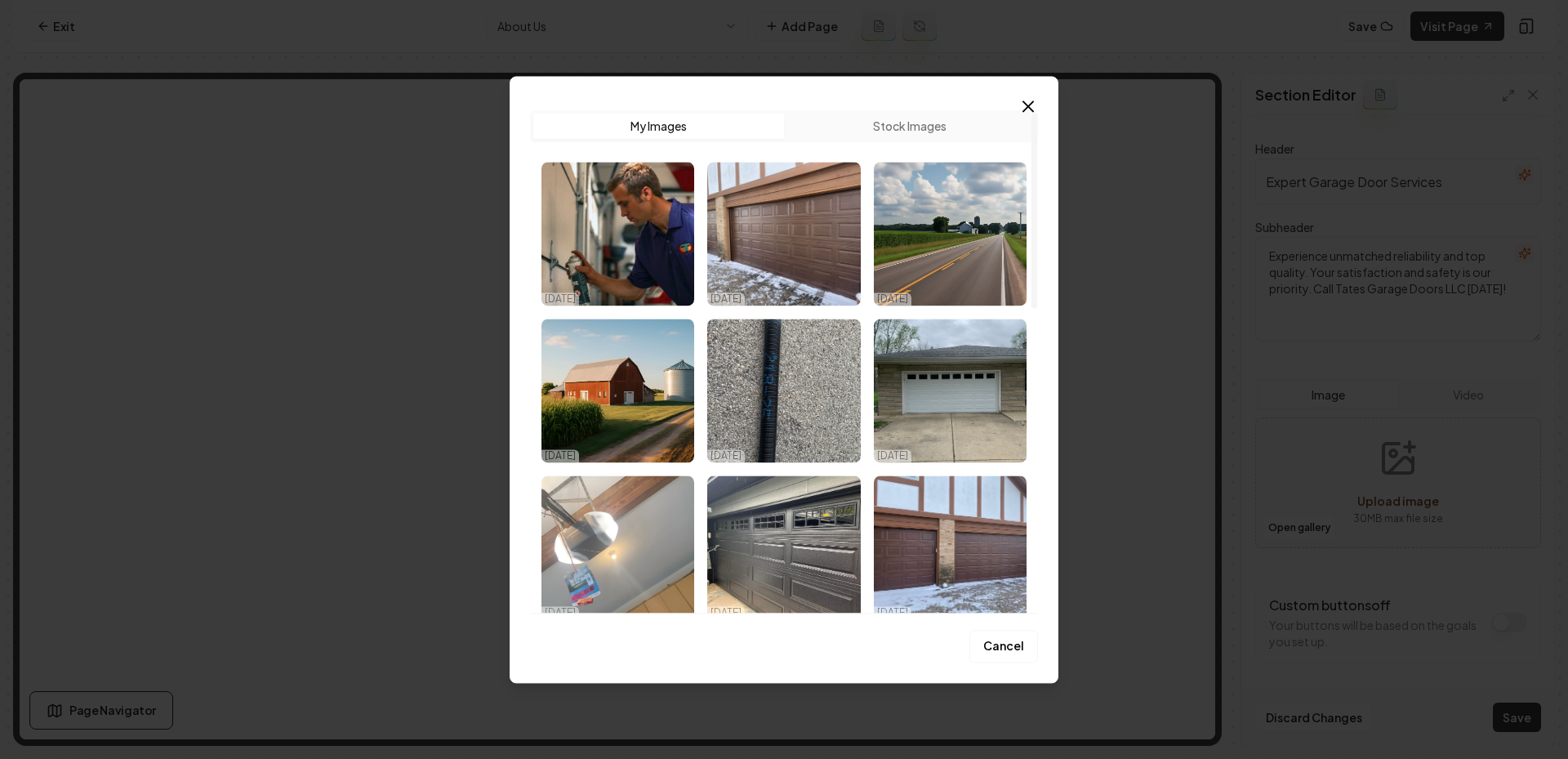
scroll to position [795, 0]
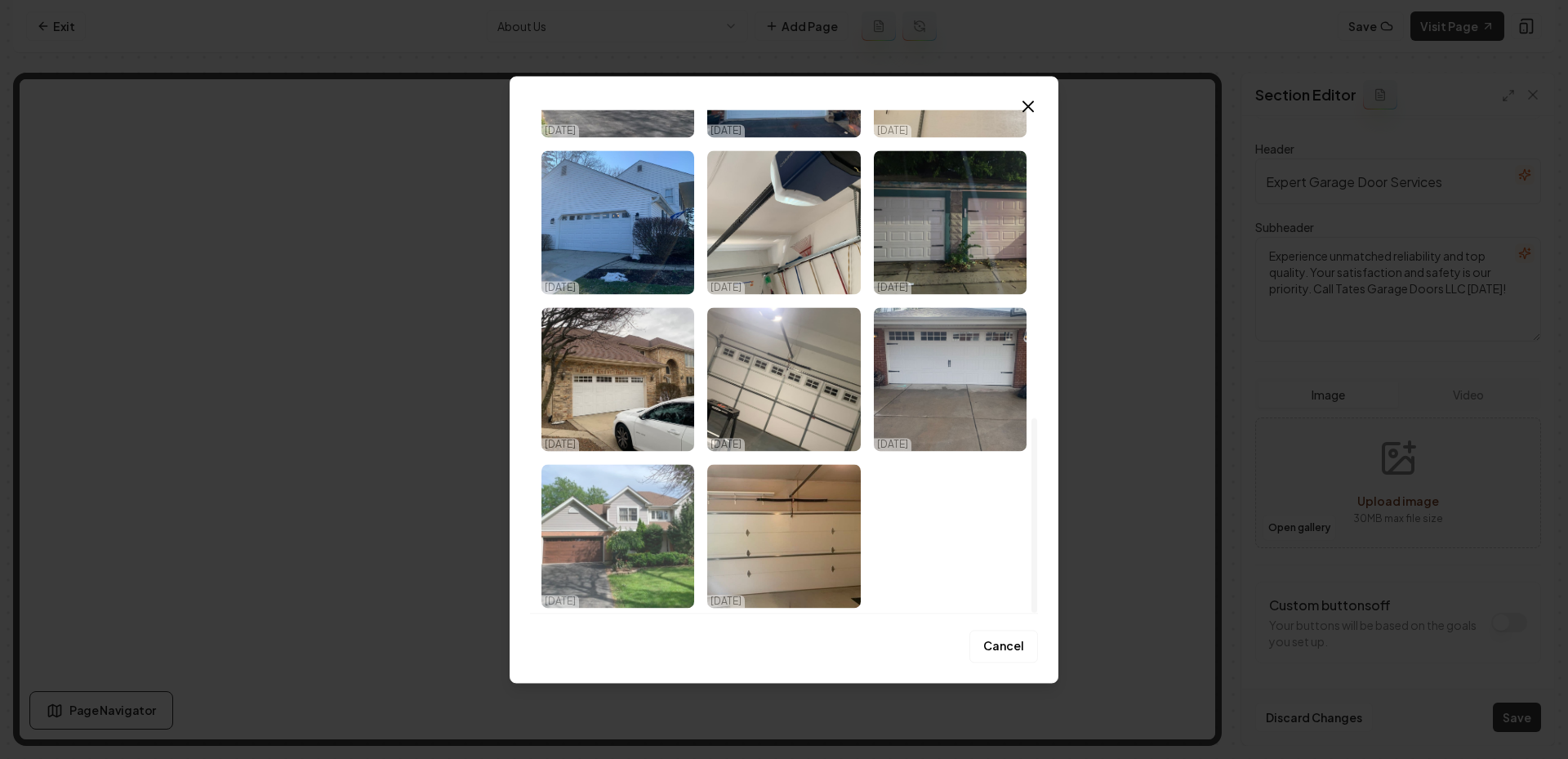
click at [683, 533] on img "Select image image_68eedaf55c7cd75eb828fa36.jpeg" at bounding box center [617, 536] width 153 height 144
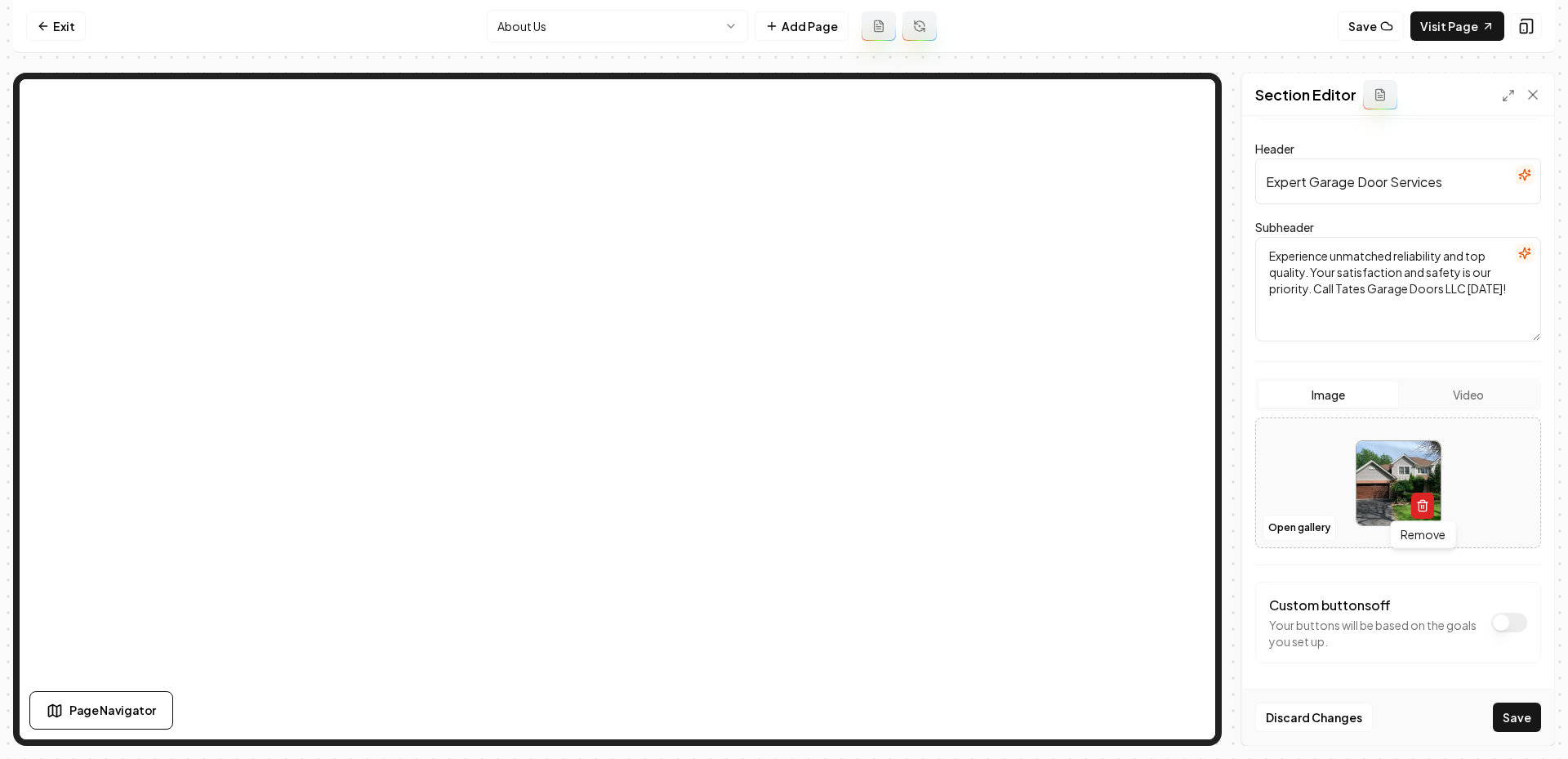
click at [1425, 507] on icon "button" at bounding box center [1422, 506] width 13 height 13
click at [1285, 525] on button "Open gallery" at bounding box center [1299, 528] width 74 height 26
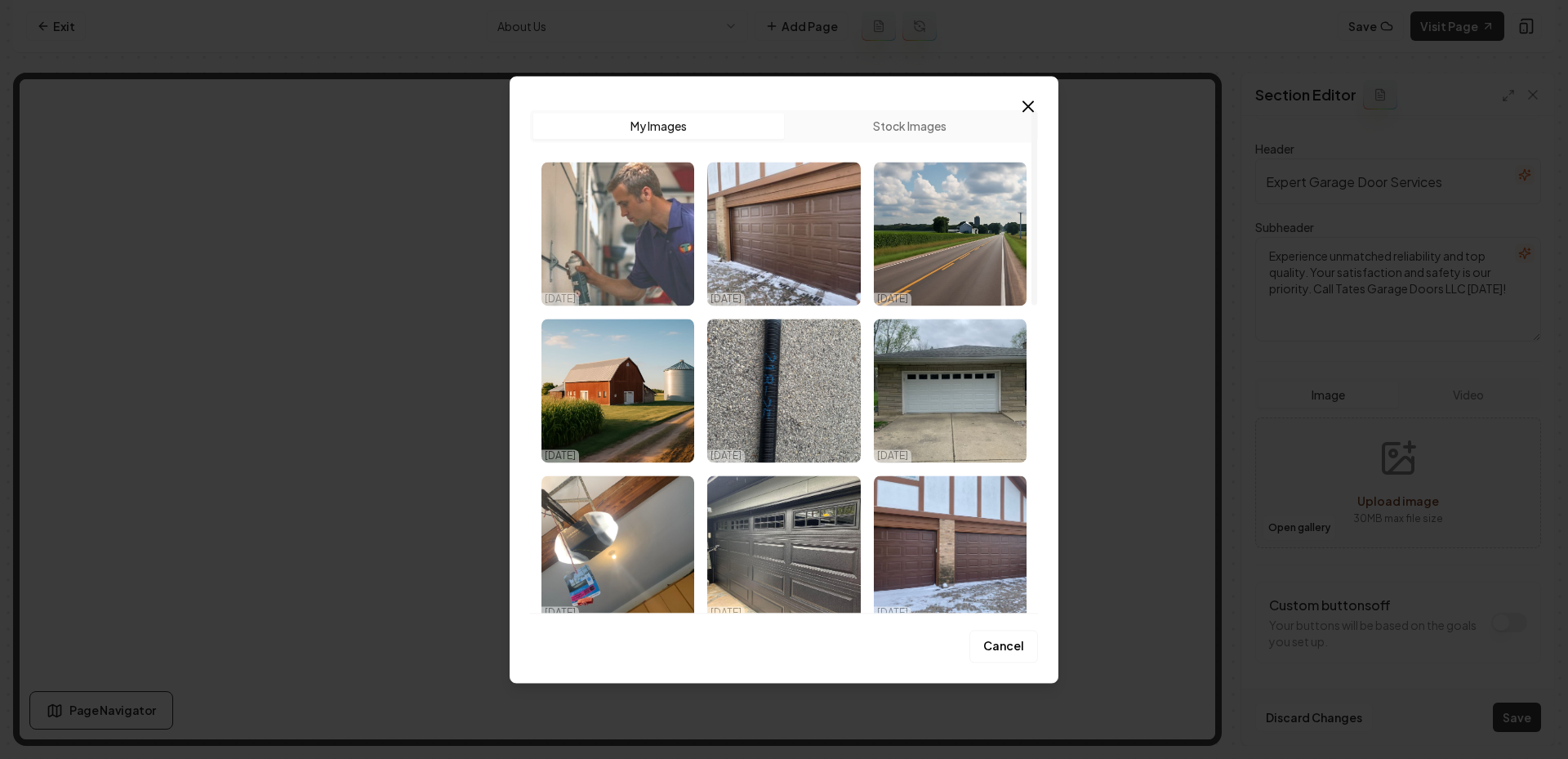
click at [647, 245] on img "Select image image_68eedcb45c7cd75eb8358ebb.jpg" at bounding box center [617, 233] width 153 height 144
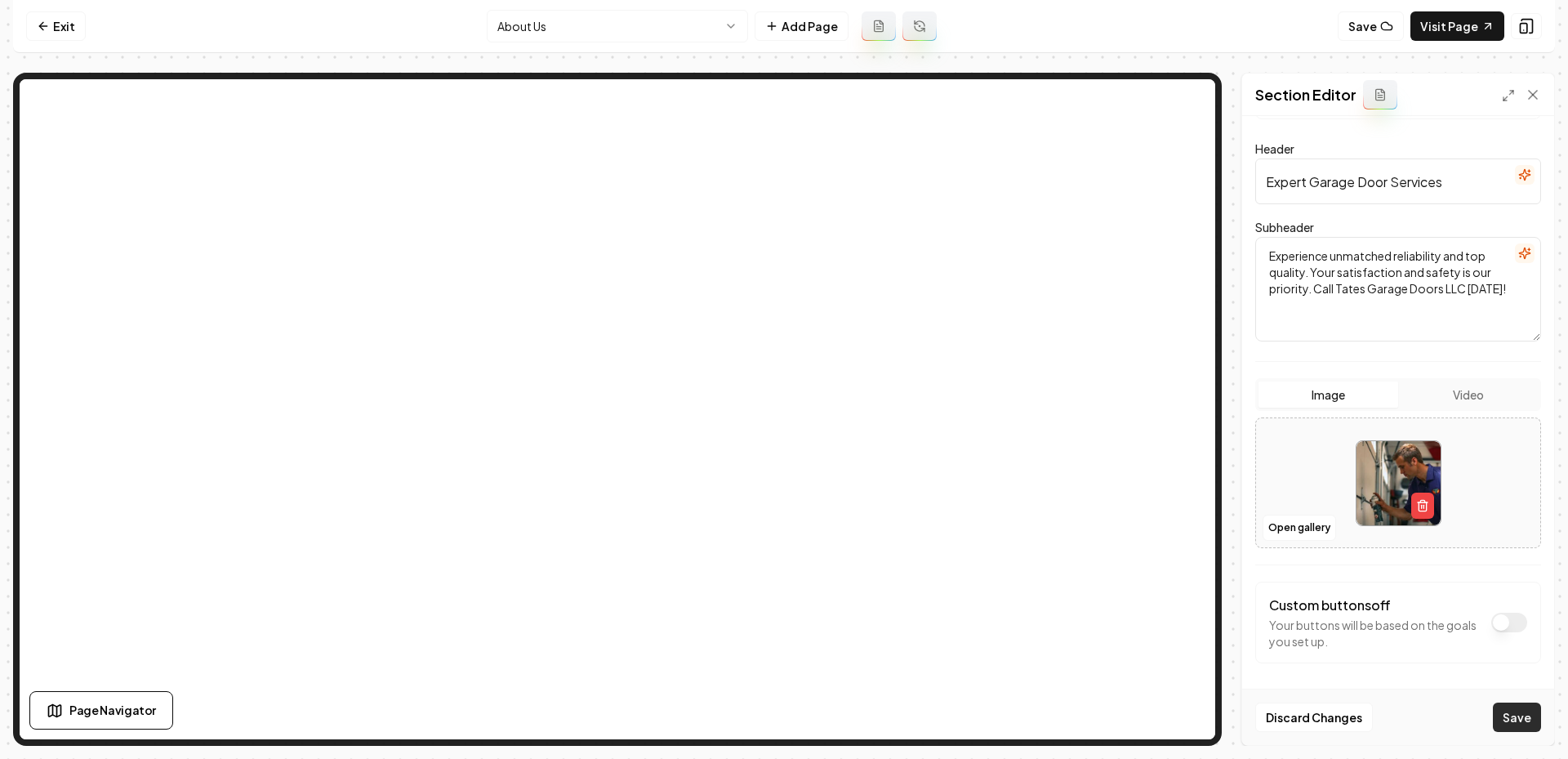
click at [1521, 715] on button "Save" at bounding box center [1517, 718] width 48 height 30
click at [1428, 513] on button "button" at bounding box center [1422, 506] width 23 height 26
click at [1314, 519] on button "Open gallery" at bounding box center [1299, 528] width 74 height 26
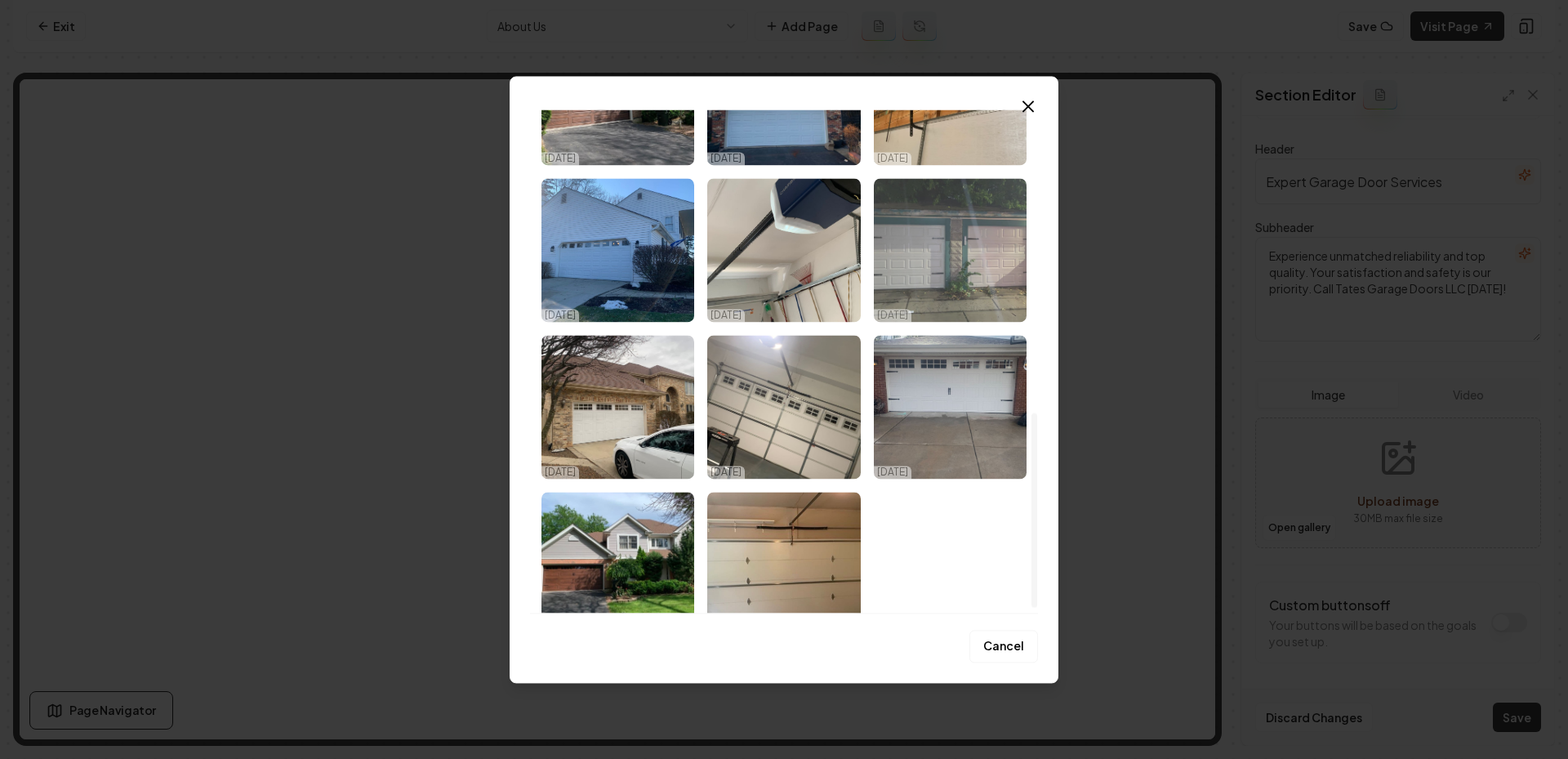
scroll to position [785, 0]
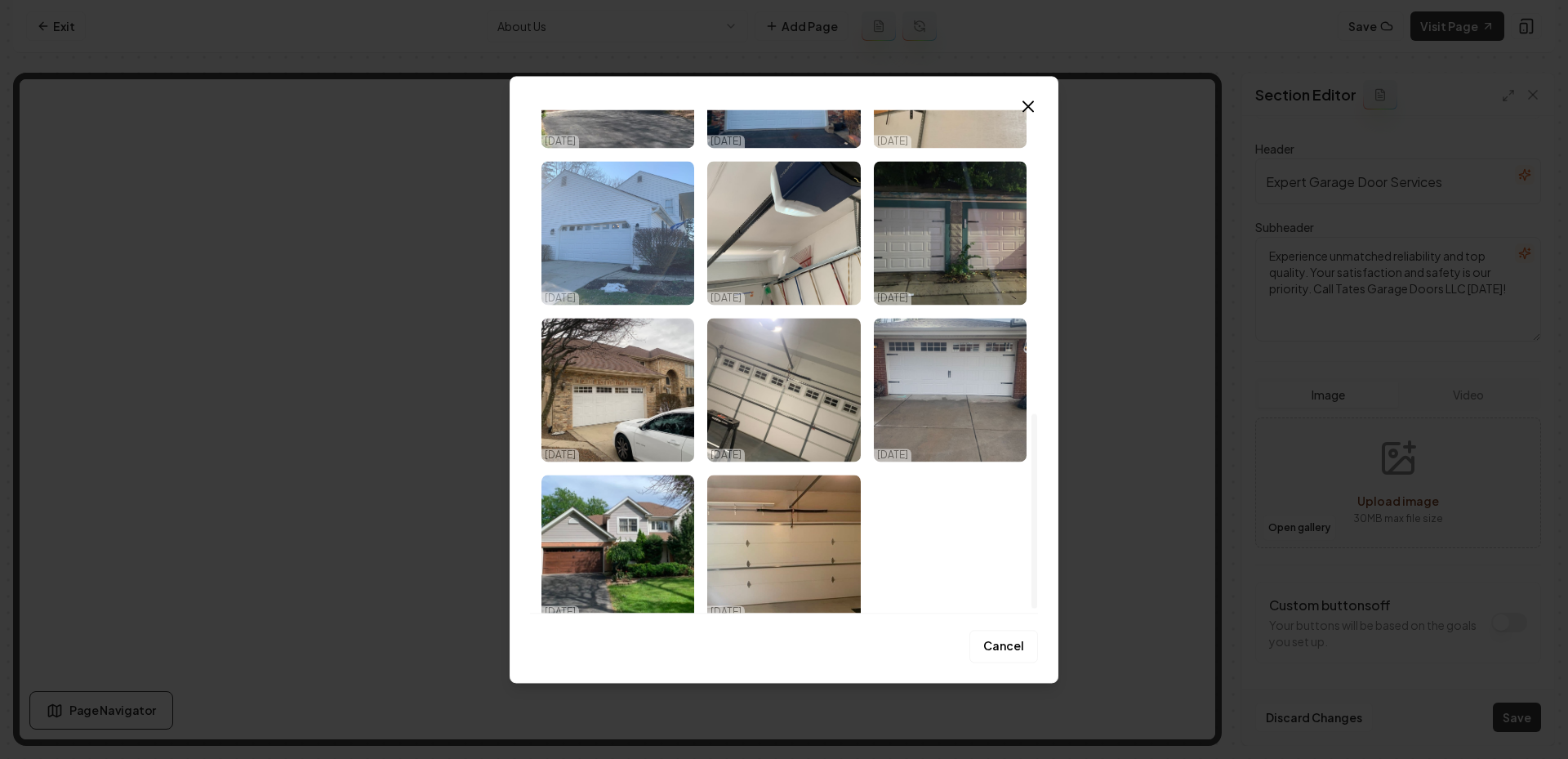
click at [675, 253] on img "Select image image_68eedaf65c7cd75eb828fe11.jpeg" at bounding box center [617, 233] width 153 height 144
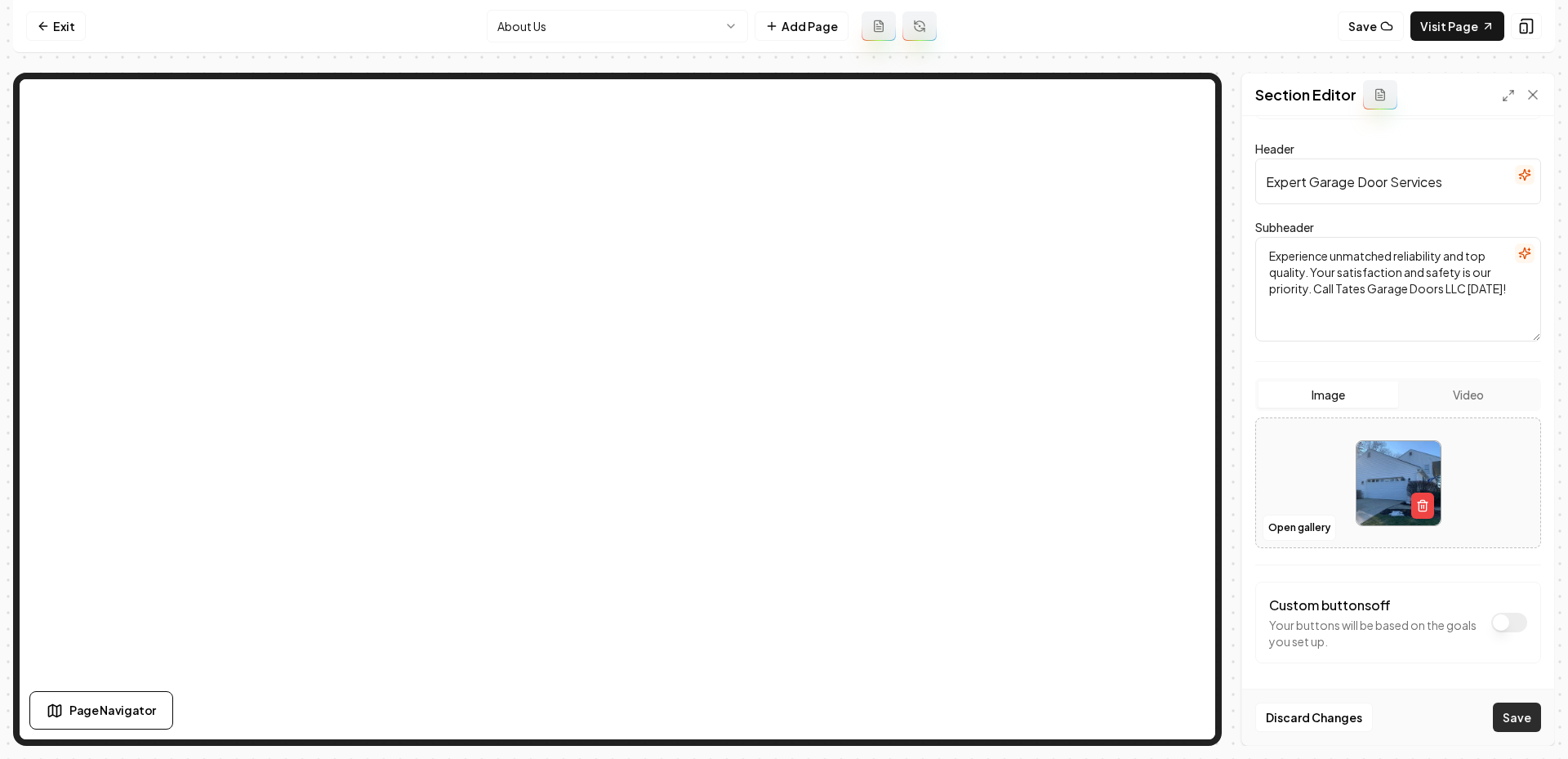
click at [1506, 717] on button "Save" at bounding box center [1517, 718] width 48 height 30
click at [611, 18] on html "Computer Required This feature is only available on a computer. Please switch t…" at bounding box center [784, 379] width 1568 height 759
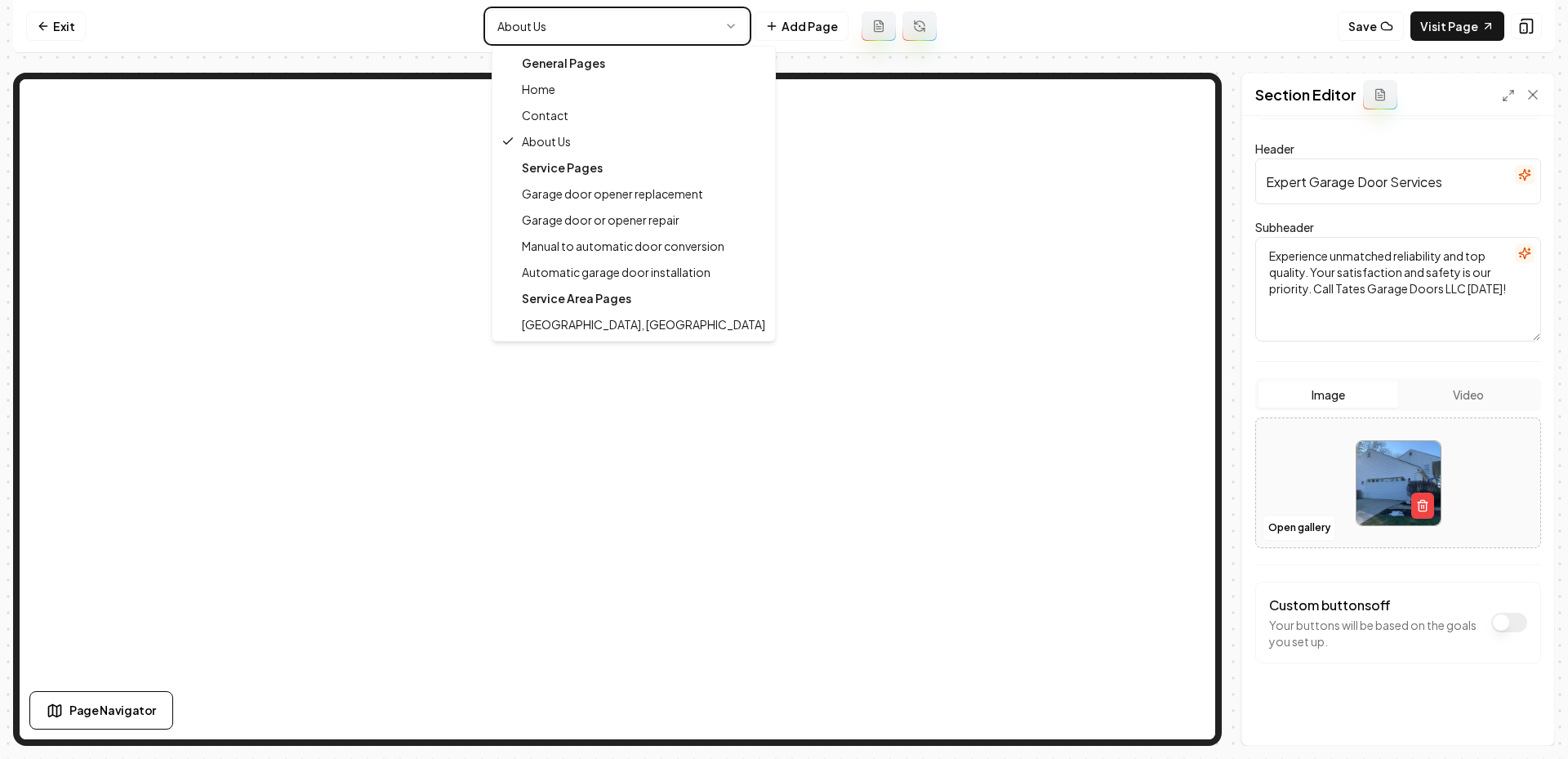
click at [64, 29] on html "Computer Required This feature is only available on a computer. Please switch t…" at bounding box center [784, 379] width 1568 height 759
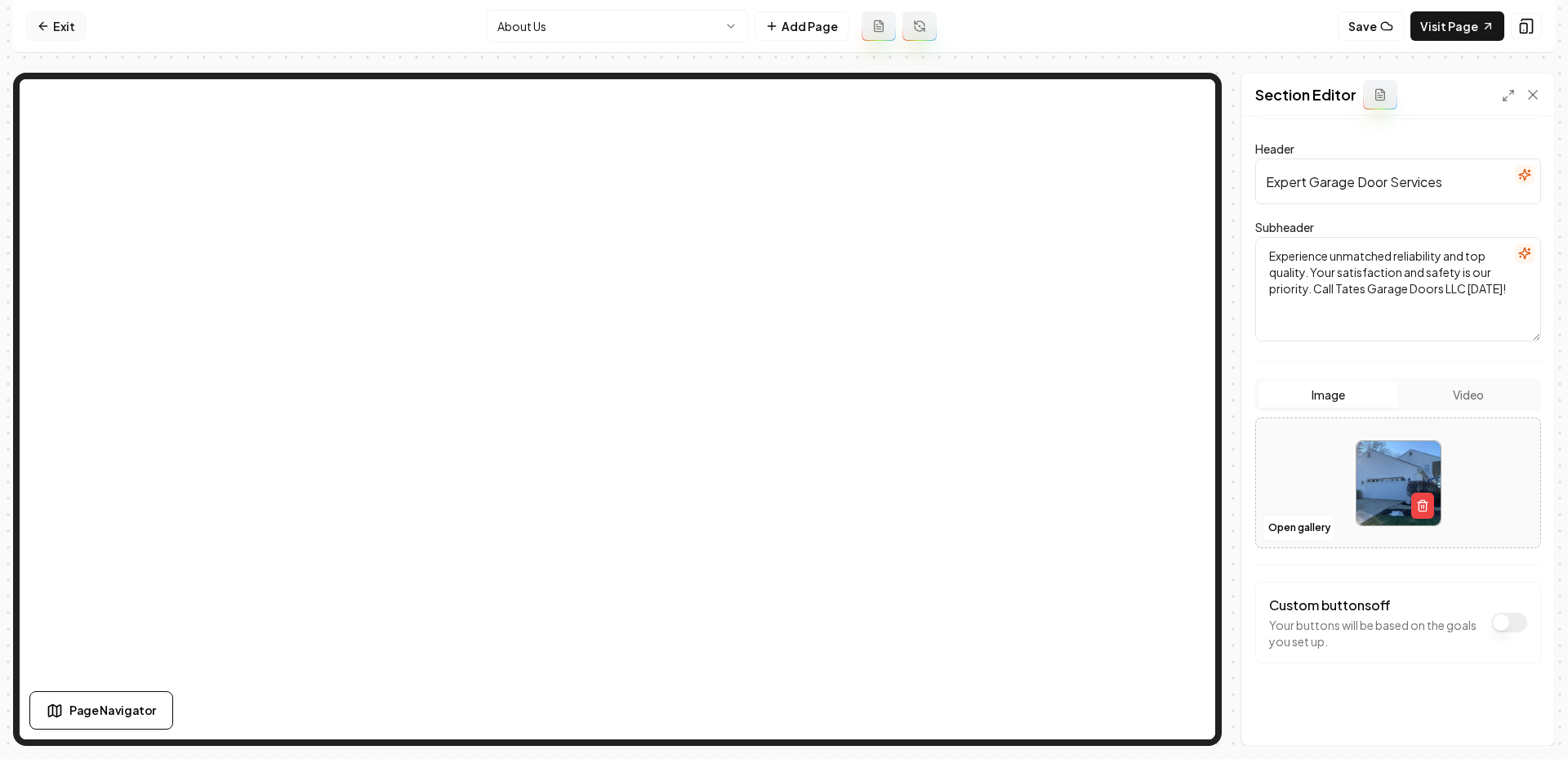
click at [64, 31] on link "Exit" at bounding box center [56, 26] width 60 height 30
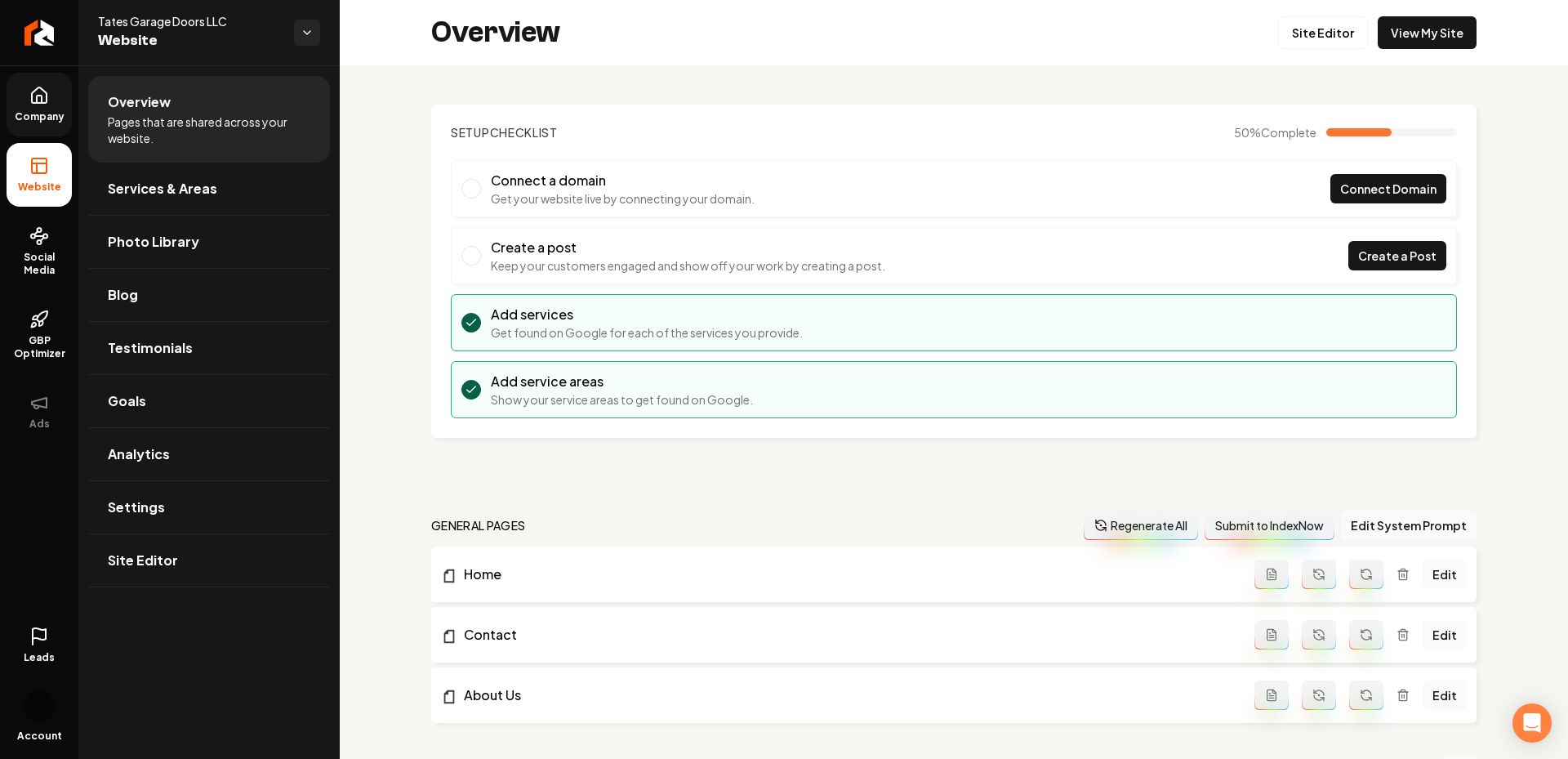
click at [34, 118] on span "Company" at bounding box center [40, 117] width 63 height 13
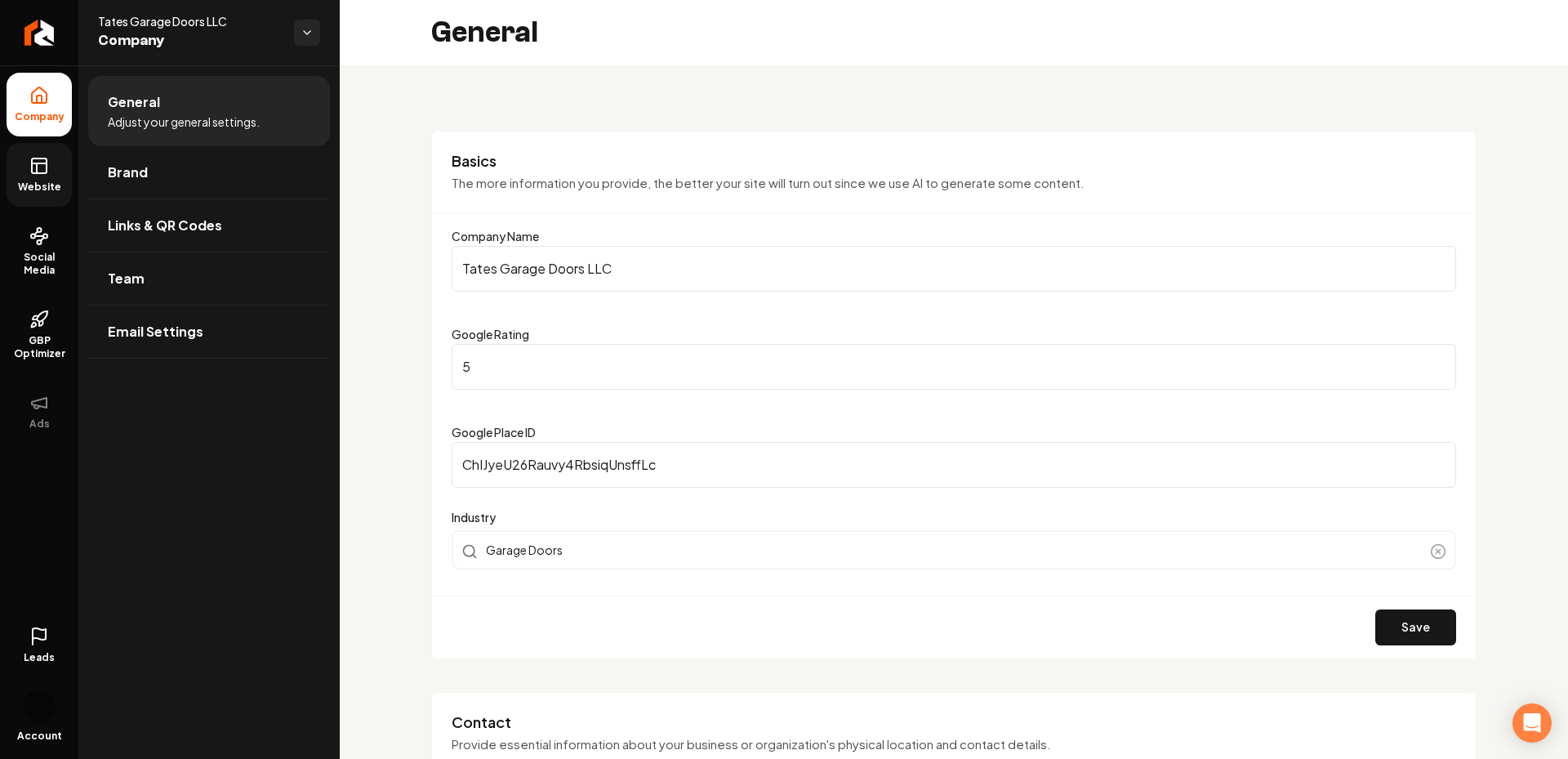
click at [43, 180] on span "Website" at bounding box center [40, 187] width 56 height 13
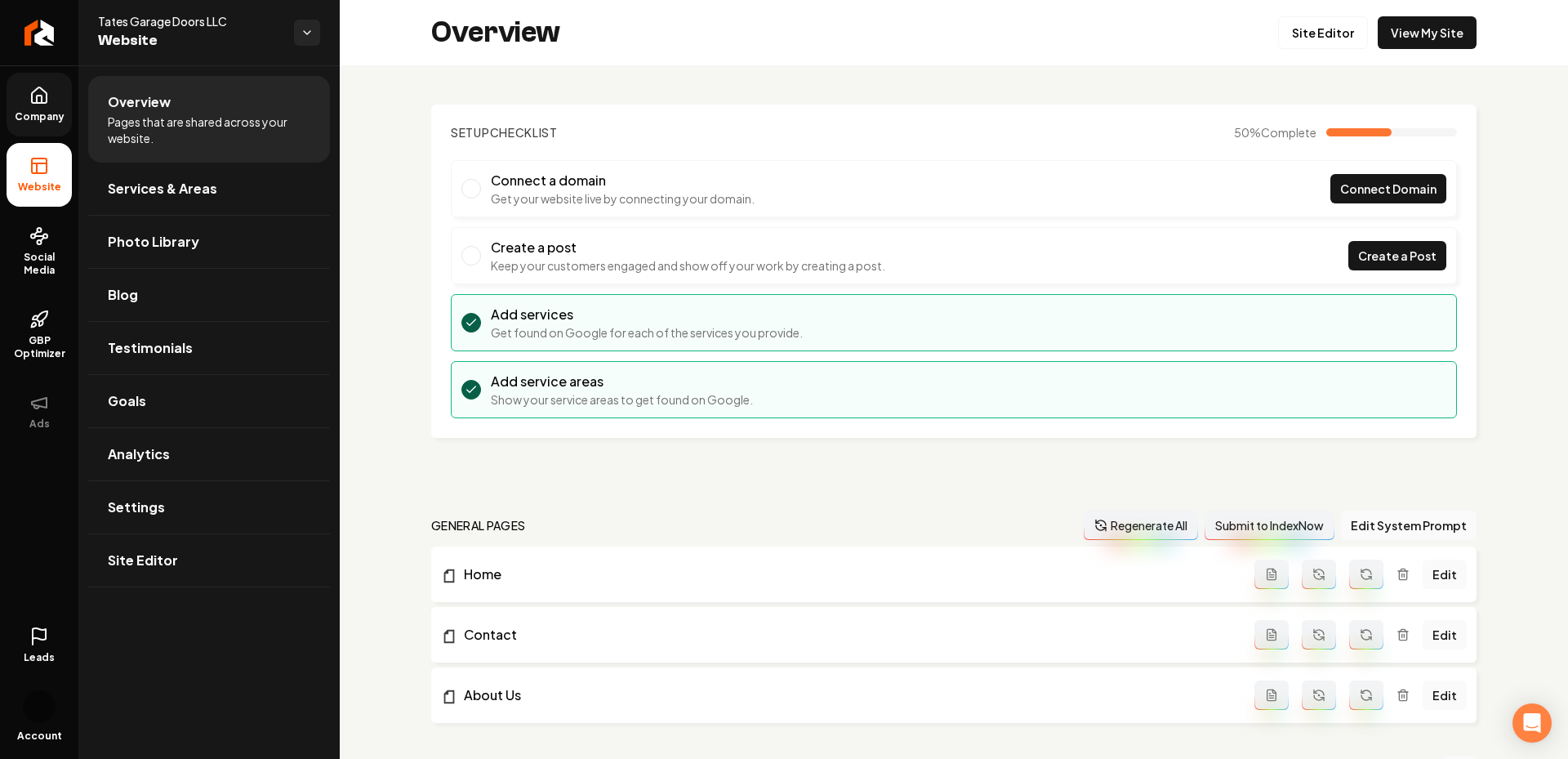
click at [51, 108] on link "Company" at bounding box center [39, 104] width 65 height 64
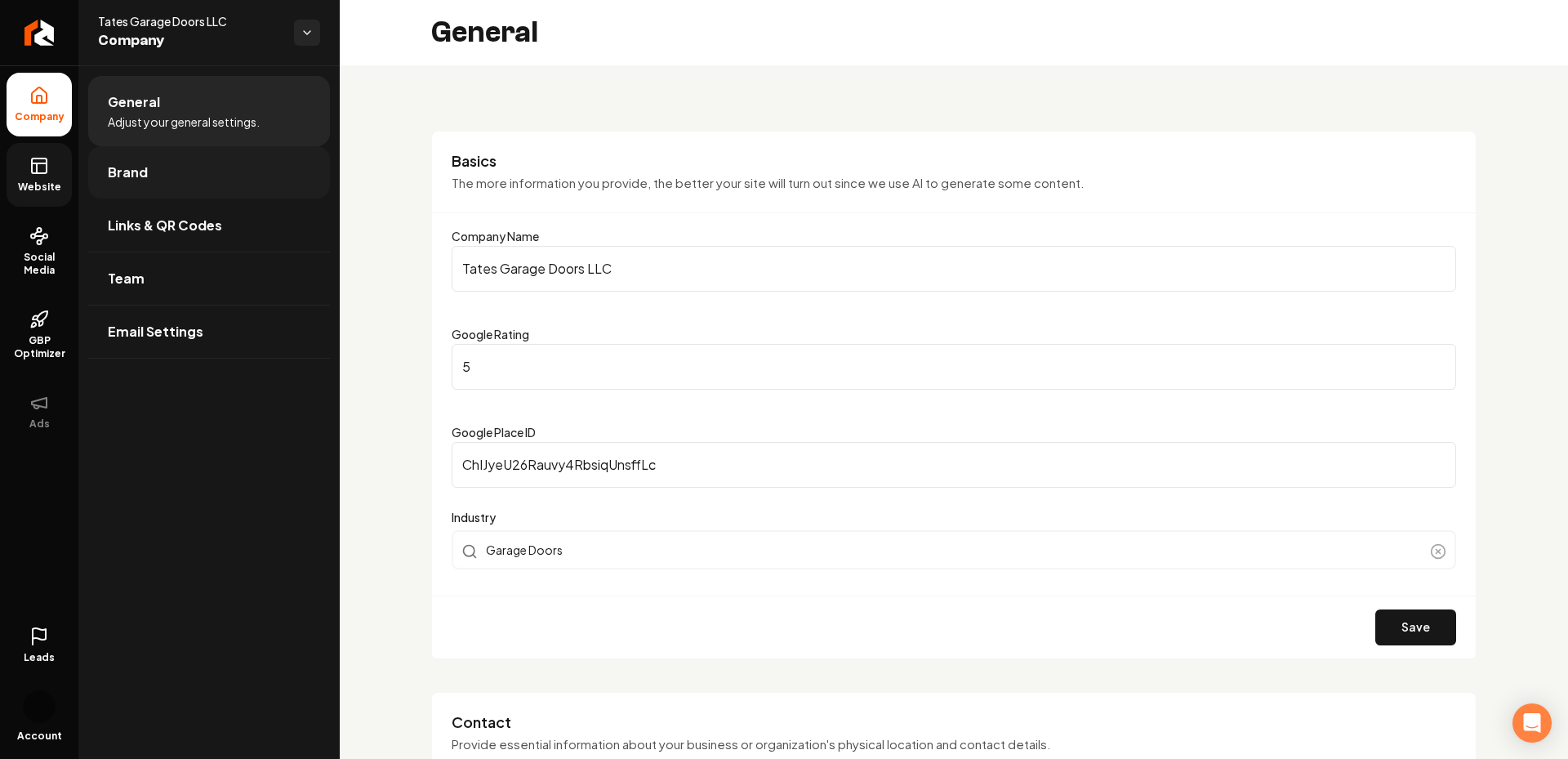
click at [155, 186] on link "Brand" at bounding box center [209, 172] width 242 height 52
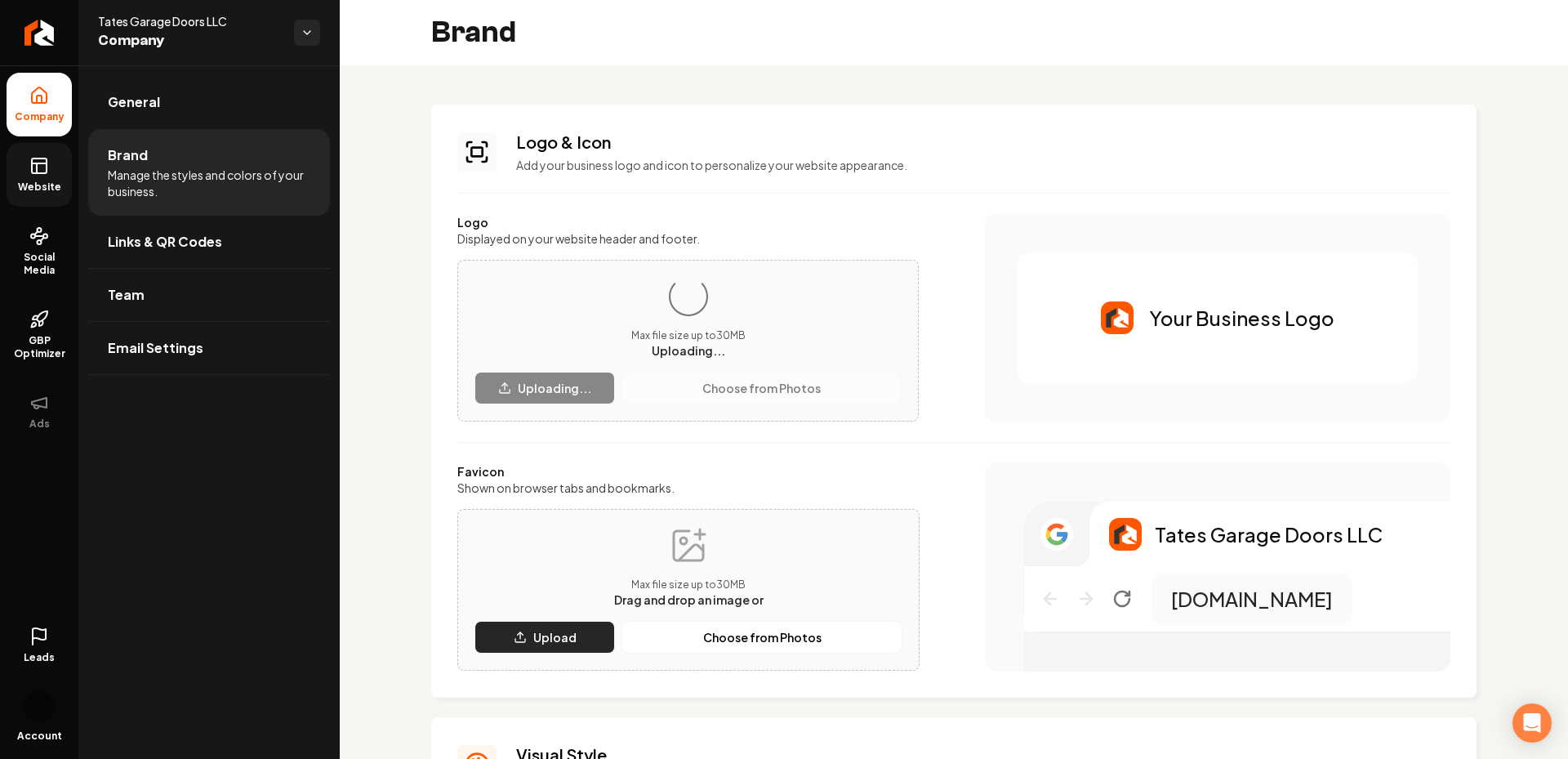
click at [558, 641] on p "Upload" at bounding box center [554, 637] width 43 height 17
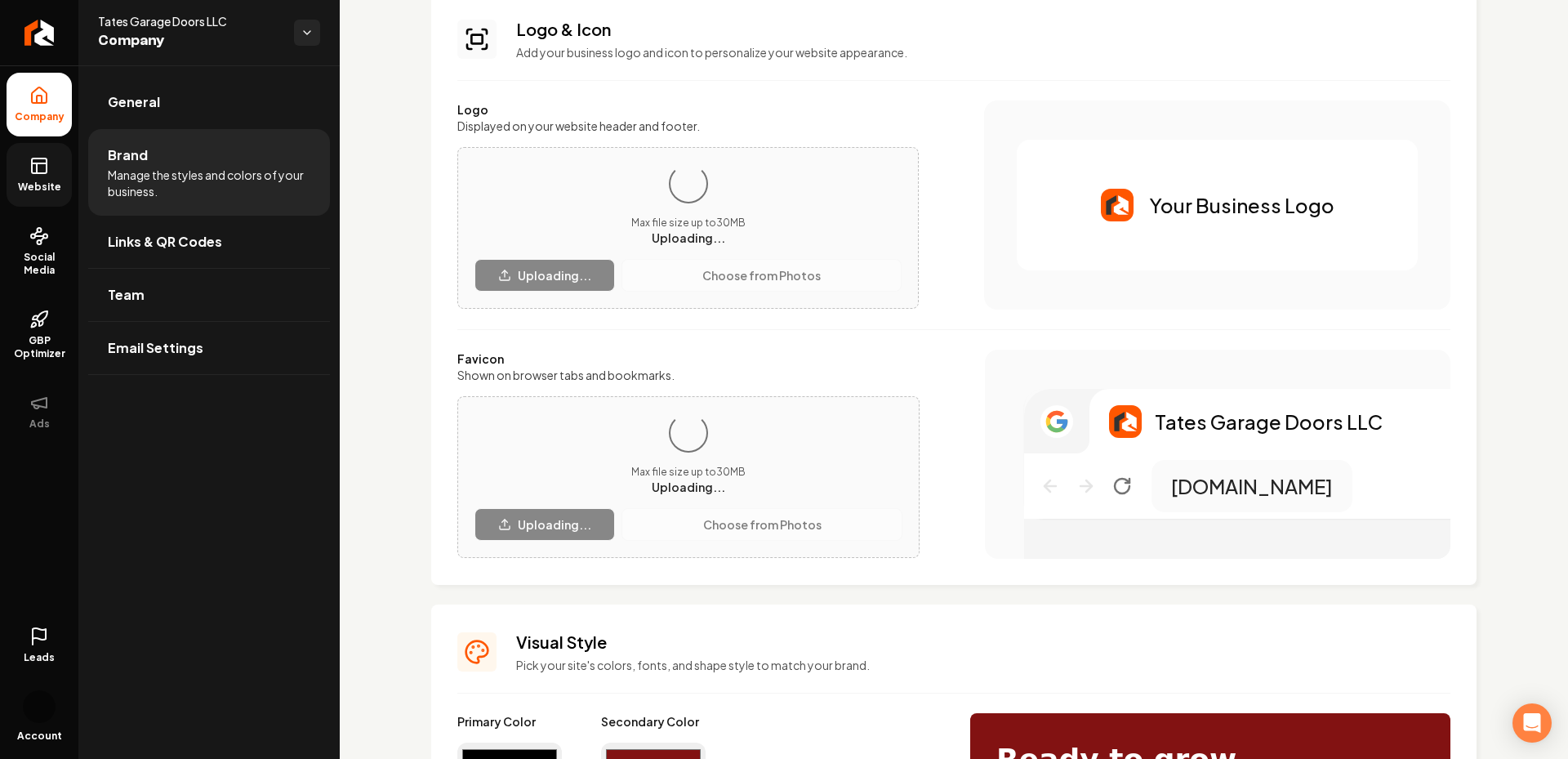
scroll to position [115, 0]
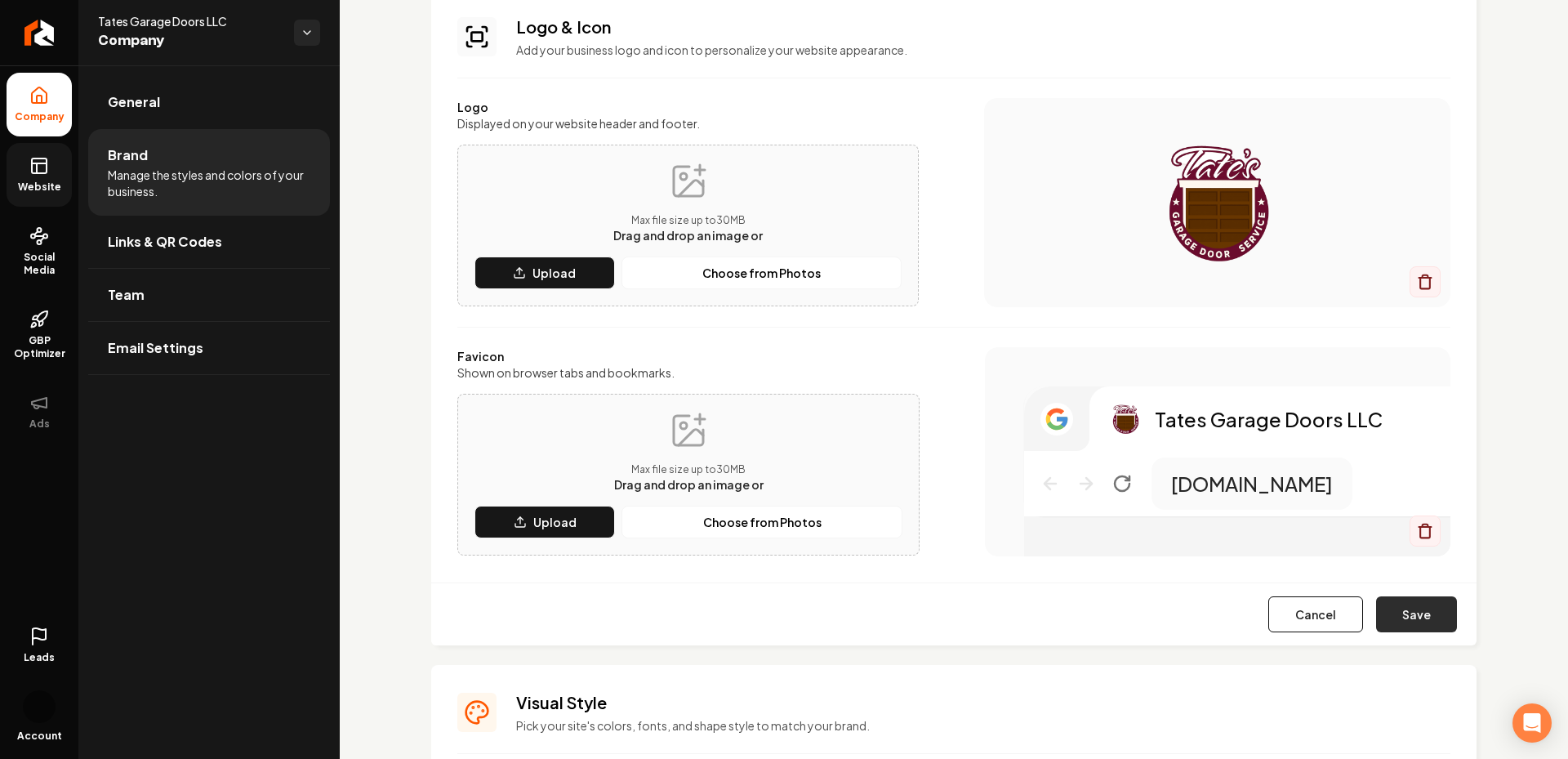
click at [1423, 616] on button "Save" at bounding box center [1417, 613] width 81 height 36
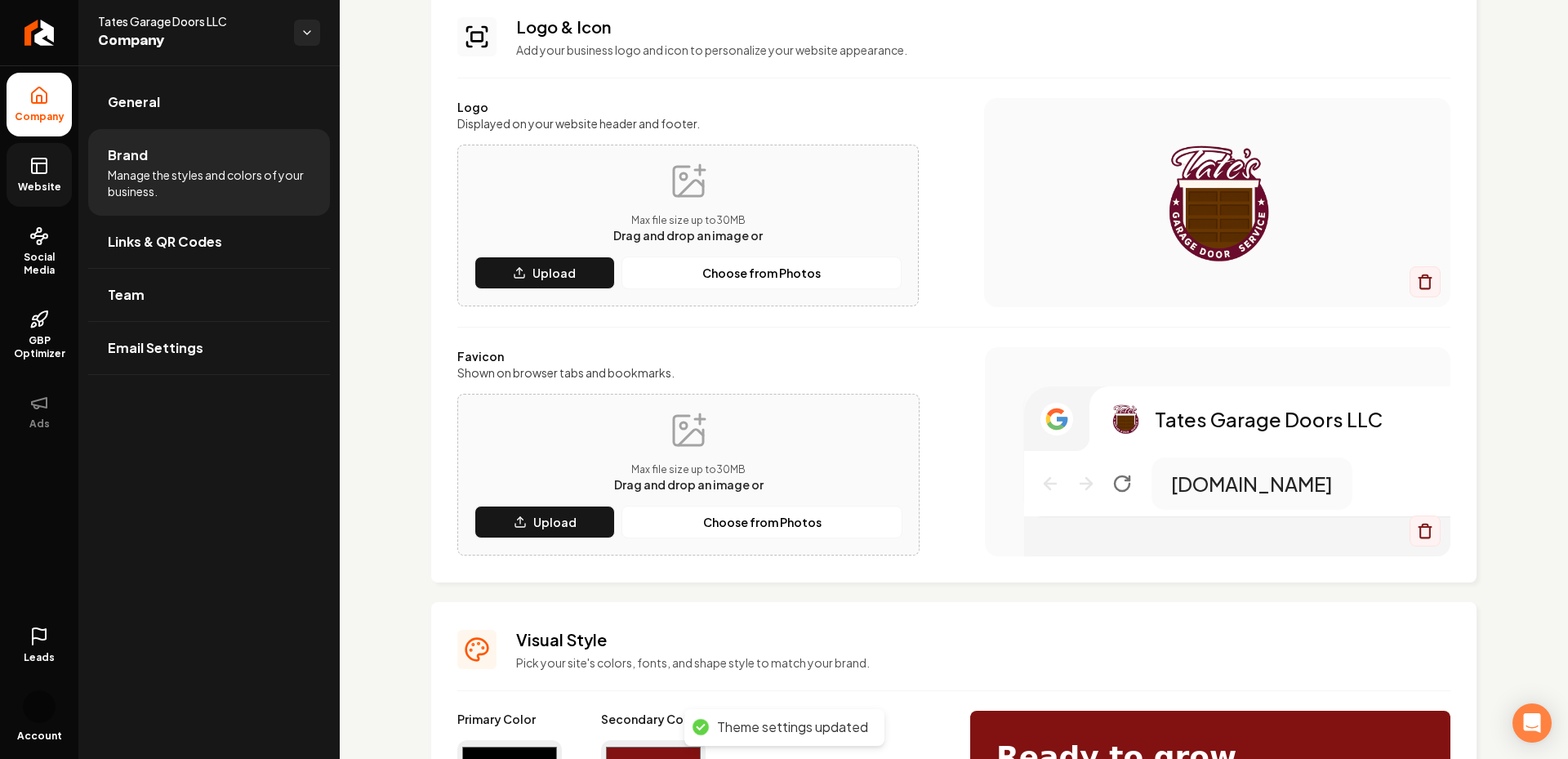
scroll to position [0, 0]
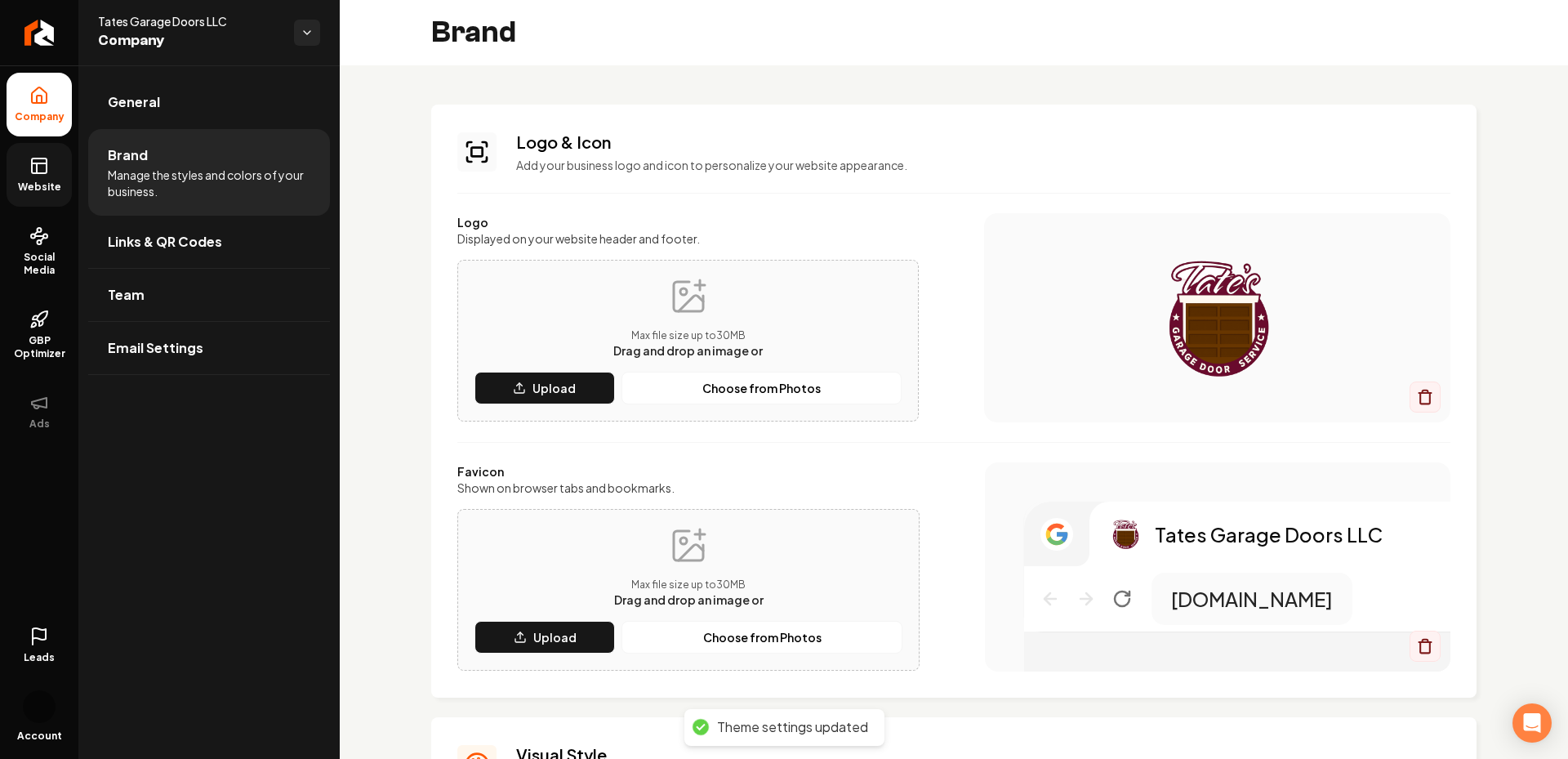
click at [35, 146] on link "Website" at bounding box center [39, 175] width 65 height 64
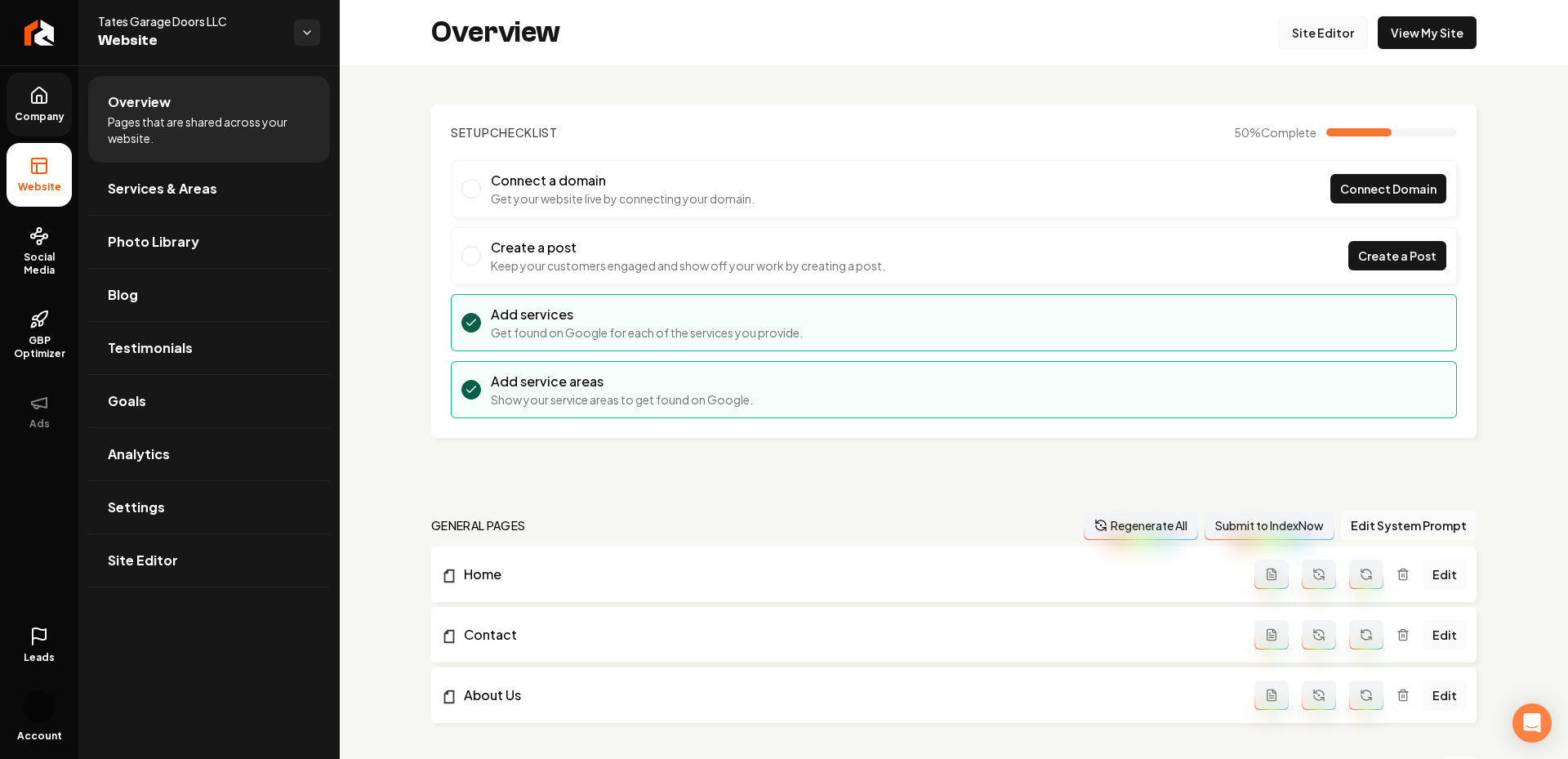
click at [1292, 41] on link "Site Editor" at bounding box center [1323, 32] width 90 height 32
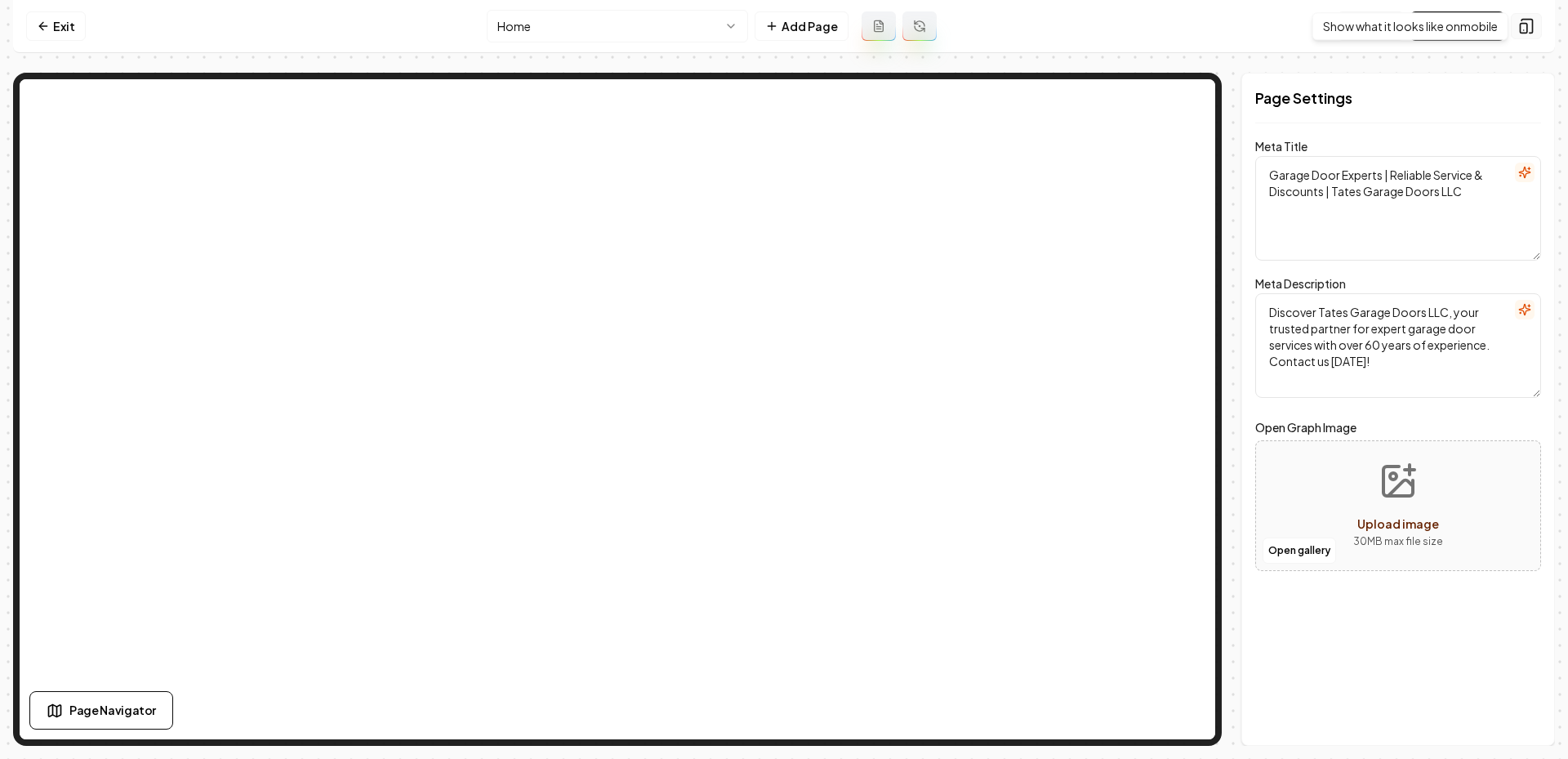
click at [1470, 24] on div "Show what it looks like on mobile Show what it looks like on mobile" at bounding box center [1410, 26] width 196 height 28
click at [1456, 36] on link "Visit Page" at bounding box center [1457, 26] width 94 height 30
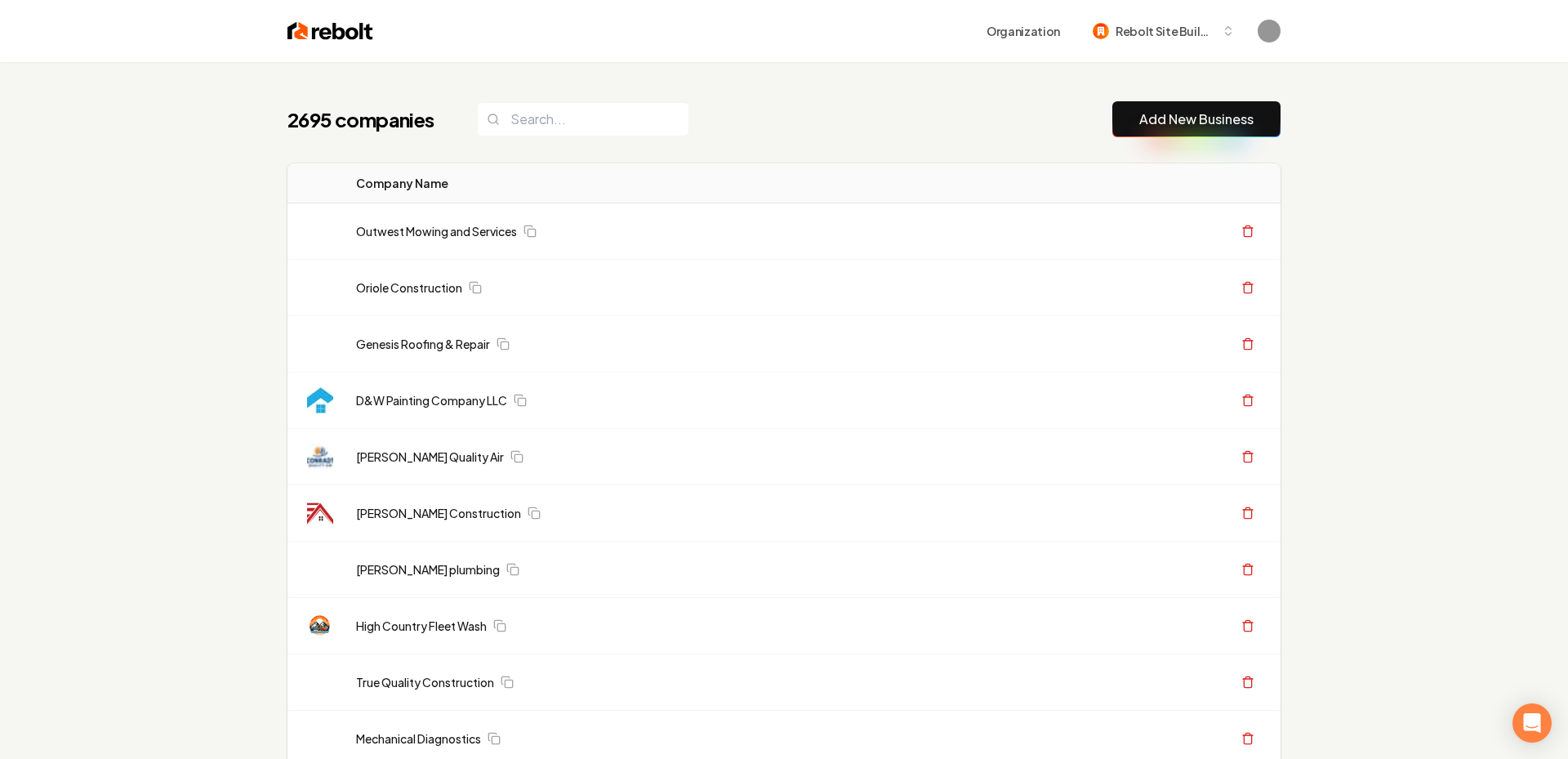
click at [1150, 121] on link "Add New Business" at bounding box center [1196, 119] width 114 height 20
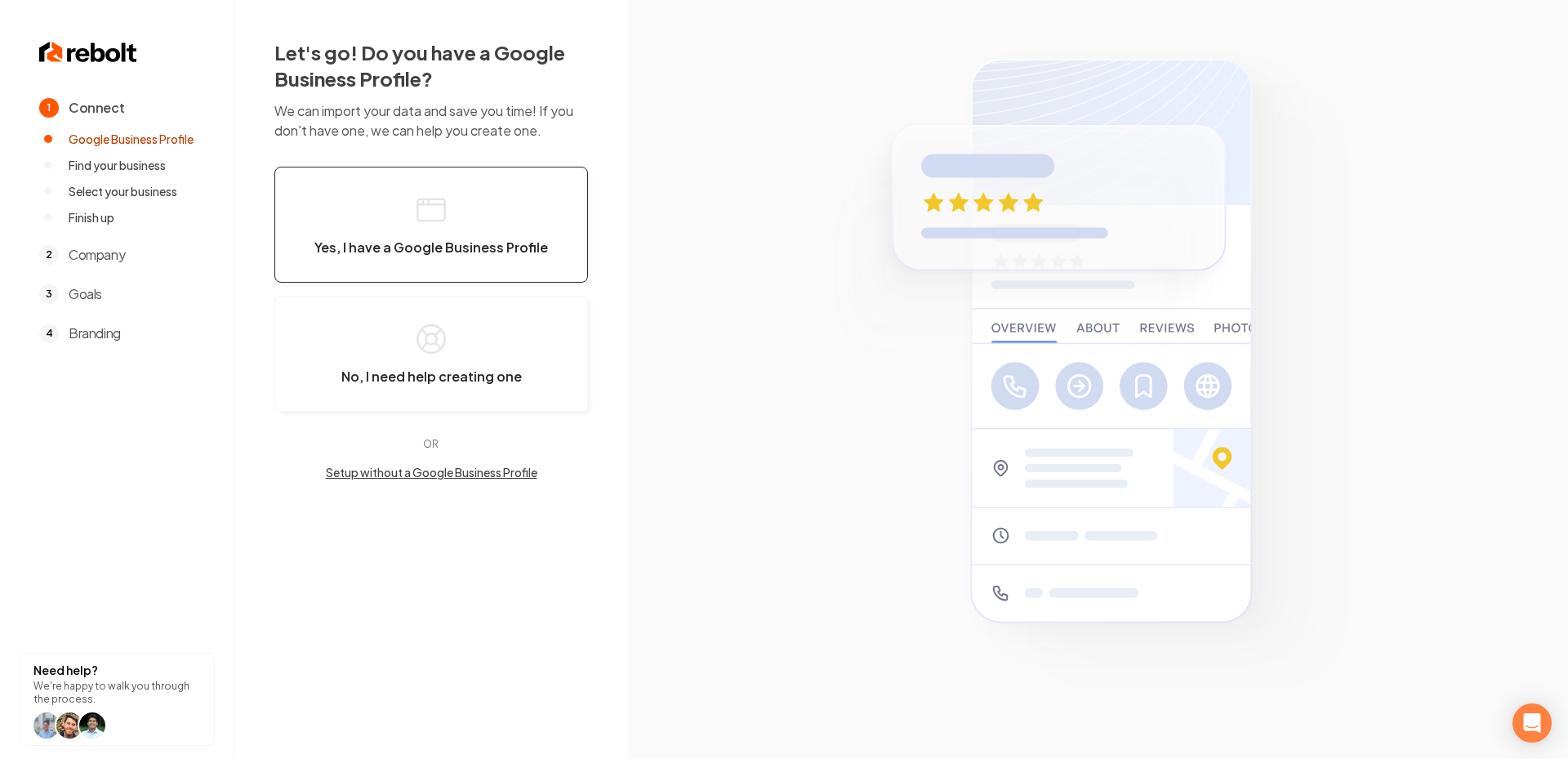
click at [421, 215] on icon "button" at bounding box center [430, 209] width 32 height 32
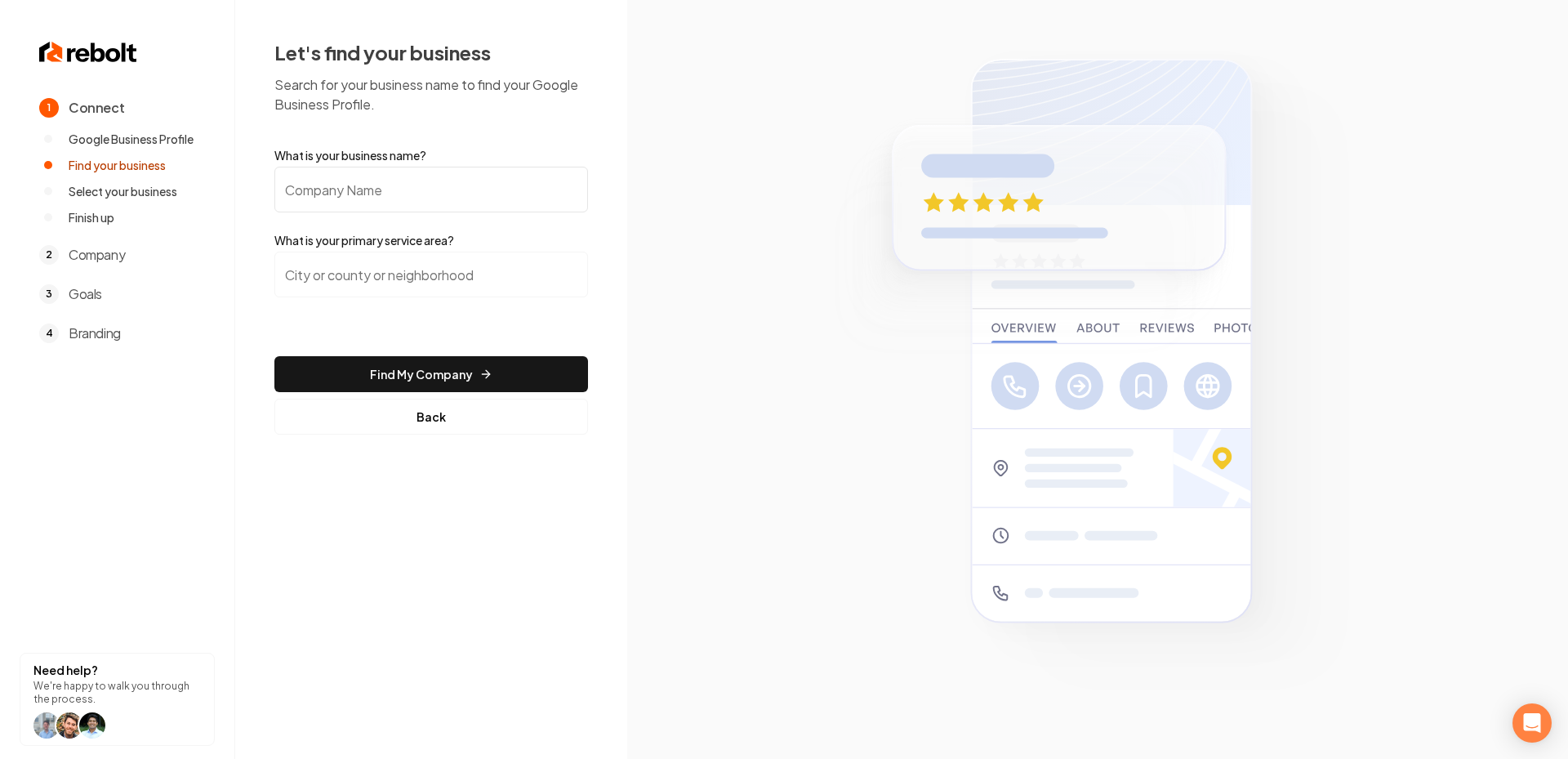
click at [392, 195] on input "What is your business name?" at bounding box center [431, 189] width 314 height 46
paste input "Golden [PERSON_NAME] Roofing"
type input "Golden [PERSON_NAME] Roofing"
click at [381, 269] on input "search" at bounding box center [431, 274] width 314 height 46
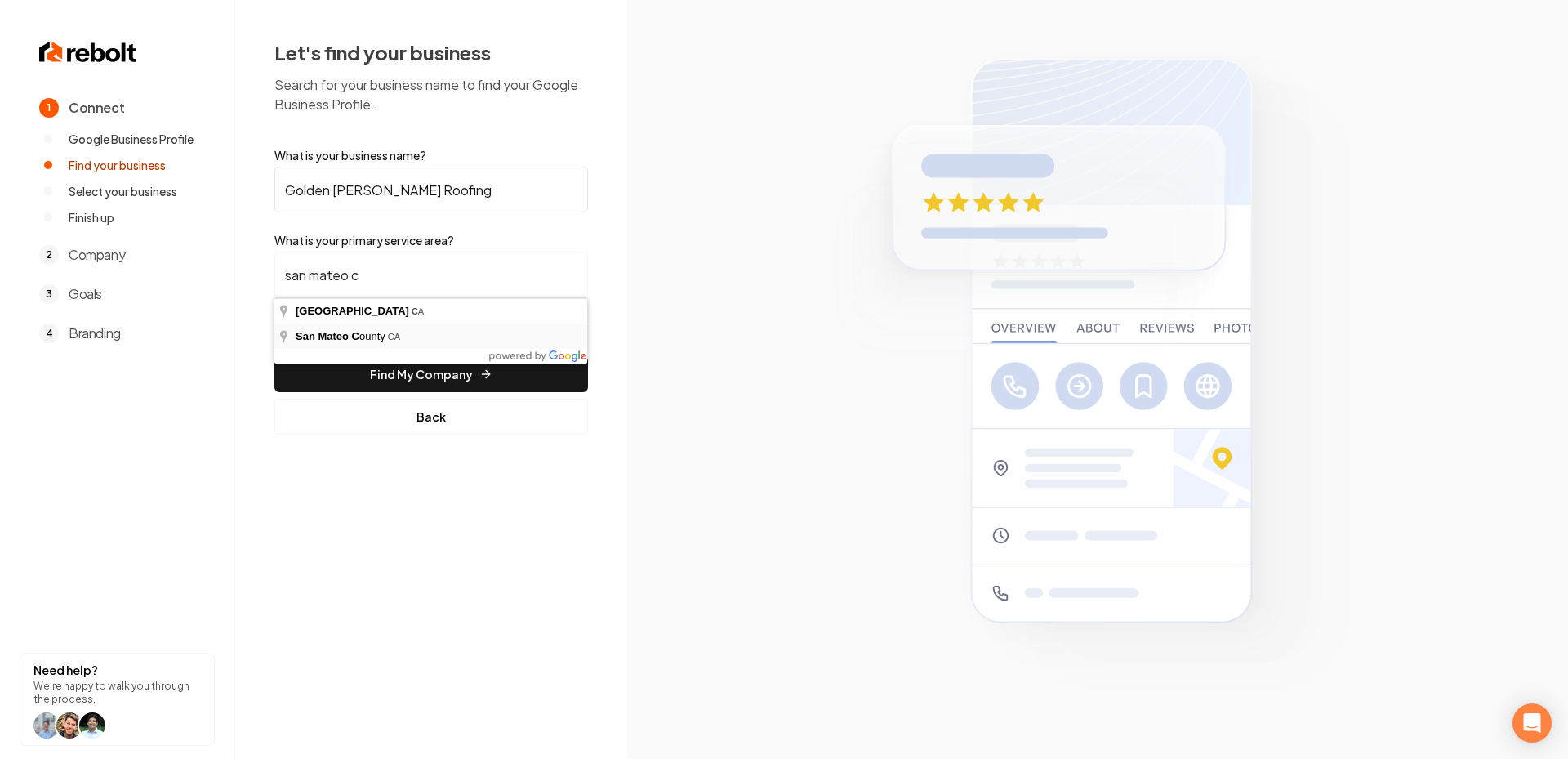
type input "San Mateo County, CA"
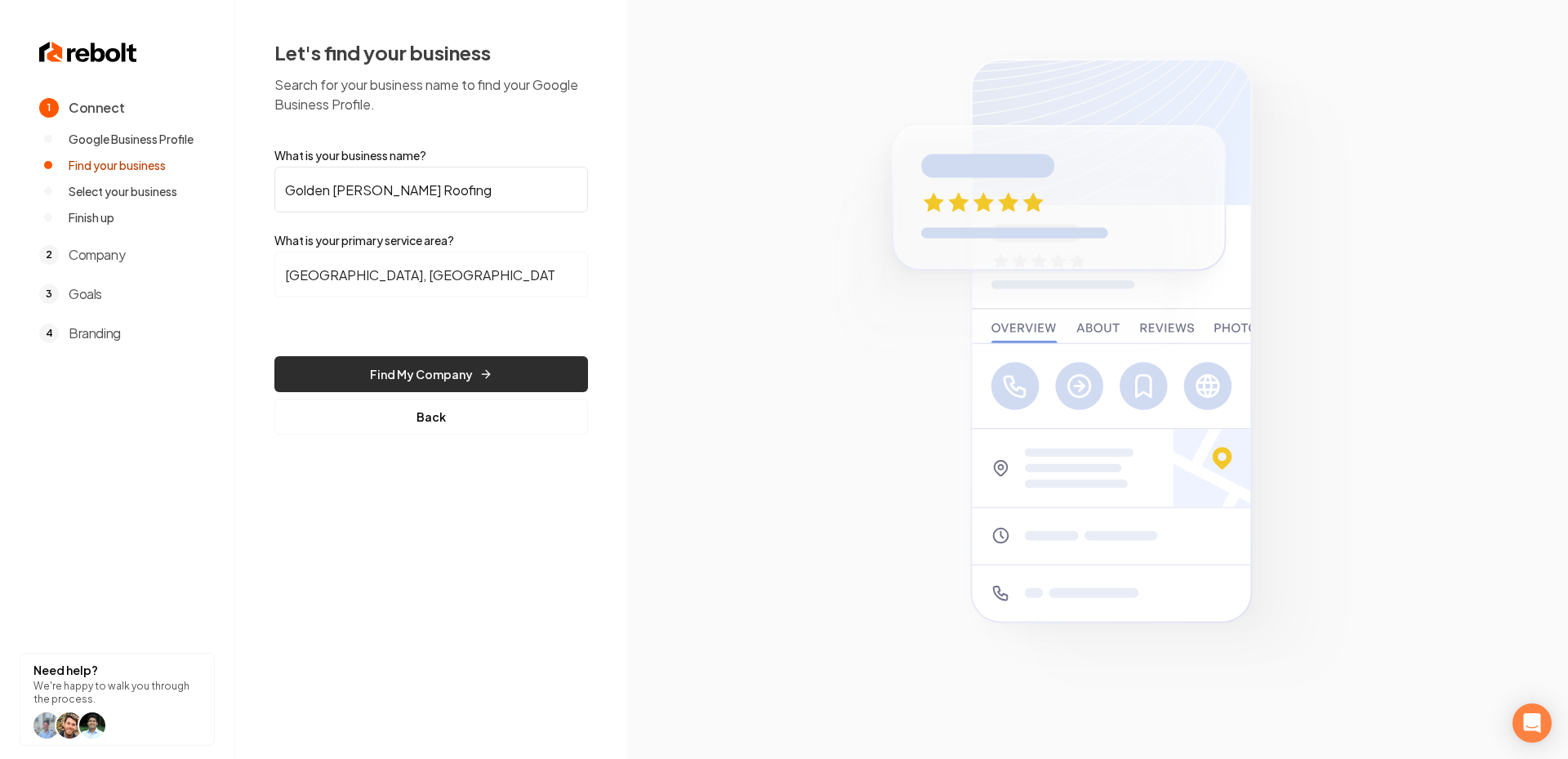
click at [413, 369] on button "Find My Company" at bounding box center [431, 373] width 314 height 36
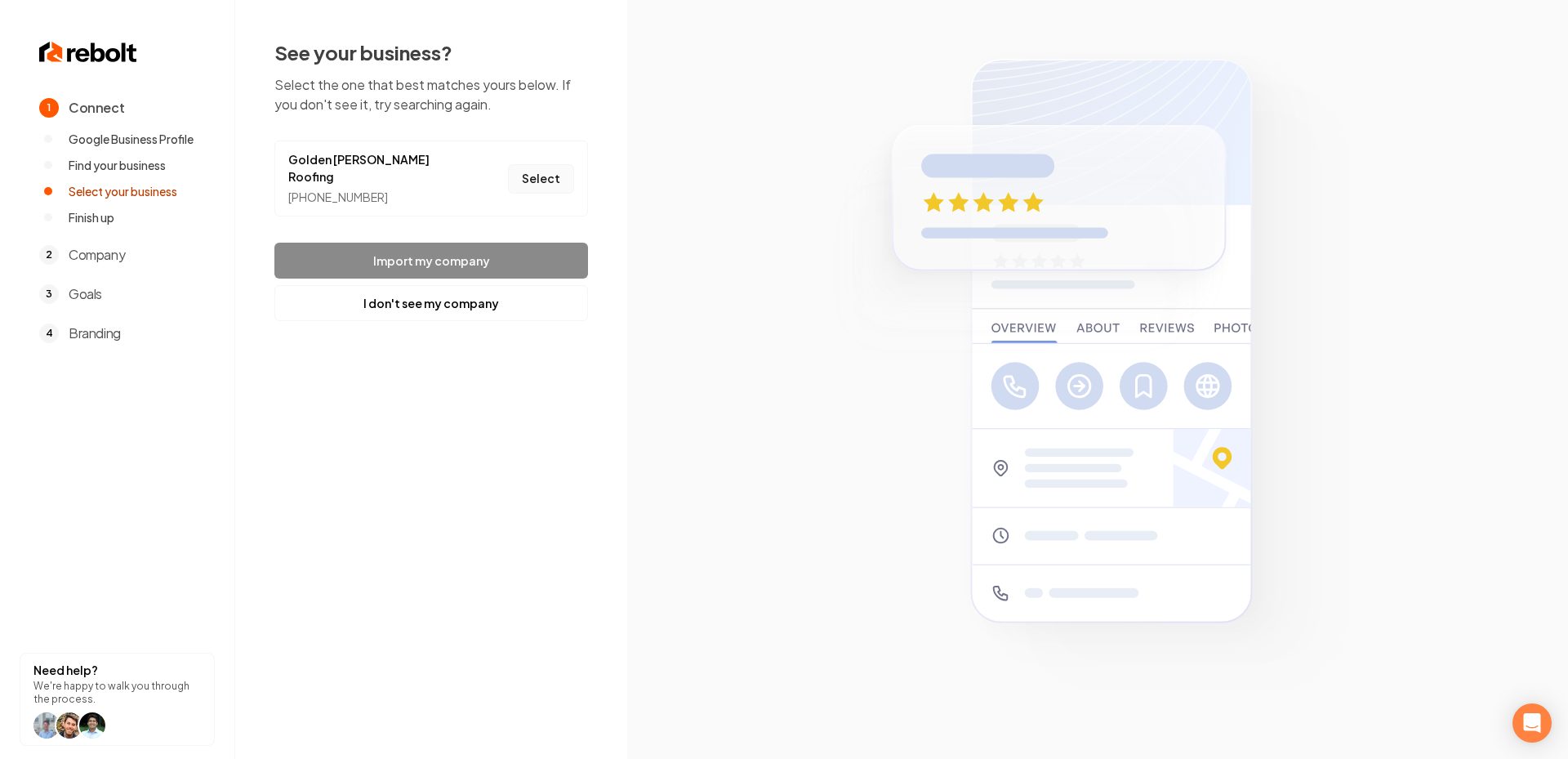
click at [555, 170] on button "Select" at bounding box center [541, 179] width 66 height 30
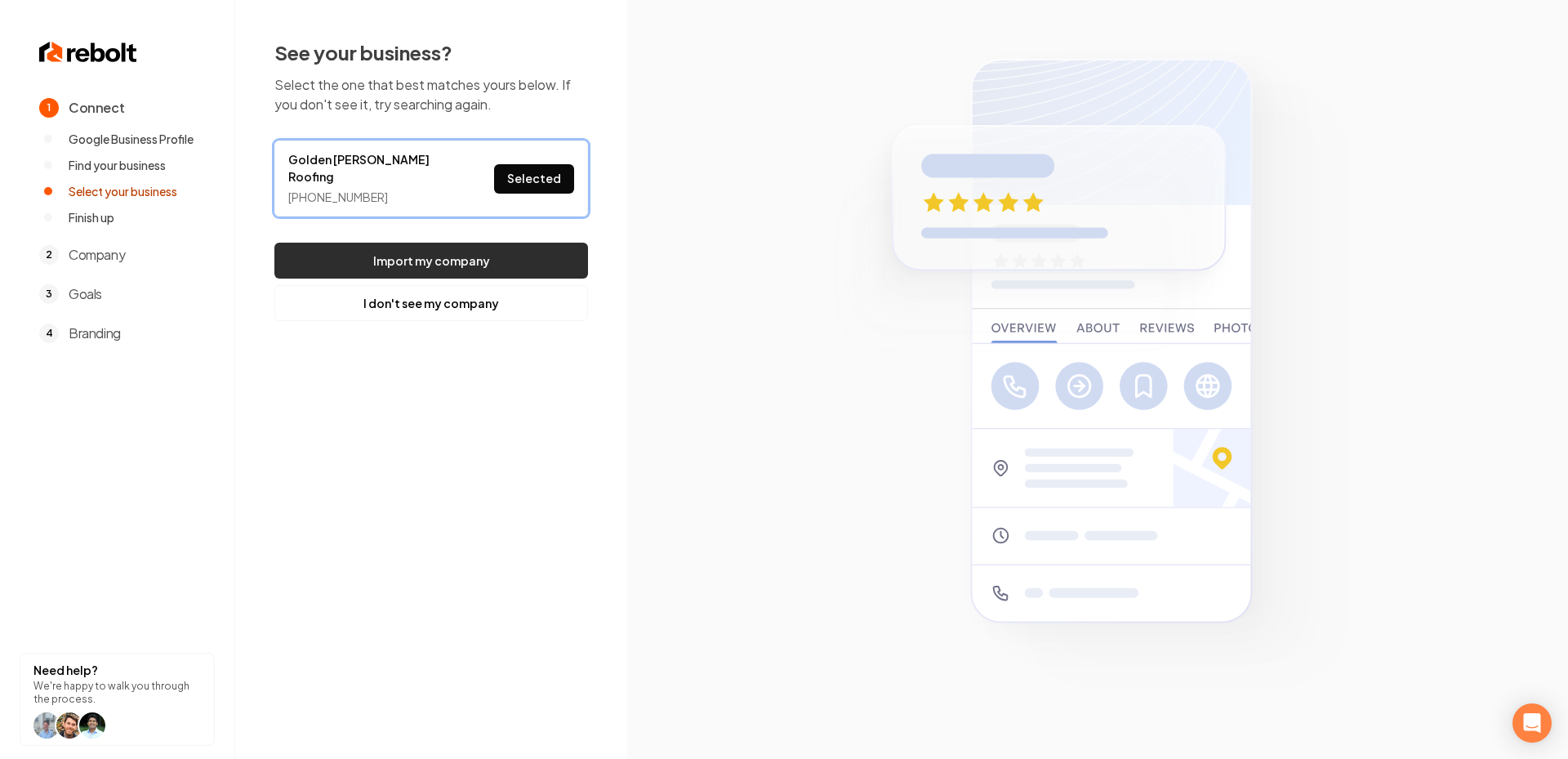
click at [538, 243] on button "Import my company" at bounding box center [431, 260] width 314 height 36
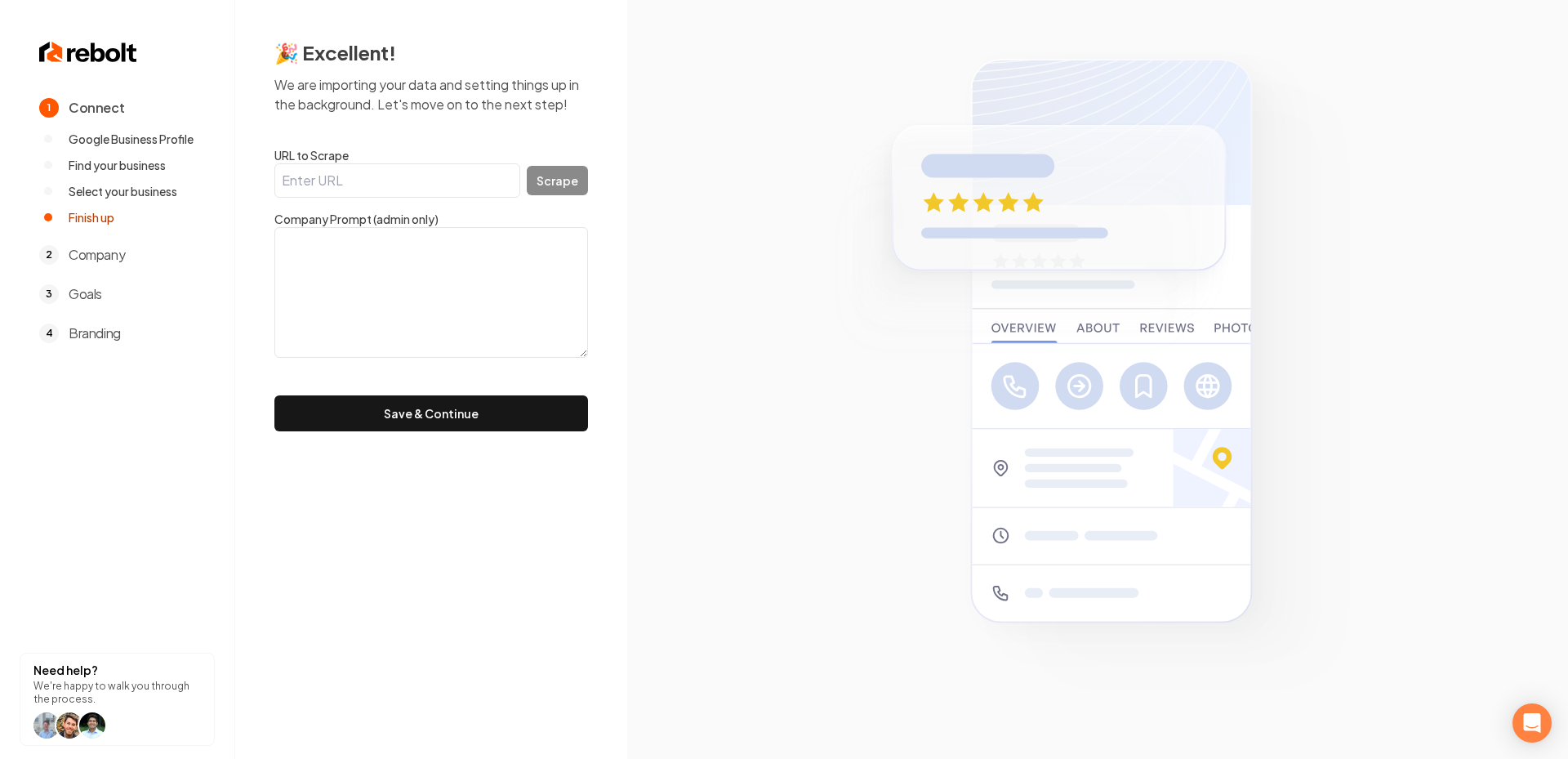
click at [405, 194] on input "URL to Scrape" at bounding box center [397, 180] width 246 height 34
paste input "https://www.goldenarroyoroofing.com/"
type input "https://www.goldenarroyoroofing.com/"
click at [556, 183] on button "Scrape" at bounding box center [558, 180] width 61 height 30
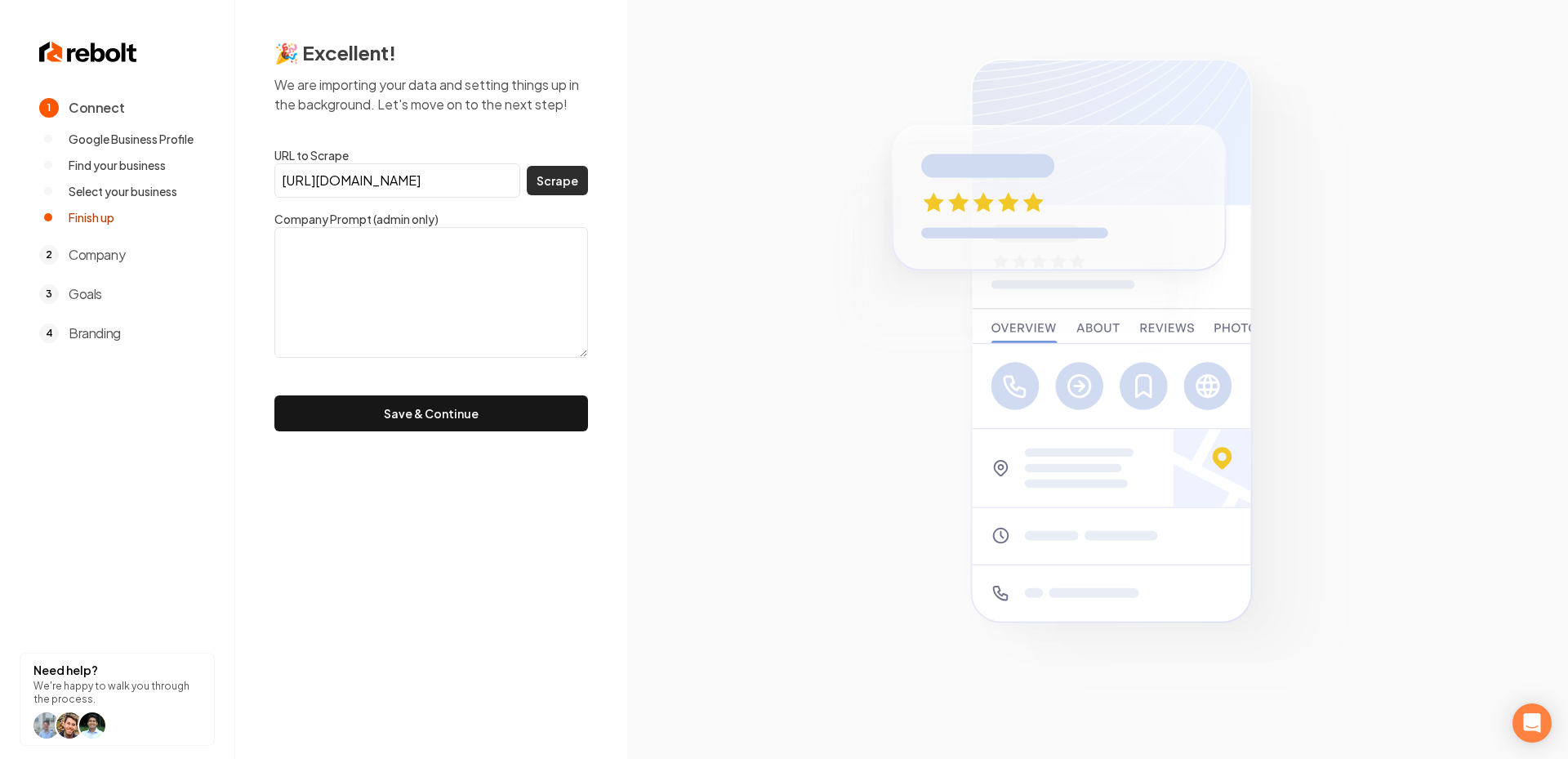
scroll to position [0, 0]
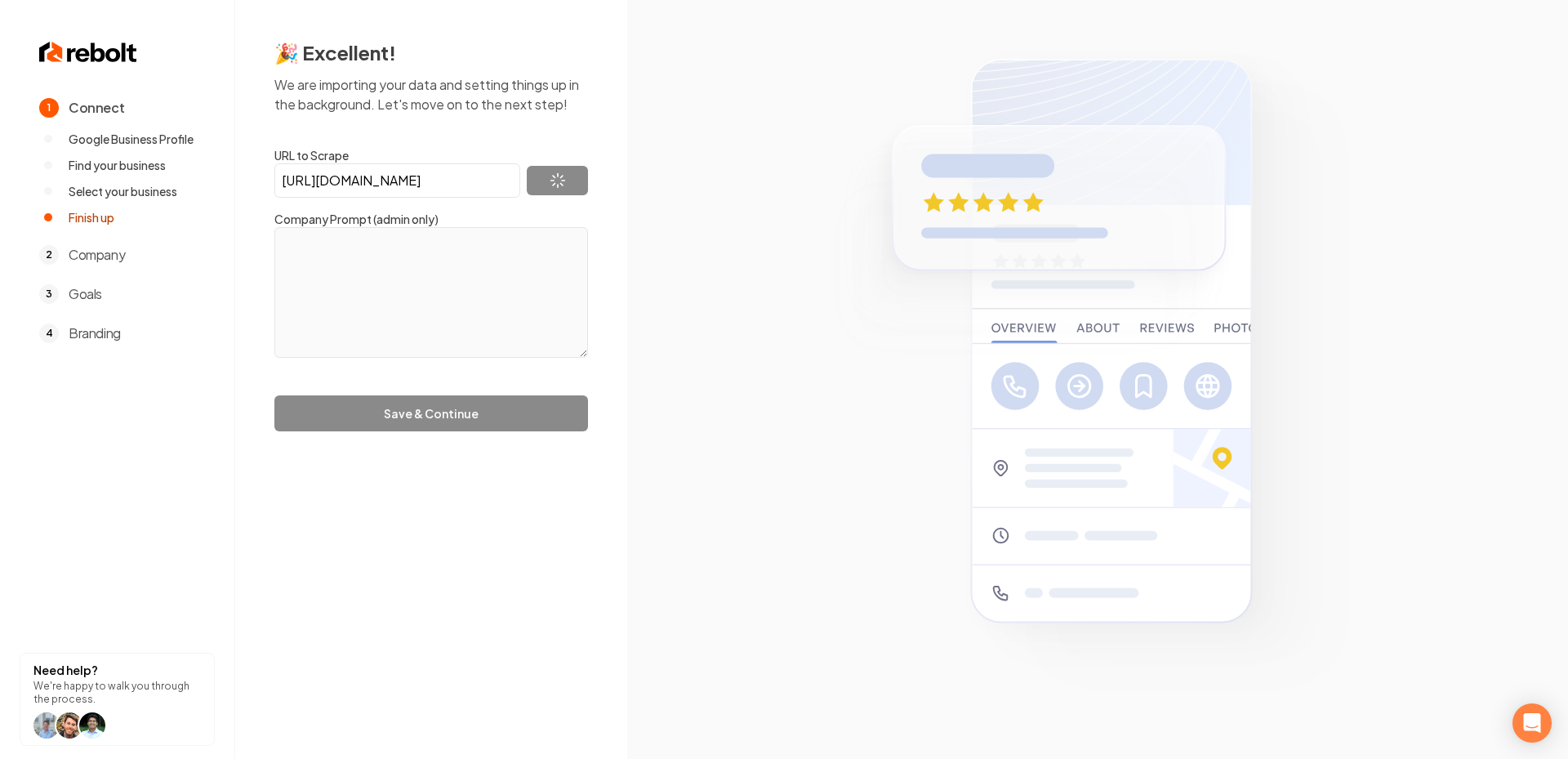
type textarea "With over 30 years of experience, Golden Arroyo Roofing is a trusted family-own…"
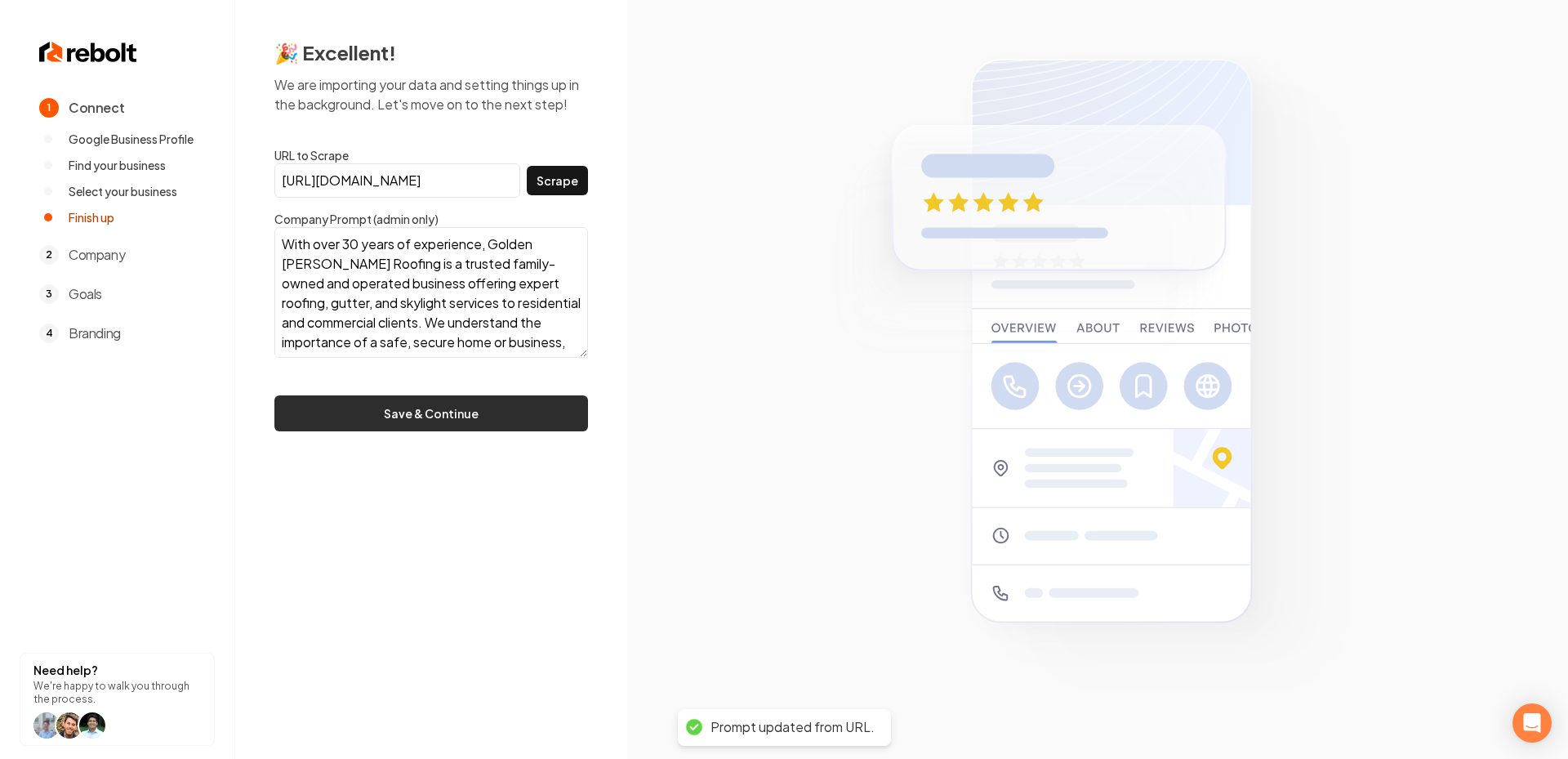
click at [435, 407] on button "Save & Continue" at bounding box center [431, 413] width 314 height 36
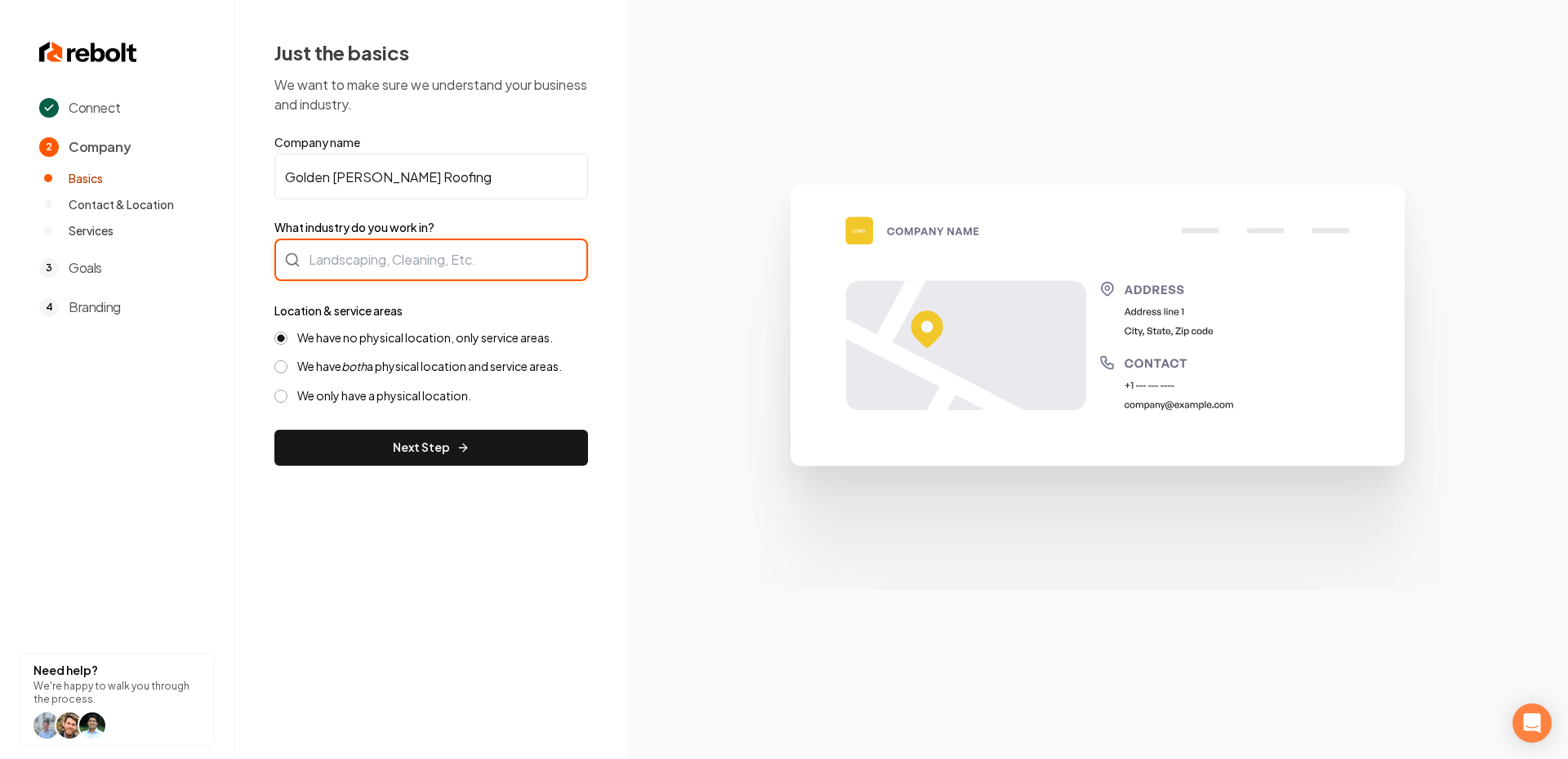
click at [429, 267] on div at bounding box center [431, 259] width 314 height 42
click at [472, 267] on input "Roofing" at bounding box center [431, 259] width 314 height 42
type input "Roofing"
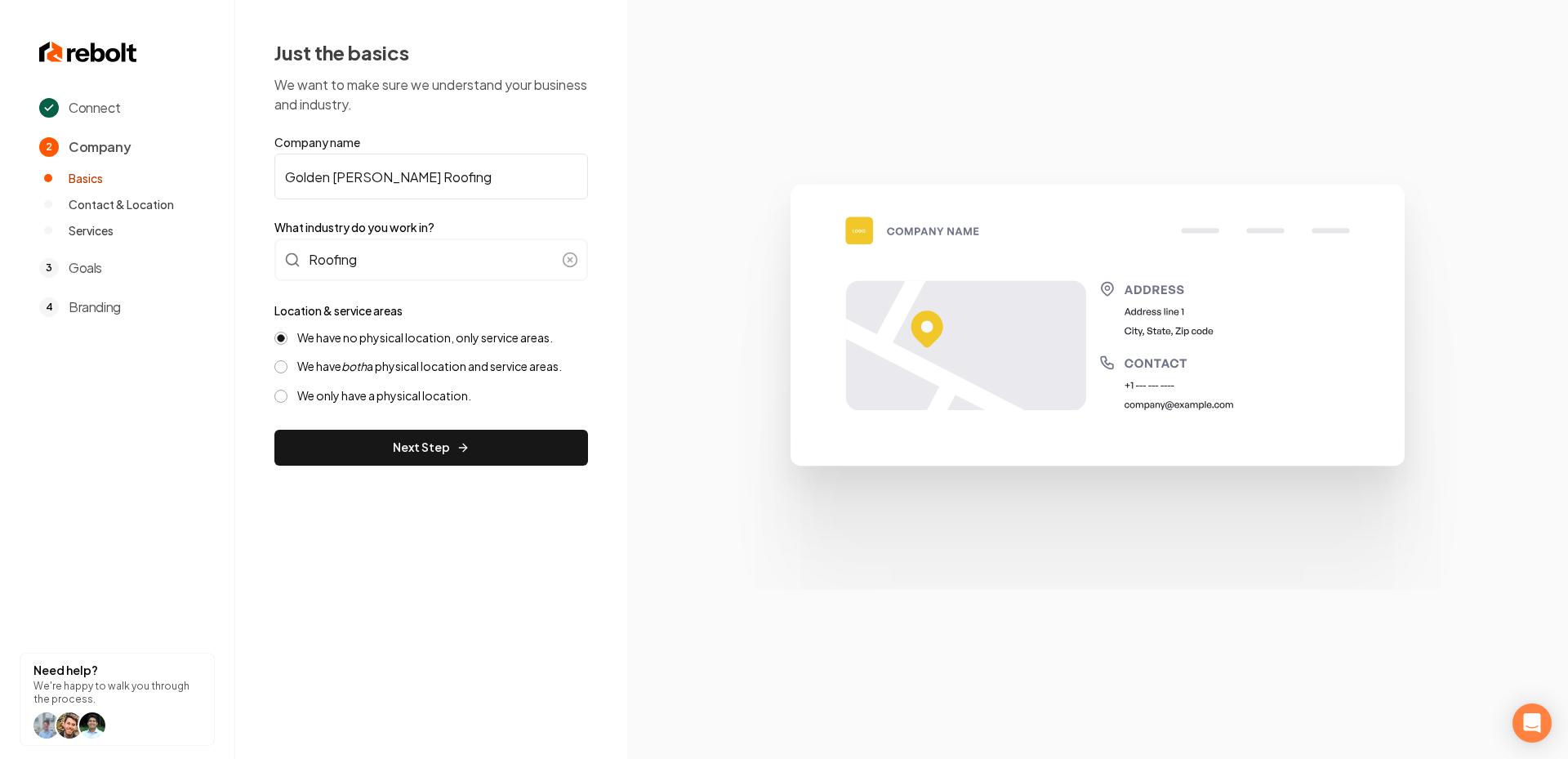
click at [660, 343] on section at bounding box center [1097, 379] width 941 height 759
click at [292, 365] on div "We have both a physical location and service areas." at bounding box center [431, 366] width 314 height 16
click at [399, 441] on button "Next Step" at bounding box center [431, 447] width 314 height 36
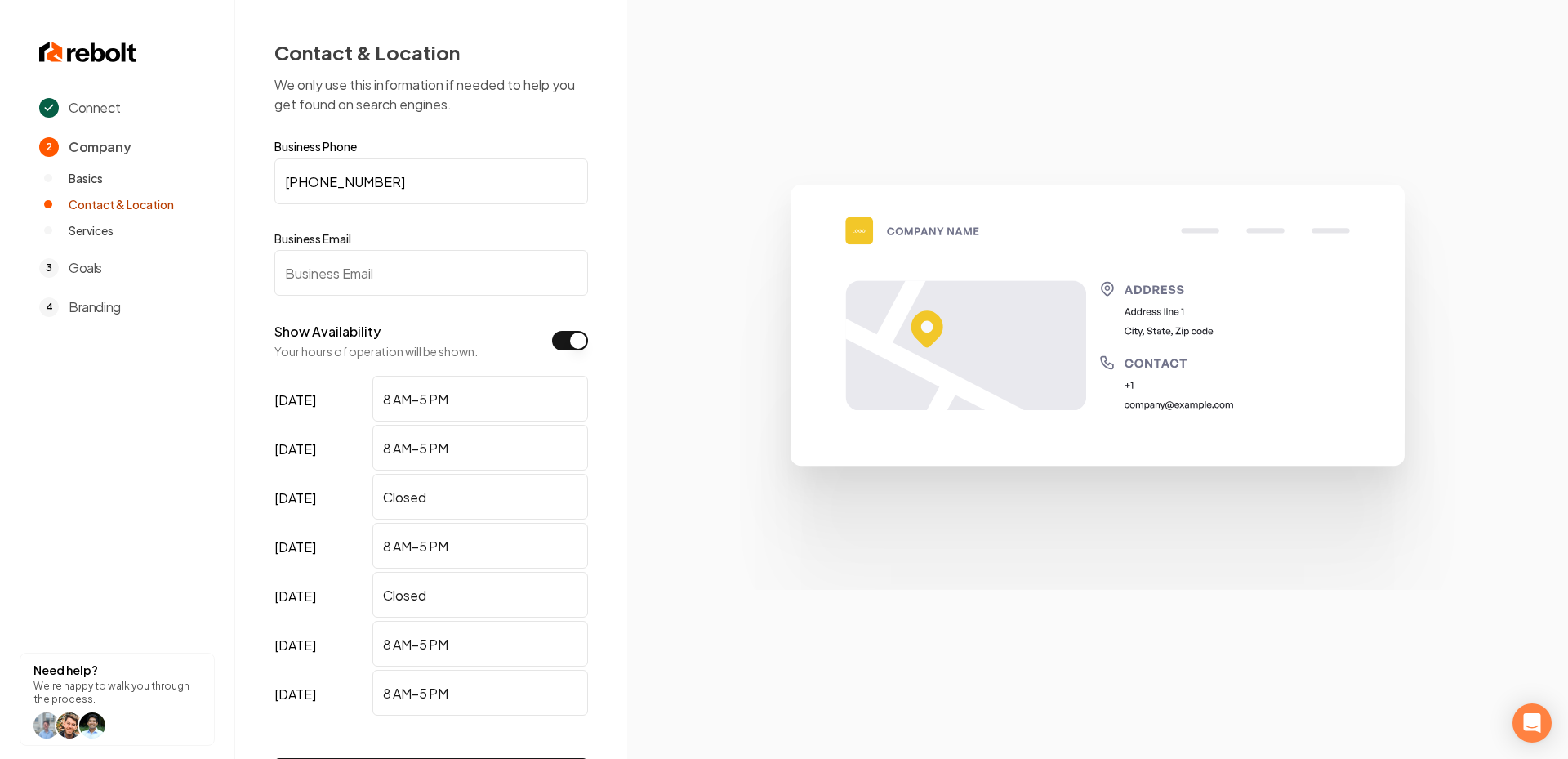
click at [348, 264] on input "Business Email" at bounding box center [431, 272] width 314 height 46
paste input "goldenarroyoroofing@gmail.com"
type input "goldenarroyoroofing@gmail.com"
click at [796, 458] on img at bounding box center [1097, 378] width 784 height 420
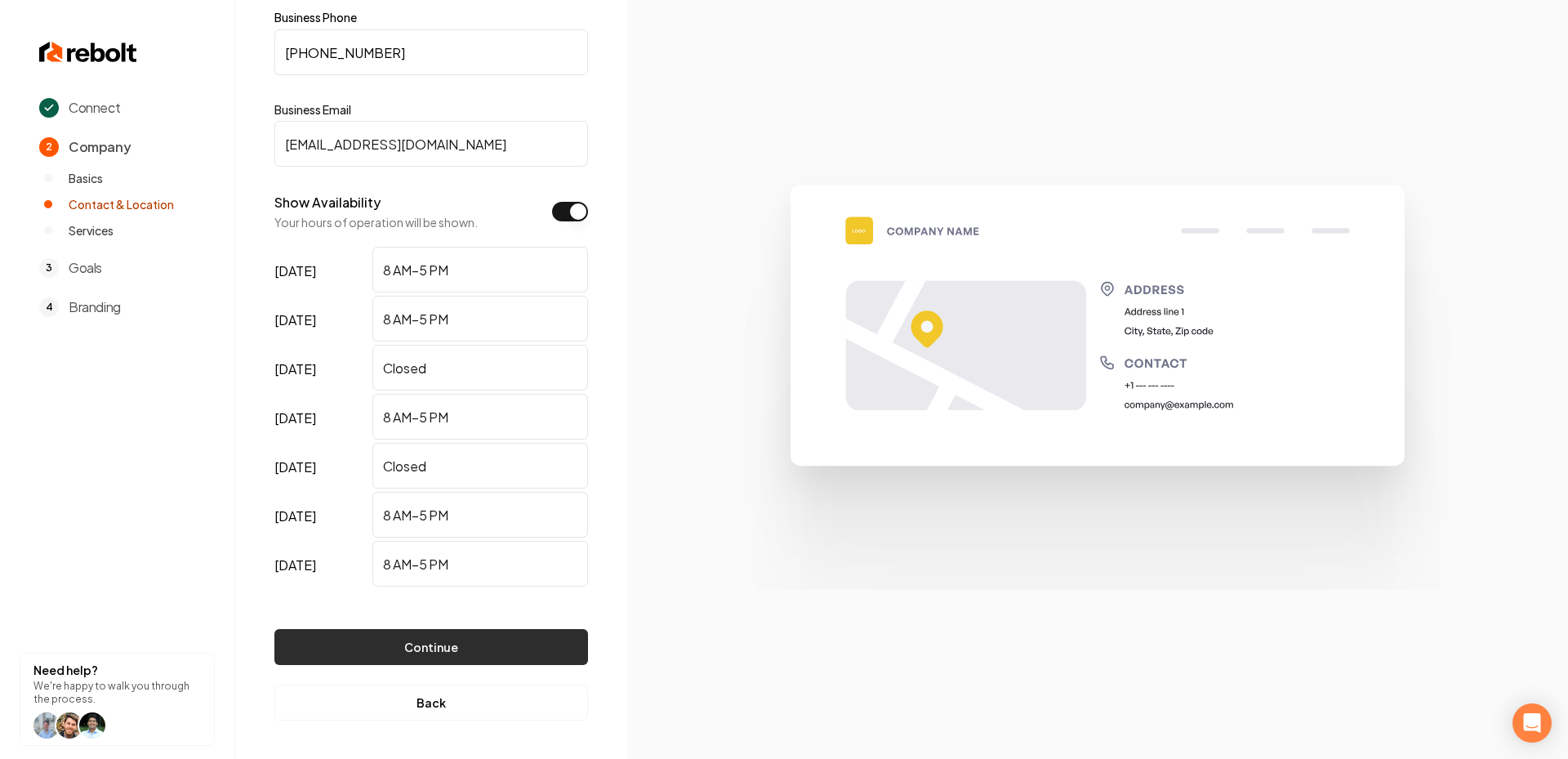
click at [400, 638] on button "Continue" at bounding box center [431, 646] width 314 height 36
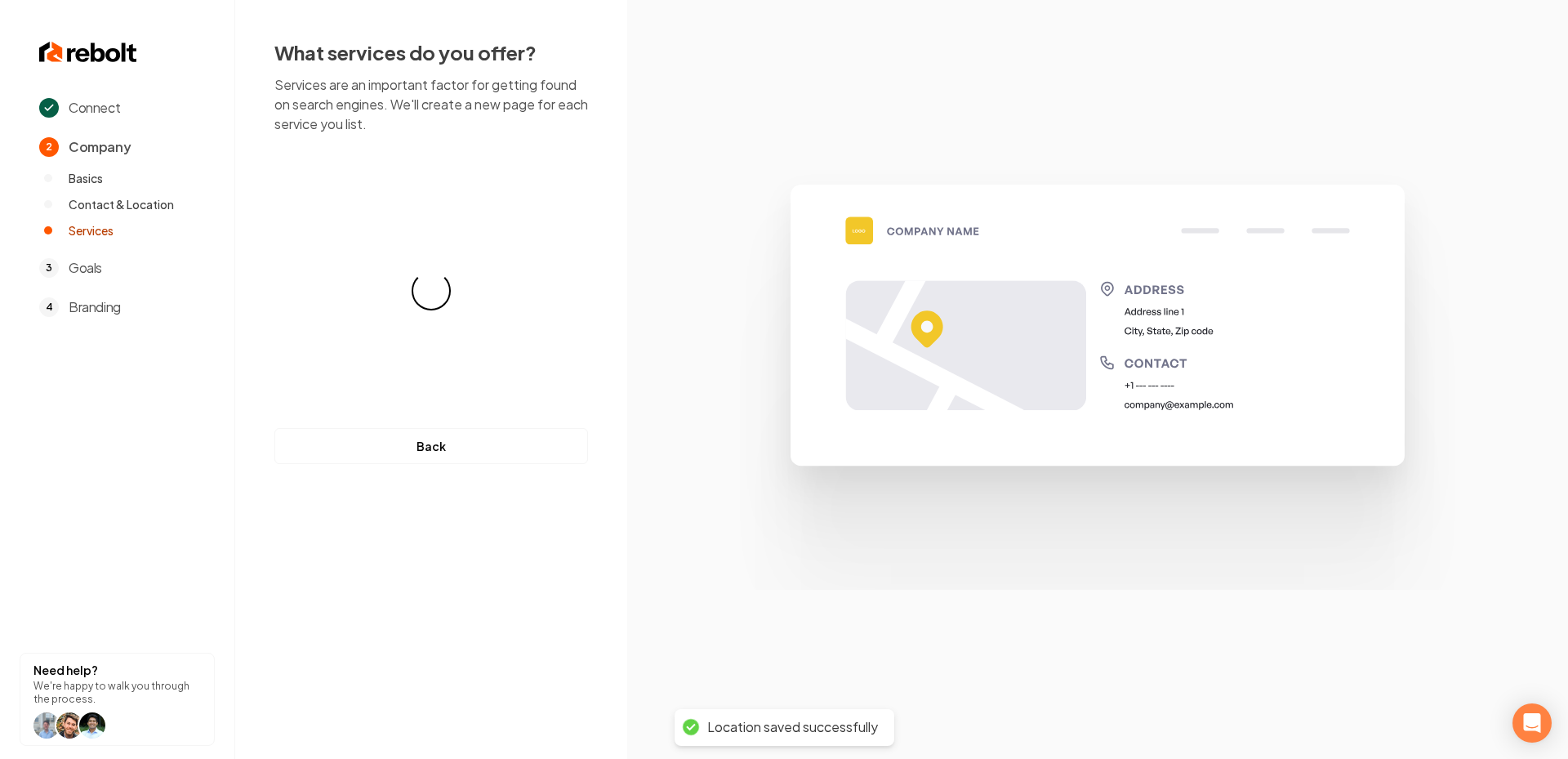
scroll to position [0, 0]
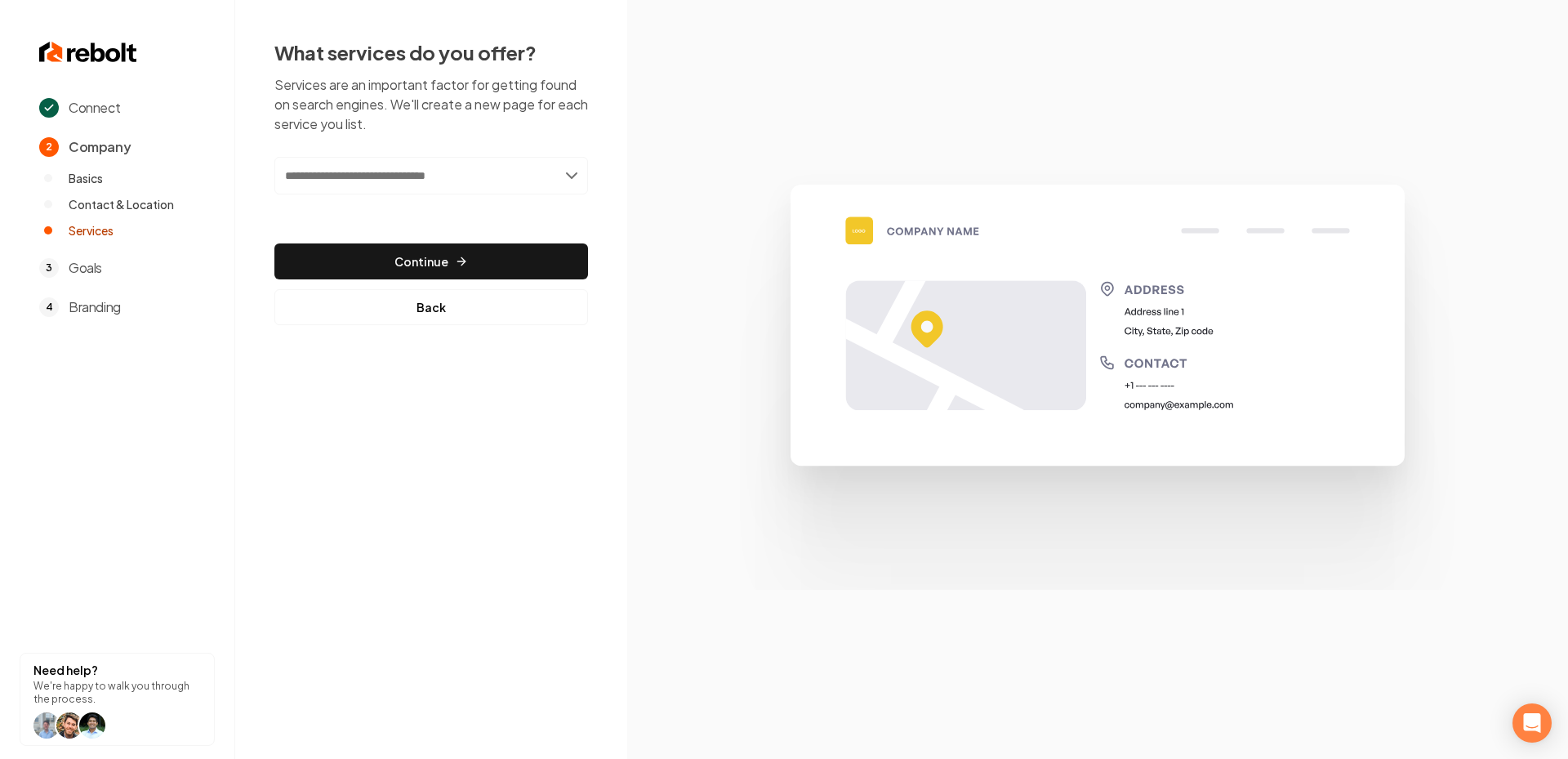
click at [435, 199] on div "Add new or select from suggestions Select a service" at bounding box center [431, 186] width 314 height 60
click at [416, 171] on input "text" at bounding box center [431, 175] width 314 height 37
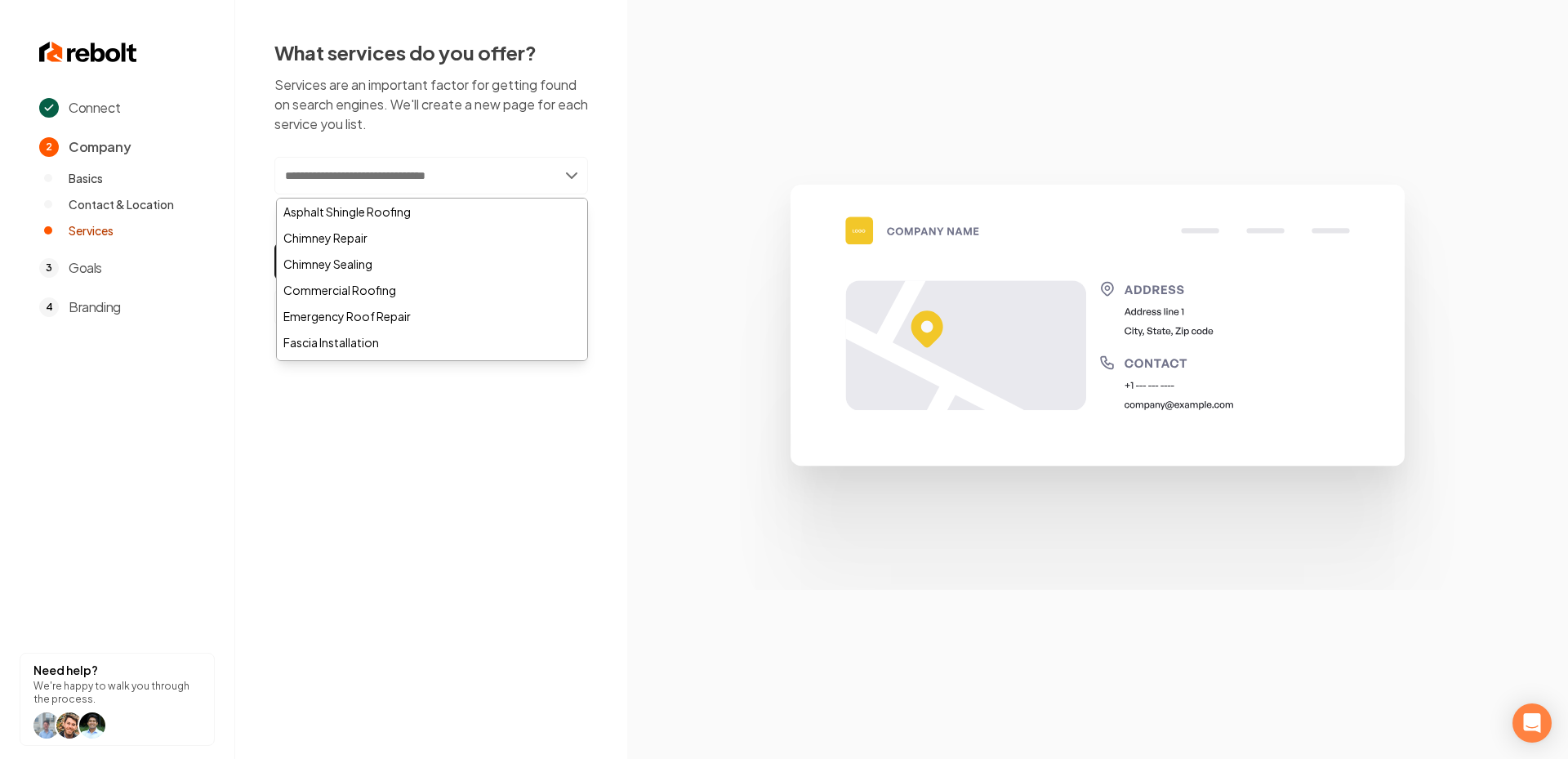
paste input "**********"
type input "**********"
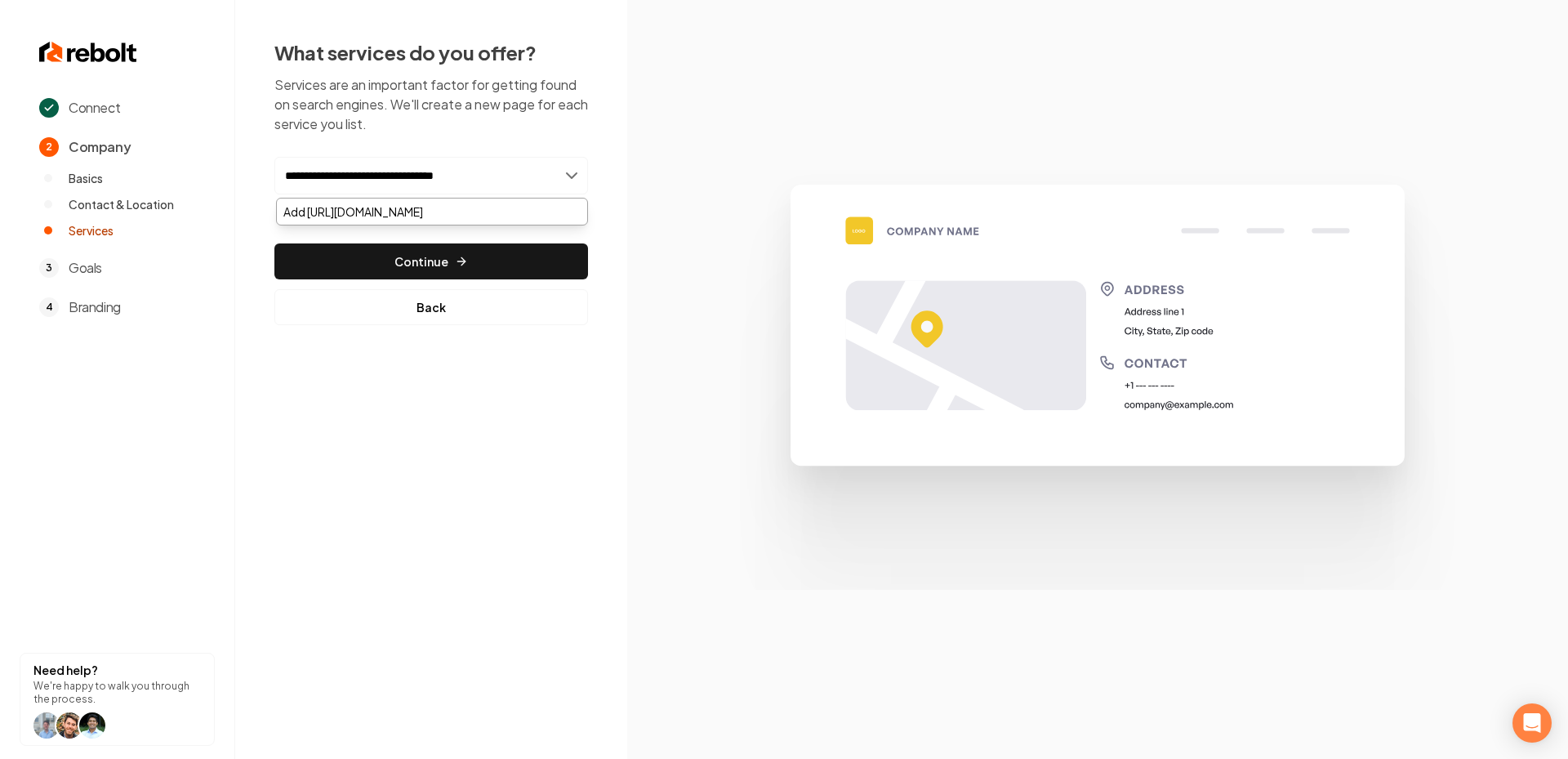
click at [416, 171] on input "**********" at bounding box center [431, 175] width 314 height 37
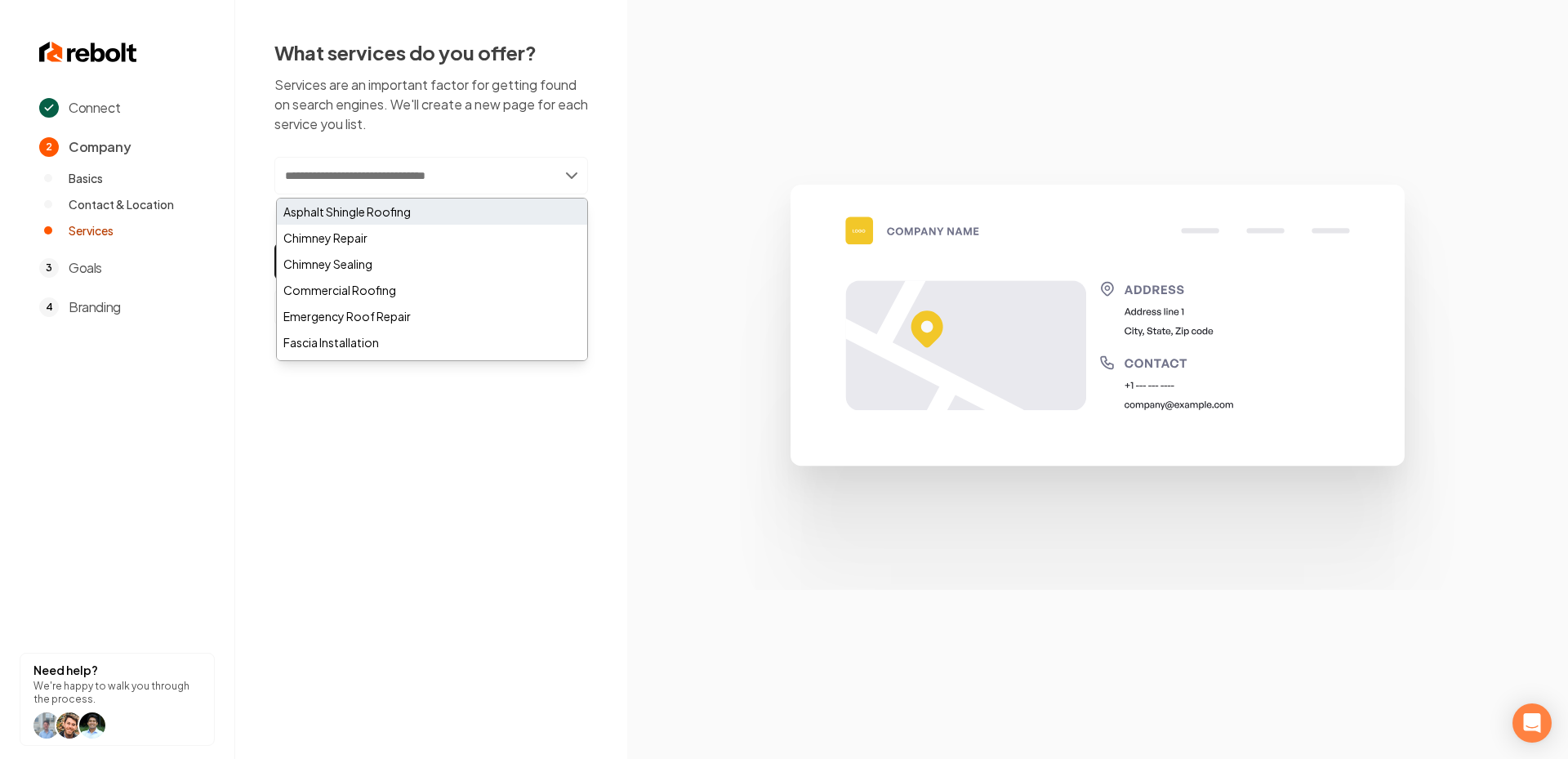
paste input "********"
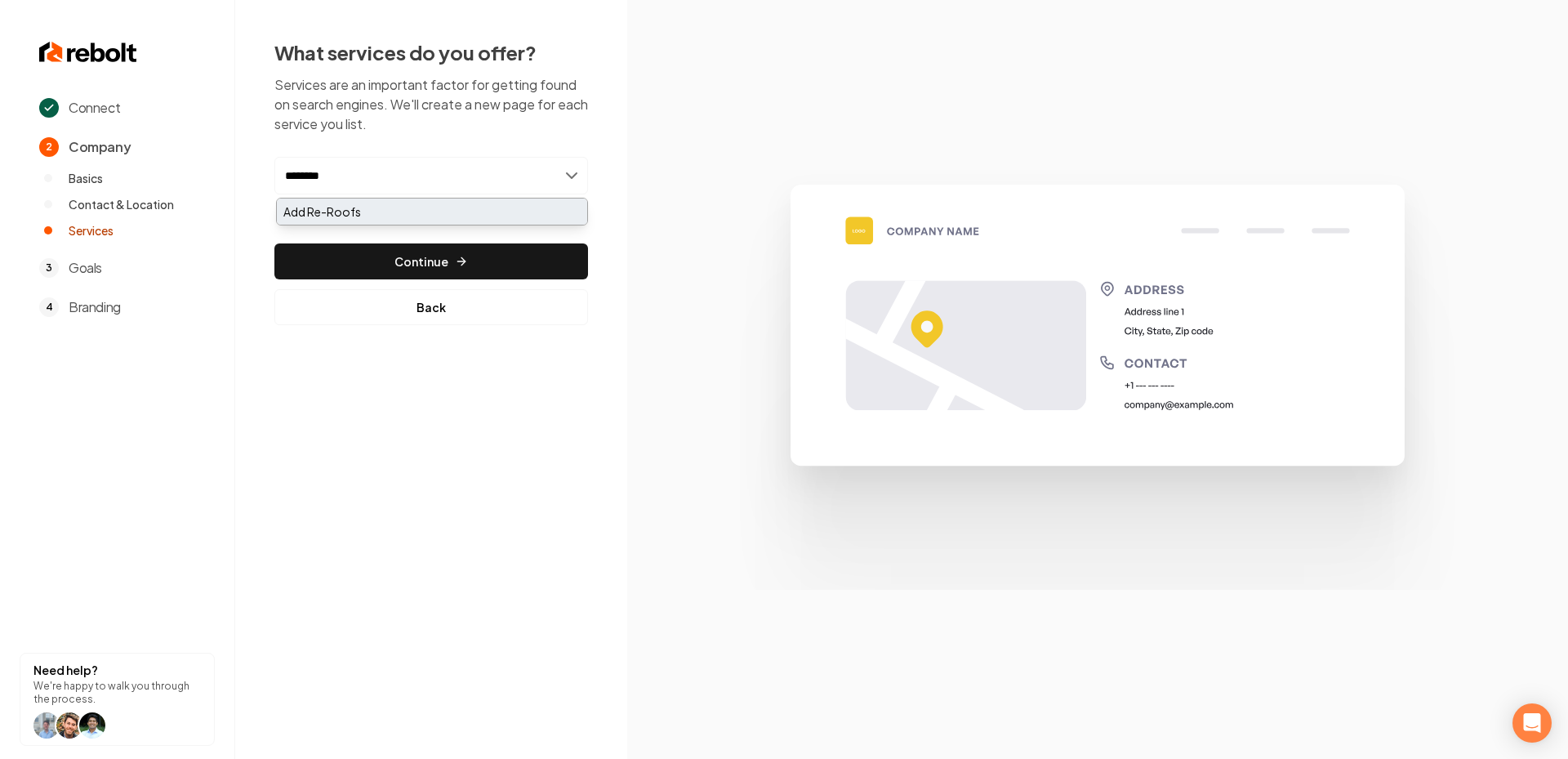
type input "********"
click at [341, 200] on div "Add Re-Roofs" at bounding box center [432, 212] width 310 height 26
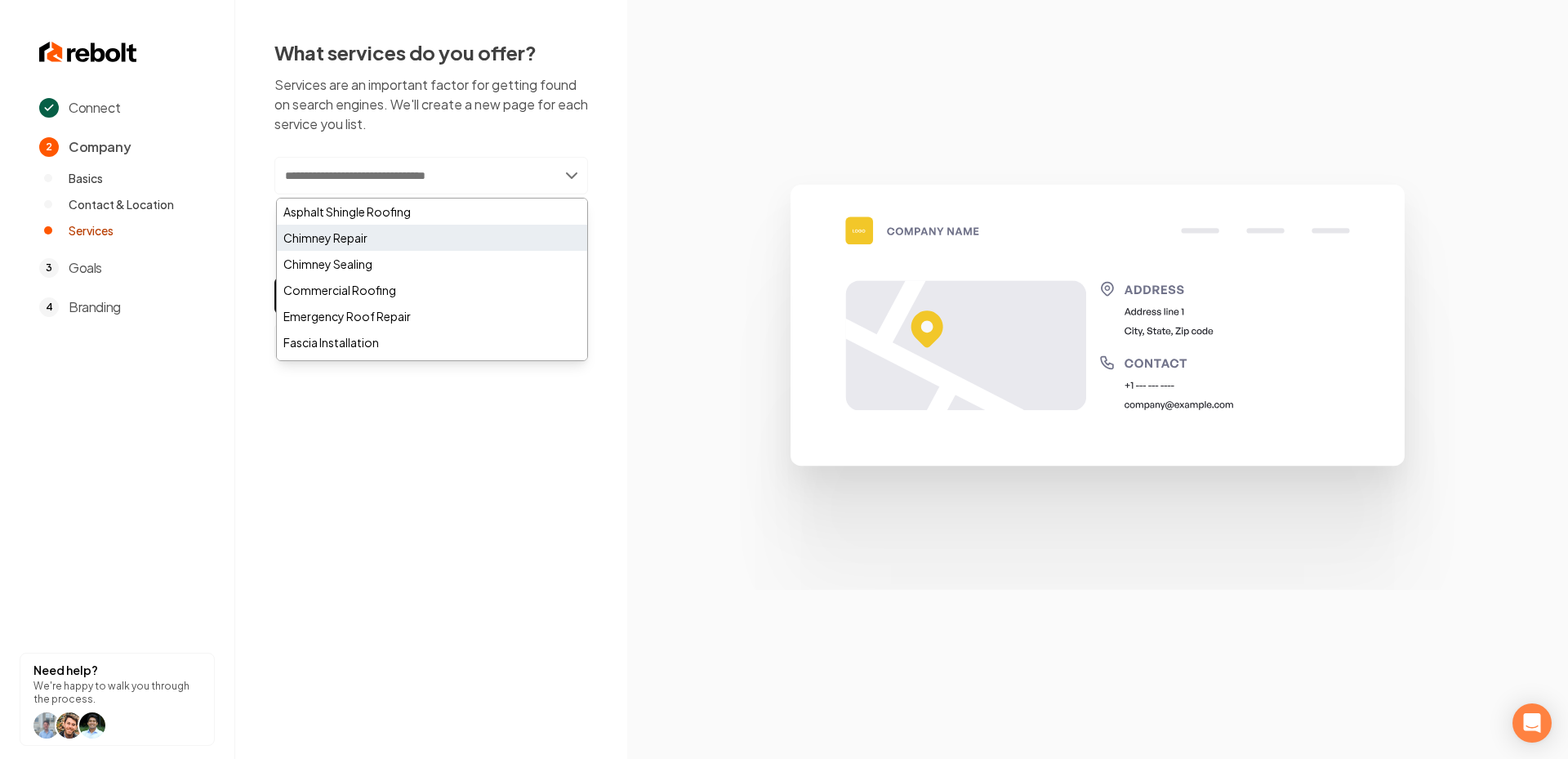
paste input "**********"
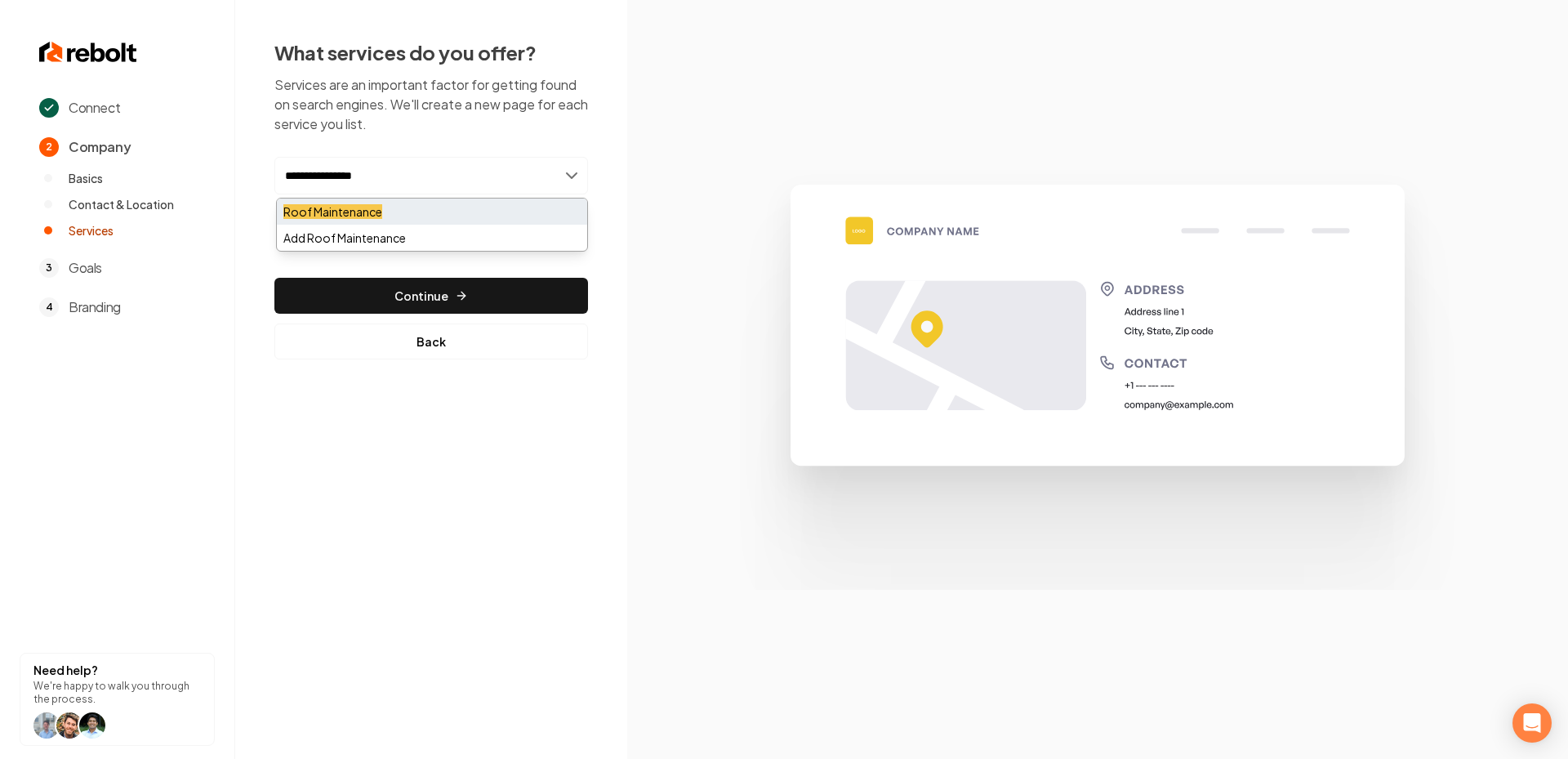
type input "**********"
click at [359, 214] on mark "Roof Maintenance" at bounding box center [332, 212] width 98 height 15
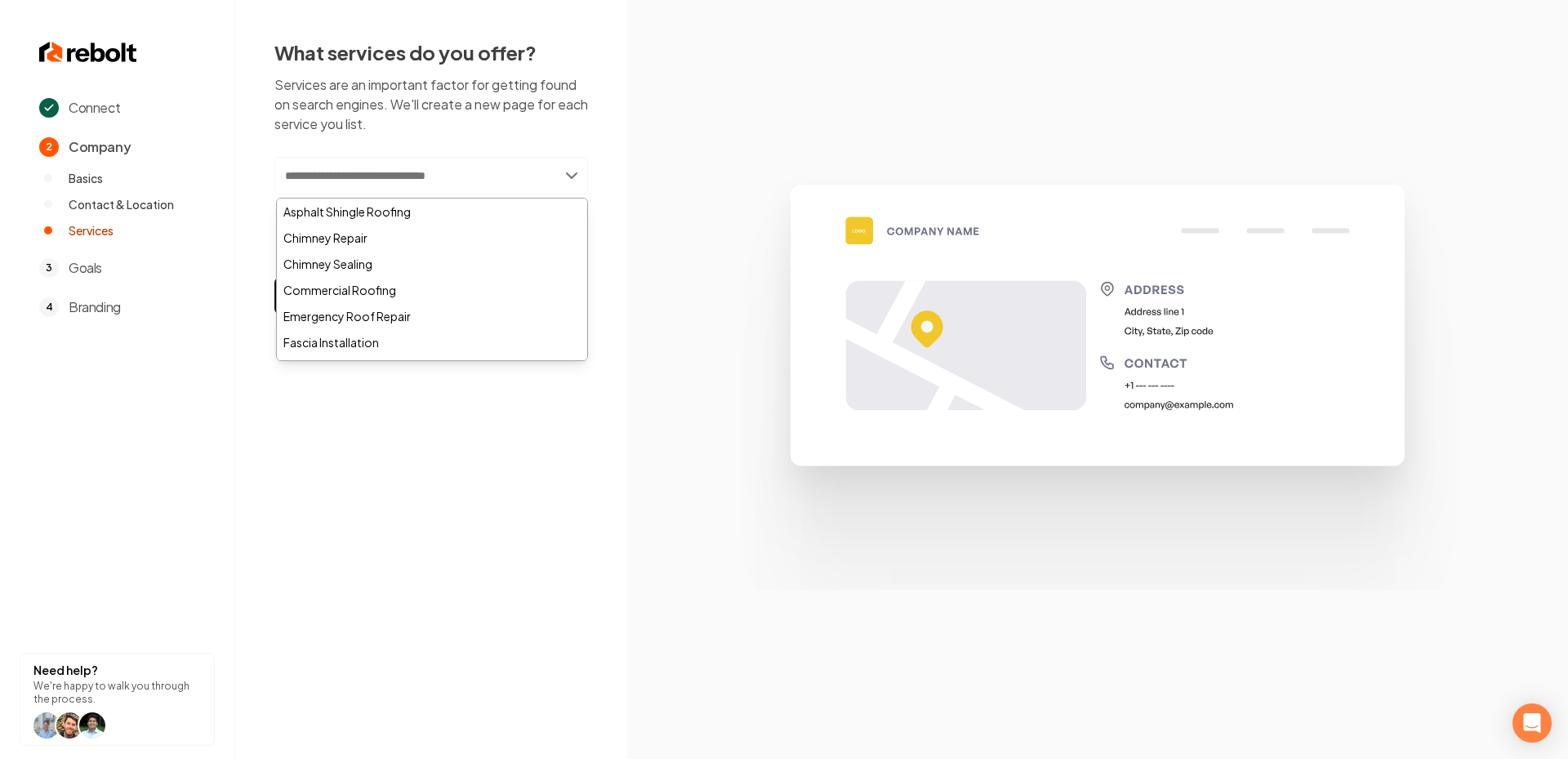
paste input "**********"
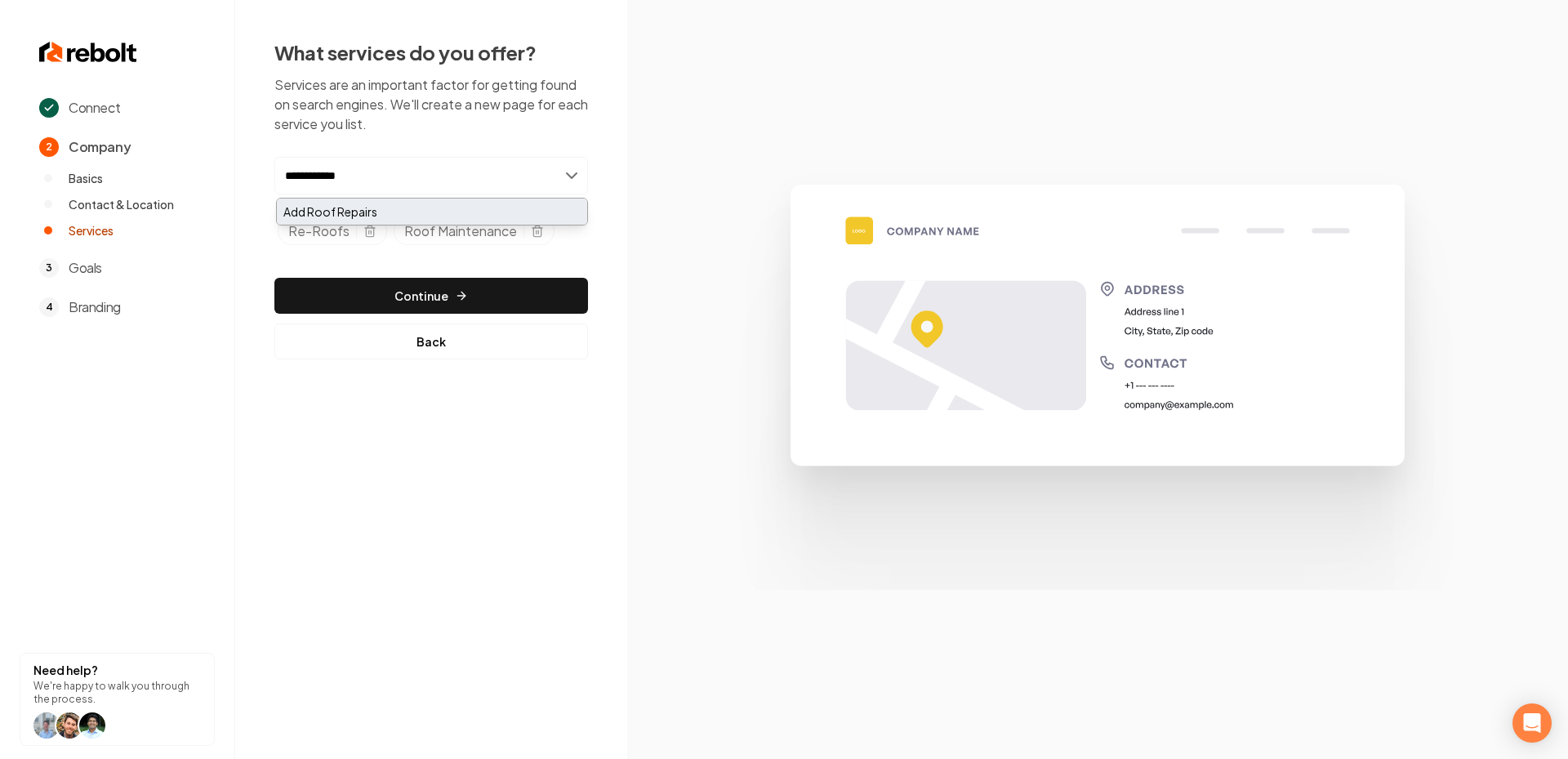
type input "**********"
click at [372, 206] on div "Add Roof Repairs" at bounding box center [432, 212] width 310 height 26
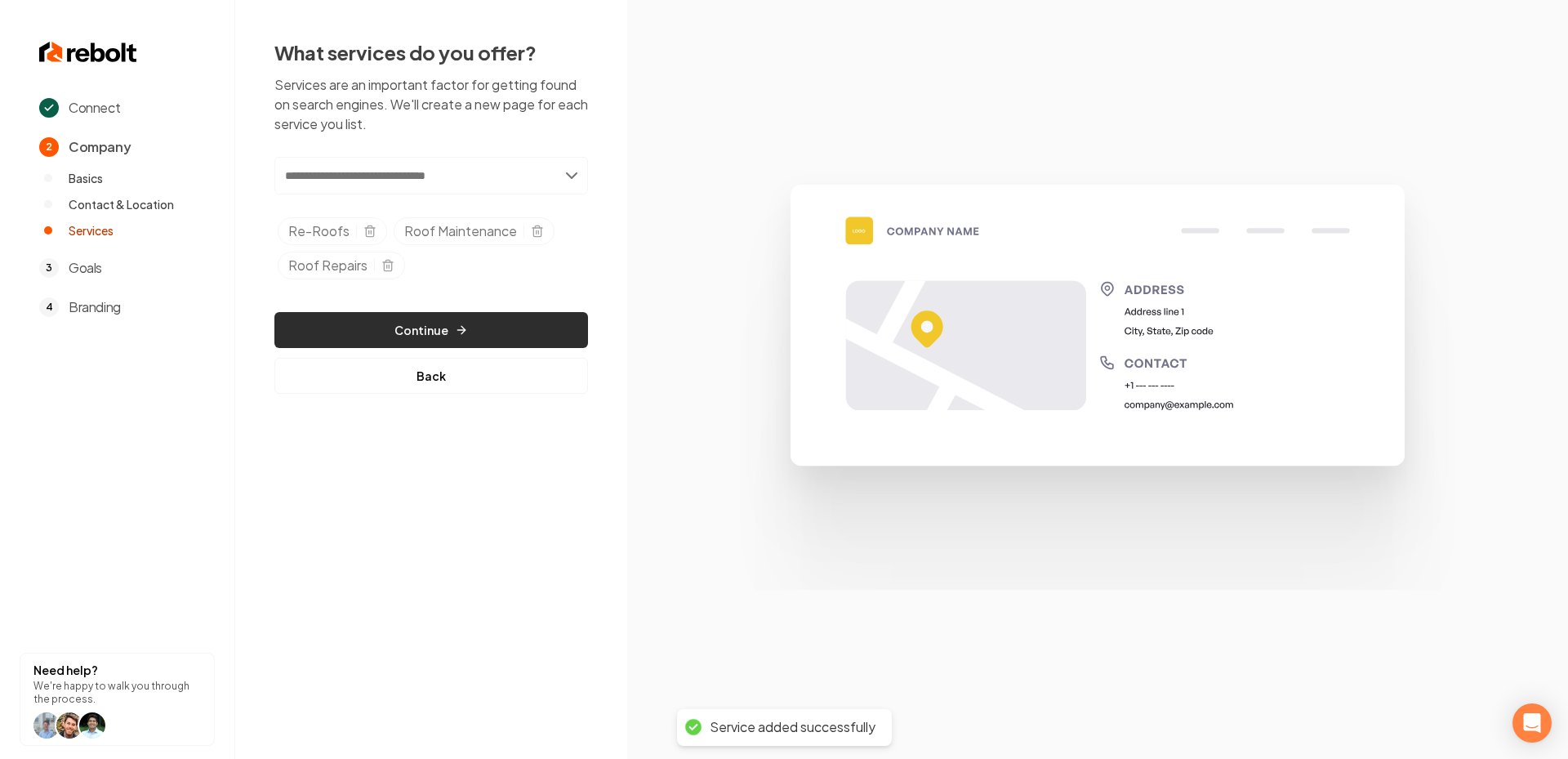
click at [458, 330] on icon "button" at bounding box center [462, 330] width 13 height 13
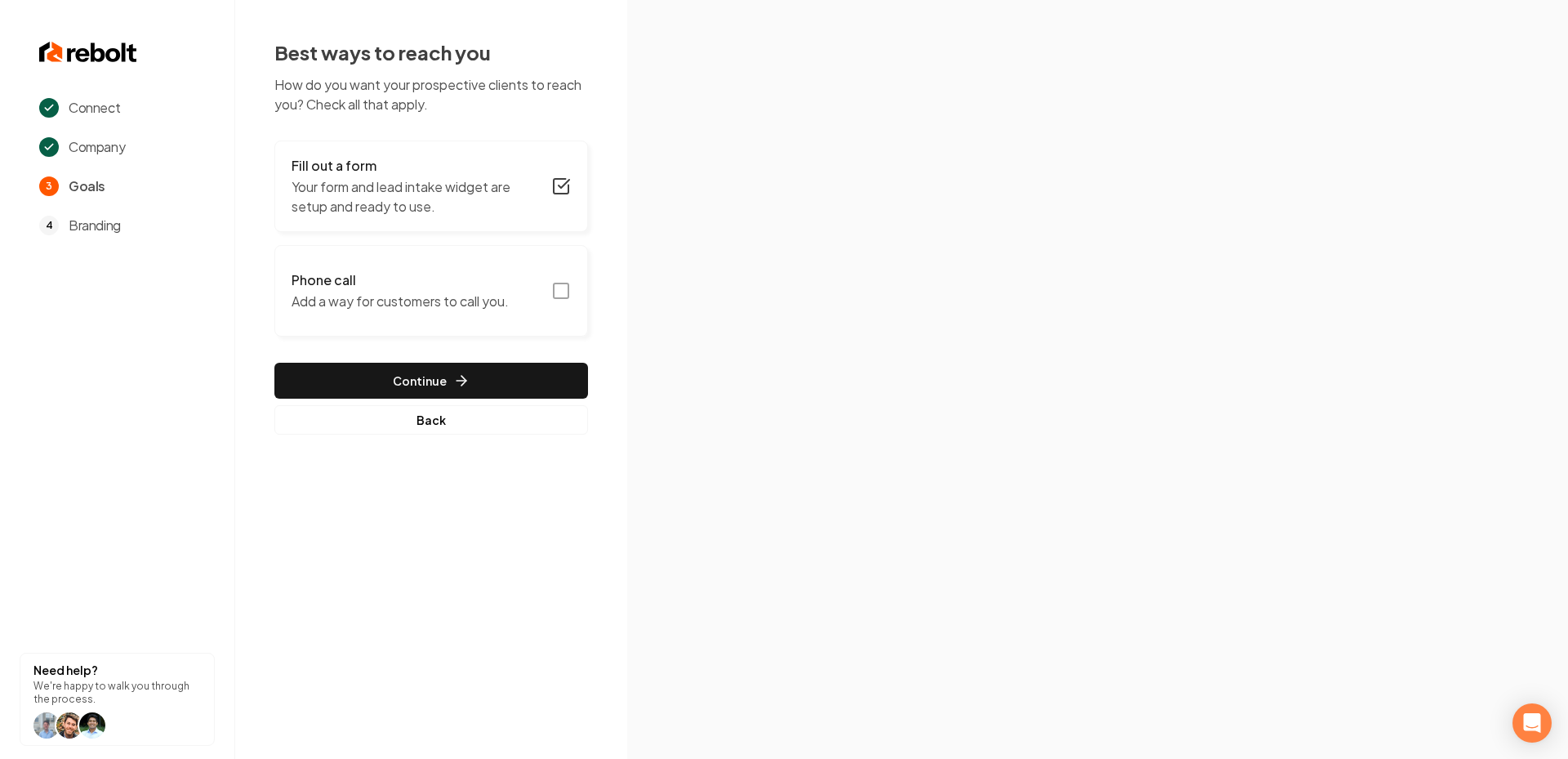
click at [560, 284] on icon "button" at bounding box center [561, 291] width 20 height 20
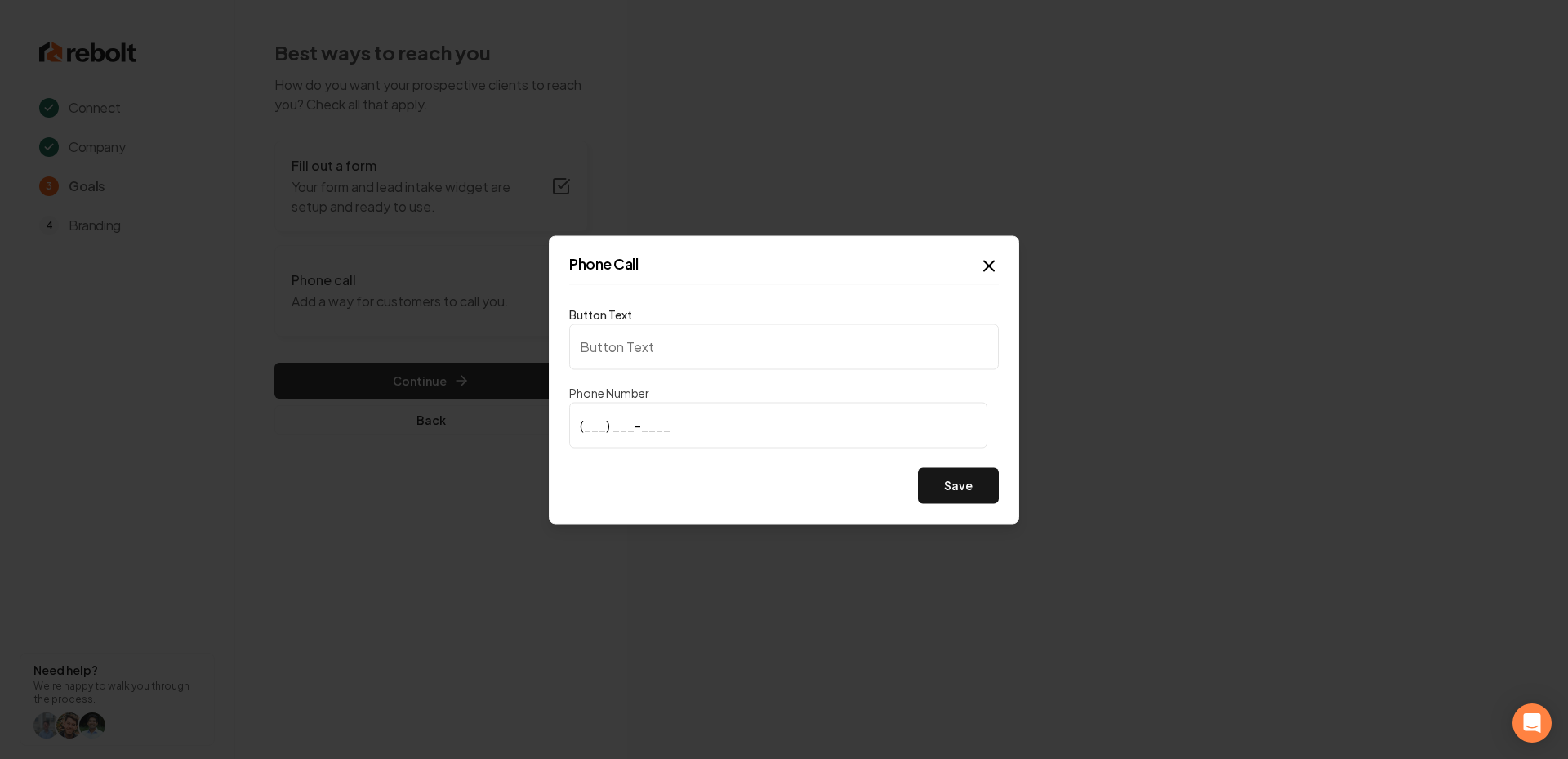
type input "Call us"
type input "(510) 755-3332"
click at [900, 465] on div "Button Text Call us Phone Number (510) 755-3332 Save" at bounding box center [784, 403] width 429 height 199
click at [942, 478] on button "Save" at bounding box center [958, 485] width 81 height 36
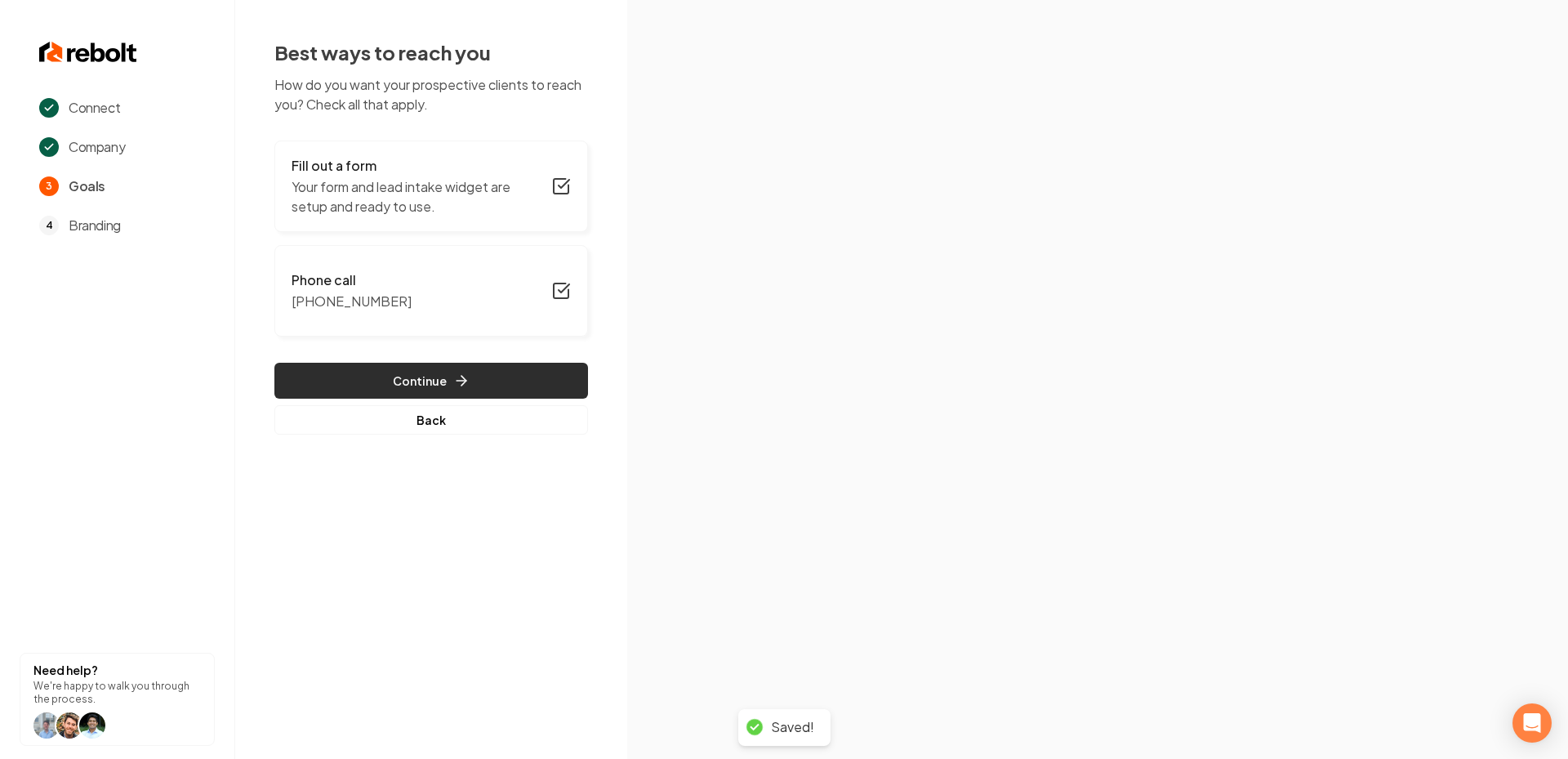
click at [381, 376] on button "Continue" at bounding box center [431, 380] width 314 height 36
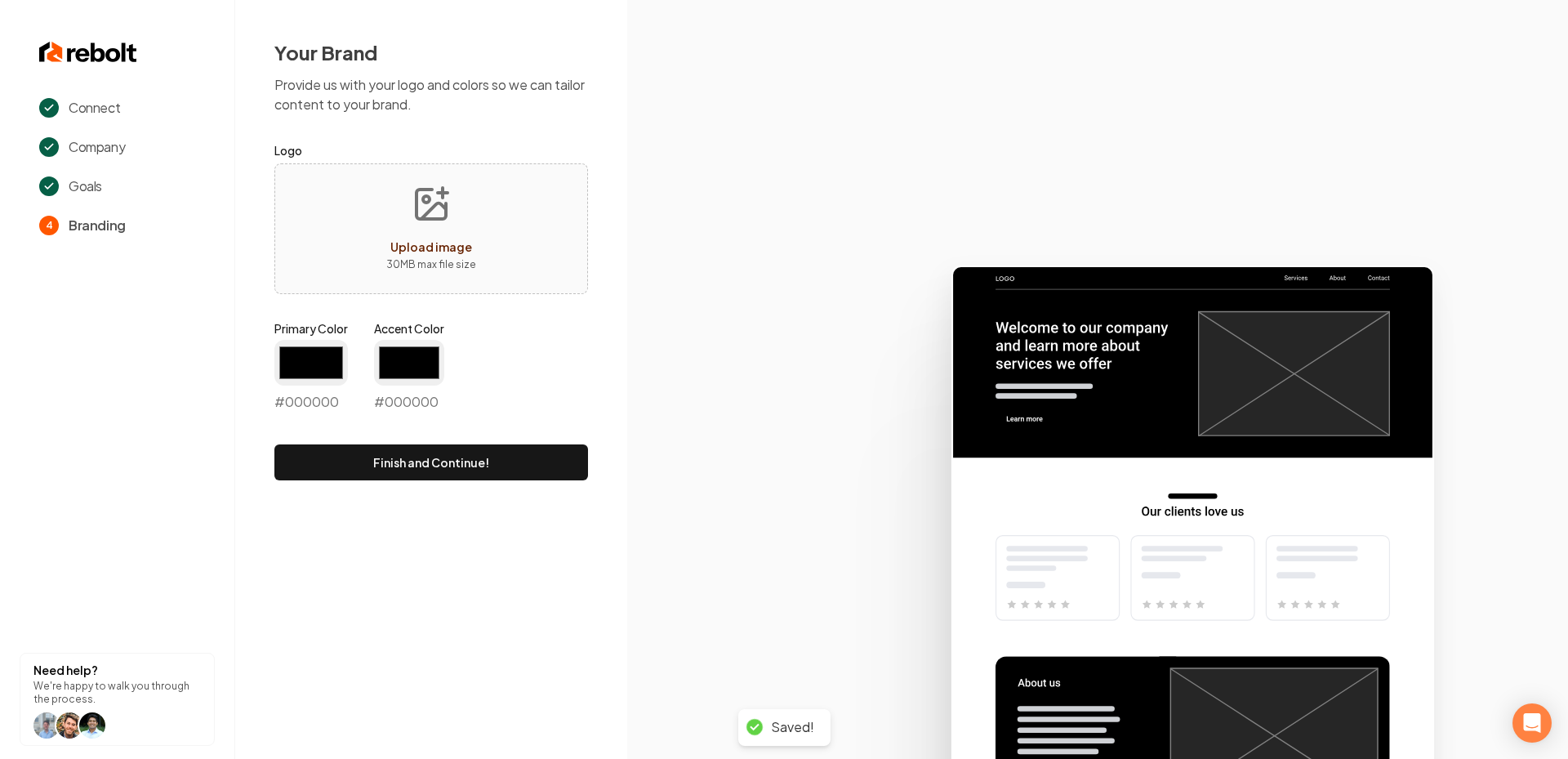
type input "#194d33"
type input "#70be00"
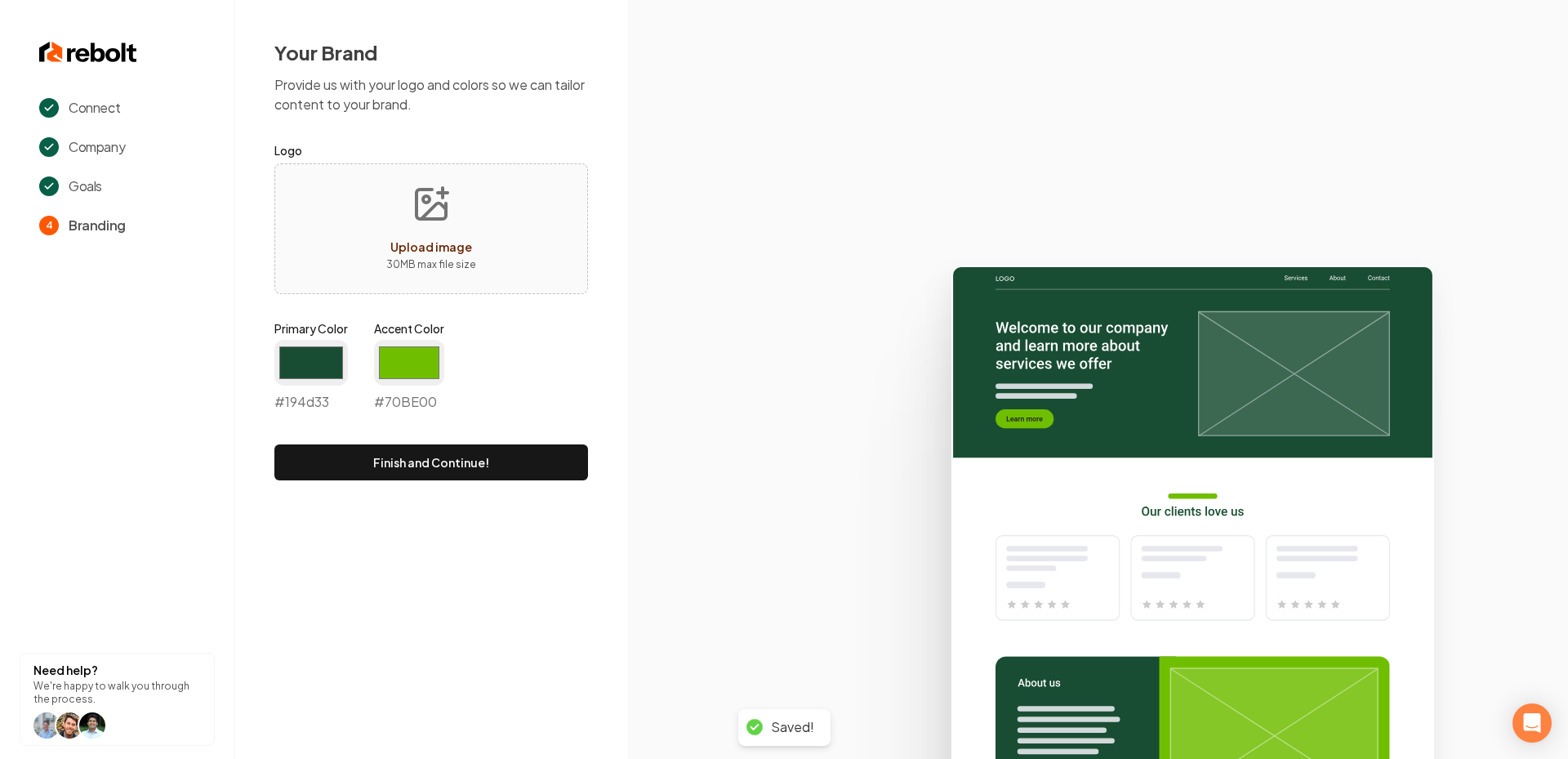
click at [420, 186] on icon "Upload image" at bounding box center [430, 204] width 39 height 39
type input "**********"
click at [313, 345] on input "#194d33" at bounding box center [311, 363] width 74 height 46
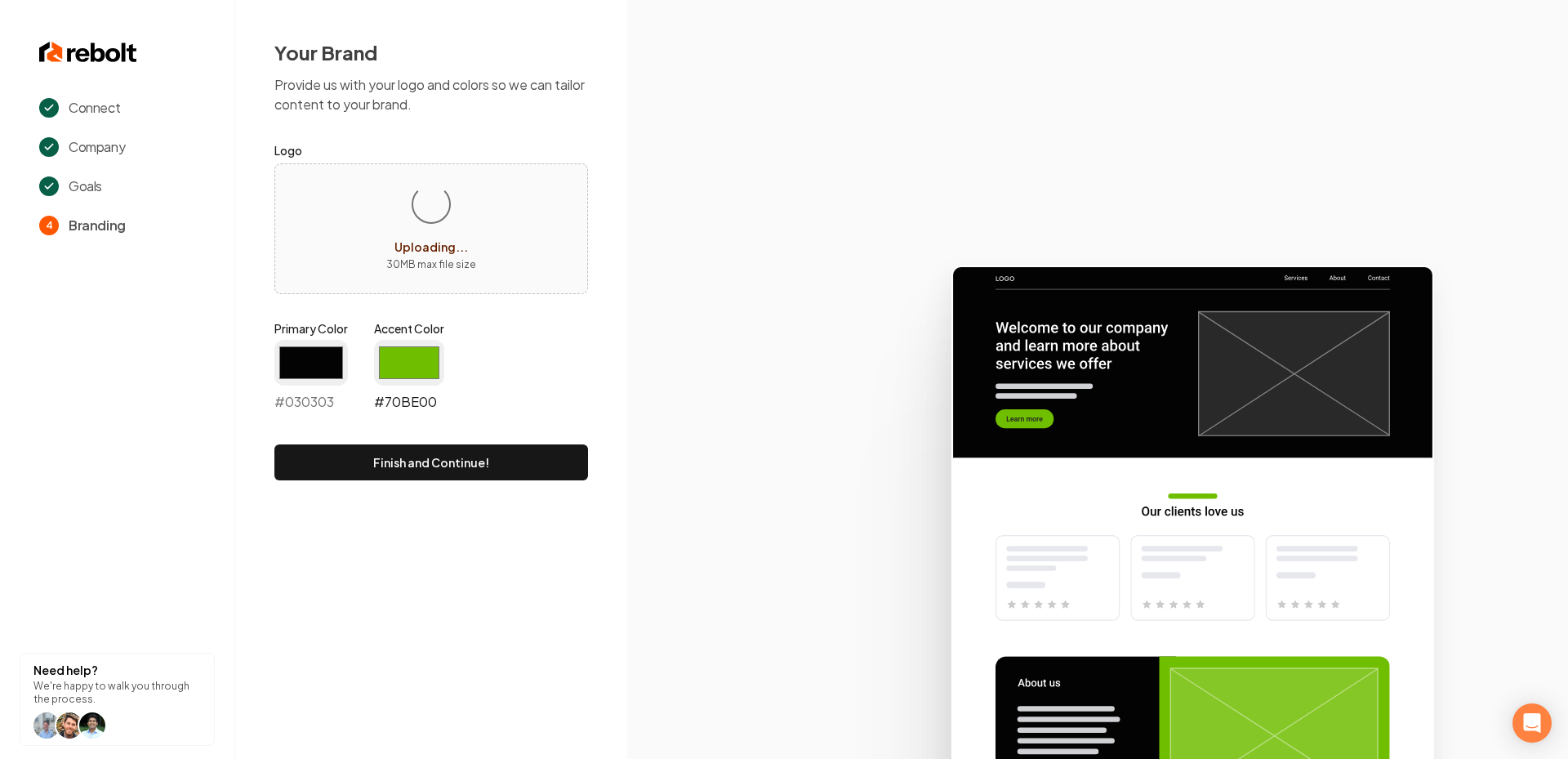
type input "#030303"
click at [408, 350] on input "#70be00" at bounding box center [409, 363] width 70 height 46
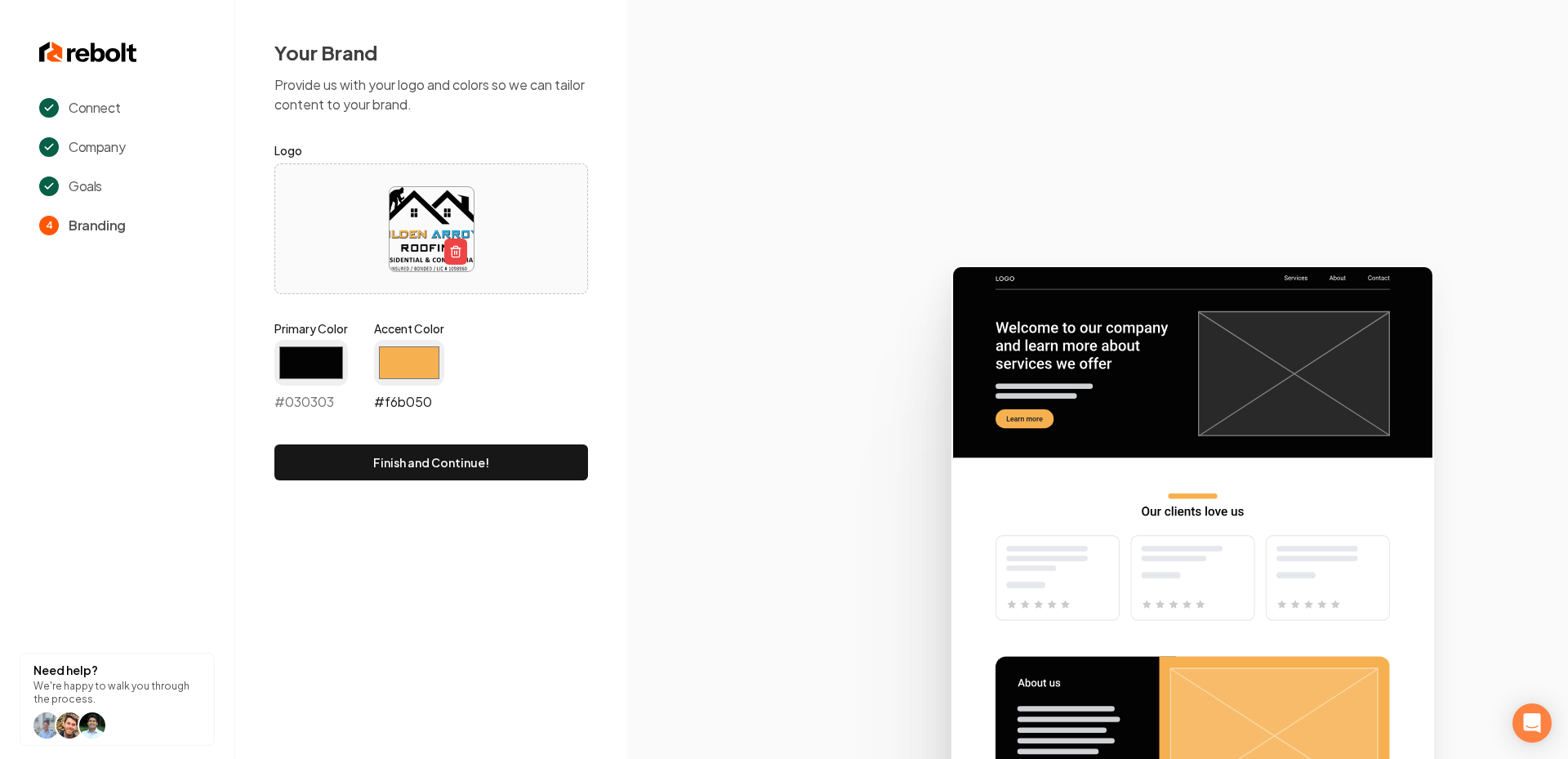
type input "#f6b050"
click at [702, 465] on icon at bounding box center [1097, 505] width 941 height 507
click at [496, 470] on button "Finish and Continue!" at bounding box center [431, 462] width 314 height 36
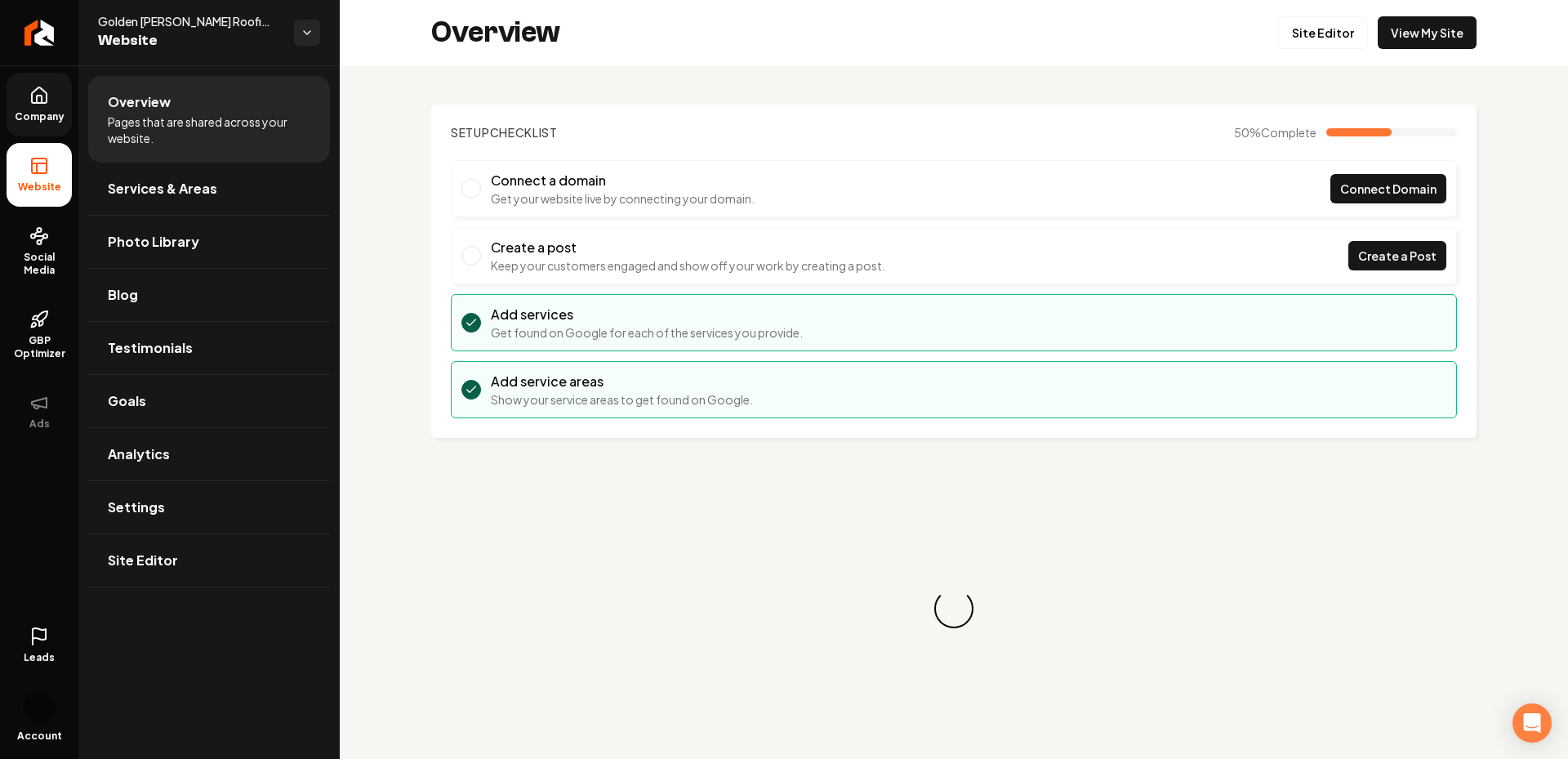
click at [48, 125] on link "Company" at bounding box center [39, 104] width 65 height 64
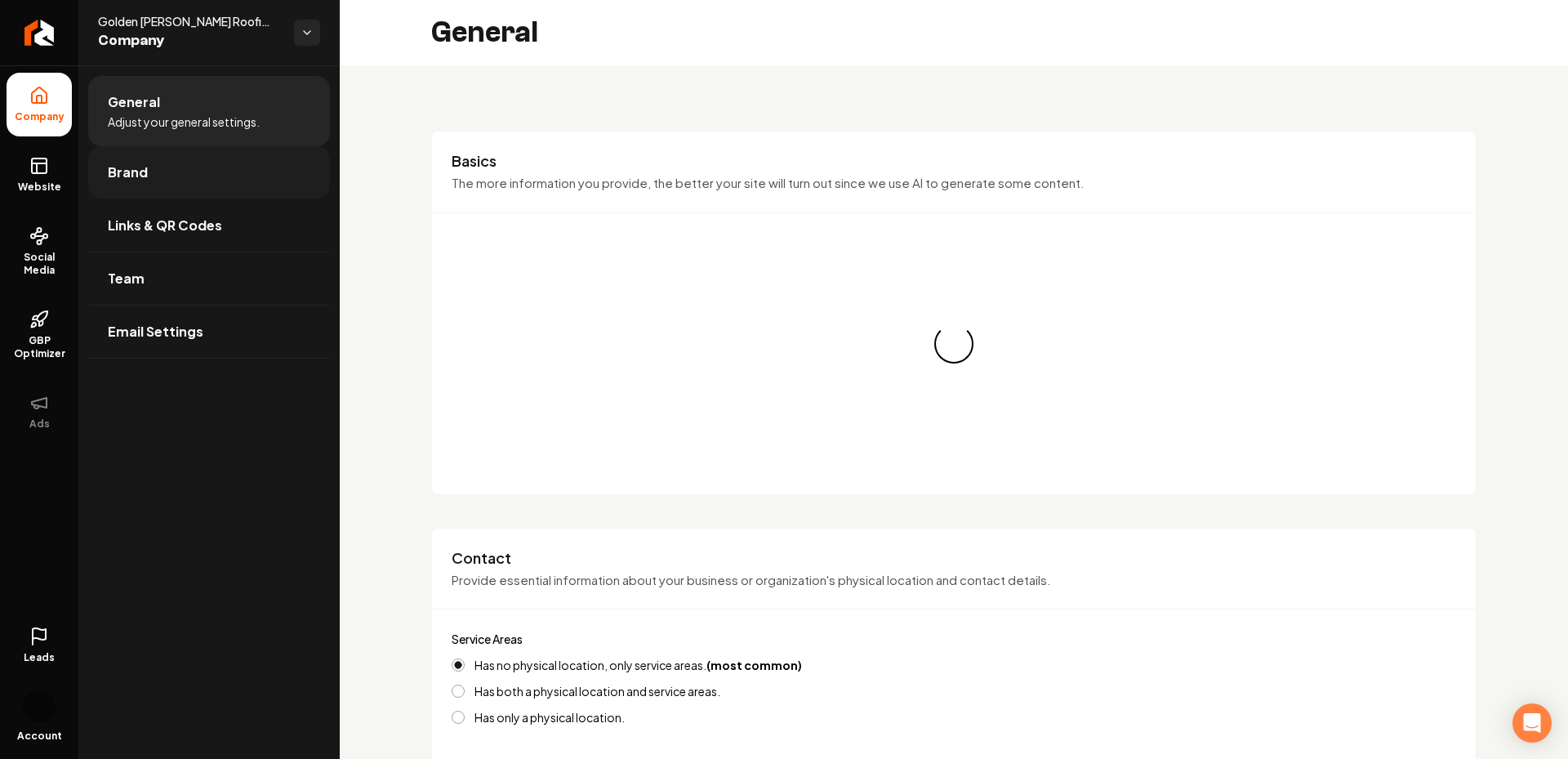
click at [108, 160] on link "Brand" at bounding box center [209, 172] width 242 height 52
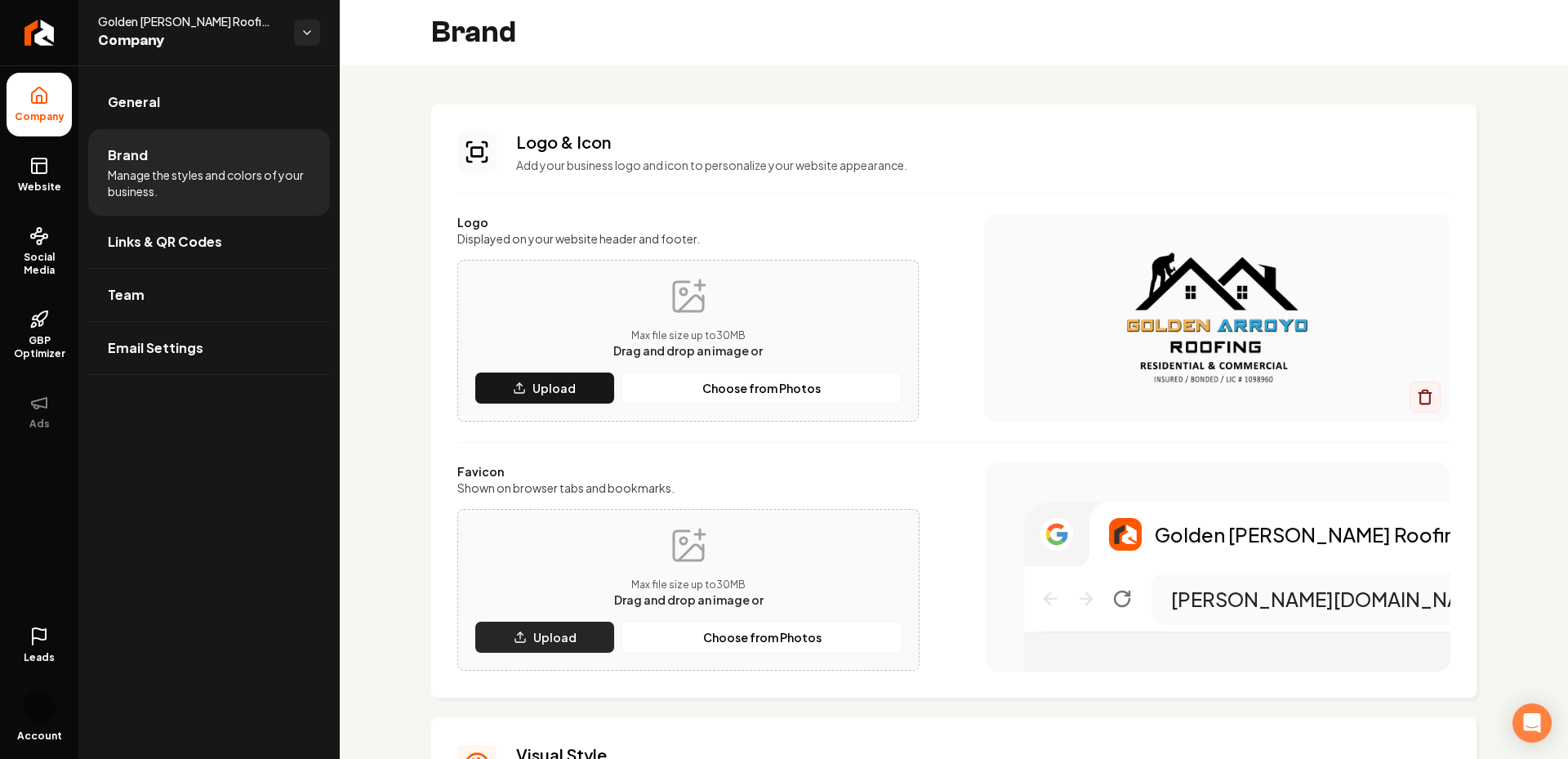
click at [562, 640] on p "Upload" at bounding box center [554, 637] width 43 height 17
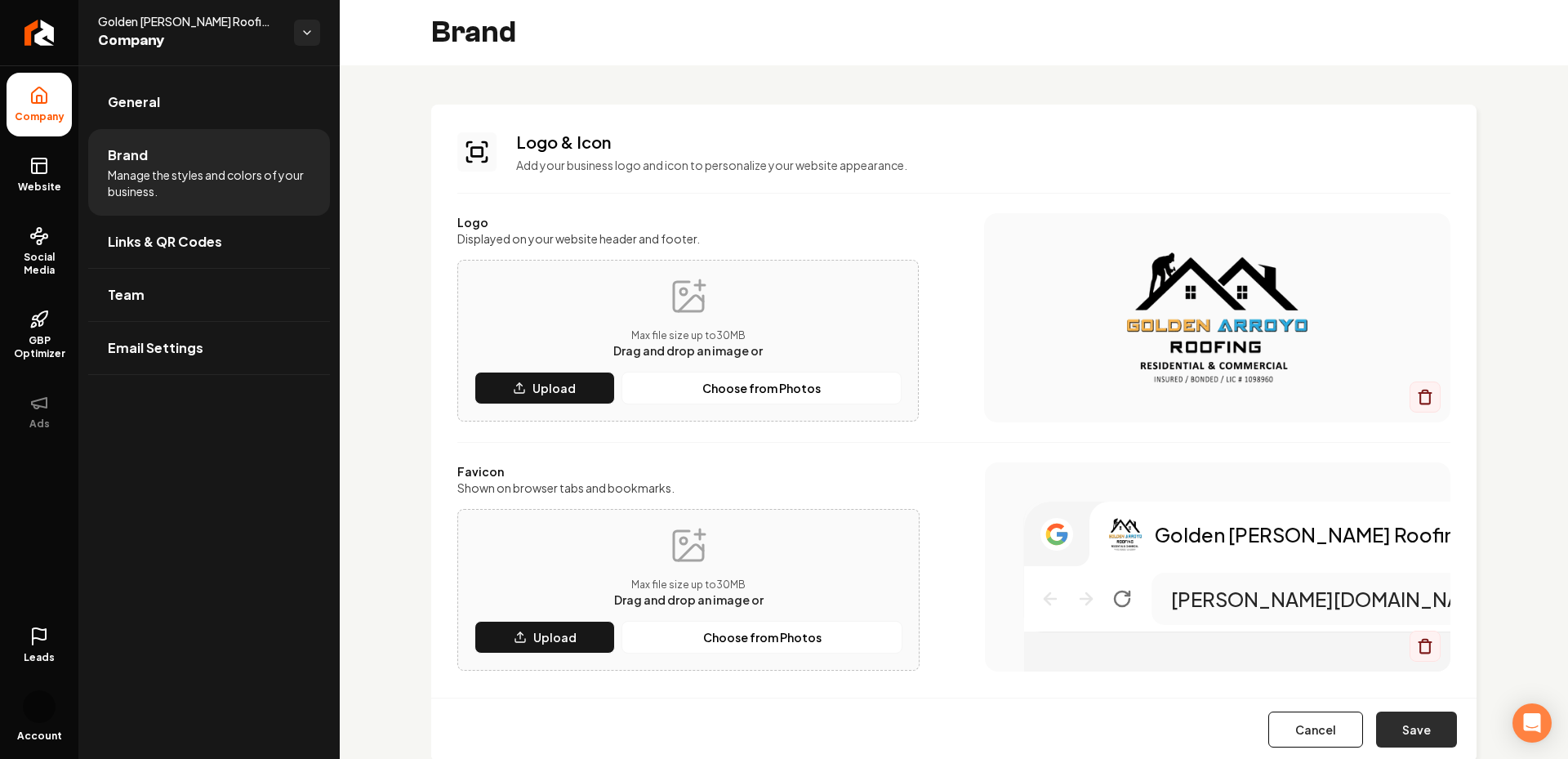
click at [1436, 737] on button "Save" at bounding box center [1417, 729] width 81 height 36
click at [61, 221] on link "Social Media" at bounding box center [39, 252] width 65 height 77
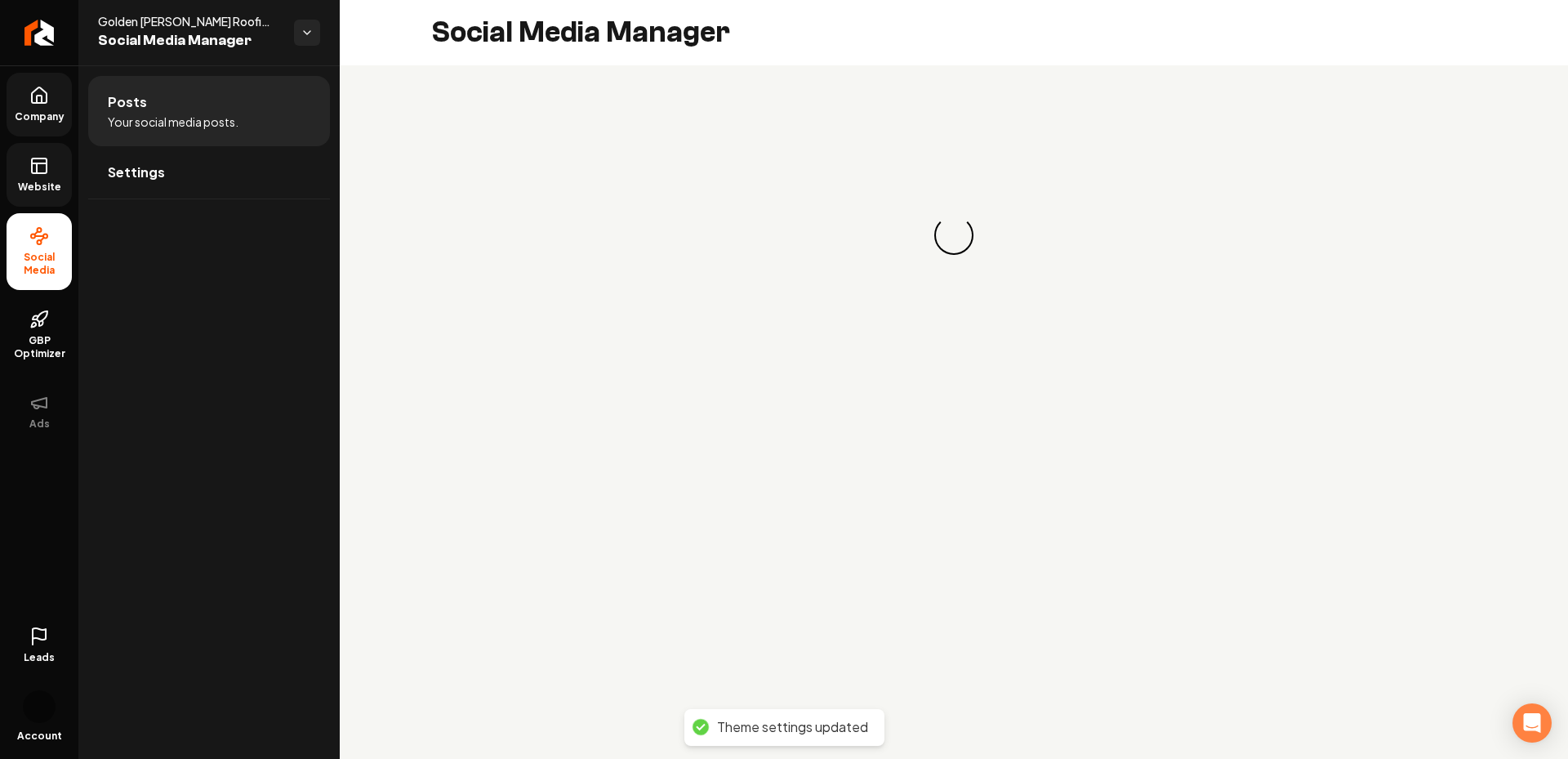
click at [43, 178] on link "Website" at bounding box center [39, 175] width 65 height 64
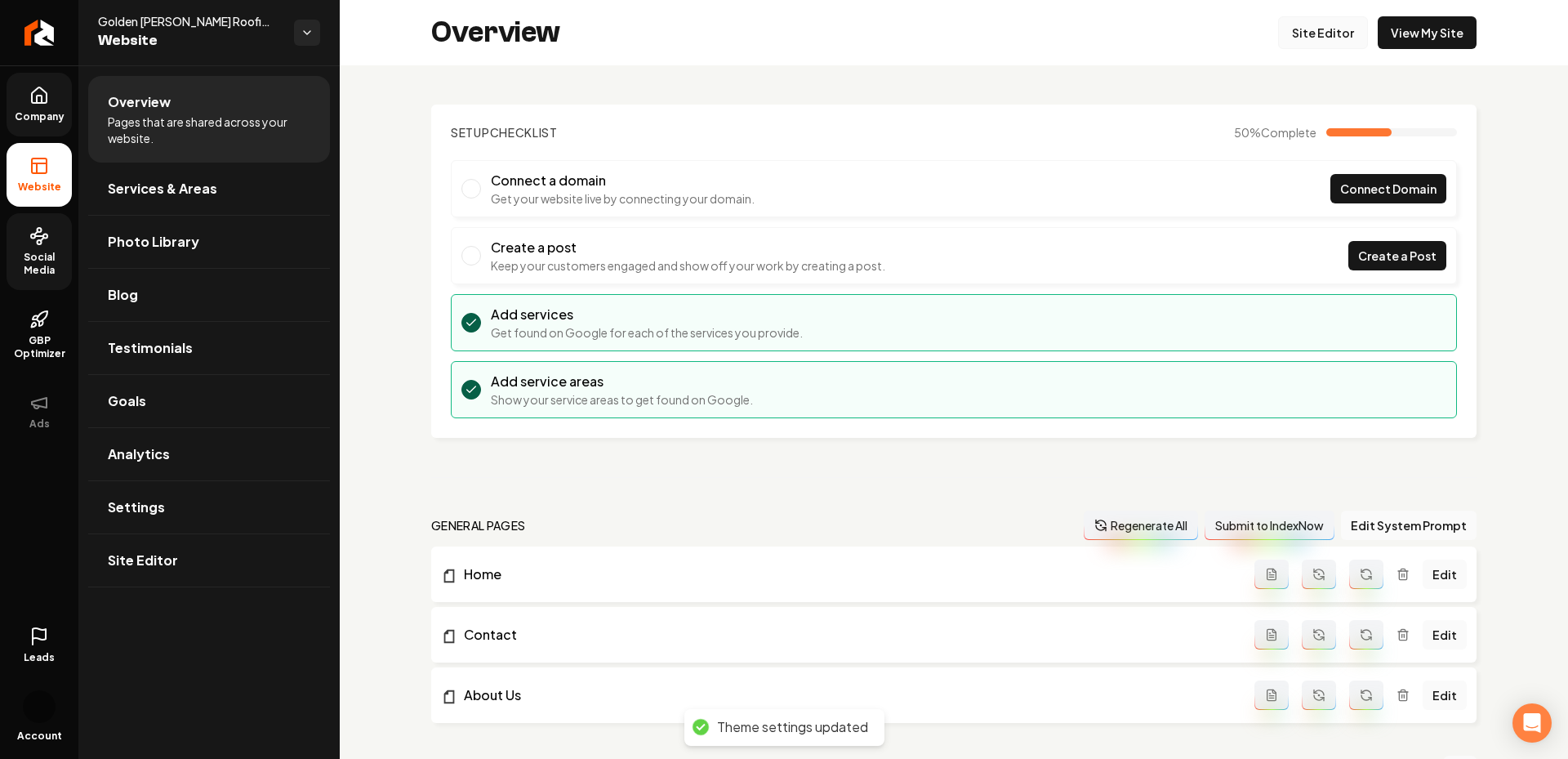
click at [1309, 39] on link "Site Editor" at bounding box center [1323, 32] width 90 height 32
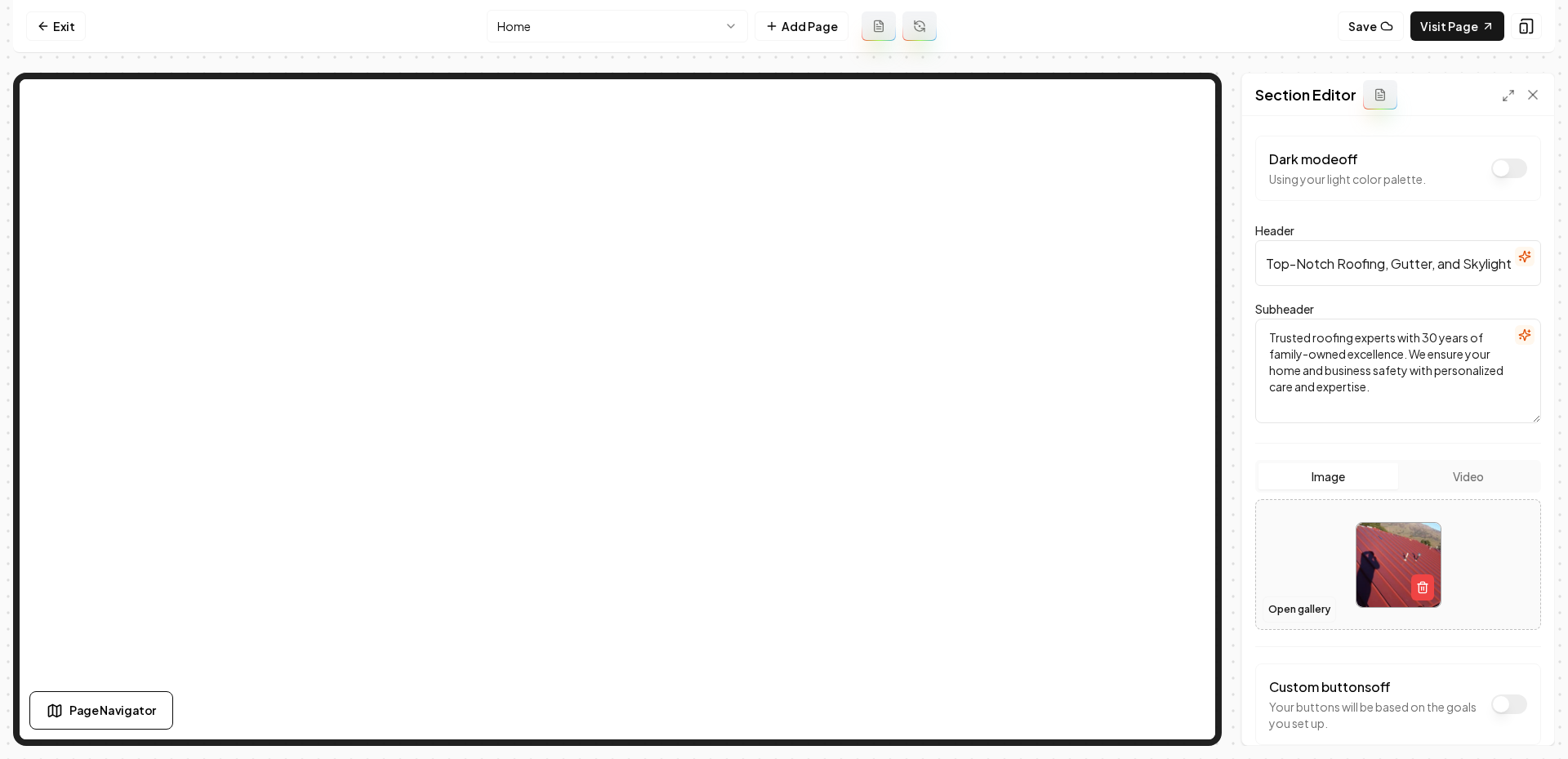
click at [1311, 612] on button "Open gallery" at bounding box center [1299, 609] width 74 height 26
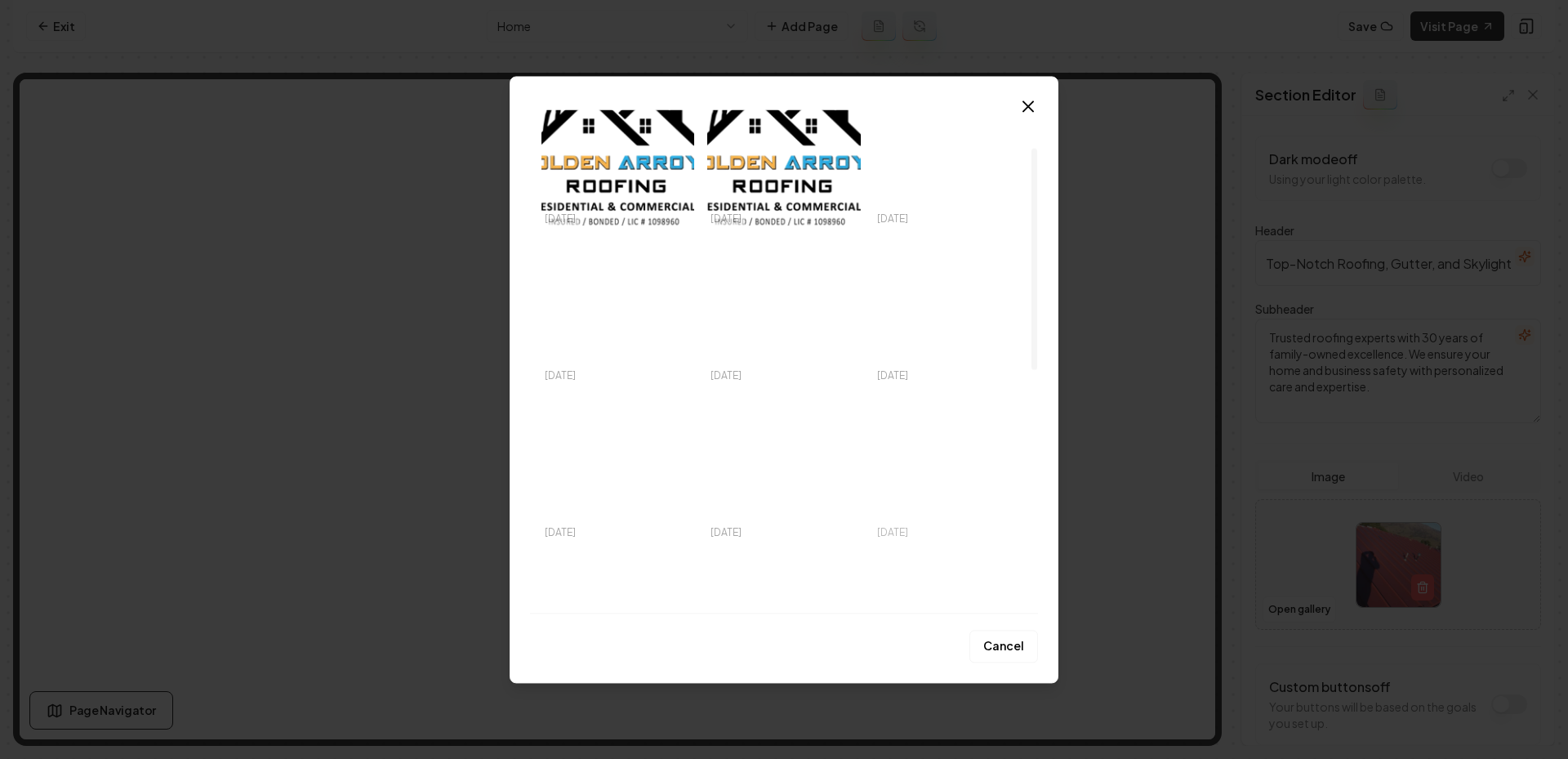
scroll to position [86, 0]
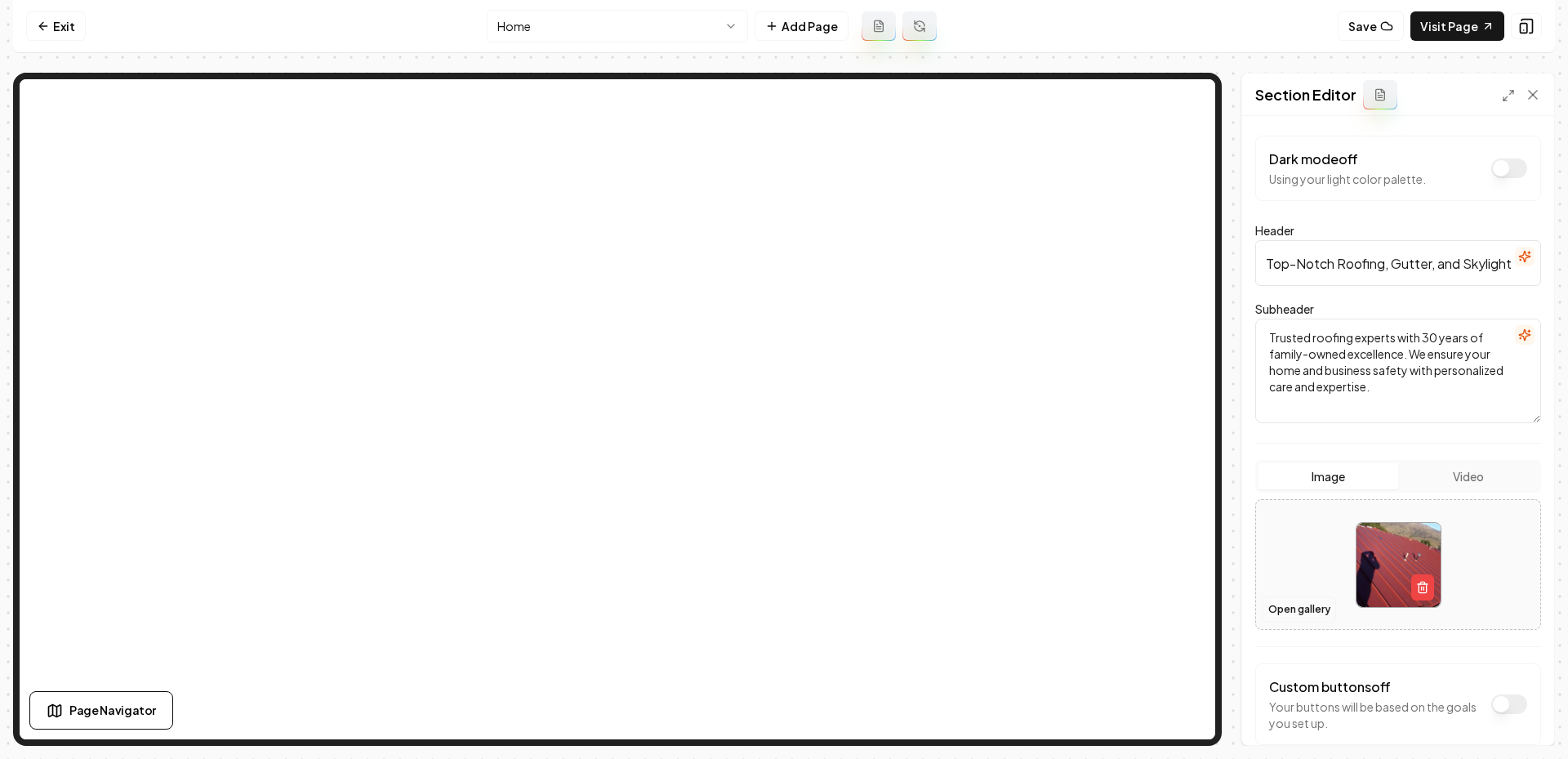
click at [1291, 611] on button "Open gallery" at bounding box center [1299, 609] width 74 height 26
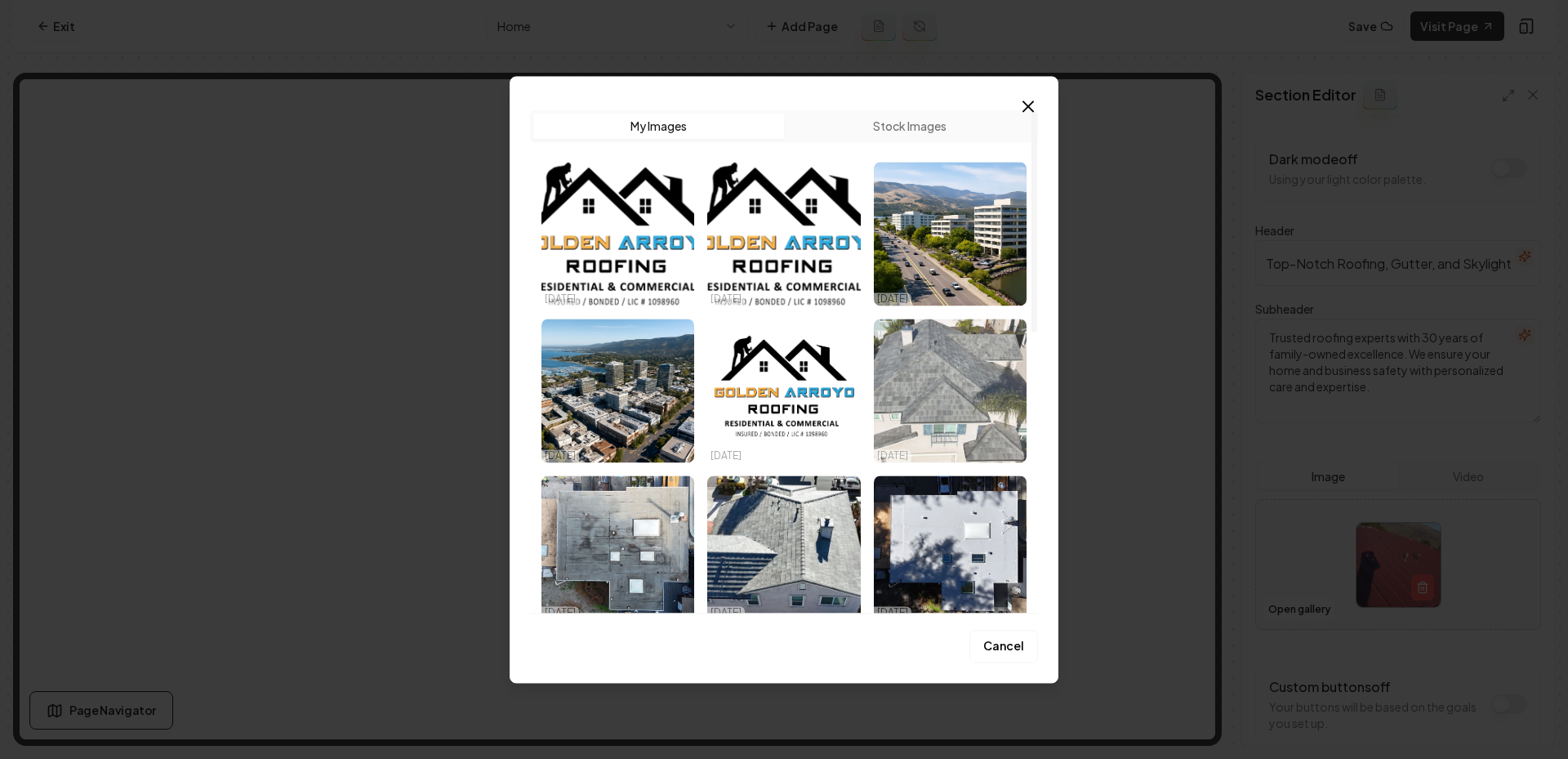
click at [988, 368] on img "Select image image_68eede035c7cd75eb83f47d8.jpeg" at bounding box center [950, 391] width 153 height 144
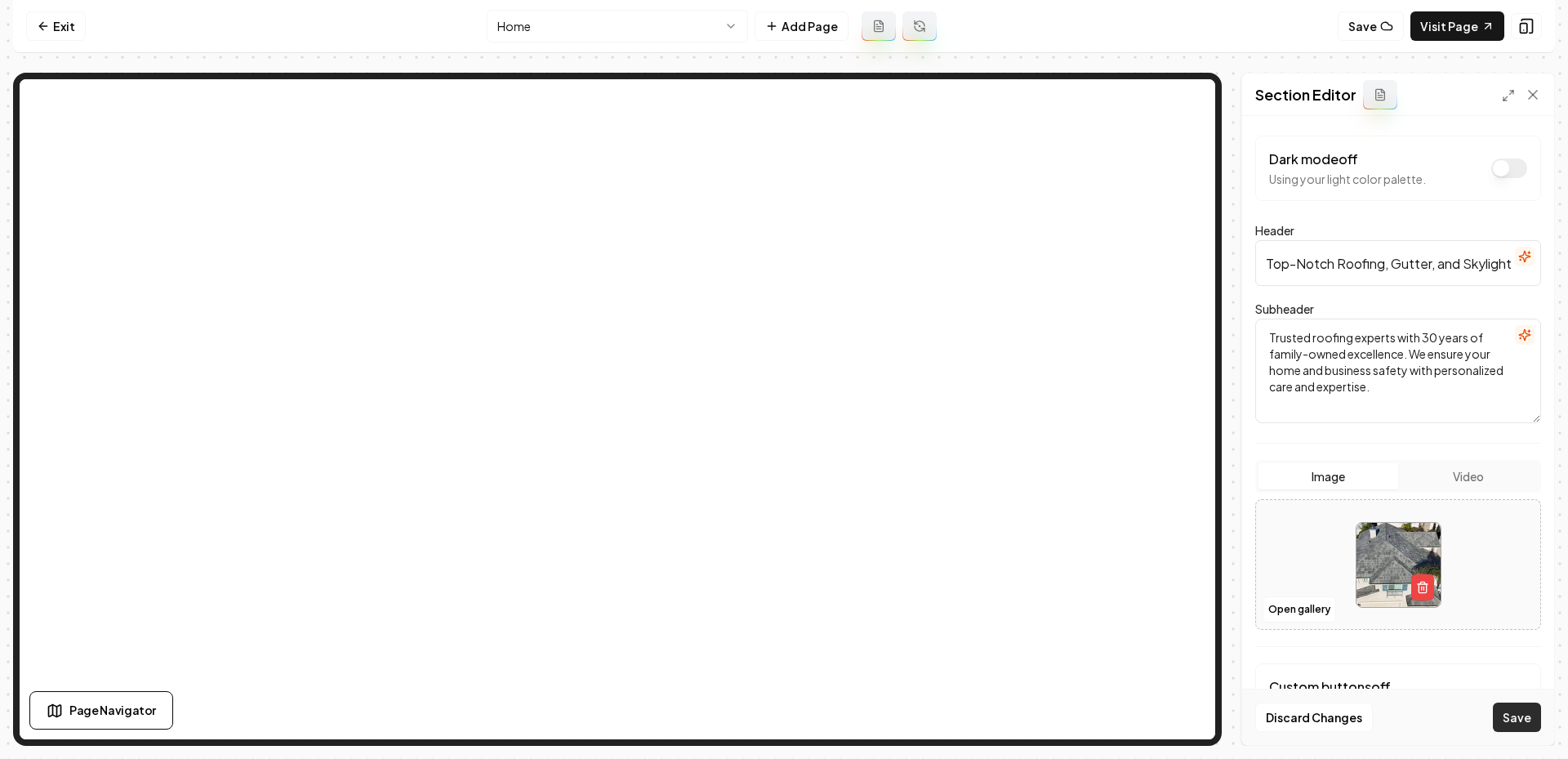
click at [1518, 723] on button "Save" at bounding box center [1517, 718] width 48 height 30
click at [1433, 587] on button "button" at bounding box center [1422, 588] width 23 height 26
click at [1405, 569] on button "Upload image 30 MB max file size" at bounding box center [1398, 564] width 116 height 114
type input "**********"
click at [1518, 723] on button "Save" at bounding box center [1517, 718] width 48 height 30
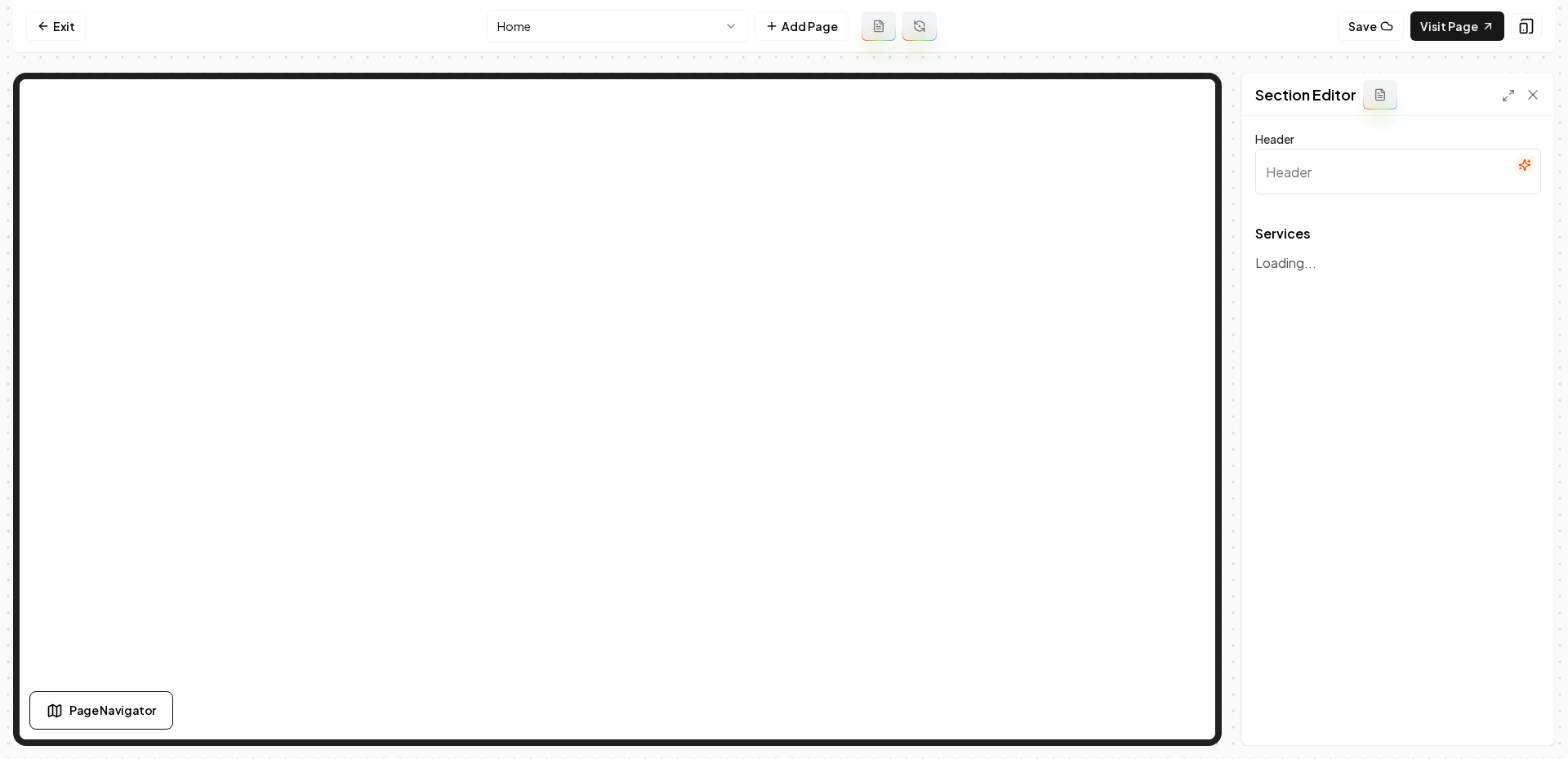
type input "Our Roofing Services"
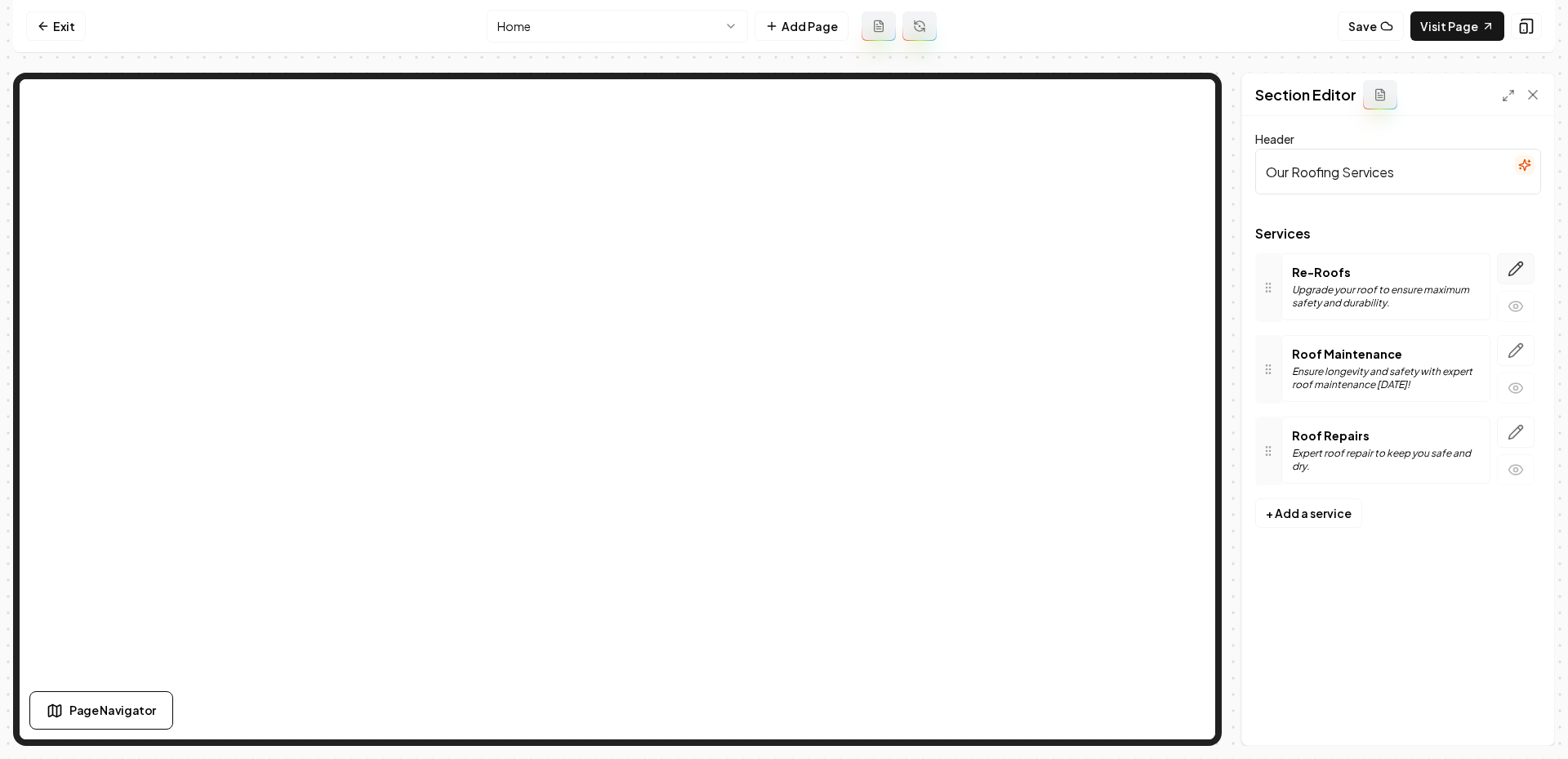
click at [1518, 276] on icon "button" at bounding box center [1516, 269] width 17 height 17
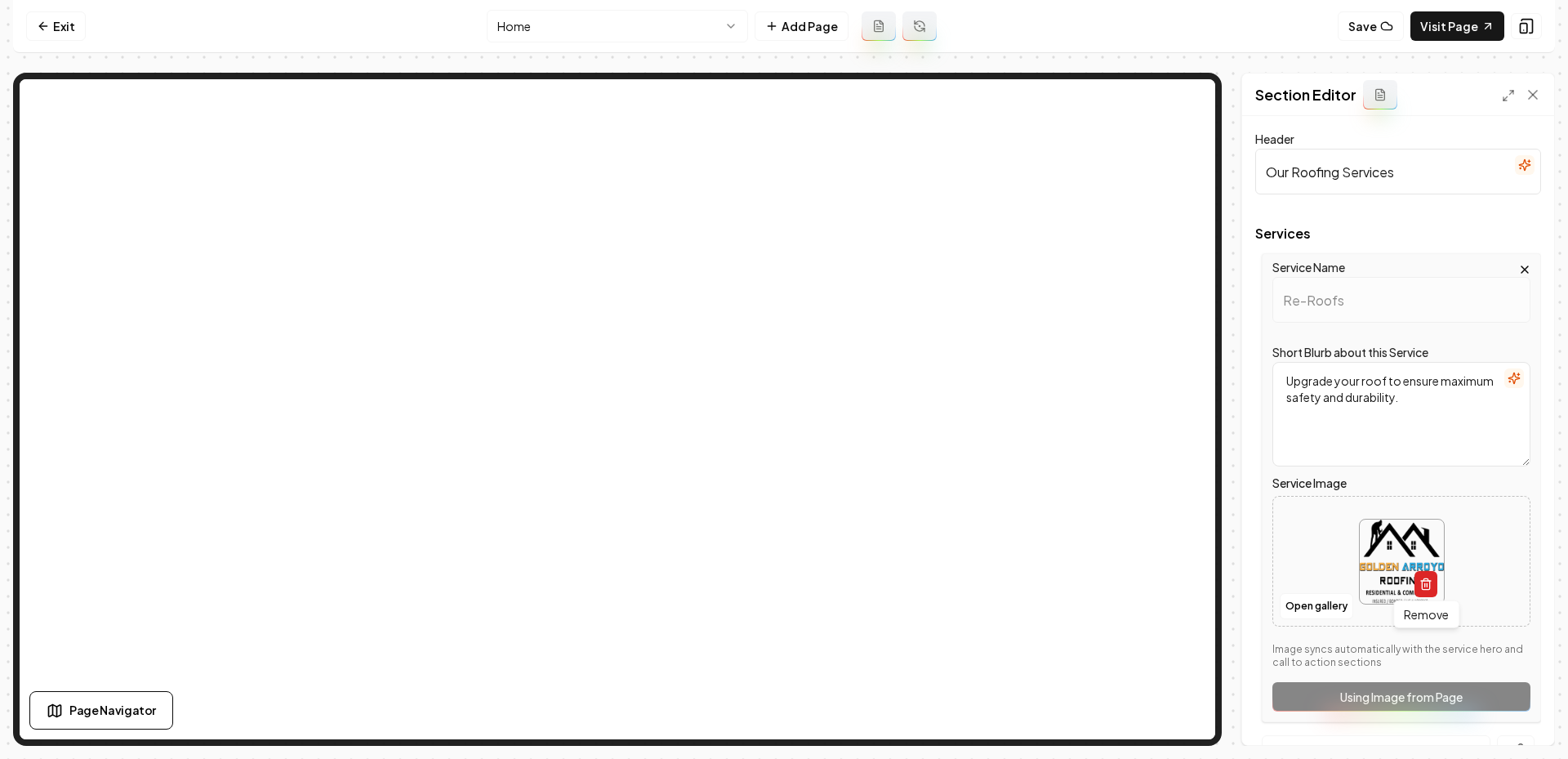
click at [1429, 583] on icon "button" at bounding box center [1425, 585] width 7 height 9
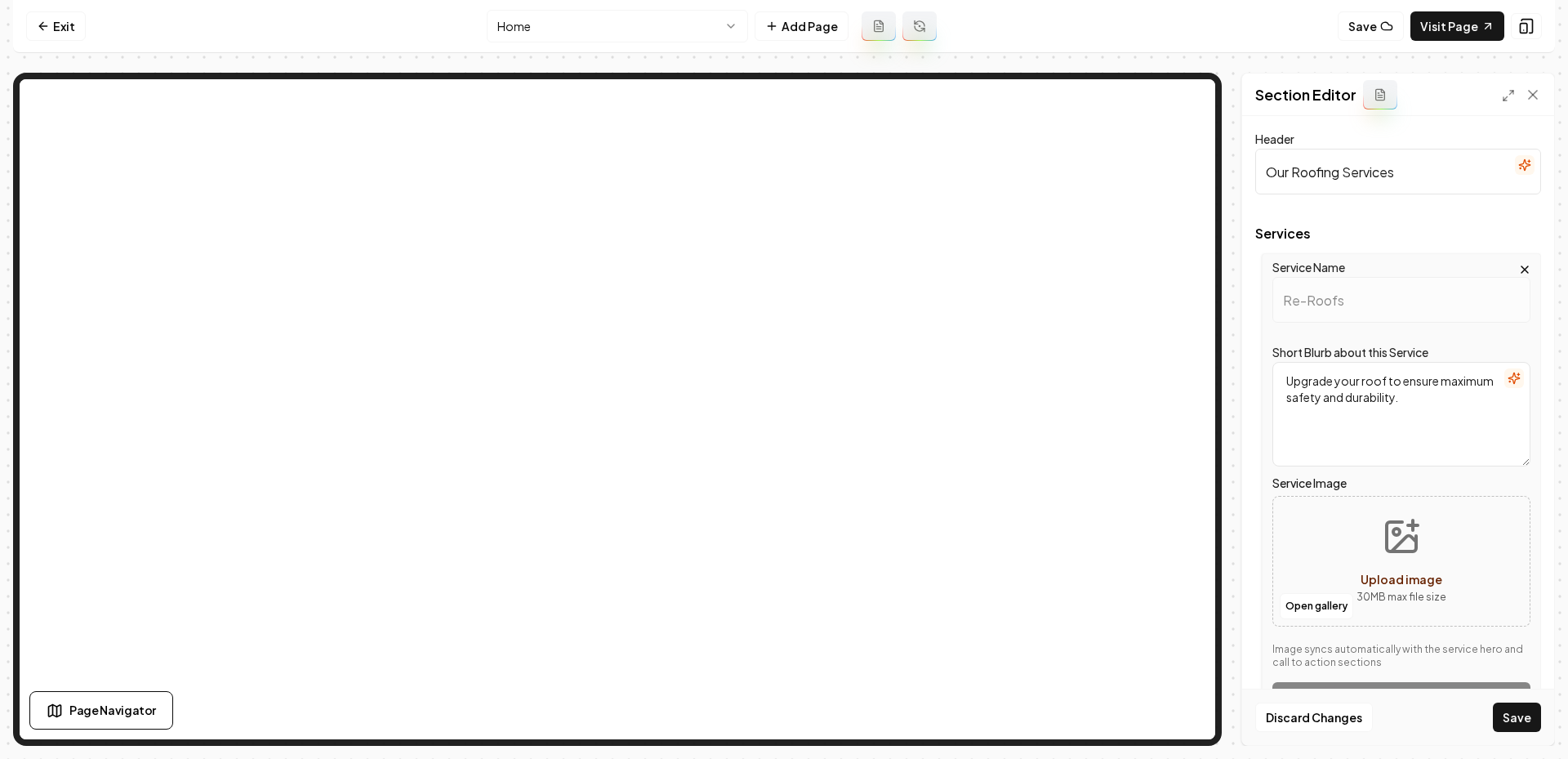
click at [1382, 550] on icon "Upload image" at bounding box center [1401, 536] width 39 height 39
type input "**********"
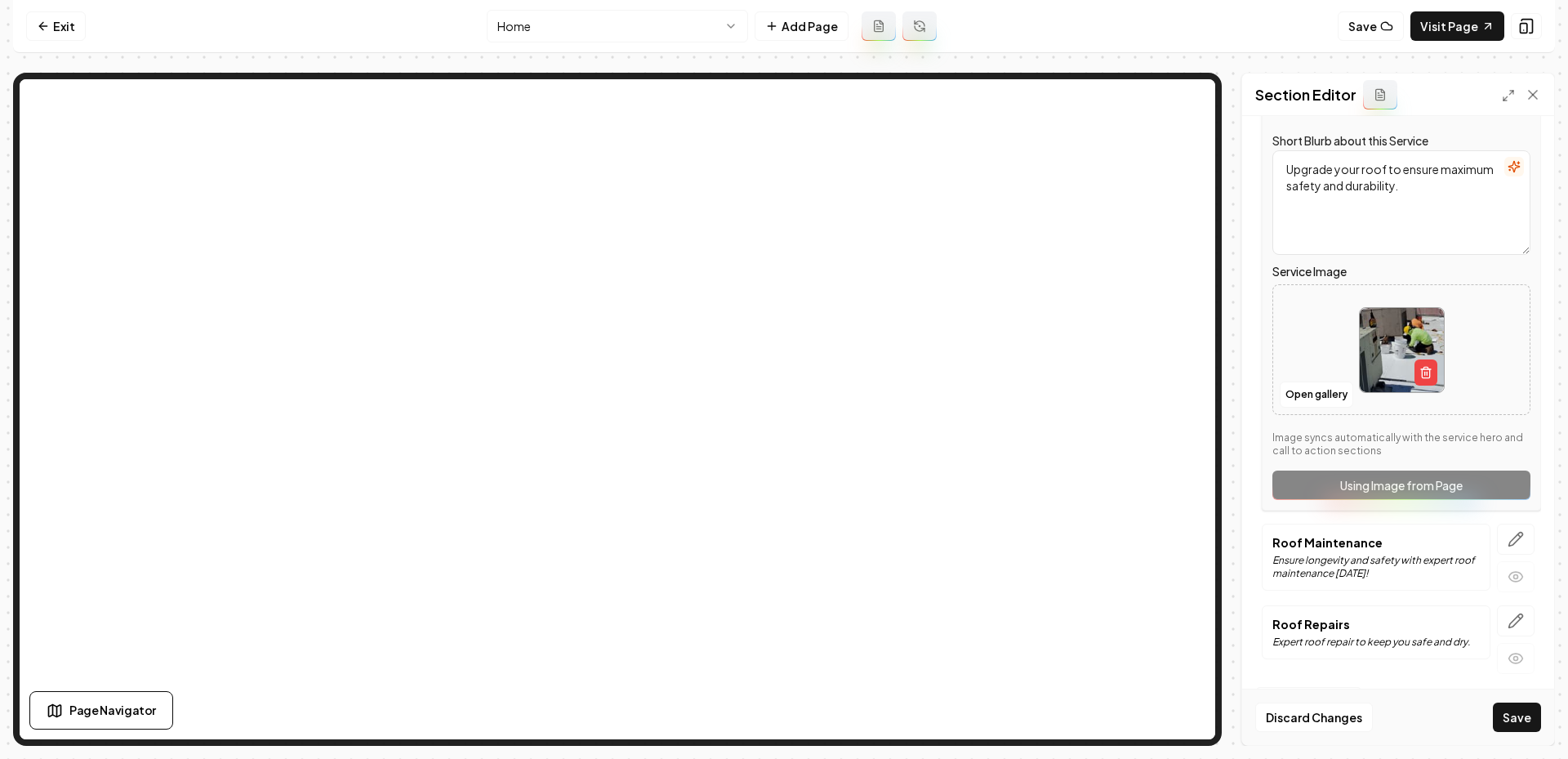
click at [1520, 552] on div at bounding box center [1515, 558] width 50 height 69
click at [1513, 543] on icon "button" at bounding box center [1516, 539] width 14 height 14
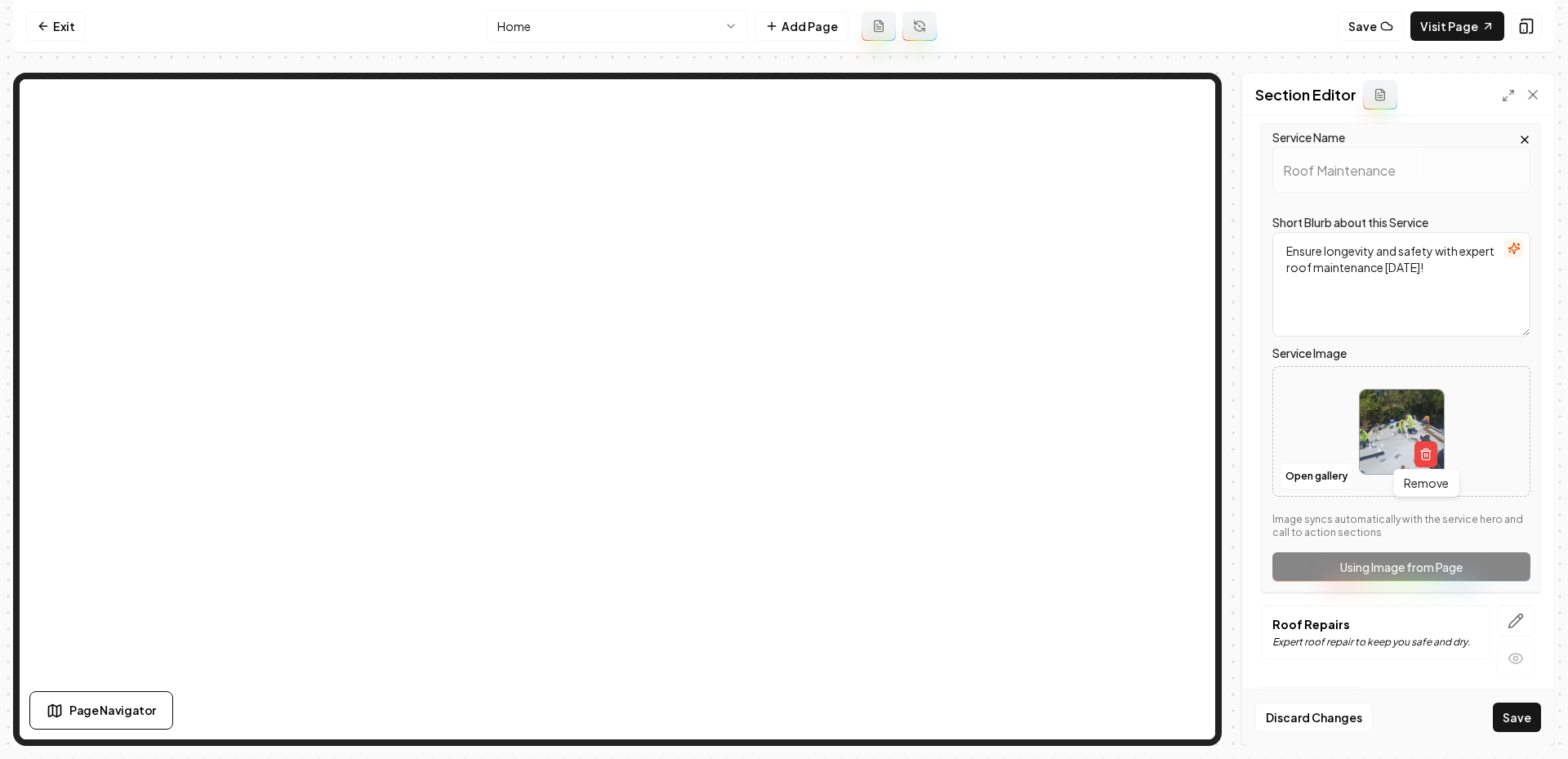
click at [1431, 466] on div "Remove Remove" at bounding box center [1402, 432] width 86 height 86
click at [1433, 453] on button "button" at bounding box center [1426, 454] width 23 height 26
click at [1311, 471] on button "Open gallery" at bounding box center [1316, 477] width 74 height 26
click at [1390, 418] on icon "Upload image" at bounding box center [1402, 407] width 30 height 30
type input "**********"
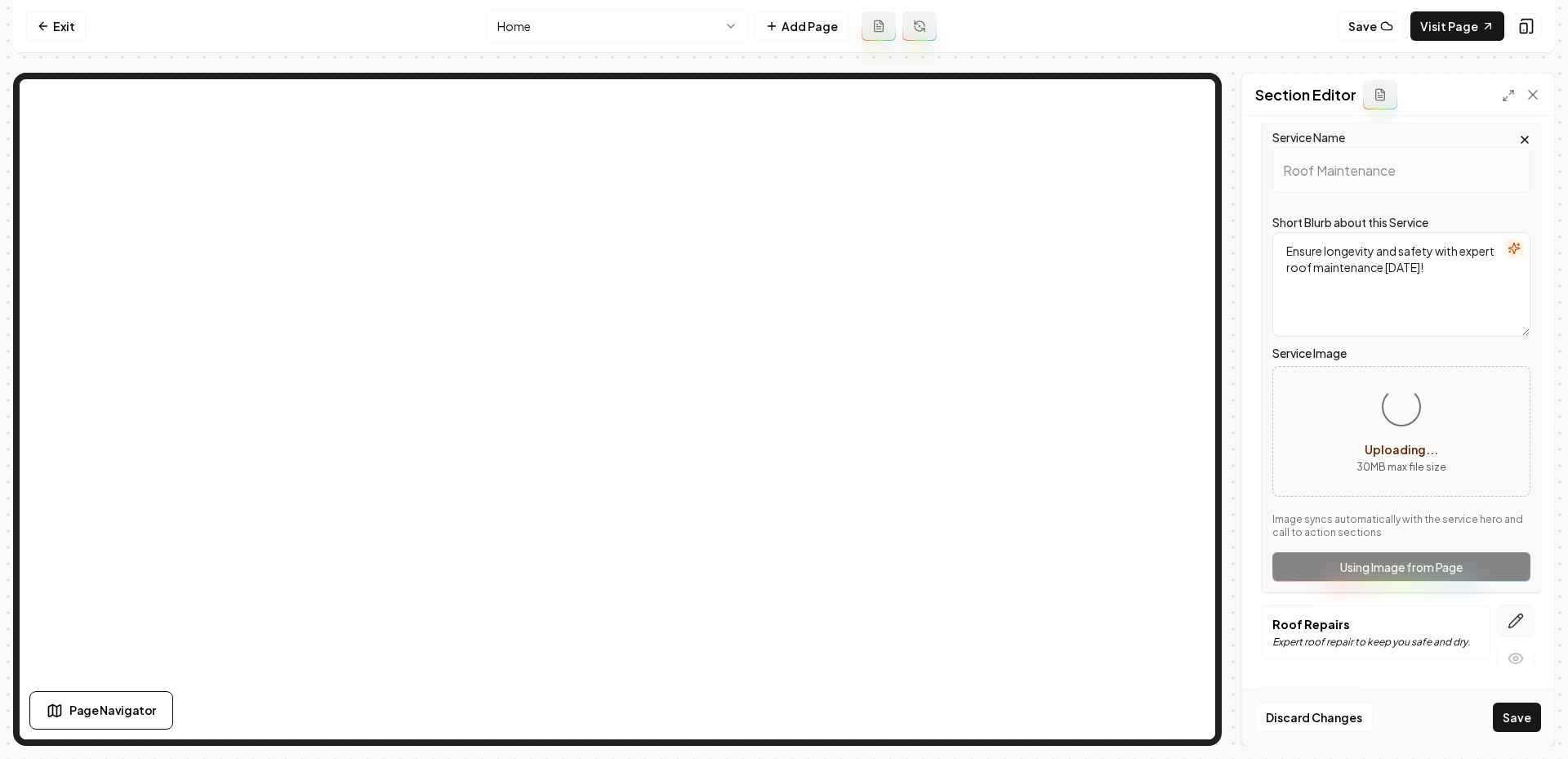
click at [1518, 631] on button "button" at bounding box center [1515, 621] width 37 height 31
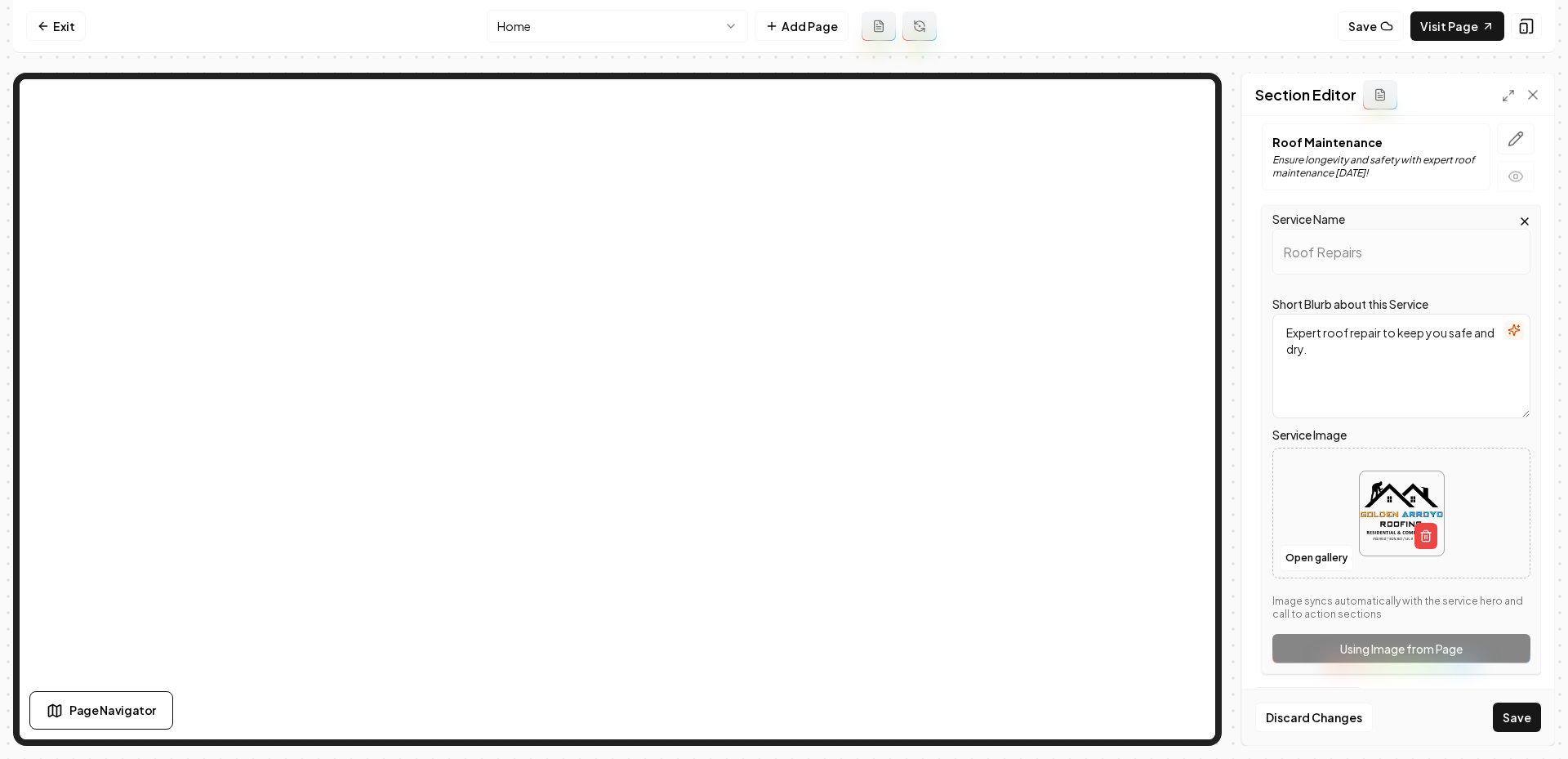
click at [1518, 629] on div "Service Name Roof Repairs Short Blurb about this Service Expert roof repair to …" at bounding box center [1402, 440] width 280 height 469
click at [1427, 537] on icon "button" at bounding box center [1425, 536] width 7 height 9
click at [1397, 510] on button "Upload image 30 MB max file size" at bounding box center [1402, 513] width 116 height 114
type input "**********"
click at [1527, 718] on button "Save" at bounding box center [1517, 718] width 48 height 30
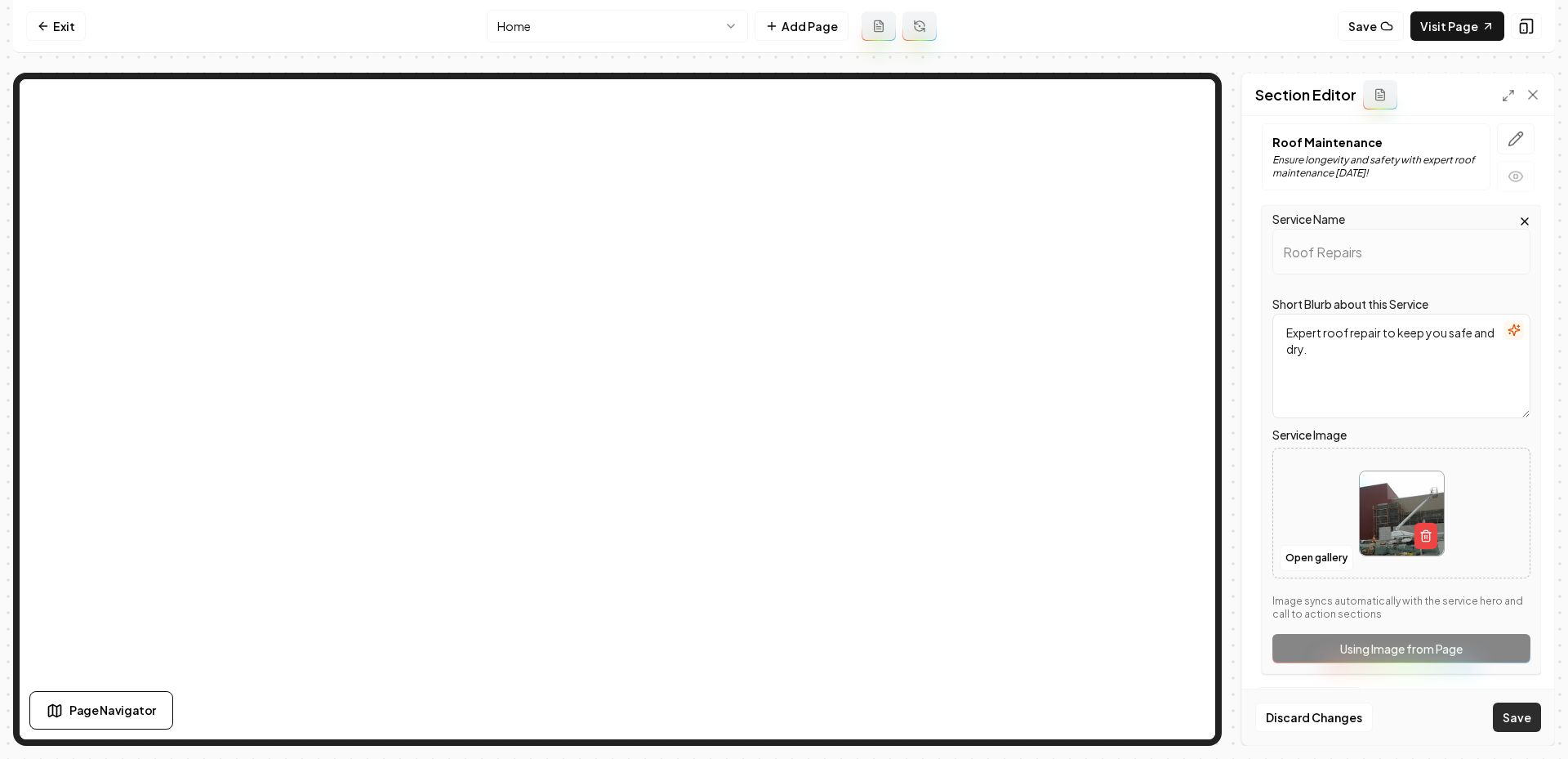
scroll to position [195, 0]
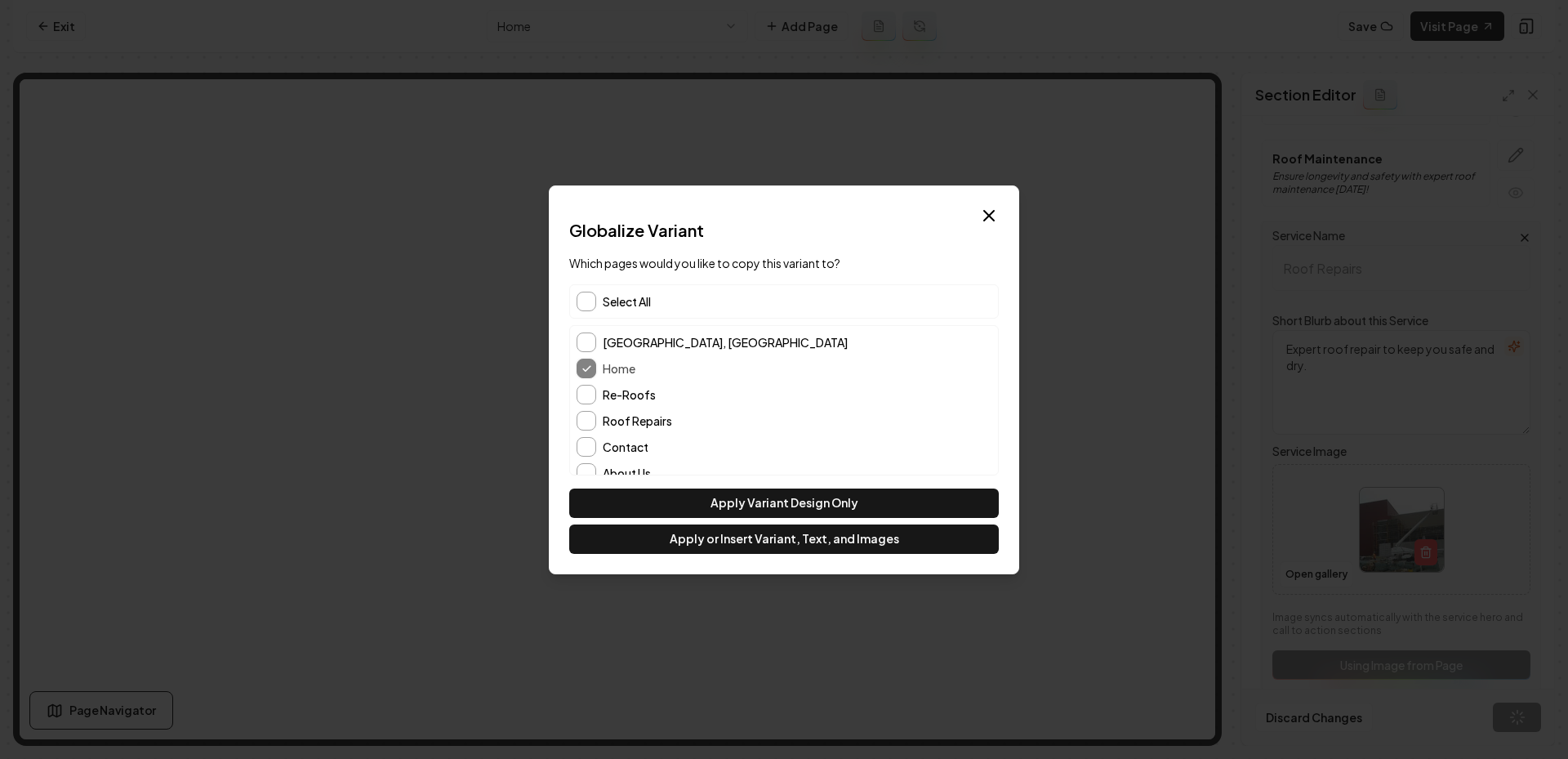
click at [633, 305] on span "Select All" at bounding box center [626, 301] width 48 height 17
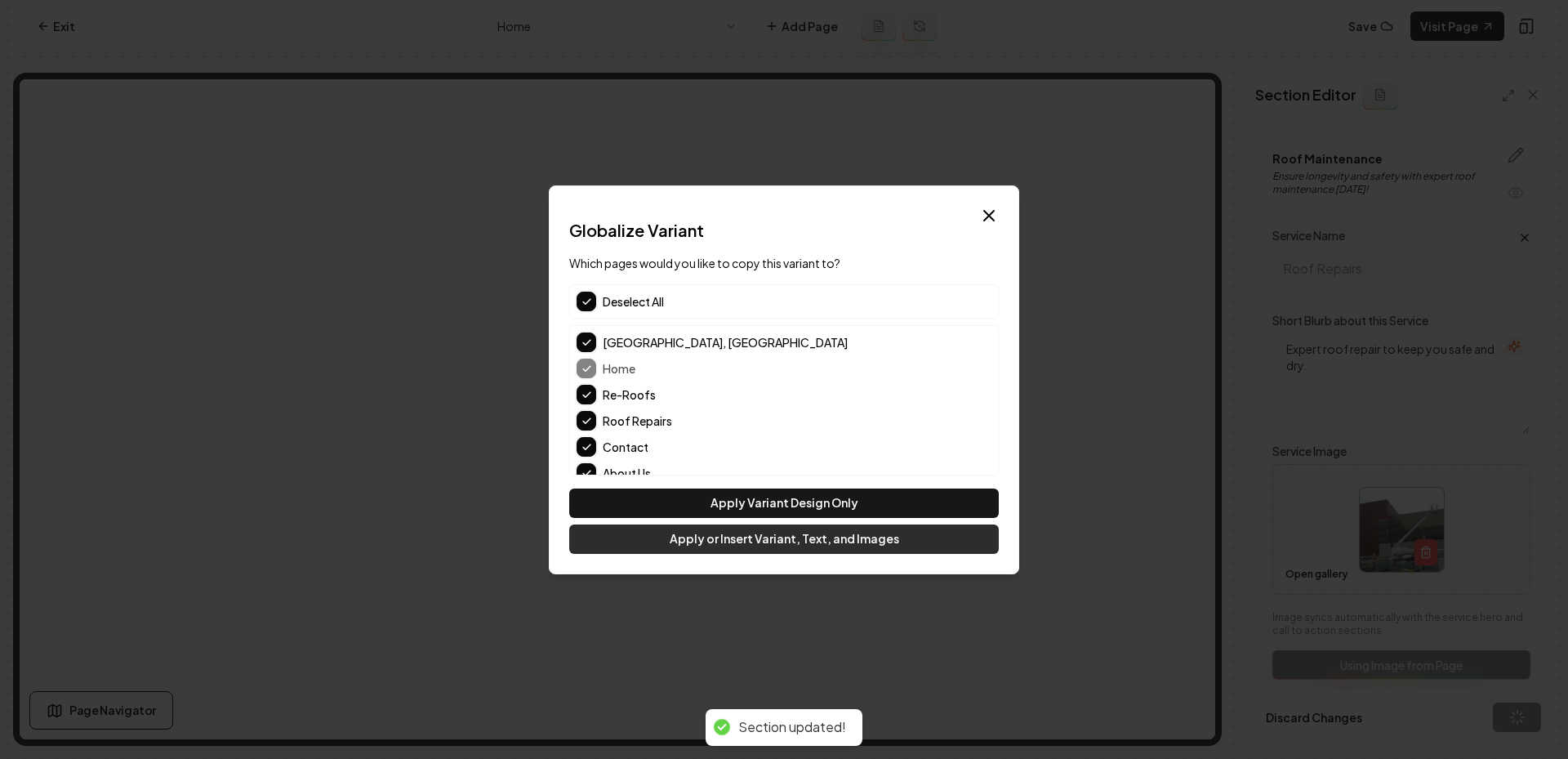
click at [675, 541] on button "Apply or Insert Variant, Text, and Images" at bounding box center [784, 540] width 429 height 30
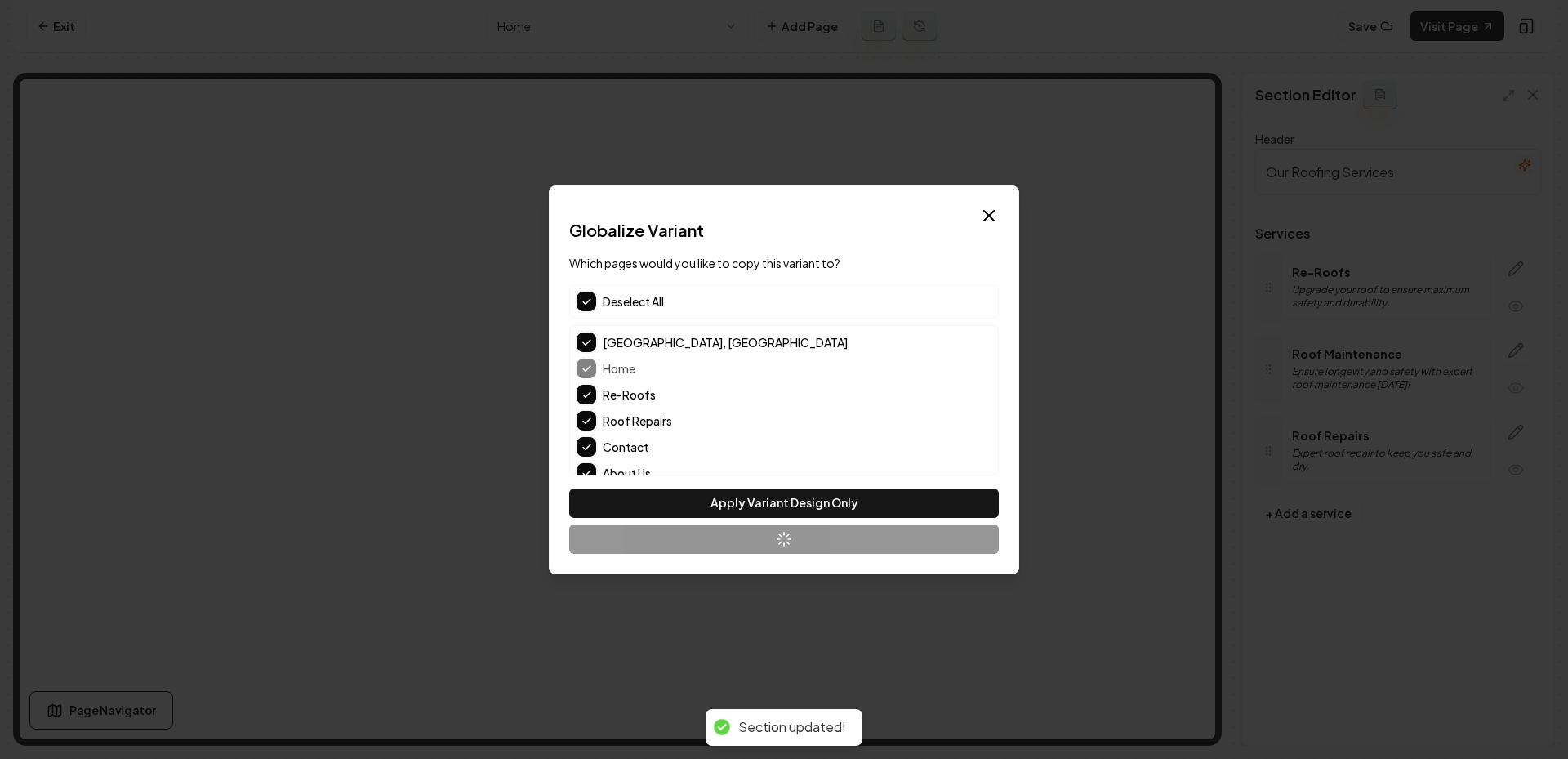
scroll to position [0, 0]
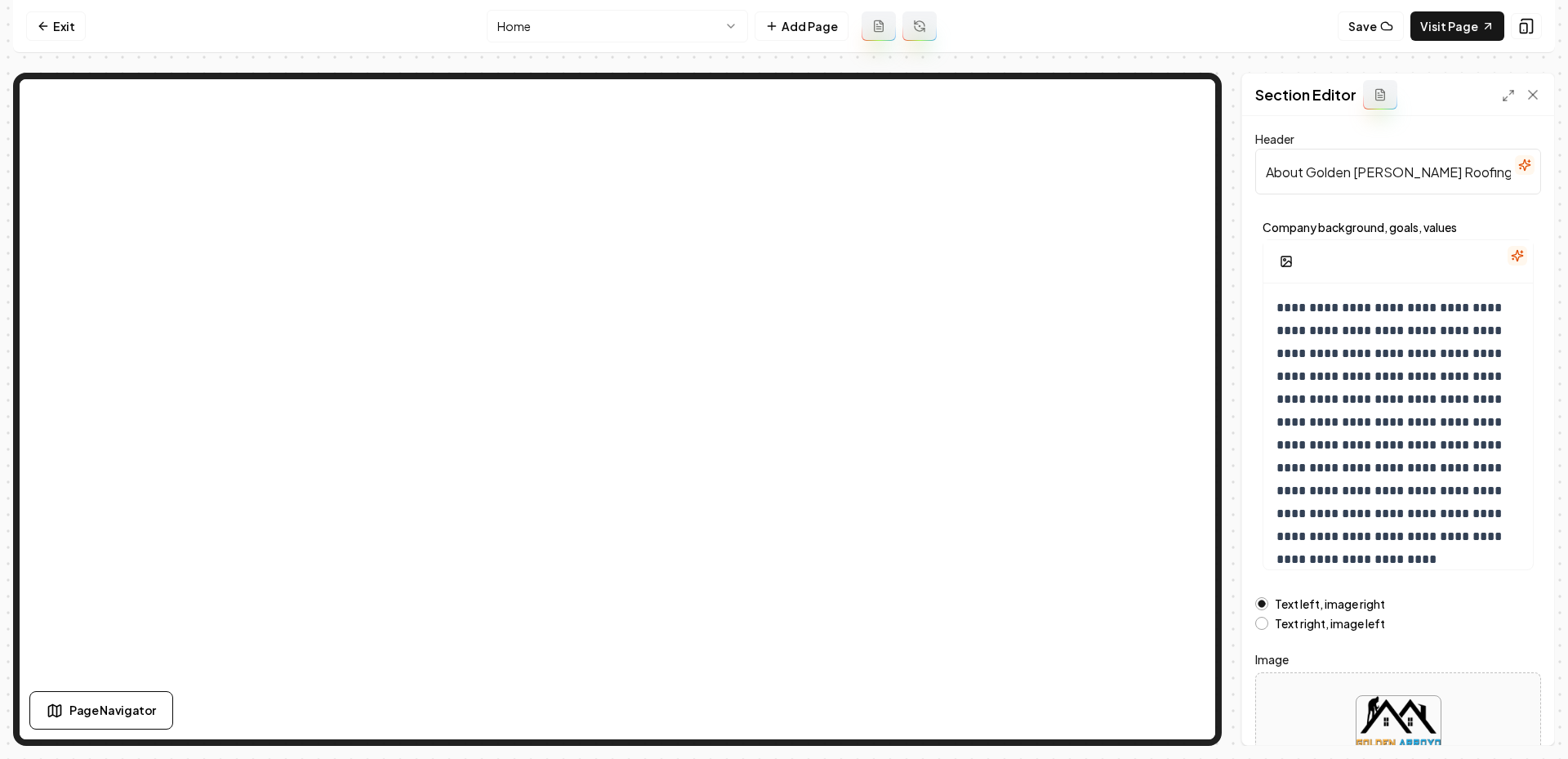
click at [1249, 581] on div "**********" at bounding box center [1398, 430] width 312 height 629
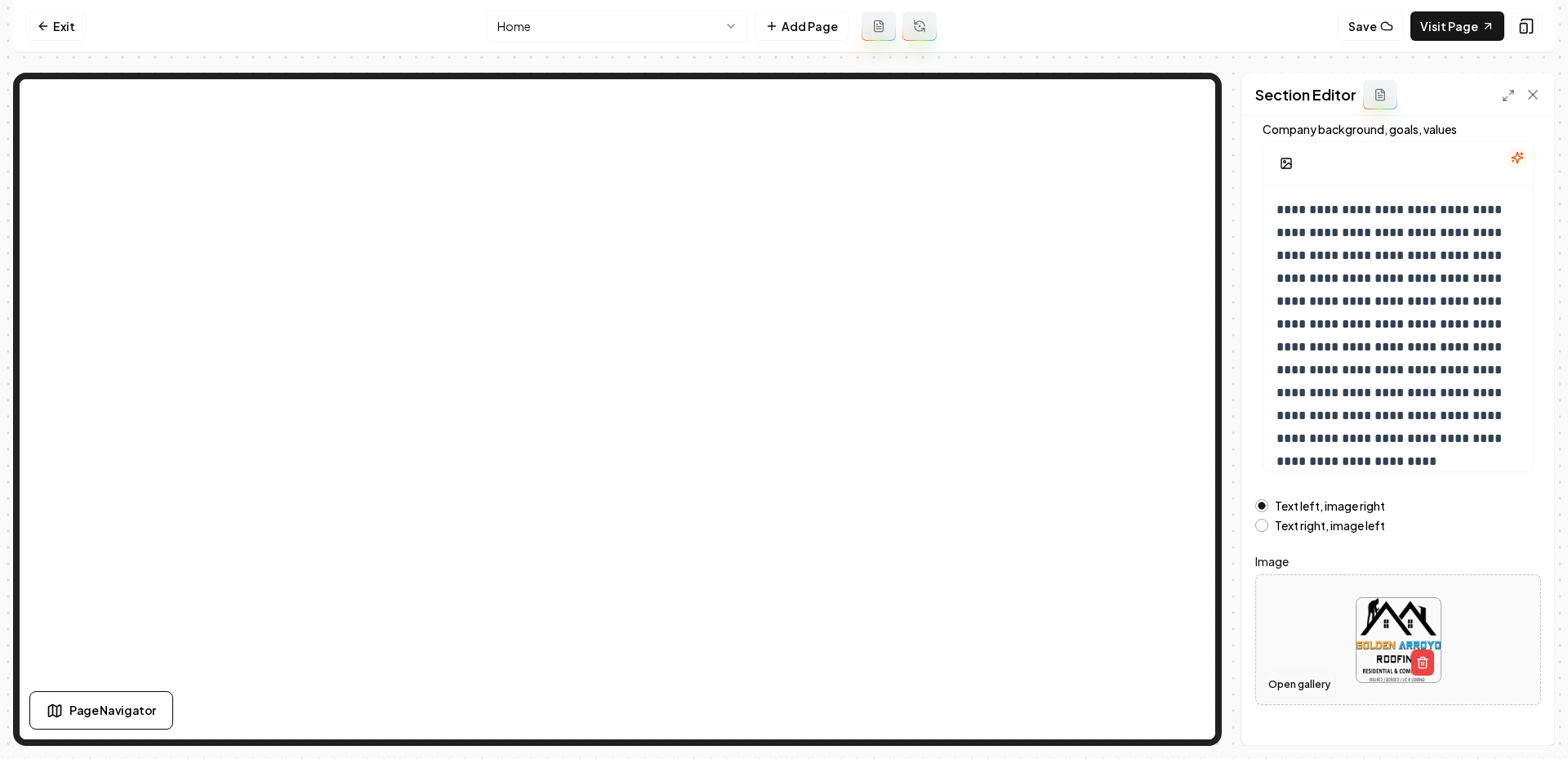
click at [1291, 685] on button "Open gallery" at bounding box center [1299, 685] width 74 height 26
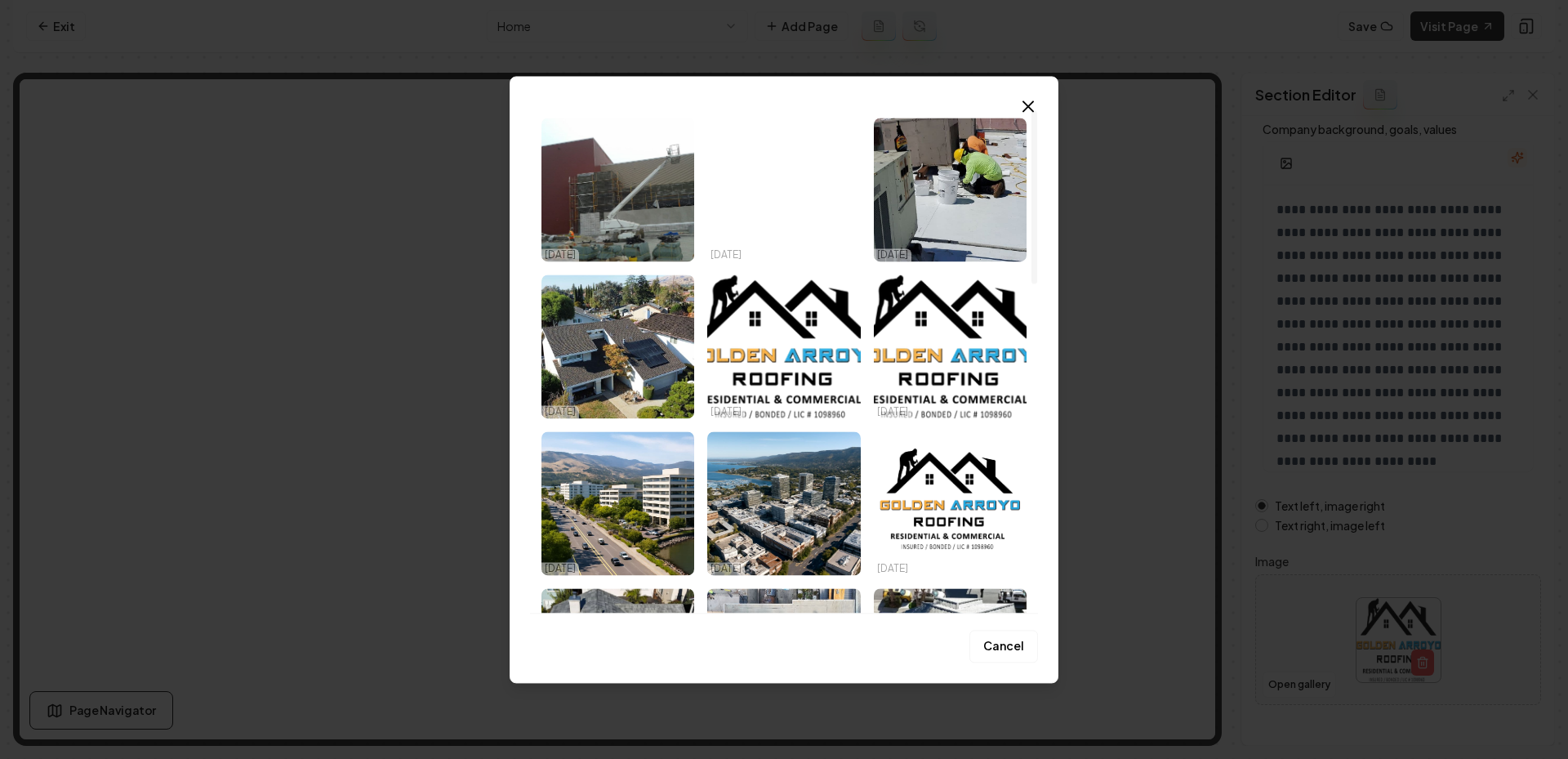
scroll to position [0, 0]
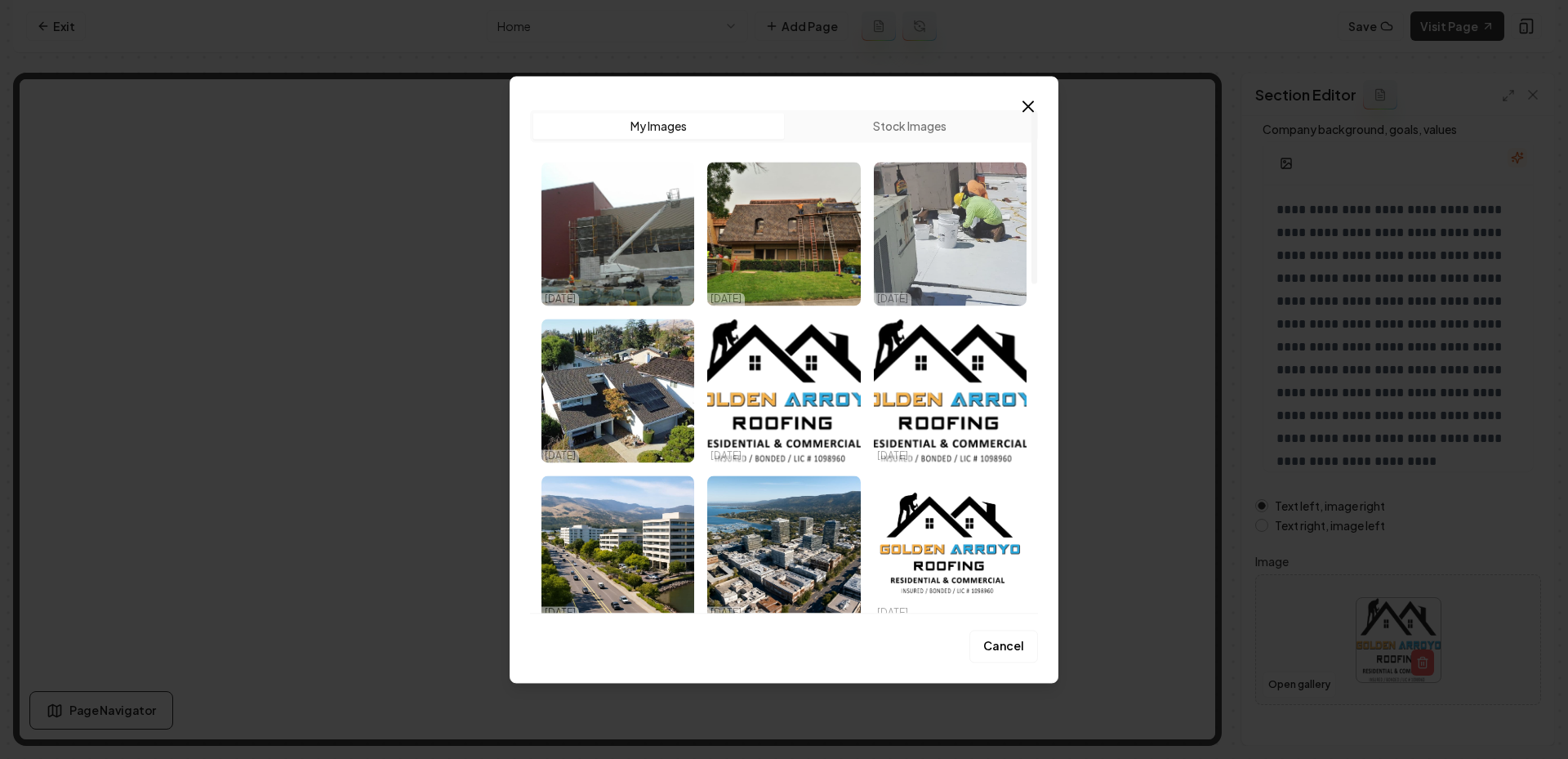
click at [958, 243] on img "Select image image_68eededb5c7cd75eb8463a2b.jpg" at bounding box center [950, 233] width 153 height 144
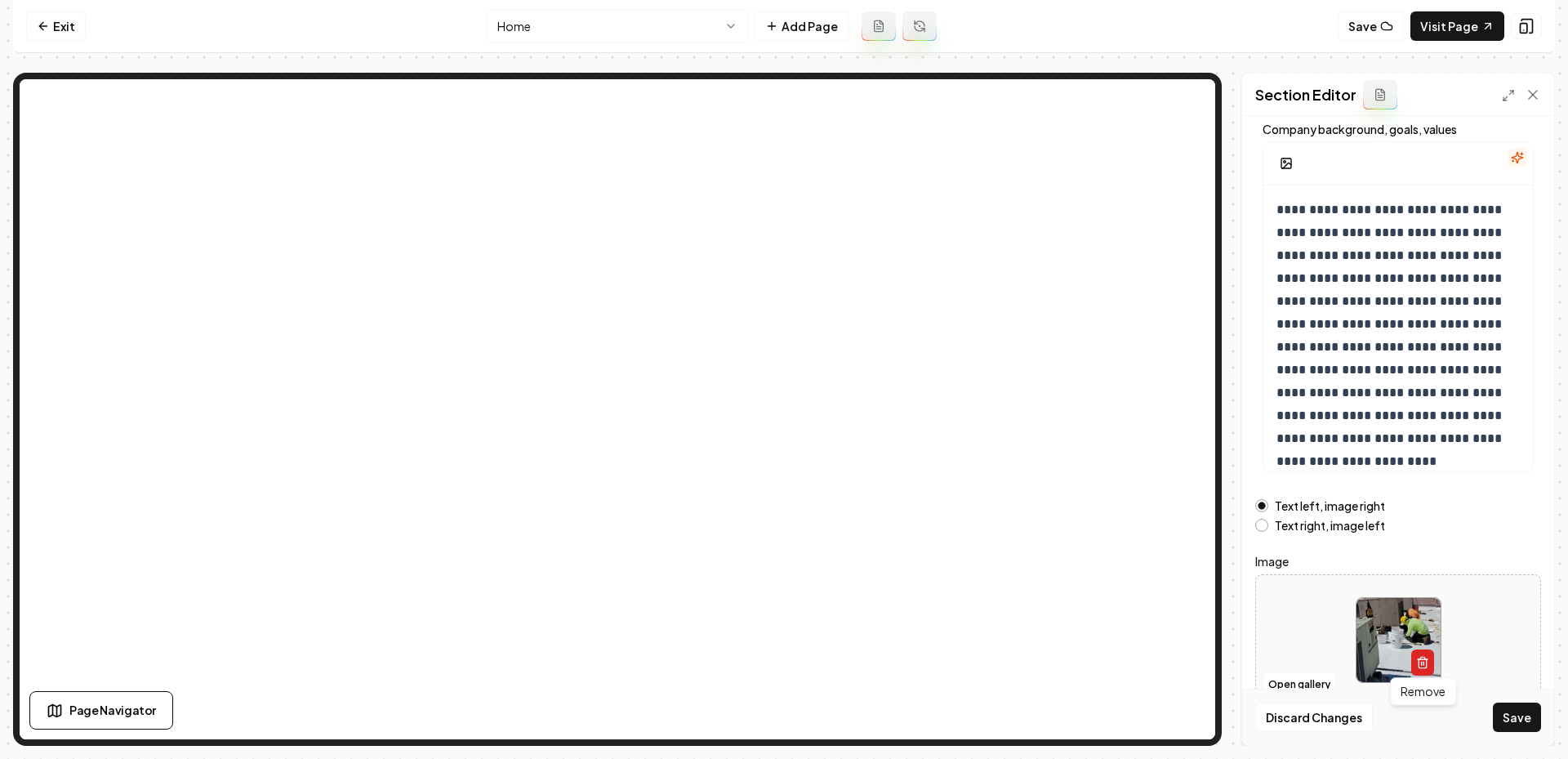
click at [1431, 666] on button "button" at bounding box center [1422, 663] width 23 height 26
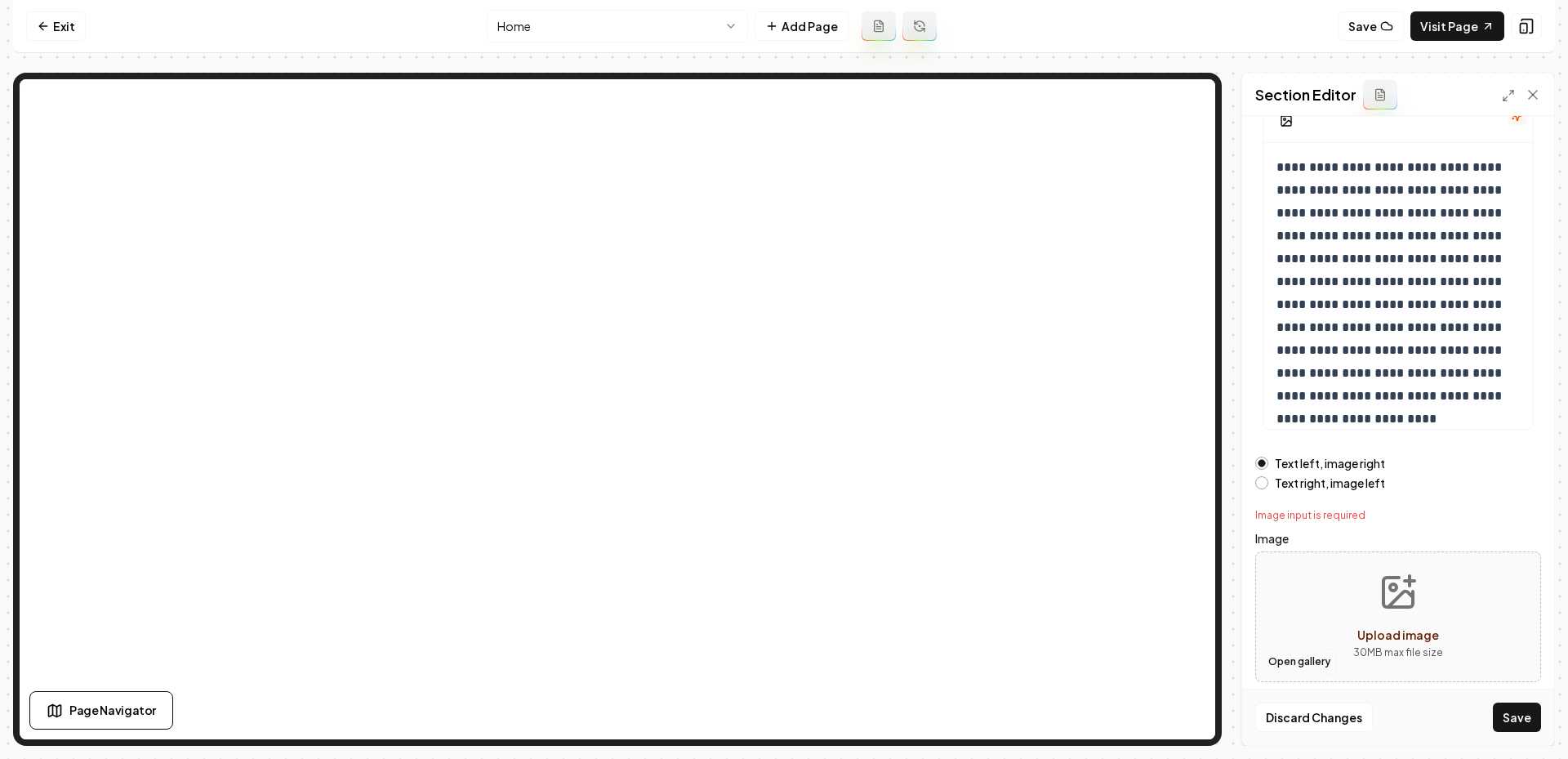
click at [1304, 661] on button "Open gallery" at bounding box center [1299, 662] width 74 height 26
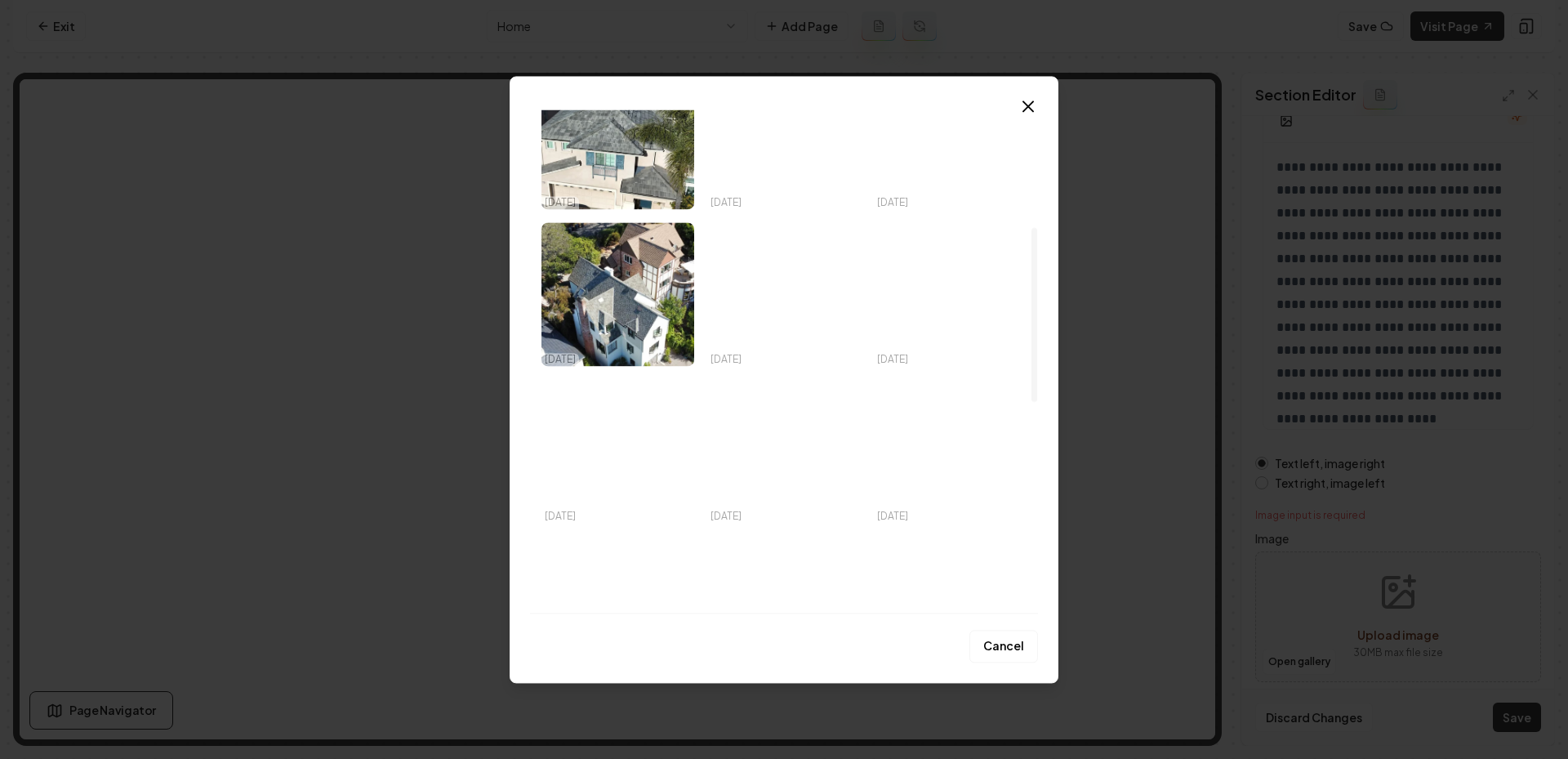
scroll to position [953, 0]
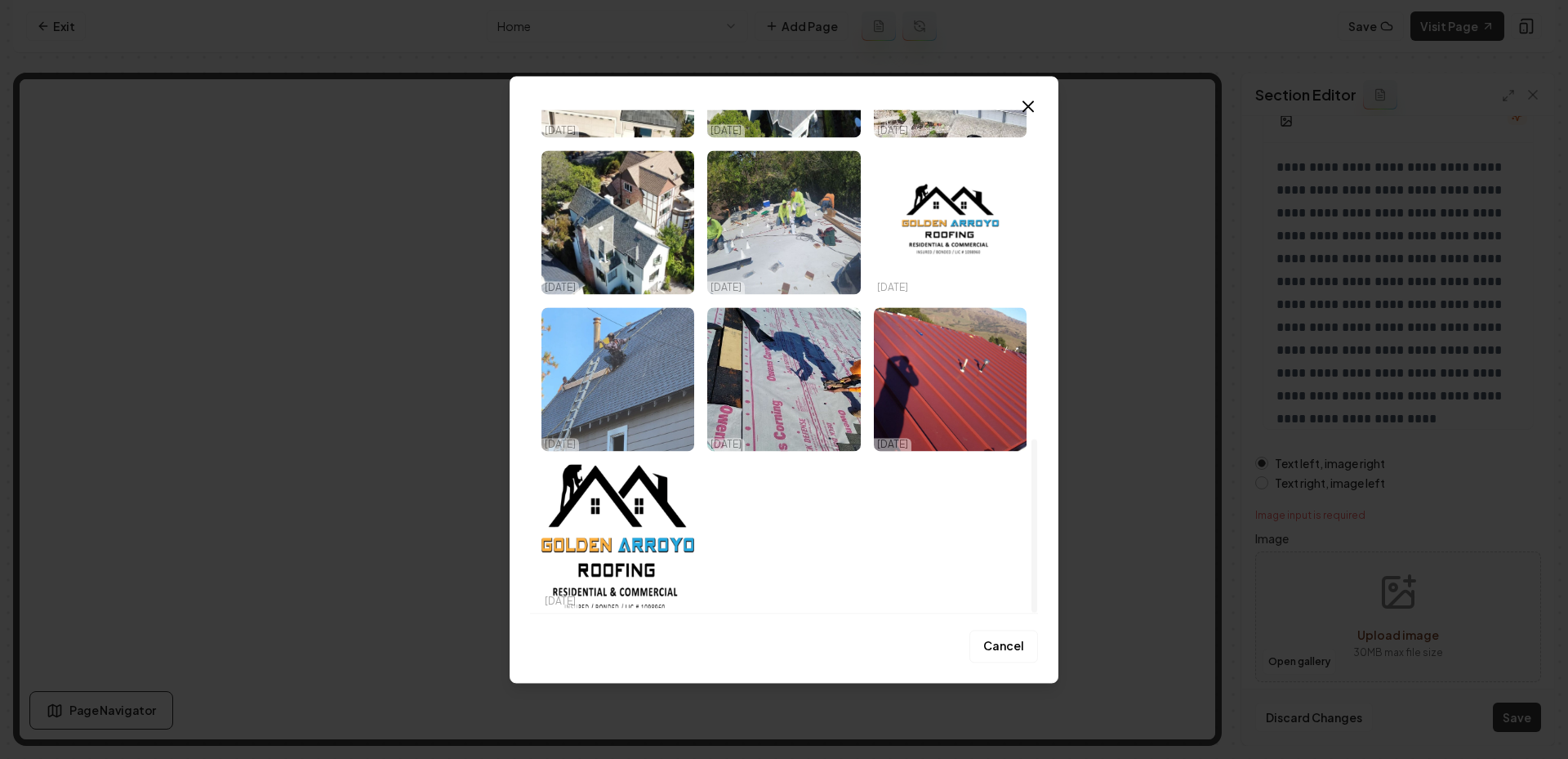
click at [577, 370] on img "Select image image_68eede025c7cd75eb83f4514.jpeg" at bounding box center [617, 379] width 153 height 144
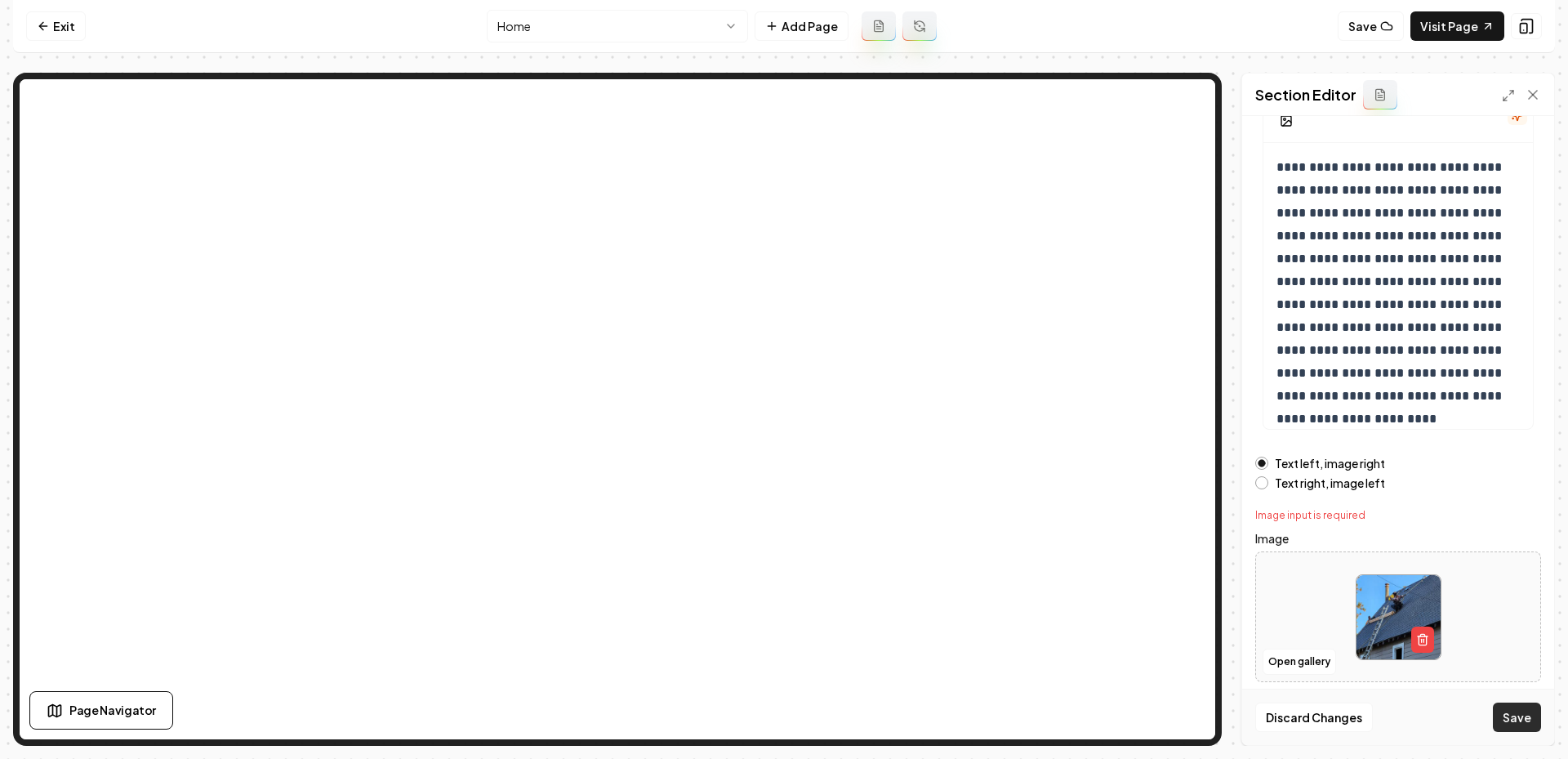
click at [1516, 714] on button "Save" at bounding box center [1517, 718] width 48 height 30
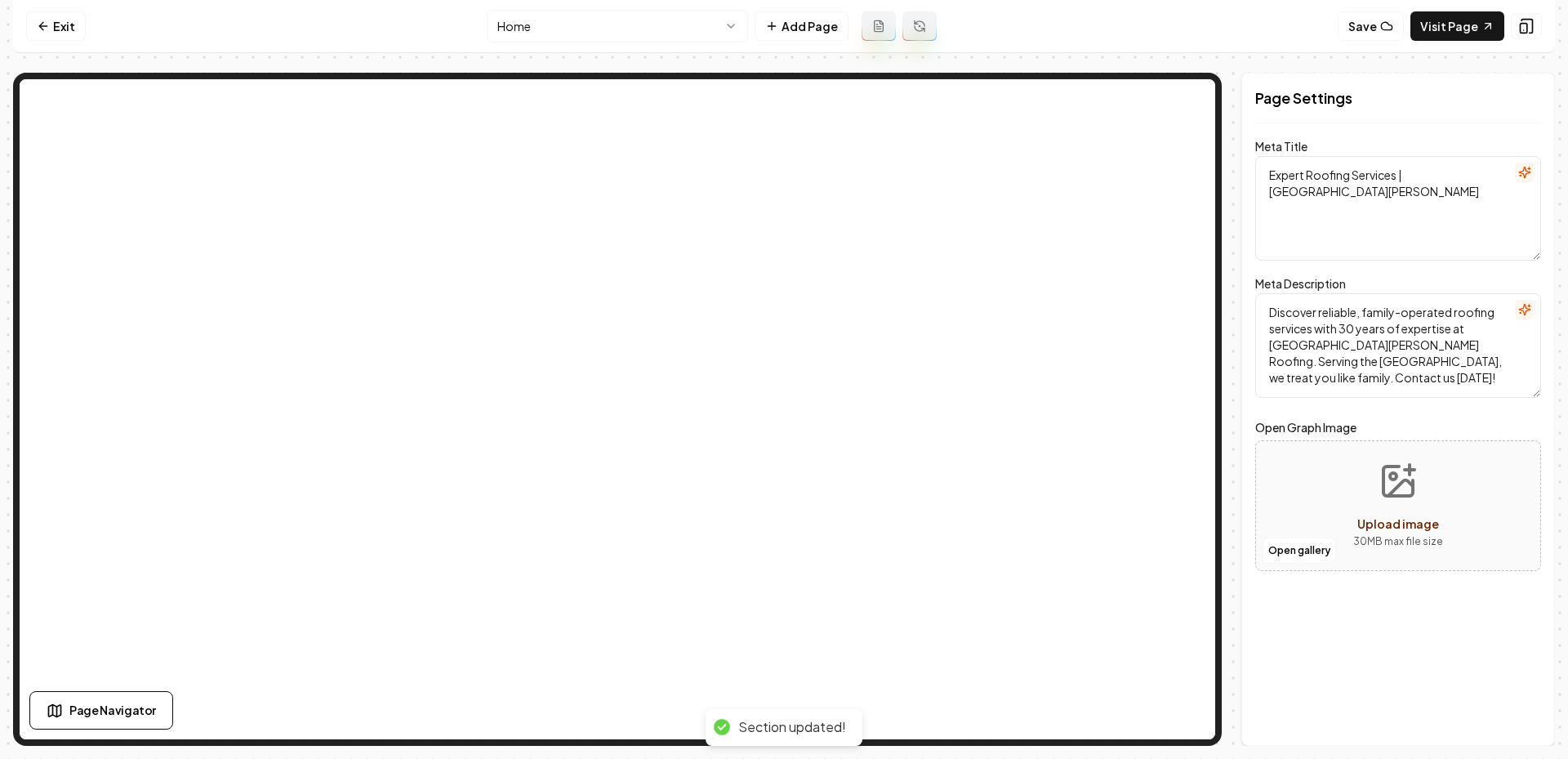
scroll to position [0, 0]
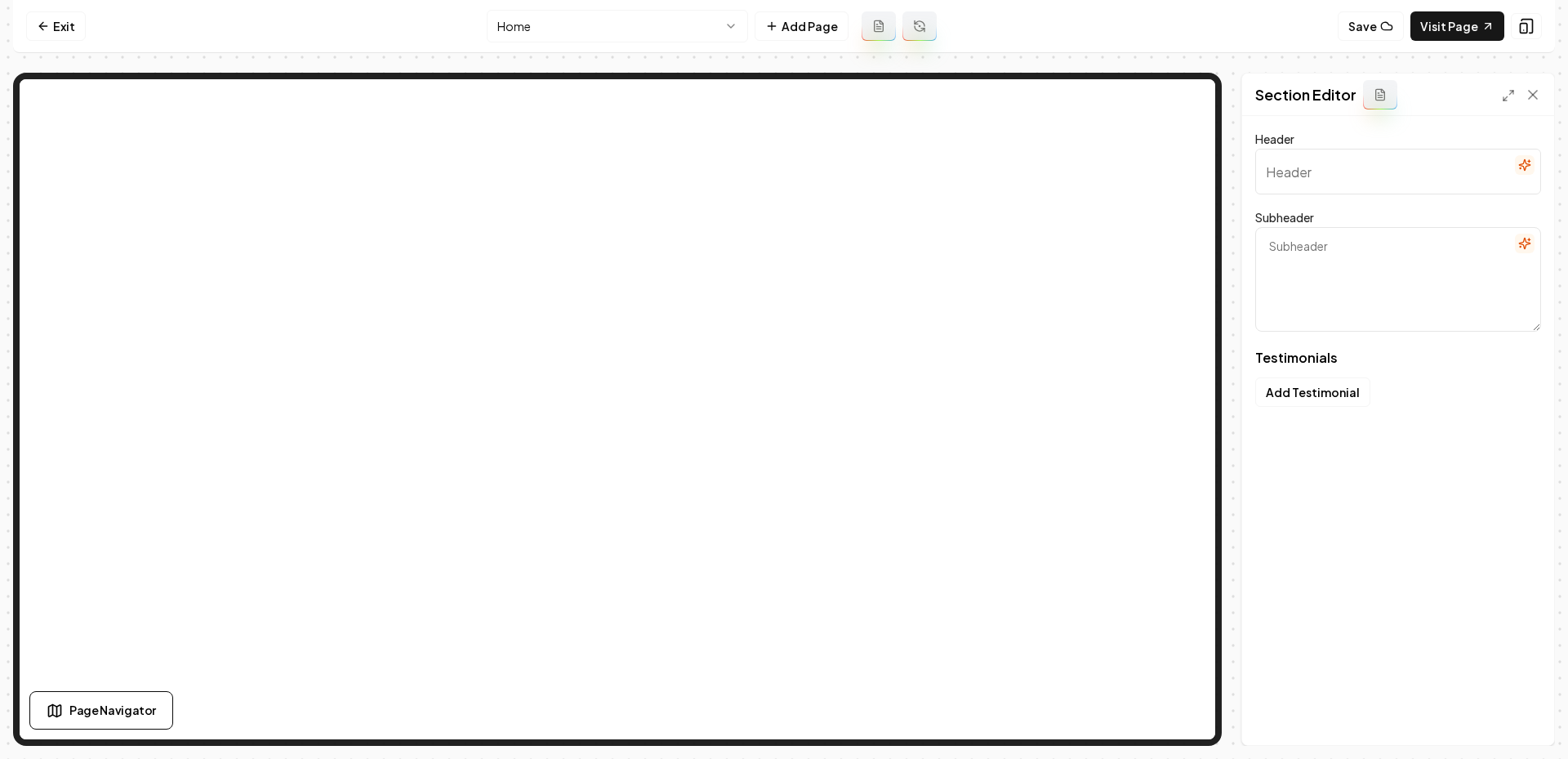
type input "Our Clients Speak Up"
type textarea "Simple stories from the folks who trust our roofing"
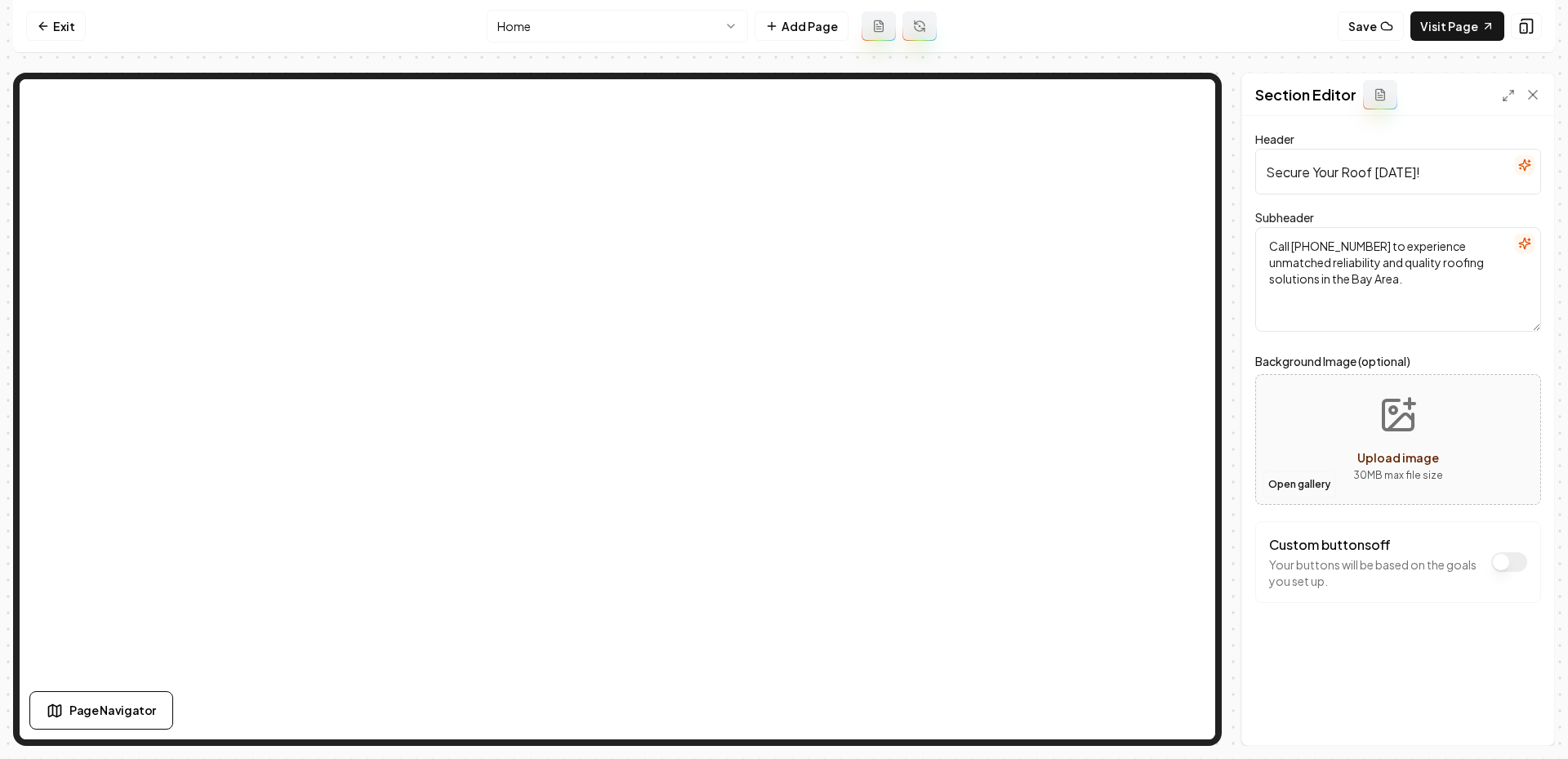
click at [1316, 483] on button "Open gallery" at bounding box center [1299, 484] width 74 height 26
click at [1381, 436] on button "Upload image 30 MB max file size" at bounding box center [1398, 440] width 116 height 114
type input "**********"
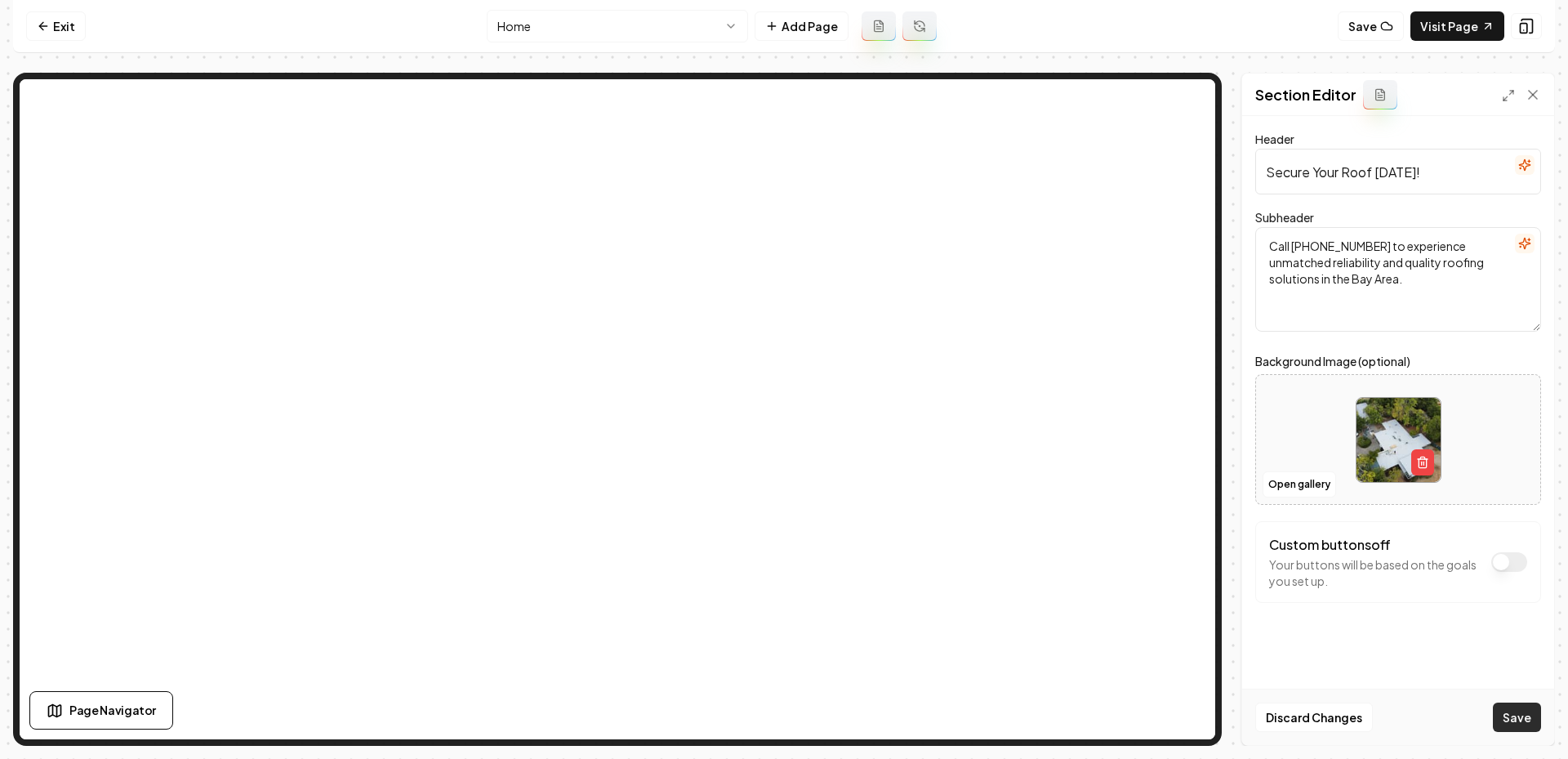
click at [1510, 731] on button "Save" at bounding box center [1517, 718] width 48 height 30
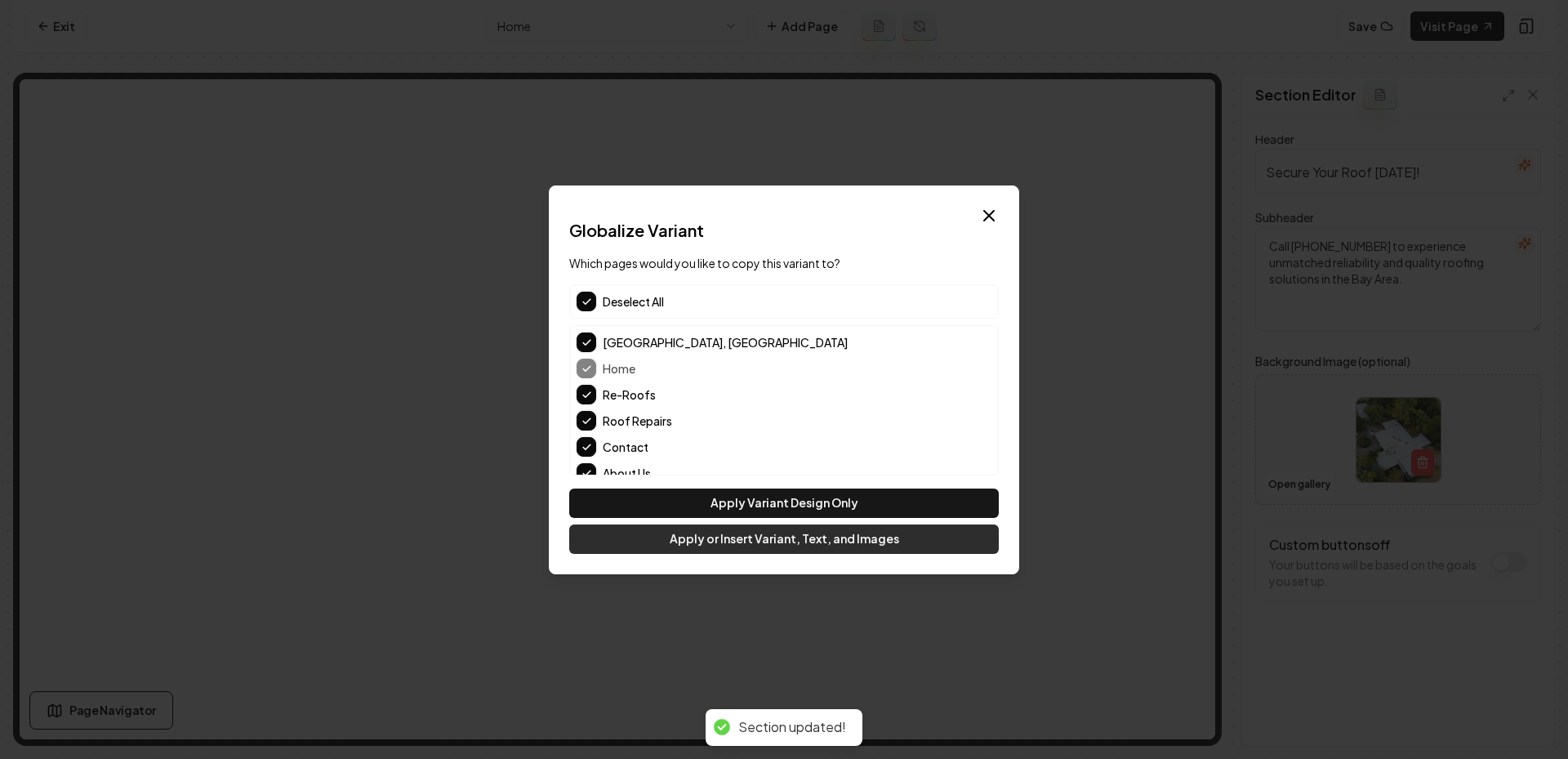
click at [755, 536] on button "Apply or Insert Variant, Text, and Images" at bounding box center [784, 540] width 429 height 30
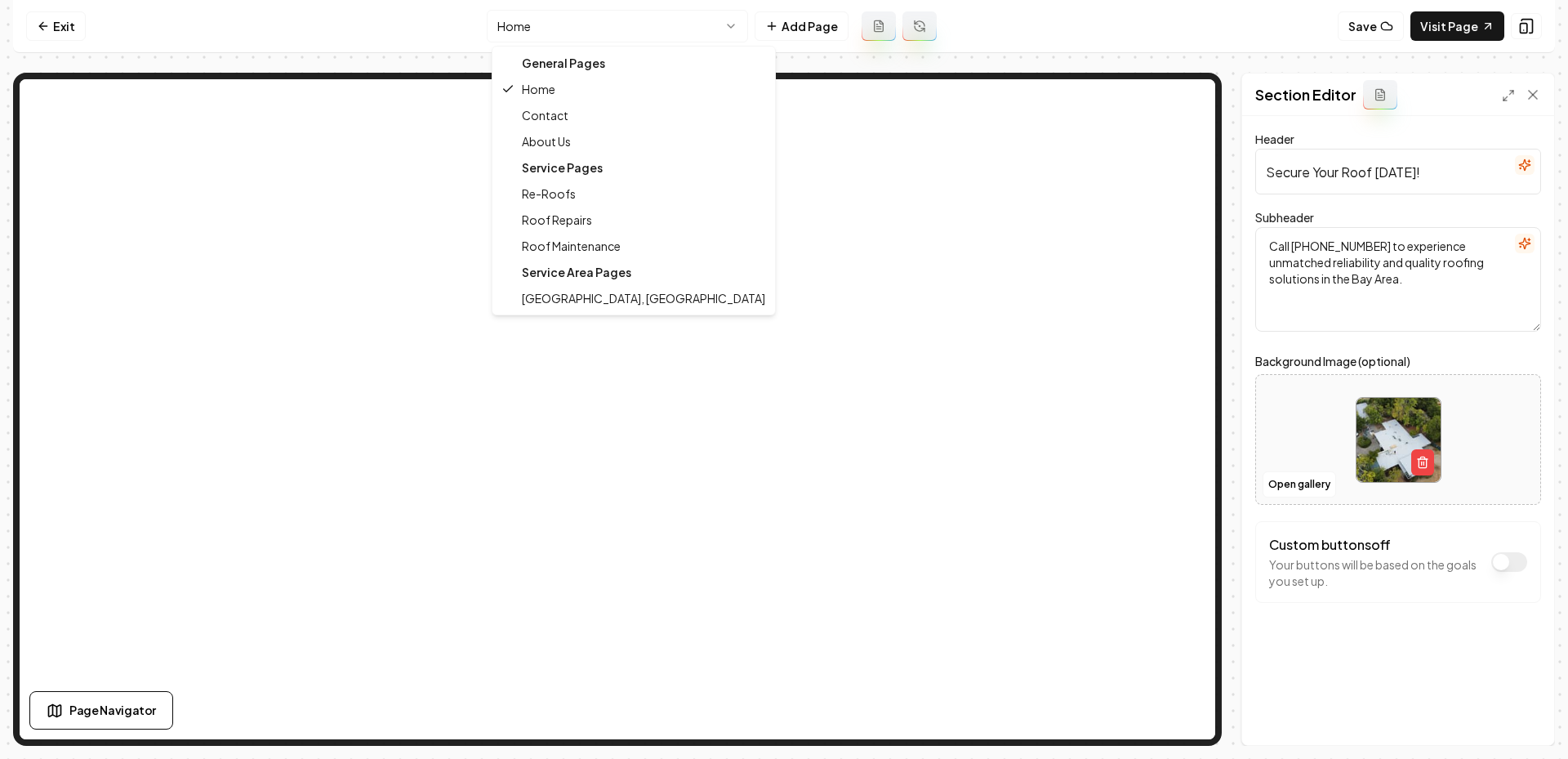
click at [583, 26] on html "Computer Required This feature is only available on a computer. Please switch t…" at bounding box center [784, 379] width 1568 height 759
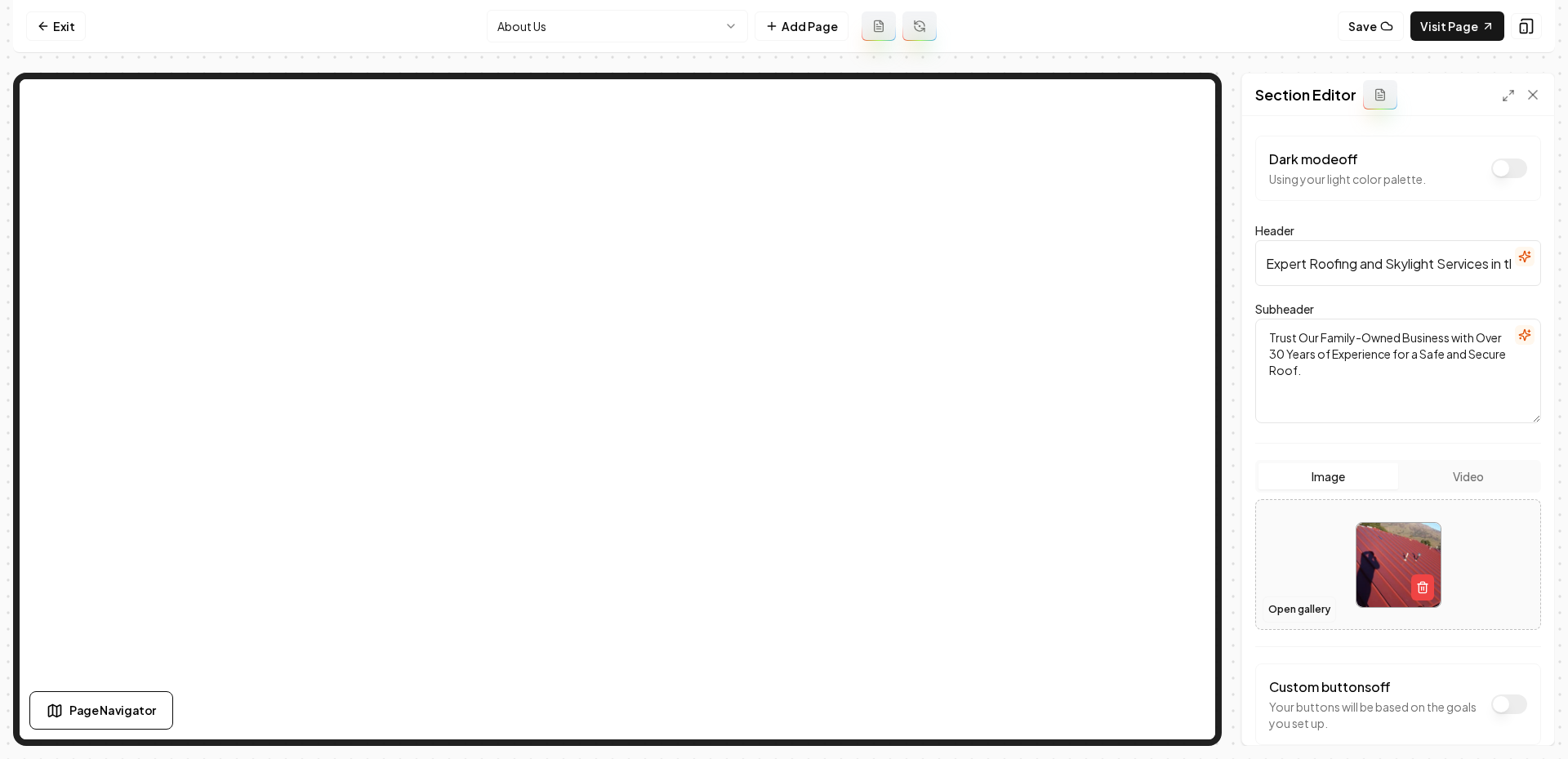
click at [1286, 596] on button "Open gallery" at bounding box center [1299, 609] width 74 height 26
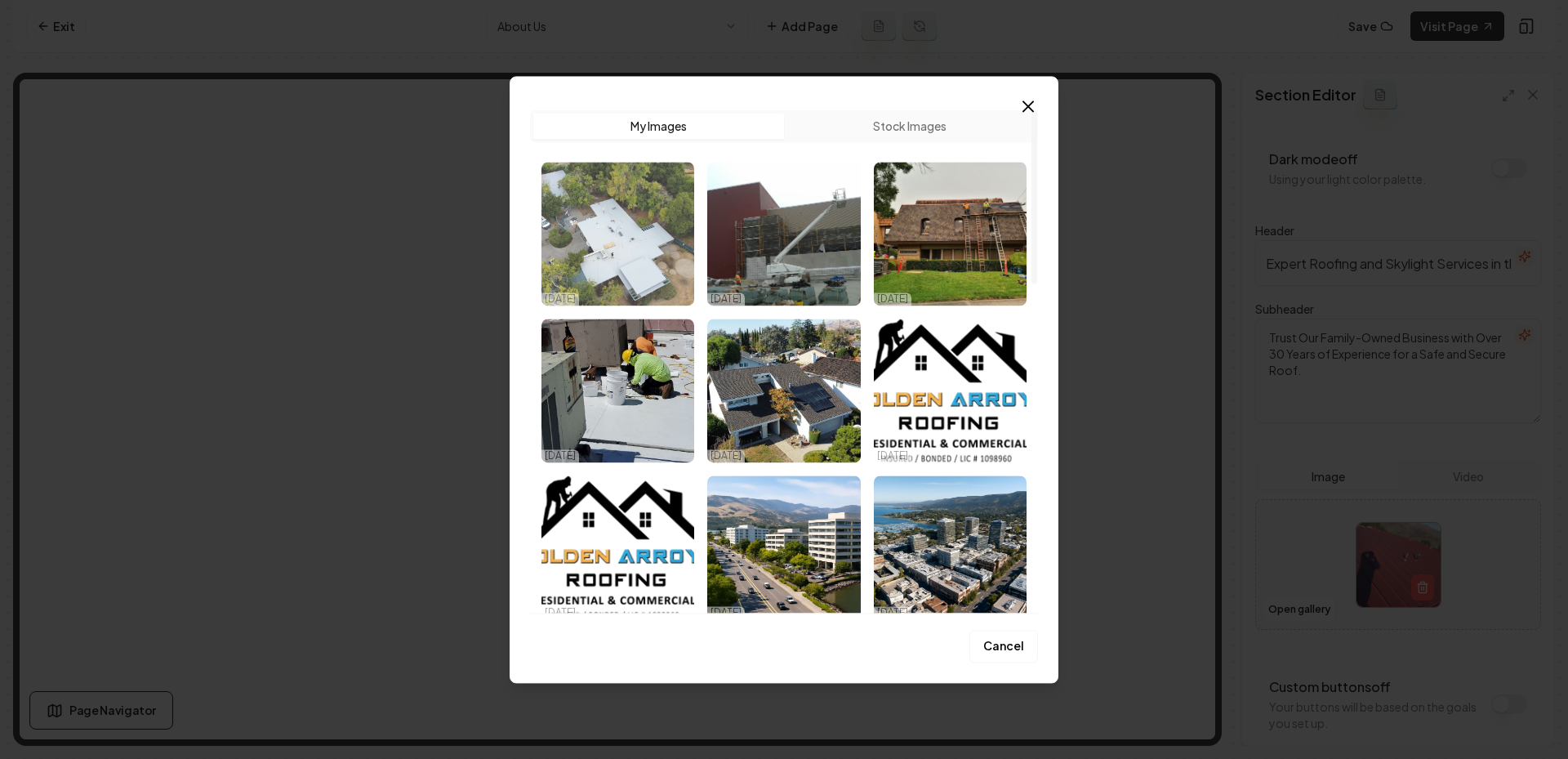
click at [604, 262] on img "Select image image_68eedf735c7cd75eb84a8c1d.jpg" at bounding box center [617, 233] width 153 height 144
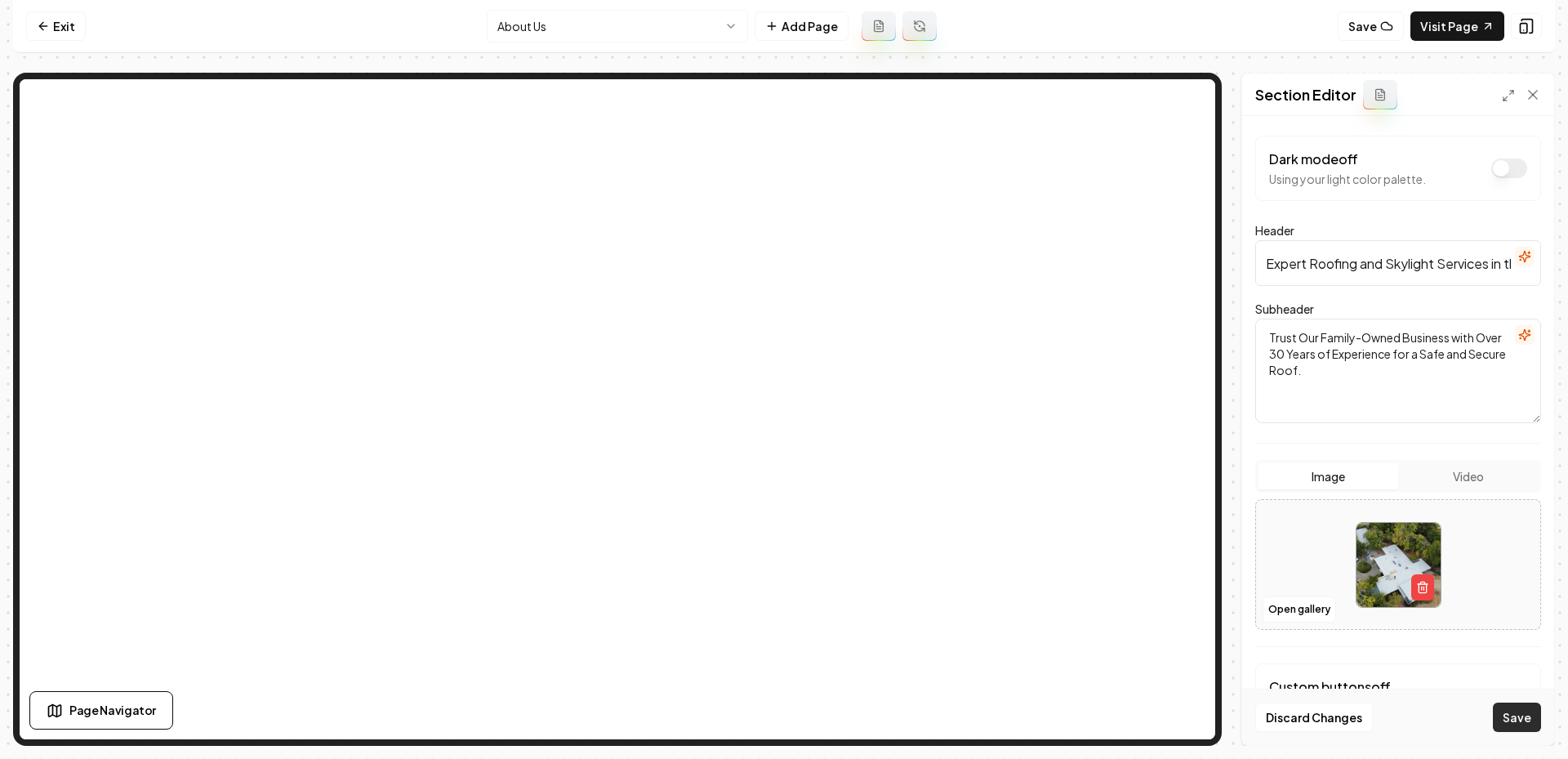
click at [1514, 714] on button "Save" at bounding box center [1517, 718] width 48 height 30
click at [1416, 37] on link "Visit Page" at bounding box center [1457, 26] width 94 height 30
click at [1443, 29] on link "Visit Page" at bounding box center [1457, 26] width 94 height 30
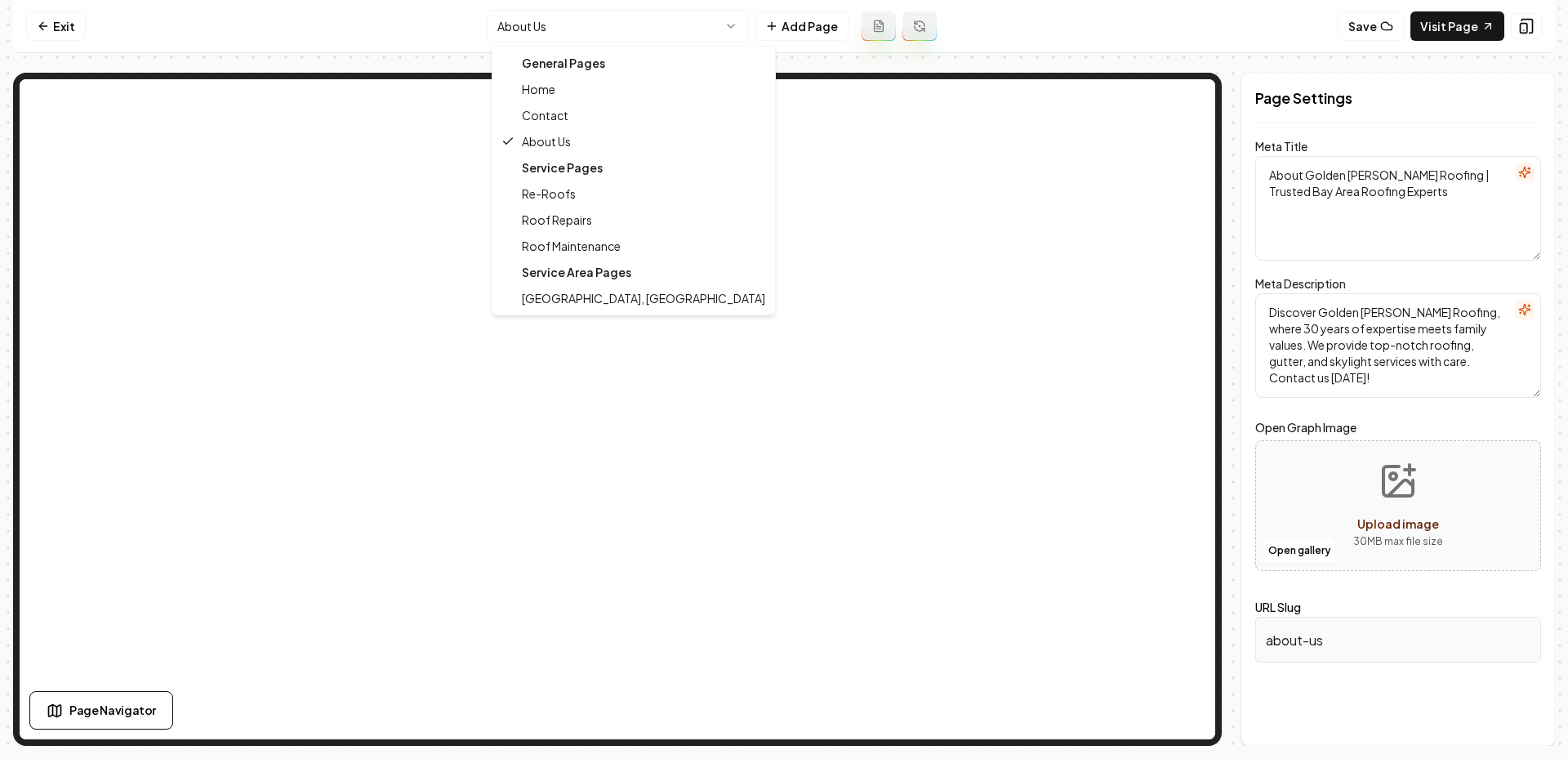
click at [559, 36] on html "Computer Required This feature is only available on a computer. Please switch t…" at bounding box center [784, 379] width 1568 height 759
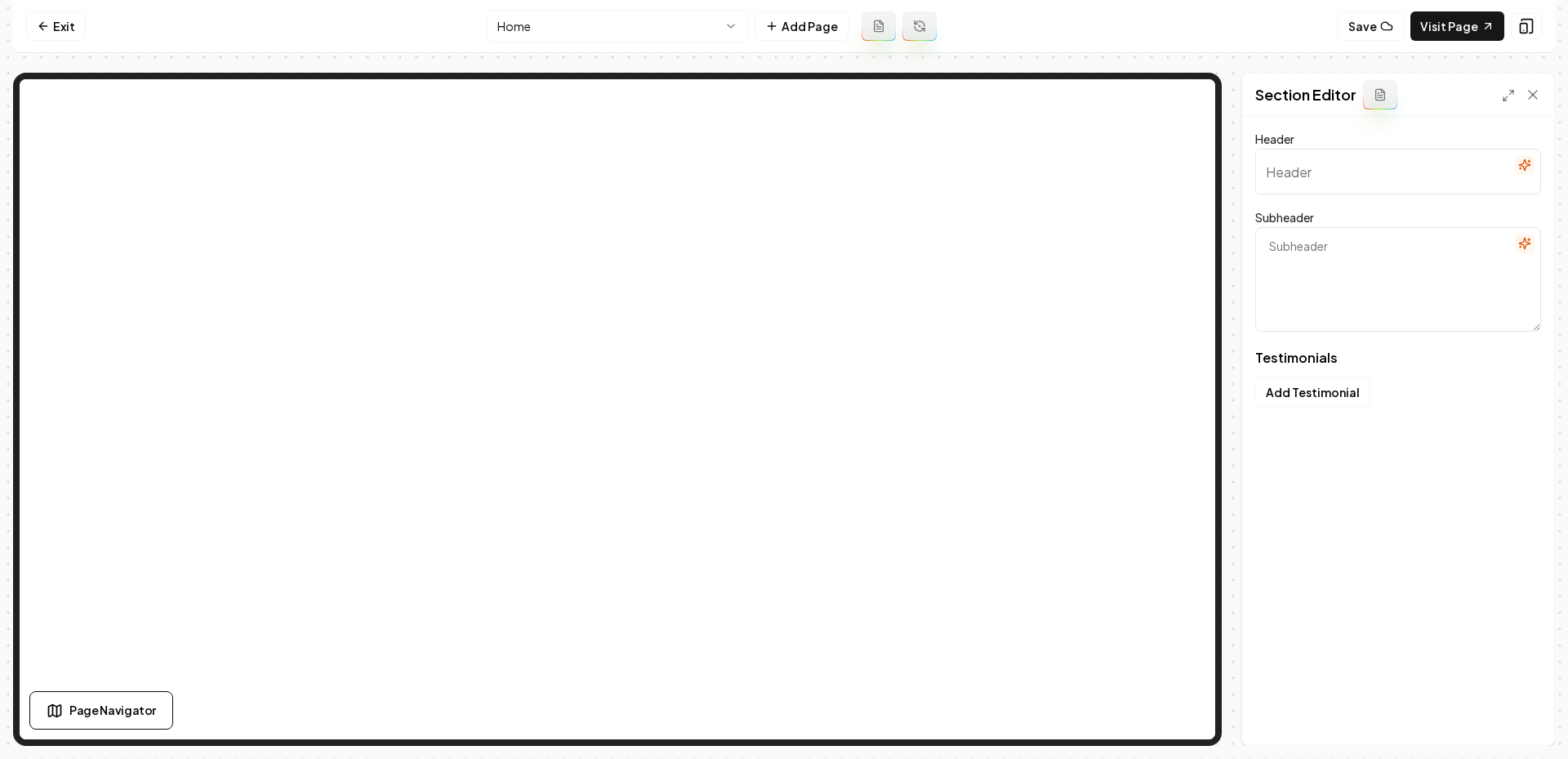
type input "Our Clients Speak Up"
type textarea "Simple stories from the folks who trust our roofing"
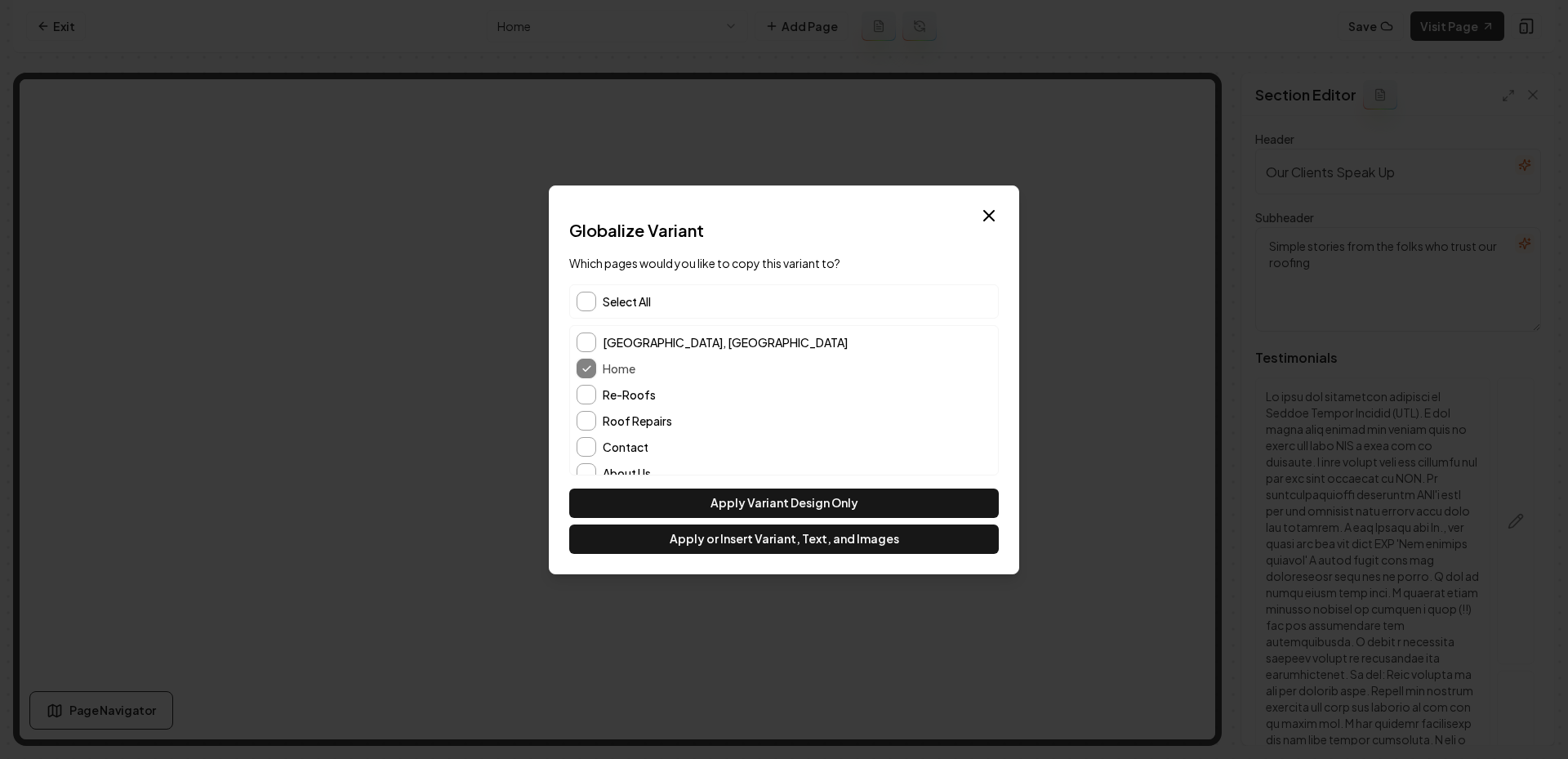
scroll to position [40, 0]
click at [587, 423] on button "About Us" at bounding box center [587, 433] width 20 height 20
click at [586, 413] on button "Contact" at bounding box center [587, 407] width 20 height 20
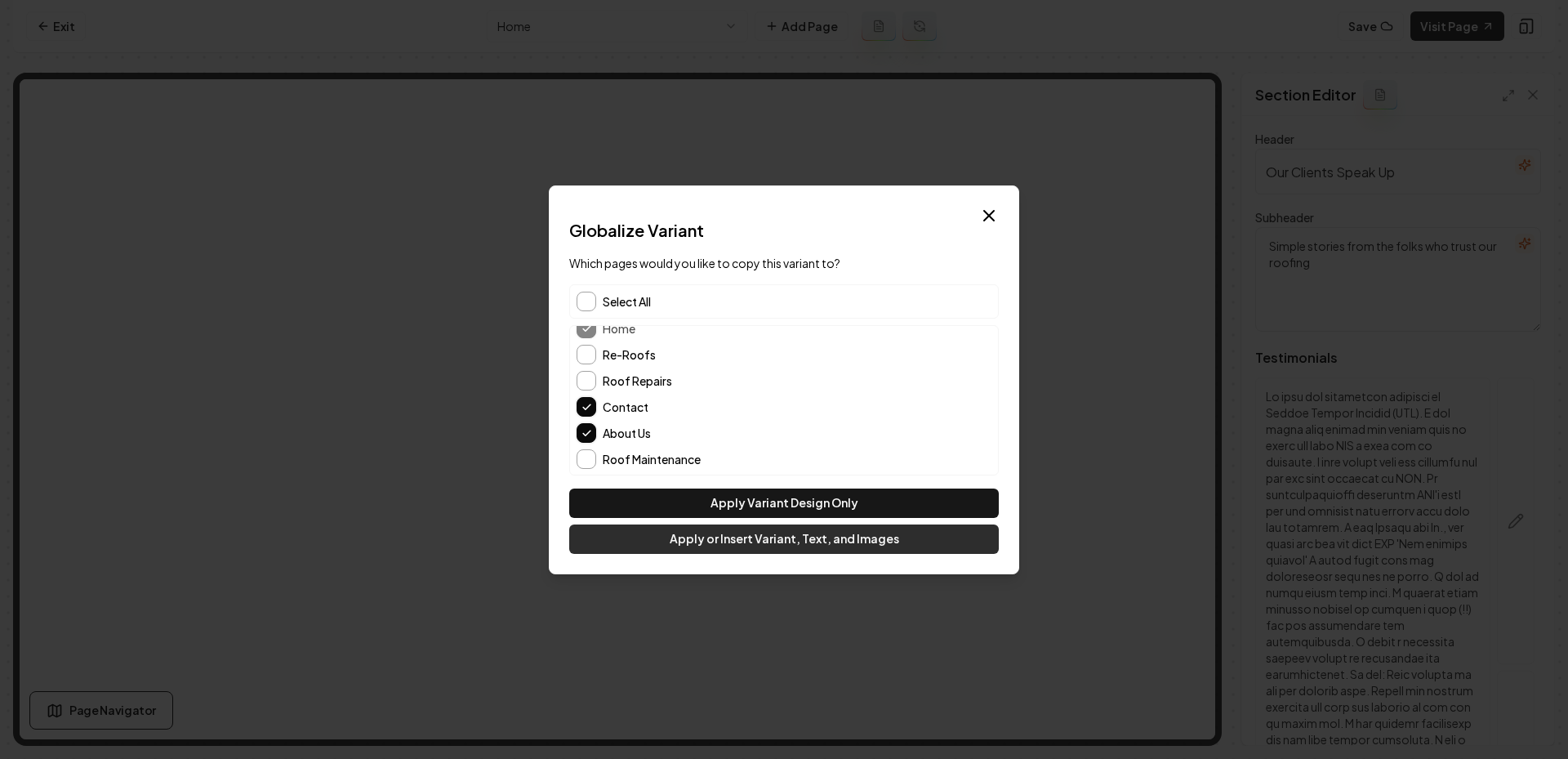
click at [674, 540] on button "Apply or Insert Variant, Text, and Images" at bounding box center [784, 540] width 429 height 30
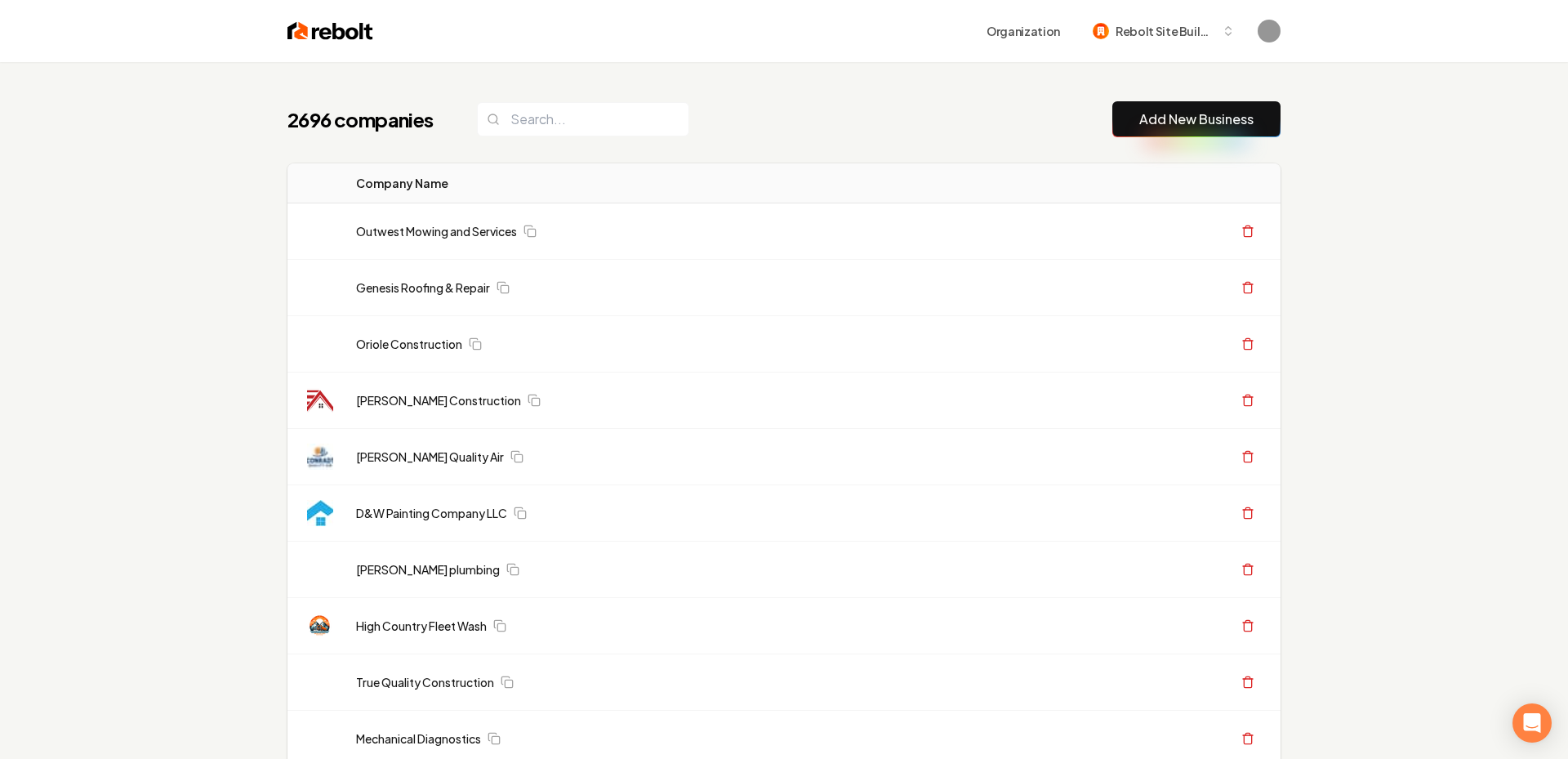
click at [1107, 102] on div "2696 companies Add New Business" at bounding box center [784, 118] width 993 height 36
click at [1140, 114] on link "Add New Business" at bounding box center [1196, 119] width 114 height 20
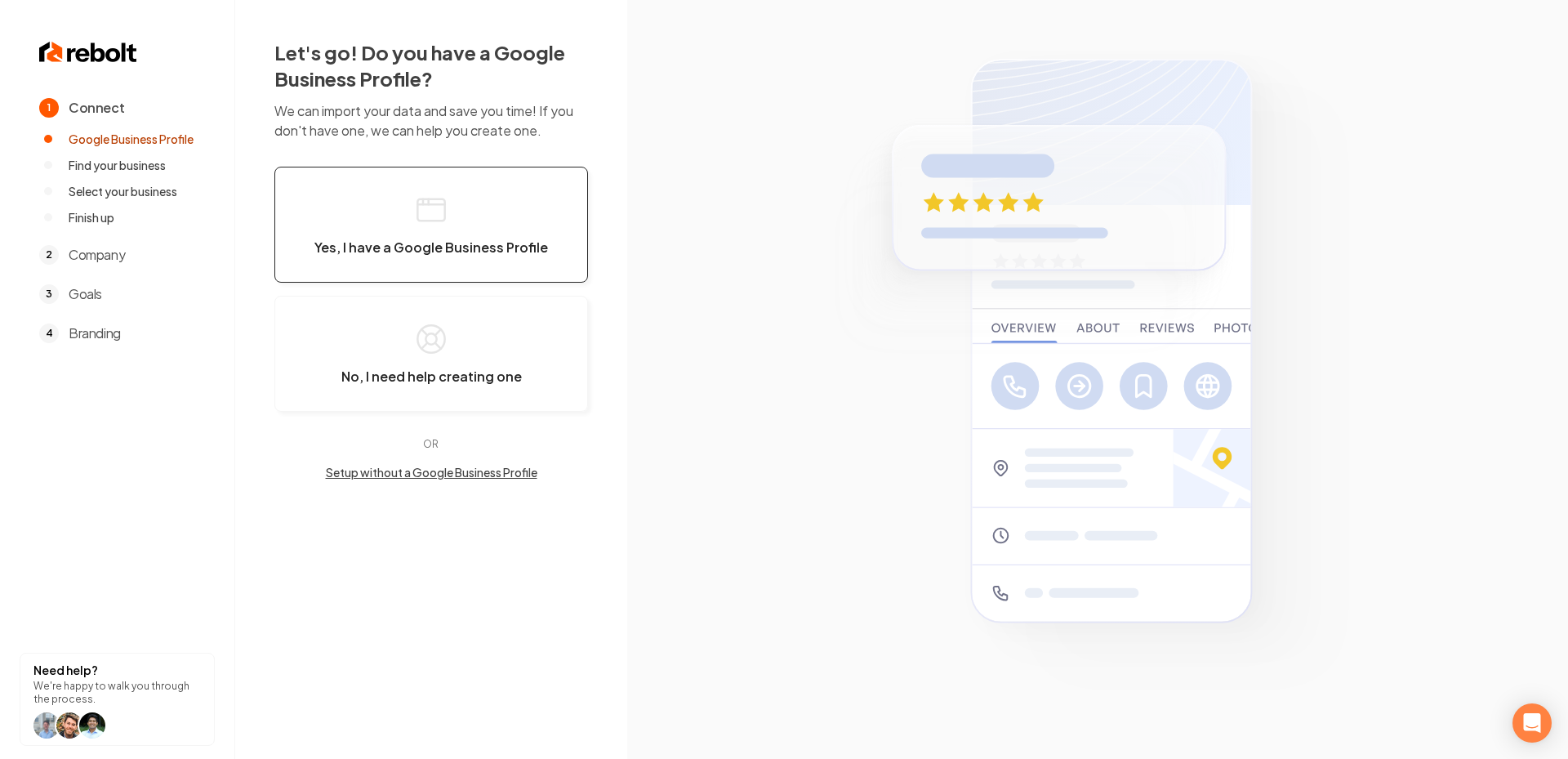
click at [442, 236] on button "Yes, I have a Google Business Profile" at bounding box center [431, 224] width 314 height 116
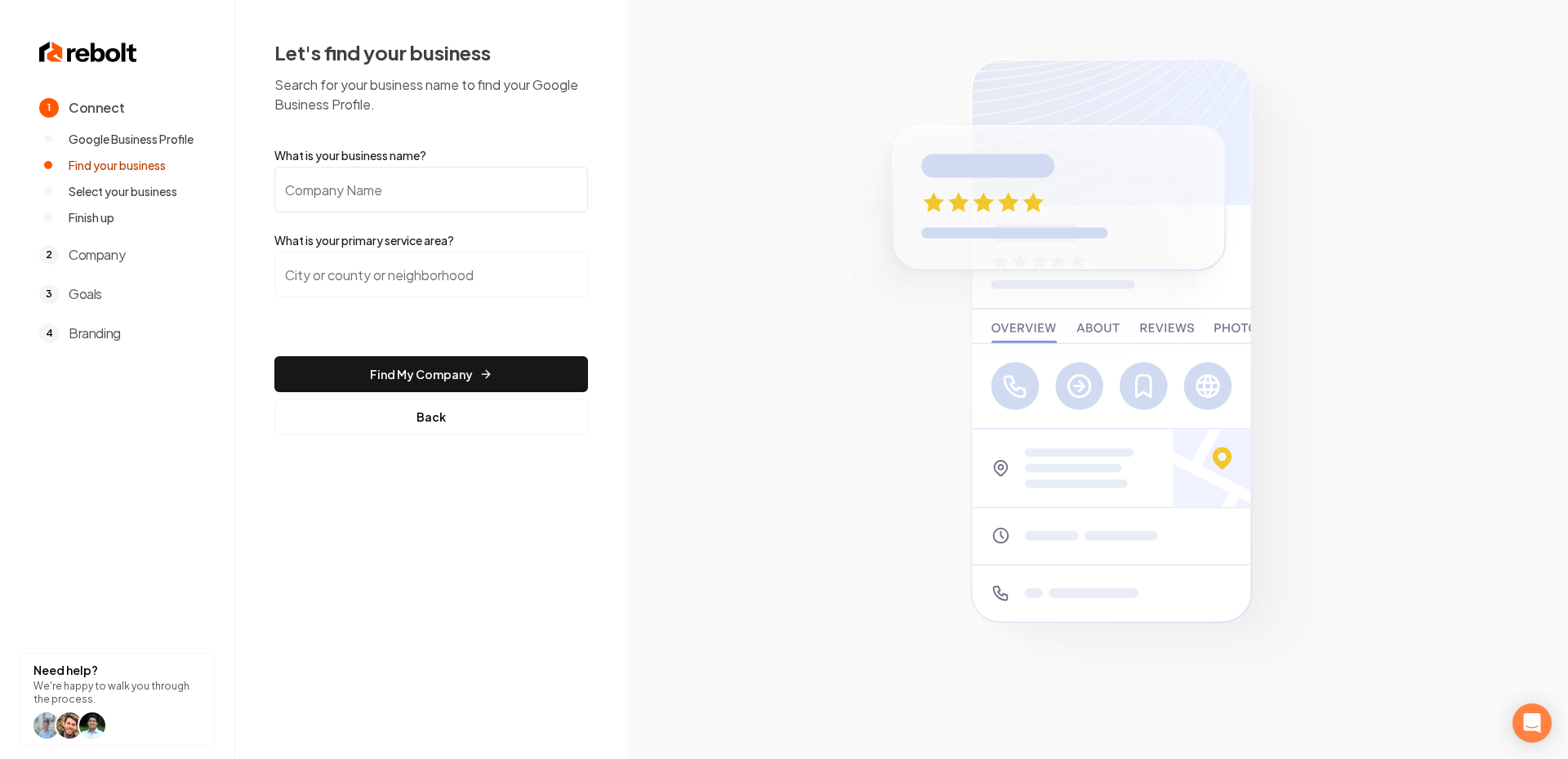
click at [362, 199] on input "What is your business name?" at bounding box center [431, 189] width 314 height 46
paste input "G&C Electric, LLC"
type input "G&C Electric, LLC"
click at [381, 270] on input "search" at bounding box center [431, 274] width 314 height 46
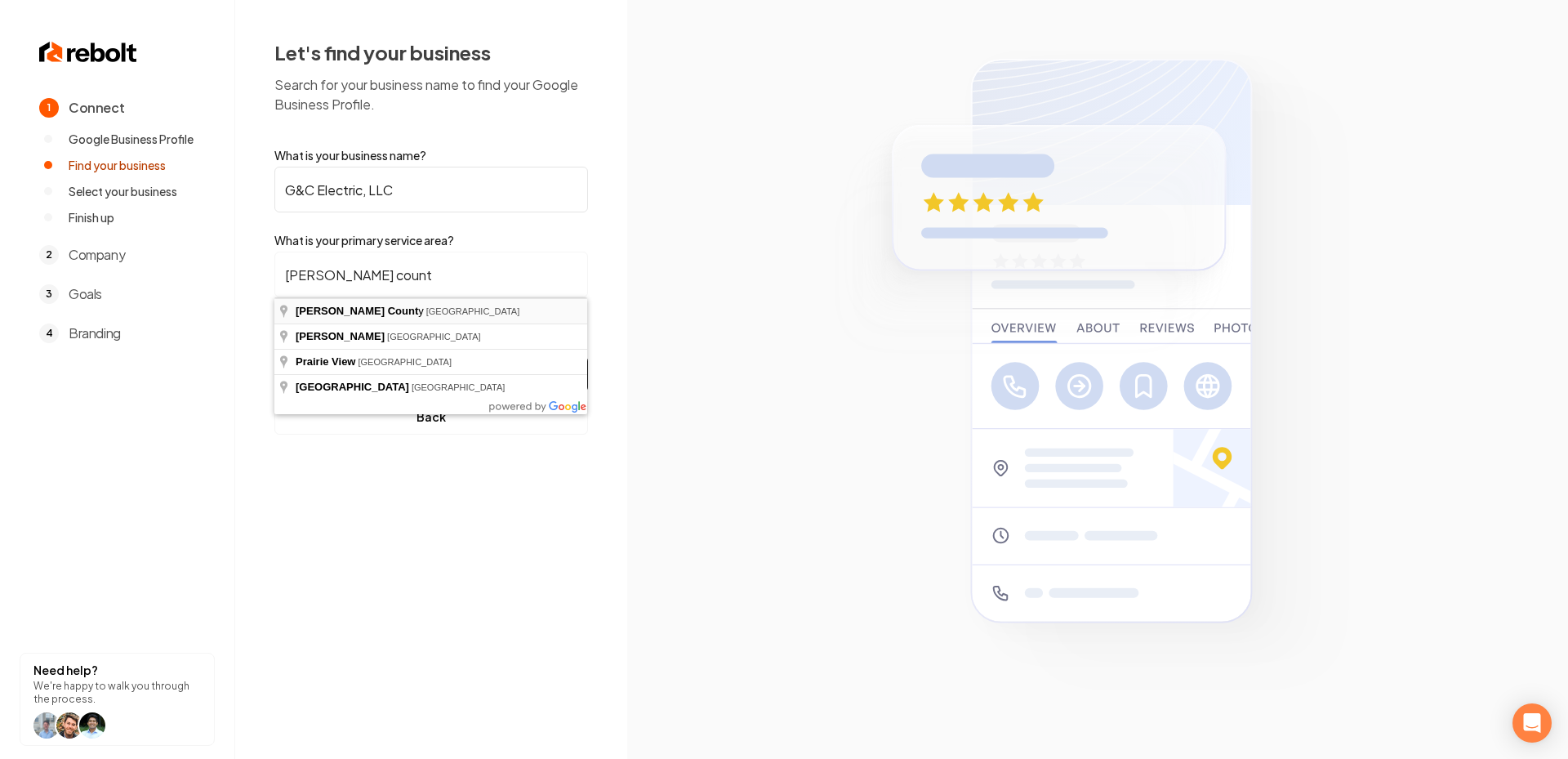
type input "[GEOGRAPHIC_DATA], [GEOGRAPHIC_DATA]"
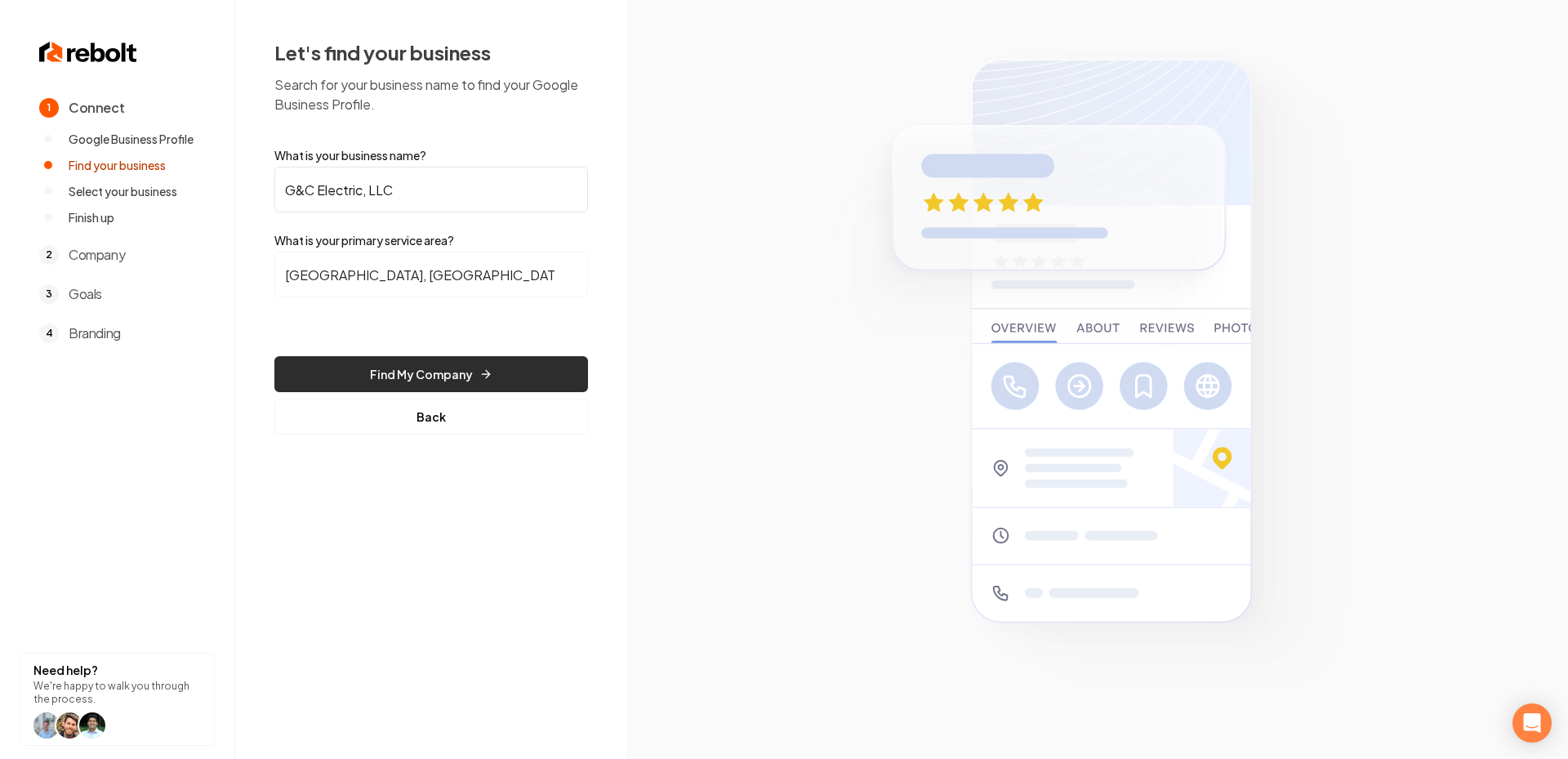
click at [410, 375] on button "Find My Company" at bounding box center [431, 373] width 314 height 36
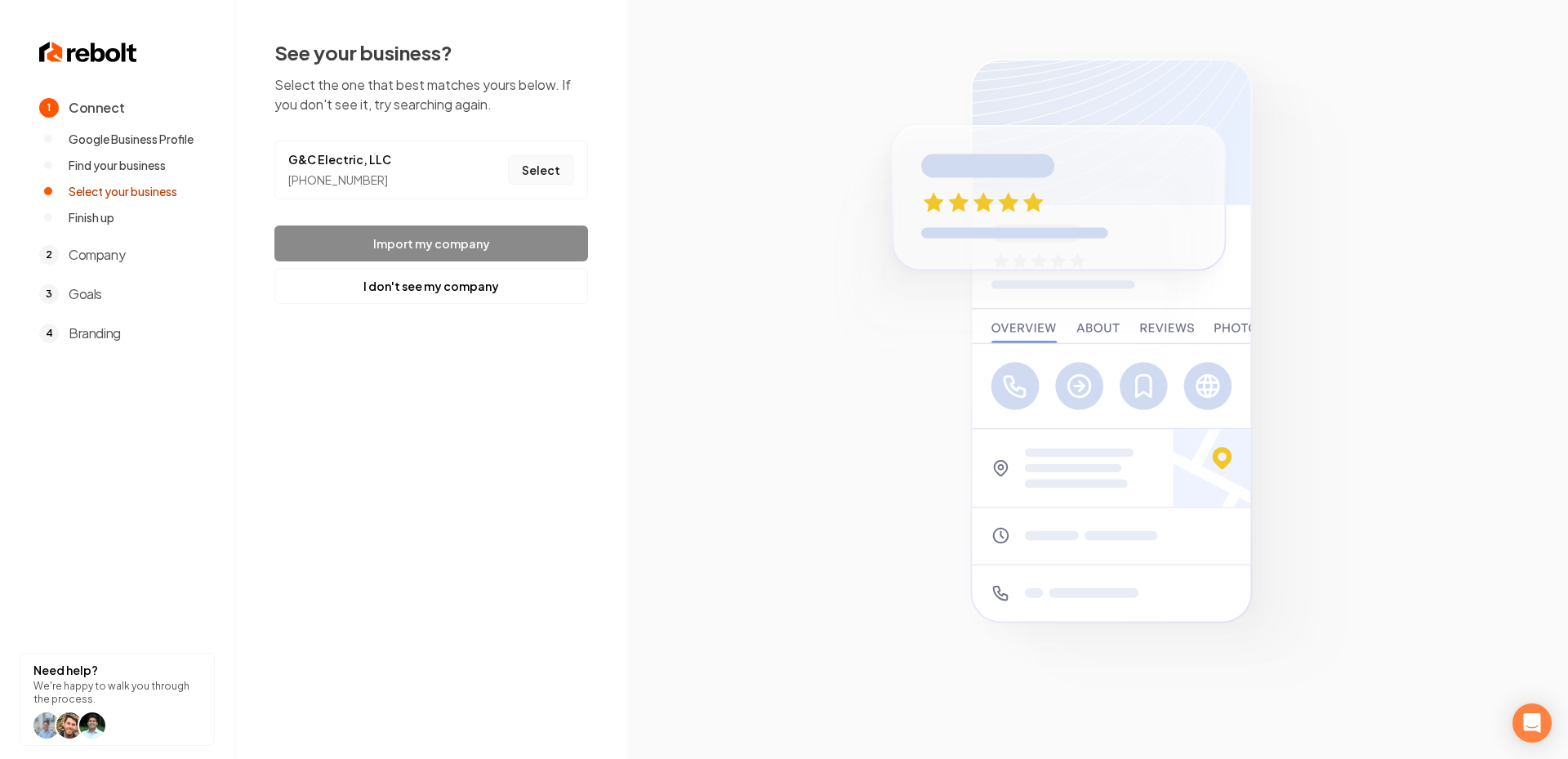
click at [537, 173] on button "Select" at bounding box center [541, 171] width 66 height 30
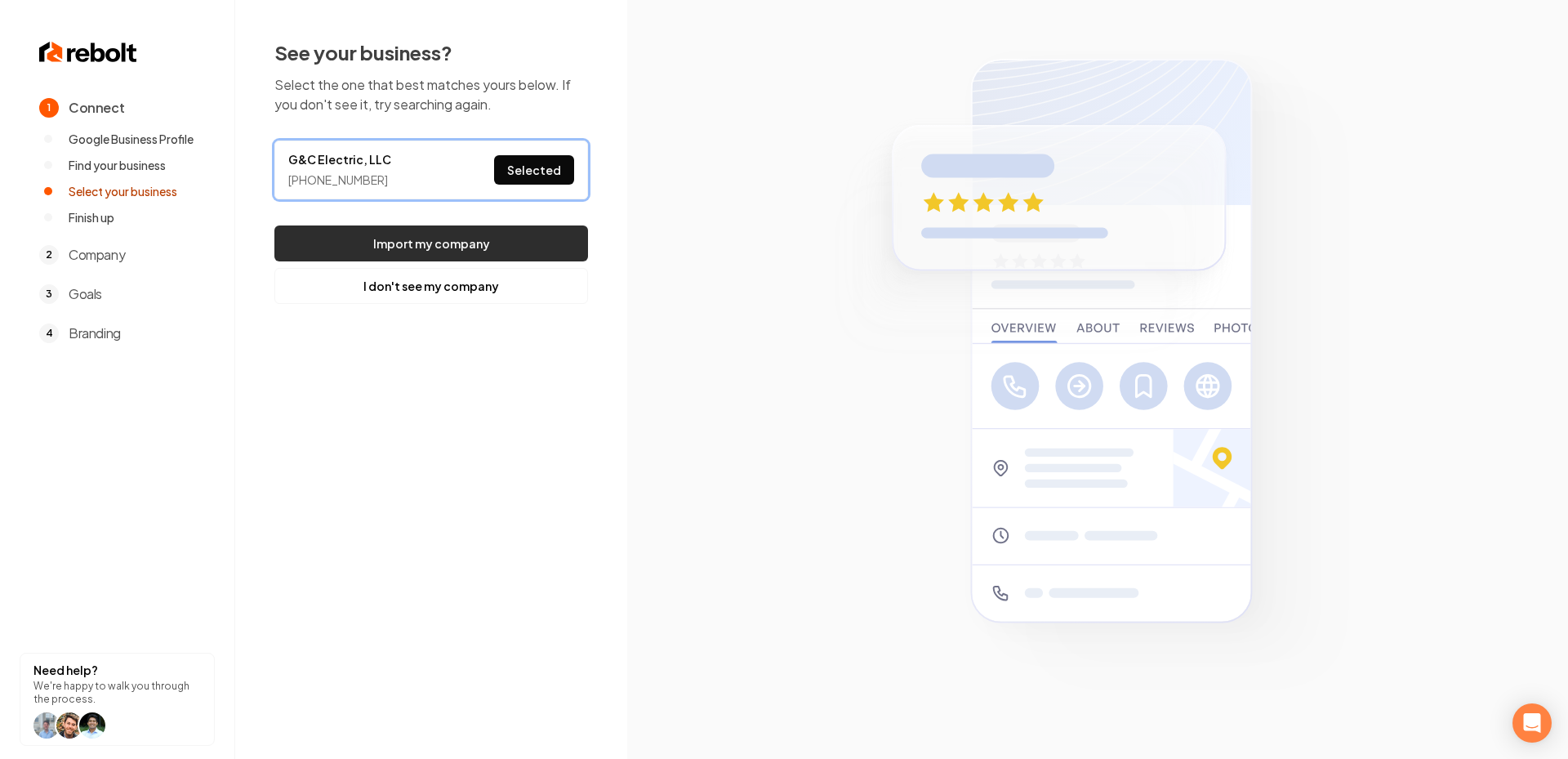
click at [477, 245] on button "Import my company" at bounding box center [431, 243] width 314 height 36
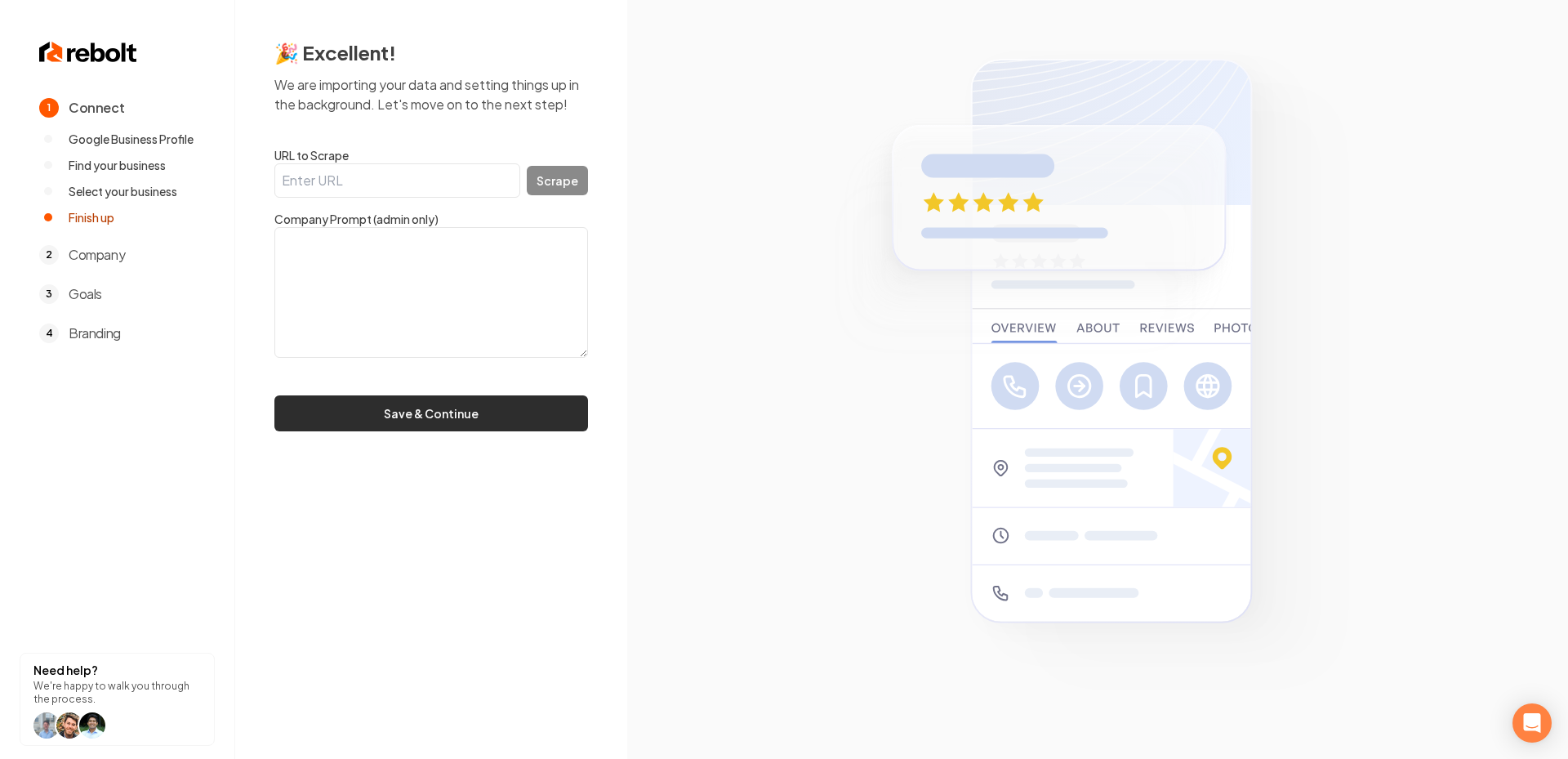
click at [419, 425] on button "Save & Continue" at bounding box center [431, 413] width 314 height 36
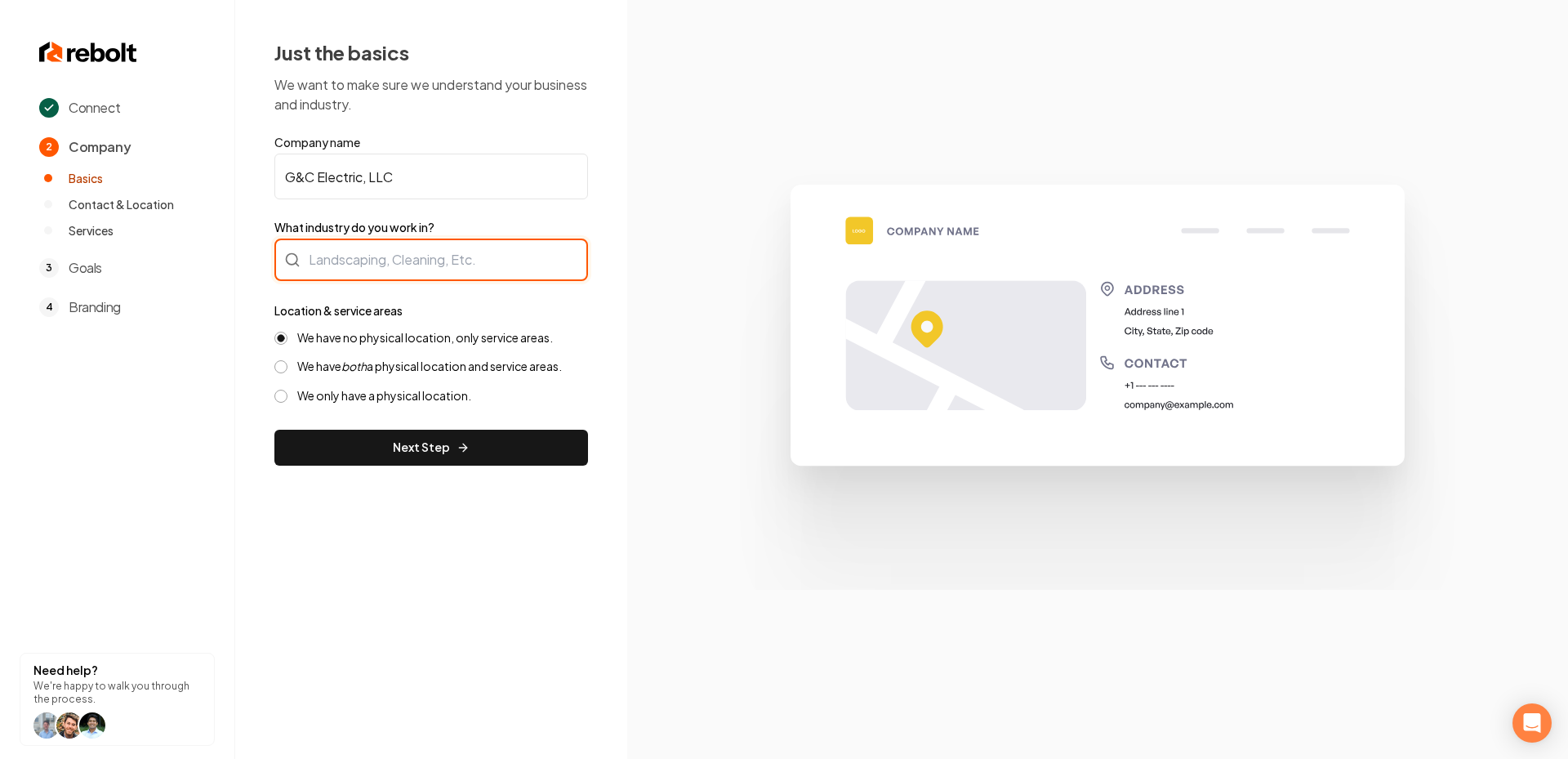
click at [487, 247] on body "Connect 2 Company Basics Contact & Location Services 3 Goals 4 Branding Need he…" at bounding box center [784, 379] width 1568 height 759
type input "Electrician"
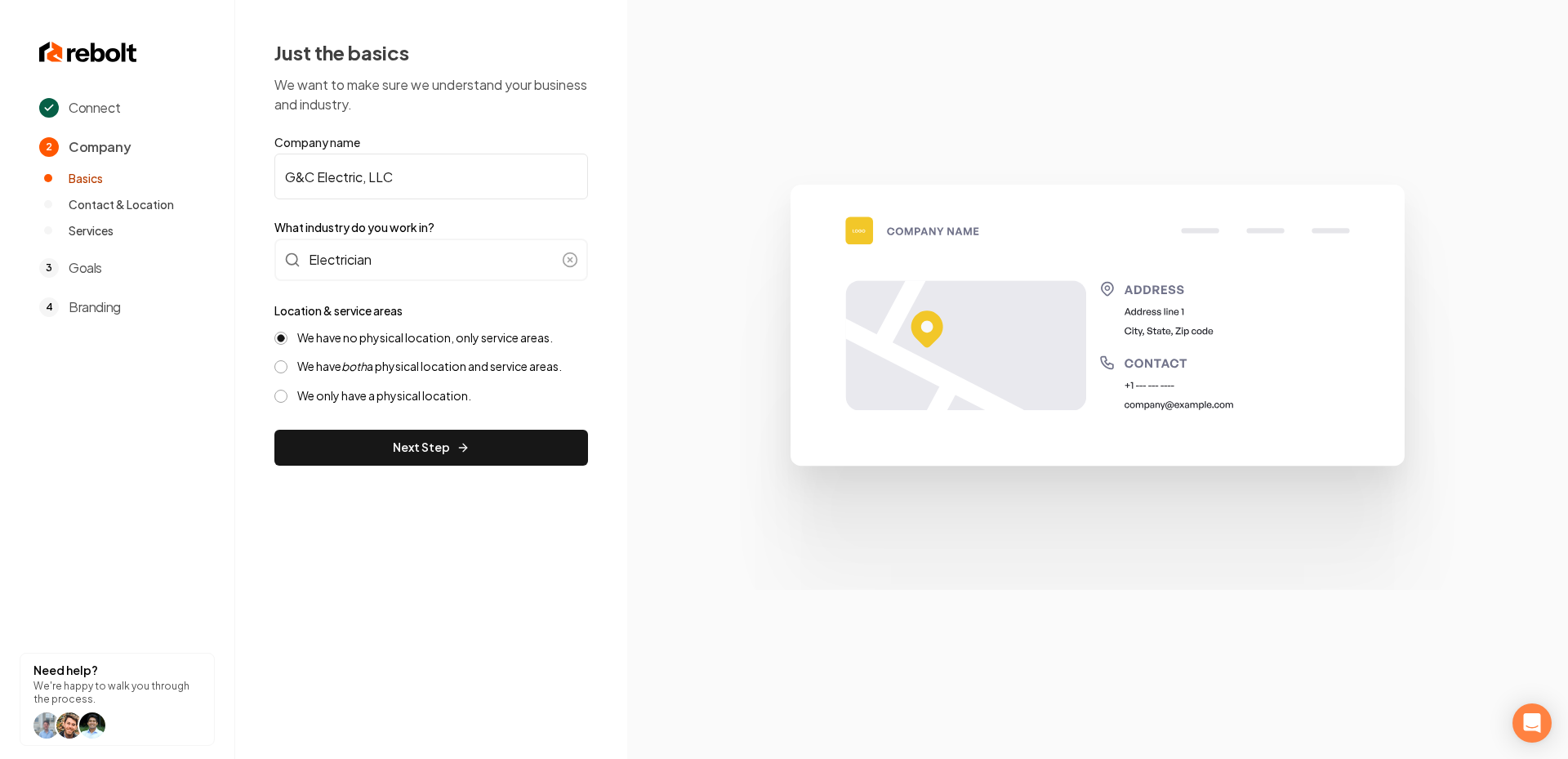
click at [407, 362] on label "We have both a physical location and service areas." at bounding box center [429, 366] width 265 height 16
click at [287, 362] on button "We have both a physical location and service areas." at bounding box center [281, 367] width 13 height 13
click at [377, 331] on label "We have no physical location, only service areas." at bounding box center [424, 338] width 256 height 16
click at [287, 332] on button "We have no physical location, only service areas." at bounding box center [281, 339] width 13 height 13
click at [400, 432] on button "Next Step" at bounding box center [431, 447] width 314 height 36
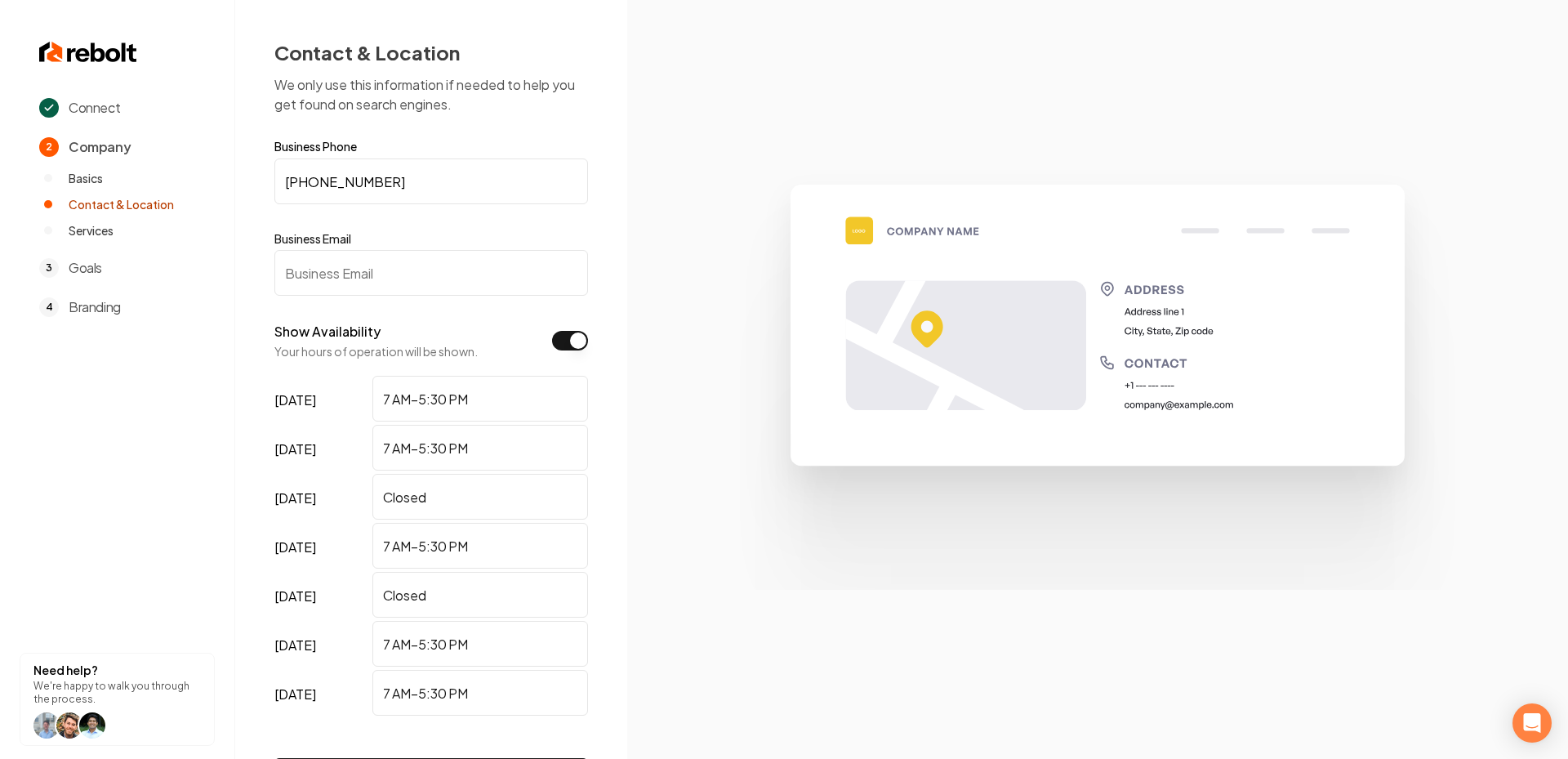
click at [344, 287] on input "Business Email" at bounding box center [431, 272] width 314 height 46
paste input "[EMAIL_ADDRESS][DOMAIN_NAME]"
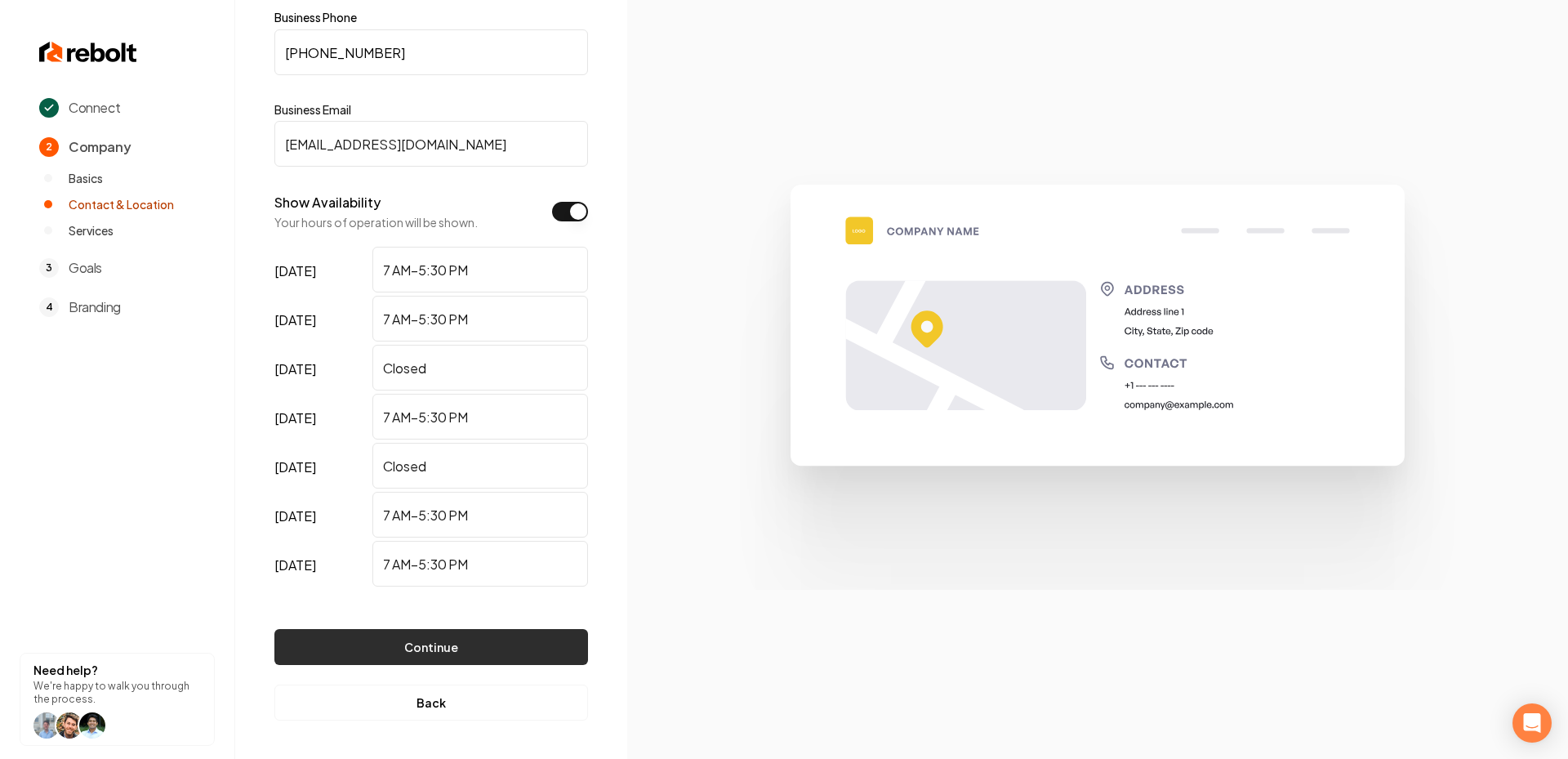
type input "[EMAIL_ADDRESS][DOMAIN_NAME]"
click at [400, 650] on button "Continue" at bounding box center [431, 646] width 314 height 36
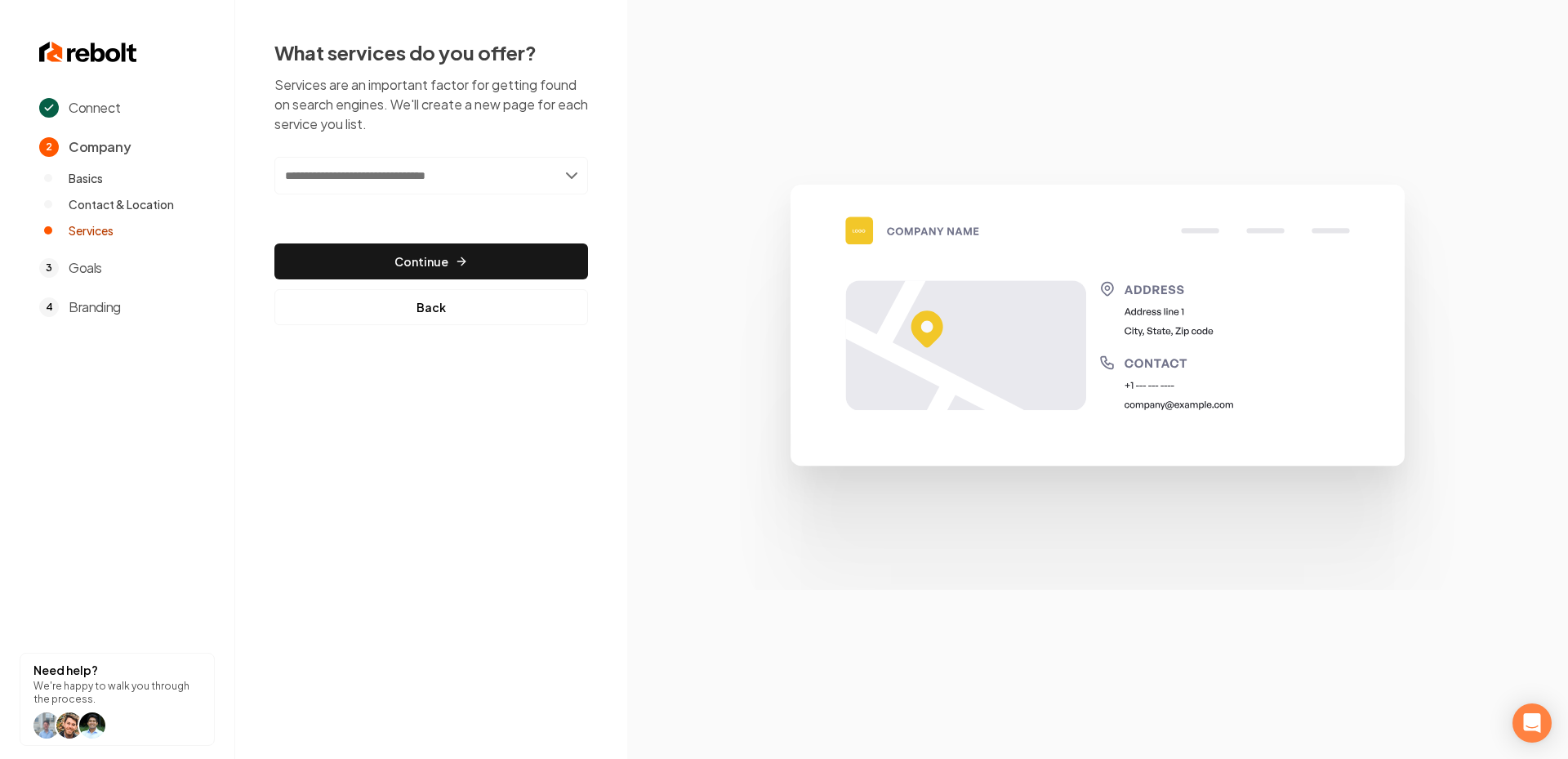
click at [393, 190] on input "text" at bounding box center [431, 175] width 314 height 37
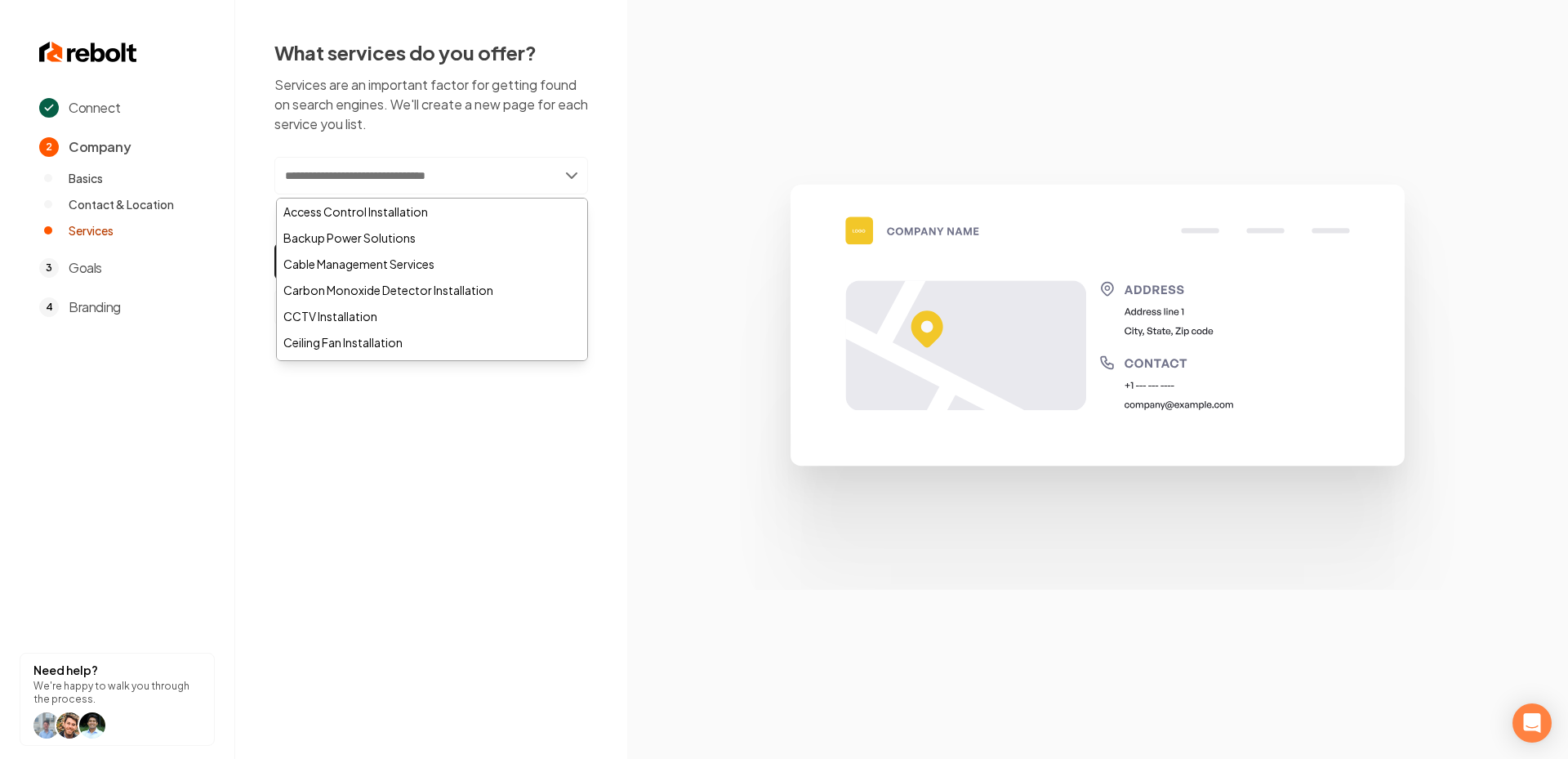
paste input "**********"
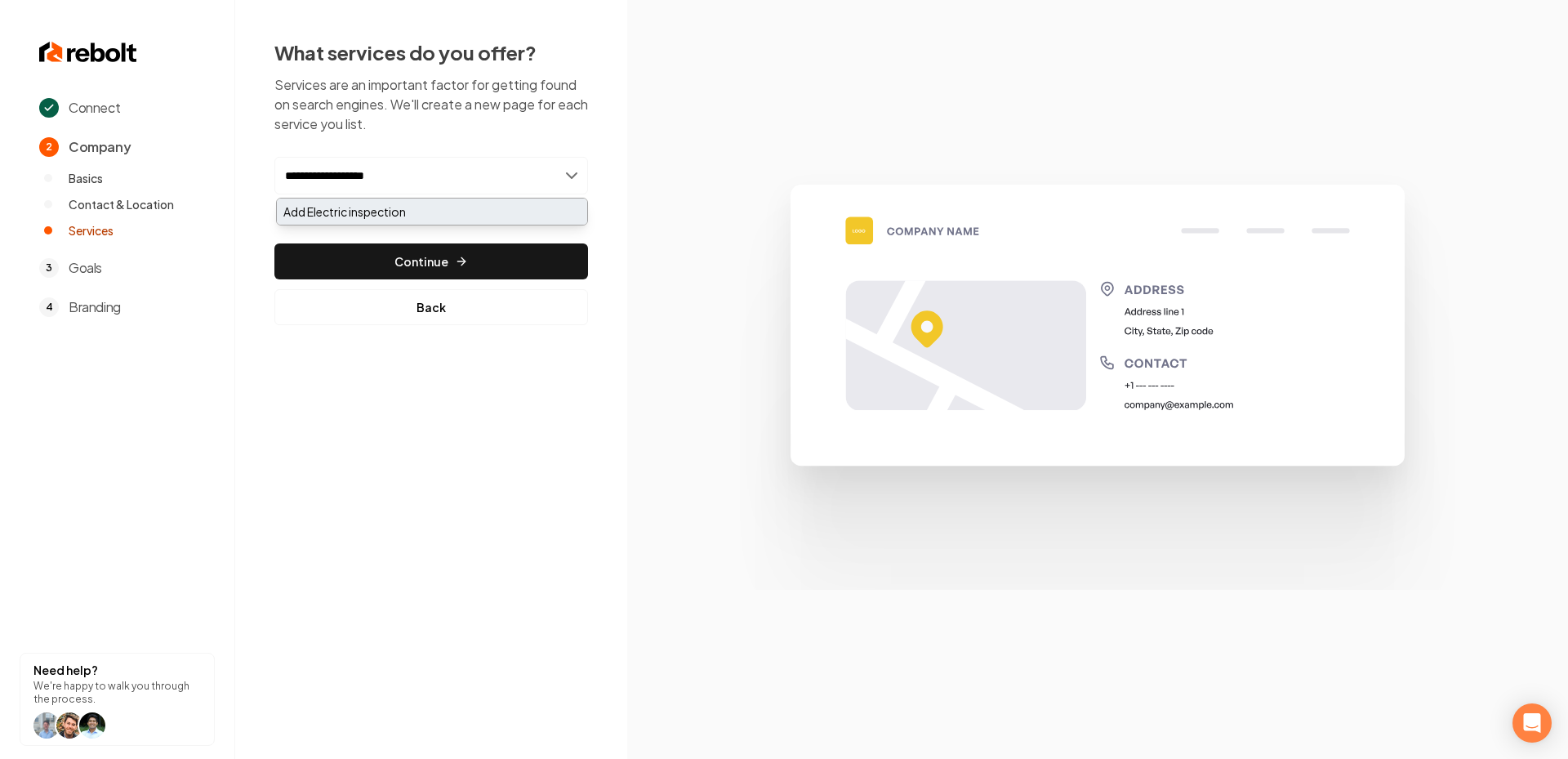
type input "**********"
click at [401, 207] on div "Add Electric inspection" at bounding box center [432, 212] width 310 height 26
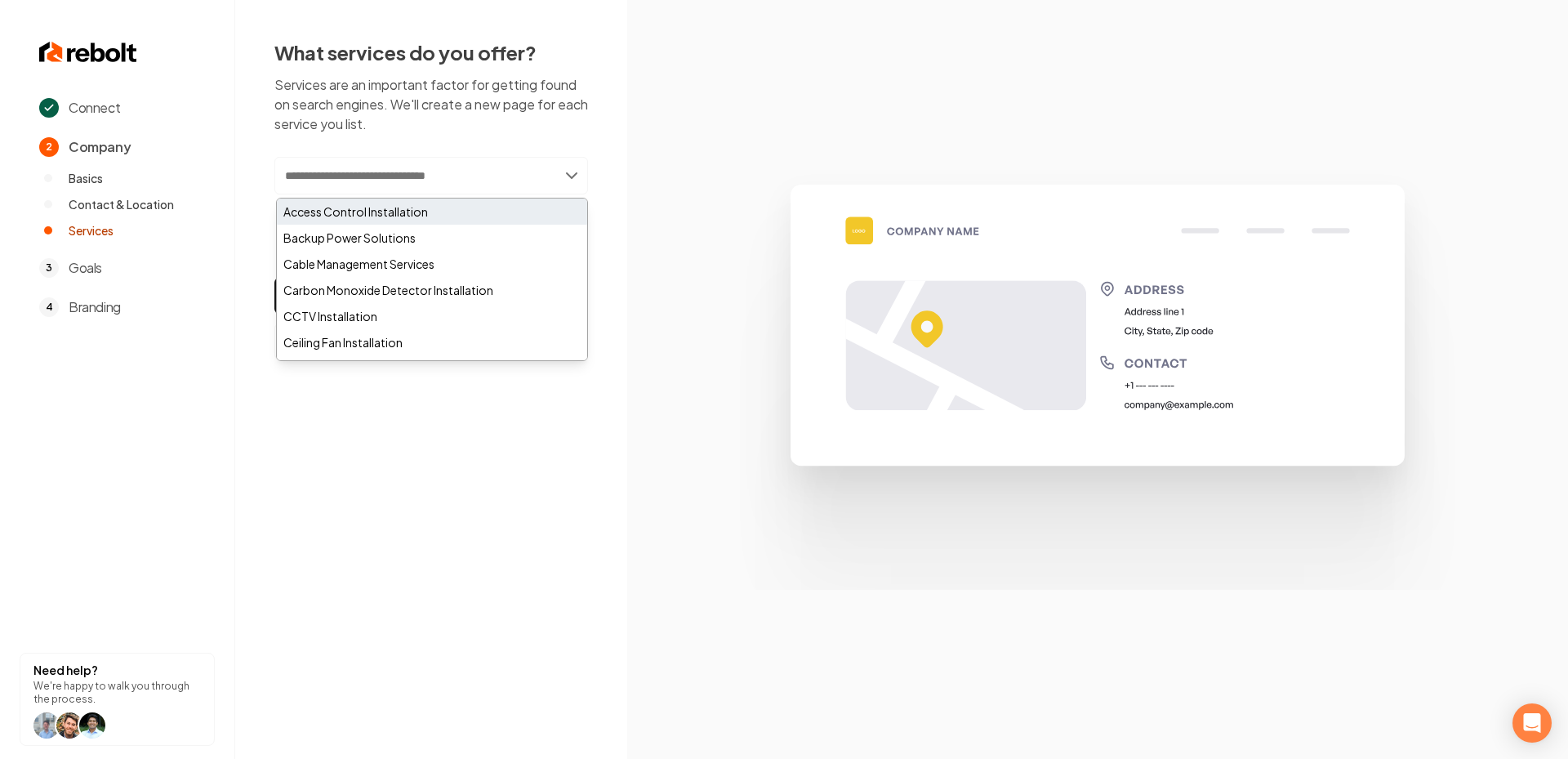
paste input "**********"
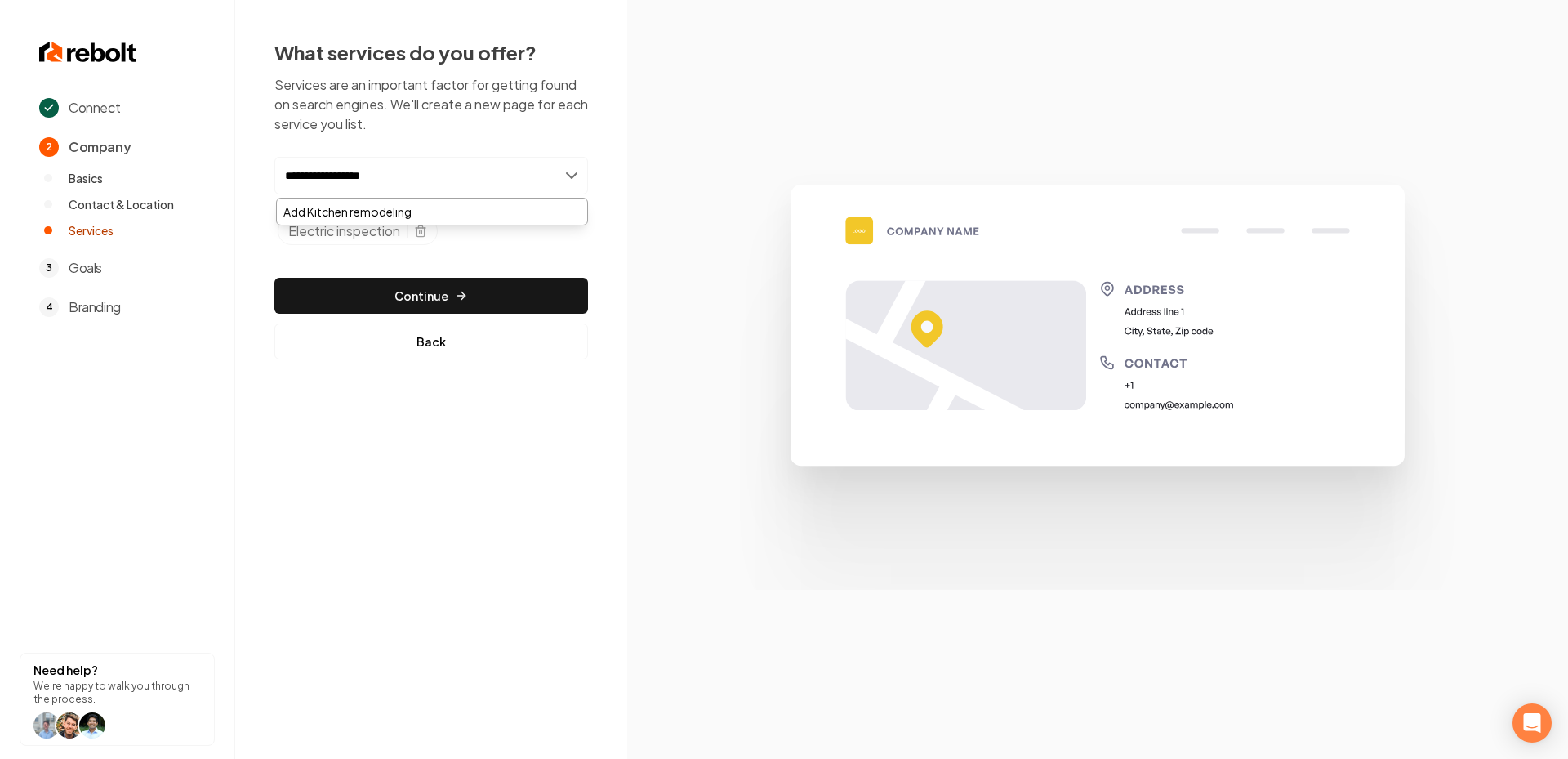
type input "**********"
click at [441, 200] on div "Add Kitchen remodeling" at bounding box center [432, 212] width 310 height 26
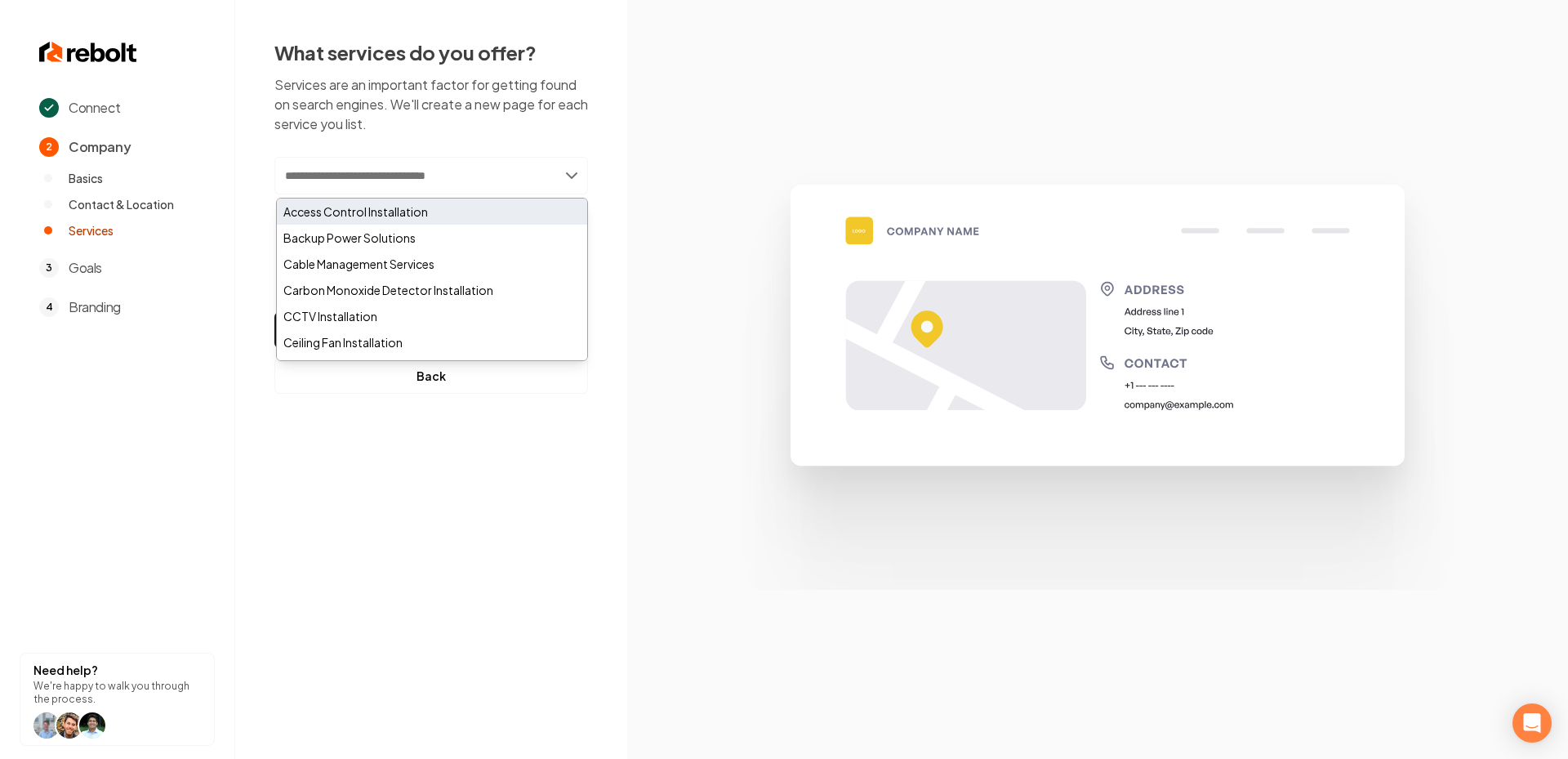
paste input "**********"
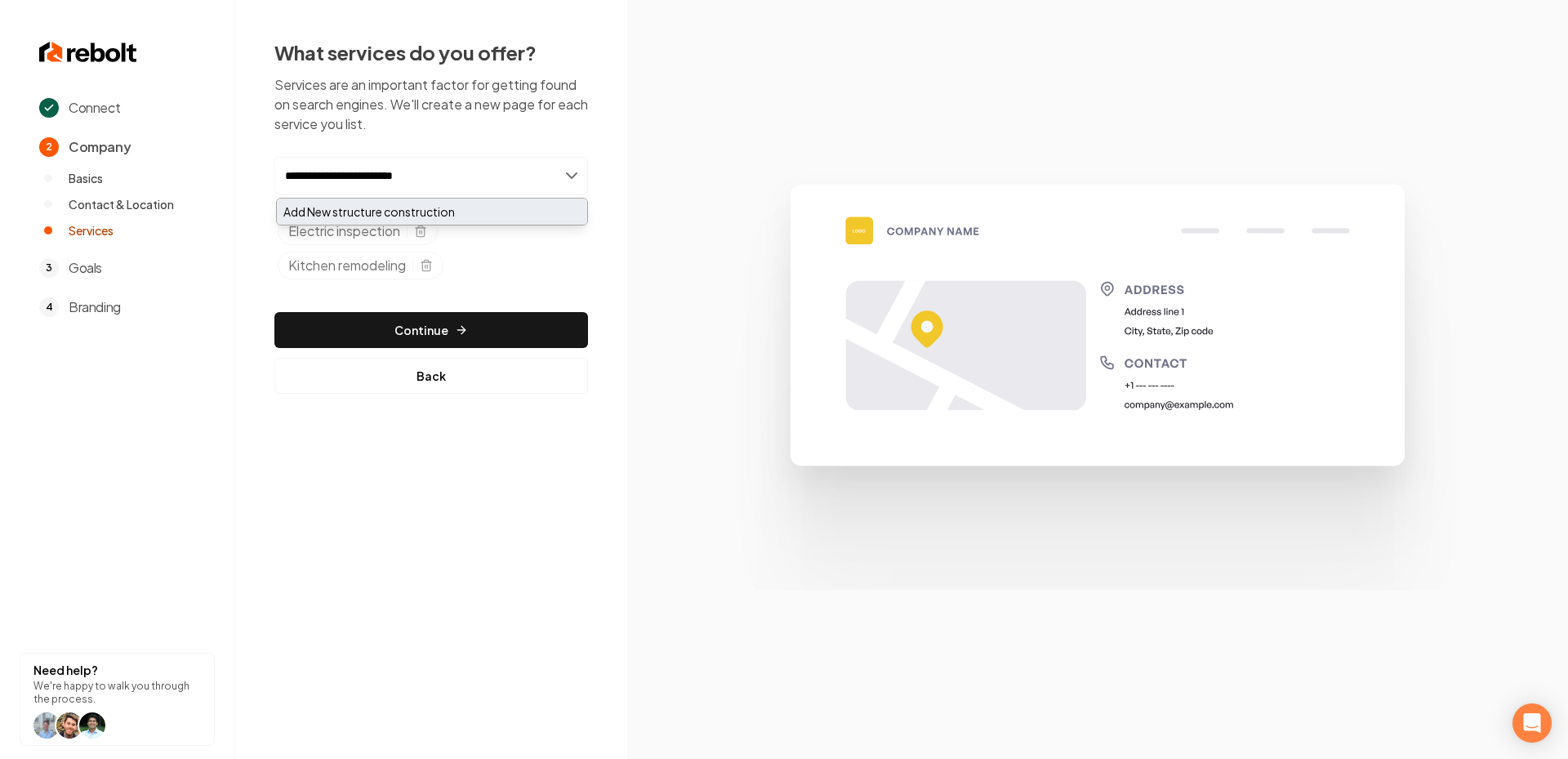
type input "**********"
click at [419, 211] on div "Add New structure construction" at bounding box center [432, 212] width 310 height 26
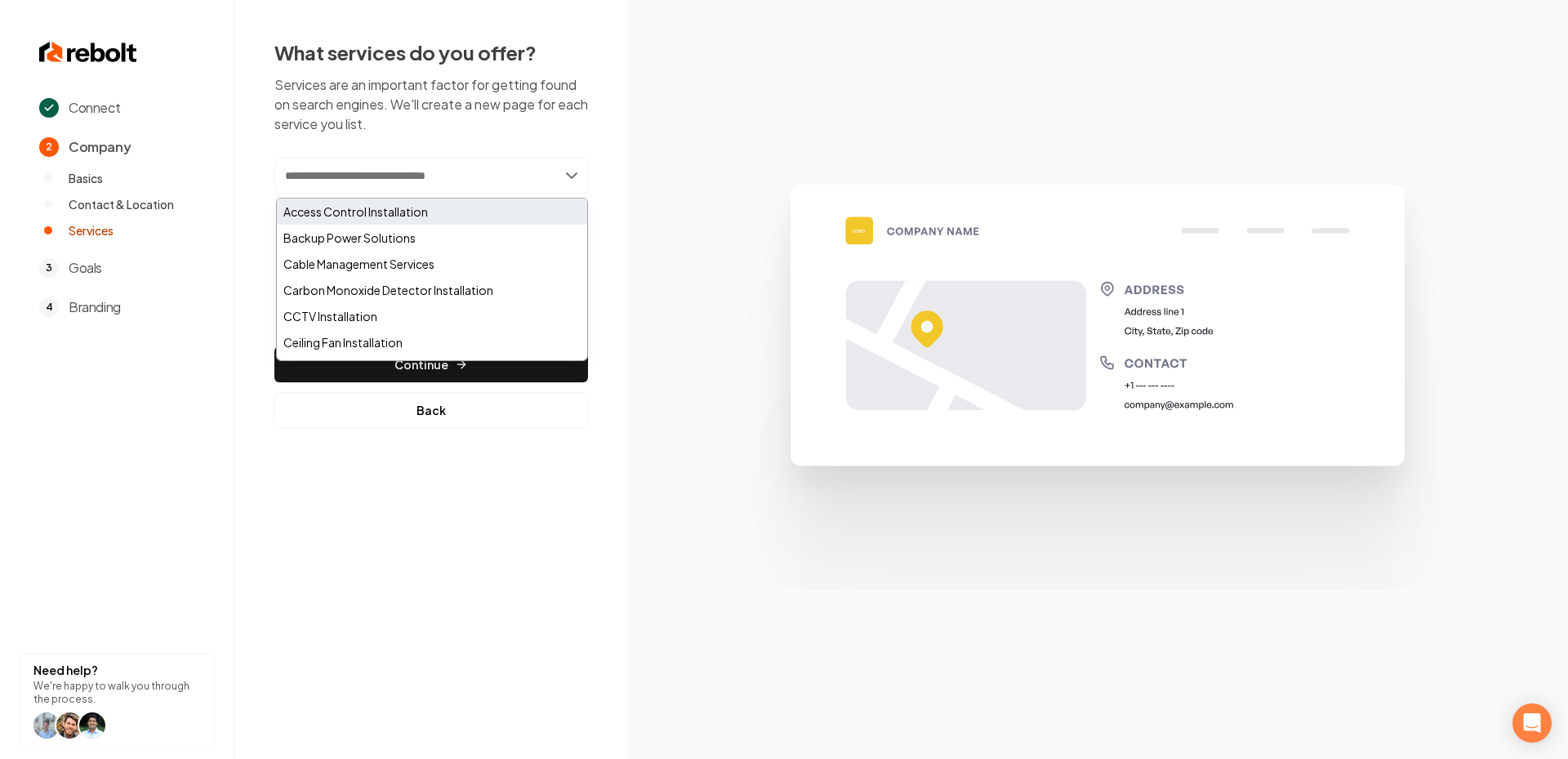
paste input "**********"
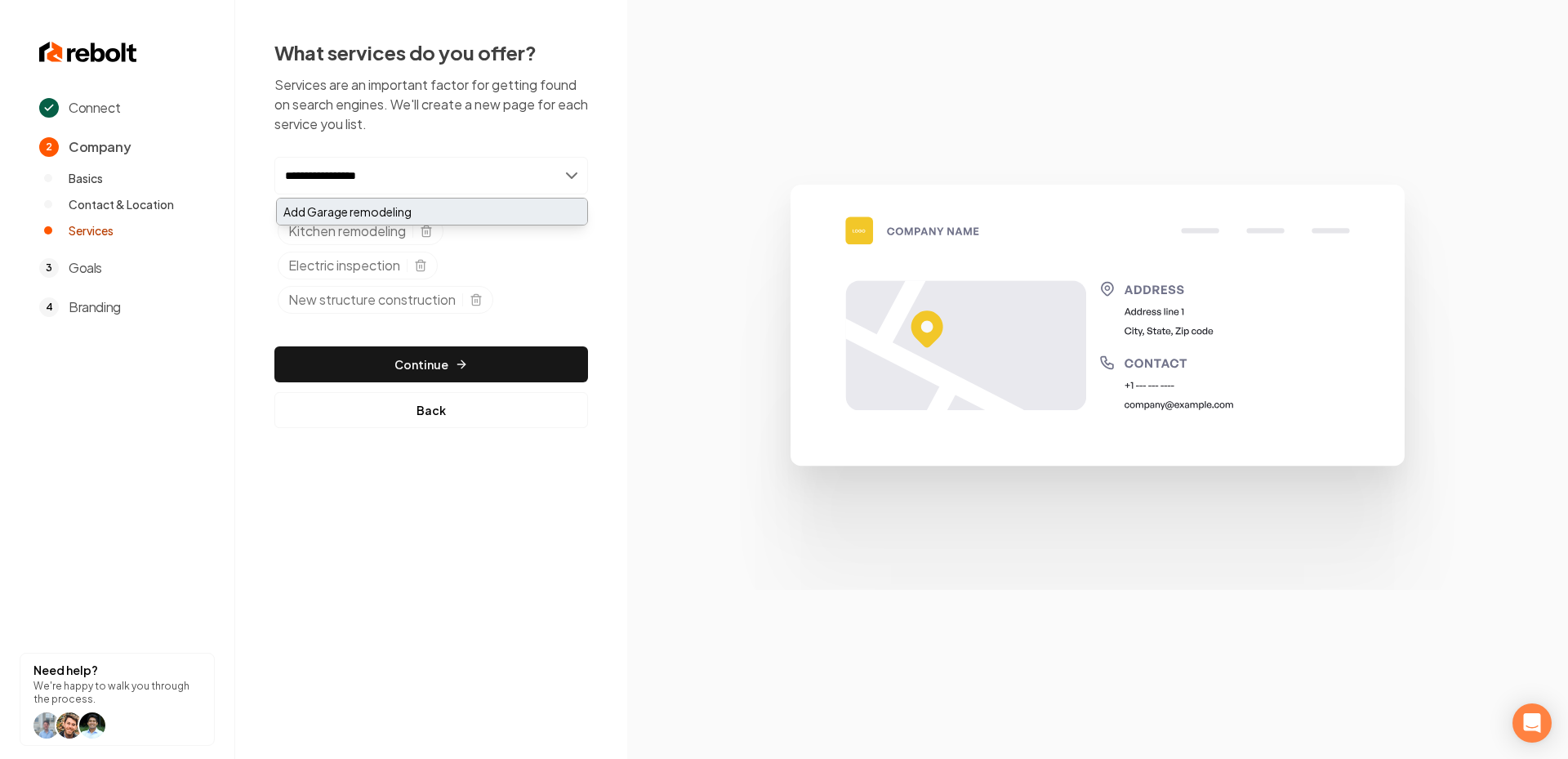
type input "**********"
click at [465, 209] on div "Add Garage remodeling" at bounding box center [432, 212] width 310 height 26
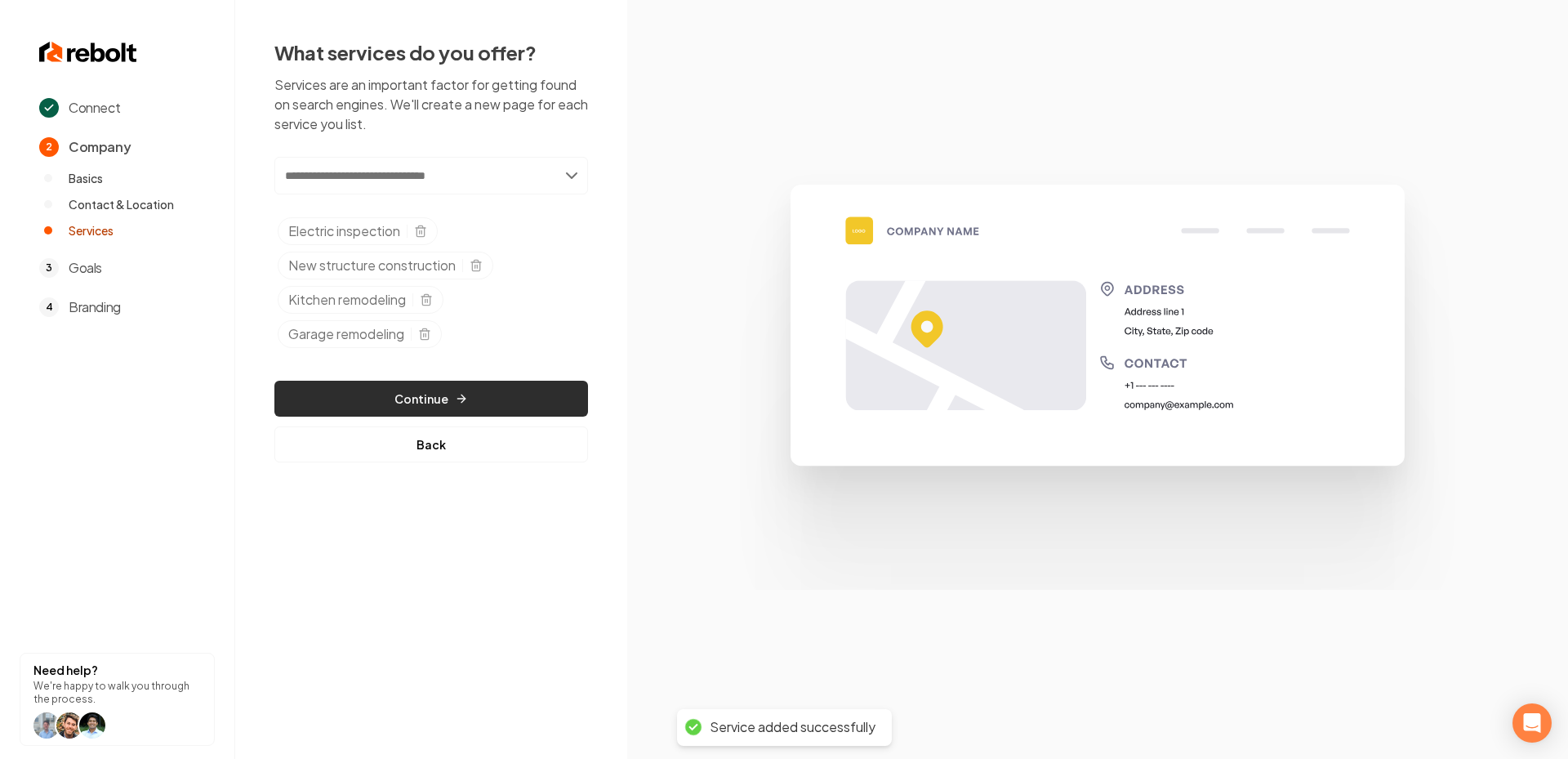
click at [491, 401] on button "Continue" at bounding box center [431, 398] width 314 height 36
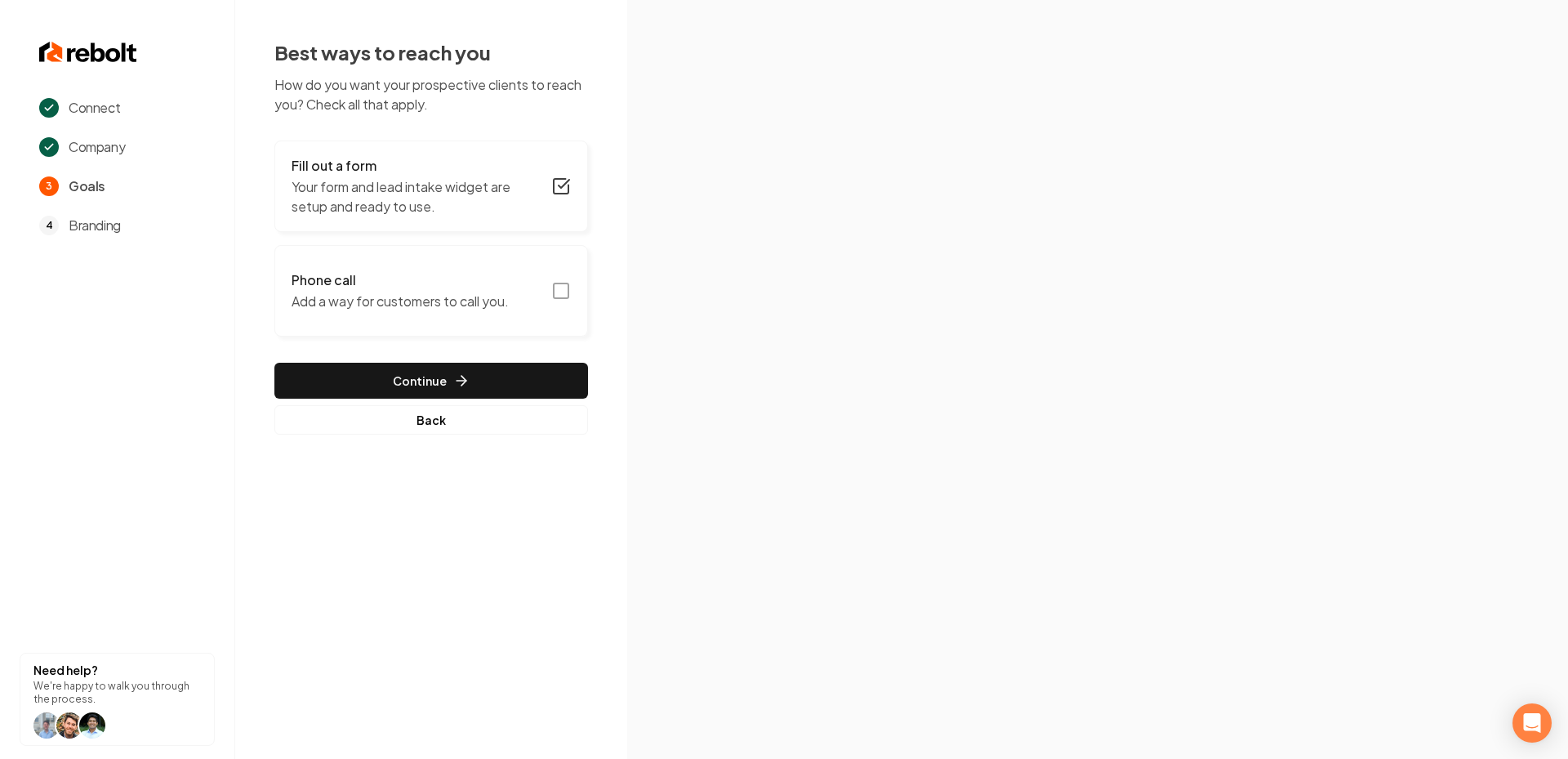
click at [561, 286] on icon "button" at bounding box center [561, 291] width 20 height 20
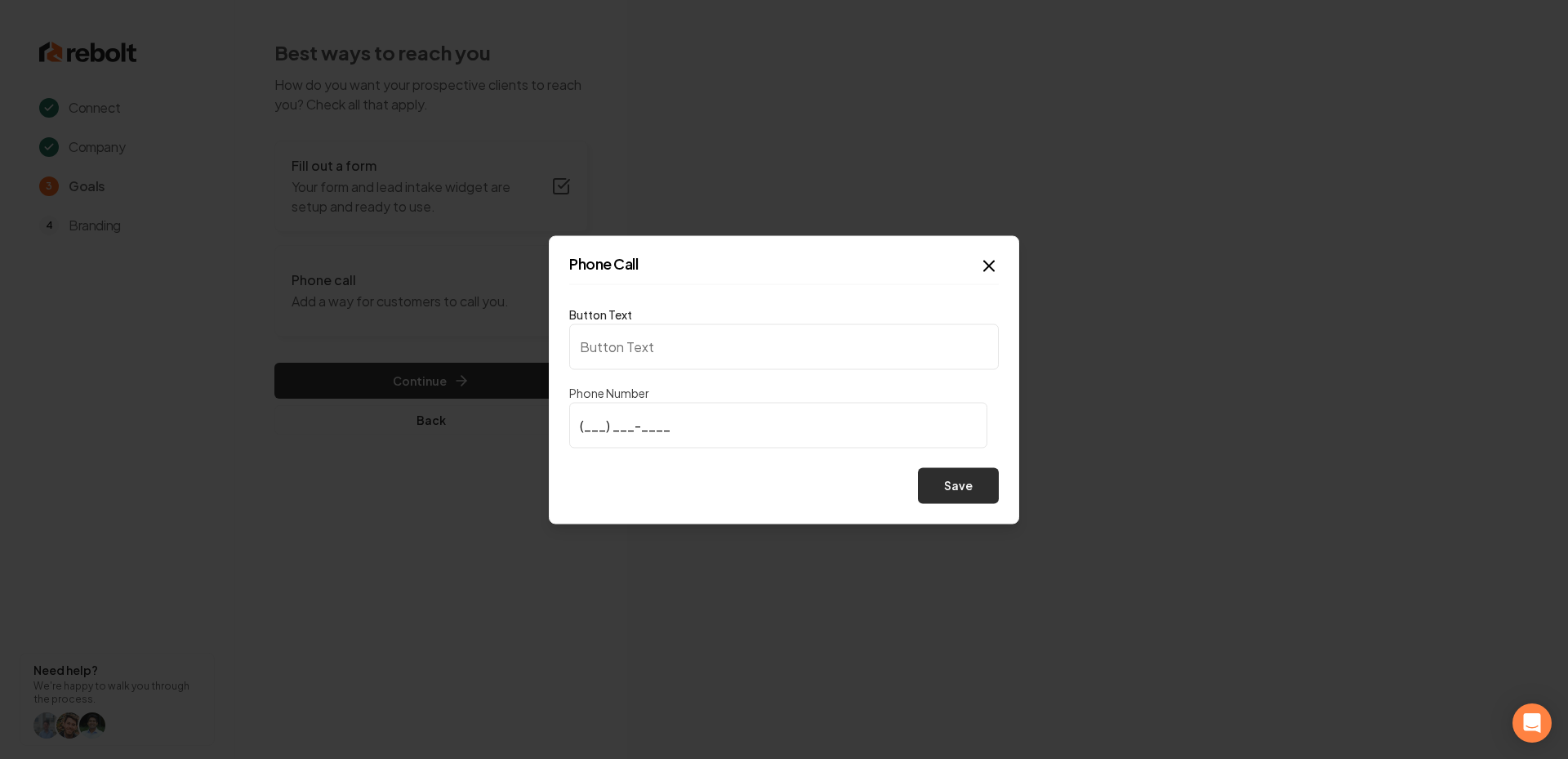
type input "Call us"
type input "[PHONE_NUMBER]"
click at [964, 489] on button "Save" at bounding box center [958, 485] width 81 height 36
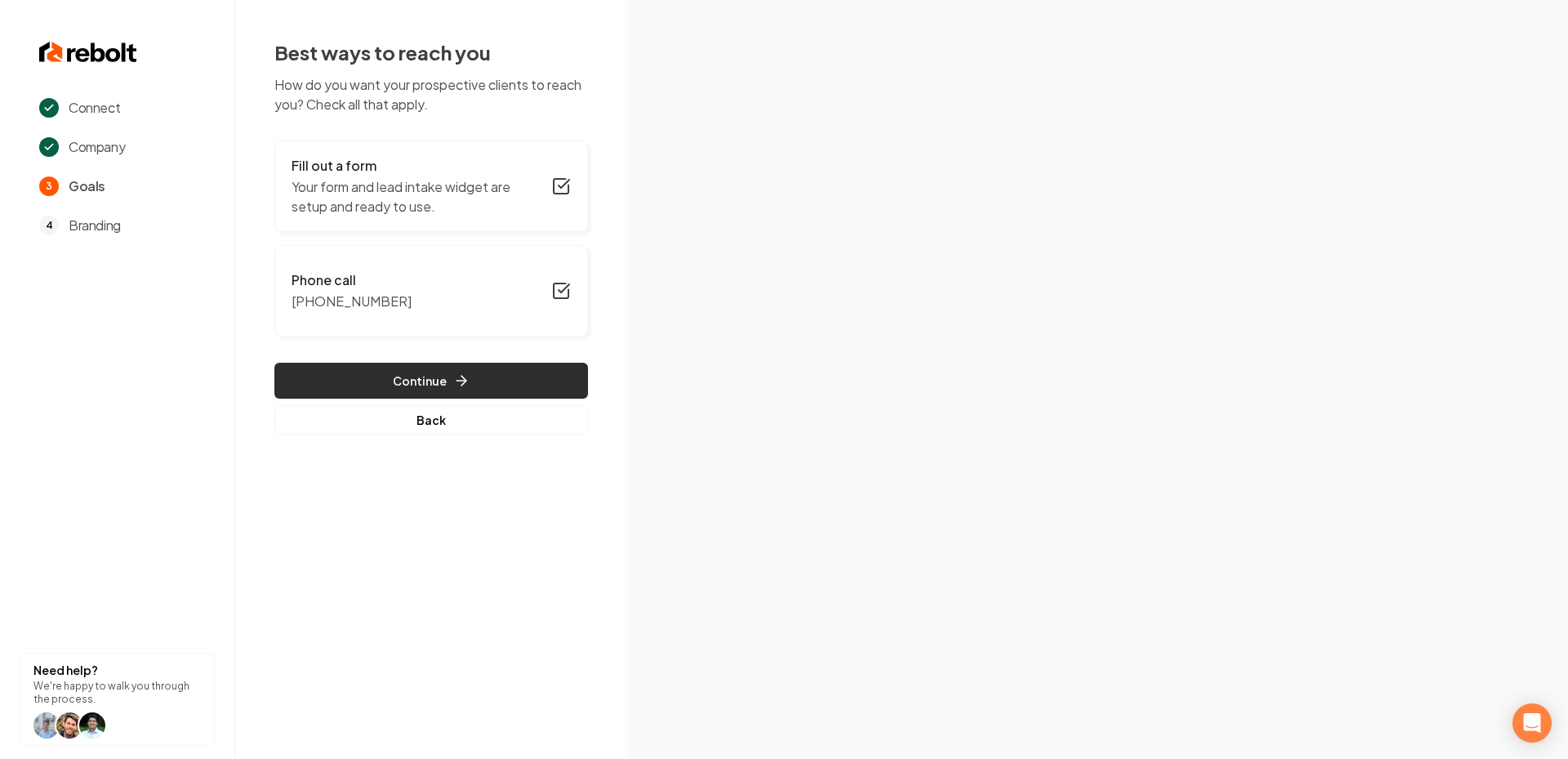
click at [503, 379] on button "Continue" at bounding box center [431, 380] width 314 height 36
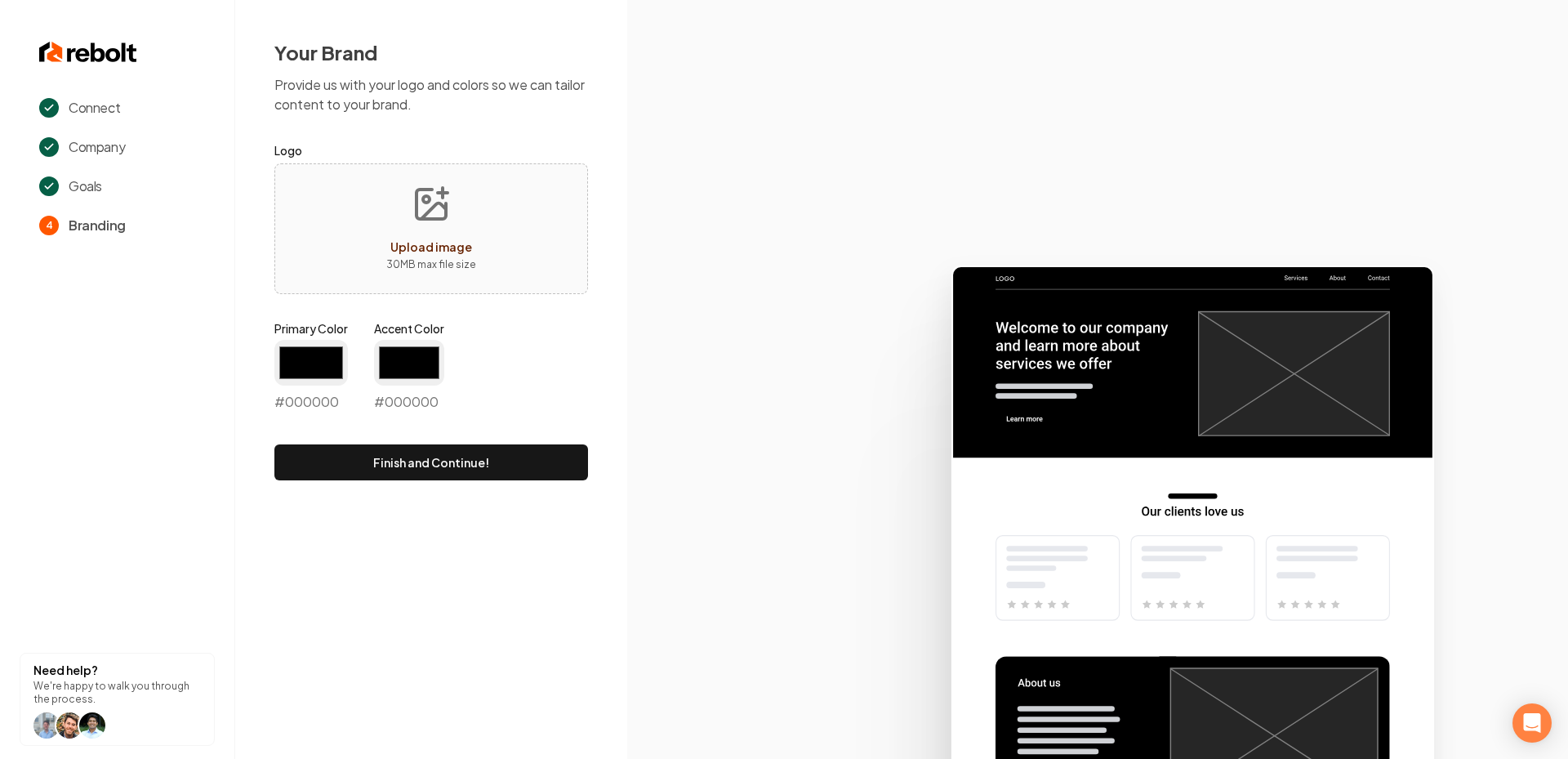
type input "#194d33"
type input "#70be00"
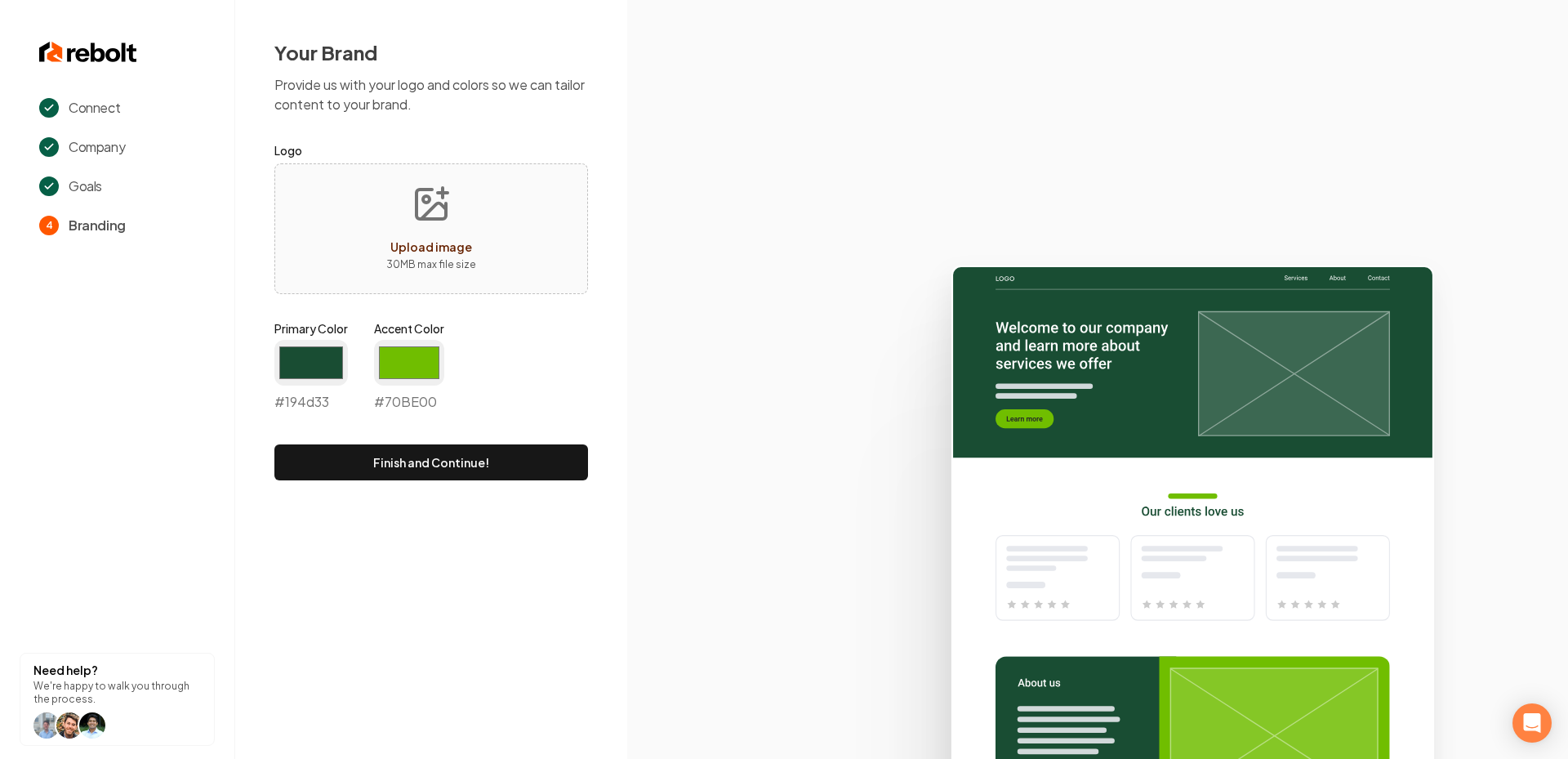
click at [421, 204] on icon "Upload image" at bounding box center [430, 204] width 39 height 39
type input "**********"
click at [327, 374] on input "#194d33" at bounding box center [311, 363] width 74 height 46
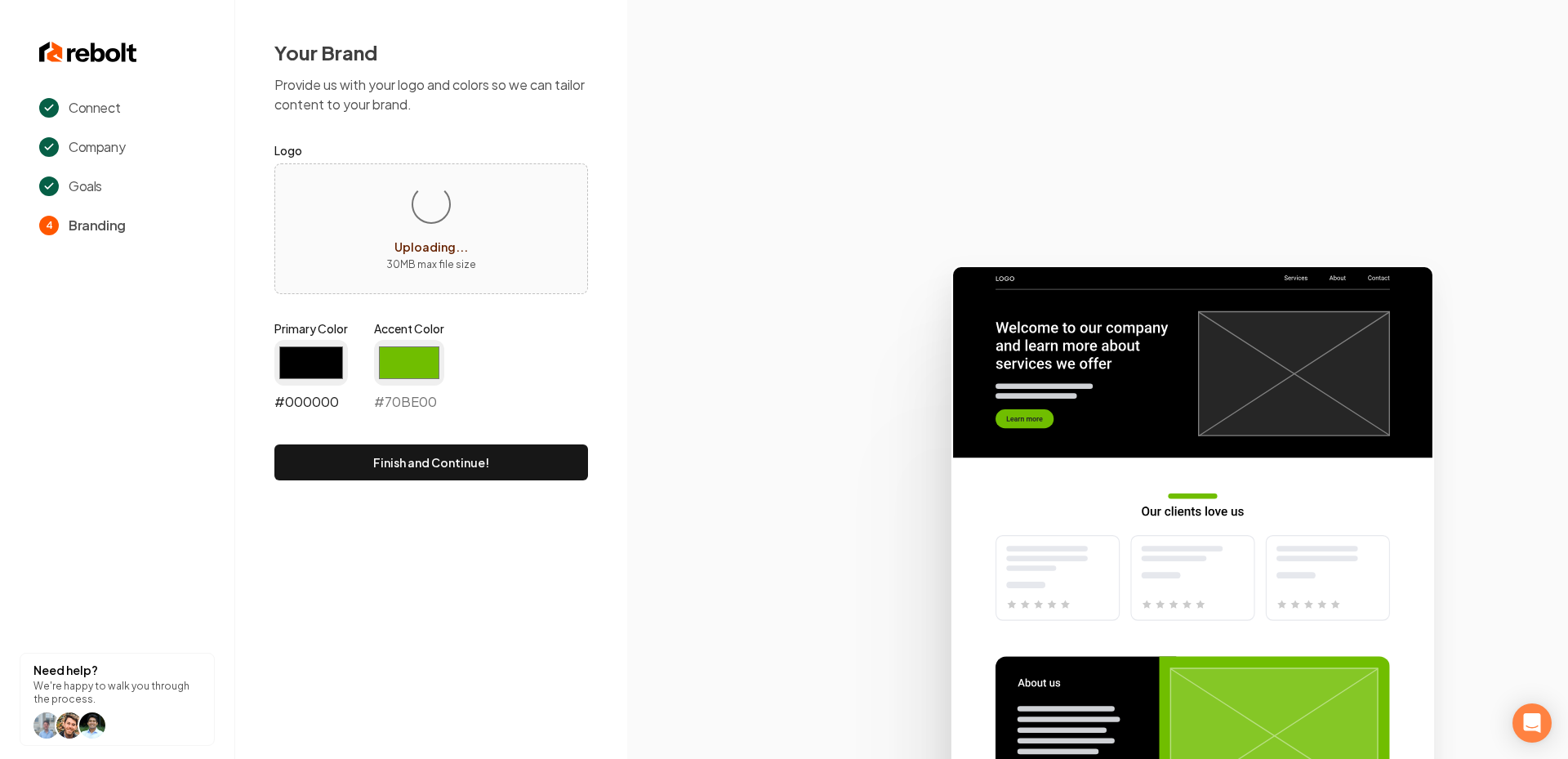
type input "#000000"
click at [415, 346] on input "#70be00" at bounding box center [409, 363] width 70 height 46
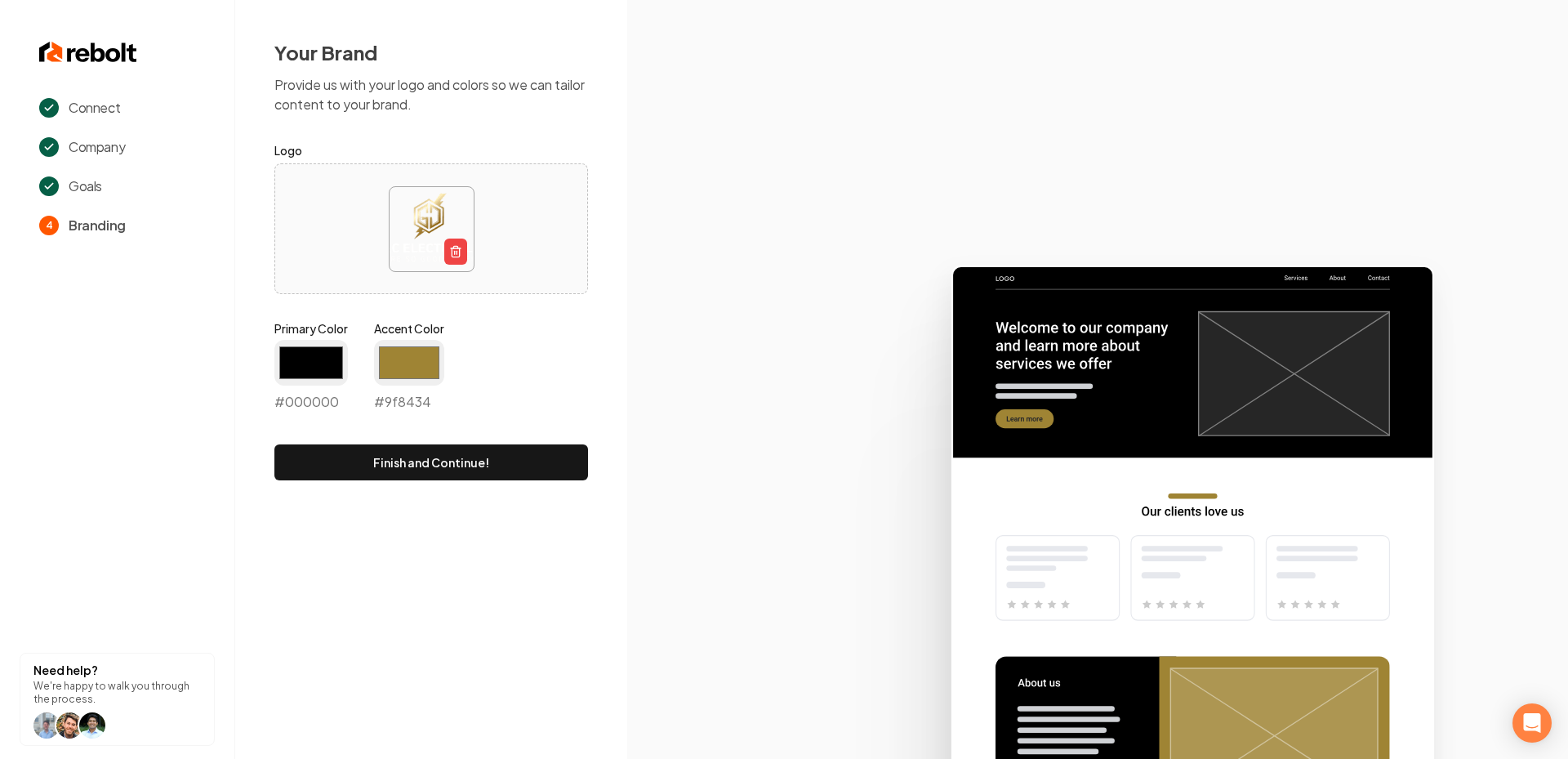
type input "#9f8434"
drag, startPoint x: 775, startPoint y: 342, endPoint x: 719, endPoint y: 360, distance: 58.8
click at [775, 342] on icon at bounding box center [1097, 505] width 941 height 507
click at [458, 485] on div "Your Brand Provide us with your logo and colors so we can tailor content to you…" at bounding box center [431, 260] width 392 height 520
click at [435, 467] on button "Finish and Continue!" at bounding box center [431, 462] width 314 height 36
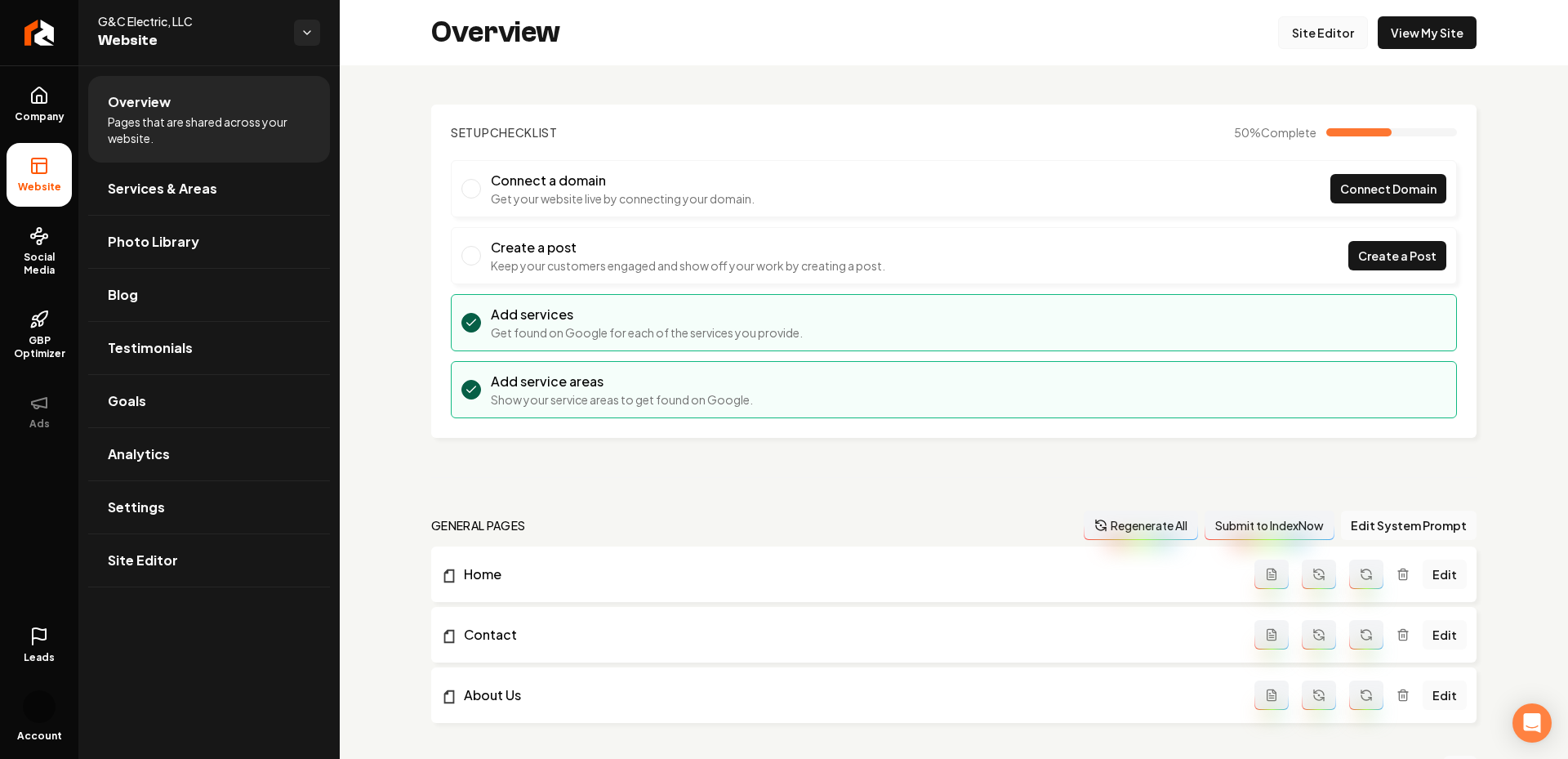
click at [1334, 26] on link "Site Editor" at bounding box center [1323, 32] width 90 height 32
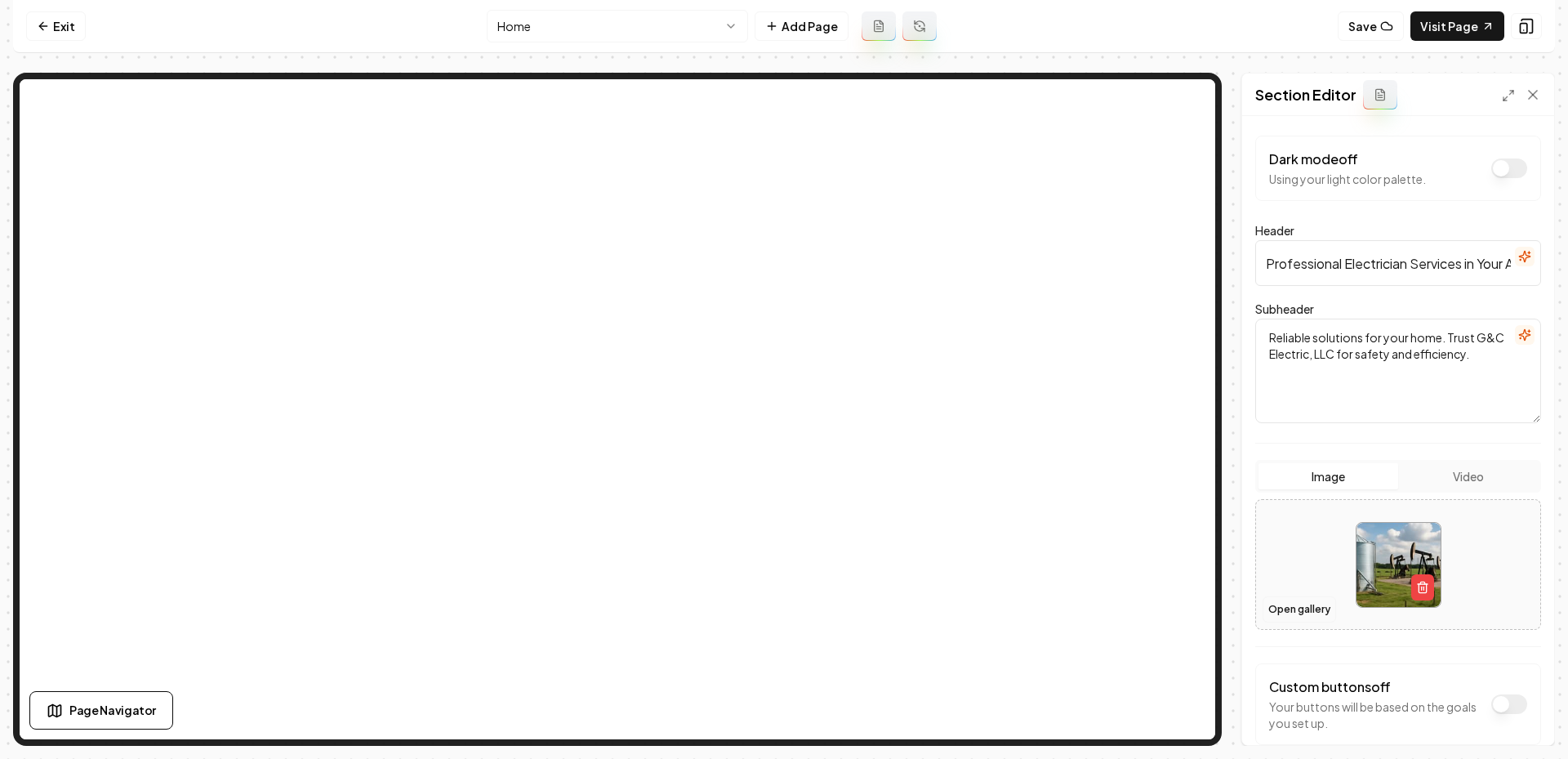
click at [1292, 608] on button "Open gallery" at bounding box center [1299, 609] width 74 height 26
click at [1418, 584] on icon "button" at bounding box center [1422, 588] width 7 height 9
click at [1412, 586] on button "button" at bounding box center [1422, 588] width 23 height 26
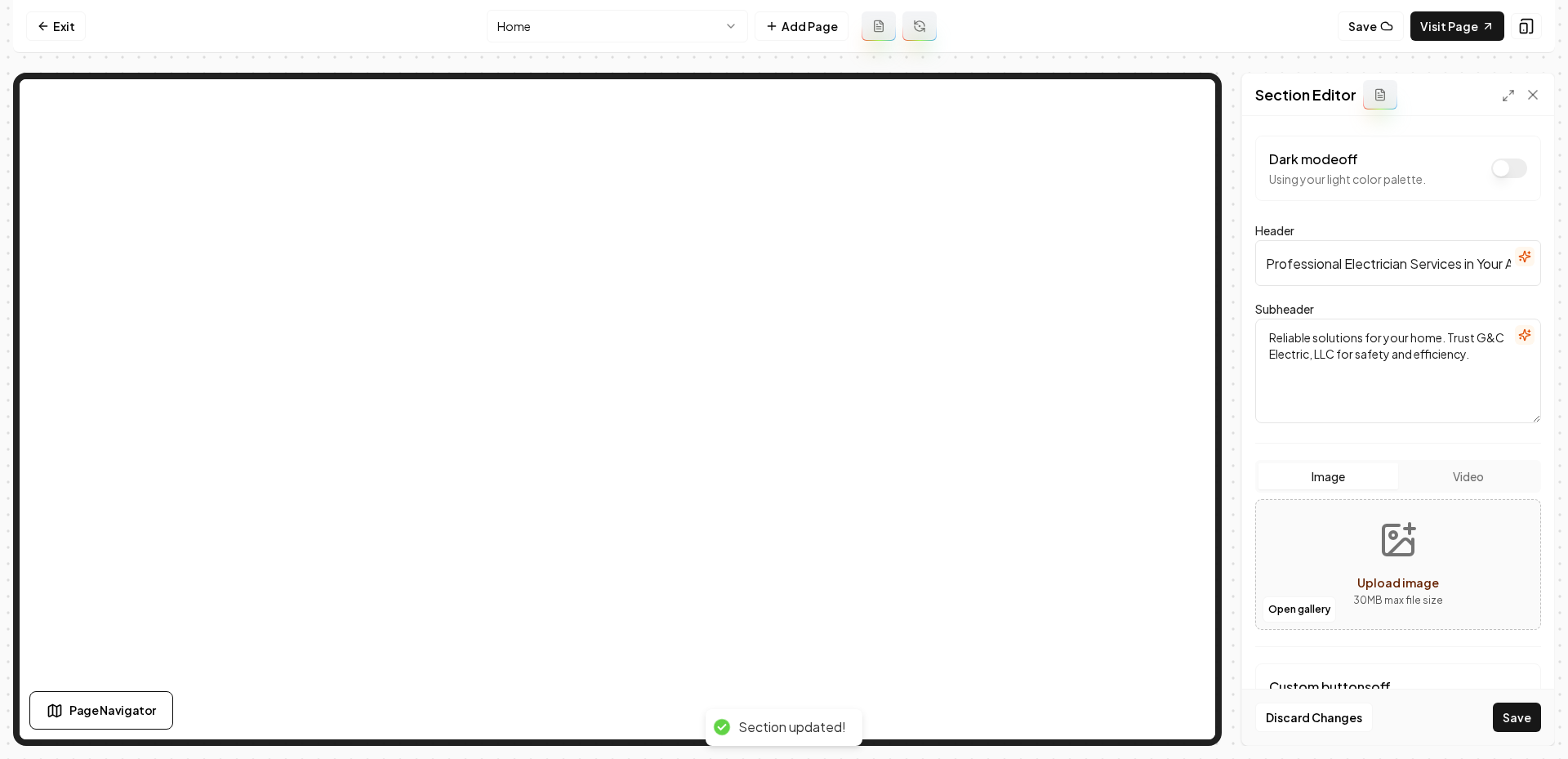
click at [1403, 555] on icon "Upload image" at bounding box center [1398, 540] width 39 height 39
type input "**********"
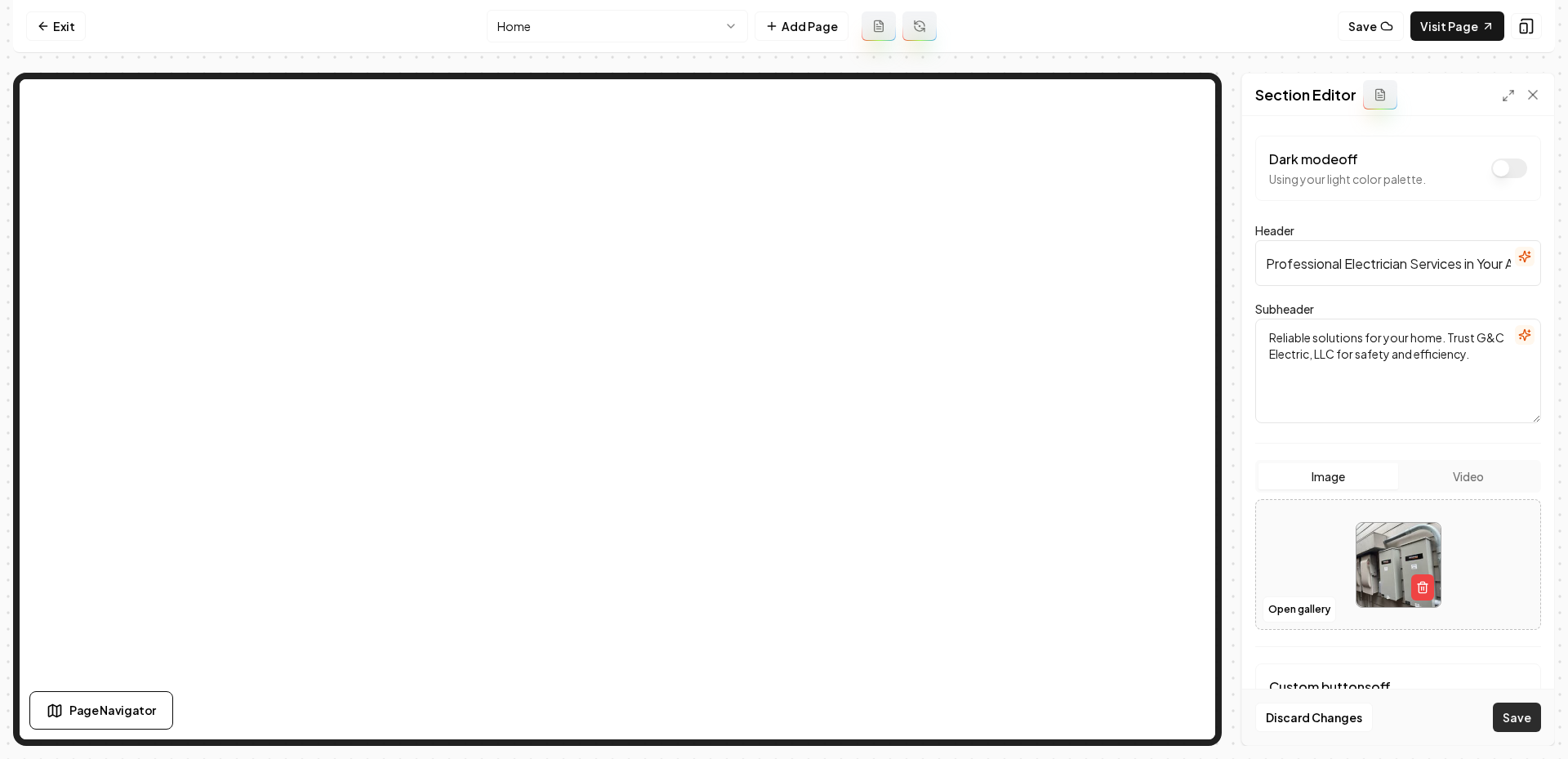
click at [1503, 718] on button "Save" at bounding box center [1517, 718] width 48 height 30
click at [1427, 591] on icon "button" at bounding box center [1422, 588] width 13 height 13
click at [1283, 605] on button "Open gallery" at bounding box center [1299, 609] width 74 height 26
click at [1340, 572] on div "Open gallery Upload image 30 MB max file size" at bounding box center [1398, 564] width 285 height 131
type input "**********"
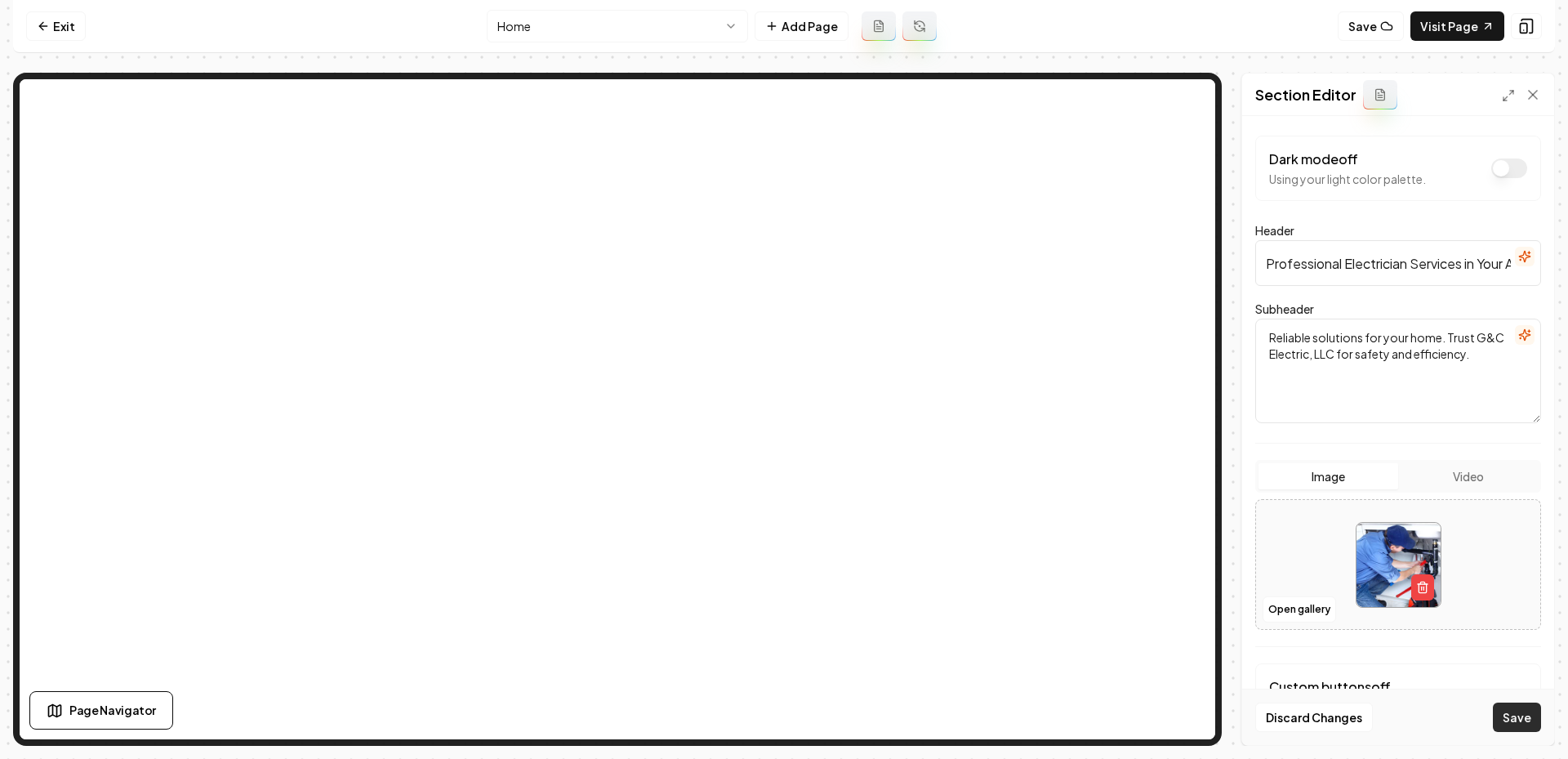
click at [1534, 716] on button "Save" at bounding box center [1517, 718] width 48 height 30
click at [1427, 594] on button "button" at bounding box center [1422, 588] width 23 height 26
click at [1309, 610] on button "Open gallery" at bounding box center [1299, 609] width 74 height 26
click at [1385, 575] on span "Upload image" at bounding box center [1398, 583] width 82 height 15
type input "**********"
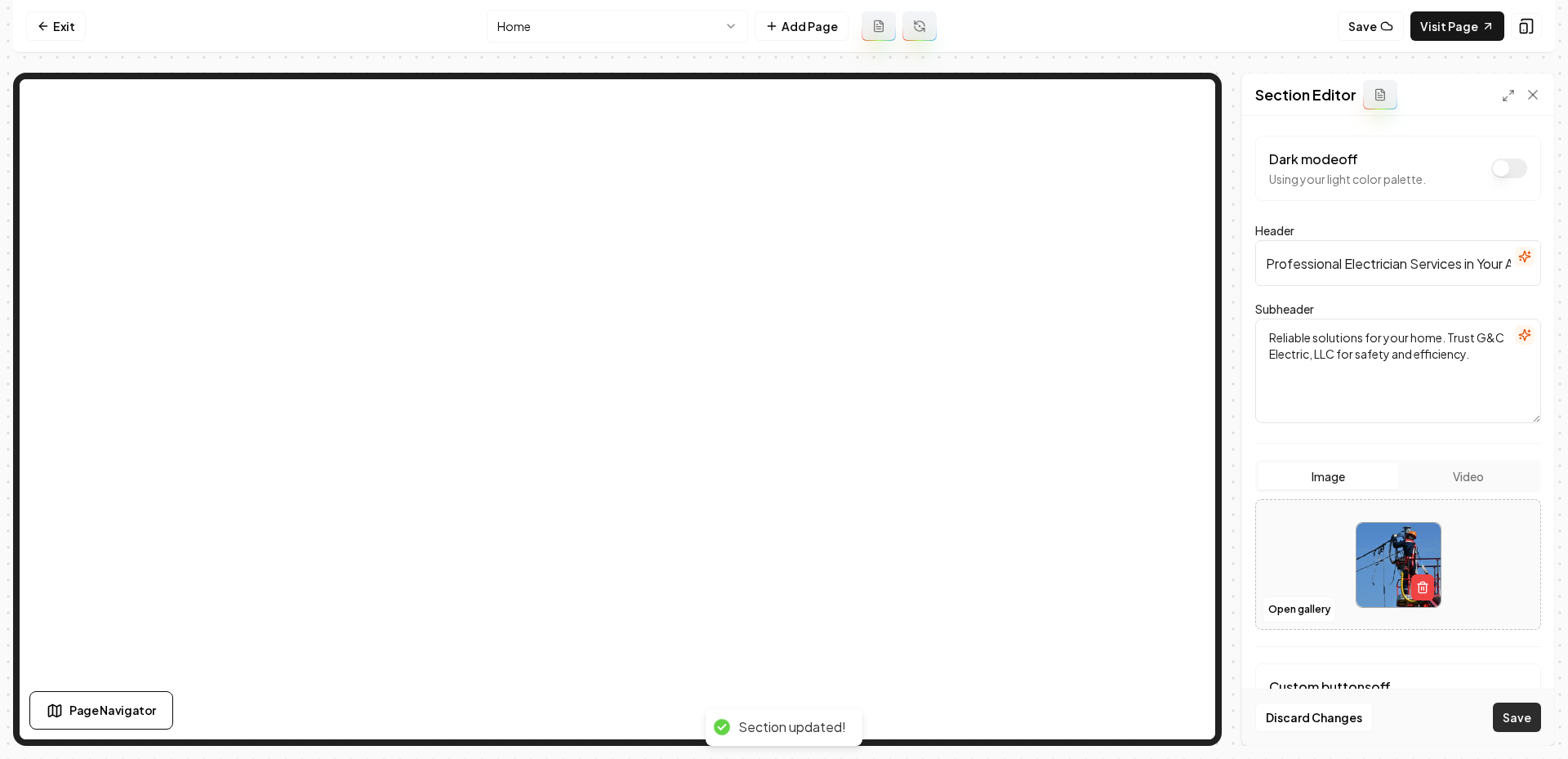
click at [1513, 720] on button "Save" at bounding box center [1517, 718] width 48 height 30
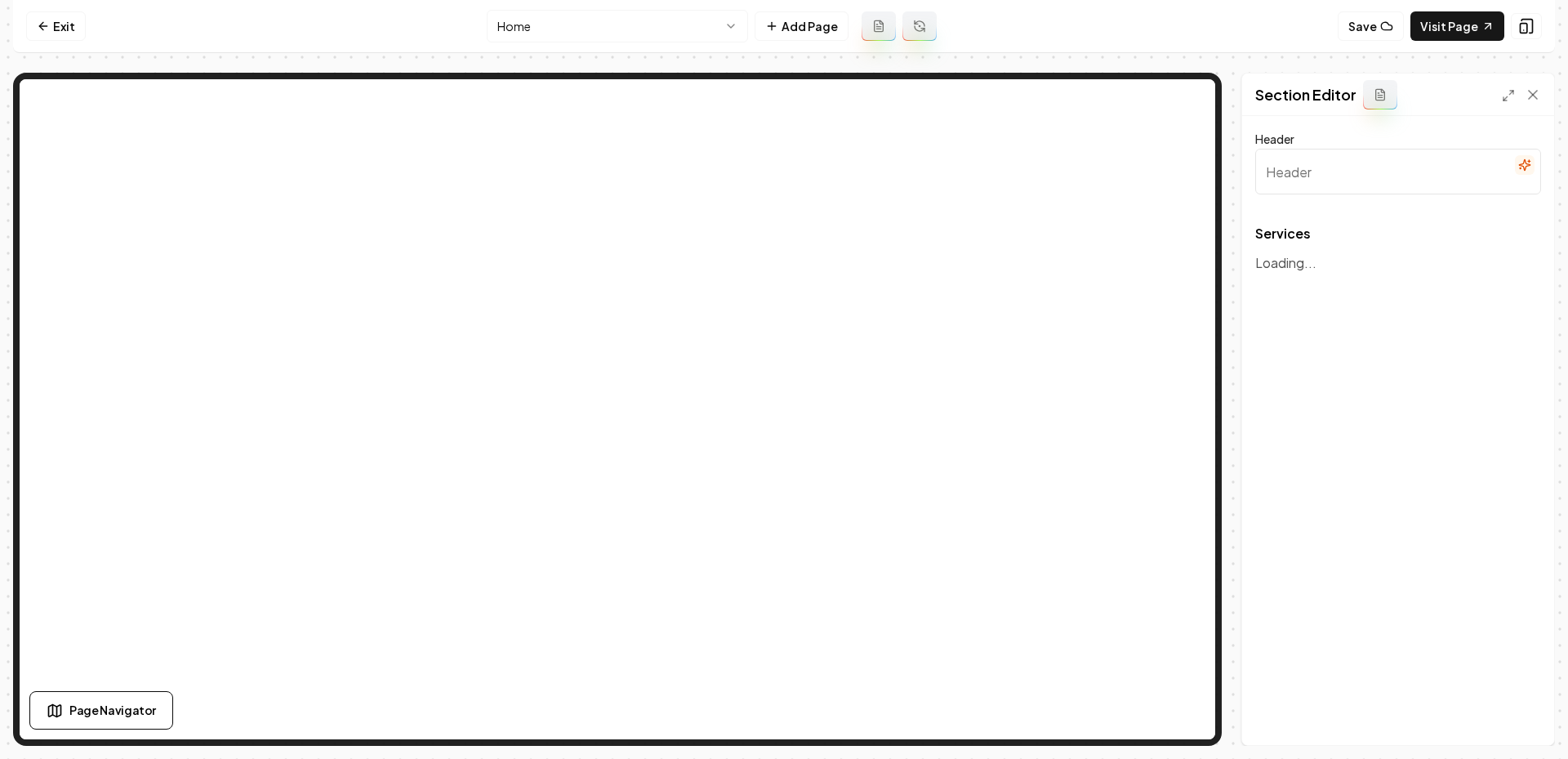
type input "Professional Electrical Services"
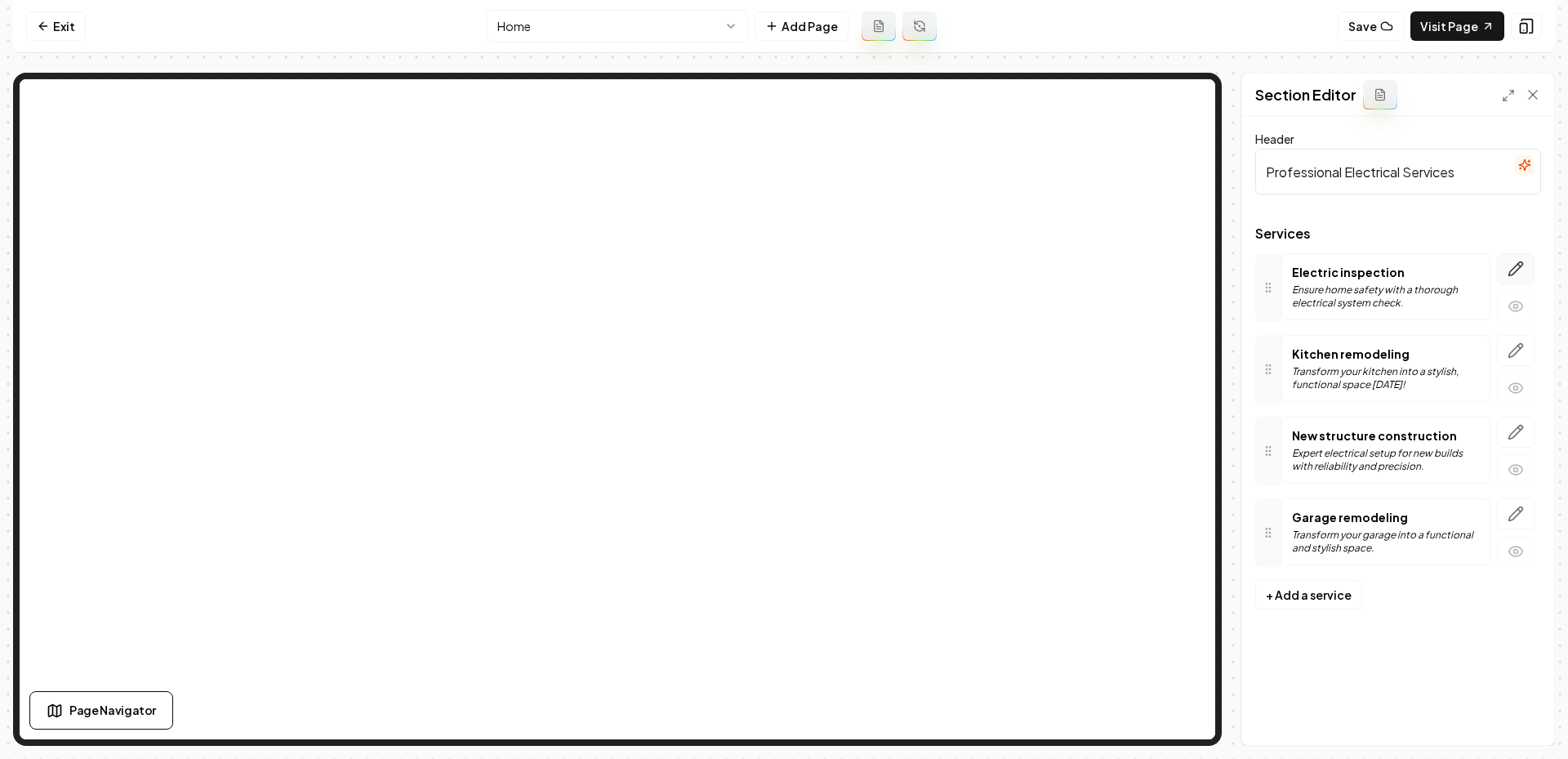
click at [1517, 266] on icon "button" at bounding box center [1516, 269] width 14 height 14
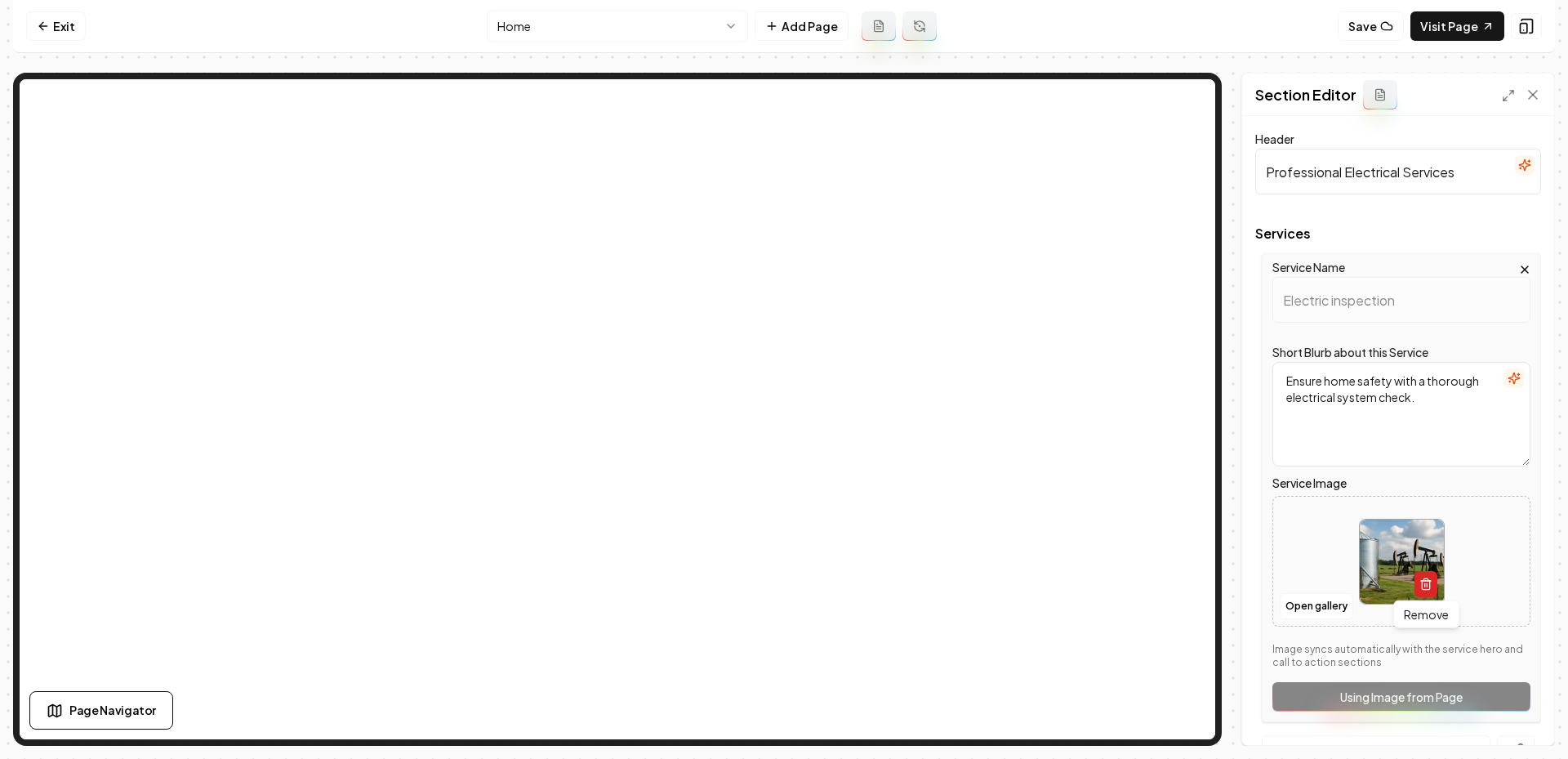
click at [1422, 586] on icon "button" at bounding box center [1425, 585] width 7 height 9
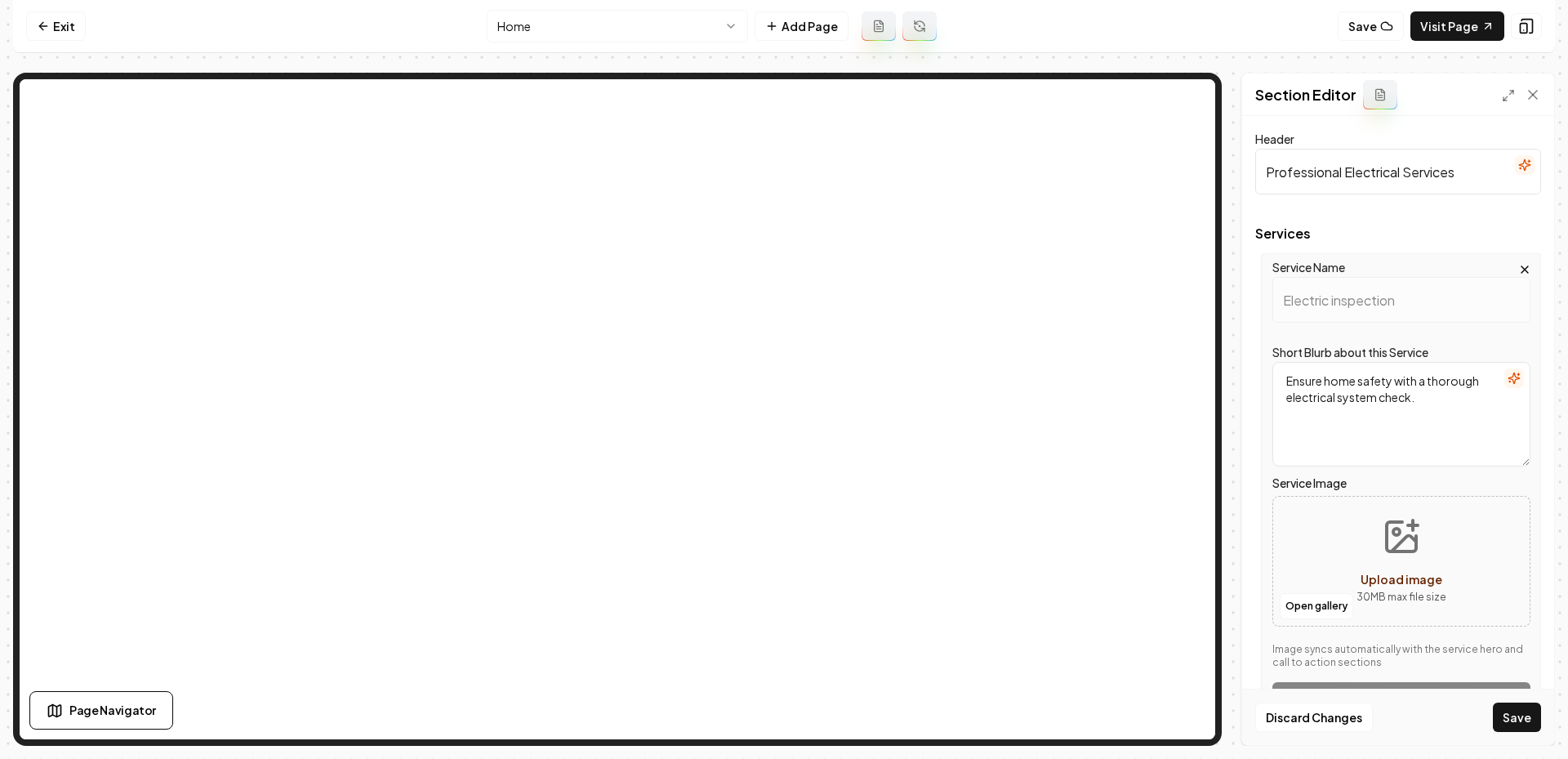
click at [1387, 554] on icon "Upload image" at bounding box center [1401, 536] width 39 height 39
type input "**********"
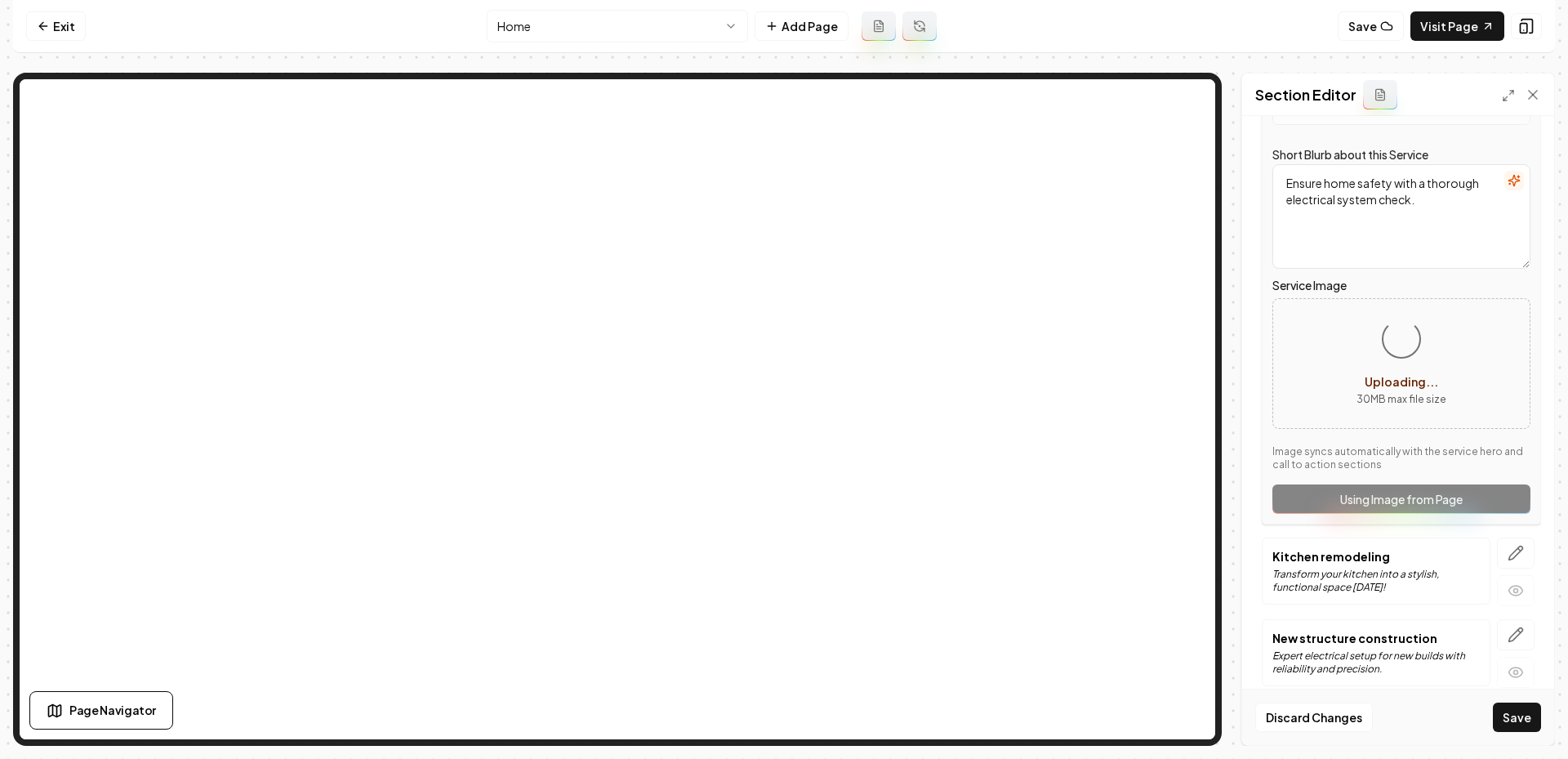
scroll to position [262, 0]
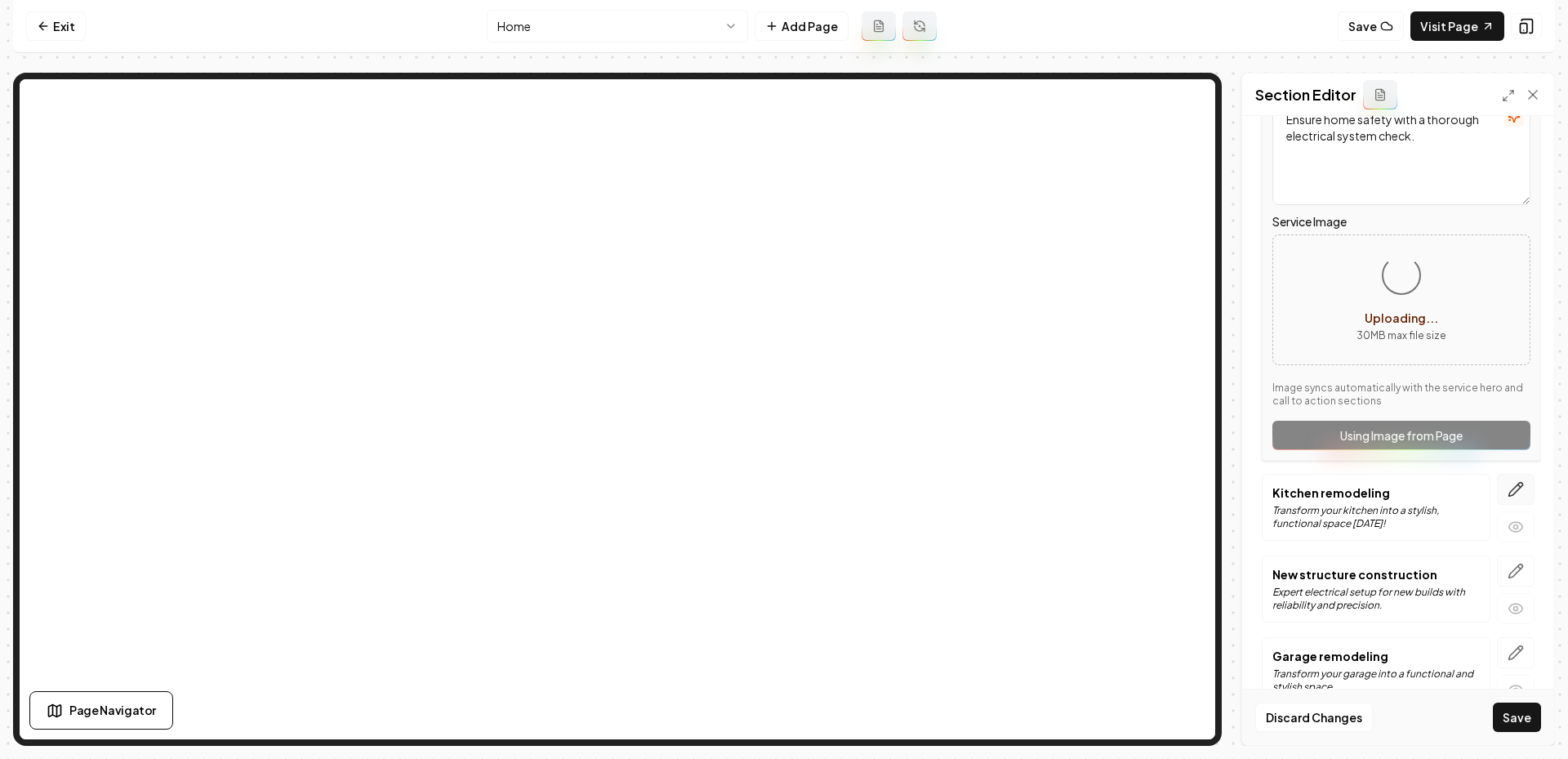
click at [1503, 481] on button "button" at bounding box center [1515, 489] width 37 height 31
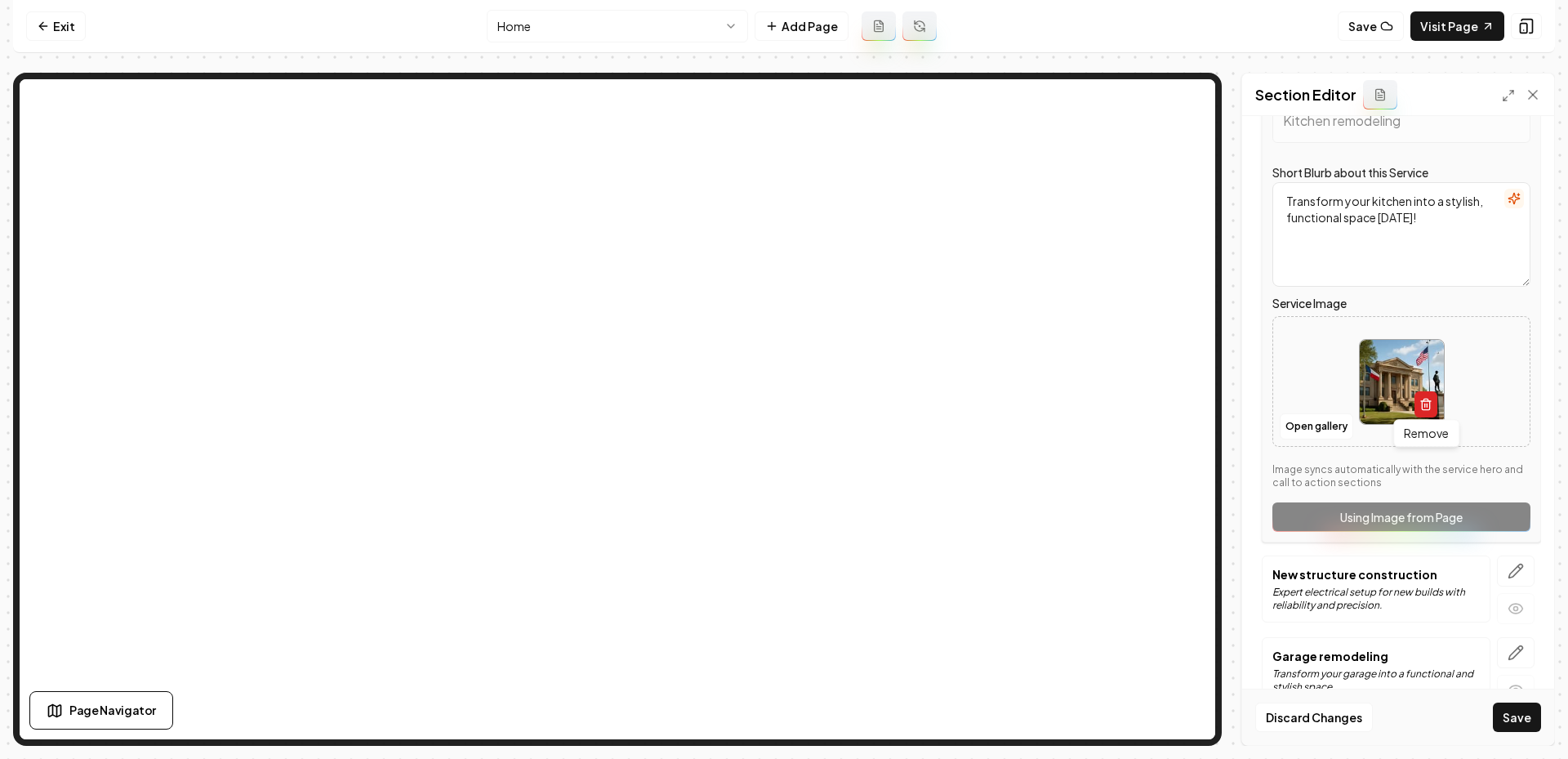
click at [1417, 399] on button "button" at bounding box center [1426, 405] width 23 height 26
click at [1298, 425] on button "Open gallery" at bounding box center [1316, 426] width 74 height 26
click at [1379, 403] on span "Upload image" at bounding box center [1401, 400] width 82 height 15
type input "**********"
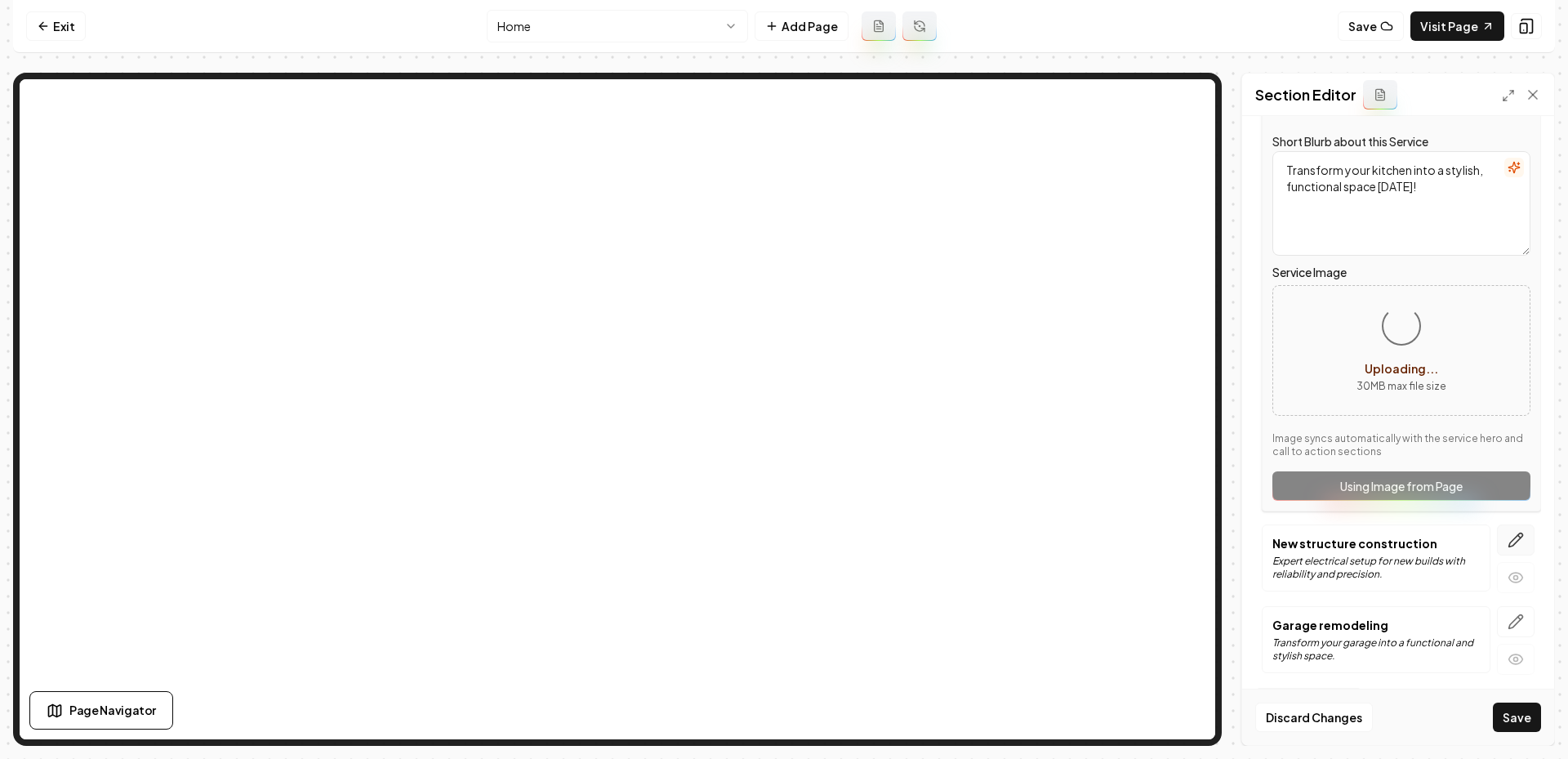
click at [1516, 548] on button "button" at bounding box center [1515, 540] width 37 height 31
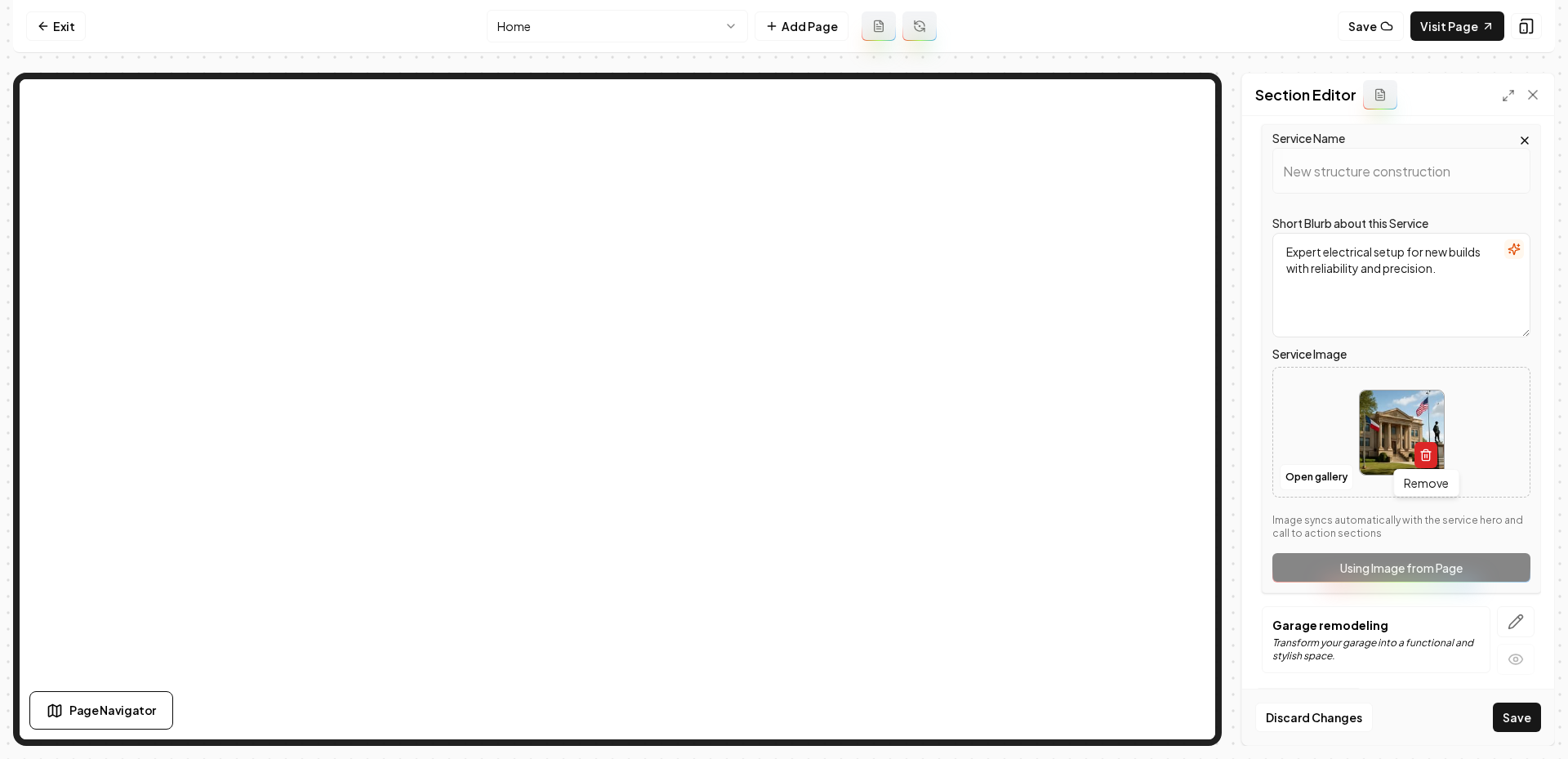
click at [1426, 455] on icon "button" at bounding box center [1426, 455] width 13 height 13
click at [1302, 469] on button "Open gallery" at bounding box center [1316, 478] width 74 height 26
click at [1399, 418] on icon "Upload image" at bounding box center [1402, 408] width 30 height 30
type input "**********"
click at [1513, 613] on icon "button" at bounding box center [1516, 622] width 17 height 17
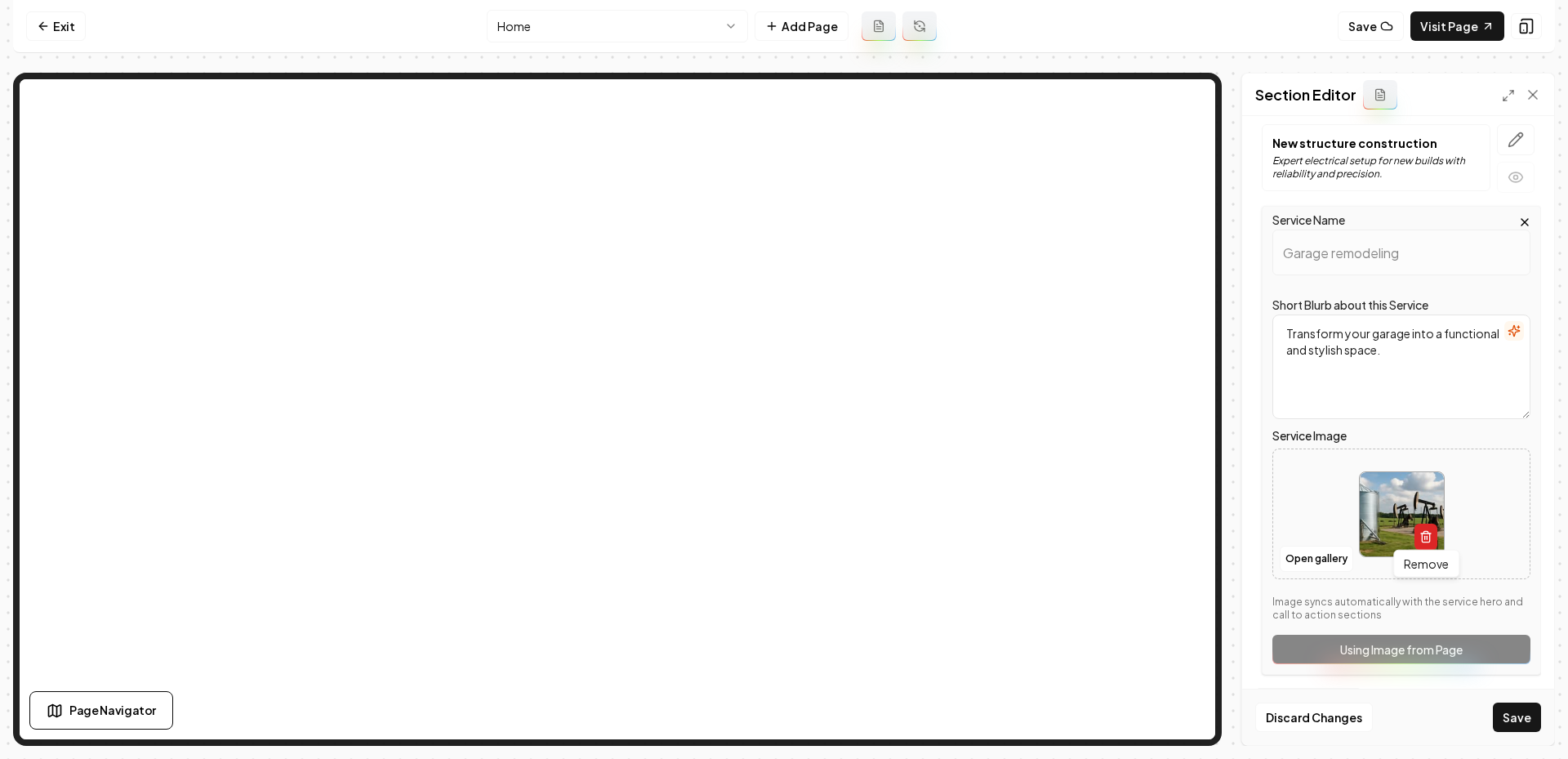
click at [1419, 535] on icon "button" at bounding box center [1426, 537] width 13 height 13
click at [1381, 507] on button "Upload image 30 MB max file size" at bounding box center [1402, 514] width 116 height 114
type input "**********"
click at [1522, 719] on button "Save" at bounding box center [1517, 718] width 48 height 30
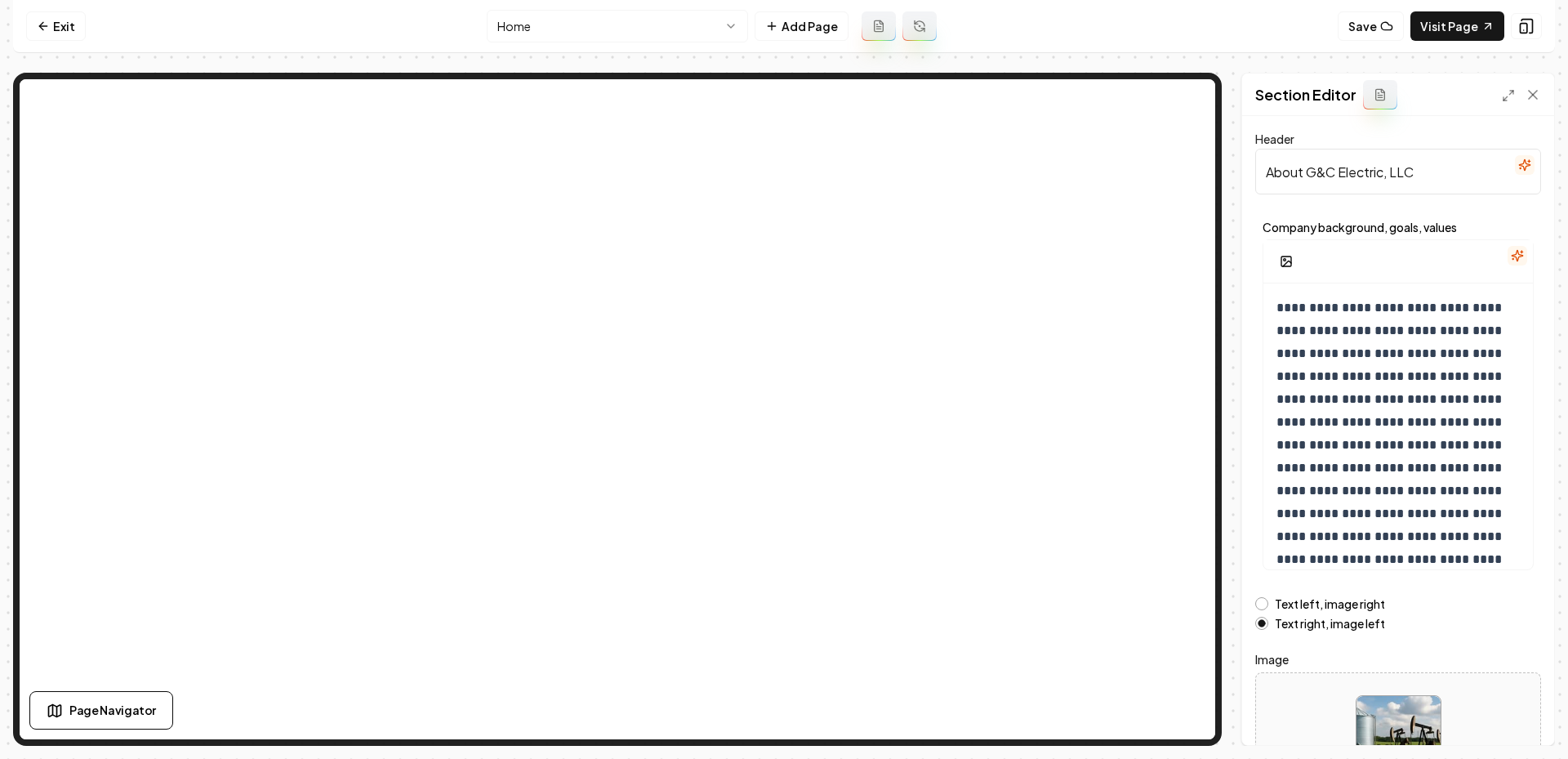
scroll to position [121, 0]
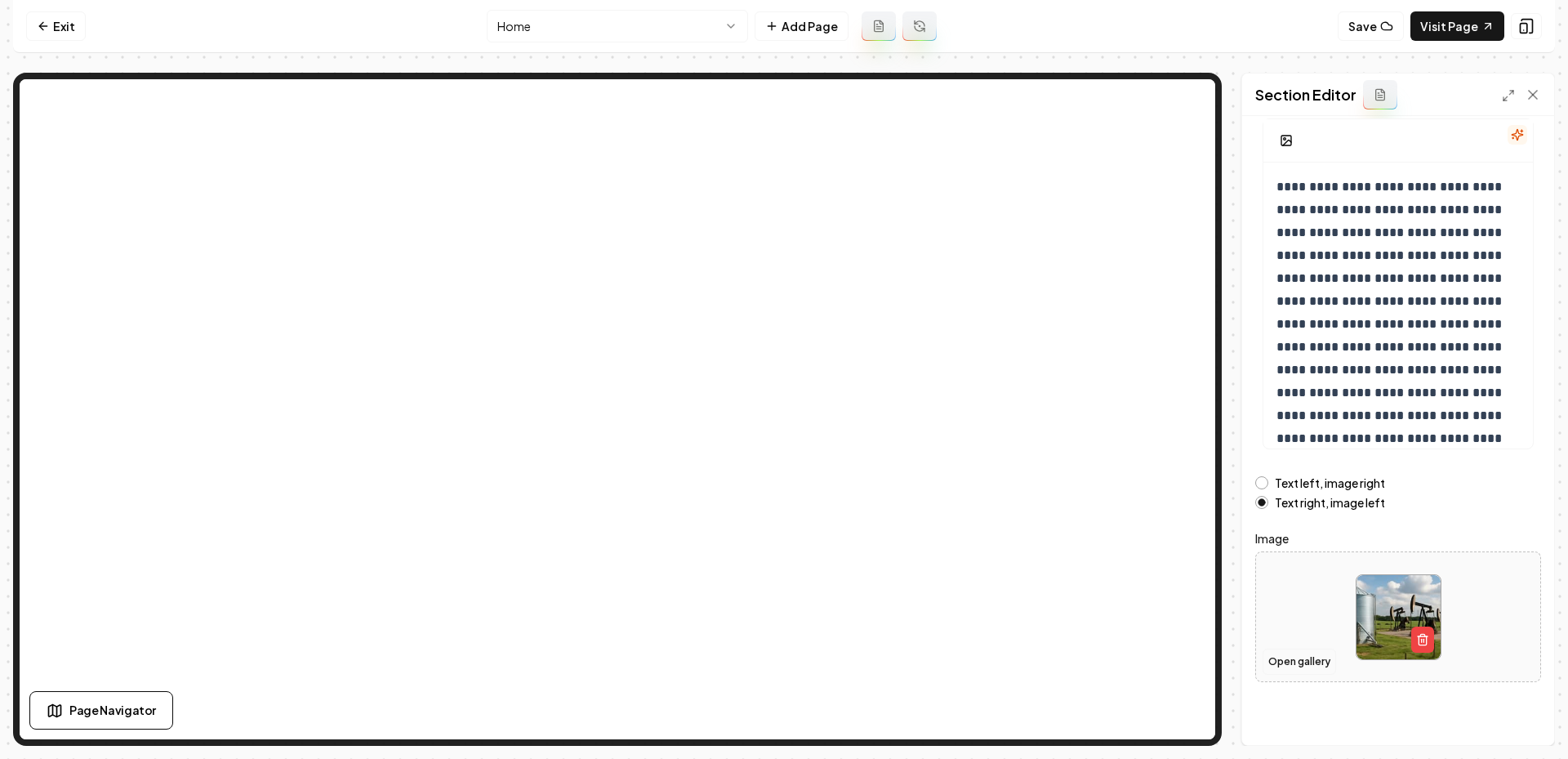
click at [1289, 668] on button "Open gallery" at bounding box center [1299, 662] width 74 height 26
click at [1412, 640] on button "button" at bounding box center [1422, 640] width 23 height 26
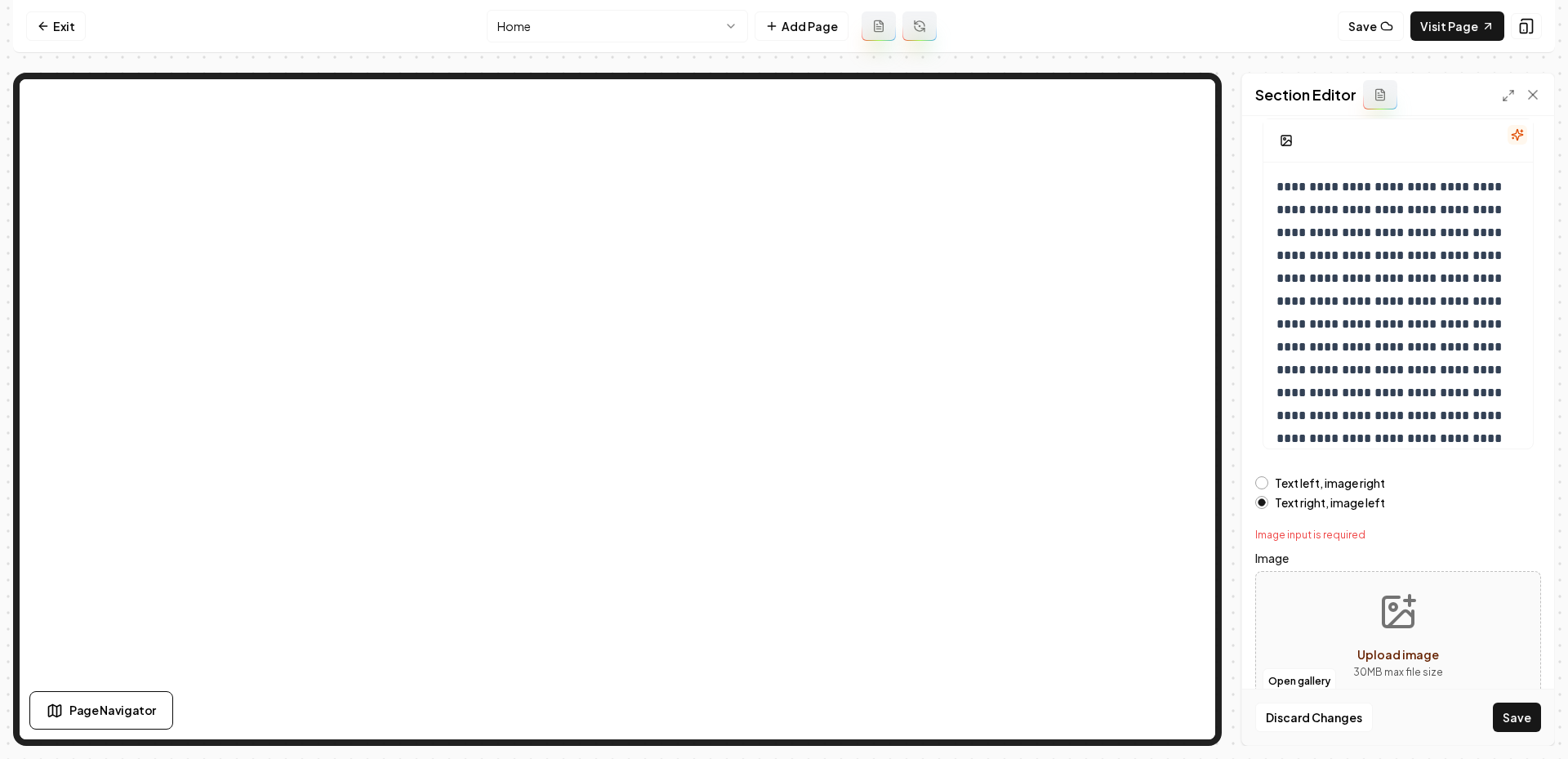
click at [1407, 611] on icon "Upload image" at bounding box center [1401, 618] width 25 height 16
click at [1299, 676] on button "Open gallery" at bounding box center [1299, 681] width 74 height 26
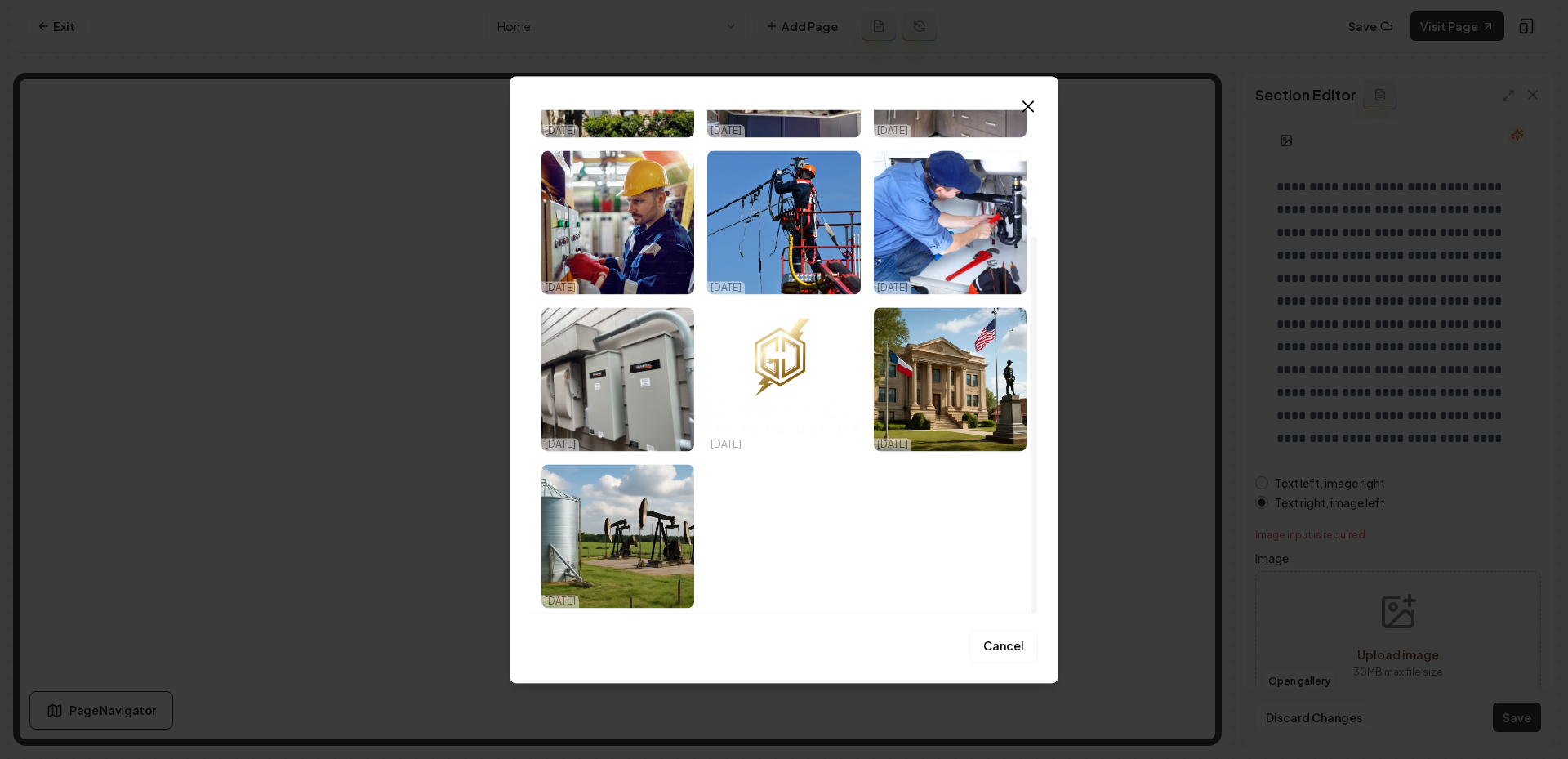
scroll to position [0, 0]
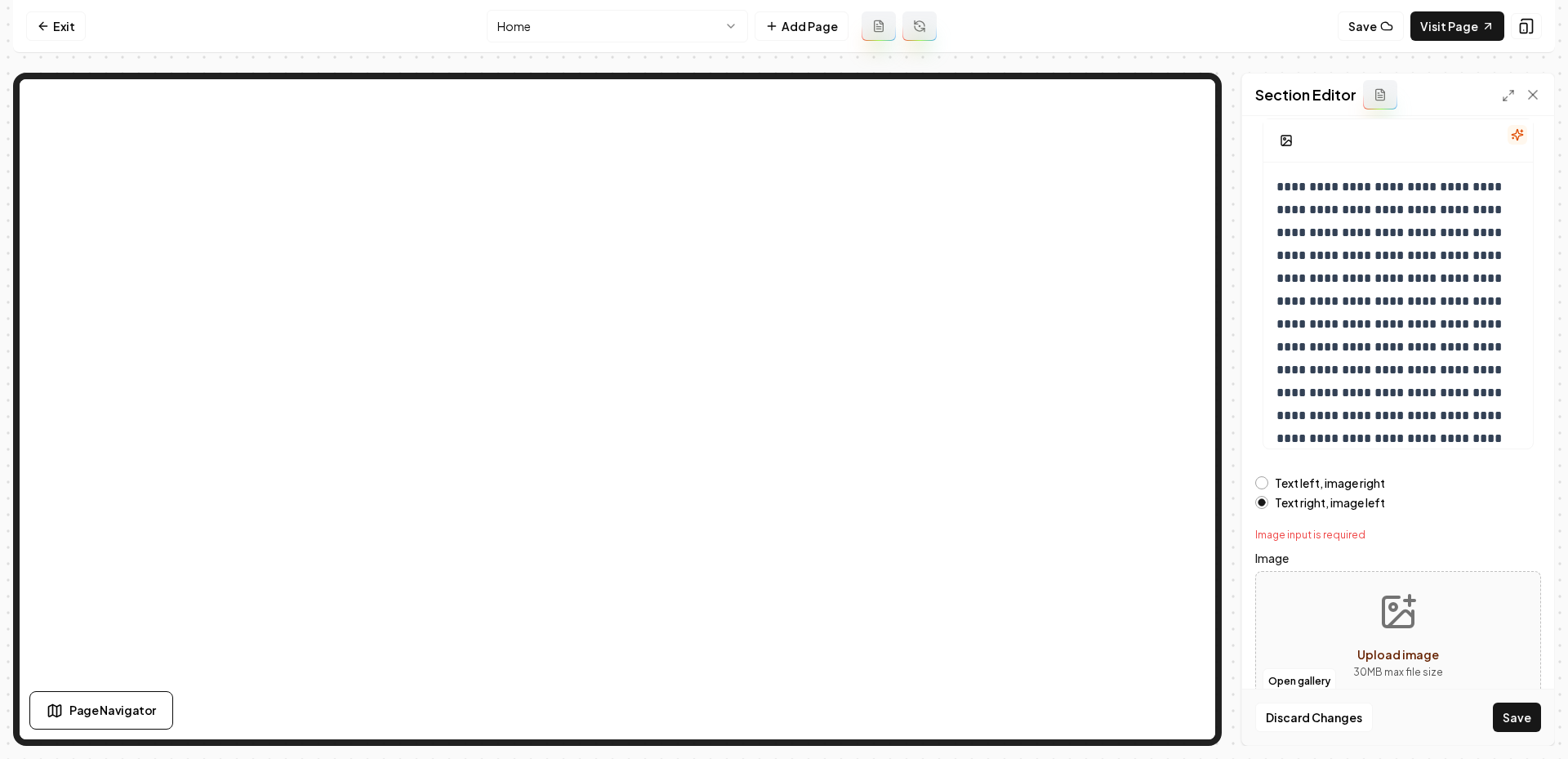
click at [1397, 611] on icon "Upload image" at bounding box center [1398, 612] width 39 height 39
type input "**********"
click at [1518, 716] on button "Save" at bounding box center [1517, 718] width 48 height 30
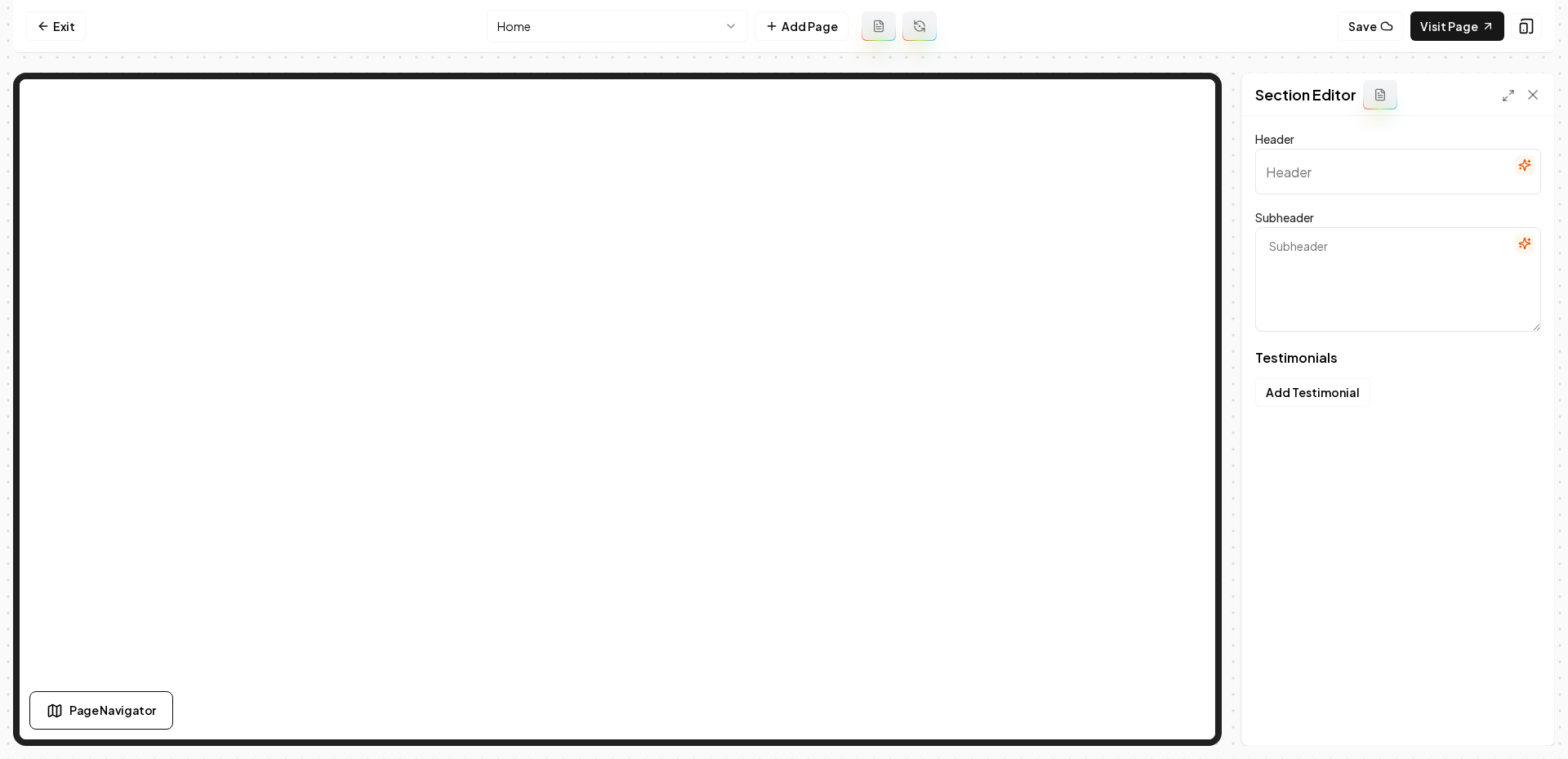
type input "See why neighbors trust us"
type textarea "Firsthand stories of dependable electrical solutions at home"
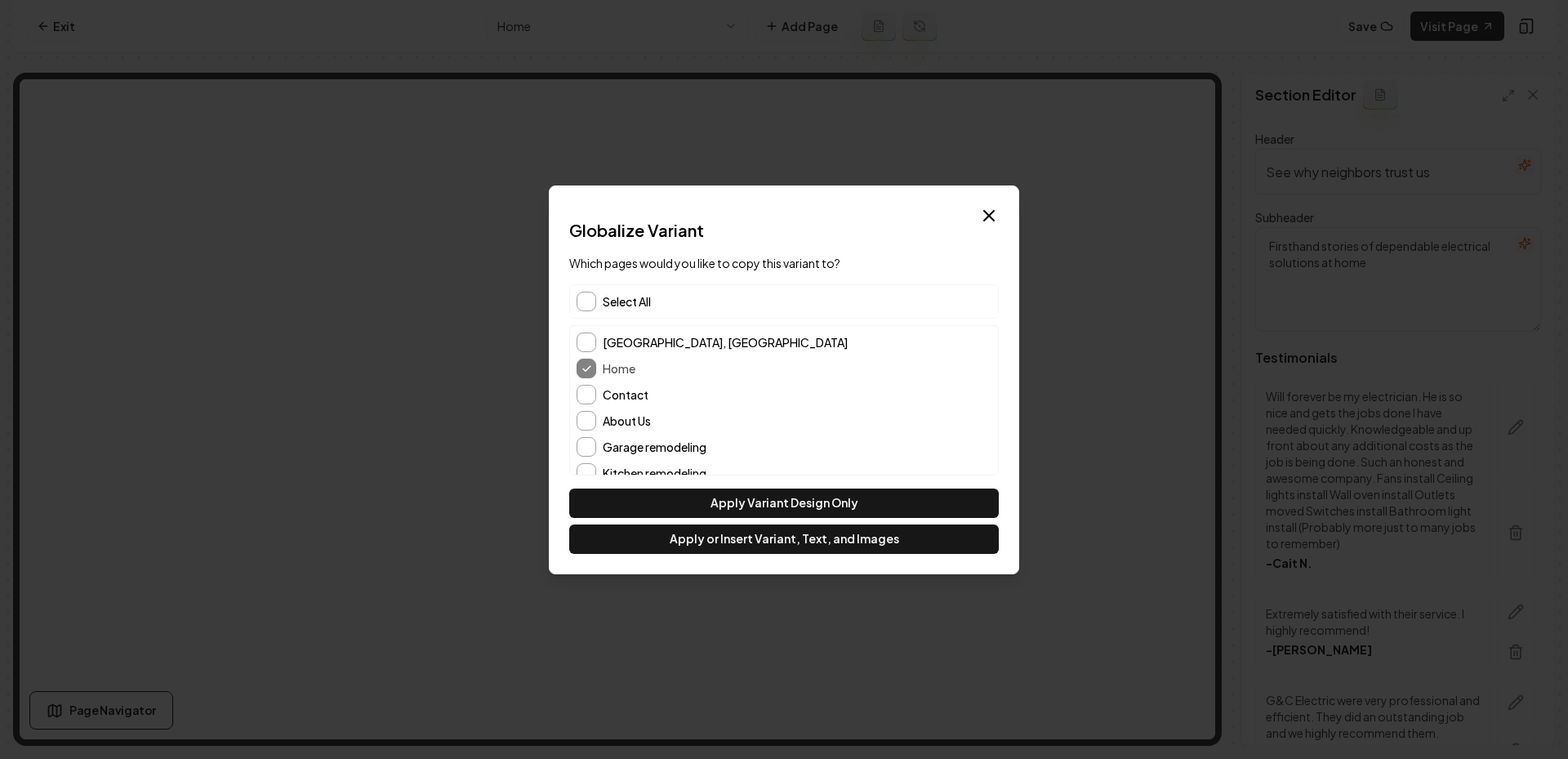
click at [578, 407] on div "[GEOGRAPHIC_DATA], [GEOGRAPHIC_DATA] Home Contact About Us Garage remodeling Ki…" at bounding box center [784, 434] width 428 height 216
click at [584, 403] on div "[GEOGRAPHIC_DATA], [GEOGRAPHIC_DATA] Home Contact About Us Garage remodeling Ki…" at bounding box center [784, 434] width 428 height 216
click at [586, 423] on button "About Us" at bounding box center [587, 420] width 20 height 20
click at [586, 392] on button "Contact" at bounding box center [587, 395] width 20 height 20
click at [710, 534] on button "Apply or Insert Variant, Text, and Images" at bounding box center [784, 540] width 429 height 30
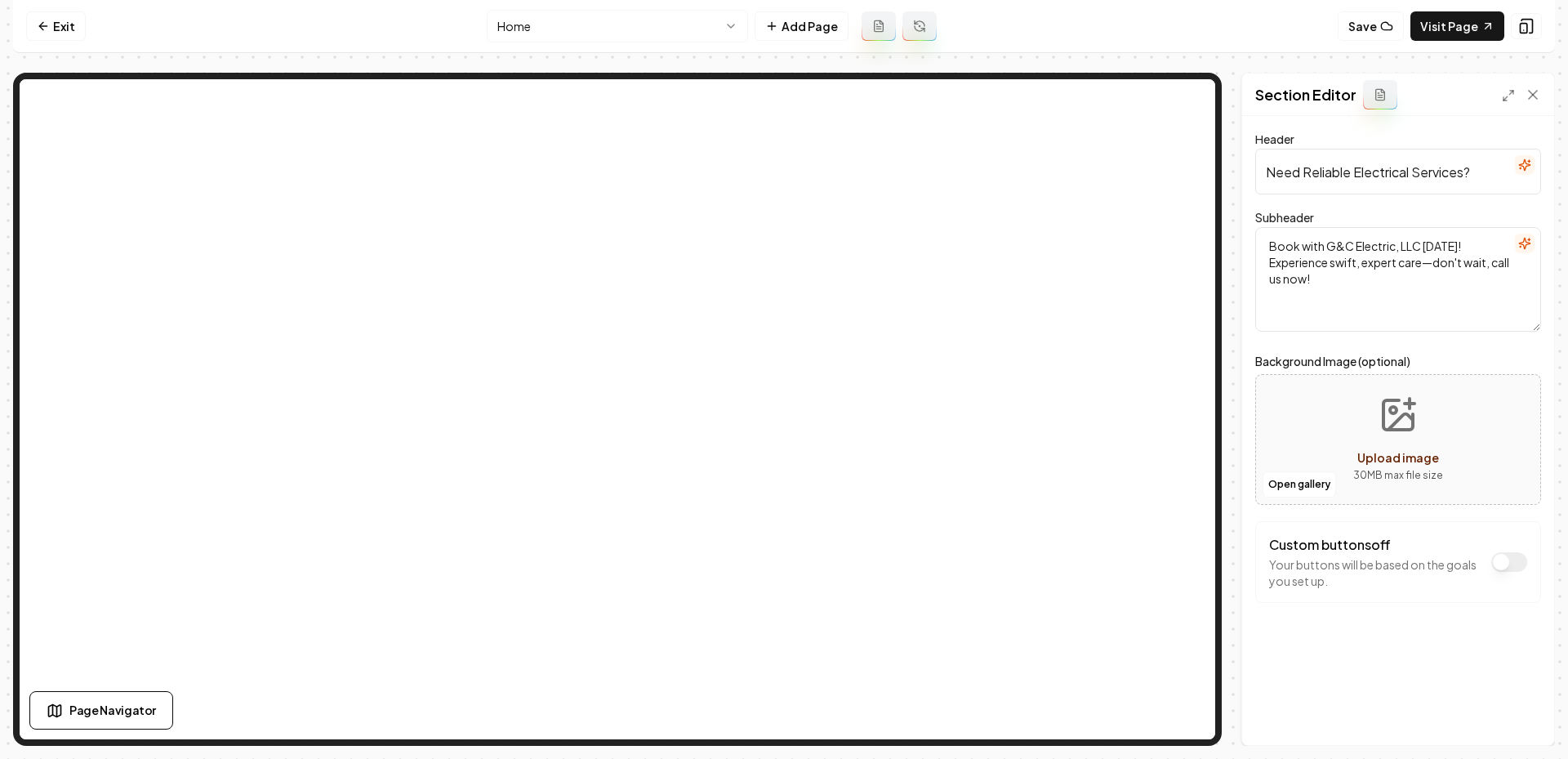
click at [1369, 417] on button "Upload image 30 MB max file size" at bounding box center [1398, 440] width 116 height 114
type input "**********"
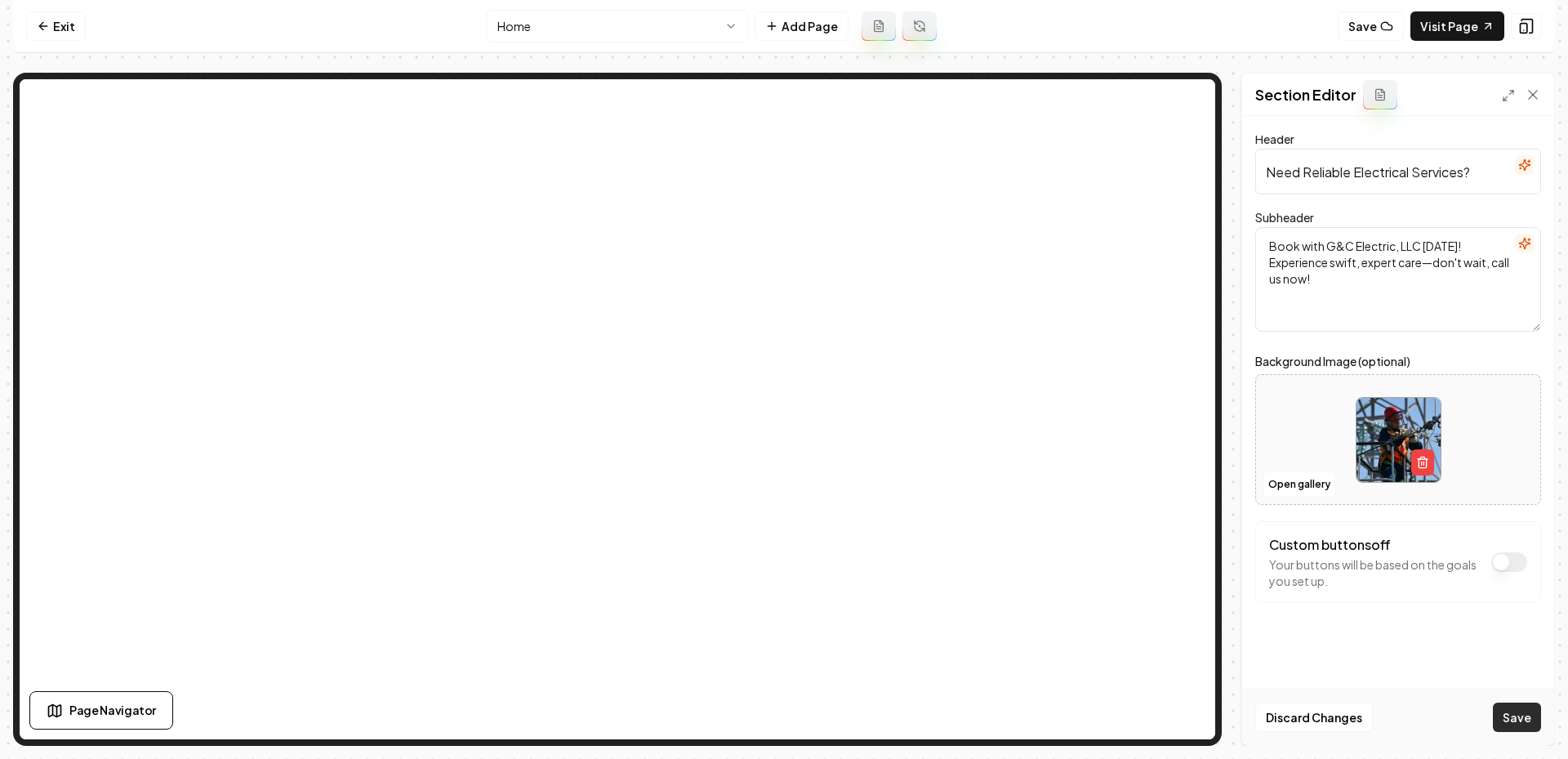
click at [1503, 704] on button "Save" at bounding box center [1517, 718] width 48 height 30
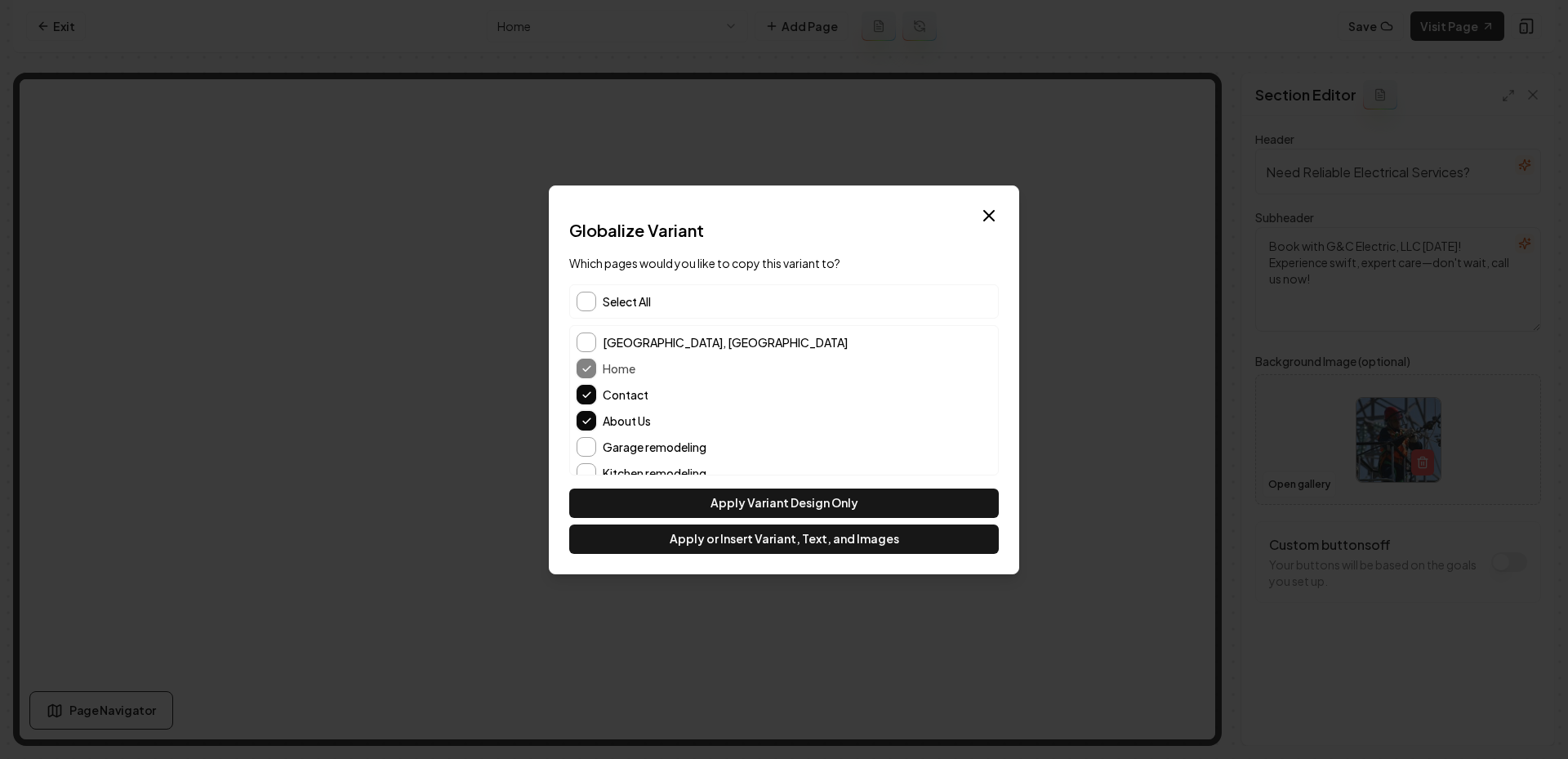
click at [616, 304] on span "Select All" at bounding box center [626, 301] width 48 height 17
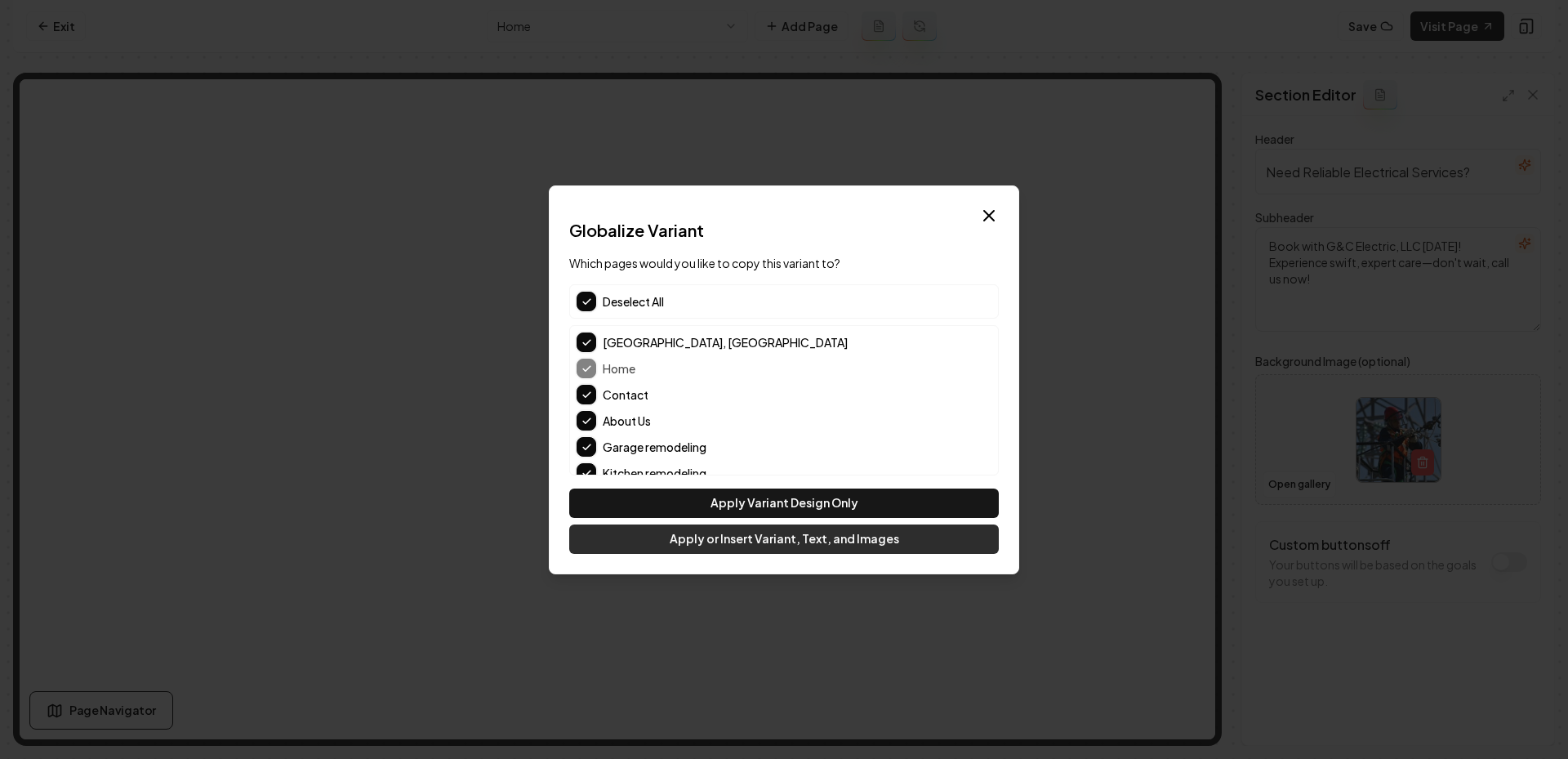
click at [731, 538] on button "Apply or Insert Variant, Text, and Images" at bounding box center [784, 540] width 429 height 30
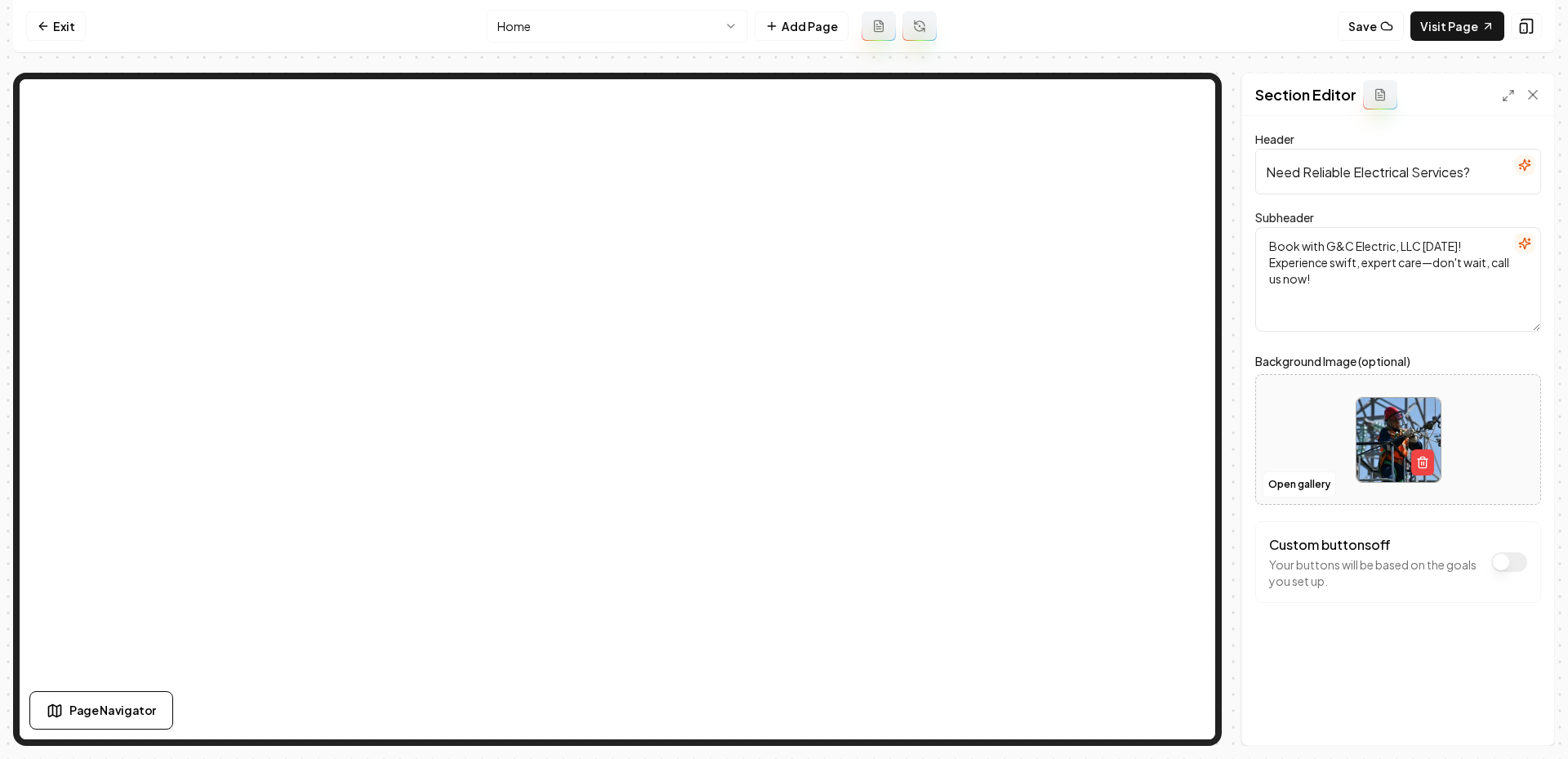
click at [1364, 553] on div "Custom buttons off Your buttons will be based on the goals you set up." at bounding box center [1376, 561] width 214 height 54
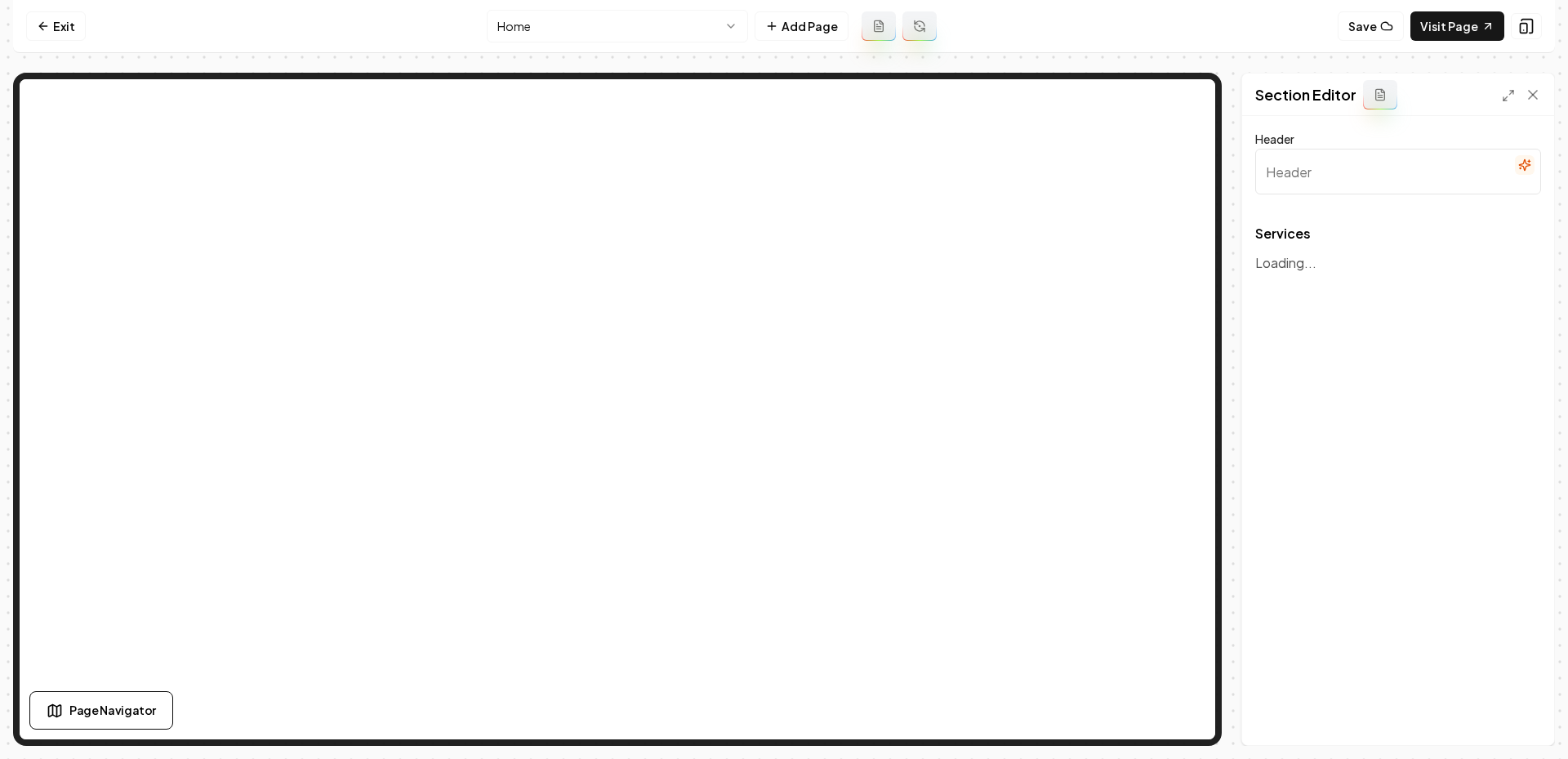
type input "Professional Electrical Services"
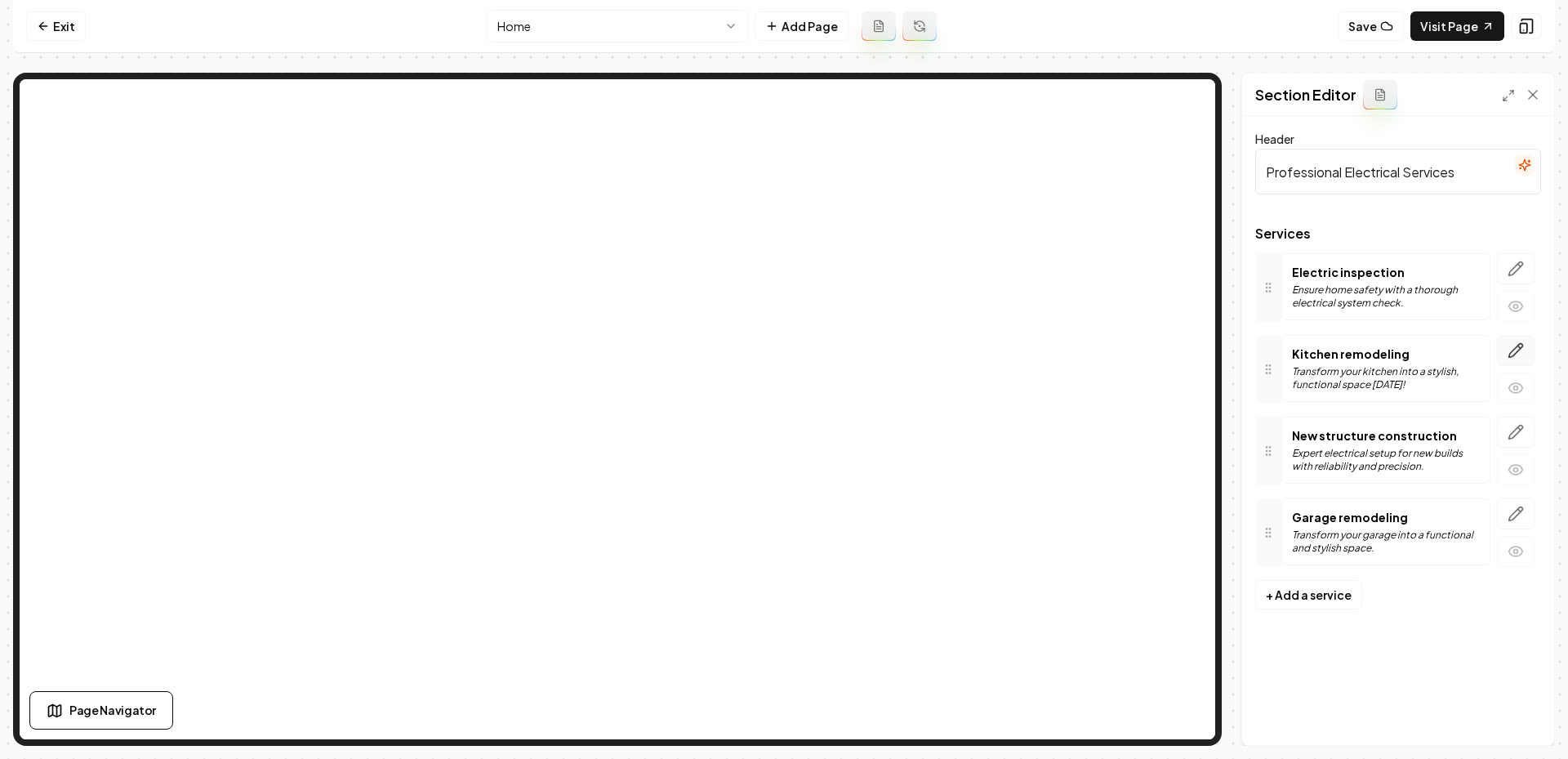
click at [1513, 353] on icon "button" at bounding box center [1516, 351] width 14 height 14
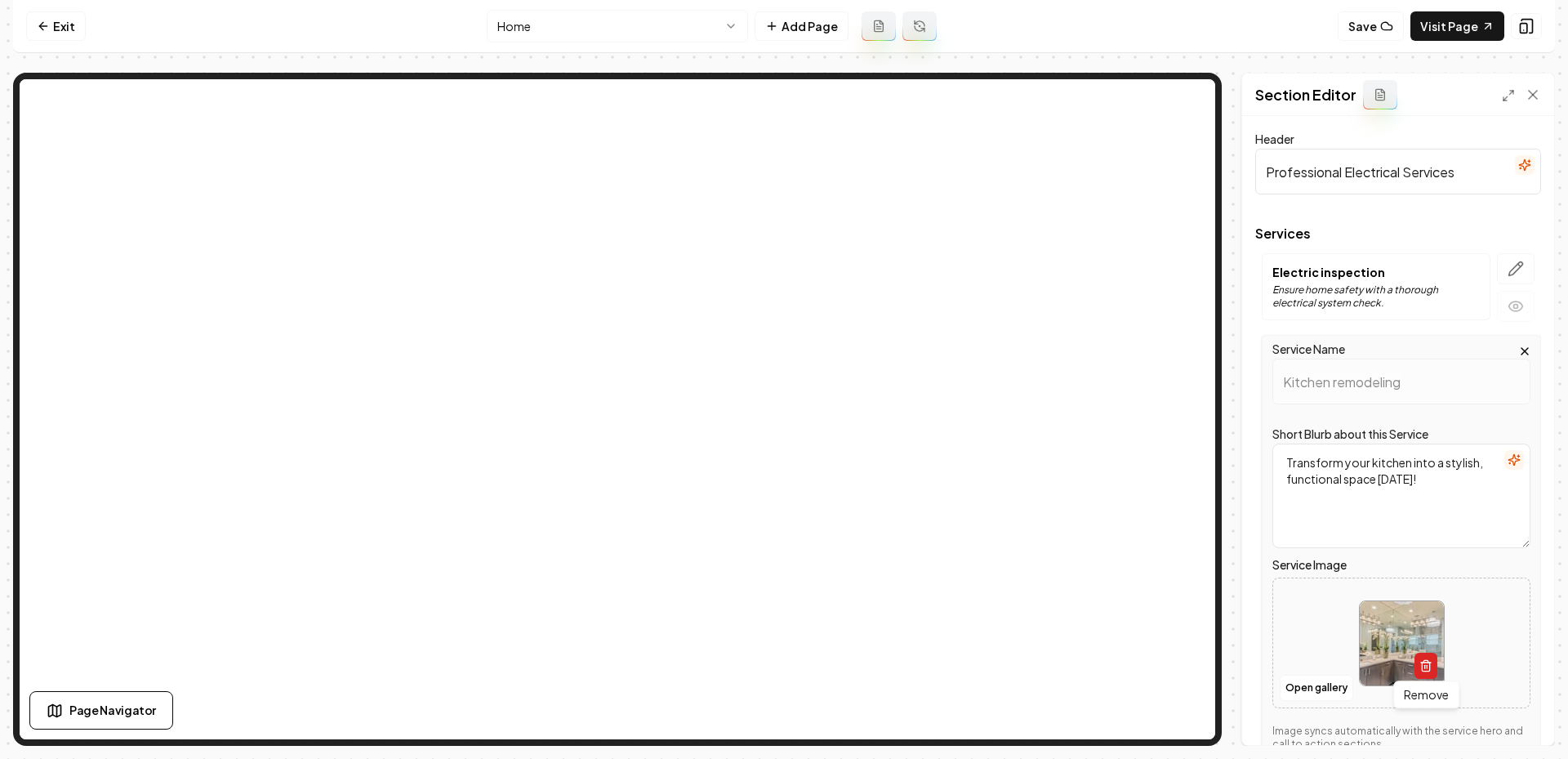
click at [1429, 666] on icon "button" at bounding box center [1425, 666] width 7 height 9
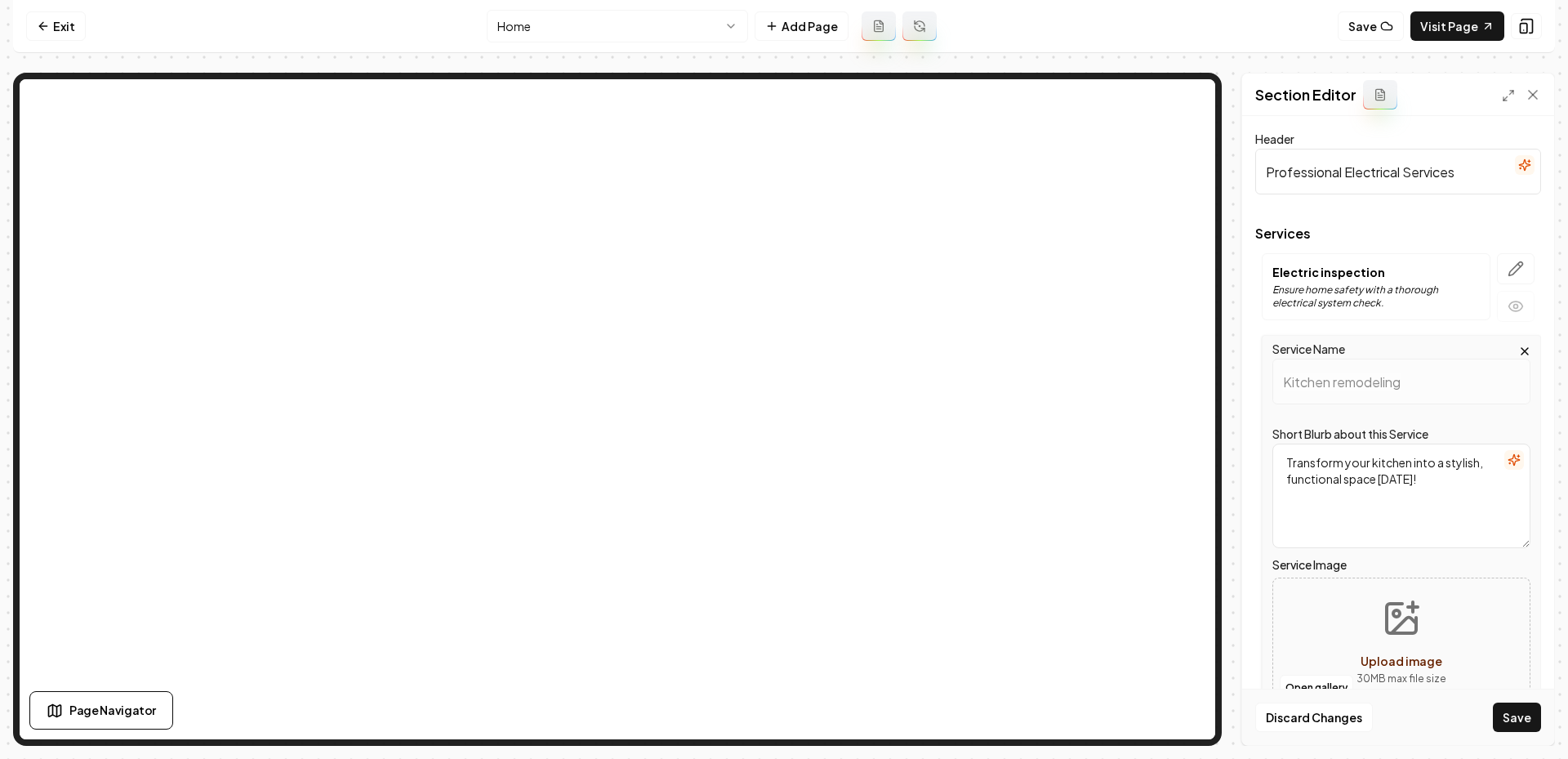
click at [1383, 588] on button "Upload image 30 MB max file size" at bounding box center [1402, 643] width 116 height 114
type input "**********"
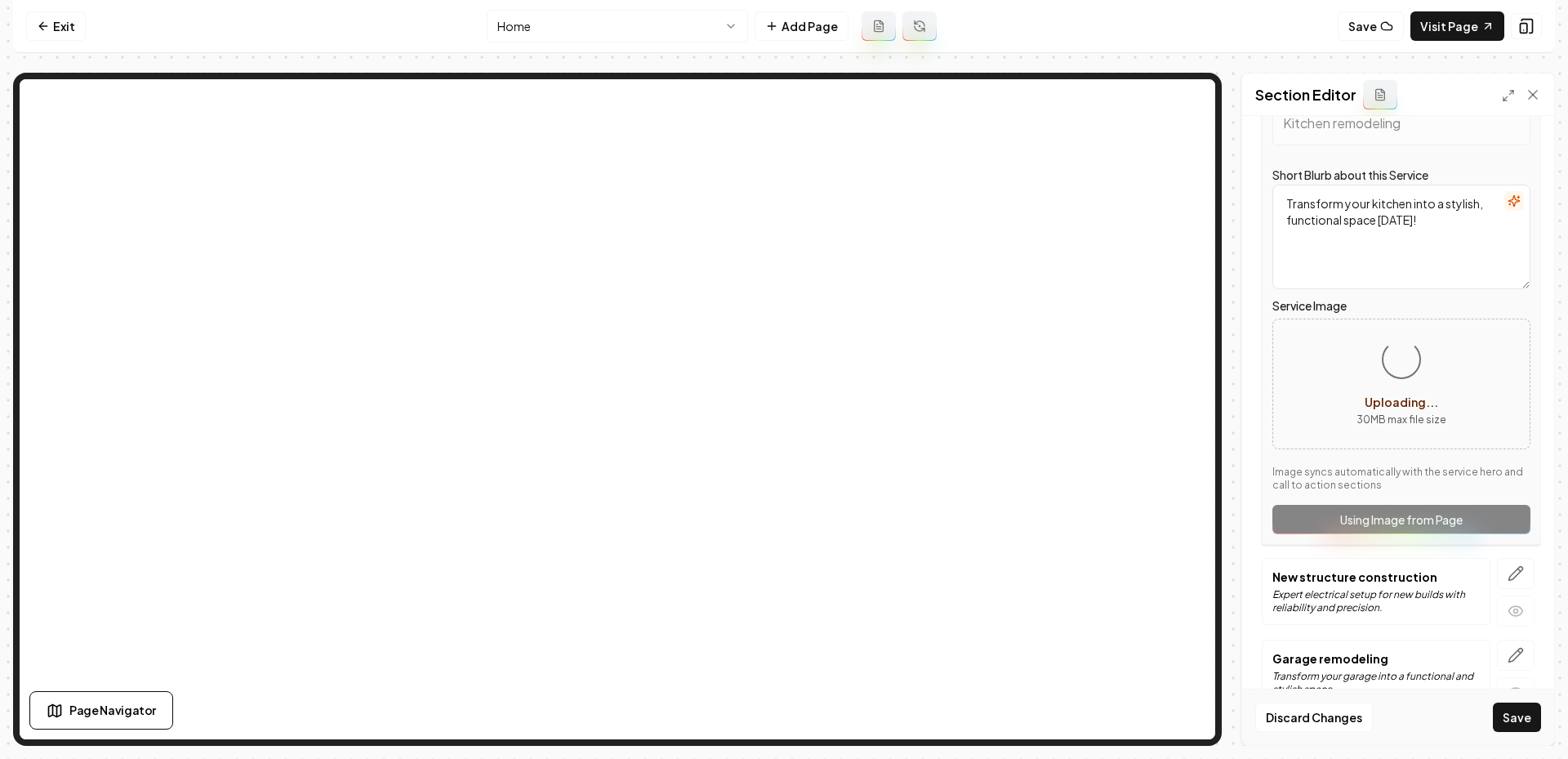
scroll to position [292, 0]
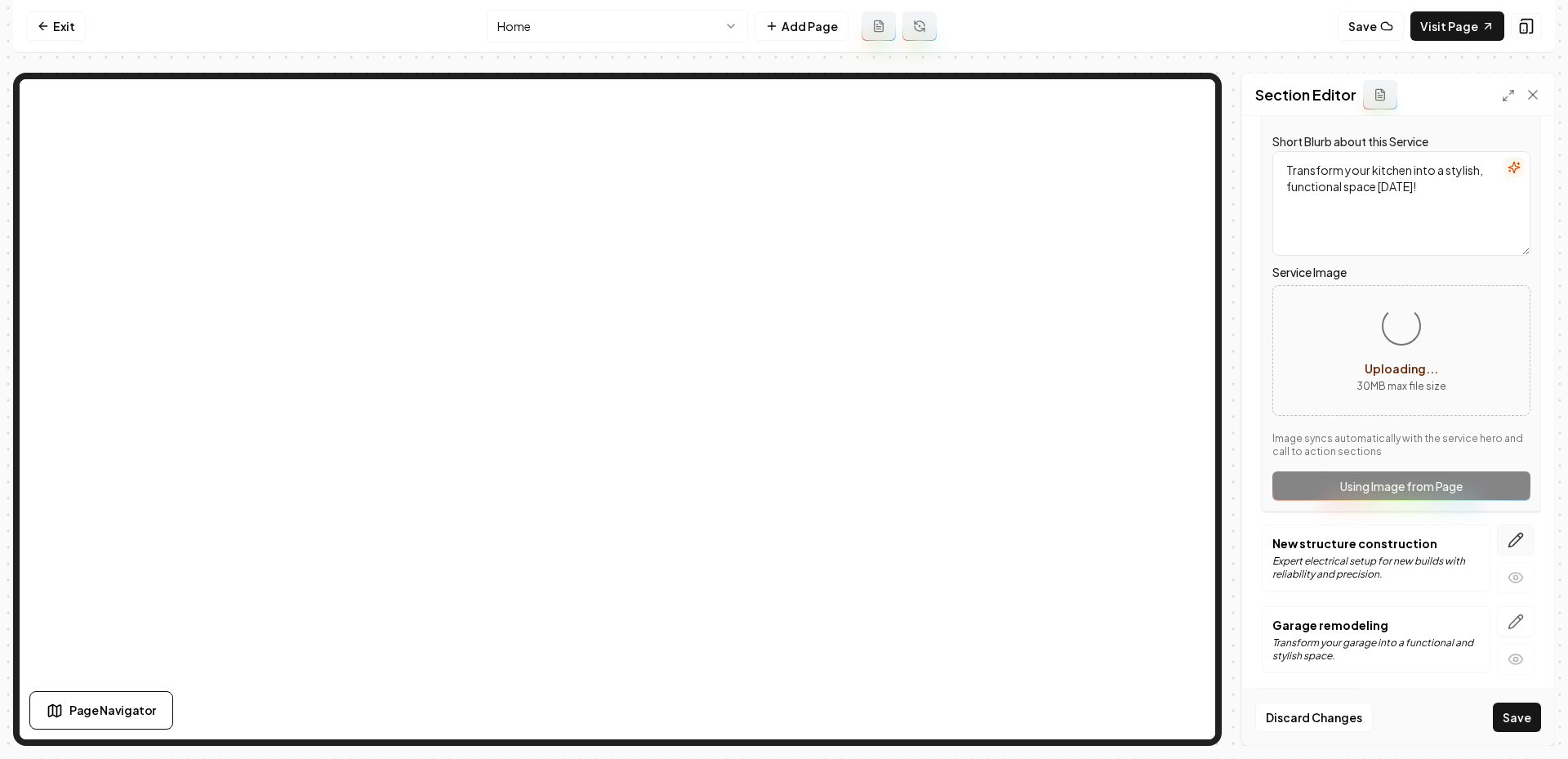
click at [1514, 540] on icon "button" at bounding box center [1516, 540] width 14 height 14
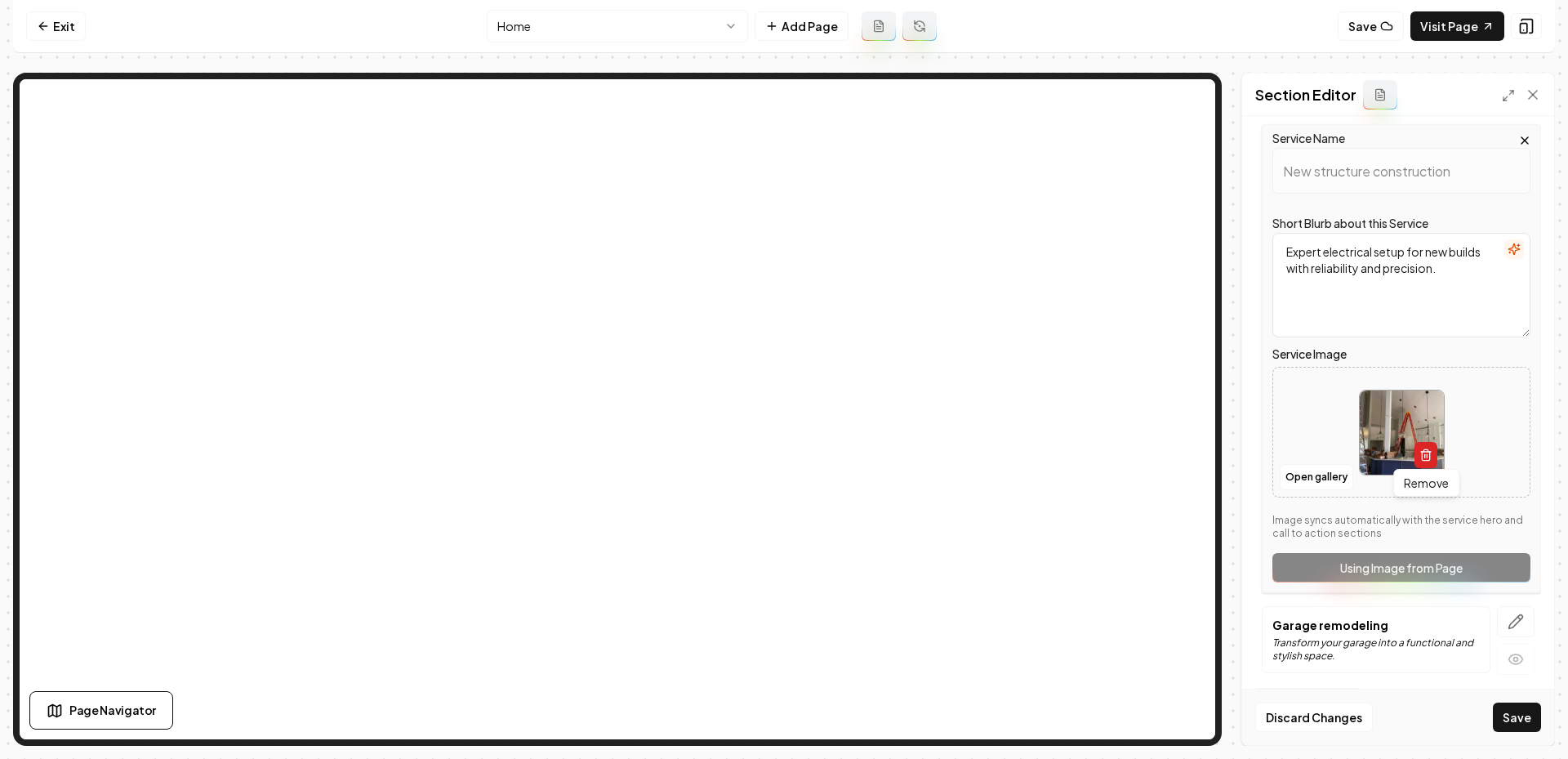
click at [1427, 455] on icon "button" at bounding box center [1426, 455] width 13 height 13
click at [1388, 427] on button "Upload image 30 MB max file size" at bounding box center [1402, 432] width 116 height 114
type input "**********"
click at [1513, 608] on button "button" at bounding box center [1515, 622] width 37 height 31
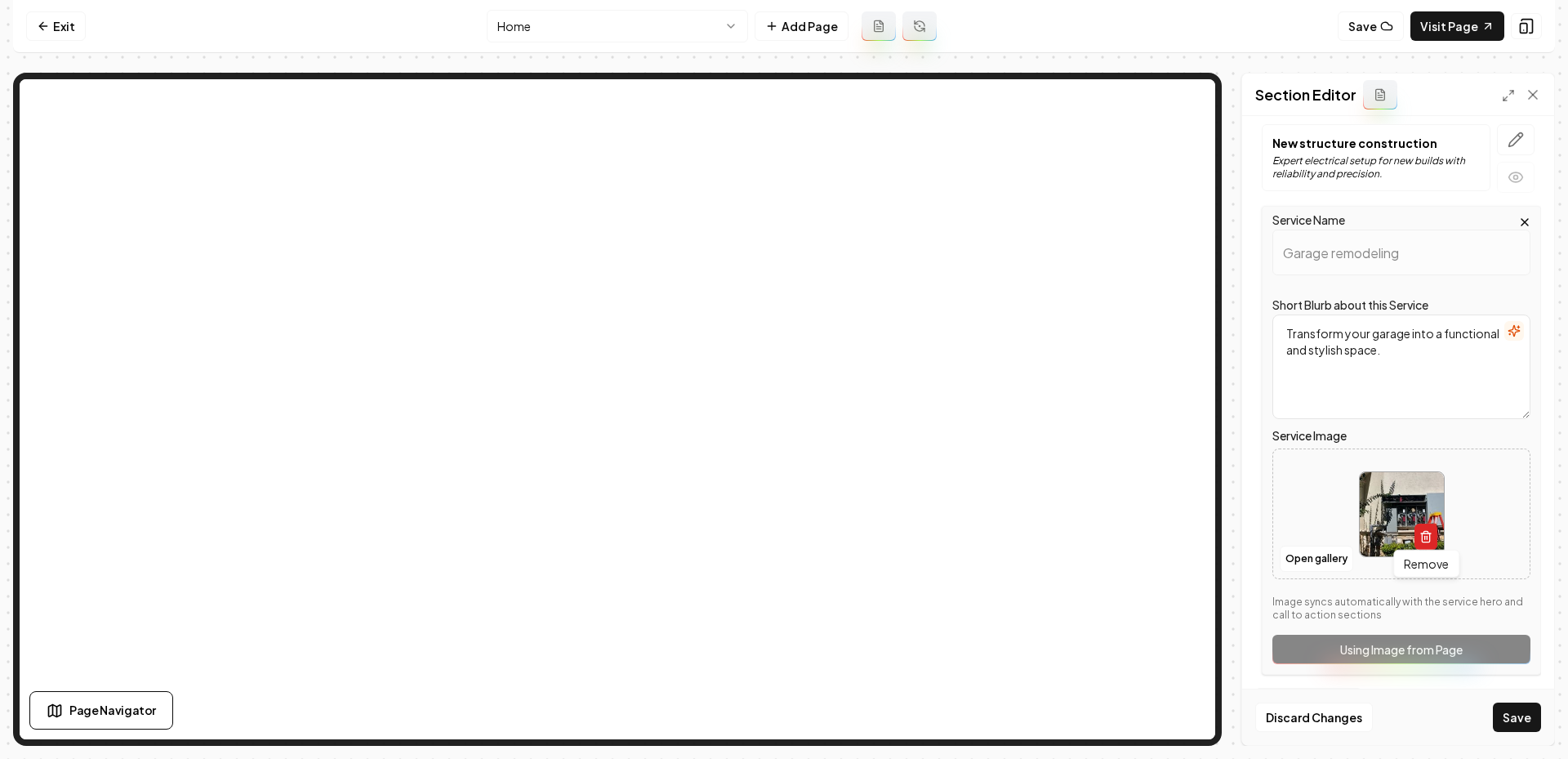
click at [1424, 536] on line "button" at bounding box center [1424, 537] width 0 height 3
click at [1397, 497] on icon "Upload image" at bounding box center [1401, 489] width 39 height 39
click at [1402, 513] on button "Upload image 30 MB max file size" at bounding box center [1402, 514] width 116 height 114
type input "**********"
click at [1517, 720] on button "Save" at bounding box center [1517, 718] width 48 height 30
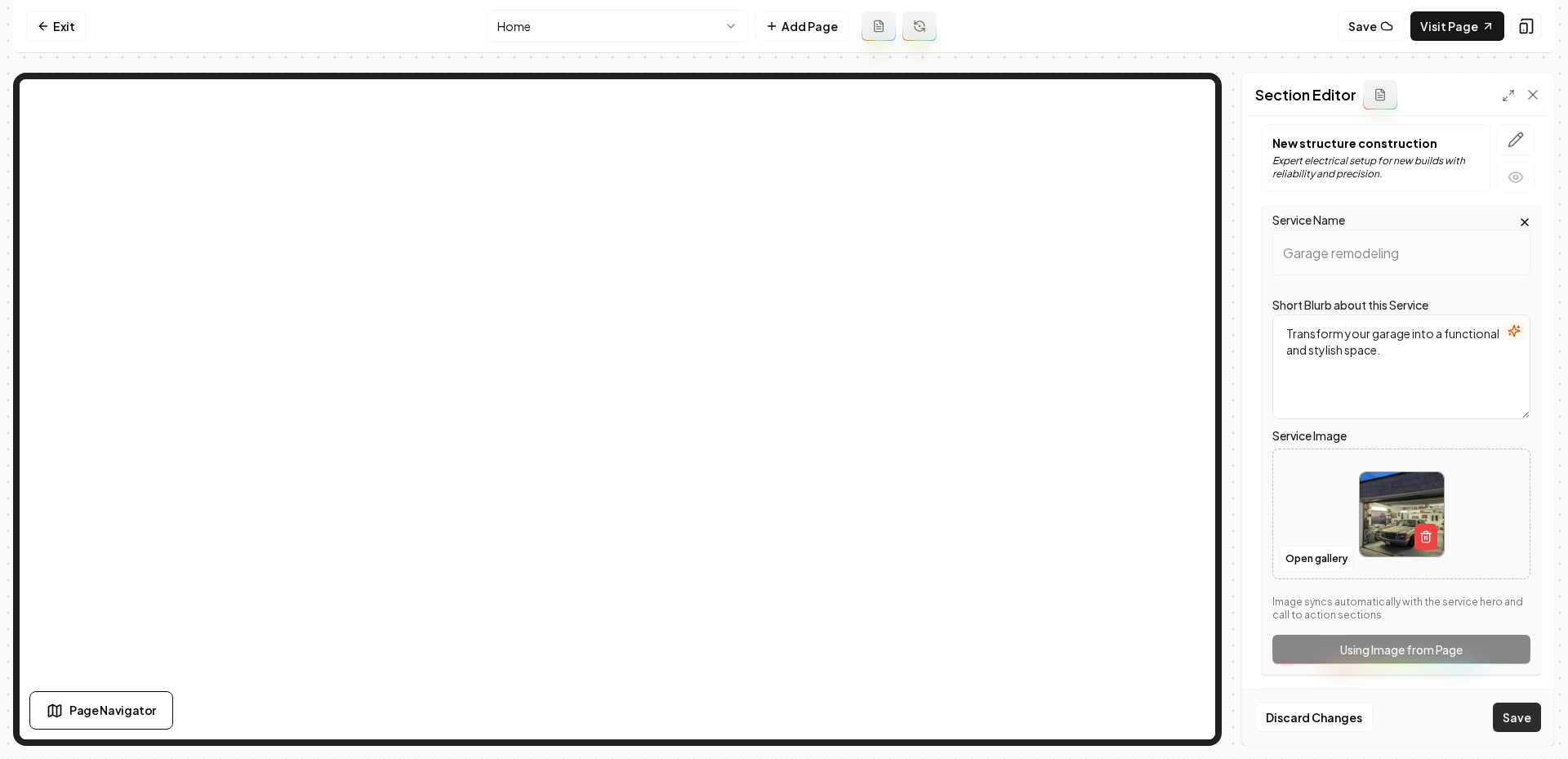
click at [1515, 708] on button "Save" at bounding box center [1517, 718] width 48 height 30
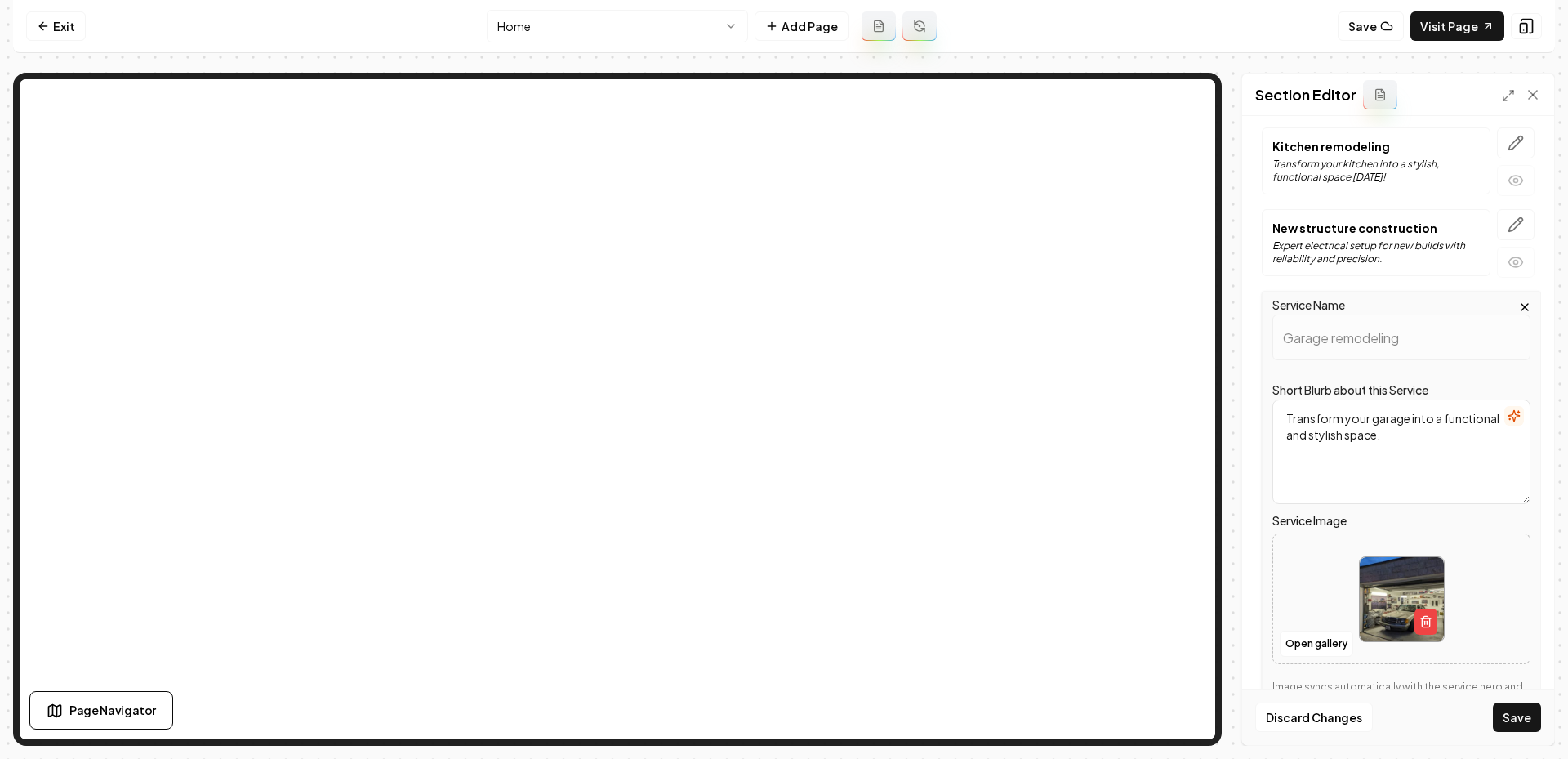
scroll to position [70, 0]
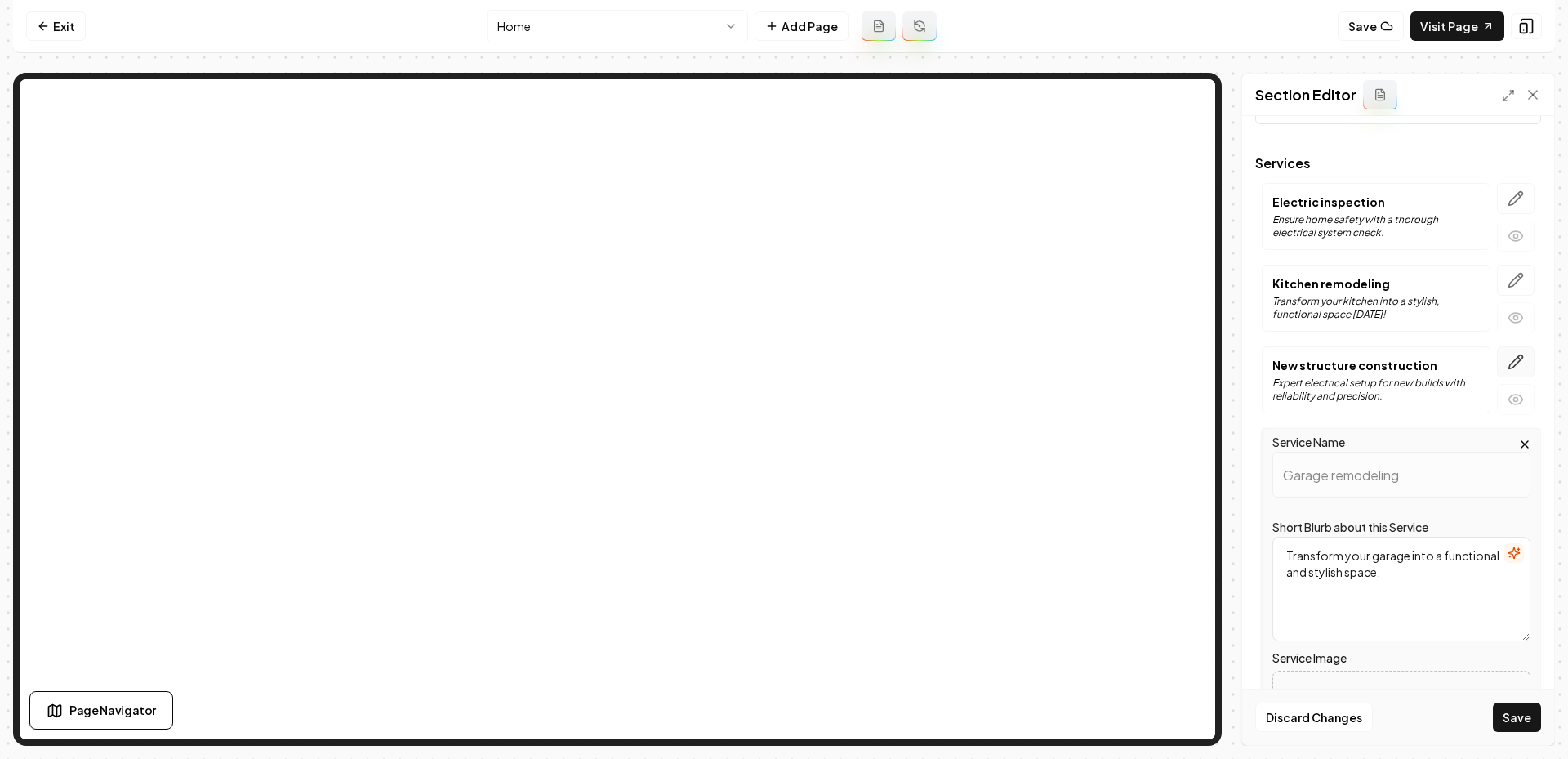
click at [1498, 367] on button "button" at bounding box center [1515, 362] width 37 height 31
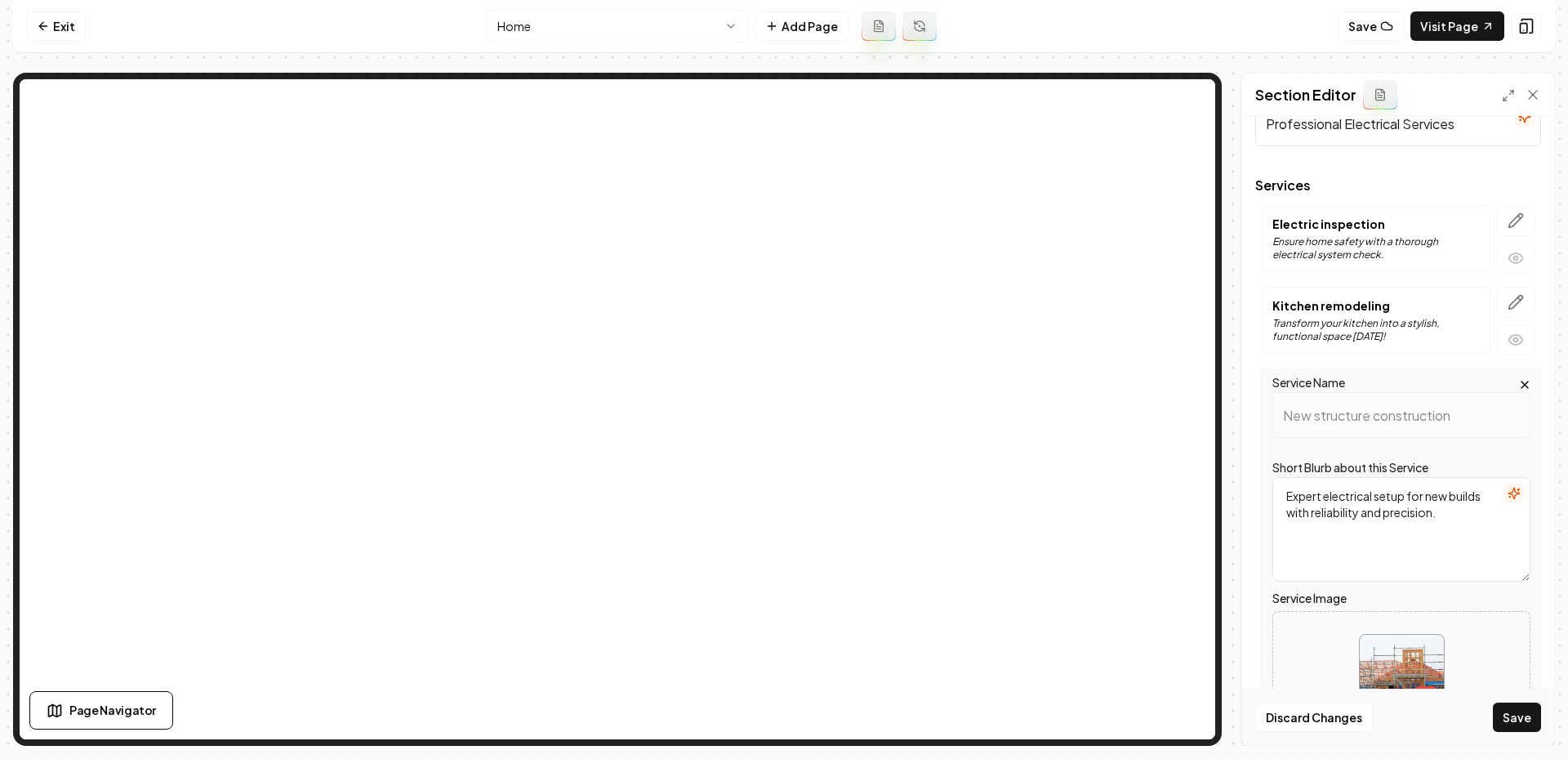
scroll to position [9, 0]
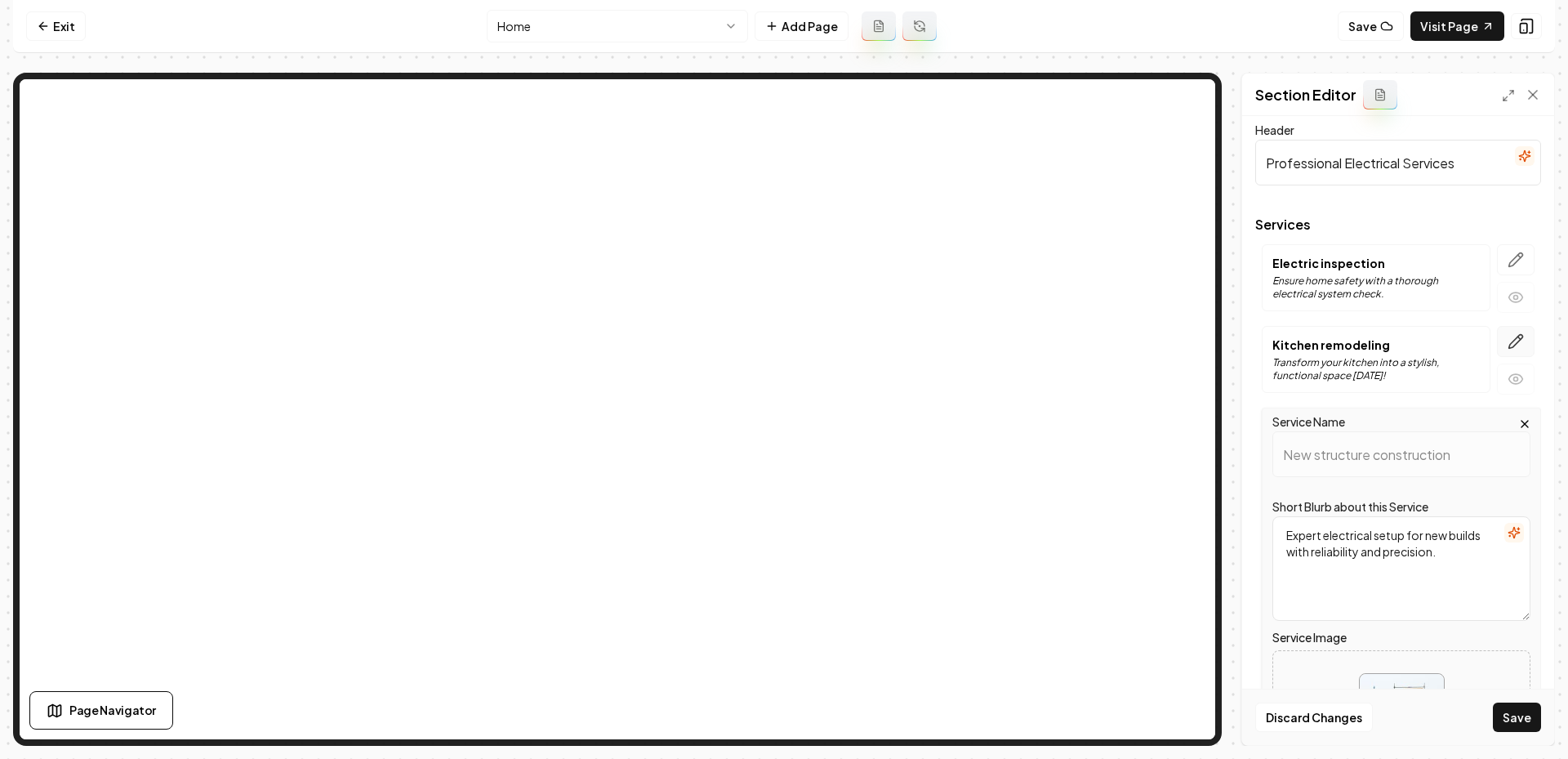
click at [1514, 350] on button "button" at bounding box center [1515, 342] width 37 height 31
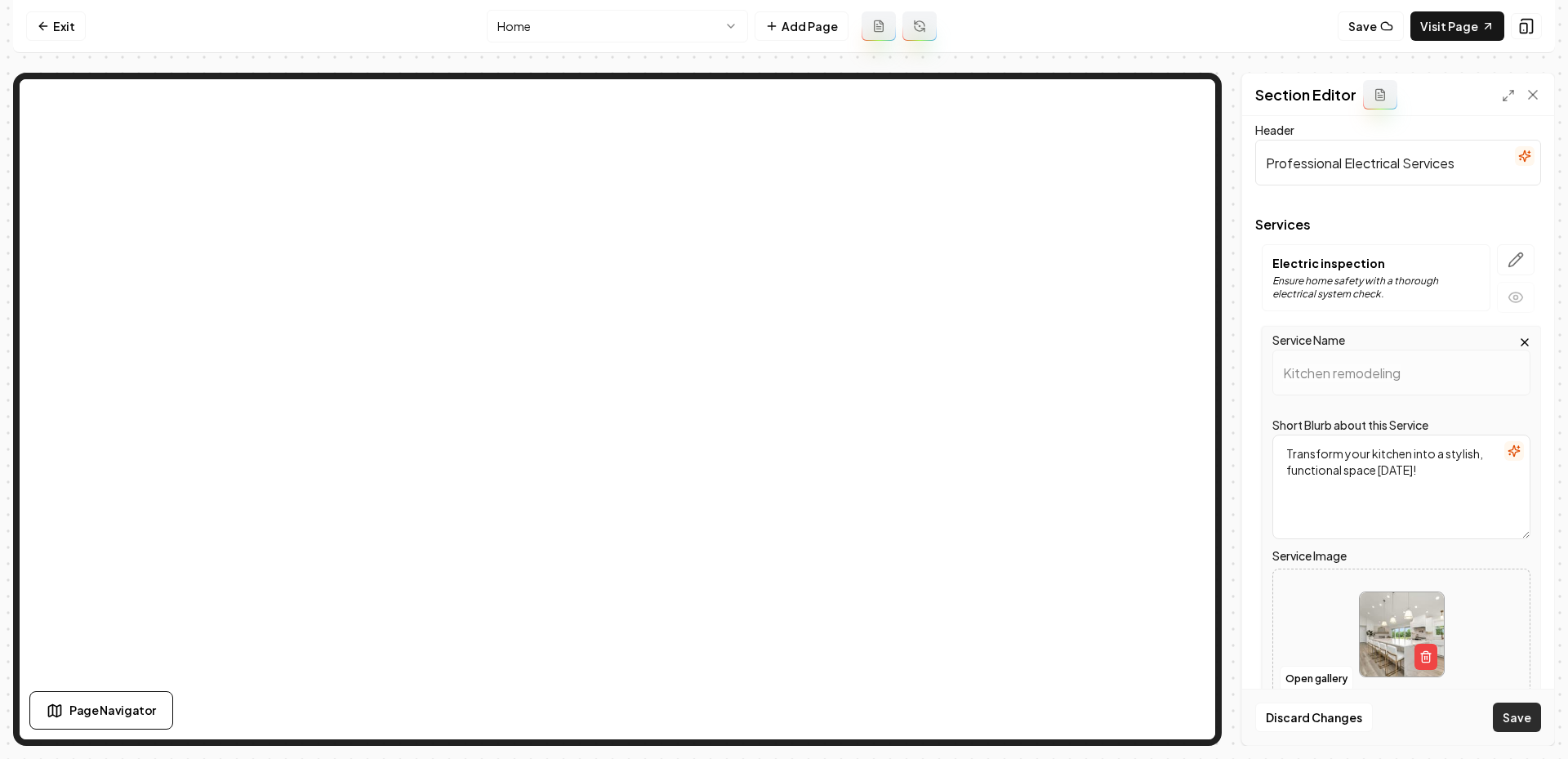
click at [1518, 712] on button "Save" at bounding box center [1517, 718] width 48 height 30
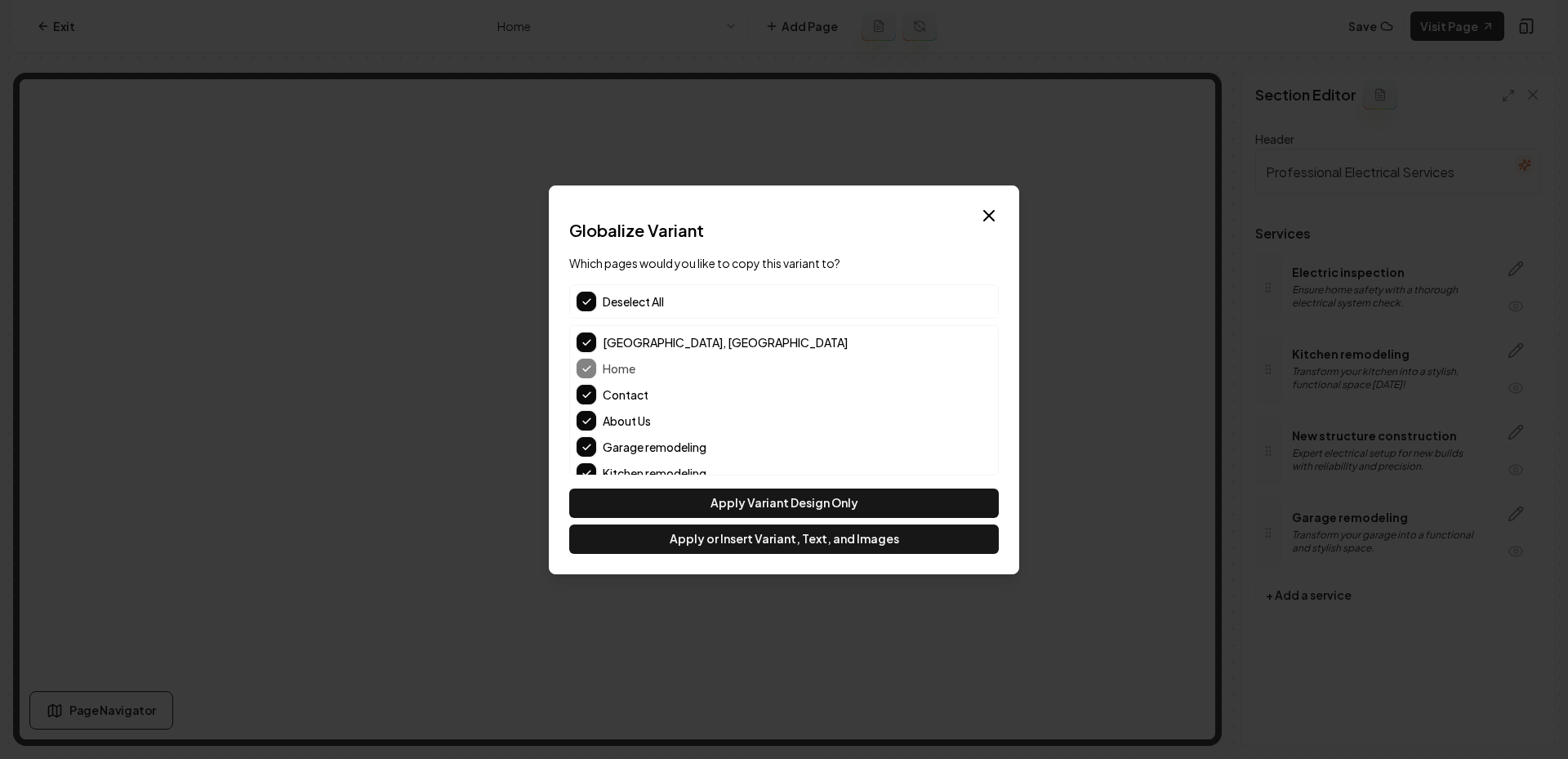
click at [584, 309] on button "button" at bounding box center [587, 301] width 20 height 20
click at [591, 411] on button "About Us" at bounding box center [587, 420] width 20 height 20
click at [591, 401] on button "Contact" at bounding box center [587, 395] width 20 height 20
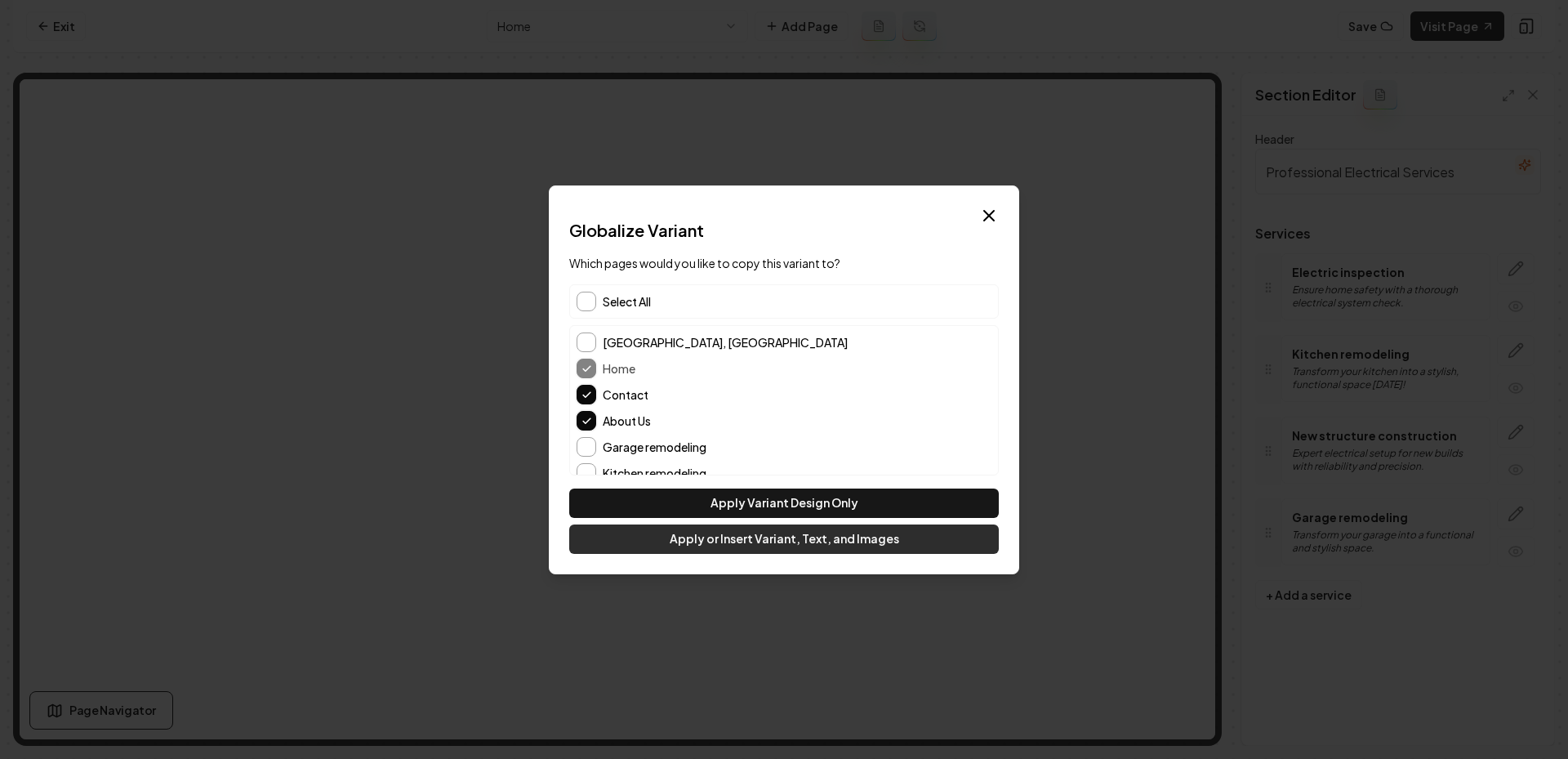
click at [698, 528] on button "Apply or Insert Variant, Text, and Images" at bounding box center [784, 540] width 429 height 30
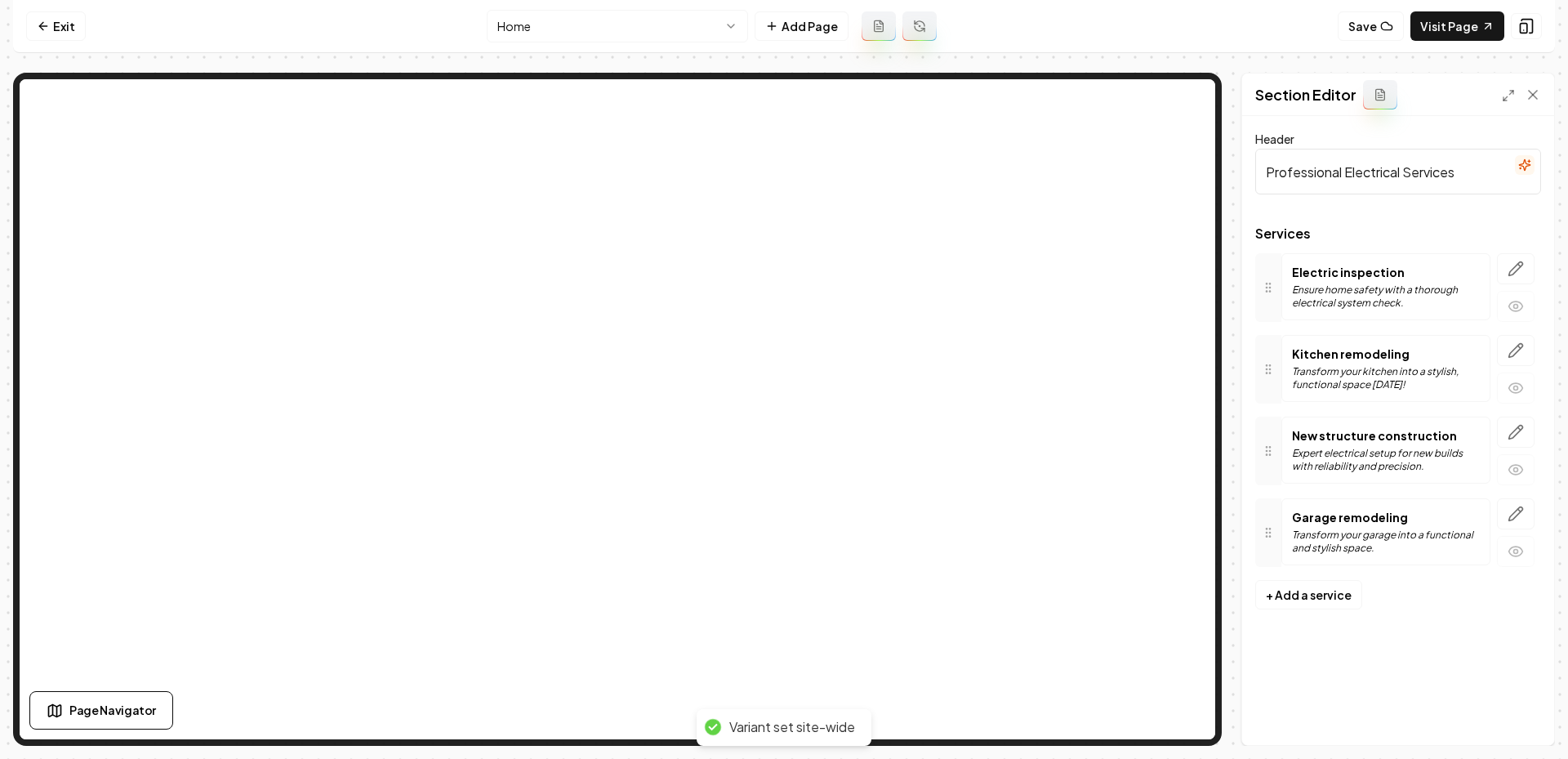
click at [641, 21] on html "Computer Required This feature is only available on a computer. Please switch t…" at bounding box center [784, 379] width 1568 height 759
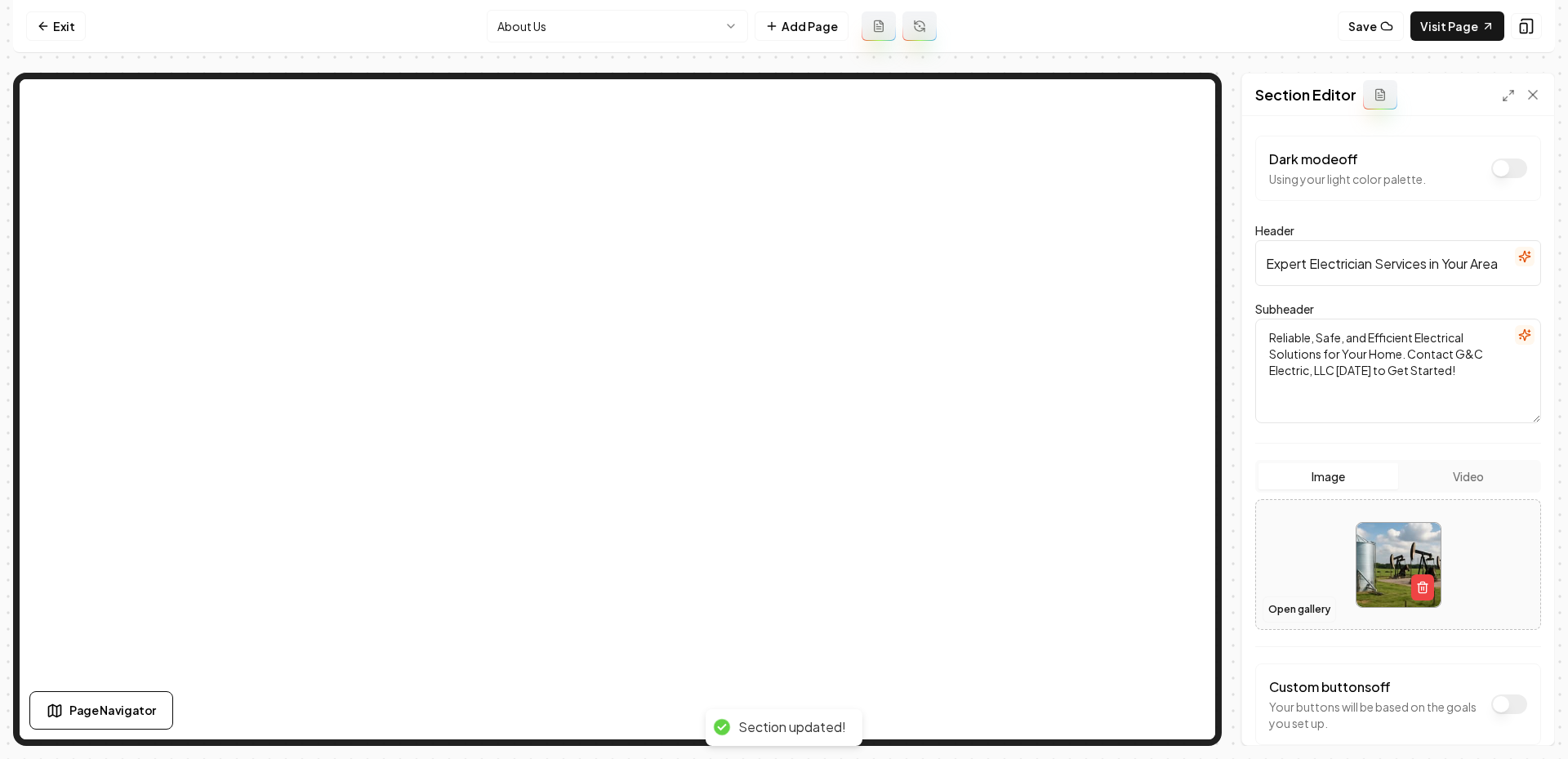
click at [1285, 617] on button "Open gallery" at bounding box center [1299, 609] width 74 height 26
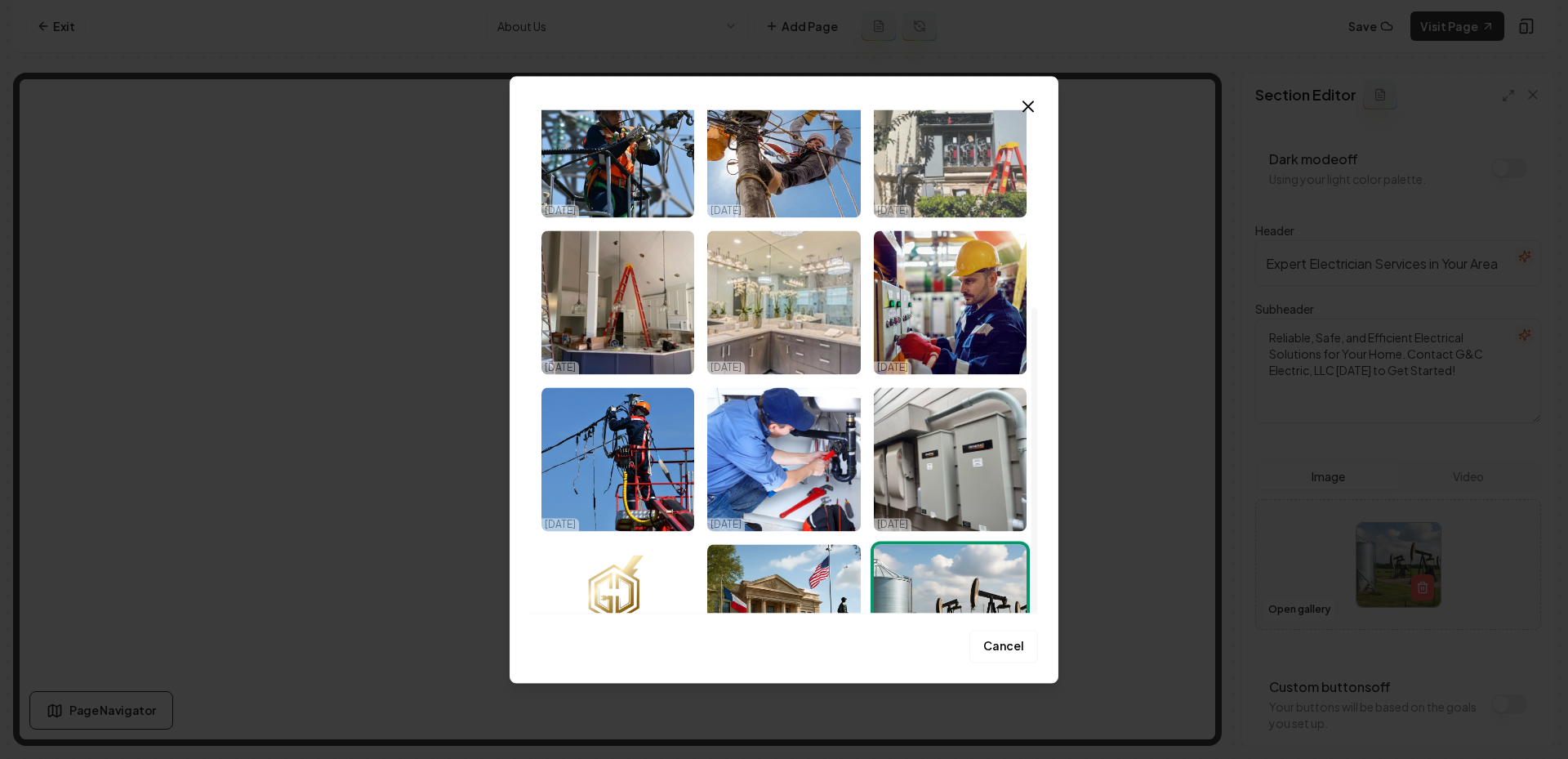
scroll to position [325, 0]
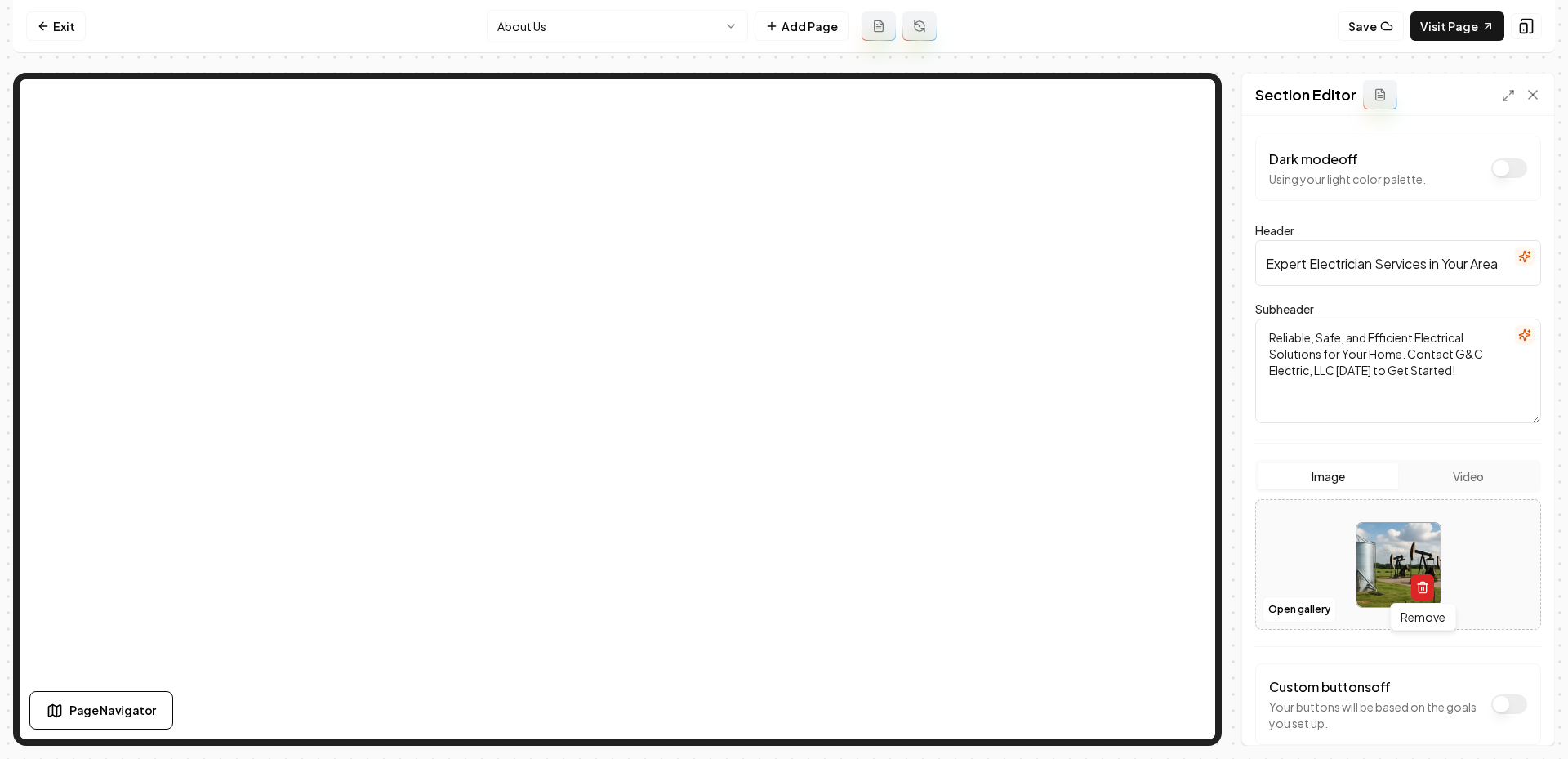
click at [1428, 581] on icon "button" at bounding box center [1422, 588] width 13 height 13
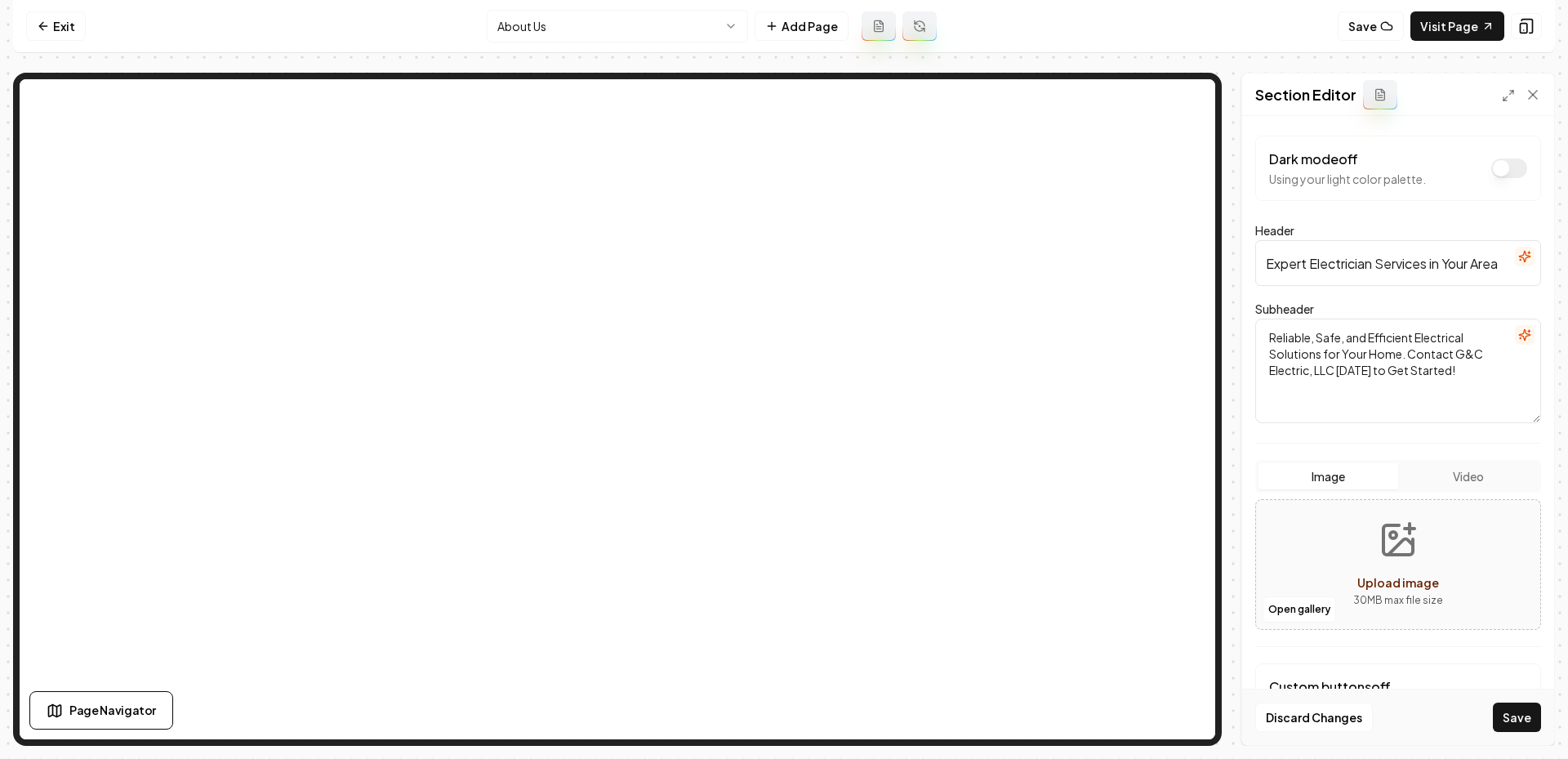
click at [1394, 532] on icon "Upload image" at bounding box center [1398, 540] width 39 height 39
type input "**********"
click at [1508, 718] on button "Save" at bounding box center [1517, 718] width 48 height 30
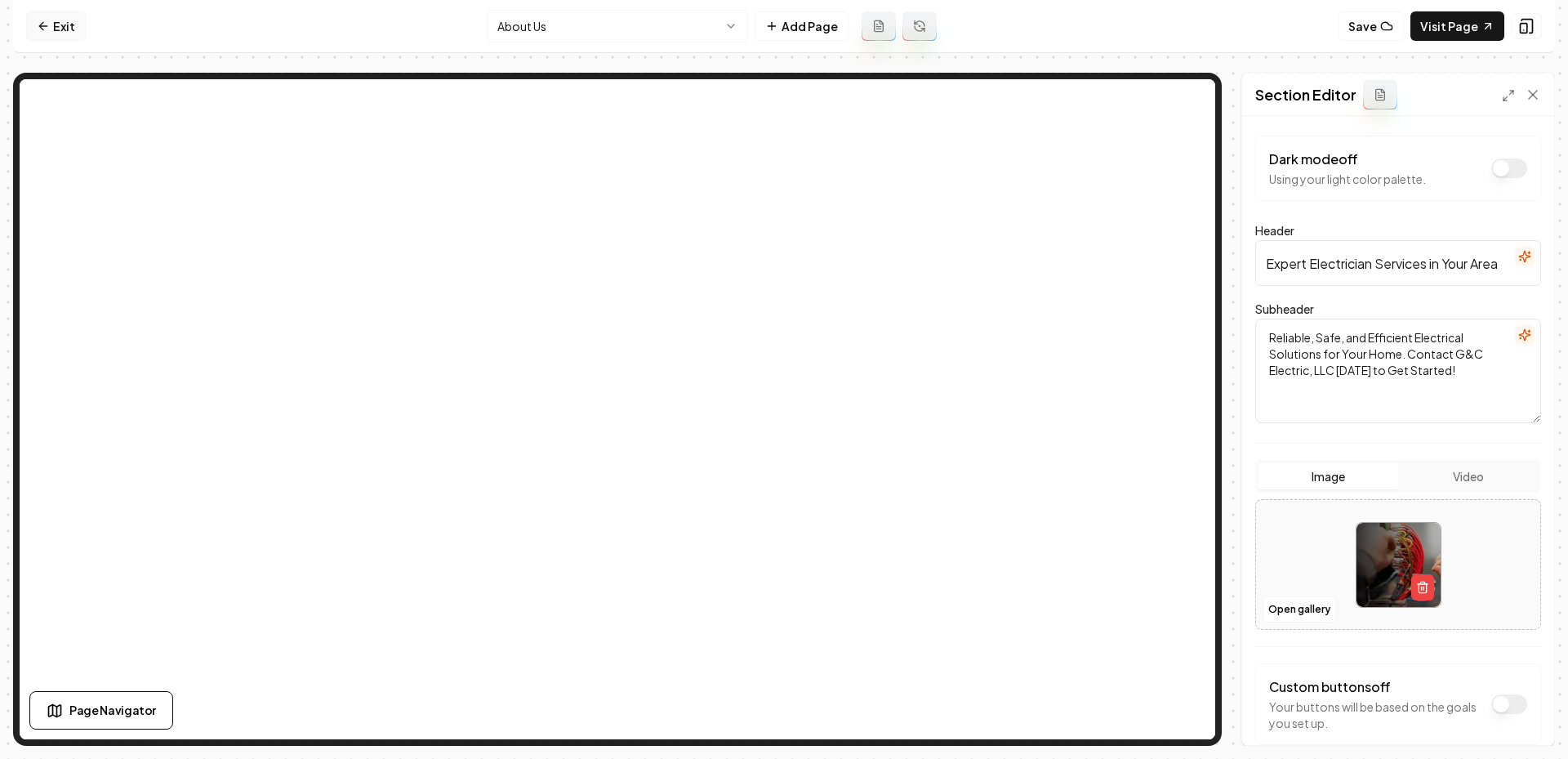
click at [45, 30] on icon at bounding box center [43, 26] width 13 height 13
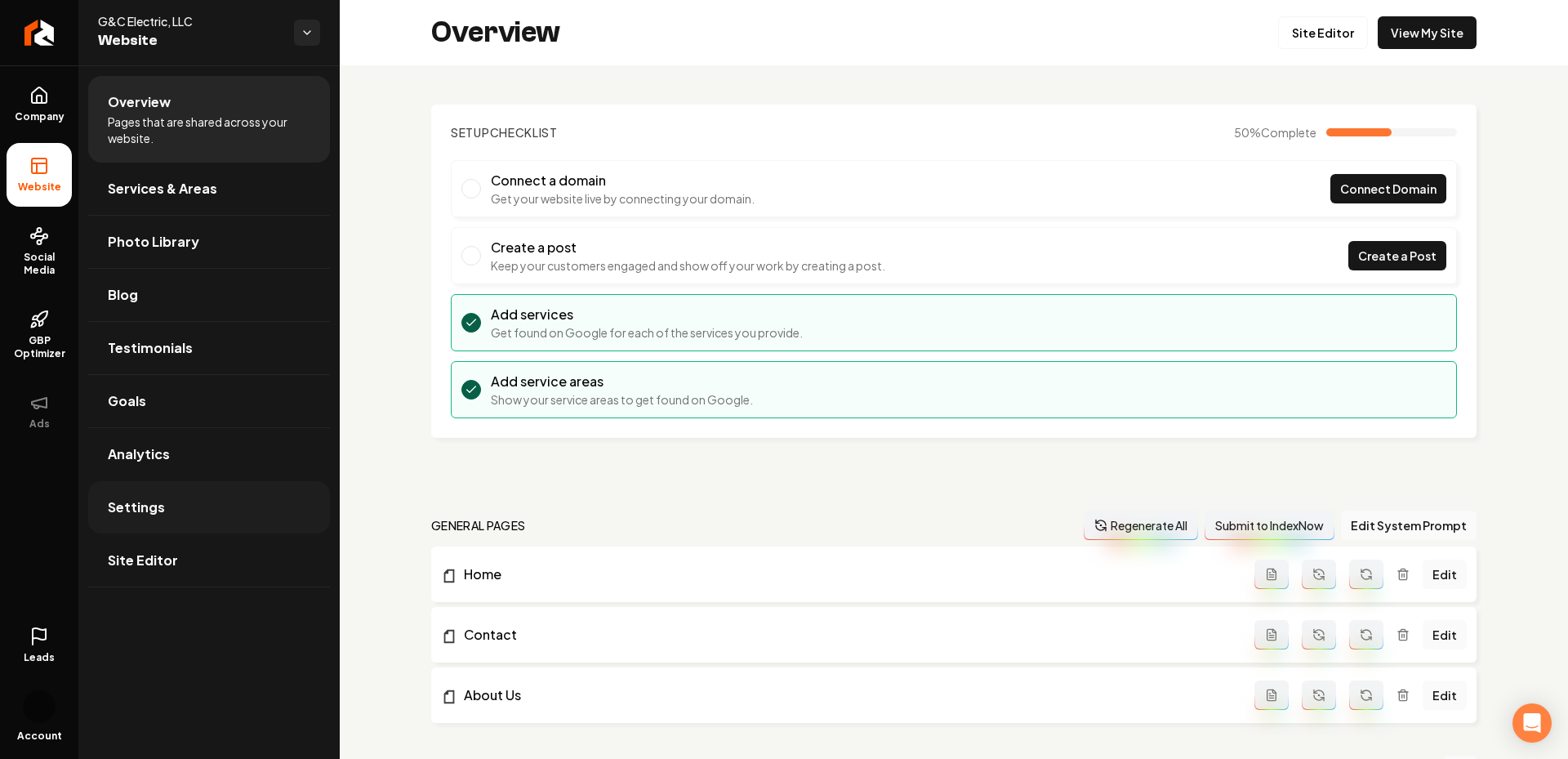
click at [153, 517] on link "Settings" at bounding box center [209, 507] width 242 height 52
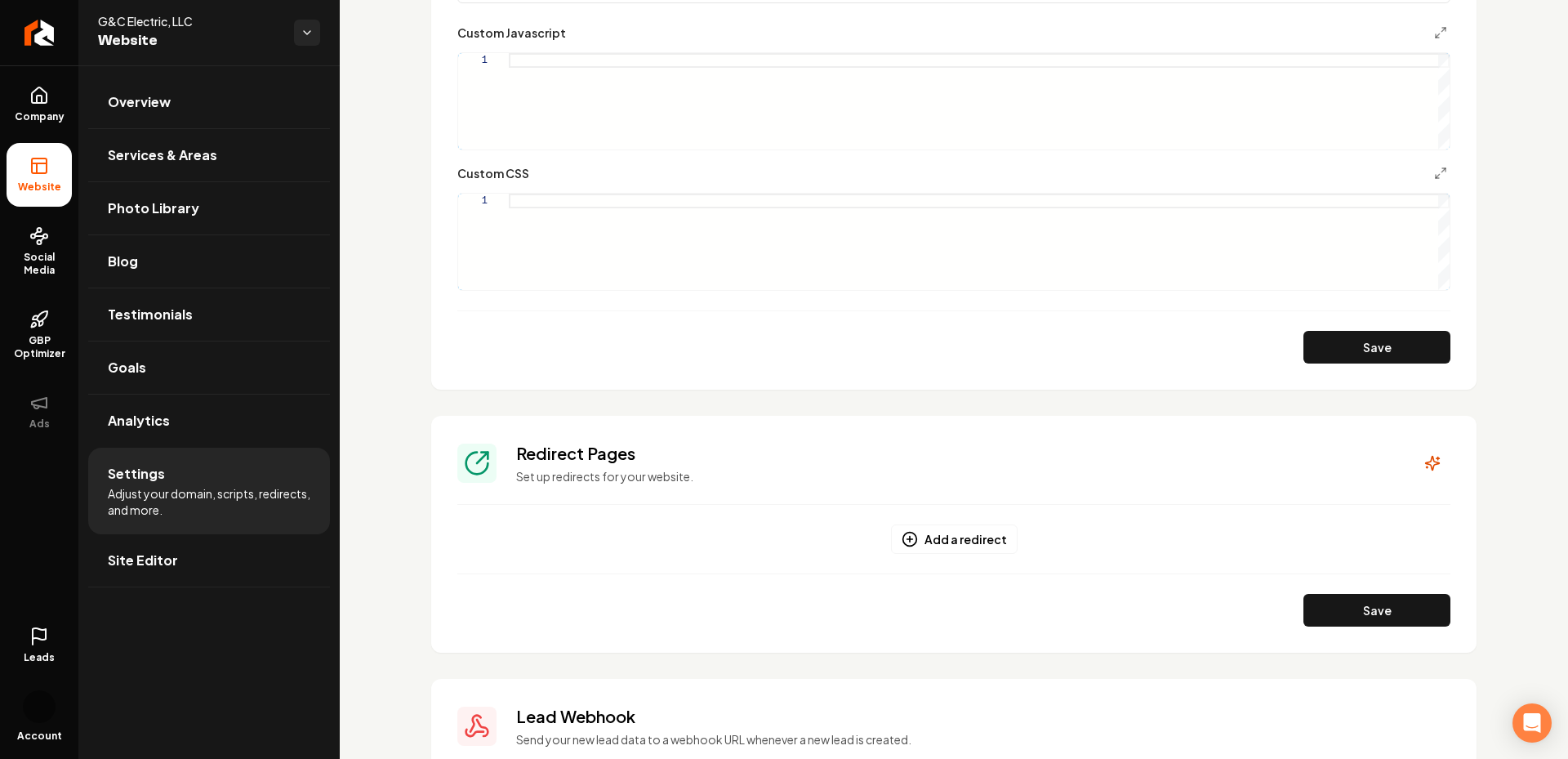
scroll to position [998, 0]
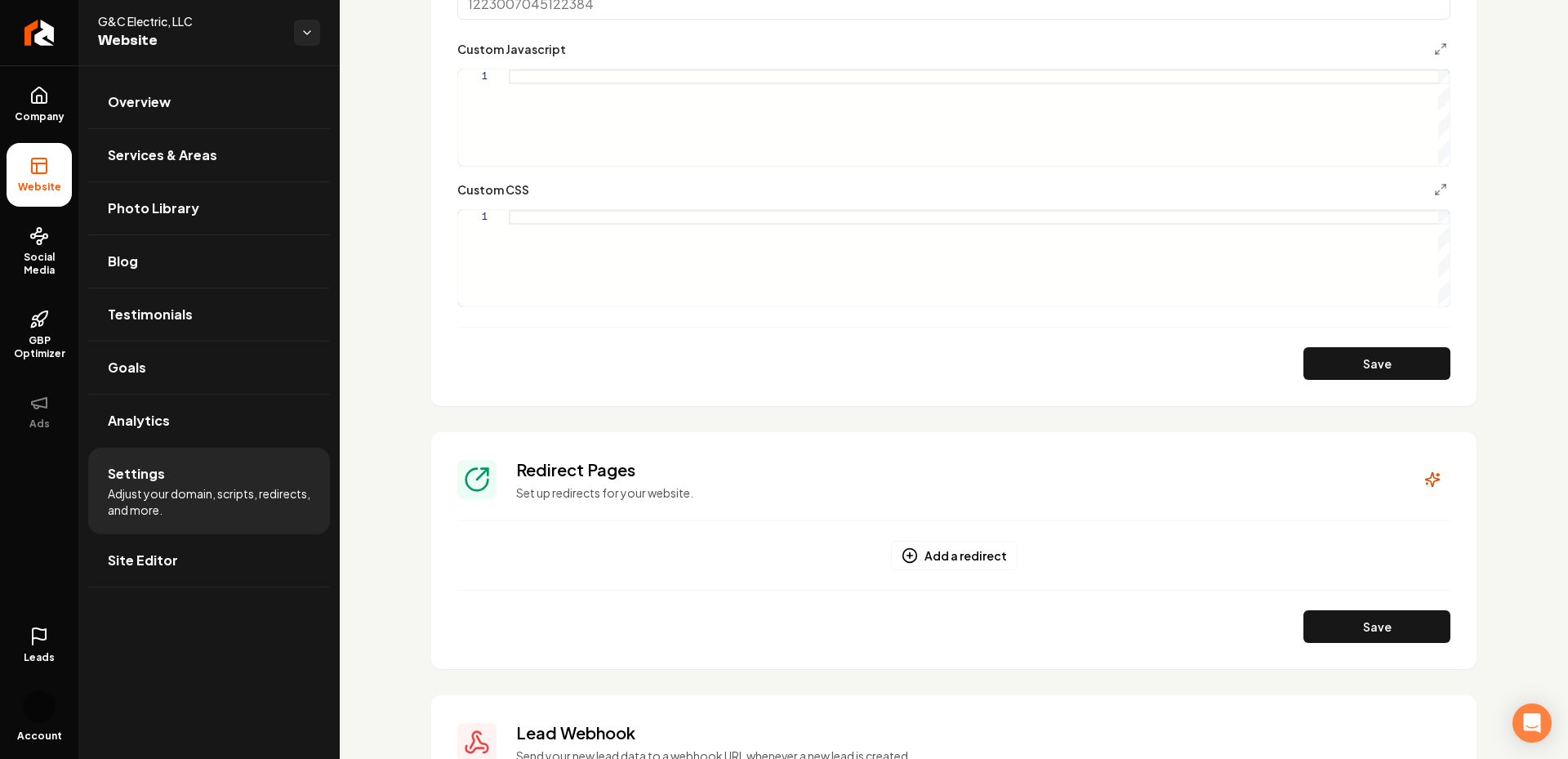
click at [538, 208] on div "Custom CSS 1" at bounding box center [954, 243] width 993 height 127
click at [536, 214] on div "Main content area" at bounding box center [979, 258] width 941 height 96
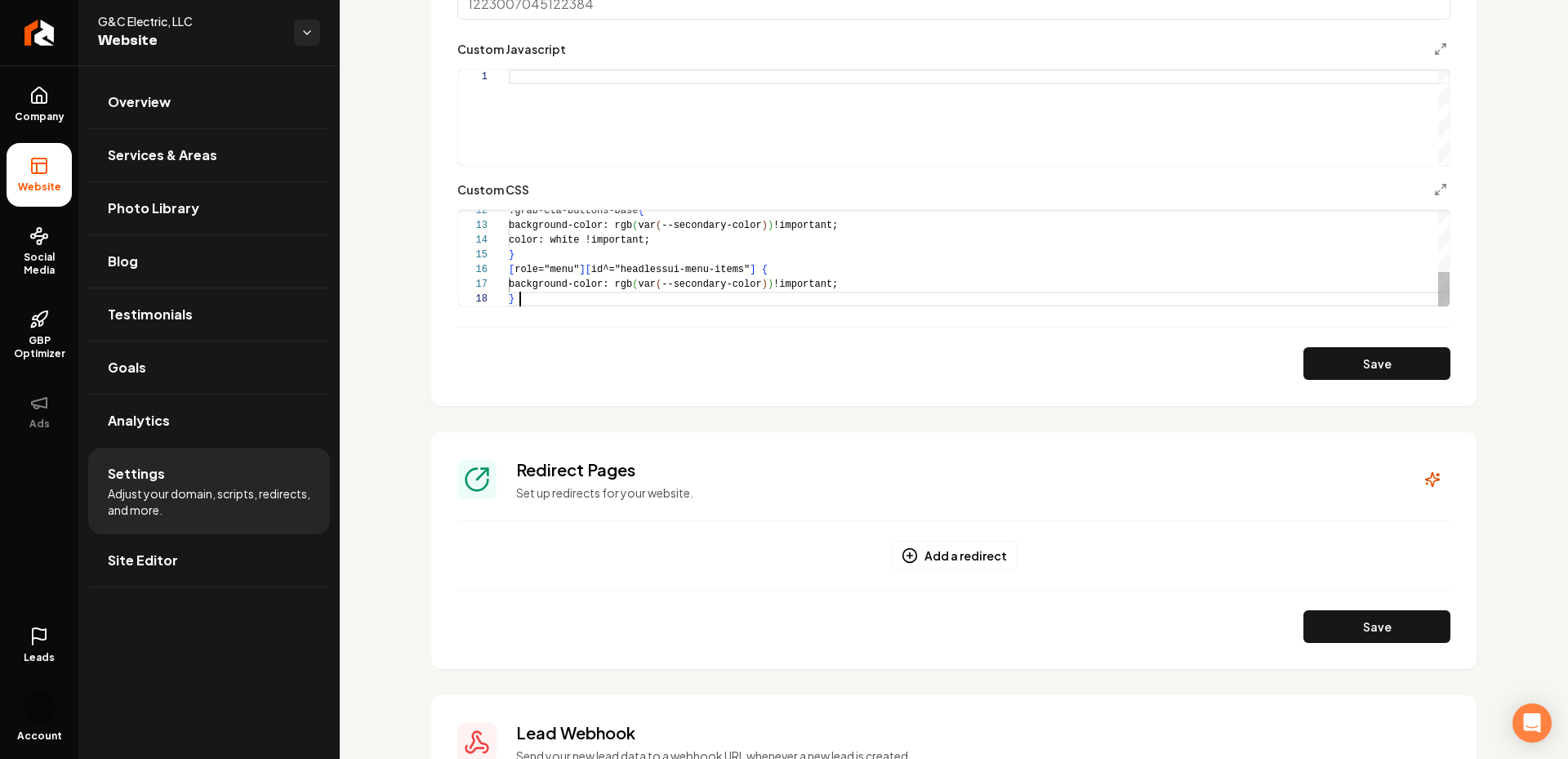
type textarea "**********"
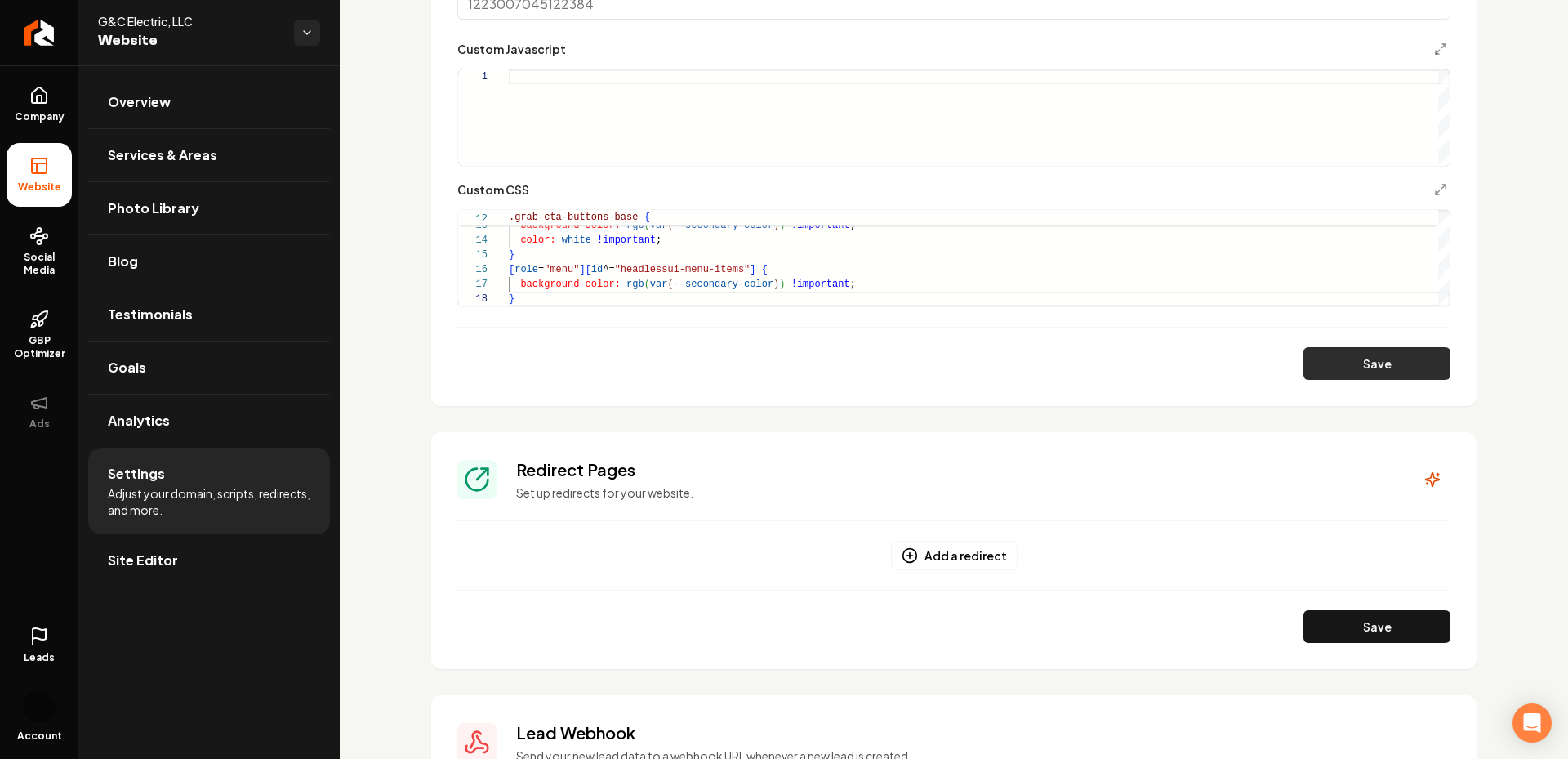
click at [1353, 357] on button "Save" at bounding box center [1377, 363] width 147 height 32
click at [36, 104] on link "Company" at bounding box center [39, 104] width 65 height 64
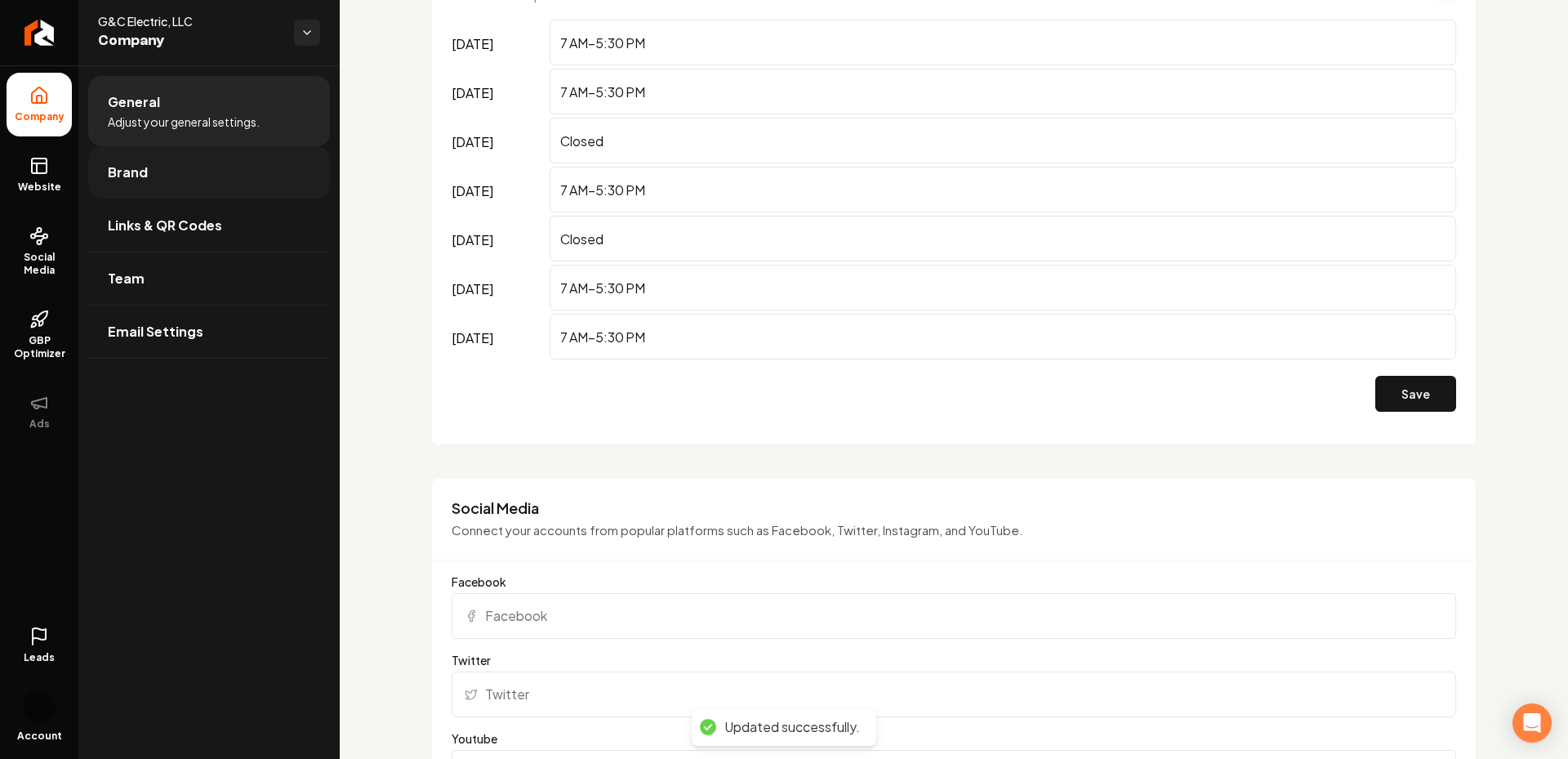
click at [141, 174] on span "Brand" at bounding box center [127, 172] width 40 height 20
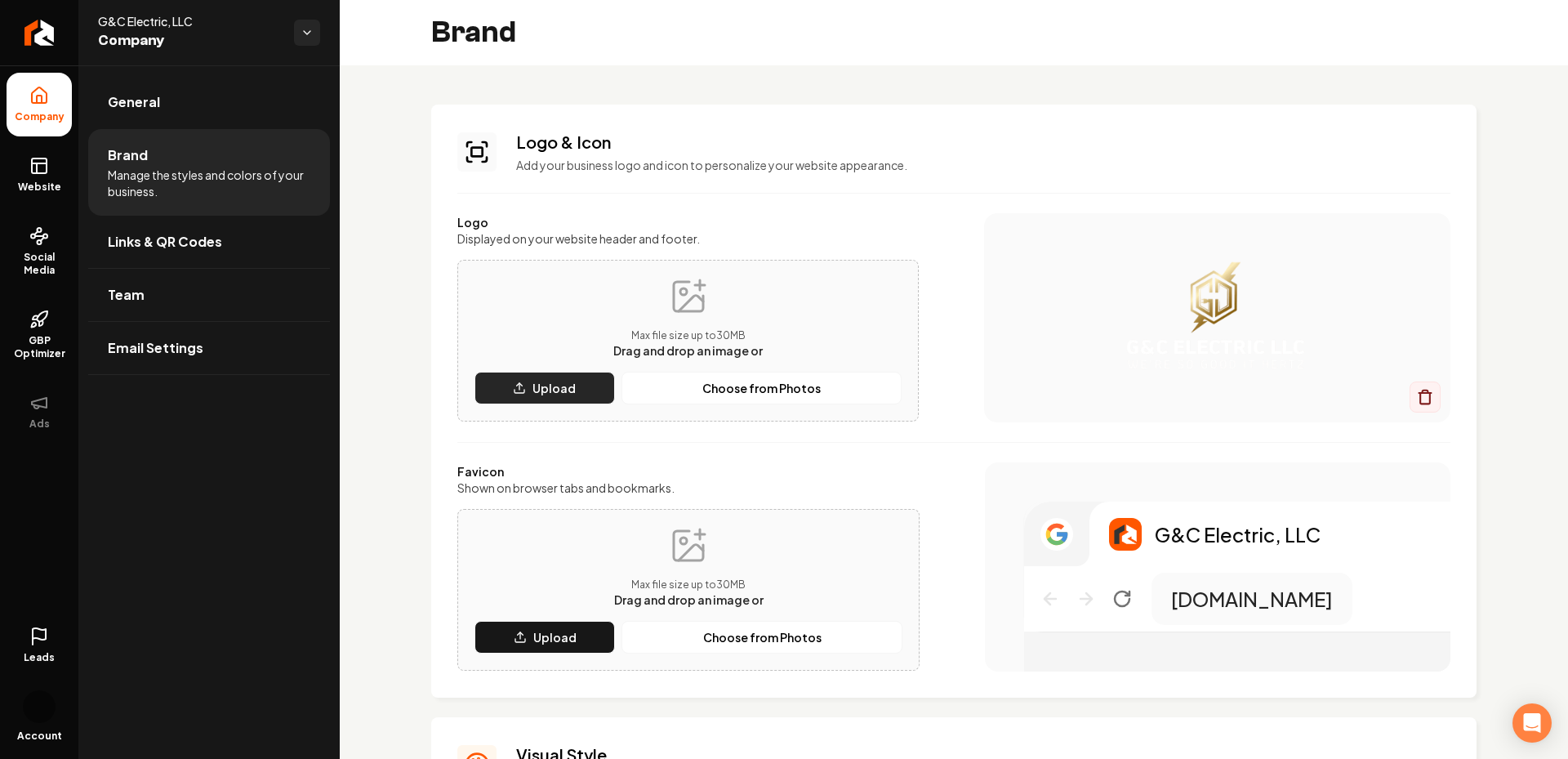
click at [541, 396] on p "Upload" at bounding box center [554, 388] width 43 height 17
click at [692, 560] on icon "Main content area" at bounding box center [688, 546] width 30 height 30
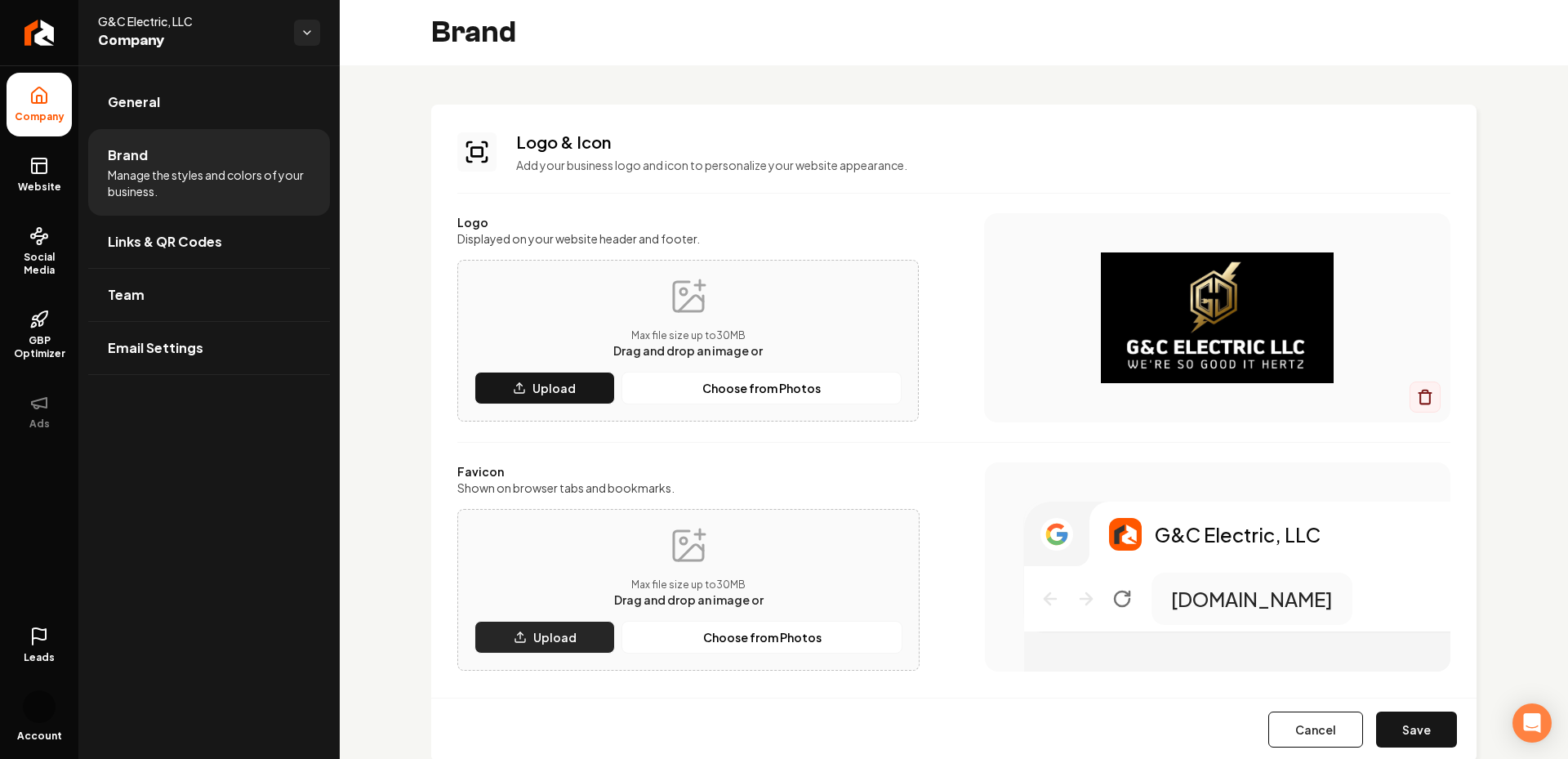
click at [560, 633] on p "Upload" at bounding box center [554, 637] width 43 height 17
click at [532, 651] on button "Upload" at bounding box center [544, 637] width 141 height 32
click at [1422, 727] on button "Save" at bounding box center [1417, 729] width 81 height 36
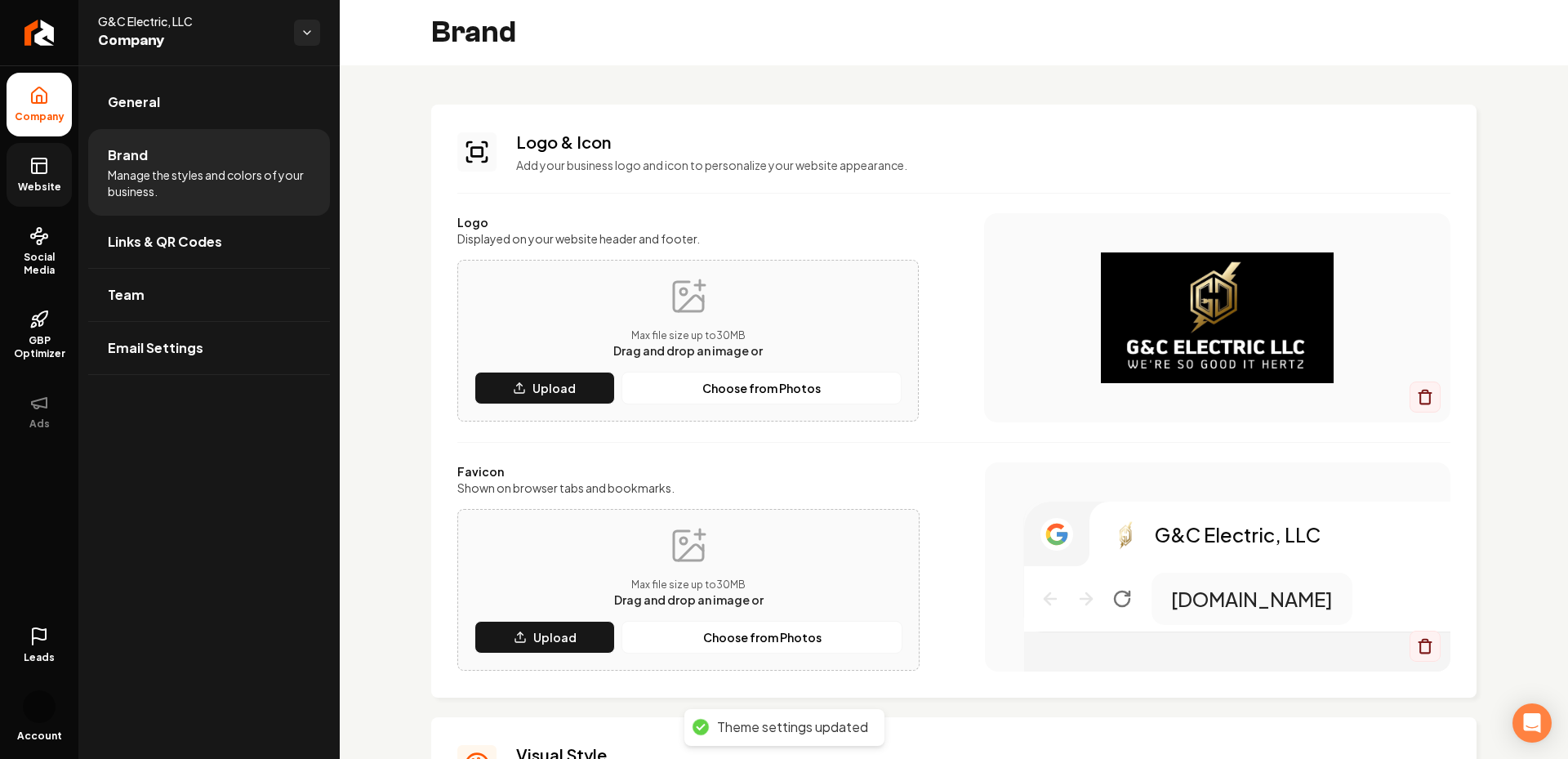
click at [40, 163] on icon at bounding box center [39, 163] width 15 height 0
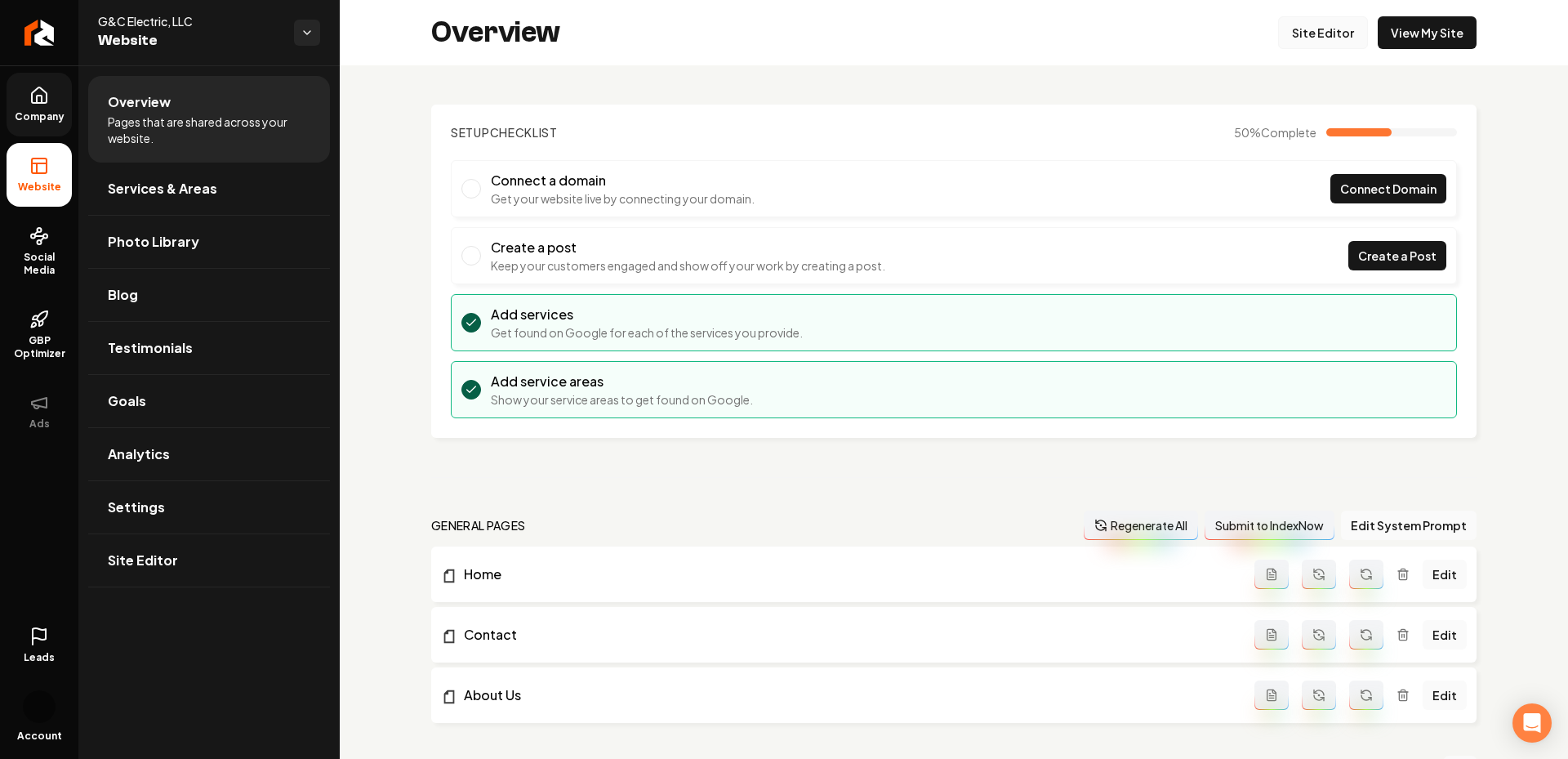
click at [1311, 33] on link "Site Editor" at bounding box center [1323, 32] width 90 height 32
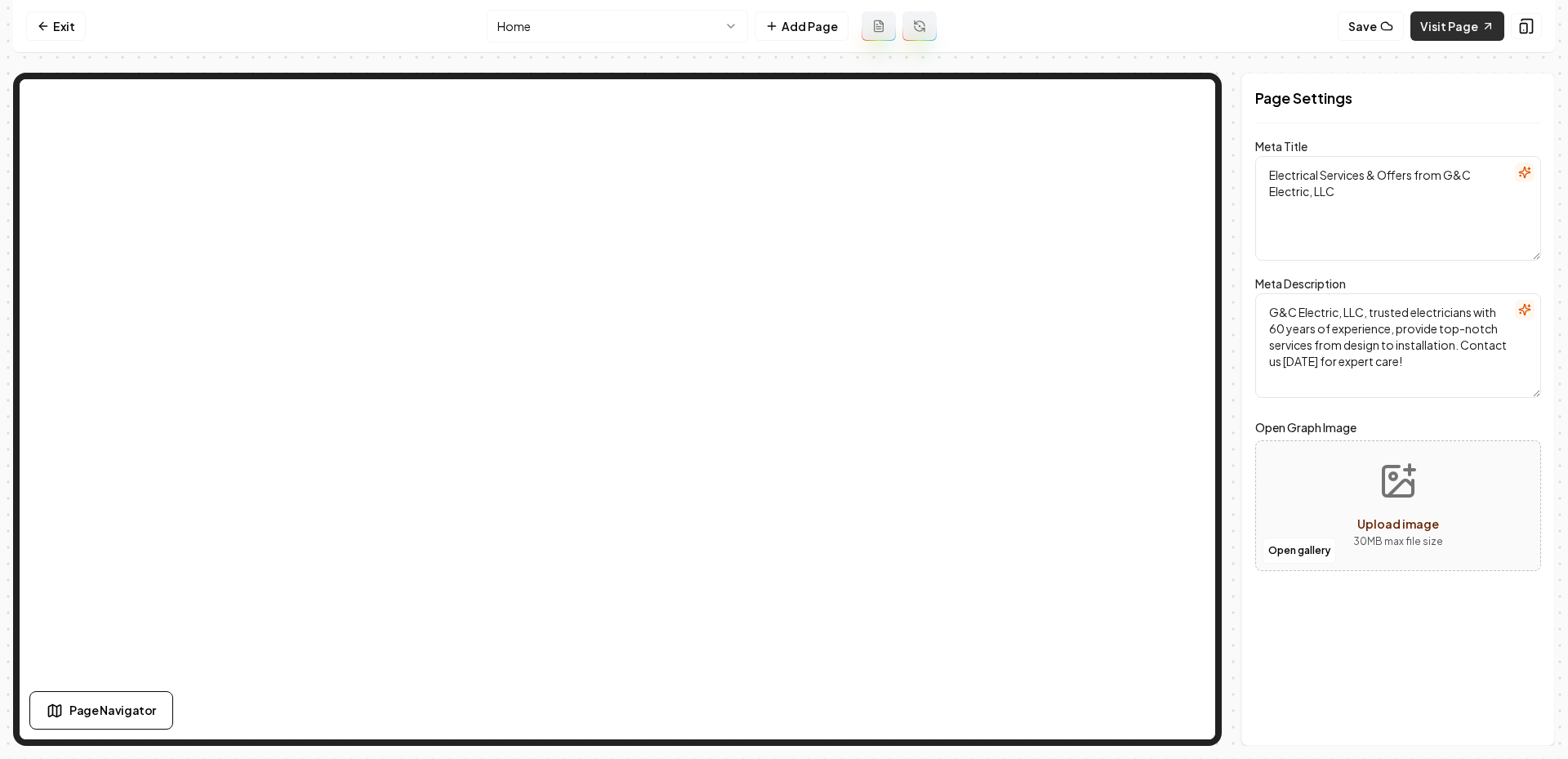
click at [1446, 35] on link "Visit Page" at bounding box center [1457, 26] width 94 height 30
click at [36, 31] on icon at bounding box center [43, 26] width 13 height 13
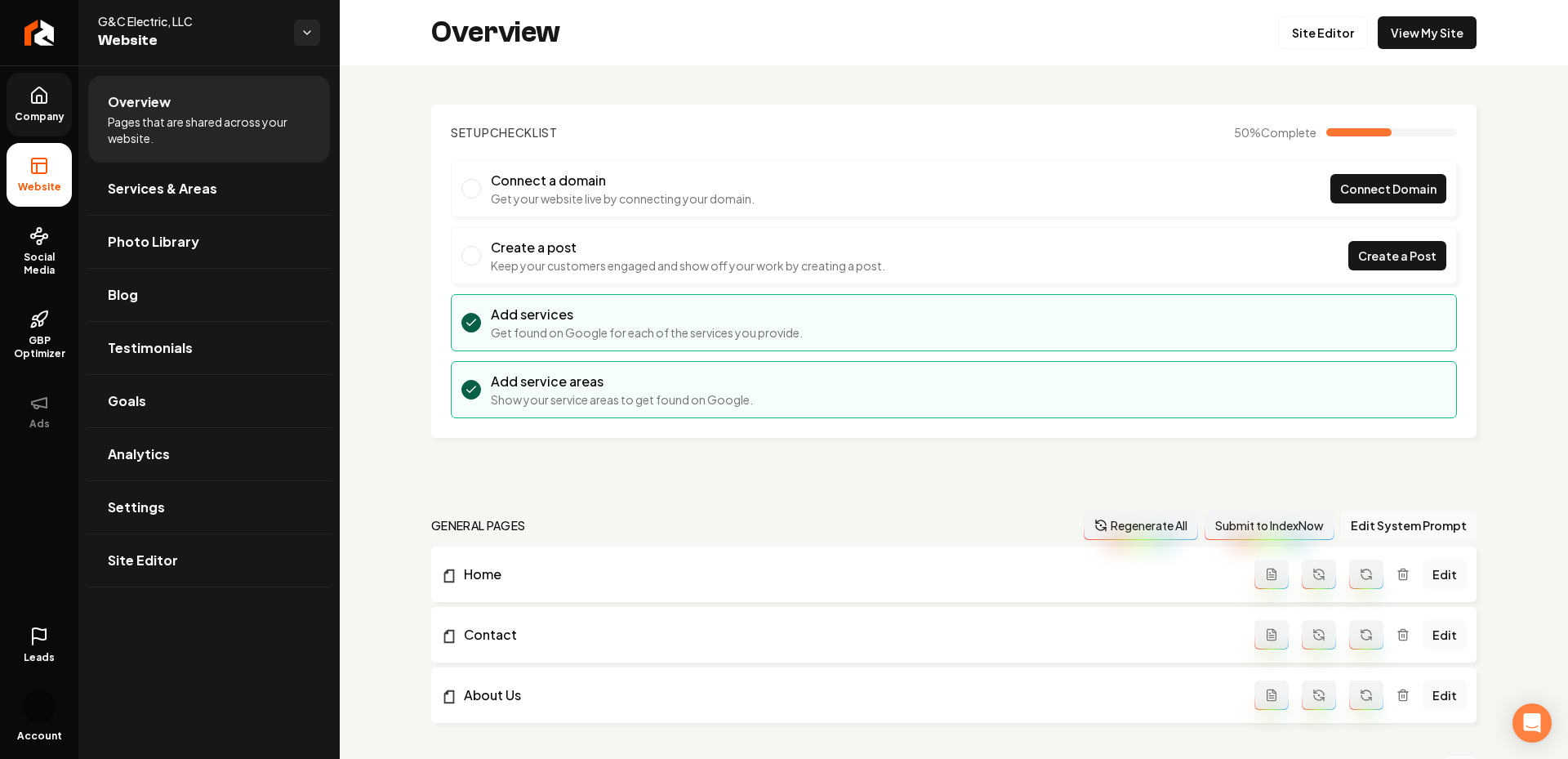
click at [44, 110] on span "Company" at bounding box center [40, 117] width 63 height 13
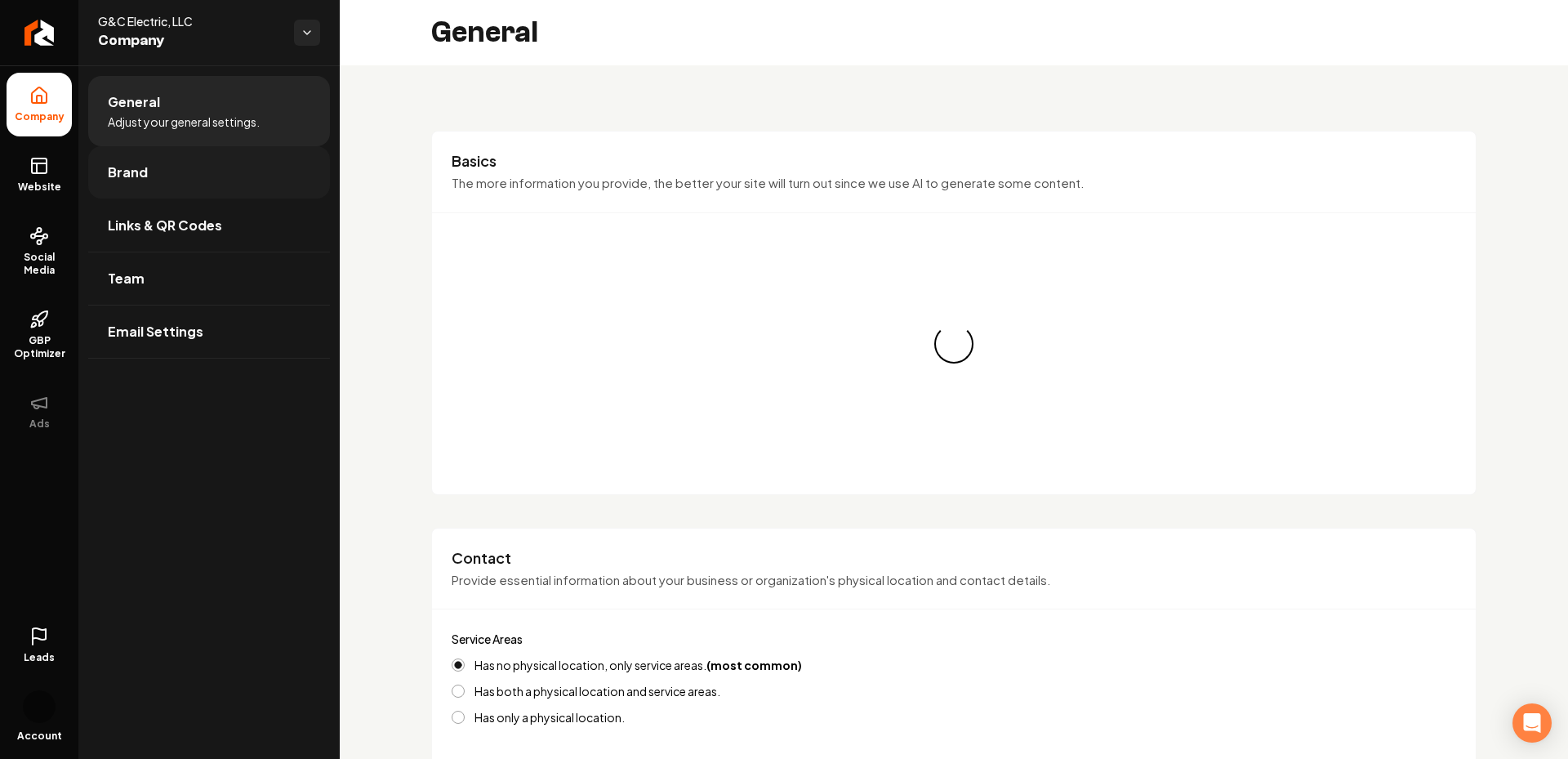
click at [151, 187] on link "Brand" at bounding box center [209, 172] width 242 height 52
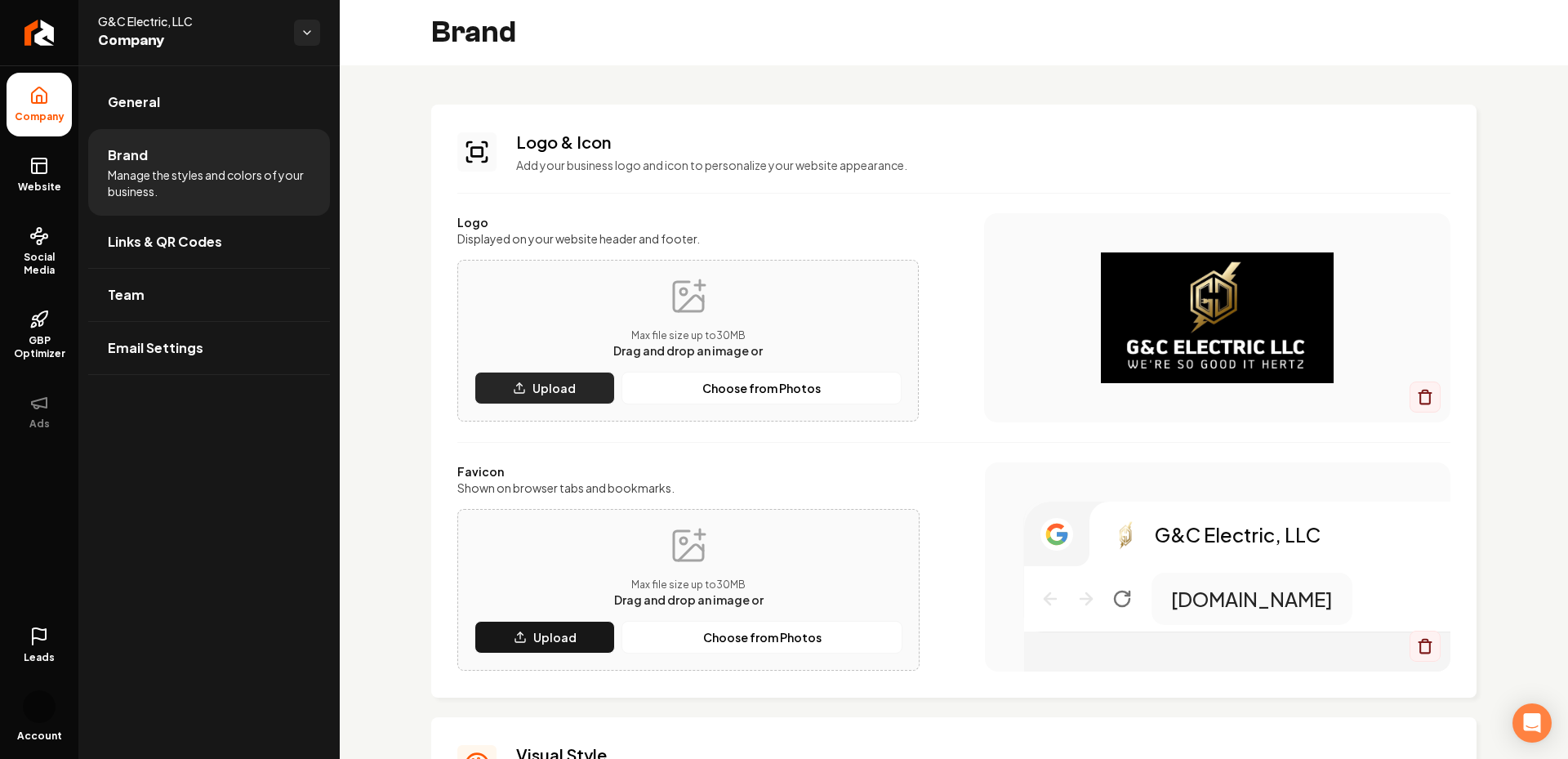
click at [561, 388] on p "Upload" at bounding box center [554, 388] width 43 height 17
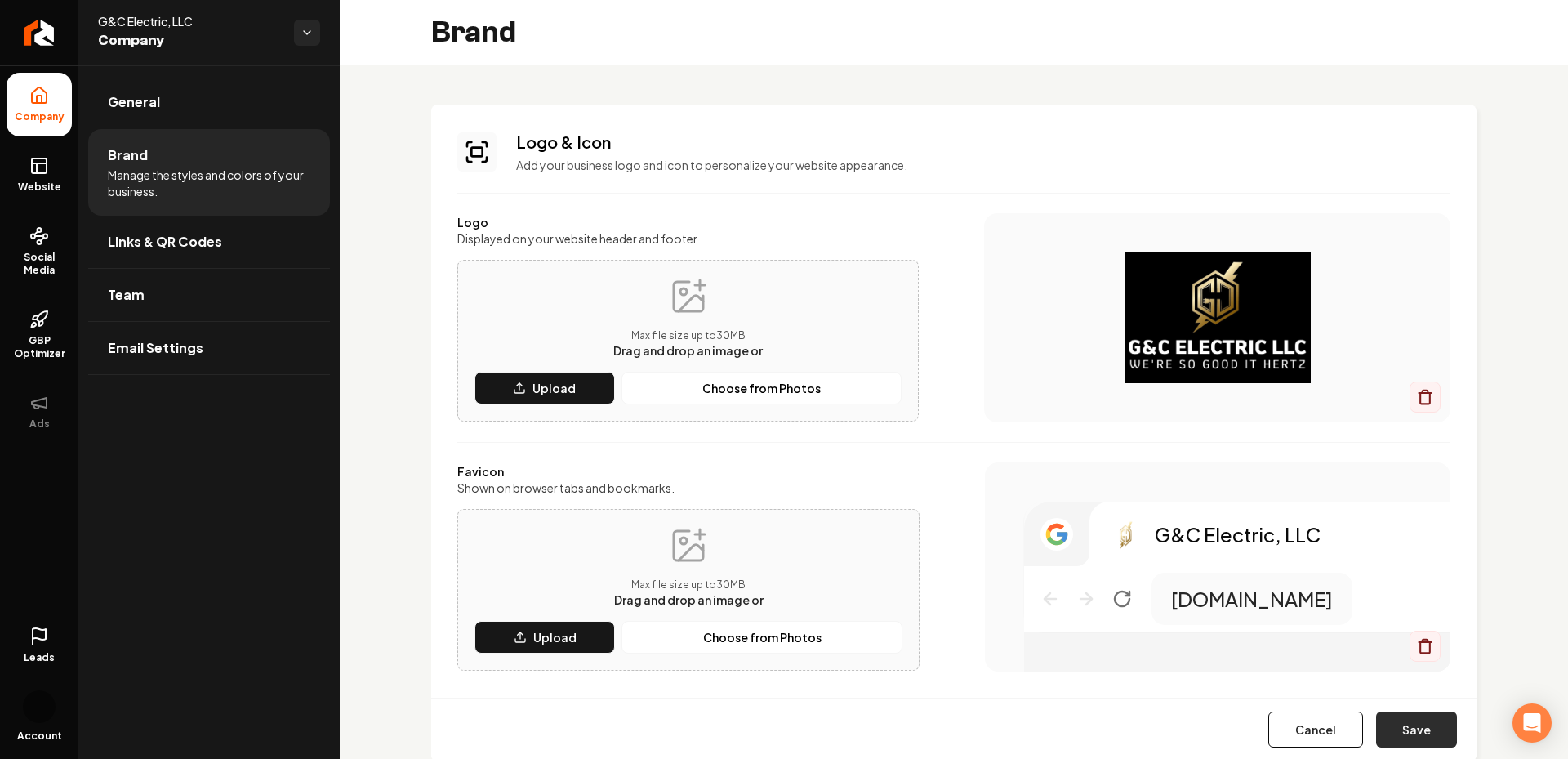
click at [1413, 728] on button "Save" at bounding box center [1417, 729] width 81 height 36
